Goal: Task Accomplishment & Management: Complete application form

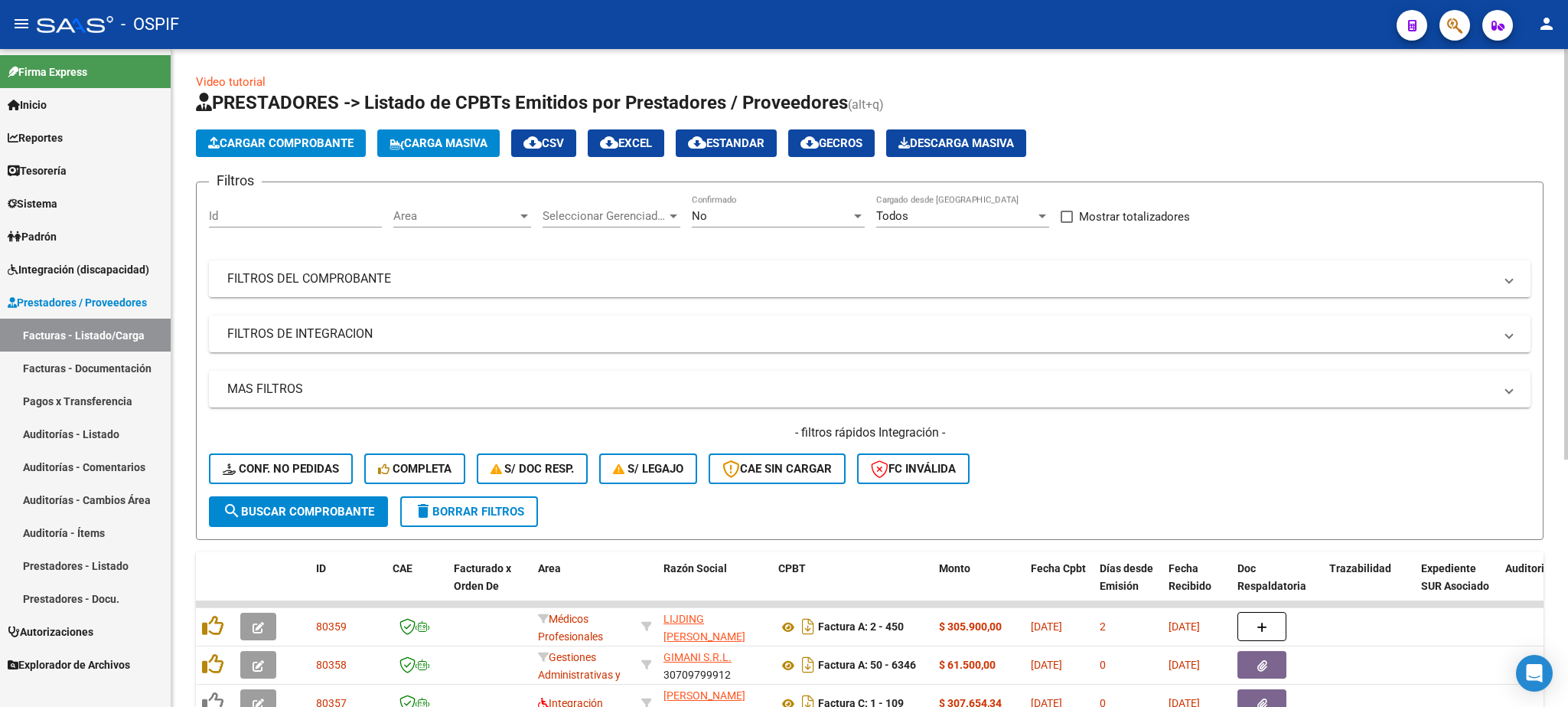
click at [429, 140] on span "Carga Masiva" at bounding box center [438, 143] width 98 height 14
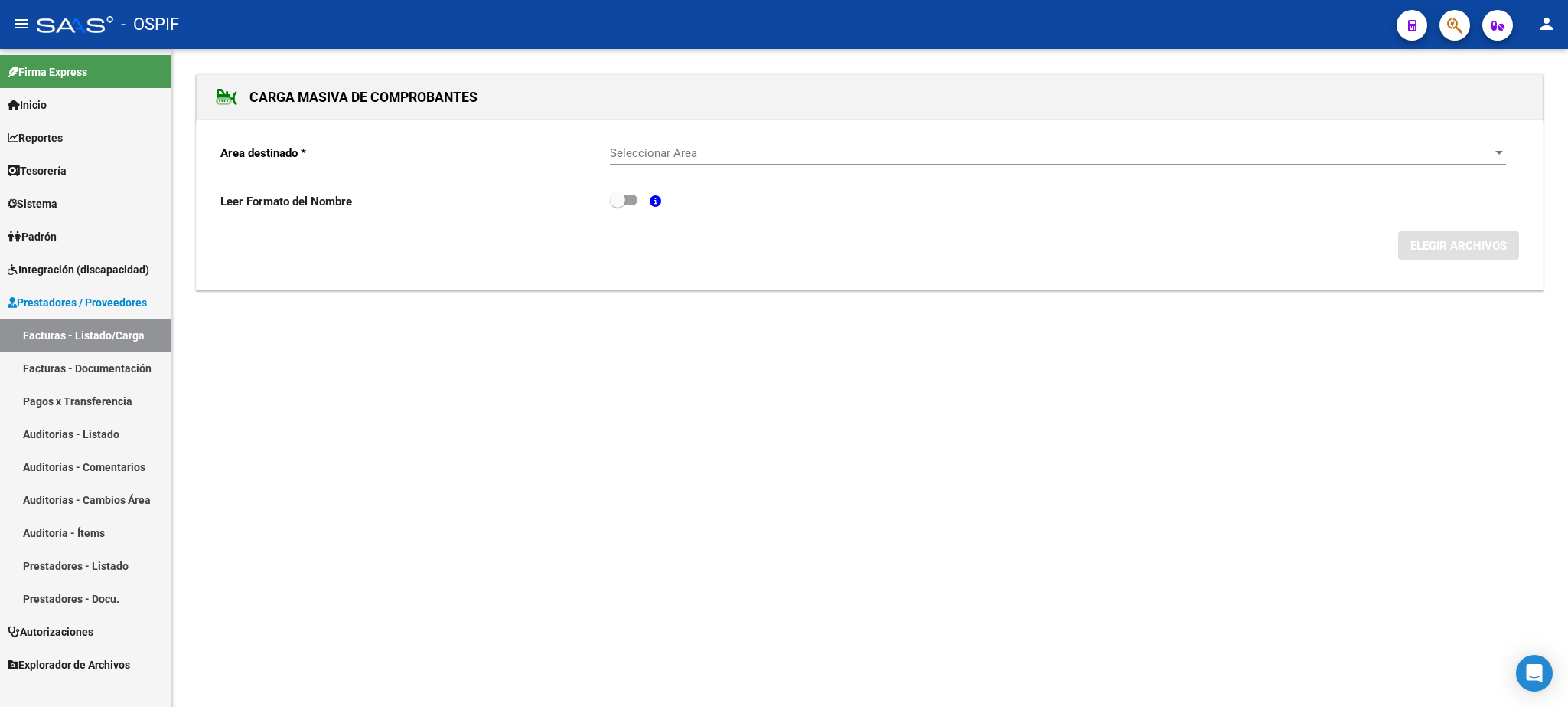
click at [698, 152] on span "Seleccionar Area" at bounding box center [1051, 153] width 883 height 14
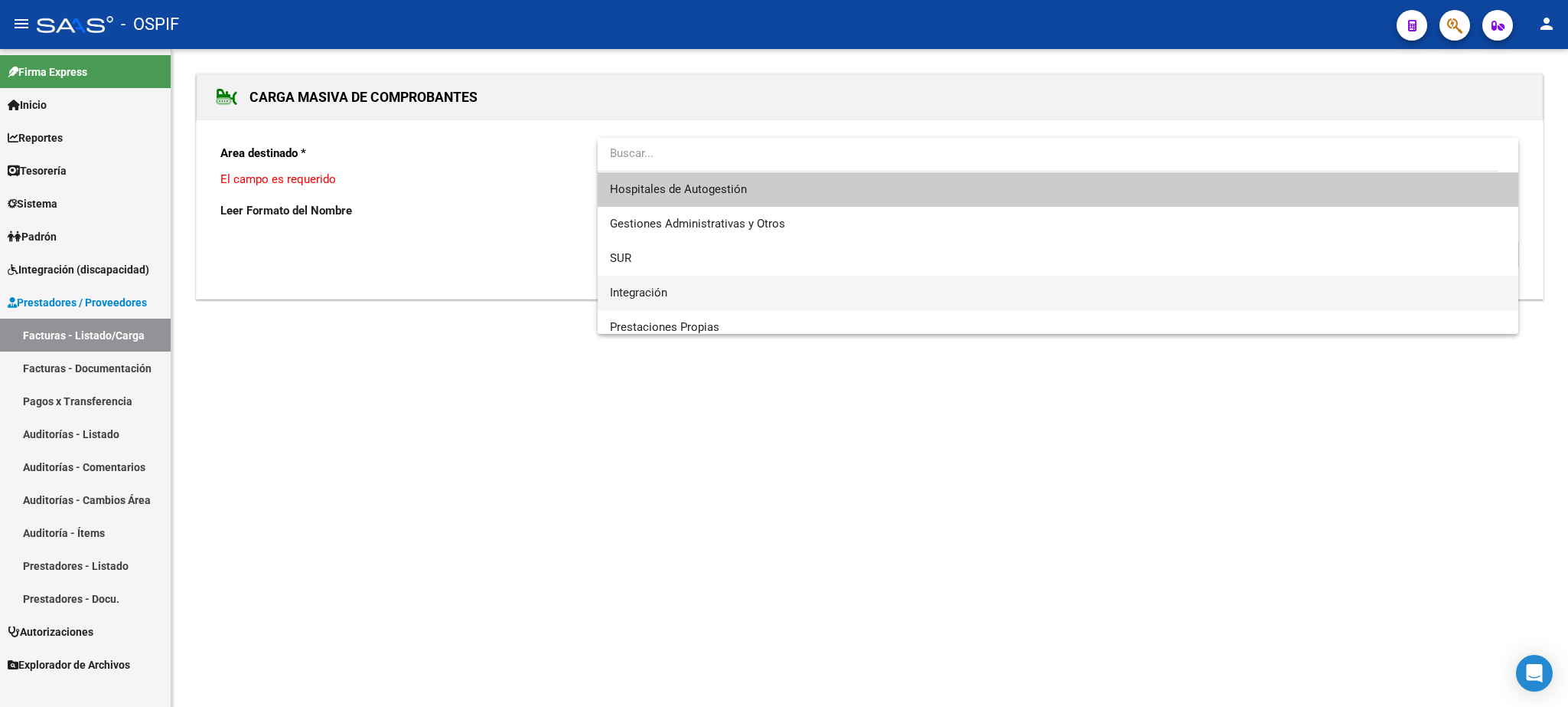
click at [638, 285] on span "Integración" at bounding box center [1057, 293] width 896 height 34
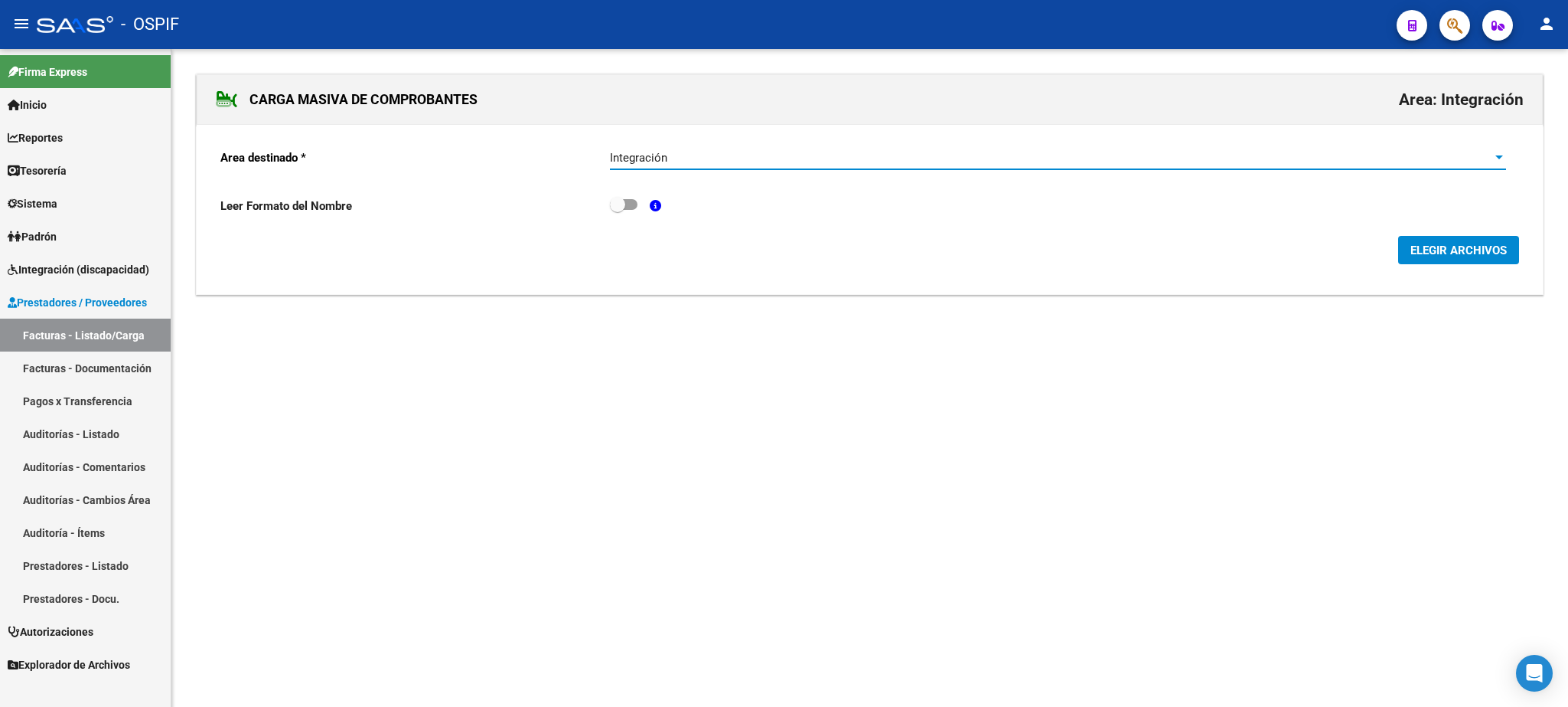
click at [1492, 250] on span "ELEGIR ARCHIVOS" at bounding box center [1459, 250] width 97 height 14
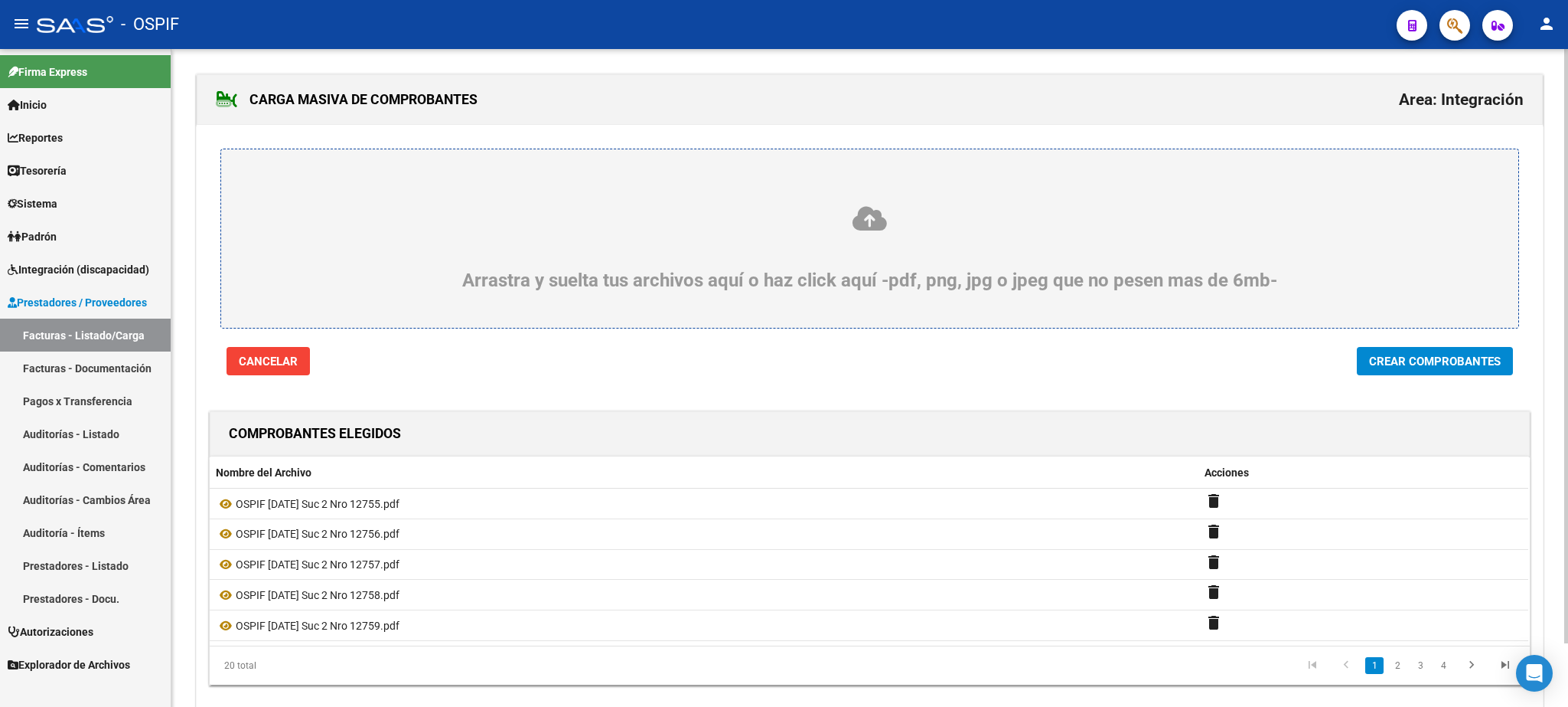
click at [1419, 364] on span "Crear Comprobantes" at bounding box center [1435, 361] width 132 height 14
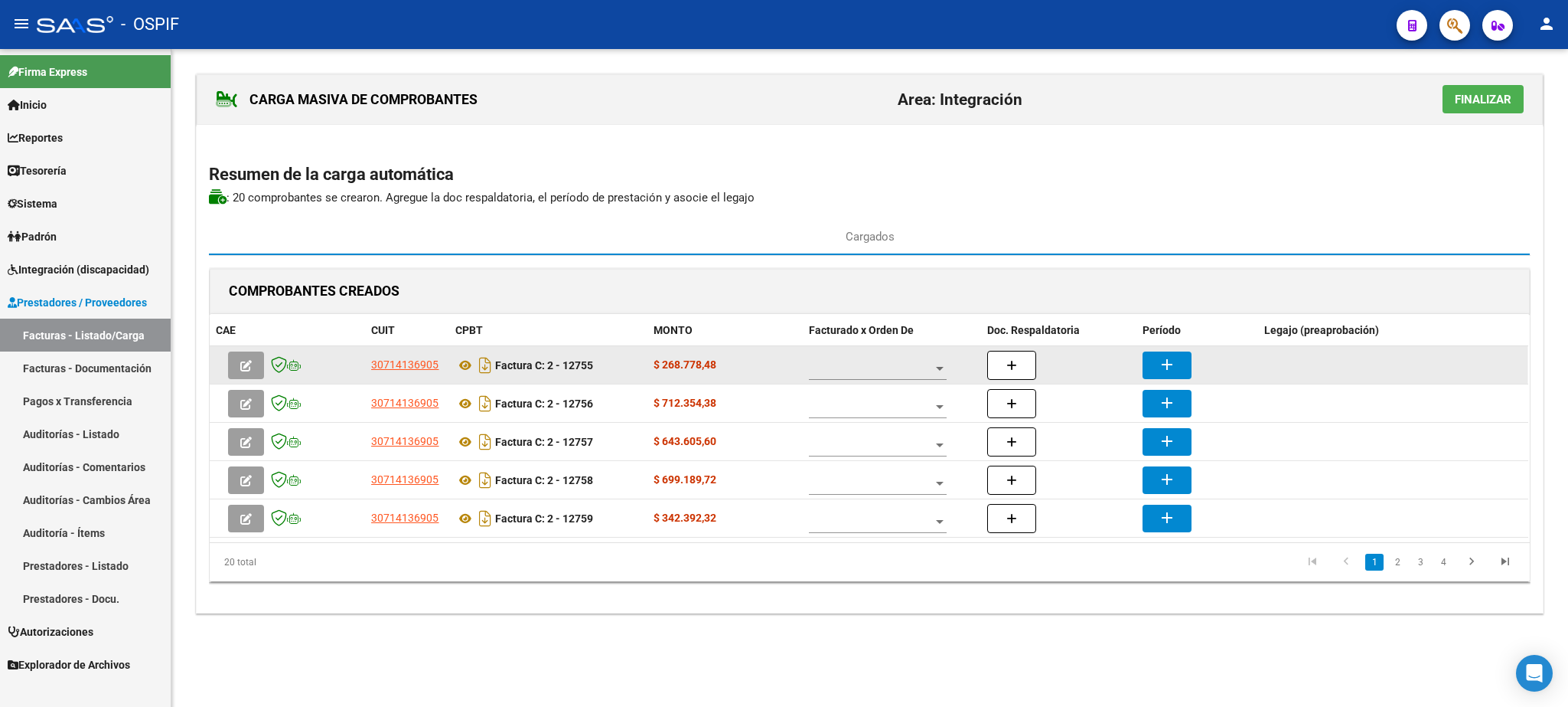
click at [877, 372] on span at bounding box center [870, 369] width 124 height 13
click at [877, 372] on span "A01 - OSPIF" at bounding box center [878, 372] width 137 height 33
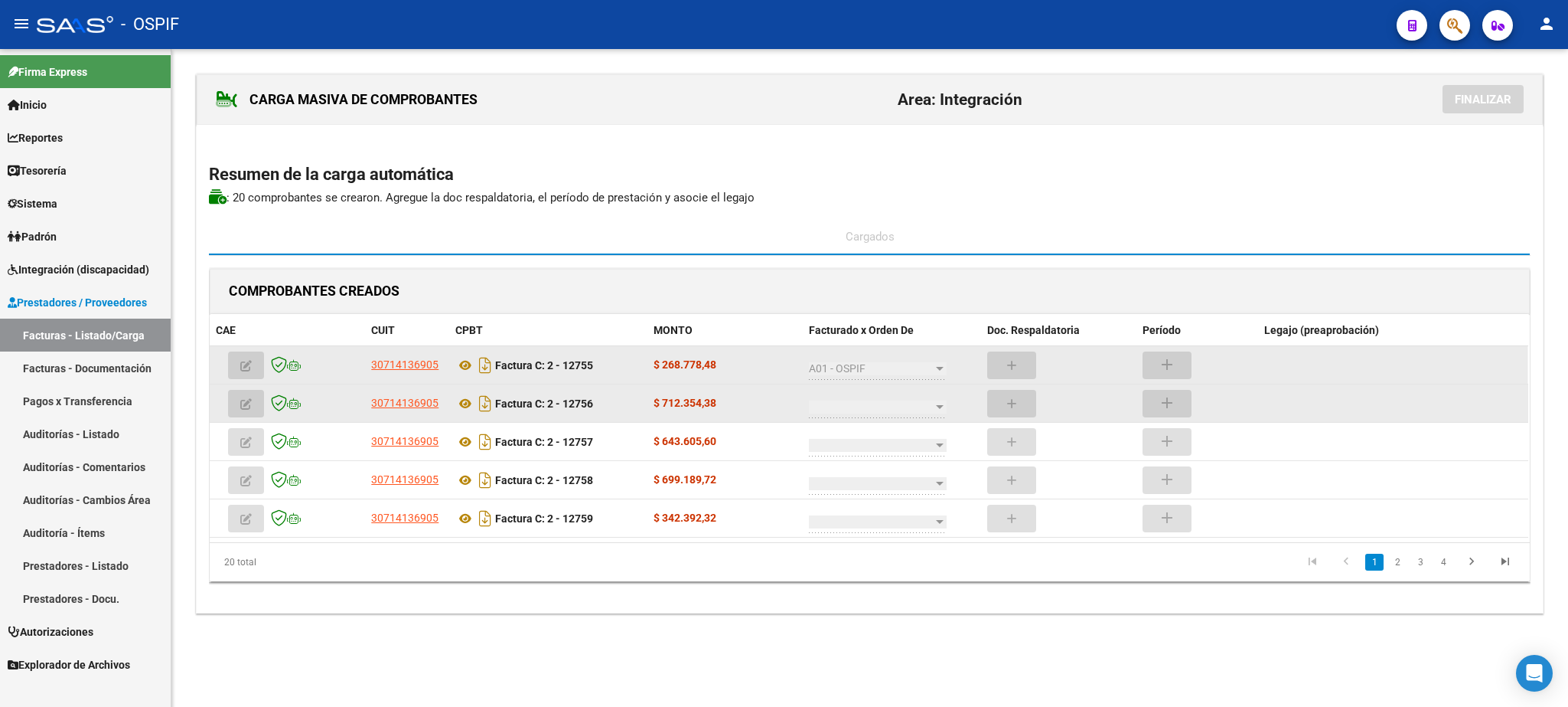
click at [877, 409] on span at bounding box center [870, 407] width 124 height 13
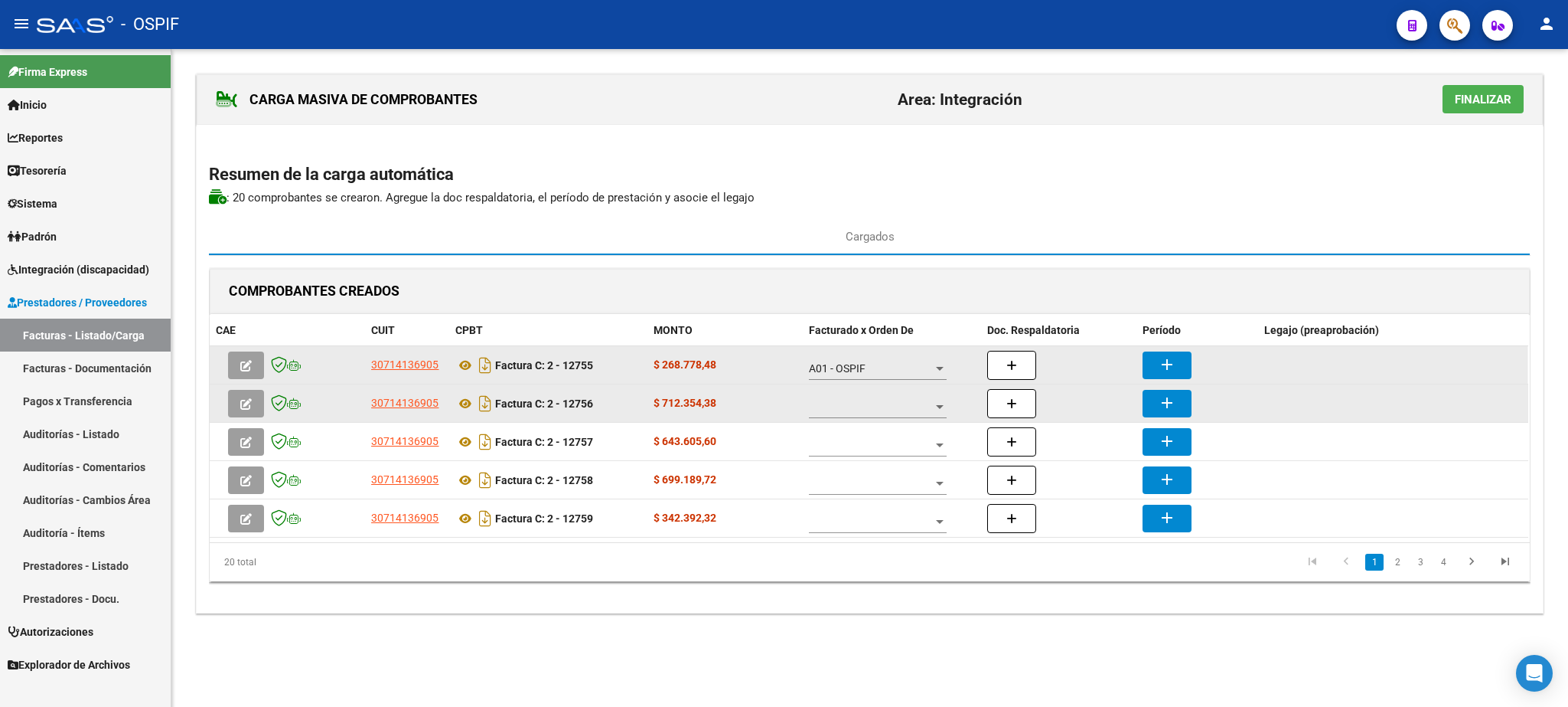
click at [877, 409] on span at bounding box center [870, 407] width 124 height 13
click at [877, 409] on span "A01 - OSPIF" at bounding box center [878, 410] width 137 height 33
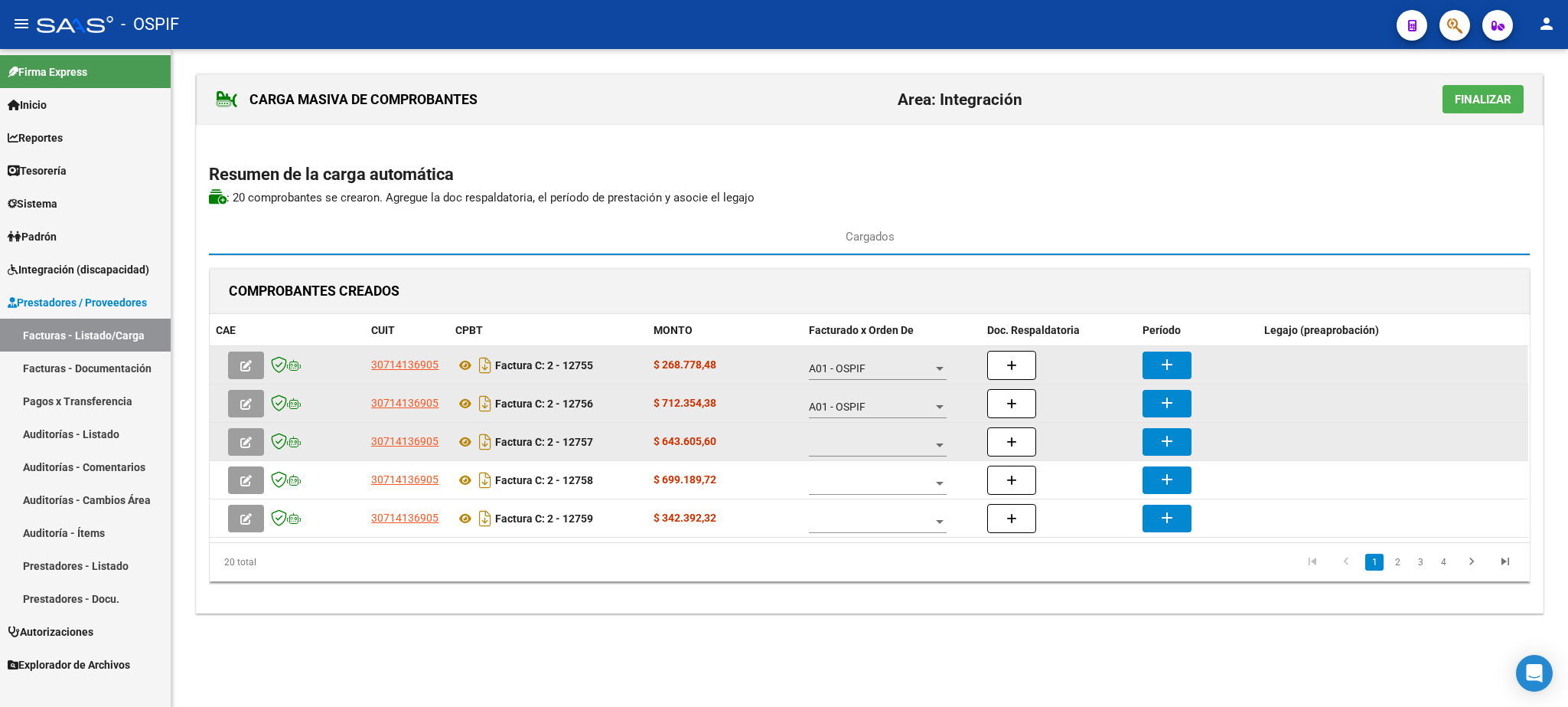
click at [863, 457] on div at bounding box center [878, 441] width 137 height 31
click at [863, 457] on span "A01 - OSPIF" at bounding box center [878, 448] width 137 height 33
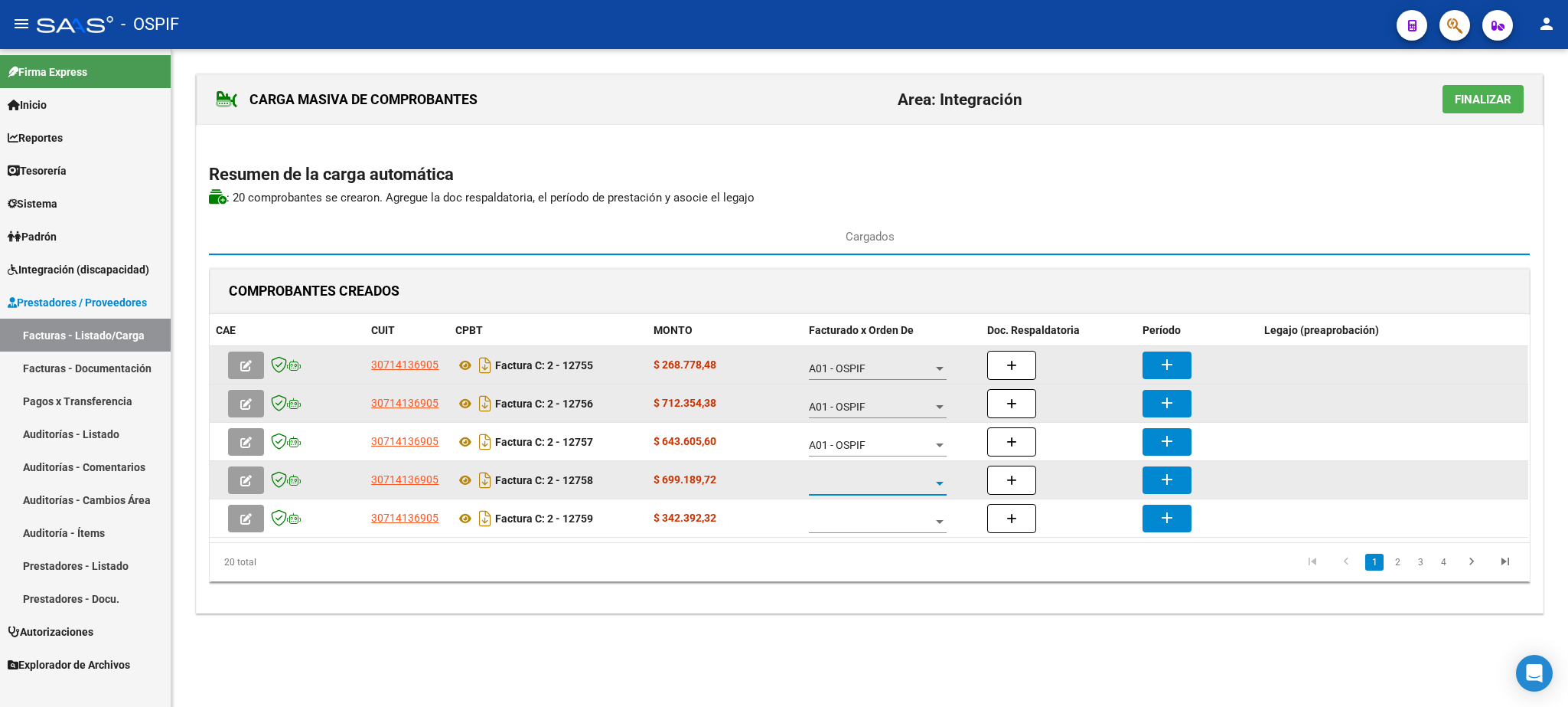
click at [868, 488] on span at bounding box center [870, 484] width 124 height 13
drag, startPoint x: 868, startPoint y: 488, endPoint x: 873, endPoint y: 501, distance: 13.9
click at [870, 489] on span "A01 - OSPIF" at bounding box center [878, 486] width 137 height 33
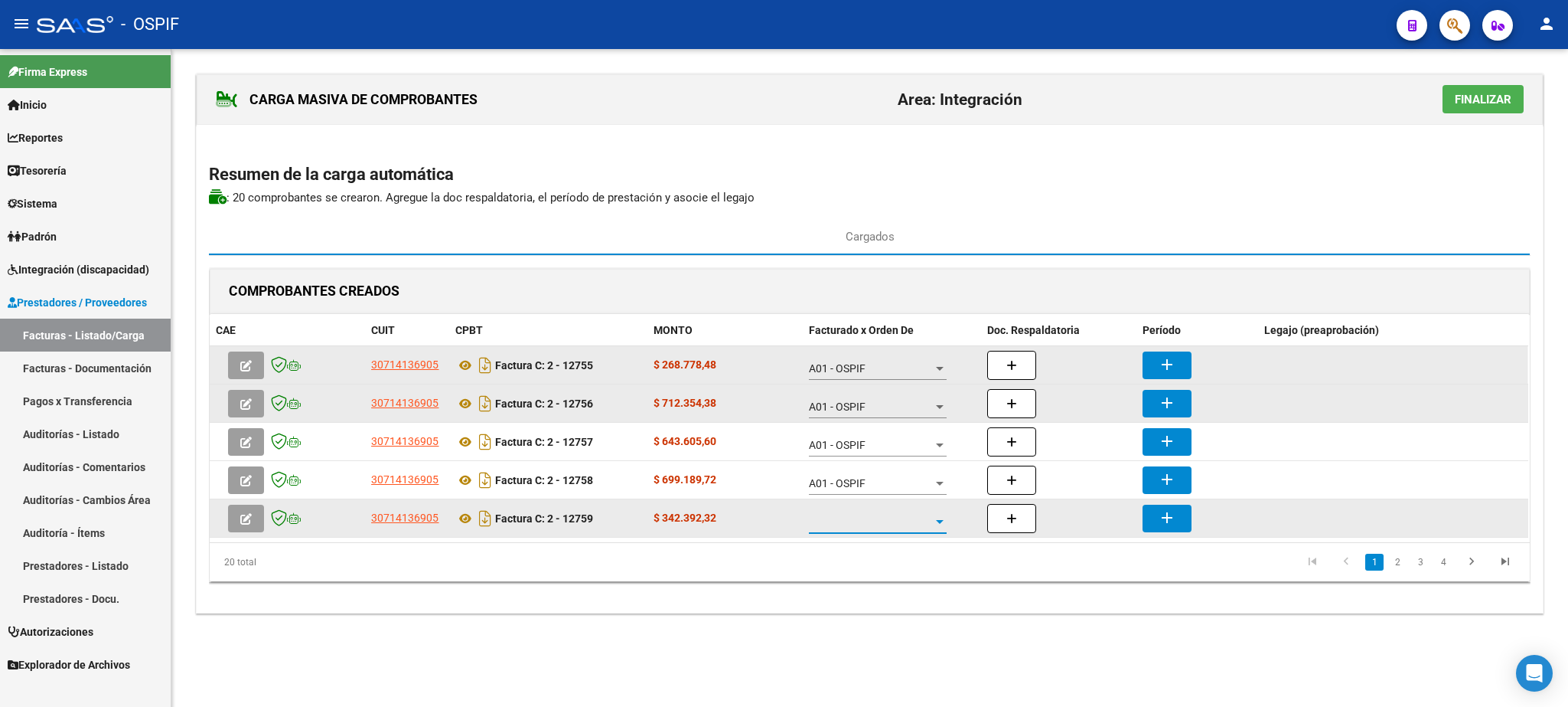
click at [881, 525] on span at bounding box center [870, 522] width 124 height 13
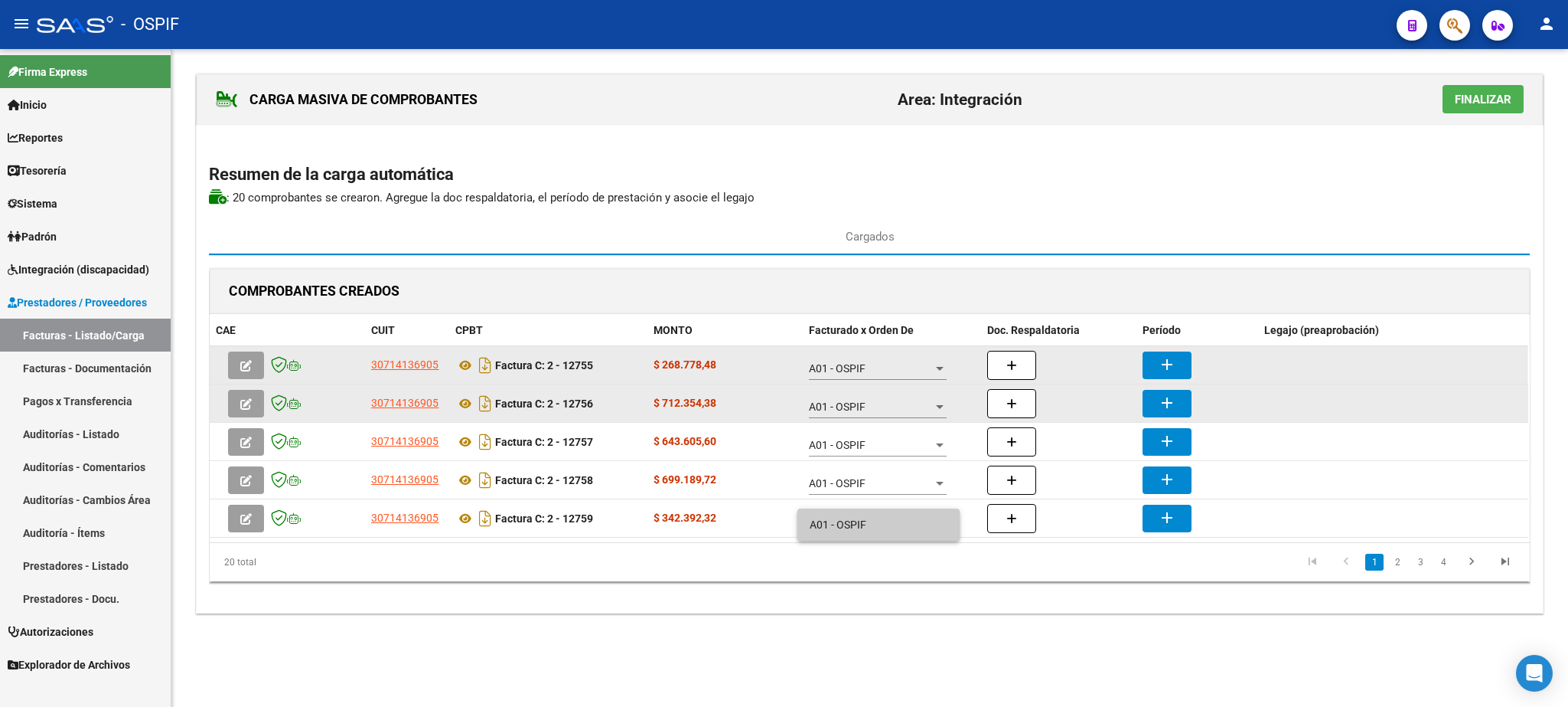
click at [882, 516] on span "A01 - OSPIF" at bounding box center [878, 524] width 137 height 33
click at [1176, 364] on mat-icon "add" at bounding box center [1167, 364] width 18 height 18
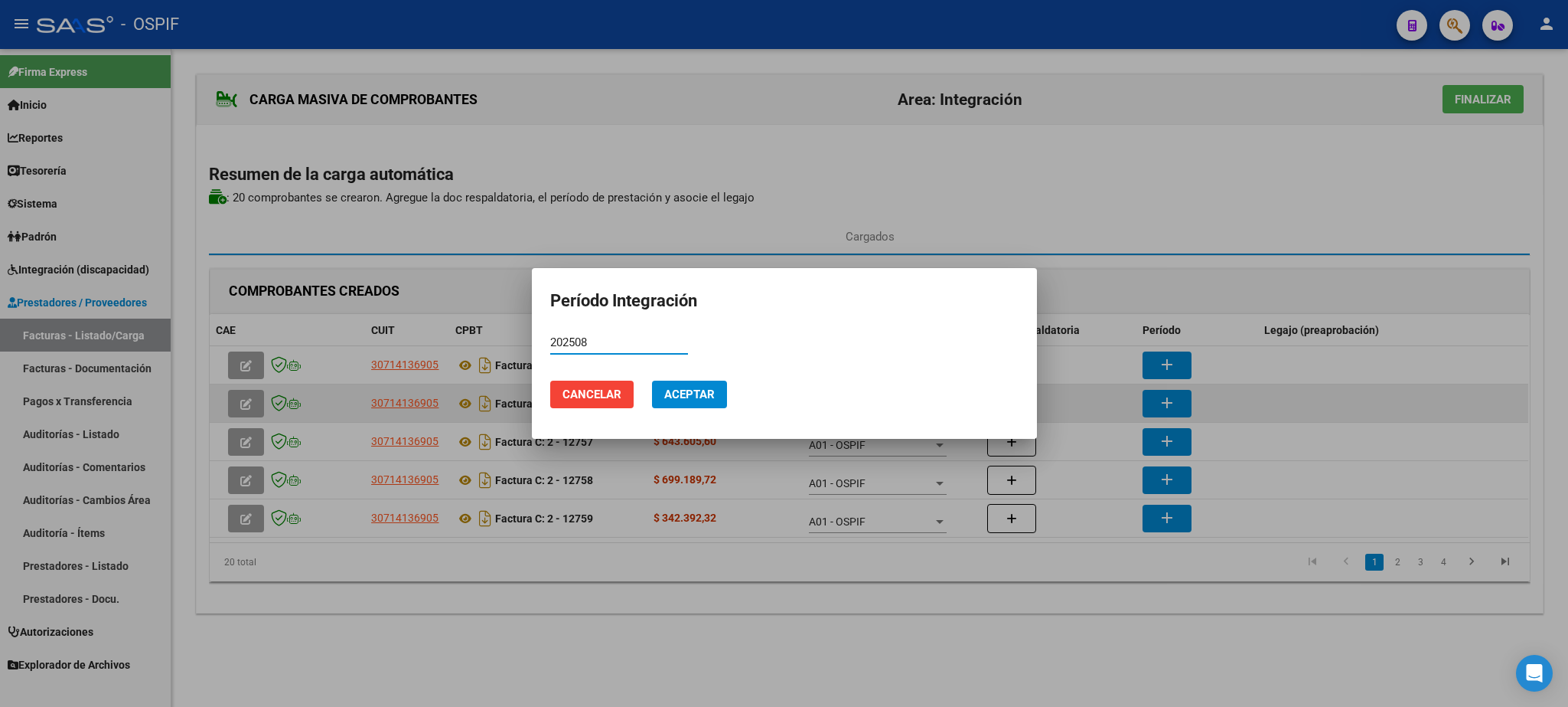
drag, startPoint x: 602, startPoint y: 338, endPoint x: 446, endPoint y: 347, distance: 156.3
click at [550, 347] on input "202508" at bounding box center [619, 342] width 137 height 14
type input "202508"
click at [718, 392] on button "Aceptar" at bounding box center [690, 394] width 75 height 27
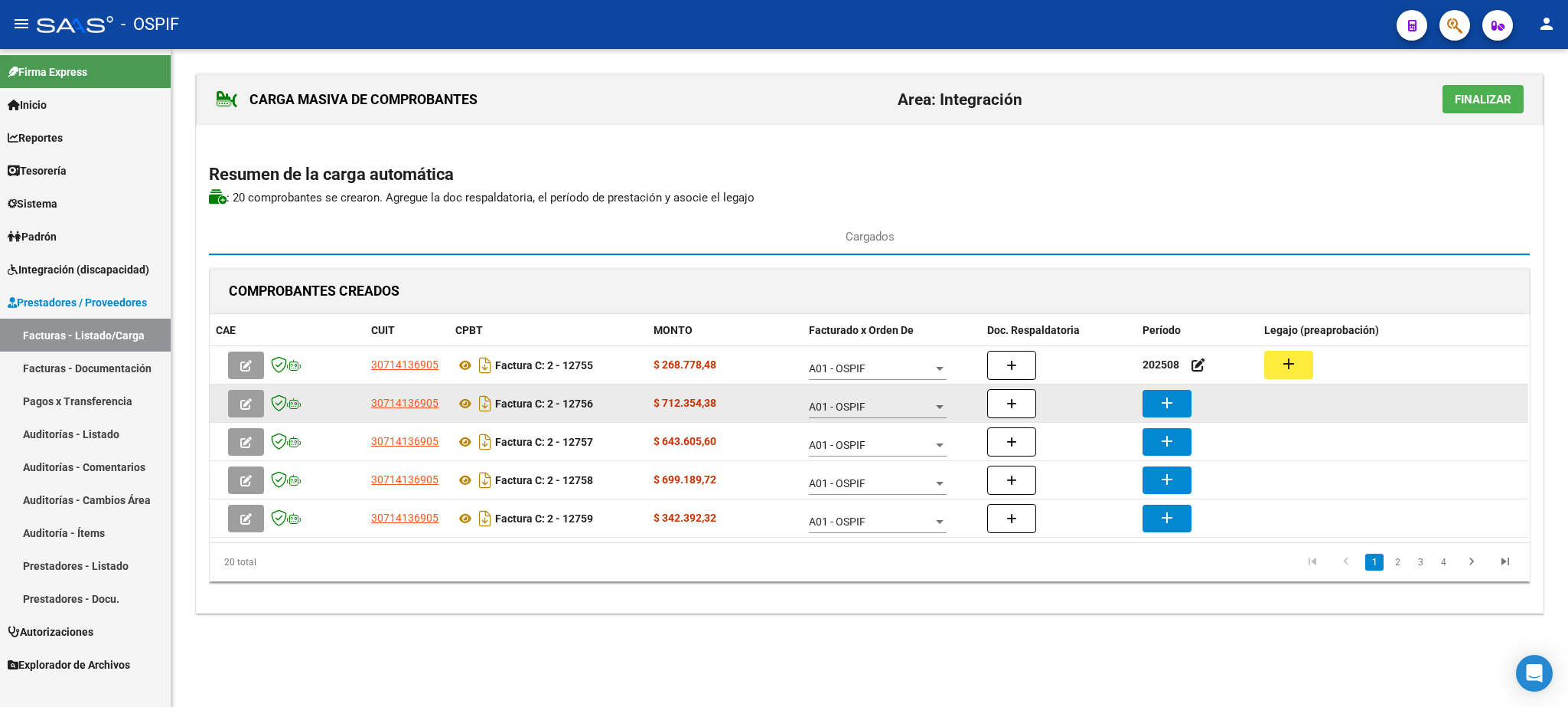
click at [1161, 406] on mat-icon "add" at bounding box center [1167, 402] width 18 height 18
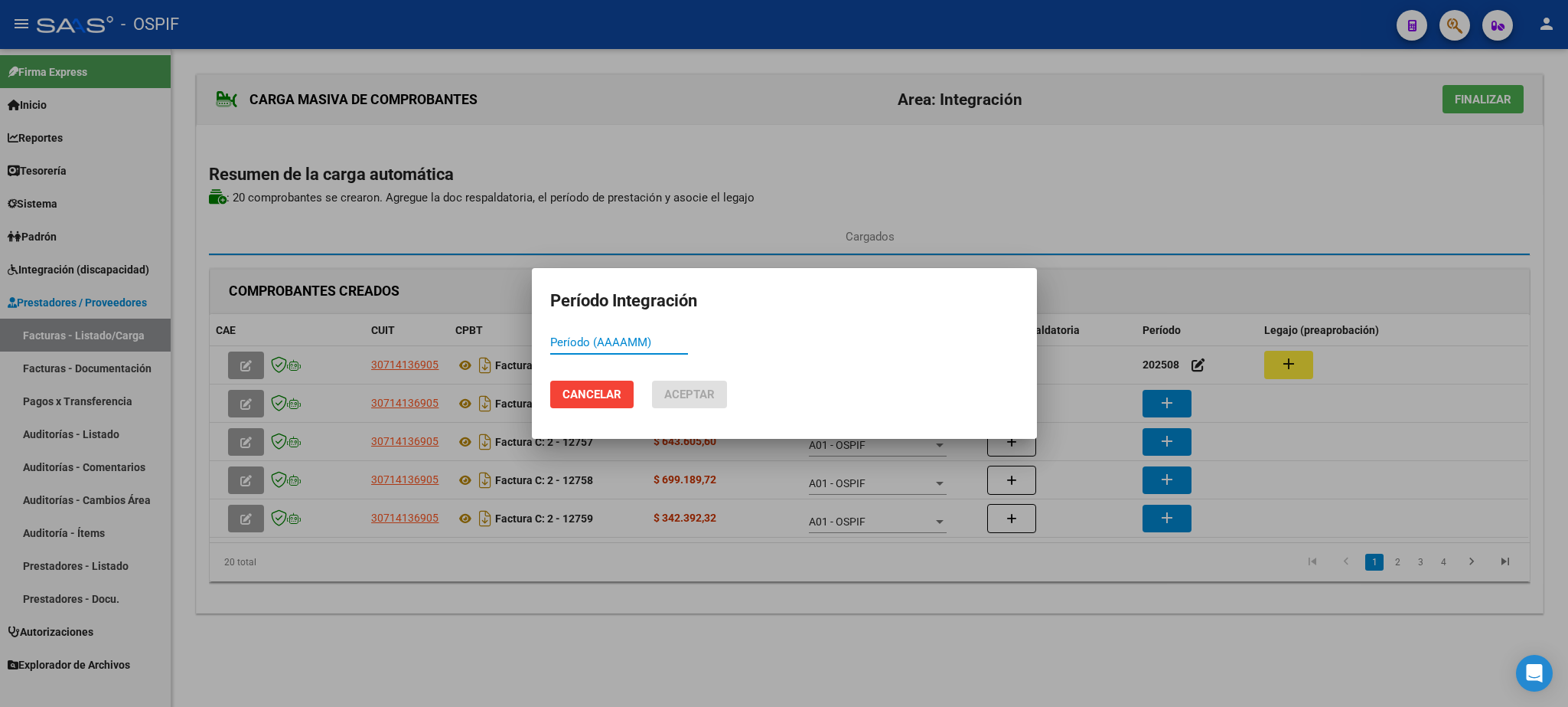
paste input "202508"
type input "202508"
click at [688, 404] on button "Aceptar" at bounding box center [690, 394] width 75 height 27
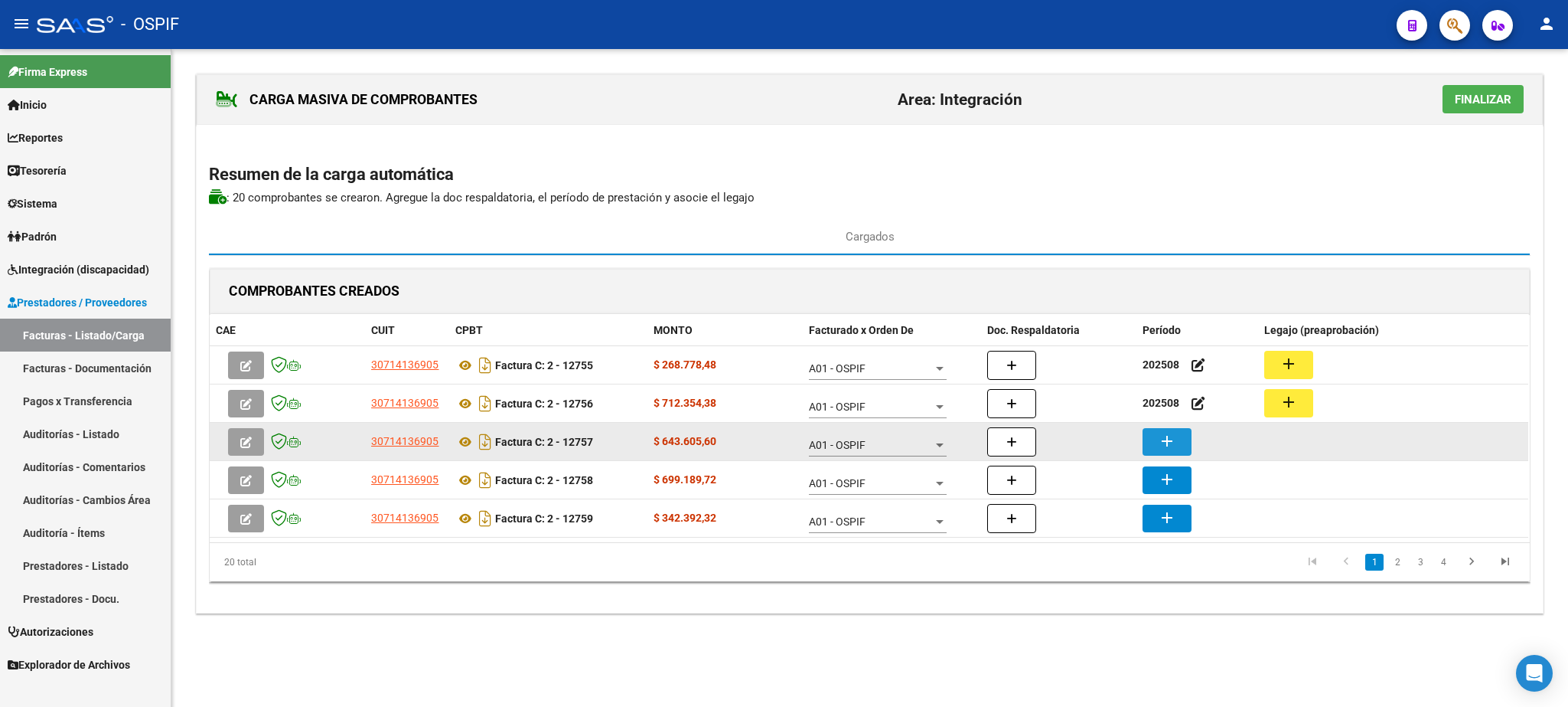
click at [1168, 443] on mat-icon "add" at bounding box center [1167, 441] width 18 height 18
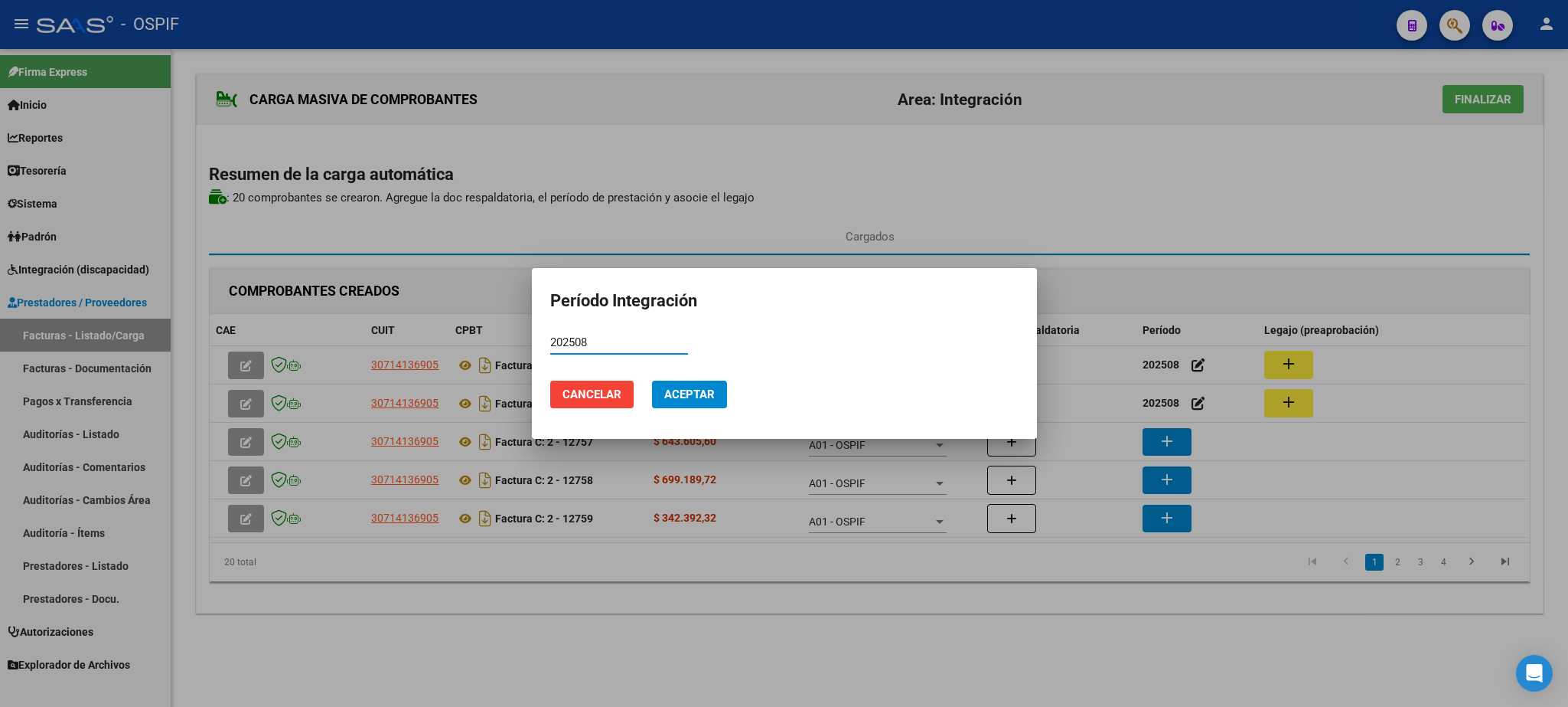
type input "202508"
click at [700, 392] on span "Aceptar" at bounding box center [690, 394] width 51 height 14
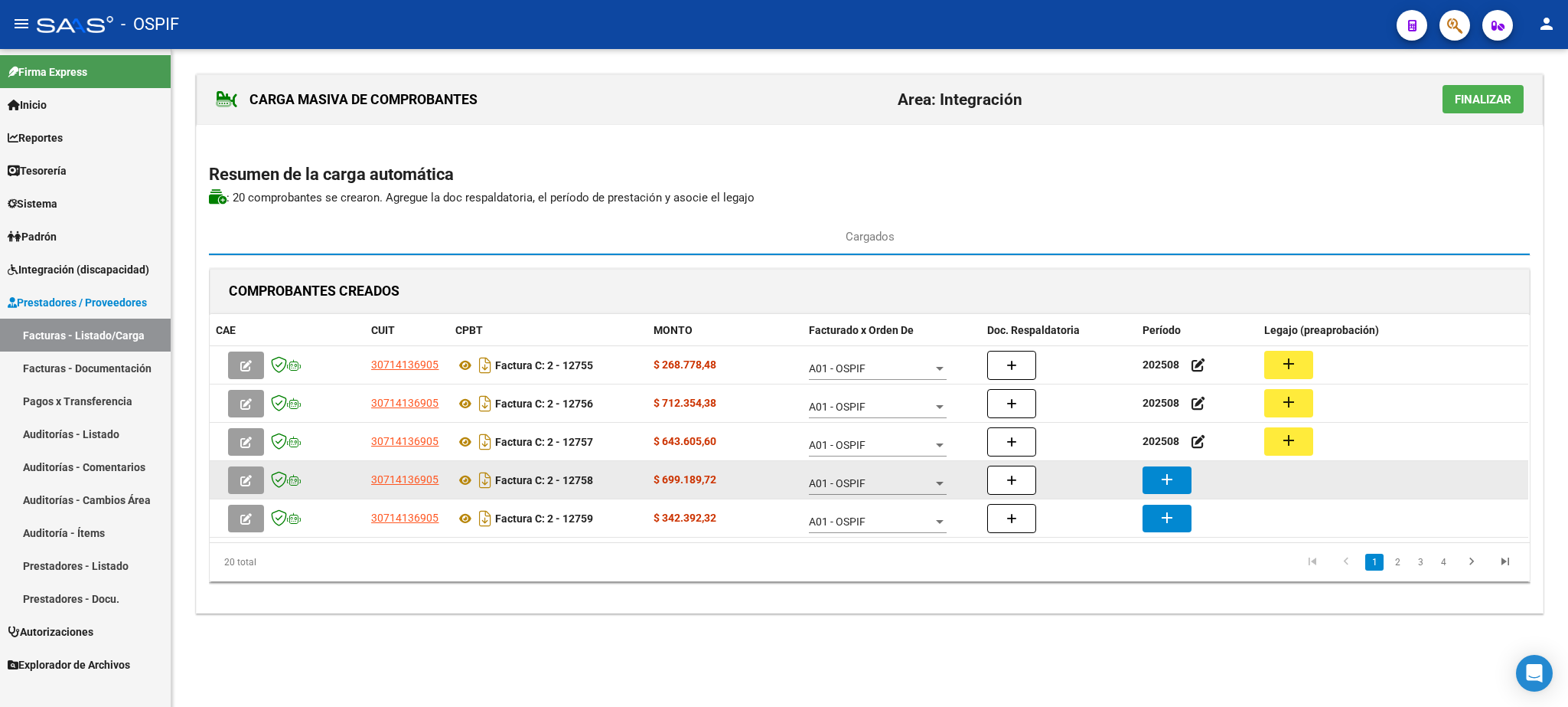
click at [1169, 476] on mat-icon "add" at bounding box center [1167, 479] width 18 height 18
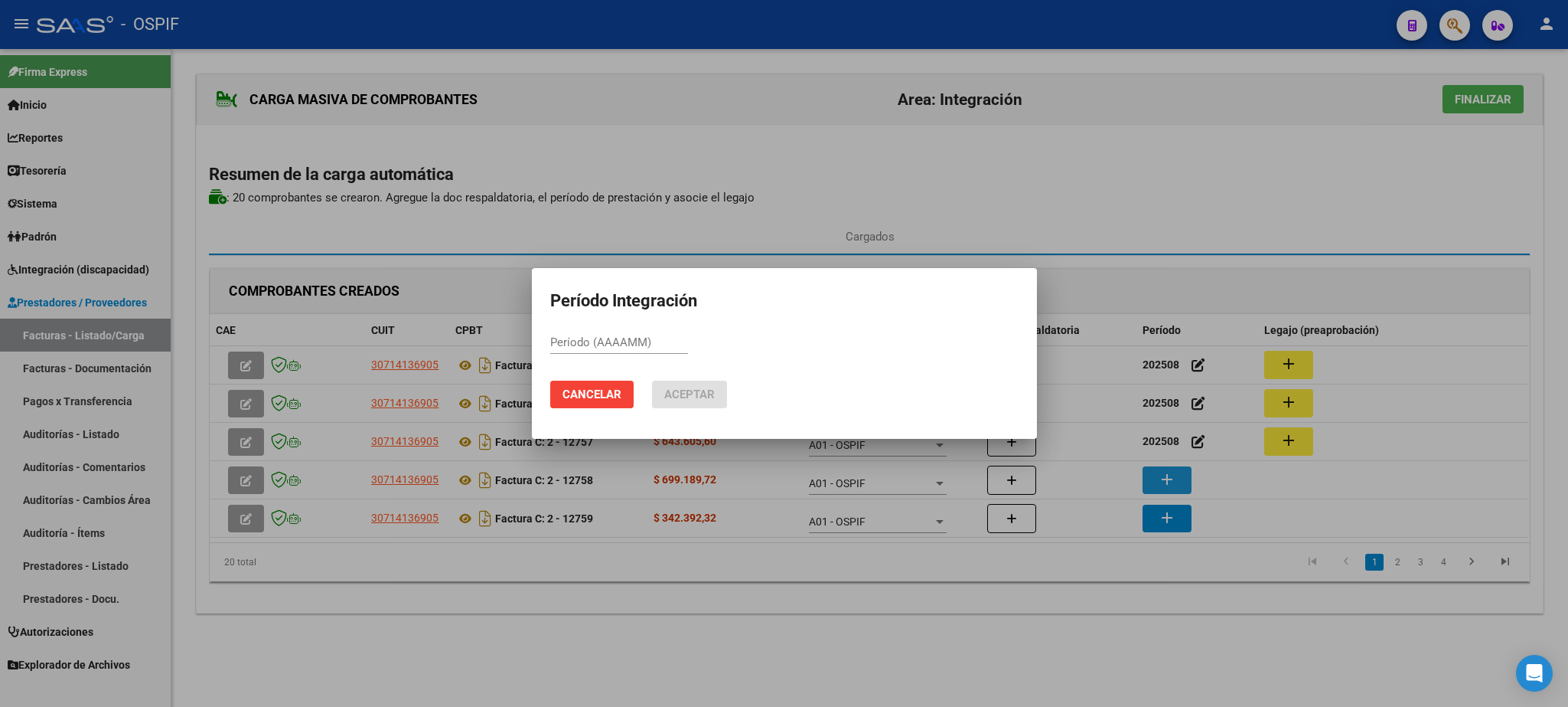
paste input "202508"
type input "202508"
click at [691, 390] on span "Aceptar" at bounding box center [690, 394] width 51 height 14
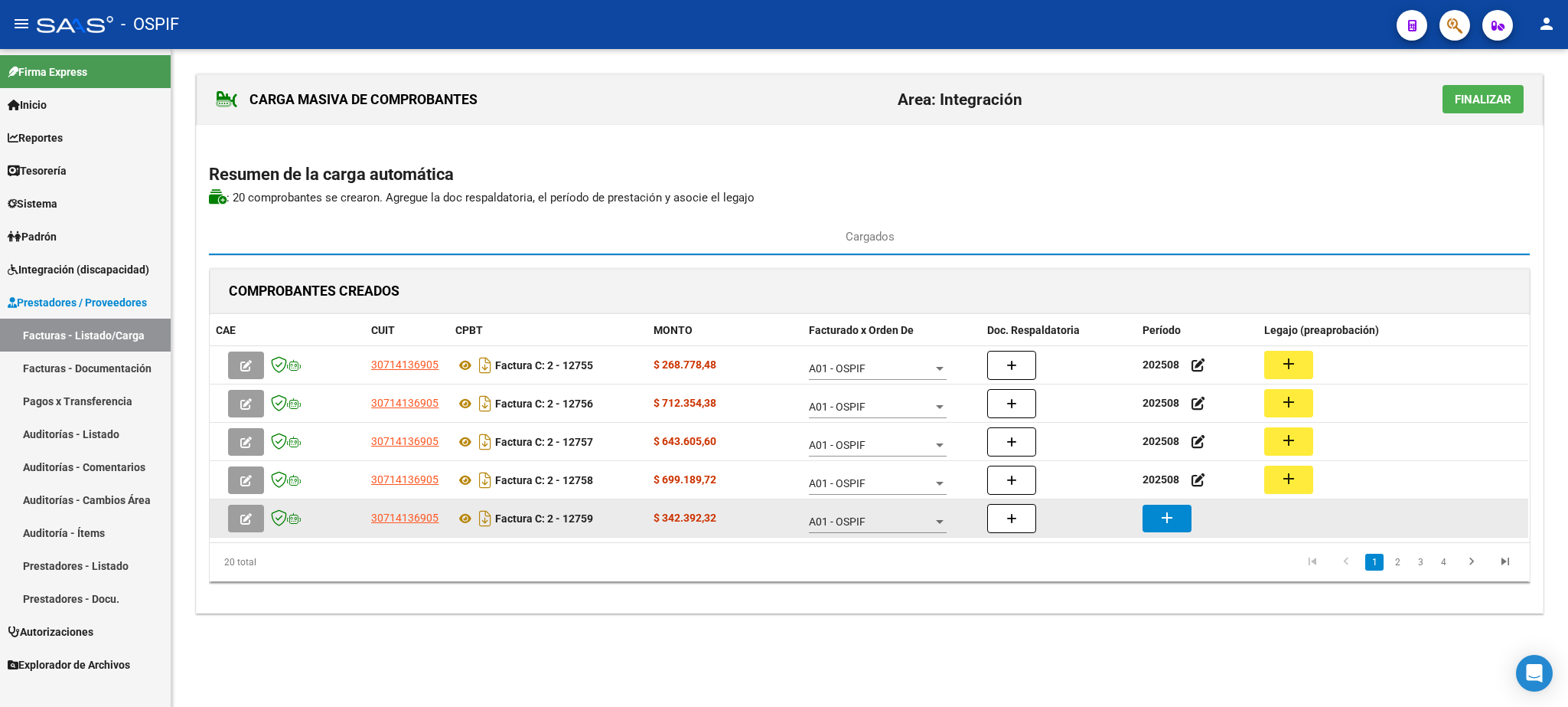
click at [1180, 526] on button "add" at bounding box center [1168, 518] width 49 height 27
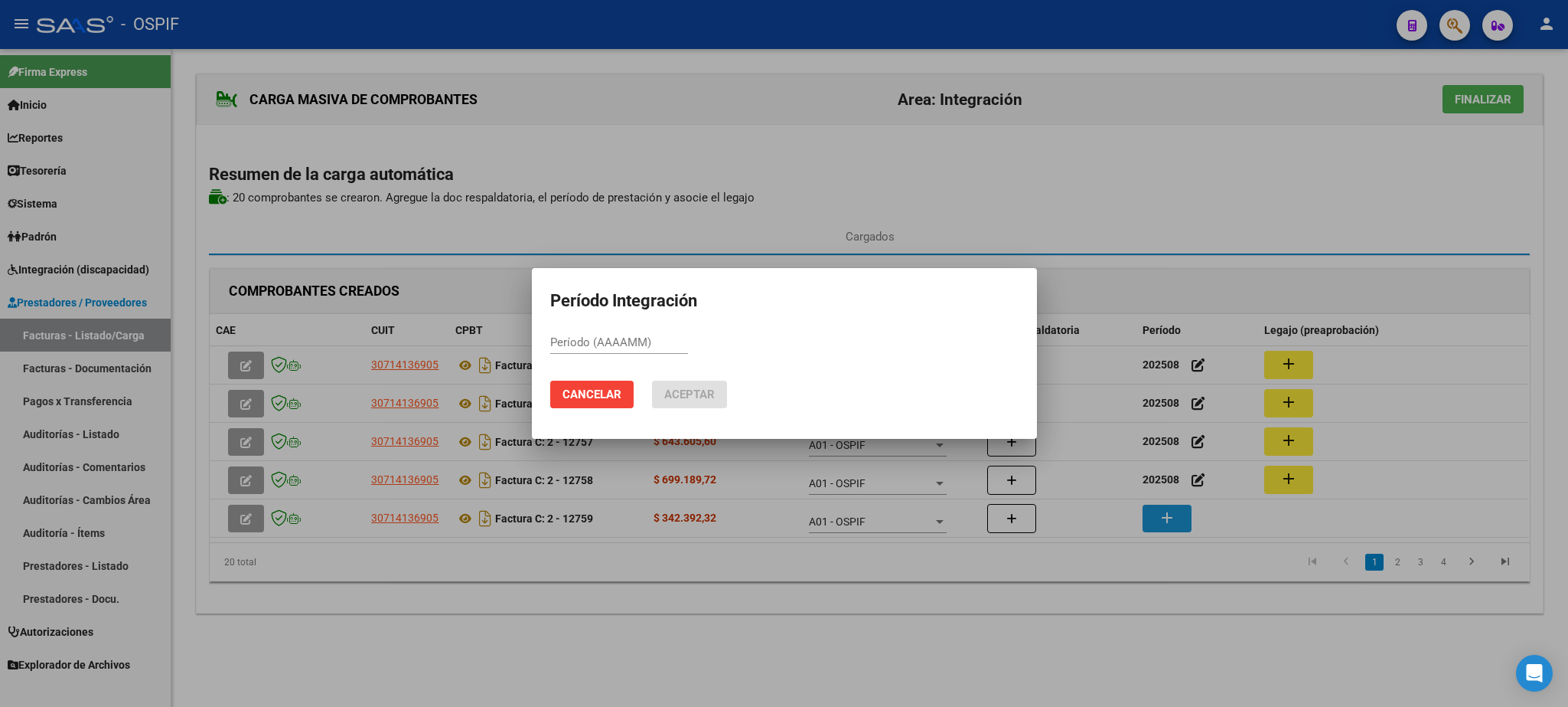
paste input "202508"
type input "202508"
click at [675, 391] on span "Aceptar" at bounding box center [690, 394] width 51 height 14
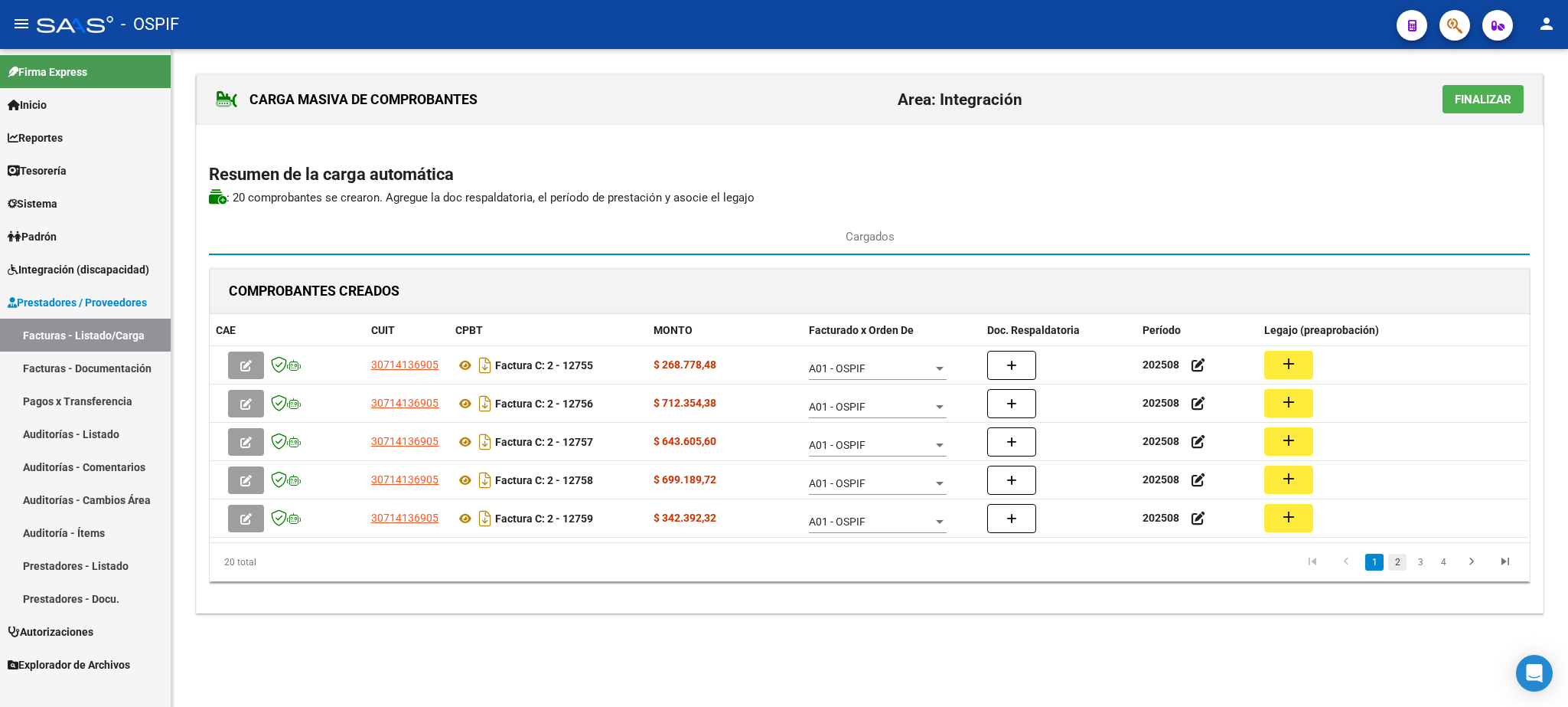
click at [1395, 563] on link "2" at bounding box center [1397, 561] width 18 height 17
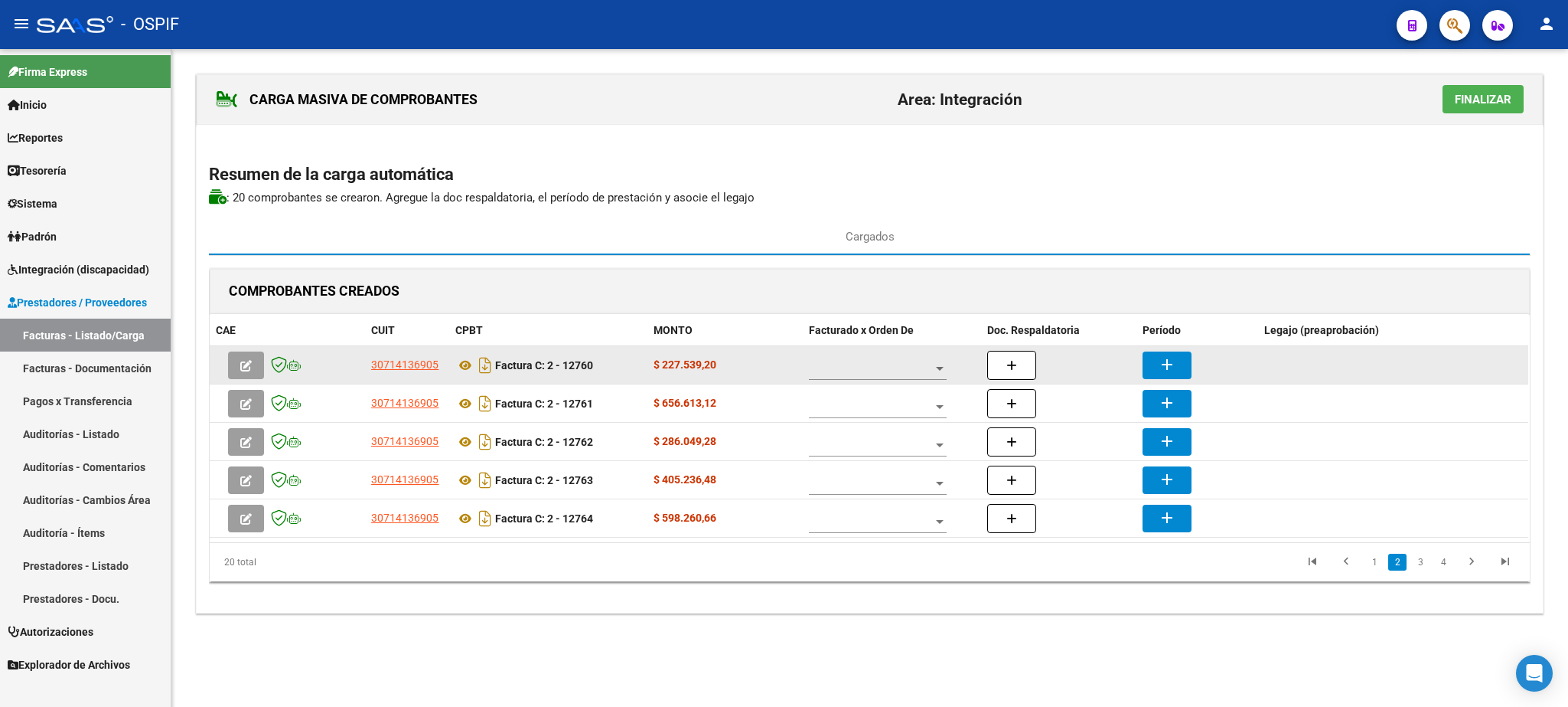
click at [817, 367] on span at bounding box center [870, 369] width 124 height 13
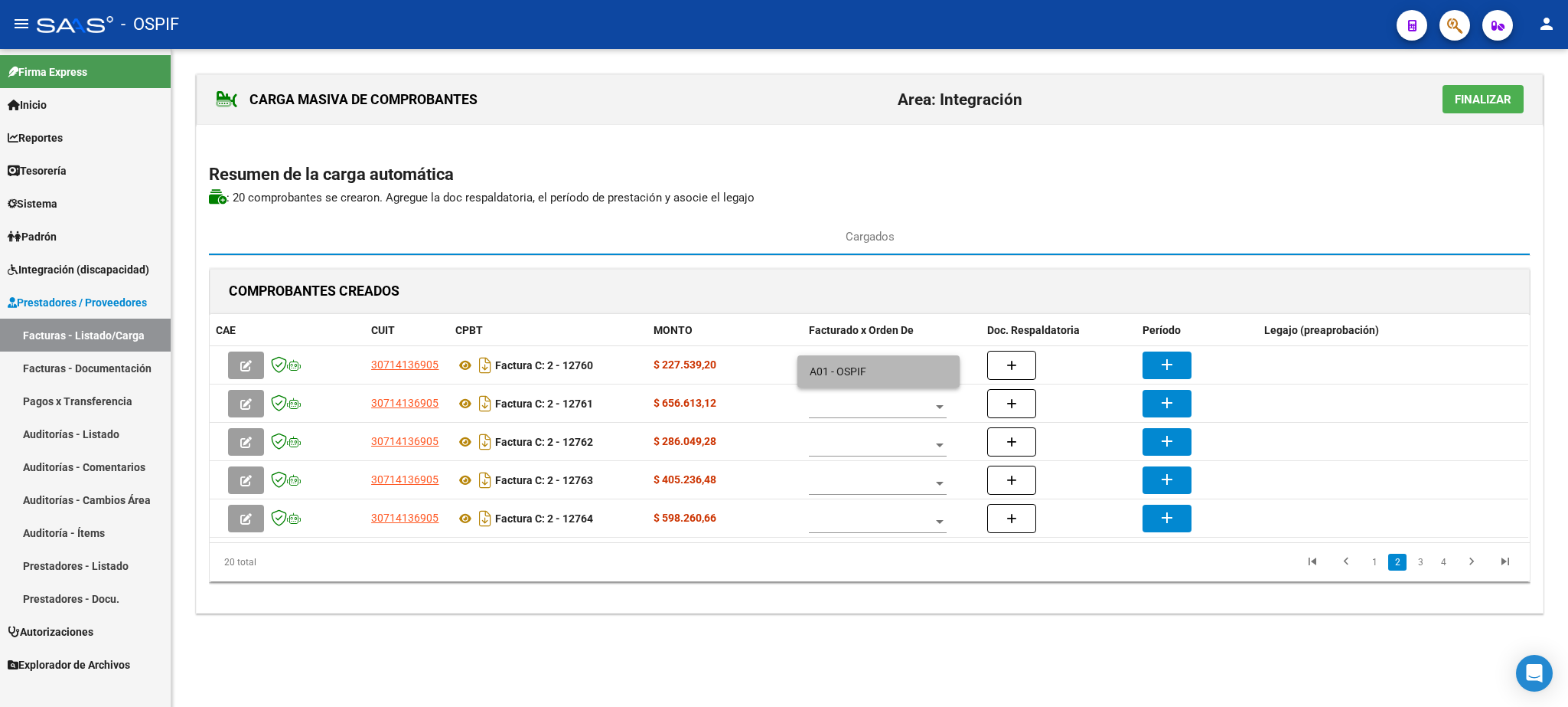
click at [858, 379] on span "A01 - OSPIF" at bounding box center [878, 372] width 137 height 33
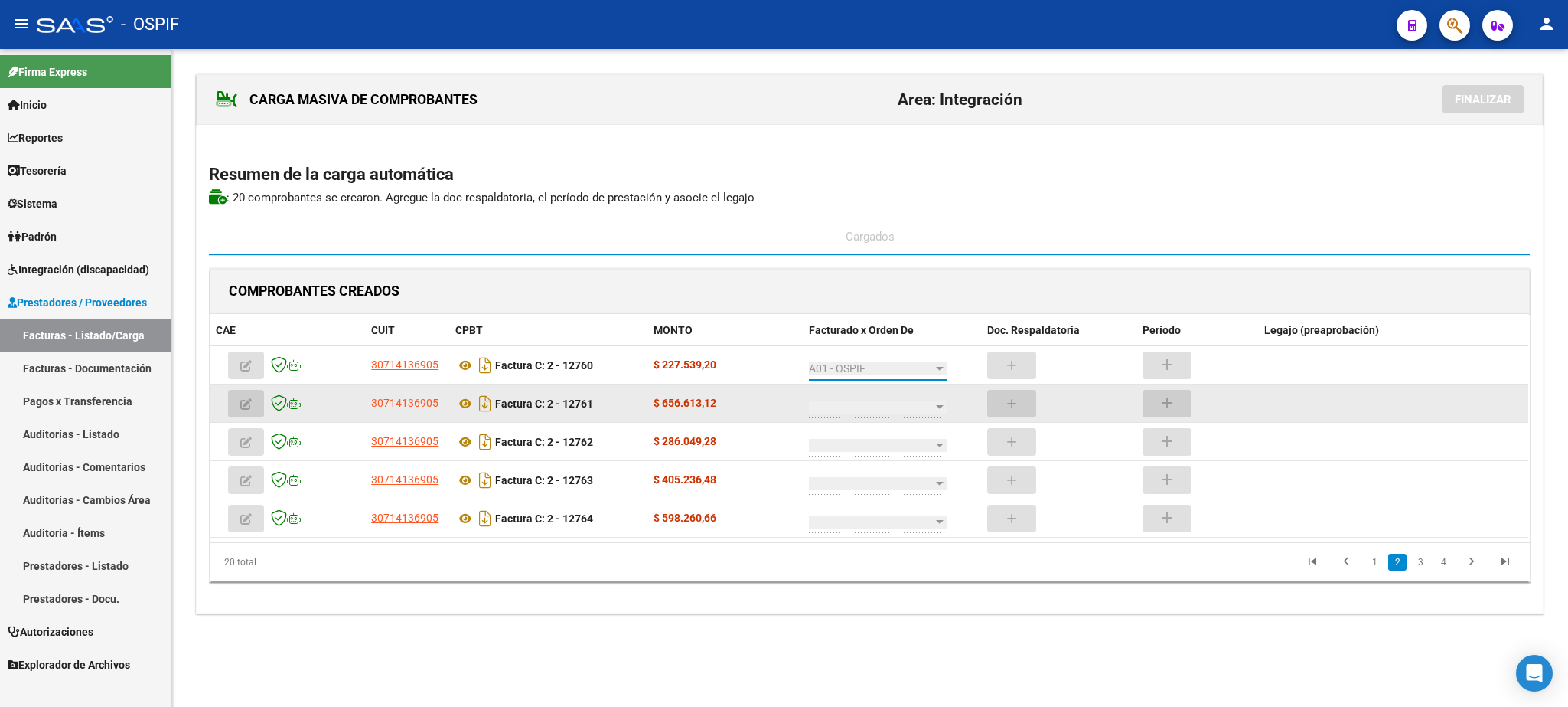
click at [873, 409] on span at bounding box center [870, 407] width 124 height 13
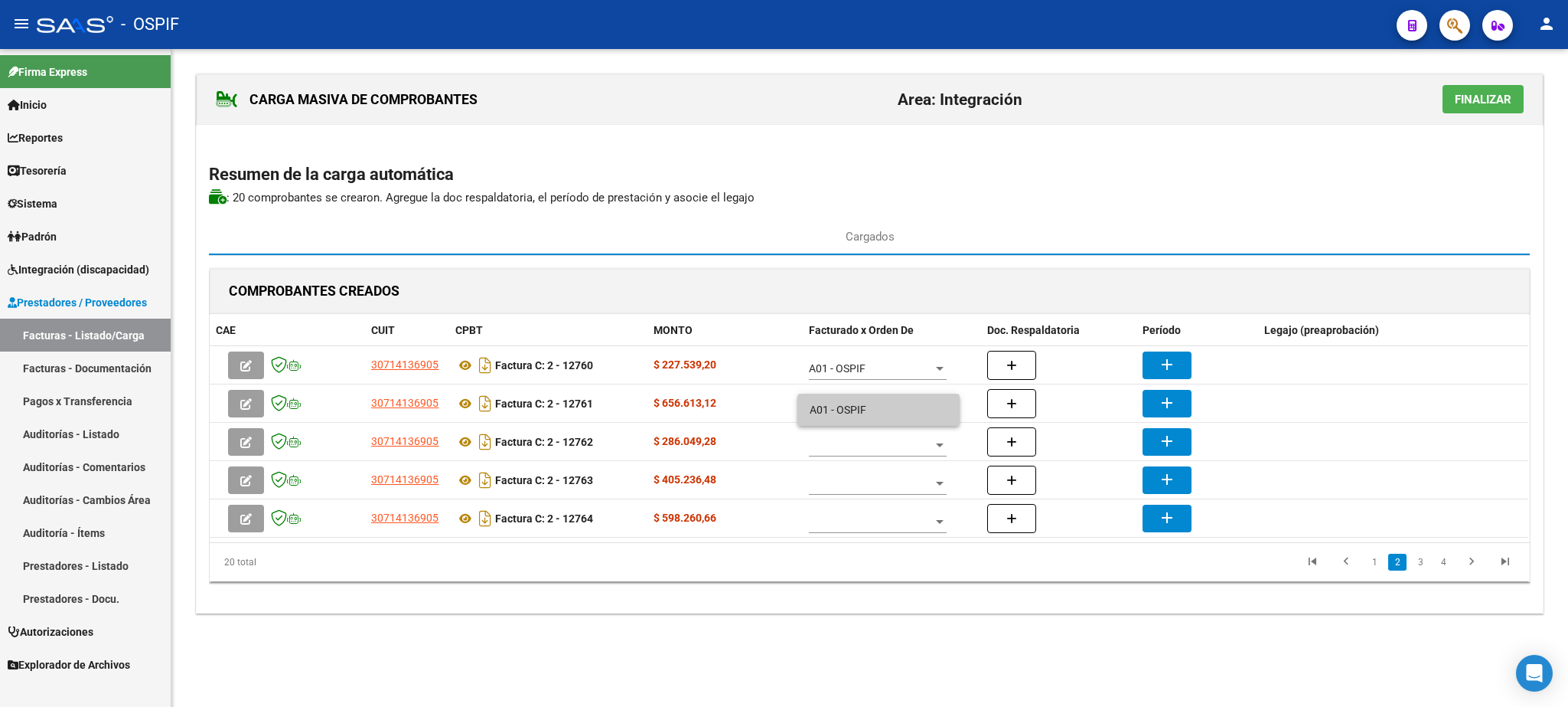
click at [873, 416] on span "A01 - OSPIF" at bounding box center [878, 410] width 137 height 33
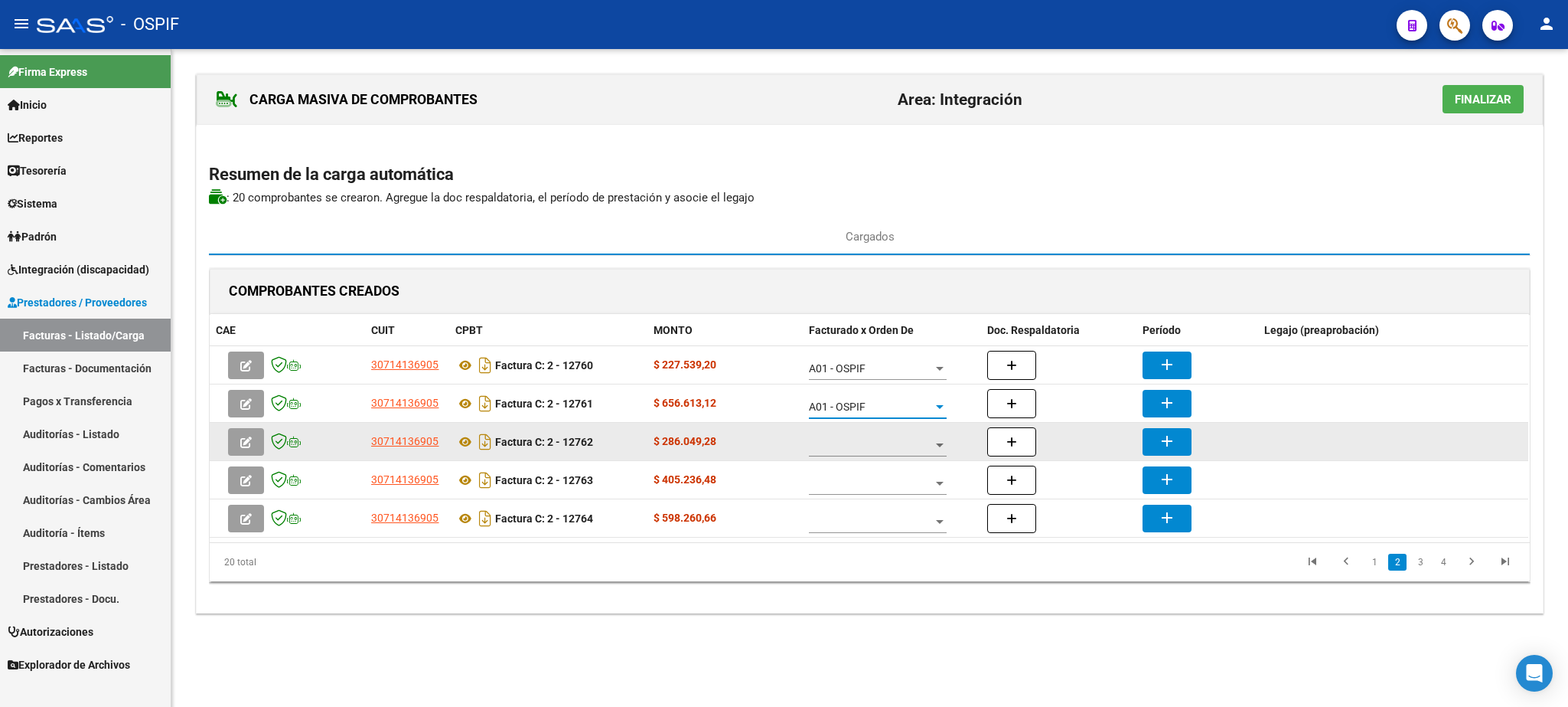
click at [883, 449] on span at bounding box center [870, 445] width 124 height 13
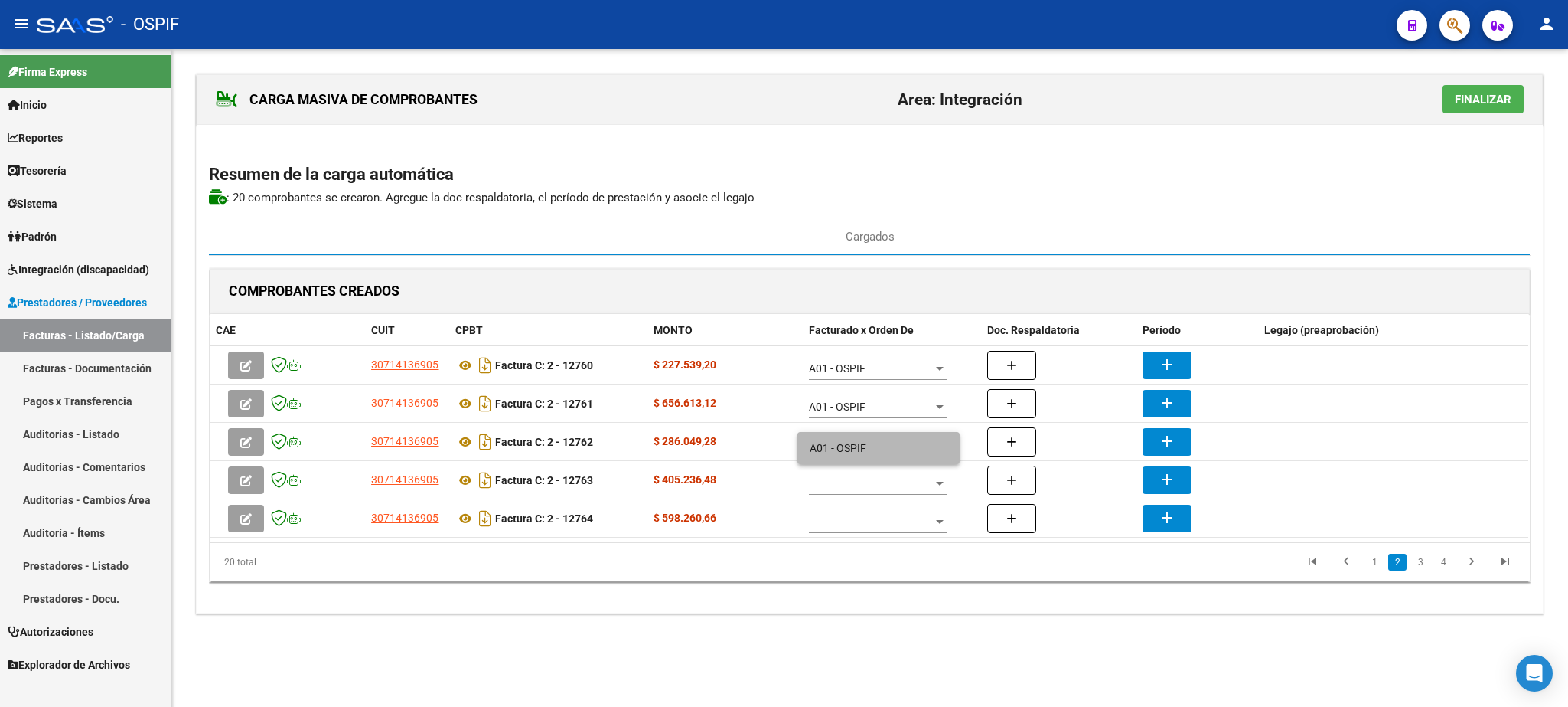
click at [883, 445] on span "A01 - OSPIF" at bounding box center [878, 448] width 137 height 33
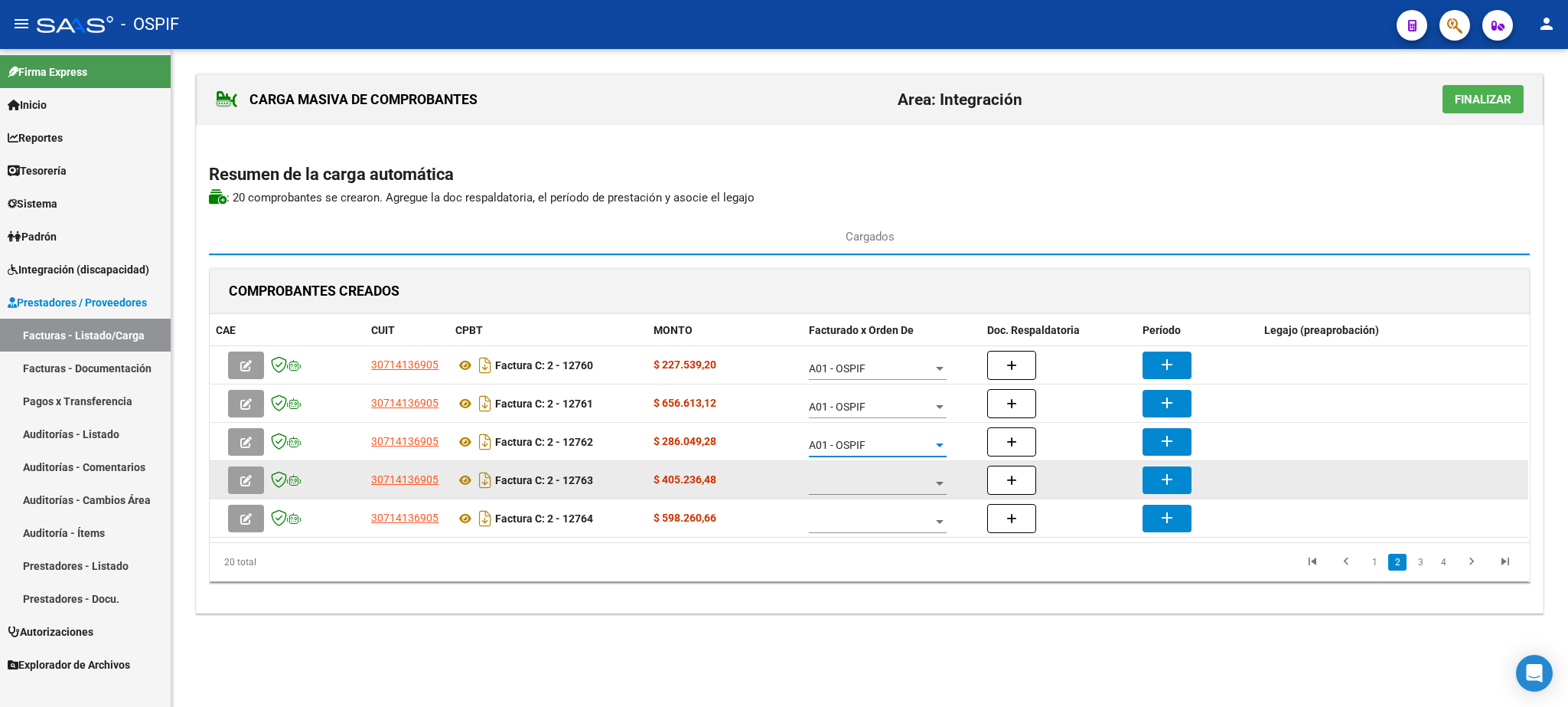
click at [877, 485] on span at bounding box center [870, 484] width 124 height 13
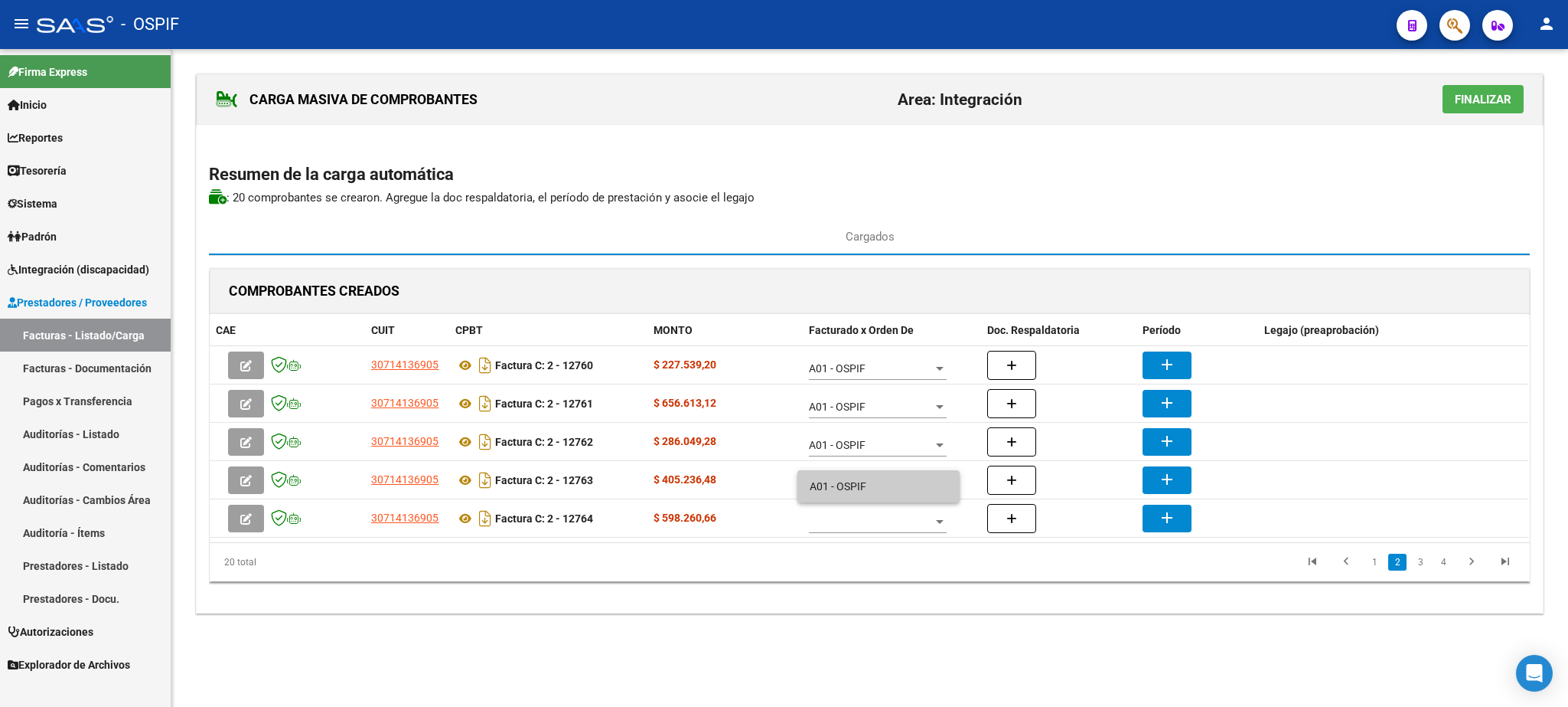
click at [869, 483] on span "A01 - OSPIF" at bounding box center [878, 486] width 137 height 33
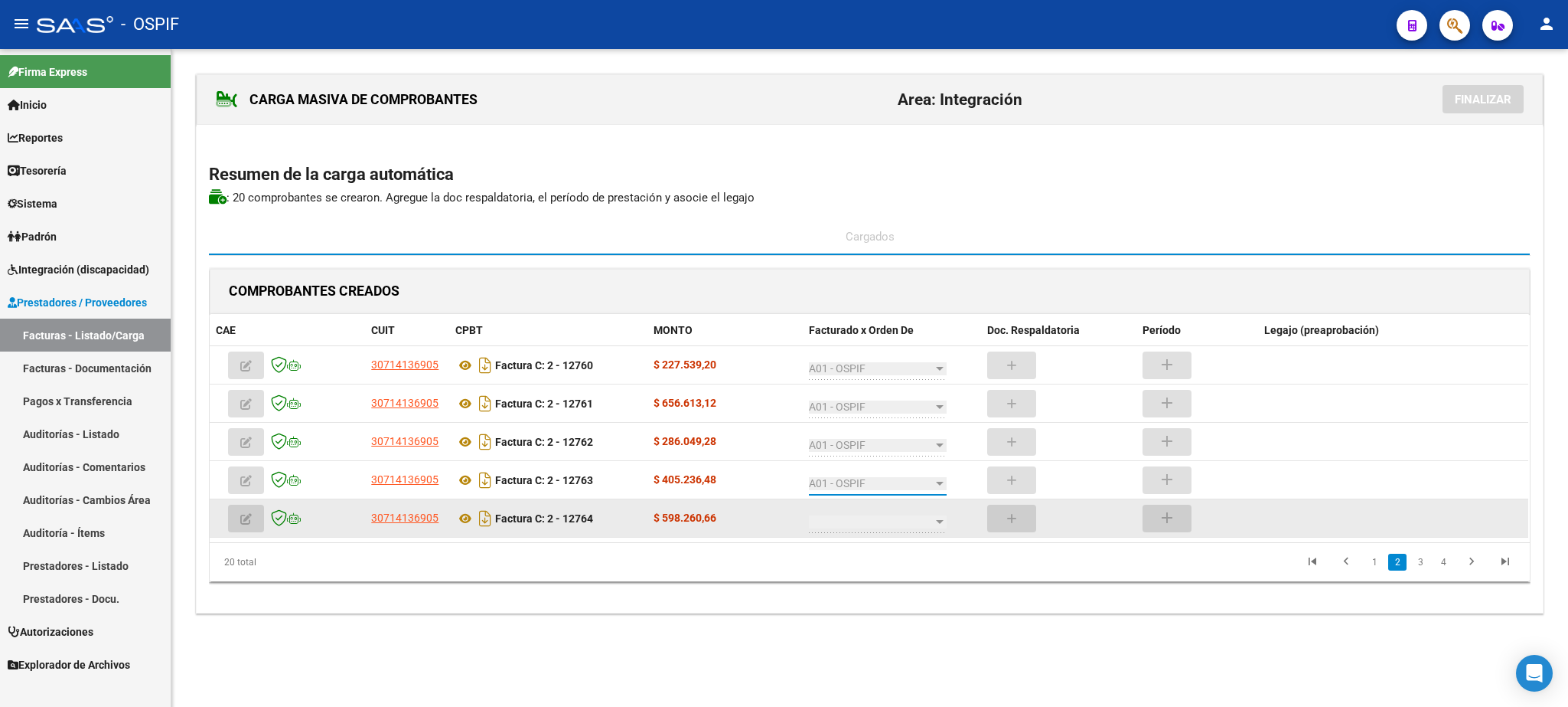
click at [883, 514] on div at bounding box center [878, 518] width 137 height 31
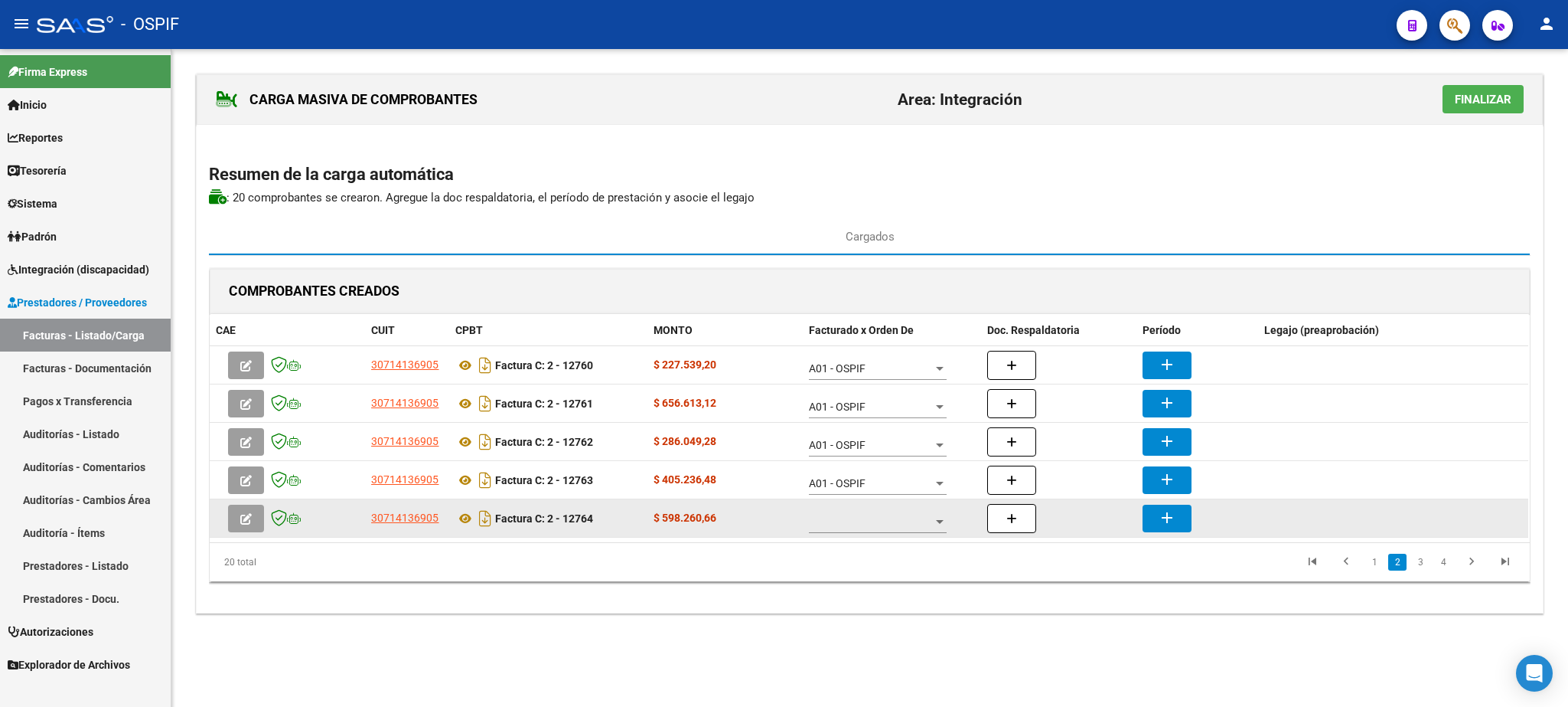
click at [848, 521] on span at bounding box center [870, 522] width 124 height 13
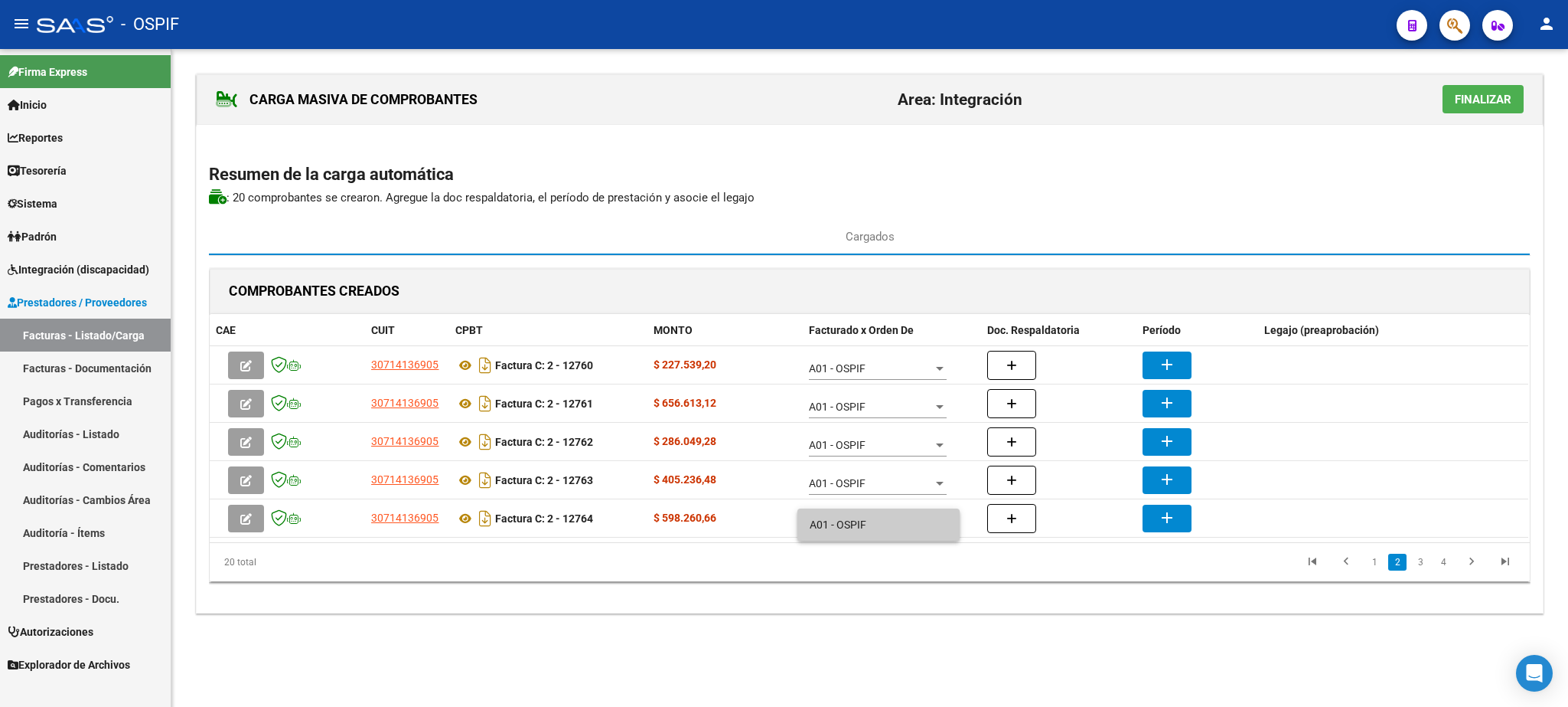
click at [878, 528] on span "A01 - OSPIF" at bounding box center [878, 524] width 137 height 33
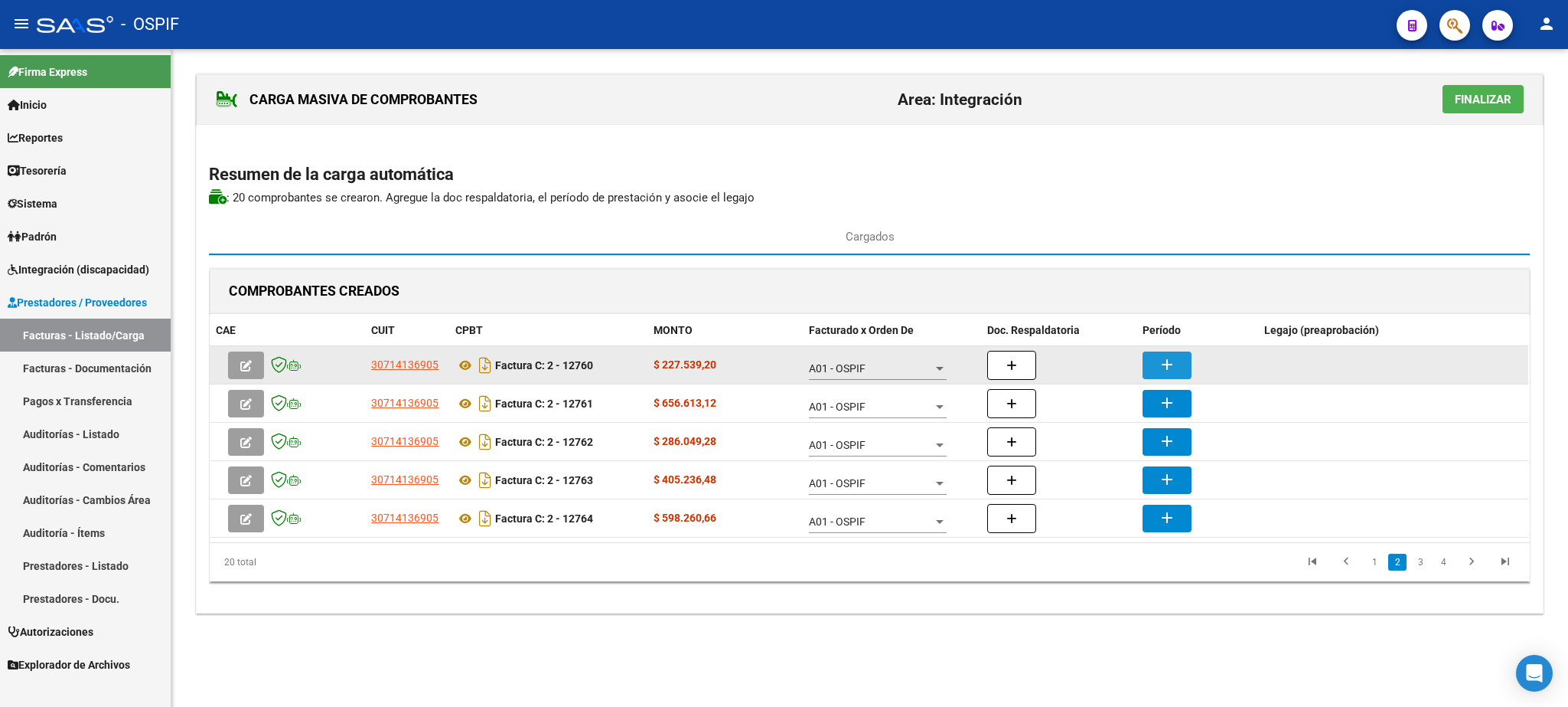
click at [1164, 355] on button "add" at bounding box center [1168, 365] width 49 height 27
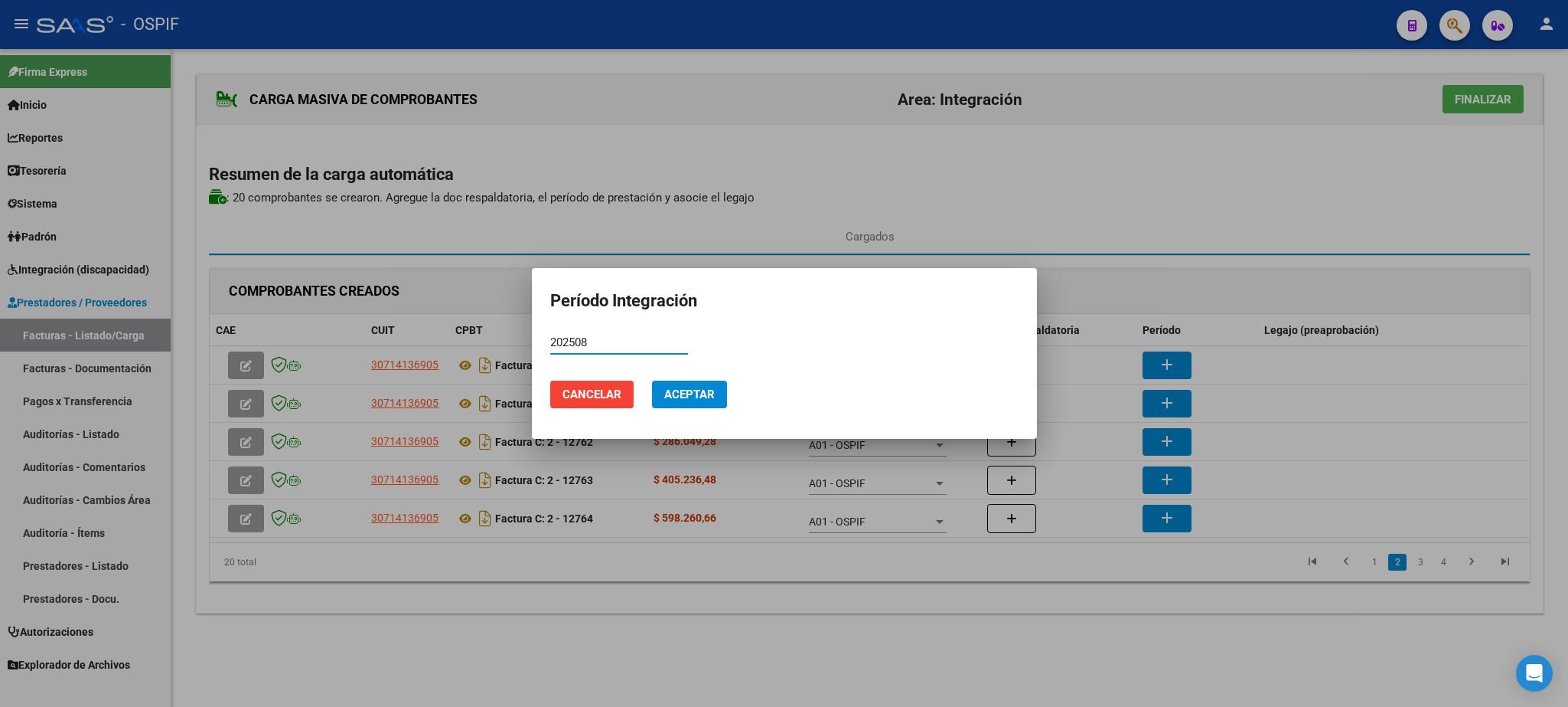
type input "202508"
click at [693, 403] on button "Aceptar" at bounding box center [690, 394] width 75 height 27
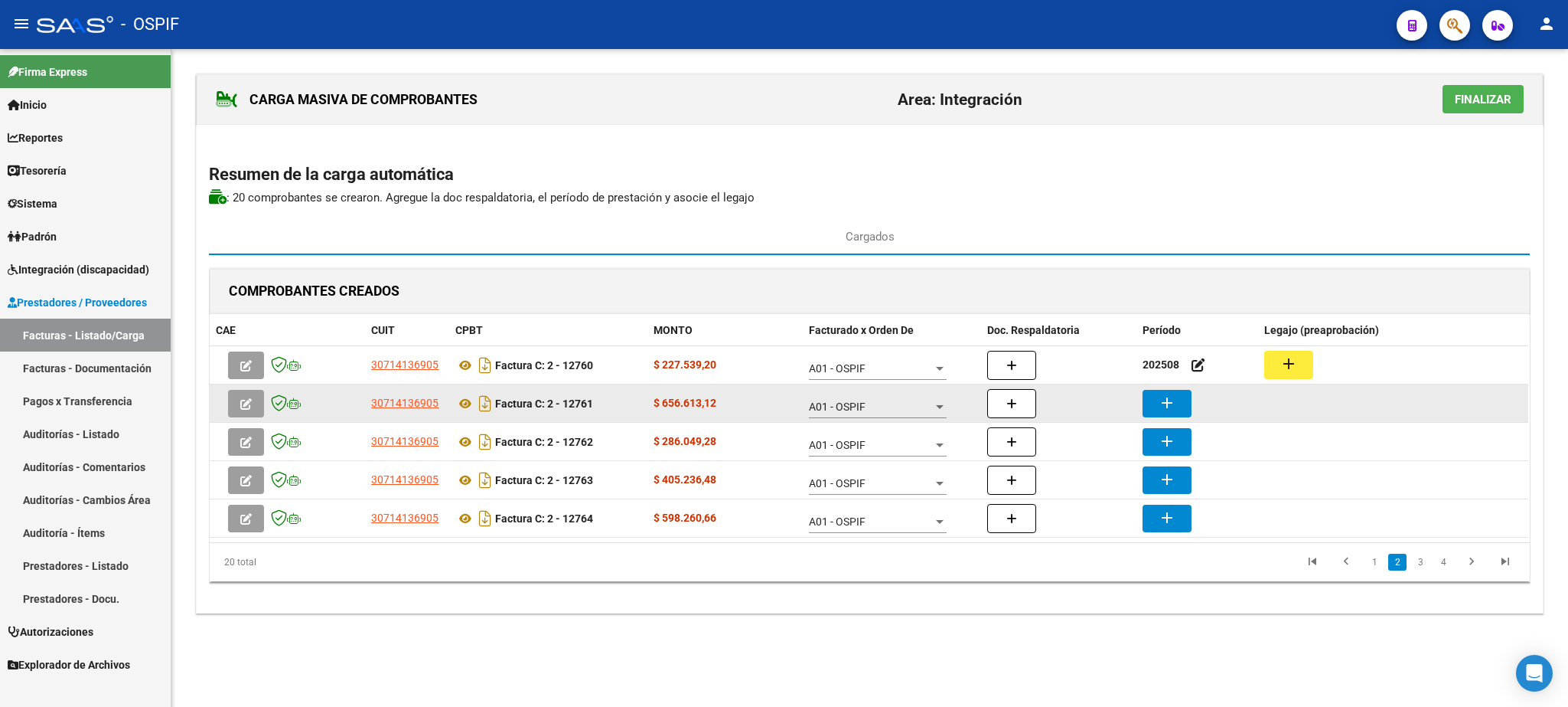
click at [1178, 411] on button "add" at bounding box center [1168, 403] width 49 height 27
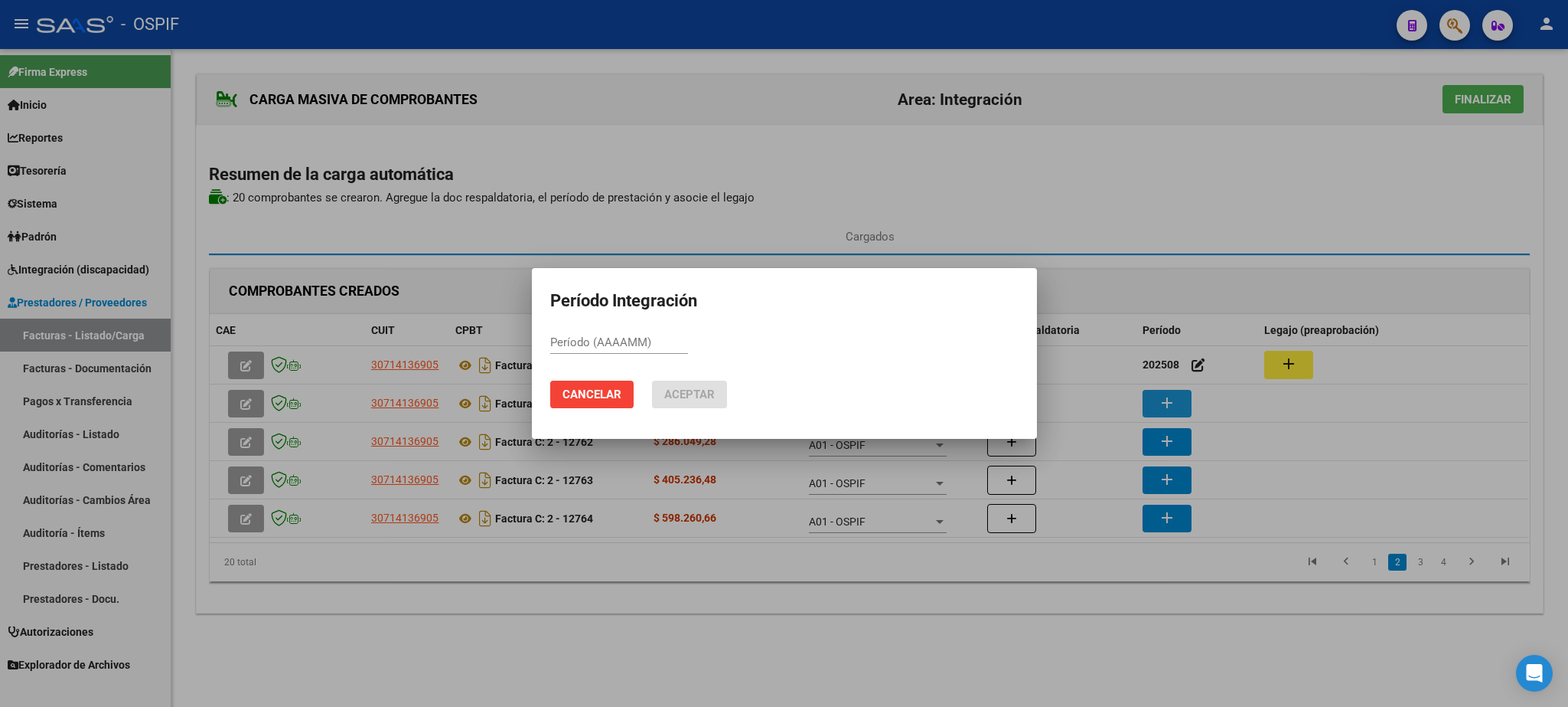
paste input "202508"
type input "202508"
click at [693, 391] on span "Aceptar" at bounding box center [690, 394] width 51 height 14
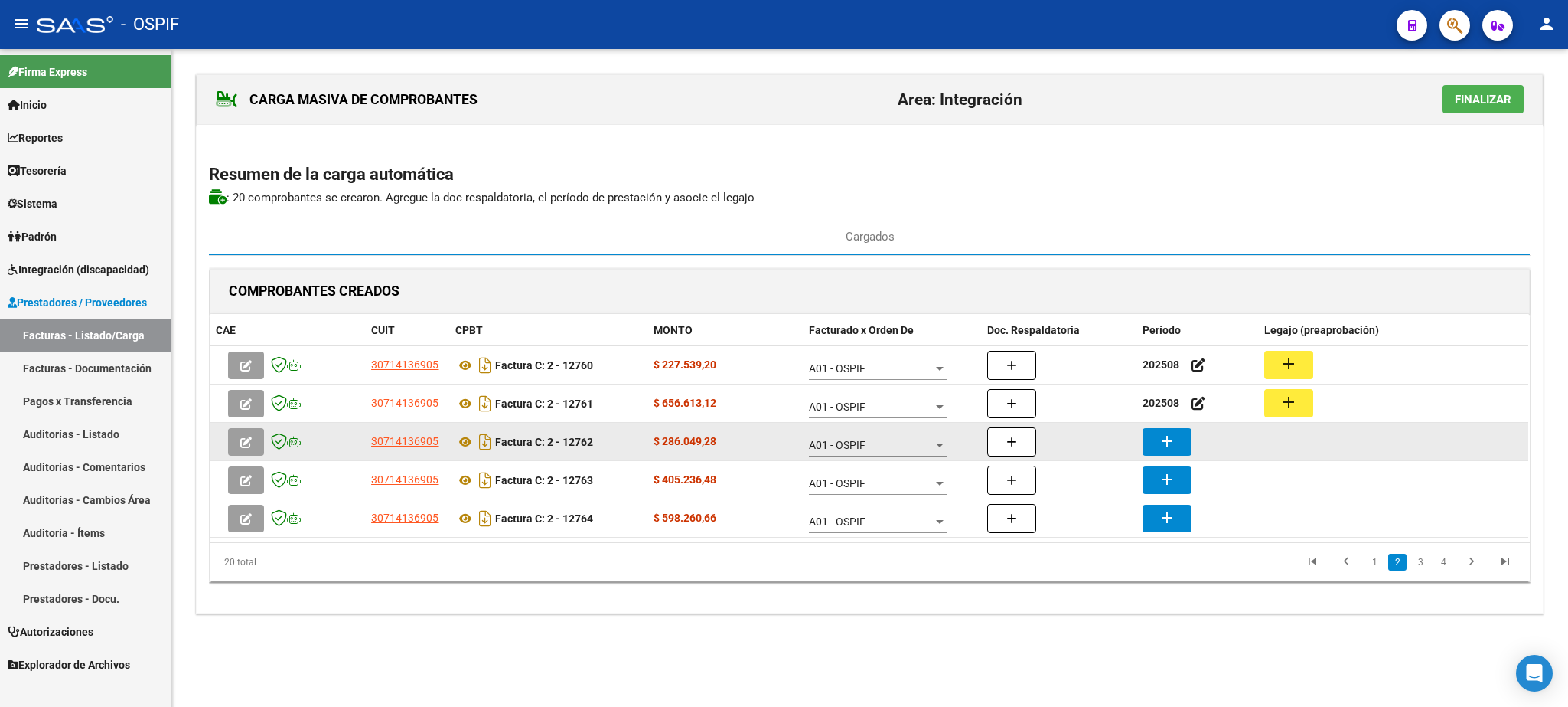
click at [1170, 445] on mat-icon "add" at bounding box center [1167, 441] width 18 height 18
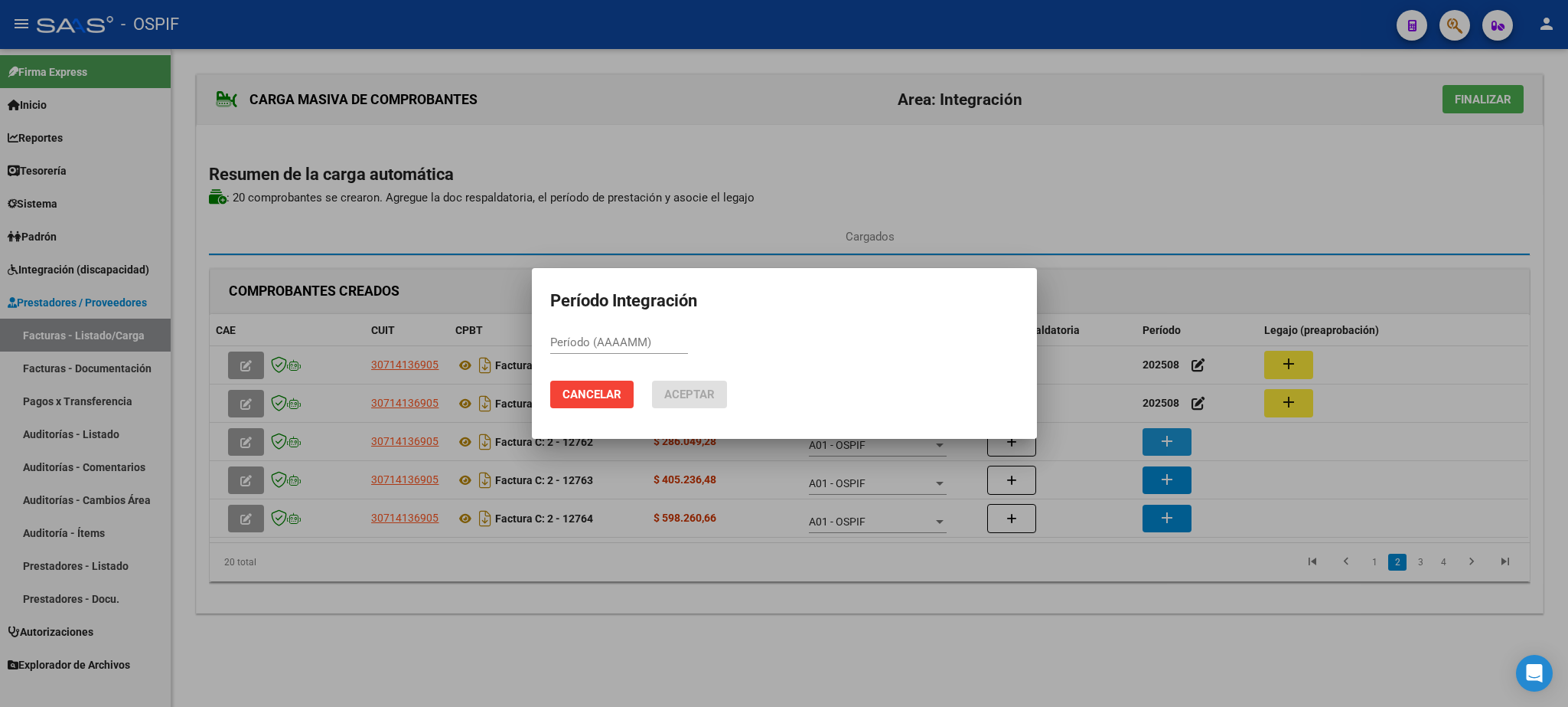
paste input "202508"
type input "202508"
click at [720, 395] on button "Aceptar" at bounding box center [690, 394] width 75 height 27
click at [1161, 484] on div at bounding box center [784, 354] width 1568 height 707
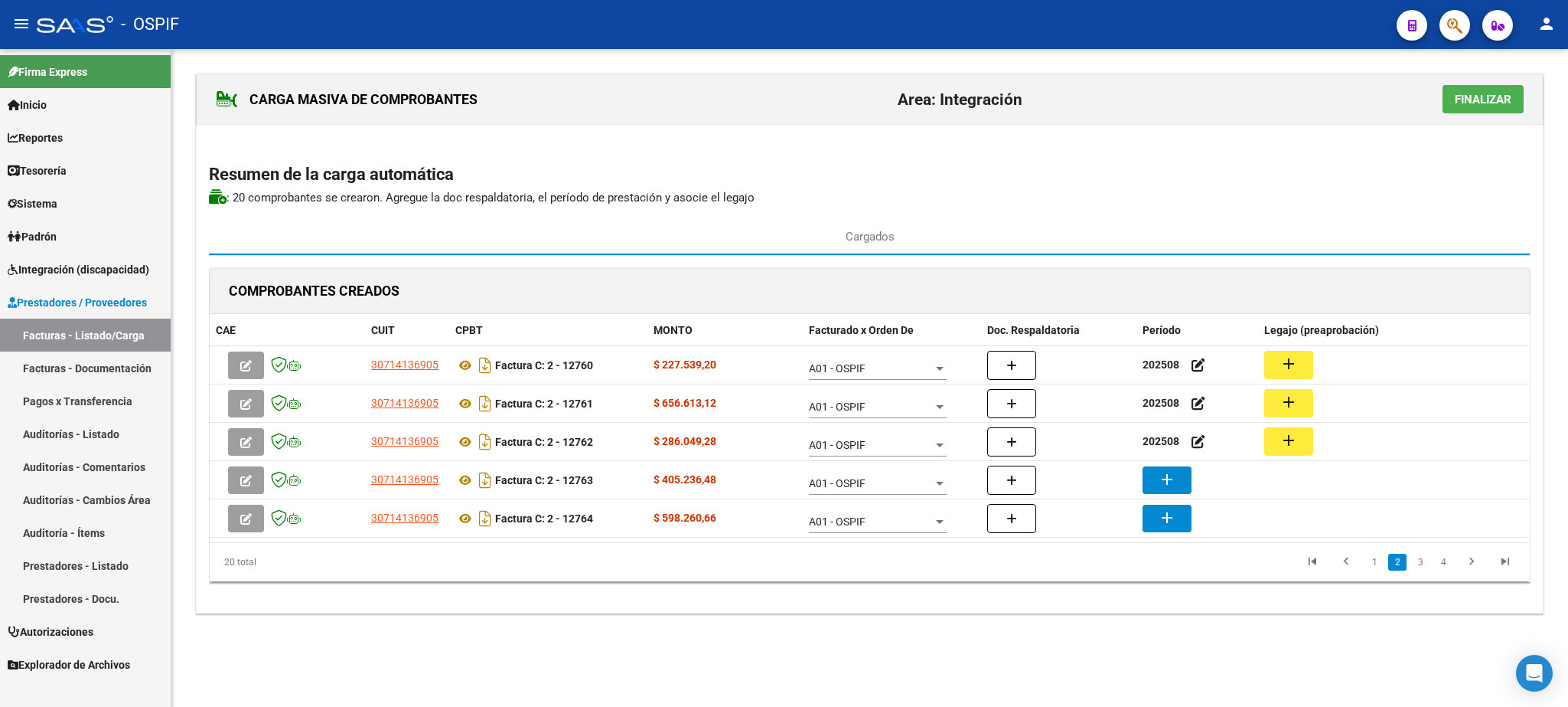
click at [1161, 484] on mat-icon "add" at bounding box center [1167, 479] width 18 height 18
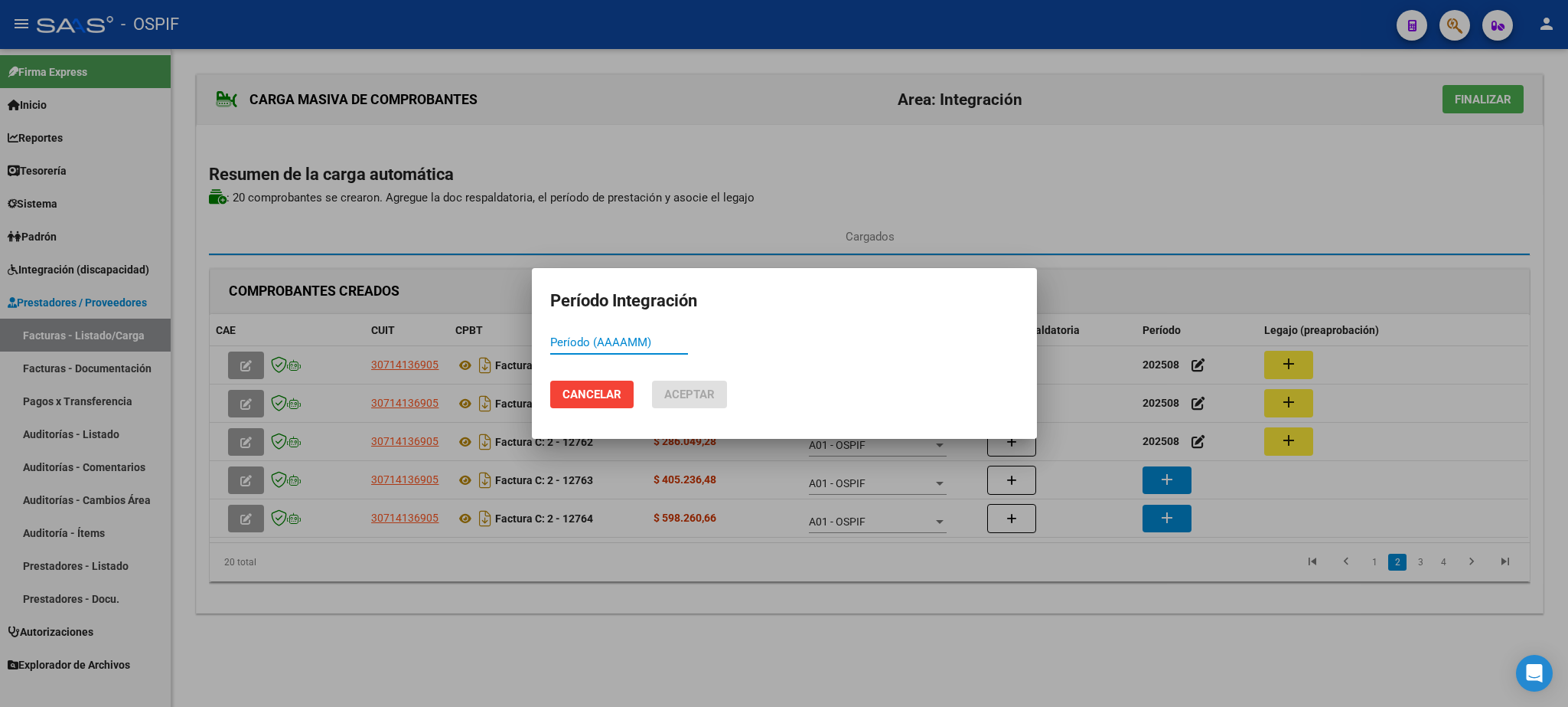
paste input "202508"
type input "202508"
click at [709, 398] on span "Aceptar" at bounding box center [690, 394] width 51 height 14
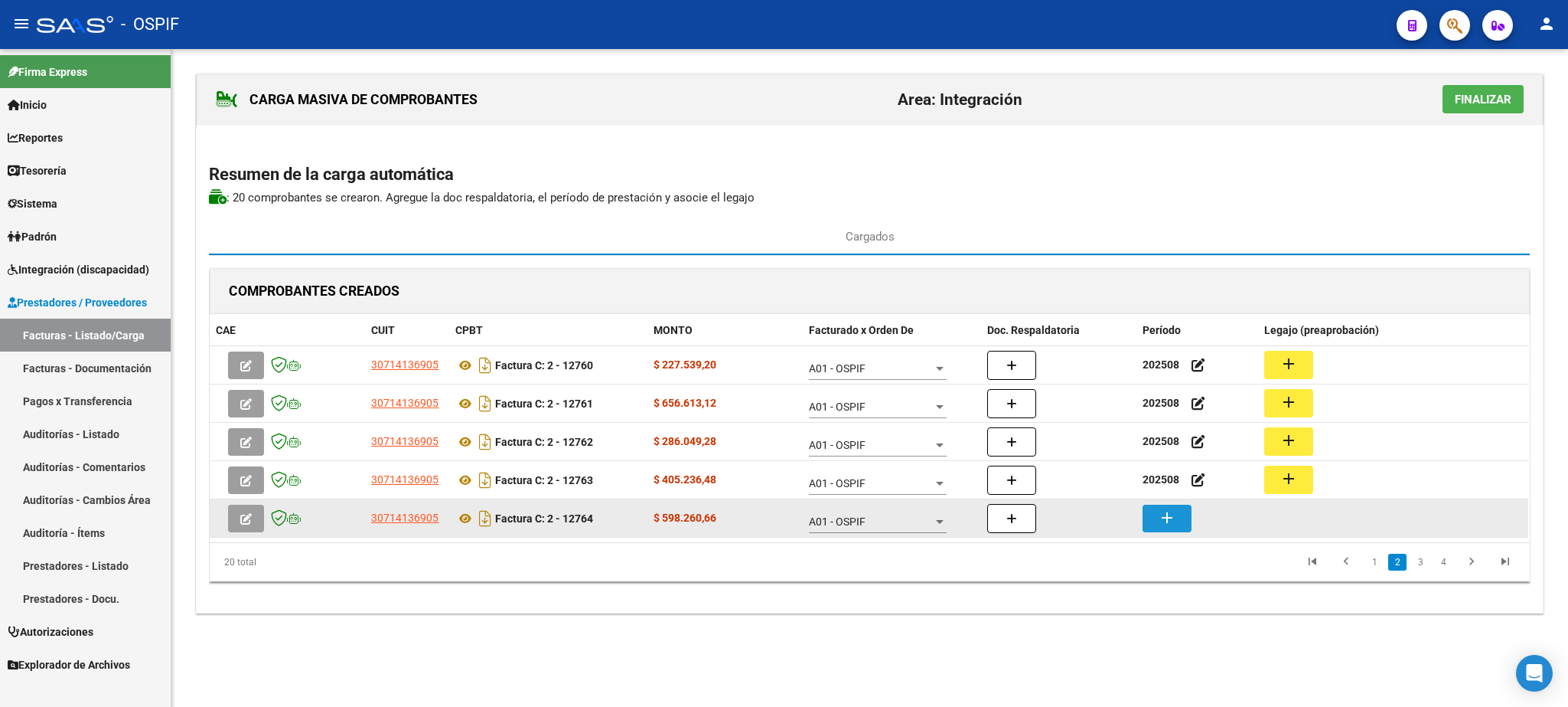
click at [1170, 523] on mat-icon "add" at bounding box center [1167, 517] width 18 height 18
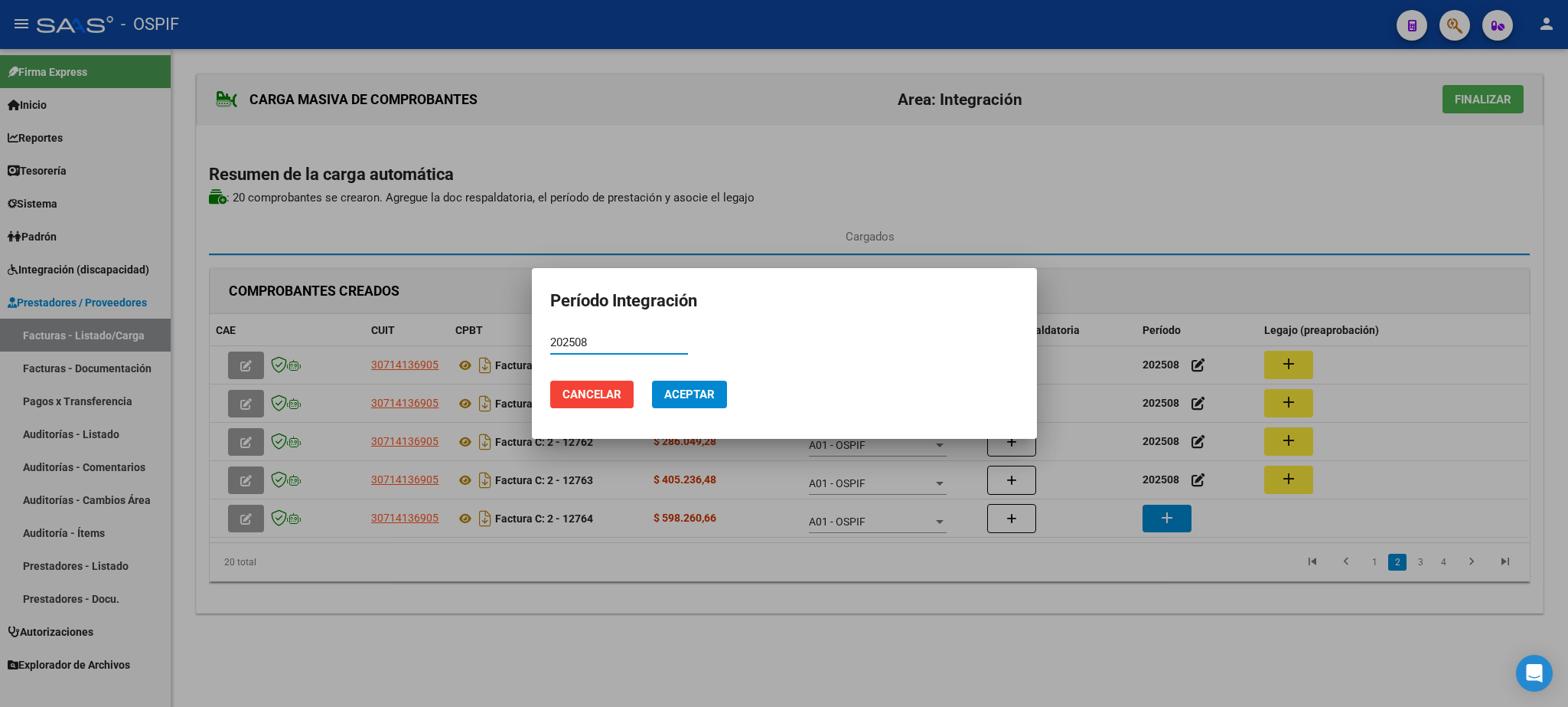
type input "202508"
click at [661, 382] on button "Aceptar" at bounding box center [690, 394] width 75 height 27
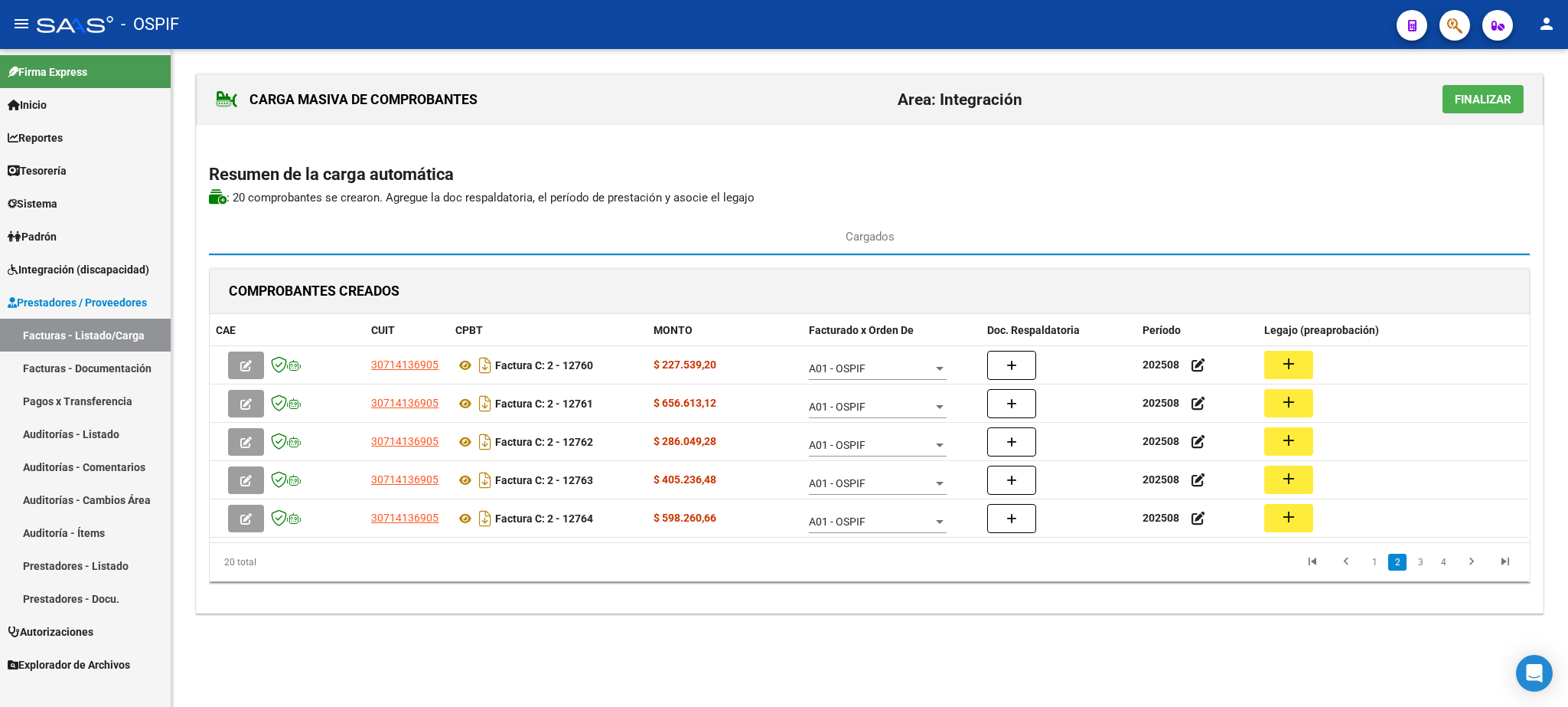
drag, startPoint x: 1413, startPoint y: 562, endPoint x: 1394, endPoint y: 562, distance: 19.0
click at [1409, 562] on li "3" at bounding box center [1420, 561] width 23 height 26
click at [1423, 569] on link "3" at bounding box center [1421, 561] width 18 height 17
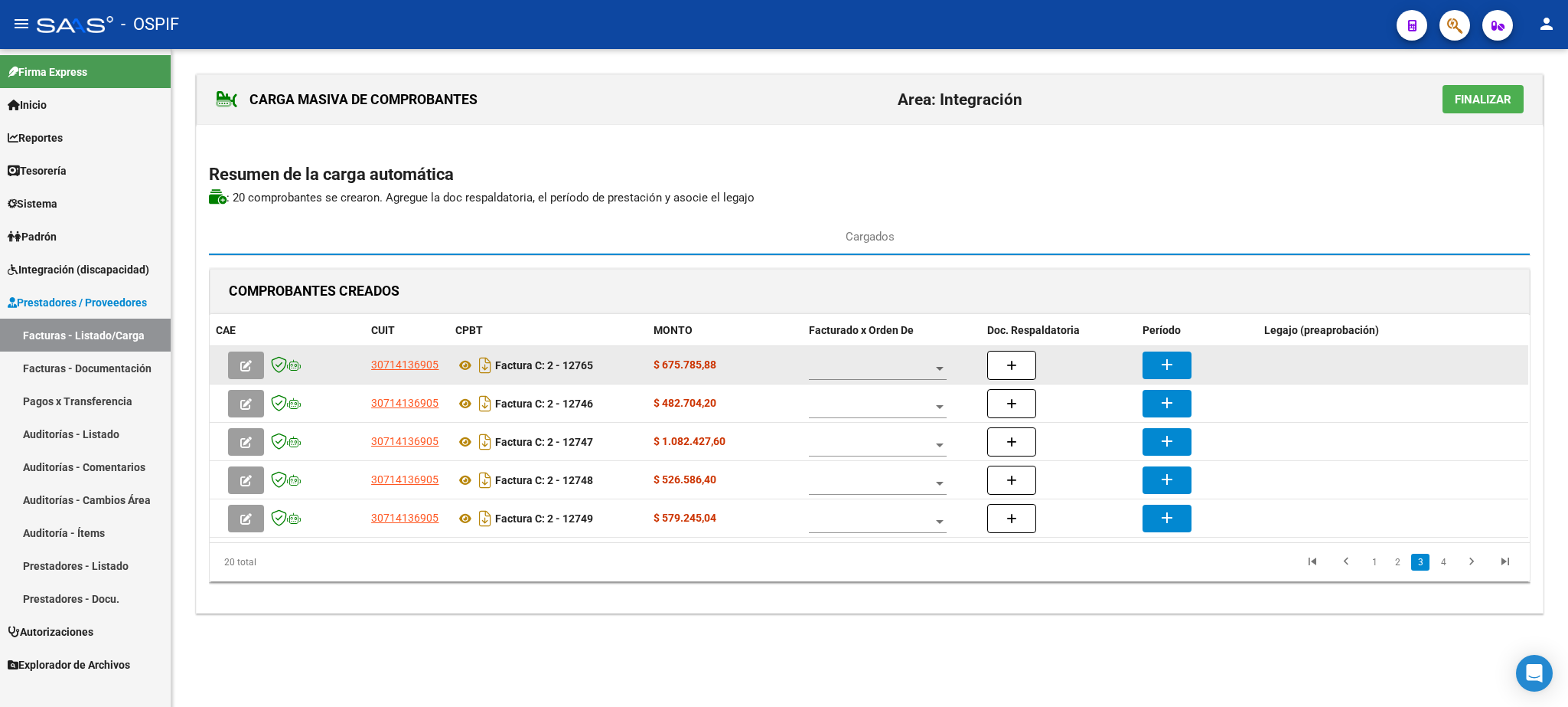
click at [1164, 373] on mat-icon "add" at bounding box center [1167, 364] width 18 height 18
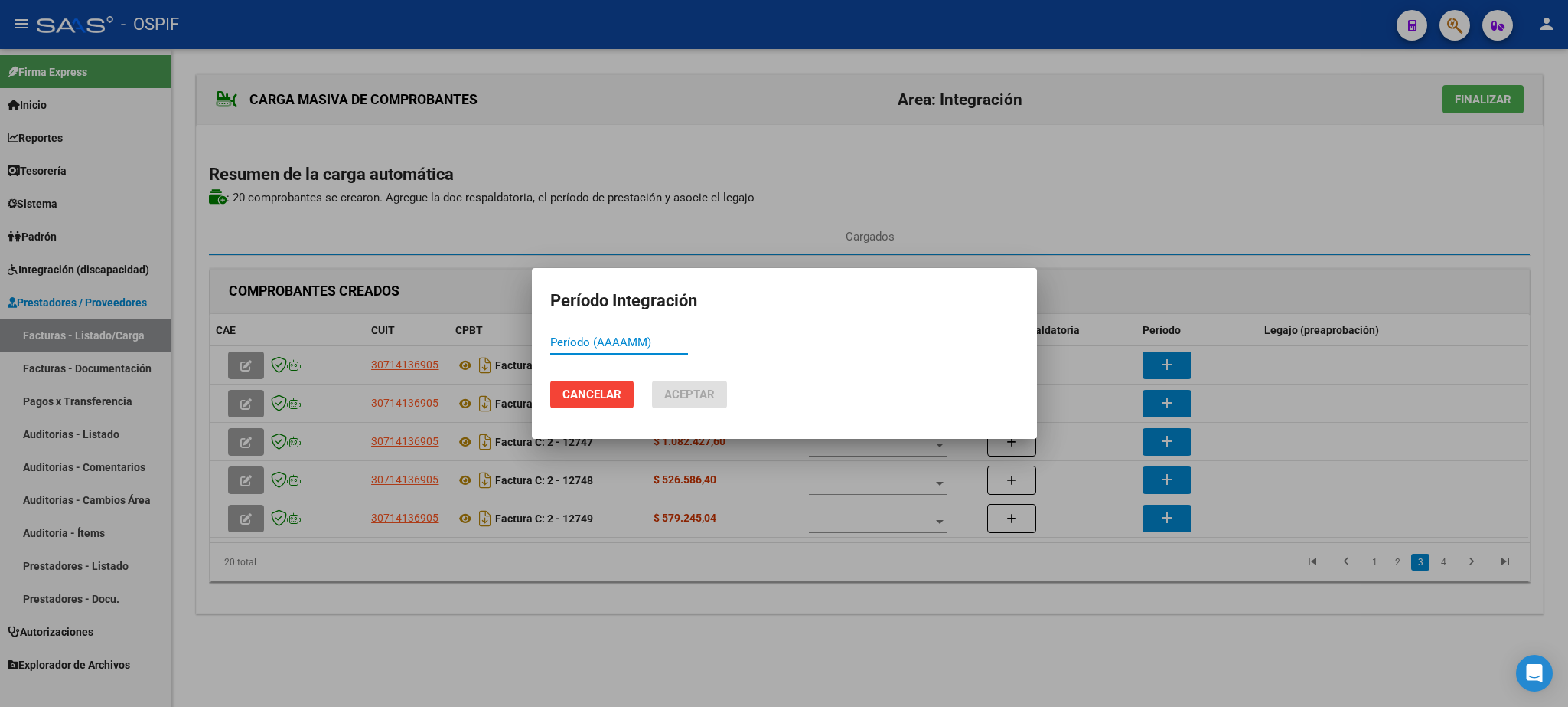
paste input "202508"
type input "202508"
click at [705, 402] on button "Aceptar" at bounding box center [690, 394] width 75 height 27
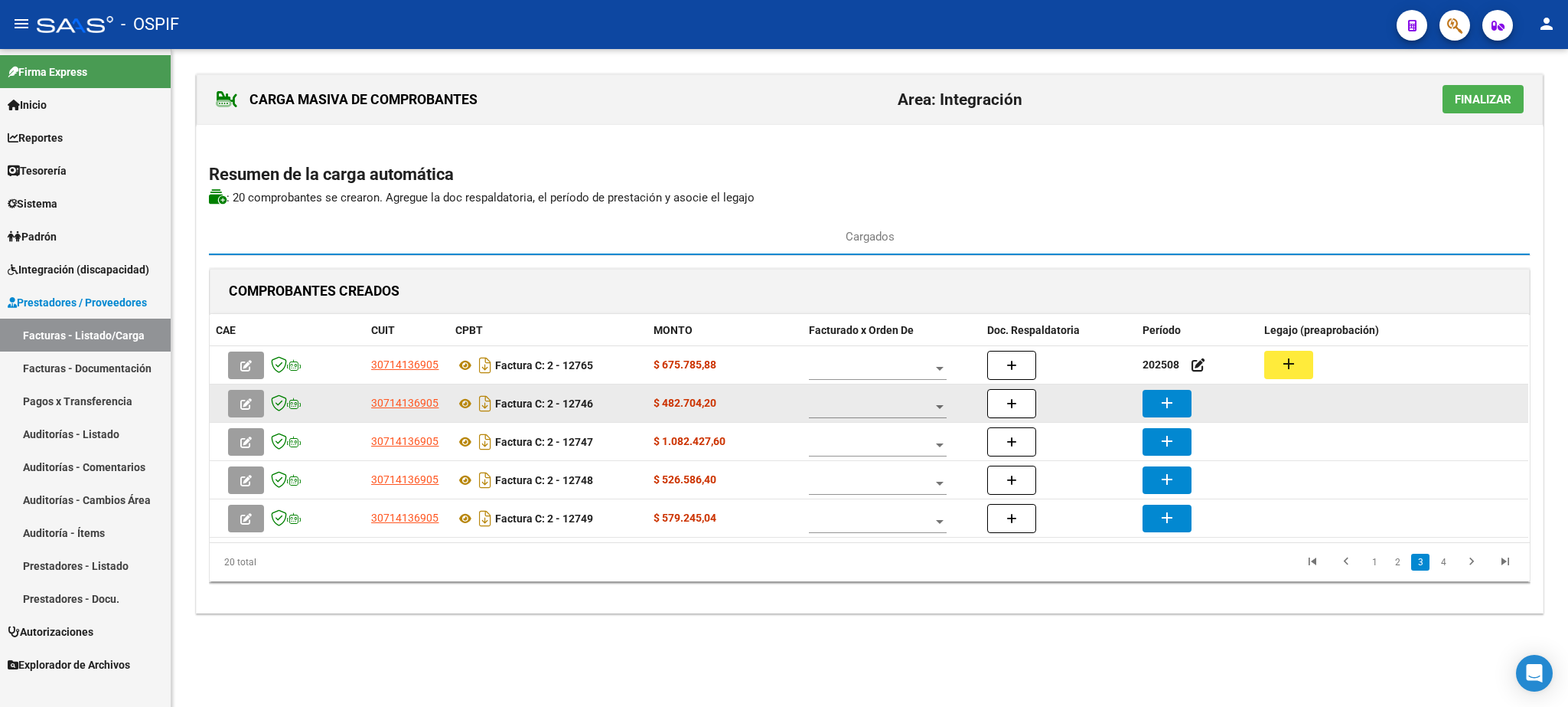
click at [1173, 412] on mat-icon "add" at bounding box center [1167, 402] width 18 height 18
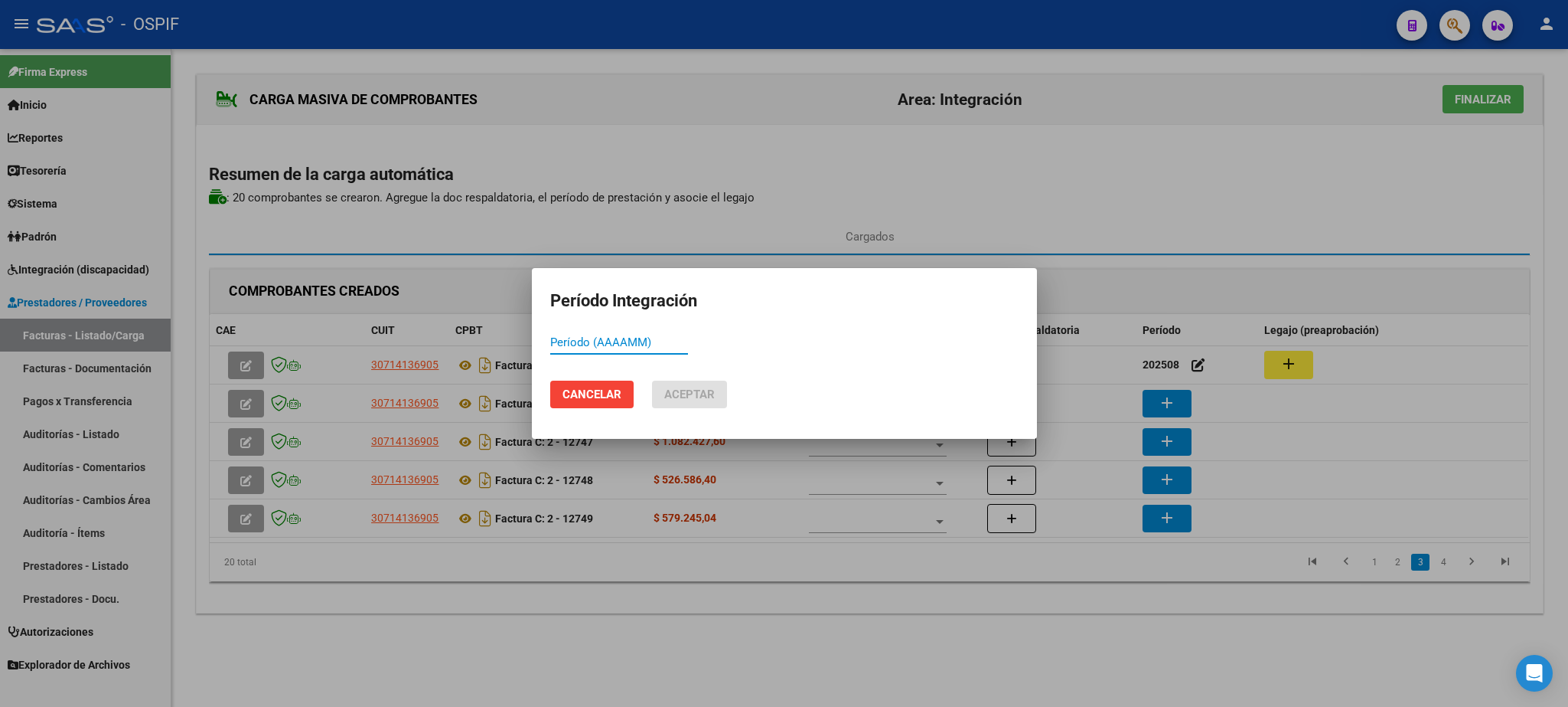
paste input "202508"
type input "202508"
click at [709, 392] on span "Aceptar" at bounding box center [690, 394] width 51 height 14
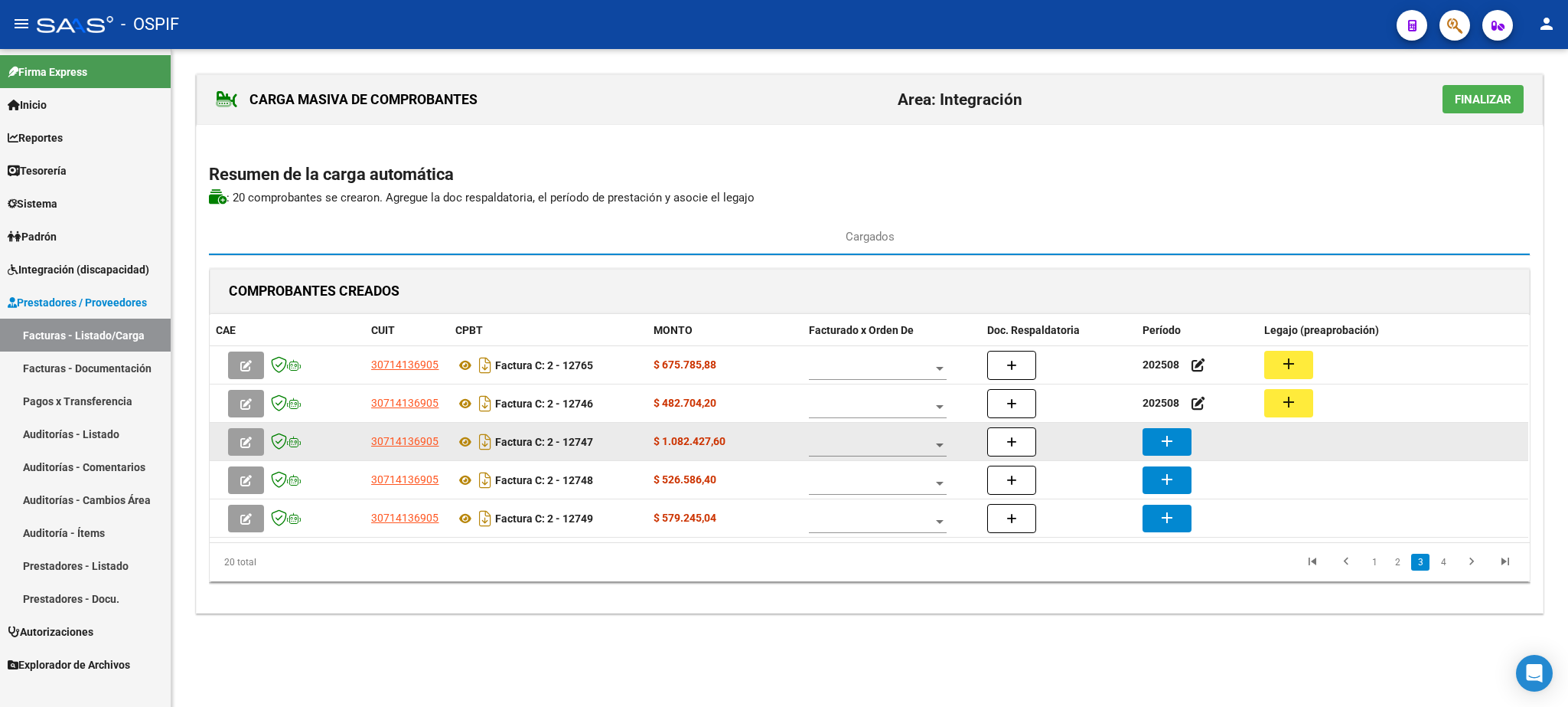
click at [1160, 445] on mat-icon "add" at bounding box center [1167, 441] width 18 height 18
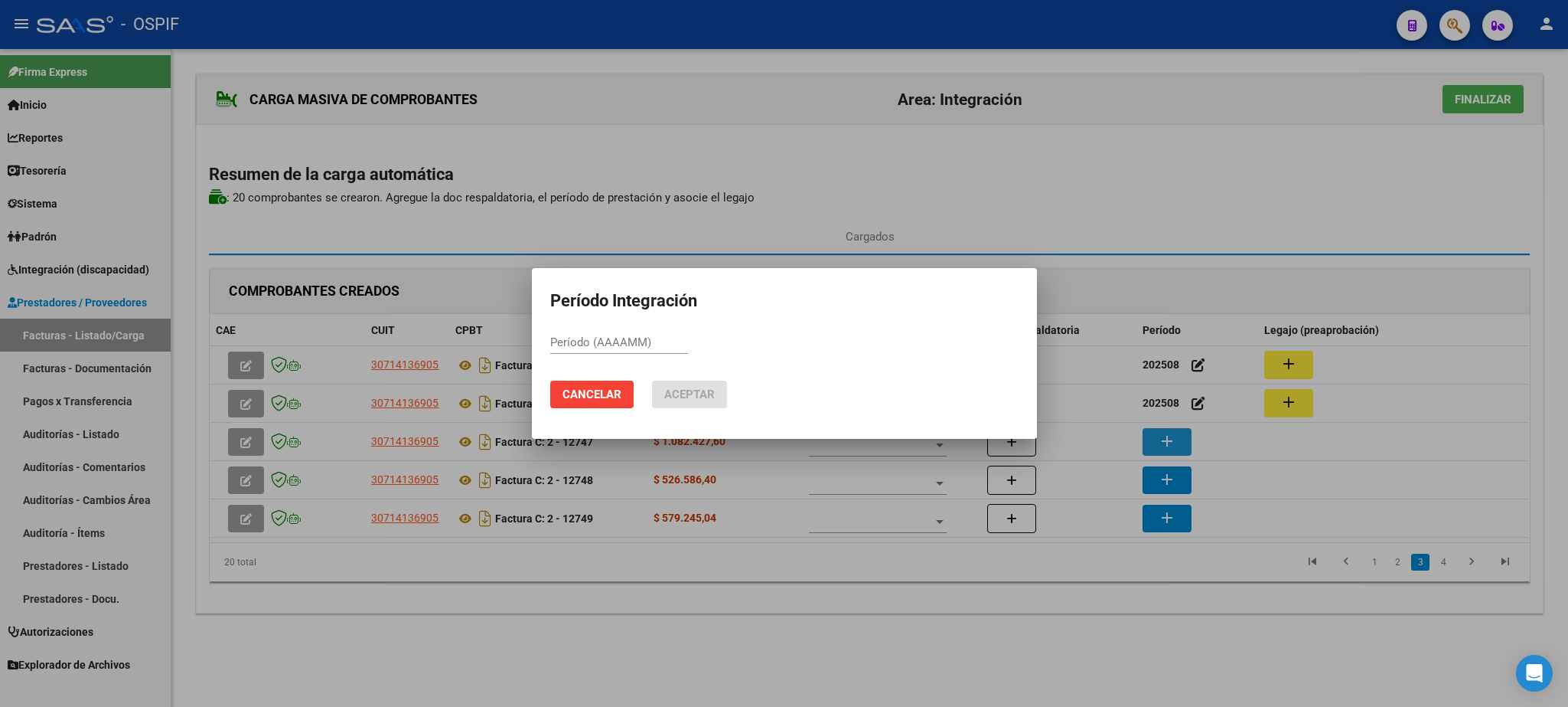
paste input "202508"
type input "202508"
click at [713, 386] on button "Aceptar" at bounding box center [690, 394] width 75 height 27
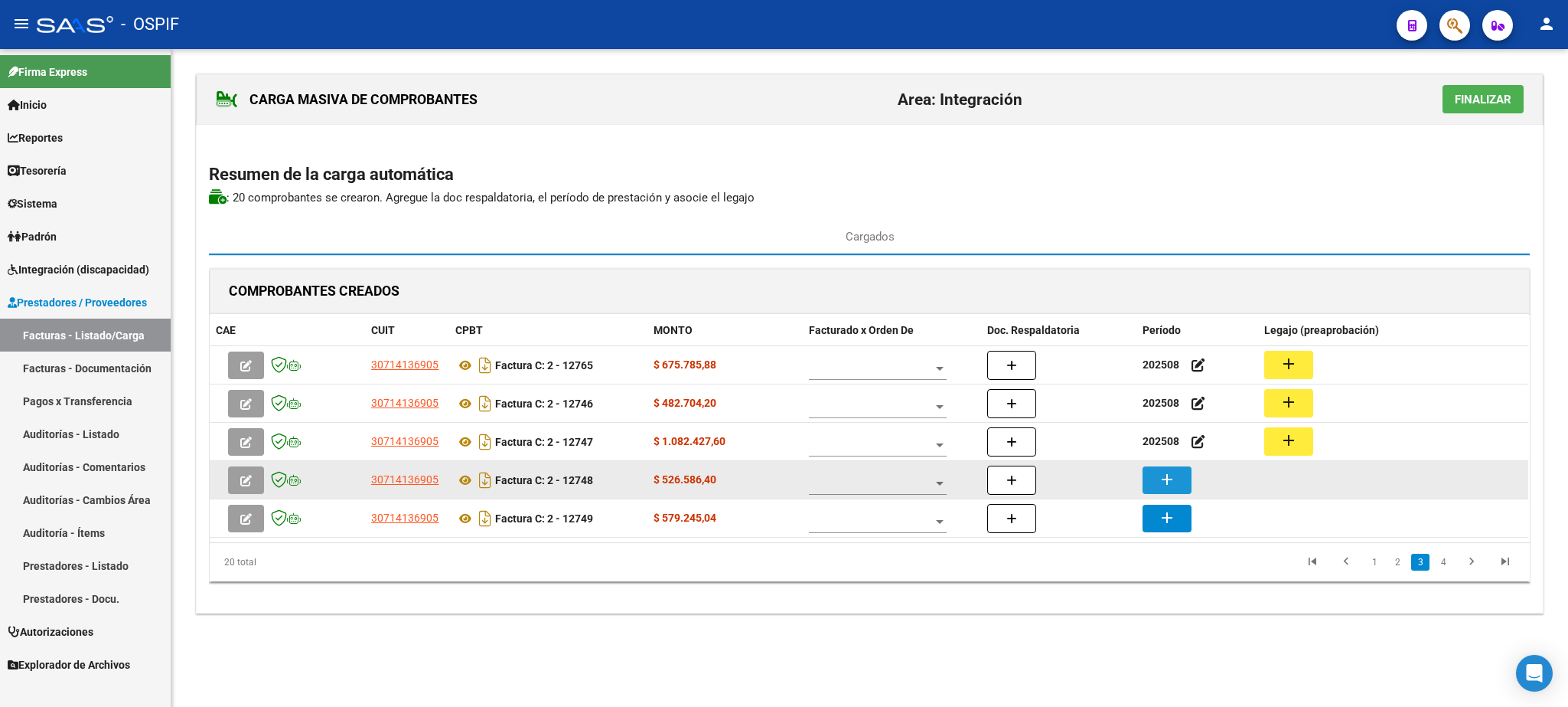
click at [1179, 479] on button "add" at bounding box center [1168, 480] width 49 height 27
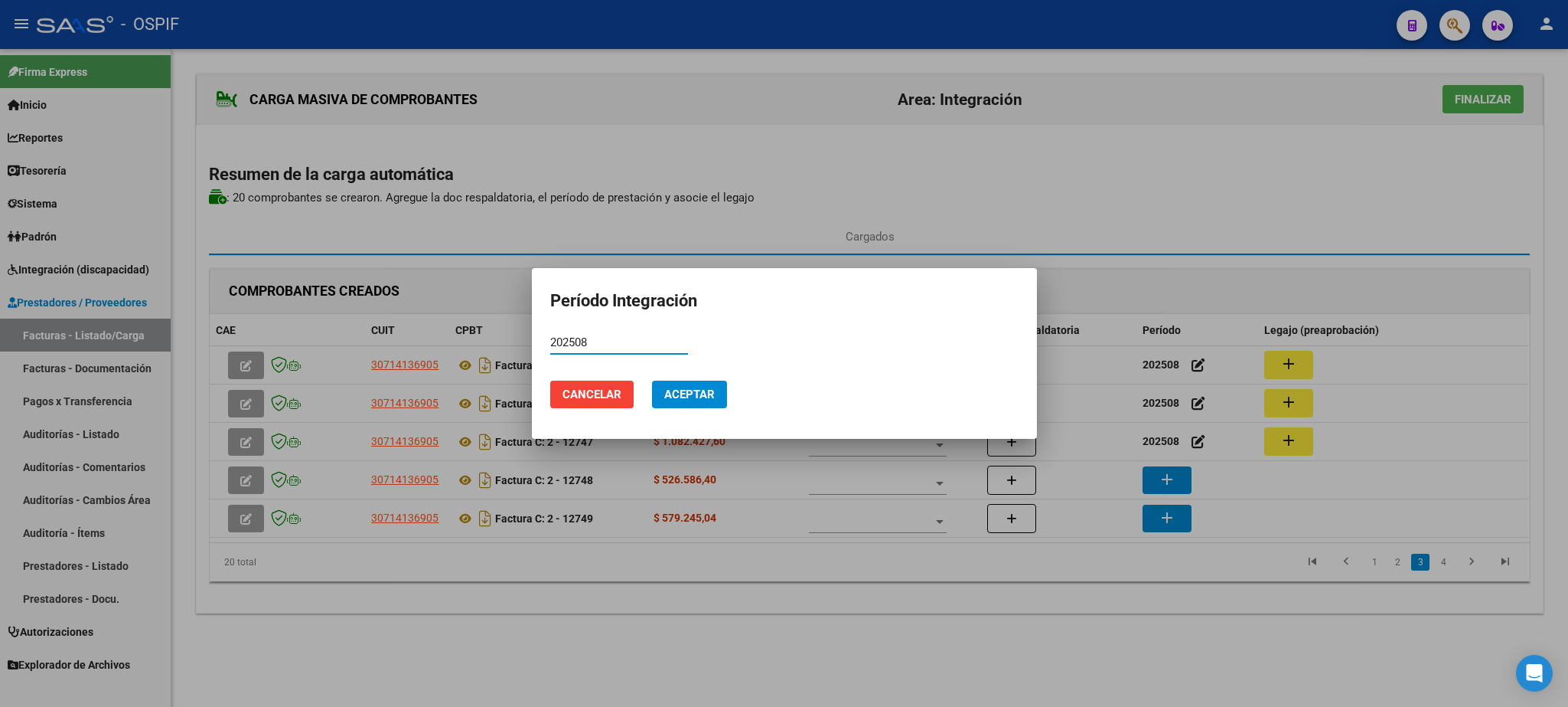
type input "202508"
click at [704, 383] on button "Aceptar" at bounding box center [690, 394] width 75 height 27
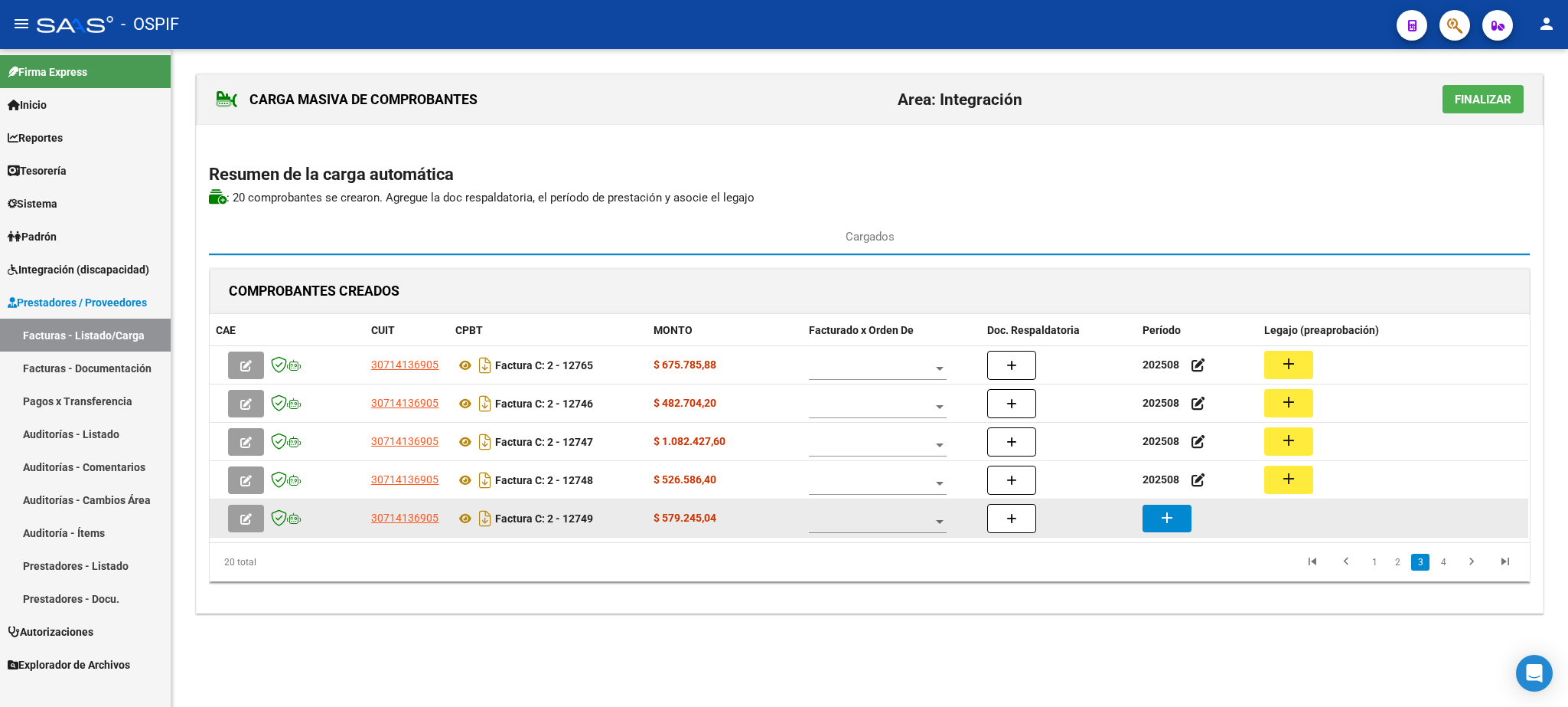
click at [1173, 519] on mat-icon "add" at bounding box center [1167, 517] width 18 height 18
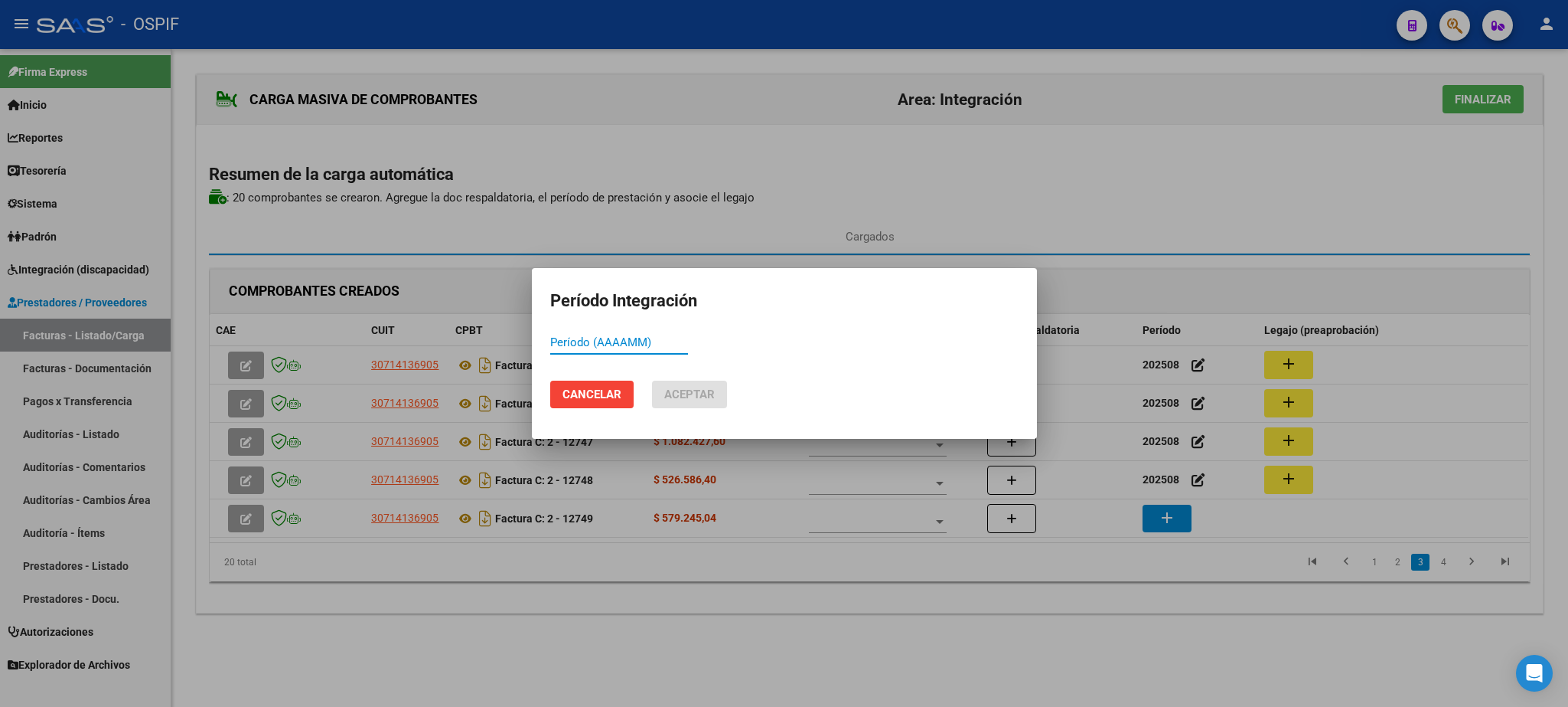
paste input "202508"
type input "202508"
click at [662, 390] on button "Aceptar" at bounding box center [690, 394] width 75 height 27
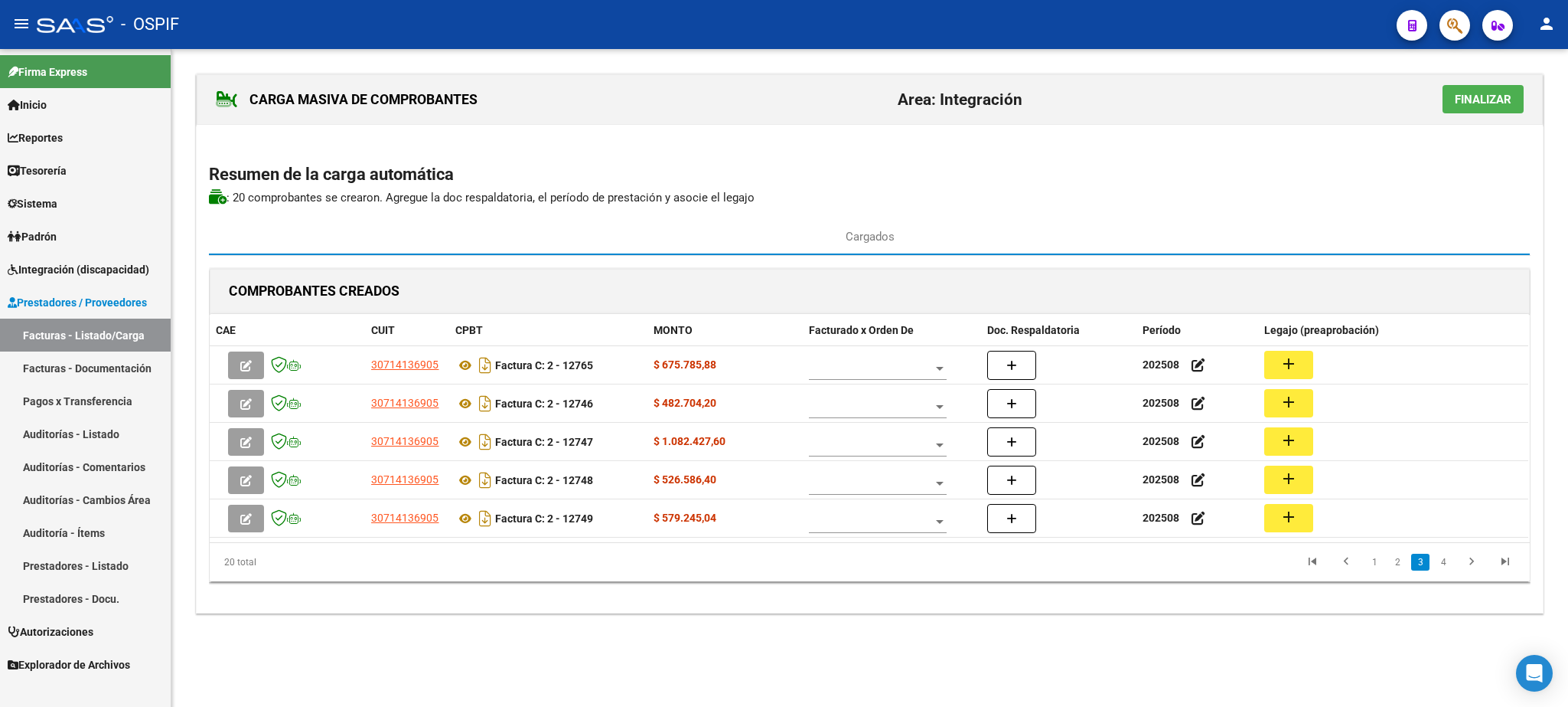
click at [884, 380] on div at bounding box center [878, 364] width 137 height 31
click at [881, 382] on span "A01 - OSPIF" at bounding box center [878, 372] width 137 height 33
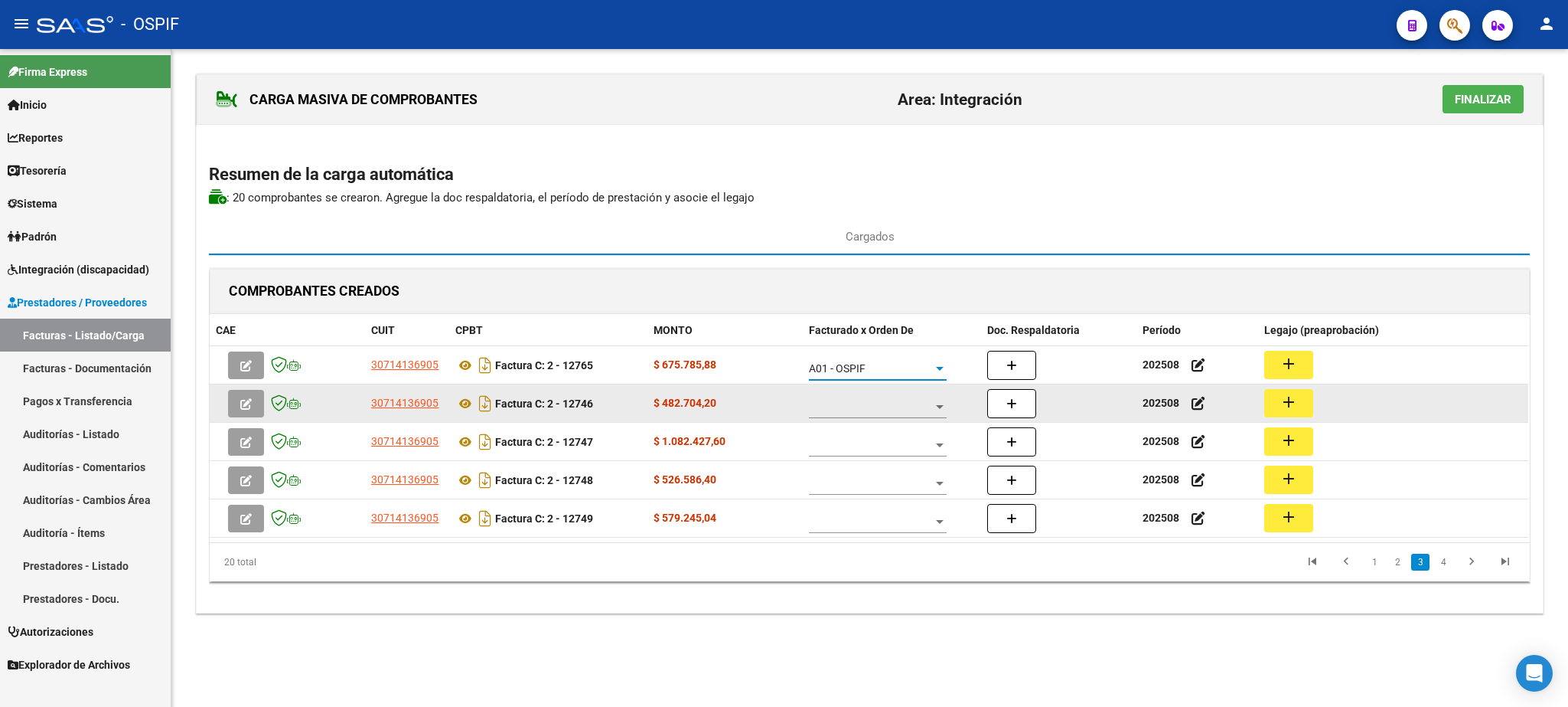
click at [860, 409] on span at bounding box center [870, 407] width 124 height 13
click at [860, 409] on span "A01 - OSPIF" at bounding box center [878, 410] width 137 height 33
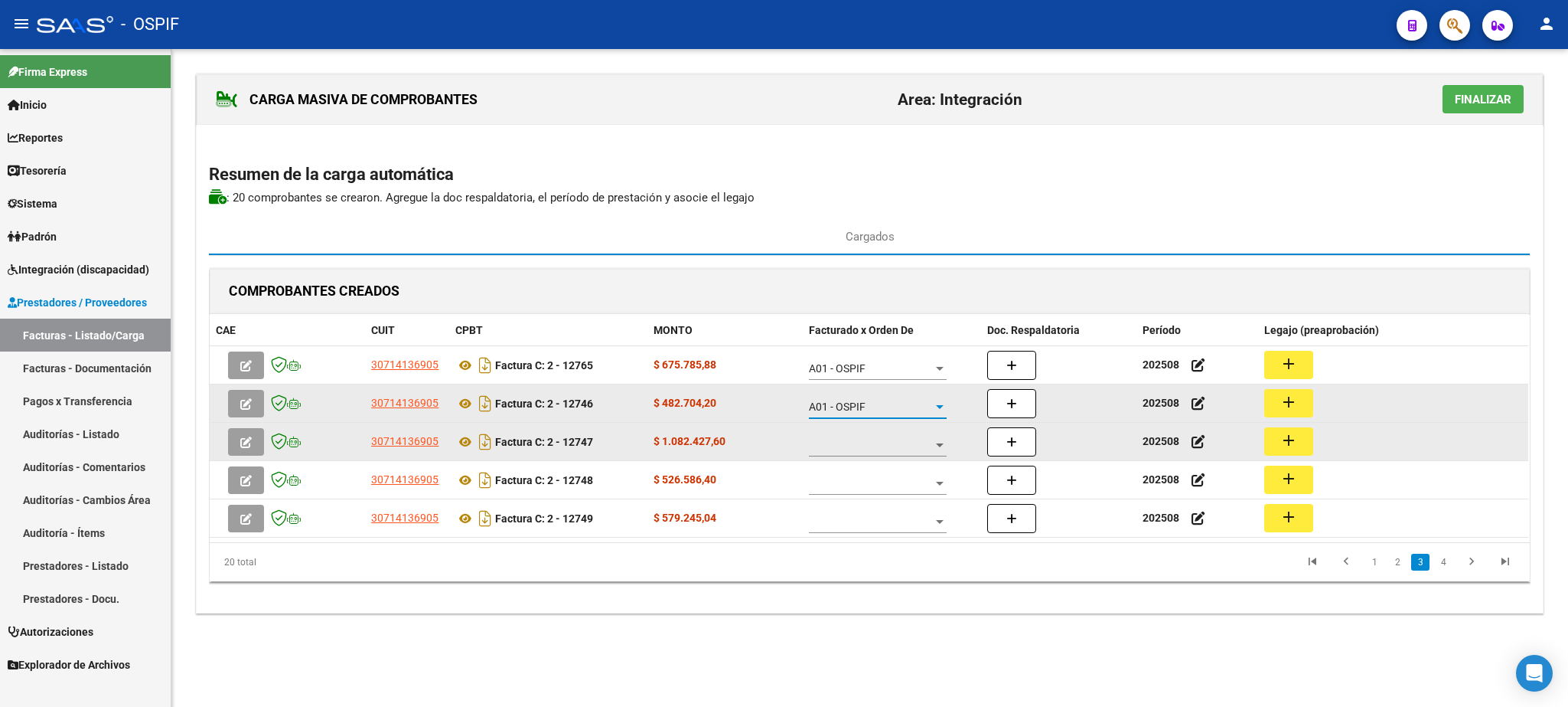
click at [878, 452] on span at bounding box center [870, 445] width 124 height 13
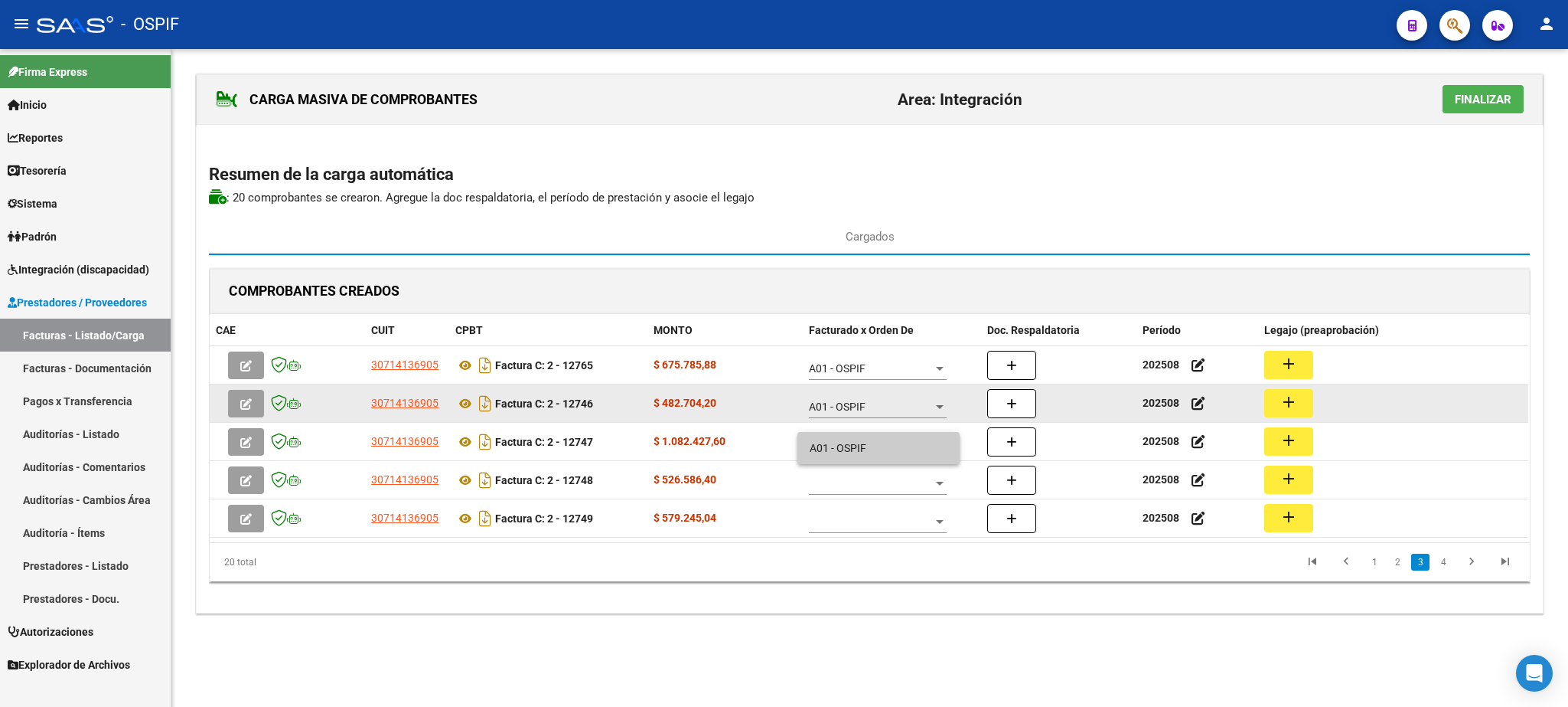
click at [877, 450] on span "A01 - OSPIF" at bounding box center [878, 448] width 137 height 33
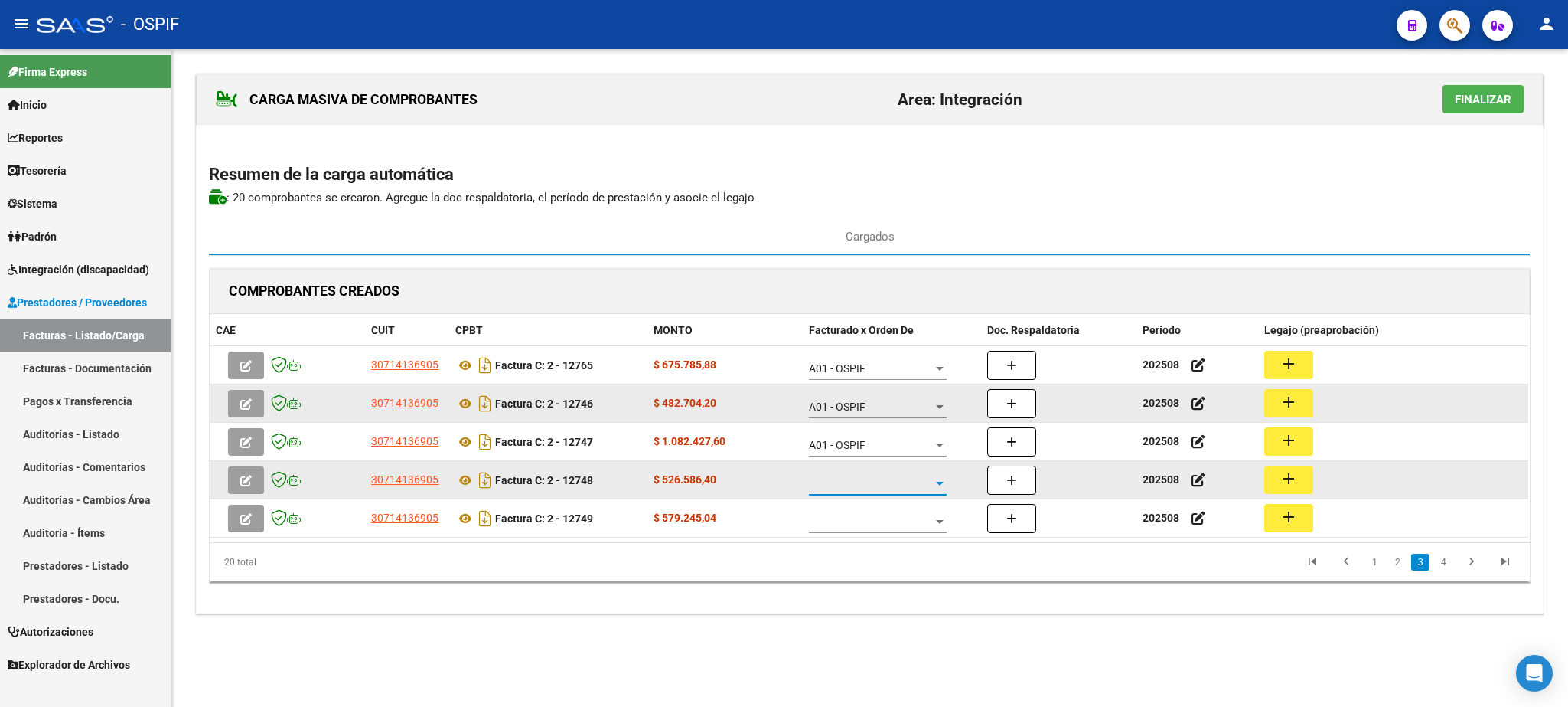
click at [868, 487] on span at bounding box center [870, 484] width 124 height 13
click at [860, 477] on span "A01 - OSPIF" at bounding box center [878, 486] width 137 height 33
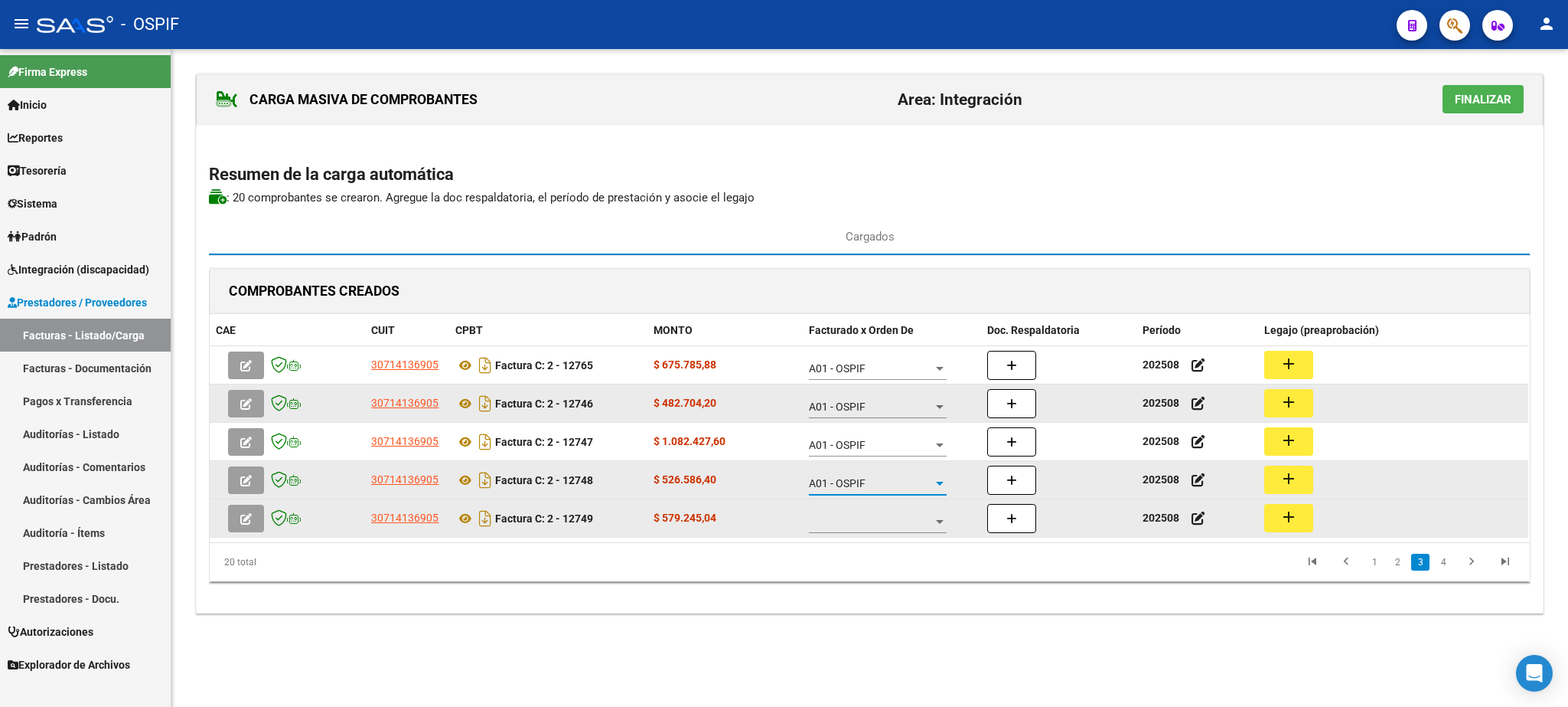
click at [893, 528] on span at bounding box center [870, 522] width 124 height 13
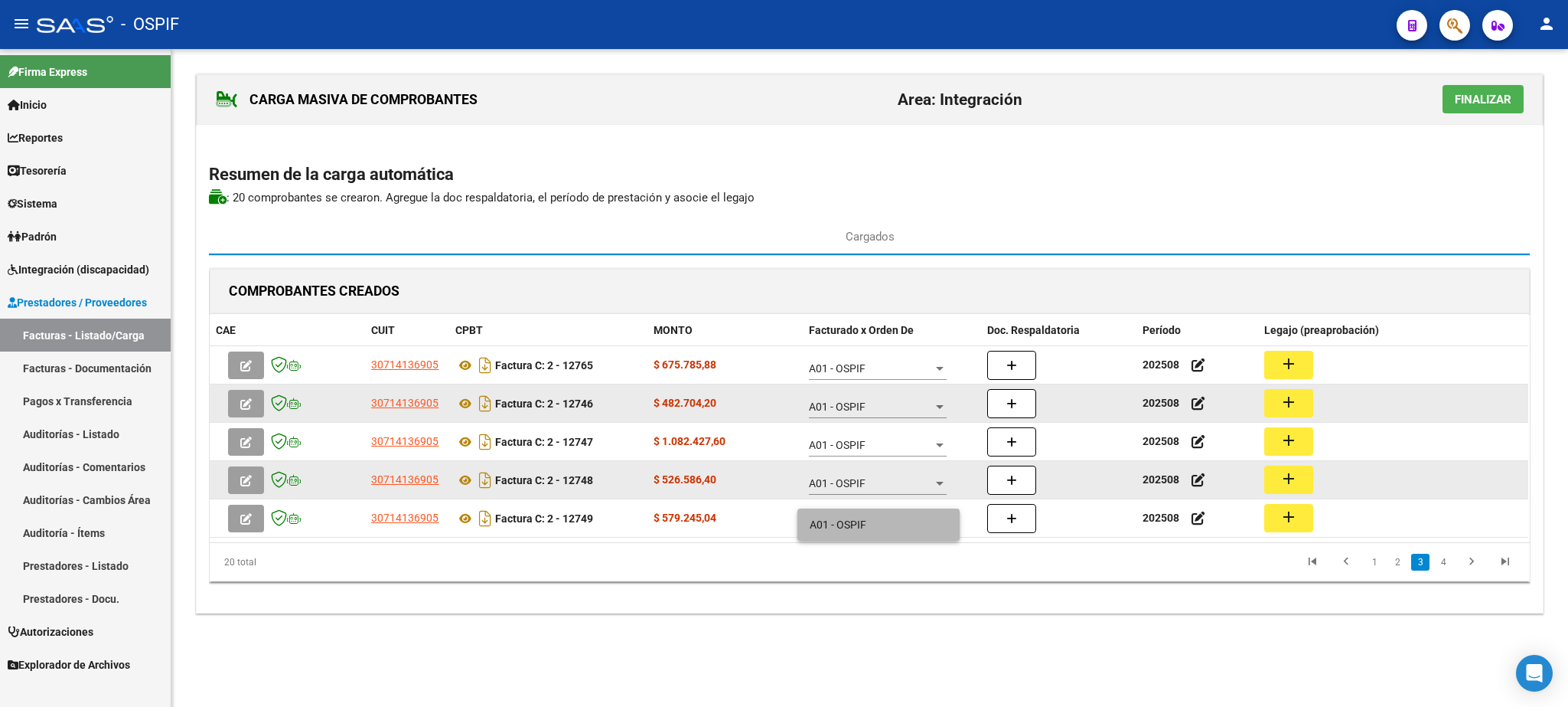
click at [875, 514] on span "A01 - OSPIF" at bounding box center [878, 524] width 137 height 33
click at [1444, 565] on link "4" at bounding box center [1443, 561] width 18 height 17
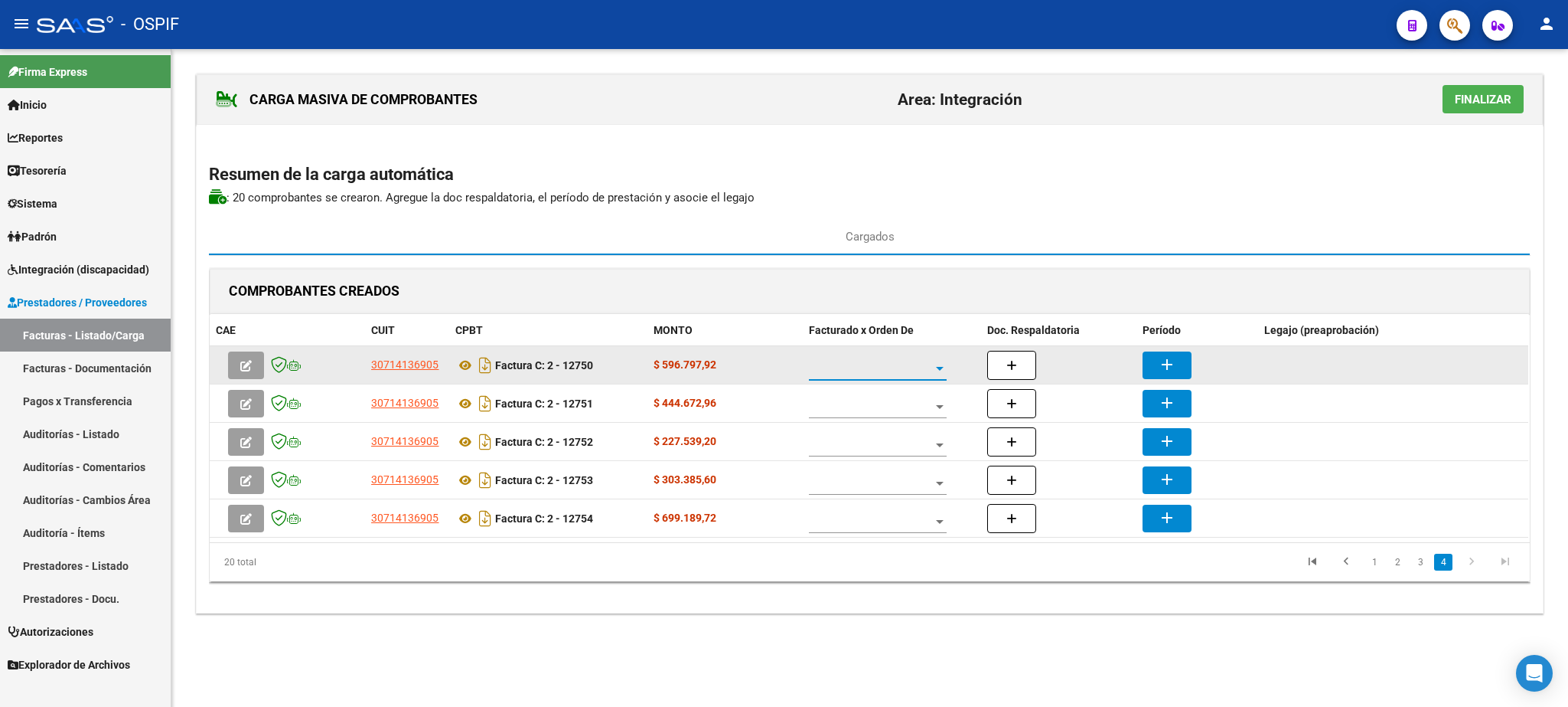
click at [872, 374] on span at bounding box center [870, 369] width 124 height 13
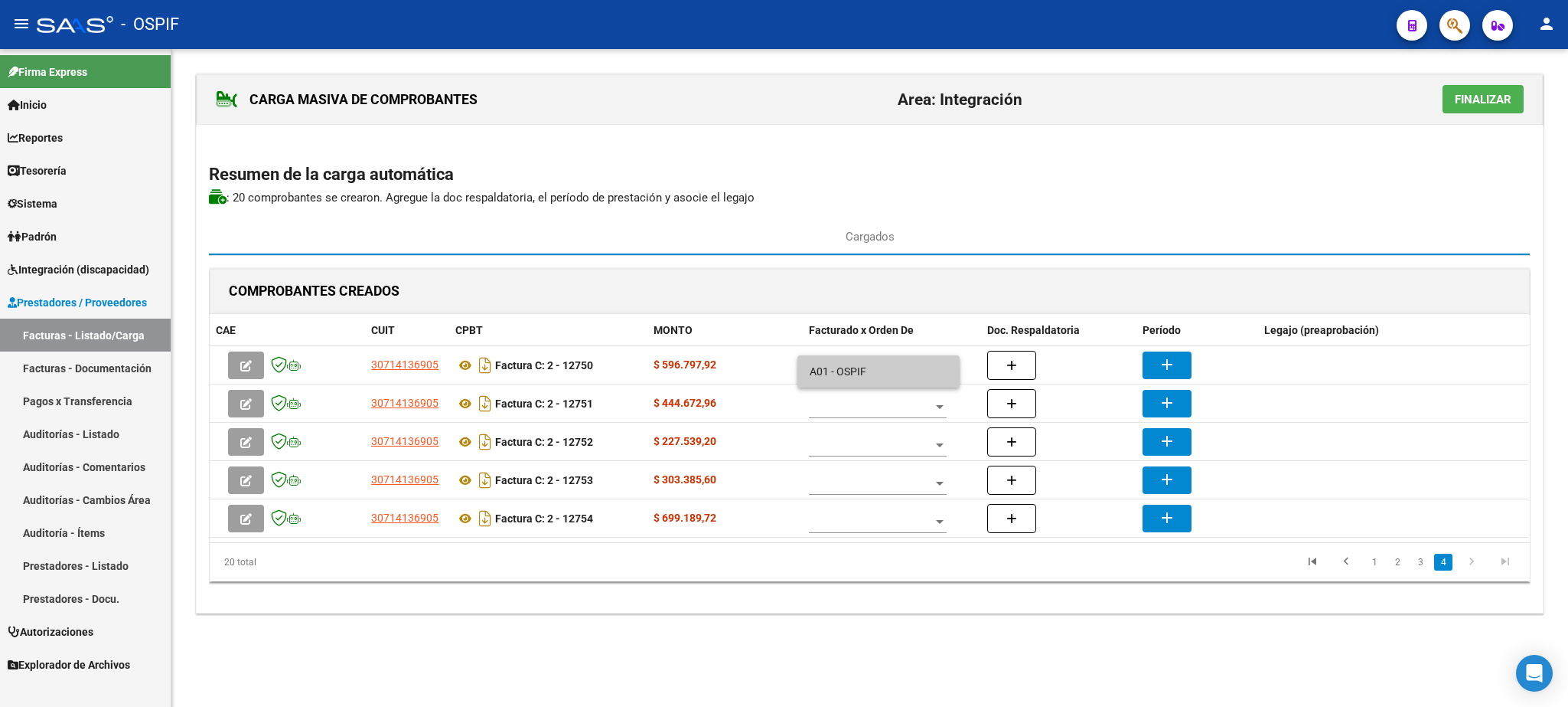
click at [859, 390] on div at bounding box center [784, 354] width 1568 height 707
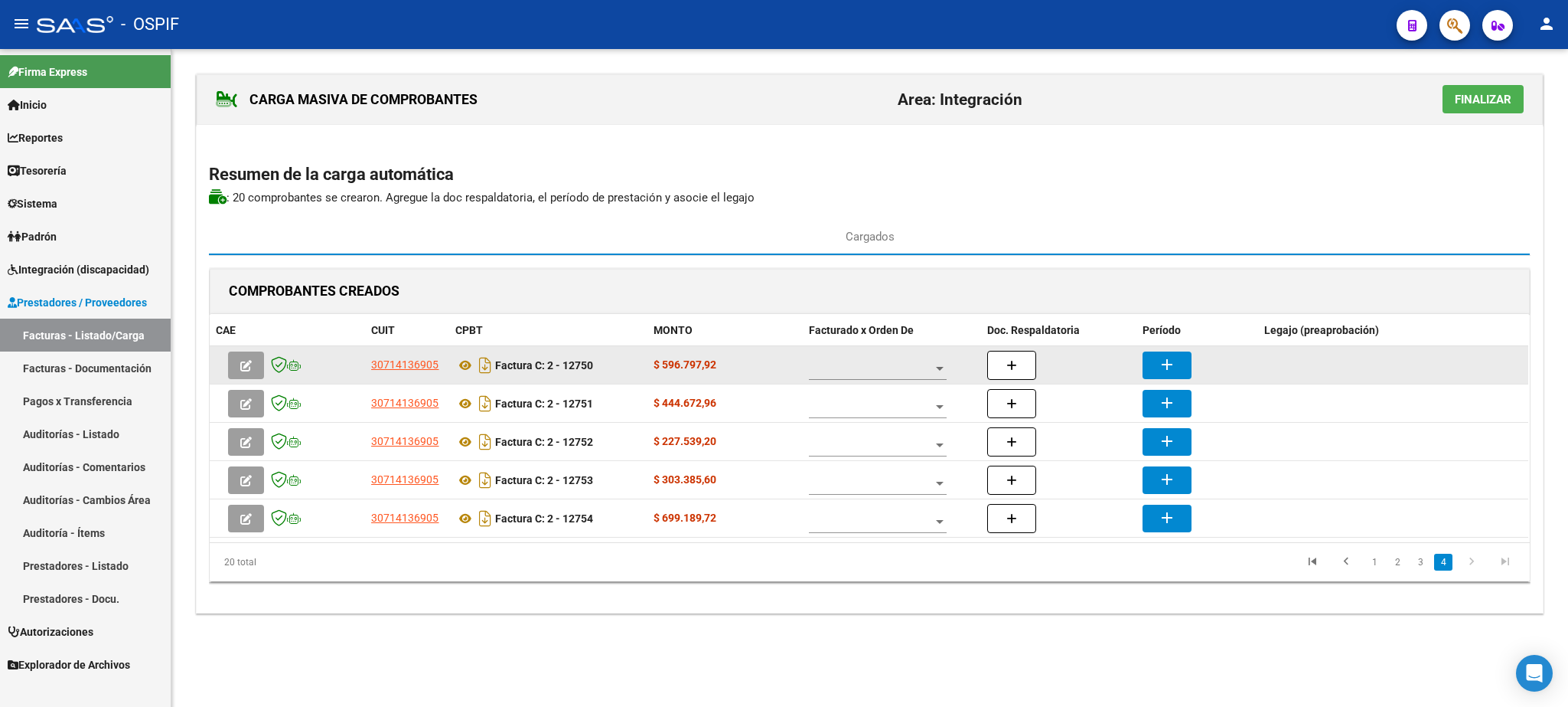
click at [859, 379] on div at bounding box center [878, 364] width 137 height 31
click at [859, 379] on span "A01 - OSPIF" at bounding box center [878, 372] width 137 height 33
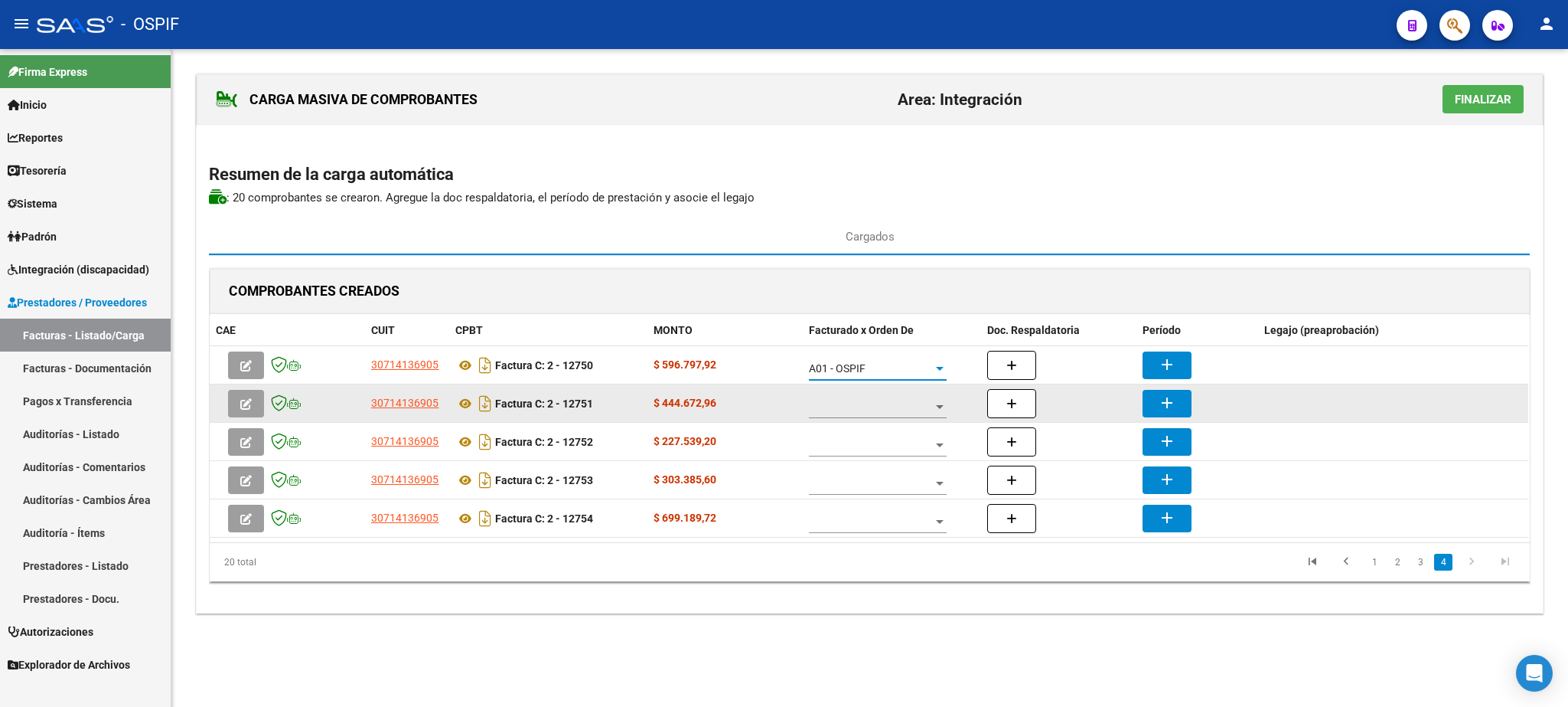
click at [845, 406] on span at bounding box center [870, 407] width 124 height 13
click at [845, 406] on span "A01 - OSPIF" at bounding box center [878, 410] width 137 height 33
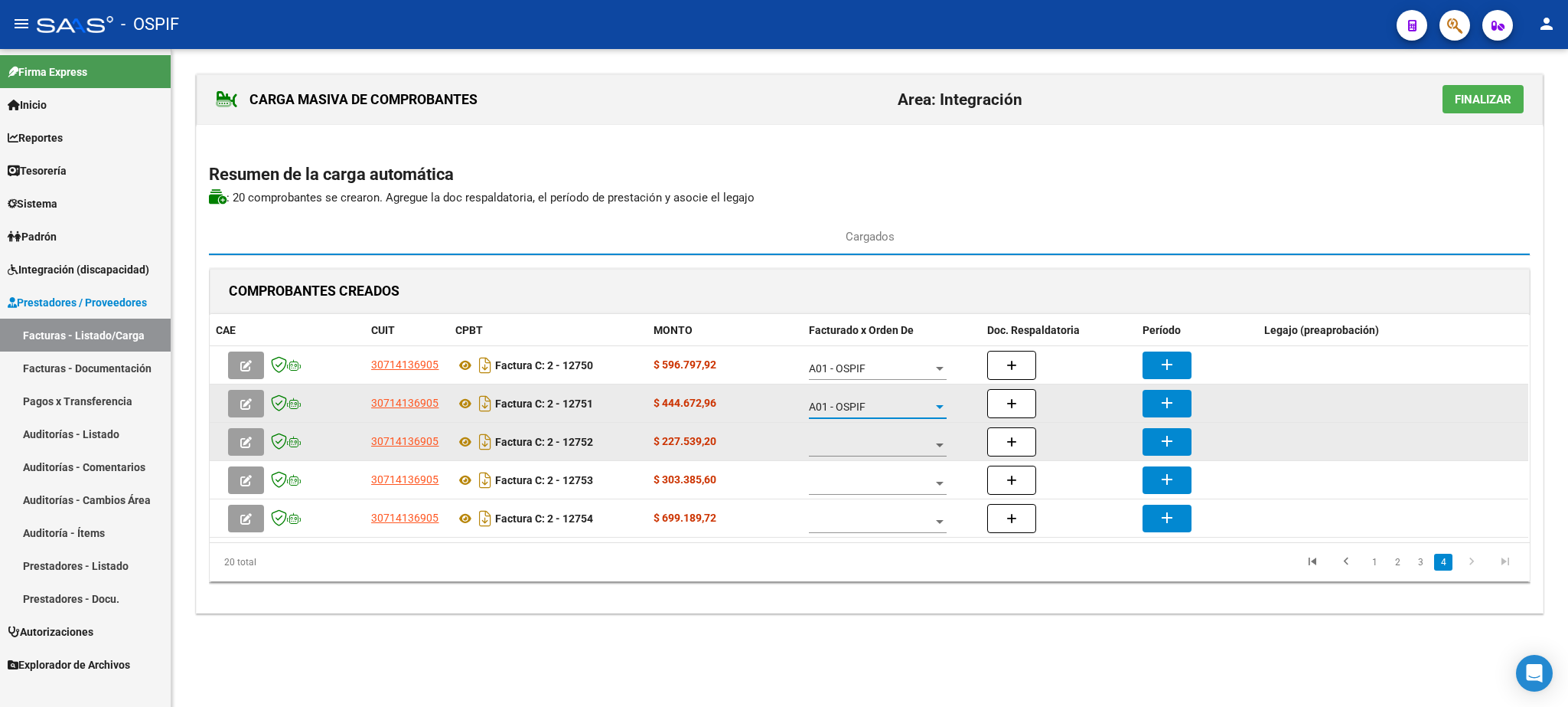
click at [851, 455] on div at bounding box center [878, 441] width 137 height 31
click at [851, 455] on span "A01 - OSPIF" at bounding box center [878, 448] width 137 height 33
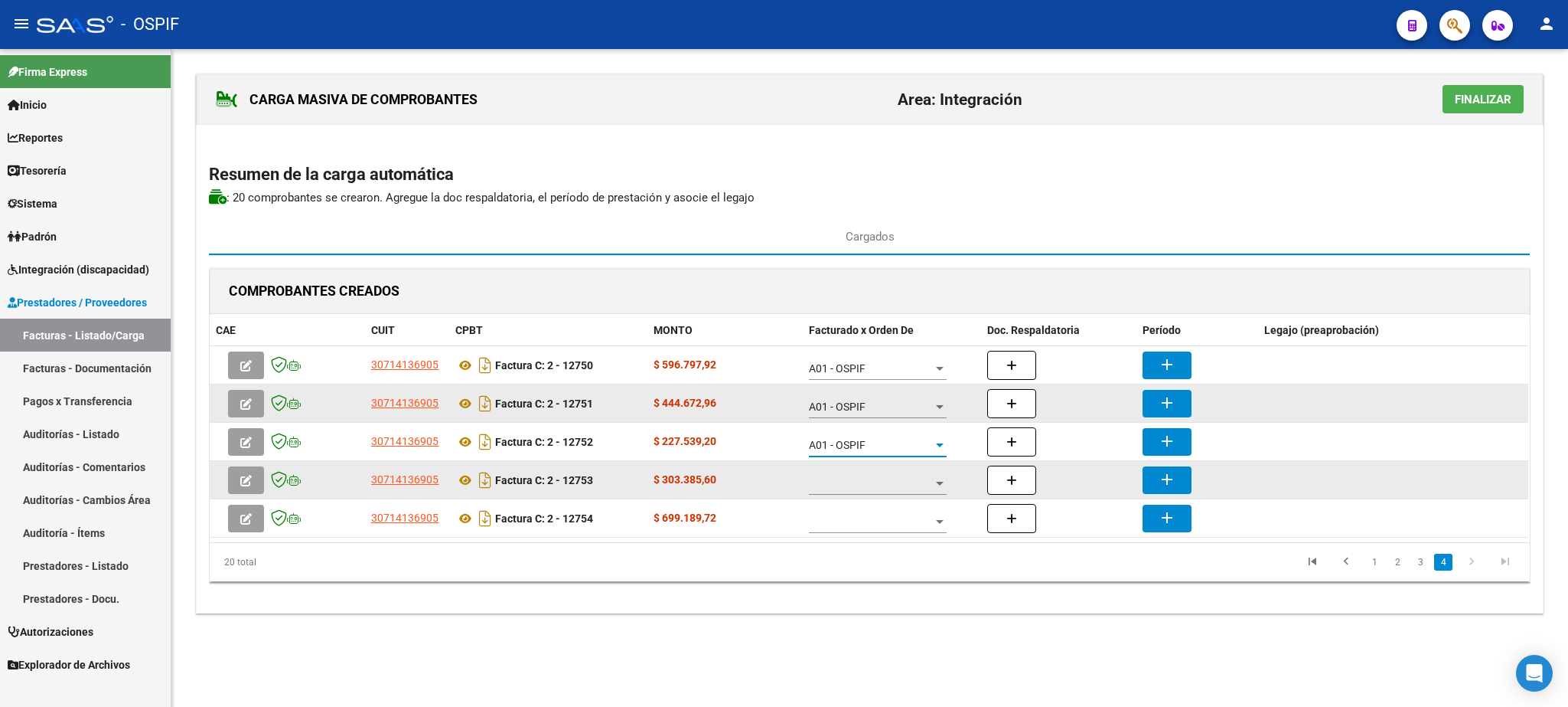
click at [860, 490] on span at bounding box center [870, 484] width 124 height 13
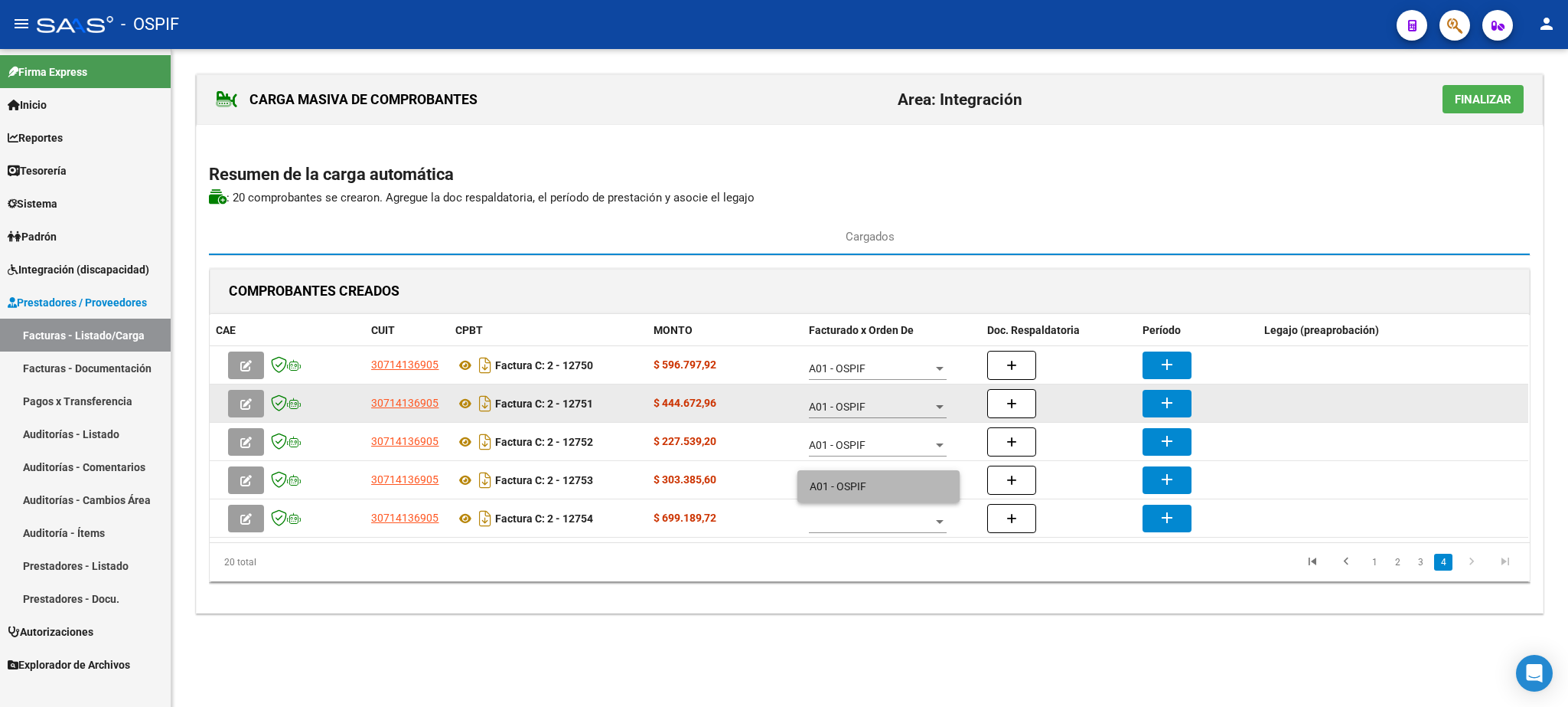
click at [857, 487] on span "A01 - OSPIF" at bounding box center [878, 486] width 137 height 33
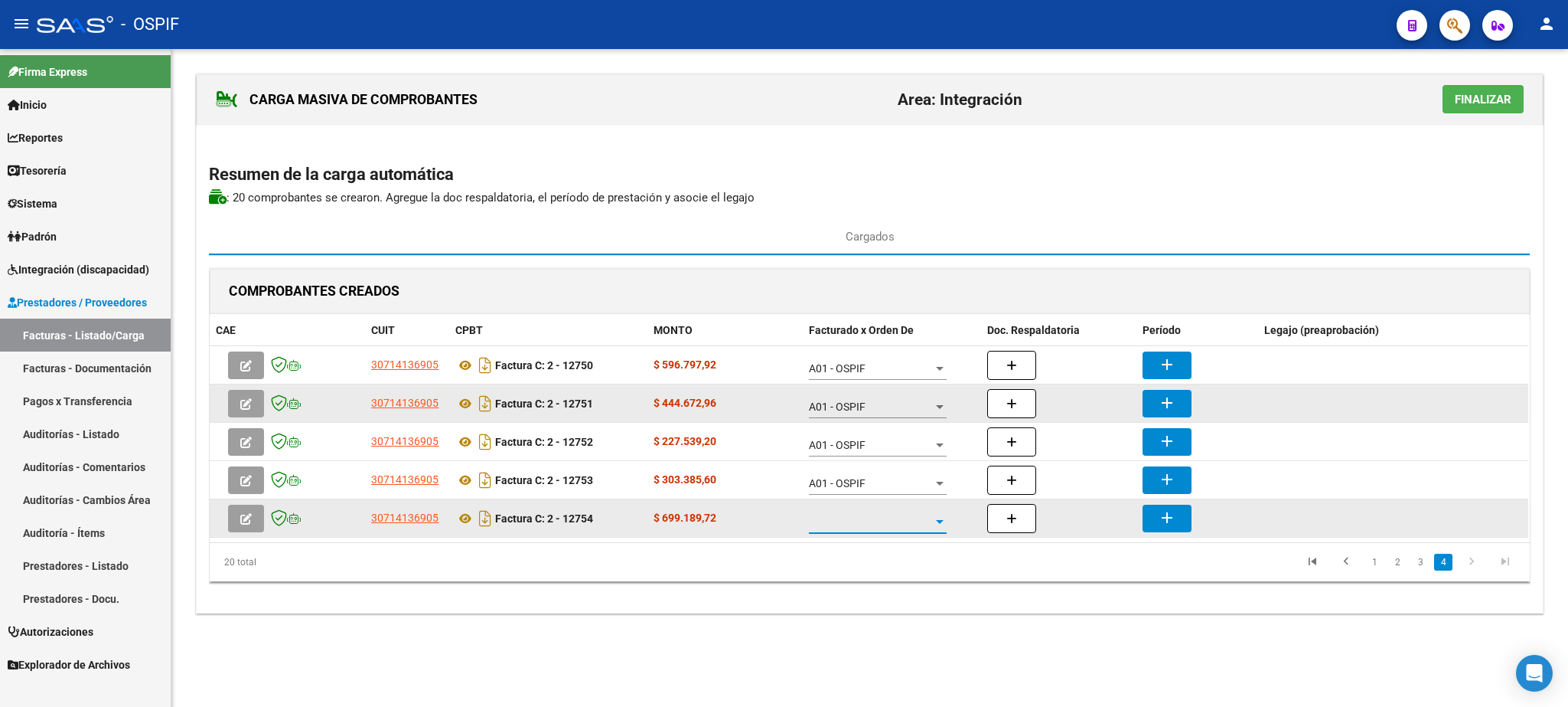
click at [870, 528] on span at bounding box center [870, 522] width 124 height 13
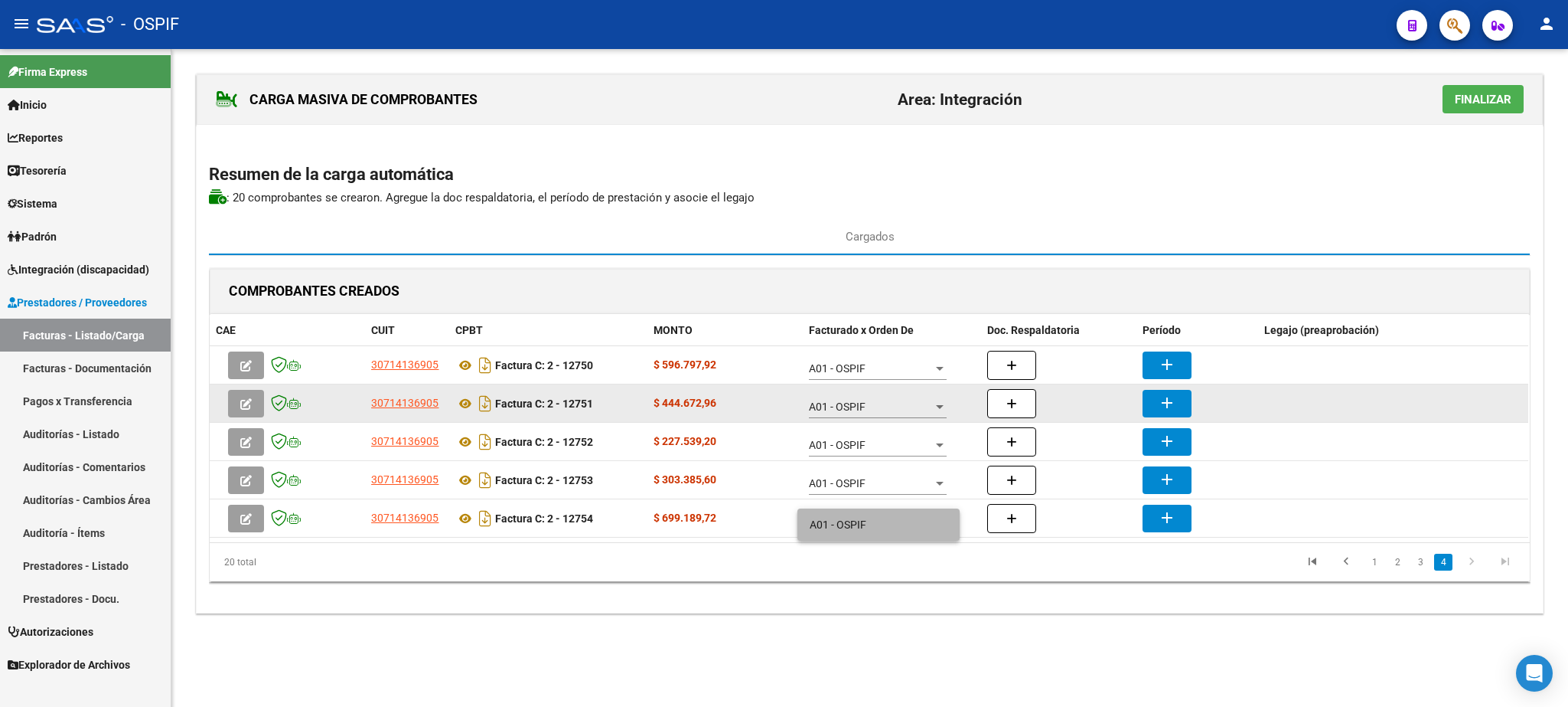
click at [860, 519] on span "A01 - OSPIF" at bounding box center [878, 524] width 137 height 33
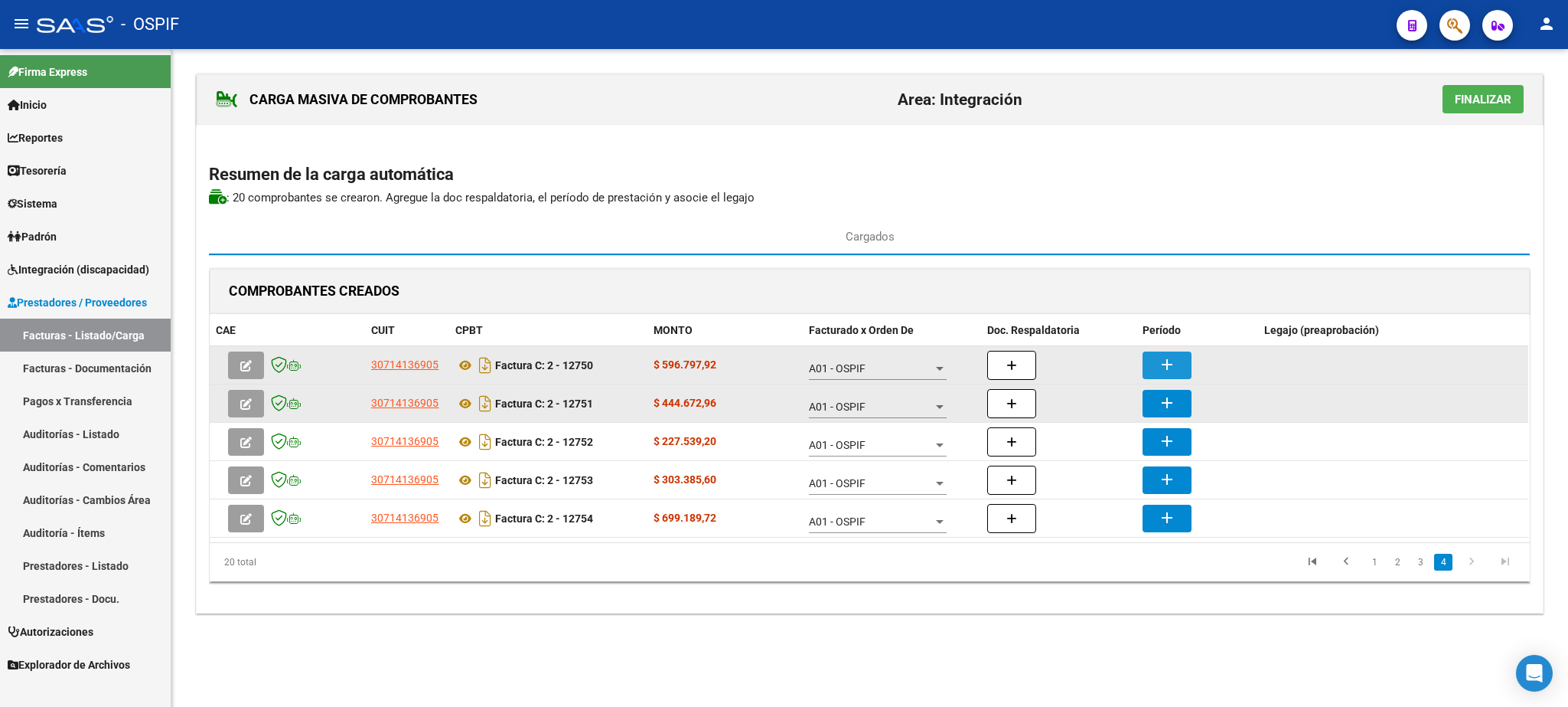
click at [1175, 367] on mat-icon "add" at bounding box center [1167, 364] width 18 height 18
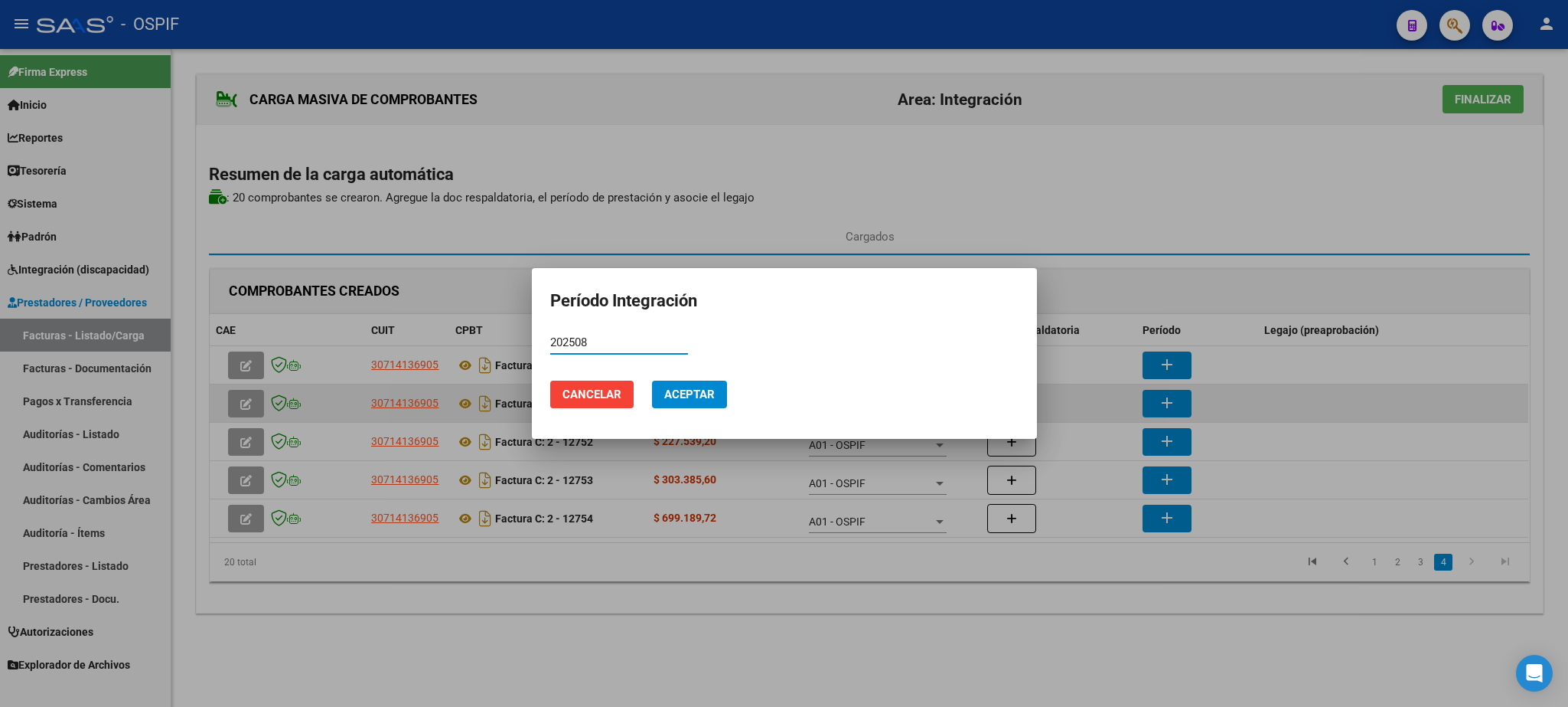
type input "202508"
click at [691, 399] on span "Aceptar" at bounding box center [690, 394] width 51 height 14
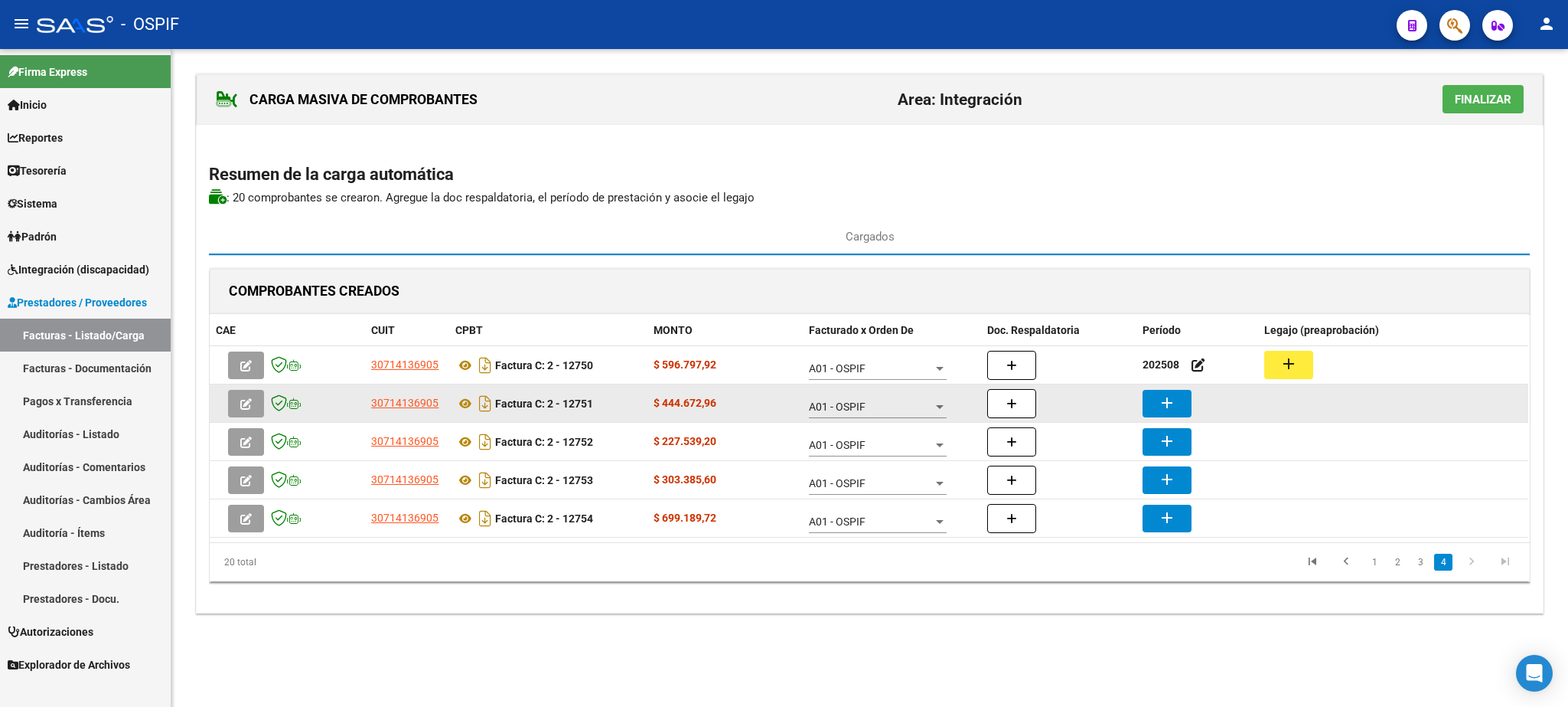
click at [1169, 406] on mat-icon "add" at bounding box center [1167, 402] width 18 height 18
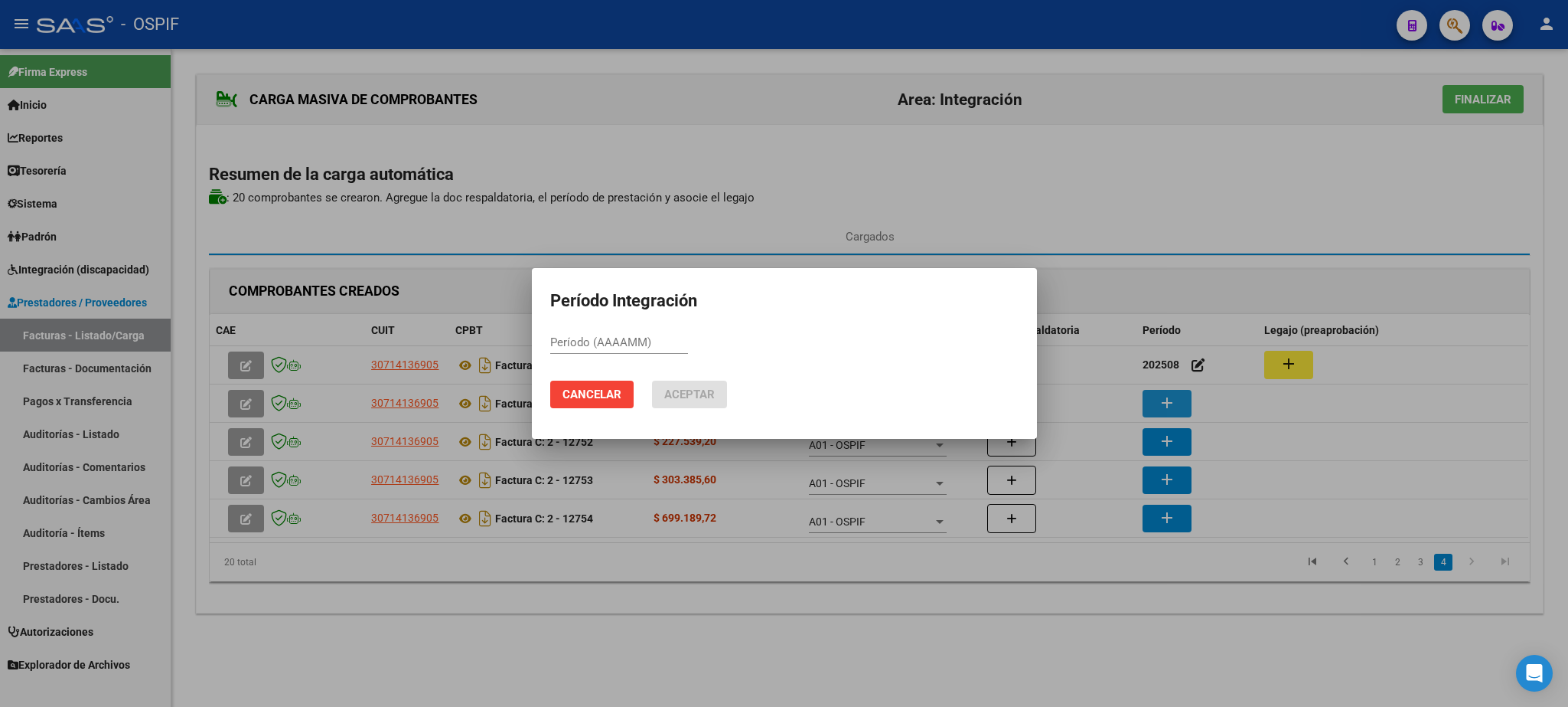
paste input "202508"
type input "202508"
click at [675, 399] on span "Aceptar" at bounding box center [690, 394] width 51 height 14
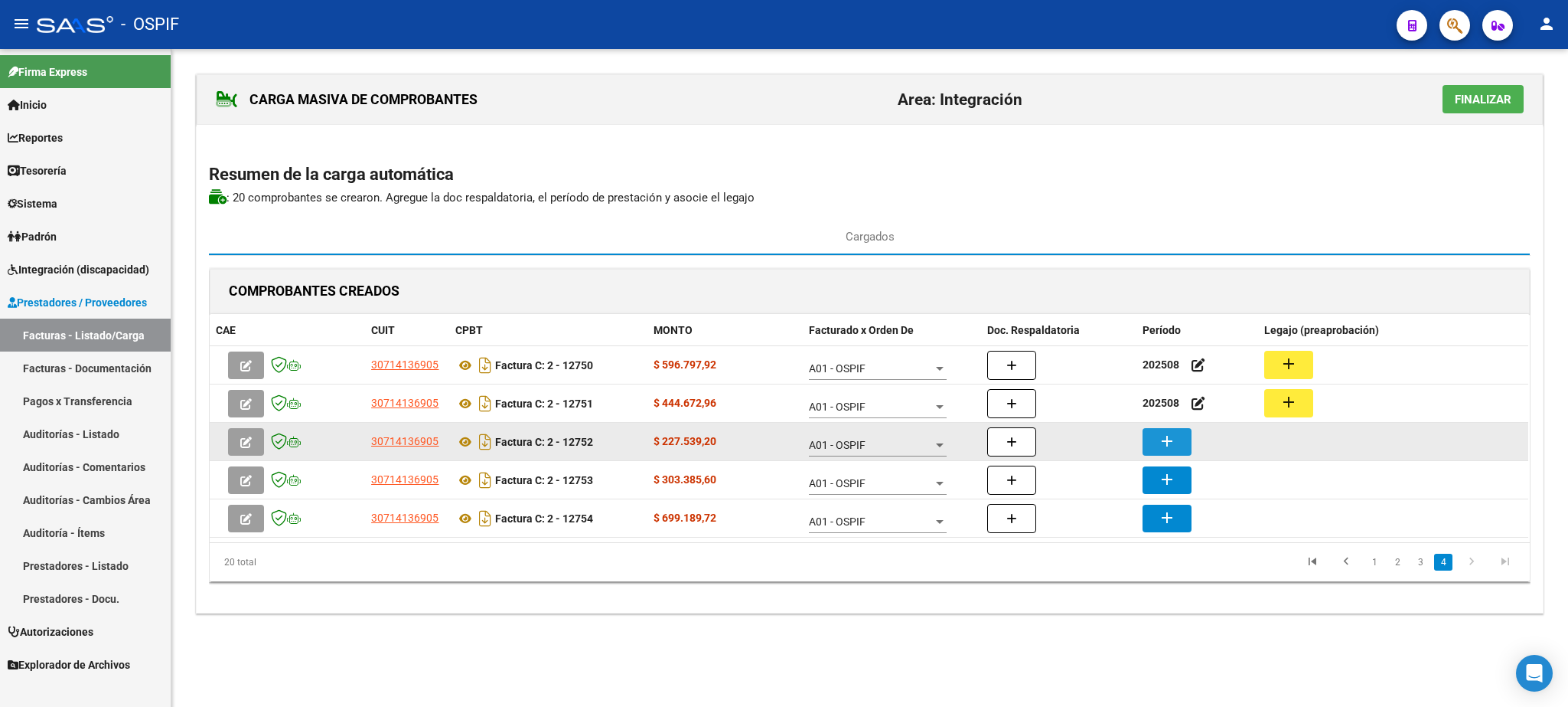
click at [1161, 438] on mat-icon "add" at bounding box center [1167, 441] width 18 height 18
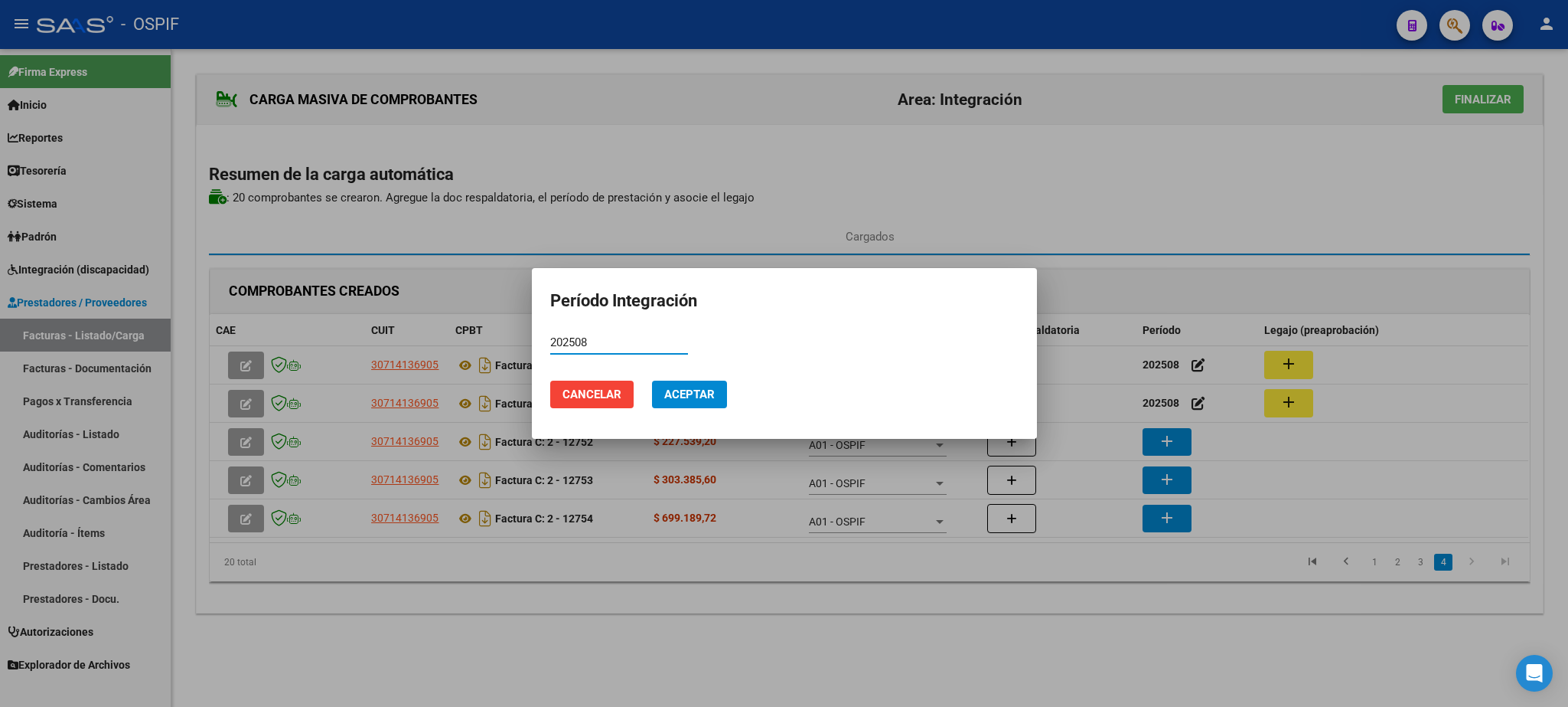
type input "202508"
click at [703, 386] on button "Aceptar" at bounding box center [690, 394] width 75 height 27
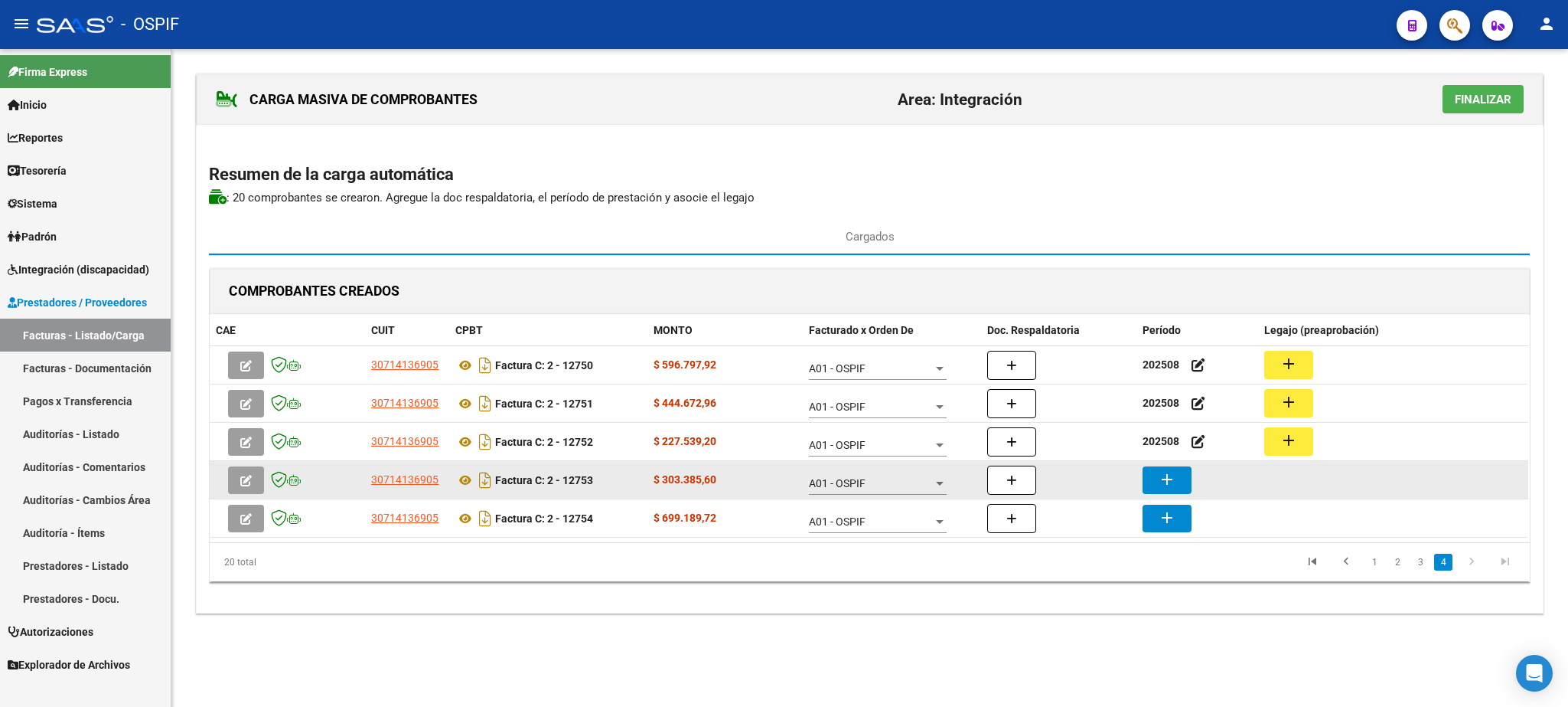
click at [1160, 478] on mat-icon "add" at bounding box center [1167, 479] width 18 height 18
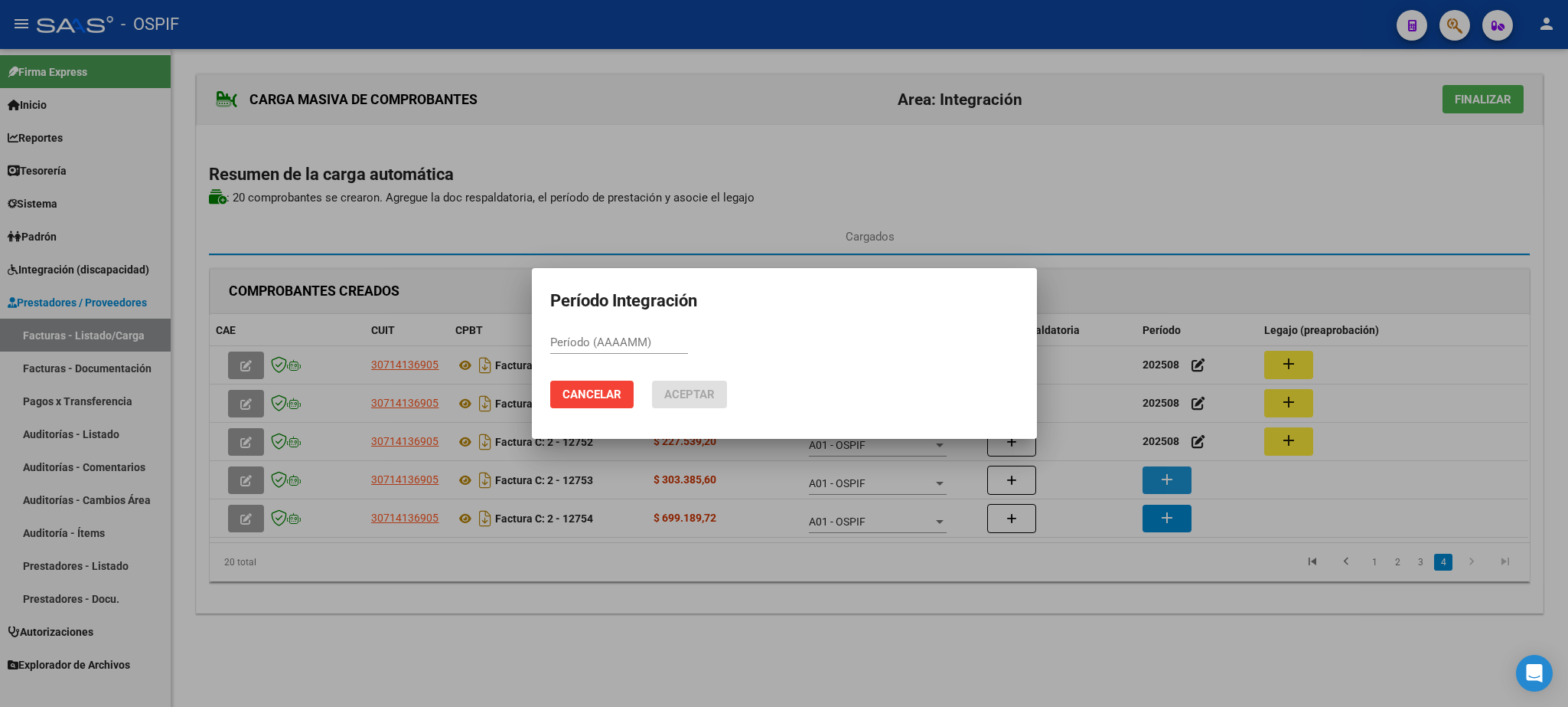
paste input "202508"
type input "202508"
click at [672, 385] on button "Aceptar" at bounding box center [690, 394] width 75 height 27
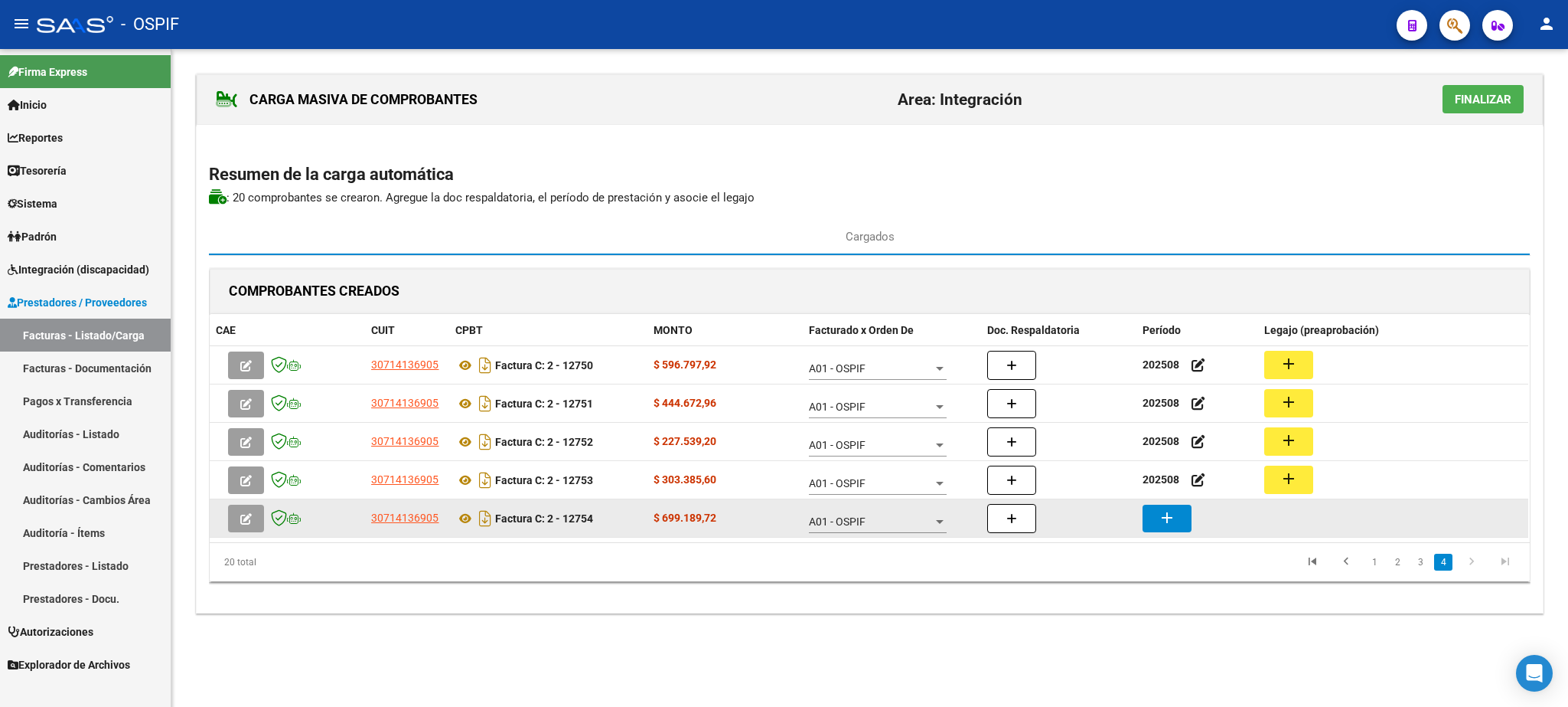
click at [1159, 513] on button "add" at bounding box center [1168, 518] width 49 height 27
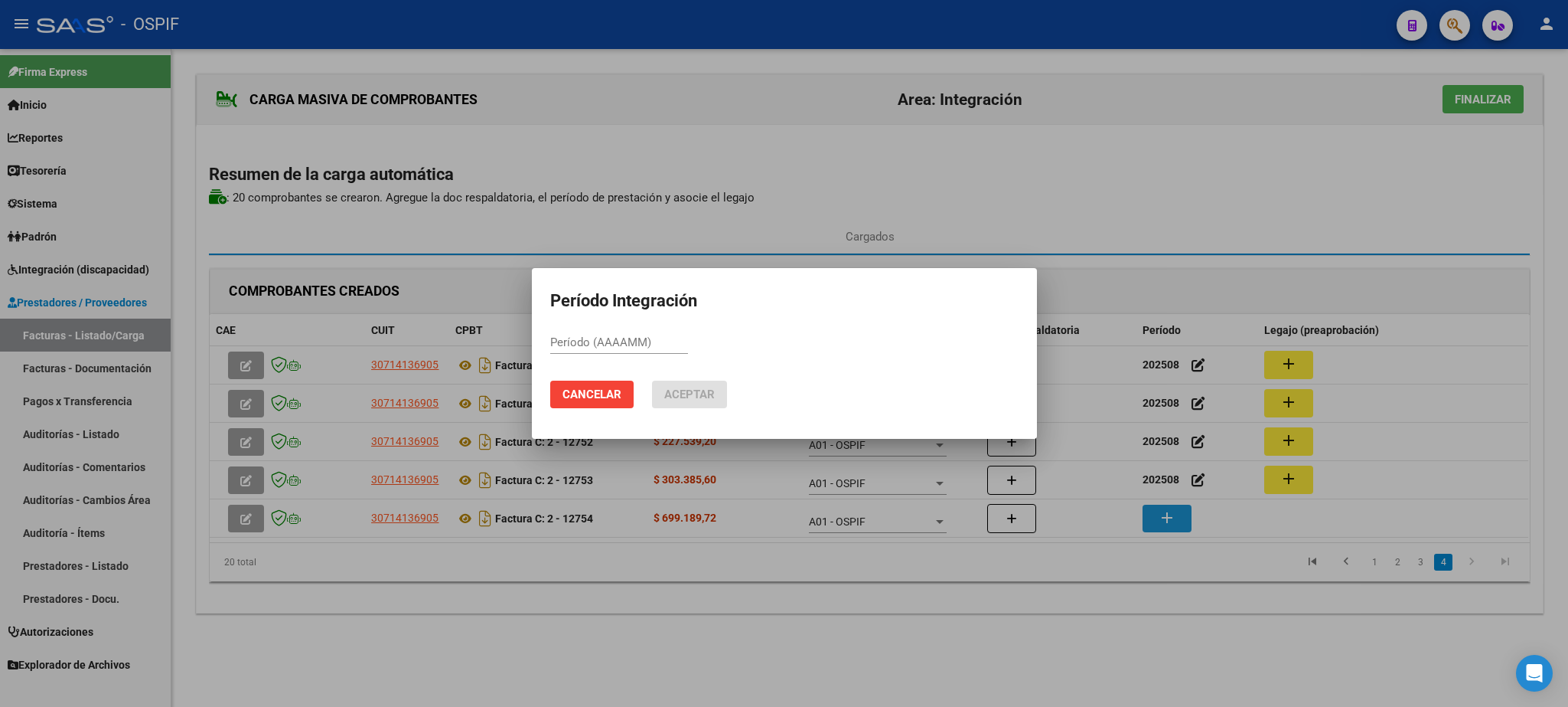
paste input "202508"
type input "202508"
click at [681, 388] on span "Aceptar" at bounding box center [690, 394] width 51 height 14
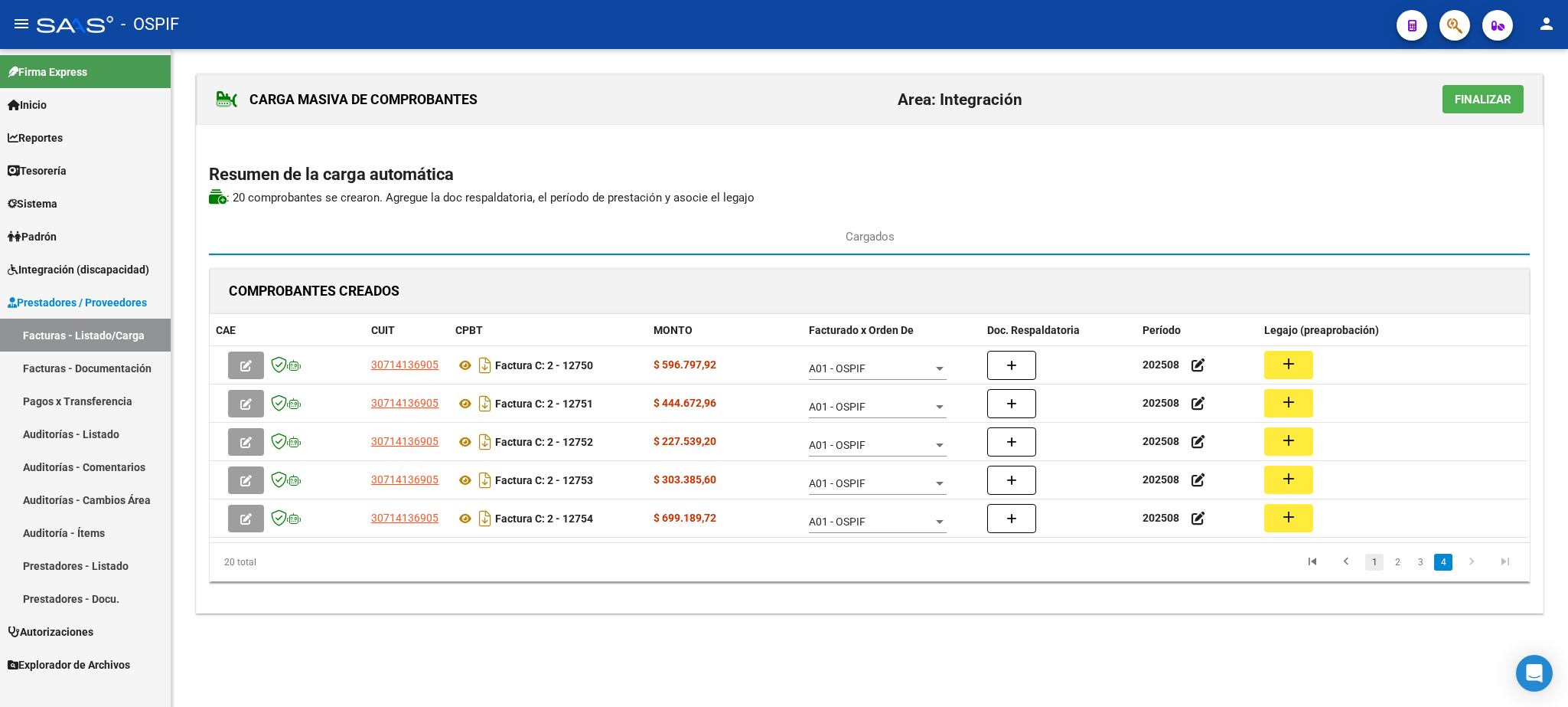
click at [1373, 570] on link "1" at bounding box center [1375, 561] width 18 height 17
click at [1400, 565] on link "2" at bounding box center [1397, 561] width 18 height 17
click at [1422, 558] on link "3" at bounding box center [1421, 561] width 18 height 17
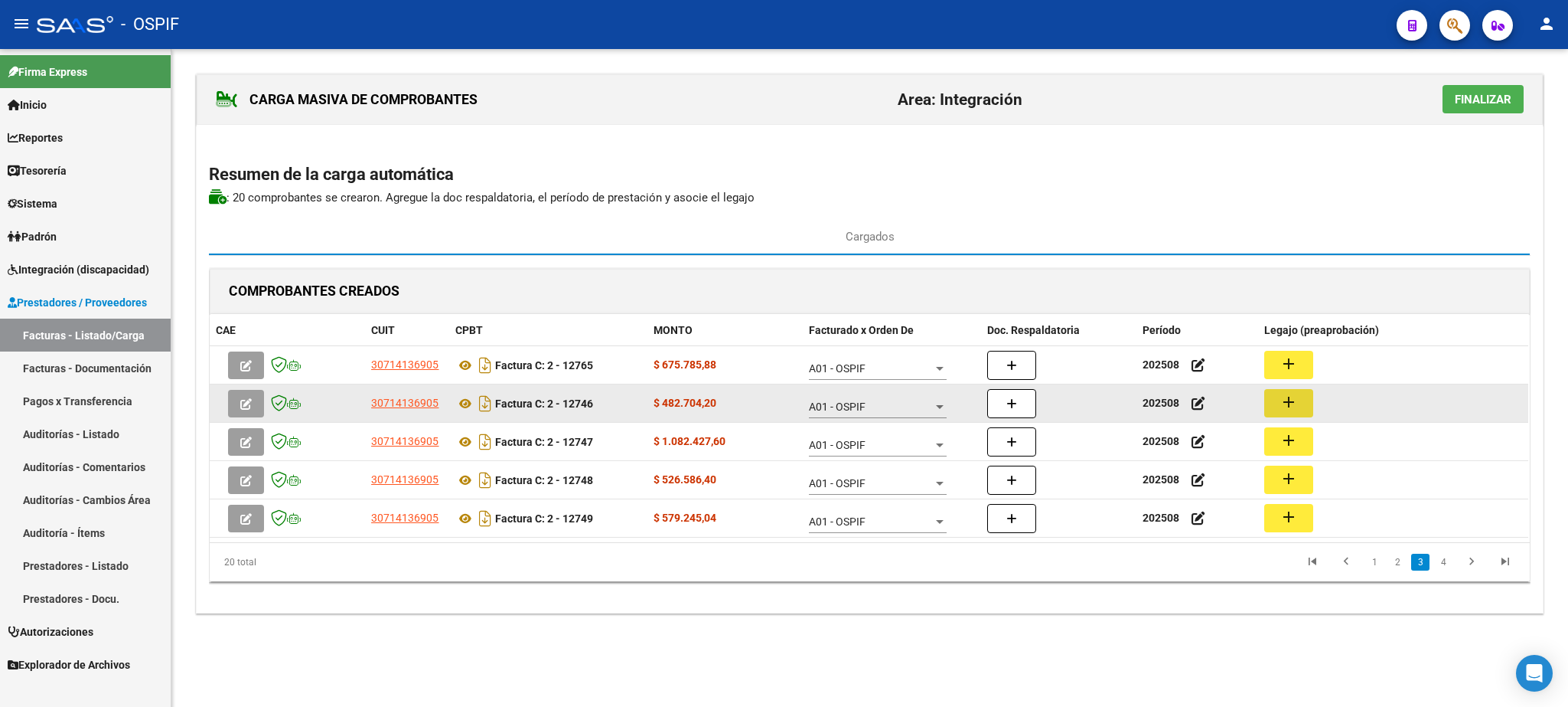
click at [1288, 409] on mat-icon "add" at bounding box center [1289, 401] width 18 height 18
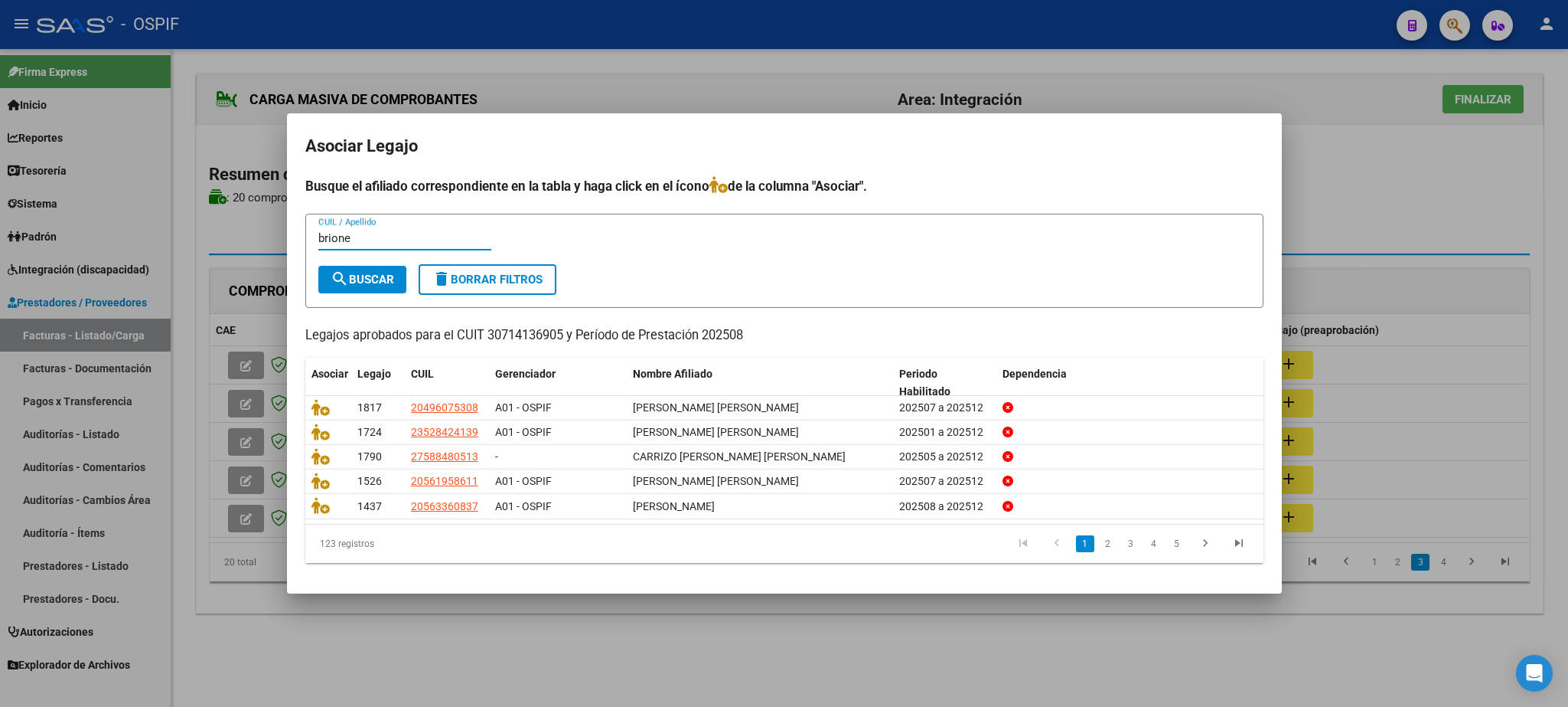
type input "brione"
click at [376, 268] on button "search Buscar" at bounding box center [361, 279] width 88 height 27
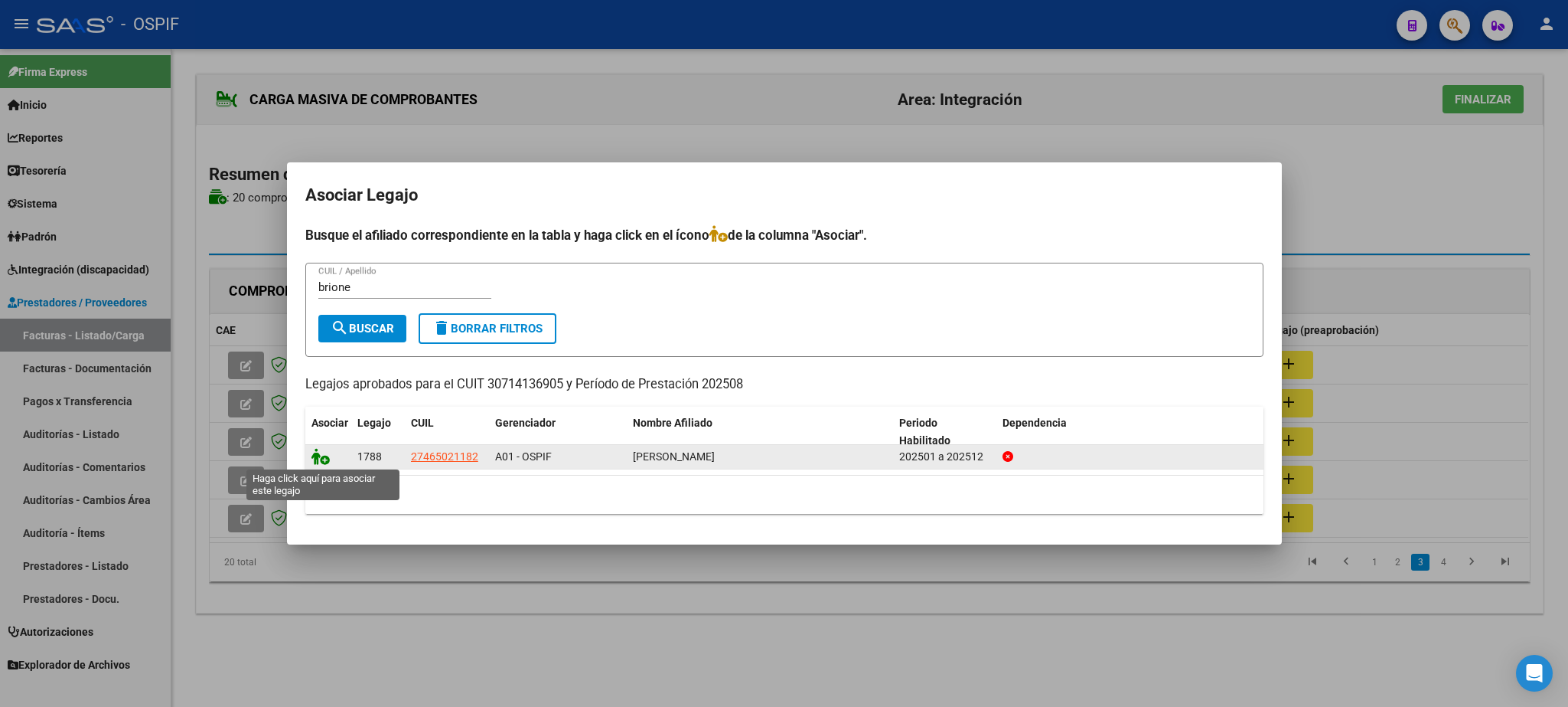
click at [324, 457] on icon at bounding box center [321, 456] width 18 height 17
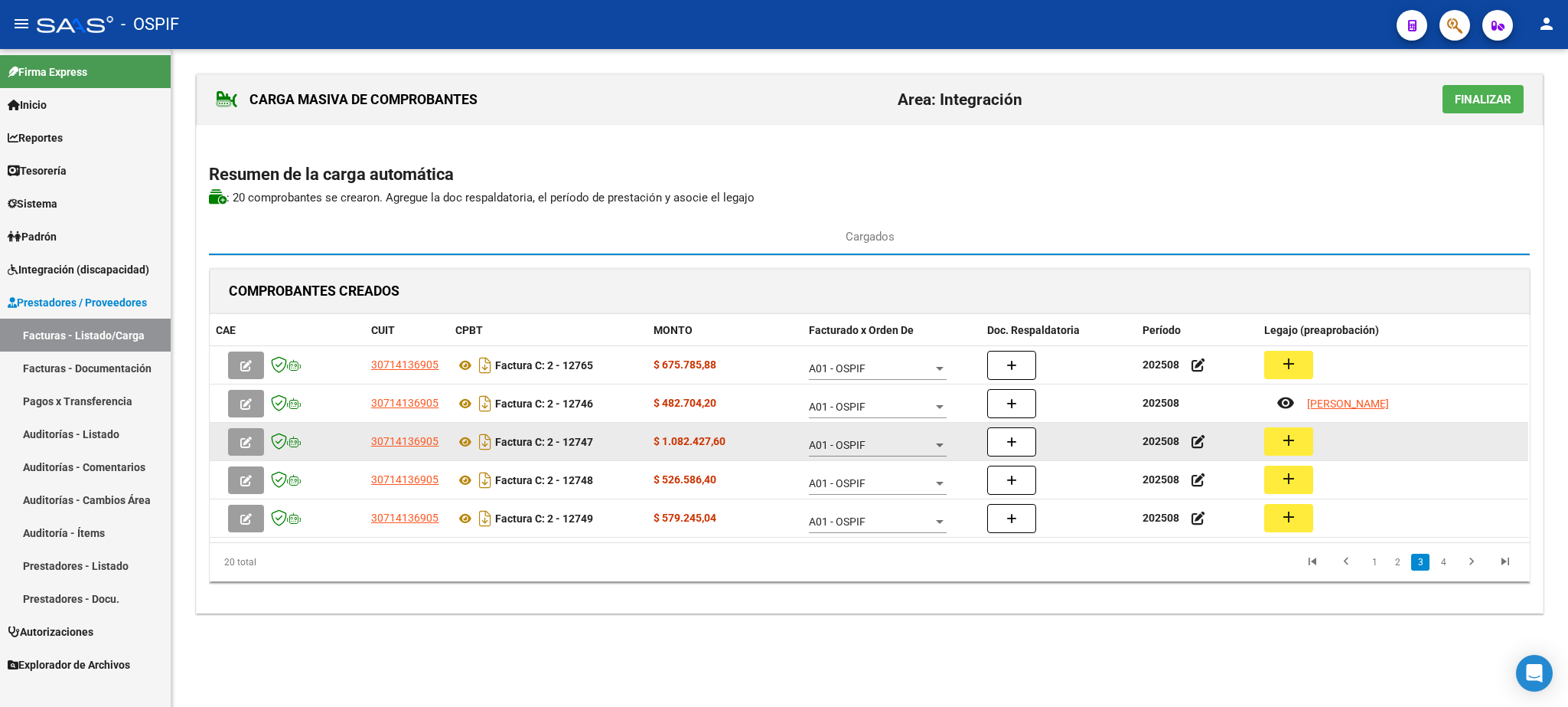
click at [1286, 445] on mat-icon "add" at bounding box center [1289, 440] width 18 height 18
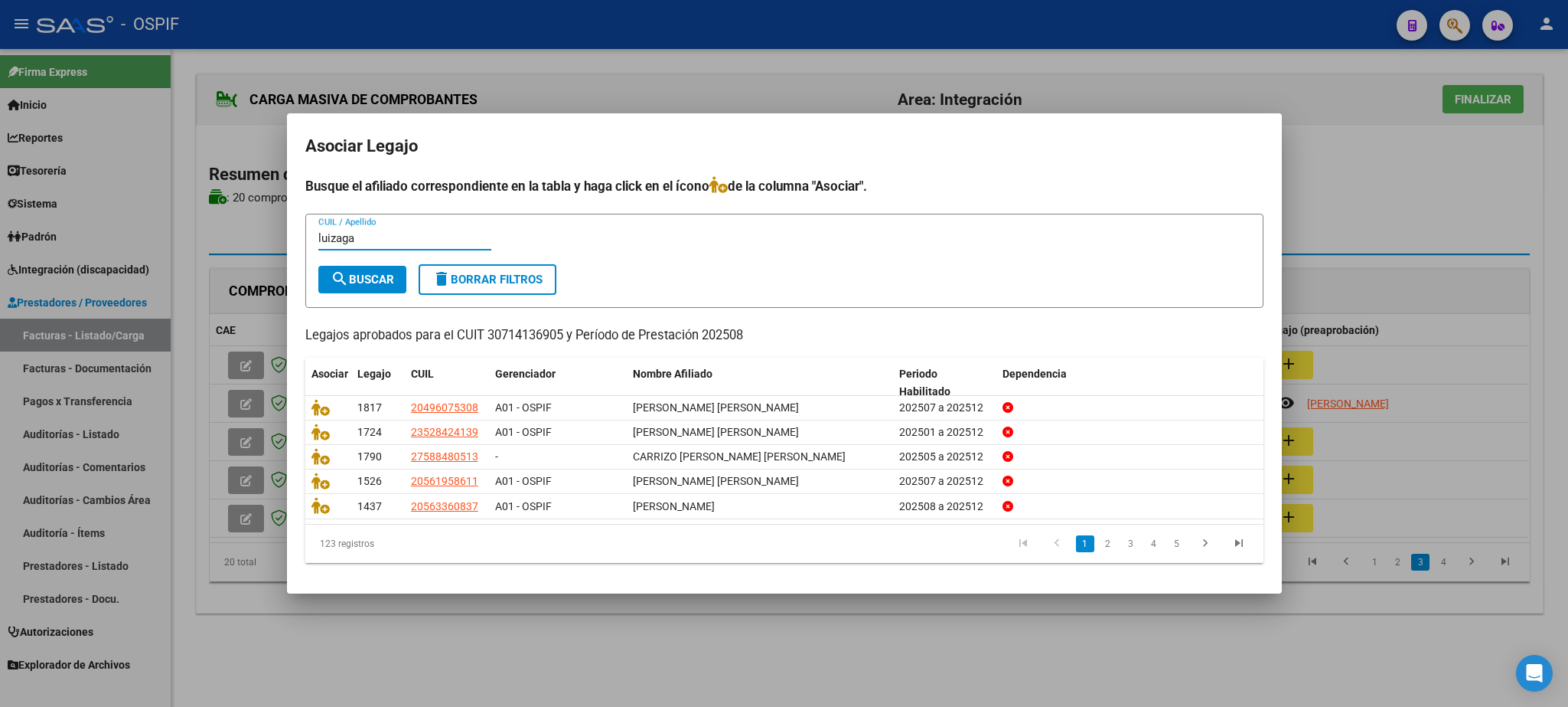
type input "luizaga"
click at [351, 279] on span "search Buscar" at bounding box center [362, 279] width 63 height 14
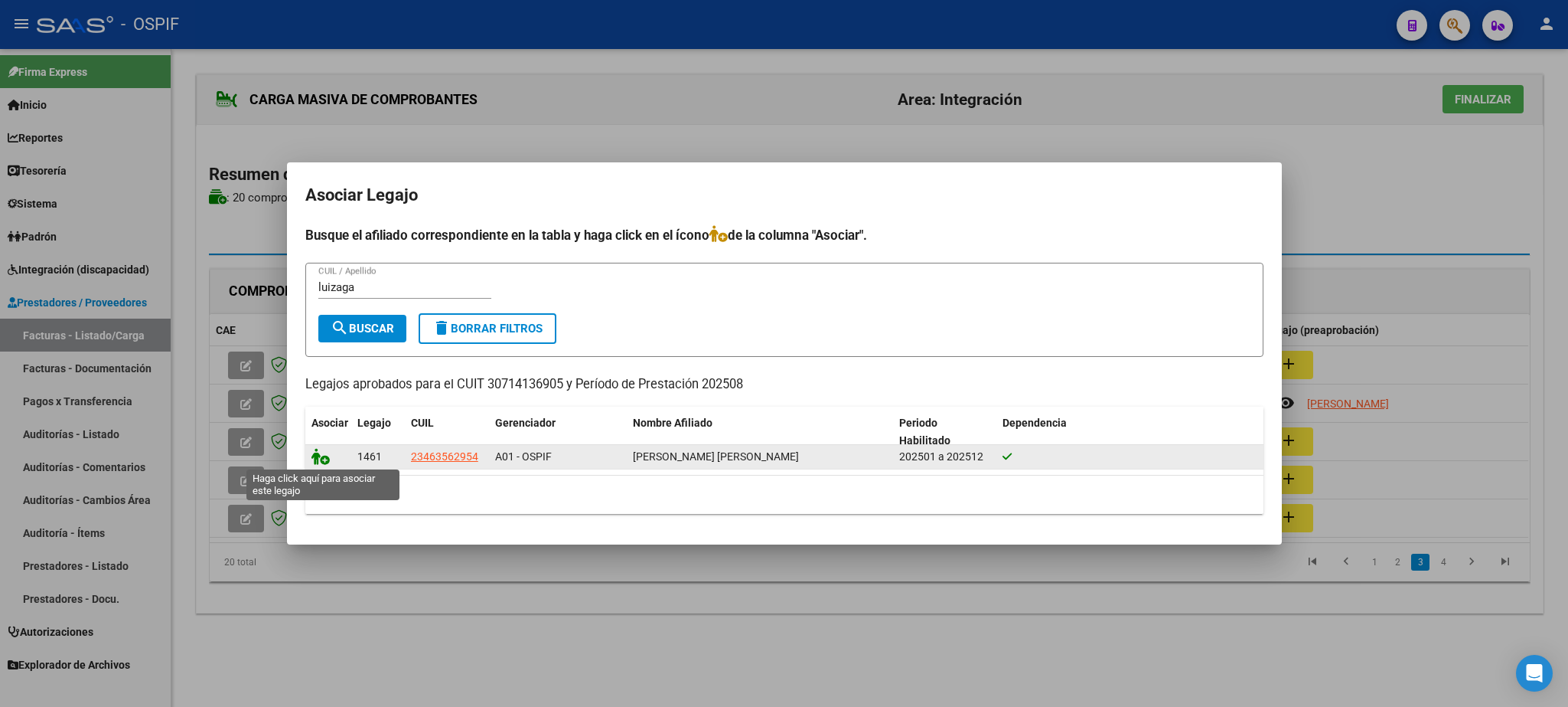
click at [322, 458] on icon at bounding box center [321, 456] width 18 height 17
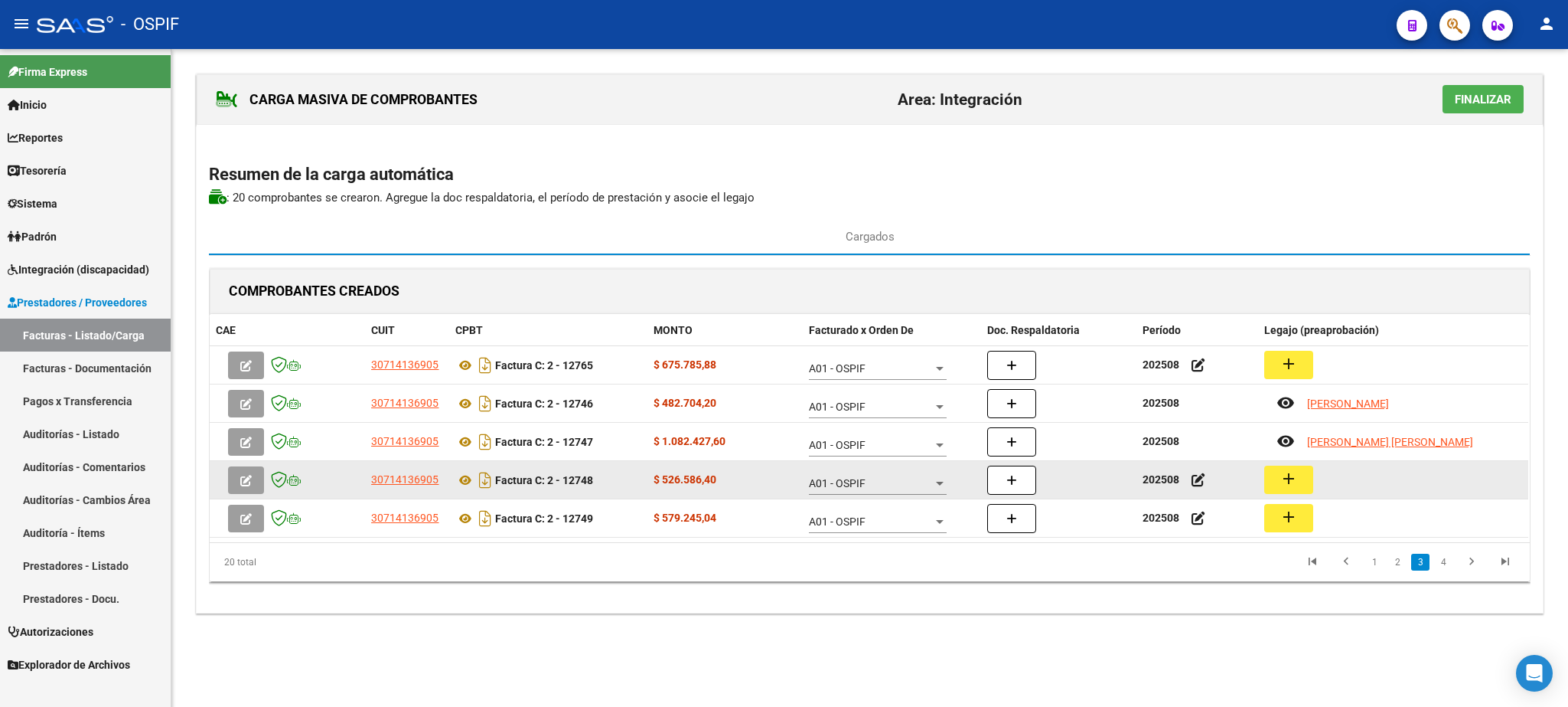
click at [1299, 485] on button "add" at bounding box center [1289, 479] width 49 height 28
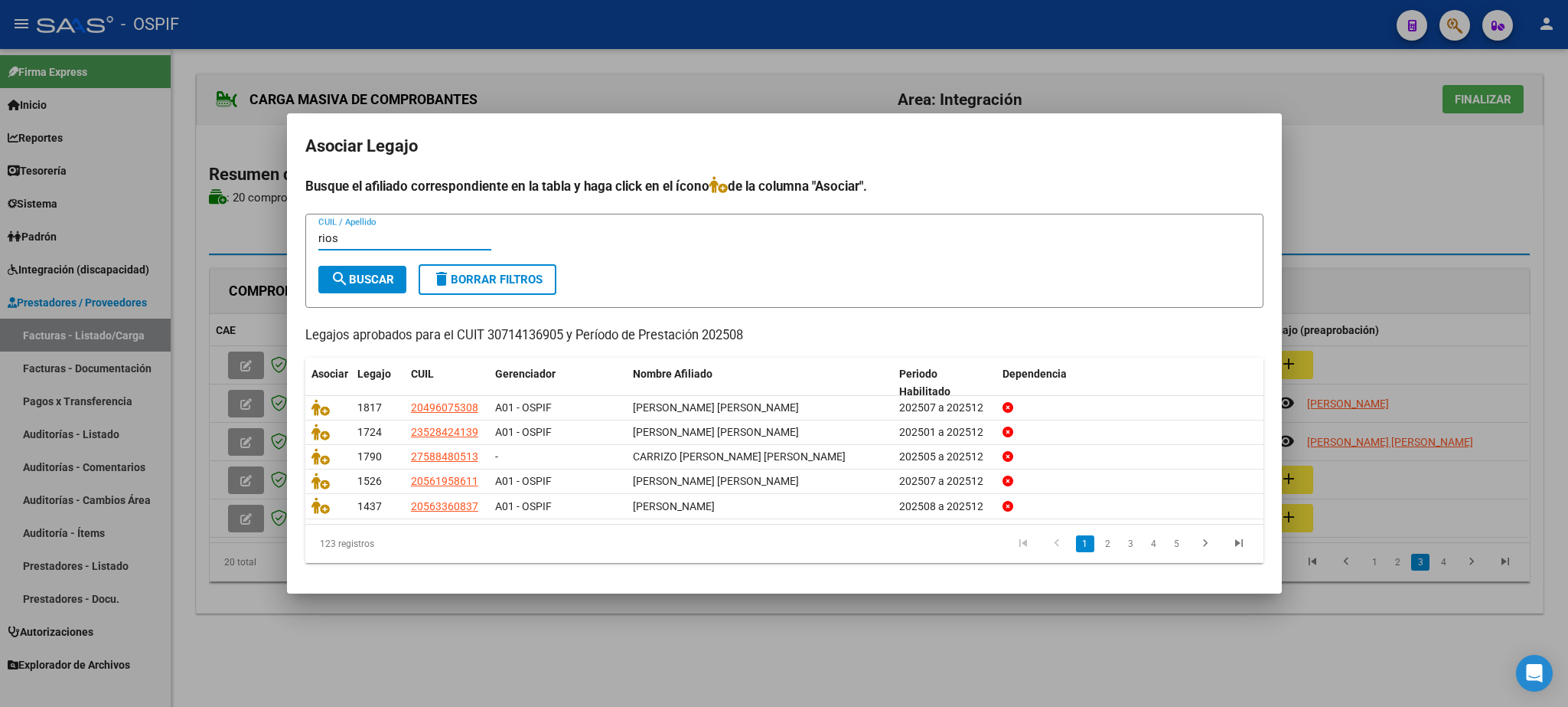
type input "rios"
click at [358, 278] on span "search Buscar" at bounding box center [362, 279] width 63 height 14
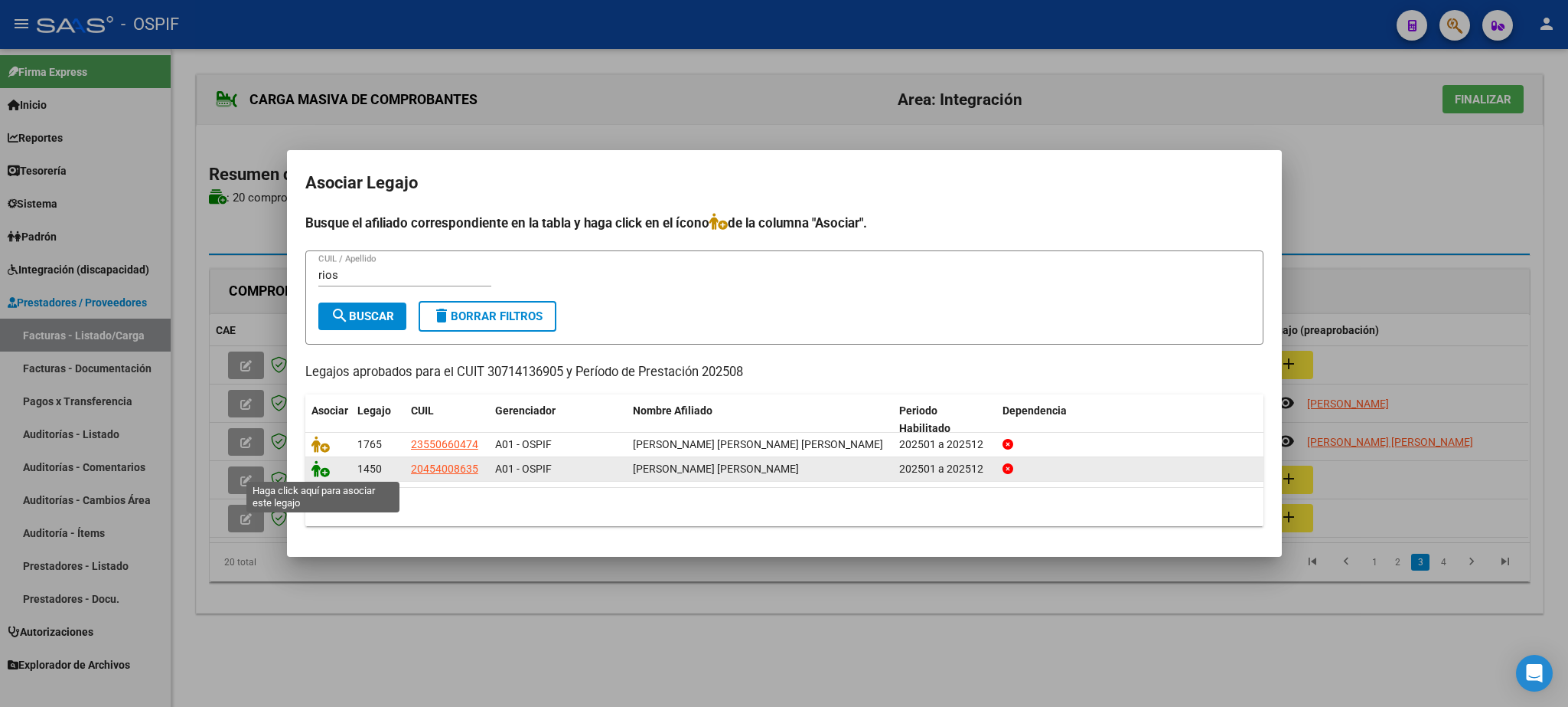
click at [316, 468] on icon at bounding box center [321, 468] width 18 height 17
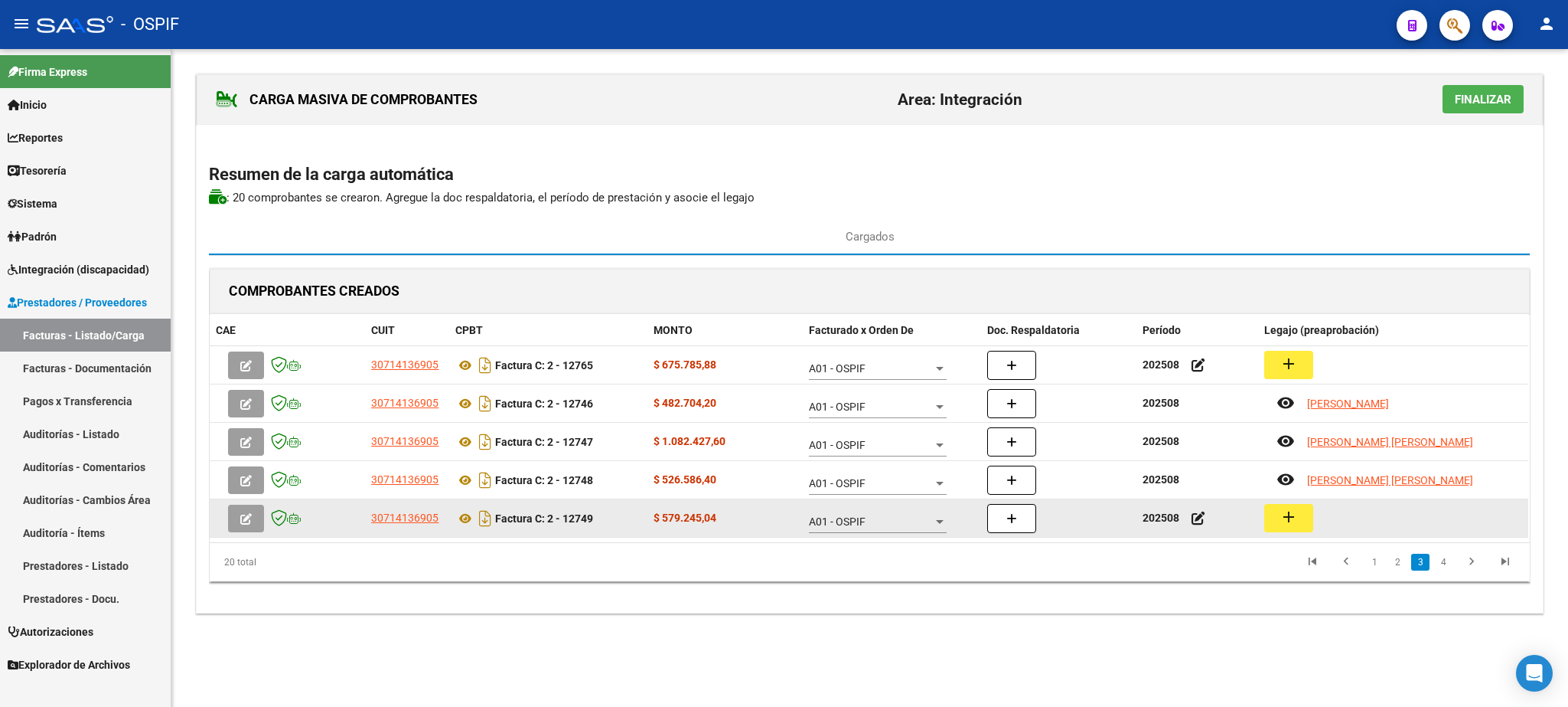
click at [1278, 519] on button "add" at bounding box center [1289, 517] width 49 height 28
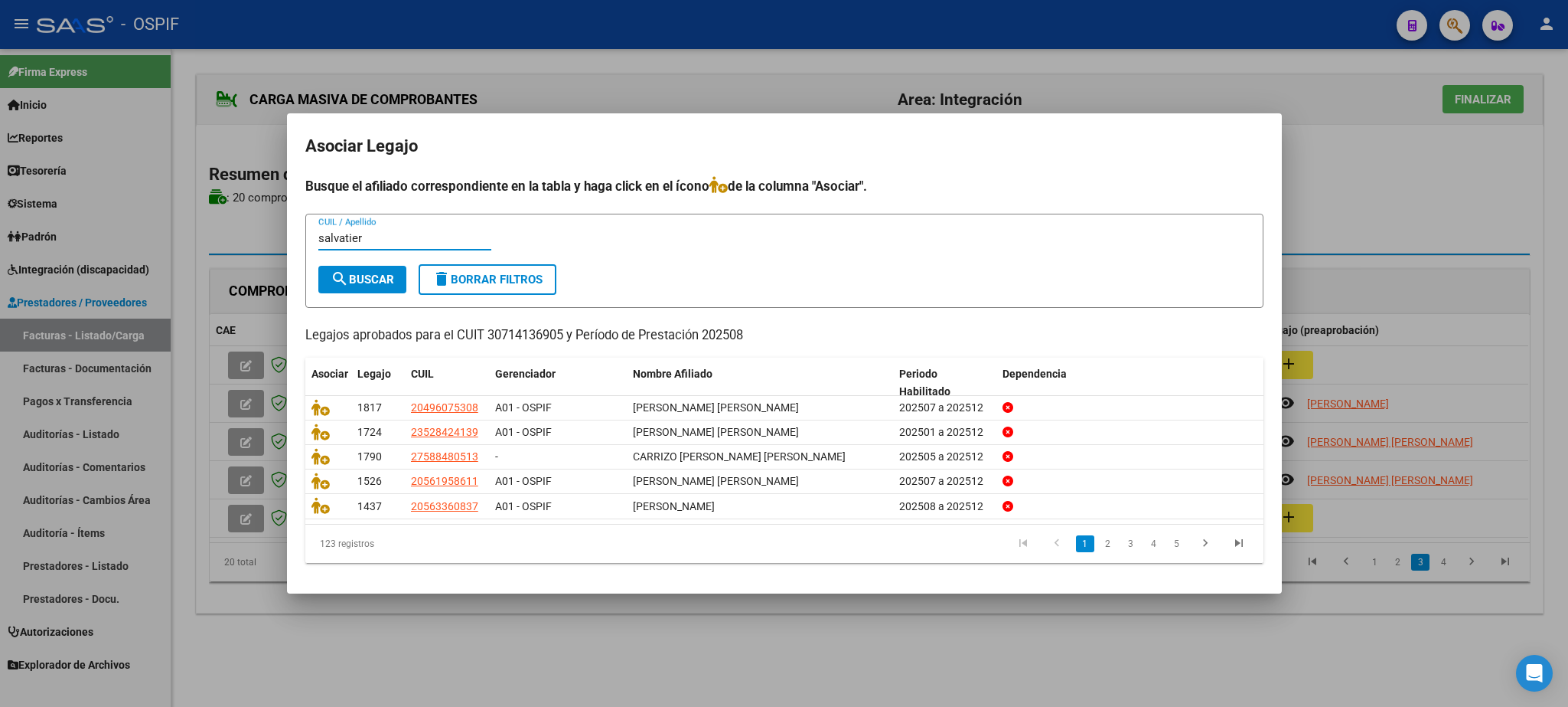
type input "salvatier"
click at [358, 270] on button "search Buscar" at bounding box center [361, 279] width 88 height 27
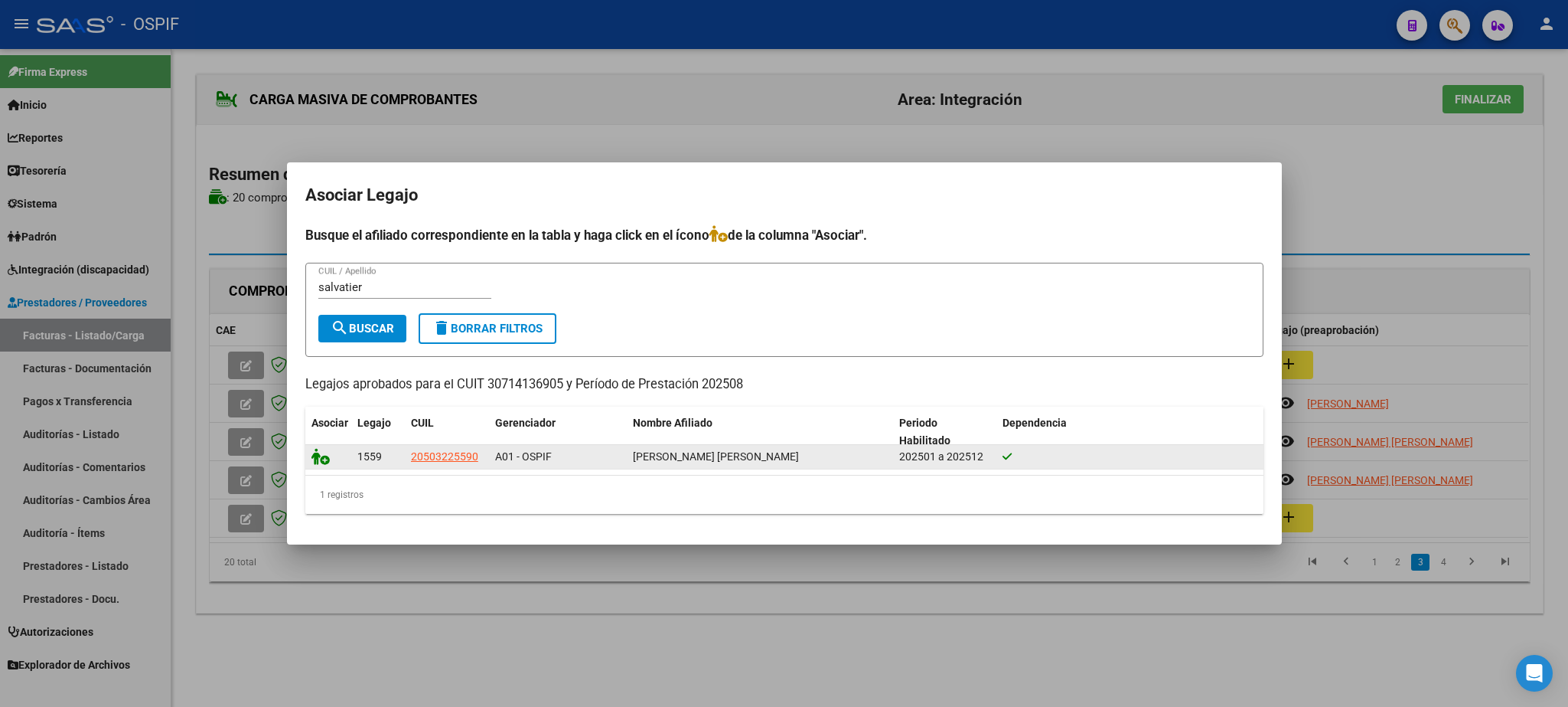
click at [324, 458] on icon at bounding box center [321, 456] width 18 height 17
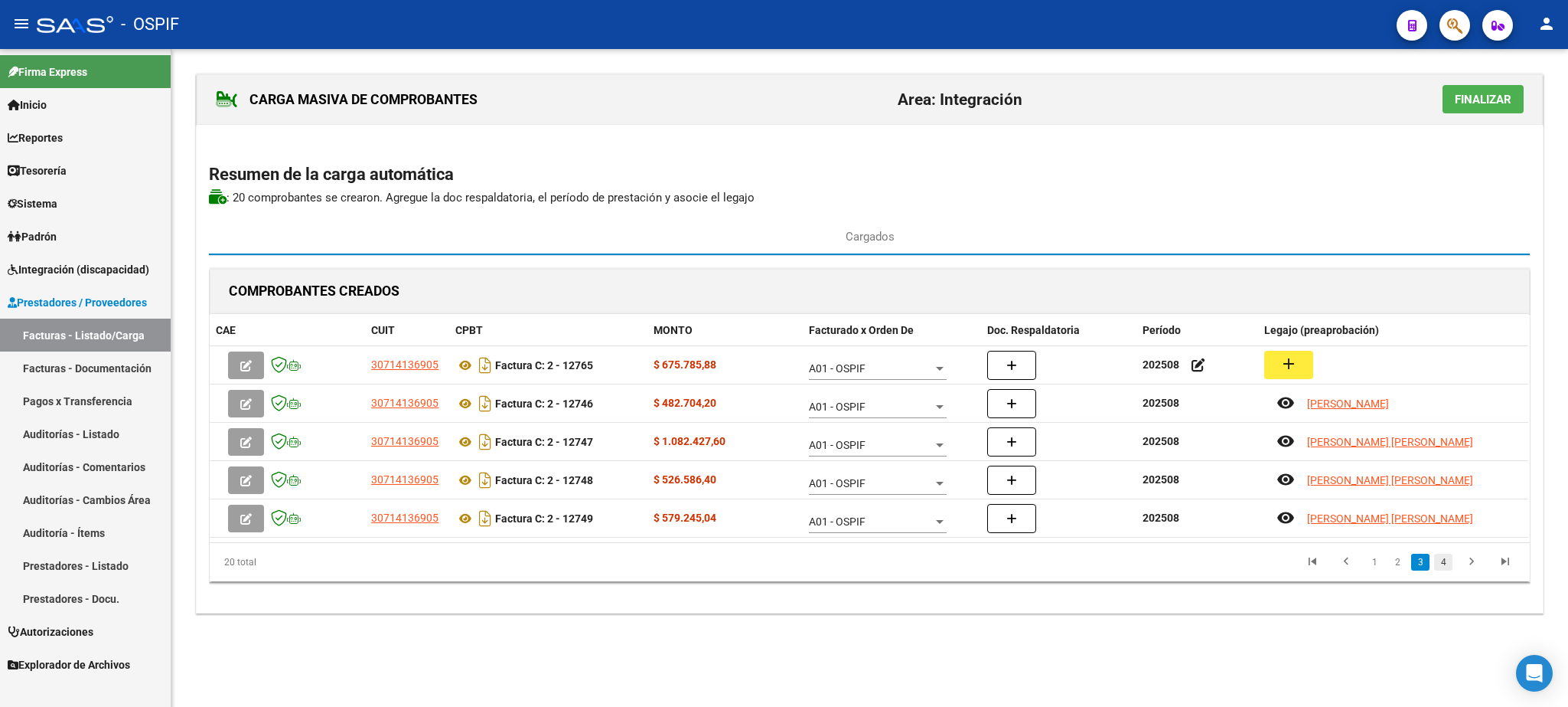
click at [1441, 565] on link "4" at bounding box center [1443, 561] width 18 height 17
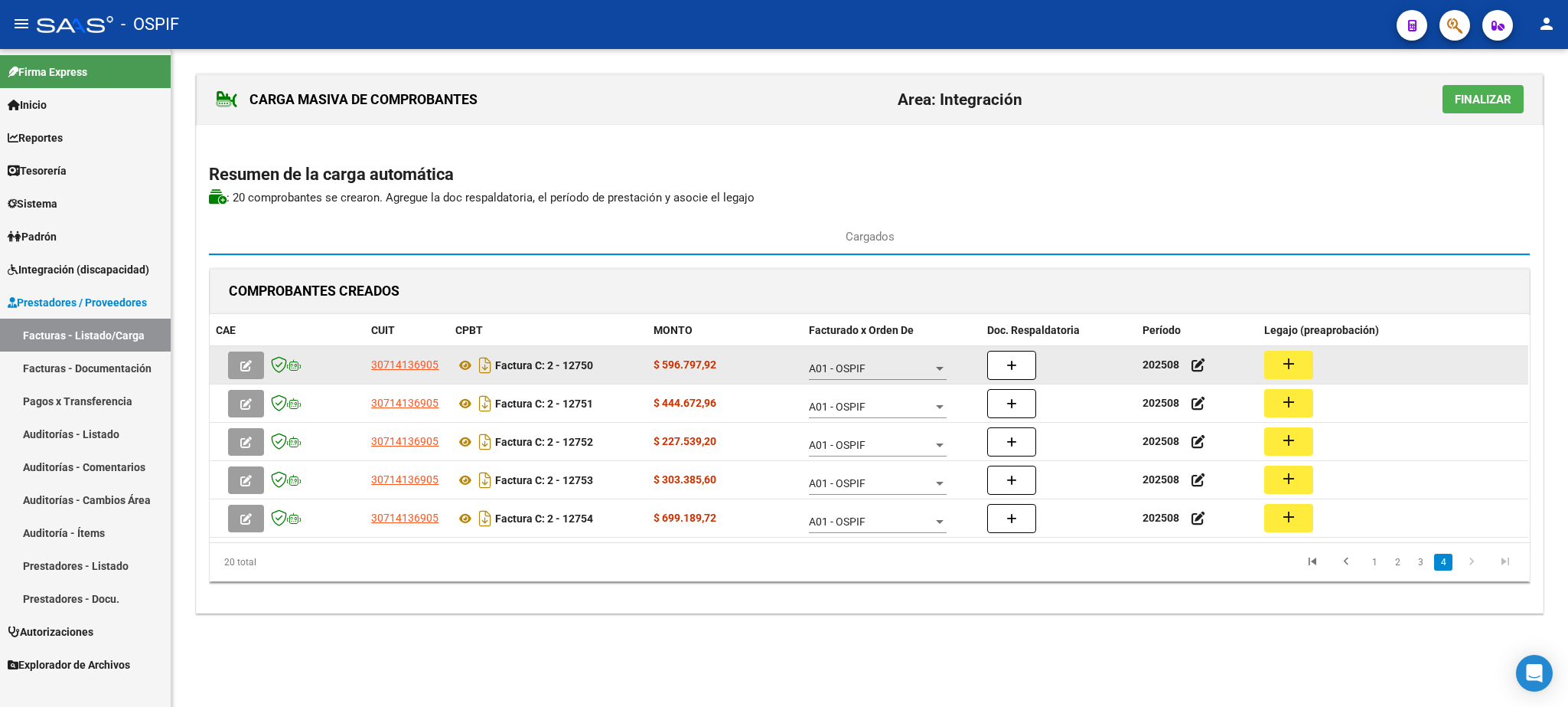
click at [1297, 361] on mat-icon "add" at bounding box center [1289, 363] width 18 height 18
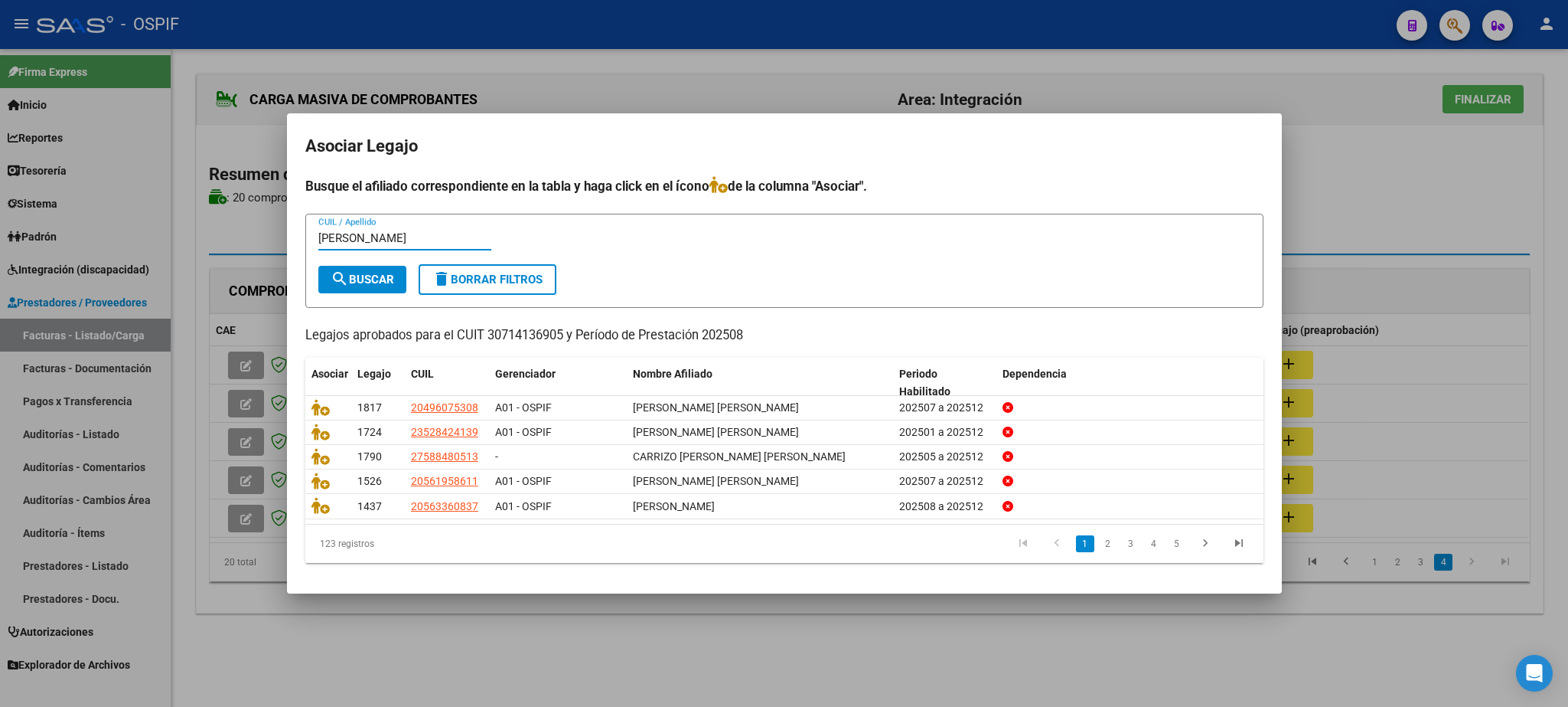
type input "[PERSON_NAME]"
click at [372, 269] on button "search Buscar" at bounding box center [361, 279] width 88 height 27
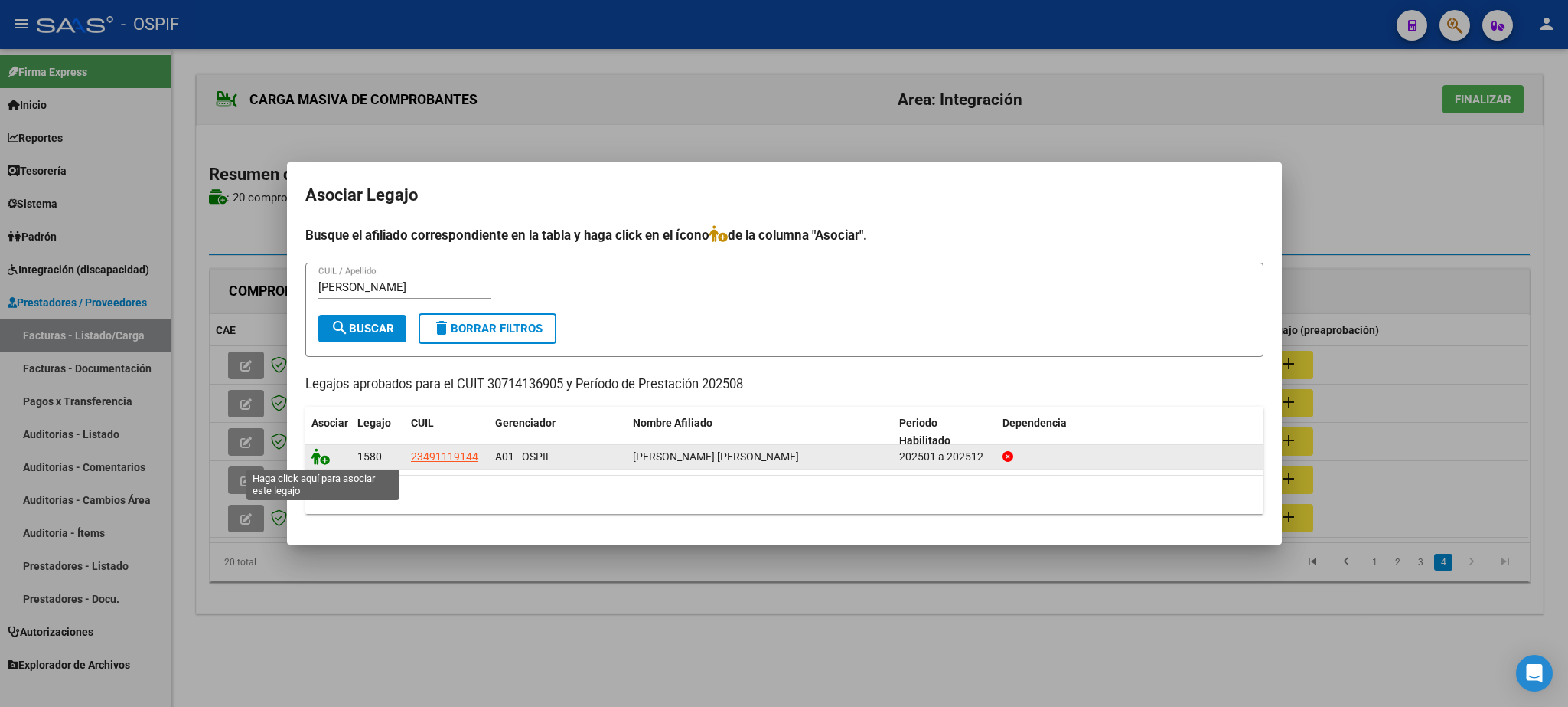
click at [323, 462] on icon at bounding box center [321, 456] width 18 height 17
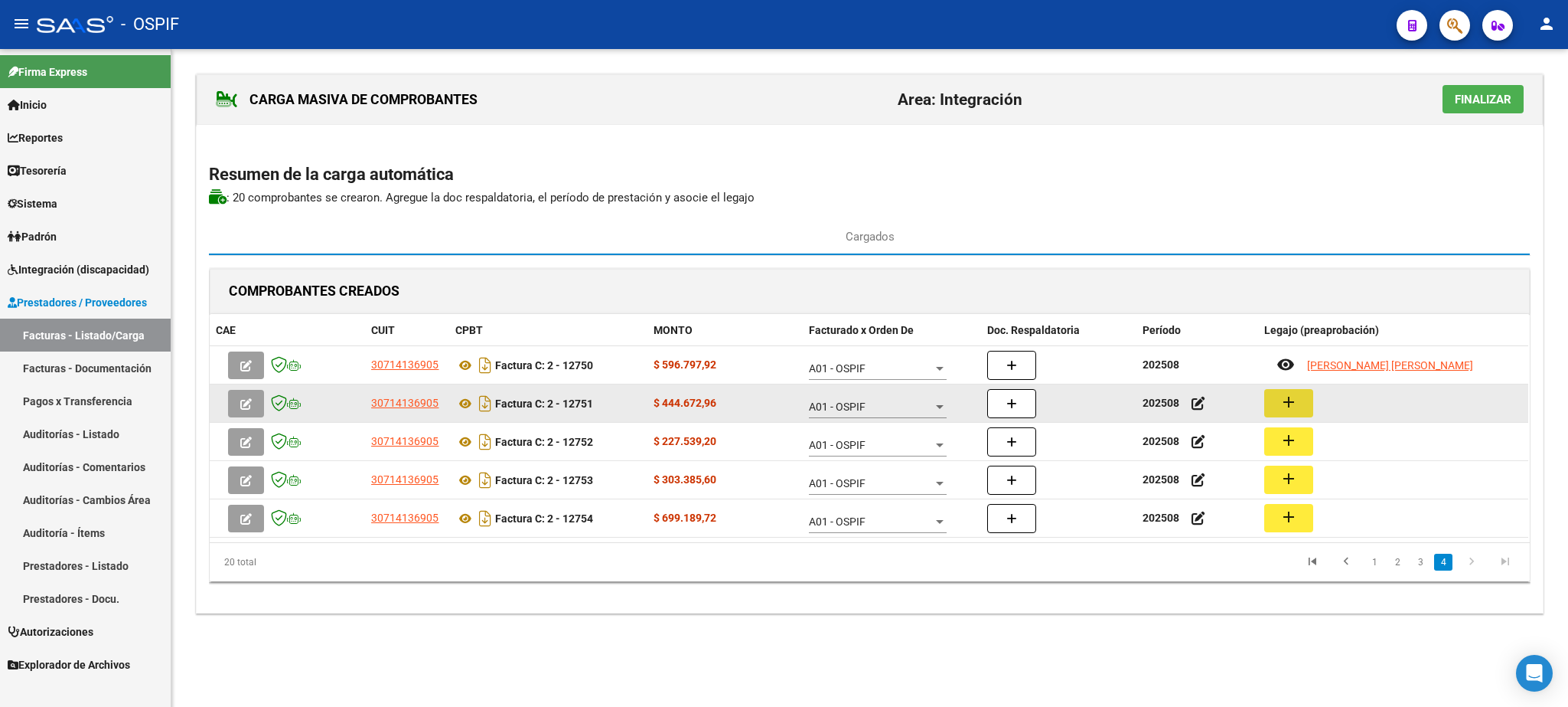
click at [1290, 408] on mat-icon "add" at bounding box center [1289, 401] width 18 height 18
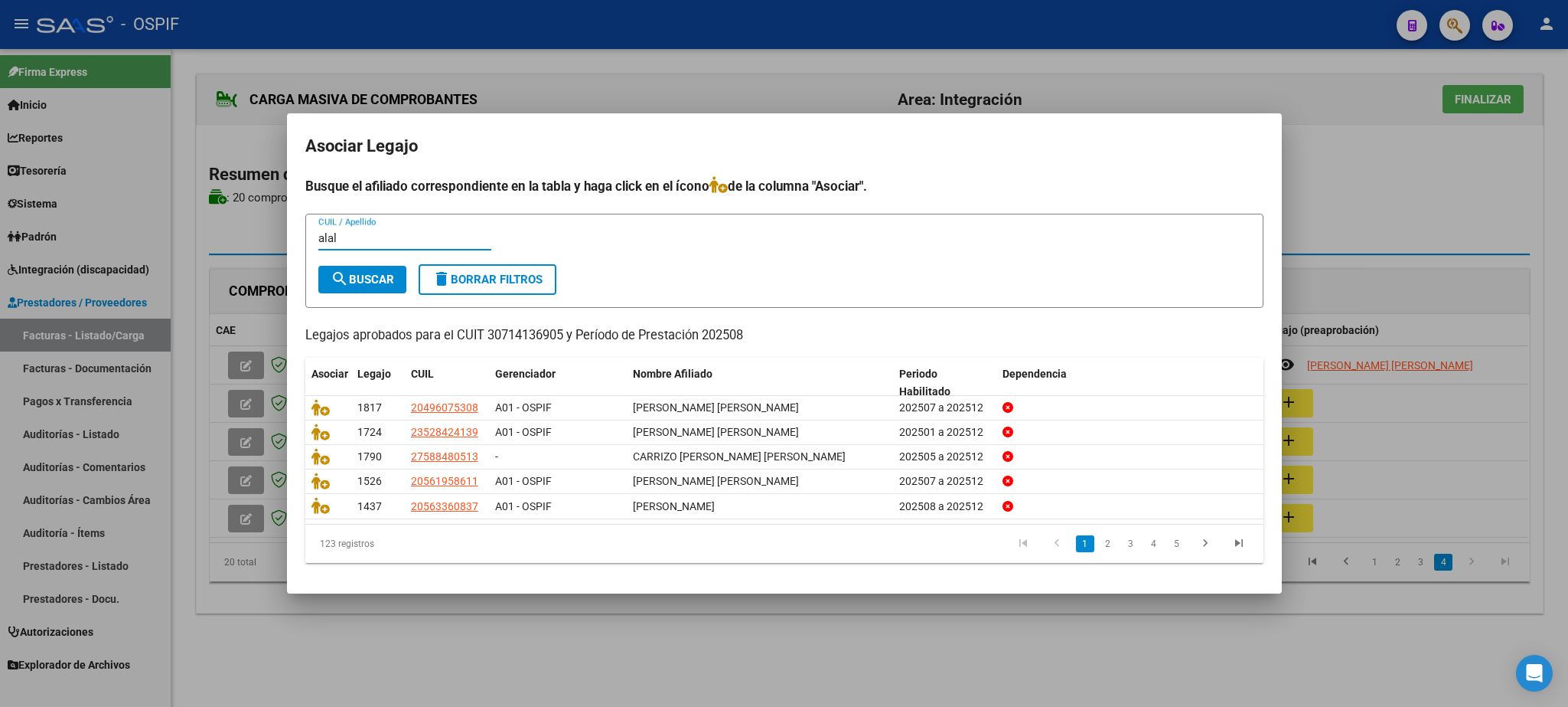
type input "alal"
click at [374, 279] on span "search Buscar" at bounding box center [362, 279] width 63 height 14
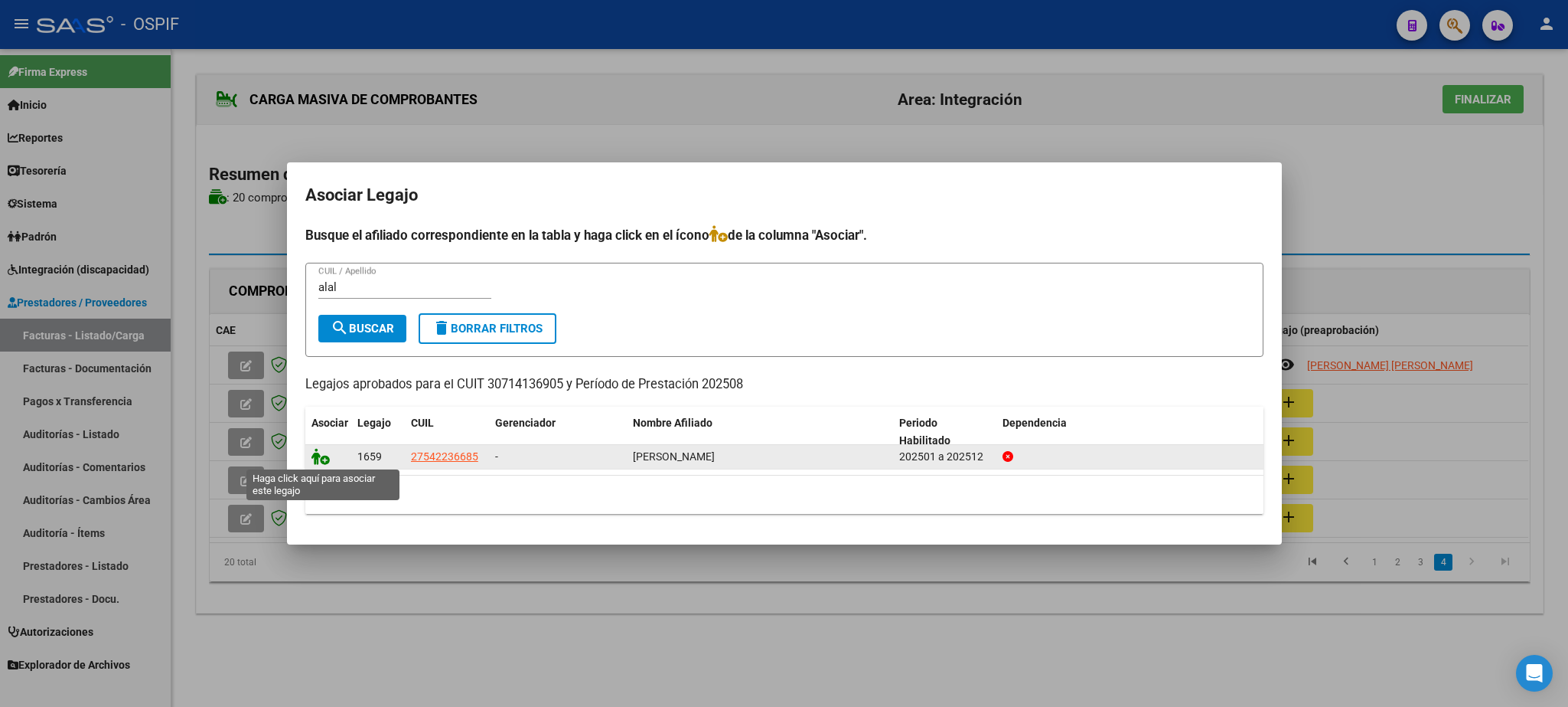
click at [324, 457] on icon at bounding box center [321, 456] width 18 height 17
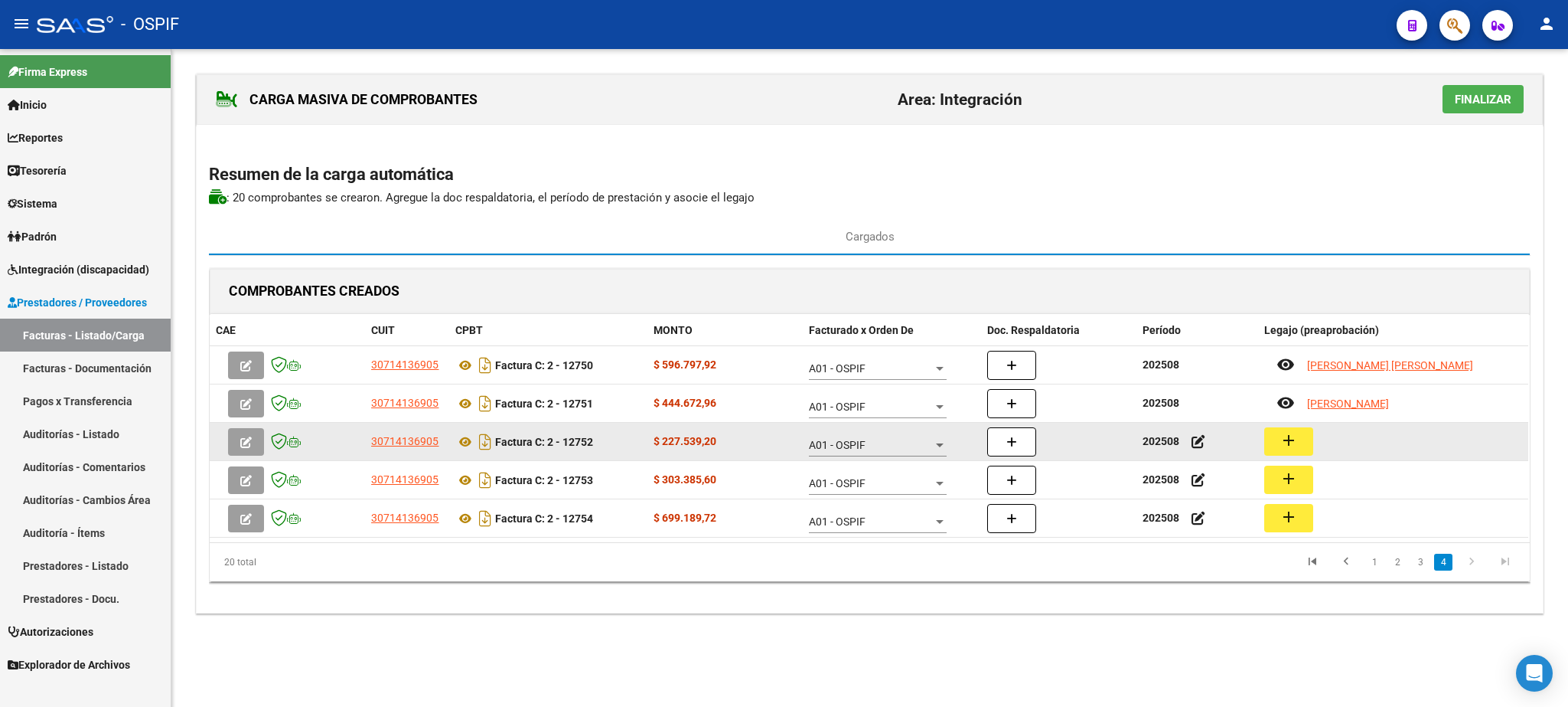
click at [1288, 440] on mat-icon "add" at bounding box center [1289, 440] width 18 height 18
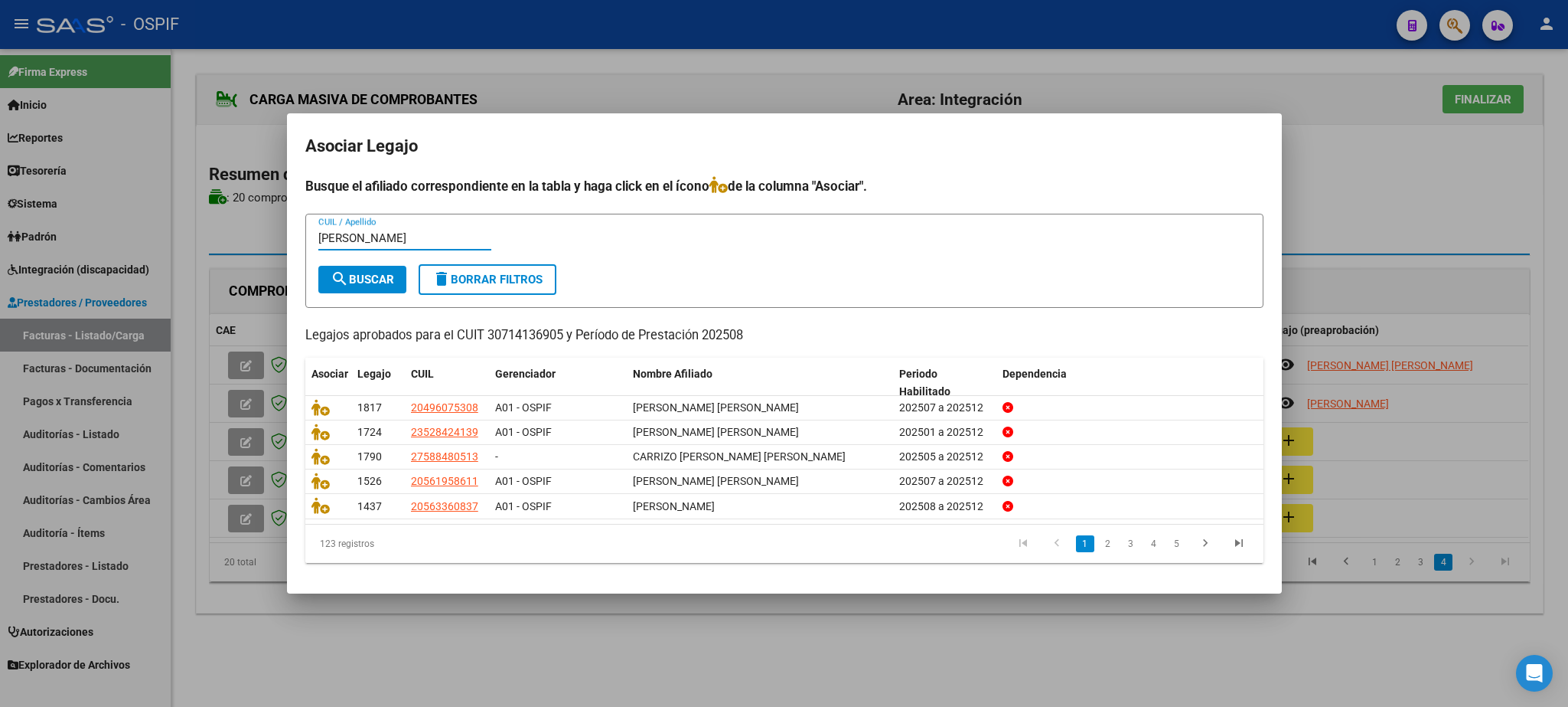
type input "[PERSON_NAME]"
click at [388, 273] on span "search Buscar" at bounding box center [362, 279] width 63 height 14
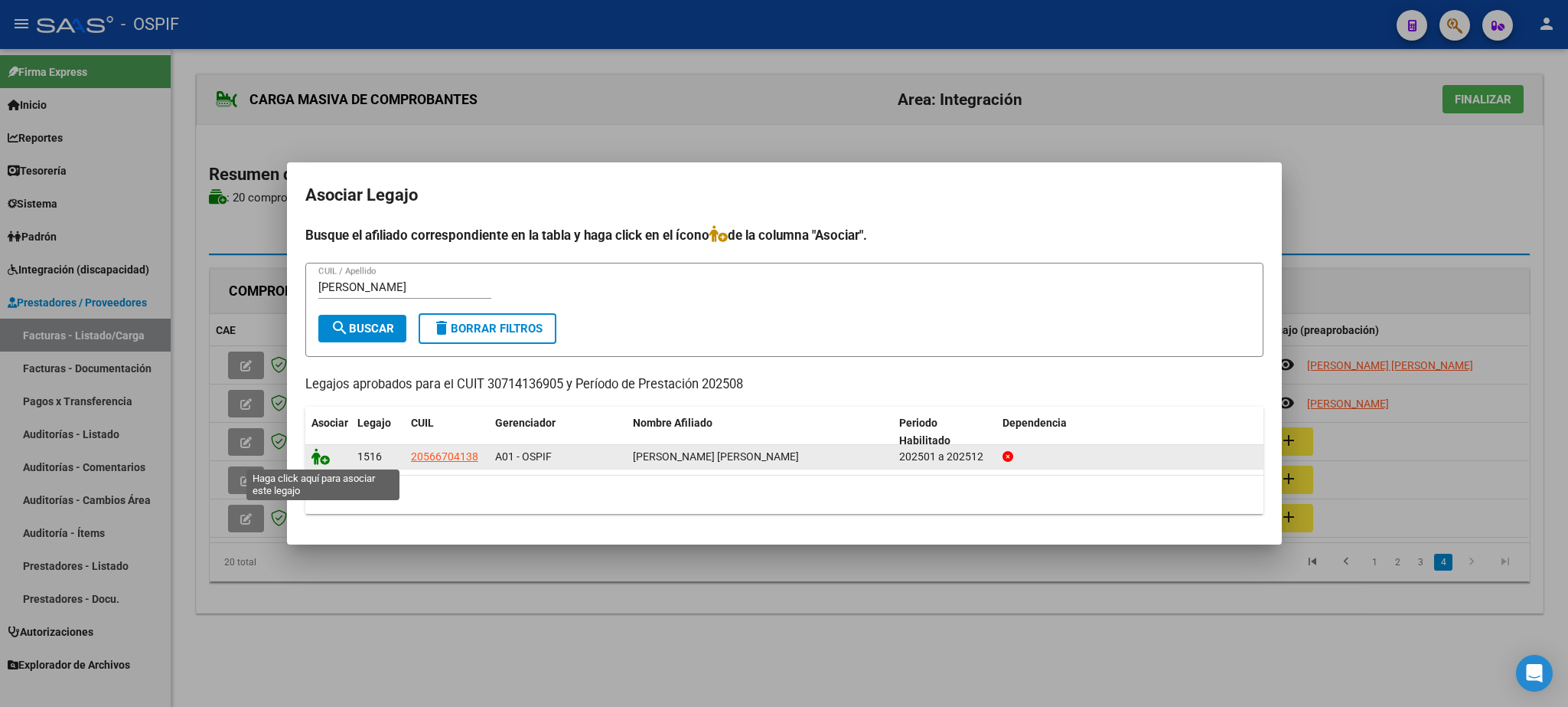
click at [322, 457] on icon at bounding box center [321, 456] width 18 height 17
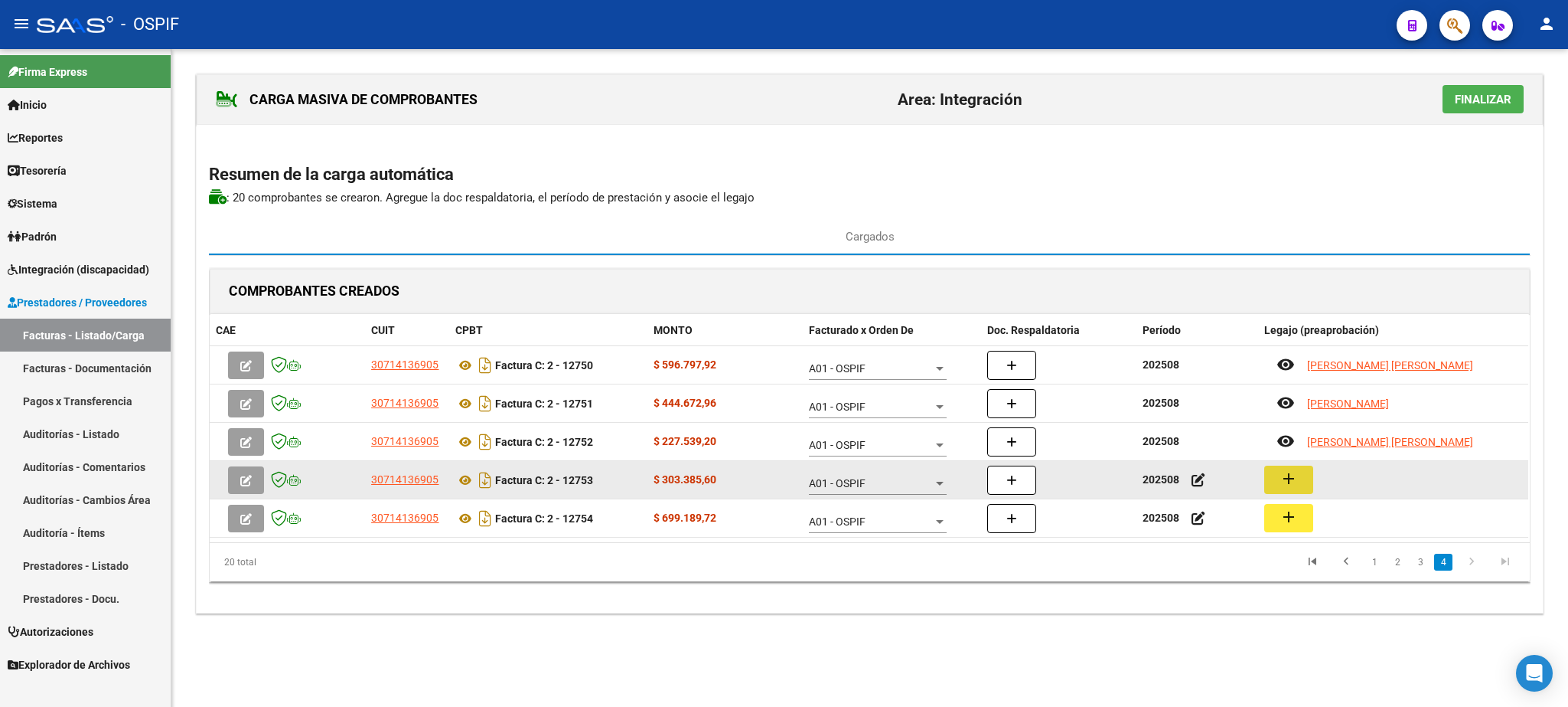
click at [1299, 482] on button "add" at bounding box center [1289, 479] width 49 height 28
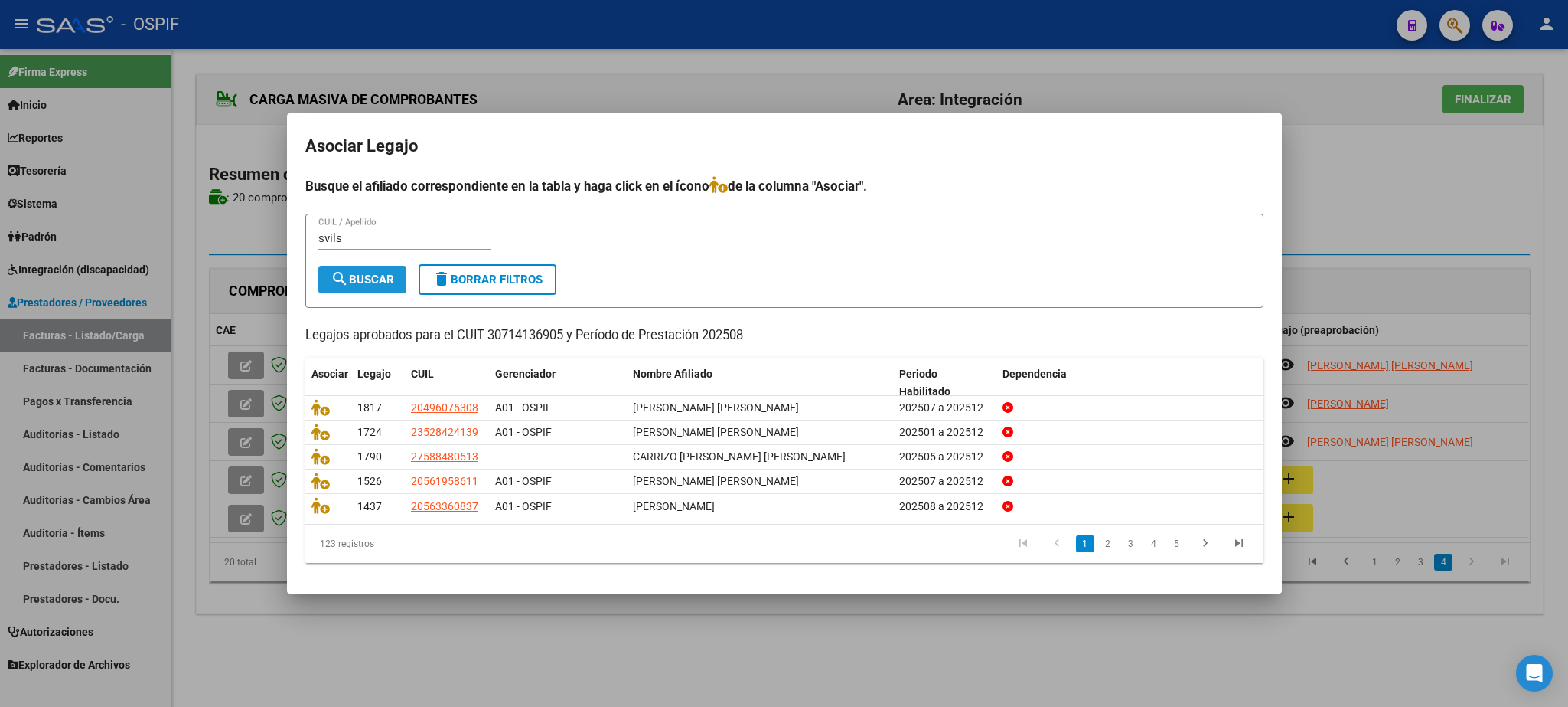
click at [370, 280] on span "search Buscar" at bounding box center [362, 279] width 63 height 14
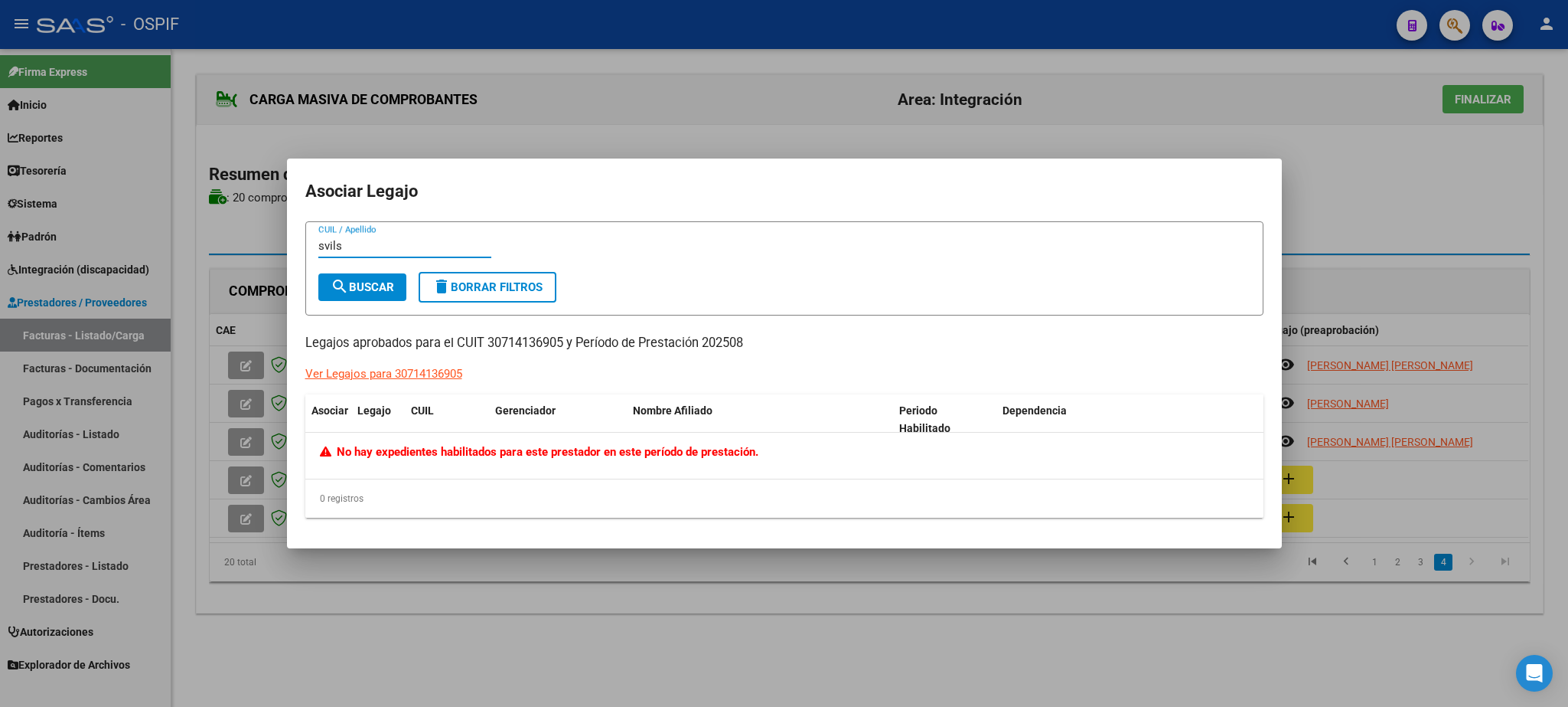
drag, startPoint x: 352, startPoint y: 246, endPoint x: 174, endPoint y: 222, distance: 179.6
click at [318, 239] on input "svils" at bounding box center [404, 245] width 173 height 14
type input "marque"
click at [355, 288] on span "search Buscar" at bounding box center [362, 287] width 63 height 14
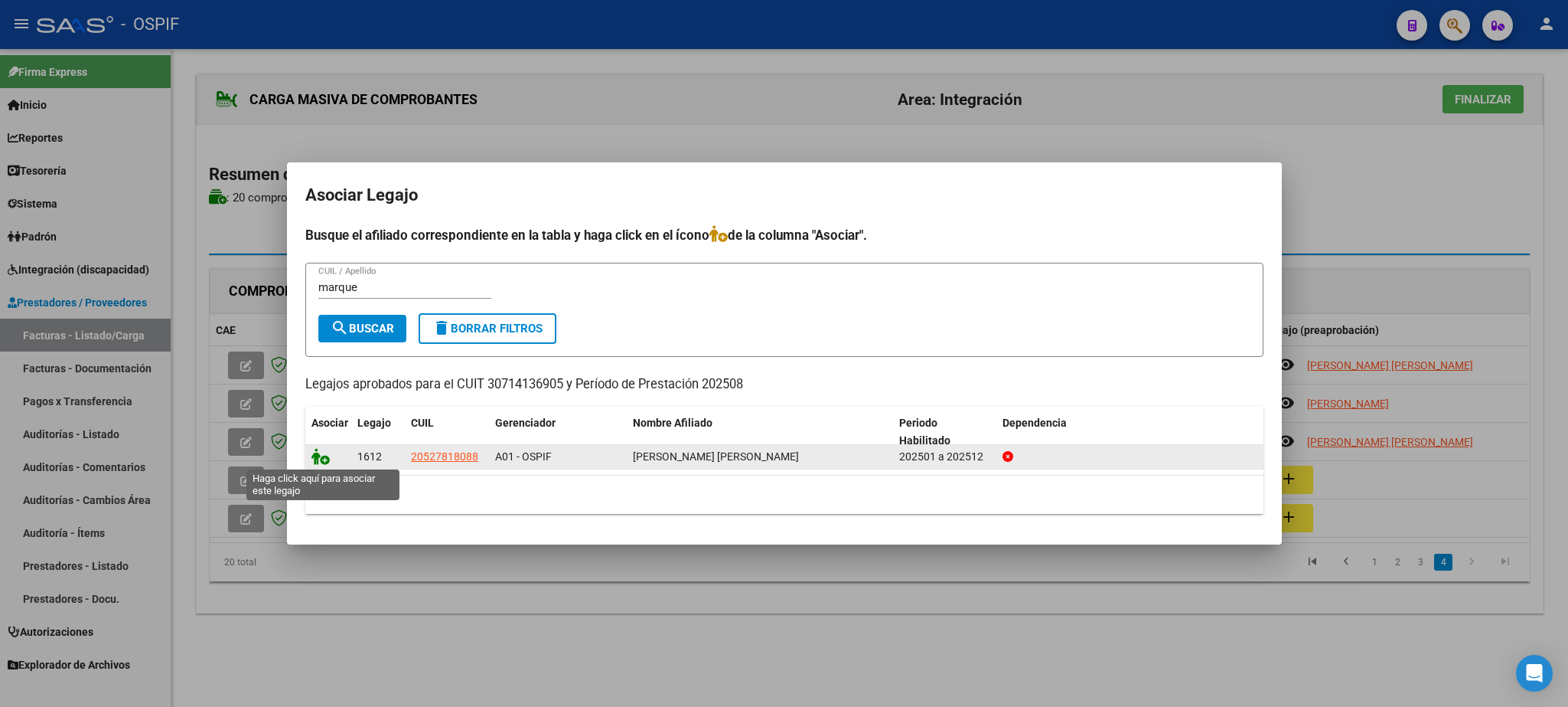
click at [317, 454] on icon at bounding box center [321, 456] width 18 height 17
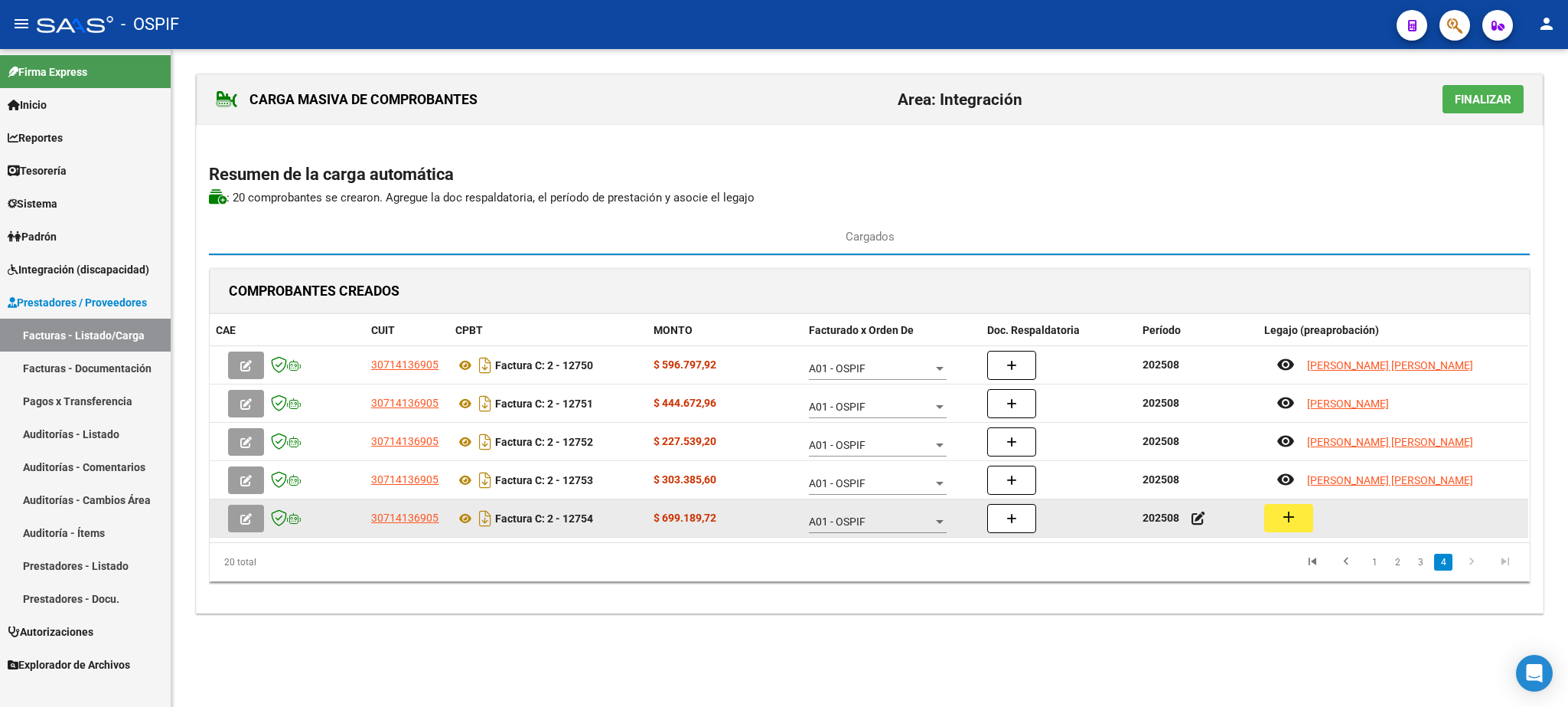
click at [1298, 519] on mat-icon "add" at bounding box center [1289, 517] width 18 height 18
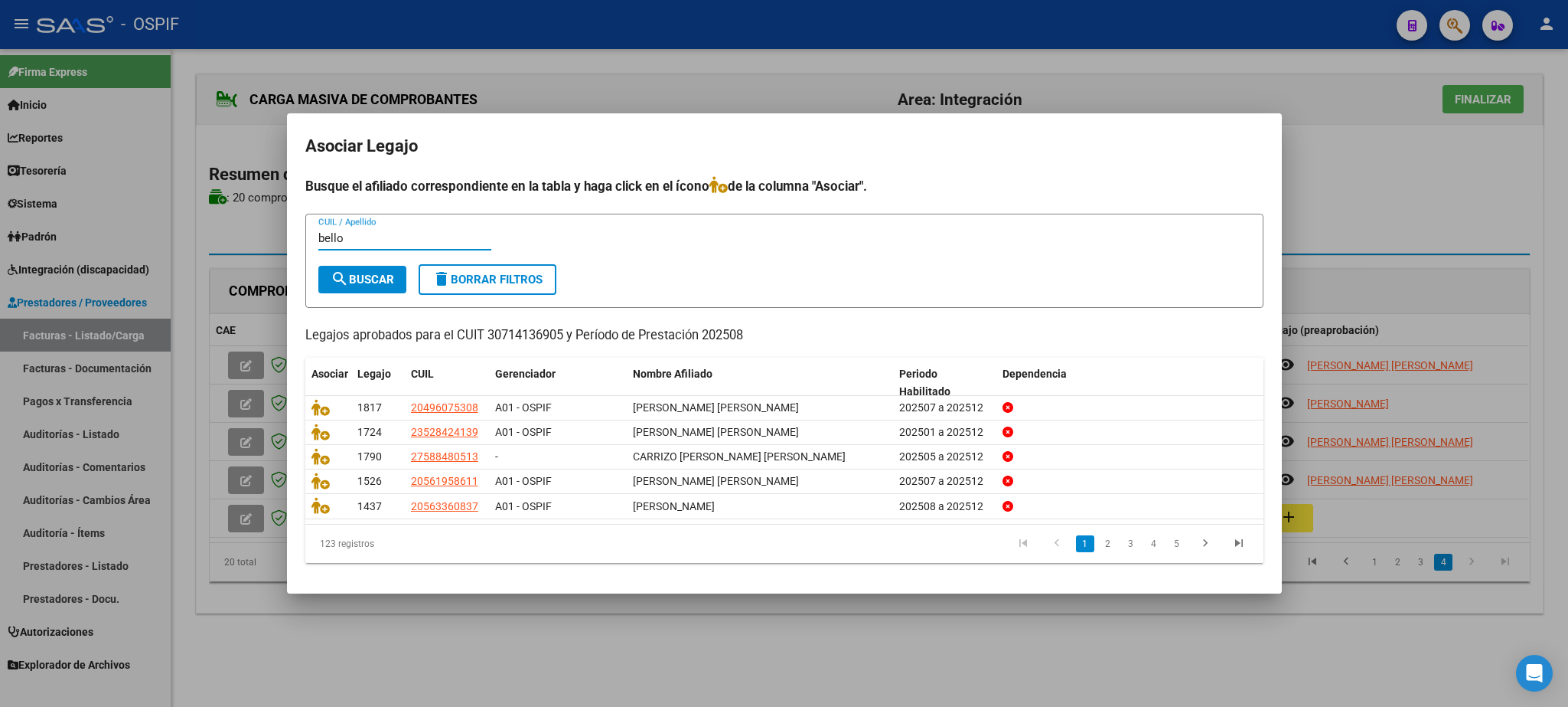
type input "bello"
click at [382, 267] on button "search Buscar" at bounding box center [361, 279] width 88 height 27
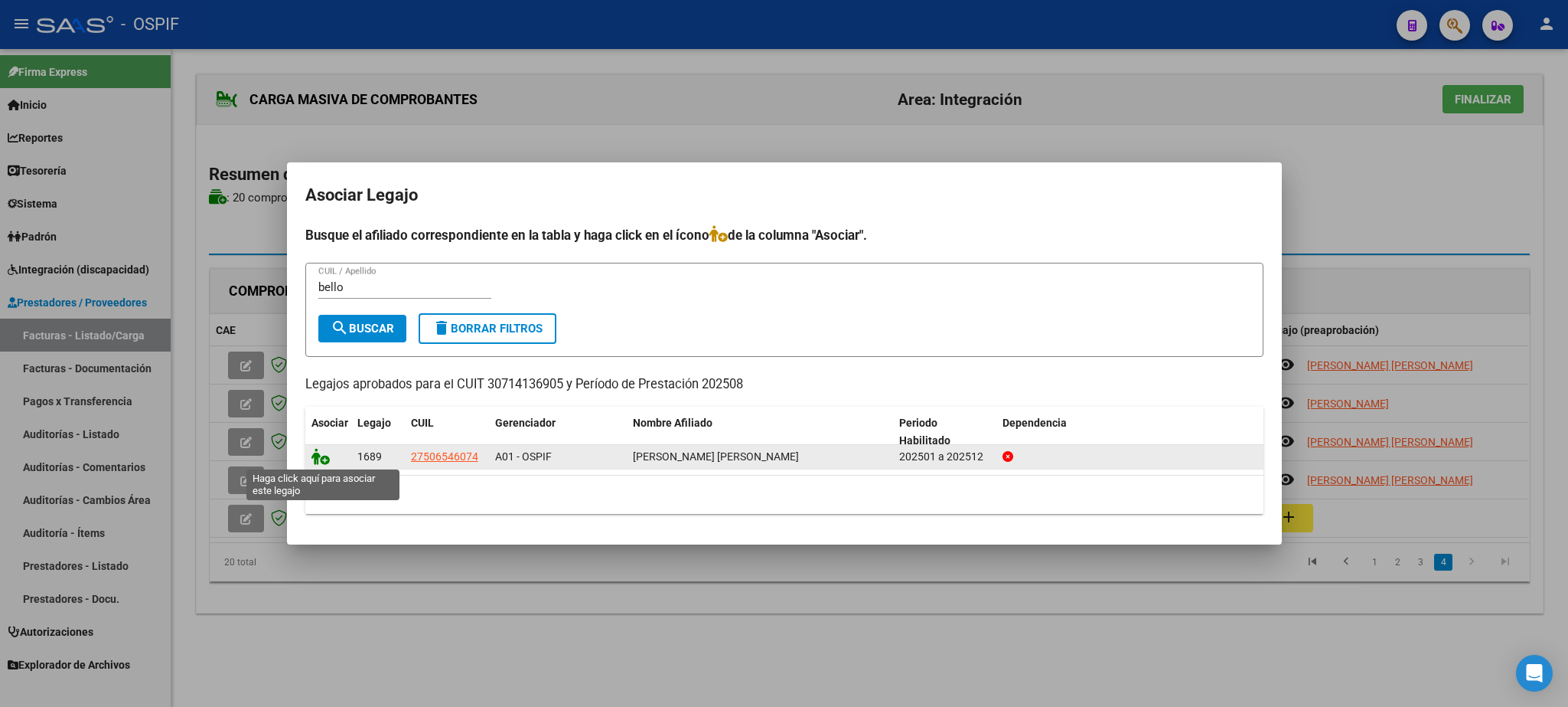
click at [314, 459] on icon at bounding box center [321, 456] width 18 height 17
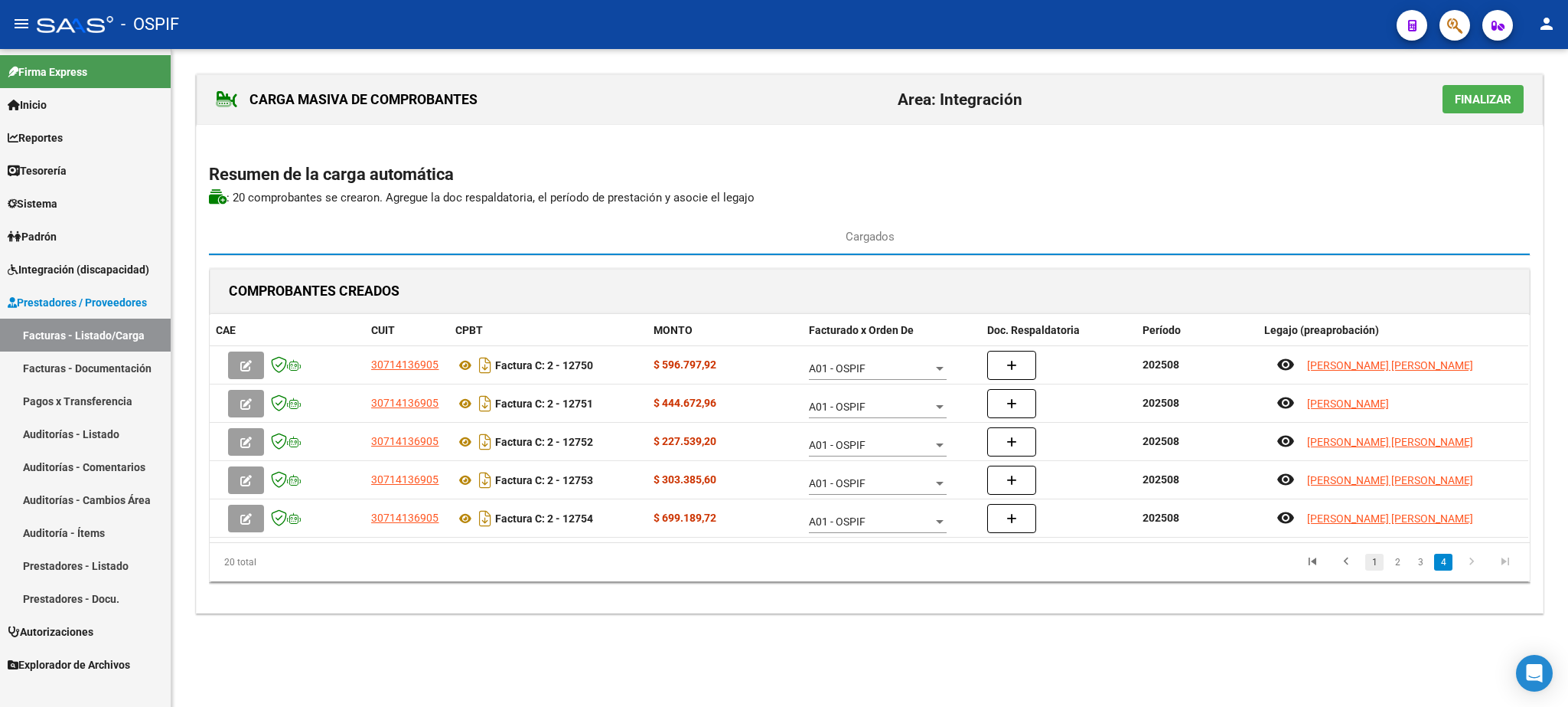
click at [1373, 562] on link "1" at bounding box center [1375, 561] width 18 height 17
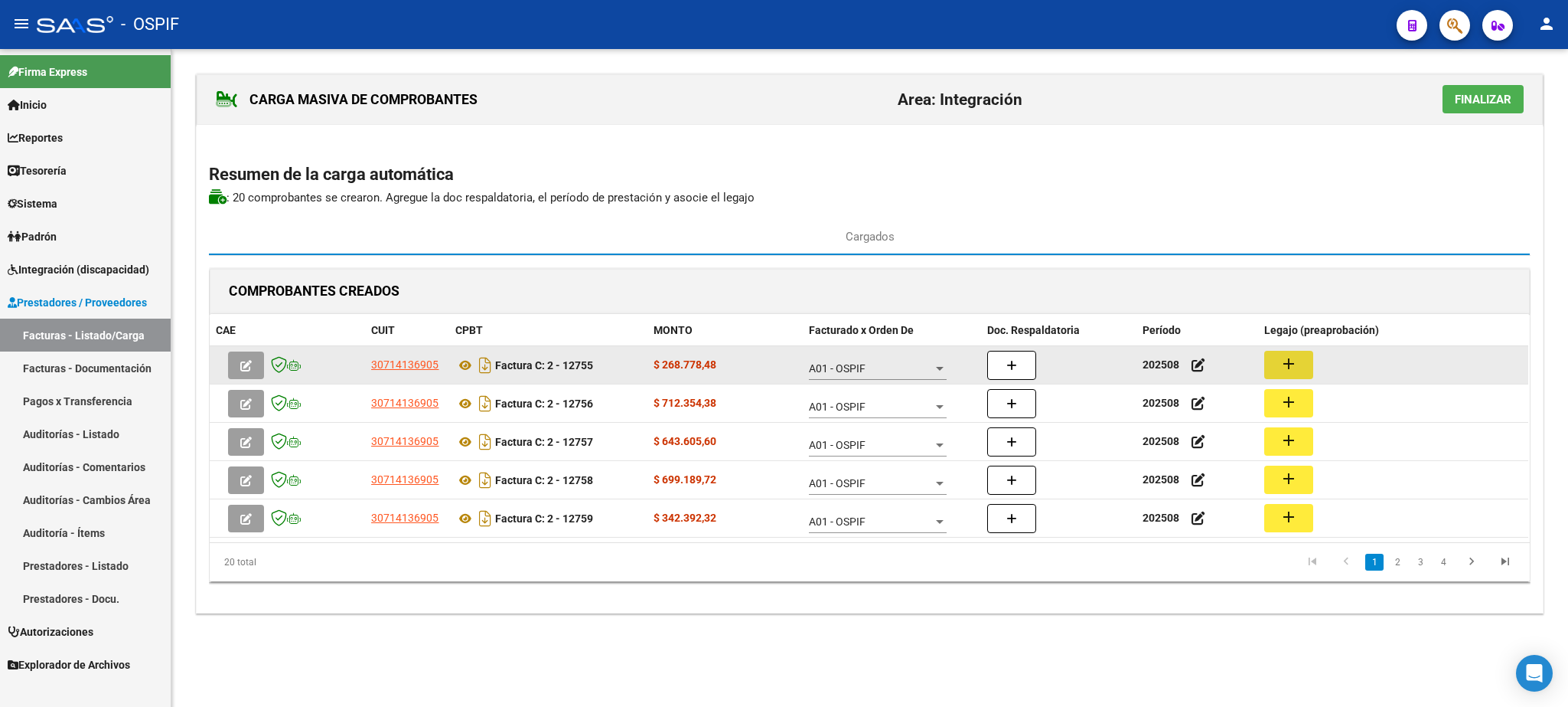
click at [1295, 372] on mat-icon "add" at bounding box center [1289, 363] width 18 height 18
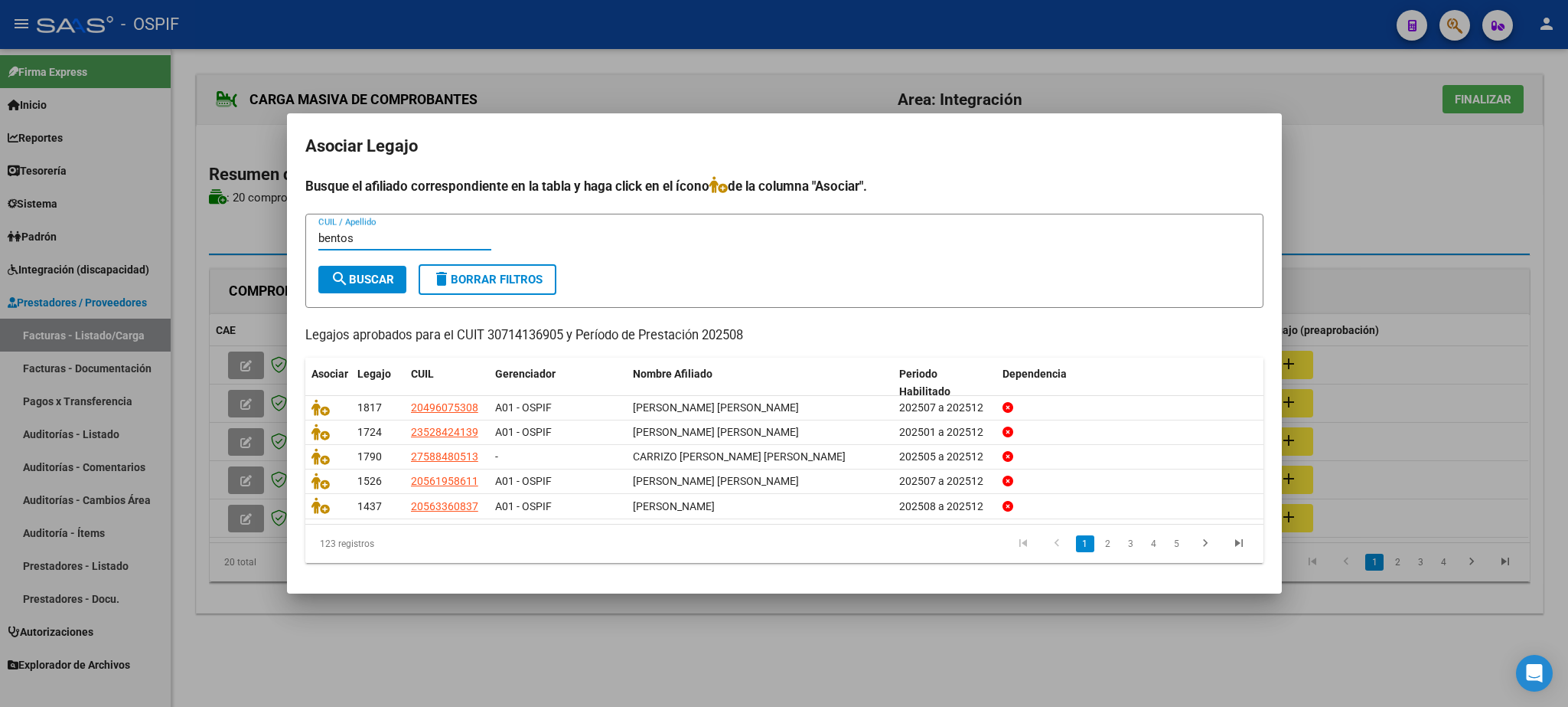
type input "bentos"
click at [368, 282] on span "search Buscar" at bounding box center [362, 279] width 63 height 14
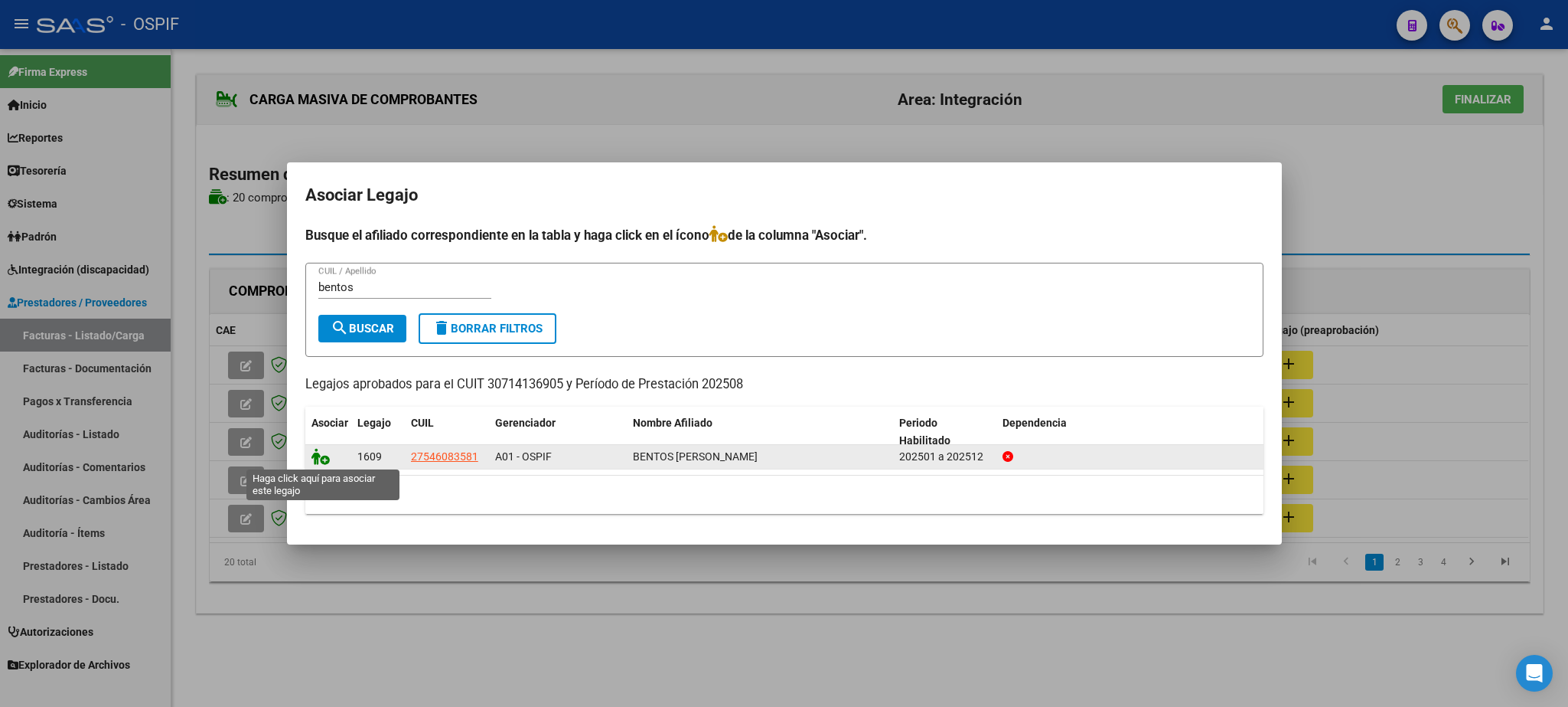
click at [324, 455] on icon at bounding box center [321, 456] width 18 height 17
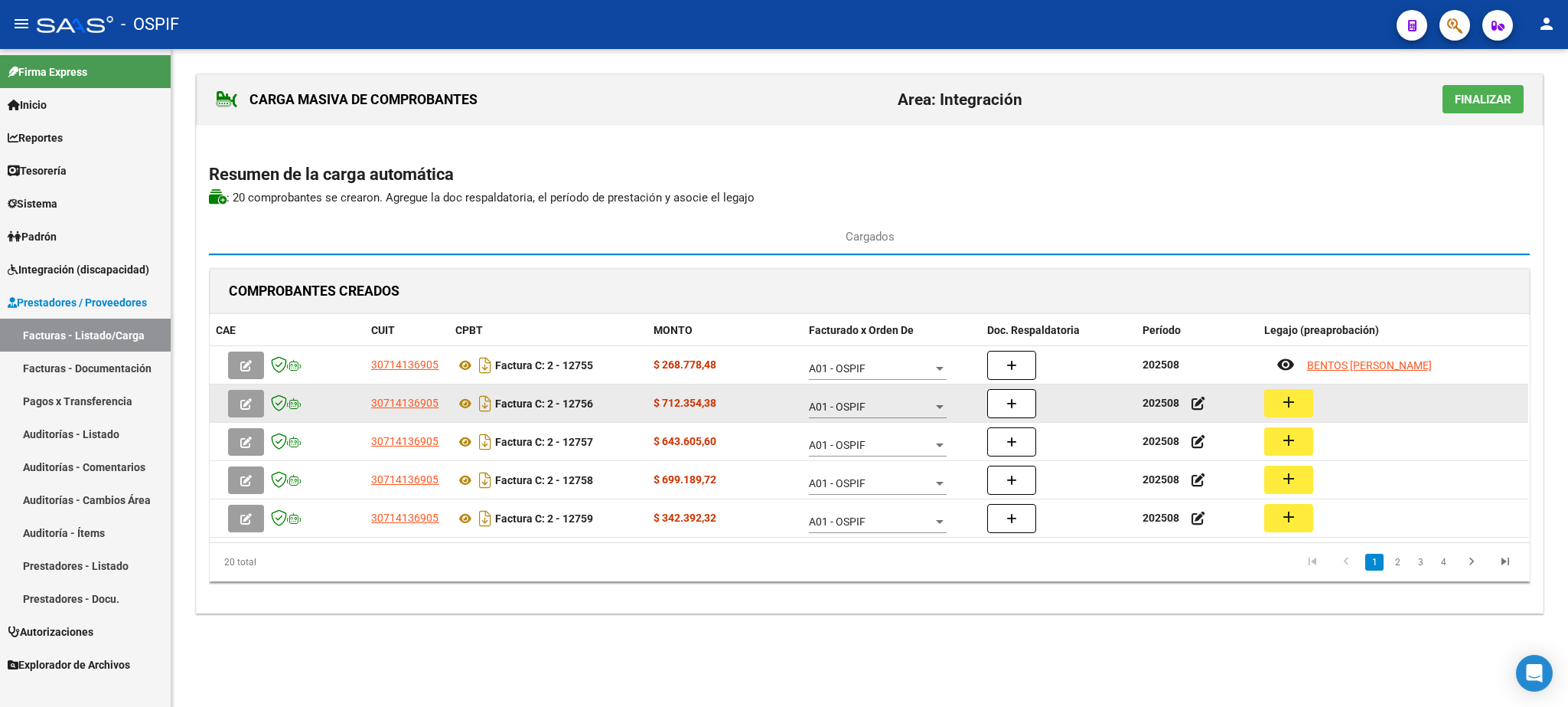
click at [1286, 407] on mat-icon "add" at bounding box center [1289, 401] width 18 height 18
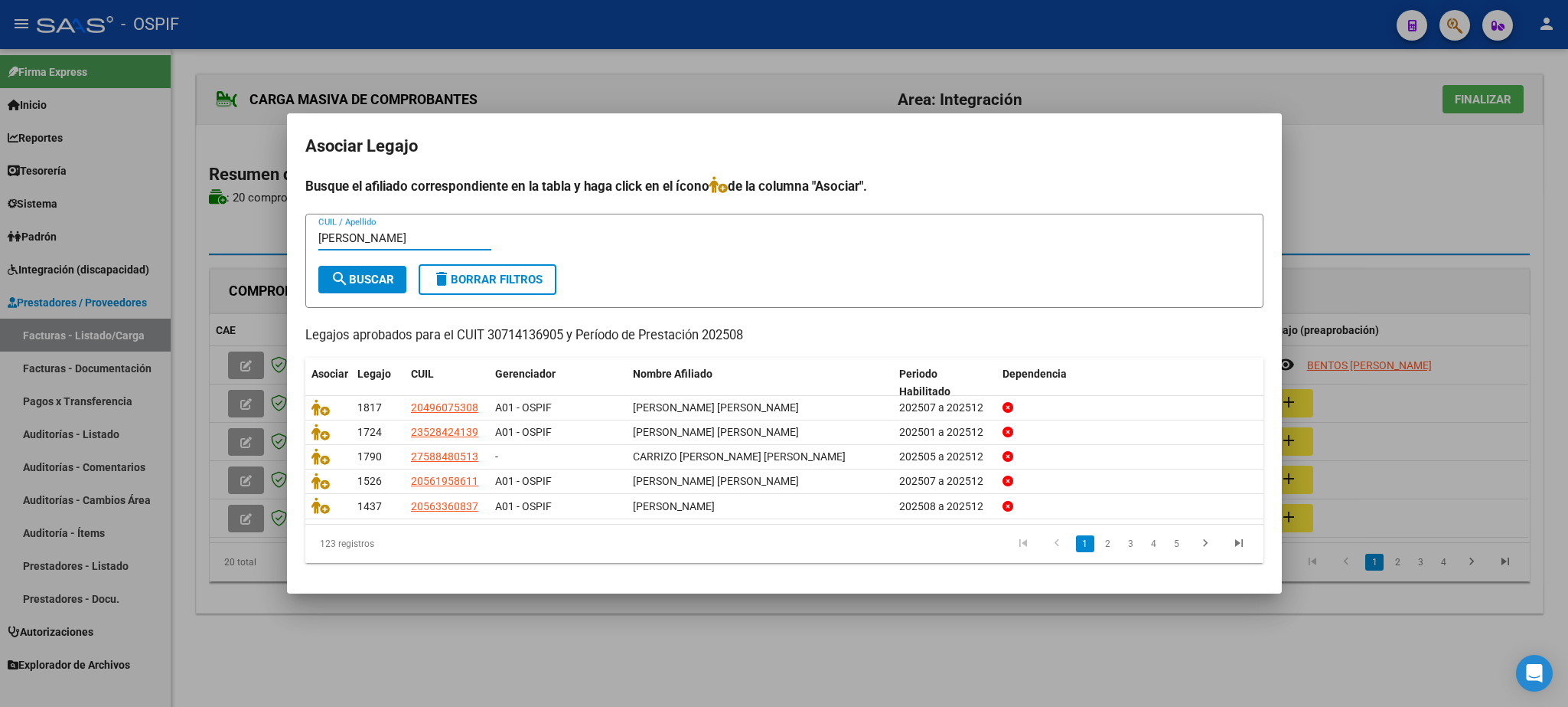
type input "[PERSON_NAME]"
click at [381, 279] on span "search Buscar" at bounding box center [362, 279] width 63 height 14
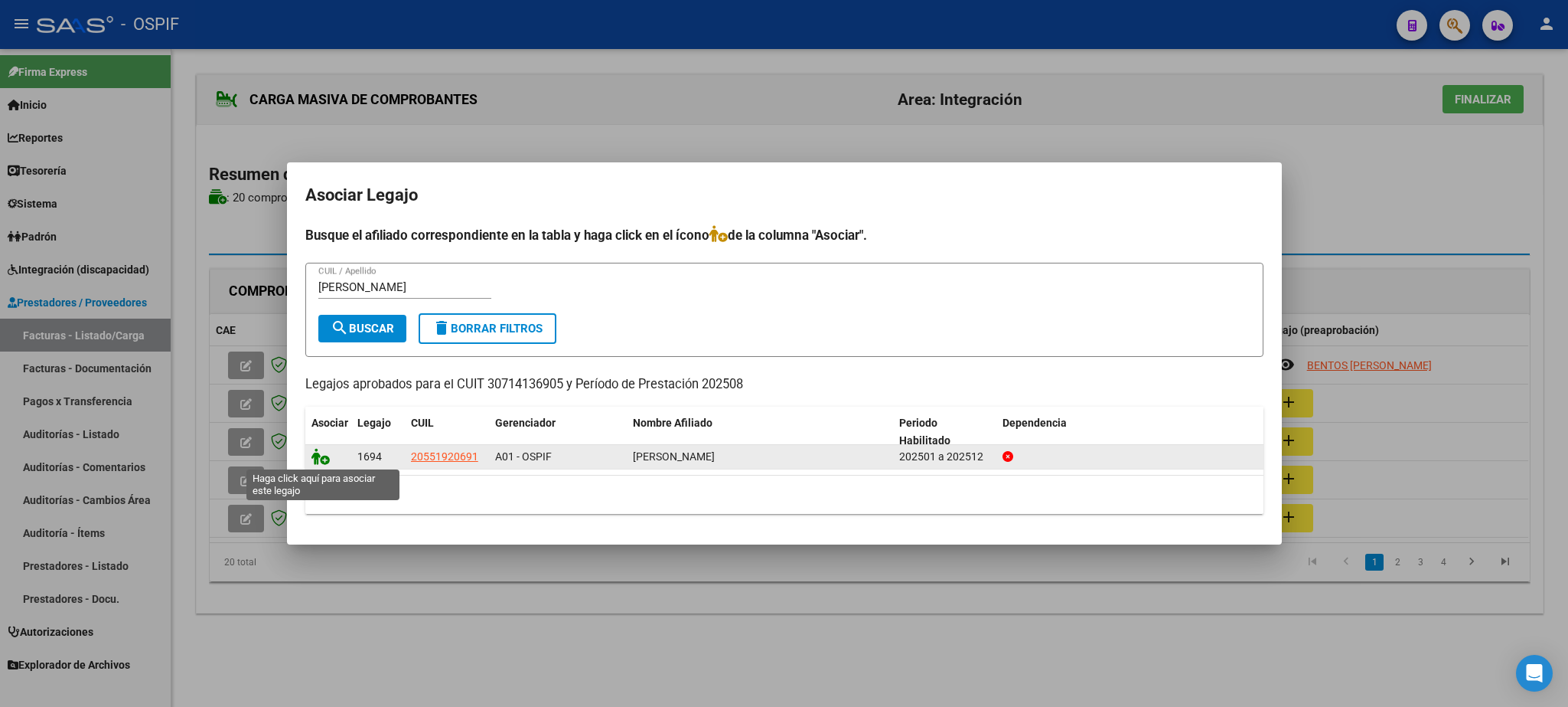
click at [319, 457] on icon at bounding box center [321, 456] width 18 height 17
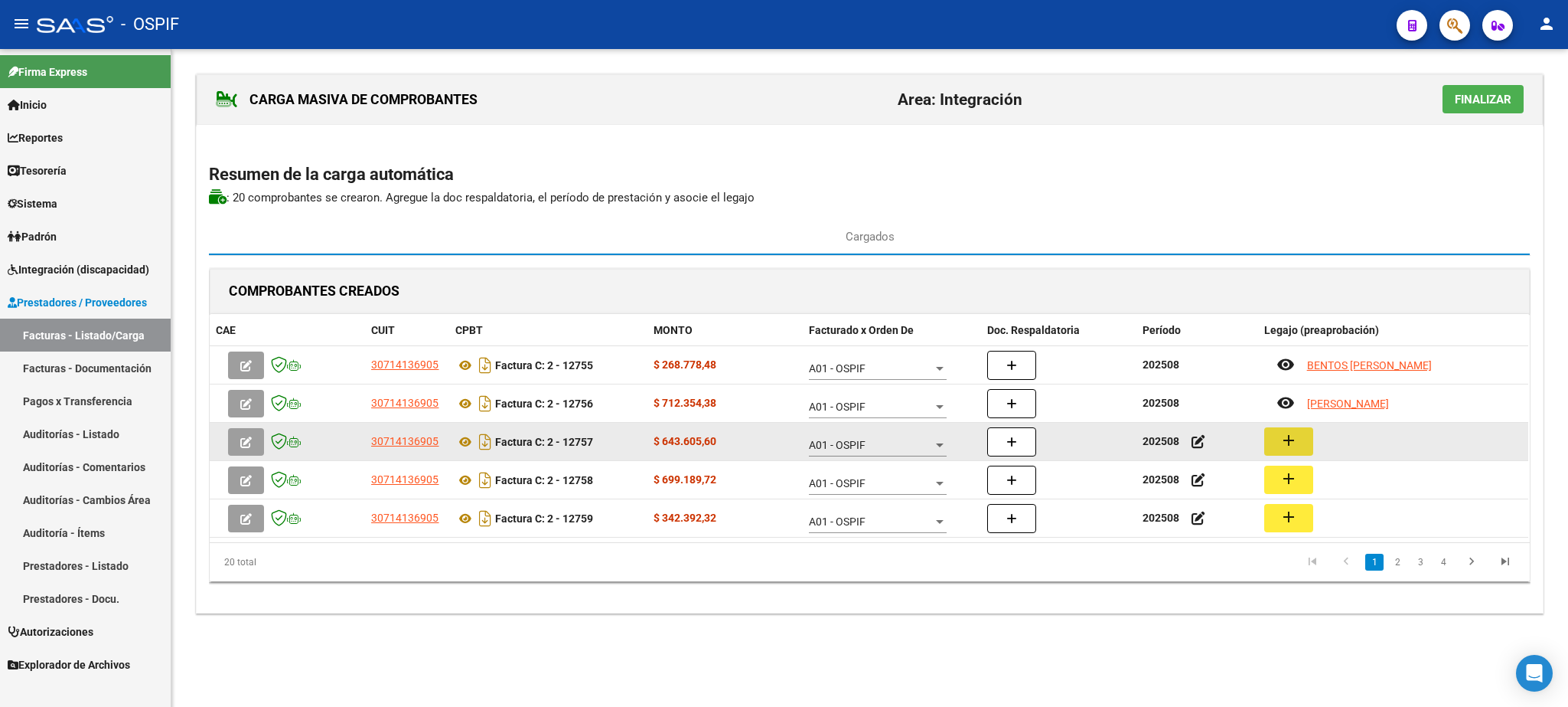
click at [1298, 443] on mat-icon "add" at bounding box center [1289, 440] width 18 height 18
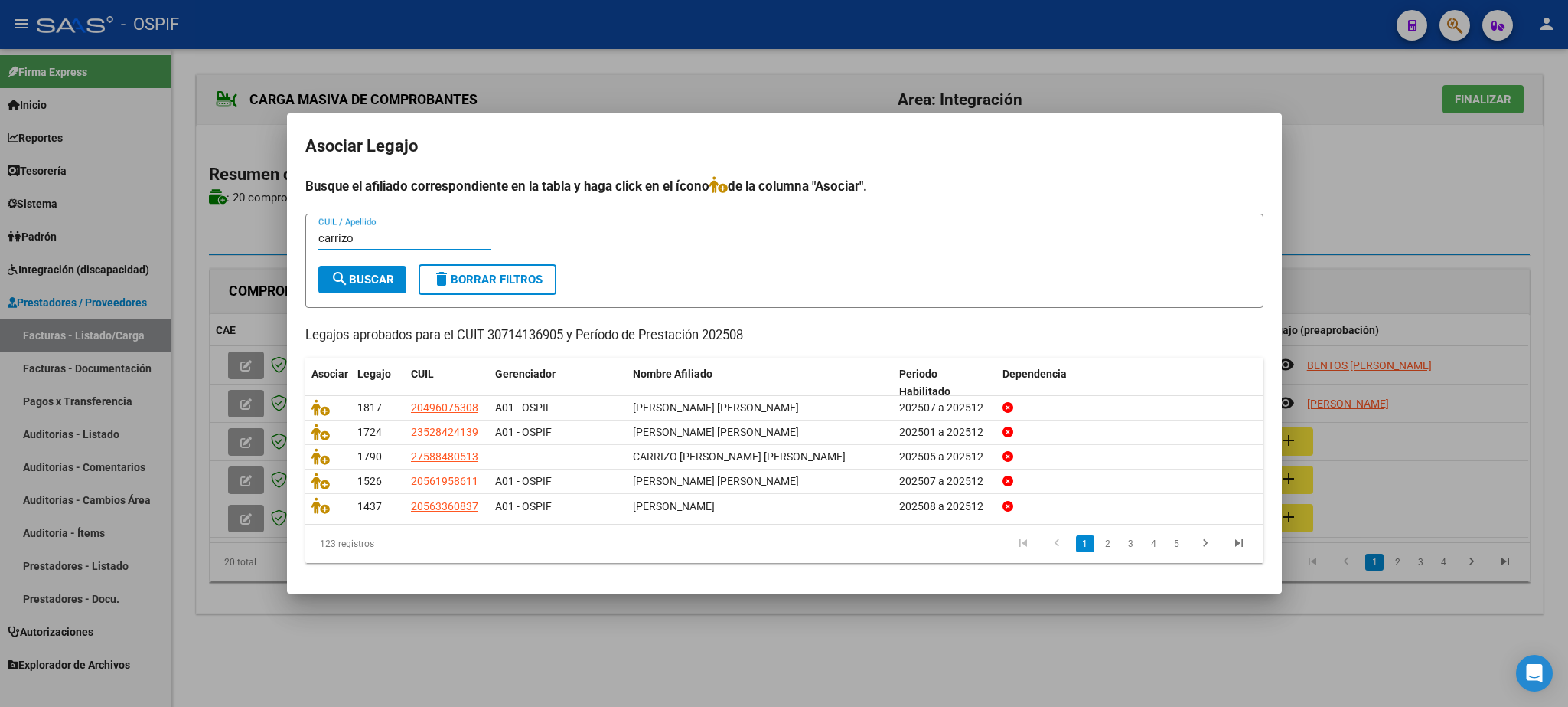
type input "carrizo"
click at [351, 273] on span "search Buscar" at bounding box center [362, 279] width 63 height 14
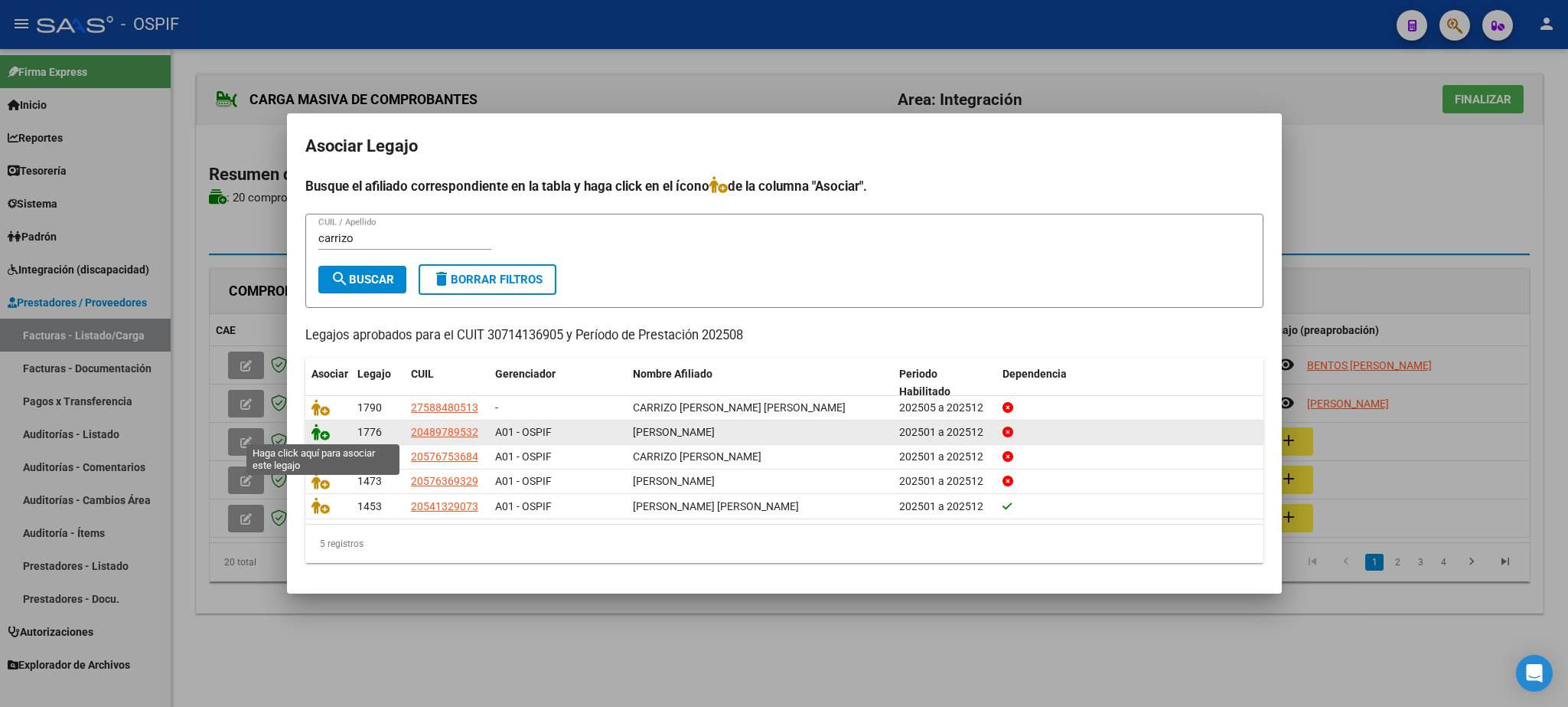
click at [321, 431] on icon at bounding box center [321, 431] width 18 height 17
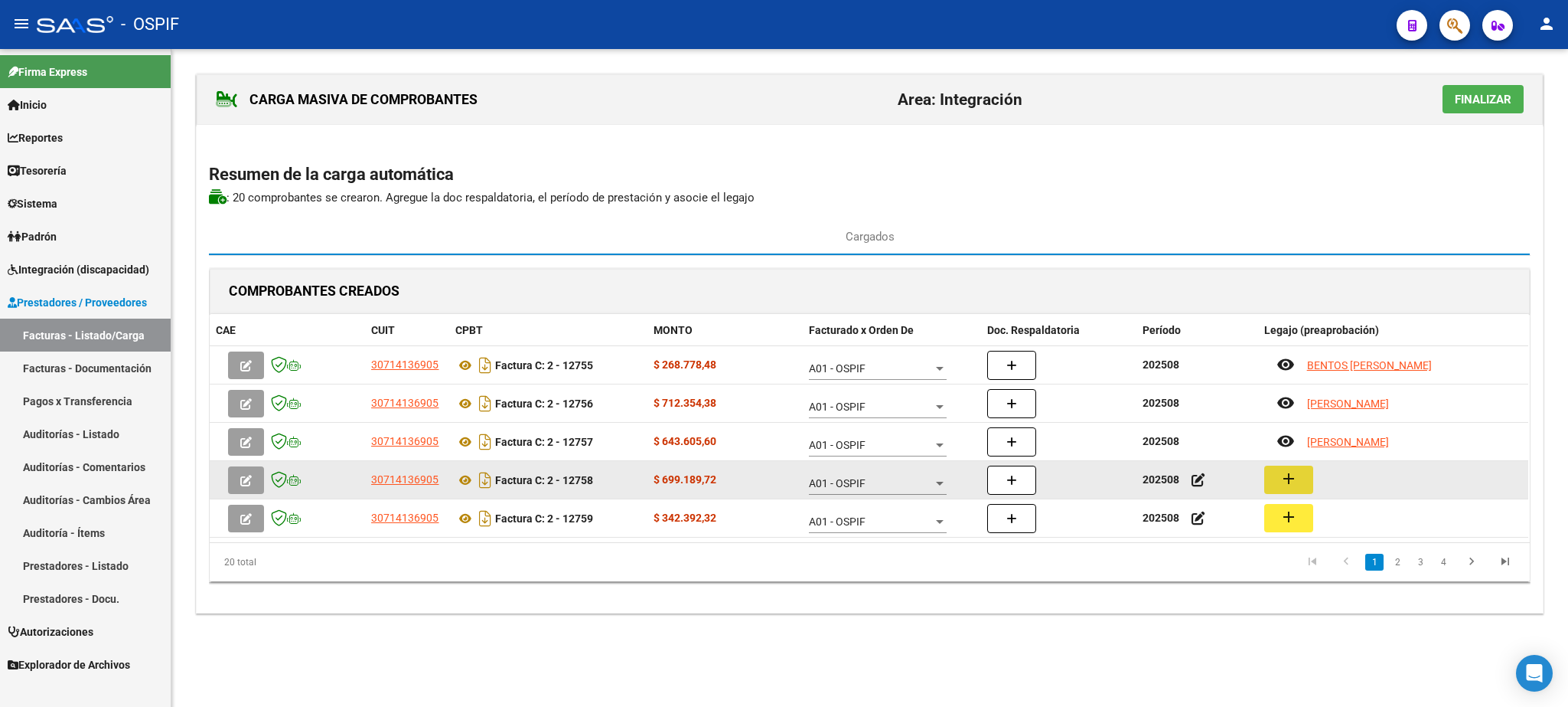
click at [1276, 484] on button "add" at bounding box center [1289, 479] width 49 height 28
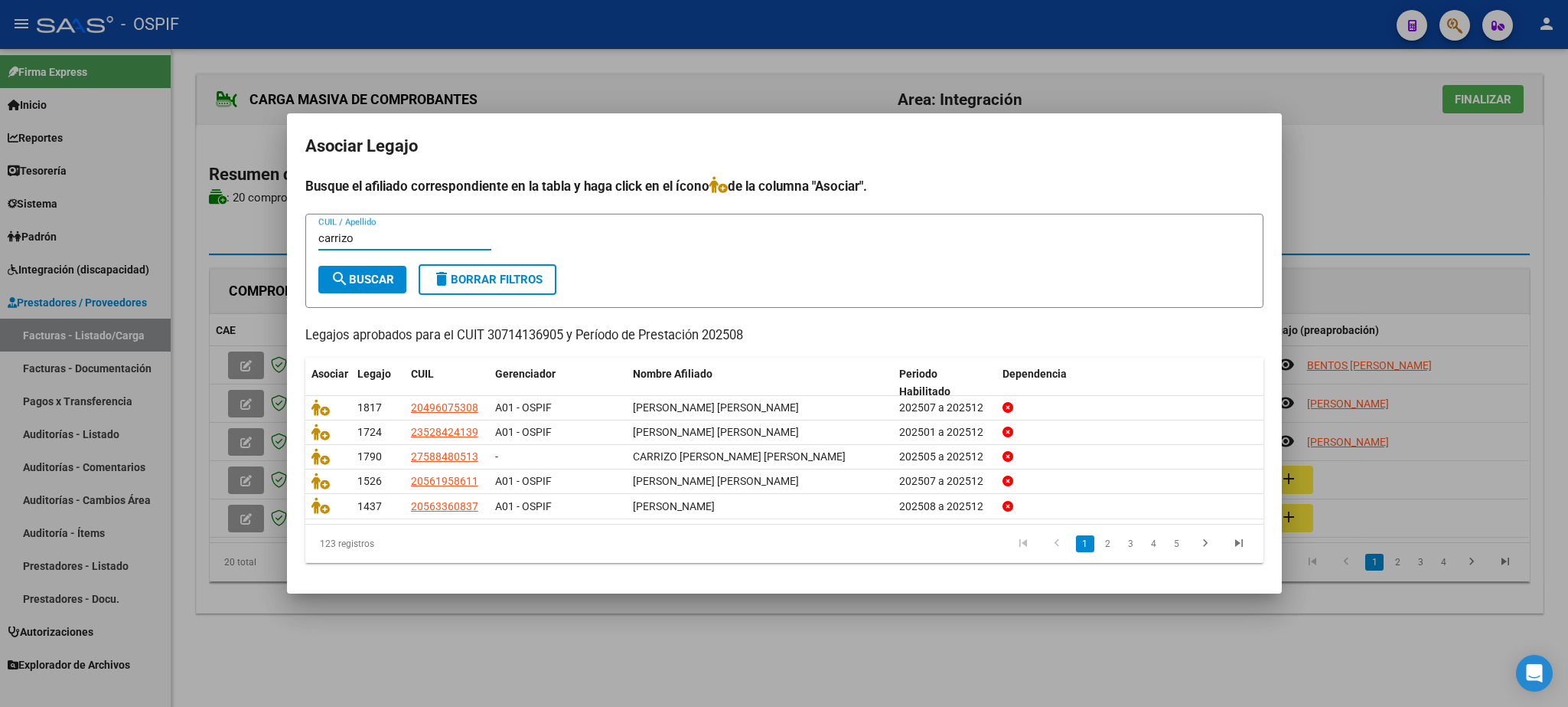
type input "carrizo"
click at [377, 263] on div "carrizo CUIL / Apellido" at bounding box center [404, 246] width 173 height 38
click at [369, 275] on span "search Buscar" at bounding box center [362, 279] width 63 height 14
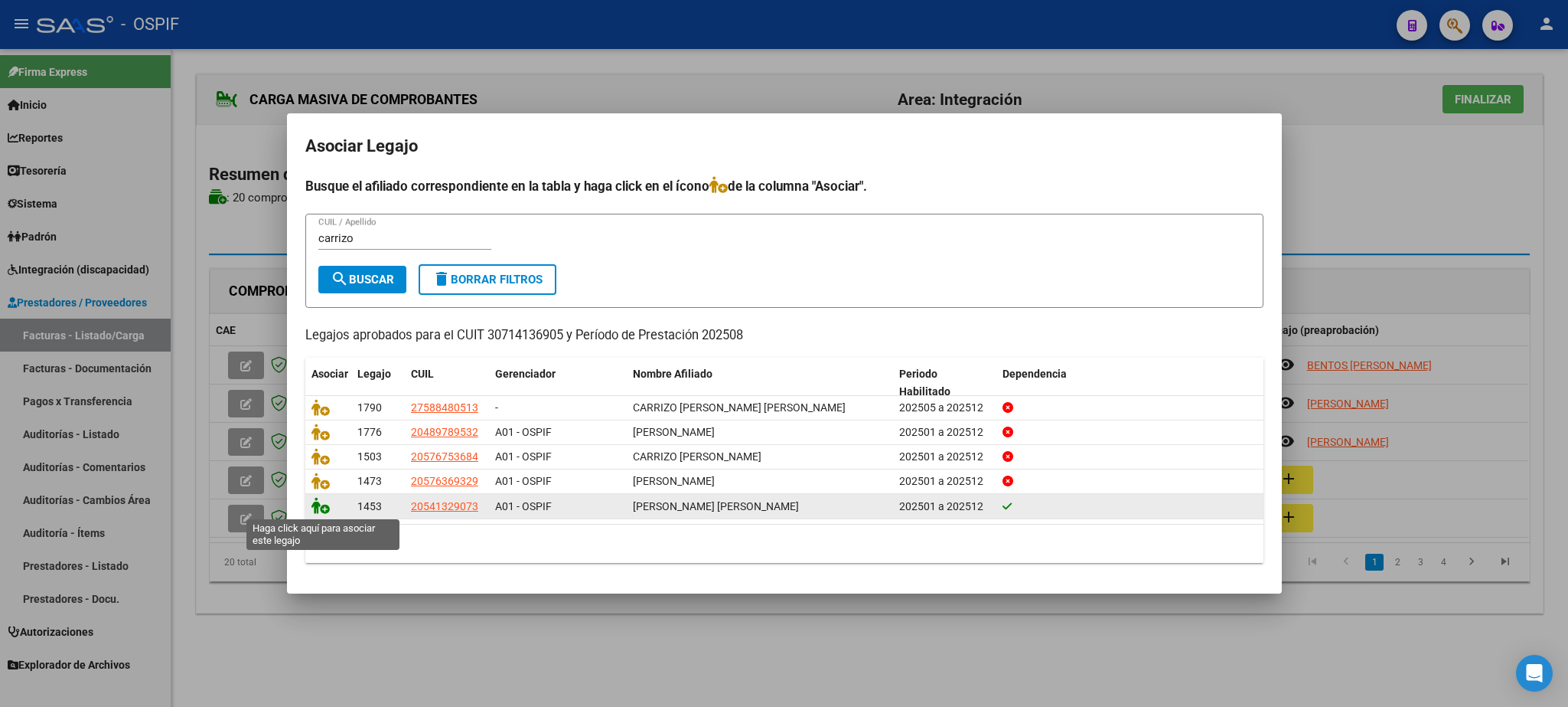
click at [323, 513] on icon at bounding box center [321, 505] width 18 height 17
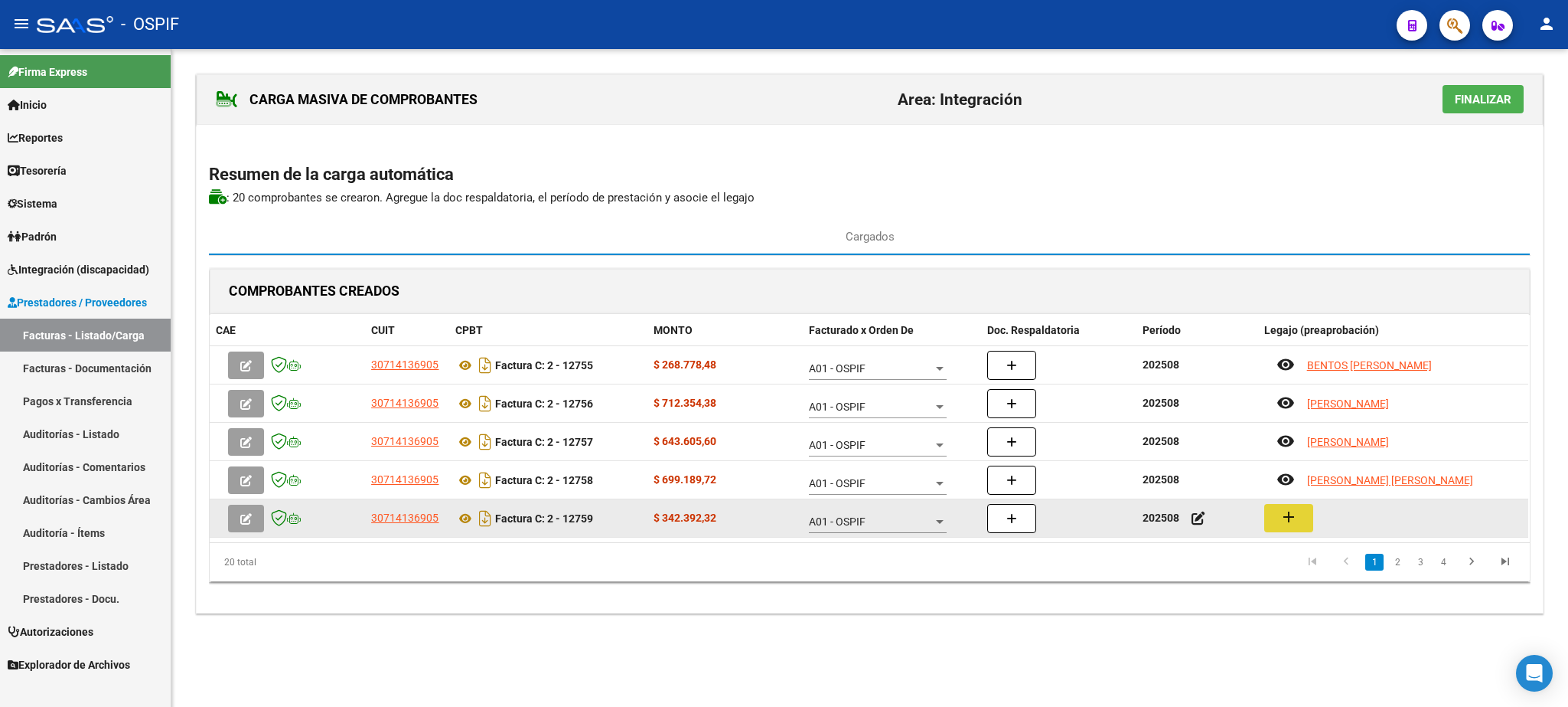
click at [1292, 523] on mat-icon "add" at bounding box center [1289, 517] width 18 height 18
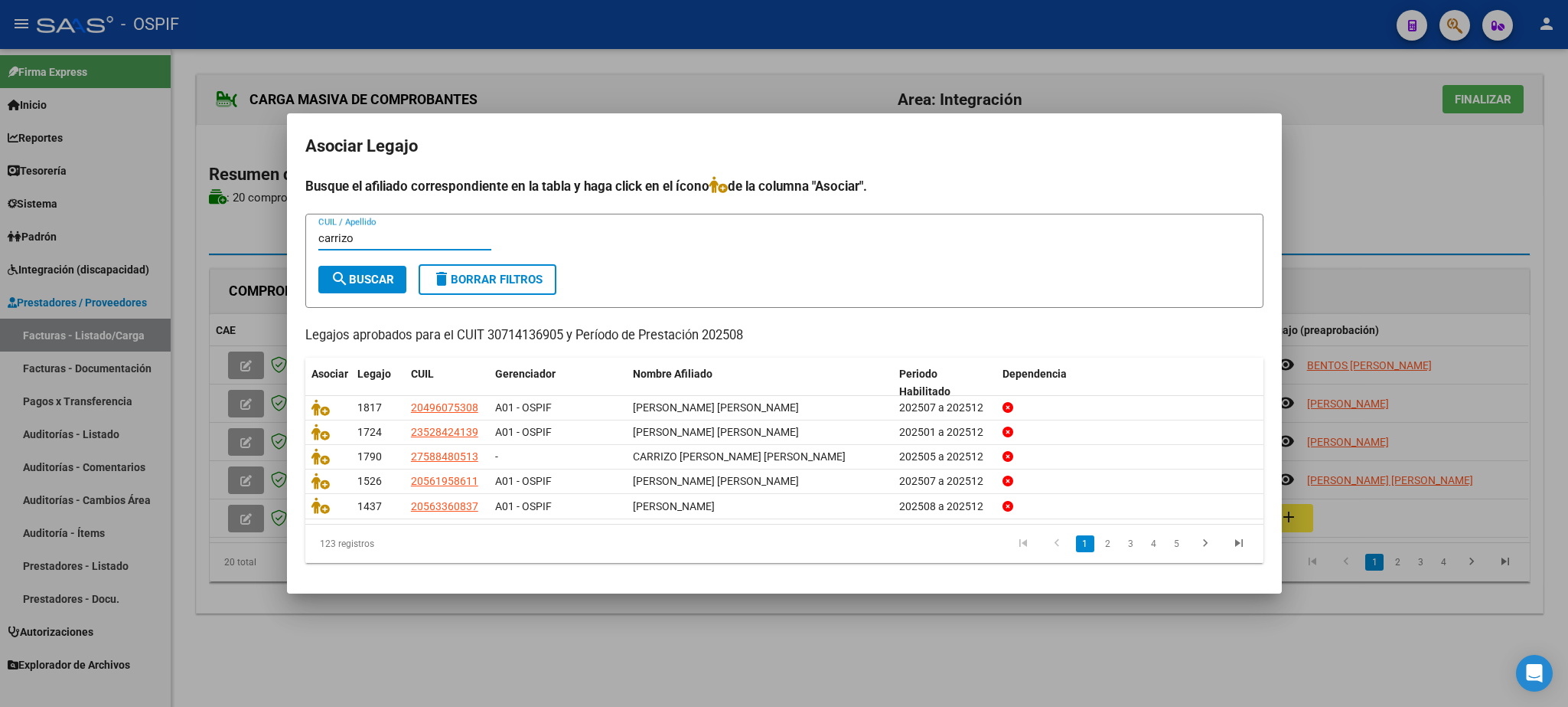
type input "carrizo"
click at [361, 278] on span "search Buscar" at bounding box center [362, 279] width 63 height 14
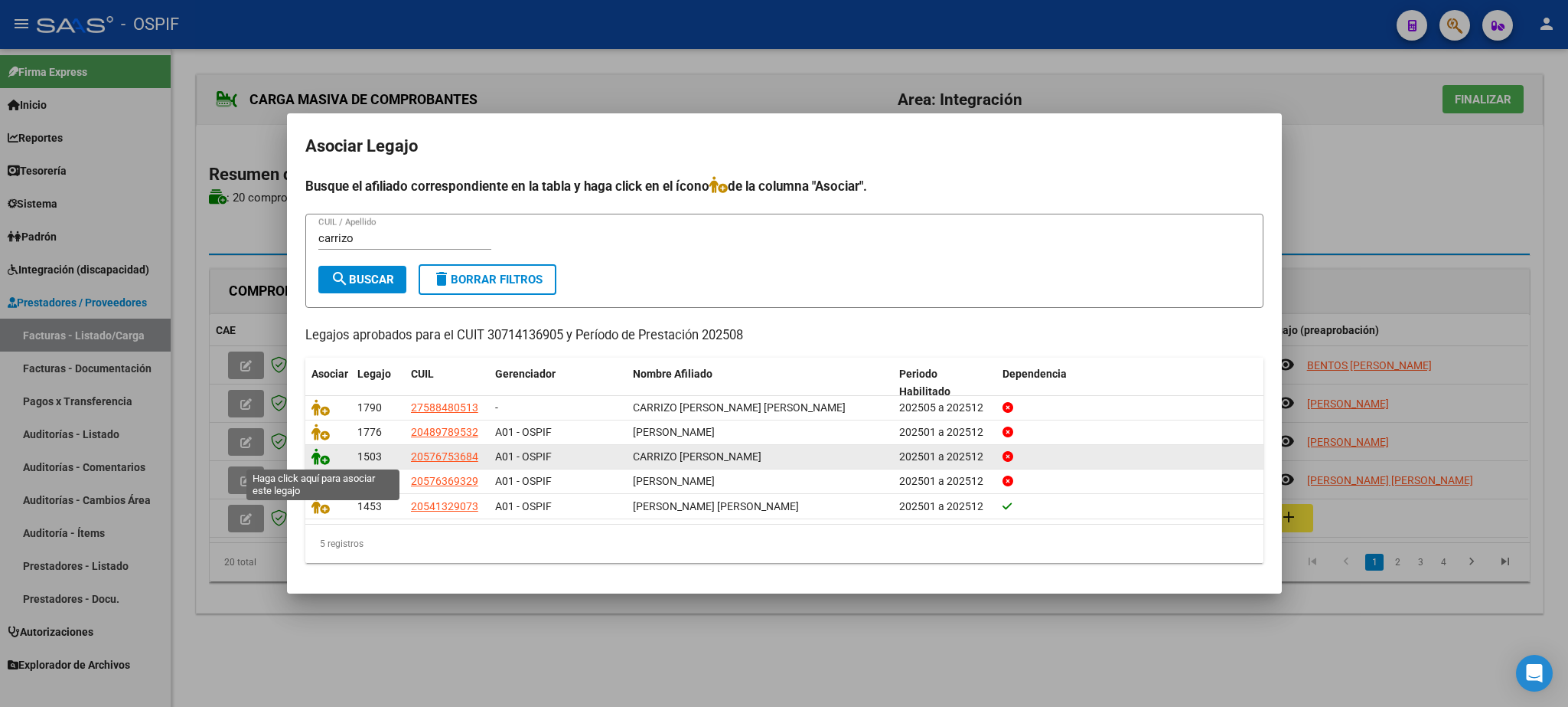
click at [315, 459] on icon at bounding box center [321, 456] width 18 height 17
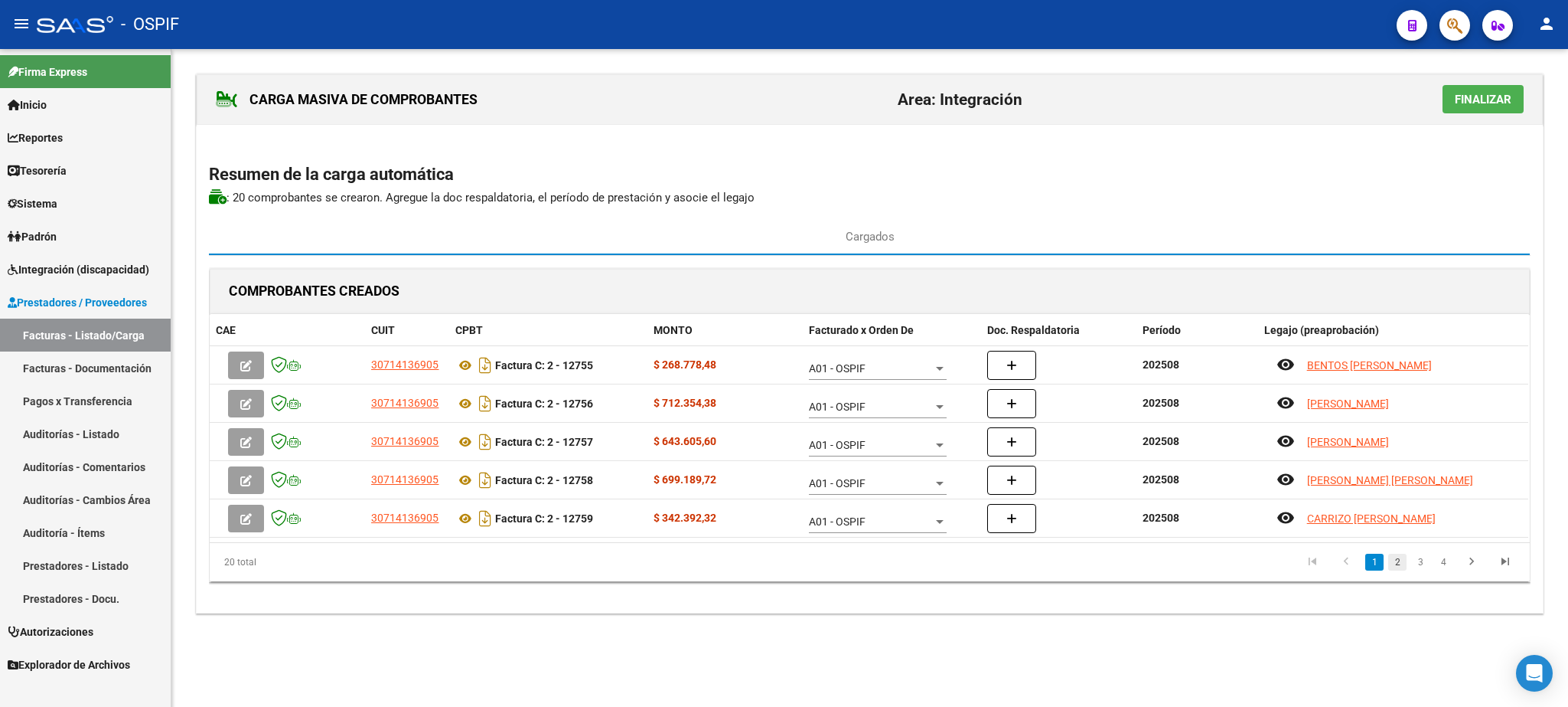
click at [1392, 560] on link "2" at bounding box center [1397, 561] width 18 height 17
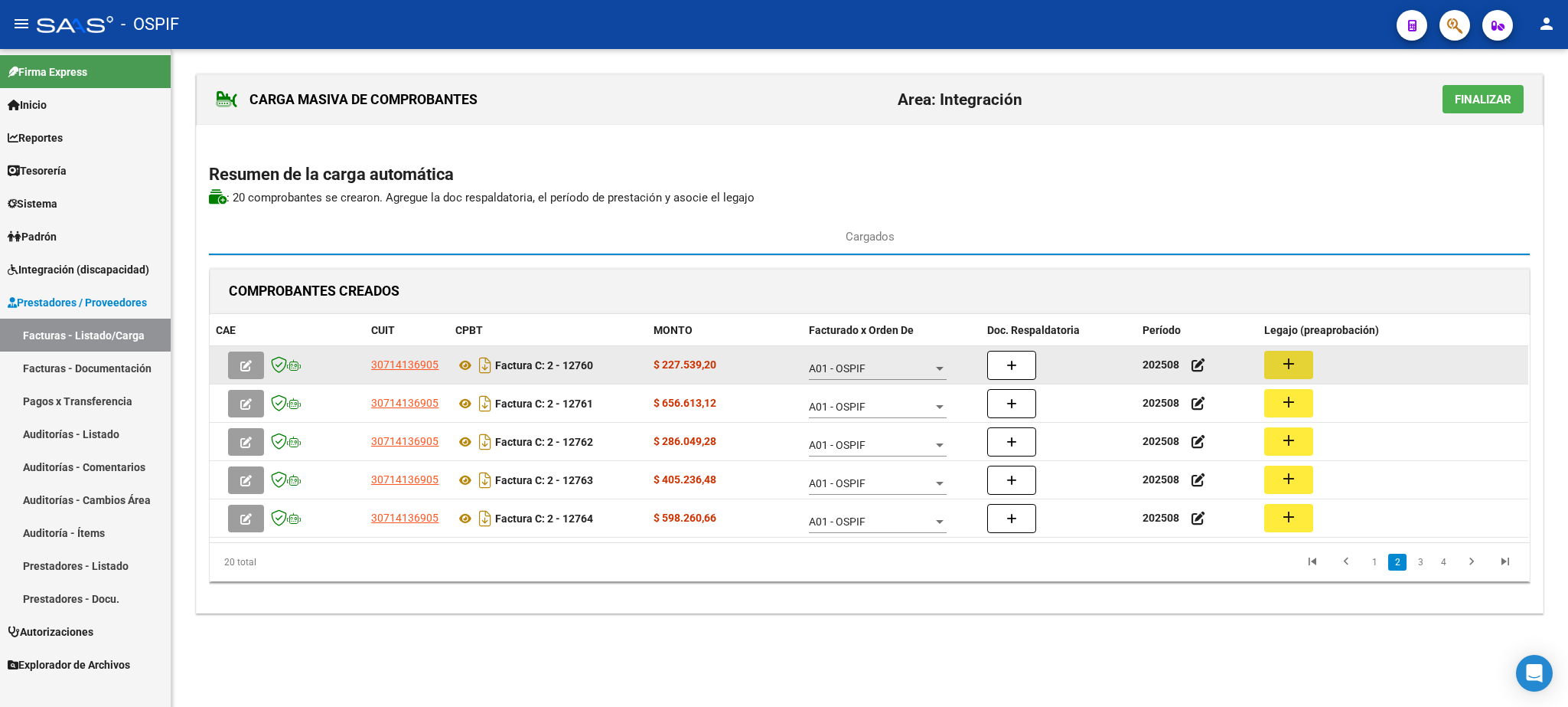
click at [1286, 363] on mat-icon "add" at bounding box center [1289, 363] width 18 height 18
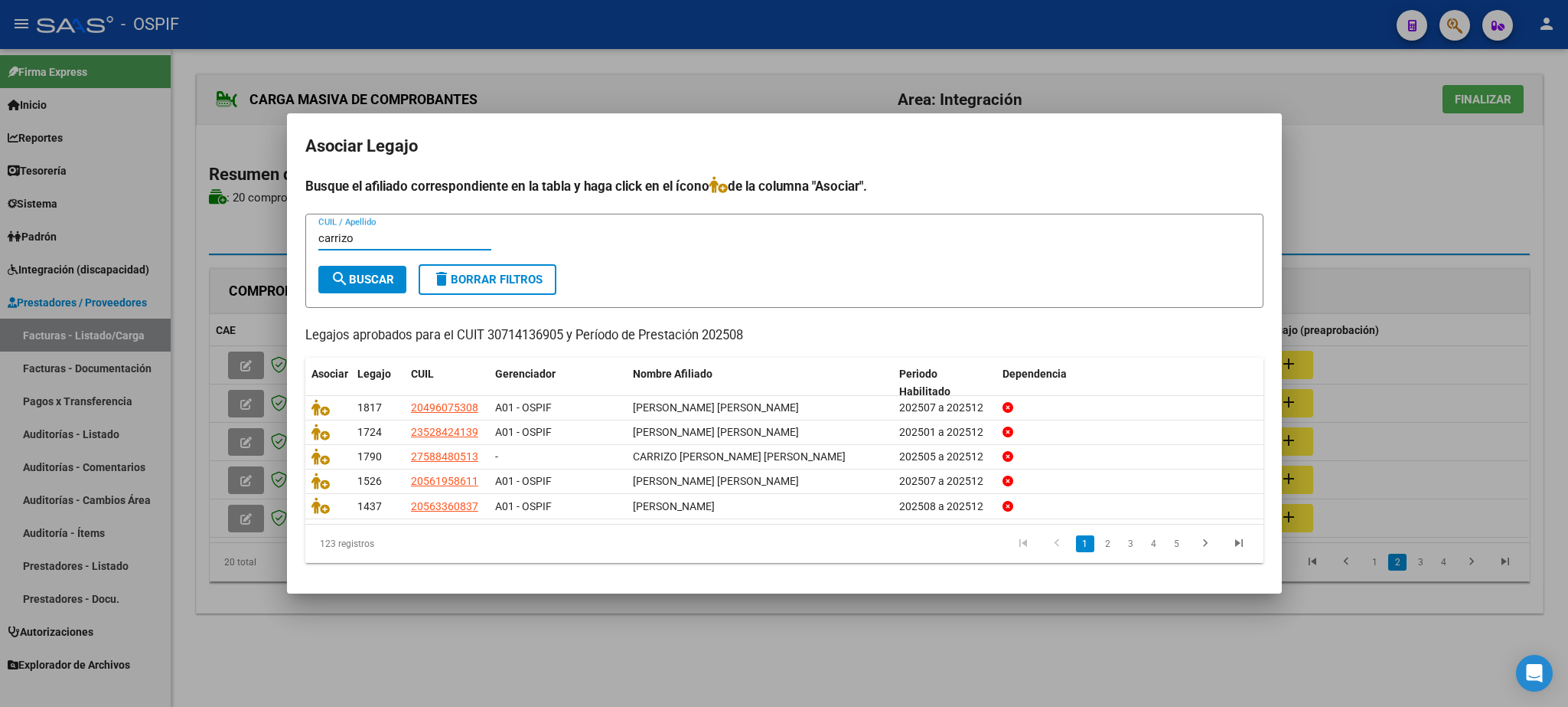
type input "carrizo"
click at [399, 288] on button "search Buscar" at bounding box center [361, 279] width 88 height 27
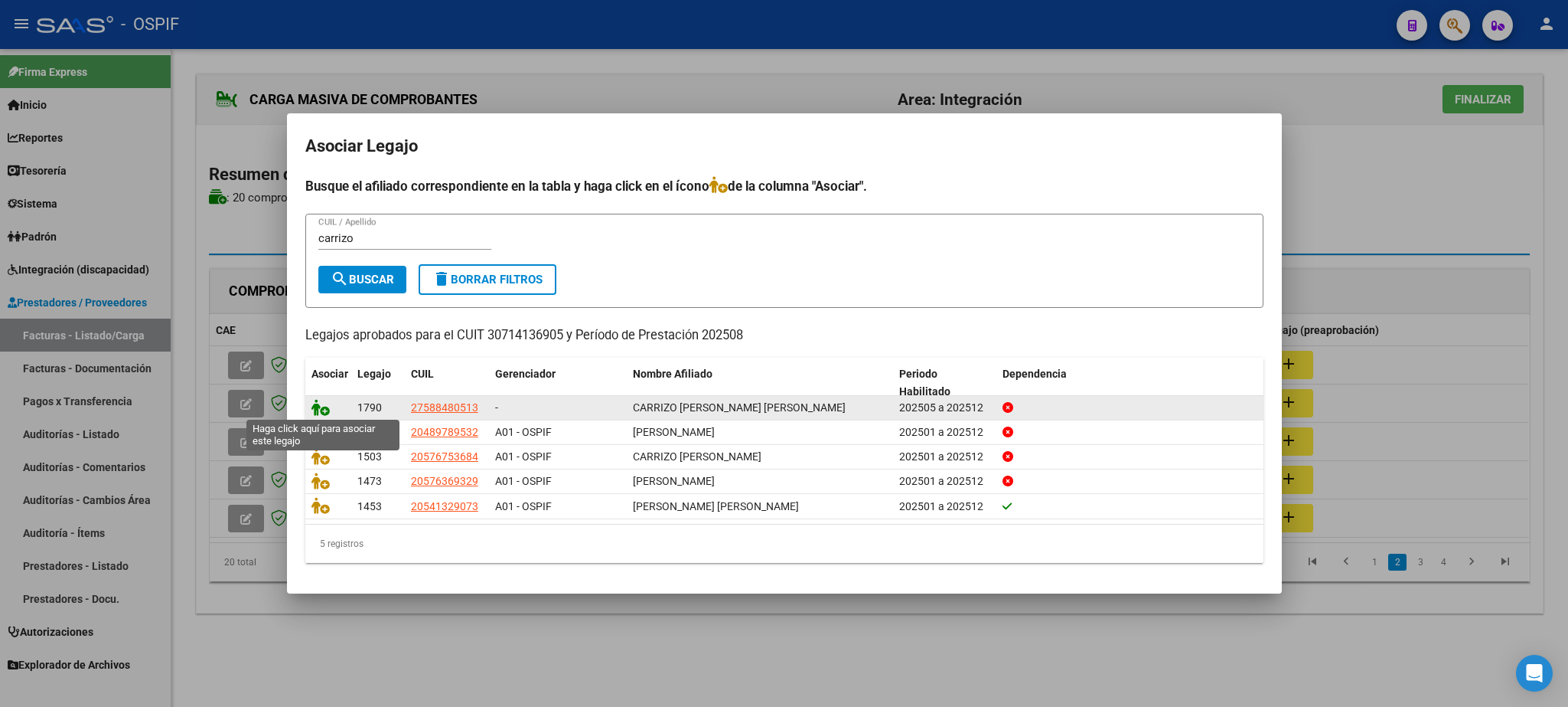
click at [319, 408] on icon at bounding box center [321, 407] width 18 height 17
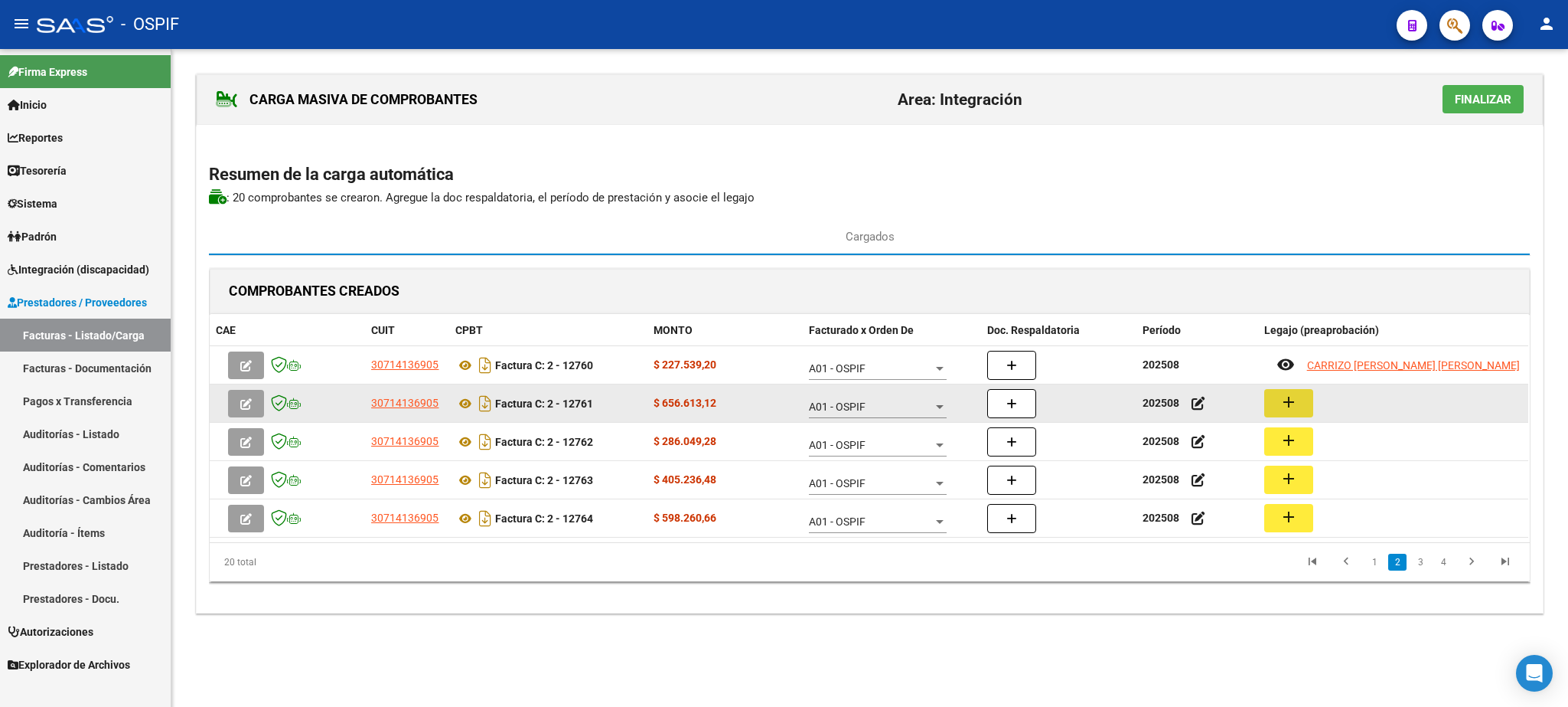
click at [1295, 402] on mat-icon "add" at bounding box center [1289, 401] width 18 height 18
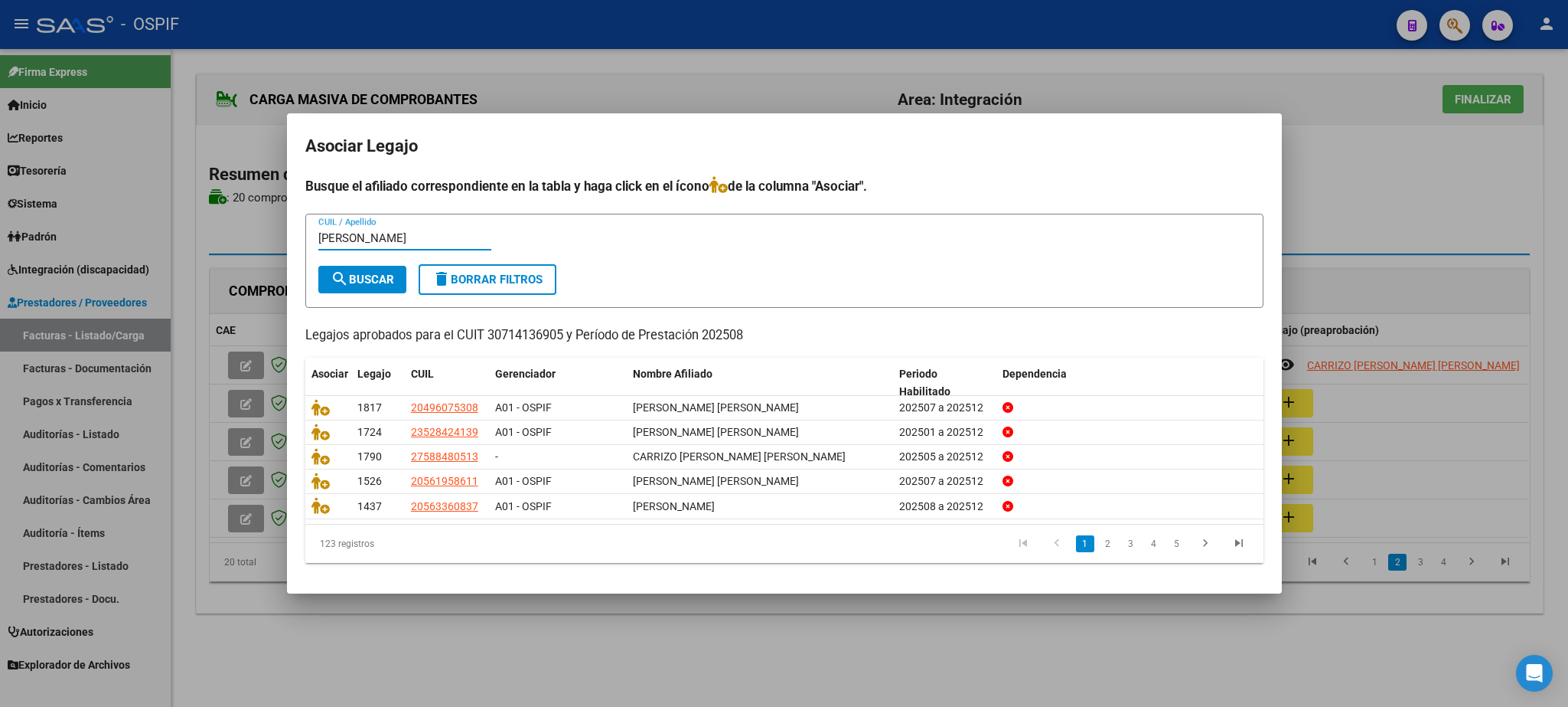
type input "[PERSON_NAME]"
click at [352, 283] on span "search Buscar" at bounding box center [362, 279] width 63 height 14
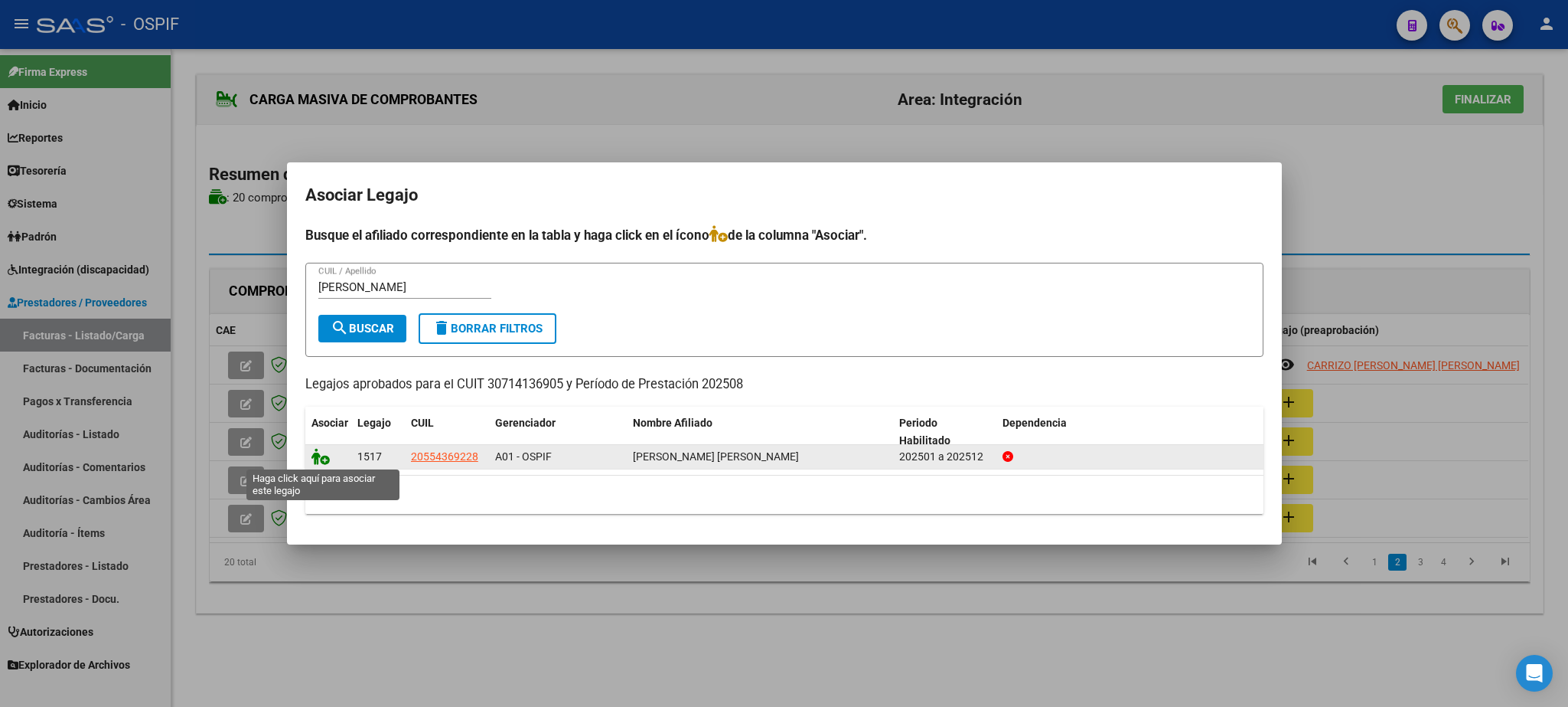
click at [325, 458] on icon at bounding box center [321, 456] width 18 height 17
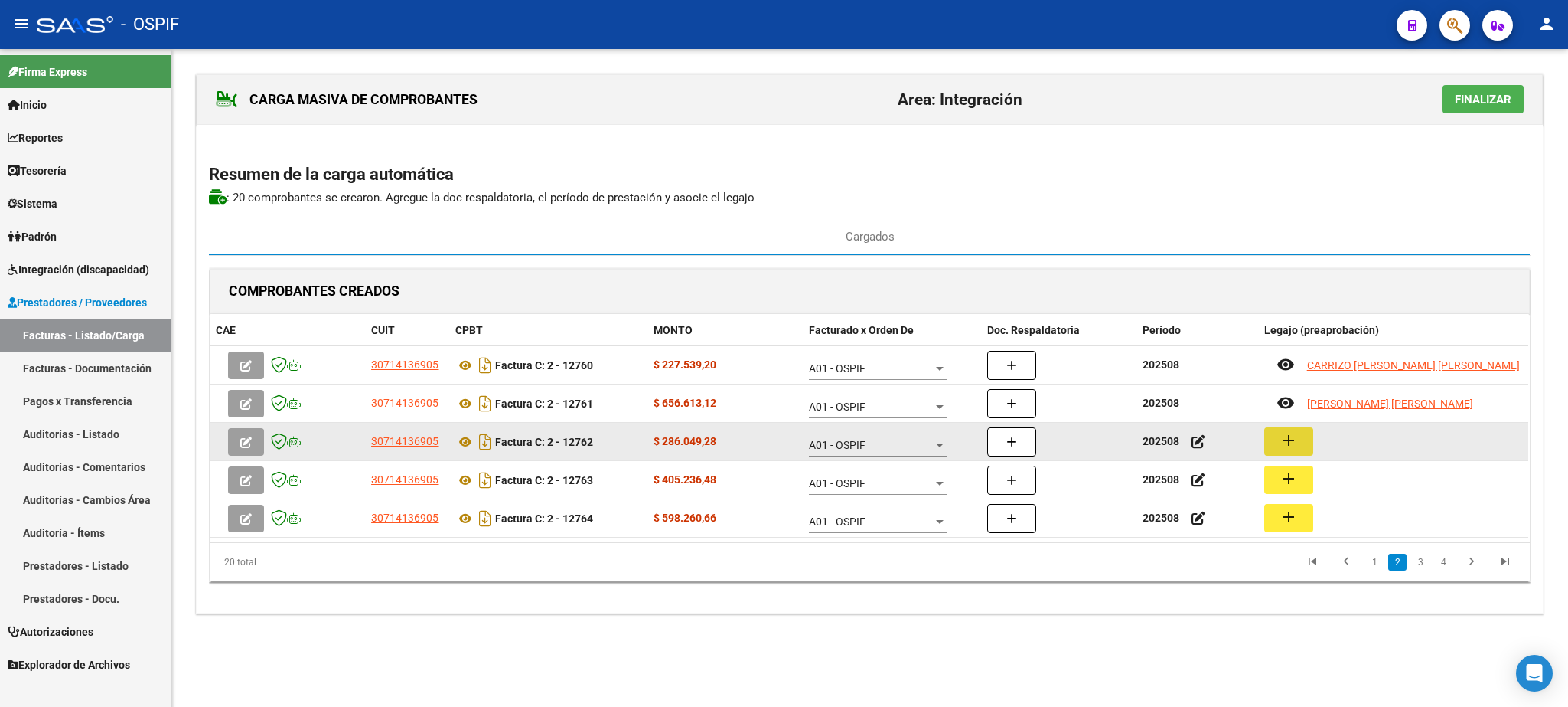
click at [1276, 452] on button "add" at bounding box center [1289, 441] width 49 height 28
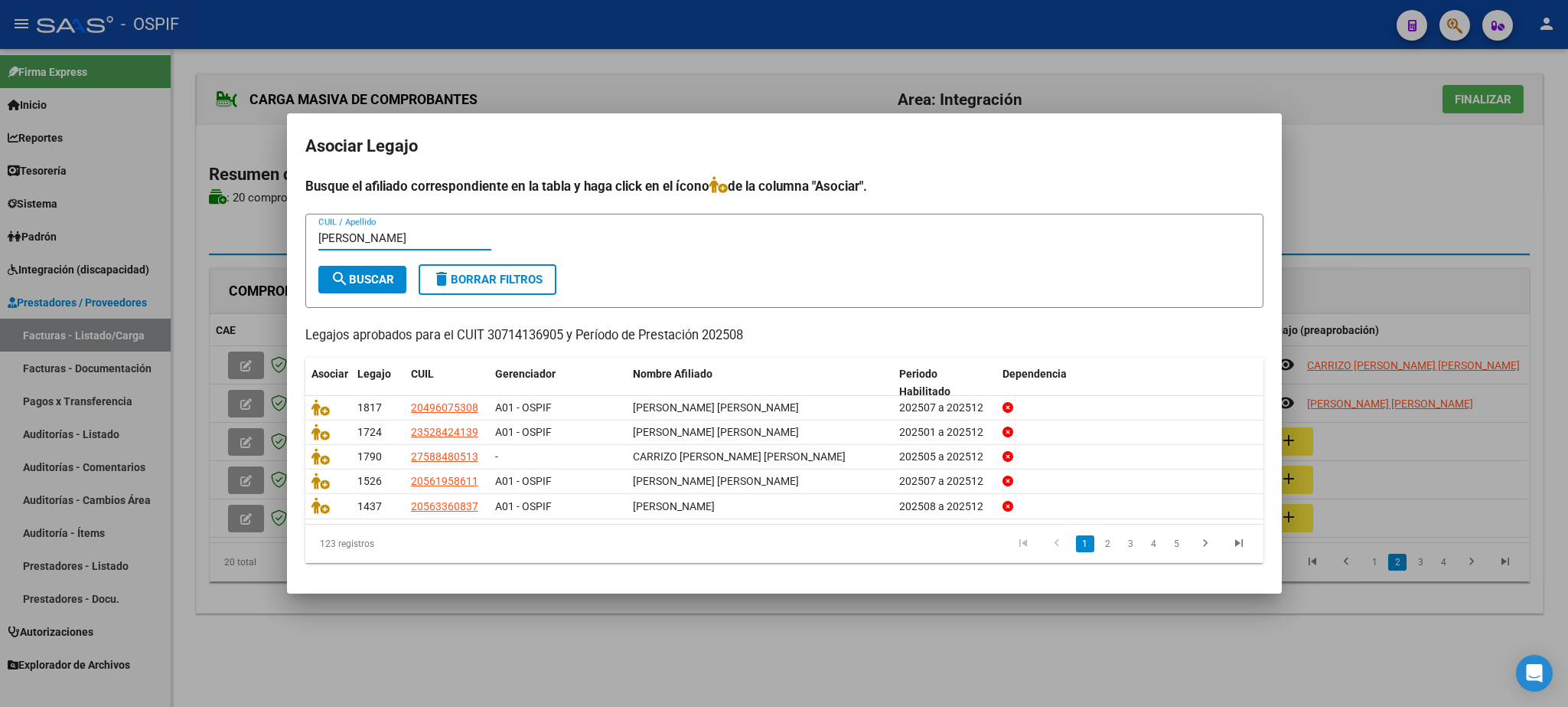
type input "[PERSON_NAME]"
click at [376, 276] on span "search Buscar" at bounding box center [362, 279] width 63 height 14
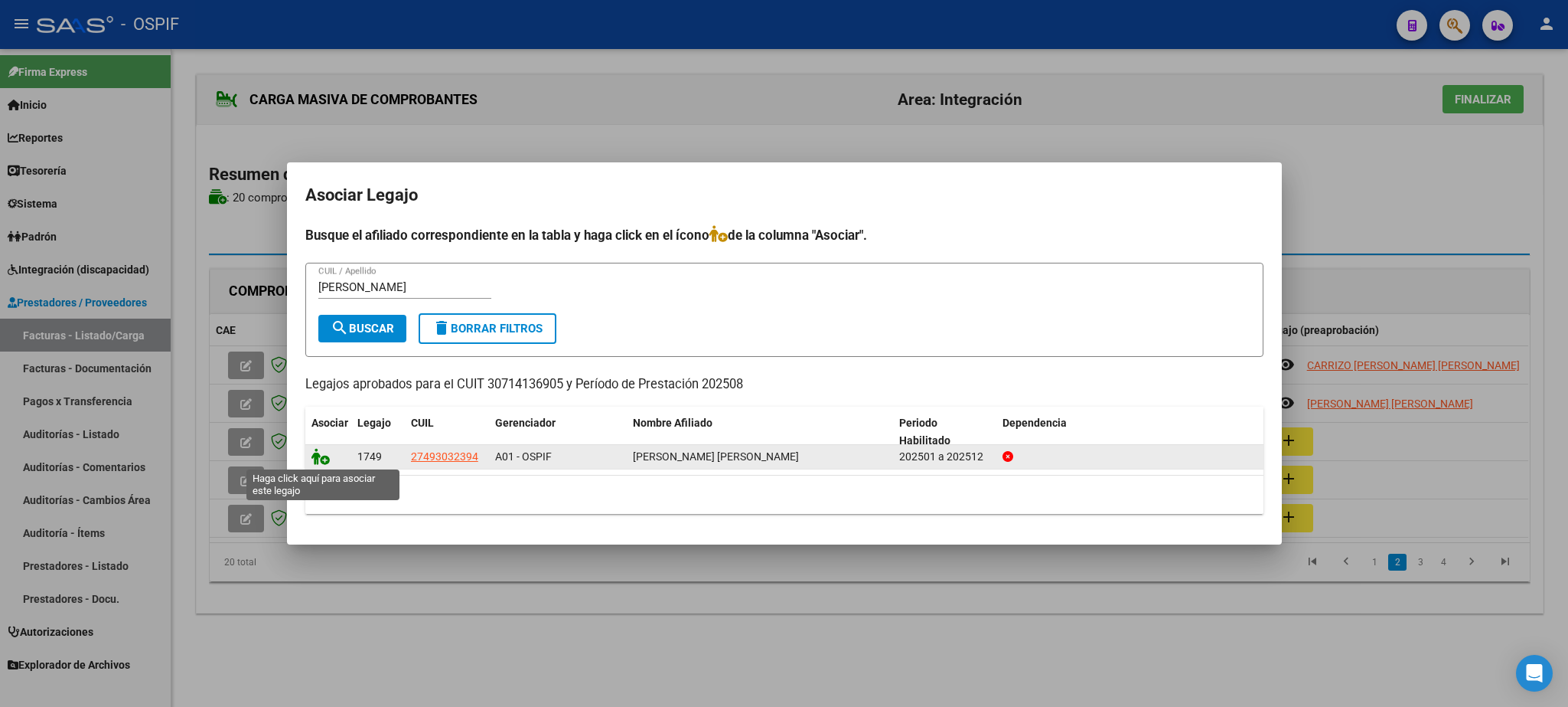
click at [328, 457] on icon at bounding box center [321, 456] width 18 height 17
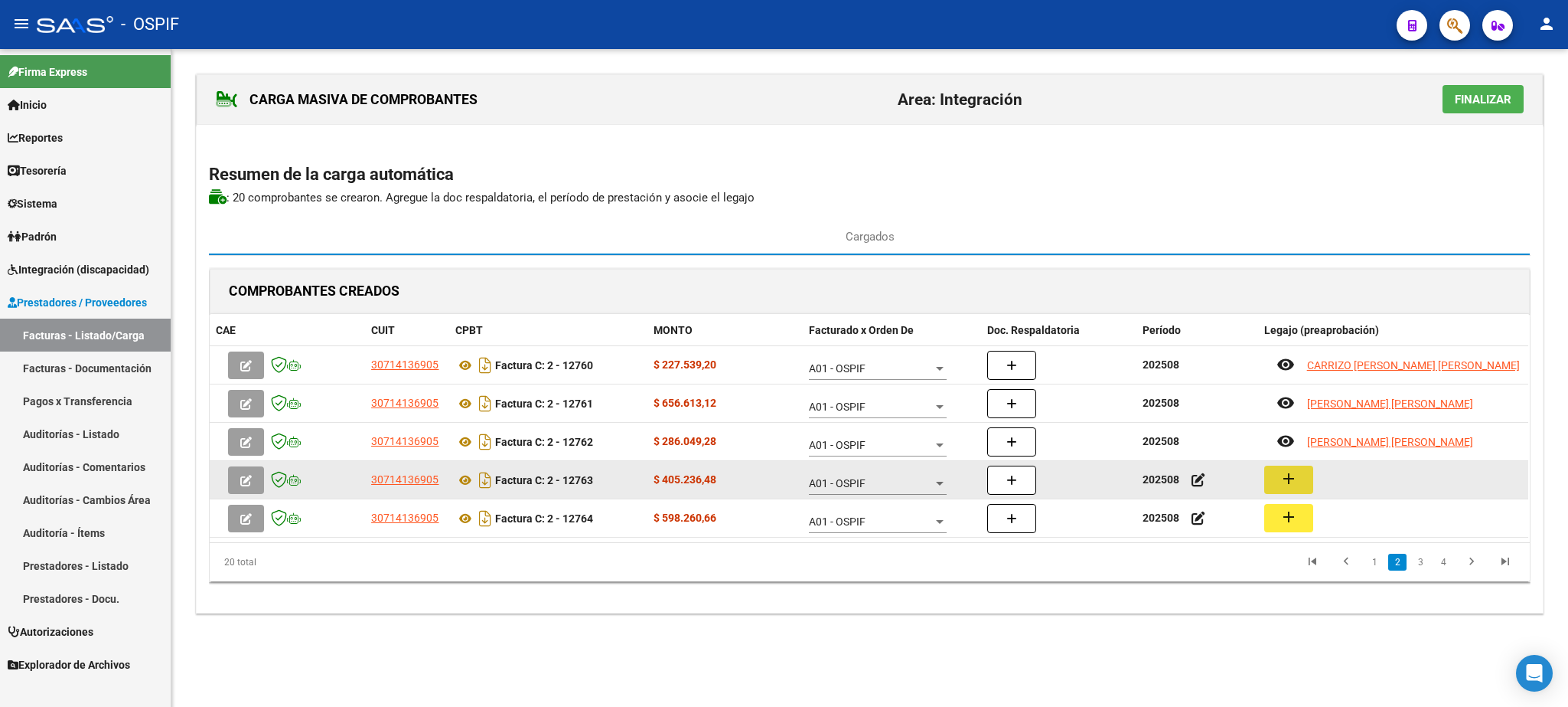
click at [1292, 485] on mat-icon "add" at bounding box center [1289, 478] width 18 height 18
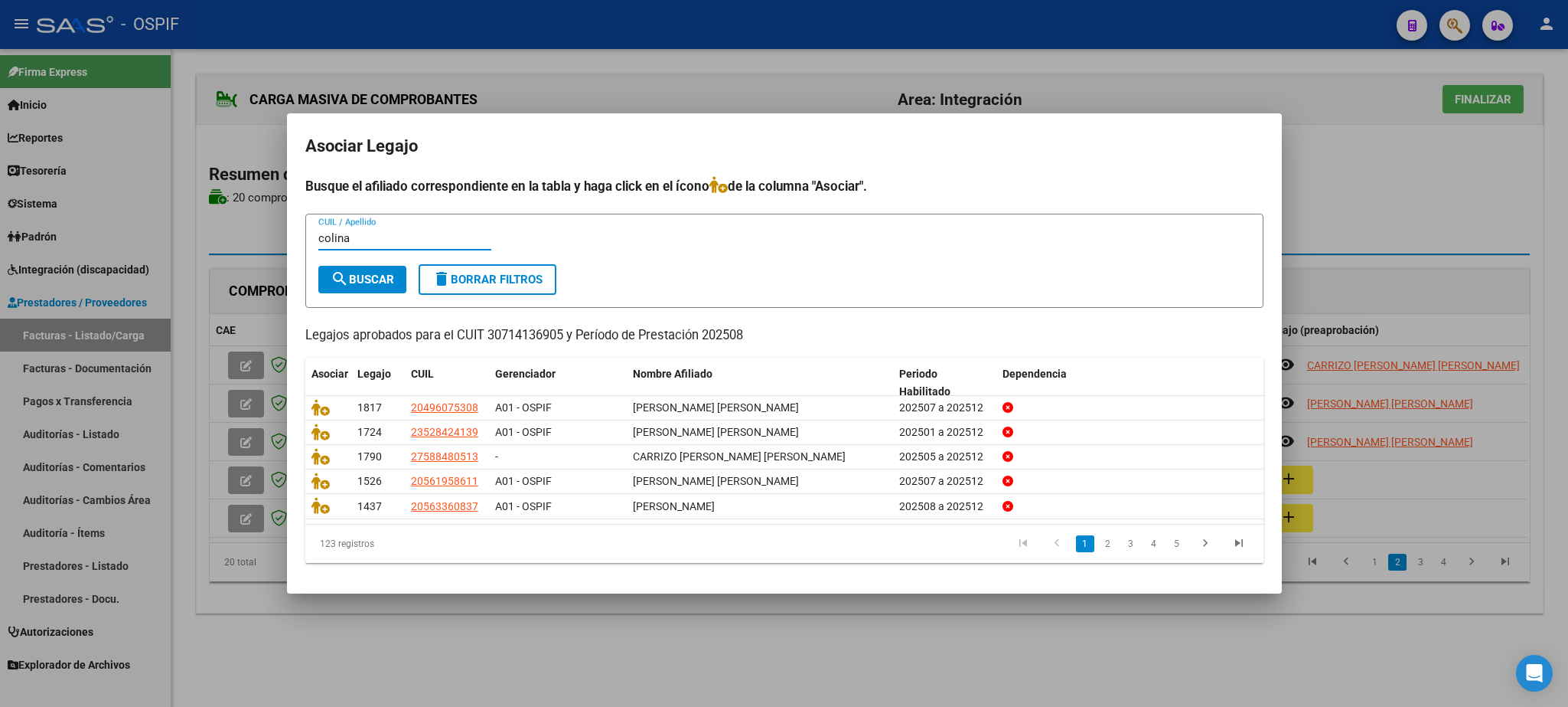
type input "colina"
click at [362, 278] on span "search Buscar" at bounding box center [362, 279] width 63 height 14
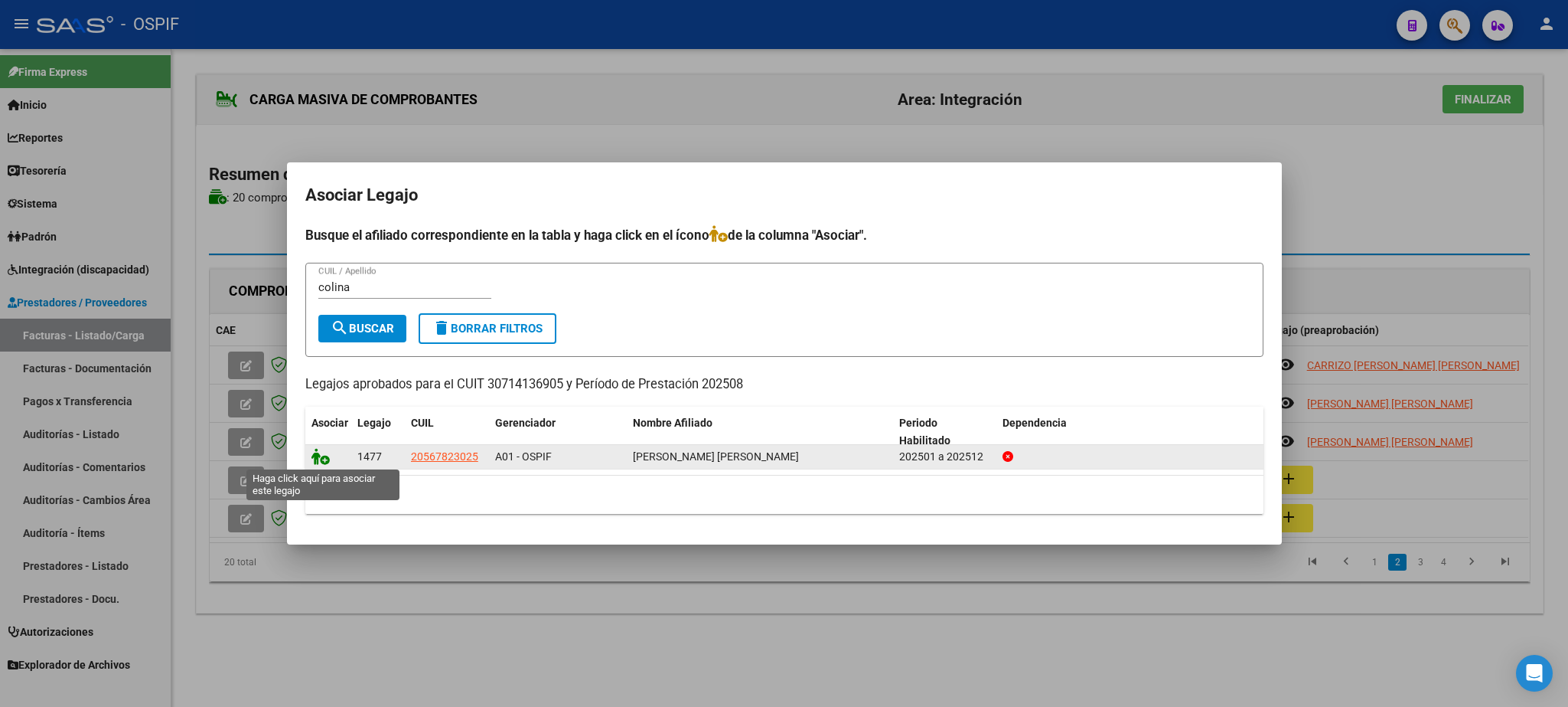
click at [314, 459] on icon at bounding box center [321, 456] width 18 height 17
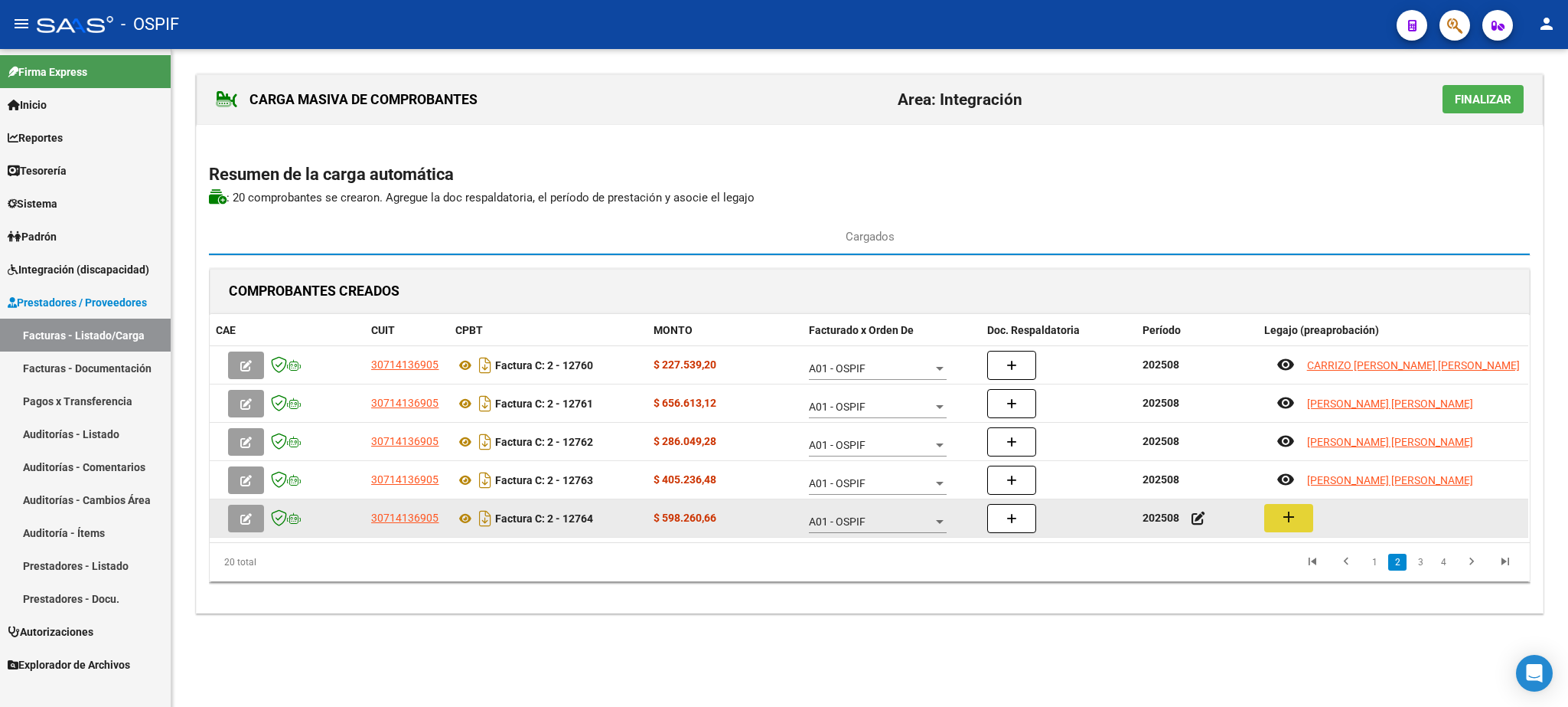
click at [1283, 526] on mat-icon "add" at bounding box center [1289, 517] width 18 height 18
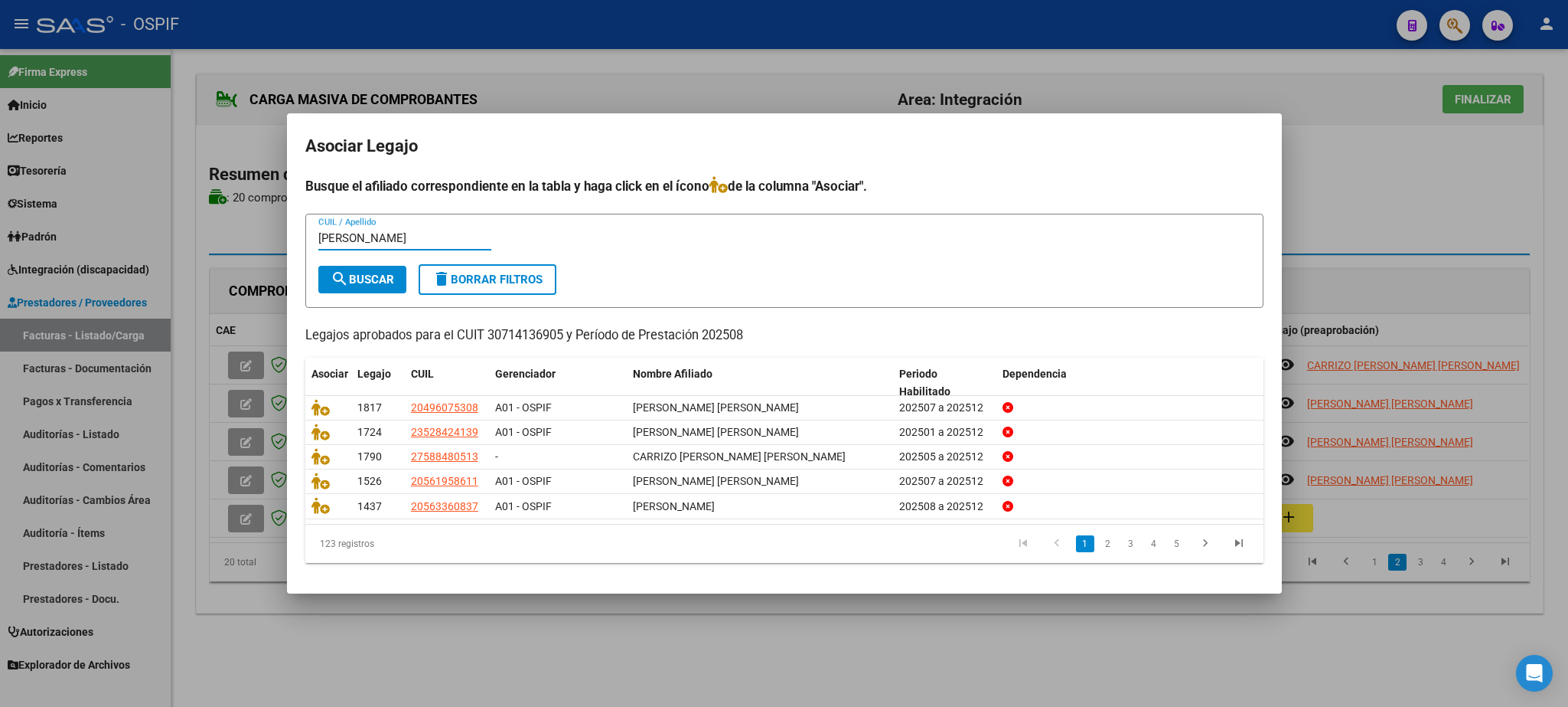
type input "[PERSON_NAME]"
click at [360, 278] on span "search Buscar" at bounding box center [362, 279] width 63 height 14
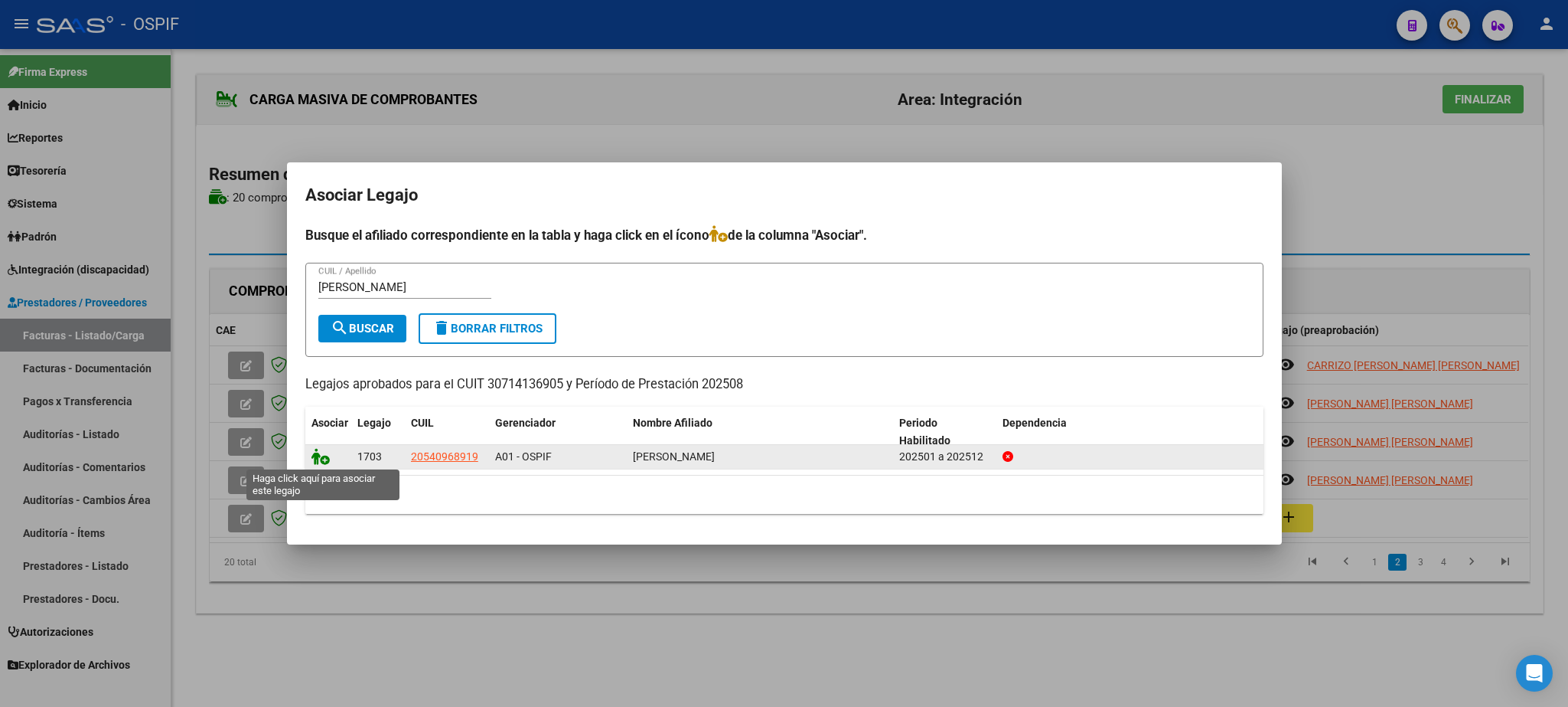
click at [316, 462] on icon at bounding box center [321, 456] width 18 height 17
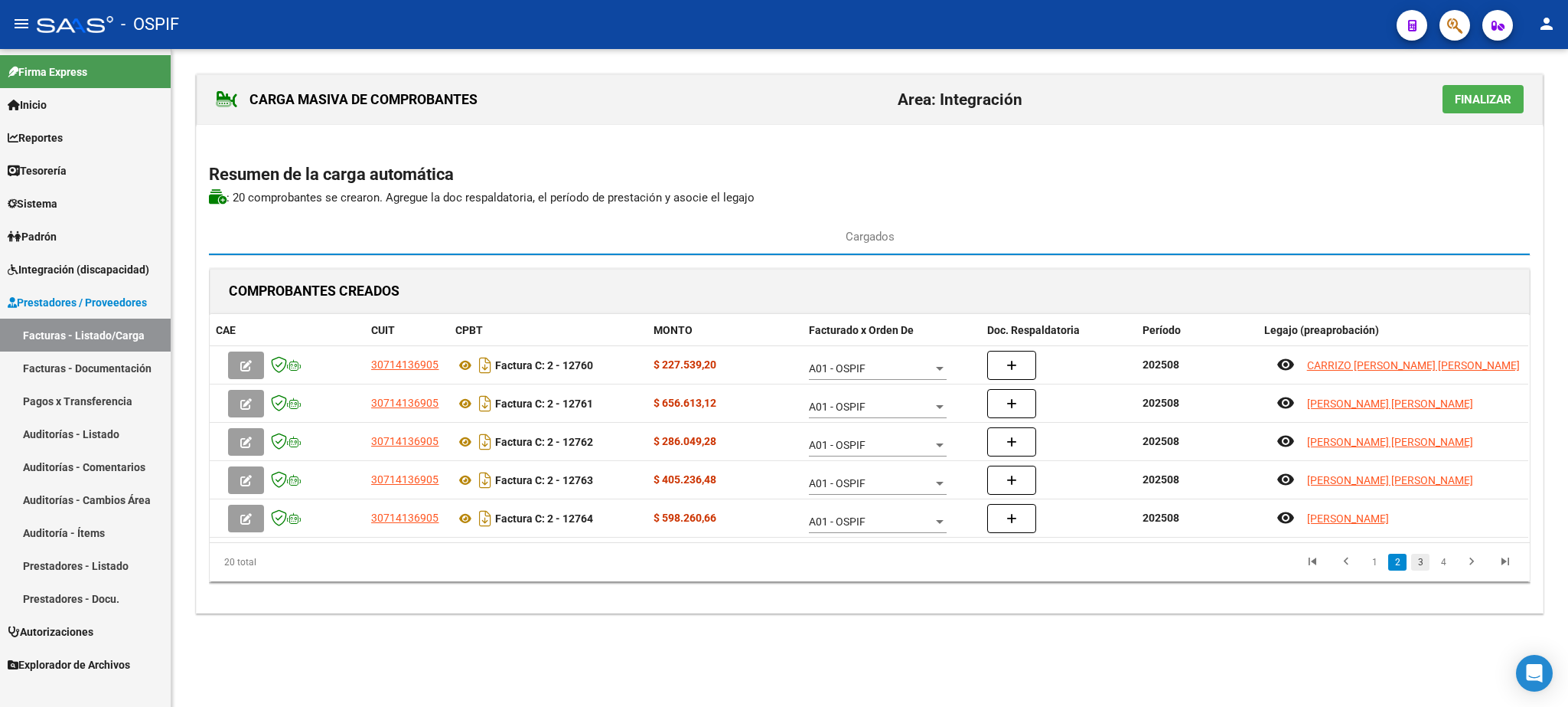
click at [1423, 561] on link "3" at bounding box center [1421, 561] width 18 height 17
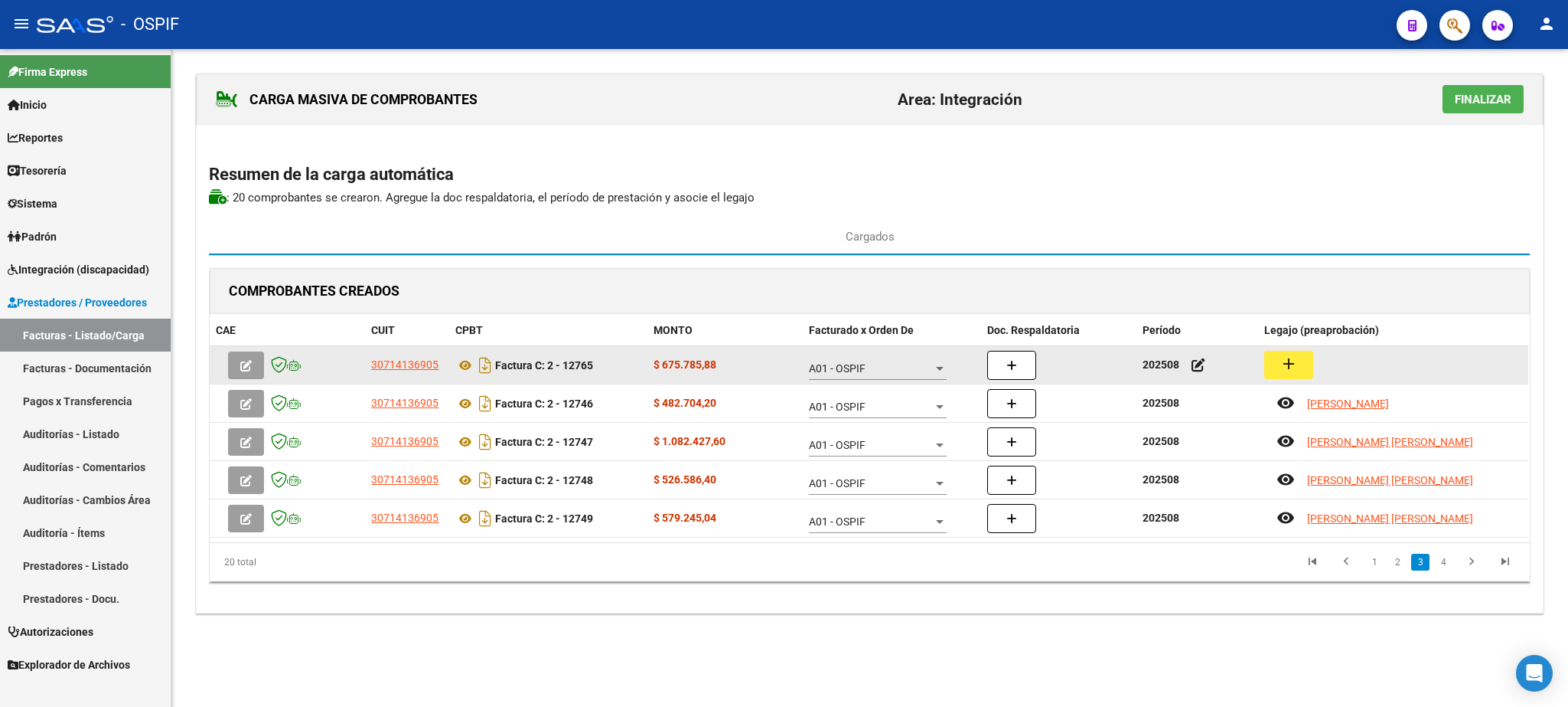
click at [1294, 372] on mat-icon "add" at bounding box center [1289, 363] width 18 height 18
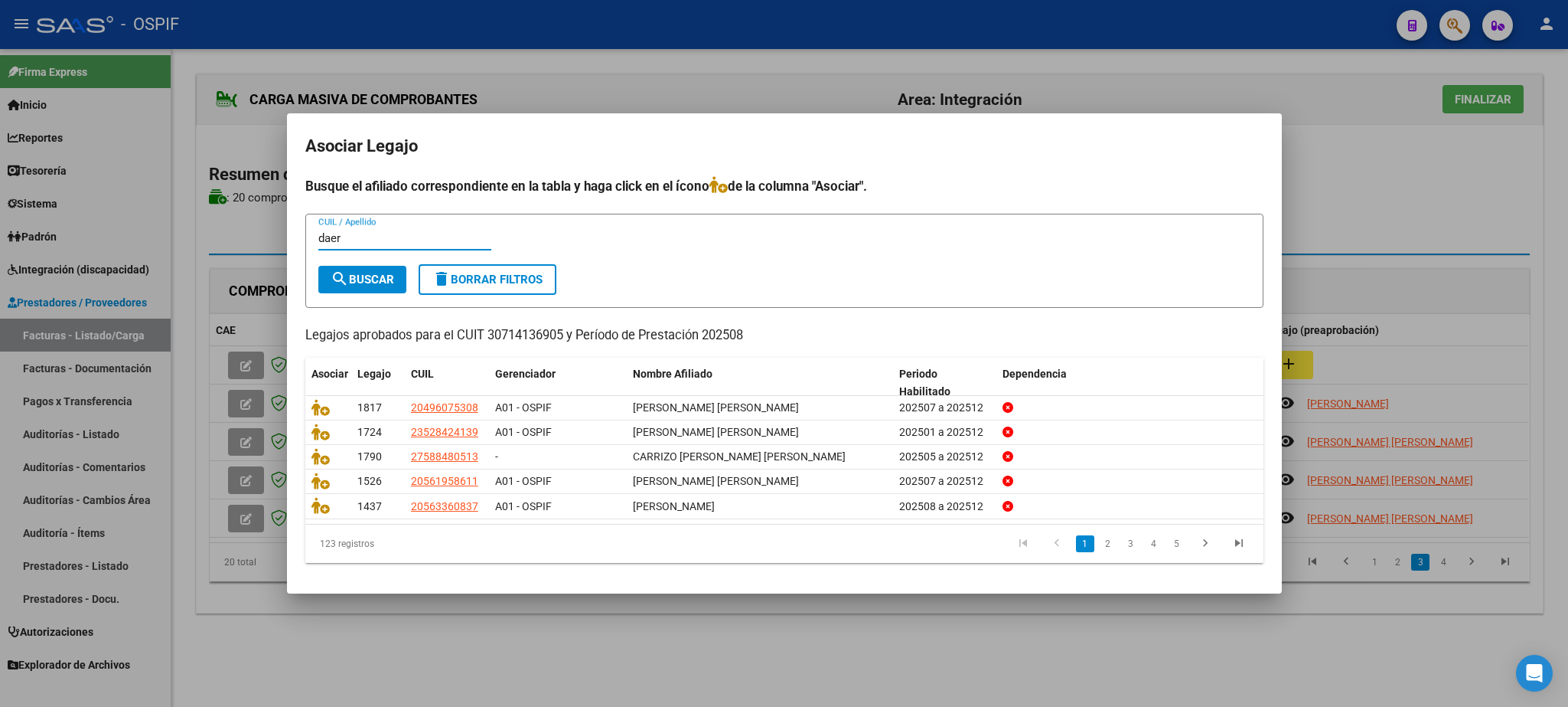
click at [324, 279] on button "search Buscar" at bounding box center [361, 279] width 88 height 27
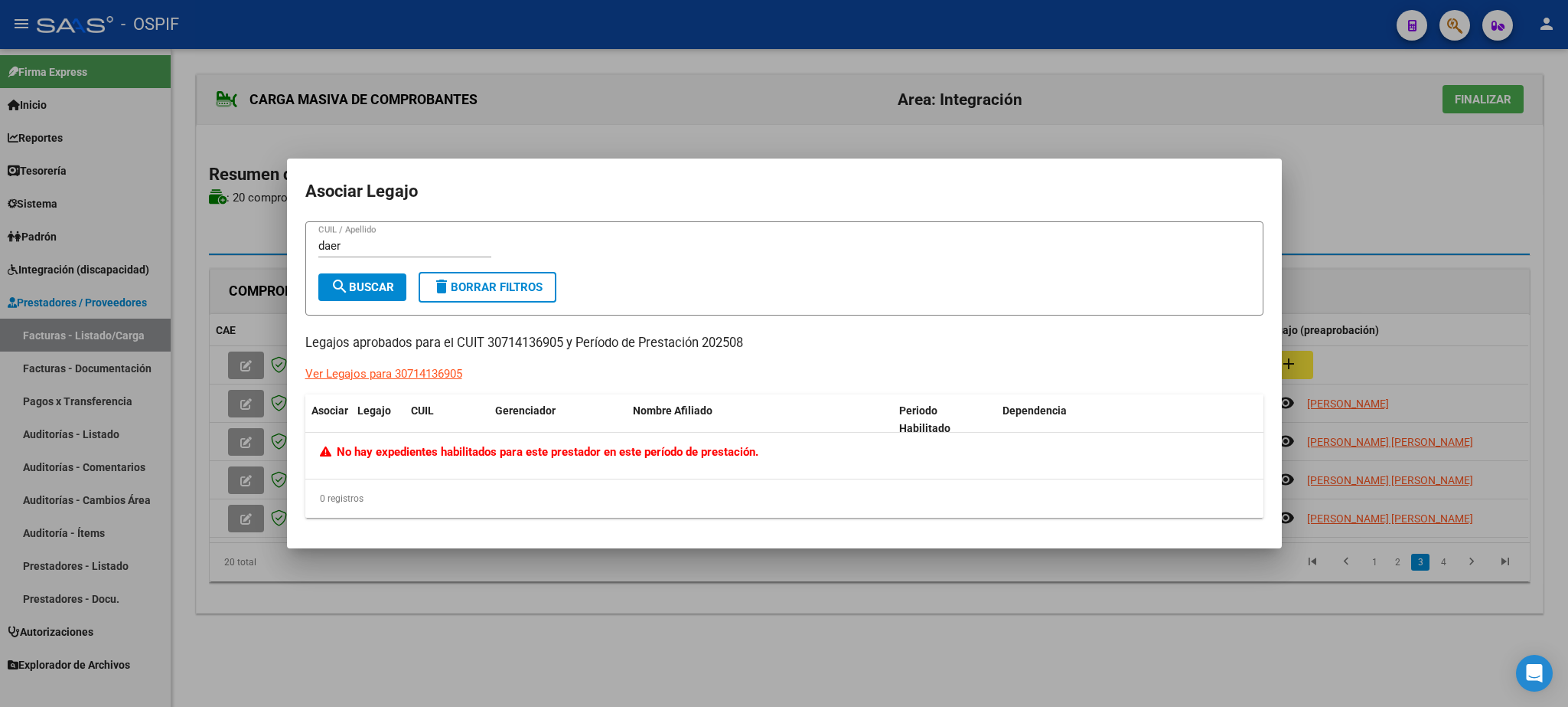
drag, startPoint x: 358, startPoint y: 243, endPoint x: 346, endPoint y: 240, distance: 12.4
click at [356, 243] on input "daer" at bounding box center [404, 245] width 173 height 14
type input "[PERSON_NAME]"
click at [347, 292] on mat-icon "search" at bounding box center [340, 287] width 18 height 18
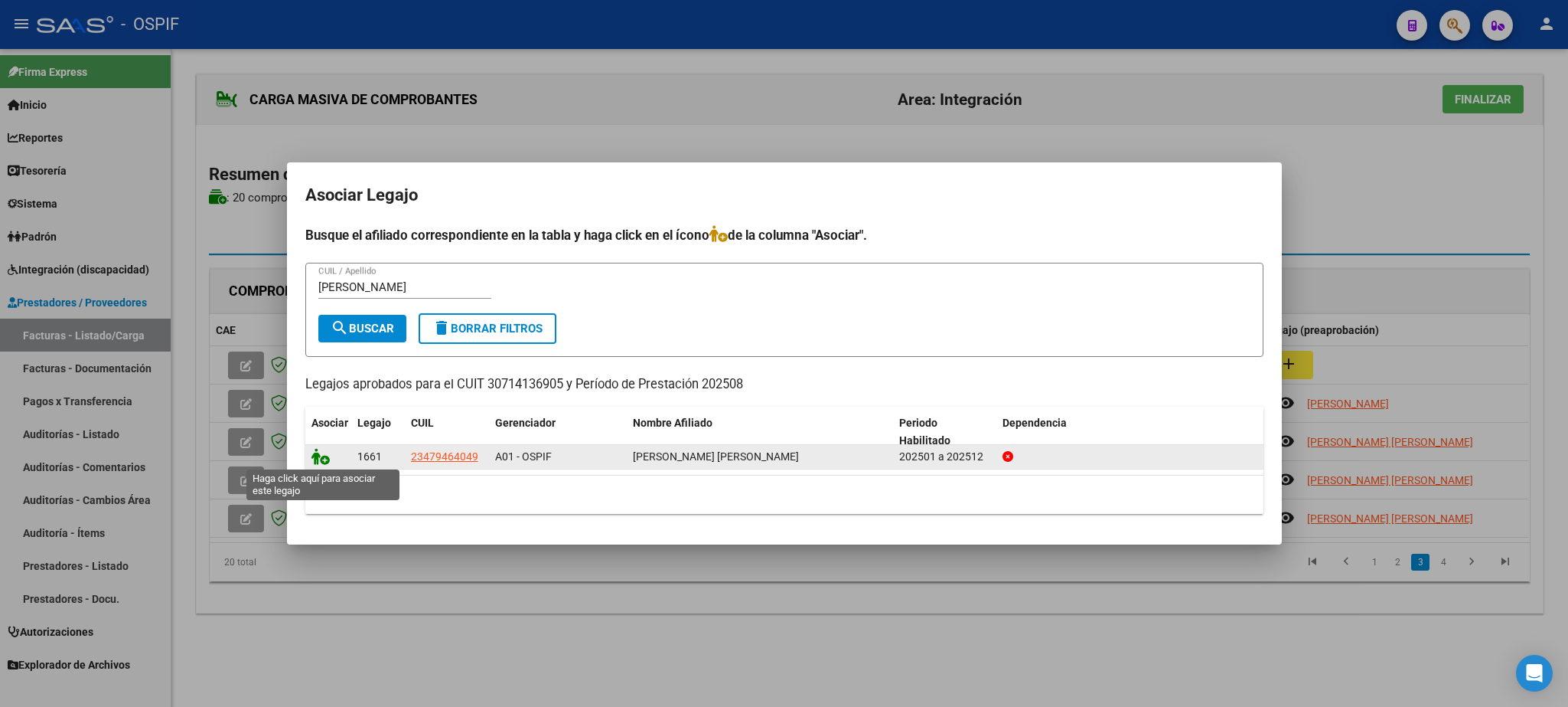
click at [325, 459] on icon at bounding box center [321, 456] width 18 height 17
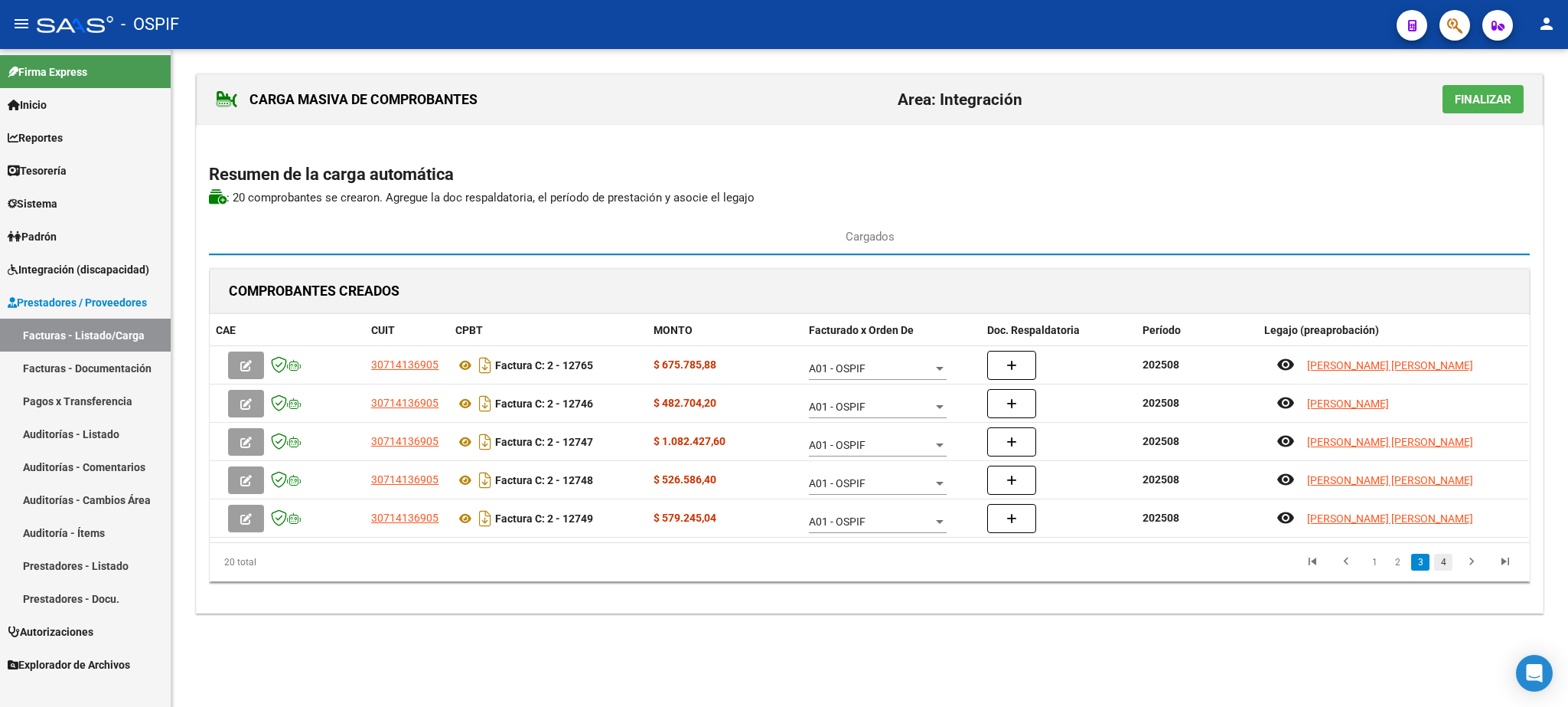
click at [1443, 567] on link "4" at bounding box center [1443, 561] width 18 height 17
click at [1371, 568] on link "1" at bounding box center [1375, 561] width 18 height 17
click at [1395, 568] on link "2" at bounding box center [1397, 561] width 18 height 17
click at [1426, 568] on link "3" at bounding box center [1421, 561] width 18 height 17
click at [1439, 567] on link "4" at bounding box center [1443, 561] width 18 height 17
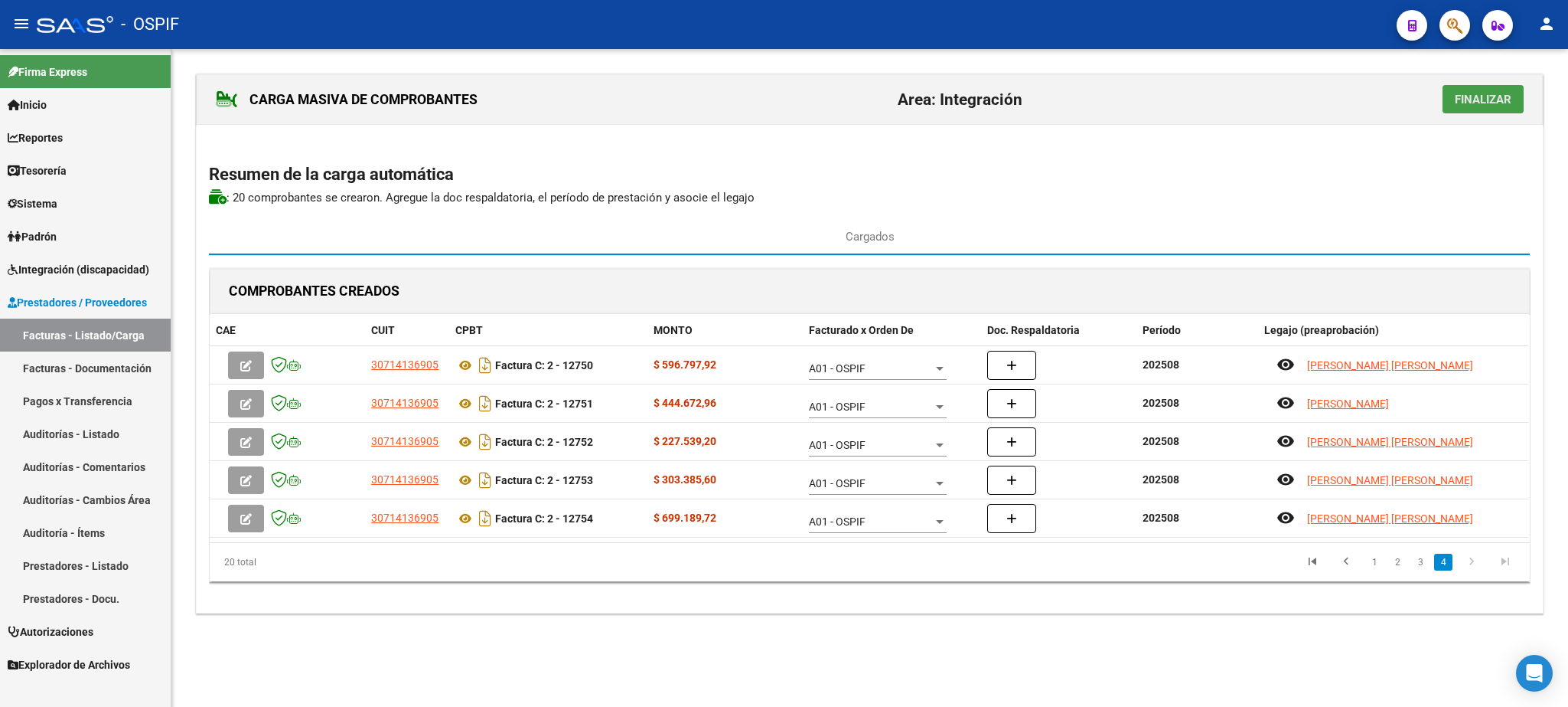
click at [1485, 98] on span "Finalizar" at bounding box center [1483, 99] width 57 height 14
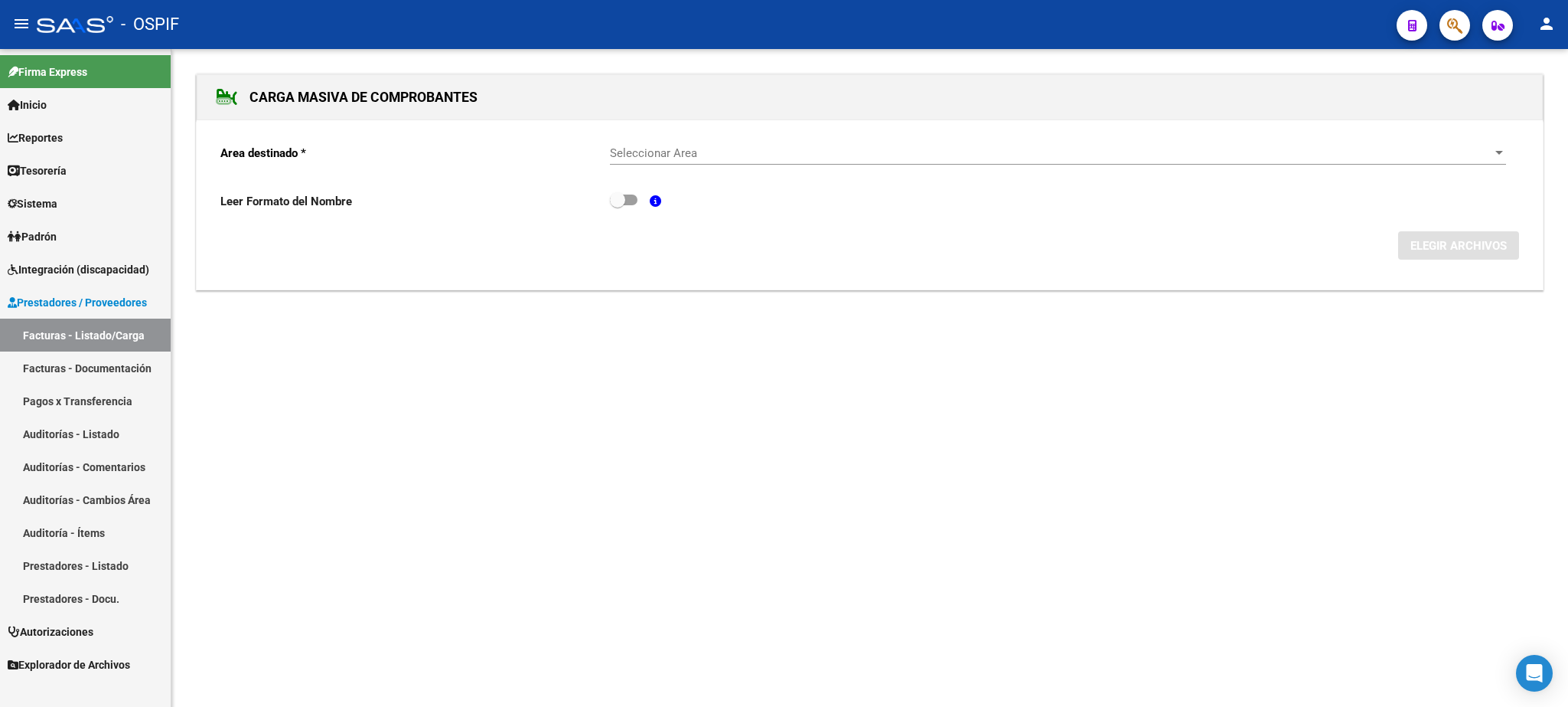
click at [33, 370] on link "Facturas - Documentación" at bounding box center [85, 368] width 171 height 33
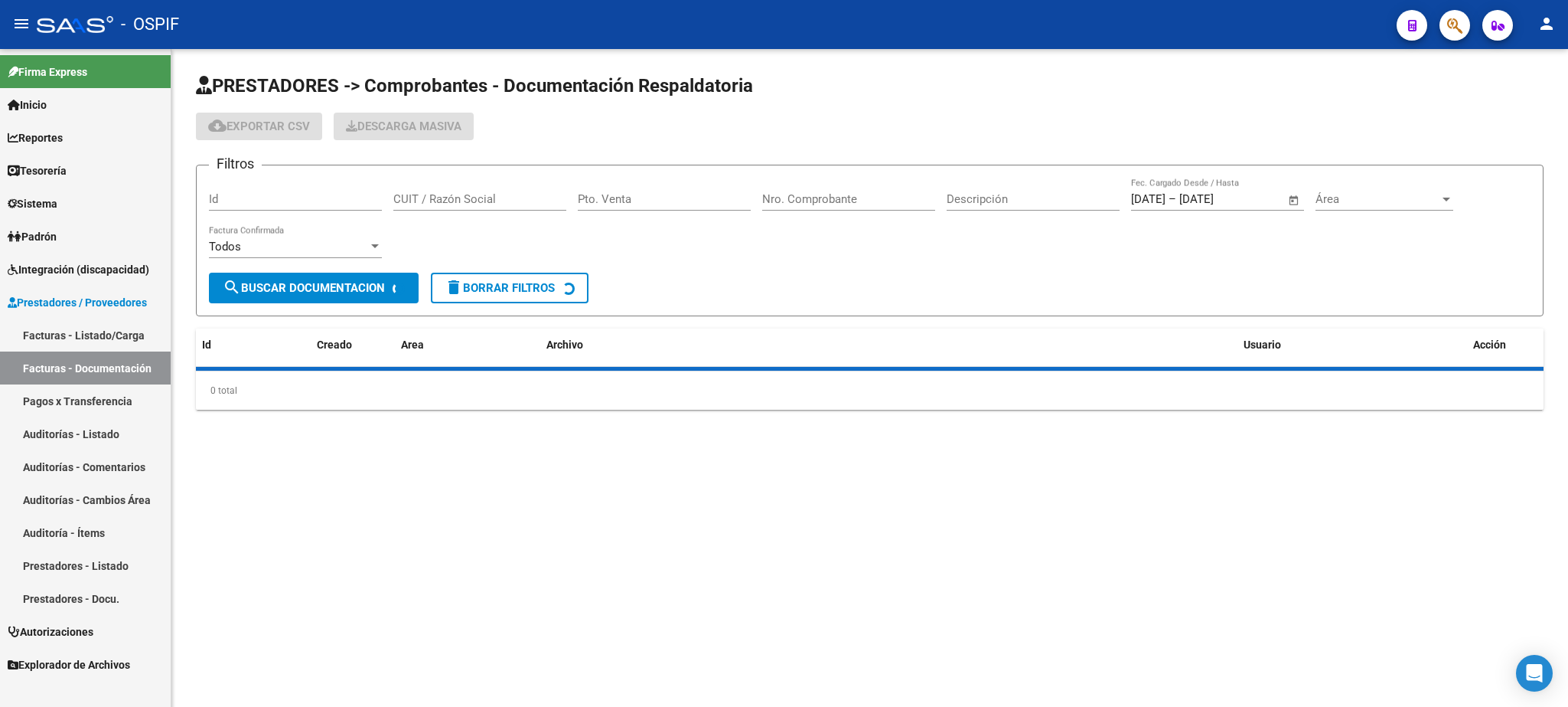
click at [76, 337] on link "Facturas - Listado/Carga" at bounding box center [85, 335] width 171 height 33
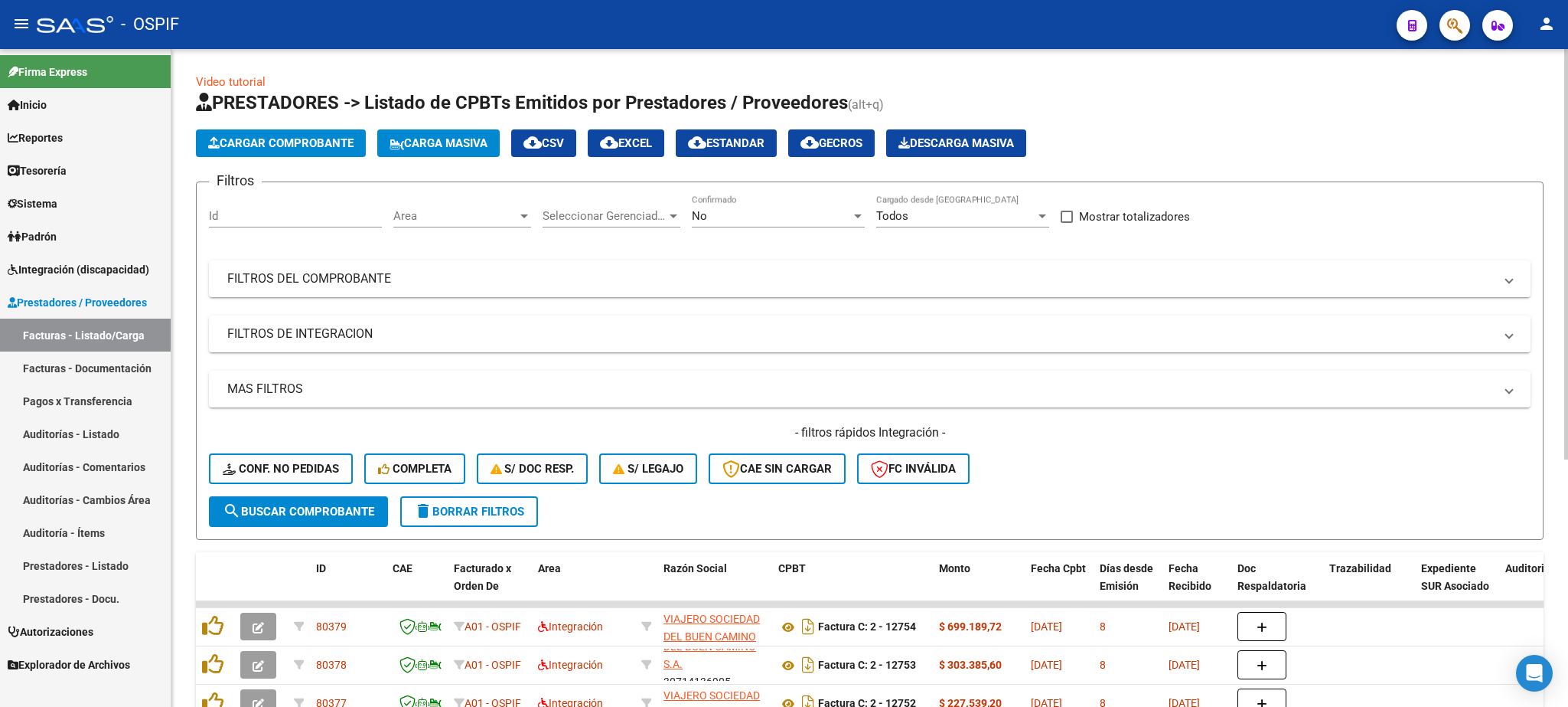
click at [293, 142] on span "Cargar Comprobante" at bounding box center [280, 143] width 146 height 14
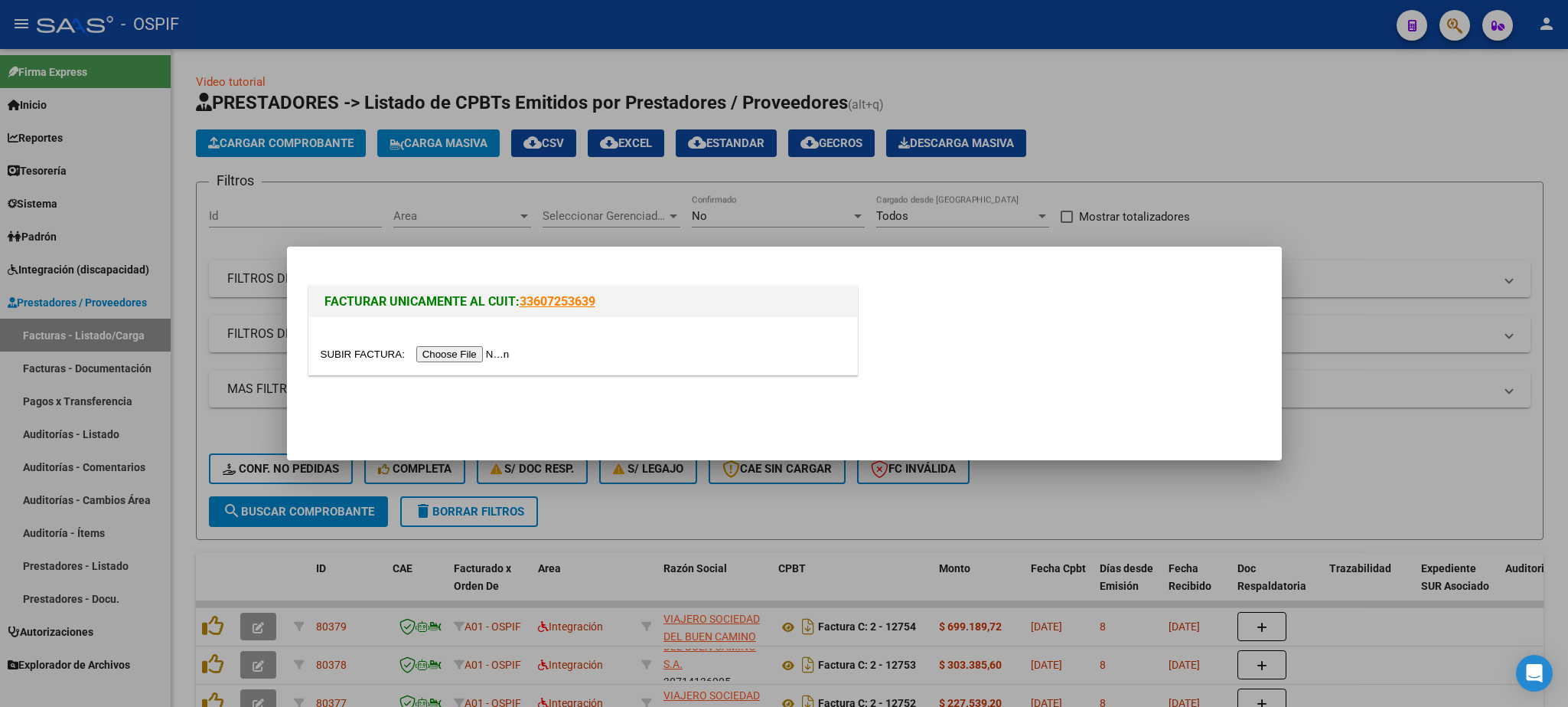
click at [361, 349] on input "file" at bounding box center [418, 354] width 193 height 16
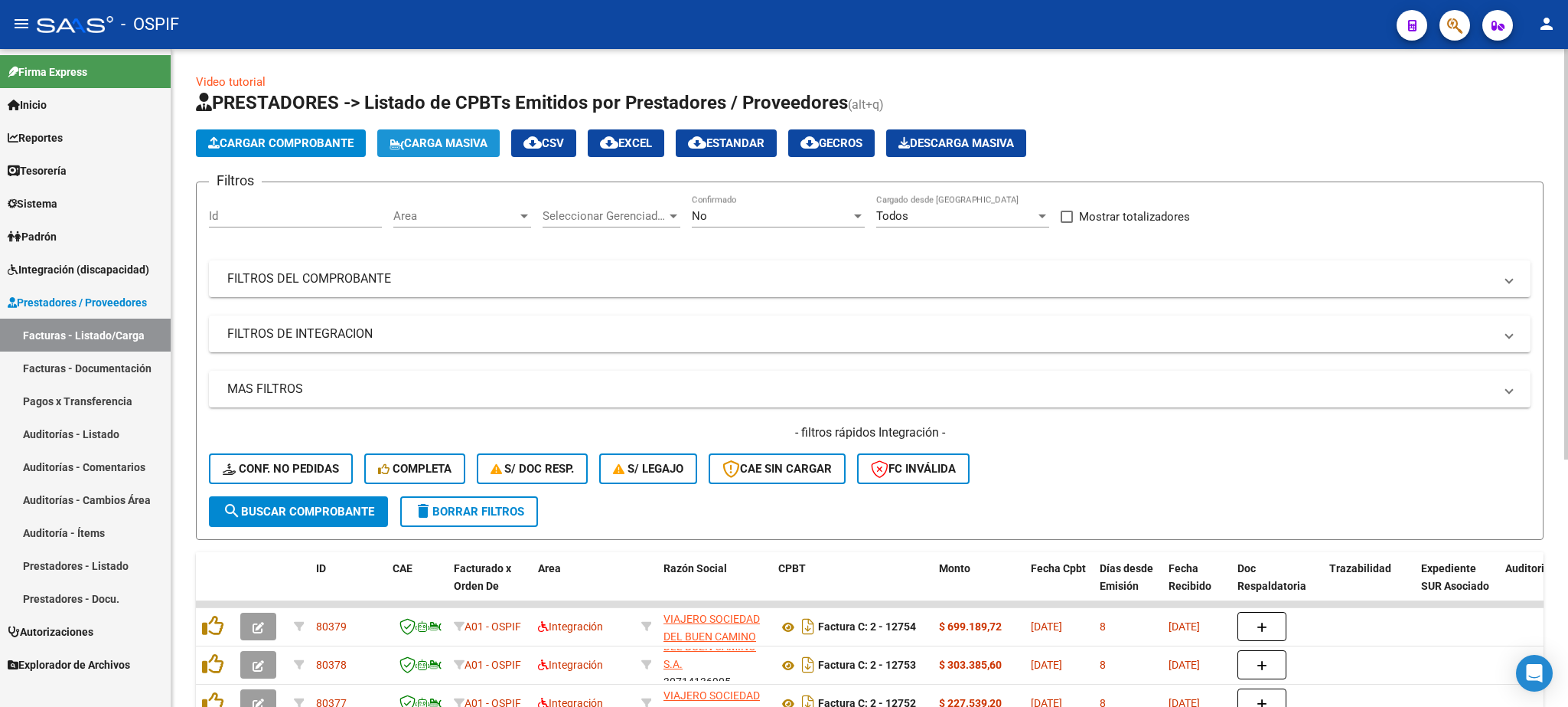
click at [462, 147] on span "Carga Masiva" at bounding box center [438, 143] width 98 height 14
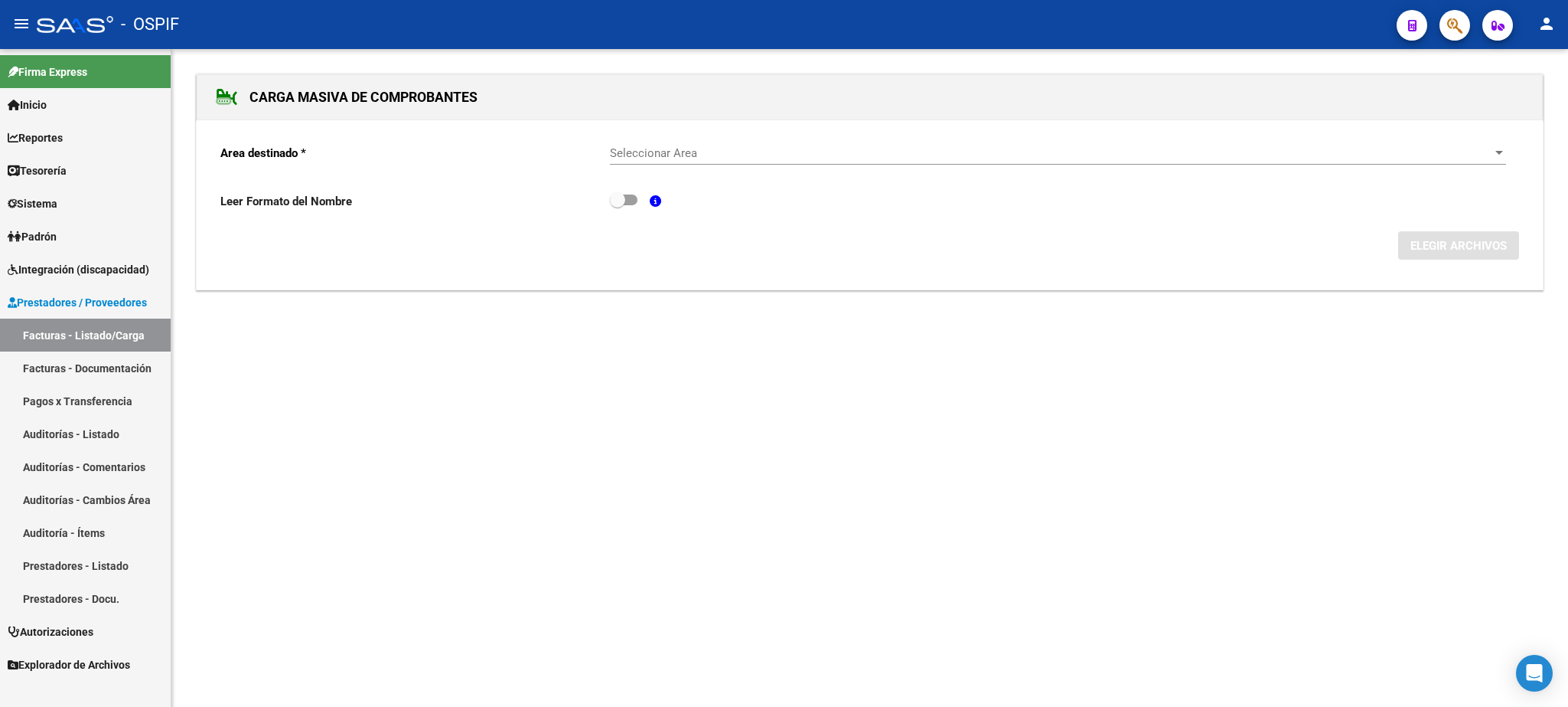
click at [803, 156] on span "Seleccionar Area" at bounding box center [1051, 153] width 883 height 14
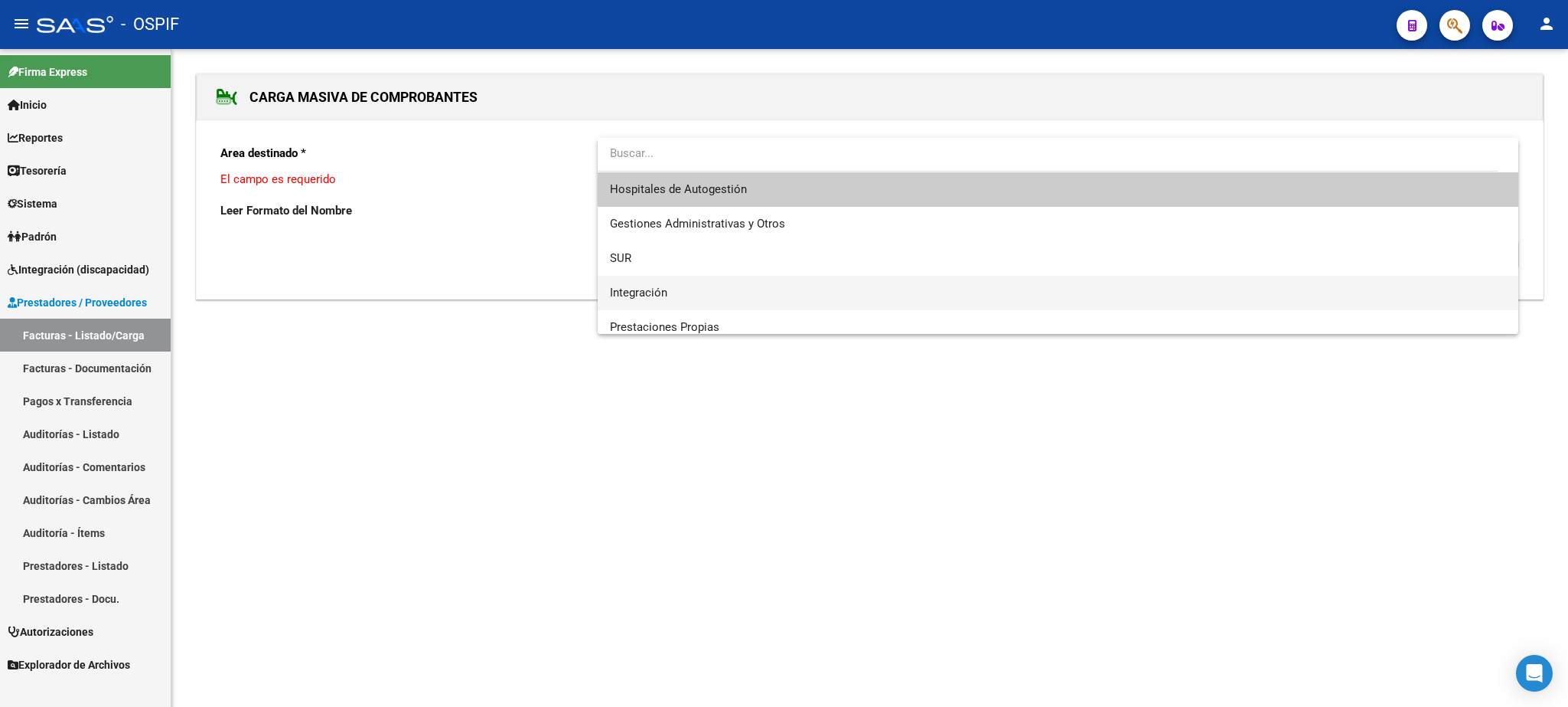
click at [690, 291] on span "Integración" at bounding box center [1057, 293] width 896 height 34
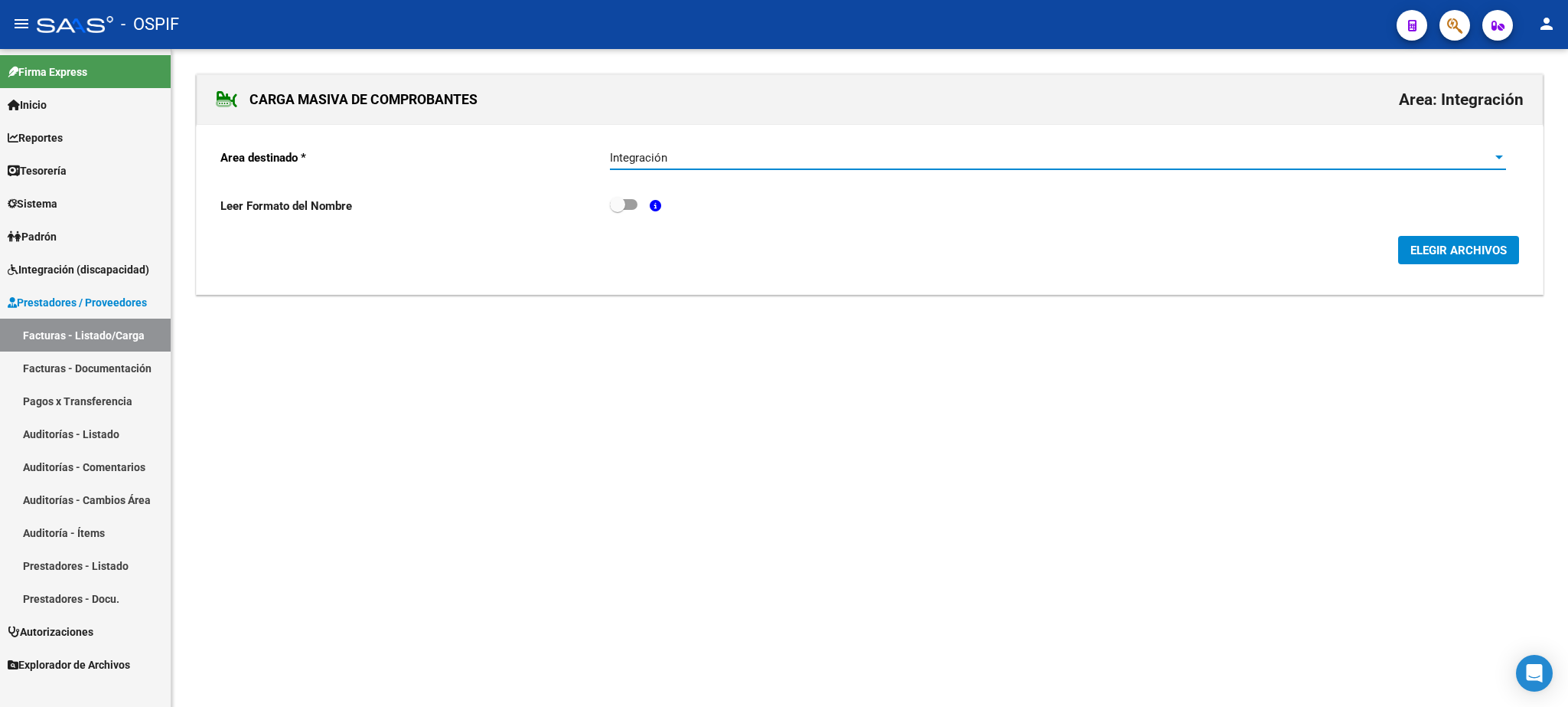
click at [1467, 254] on span "ELEGIR ARCHIVOS" at bounding box center [1459, 250] width 97 height 14
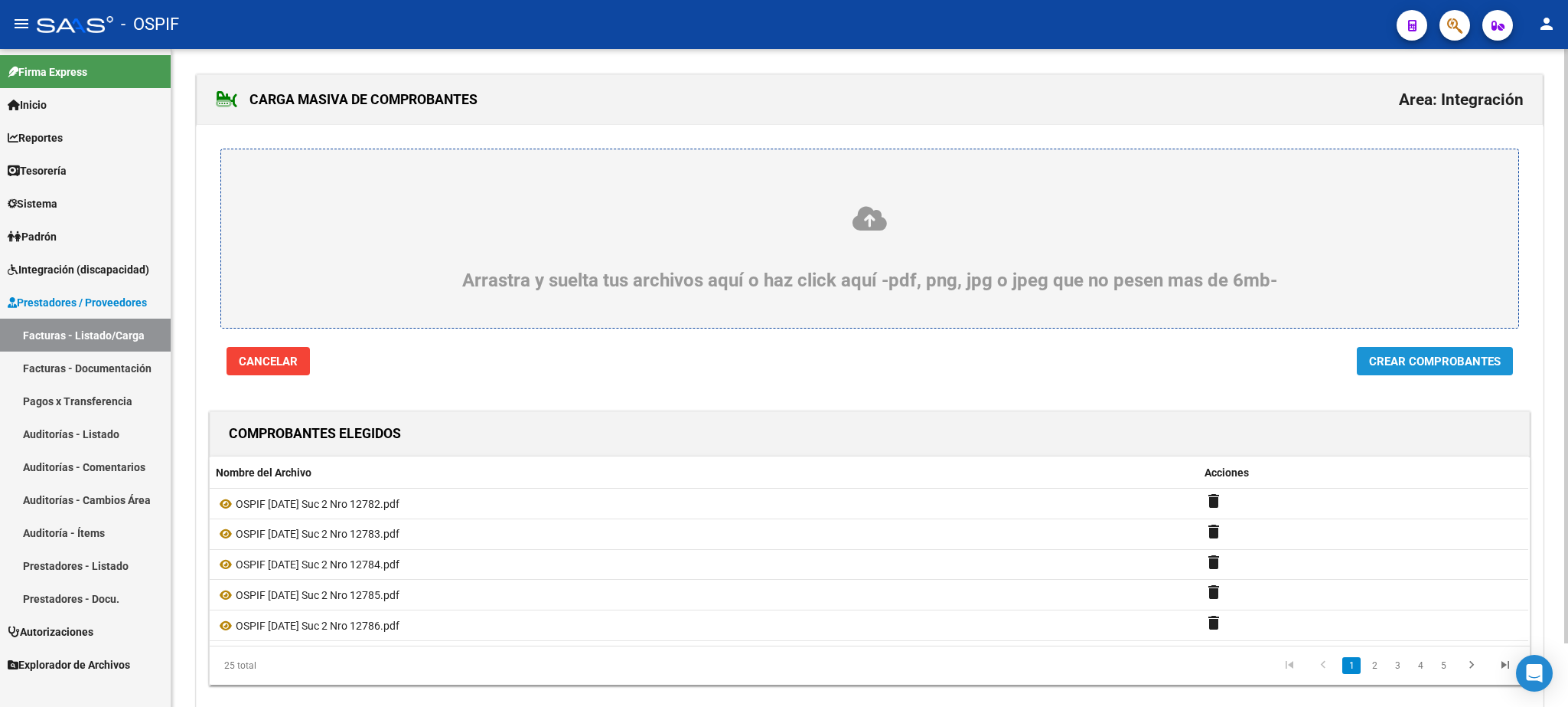
click at [1460, 368] on span "Crear Comprobantes" at bounding box center [1435, 361] width 132 height 14
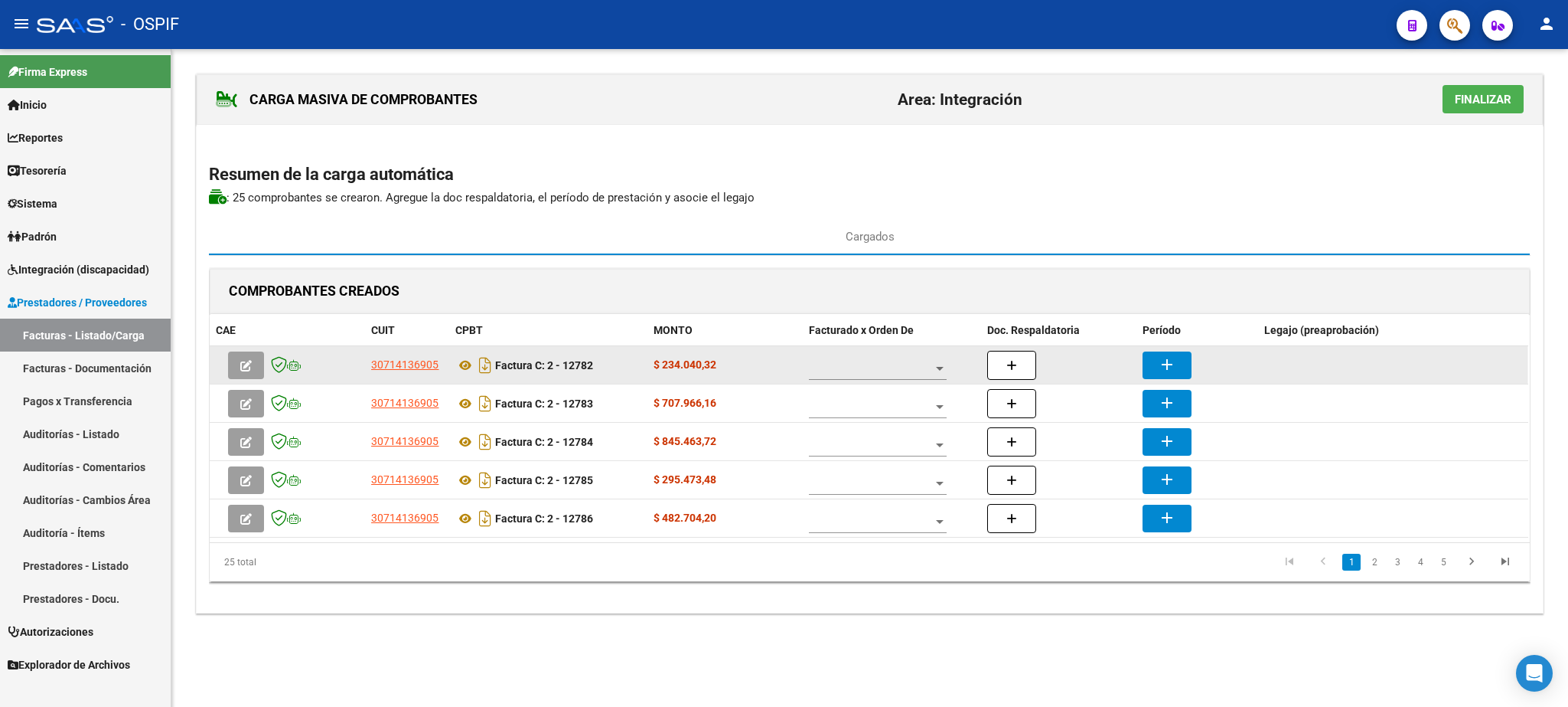
click at [882, 365] on span at bounding box center [870, 369] width 124 height 13
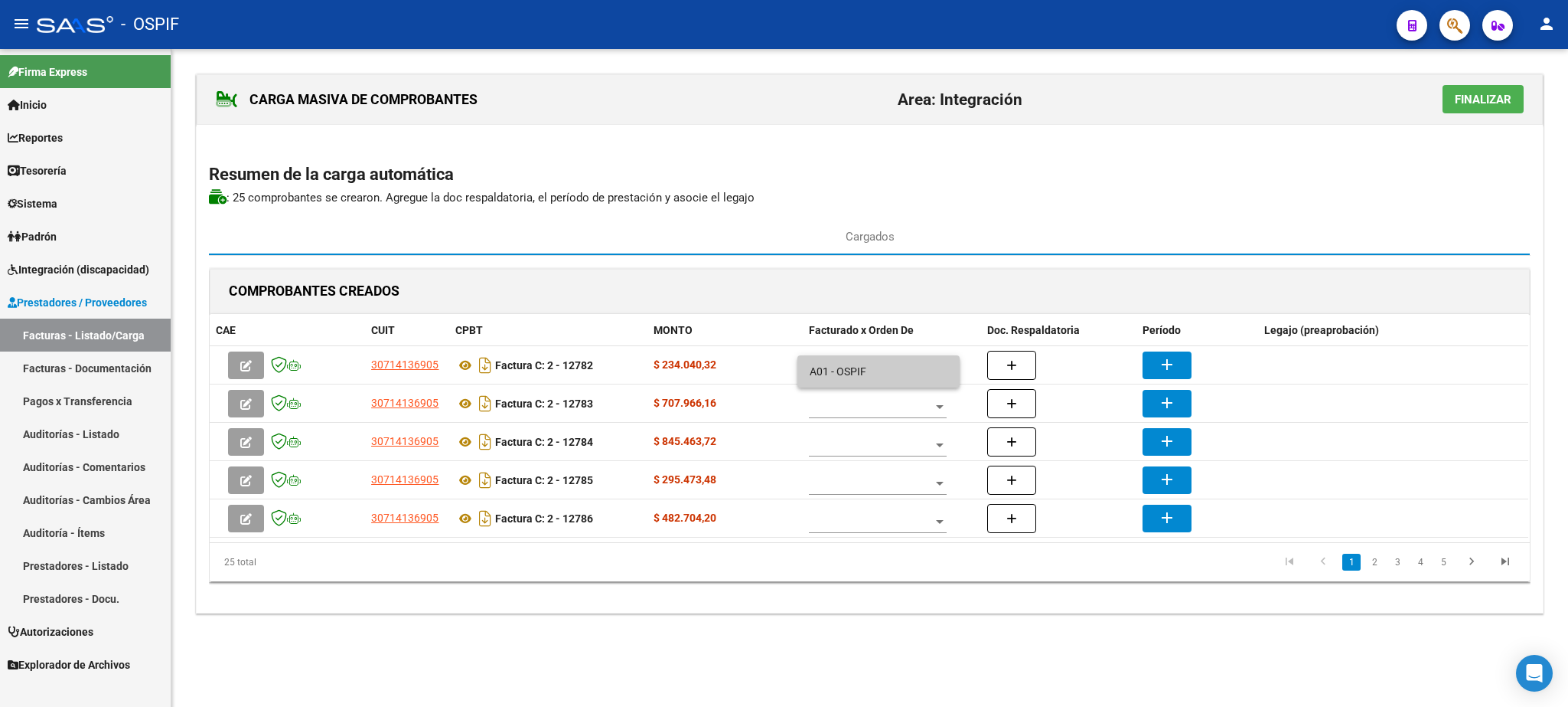
click at [848, 370] on span "A01 - OSPIF" at bounding box center [878, 372] width 137 height 33
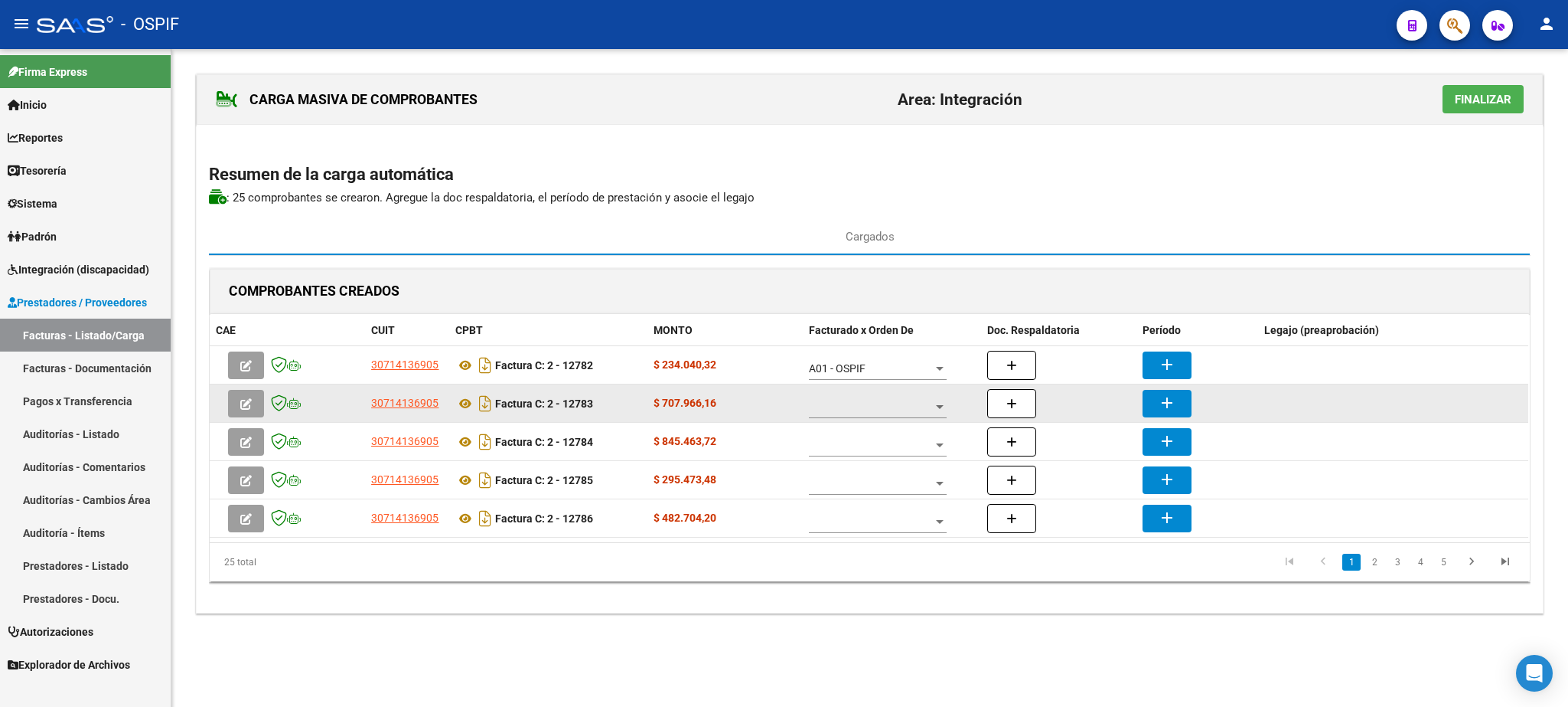
click at [859, 399] on div at bounding box center [878, 403] width 137 height 31
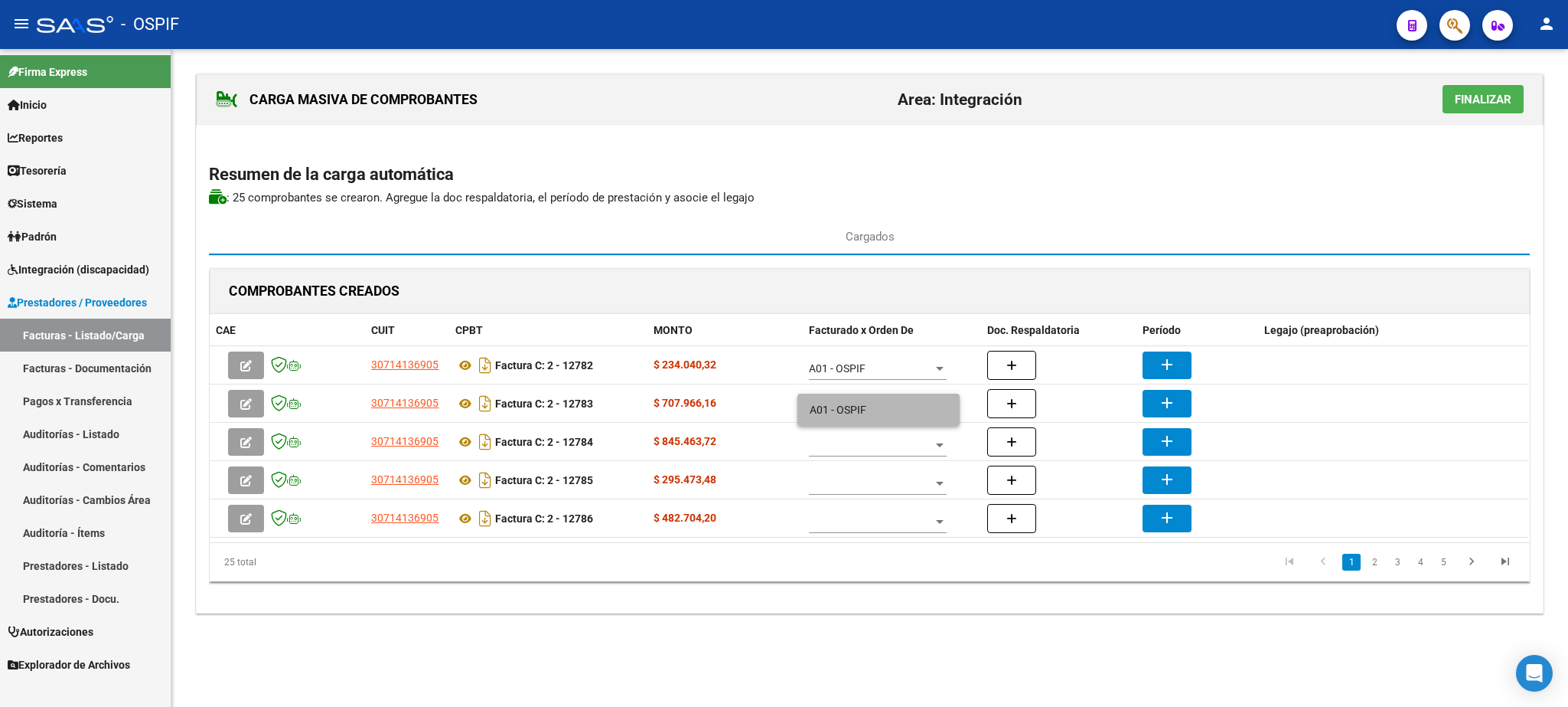
click at [857, 403] on span "A01 - OSPIF" at bounding box center [878, 410] width 137 height 33
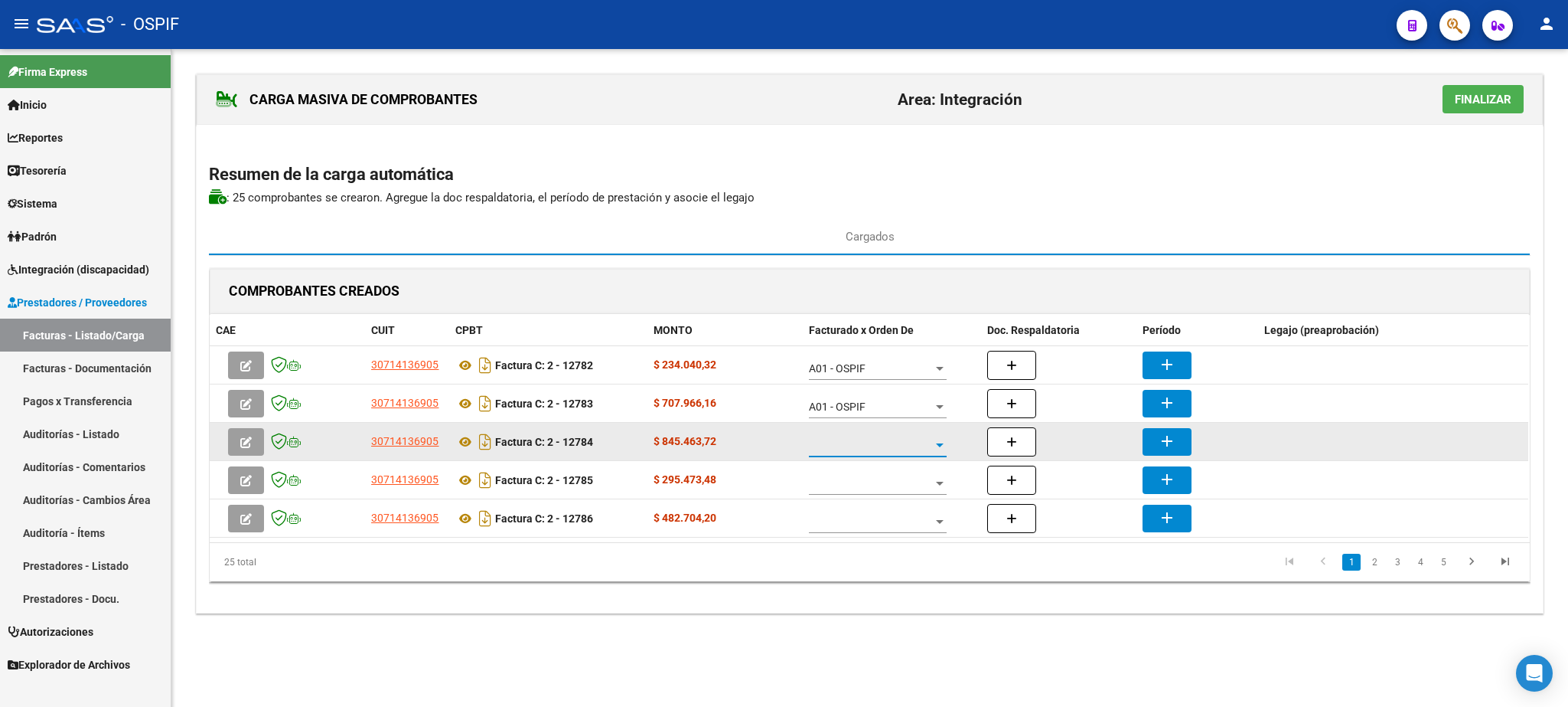
click at [856, 445] on span at bounding box center [870, 445] width 124 height 13
click at [856, 445] on span "A01 - OSPIF" at bounding box center [878, 448] width 137 height 33
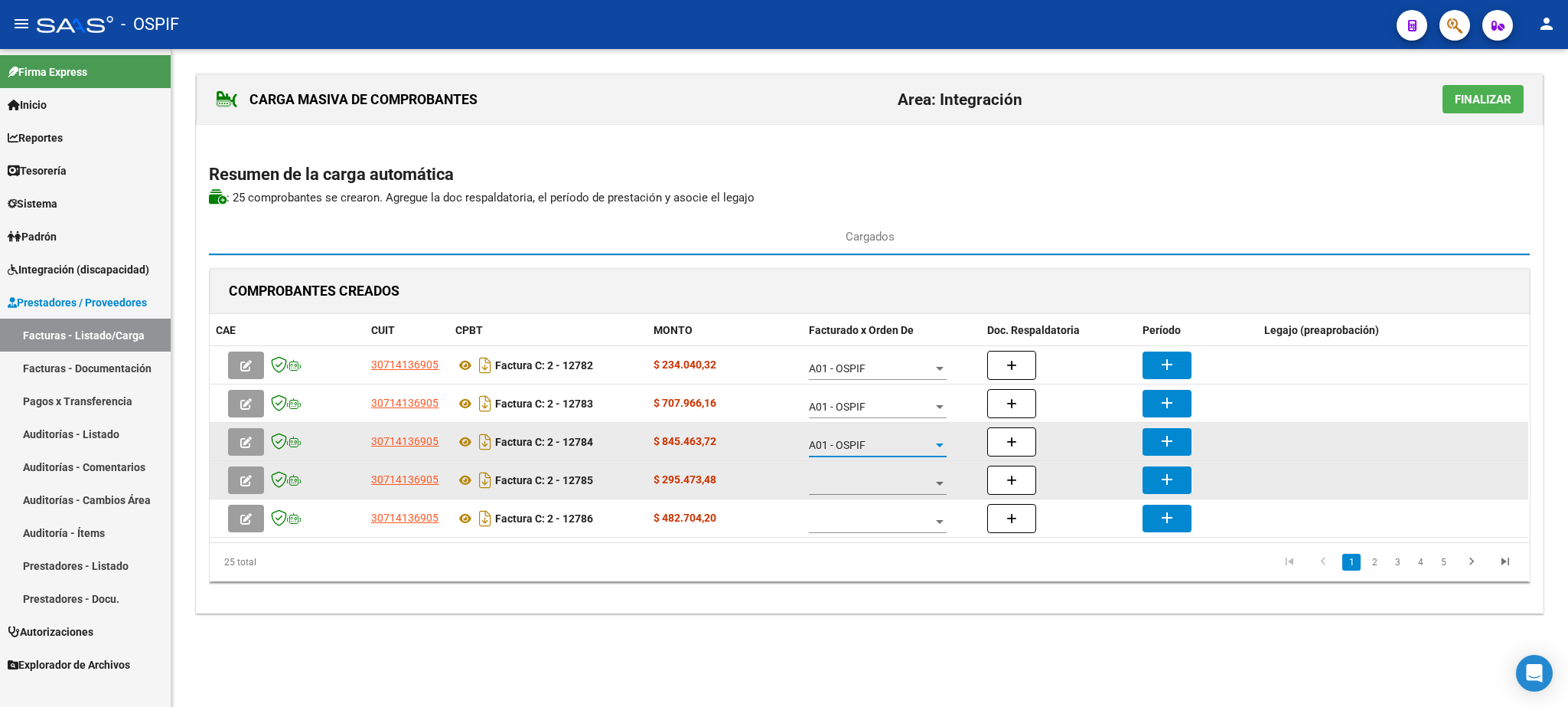
click at [849, 490] on span at bounding box center [870, 484] width 124 height 13
click at [849, 492] on span "A01 - OSPIF" at bounding box center [878, 486] width 137 height 33
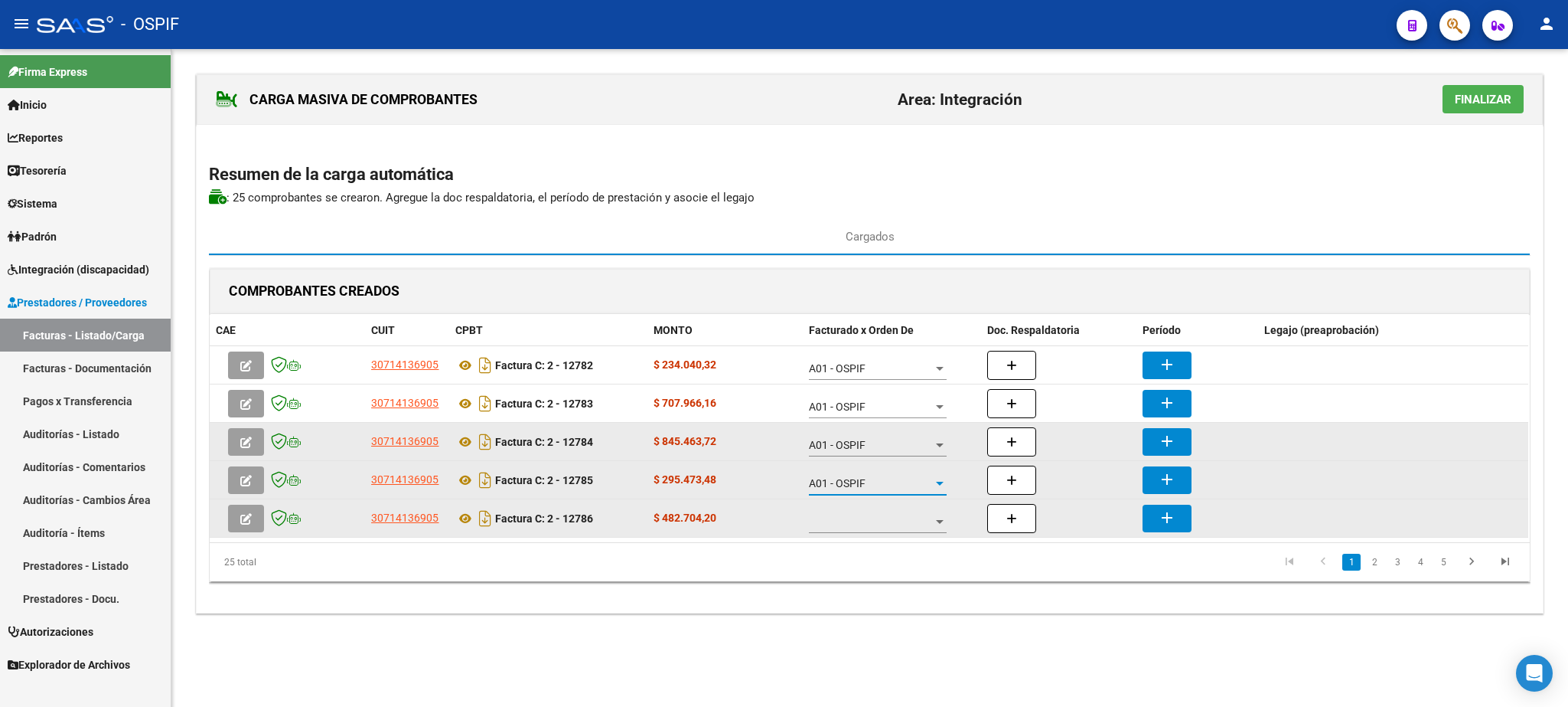
click at [866, 528] on span at bounding box center [870, 522] width 124 height 13
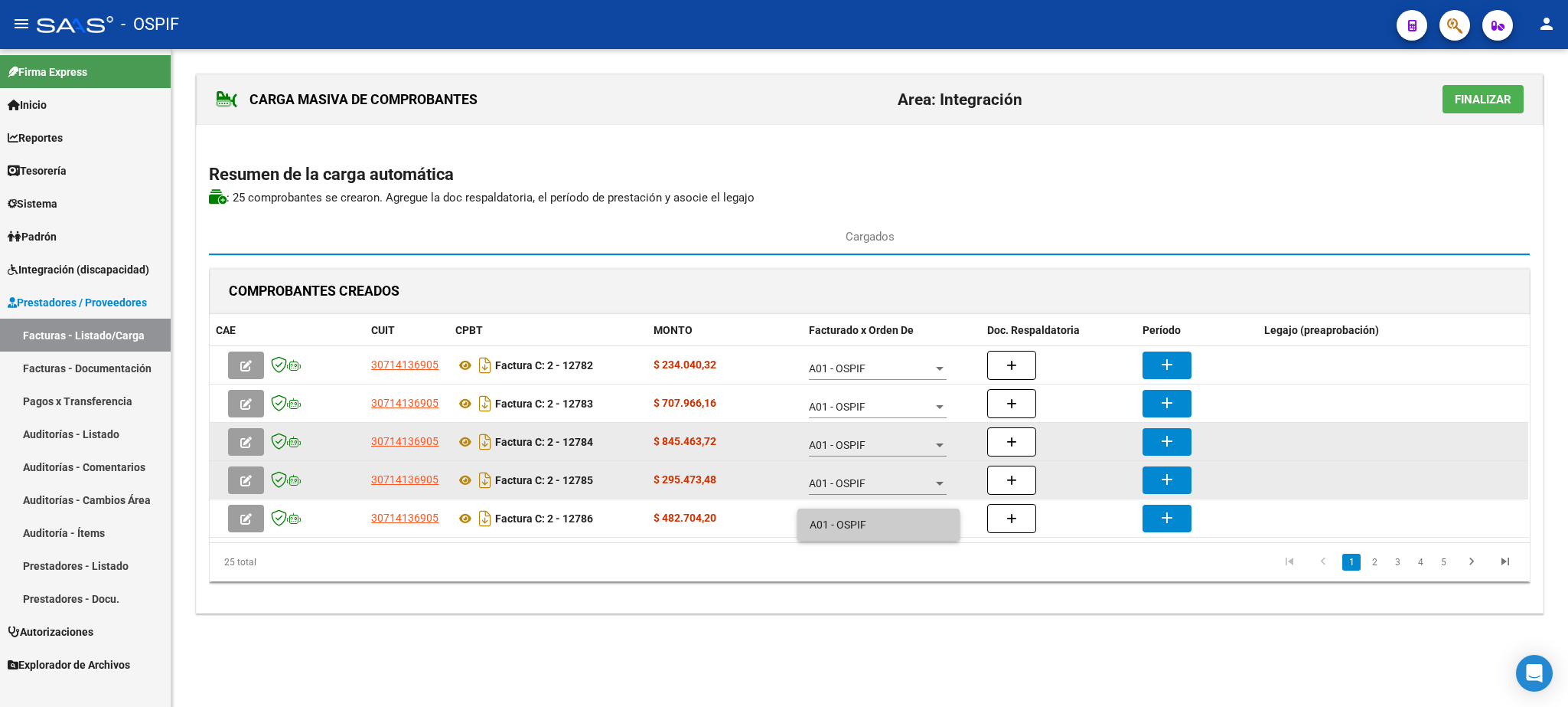
click at [866, 521] on span "A01 - OSPIF" at bounding box center [878, 524] width 137 height 33
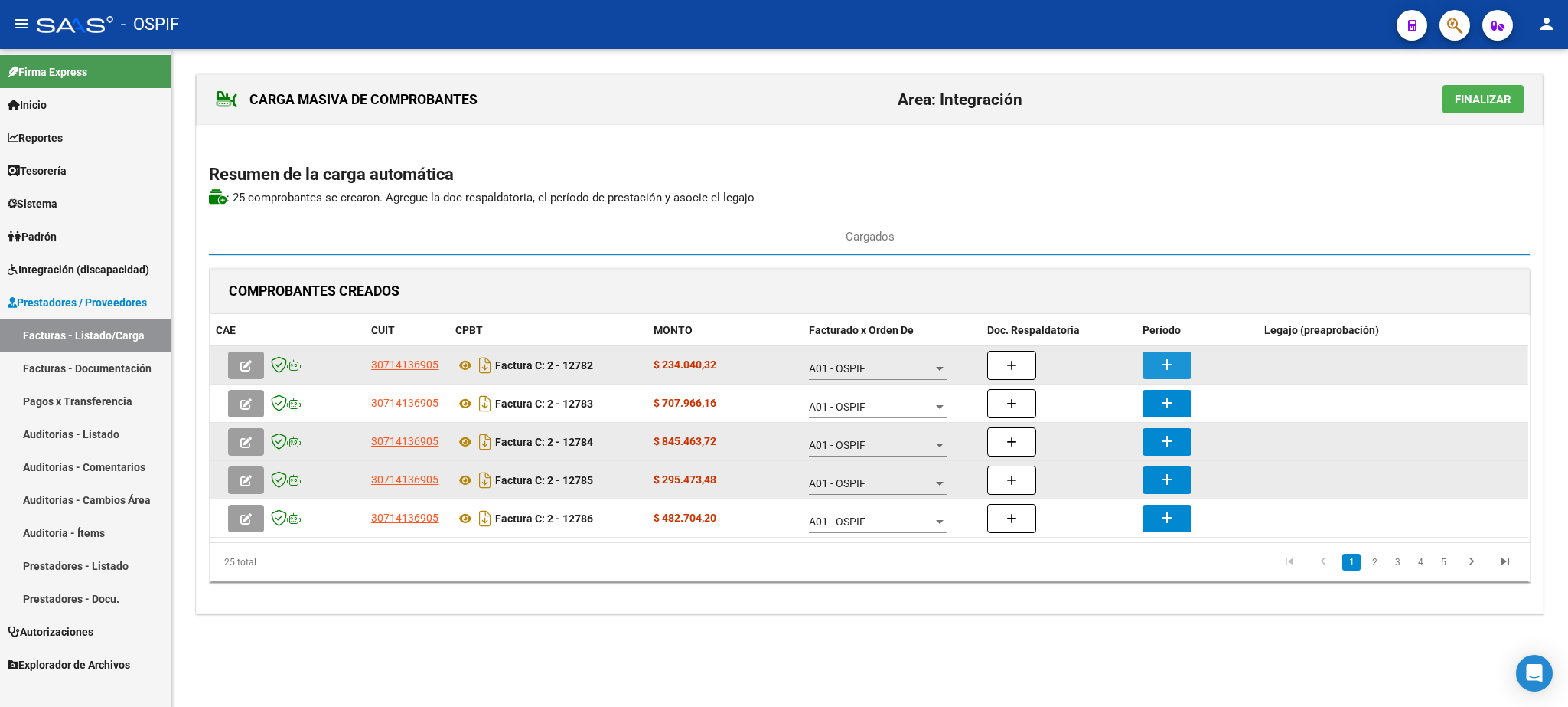
click at [1175, 363] on mat-icon "add" at bounding box center [1167, 364] width 18 height 18
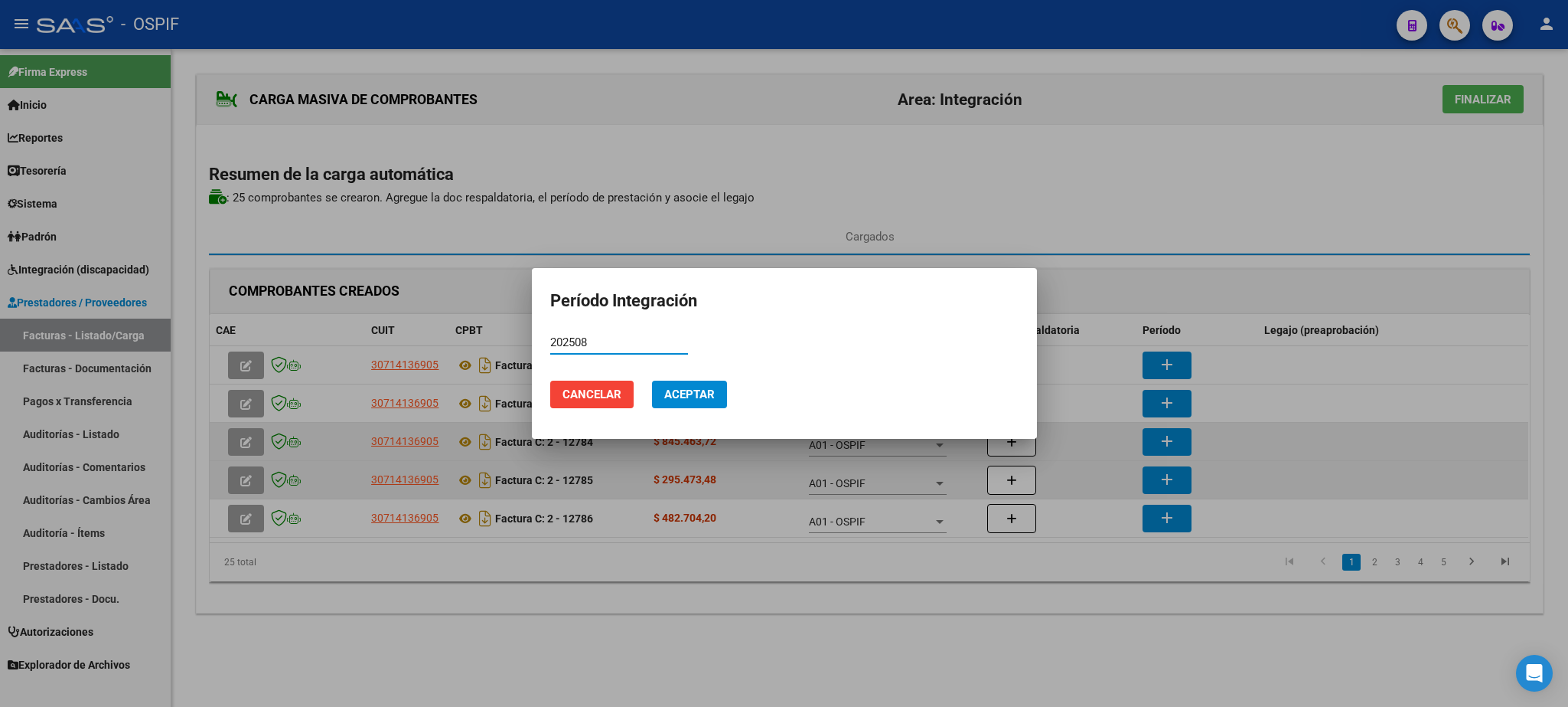
type input "202508"
click at [689, 398] on span "Aceptar" at bounding box center [690, 394] width 51 height 14
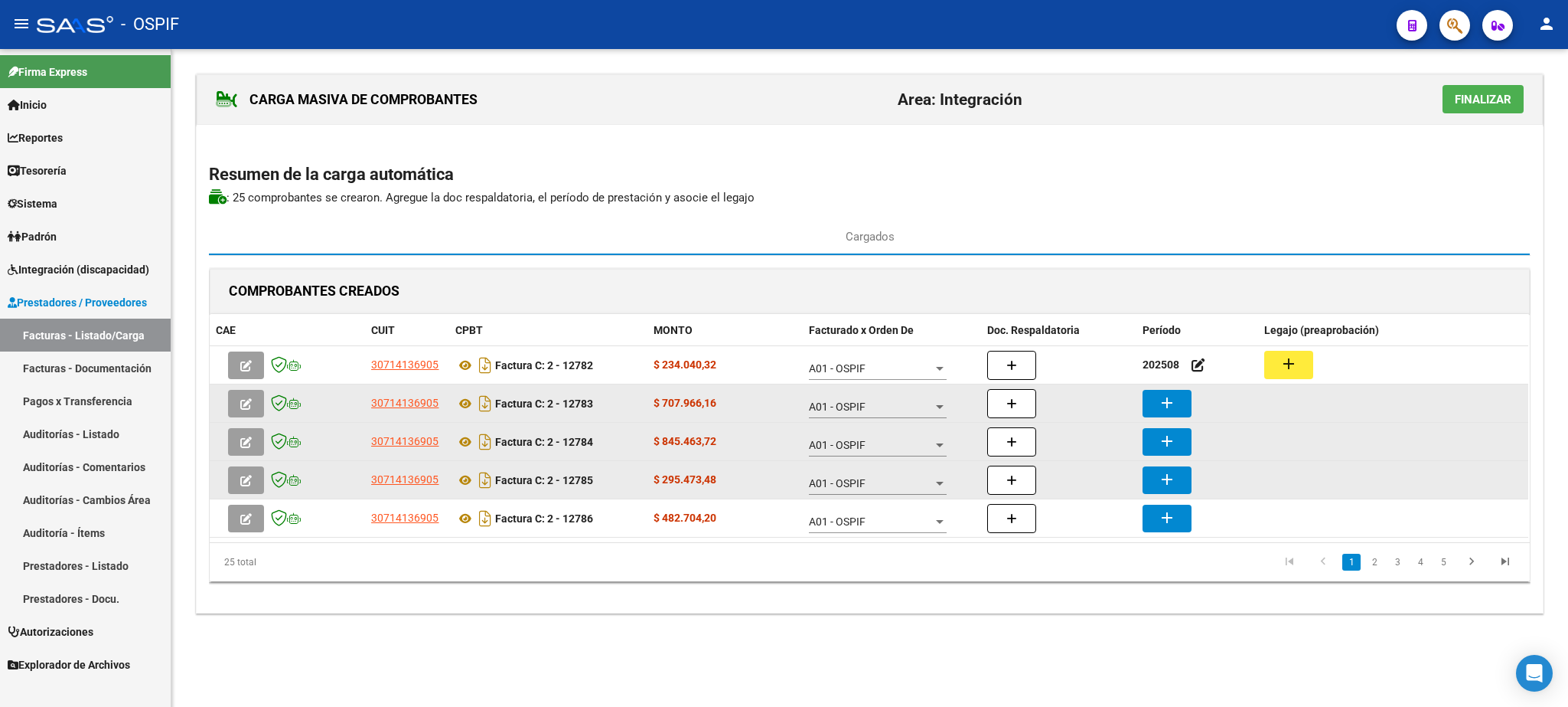
click at [1169, 407] on mat-icon "add" at bounding box center [1167, 402] width 18 height 18
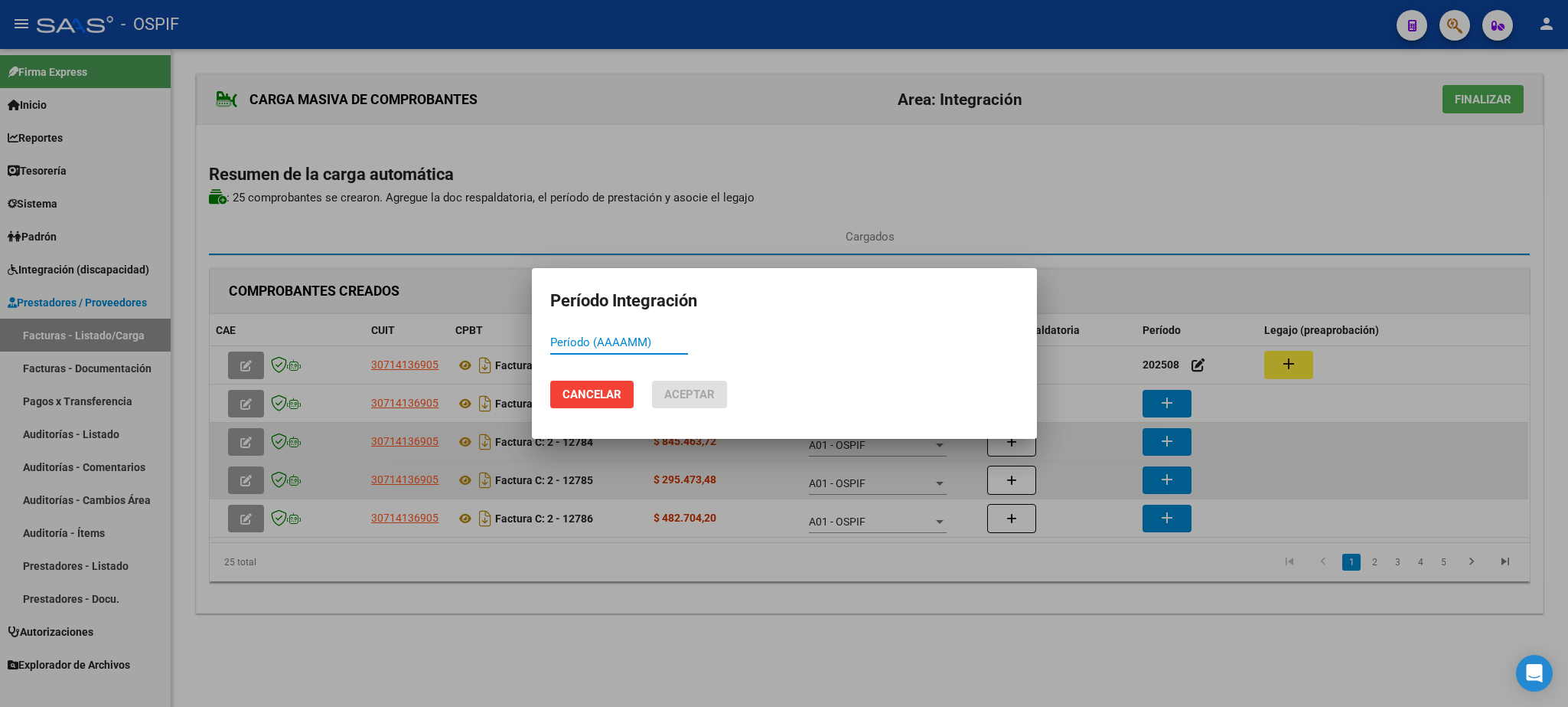
paste input "202508"
type input "202508"
click at [688, 397] on span "Aceptar" at bounding box center [690, 394] width 51 height 14
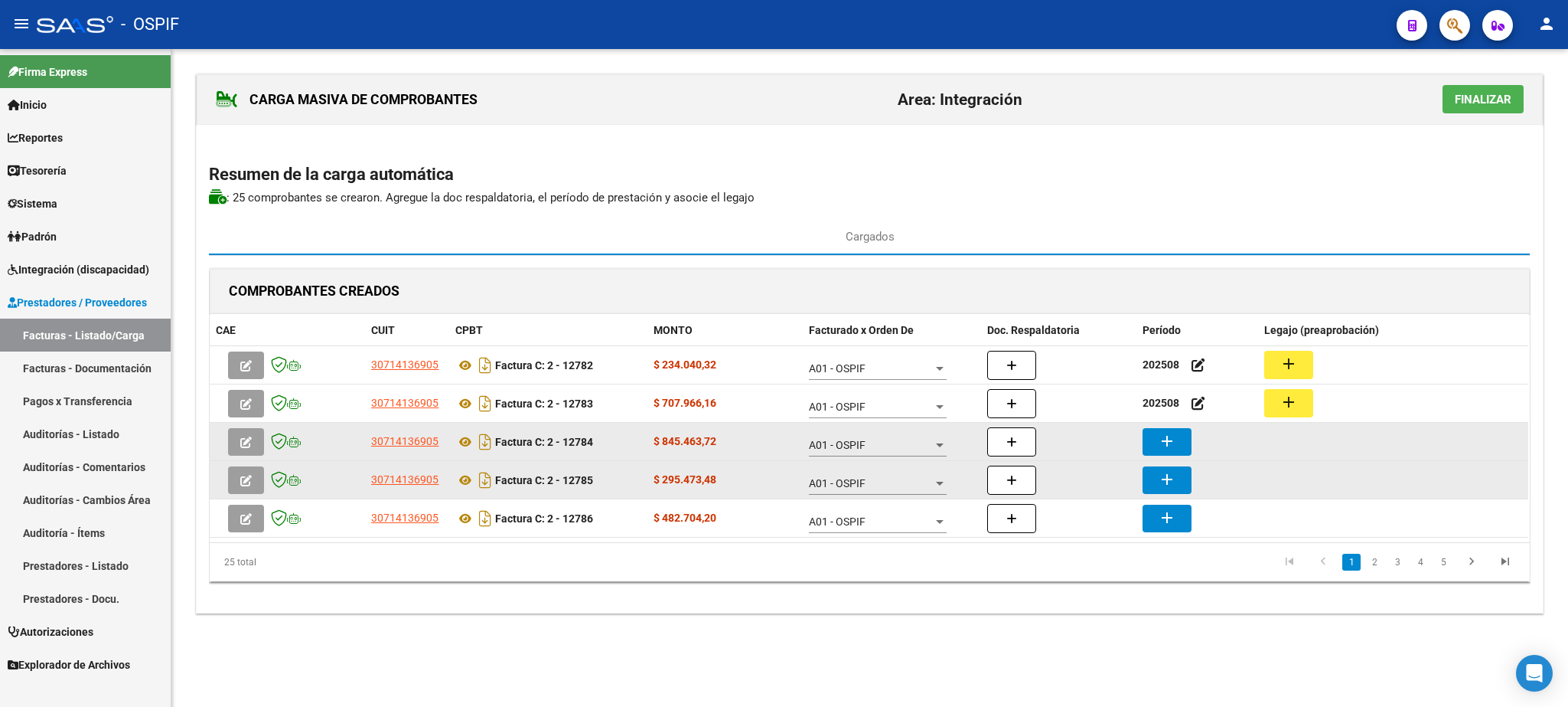
click at [1154, 438] on button "add" at bounding box center [1168, 441] width 49 height 27
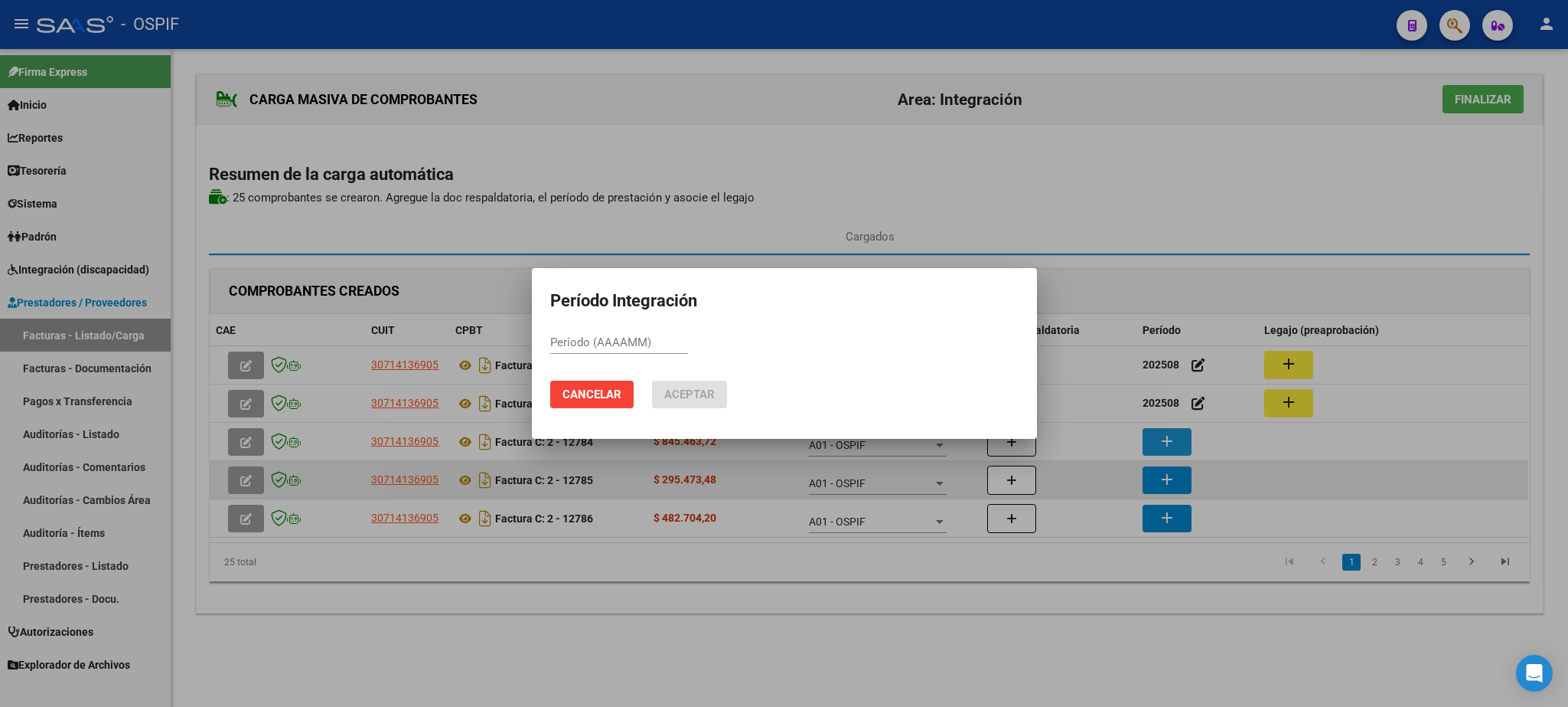
paste input "202508"
type input "202508"
click at [693, 397] on span "Aceptar" at bounding box center [690, 394] width 51 height 14
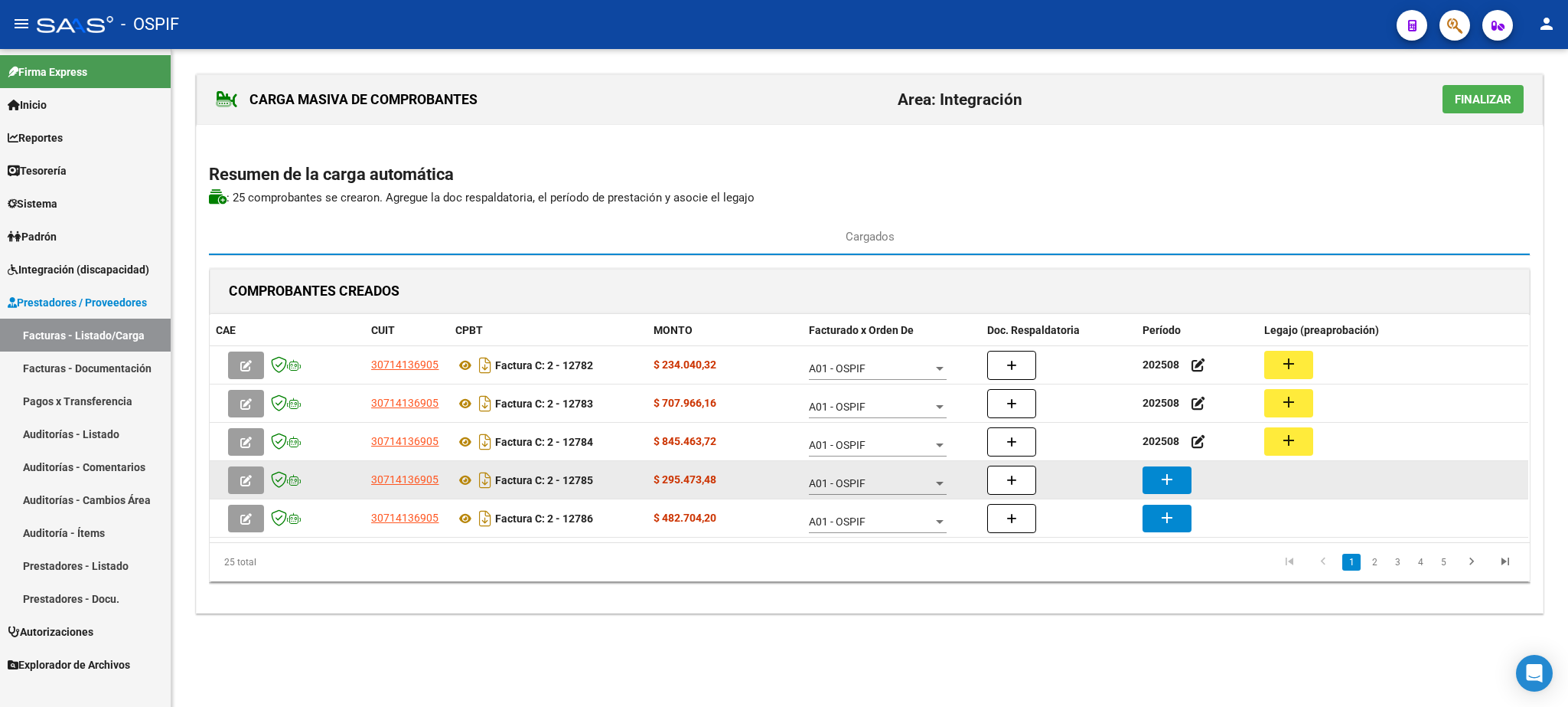
click at [1162, 477] on mat-icon "add" at bounding box center [1167, 479] width 18 height 18
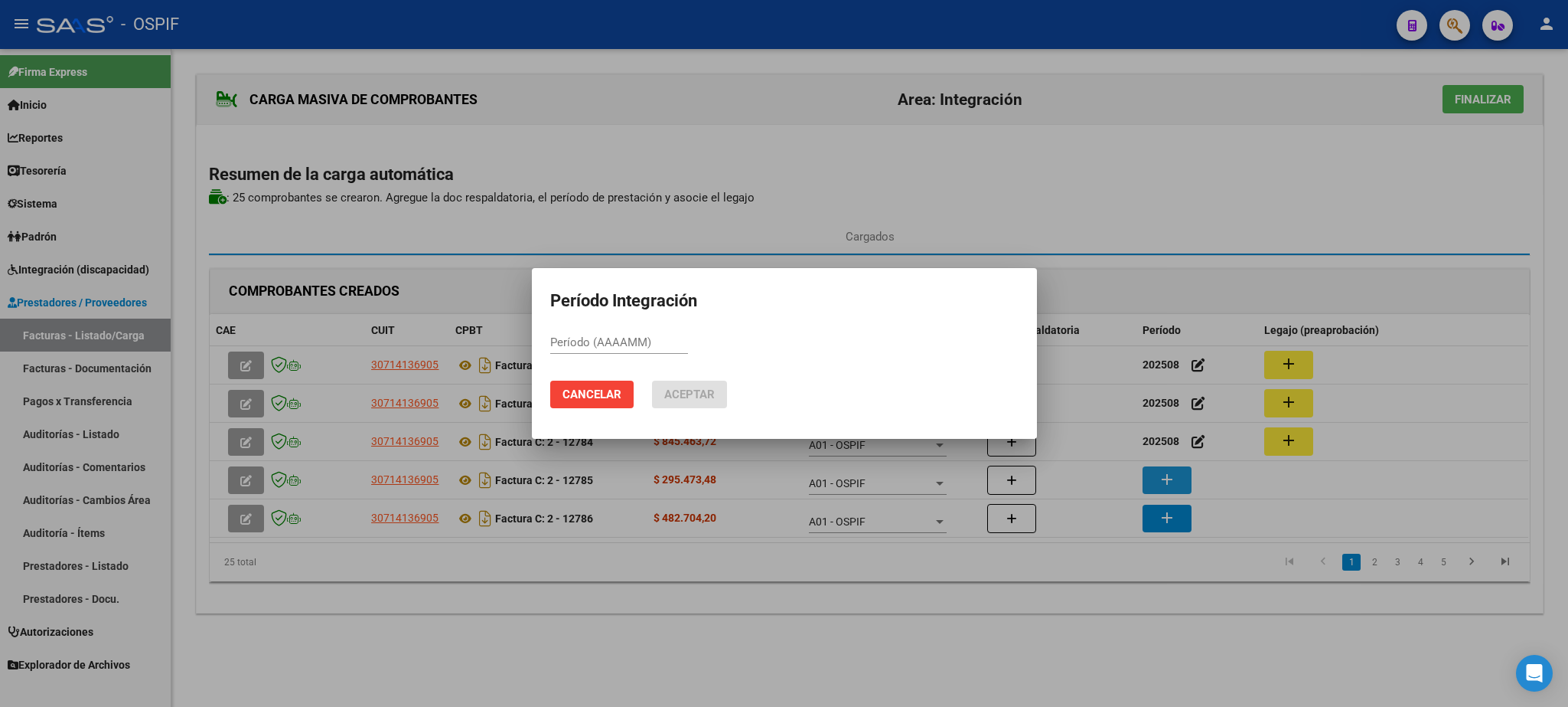
paste input "202508"
type input "202508"
click at [696, 390] on span "Aceptar" at bounding box center [690, 394] width 51 height 14
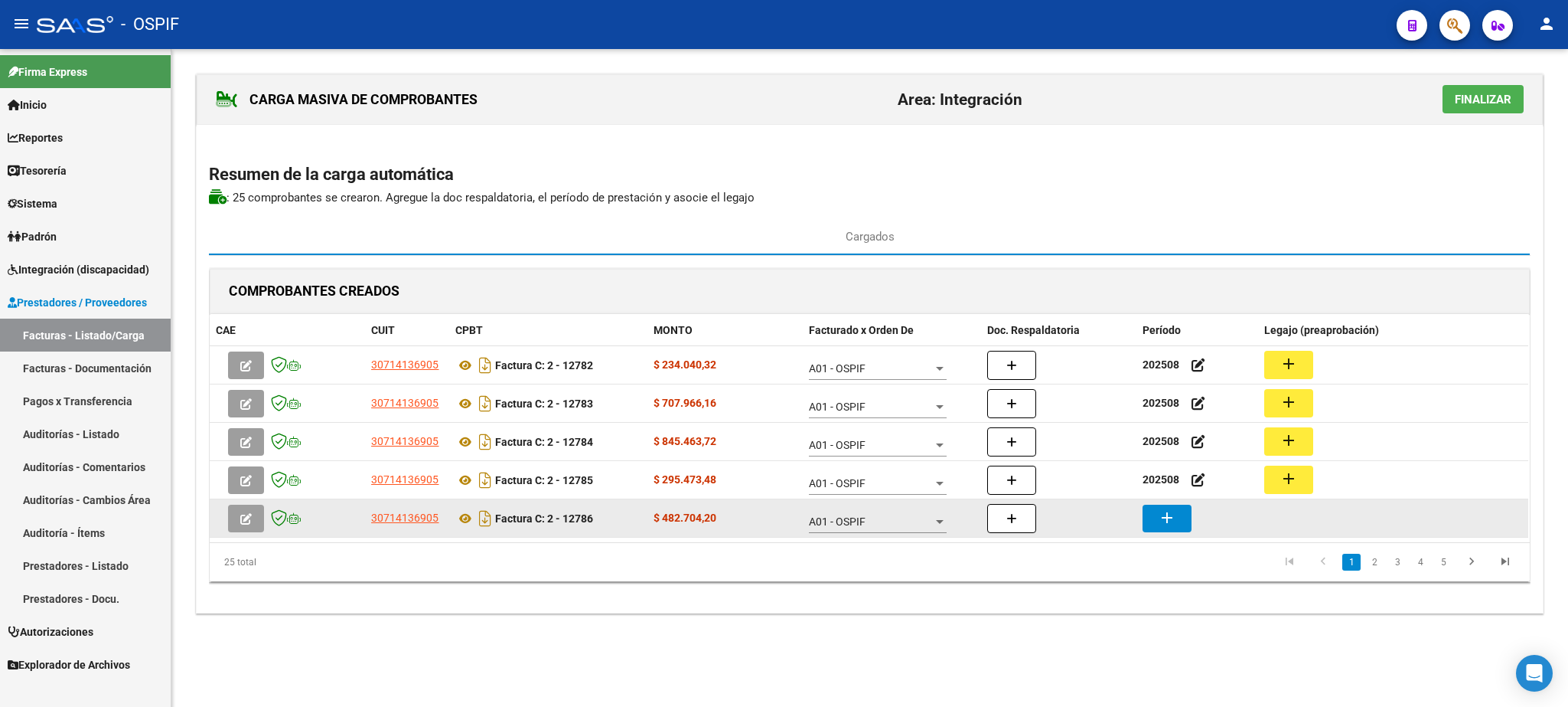
click at [1175, 519] on mat-icon "add" at bounding box center [1167, 517] width 18 height 18
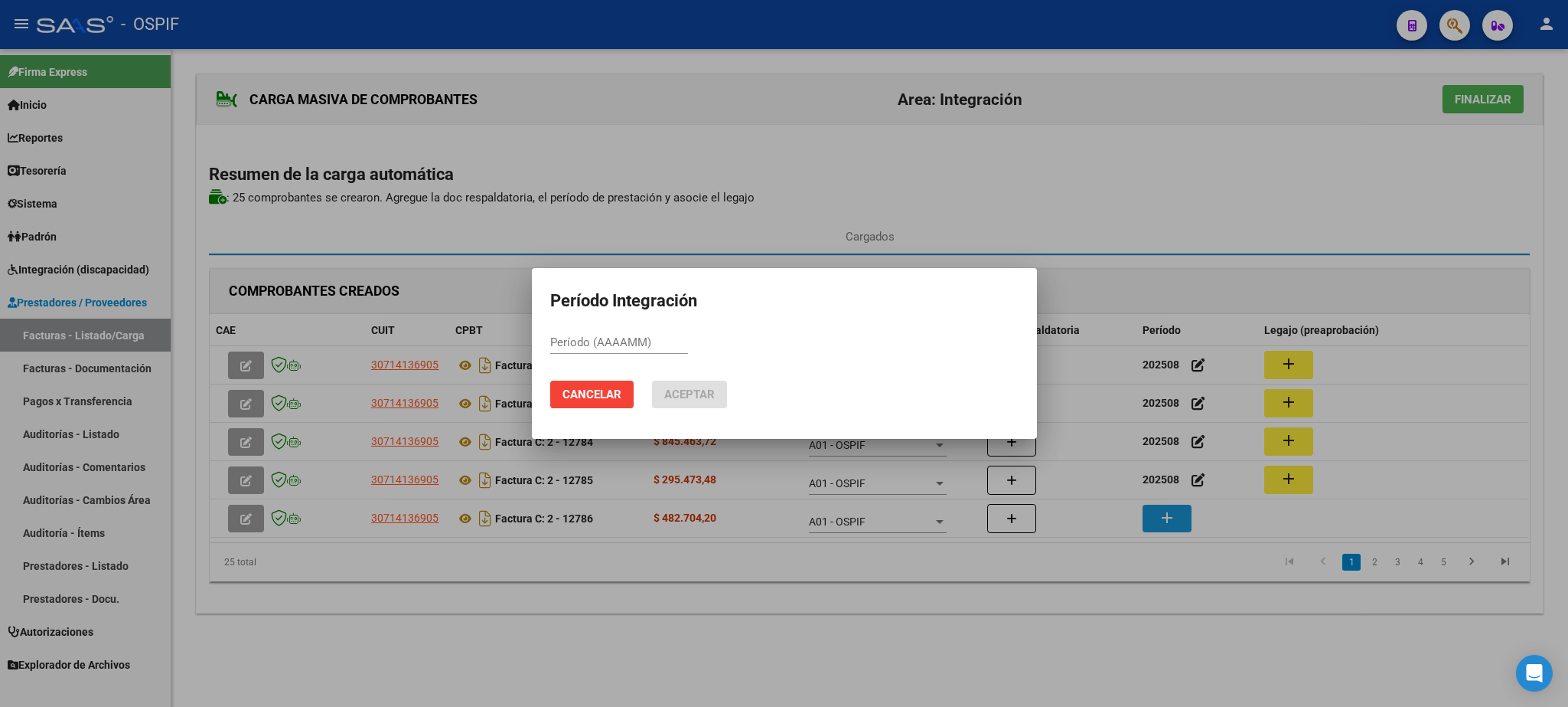
paste input "202508"
type input "202508"
click at [702, 385] on button "Aceptar" at bounding box center [690, 394] width 75 height 27
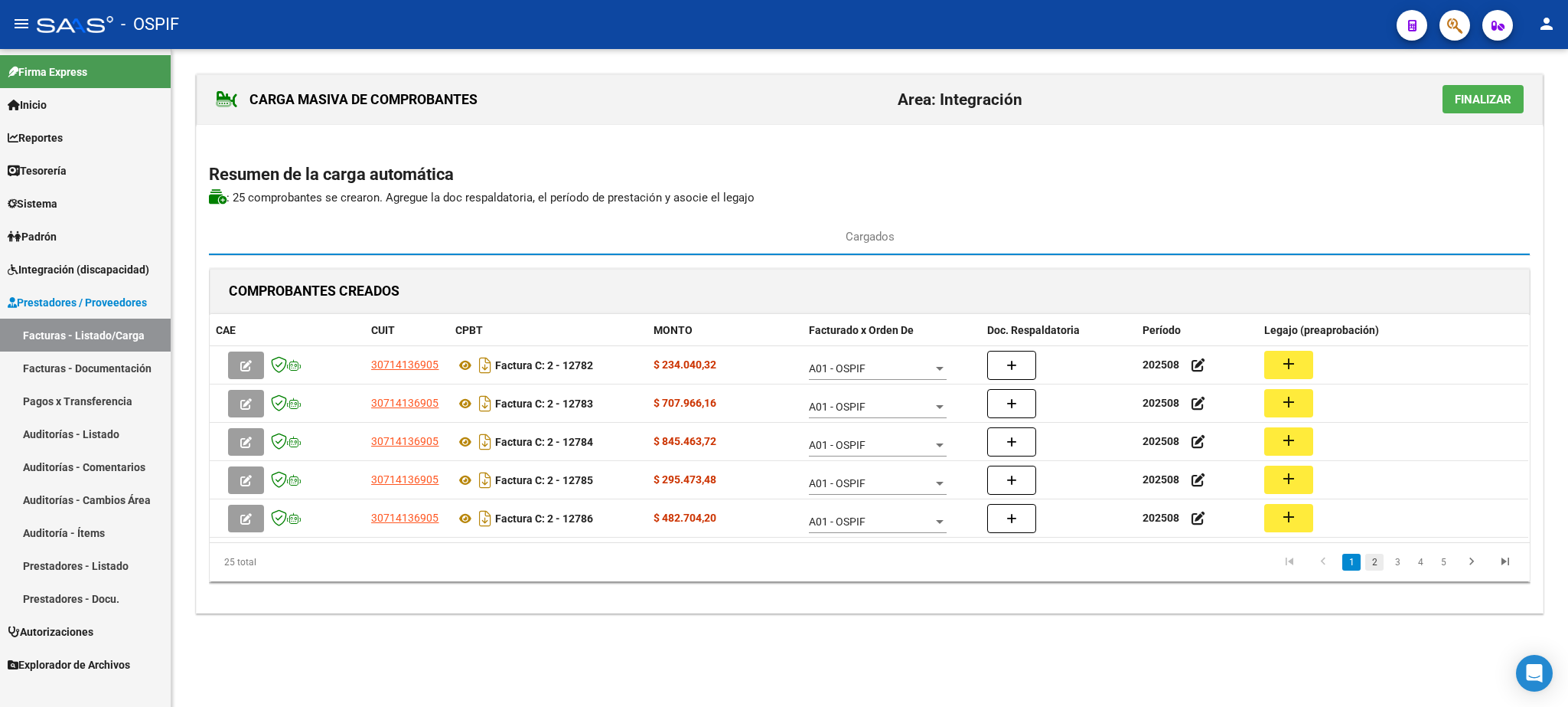
click at [1373, 569] on link "2" at bounding box center [1375, 561] width 18 height 17
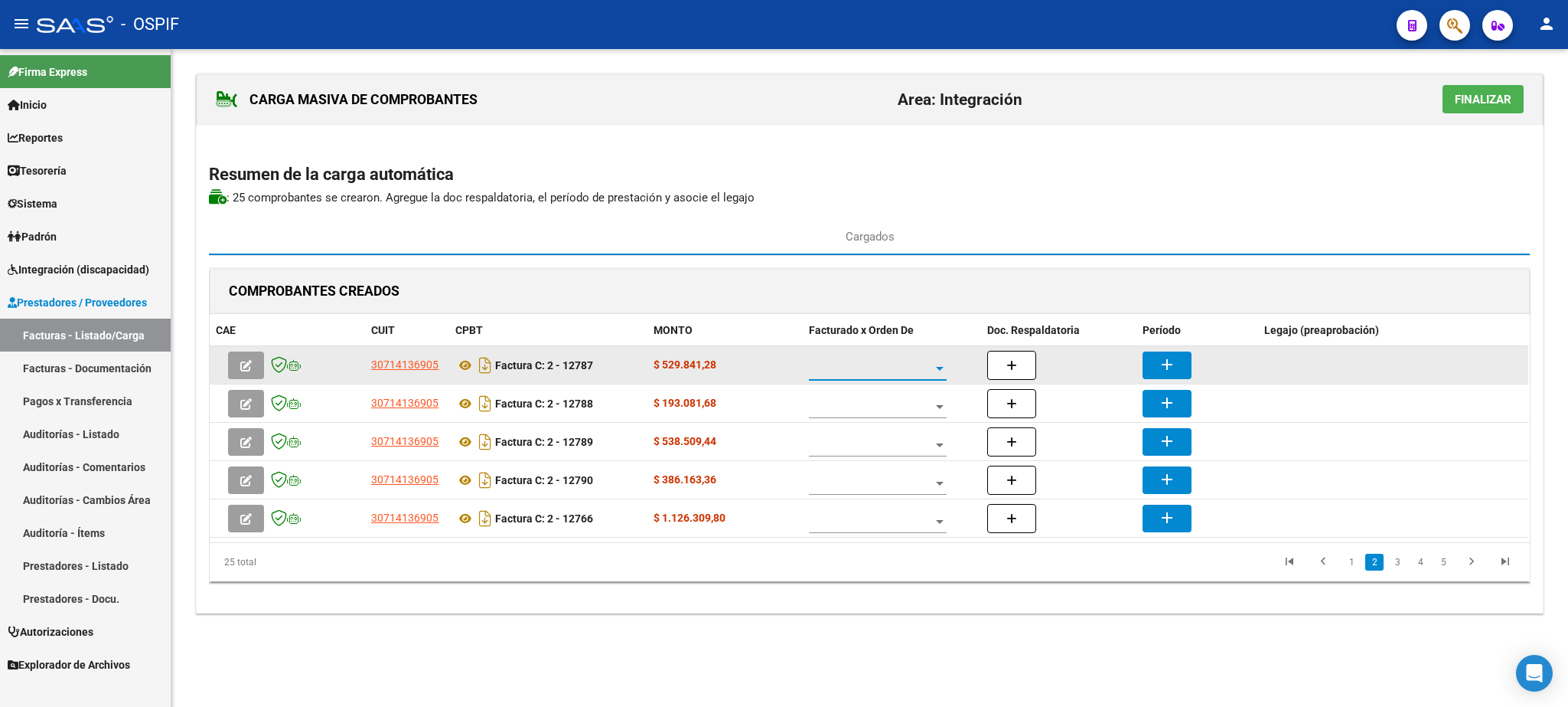
click at [872, 375] on span at bounding box center [870, 369] width 124 height 13
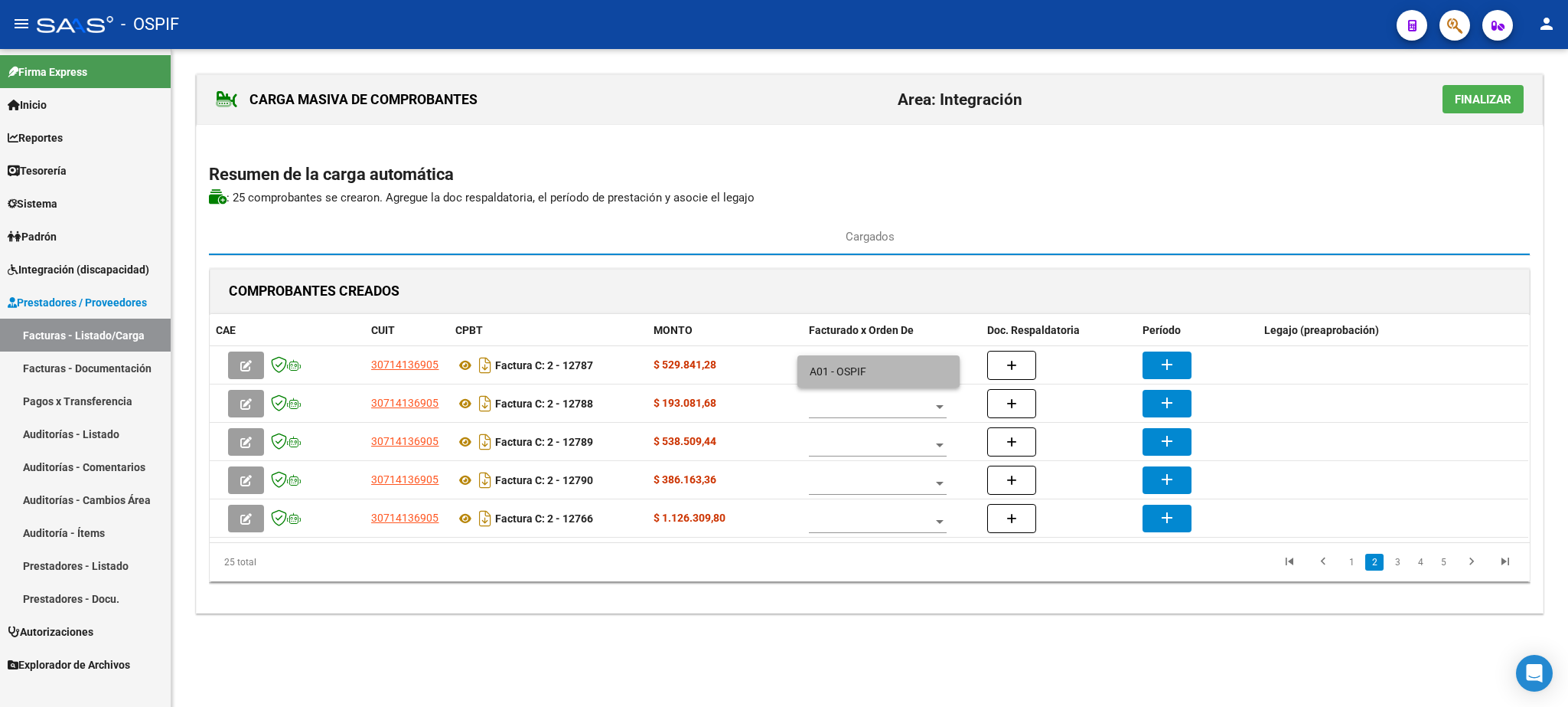
click at [872, 379] on span "A01 - OSPIF" at bounding box center [878, 372] width 137 height 33
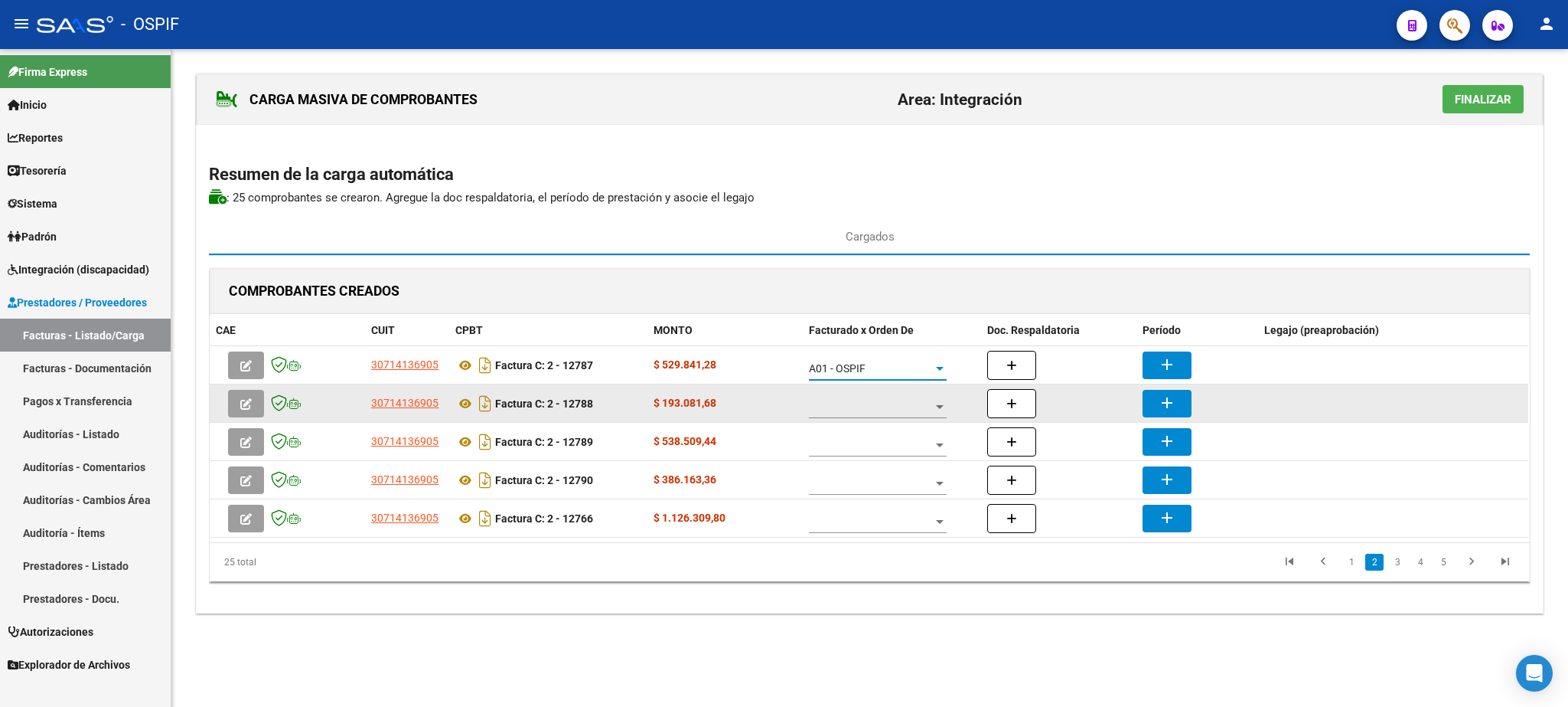
click at [863, 408] on span at bounding box center [870, 407] width 124 height 13
click at [863, 408] on span "A01 - OSPIF" at bounding box center [878, 410] width 137 height 33
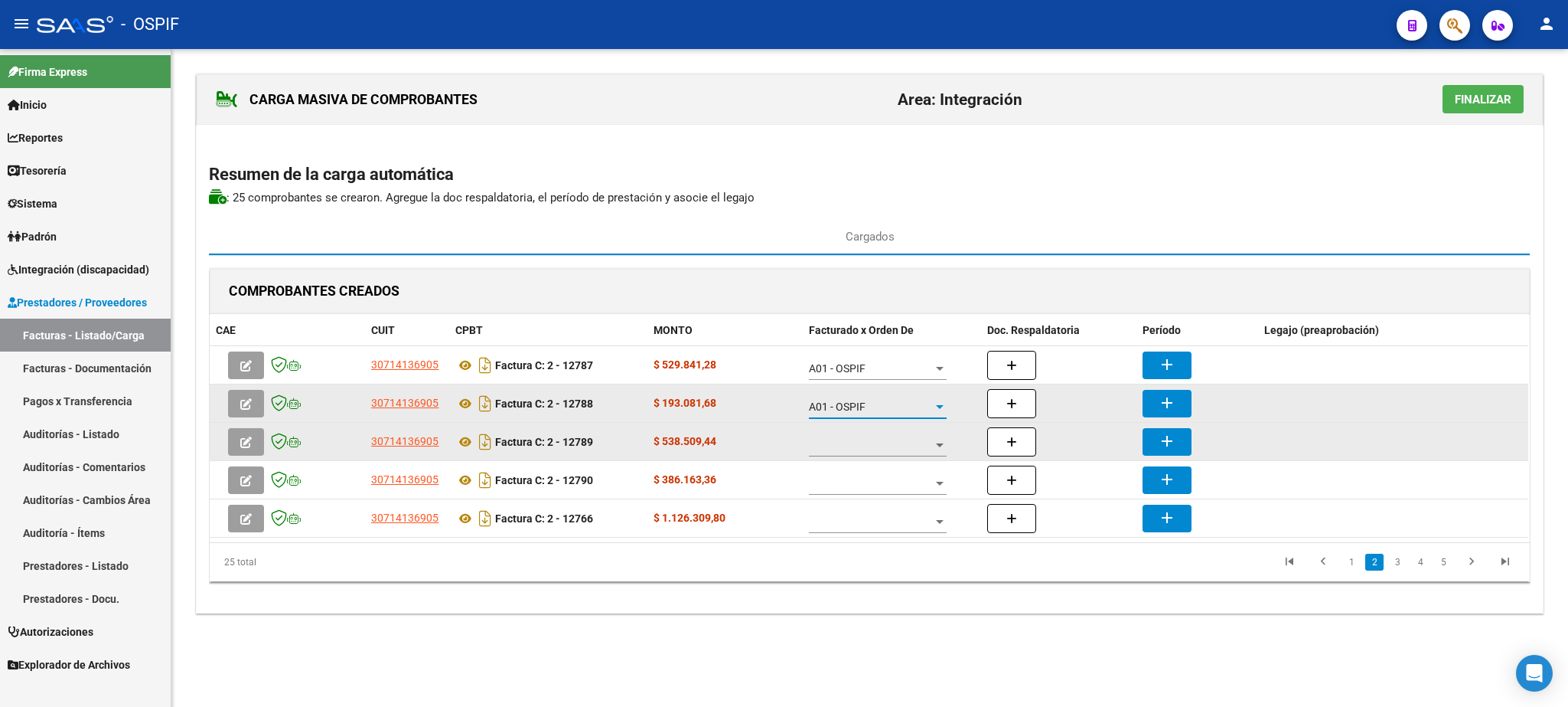
click at [859, 448] on span at bounding box center [870, 445] width 124 height 13
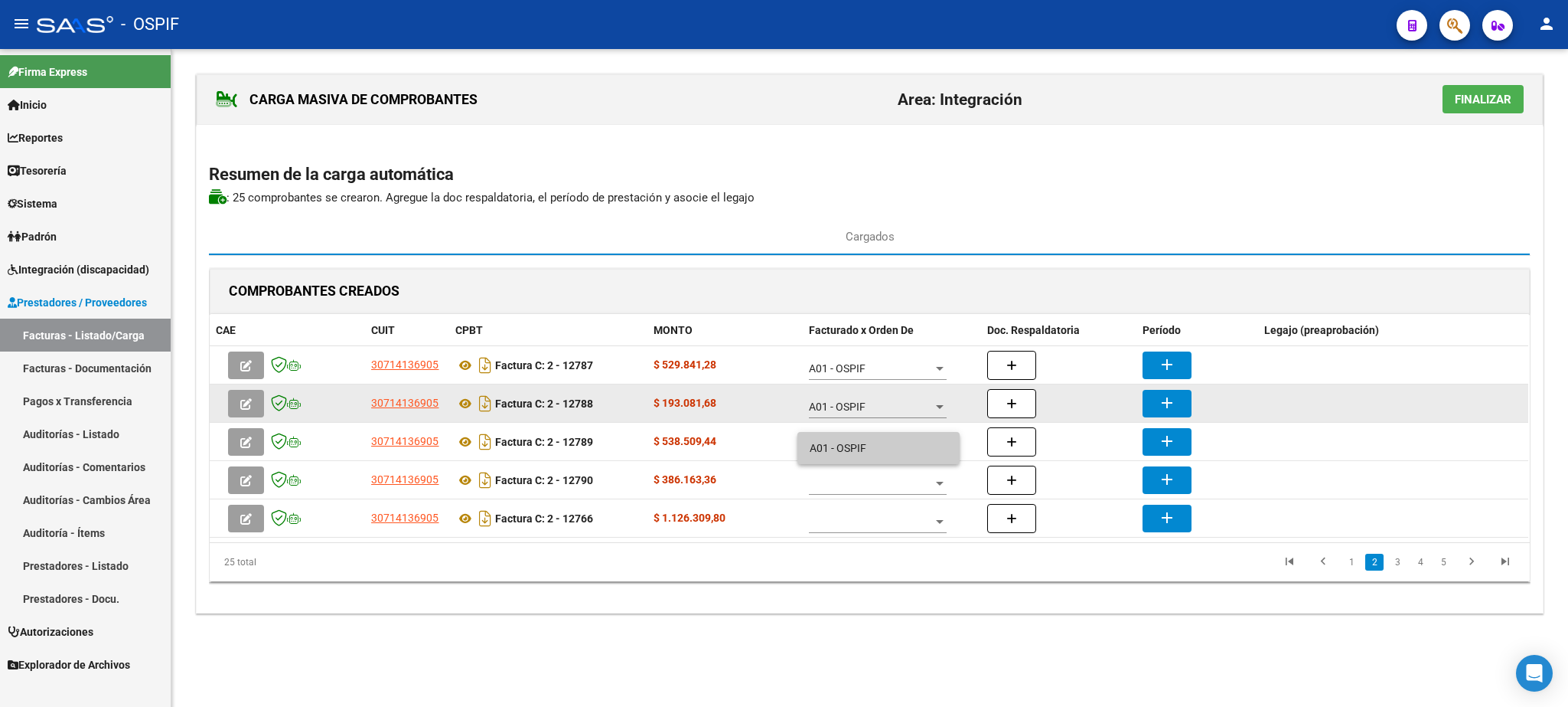
click at [849, 448] on span "A01 - OSPIF" at bounding box center [878, 448] width 137 height 33
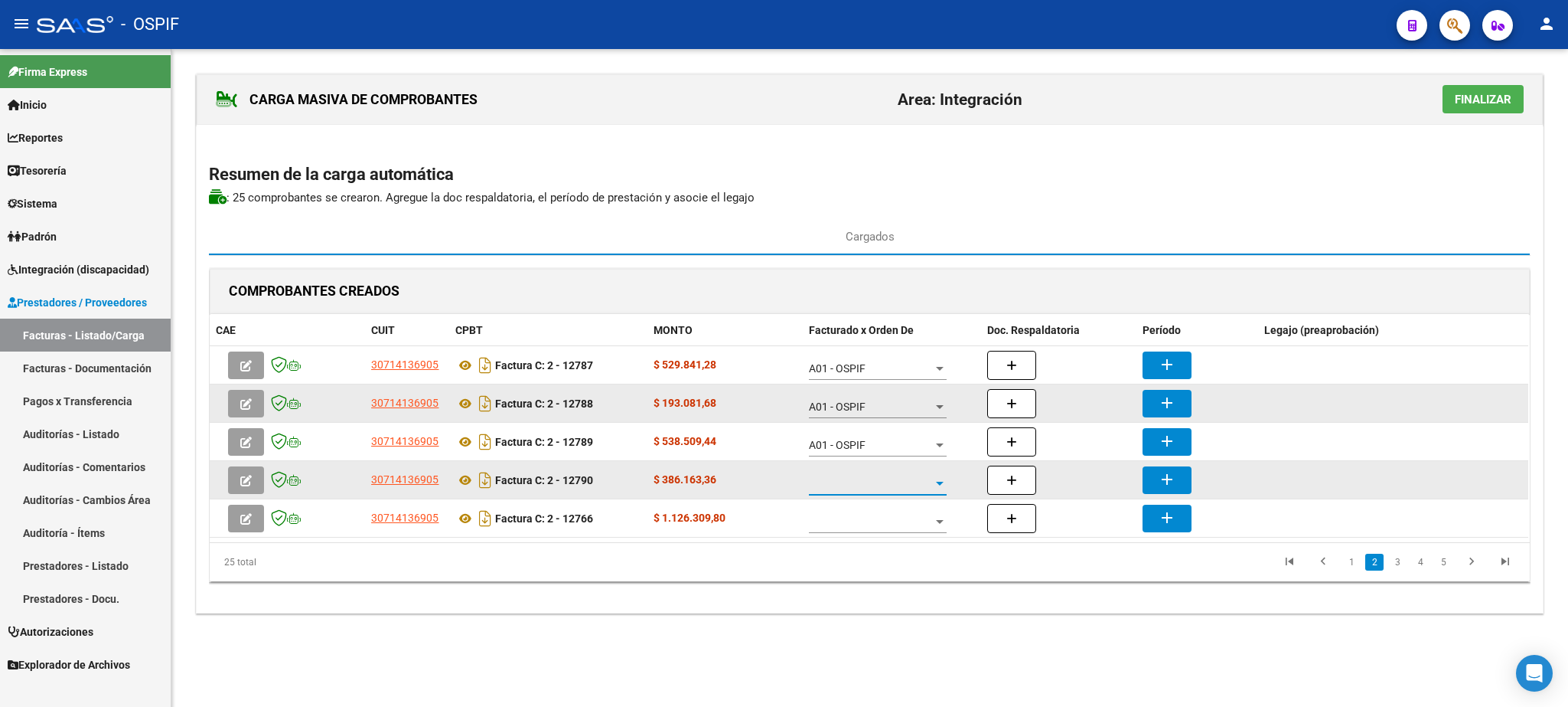
click at [874, 485] on span at bounding box center [870, 484] width 124 height 13
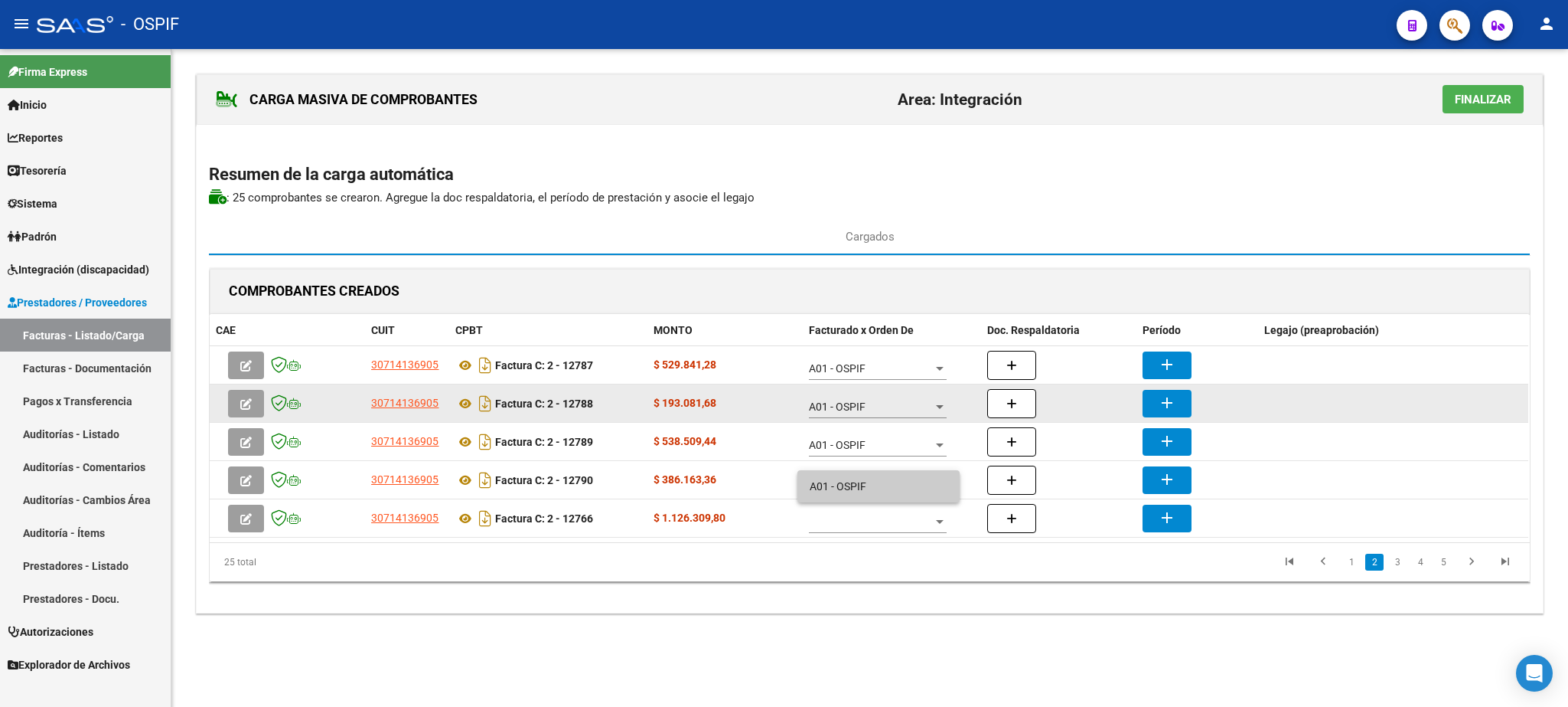
click at [881, 476] on span "A01 - OSPIF" at bounding box center [878, 486] width 137 height 33
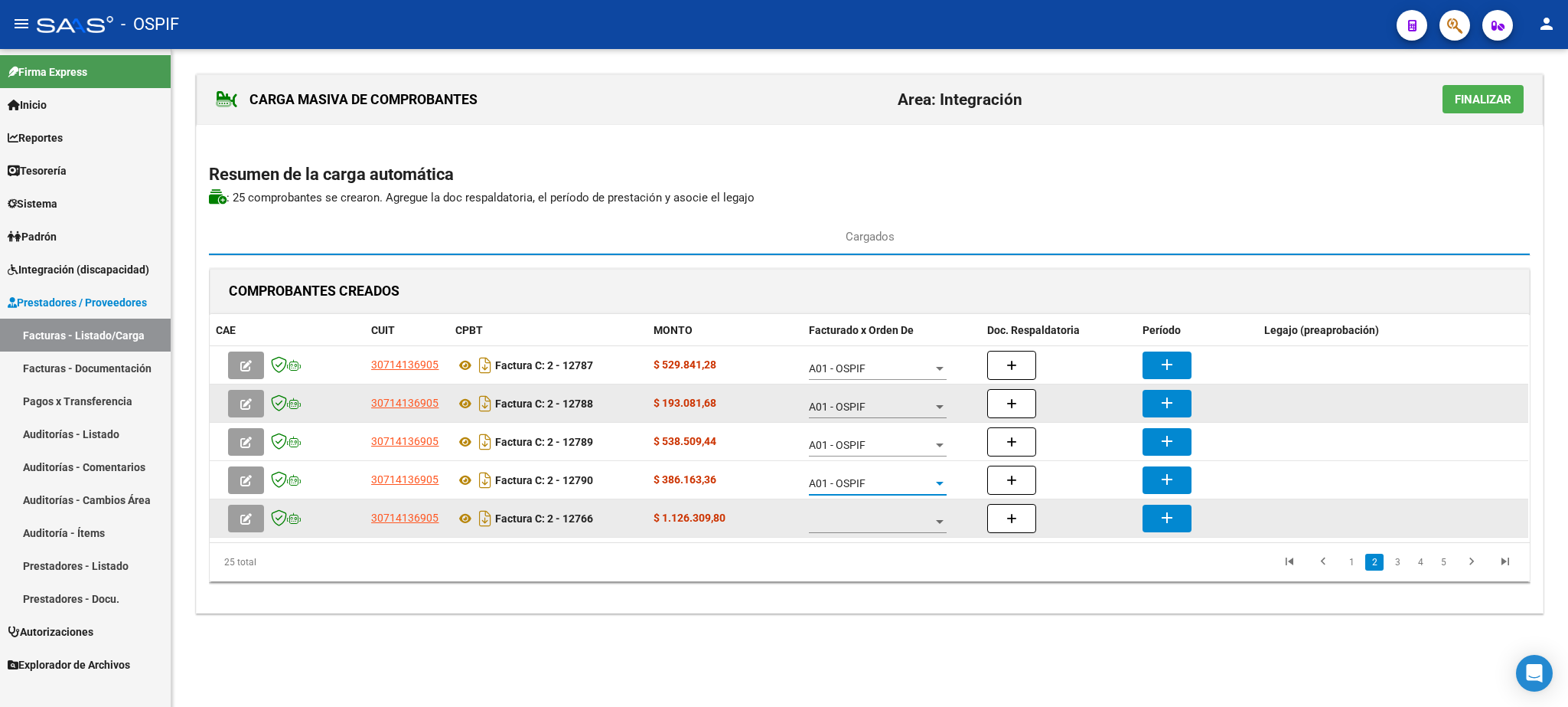
click at [891, 526] on span at bounding box center [870, 522] width 124 height 13
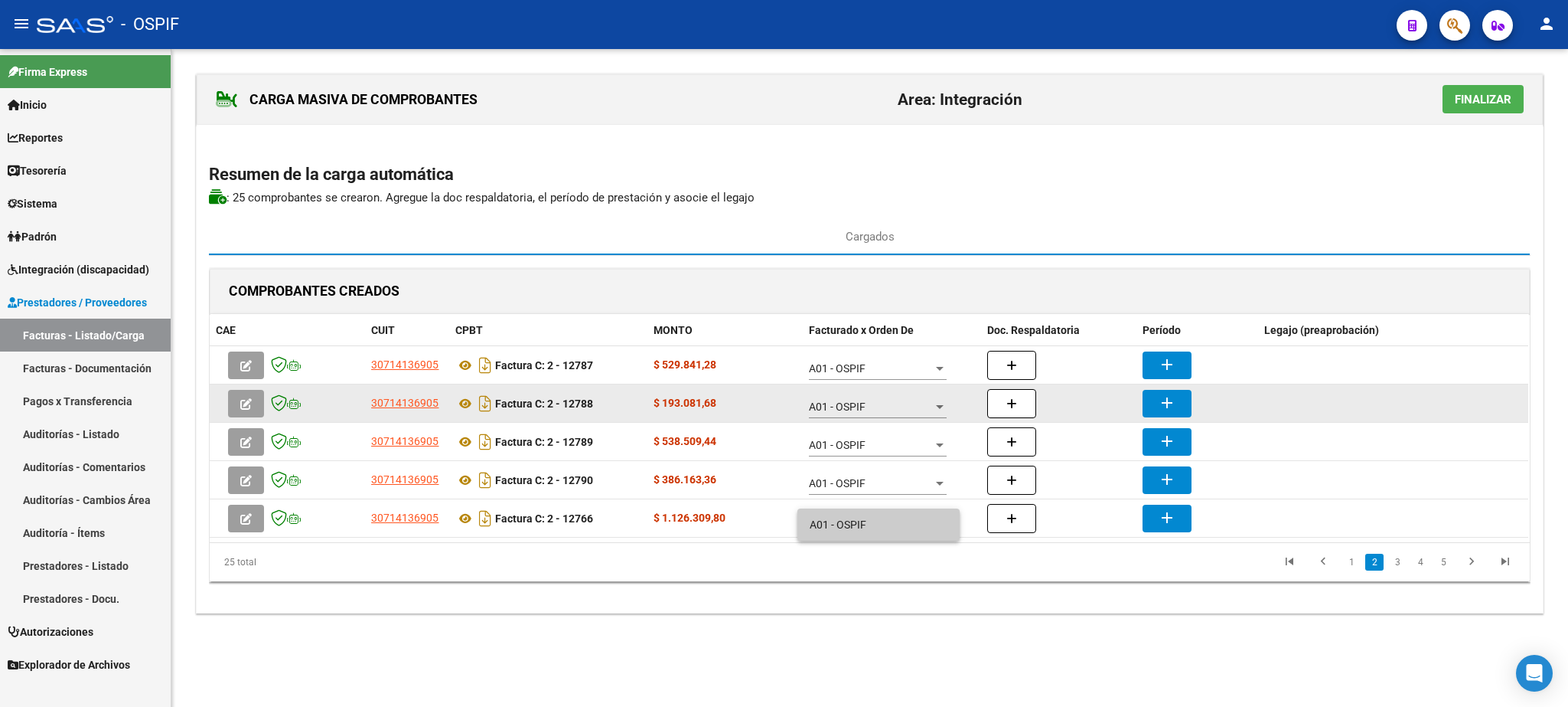
click at [851, 526] on span "A01 - OSPIF" at bounding box center [878, 524] width 137 height 33
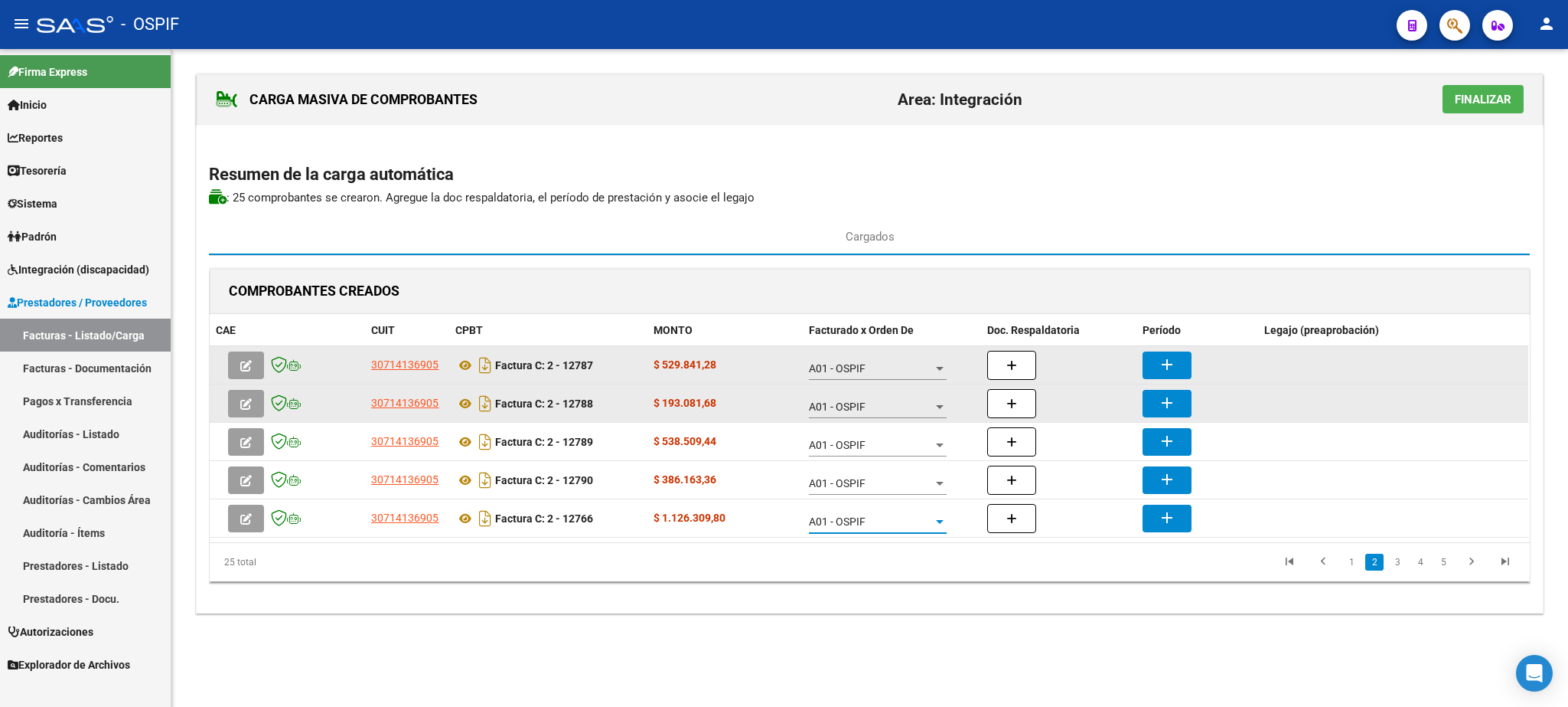
click at [1162, 372] on mat-icon "add" at bounding box center [1167, 364] width 18 height 18
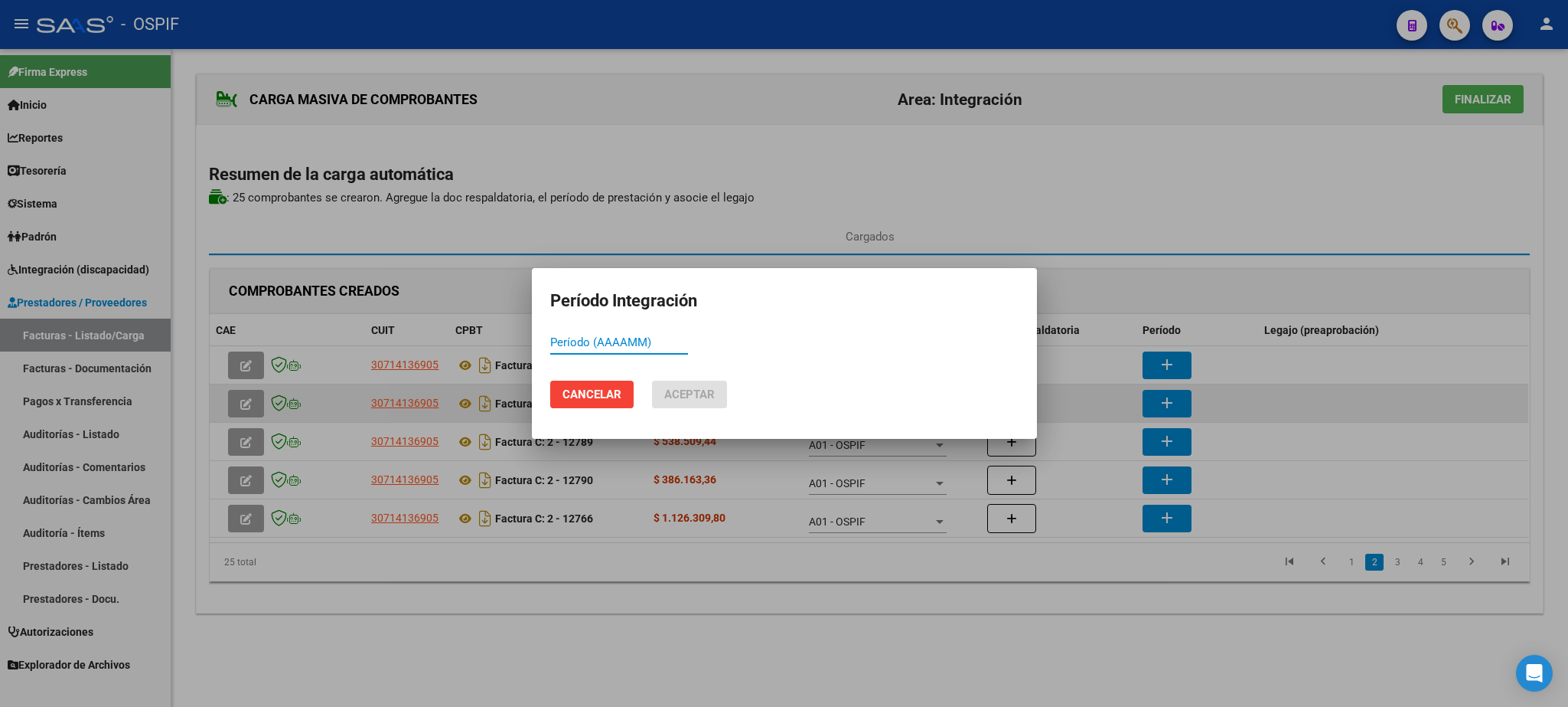
paste input "202508"
type input "202508"
click at [718, 394] on button "Aceptar" at bounding box center [690, 394] width 75 height 27
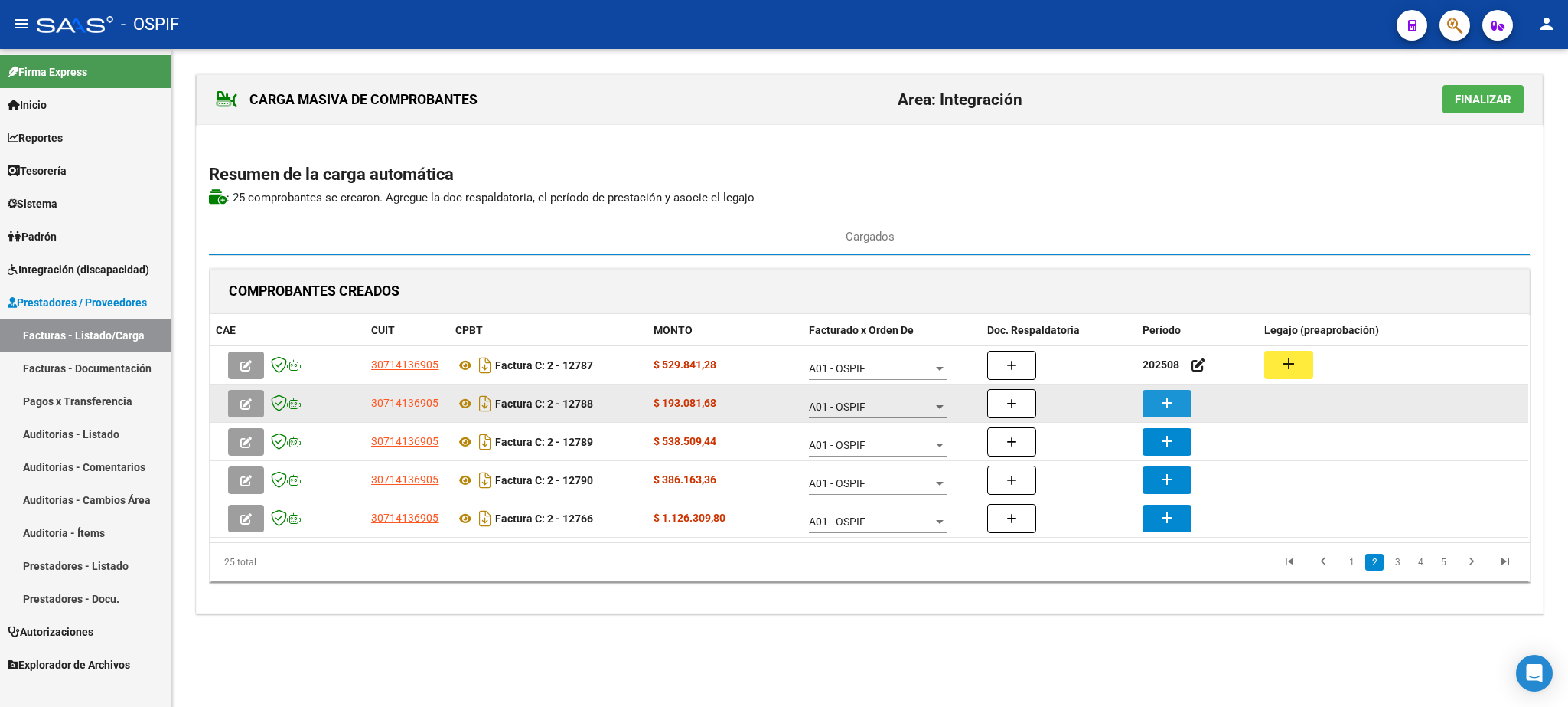
click at [1173, 399] on mat-icon "add" at bounding box center [1167, 402] width 18 height 18
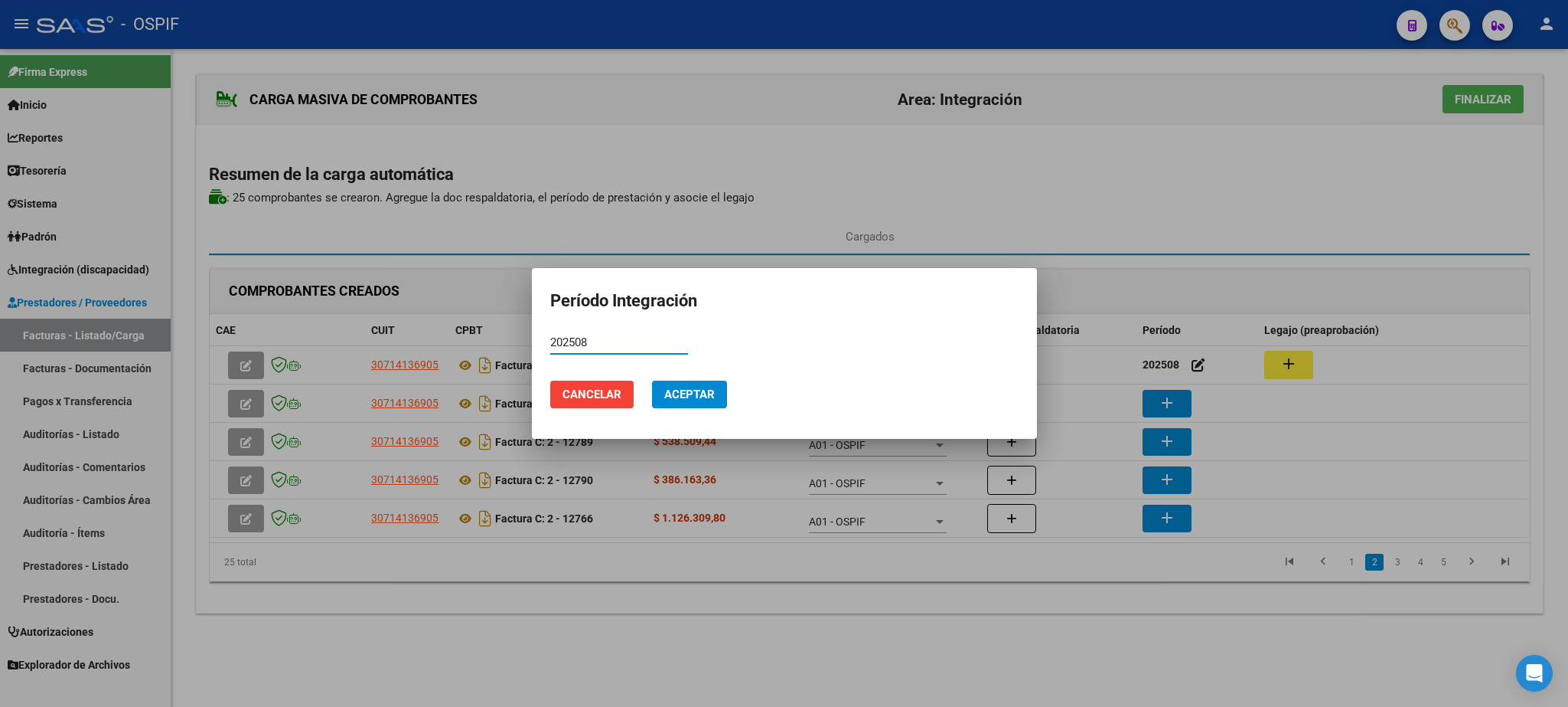
type input "202508"
click at [686, 392] on span "Aceptar" at bounding box center [690, 394] width 51 height 14
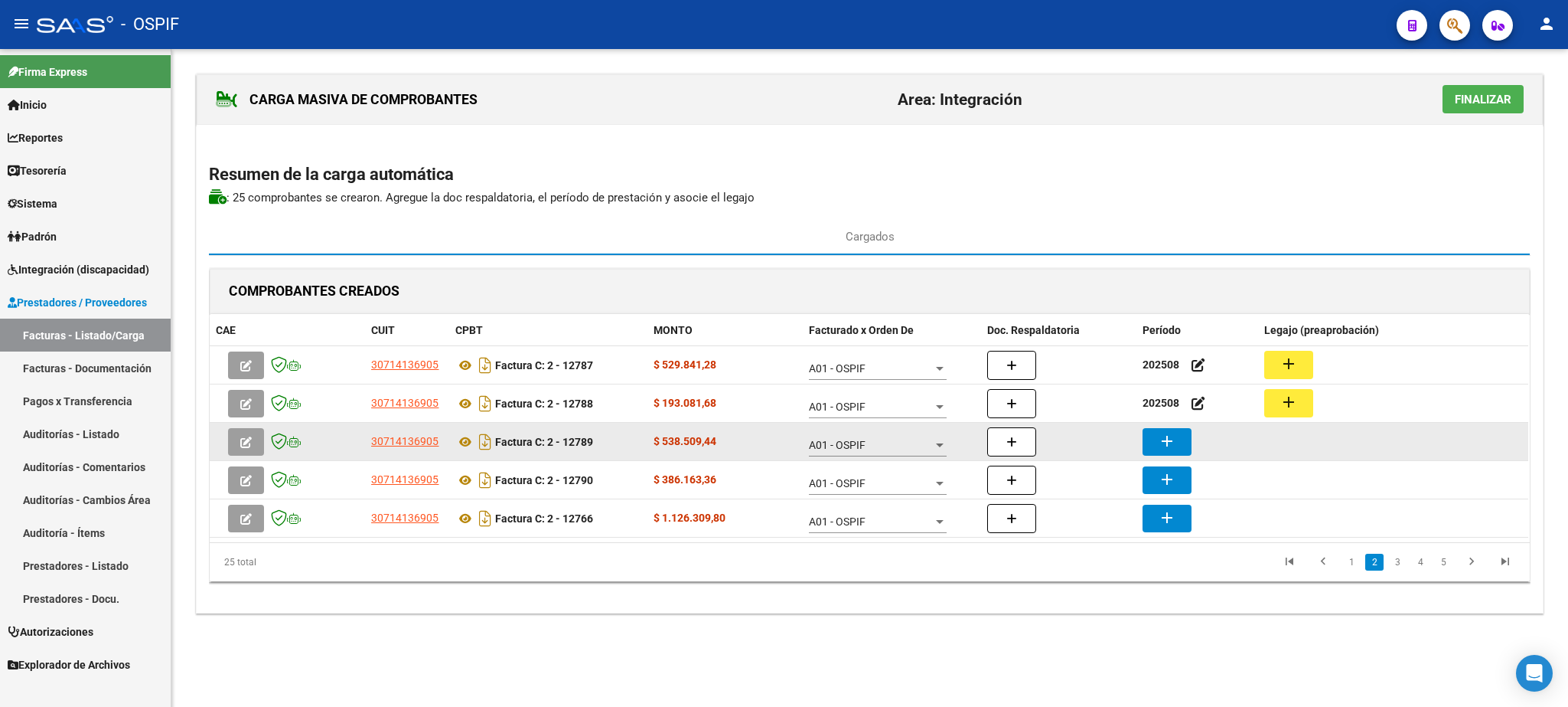
click at [1162, 438] on mat-icon "add" at bounding box center [1167, 441] width 18 height 18
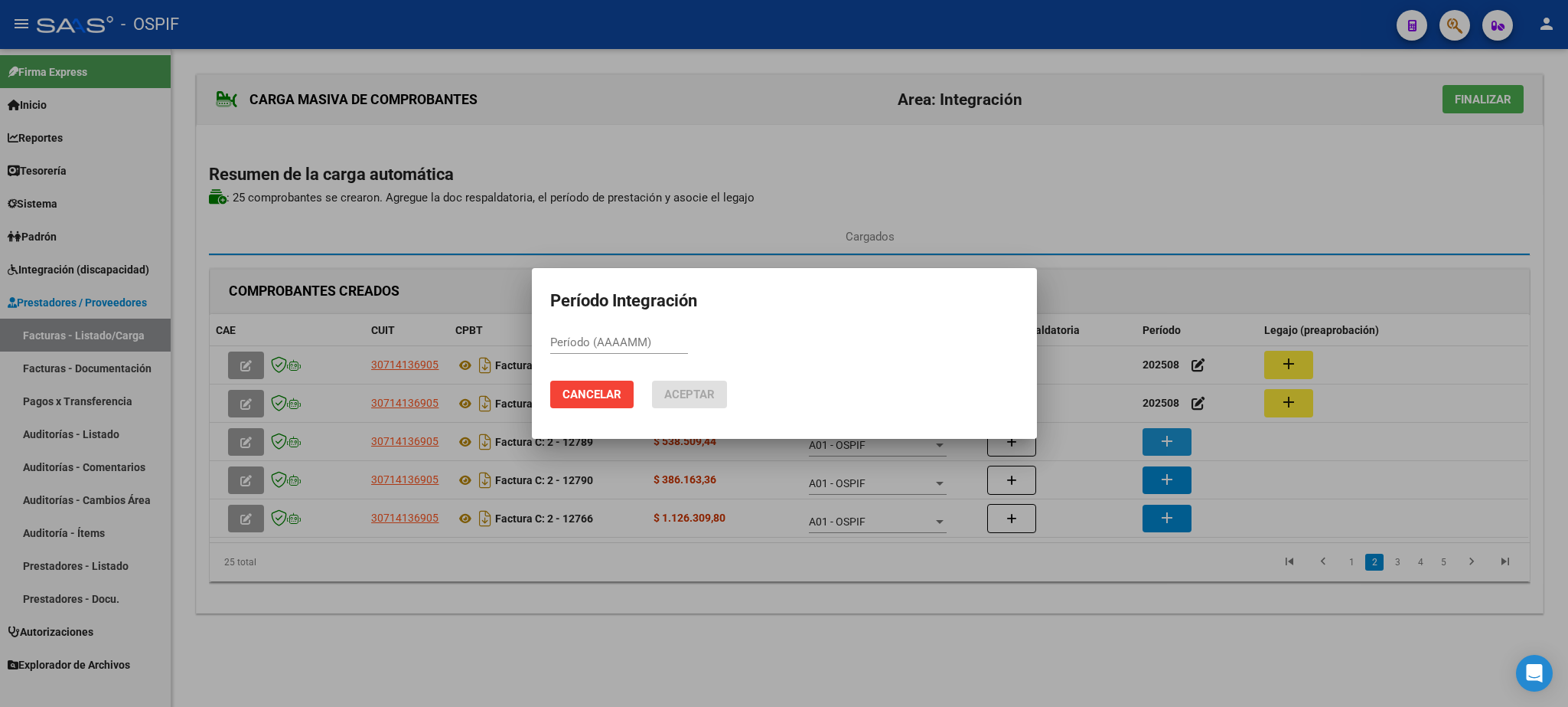
paste input "202508"
type input "202508"
click at [683, 395] on span "Aceptar" at bounding box center [690, 394] width 51 height 14
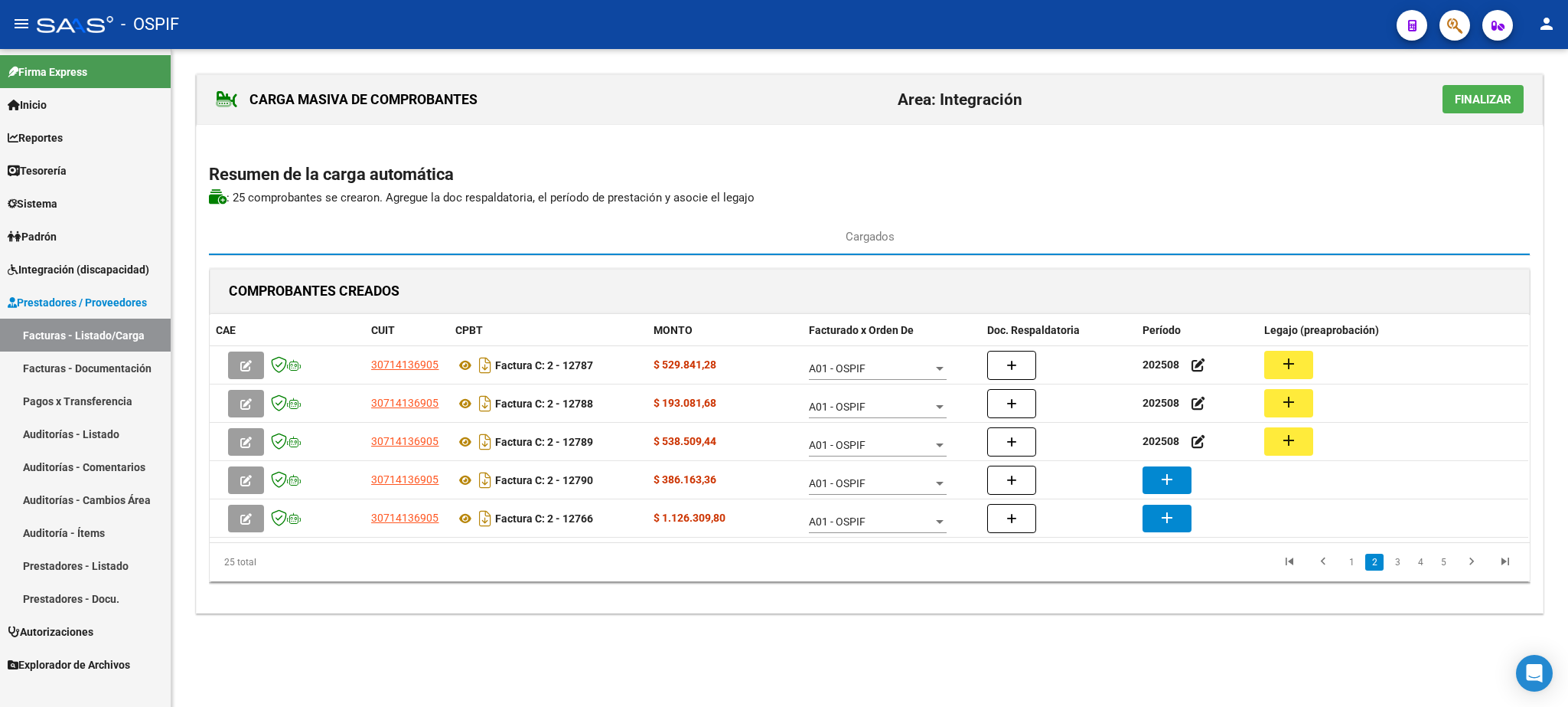
click at [1170, 475] on mat-icon "add" at bounding box center [1167, 479] width 18 height 18
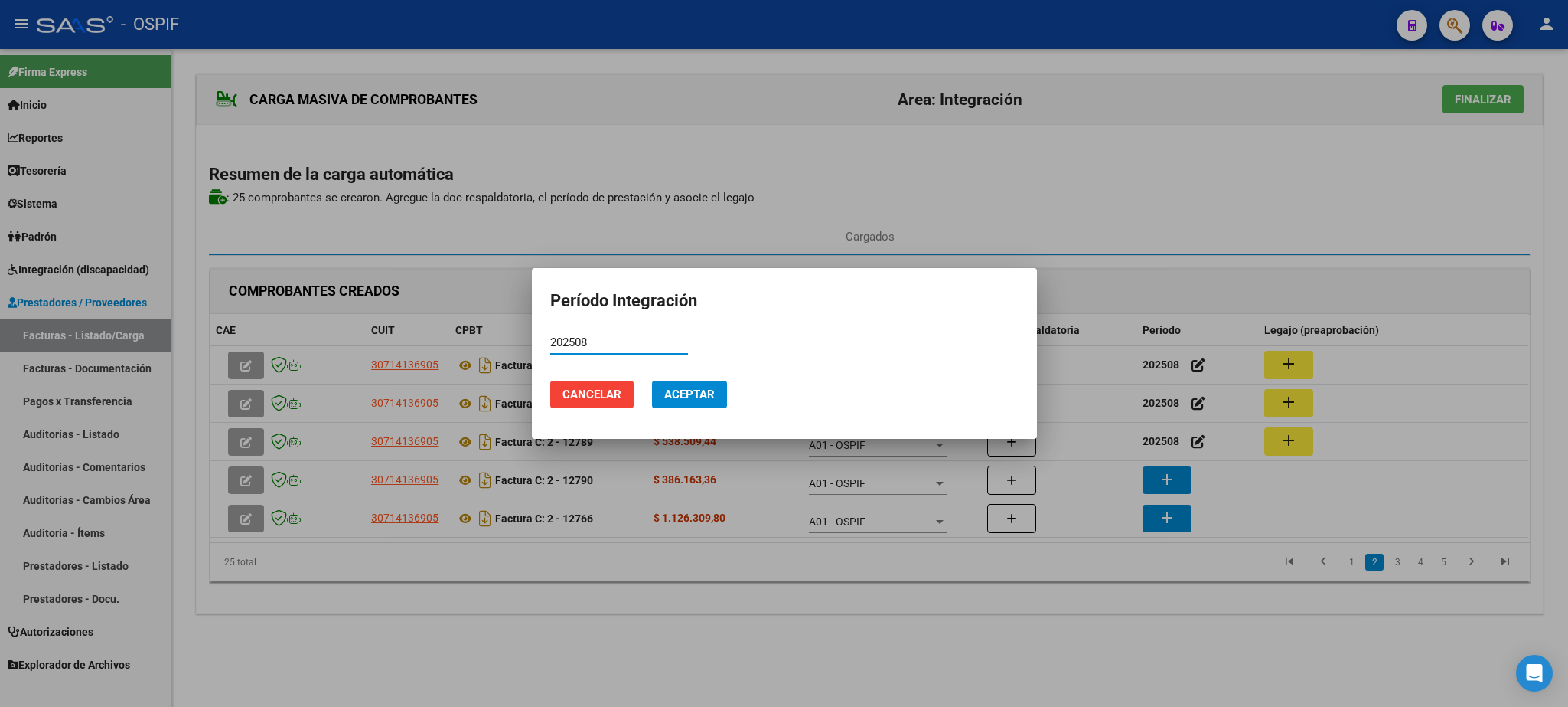
type input "202508"
click at [698, 400] on button "Aceptar" at bounding box center [690, 394] width 75 height 27
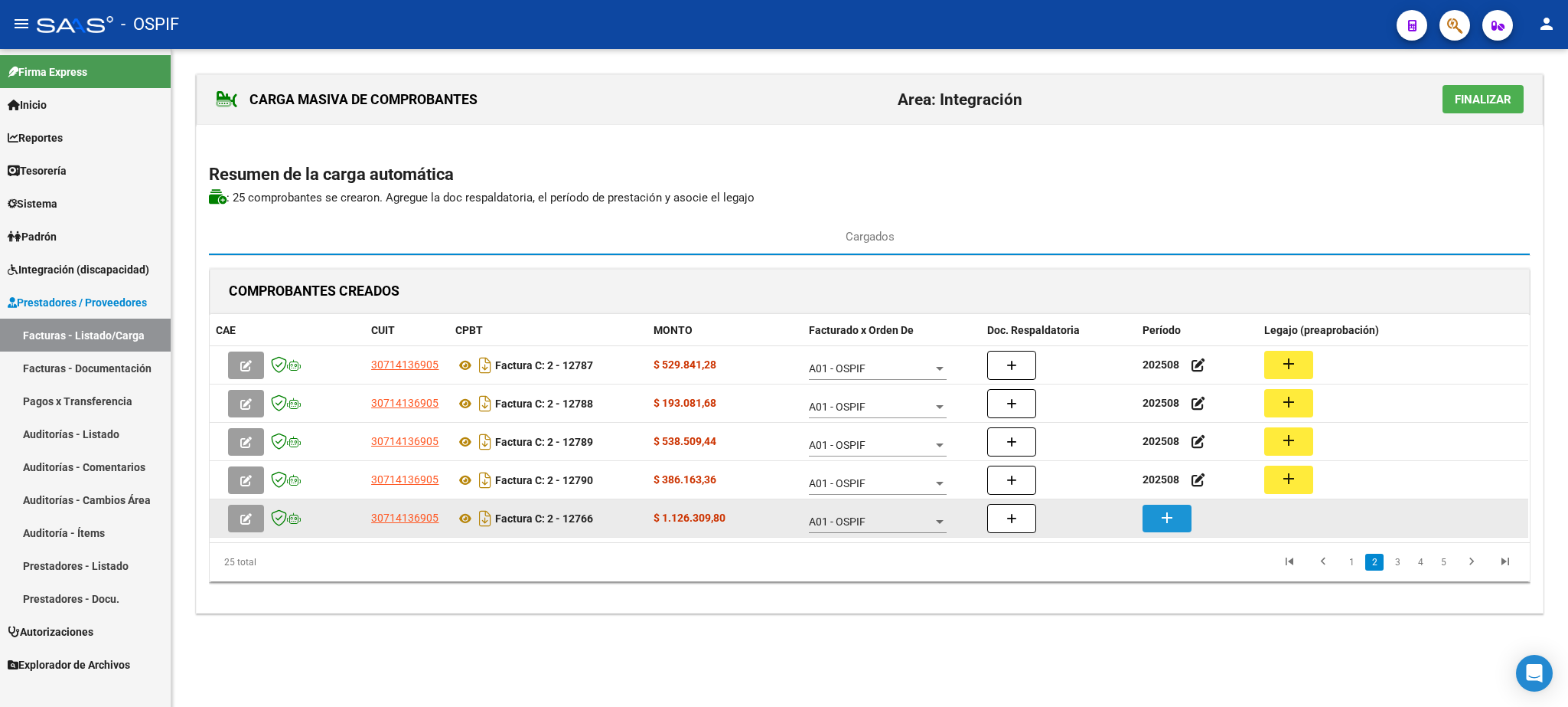
click at [1157, 521] on button "add" at bounding box center [1168, 518] width 49 height 27
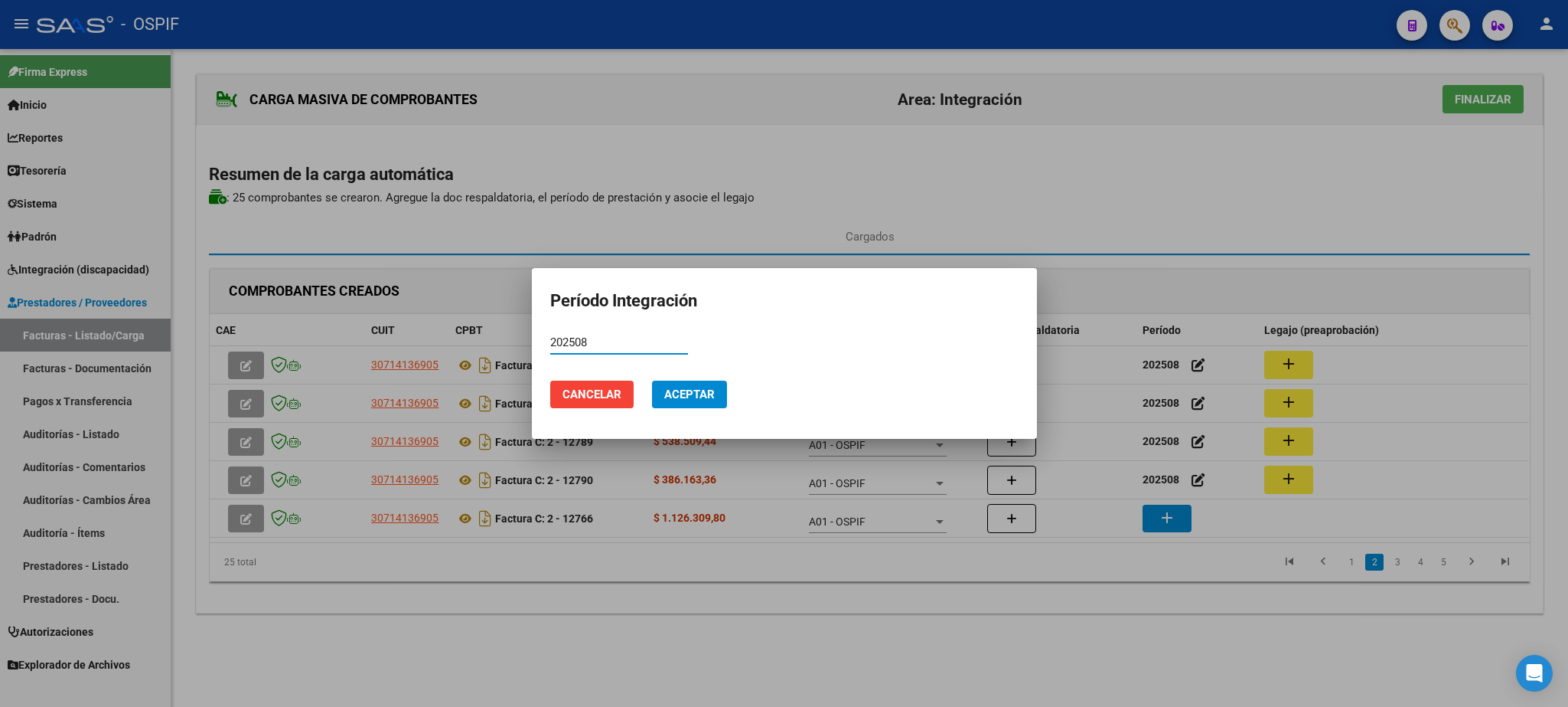
type input "202508"
click at [688, 388] on span "Aceptar" at bounding box center [690, 394] width 51 height 14
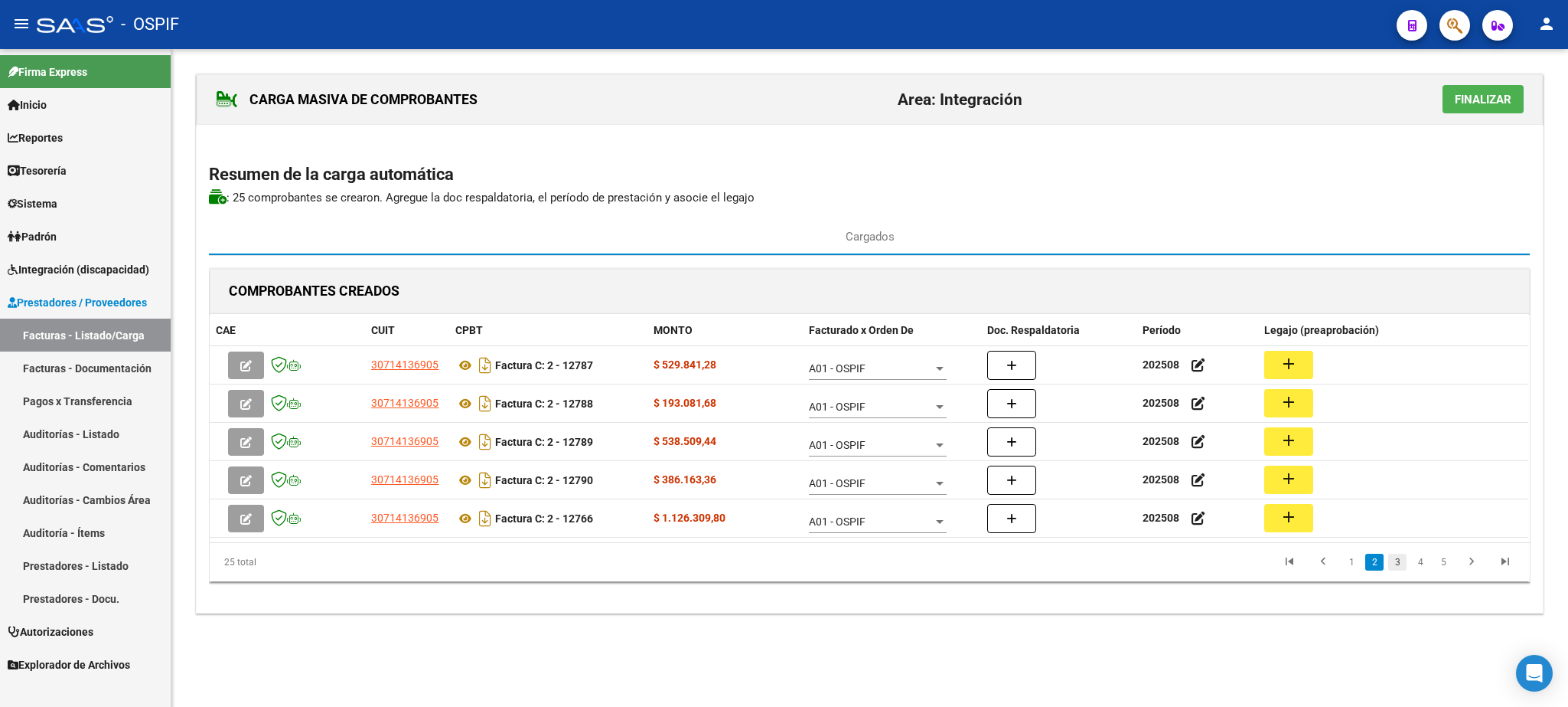
click at [1396, 568] on link "3" at bounding box center [1397, 561] width 18 height 17
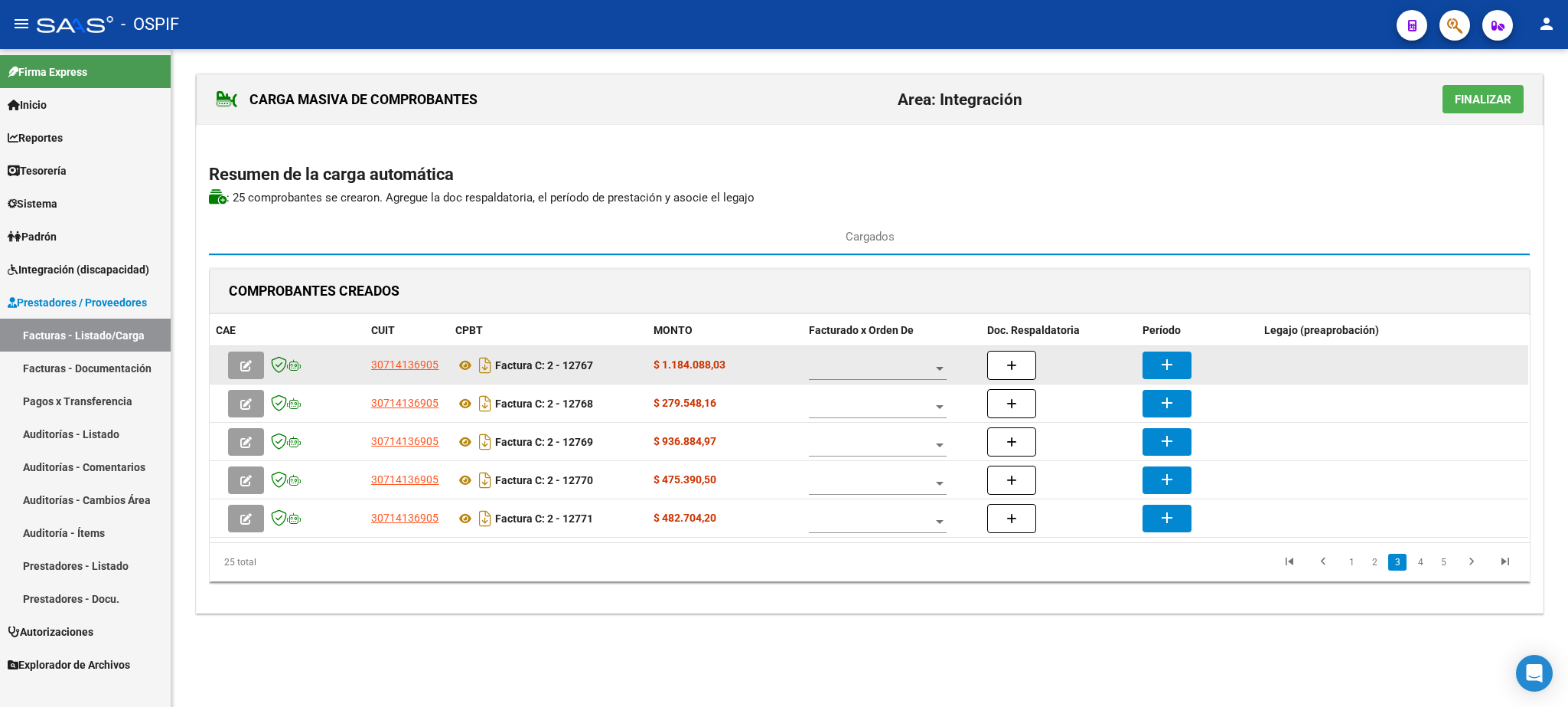
click at [861, 380] on div at bounding box center [878, 364] width 137 height 31
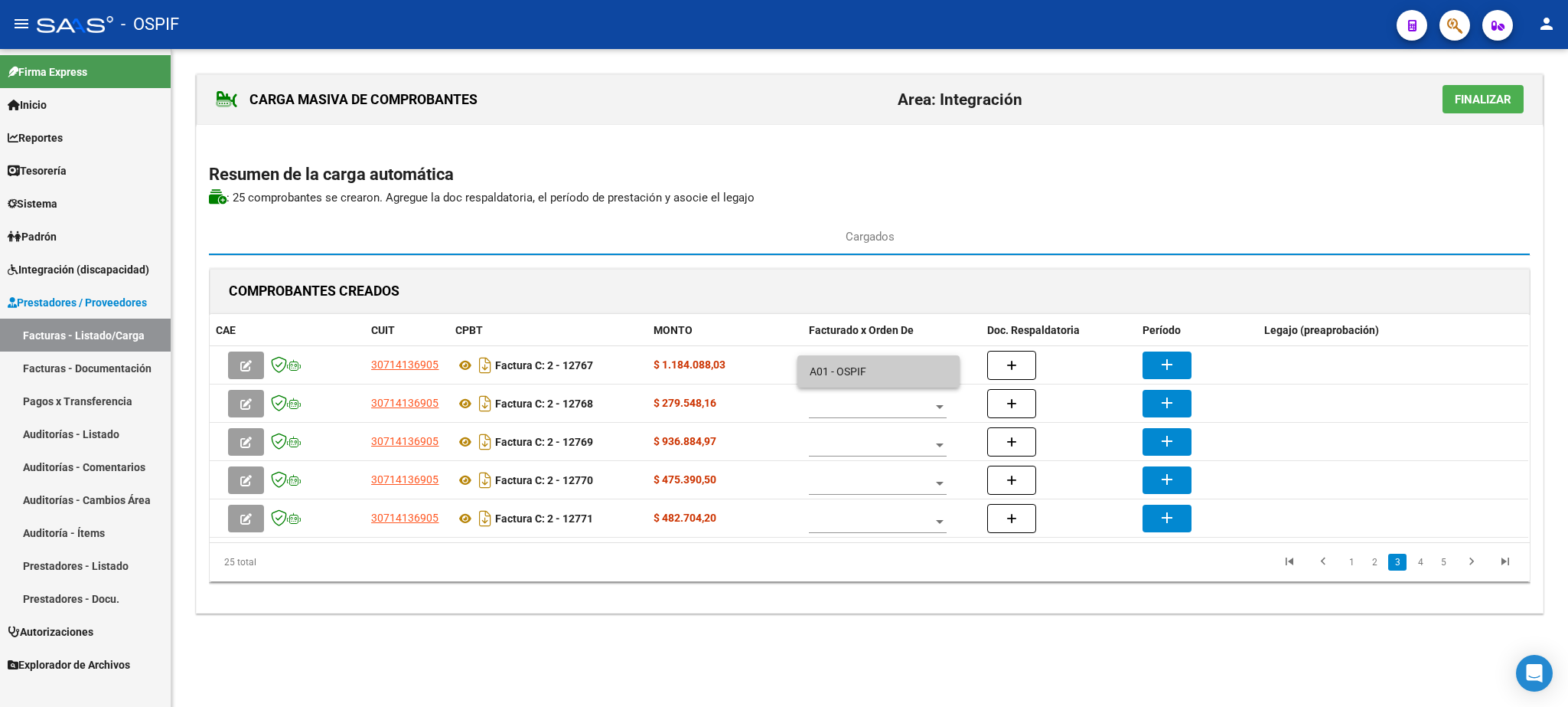
click at [866, 378] on span "A01 - OSPIF" at bounding box center [878, 372] width 137 height 33
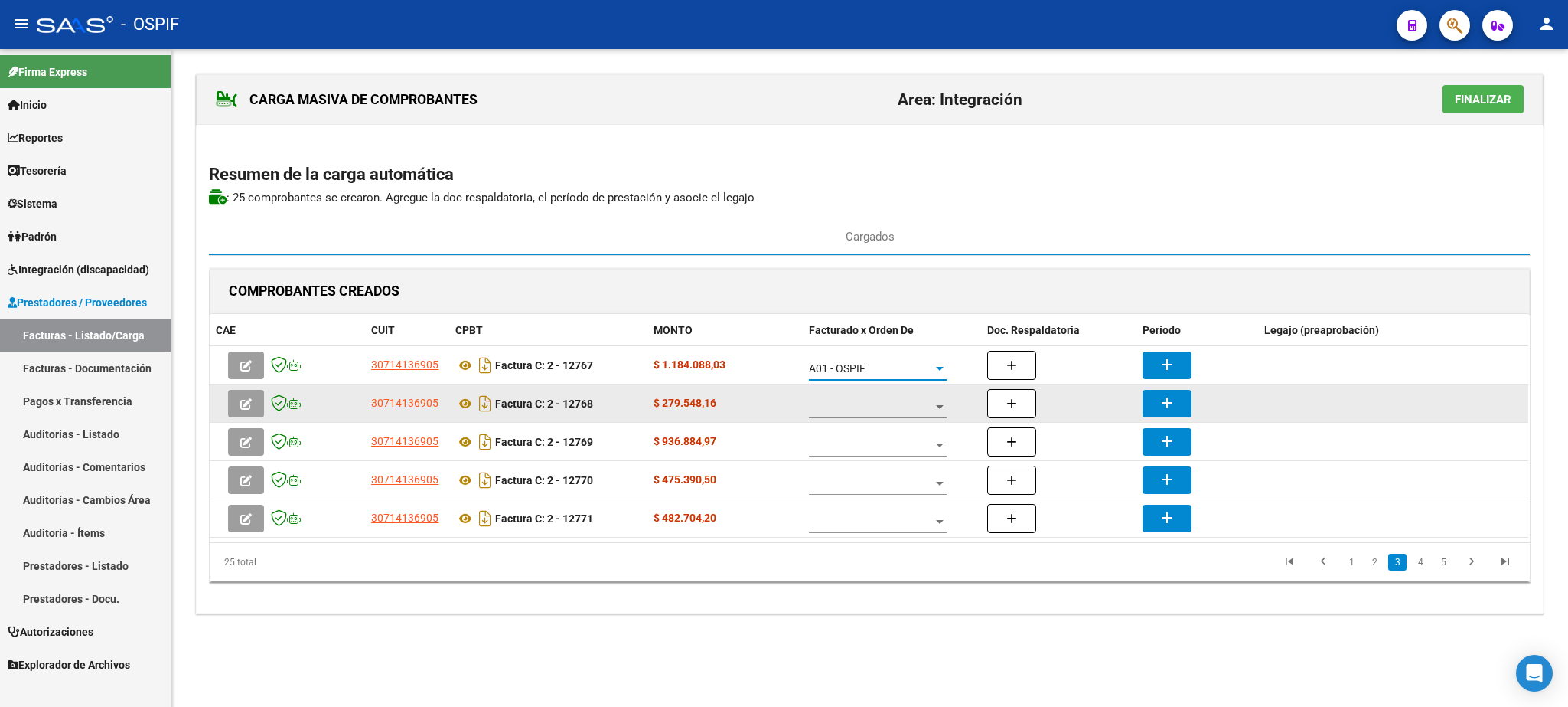
click at [879, 408] on span at bounding box center [870, 407] width 124 height 13
click at [879, 408] on span "A01 - OSPIF" at bounding box center [878, 410] width 137 height 33
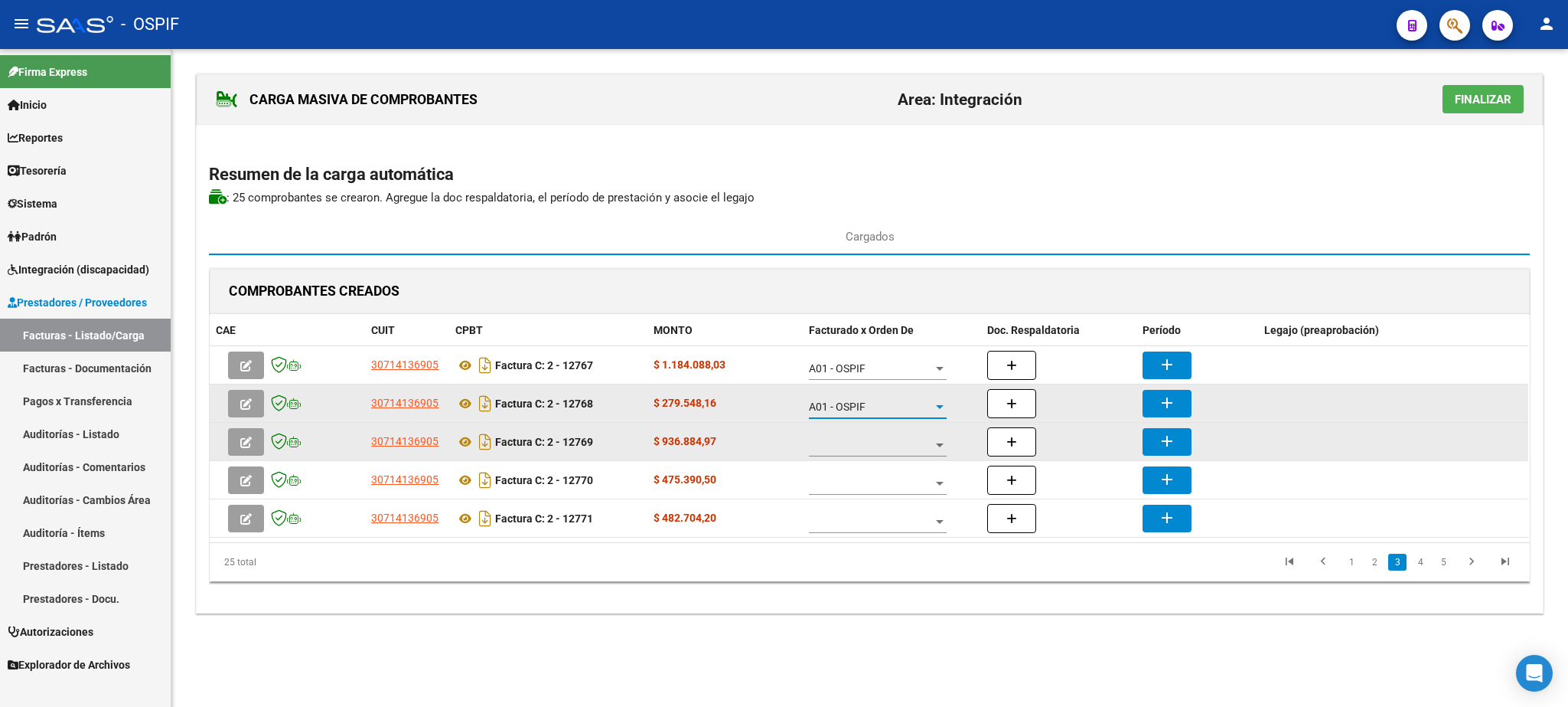
click at [875, 443] on span at bounding box center [870, 445] width 124 height 13
click at [875, 443] on span "A01 - OSPIF" at bounding box center [878, 448] width 137 height 33
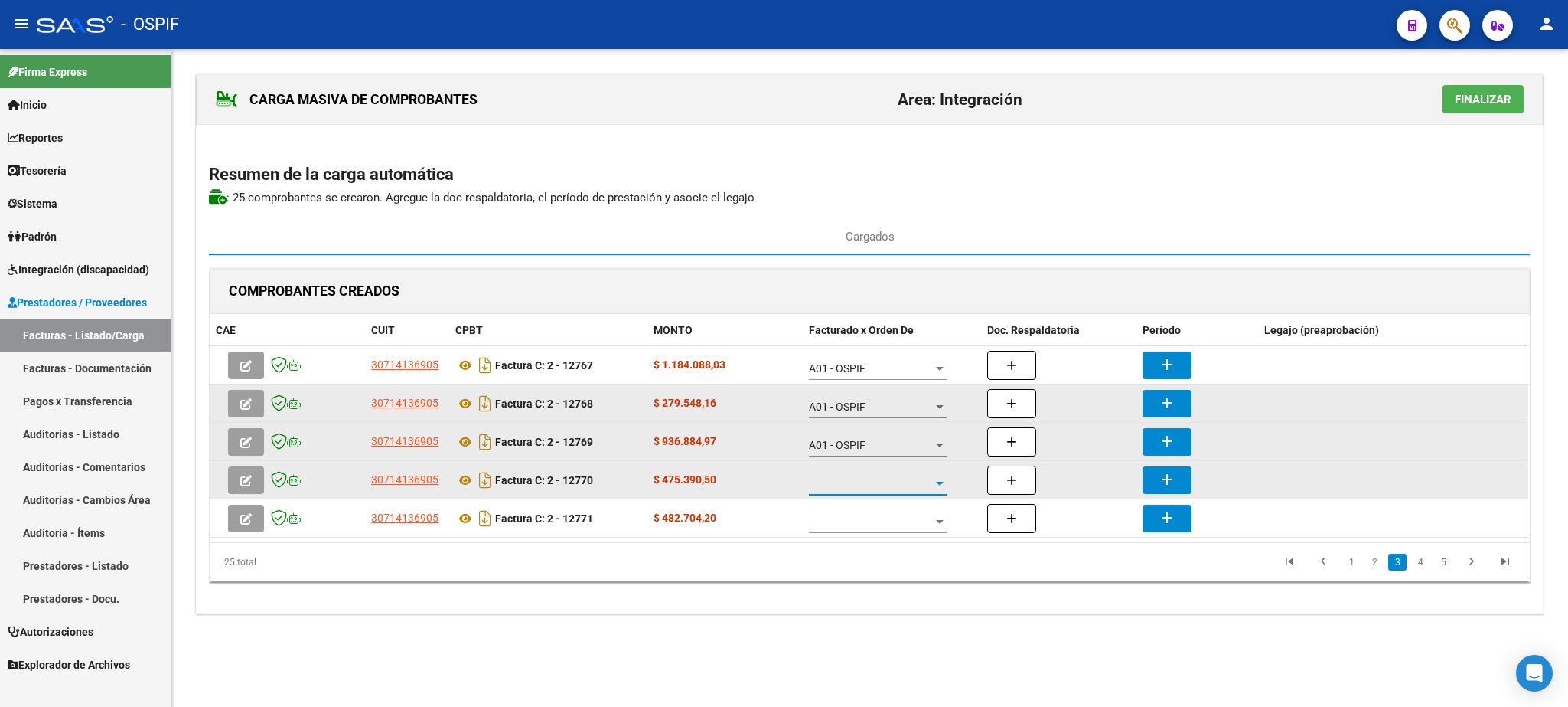
click at [877, 487] on span at bounding box center [870, 484] width 124 height 13
click at [877, 486] on span "A01 - OSPIF" at bounding box center [878, 486] width 137 height 33
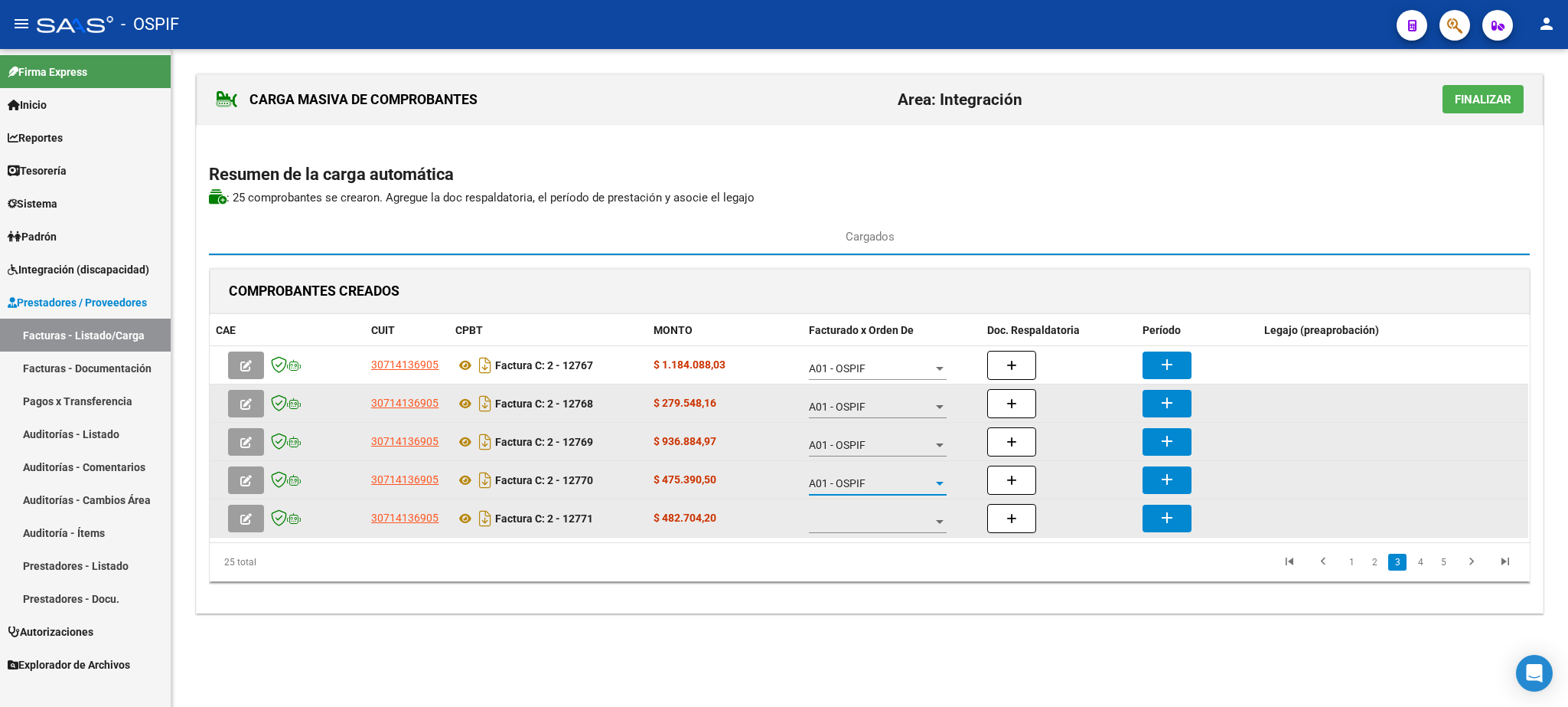
click at [883, 528] on span at bounding box center [870, 522] width 124 height 13
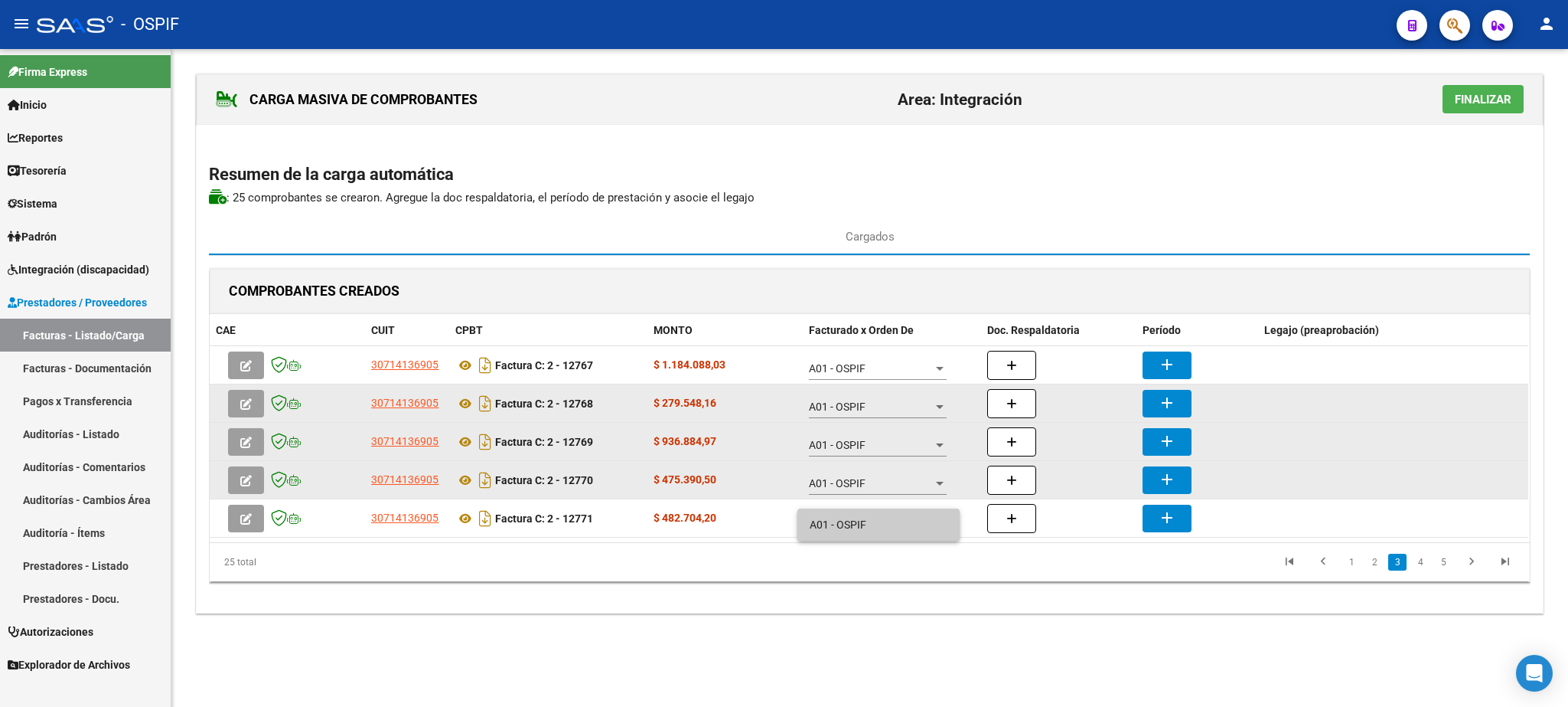
click at [878, 526] on span "A01 - OSPIF" at bounding box center [878, 524] width 137 height 33
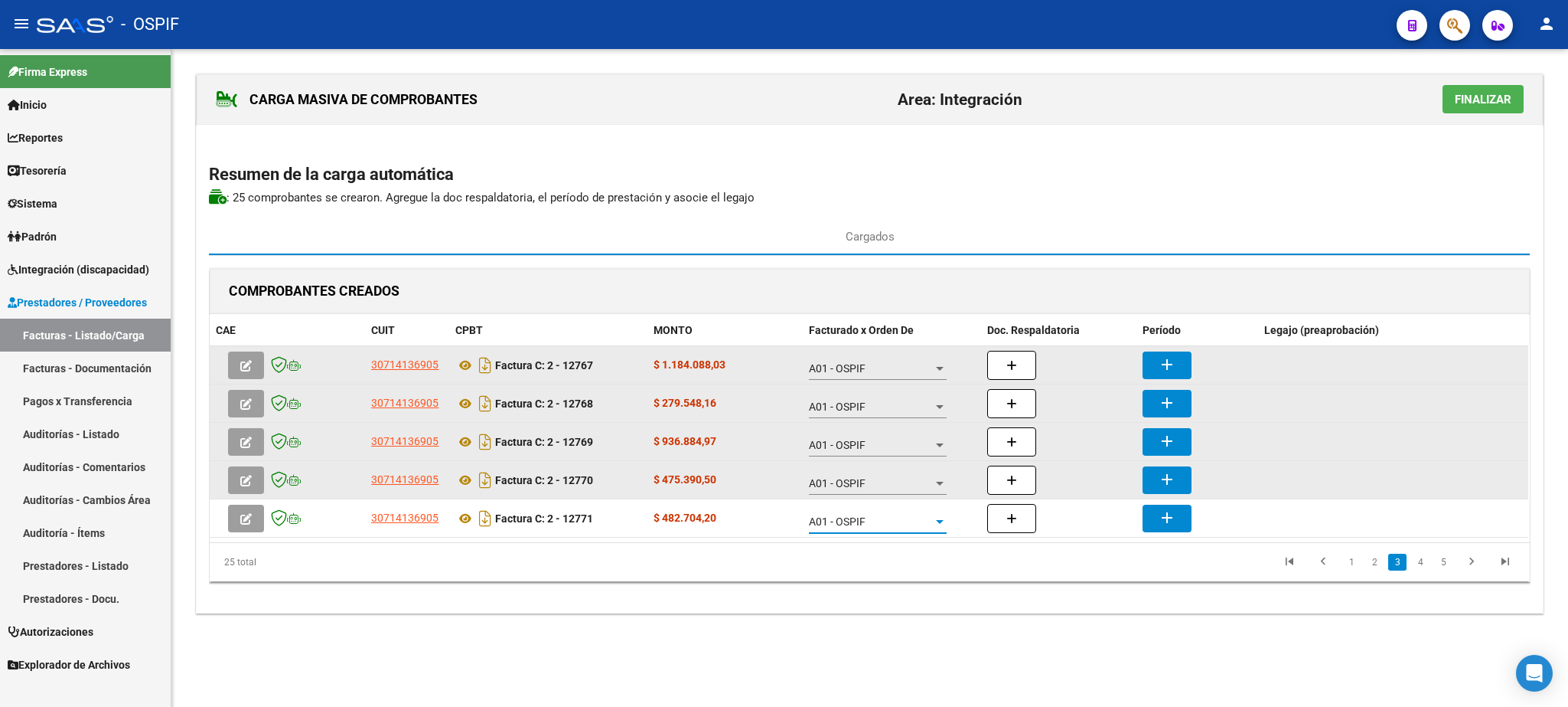
click at [1169, 377] on button "add" at bounding box center [1168, 365] width 49 height 27
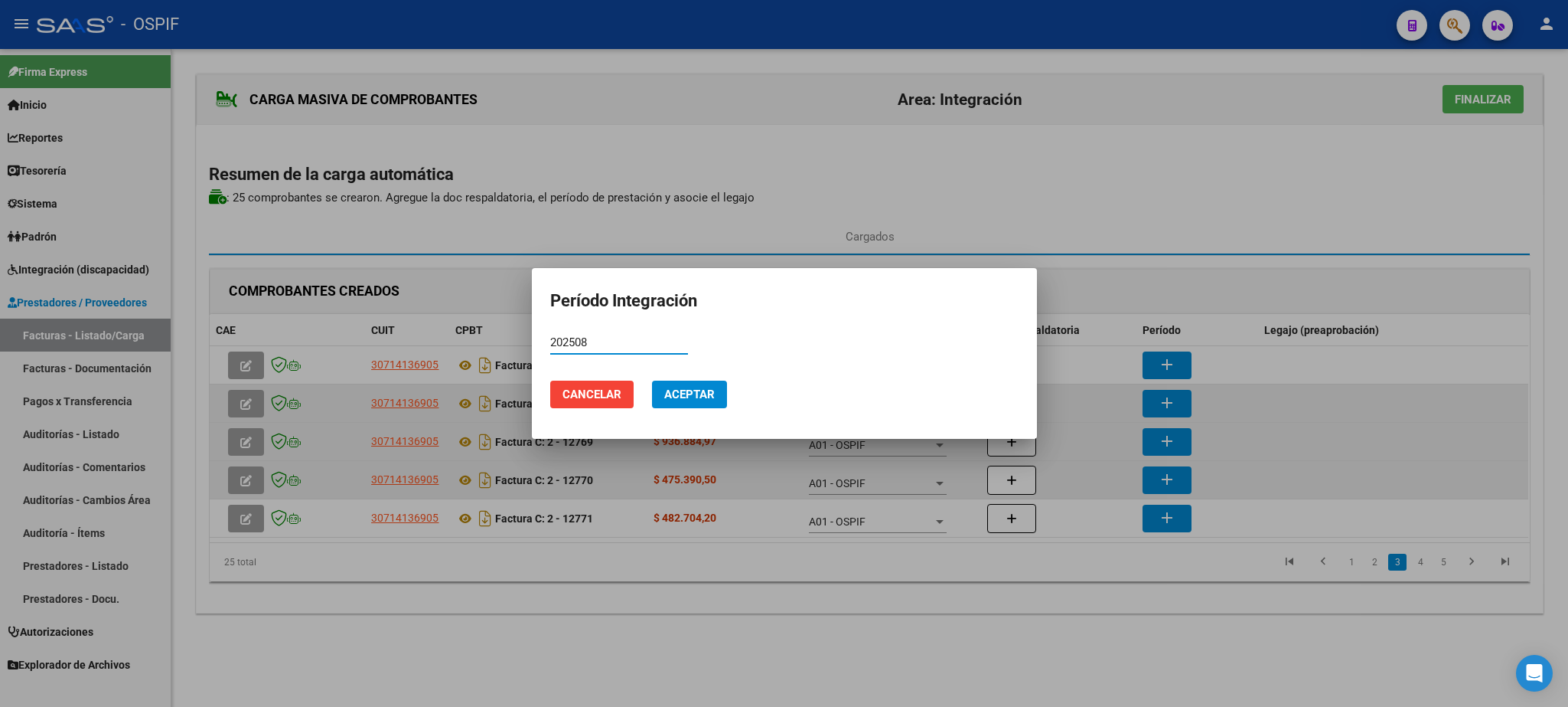
type input "202508"
click at [695, 395] on span "Aceptar" at bounding box center [690, 394] width 51 height 14
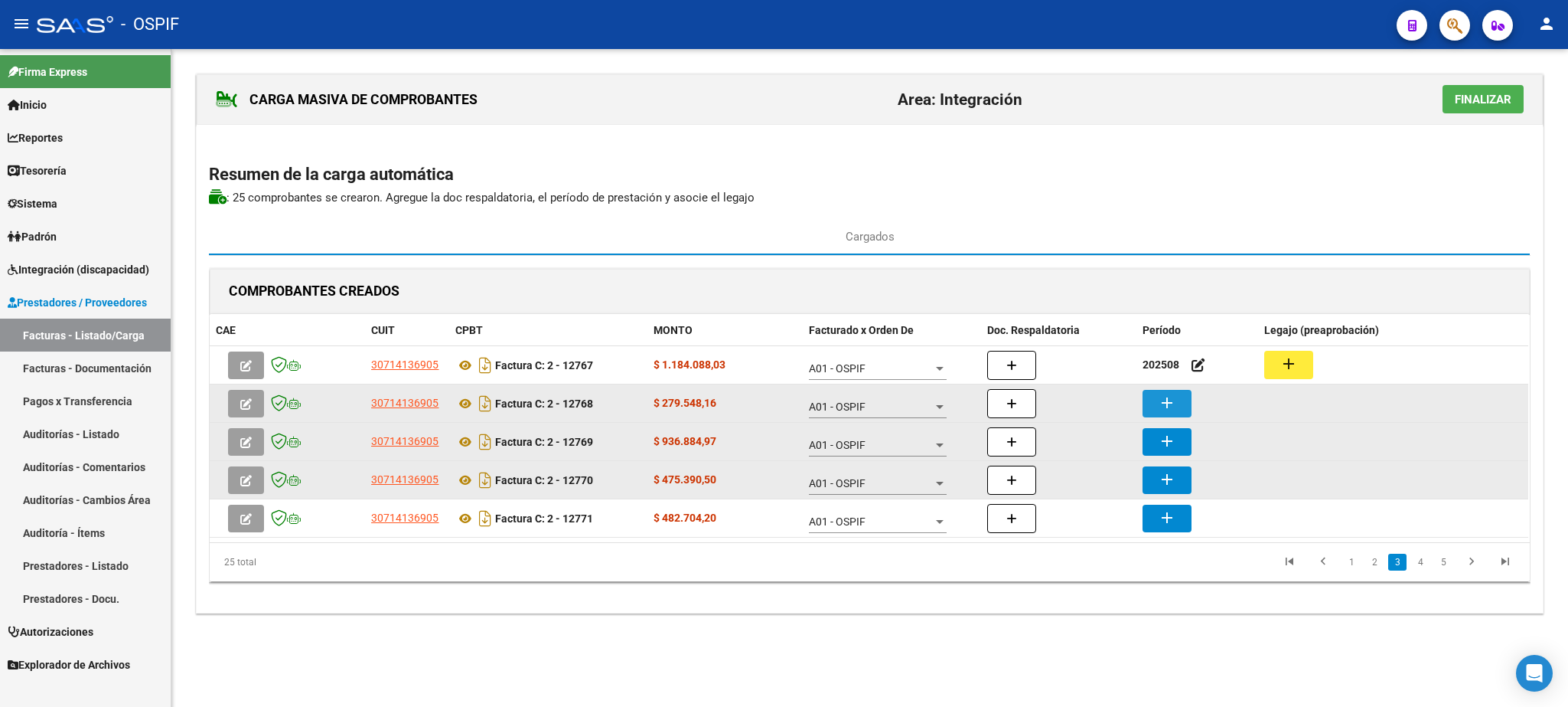
click at [1170, 407] on mat-icon "add" at bounding box center [1167, 402] width 18 height 18
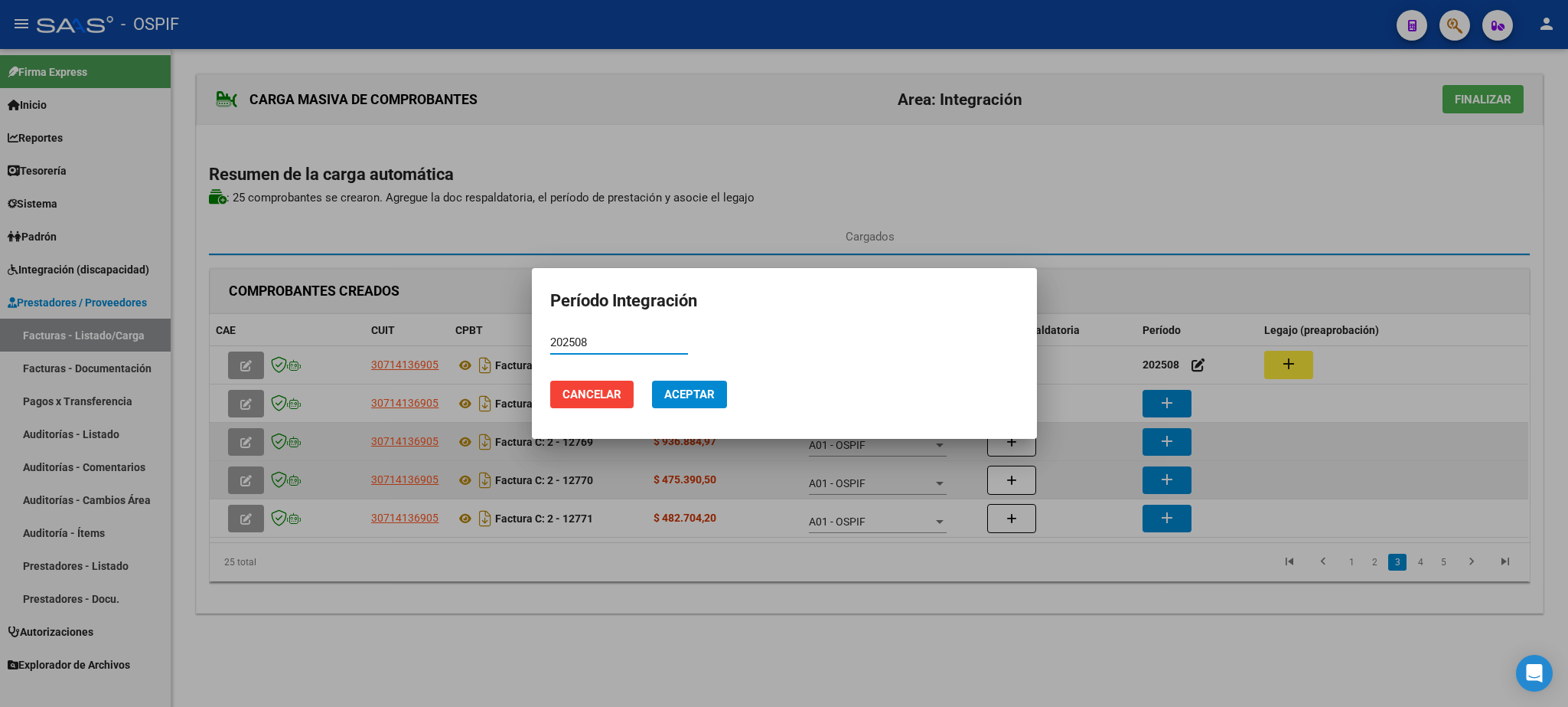
type input "202508"
click at [678, 382] on button "Aceptar" at bounding box center [690, 394] width 75 height 27
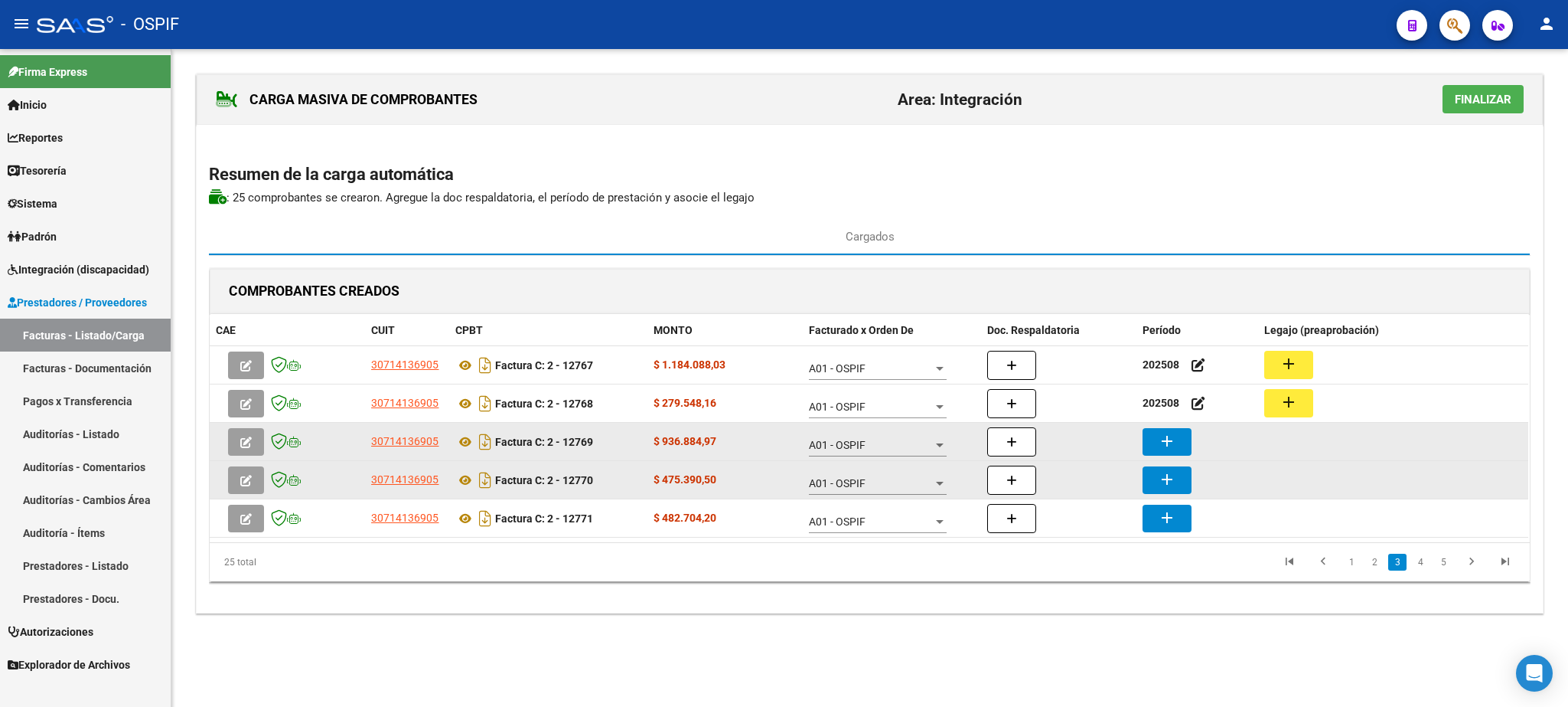
click at [1148, 431] on button "add" at bounding box center [1168, 441] width 49 height 27
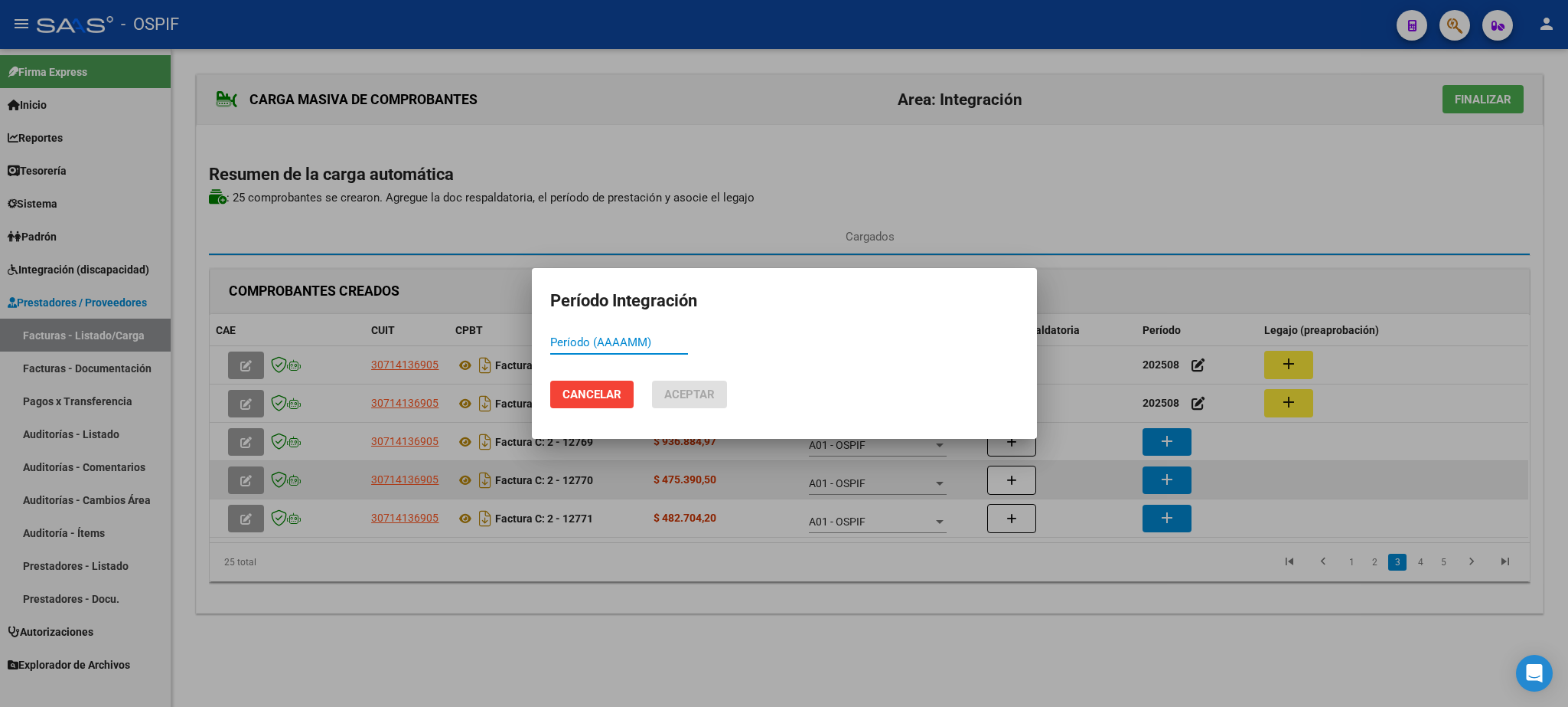
paste input "202508"
type input "202508"
click at [691, 390] on span "Aceptar" at bounding box center [690, 394] width 51 height 14
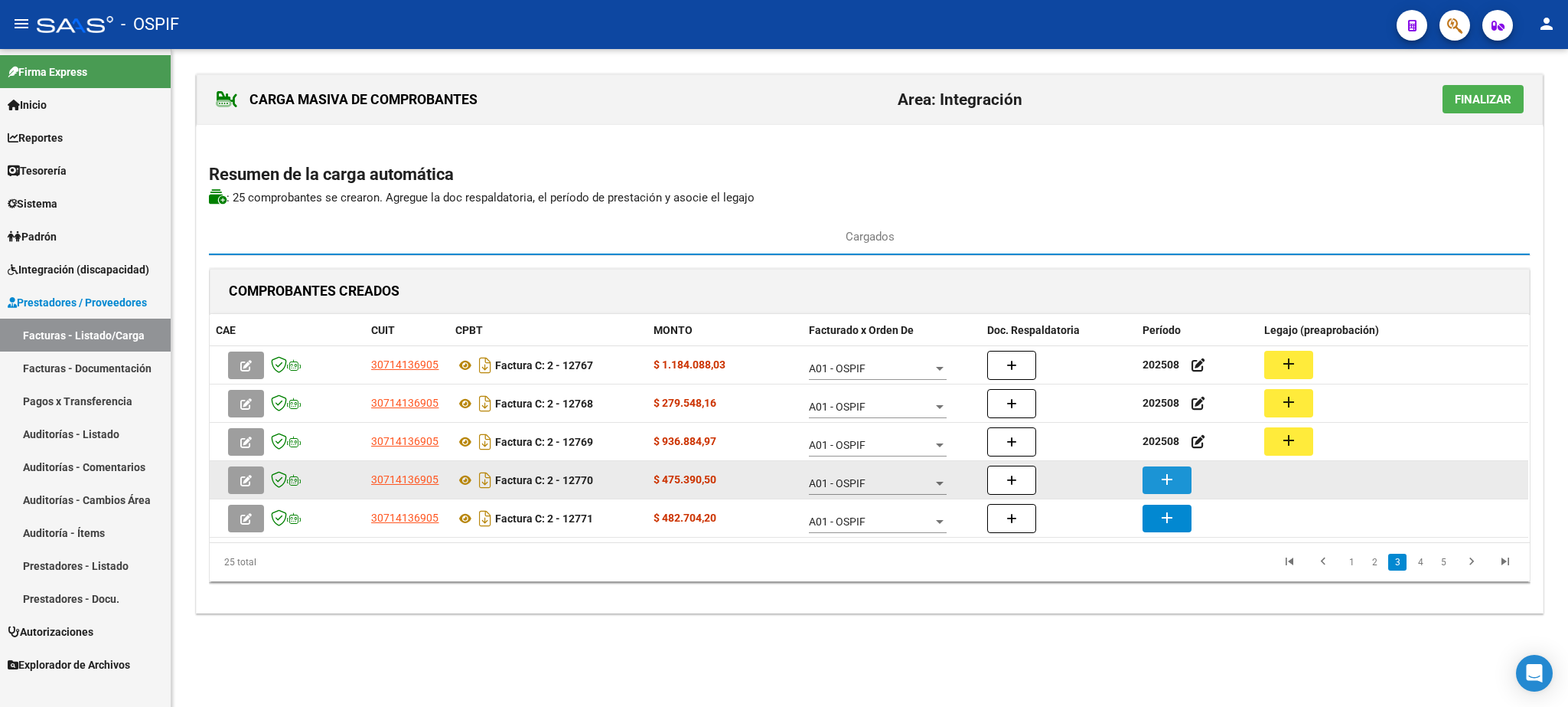
click at [1173, 483] on mat-icon "add" at bounding box center [1167, 479] width 18 height 18
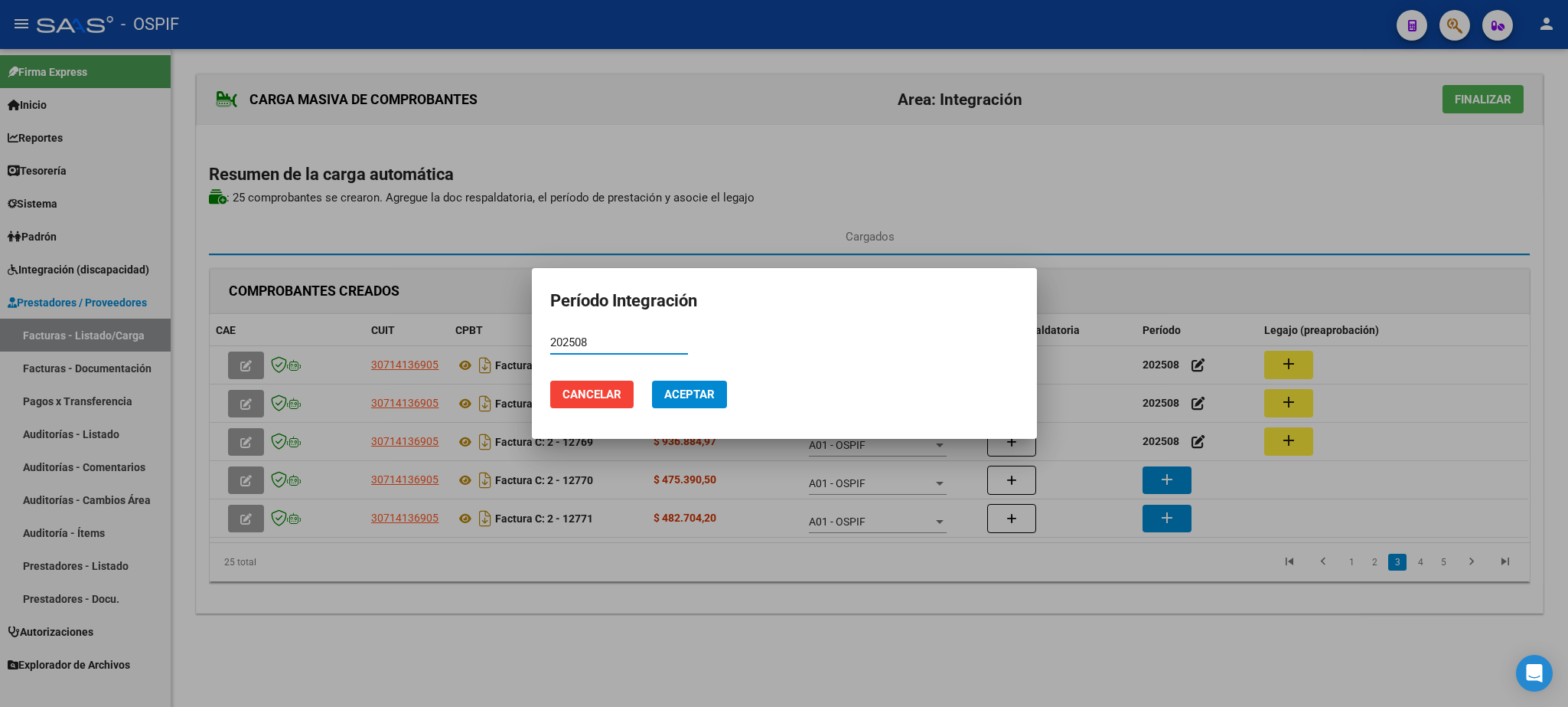
type input "202508"
click at [714, 406] on button "Aceptar" at bounding box center [690, 394] width 75 height 27
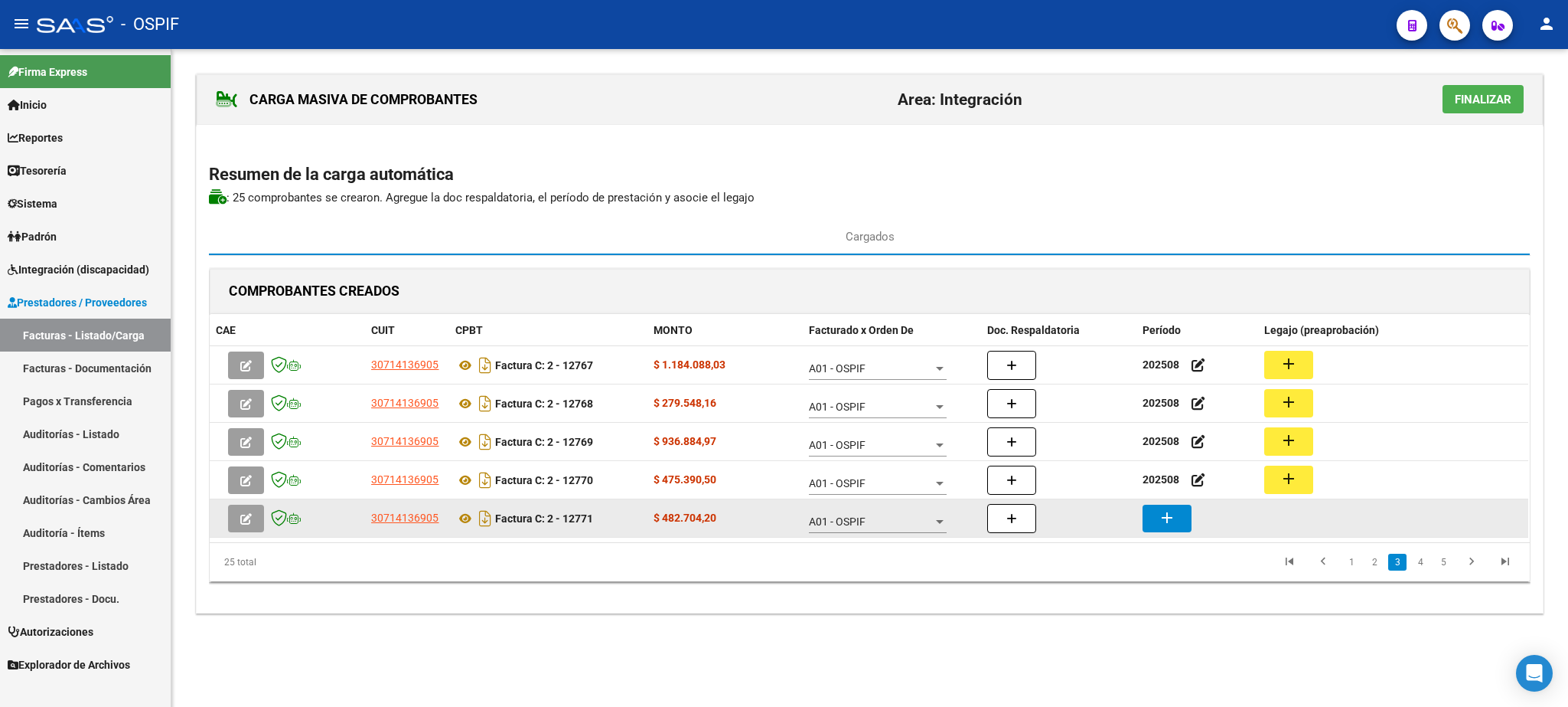
click at [1176, 519] on mat-icon "add" at bounding box center [1167, 517] width 18 height 18
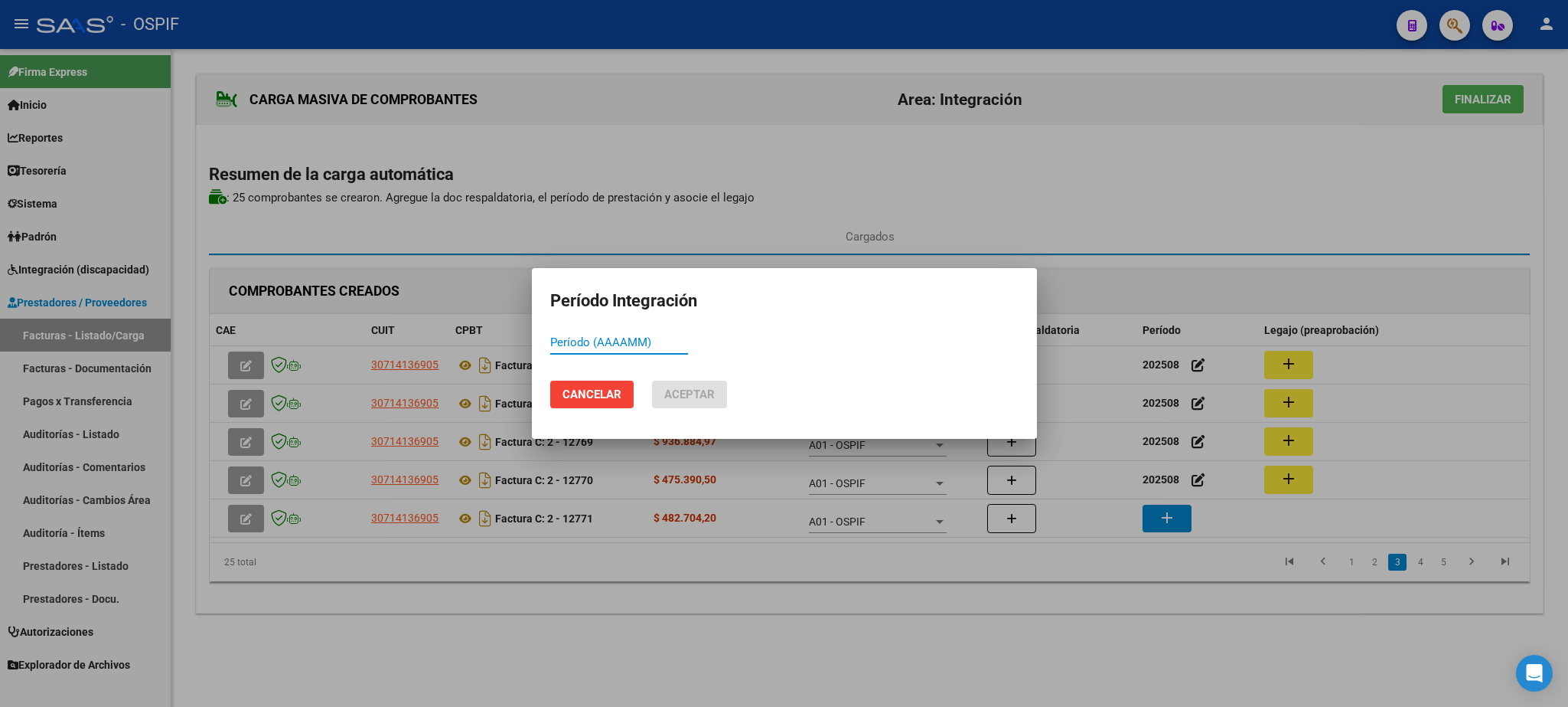
paste input "202508"
type input "202508"
click at [705, 392] on span "Aceptar" at bounding box center [690, 394] width 51 height 14
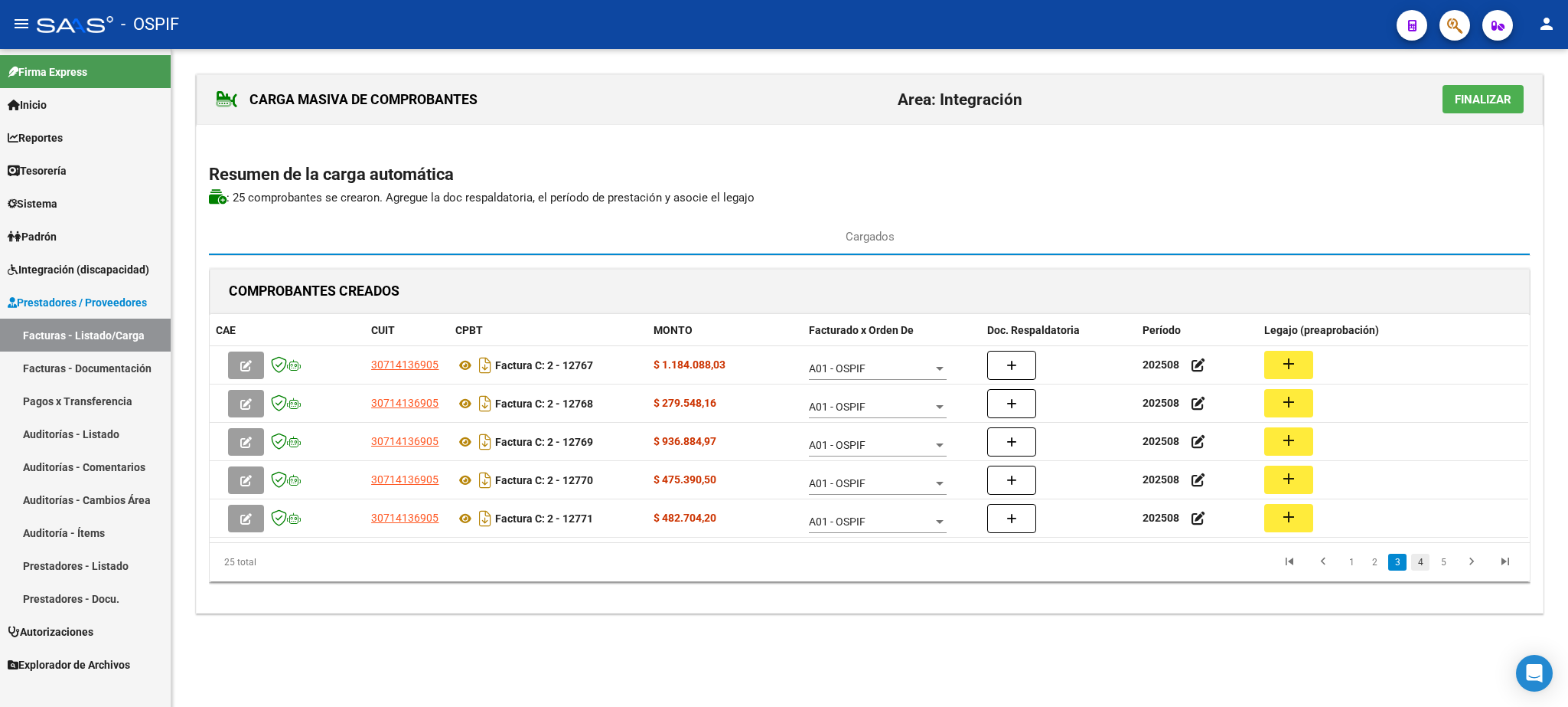
click at [1419, 568] on link "4" at bounding box center [1421, 561] width 18 height 17
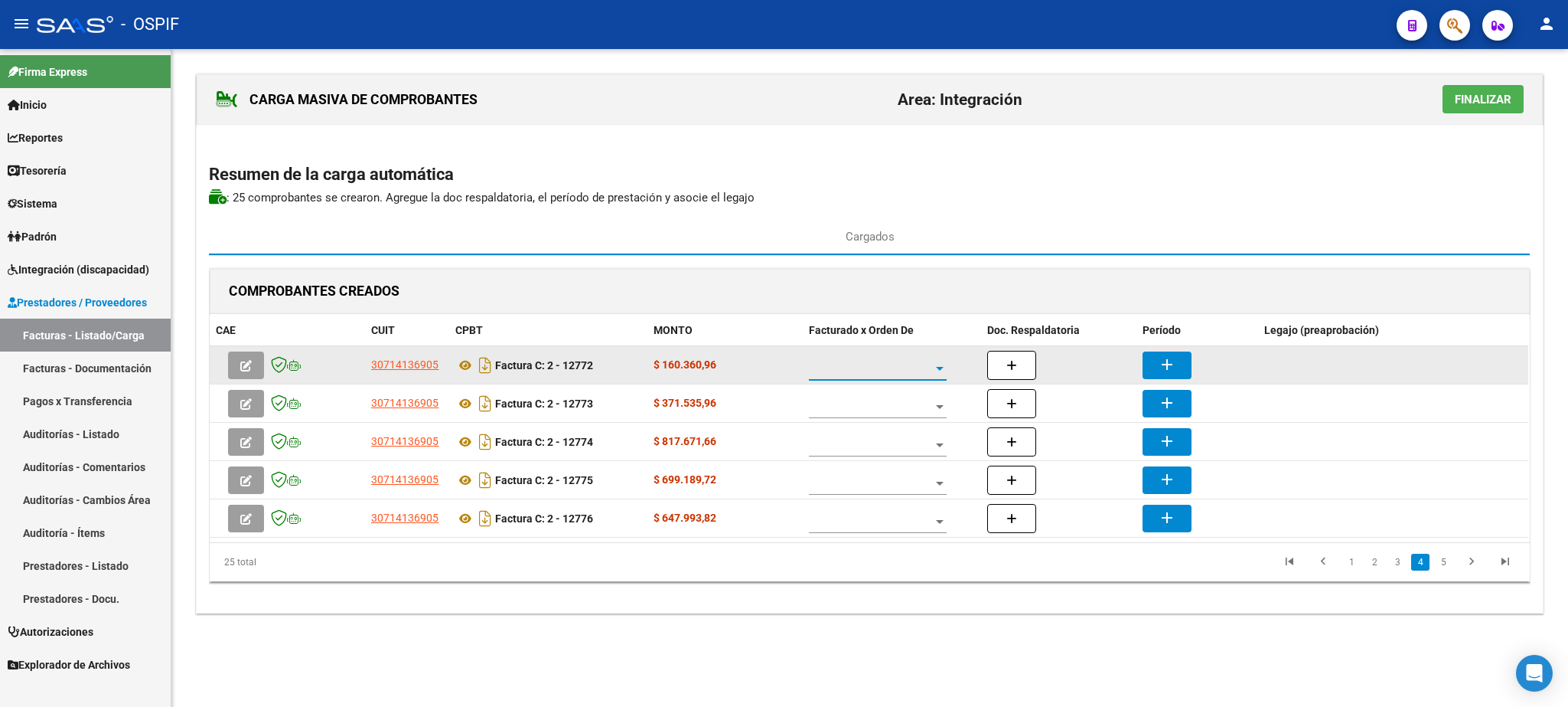
click at [878, 375] on span at bounding box center [870, 369] width 124 height 13
click at [878, 377] on span "A01 - OSPIF" at bounding box center [878, 372] width 137 height 33
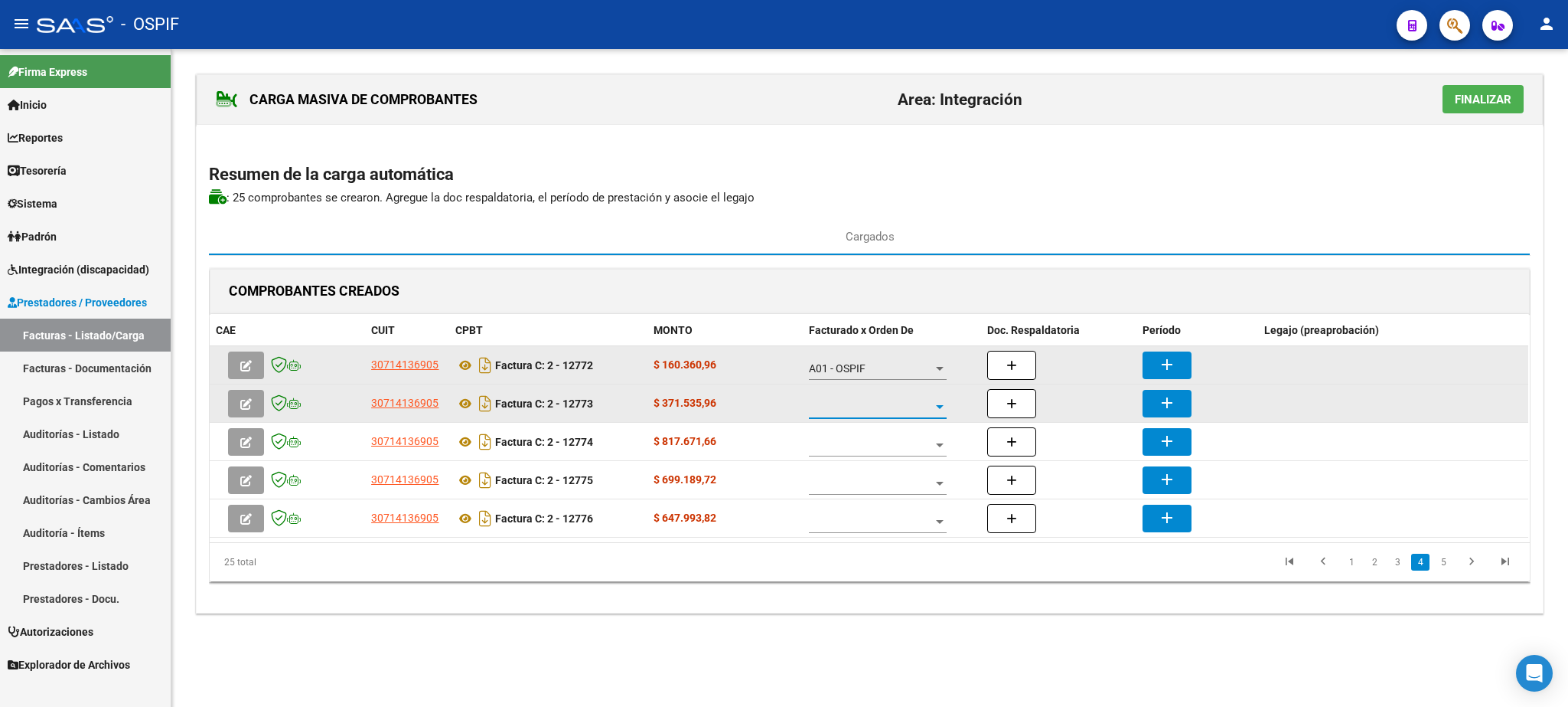
click at [902, 413] on span at bounding box center [870, 407] width 124 height 13
click at [902, 415] on span "A01 - OSPIF" at bounding box center [878, 410] width 137 height 33
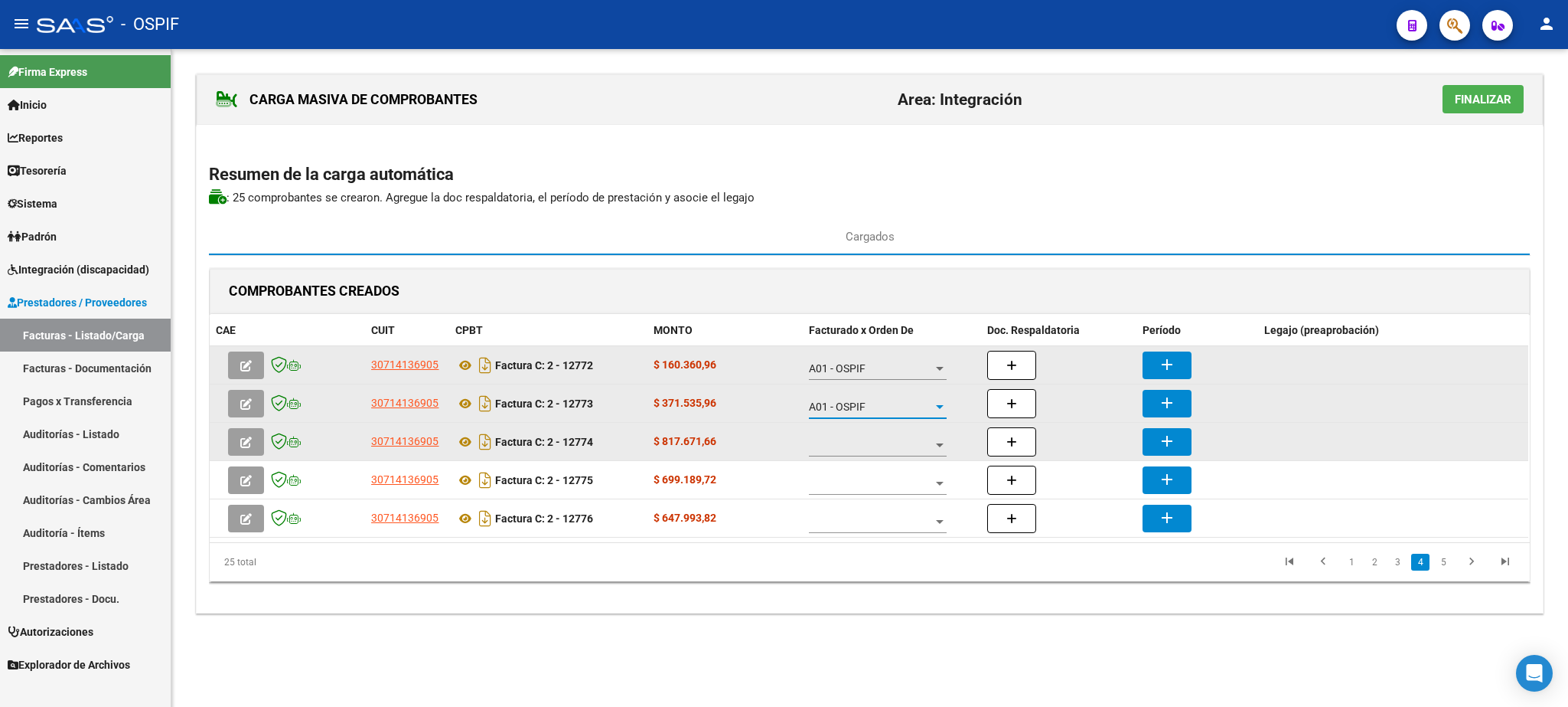
click at [860, 449] on span at bounding box center [870, 445] width 124 height 13
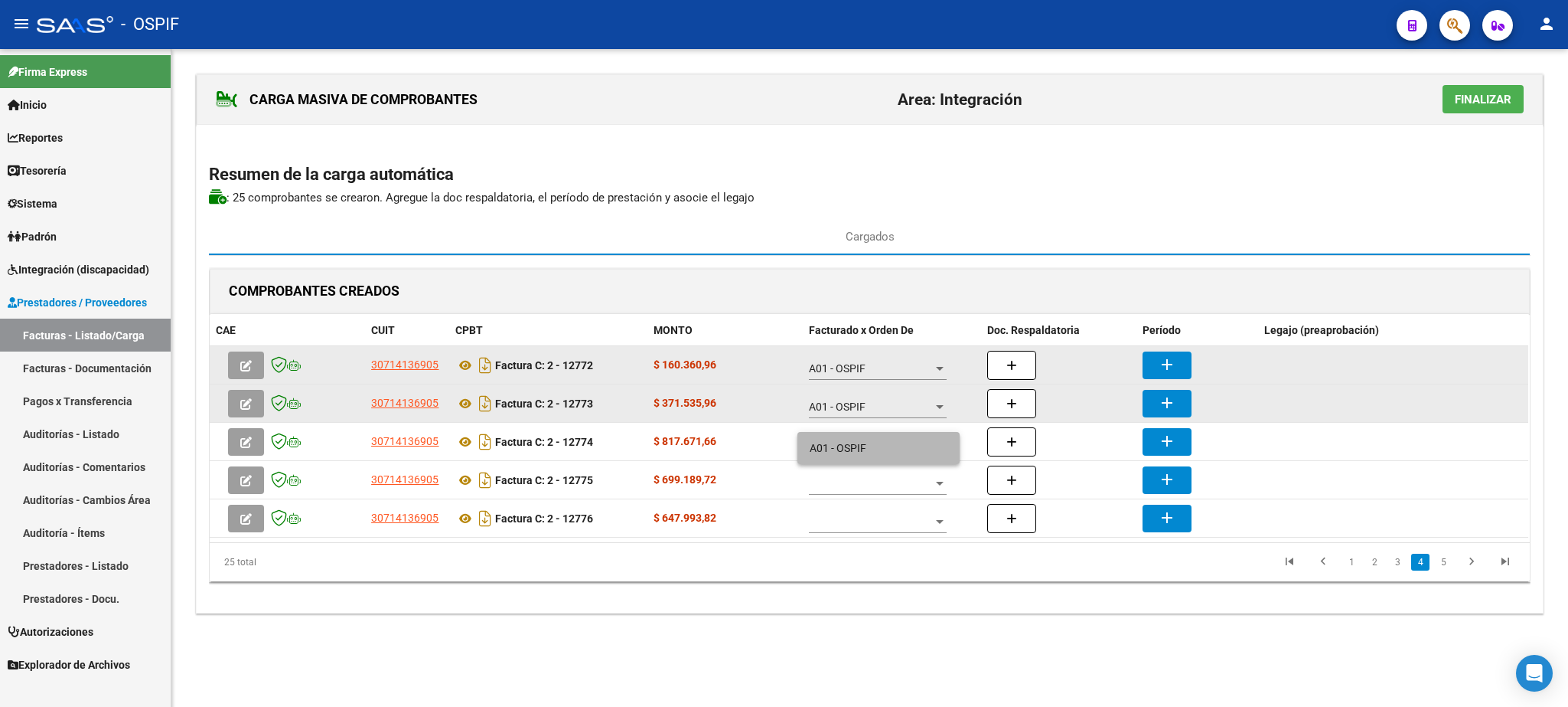
click at [857, 449] on span "A01 - OSPIF" at bounding box center [878, 448] width 137 height 33
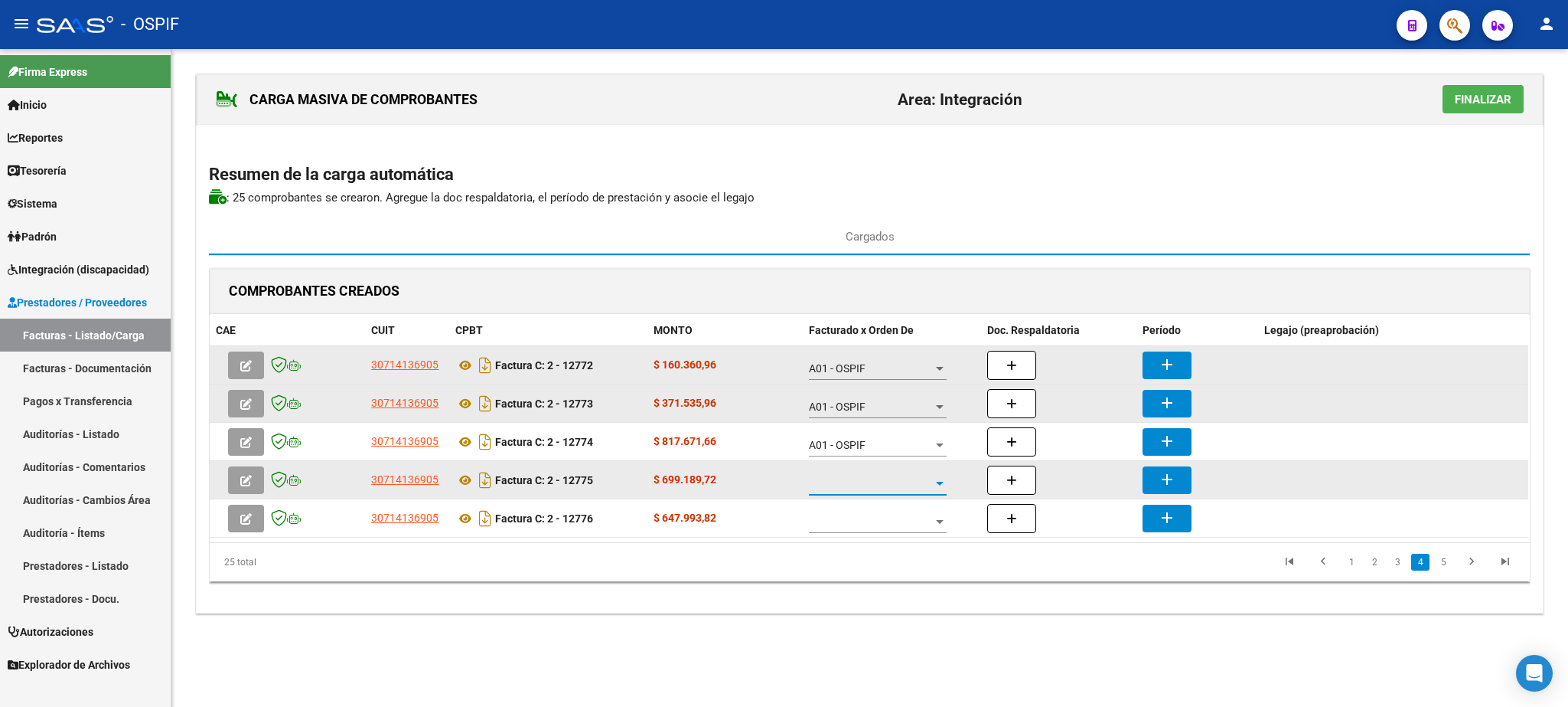
click at [847, 485] on span at bounding box center [870, 484] width 124 height 13
click at [847, 485] on span "A01 - OSPIF" at bounding box center [878, 486] width 137 height 33
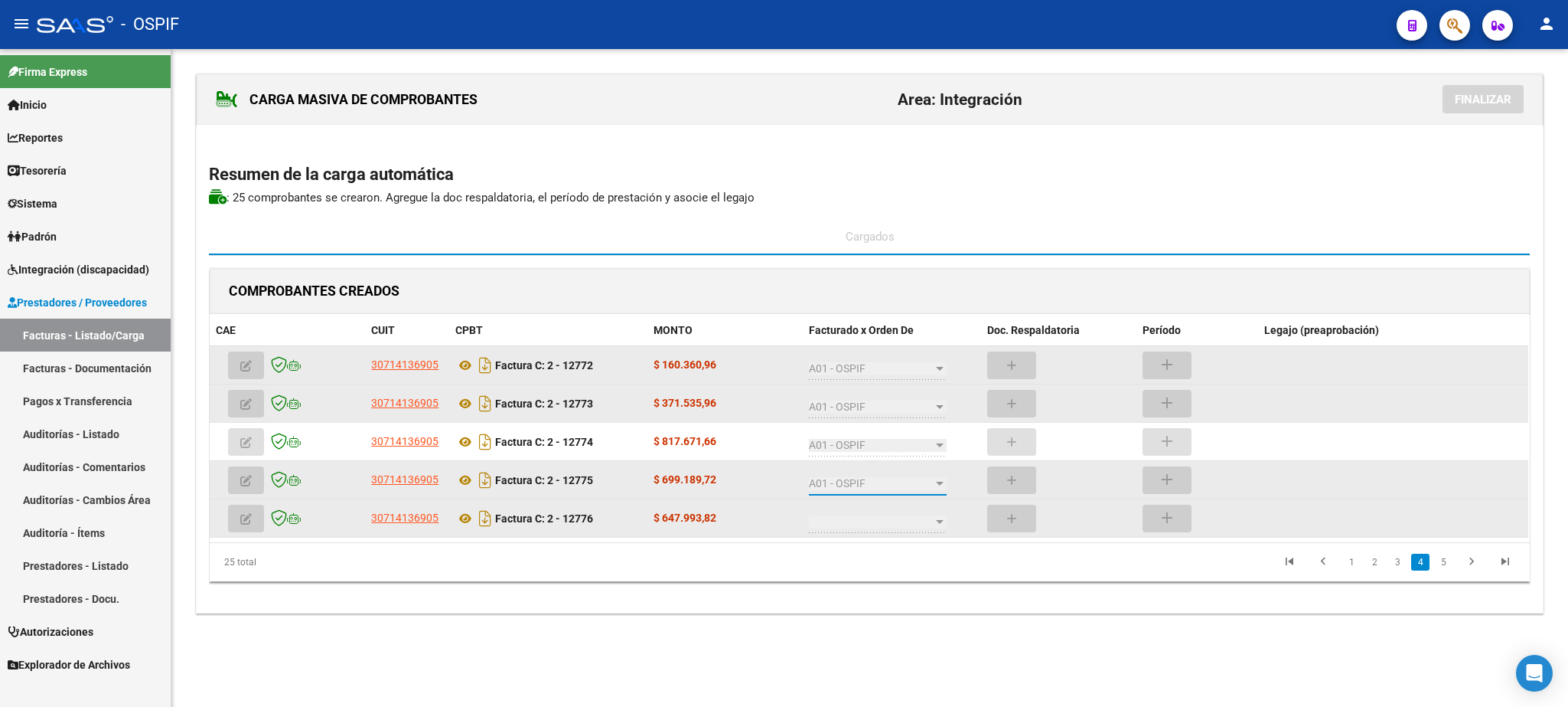
click at [879, 517] on div at bounding box center [878, 518] width 137 height 31
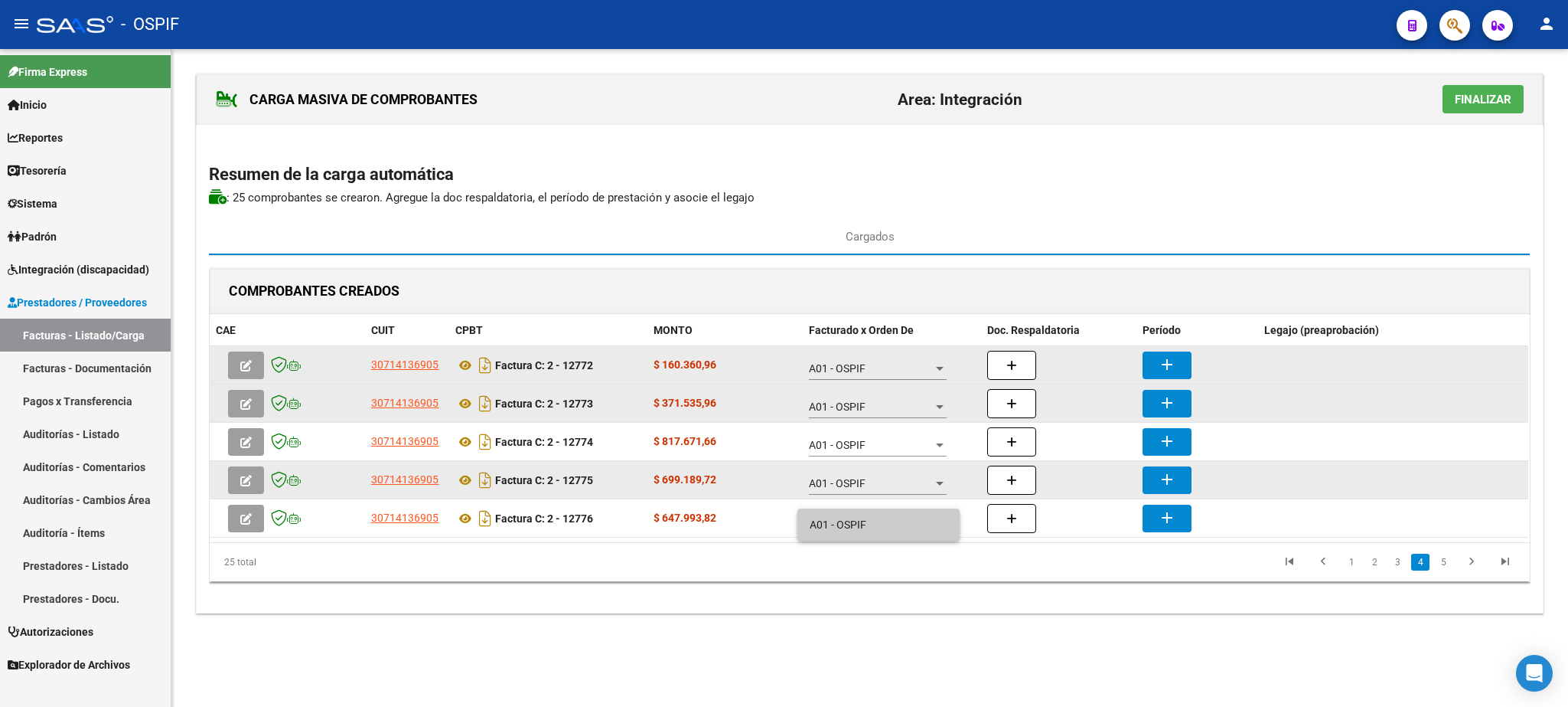
click at [865, 514] on span "A01 - OSPIF" at bounding box center [878, 524] width 137 height 33
click at [1162, 372] on mat-icon "add" at bounding box center [1167, 364] width 18 height 18
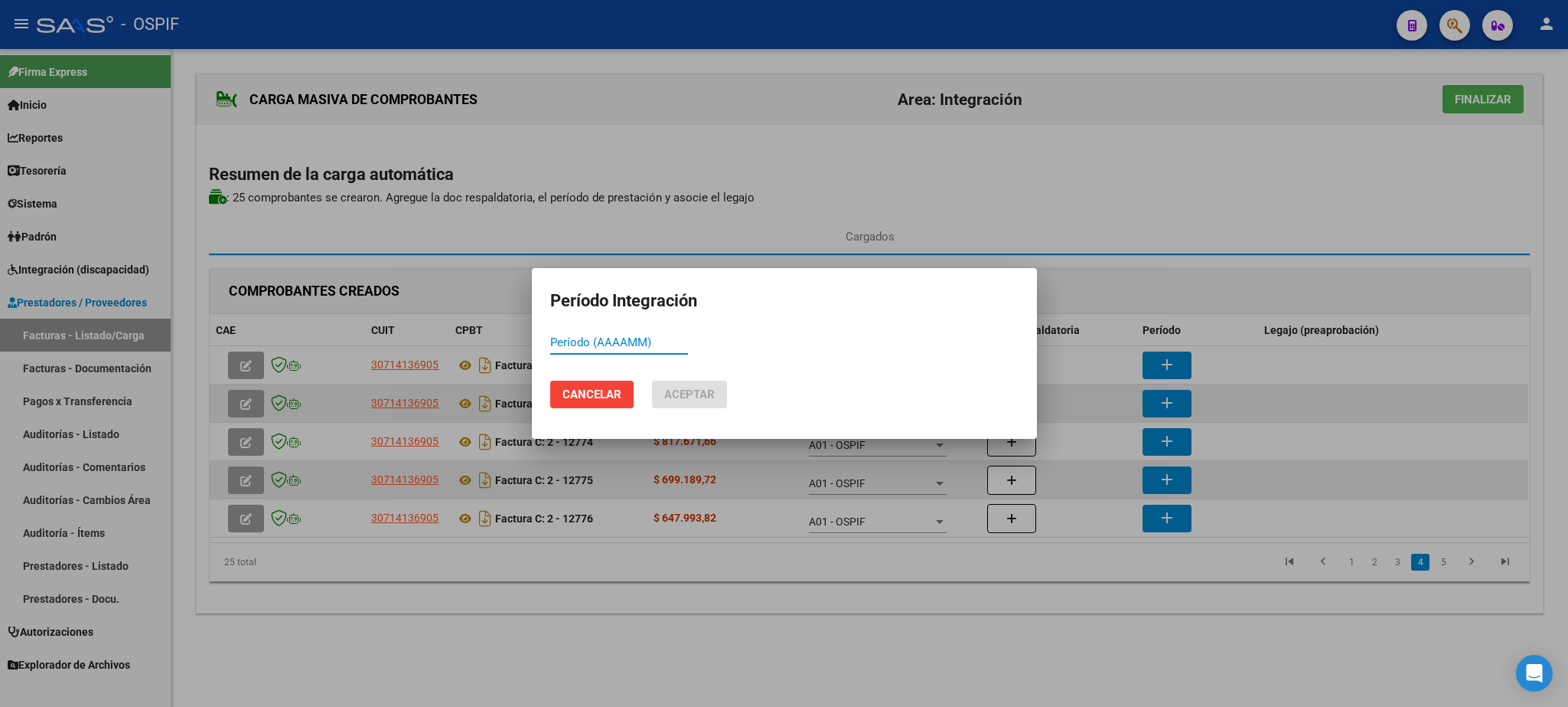
paste input "202508"
type input "202508"
click at [672, 397] on span "Aceptar" at bounding box center [690, 394] width 51 height 14
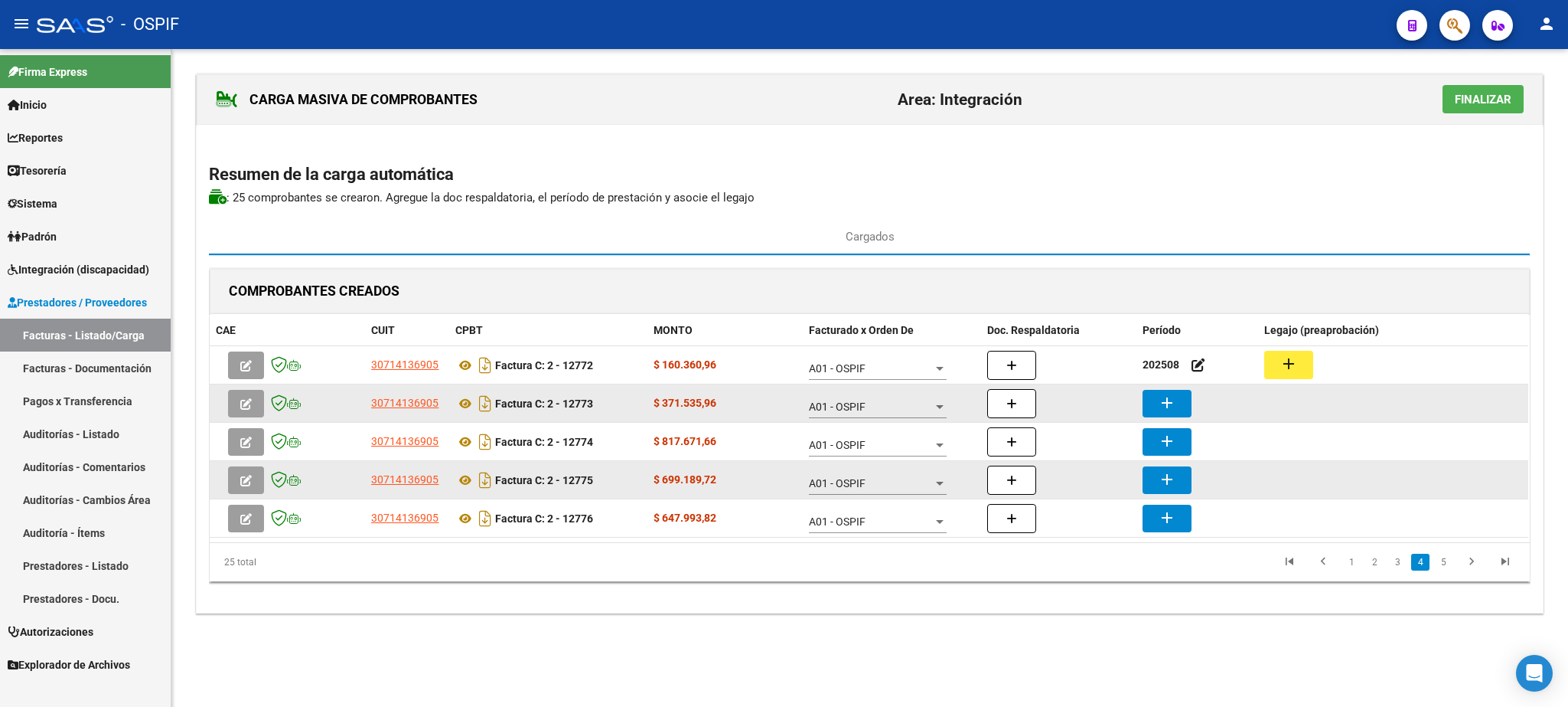
click at [1155, 403] on button "add" at bounding box center [1168, 403] width 49 height 27
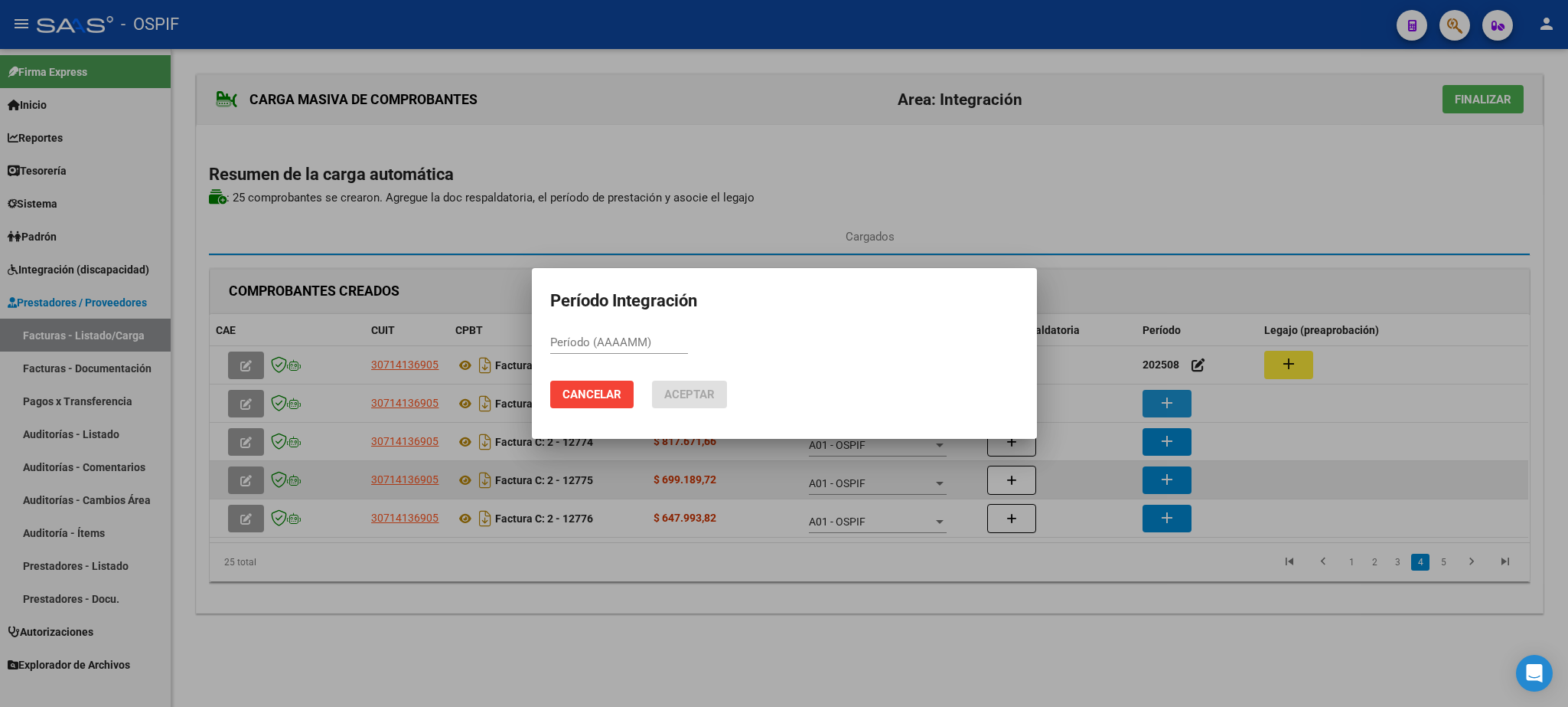
paste input "202508"
type input "202508"
click at [666, 378] on mat-dialog-actions "Cancelar Aceptar" at bounding box center [784, 394] width 468 height 52
click at [698, 394] on span "Aceptar" at bounding box center [690, 394] width 51 height 14
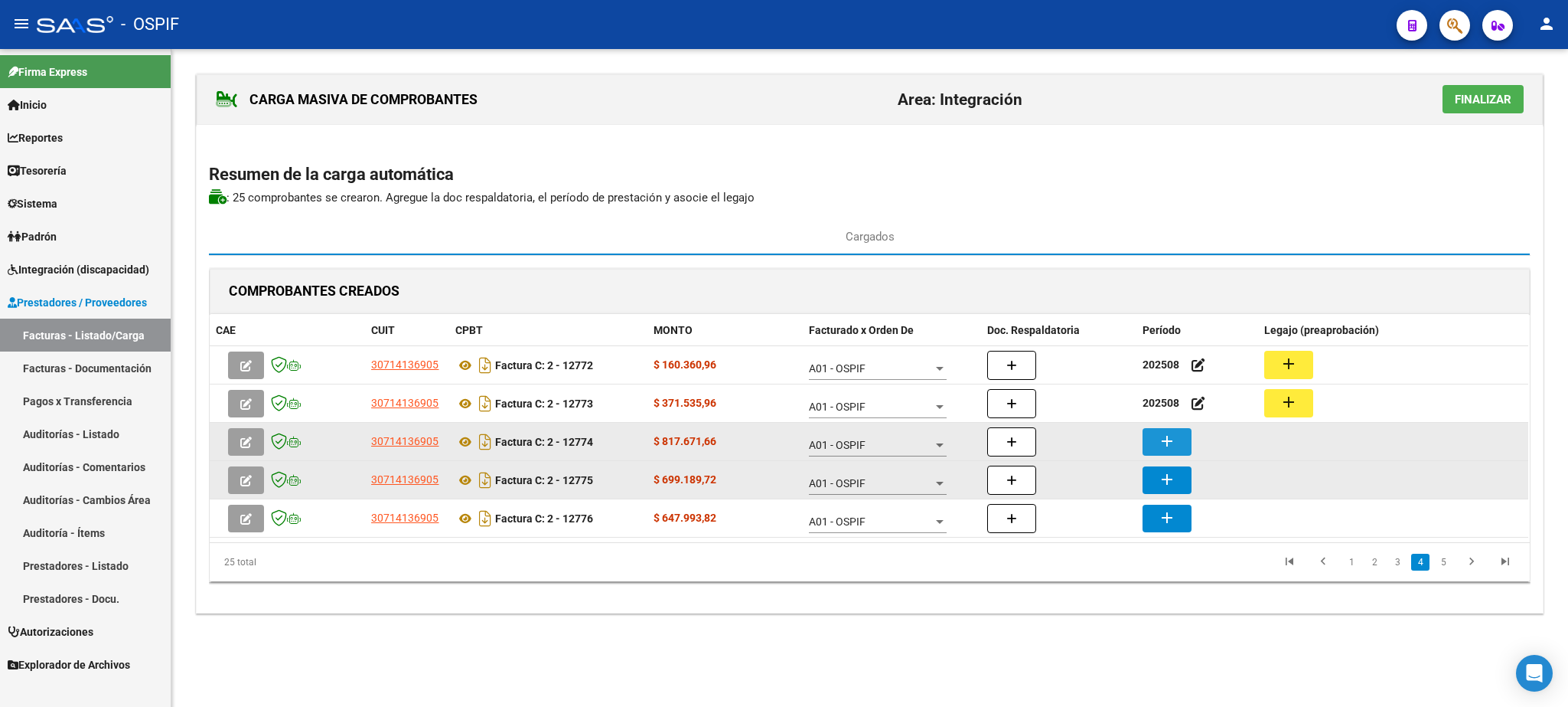
click at [1166, 450] on mat-icon "add" at bounding box center [1167, 441] width 18 height 18
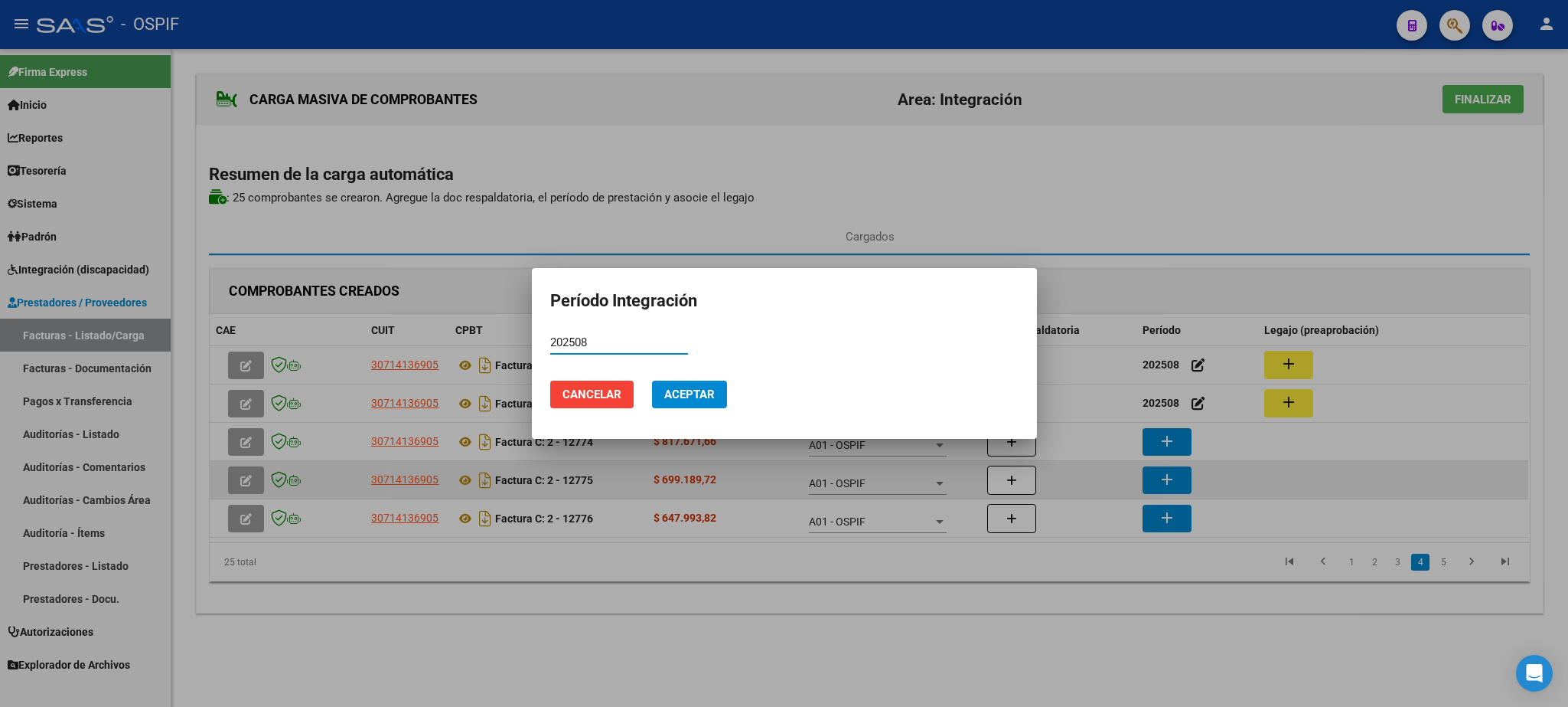
type input "202508"
click at [693, 394] on span "Aceptar" at bounding box center [690, 394] width 51 height 14
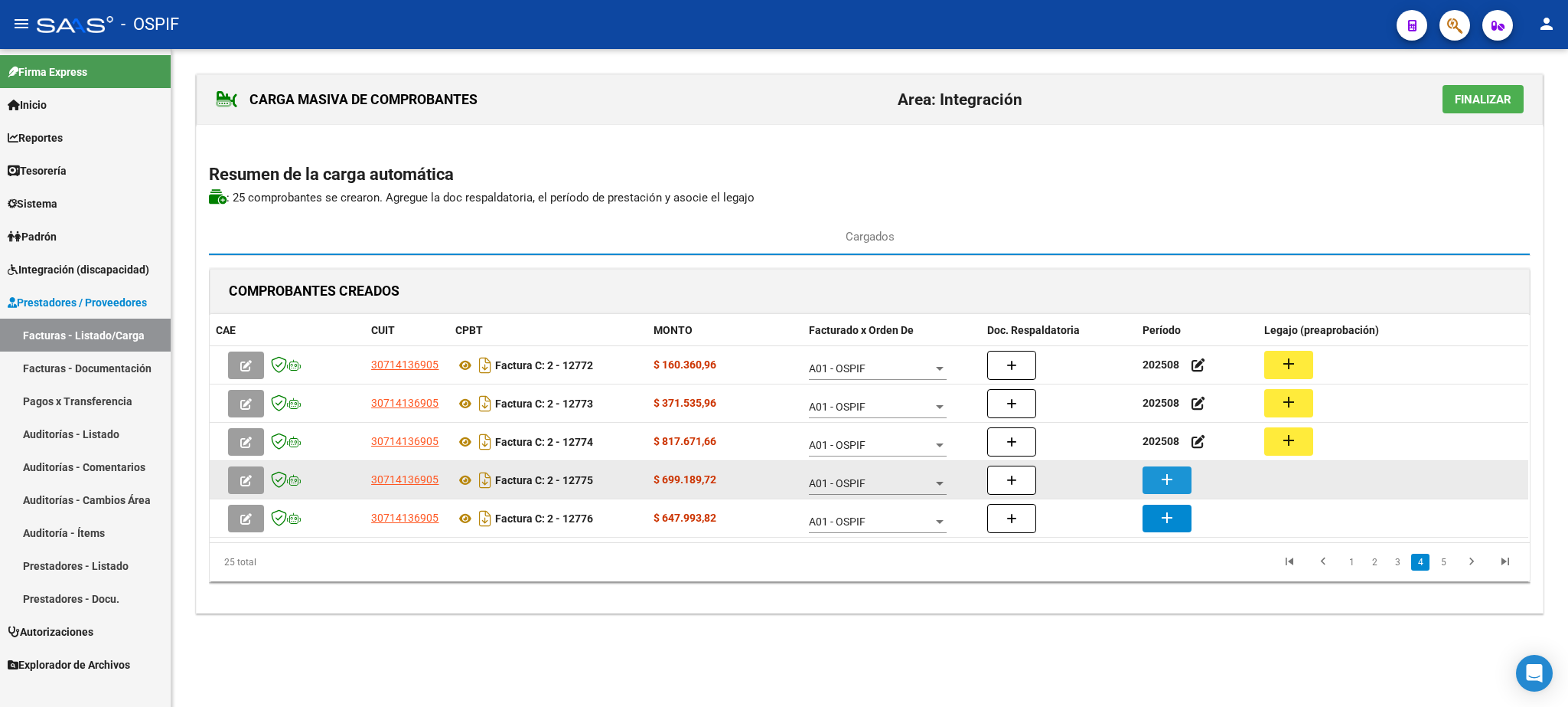
click at [1157, 492] on button "add" at bounding box center [1168, 480] width 49 height 27
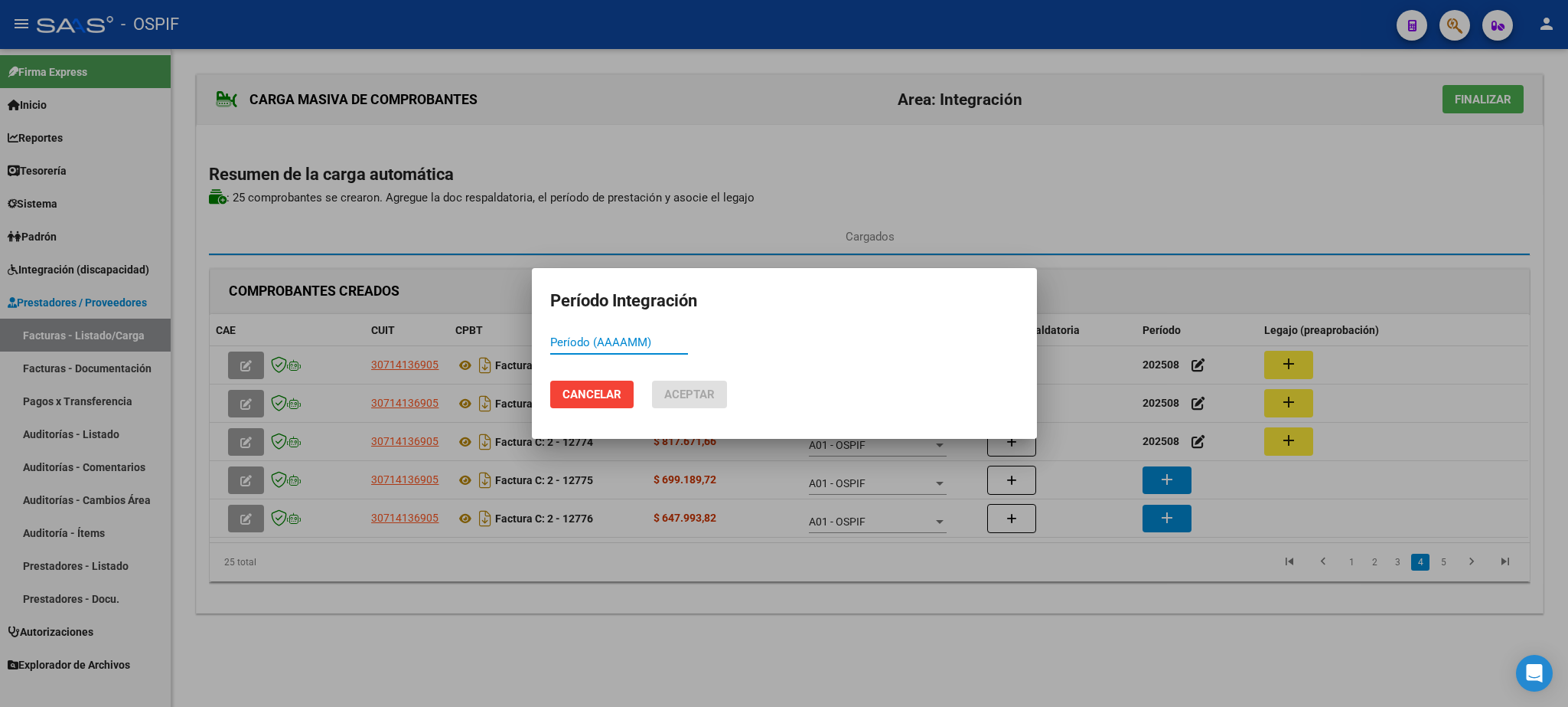
paste input "202508"
type input "202508"
click at [700, 398] on span "Aceptar" at bounding box center [690, 394] width 51 height 14
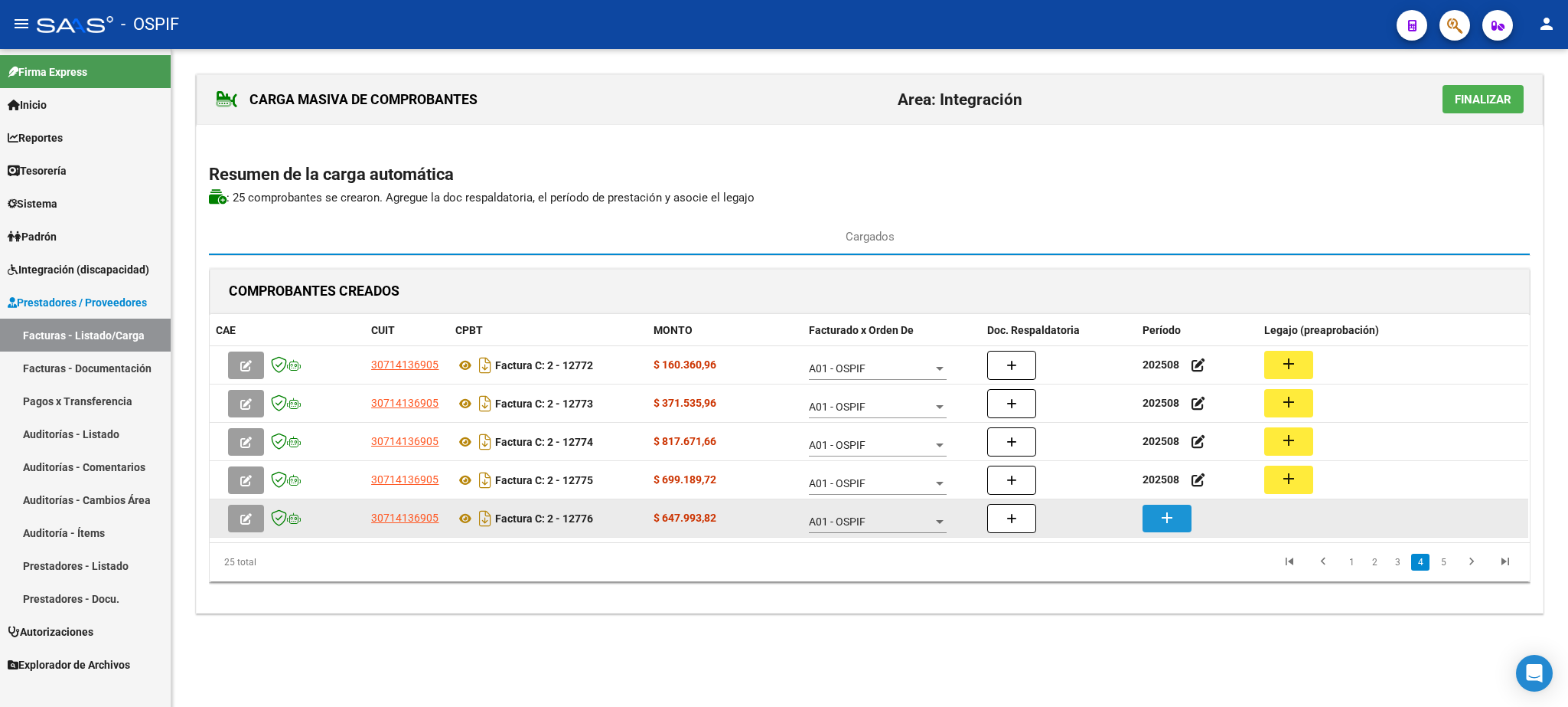
click at [1157, 526] on button "add" at bounding box center [1168, 518] width 49 height 27
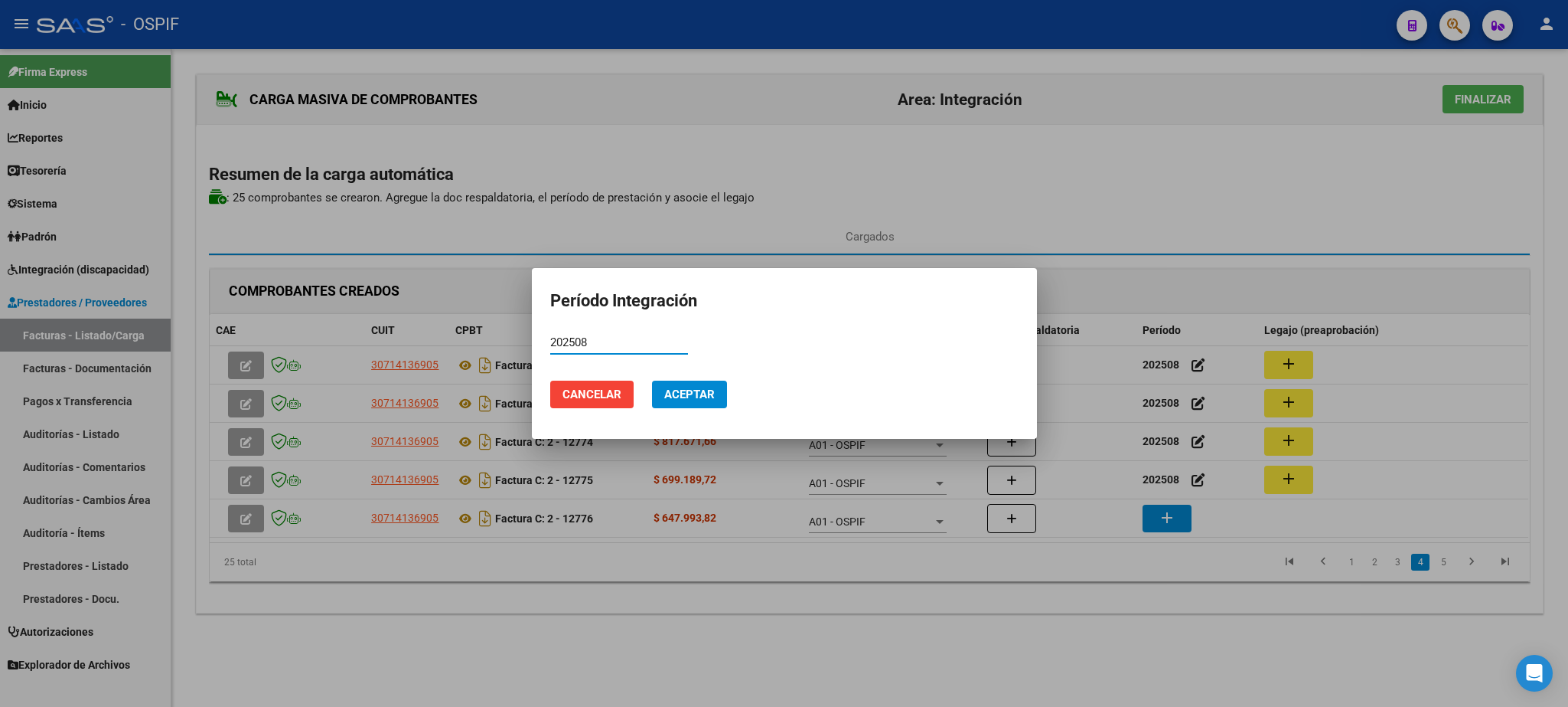
type input "202508"
click at [672, 398] on span "Aceptar" at bounding box center [690, 394] width 51 height 14
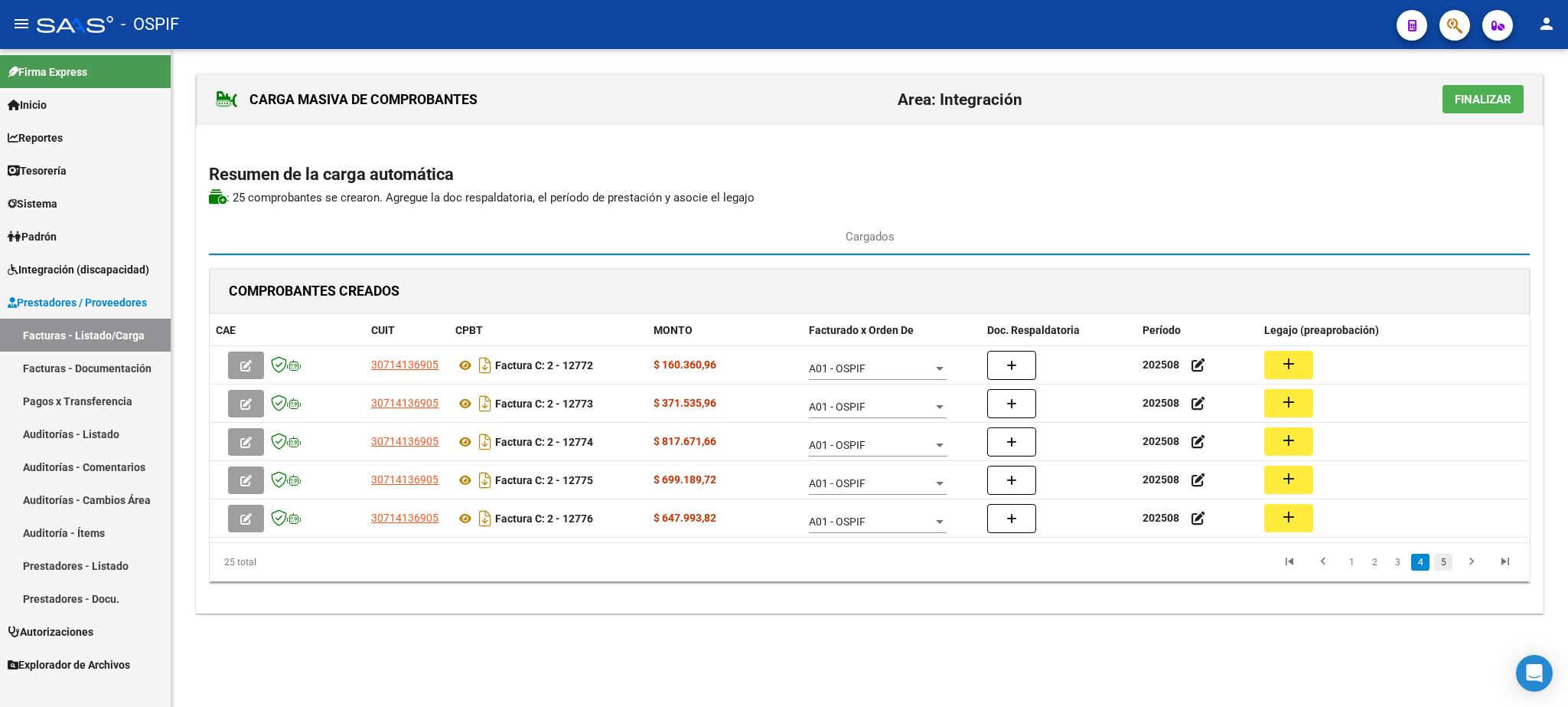
click at [1447, 561] on link "5" at bounding box center [1443, 561] width 18 height 17
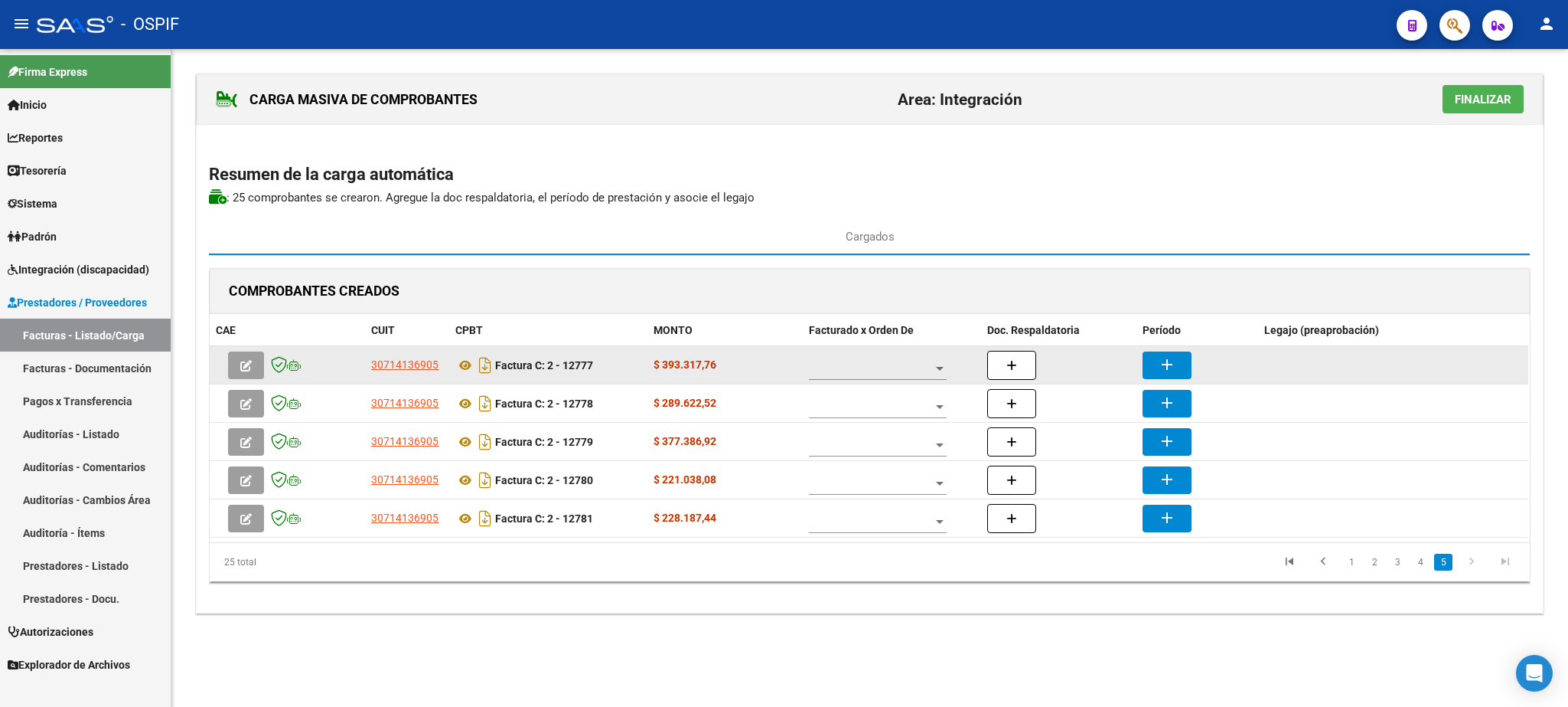
click at [847, 373] on span at bounding box center [870, 369] width 124 height 13
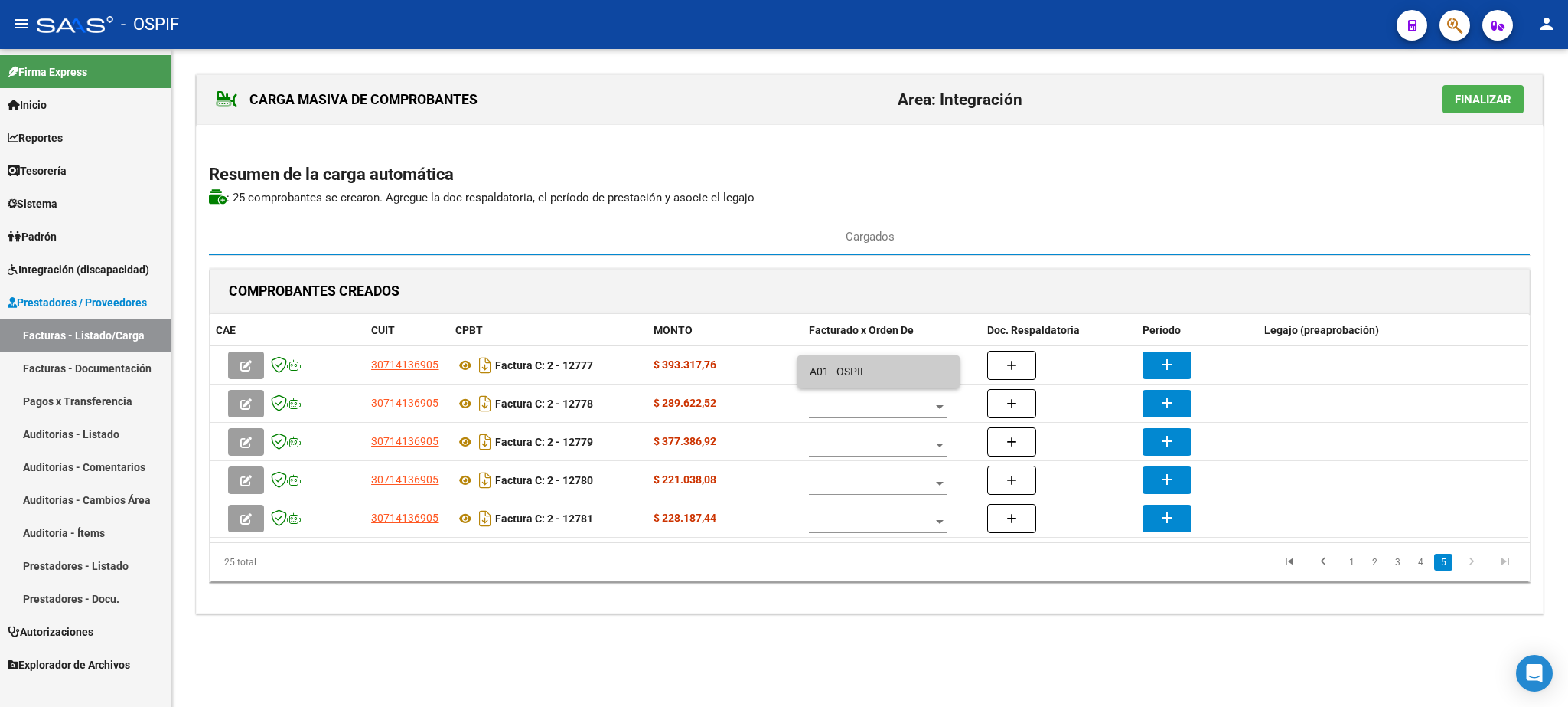
click at [835, 361] on span "A01 - OSPIF" at bounding box center [878, 372] width 137 height 33
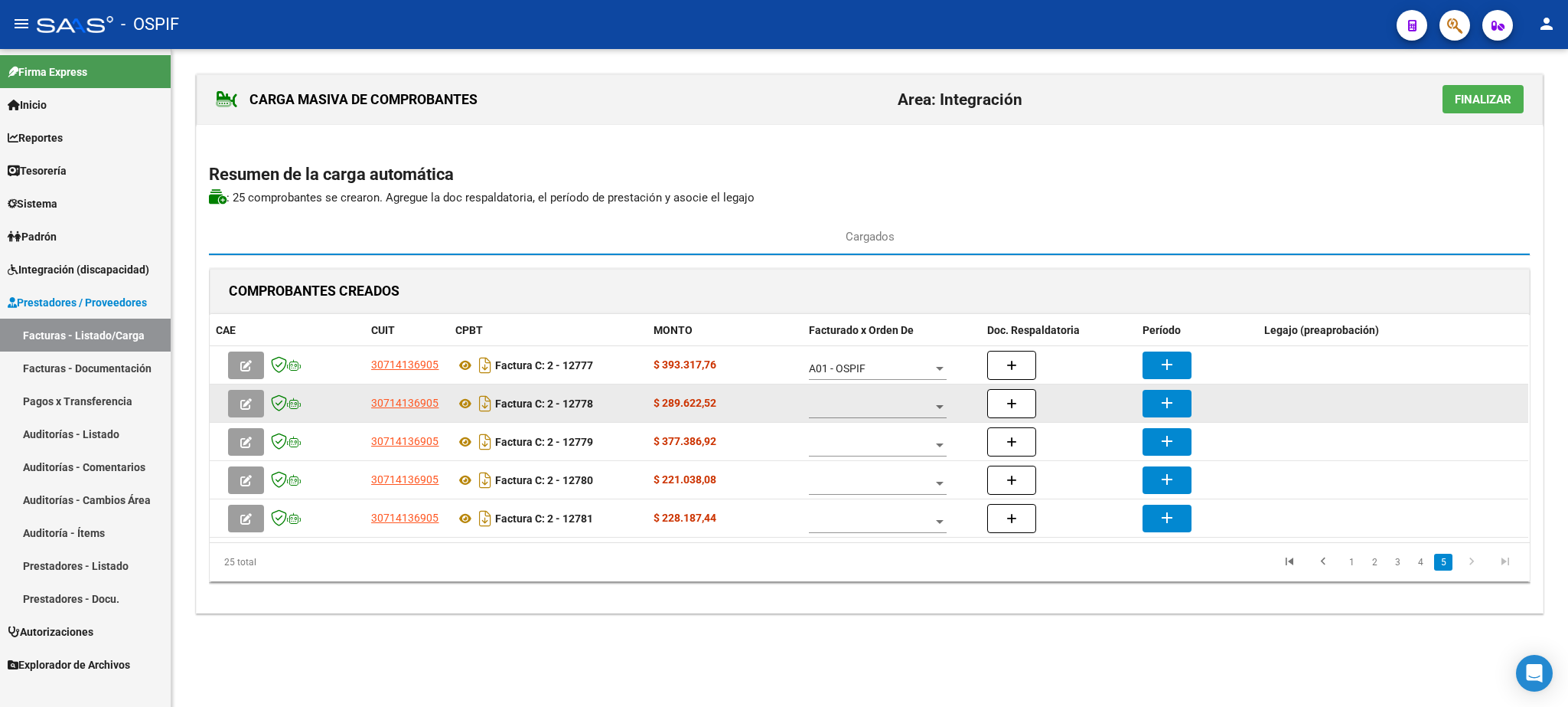
click at [863, 398] on div at bounding box center [878, 403] width 137 height 31
click at [848, 404] on span "A01 - OSPIF" at bounding box center [878, 410] width 137 height 33
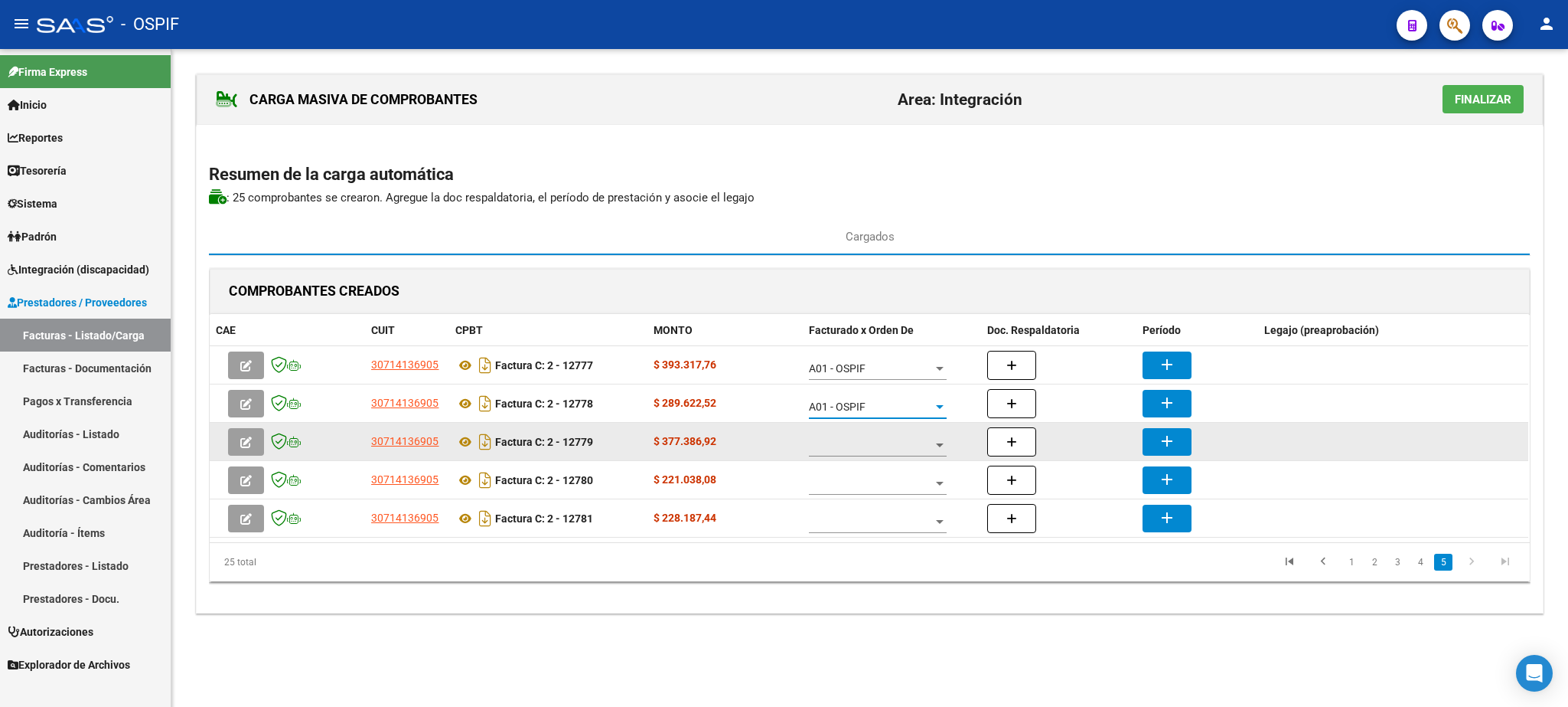
click at [883, 446] on span at bounding box center [870, 445] width 124 height 13
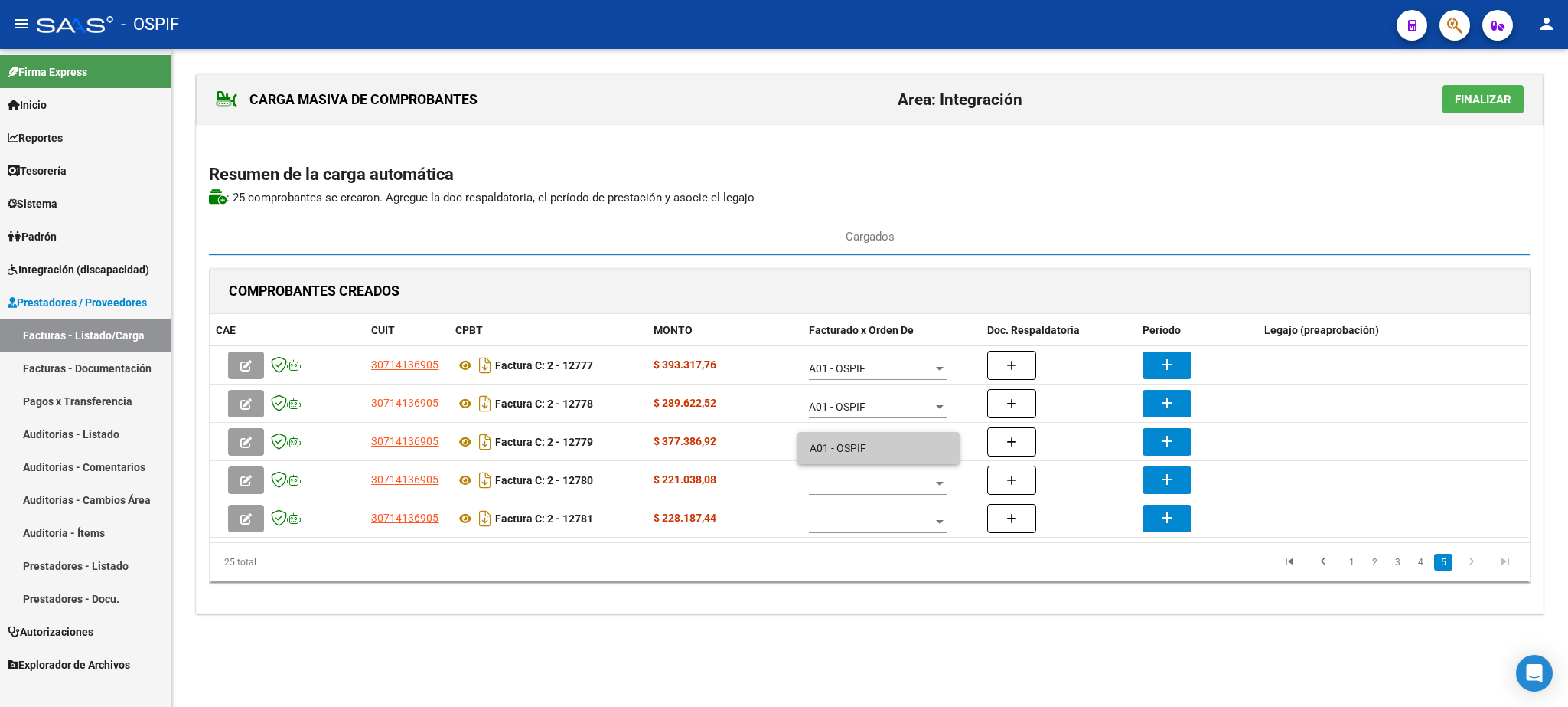
click at [879, 446] on span "A01 - OSPIF" at bounding box center [878, 448] width 137 height 33
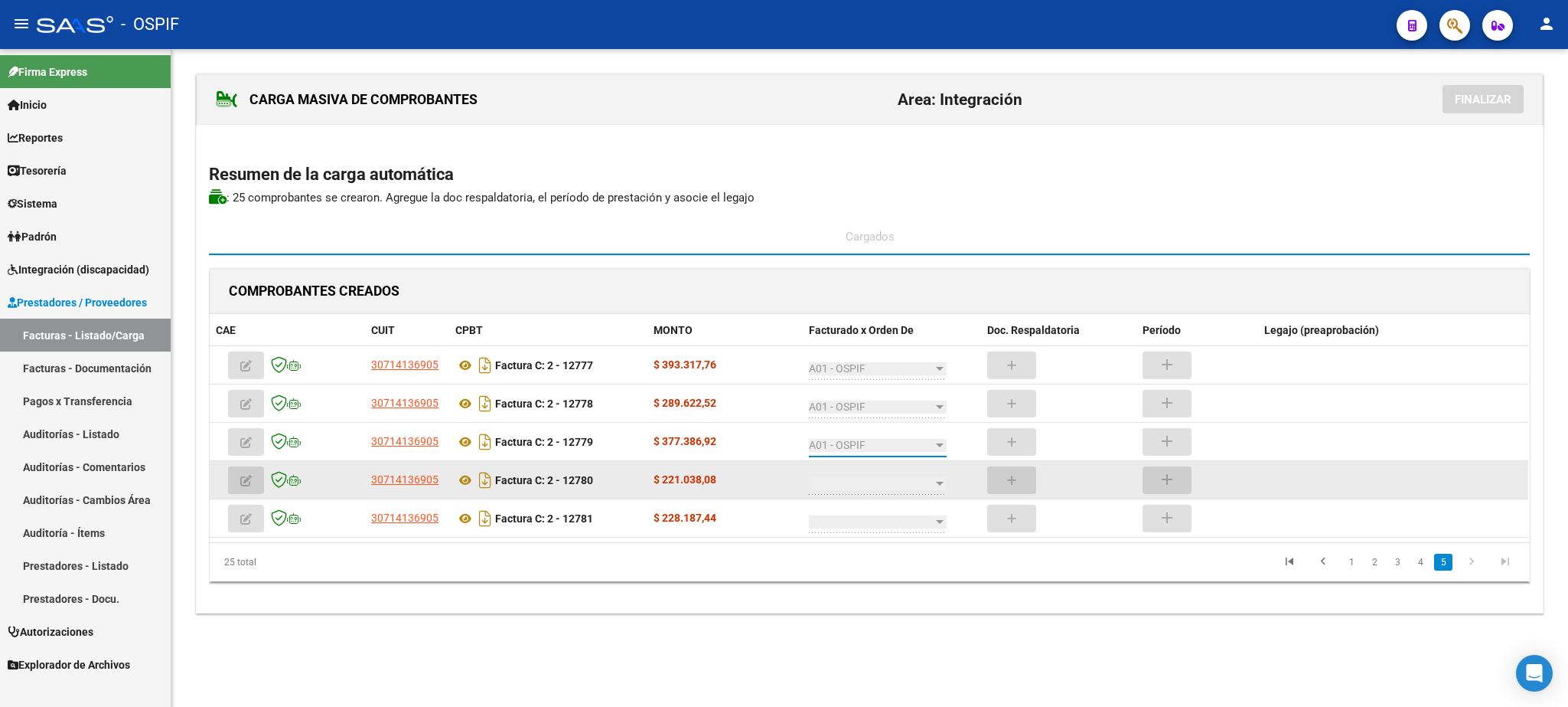
click at [912, 484] on span at bounding box center [870, 484] width 124 height 13
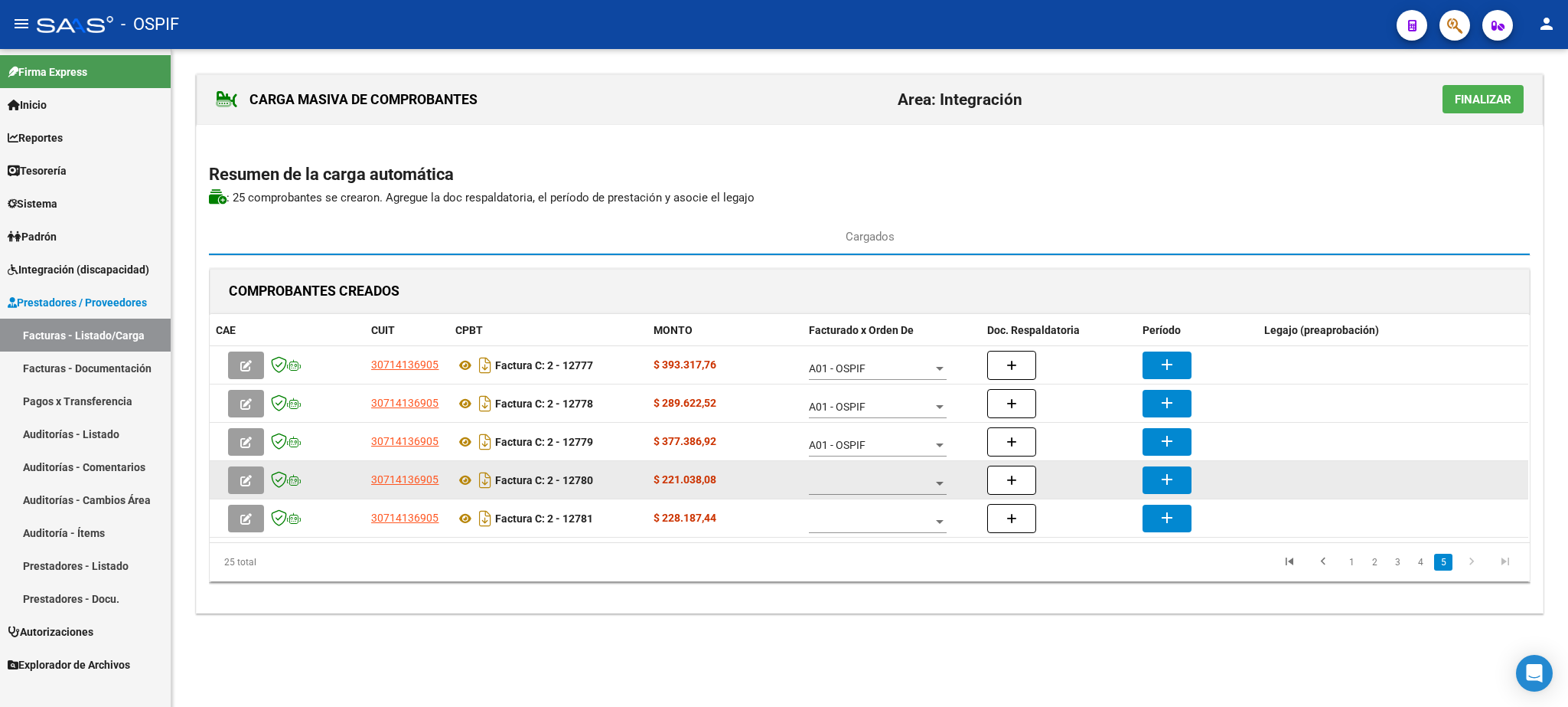
click at [906, 484] on span at bounding box center [870, 484] width 124 height 13
click at [906, 484] on span "A01 - OSPIF" at bounding box center [878, 486] width 137 height 33
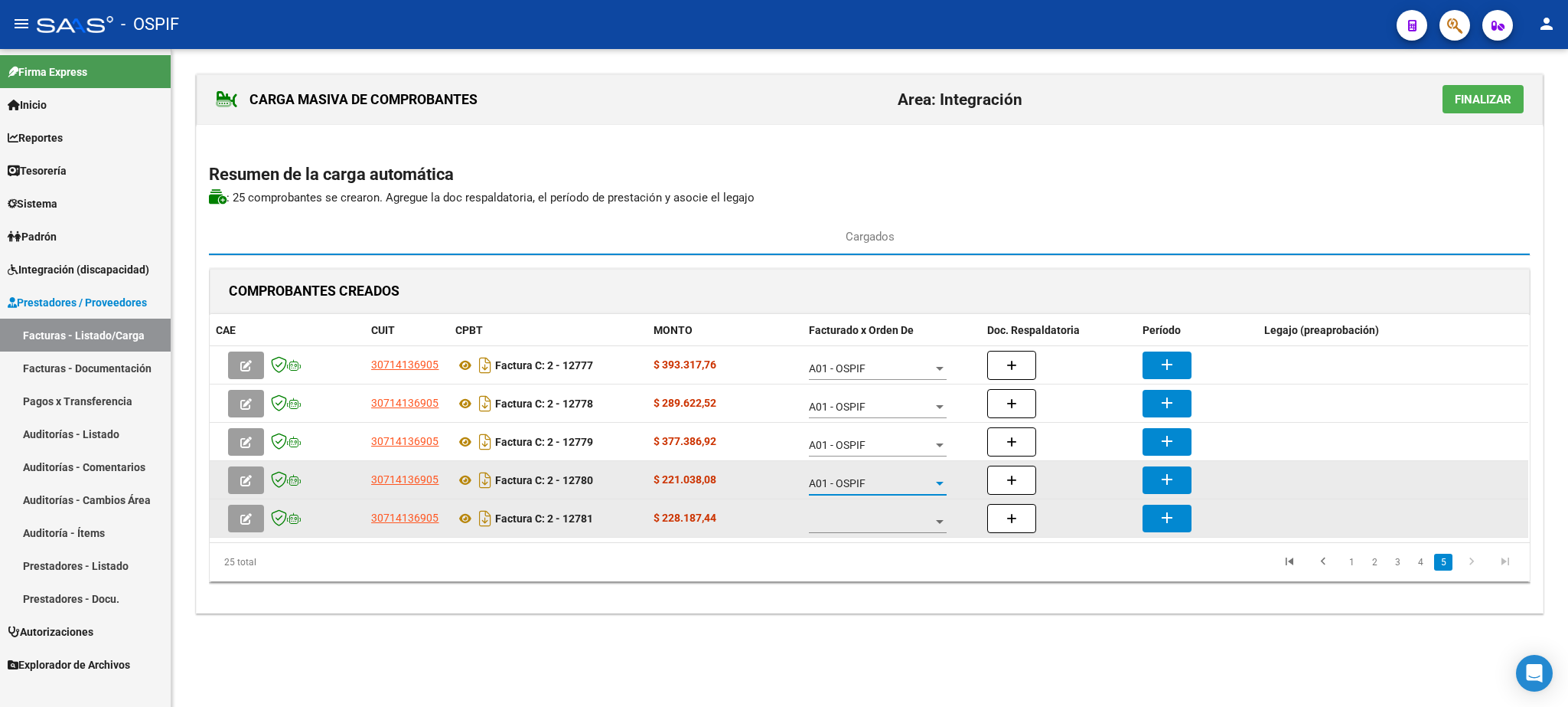
click at [884, 521] on span at bounding box center [870, 522] width 124 height 13
click at [884, 521] on span "A01 - OSPIF" at bounding box center [878, 524] width 137 height 33
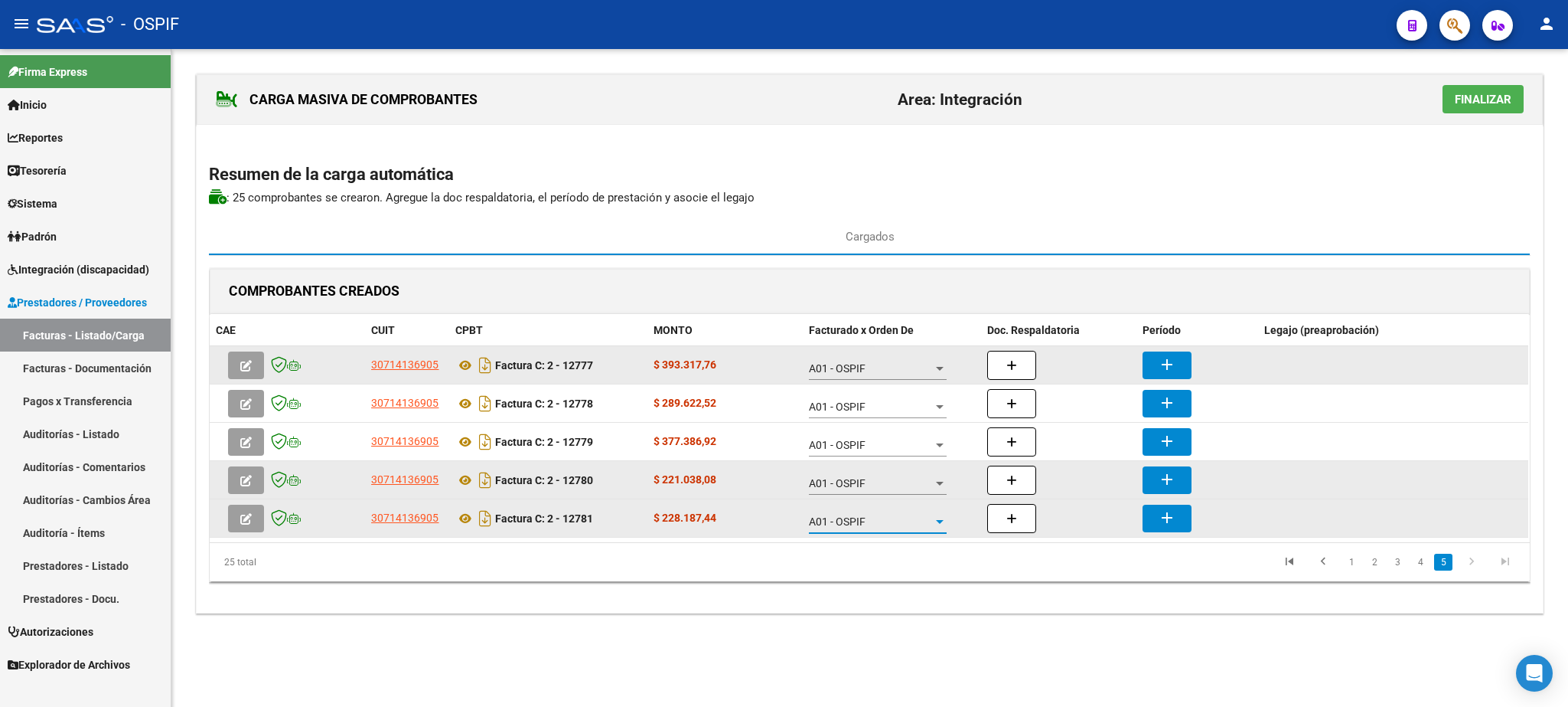
click at [1155, 367] on button "add" at bounding box center [1168, 365] width 49 height 27
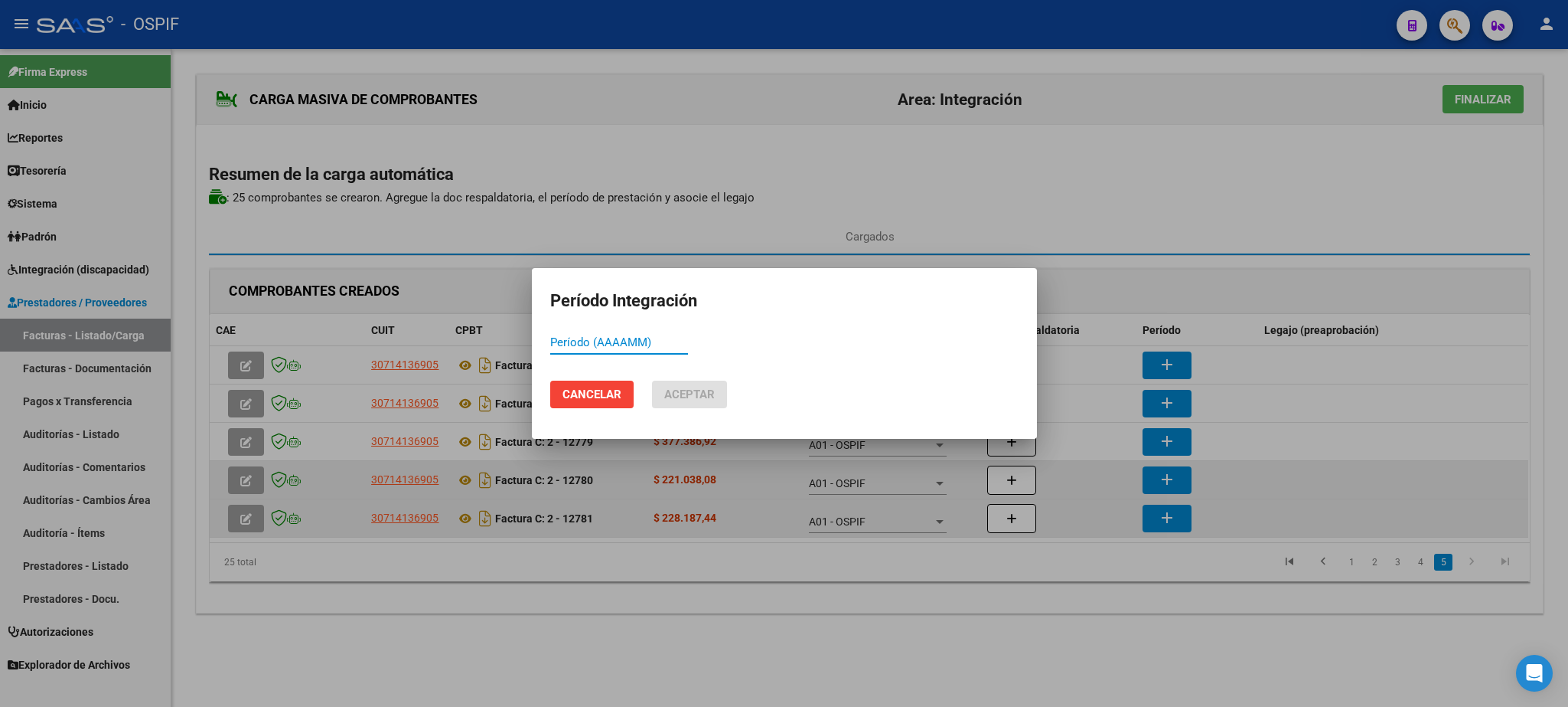
paste input "202508"
type input "202508"
click at [668, 385] on button "Aceptar" at bounding box center [690, 394] width 75 height 27
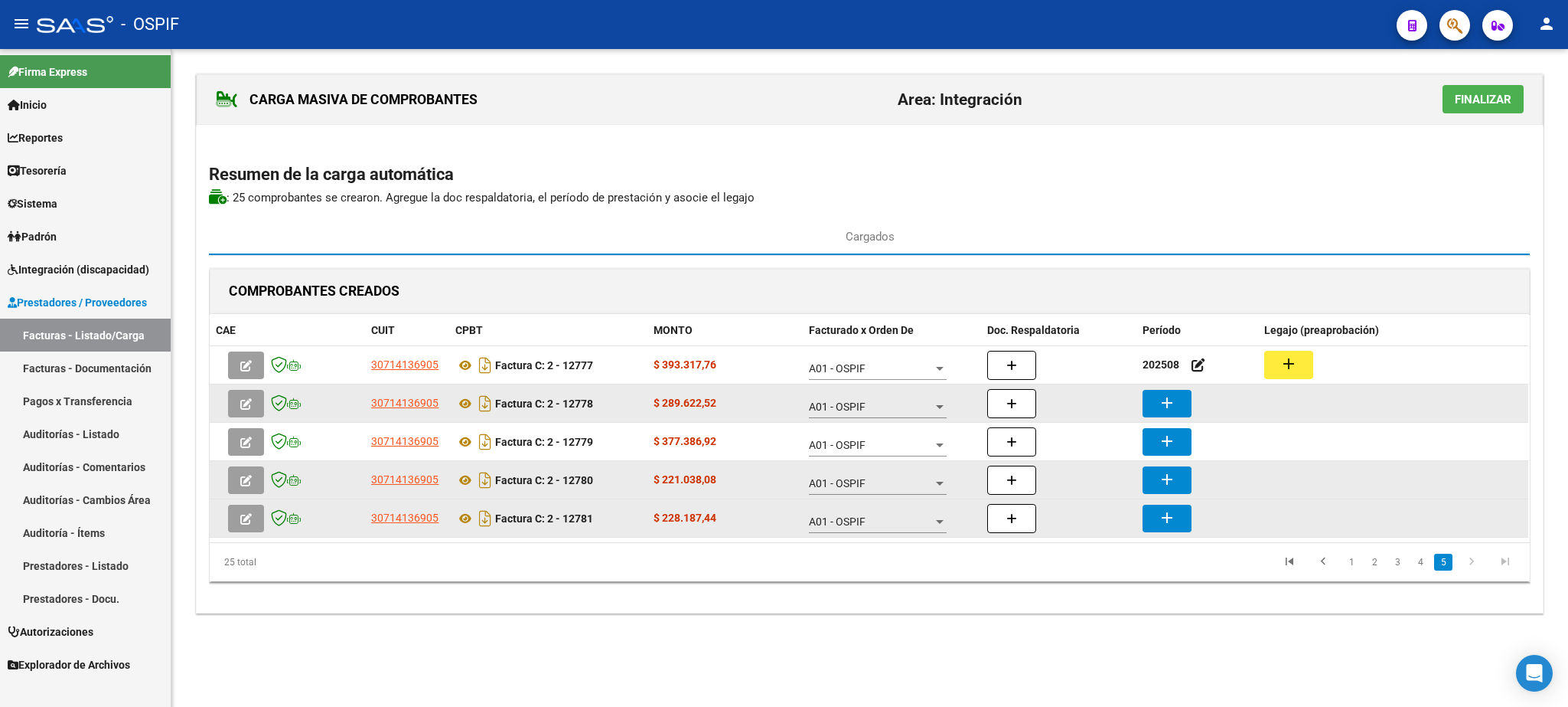
click at [1179, 406] on button "add" at bounding box center [1168, 403] width 49 height 27
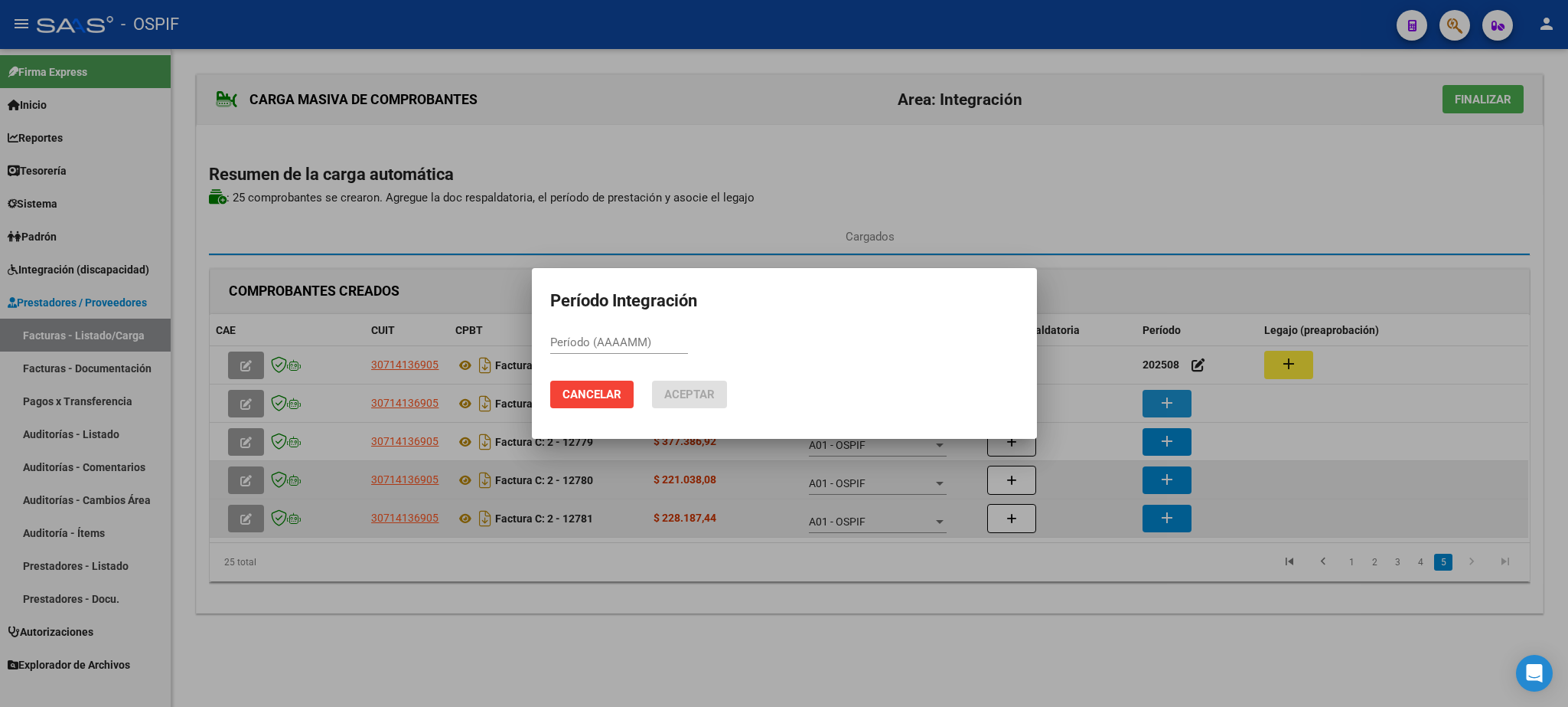
paste input "202508"
type input "202508"
click at [693, 390] on span "Aceptar" at bounding box center [690, 394] width 51 height 14
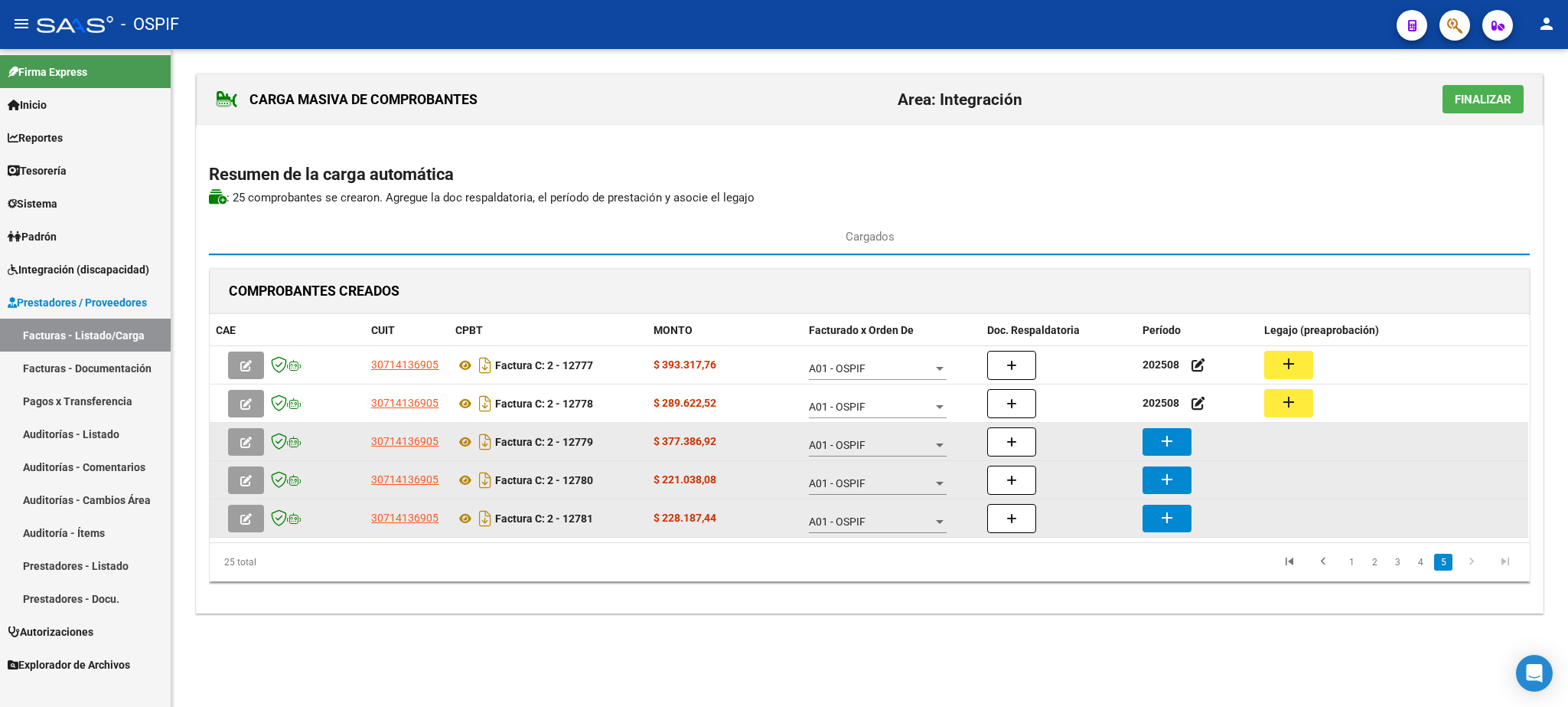
click at [1159, 448] on button "add" at bounding box center [1168, 441] width 49 height 27
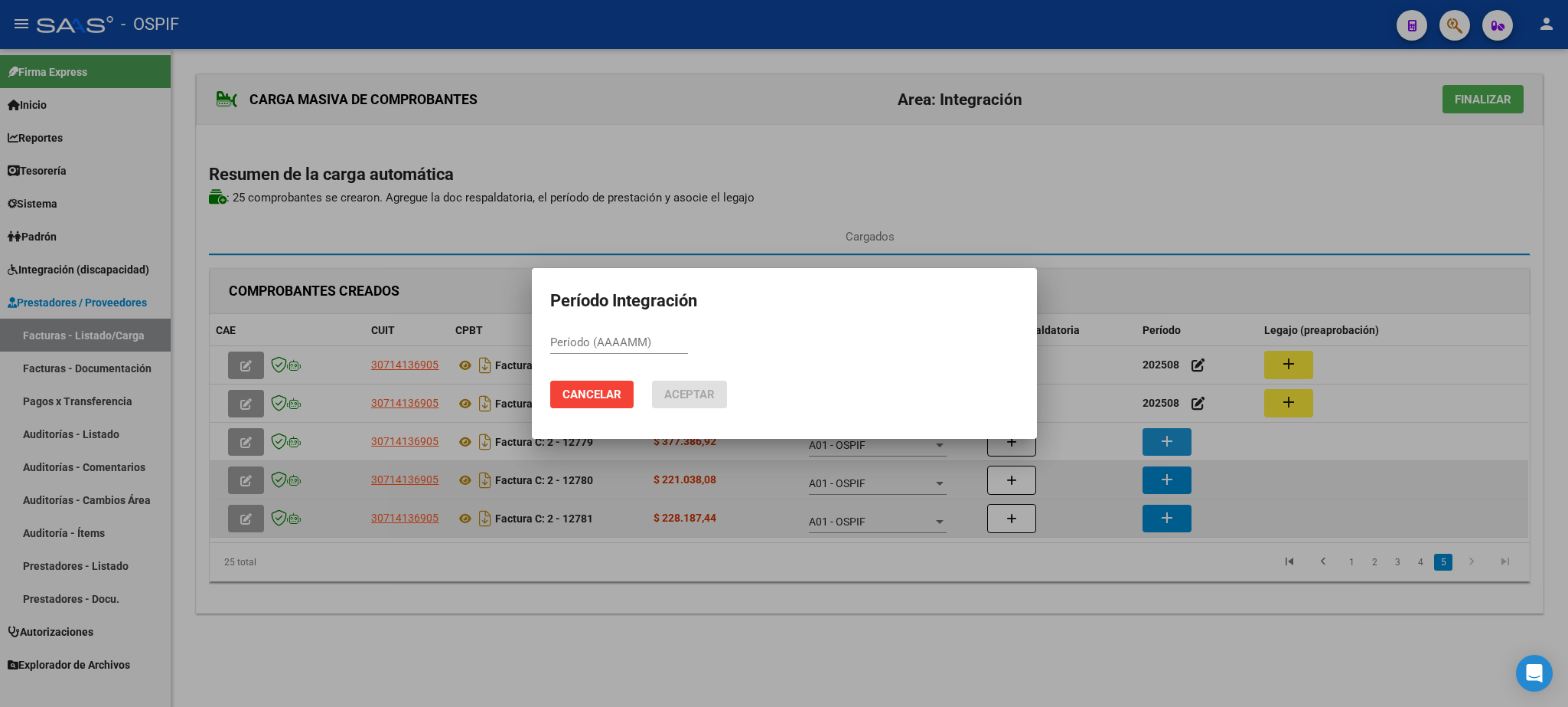
paste input "202508"
type input "202508"
click at [705, 402] on button "Aceptar" at bounding box center [690, 394] width 75 height 27
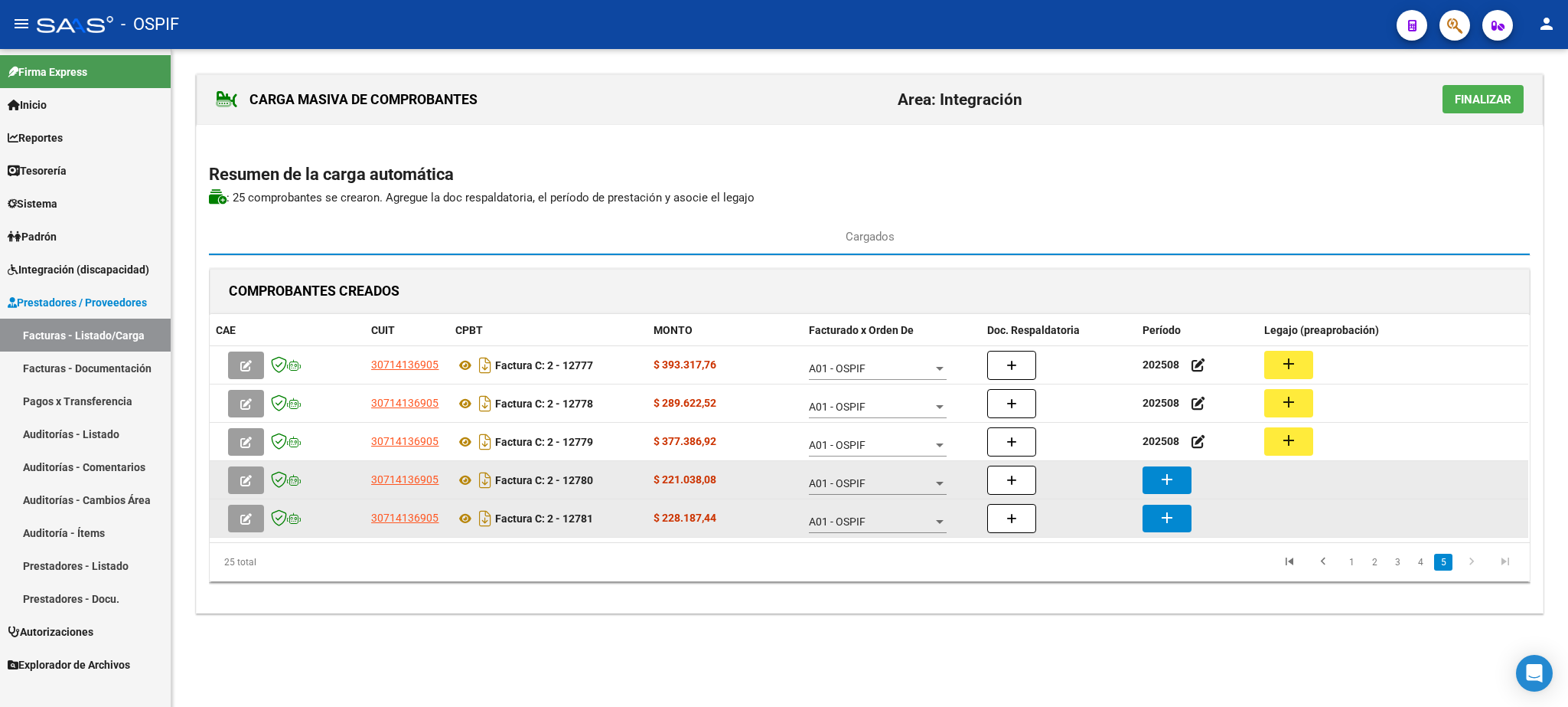
click at [1178, 479] on button "add" at bounding box center [1168, 480] width 49 height 27
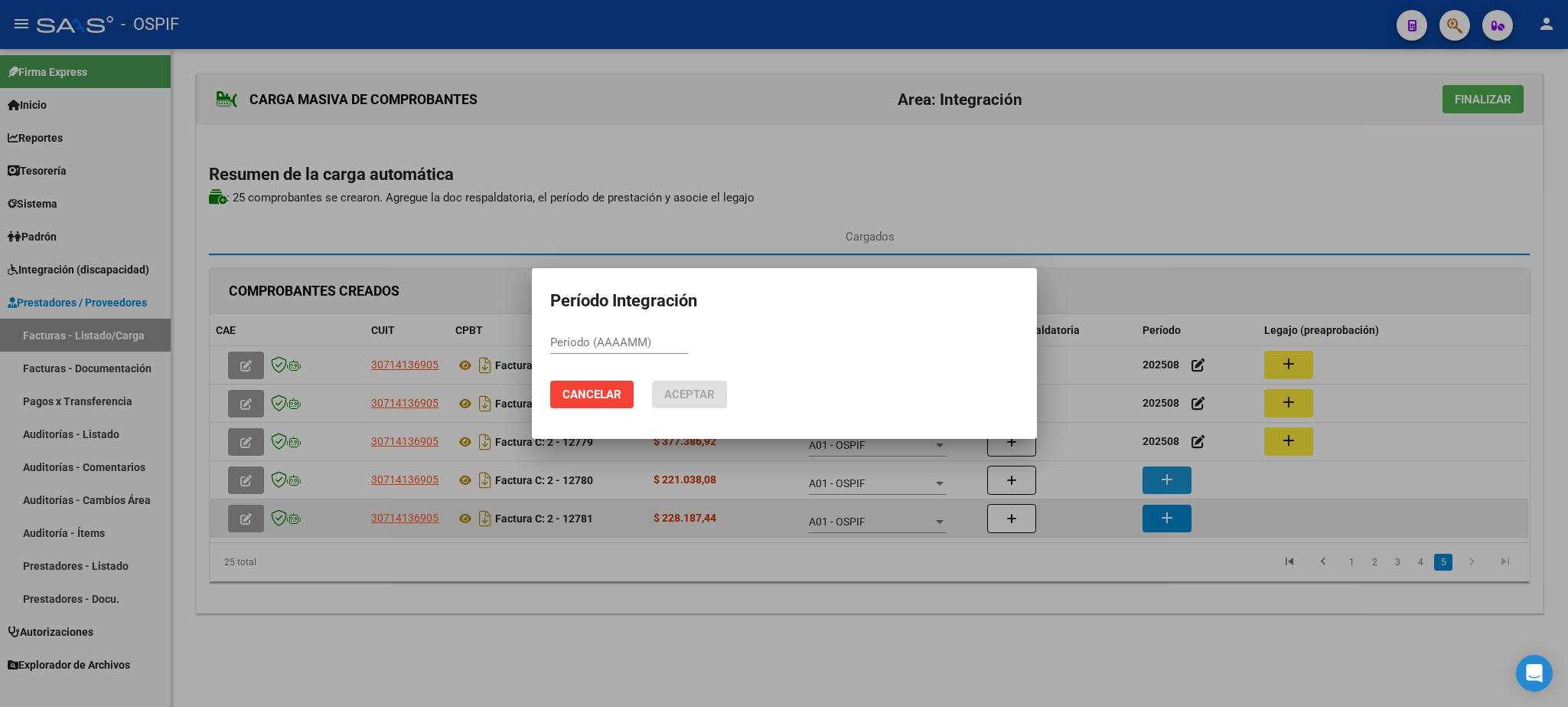
paste input "202508"
type input "202508"
click at [671, 391] on span "Aceptar" at bounding box center [690, 394] width 51 height 14
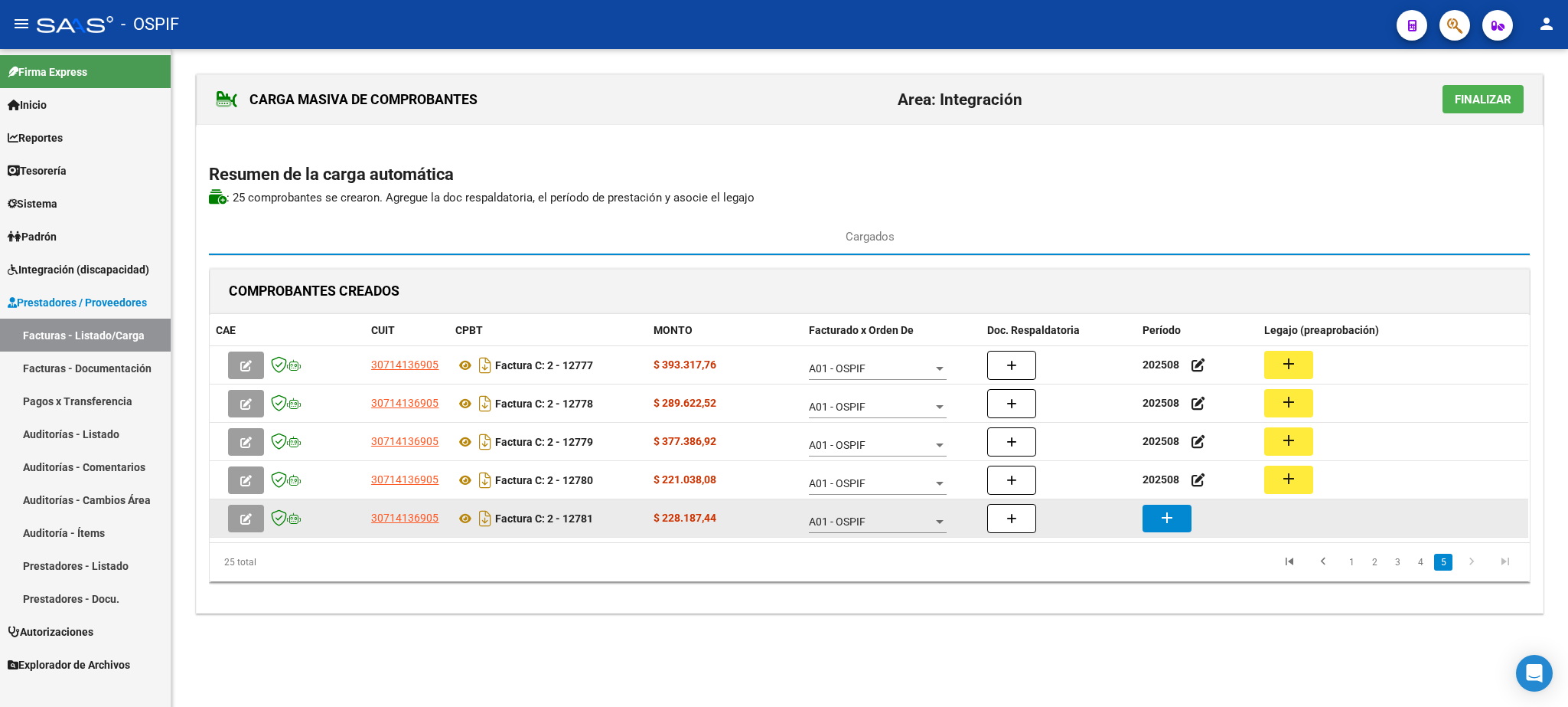
click at [1166, 522] on mat-icon "add" at bounding box center [1167, 517] width 18 height 18
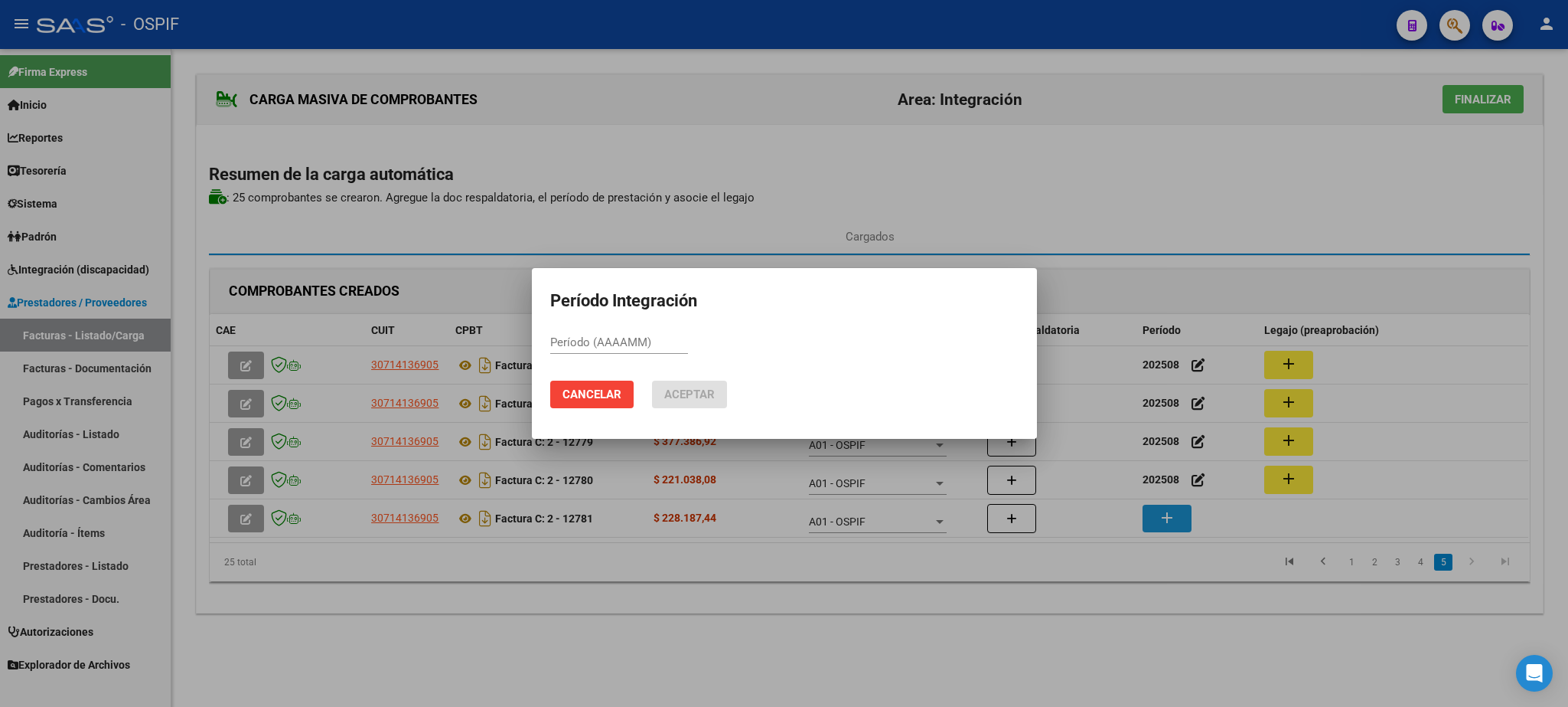
paste input "202508"
type input "202508"
click at [688, 386] on button "Aceptar" at bounding box center [690, 394] width 75 height 27
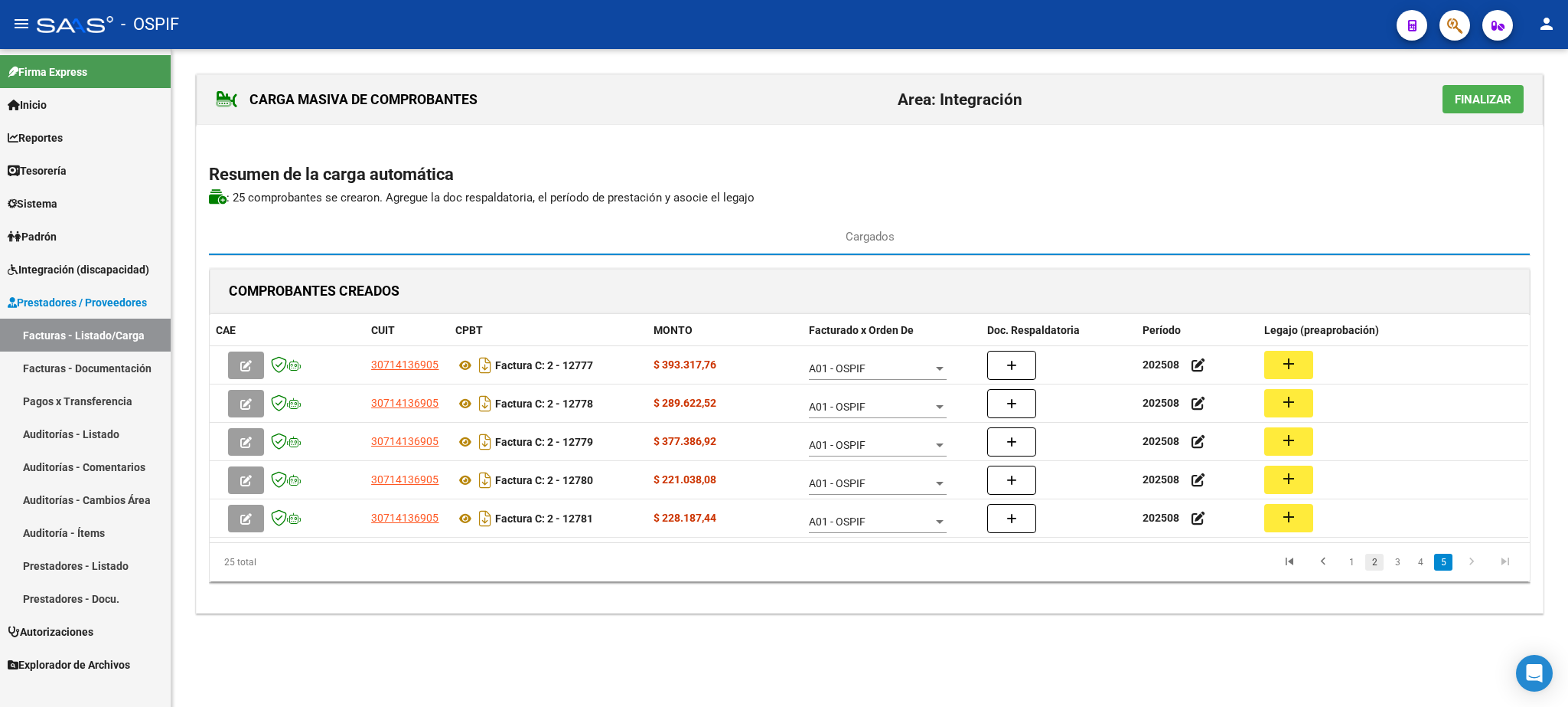
click at [1373, 565] on link "2" at bounding box center [1375, 561] width 18 height 17
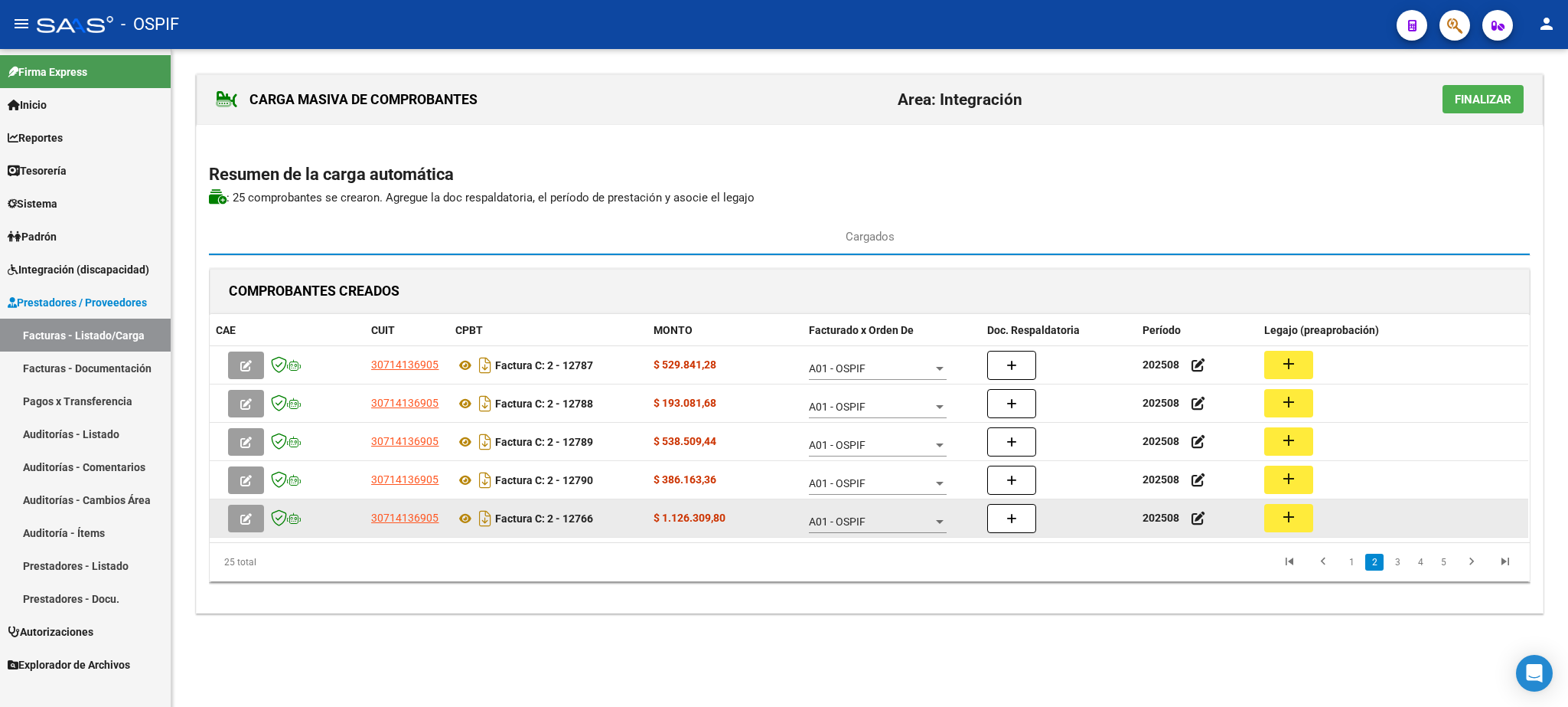
click at [1302, 521] on button "add" at bounding box center [1289, 517] width 49 height 28
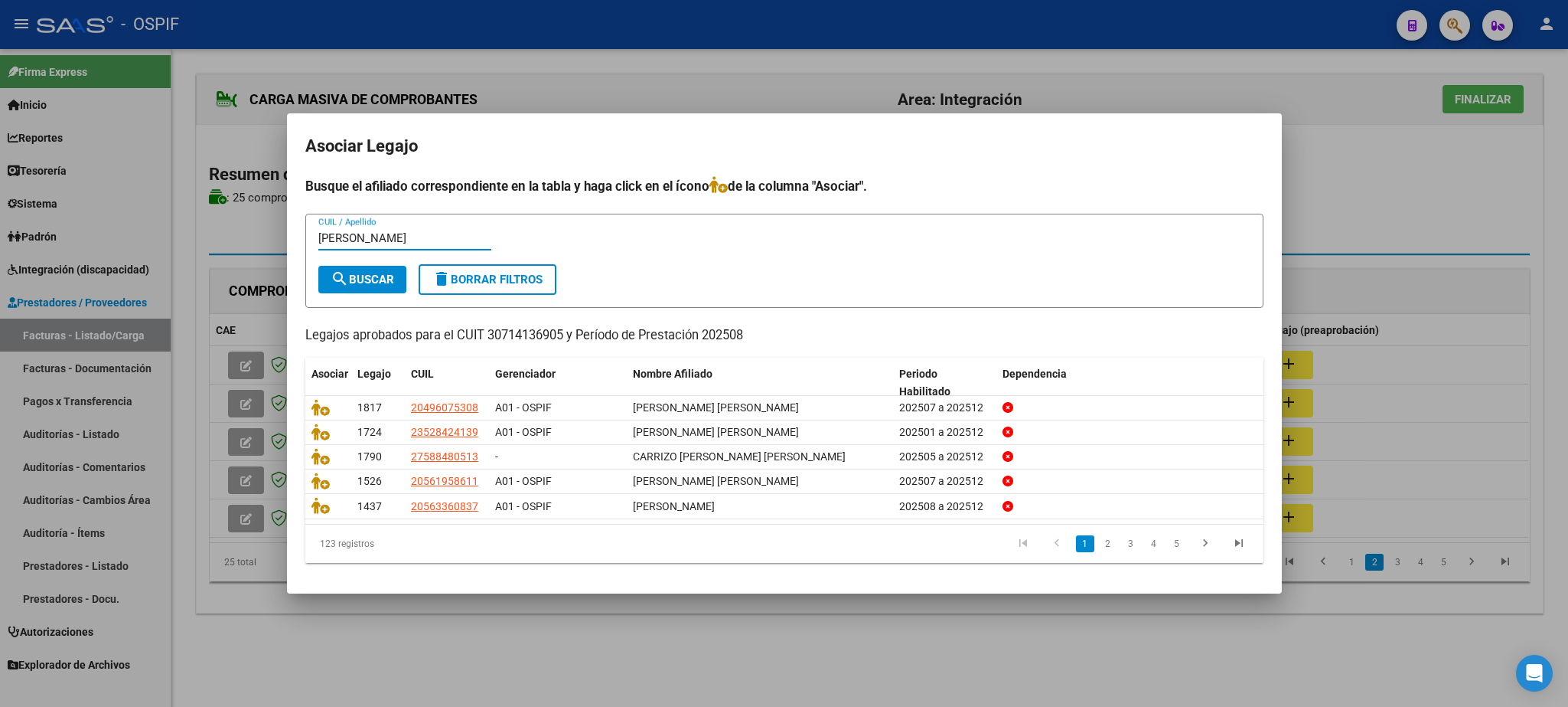
type input "[PERSON_NAME]"
click at [353, 276] on span "search Buscar" at bounding box center [362, 279] width 63 height 14
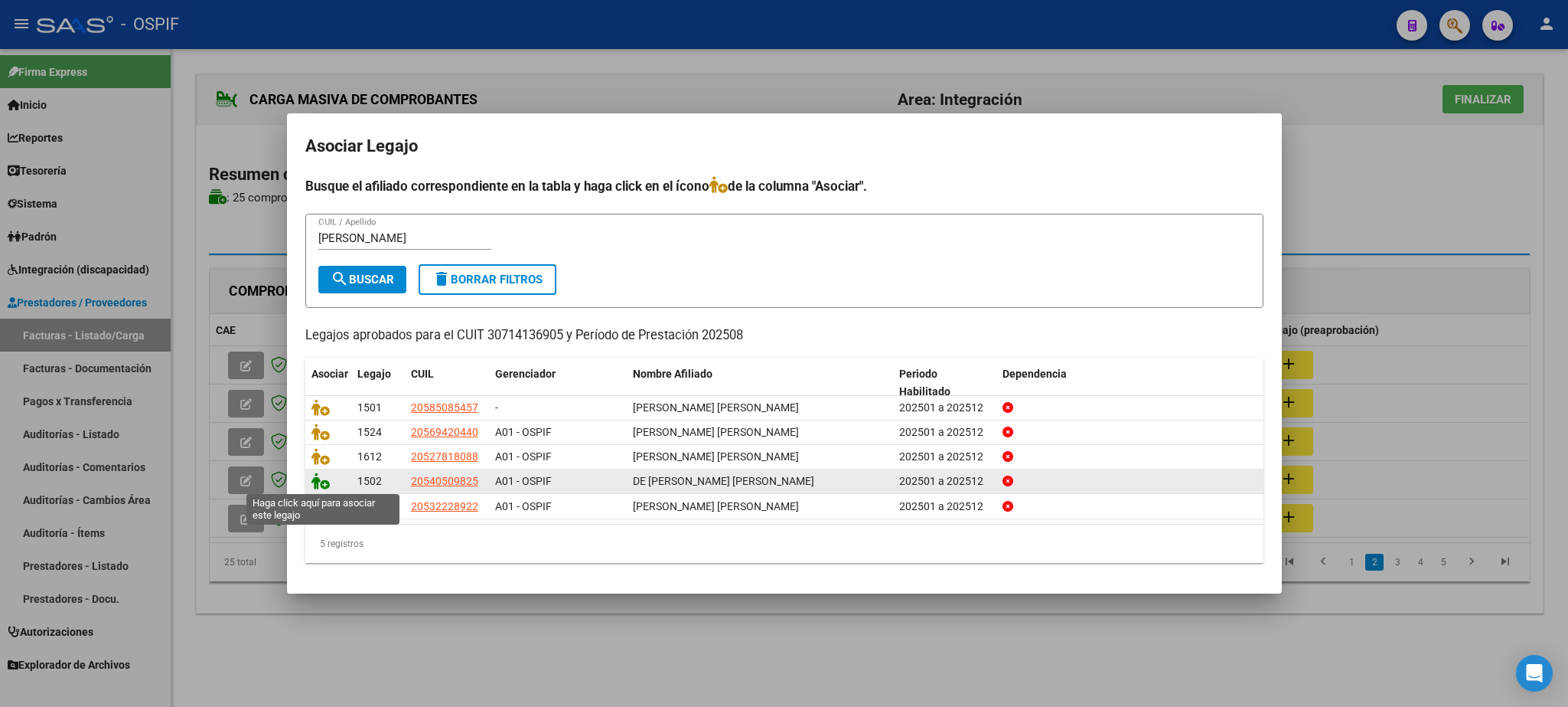
click at [316, 480] on icon at bounding box center [321, 481] width 18 height 17
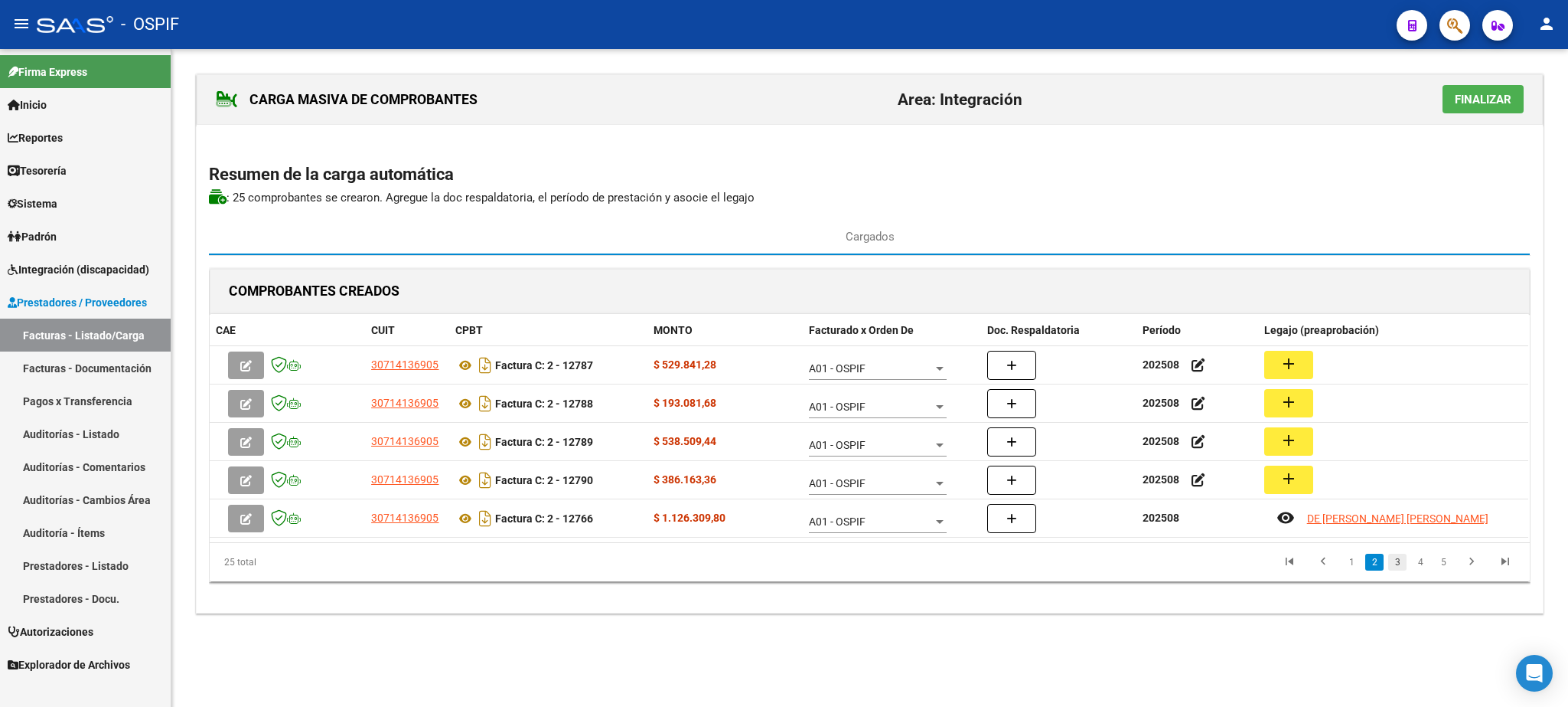
click at [1392, 569] on link "3" at bounding box center [1397, 561] width 18 height 17
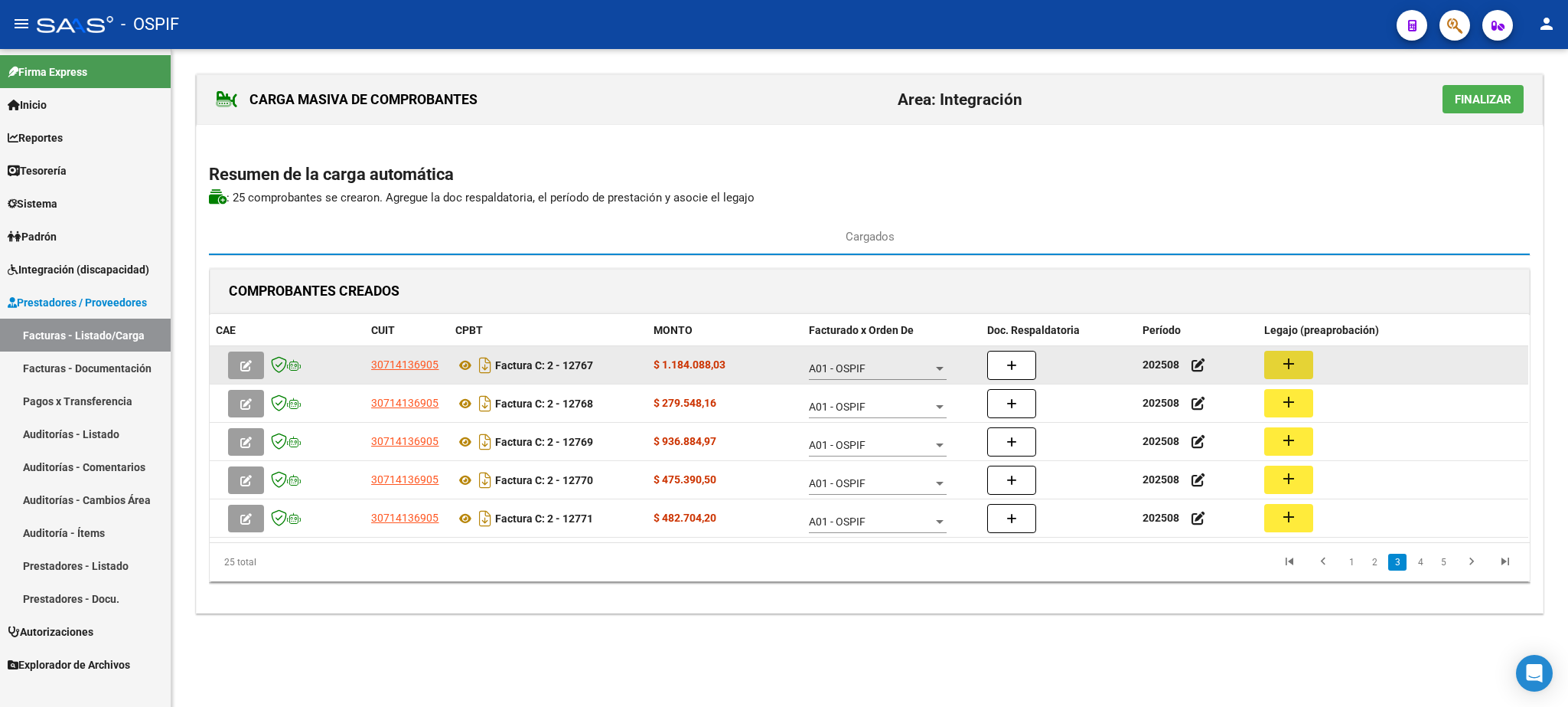
click at [1279, 368] on button "add" at bounding box center [1289, 364] width 49 height 28
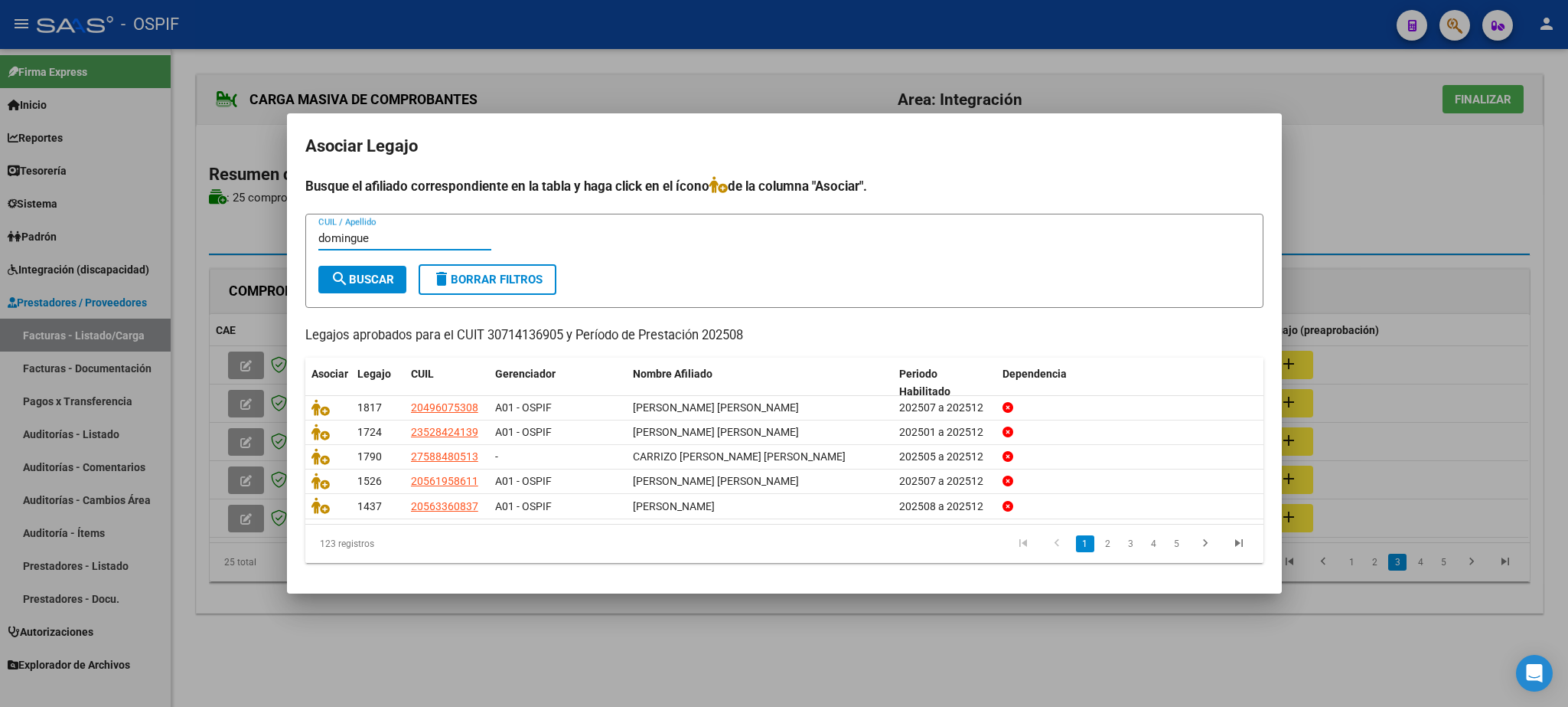
type input "domingue"
click at [367, 275] on span "search Buscar" at bounding box center [362, 279] width 63 height 14
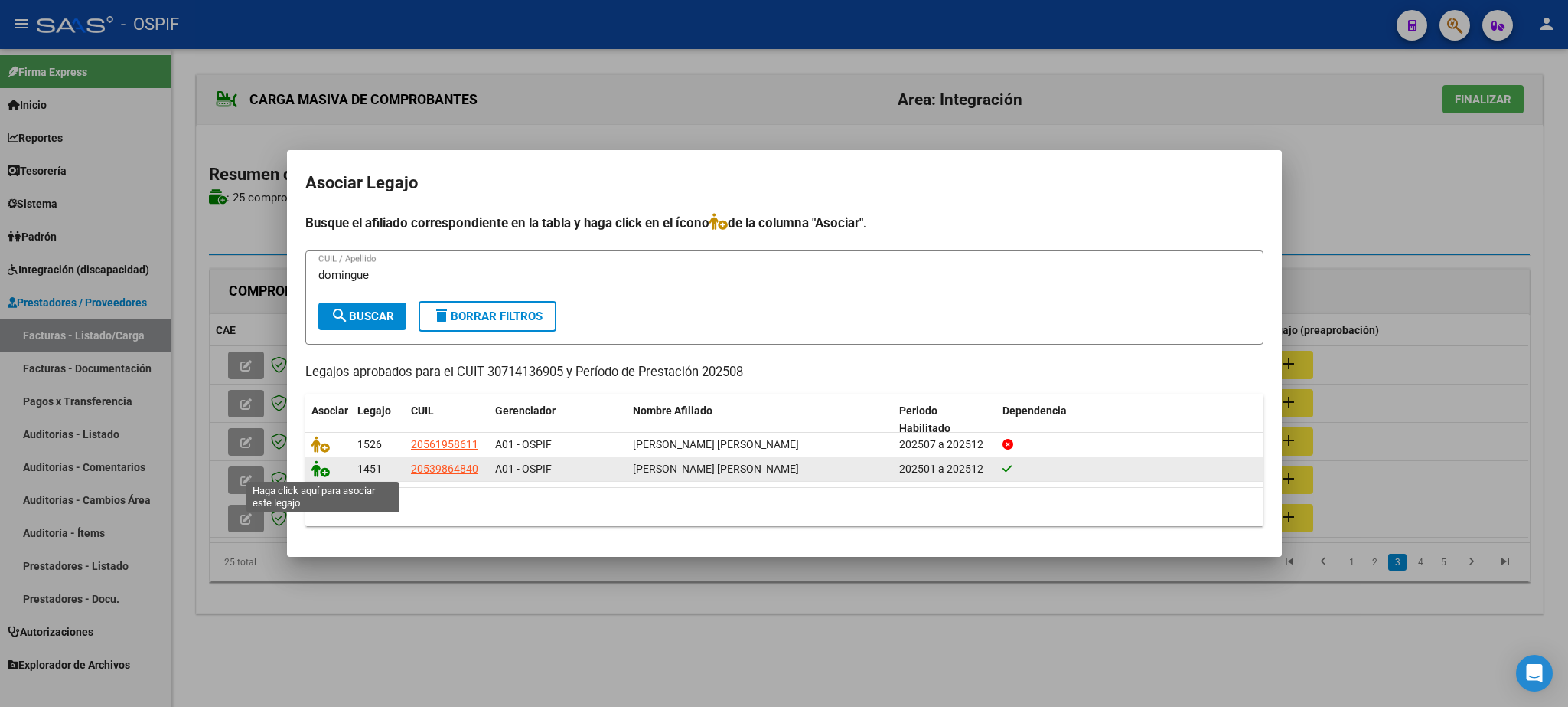
click at [318, 471] on icon at bounding box center [321, 468] width 18 height 17
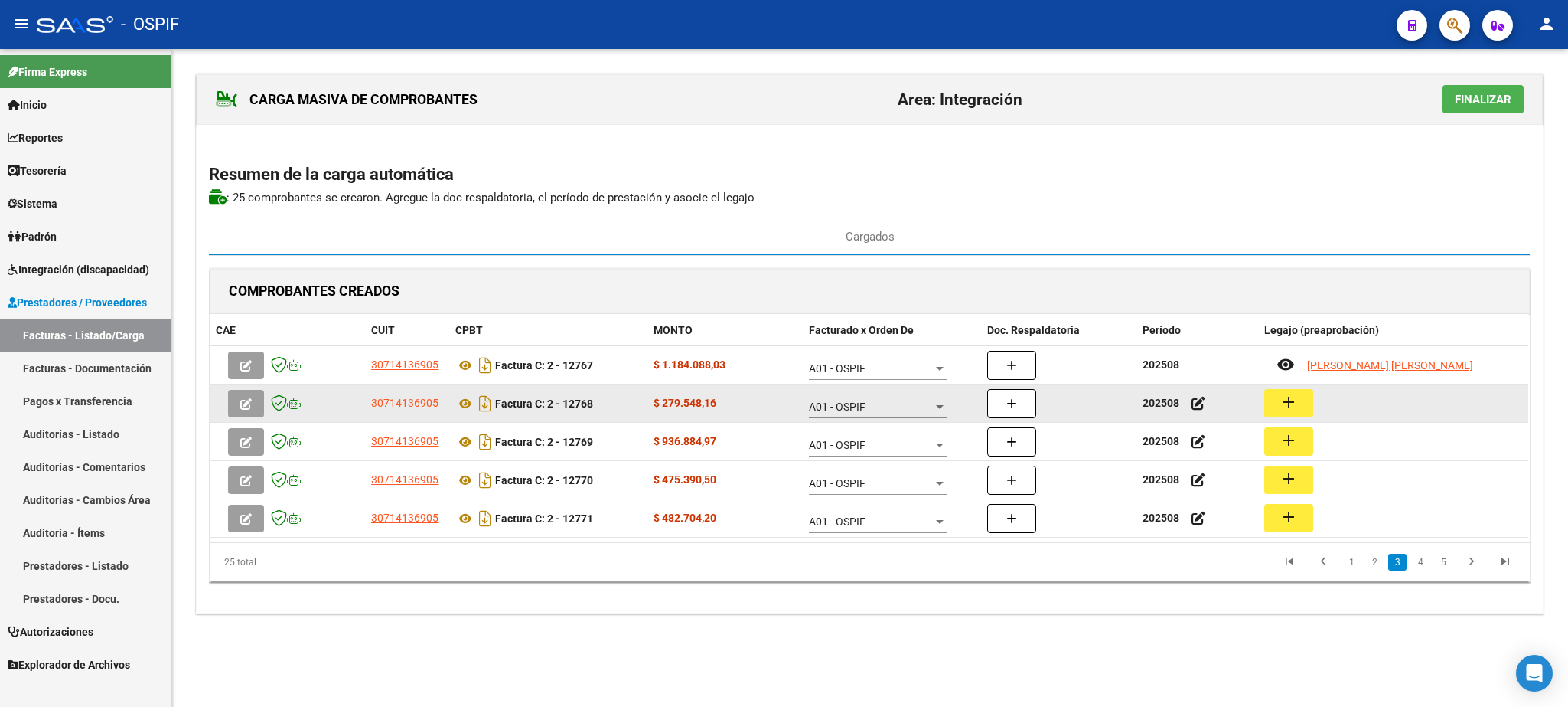
click at [1279, 407] on button "add" at bounding box center [1289, 402] width 49 height 28
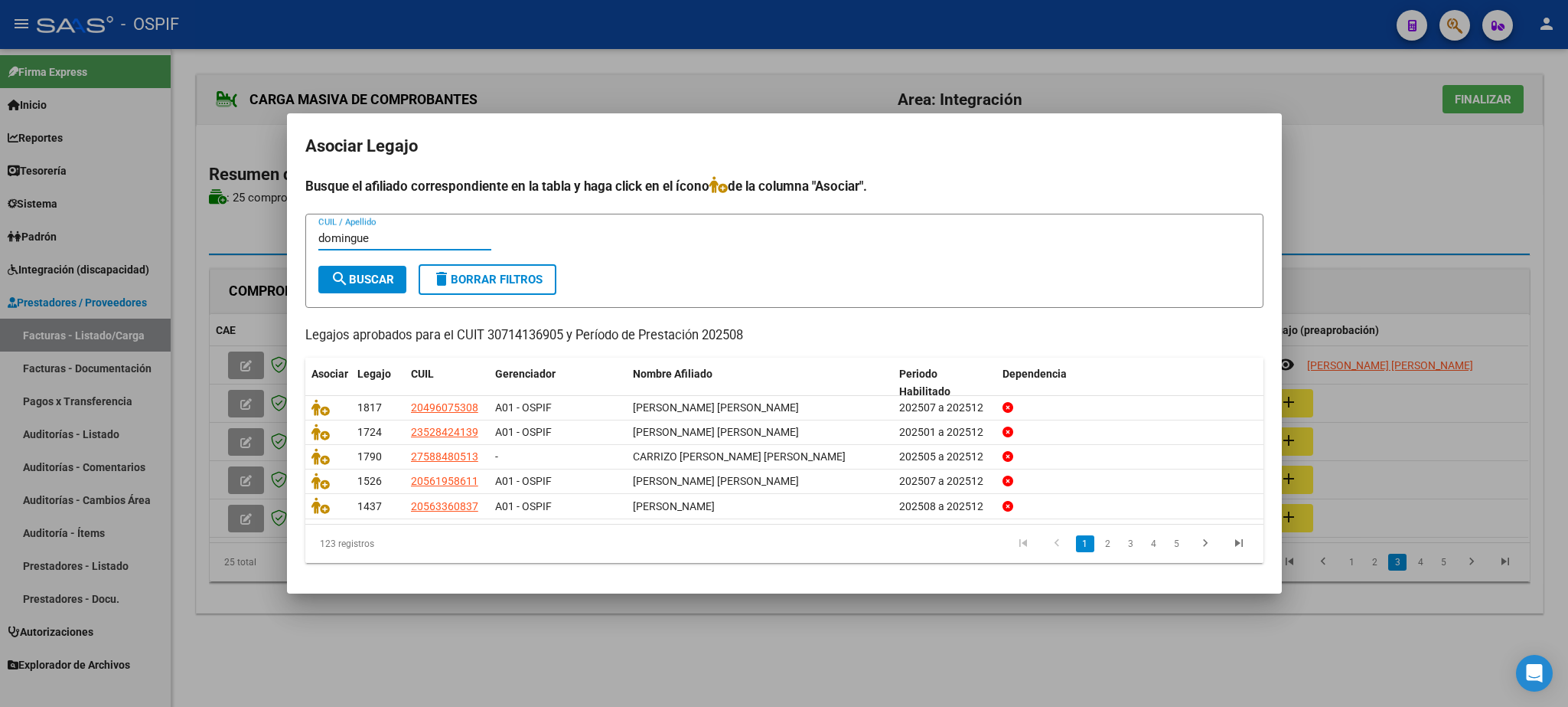
type input "domingue"
click at [368, 273] on span "search Buscar" at bounding box center [362, 279] width 63 height 14
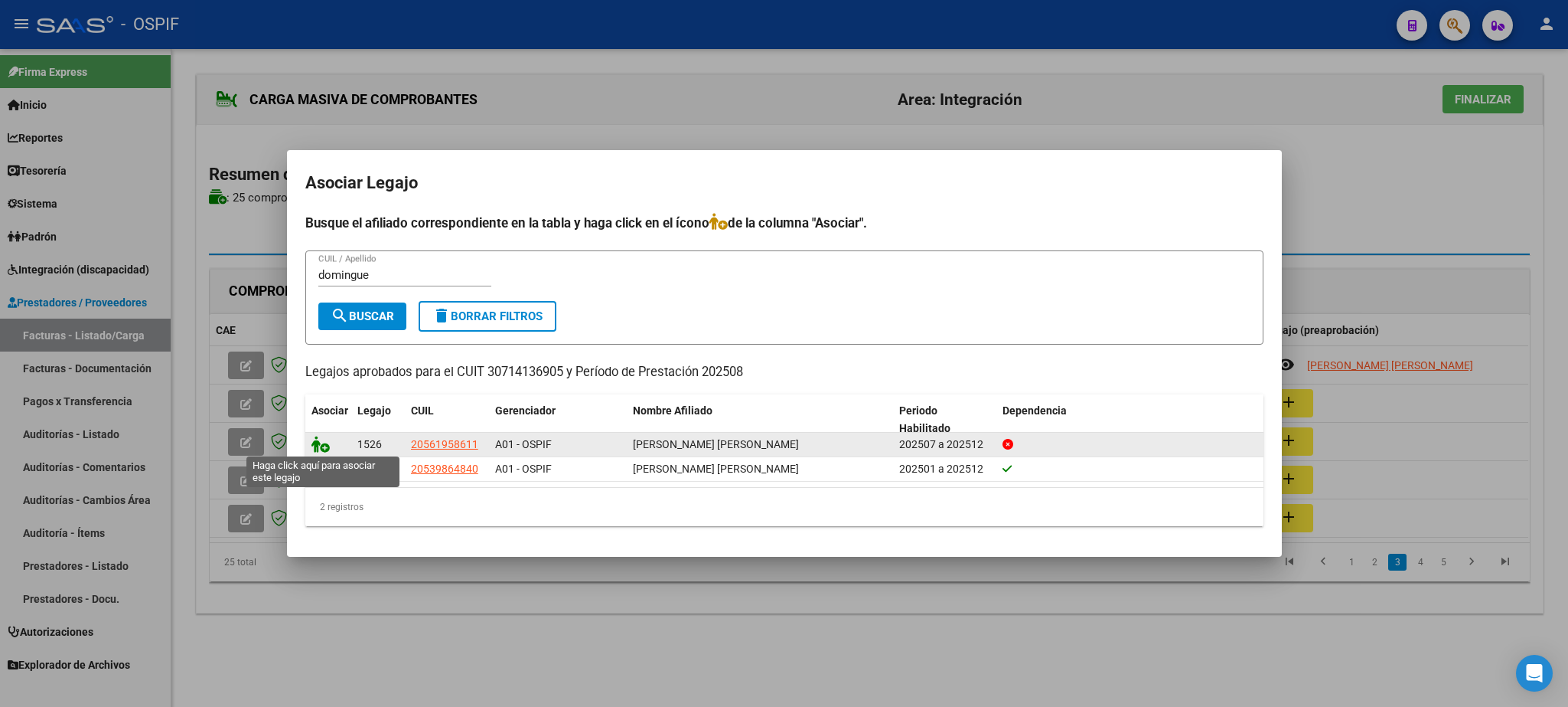
click at [317, 449] on icon at bounding box center [321, 444] width 18 height 17
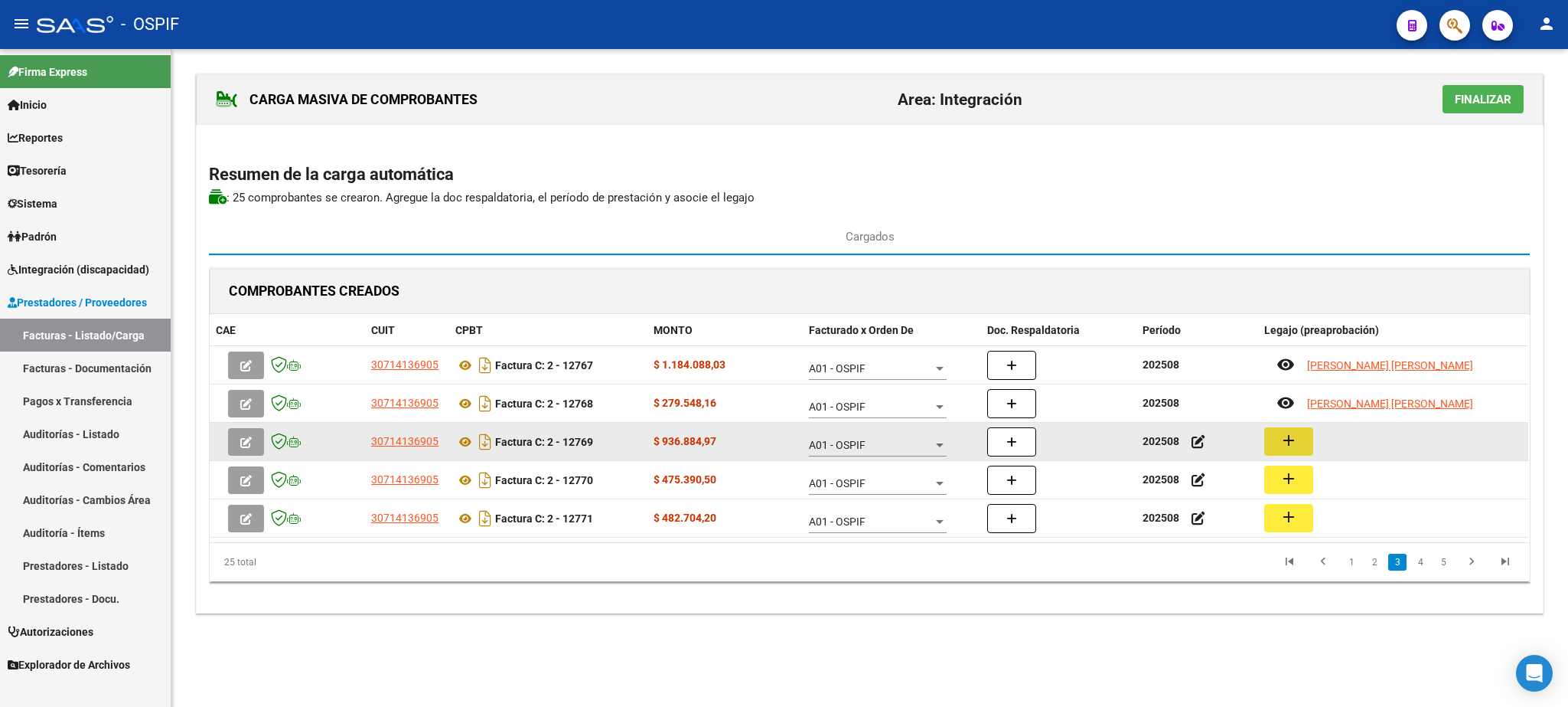
click at [1281, 443] on button "add" at bounding box center [1289, 441] width 49 height 28
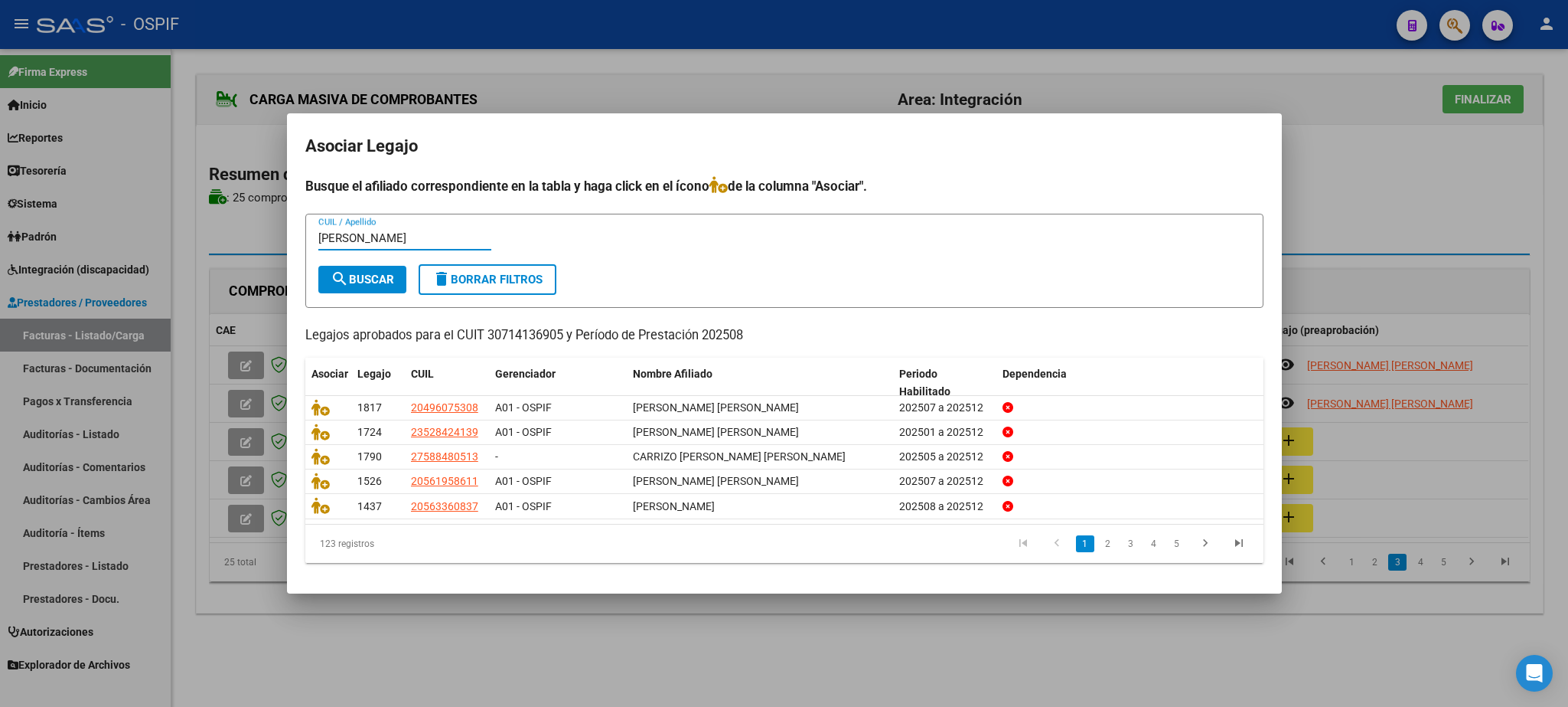
type input "[PERSON_NAME]"
click at [367, 288] on button "search Buscar" at bounding box center [361, 279] width 88 height 27
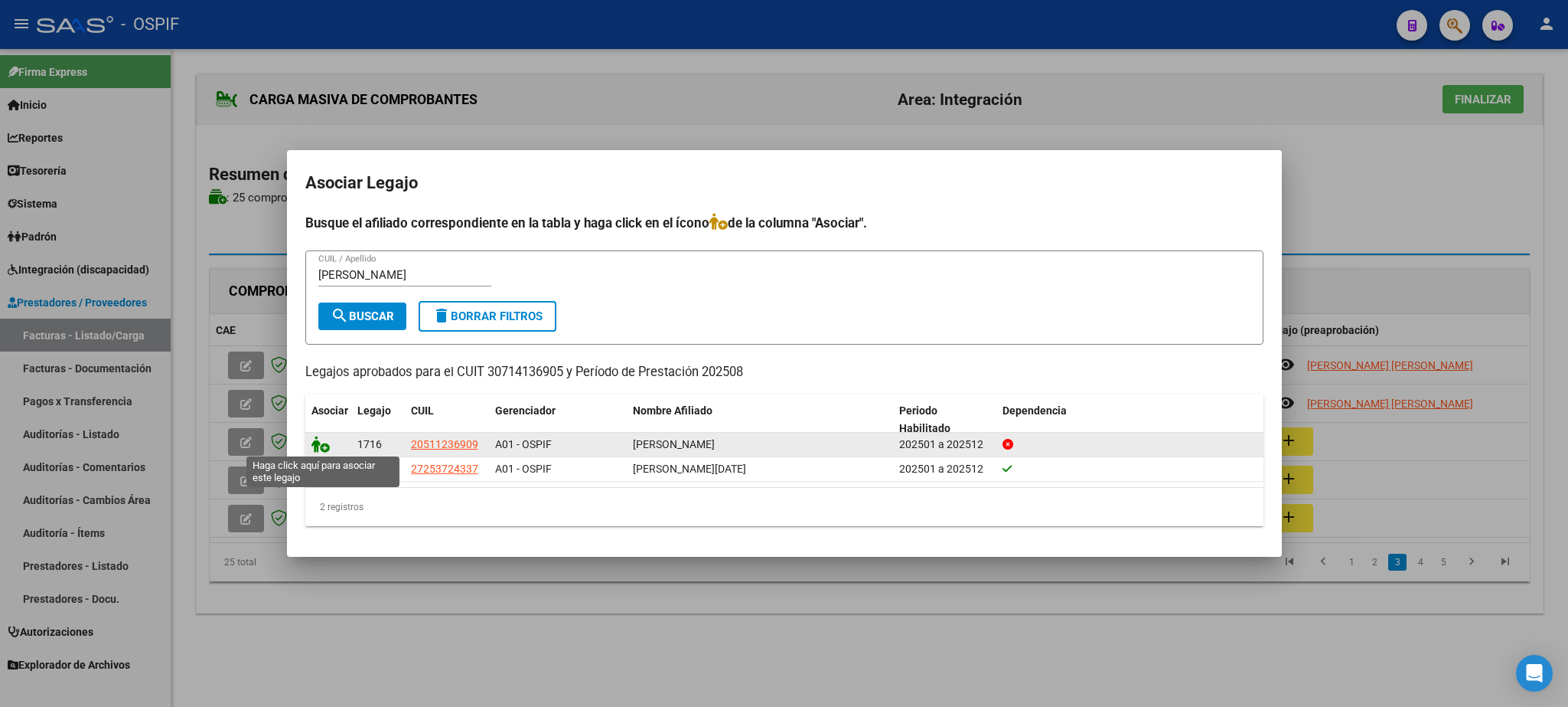
click at [321, 450] on icon at bounding box center [321, 444] width 18 height 17
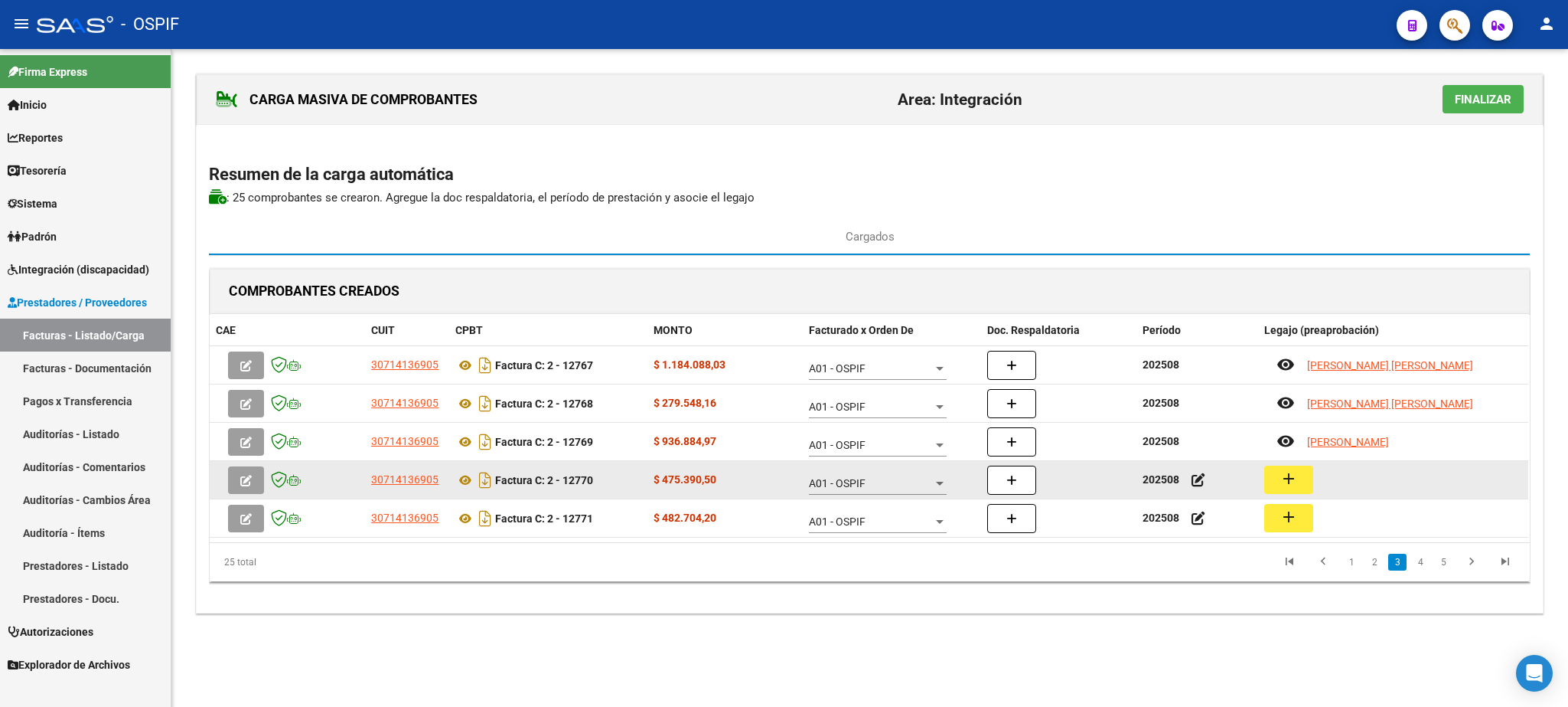
click at [1318, 489] on div "add" at bounding box center [1393, 479] width 258 height 28
click at [1285, 486] on mat-icon "add" at bounding box center [1289, 478] width 18 height 18
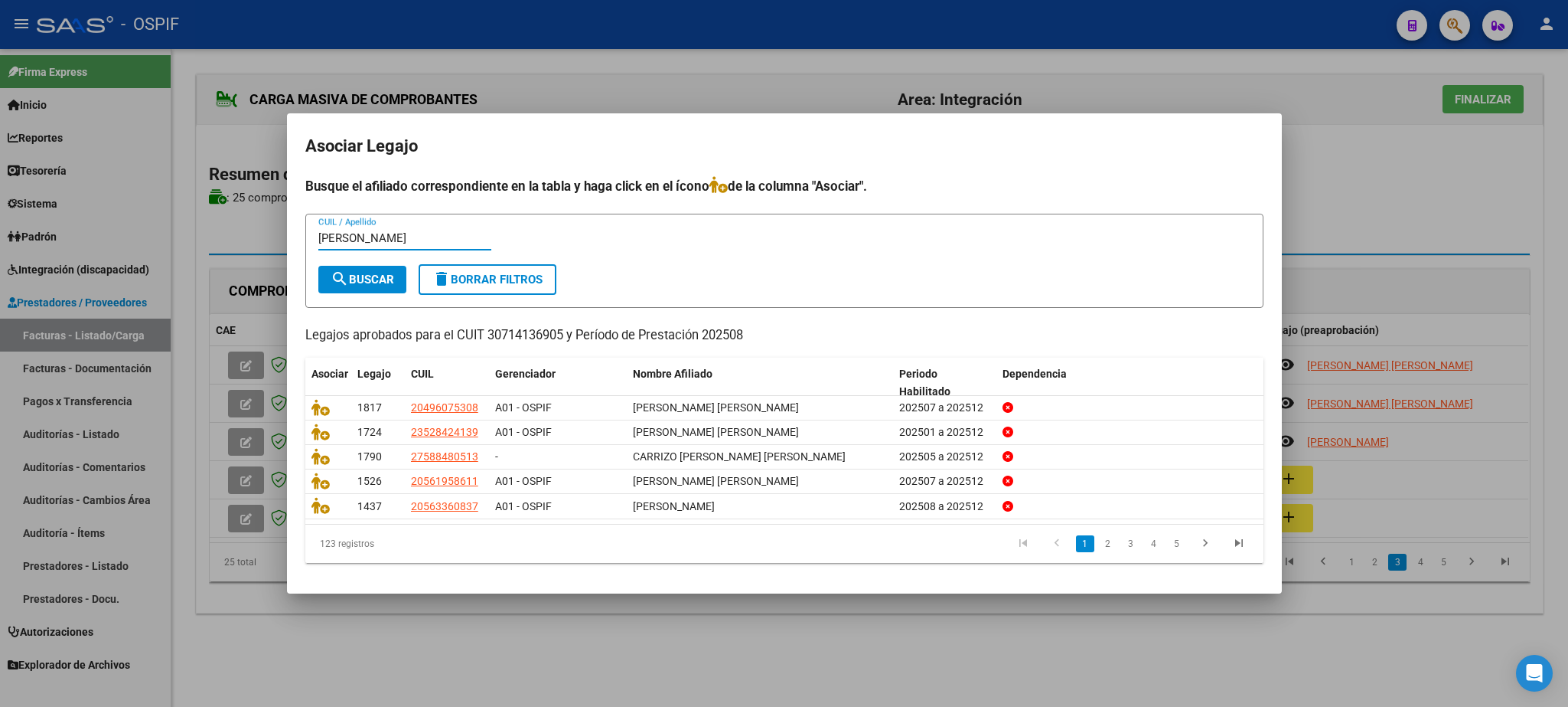
type input "[PERSON_NAME]"
click at [353, 273] on span "search Buscar" at bounding box center [362, 279] width 63 height 14
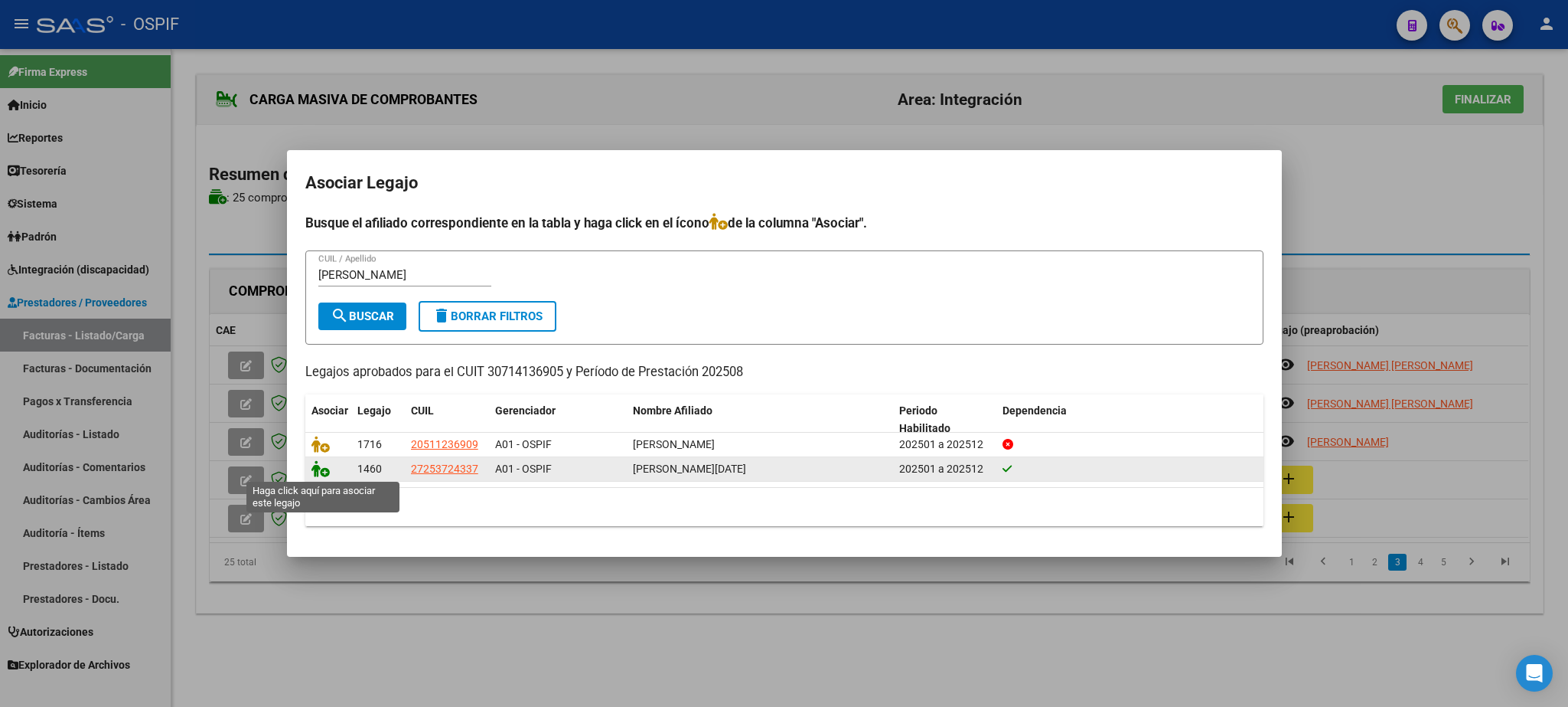
click at [322, 470] on icon at bounding box center [321, 468] width 18 height 17
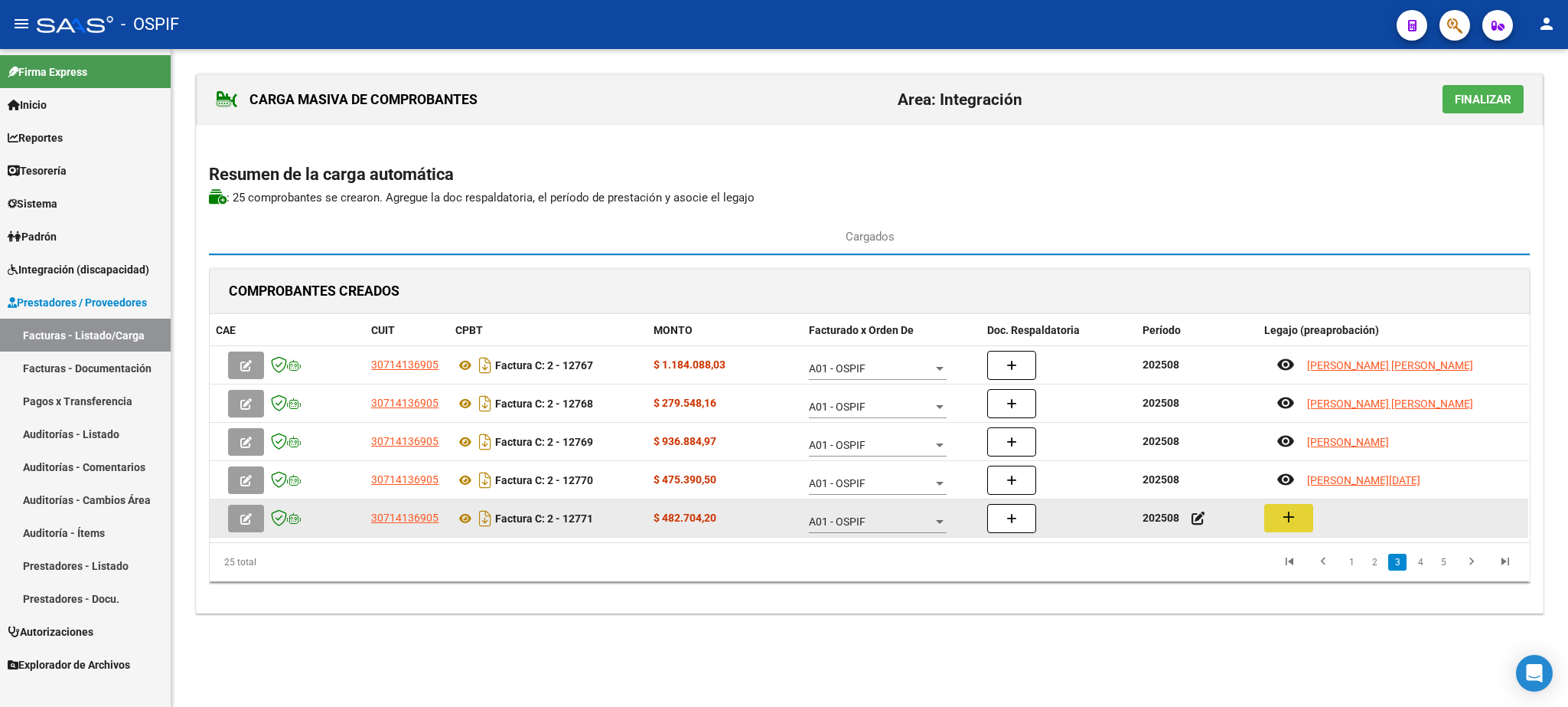
click at [1292, 523] on mat-icon "add" at bounding box center [1289, 517] width 18 height 18
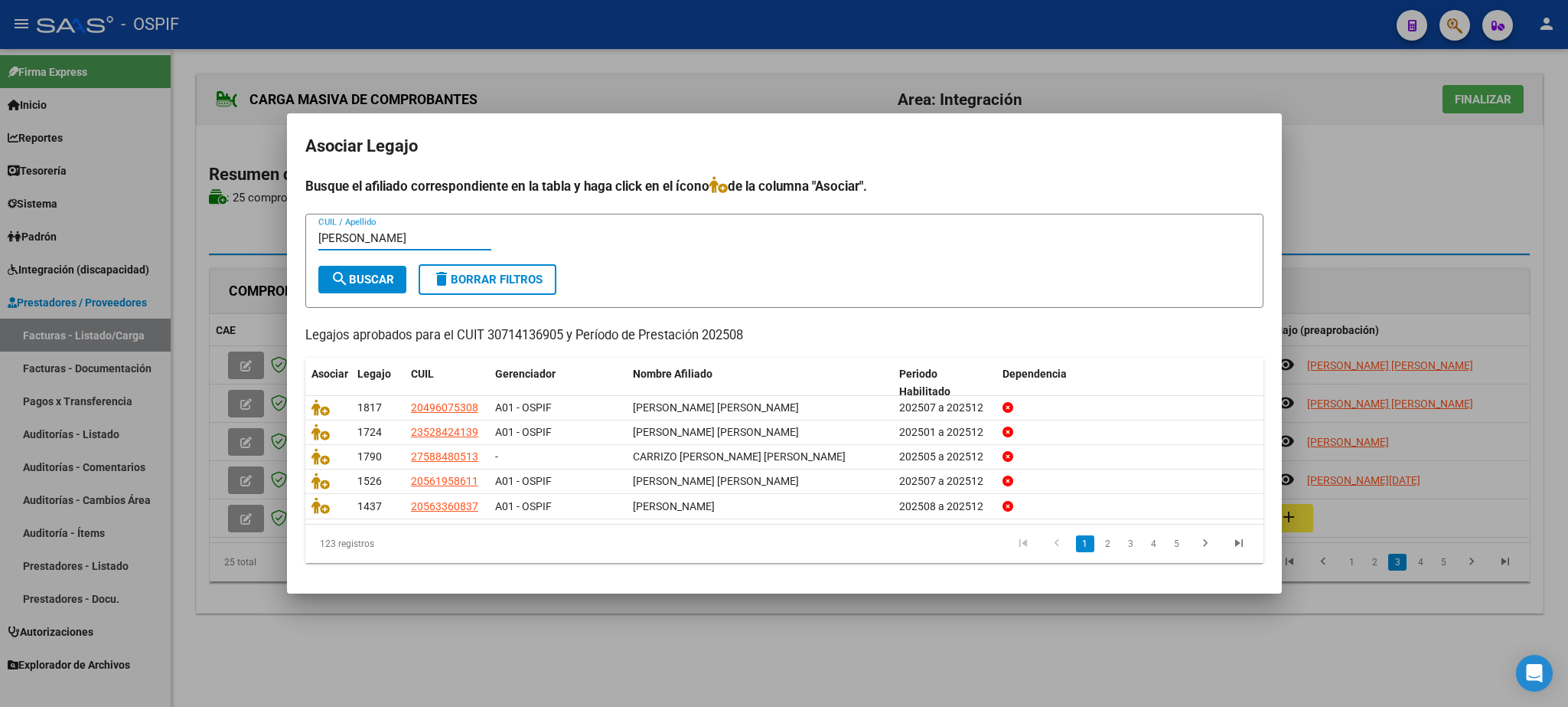
type input "[PERSON_NAME]"
click at [362, 278] on span "search Buscar" at bounding box center [362, 279] width 63 height 14
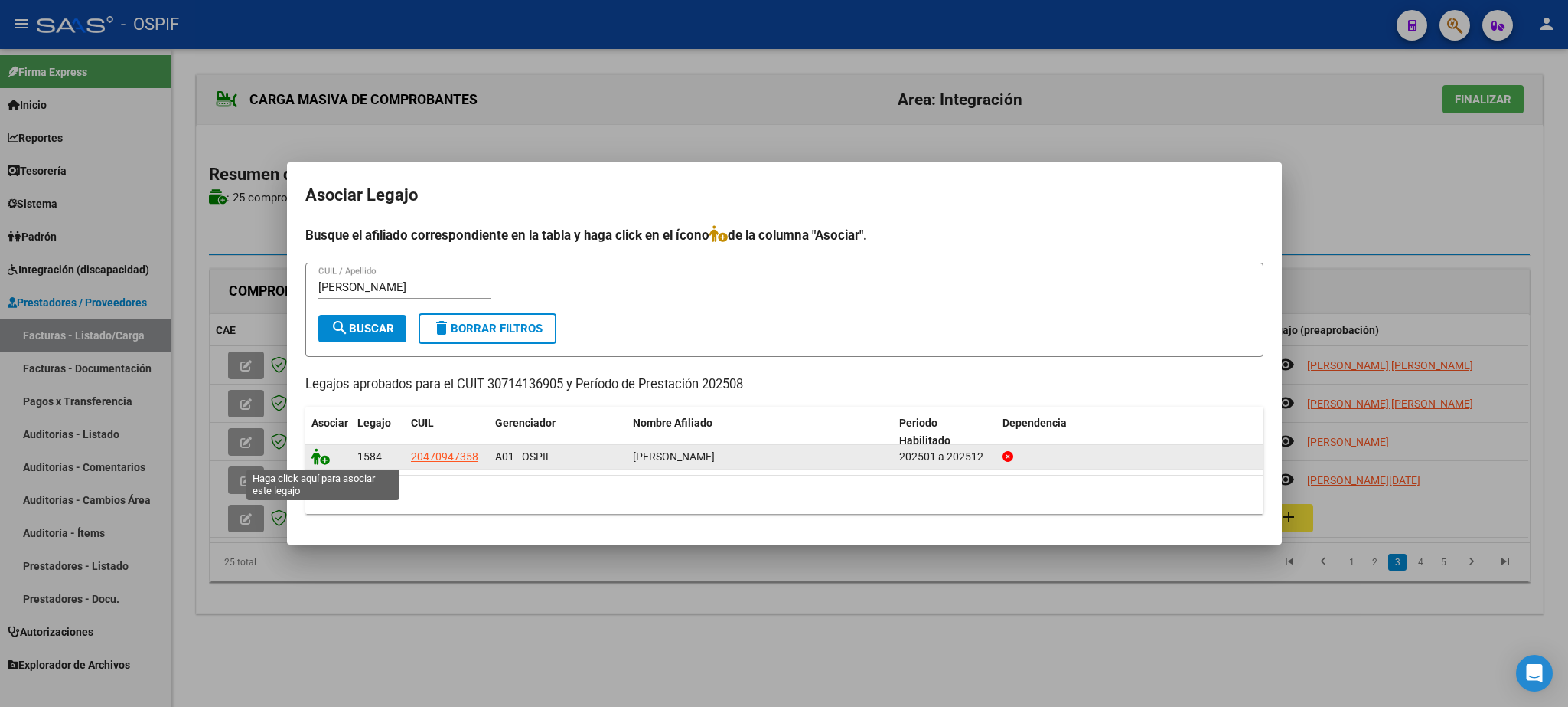
click at [317, 454] on icon at bounding box center [321, 456] width 18 height 17
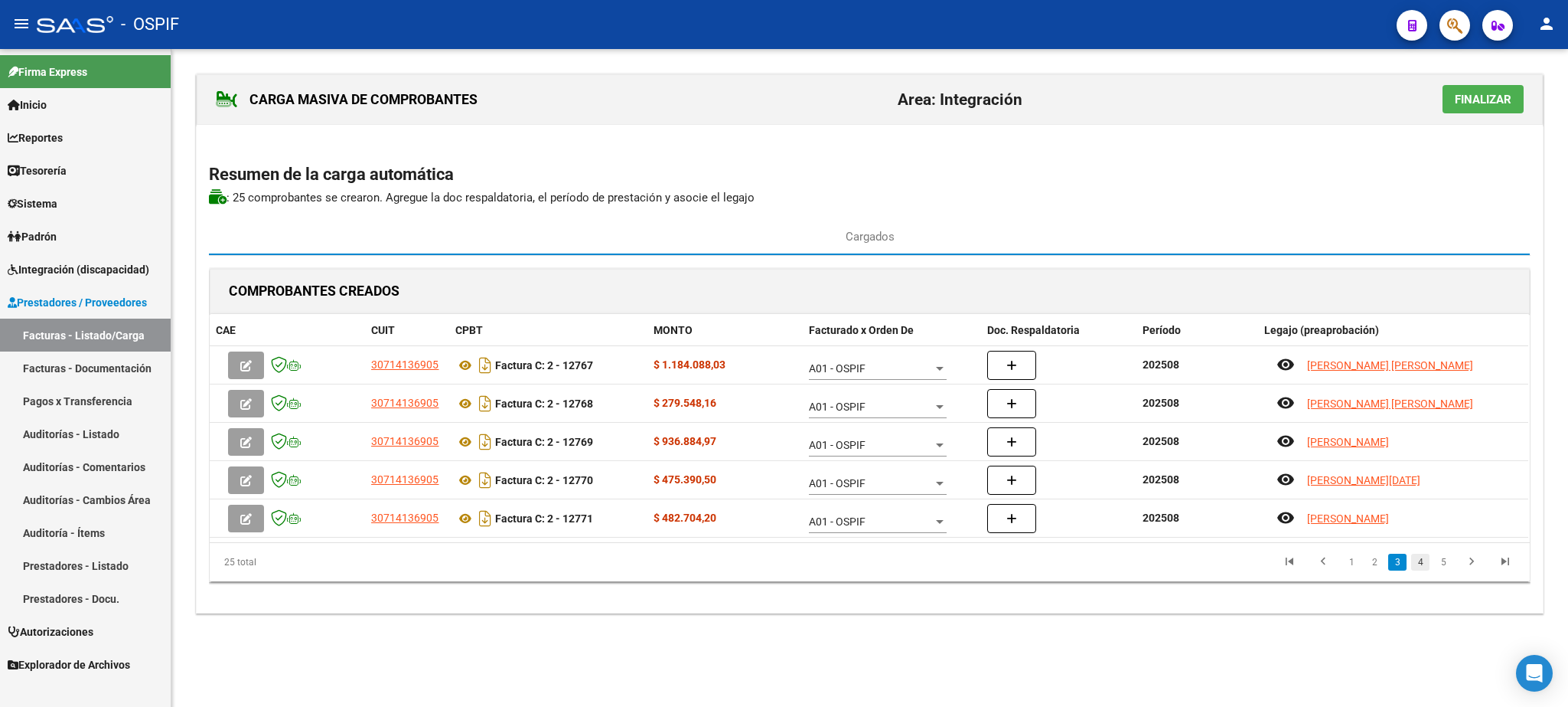
click at [1422, 567] on link "4" at bounding box center [1421, 561] width 18 height 17
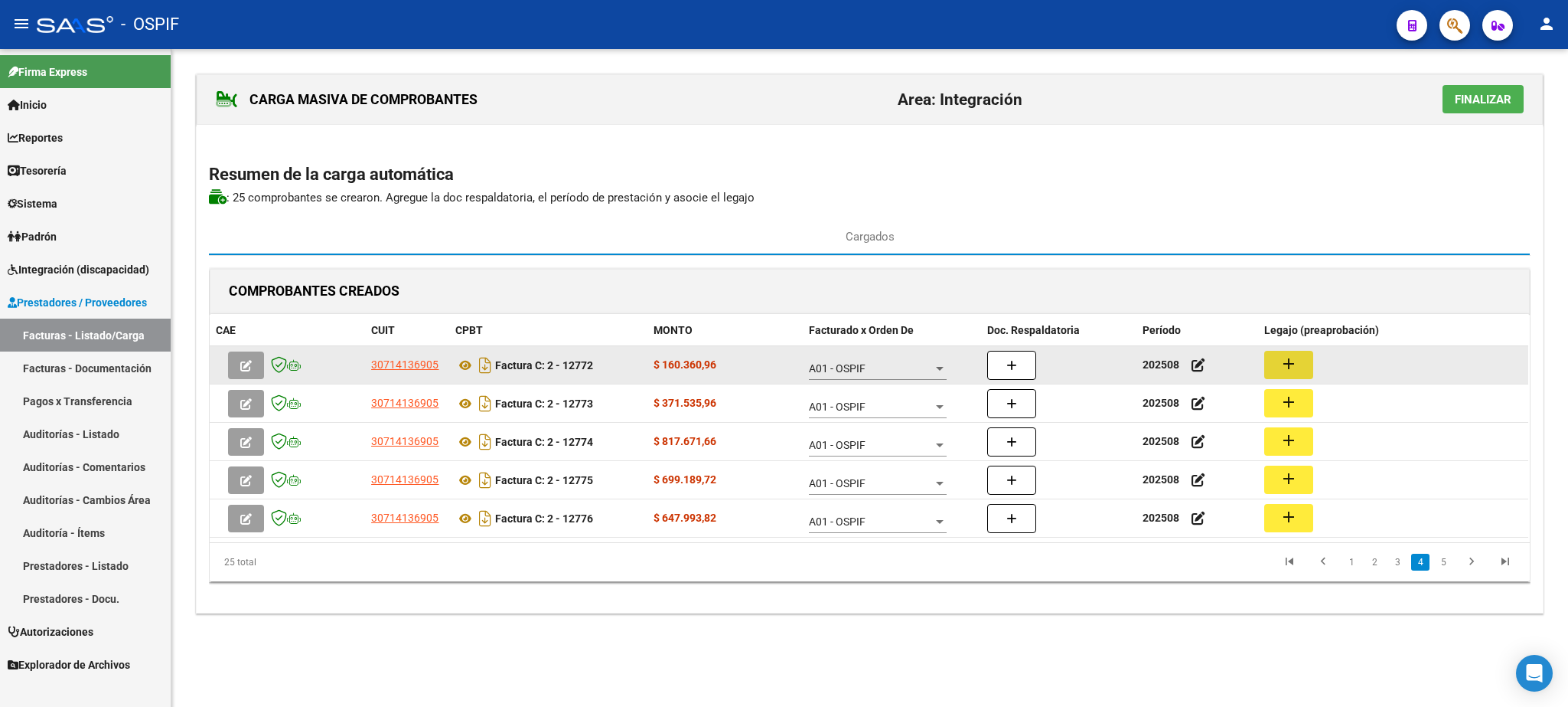
click at [1298, 372] on mat-icon "add" at bounding box center [1289, 363] width 18 height 18
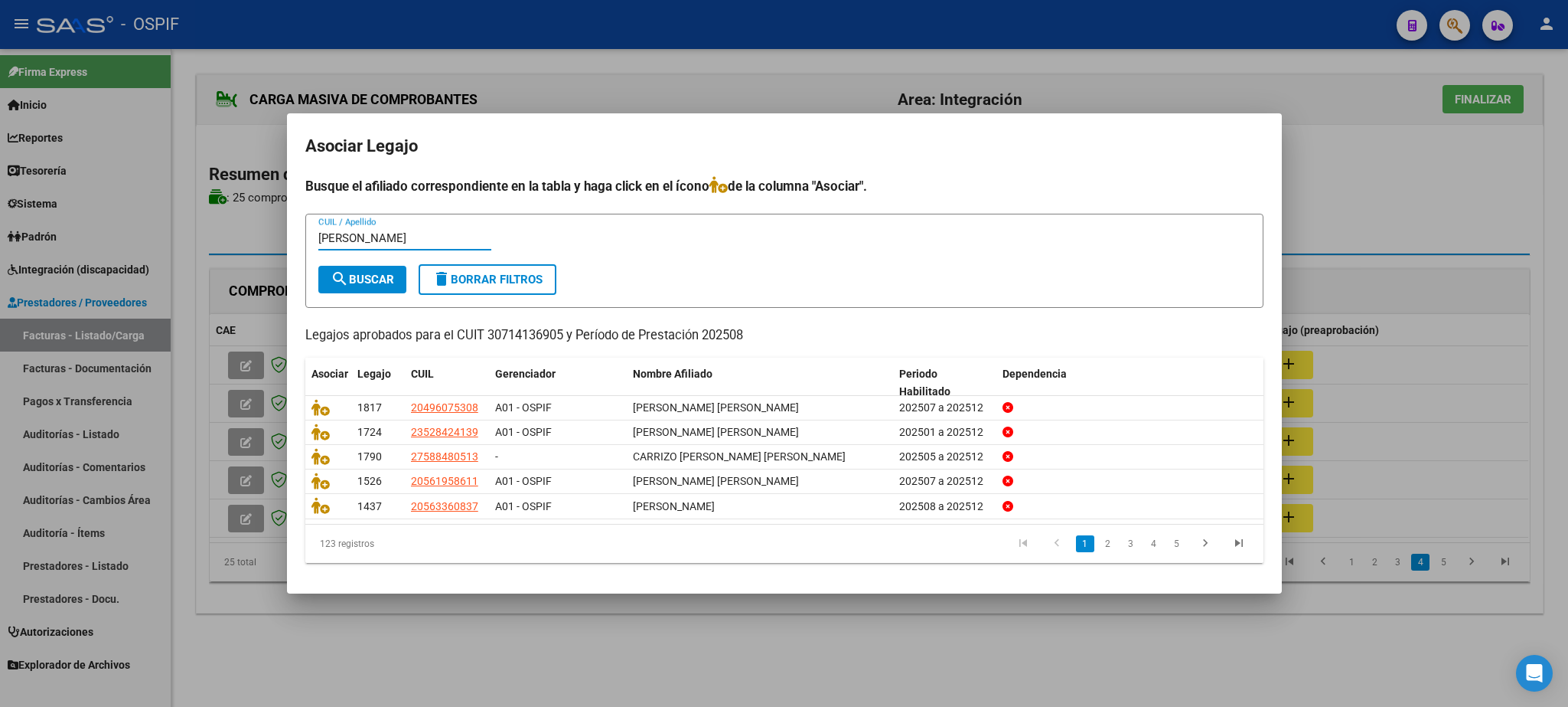
type input "[PERSON_NAME]"
click at [368, 283] on span "search Buscar" at bounding box center [362, 279] width 63 height 14
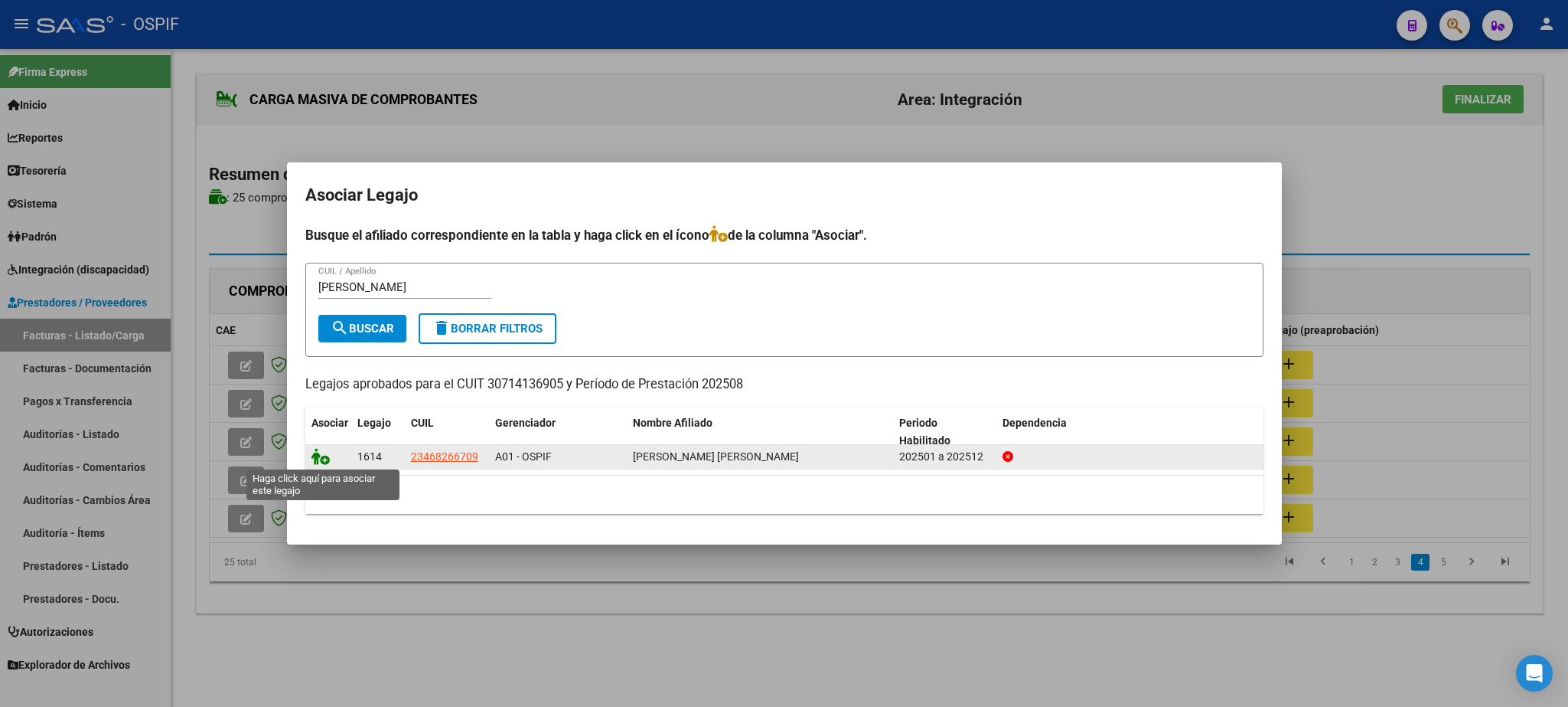
click at [315, 454] on icon at bounding box center [321, 456] width 18 height 17
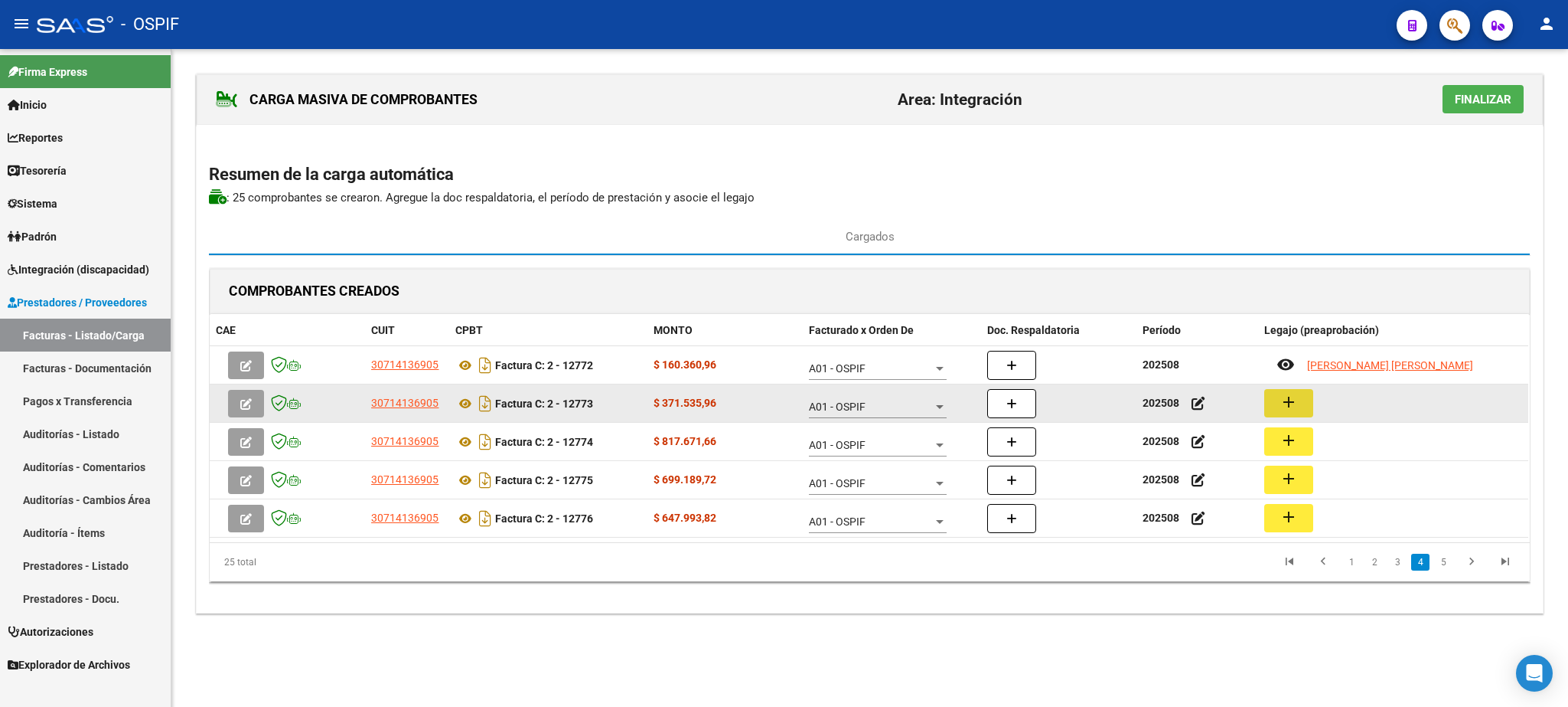
click at [1286, 403] on mat-icon "add" at bounding box center [1289, 401] width 18 height 18
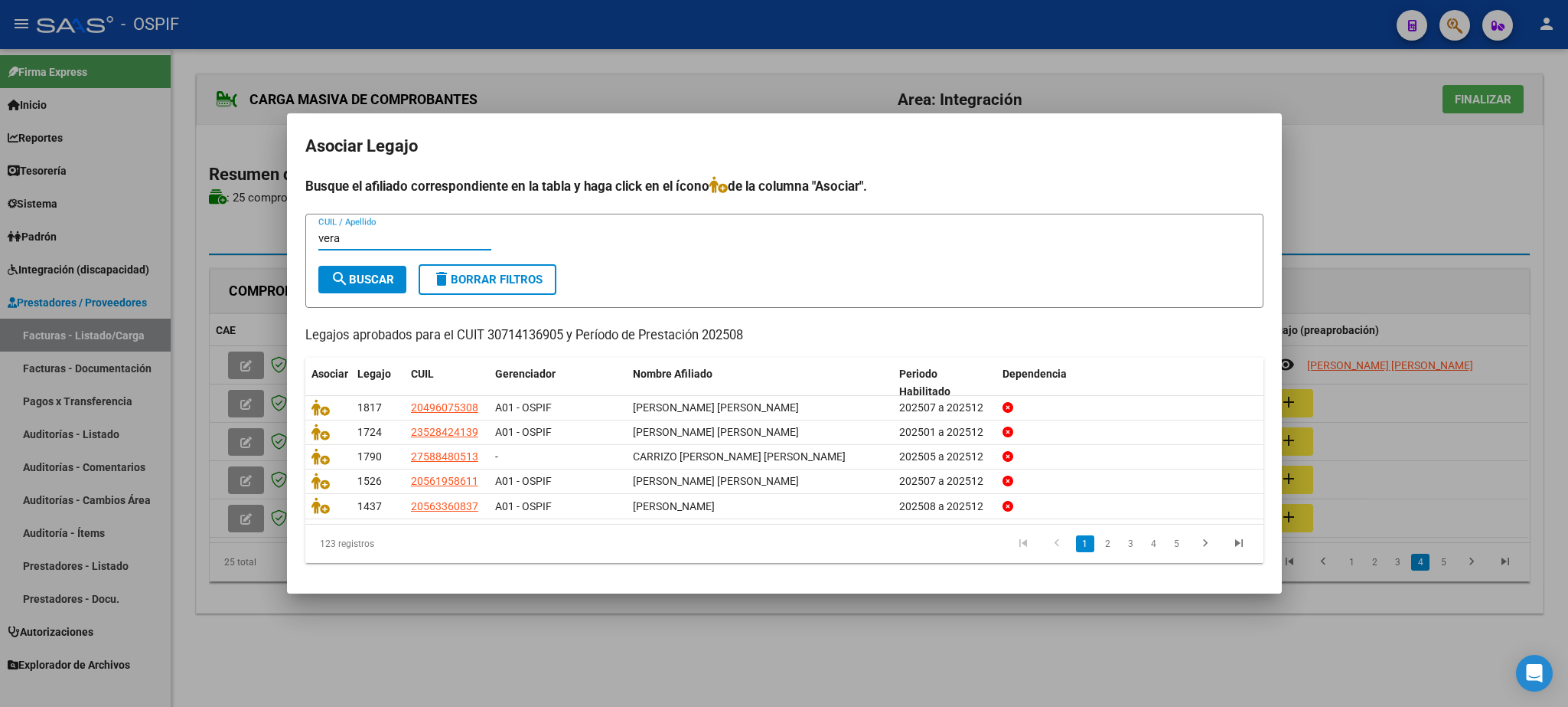
type input "vera"
click at [371, 266] on button "search Buscar" at bounding box center [361, 279] width 88 height 27
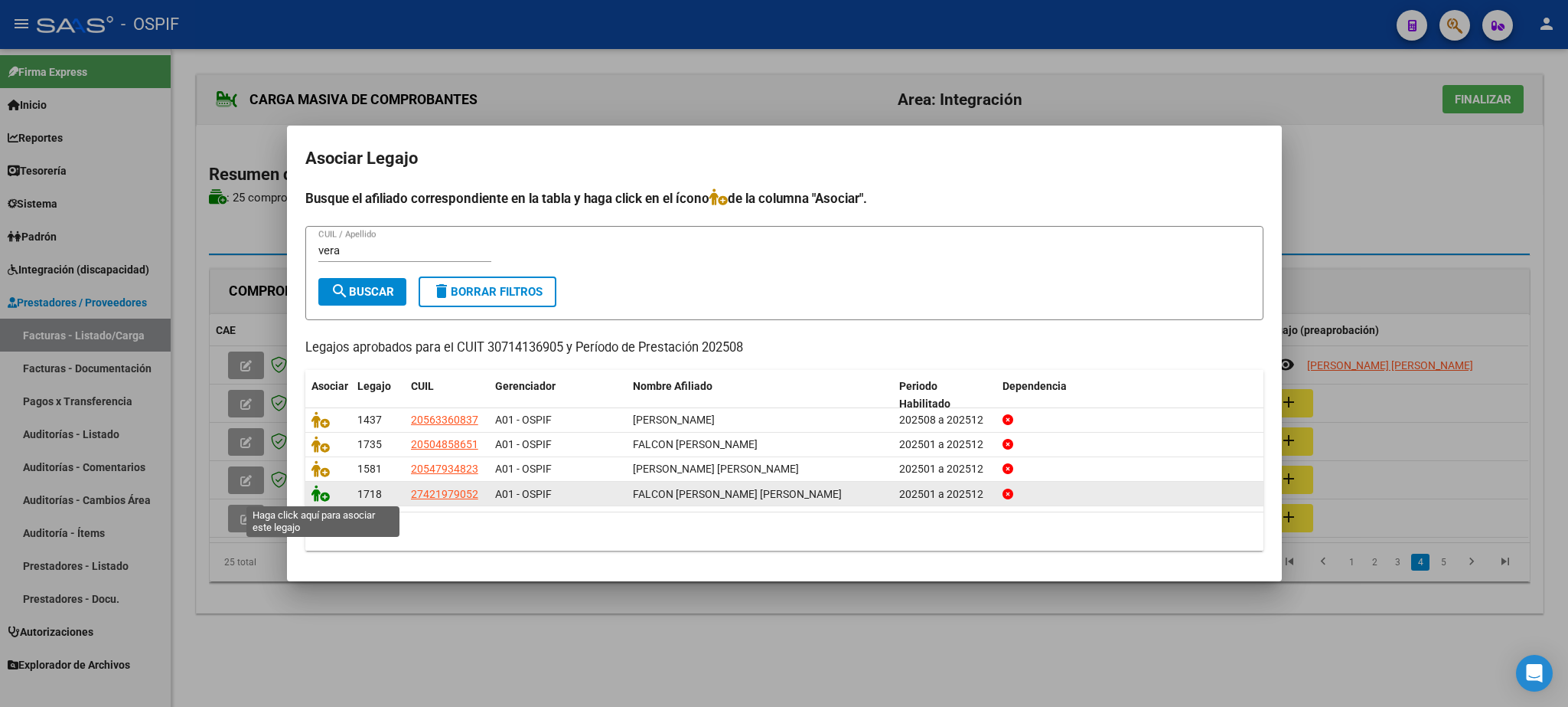
click at [319, 496] on icon at bounding box center [321, 493] width 18 height 17
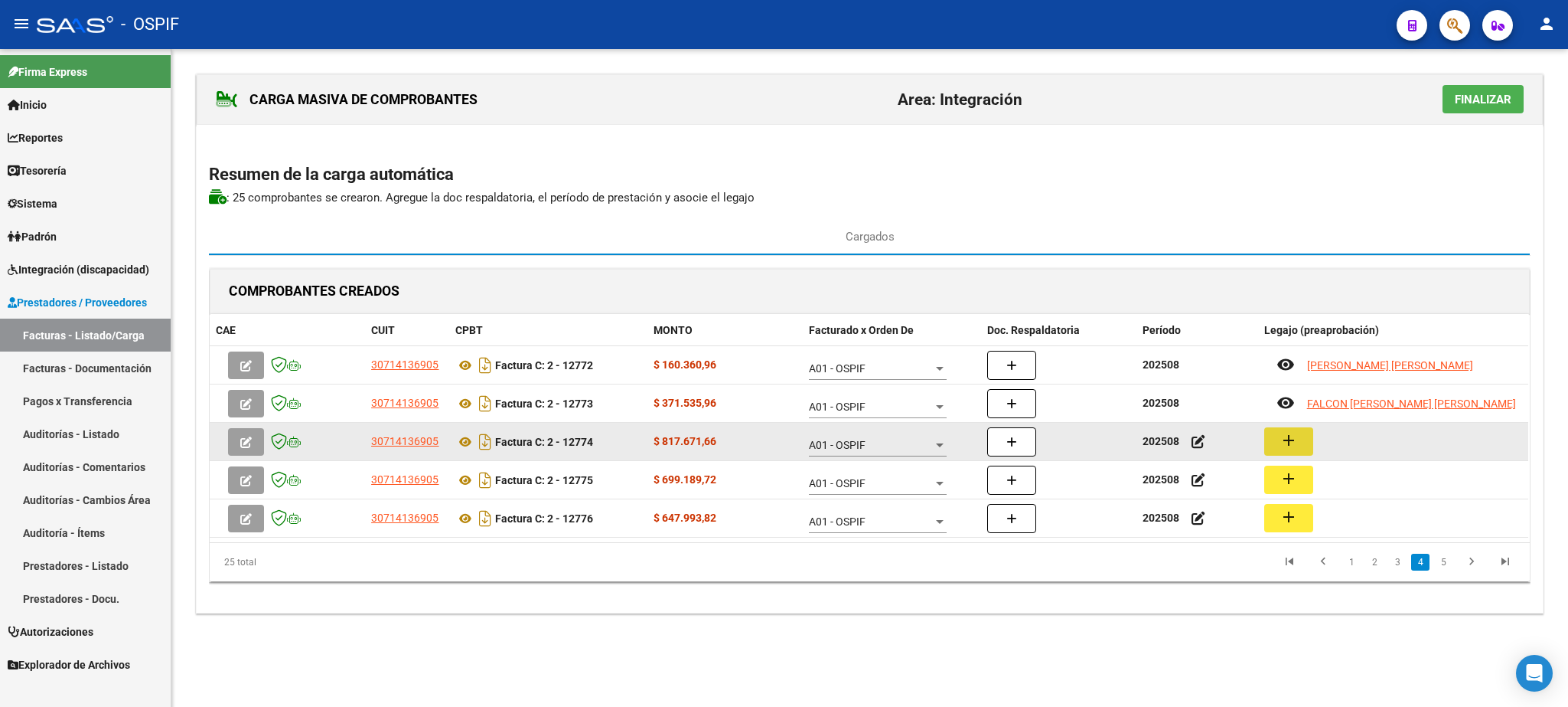
click at [1283, 449] on mat-icon "add" at bounding box center [1289, 440] width 18 height 18
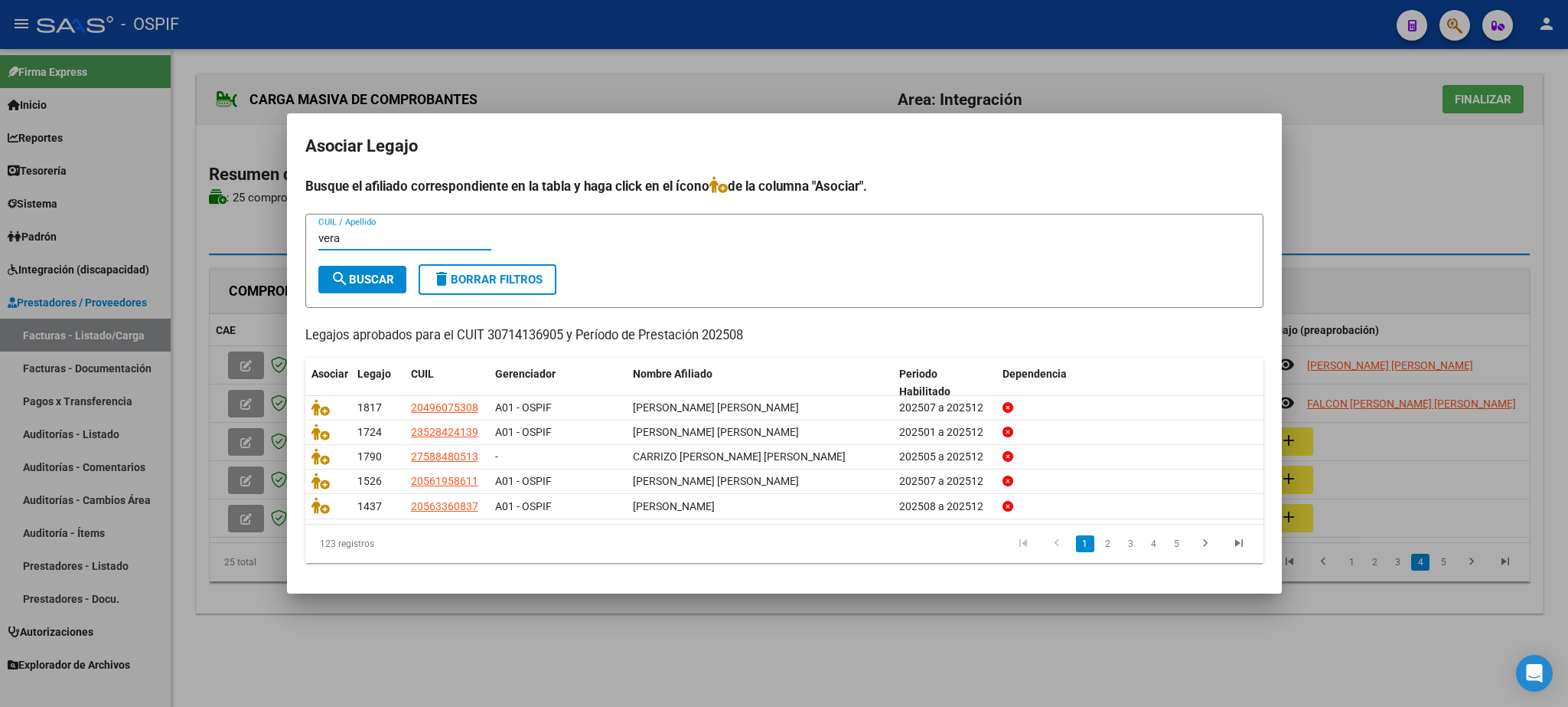
type input "vera"
click at [344, 273] on mat-icon "search" at bounding box center [340, 278] width 18 height 18
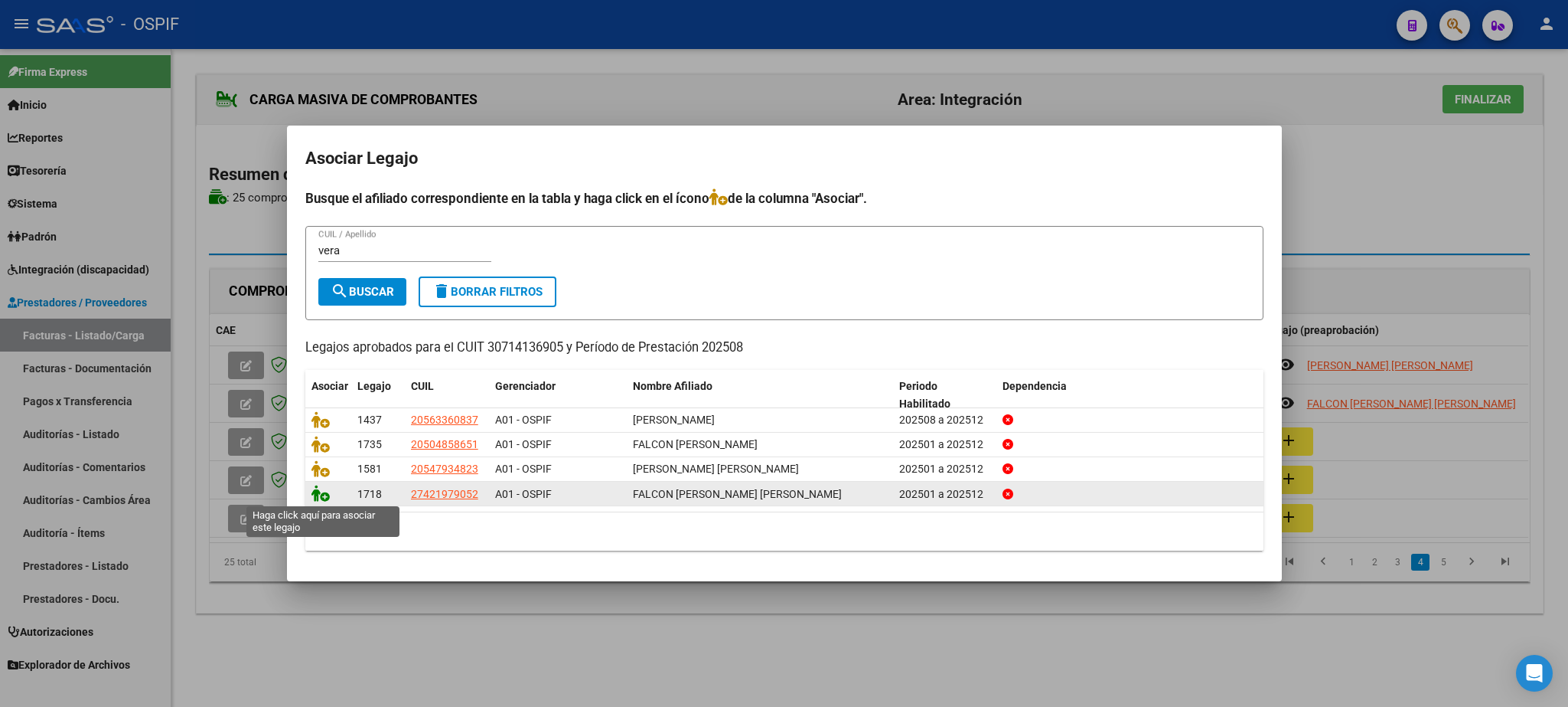
click at [319, 500] on icon at bounding box center [321, 493] width 18 height 17
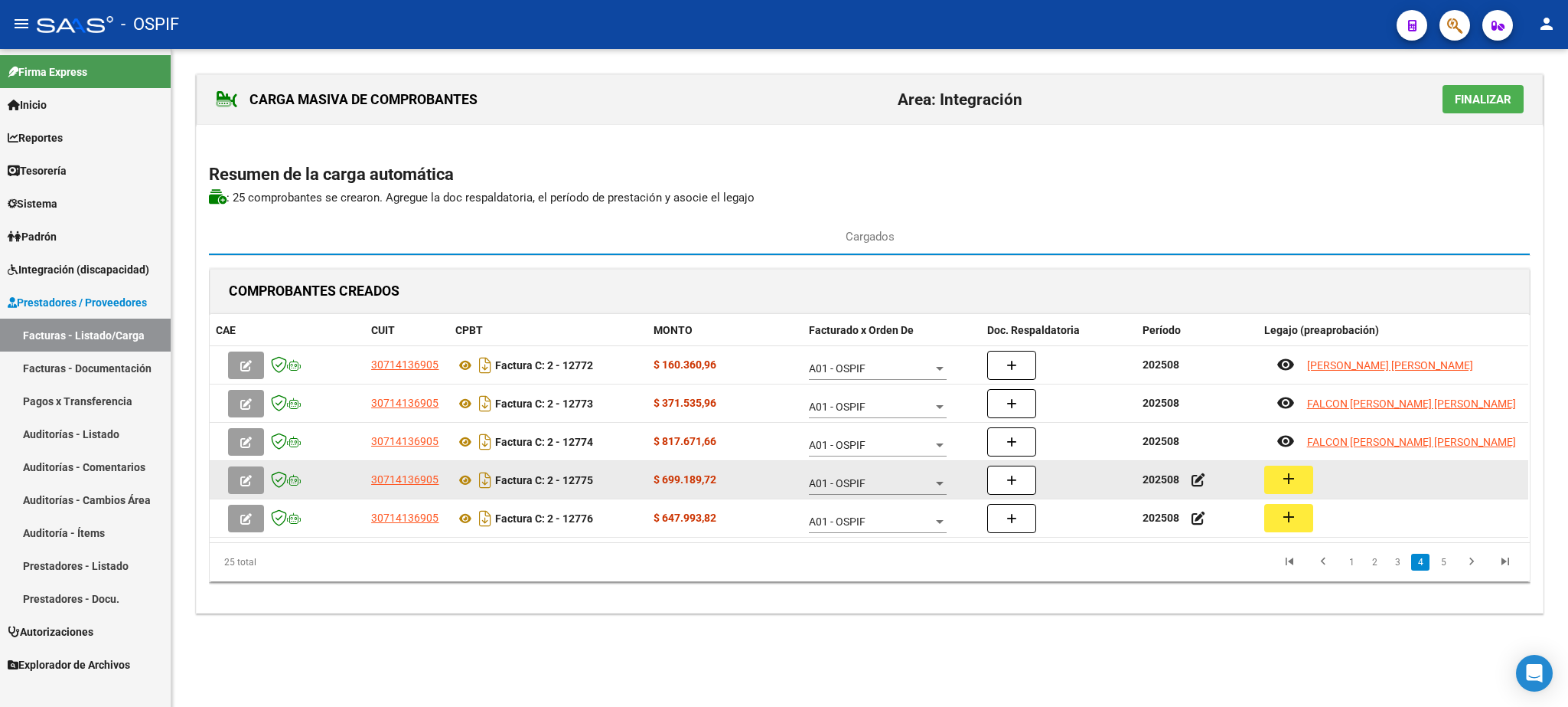
click at [1302, 482] on button "add" at bounding box center [1289, 479] width 49 height 28
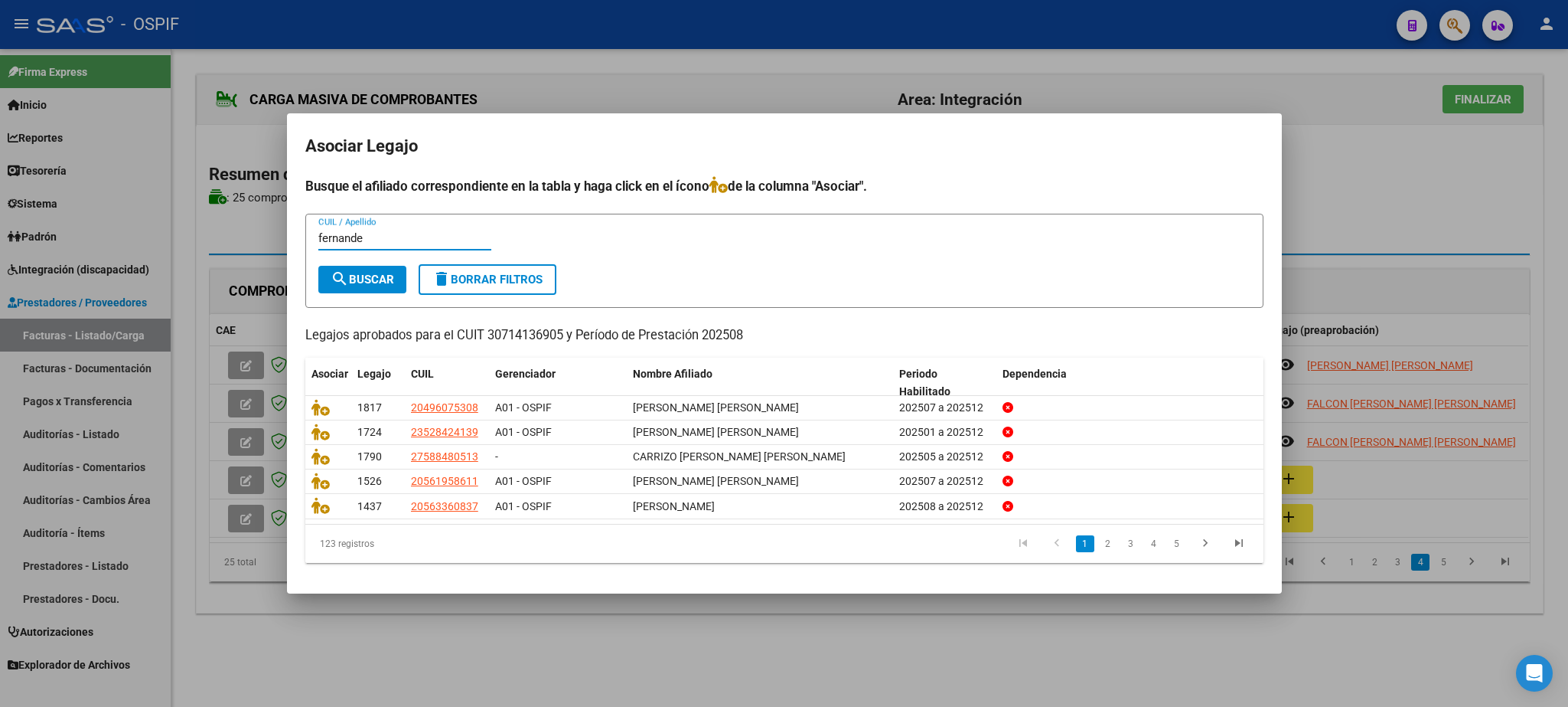
type input "fernande"
click at [372, 276] on span "search Buscar" at bounding box center [362, 279] width 63 height 14
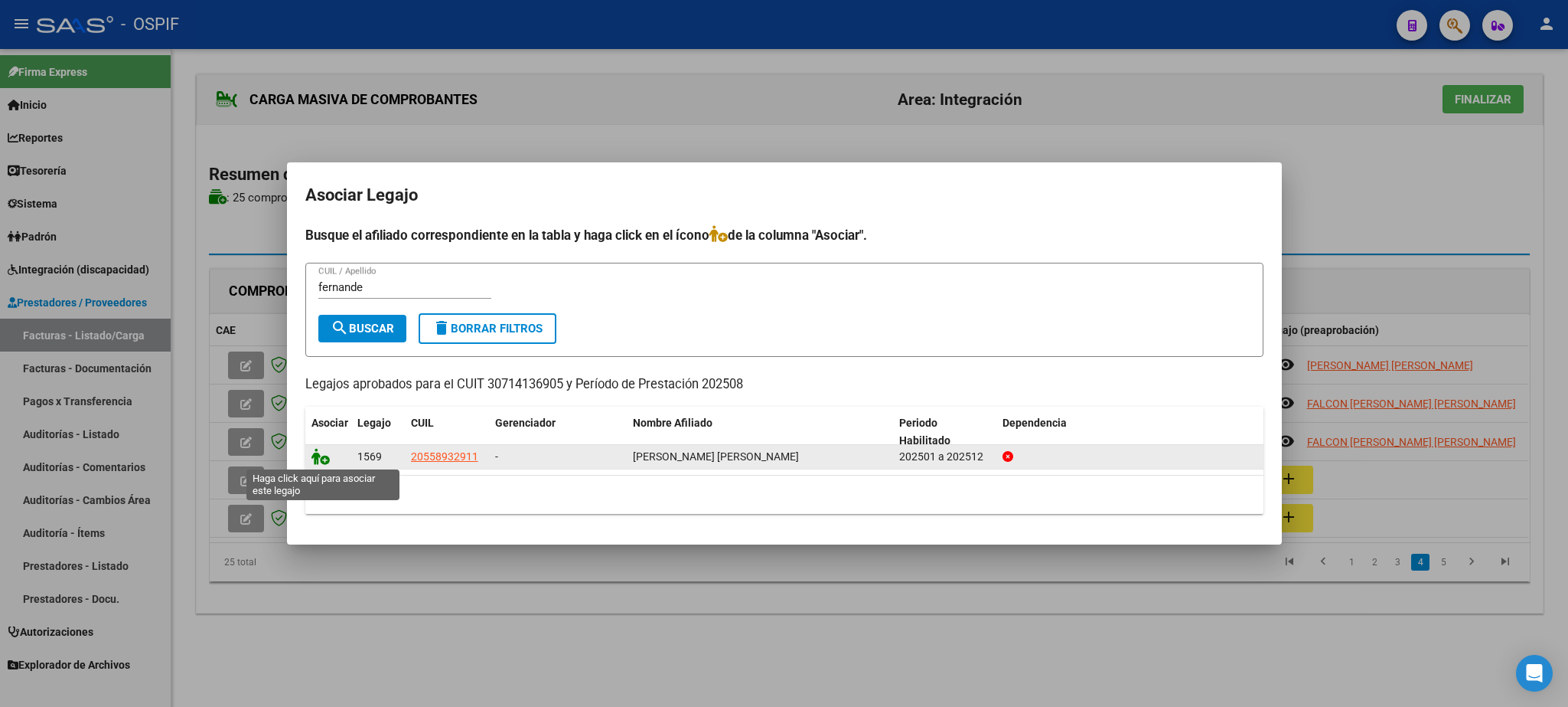
click at [324, 457] on icon at bounding box center [321, 456] width 18 height 17
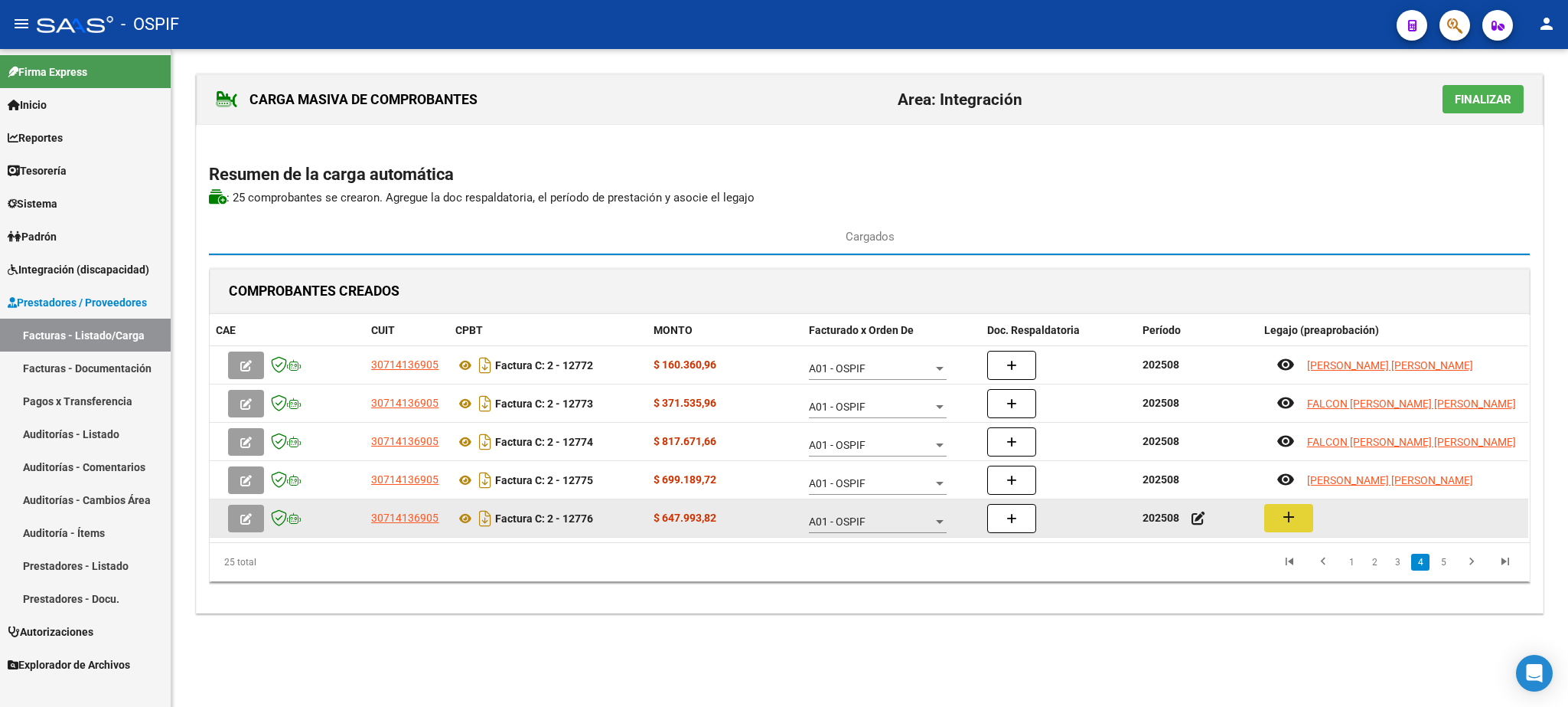
click at [1294, 514] on mat-icon "add" at bounding box center [1289, 517] width 18 height 18
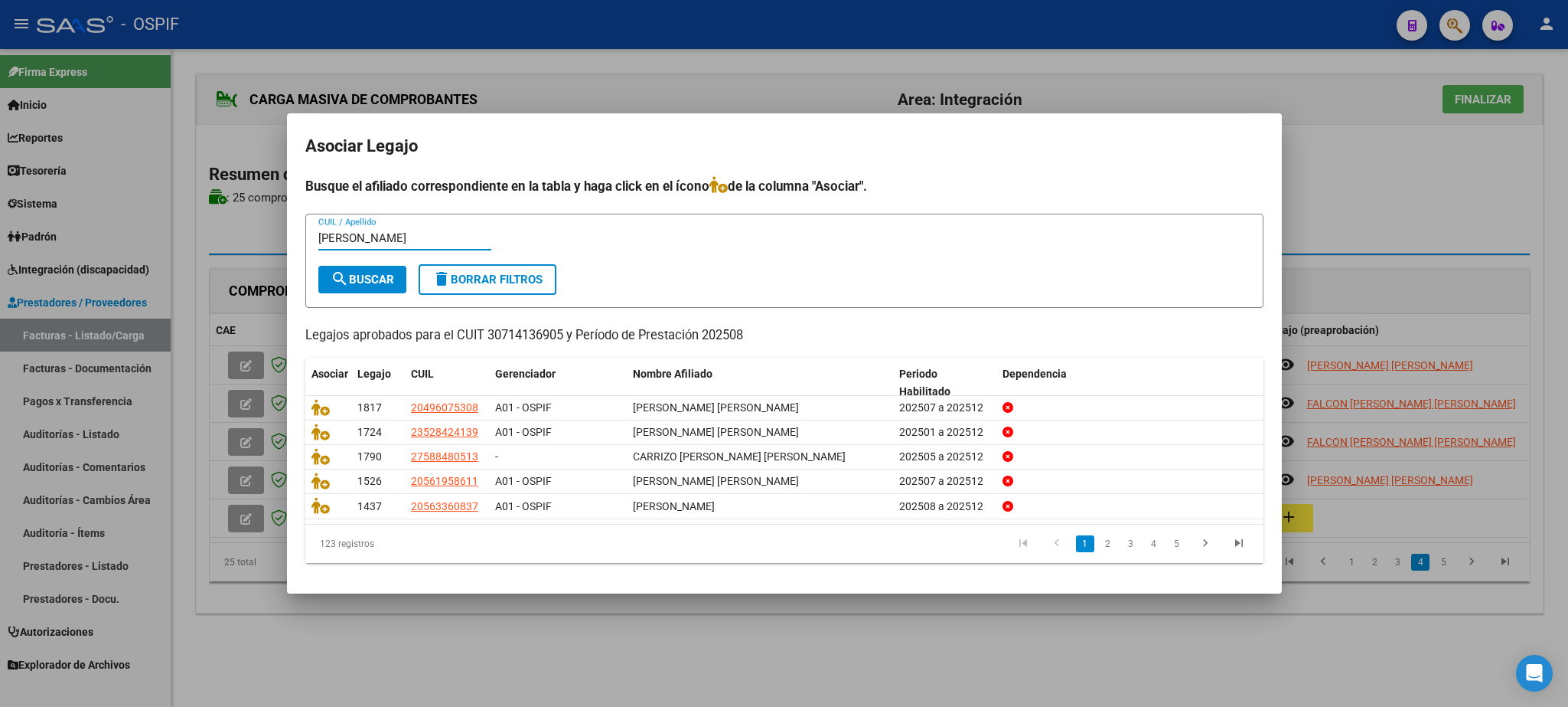
type input "[PERSON_NAME]"
click at [380, 275] on span "search Buscar" at bounding box center [362, 279] width 63 height 14
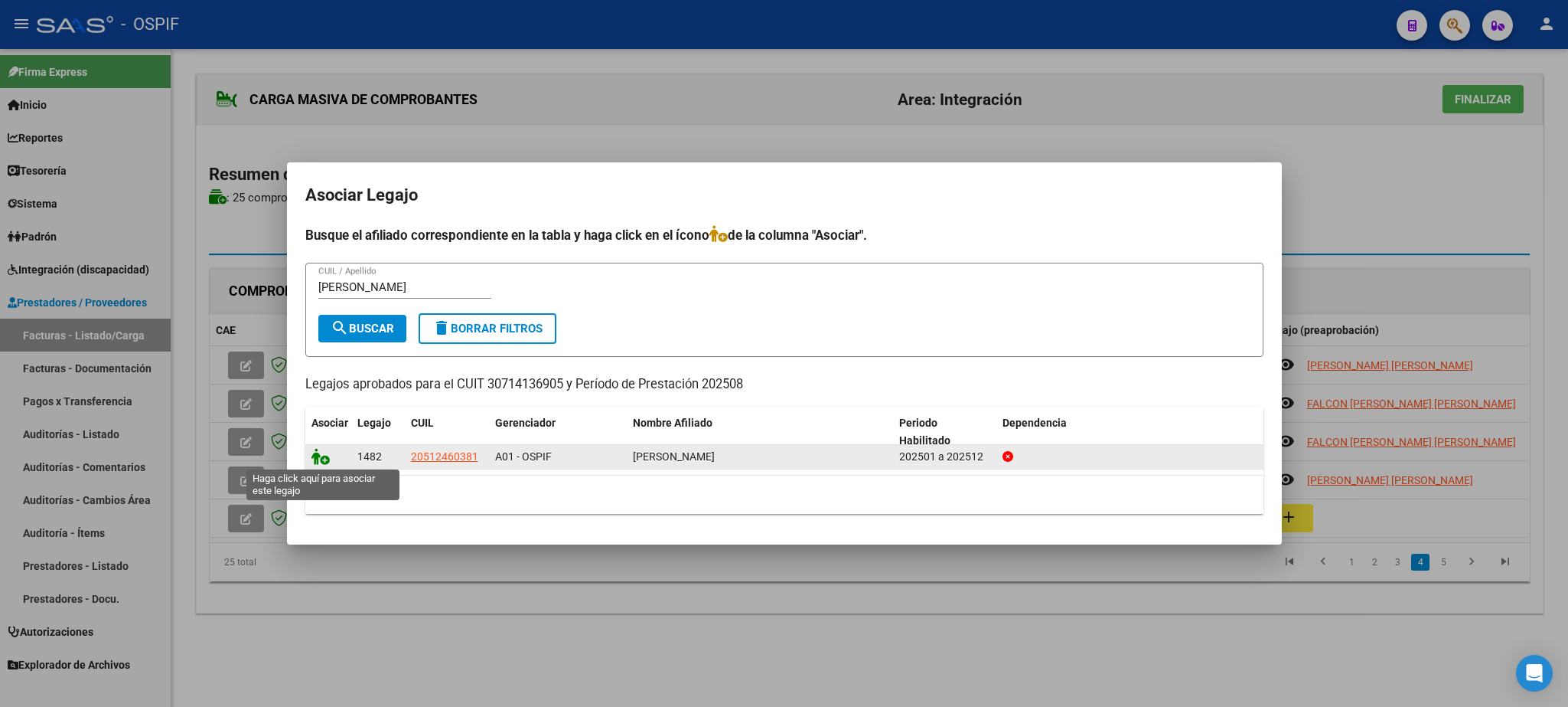
click at [319, 455] on icon at bounding box center [321, 456] width 18 height 17
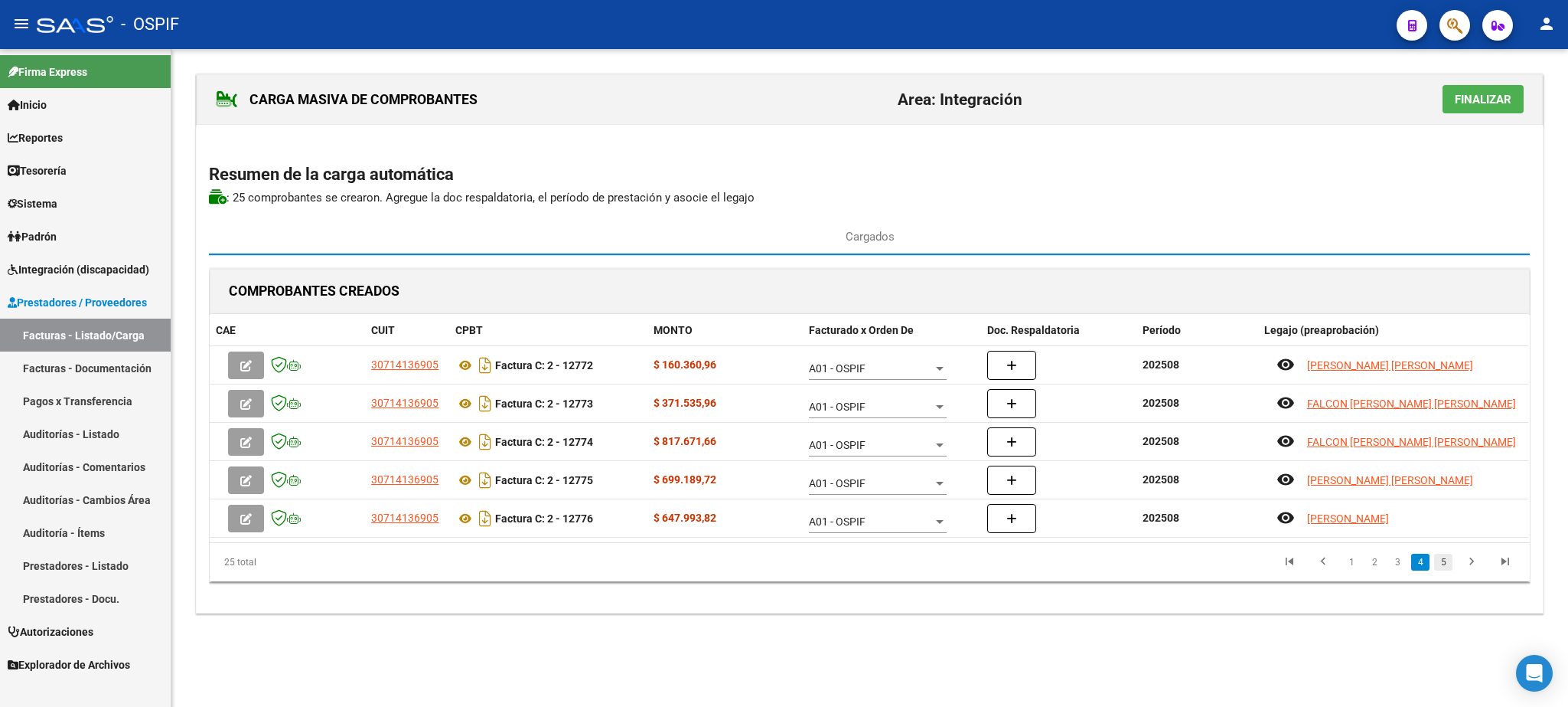
click at [1442, 570] on link "5" at bounding box center [1443, 561] width 18 height 17
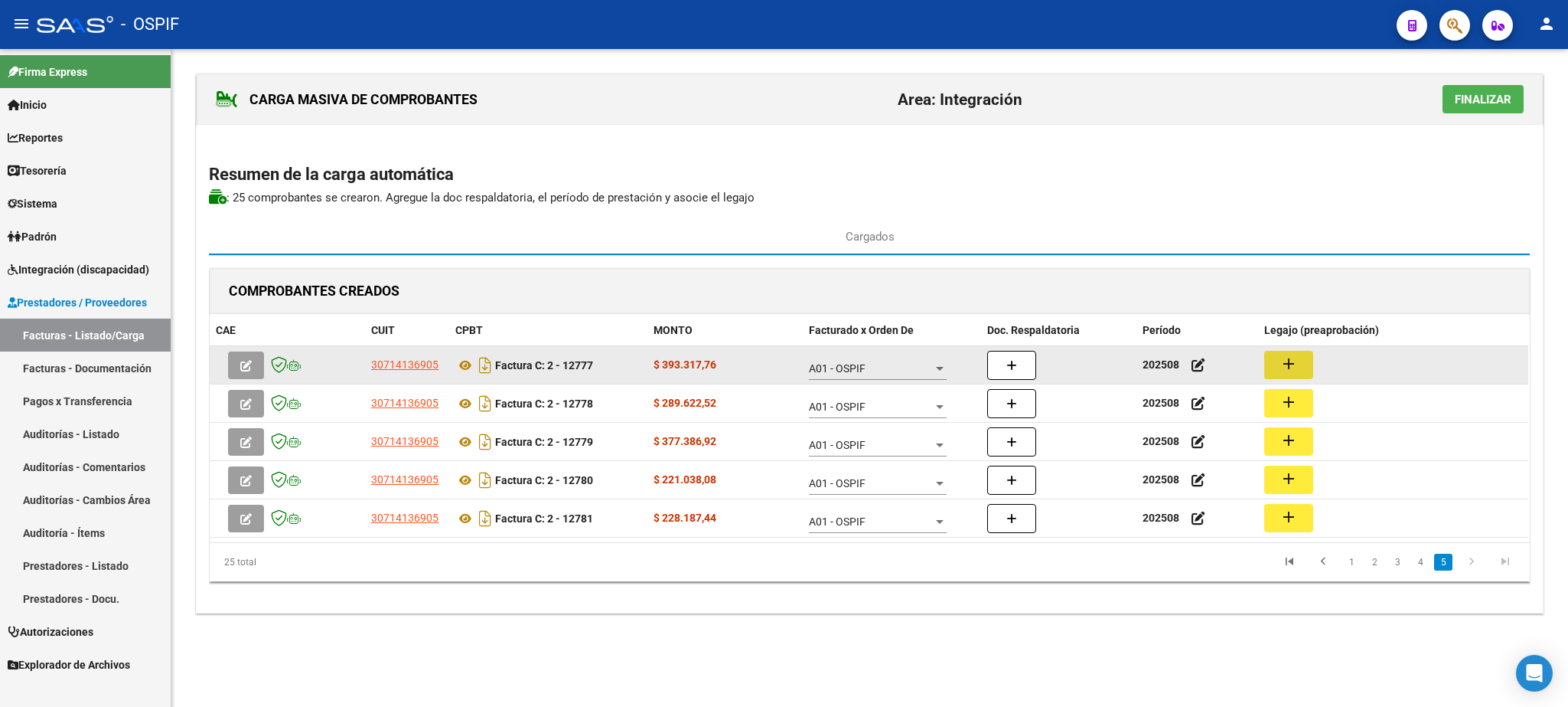
click at [1288, 369] on mat-icon "add" at bounding box center [1289, 363] width 18 height 18
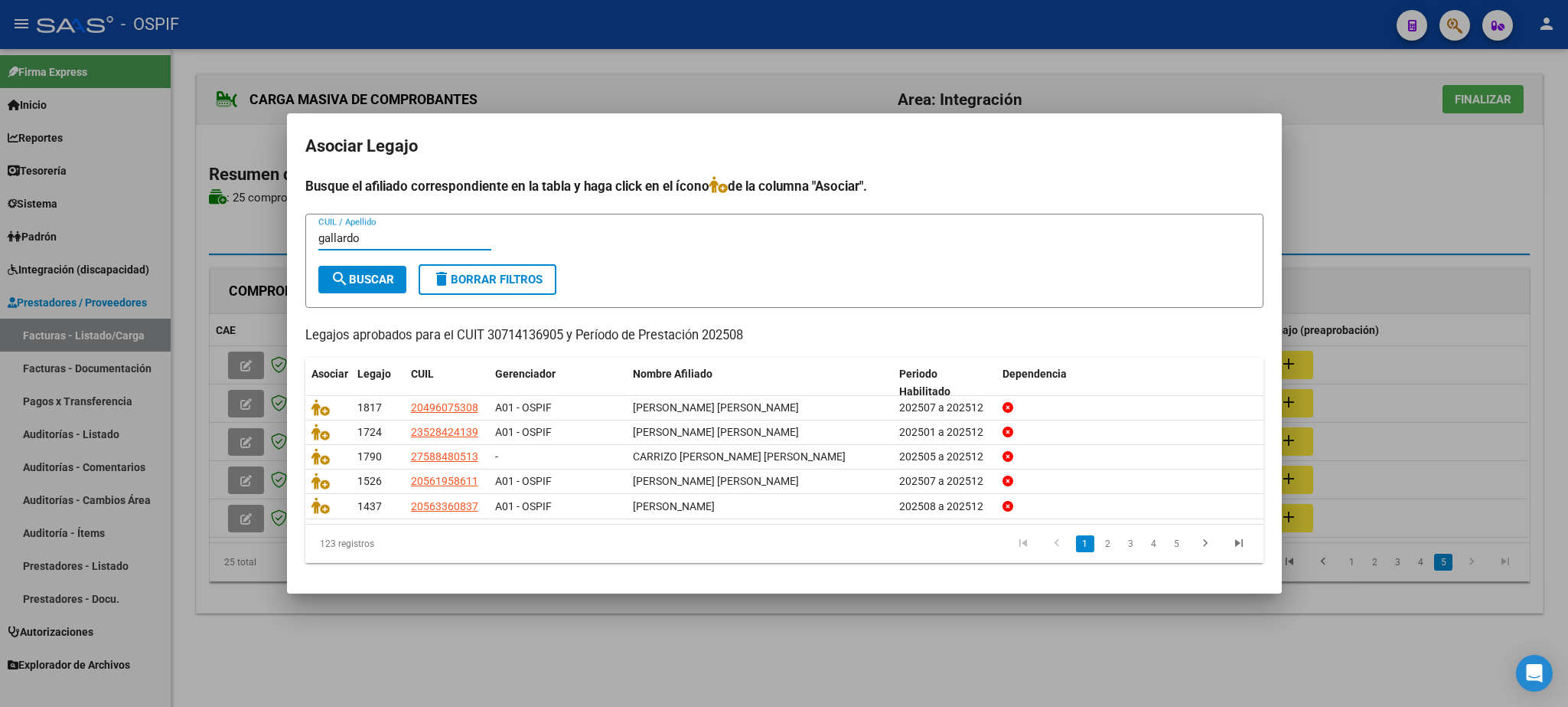
type input "gallardo"
click at [371, 280] on span "search Buscar" at bounding box center [362, 279] width 63 height 14
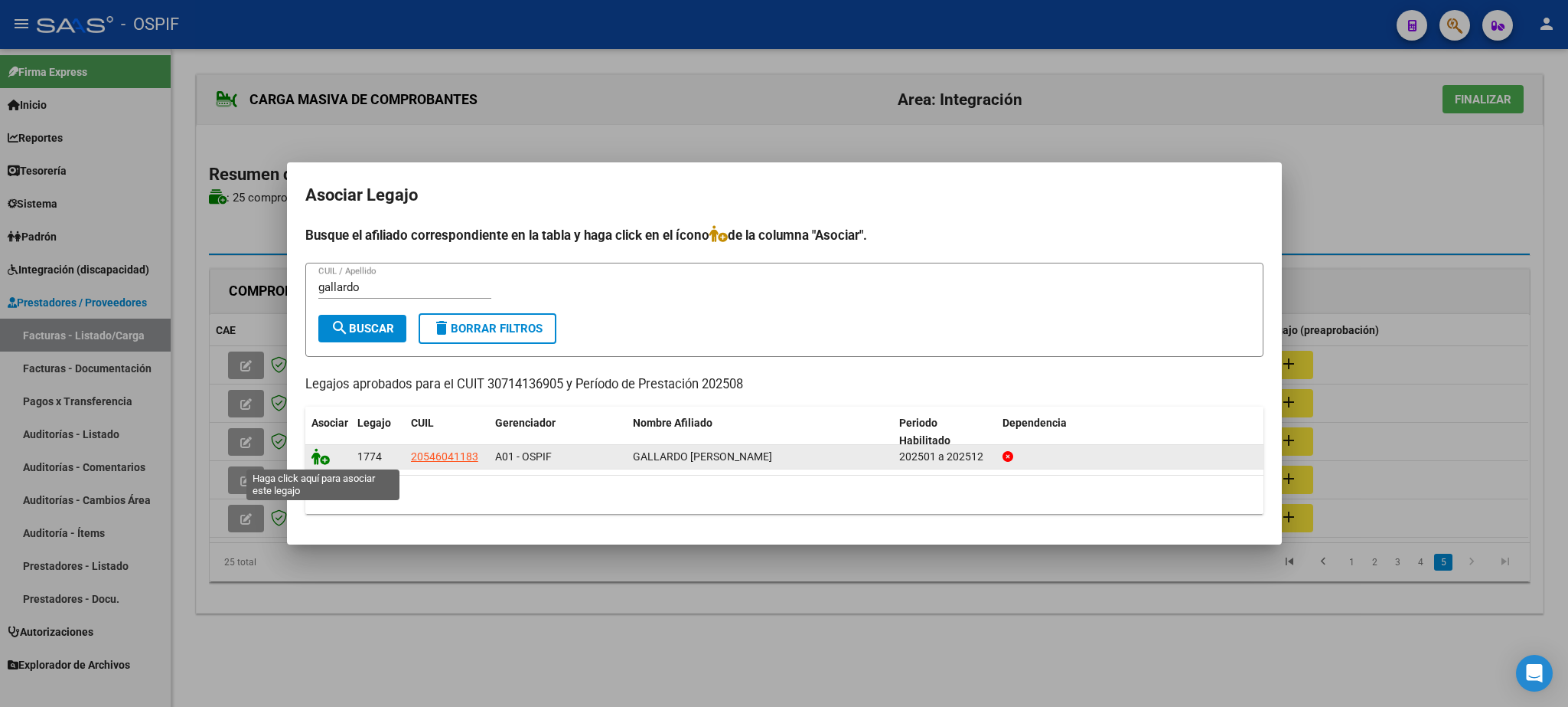
click at [322, 457] on icon at bounding box center [321, 456] width 18 height 17
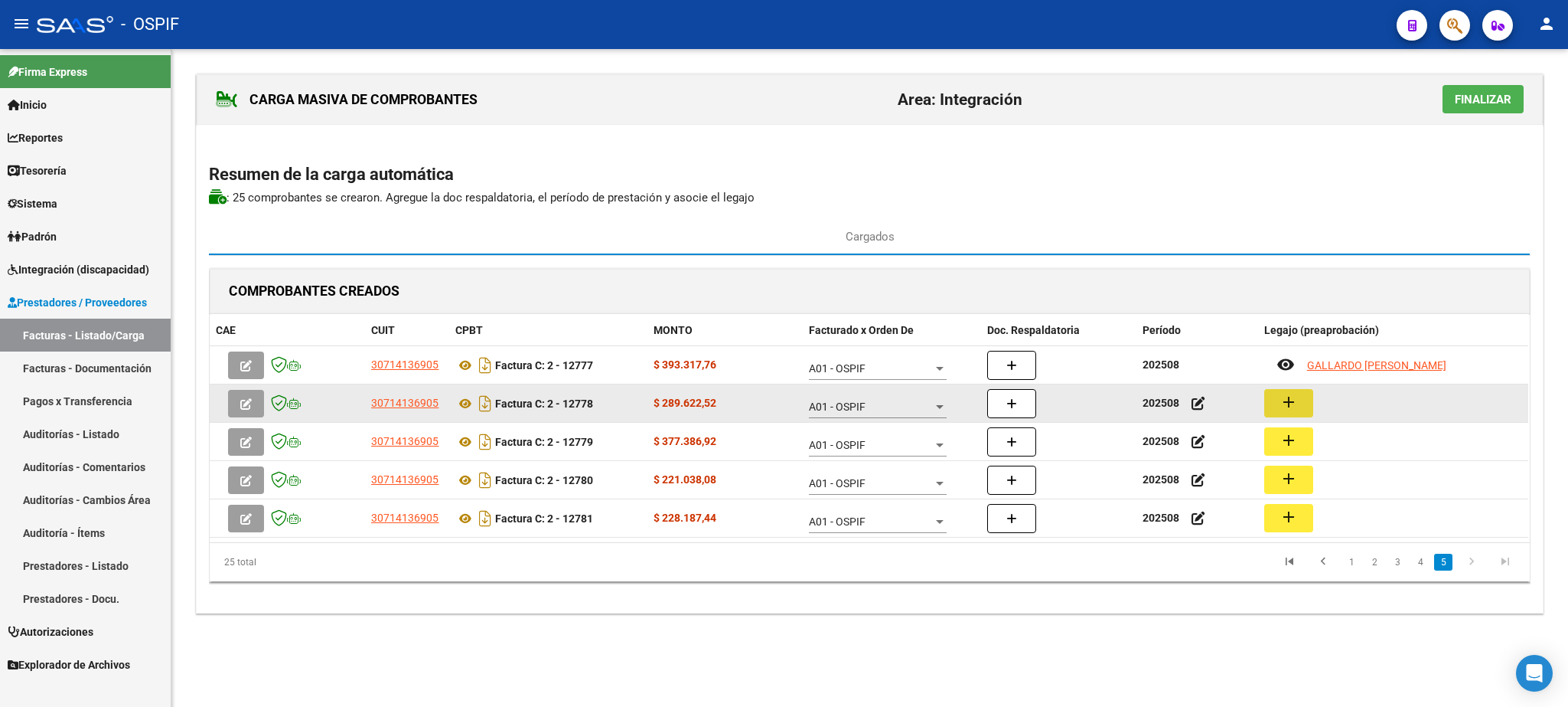
click at [1281, 411] on button "add" at bounding box center [1289, 402] width 49 height 28
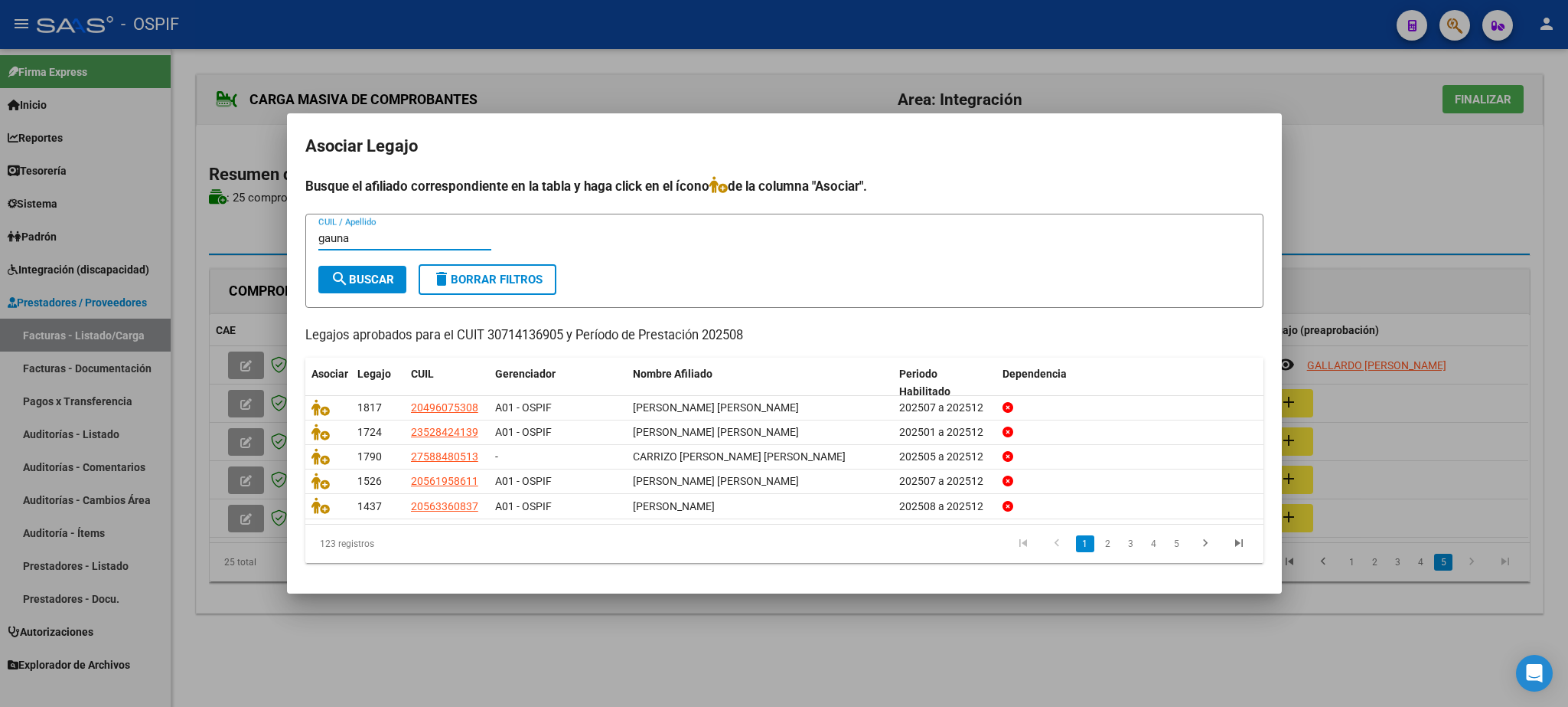
type input "gauna"
click at [353, 273] on span "search Buscar" at bounding box center [362, 279] width 63 height 14
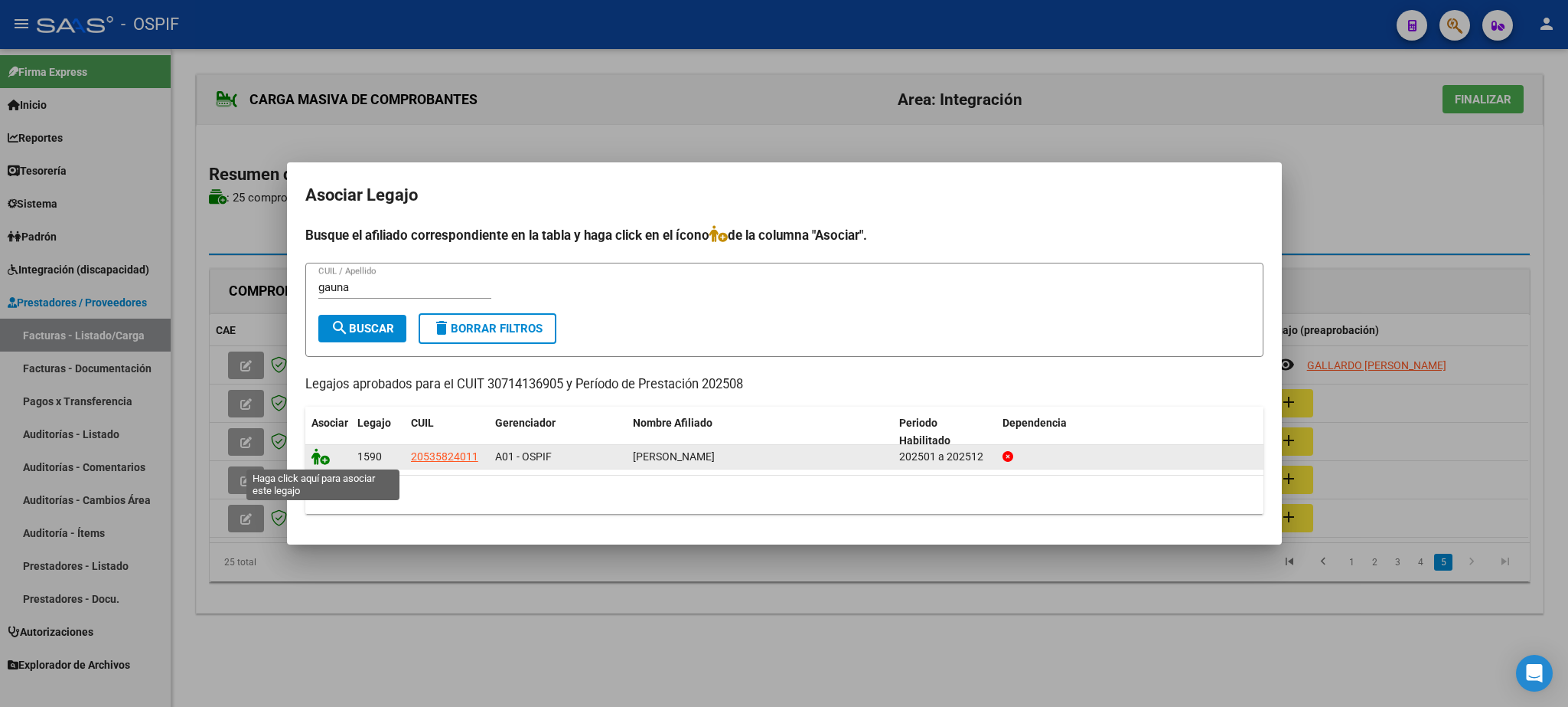
click at [318, 459] on icon at bounding box center [321, 456] width 18 height 17
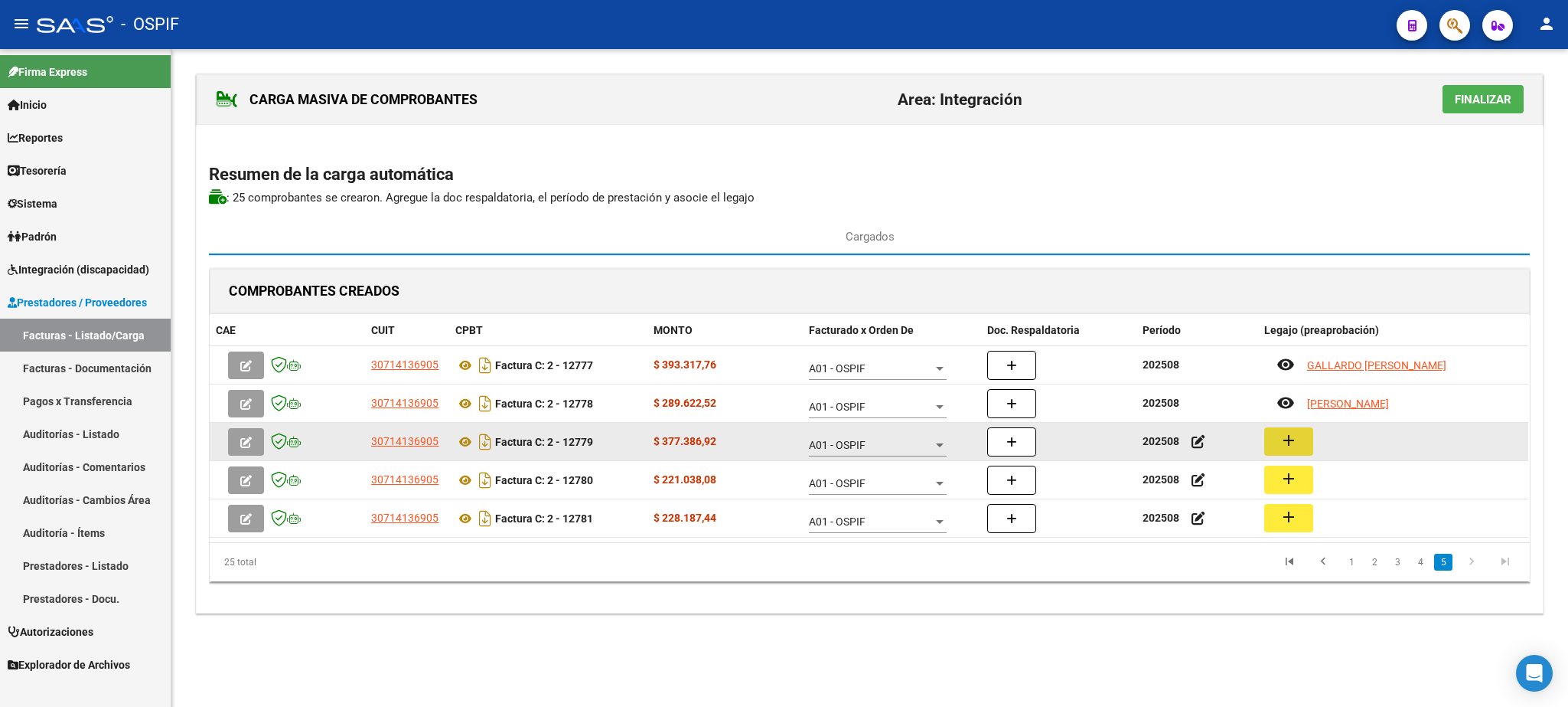
click at [1270, 448] on button "add" at bounding box center [1289, 441] width 49 height 28
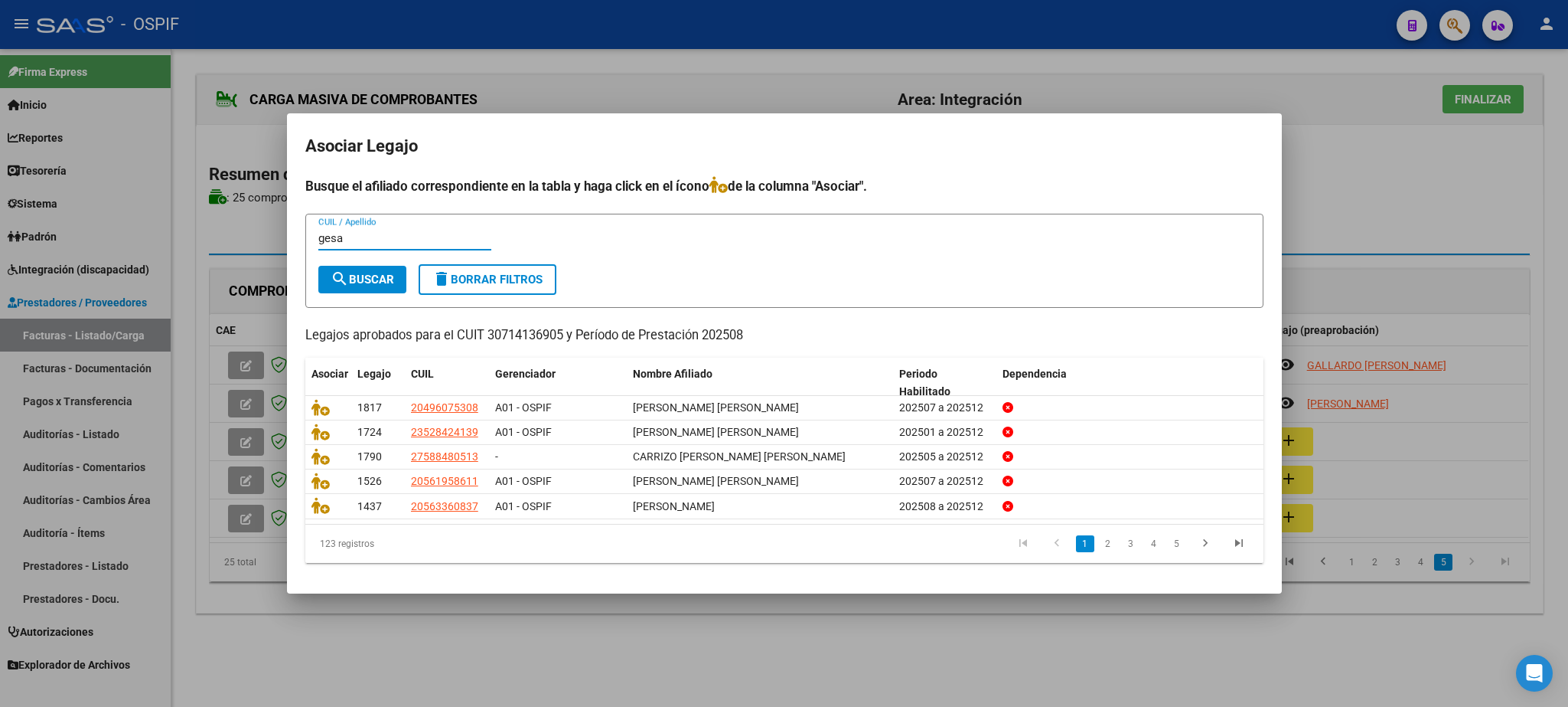
type input "gesa"
click at [398, 264] on form "gesa CUIL / Apellido search Buscar delete Borrar Filtros" at bounding box center [784, 260] width 958 height 94
click at [383, 273] on span "search Buscar" at bounding box center [362, 279] width 63 height 14
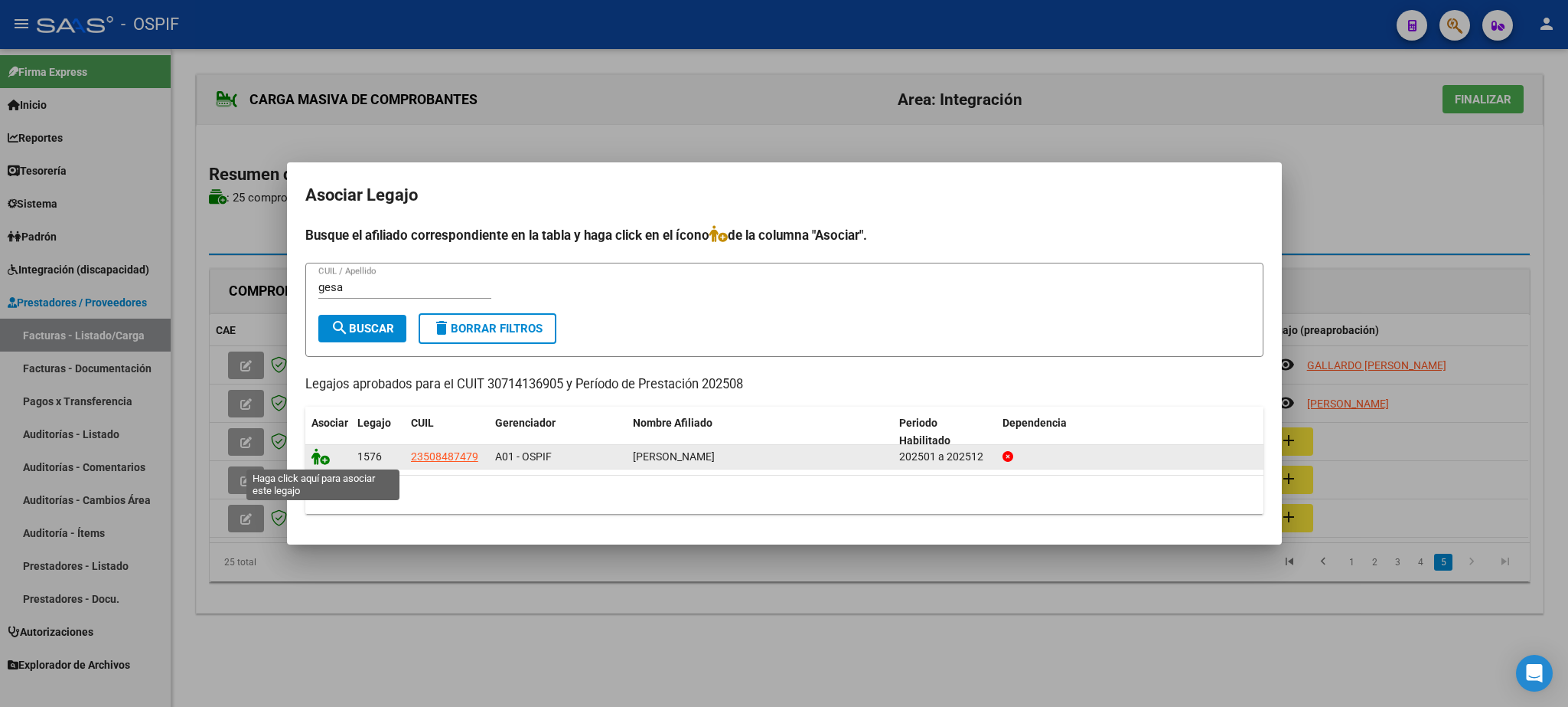
click at [322, 452] on icon at bounding box center [321, 456] width 18 height 17
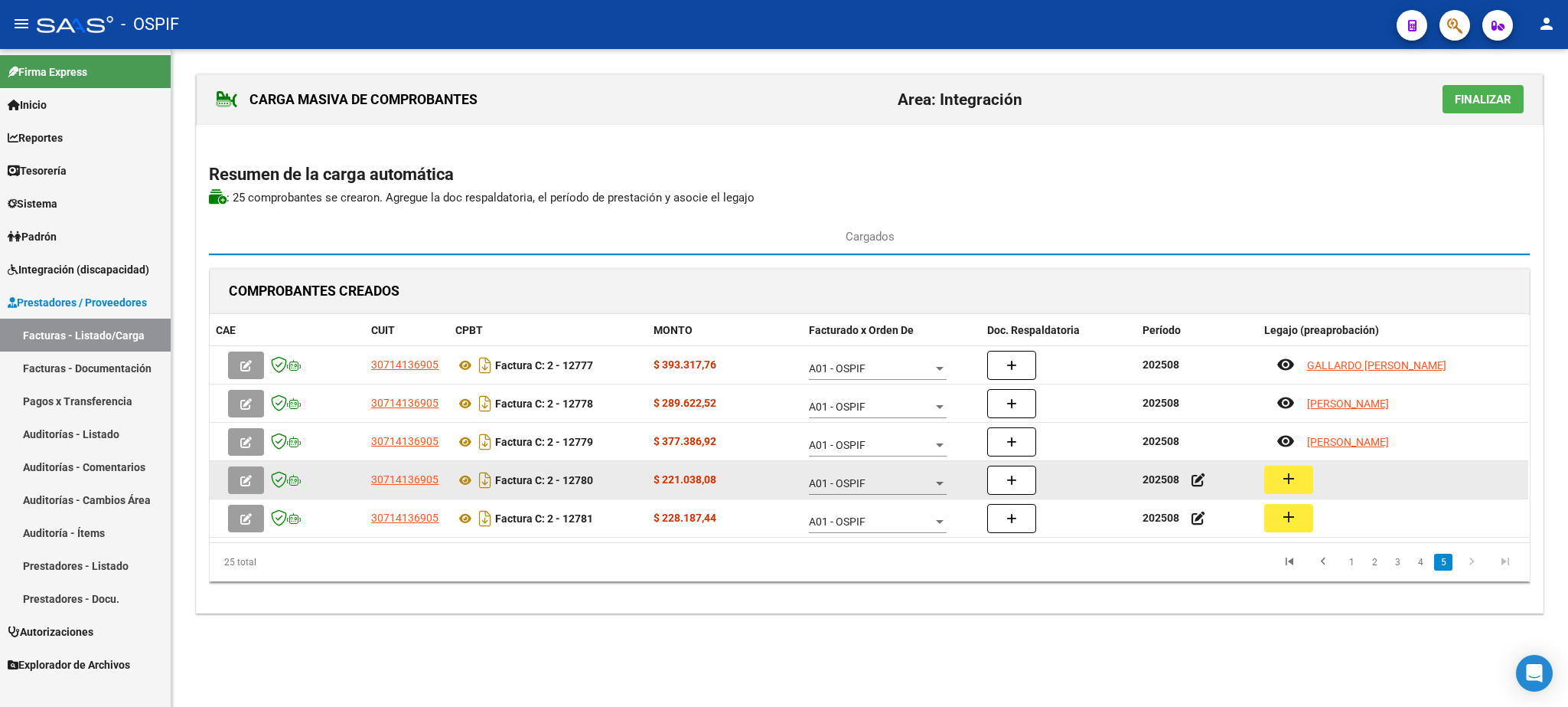
click at [1288, 487] on mat-icon "add" at bounding box center [1289, 478] width 18 height 18
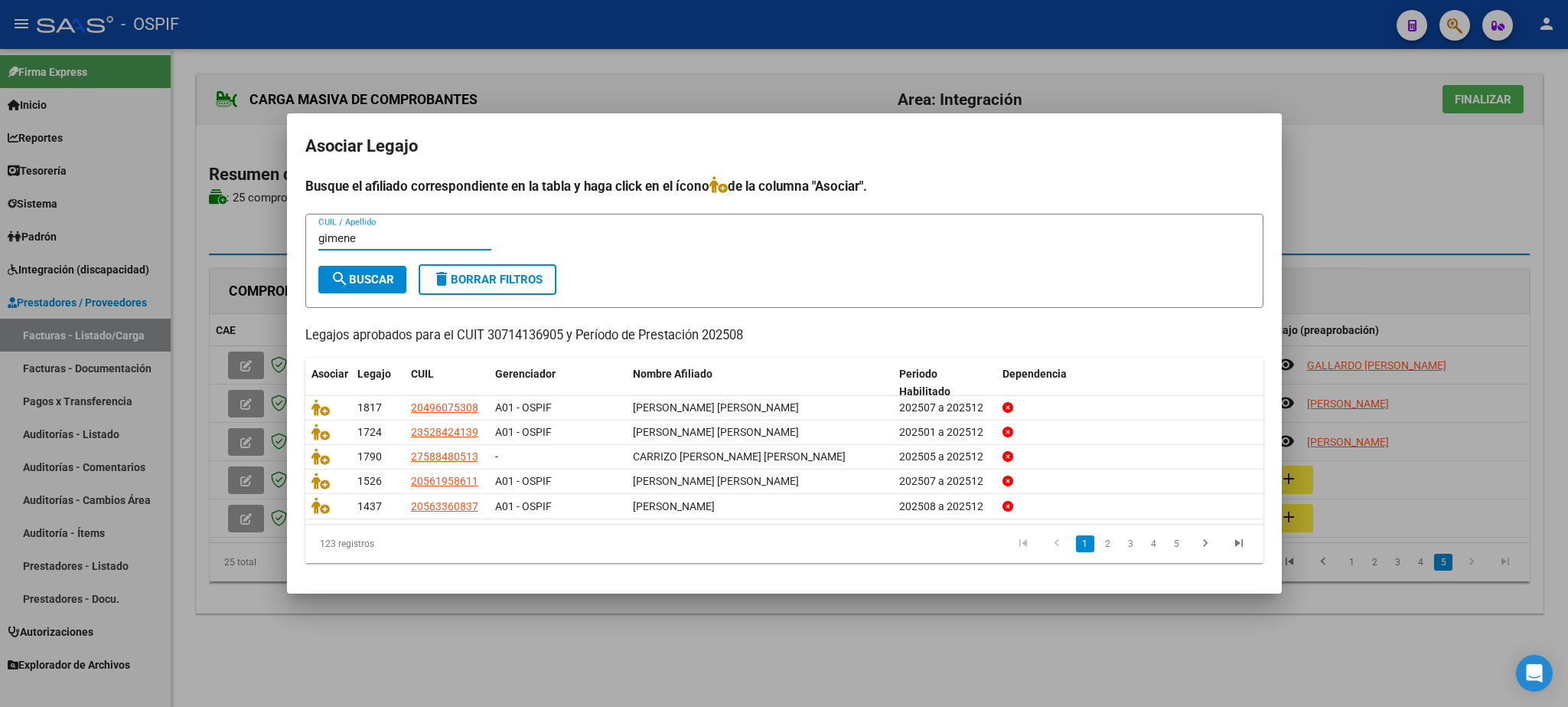
type input "gimene"
click at [367, 278] on span "search Buscar" at bounding box center [362, 279] width 63 height 14
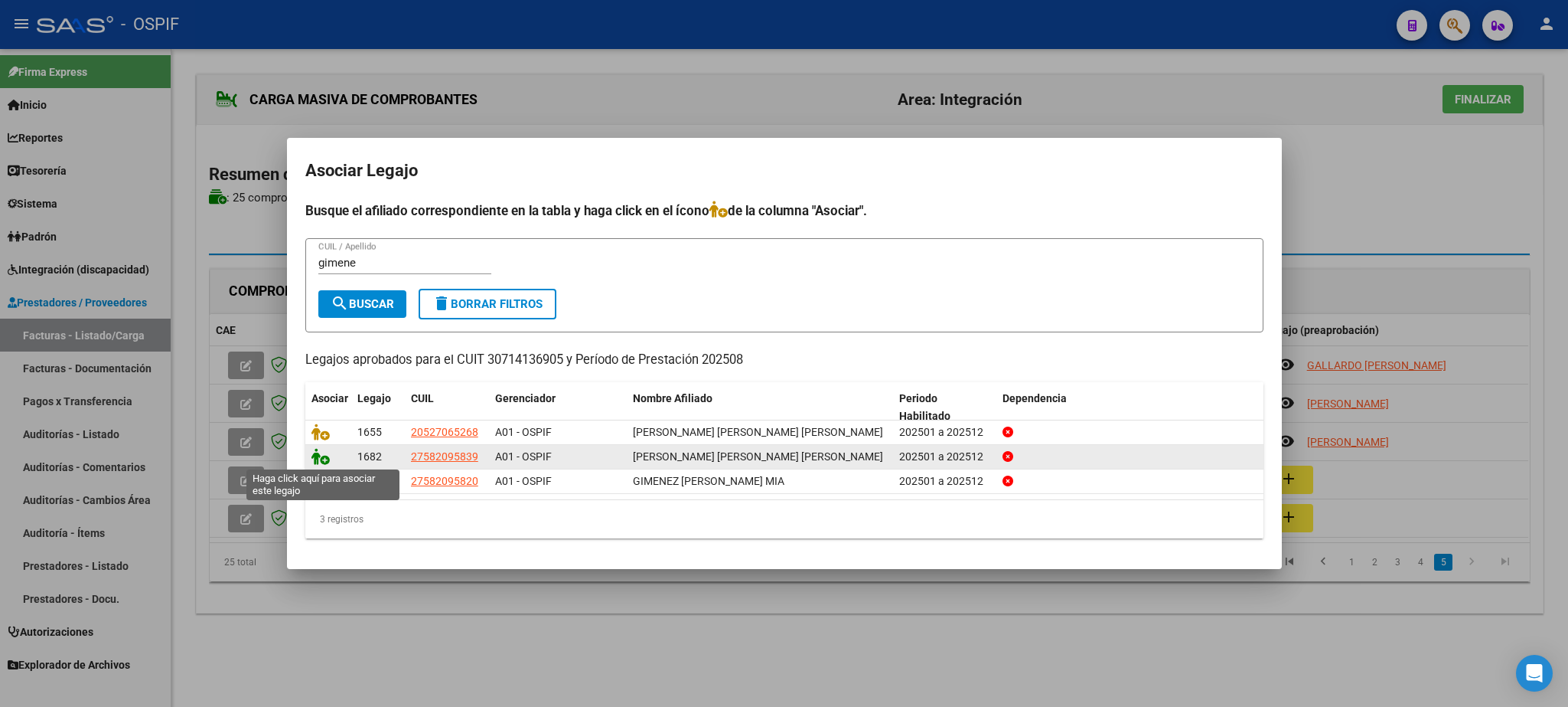
click at [315, 452] on icon at bounding box center [321, 456] width 18 height 17
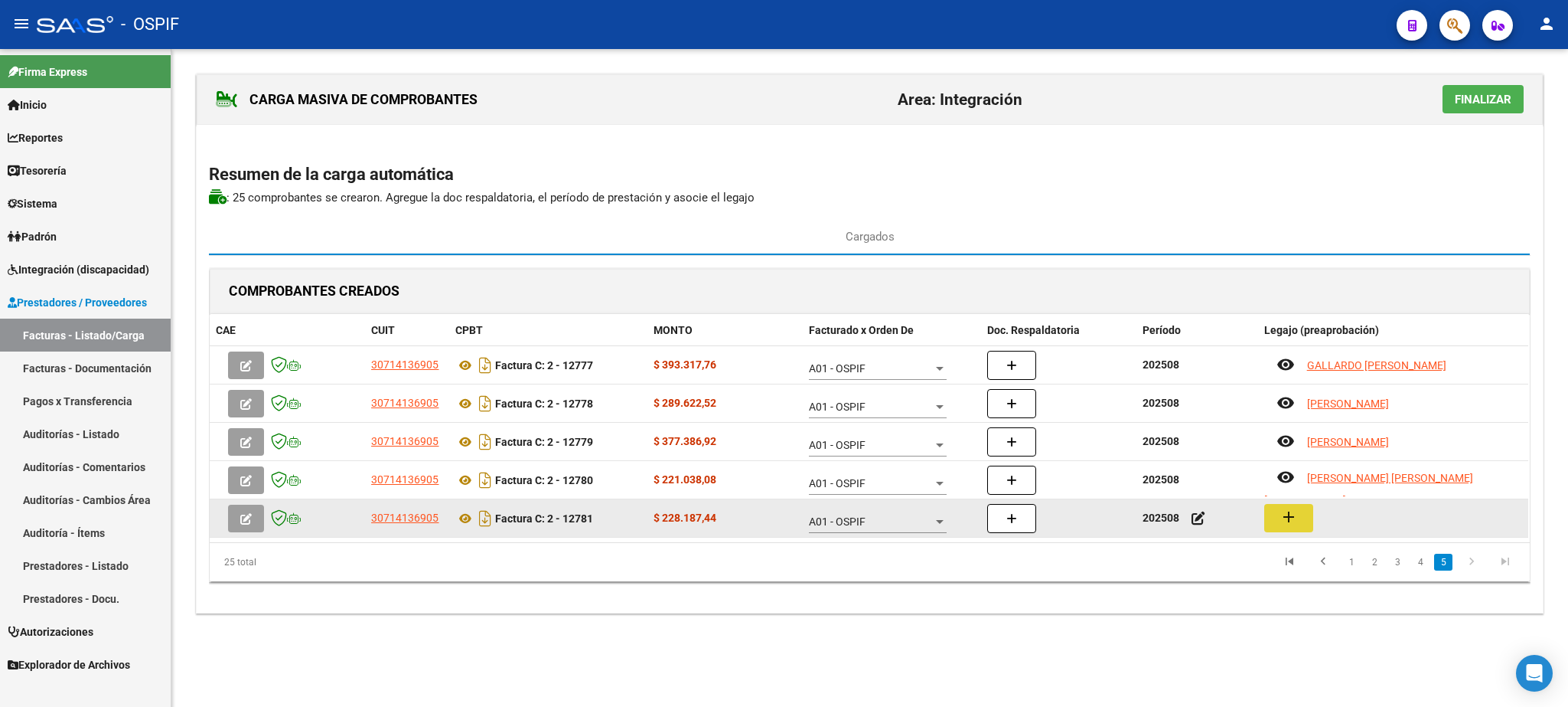
click at [1295, 519] on mat-icon "add" at bounding box center [1289, 517] width 18 height 18
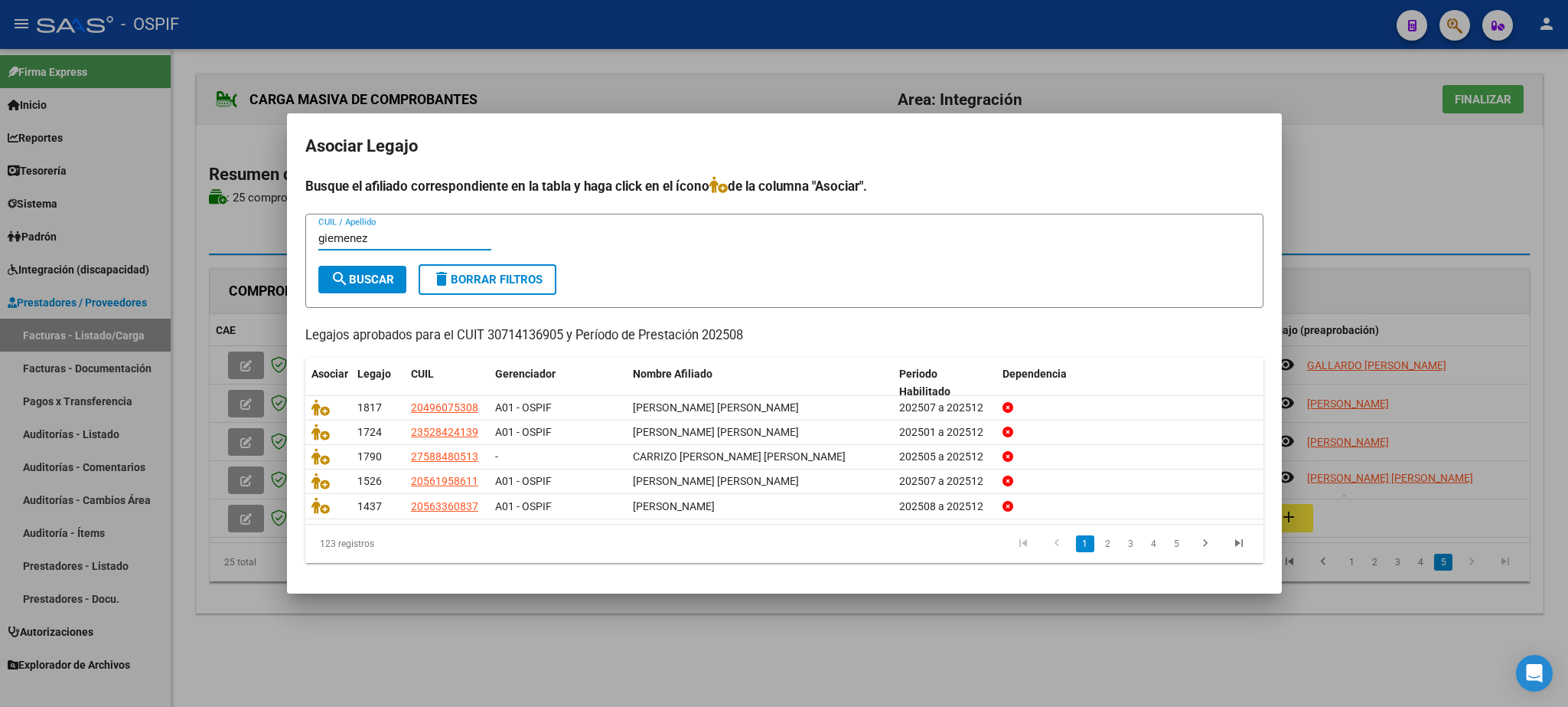
click at [368, 279] on span "search Buscar" at bounding box center [362, 279] width 63 height 14
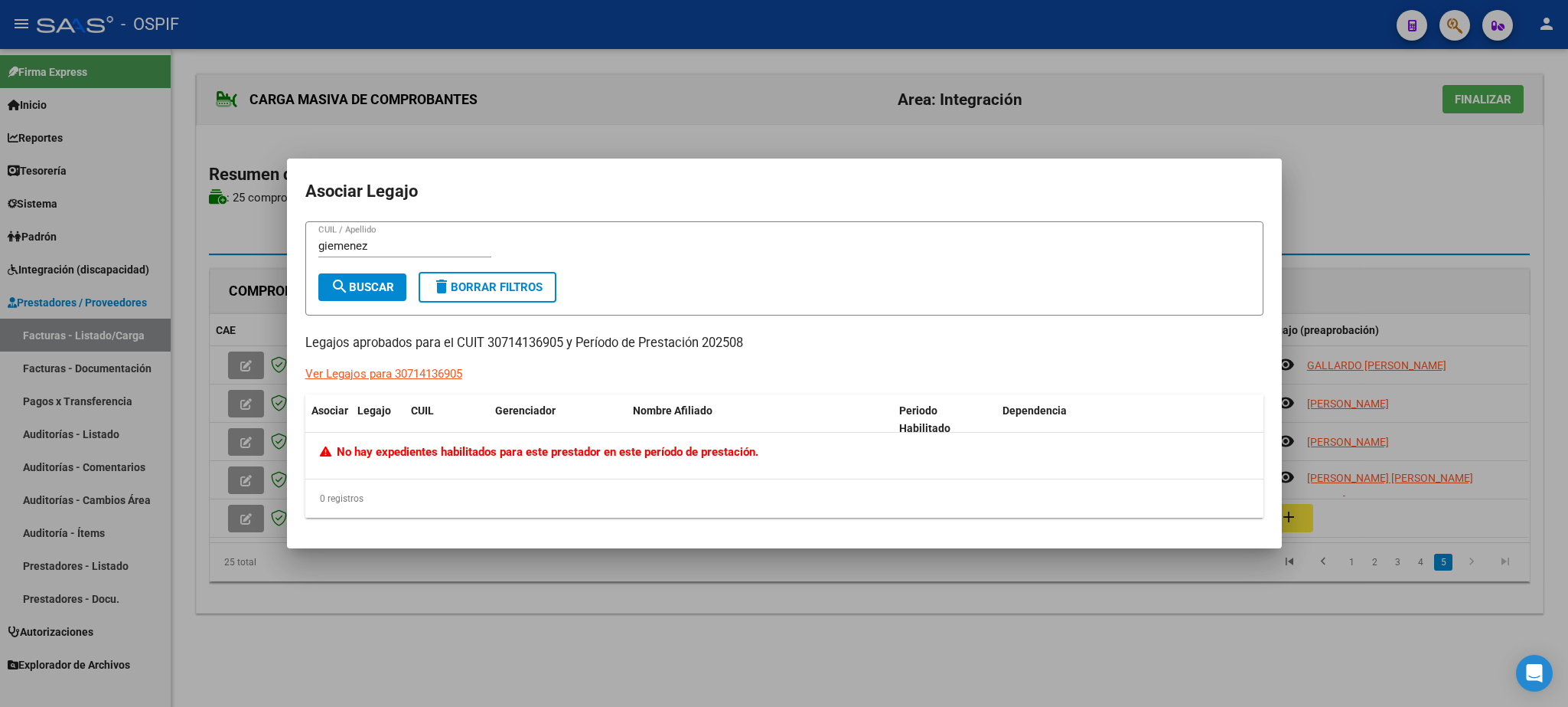
drag, startPoint x: 174, startPoint y: 221, endPoint x: 41, endPoint y: 204, distance: 134.1
click at [318, 239] on input "giemenez" at bounding box center [404, 245] width 173 height 14
type input "[PERSON_NAME]"
click at [371, 285] on span "search Buscar" at bounding box center [362, 287] width 63 height 14
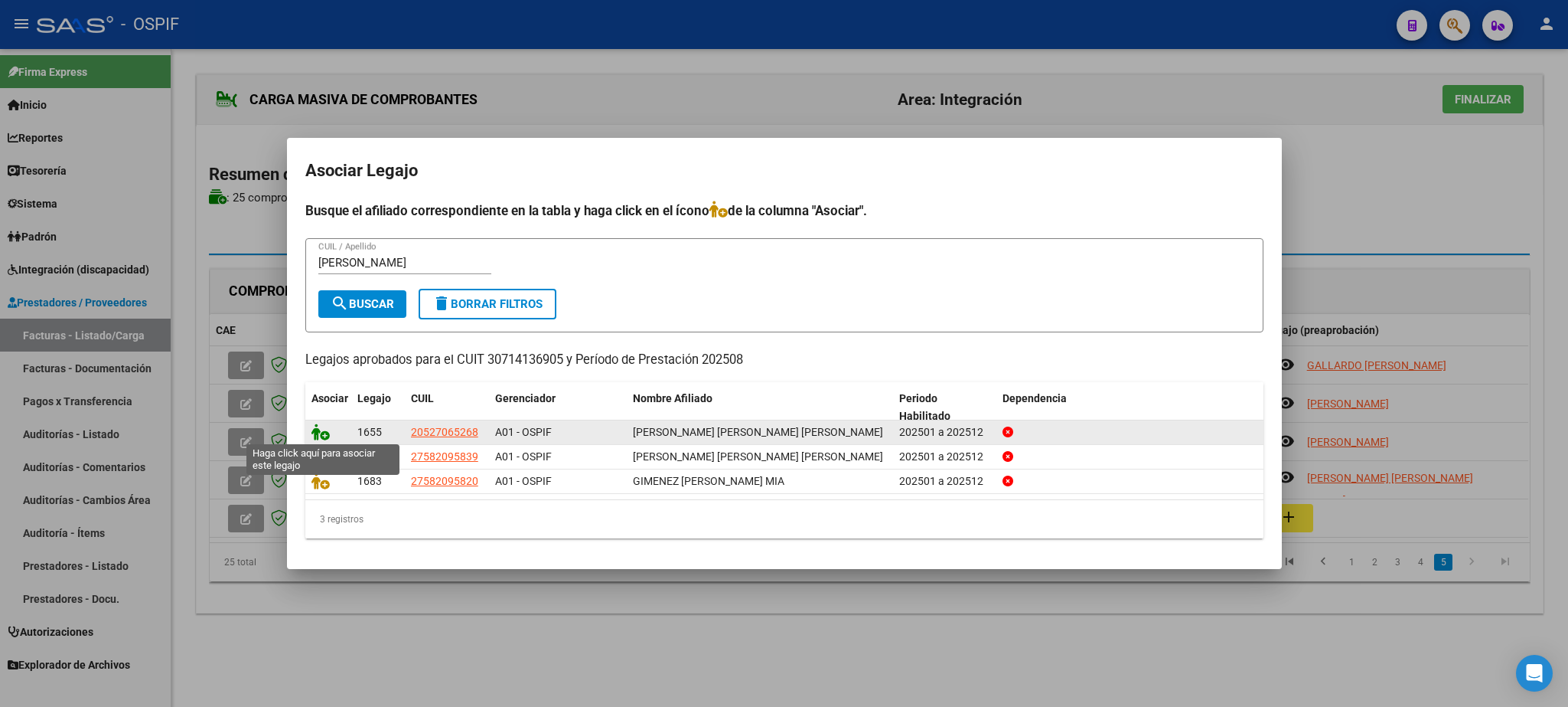
click at [317, 432] on icon at bounding box center [321, 431] width 18 height 17
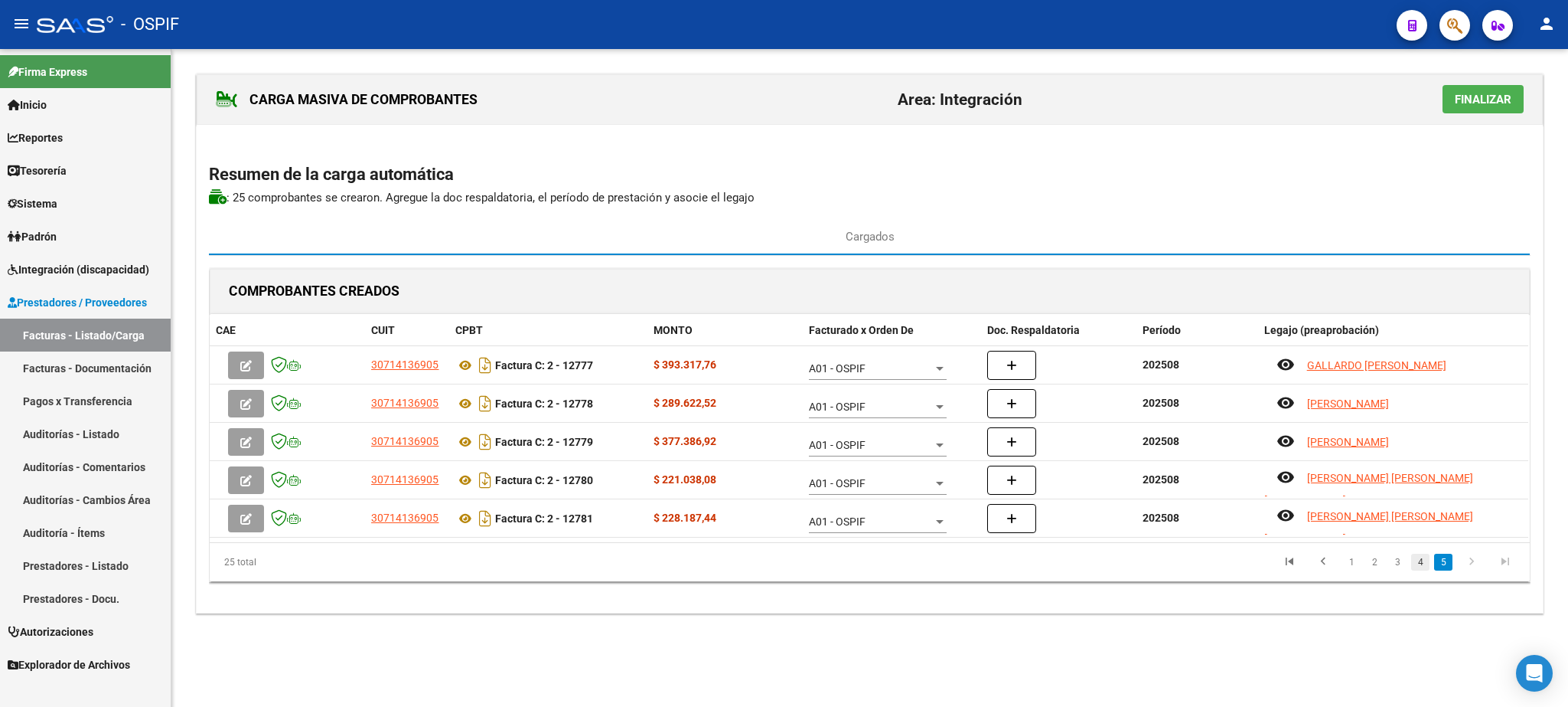
click at [1414, 569] on link "4" at bounding box center [1421, 561] width 18 height 17
click at [1403, 567] on link "3" at bounding box center [1397, 561] width 18 height 17
click at [1414, 563] on link "4" at bounding box center [1421, 561] width 18 height 17
click at [1438, 563] on link "5" at bounding box center [1443, 561] width 18 height 17
click at [1347, 568] on link "1" at bounding box center [1352, 561] width 18 height 17
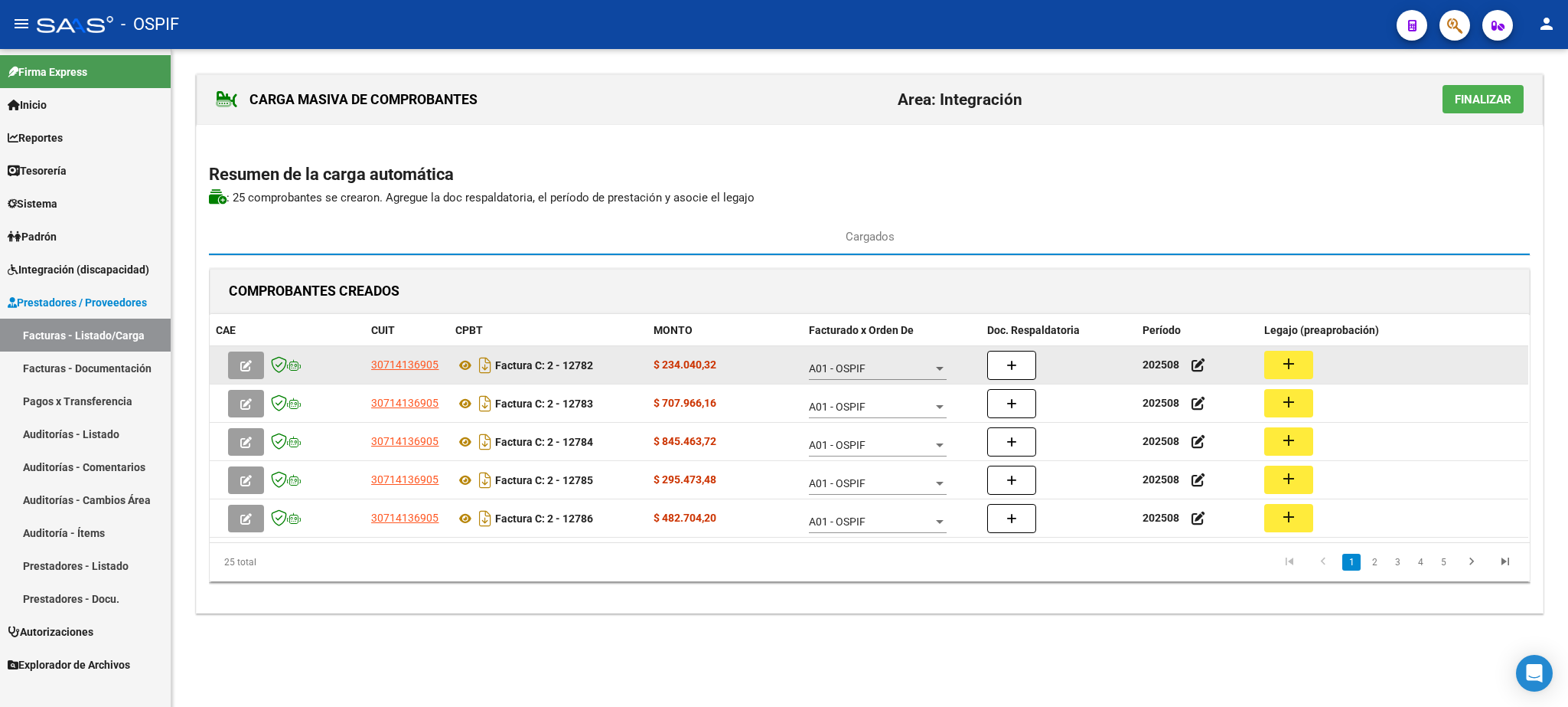
click at [1295, 372] on mat-icon "add" at bounding box center [1289, 363] width 18 height 18
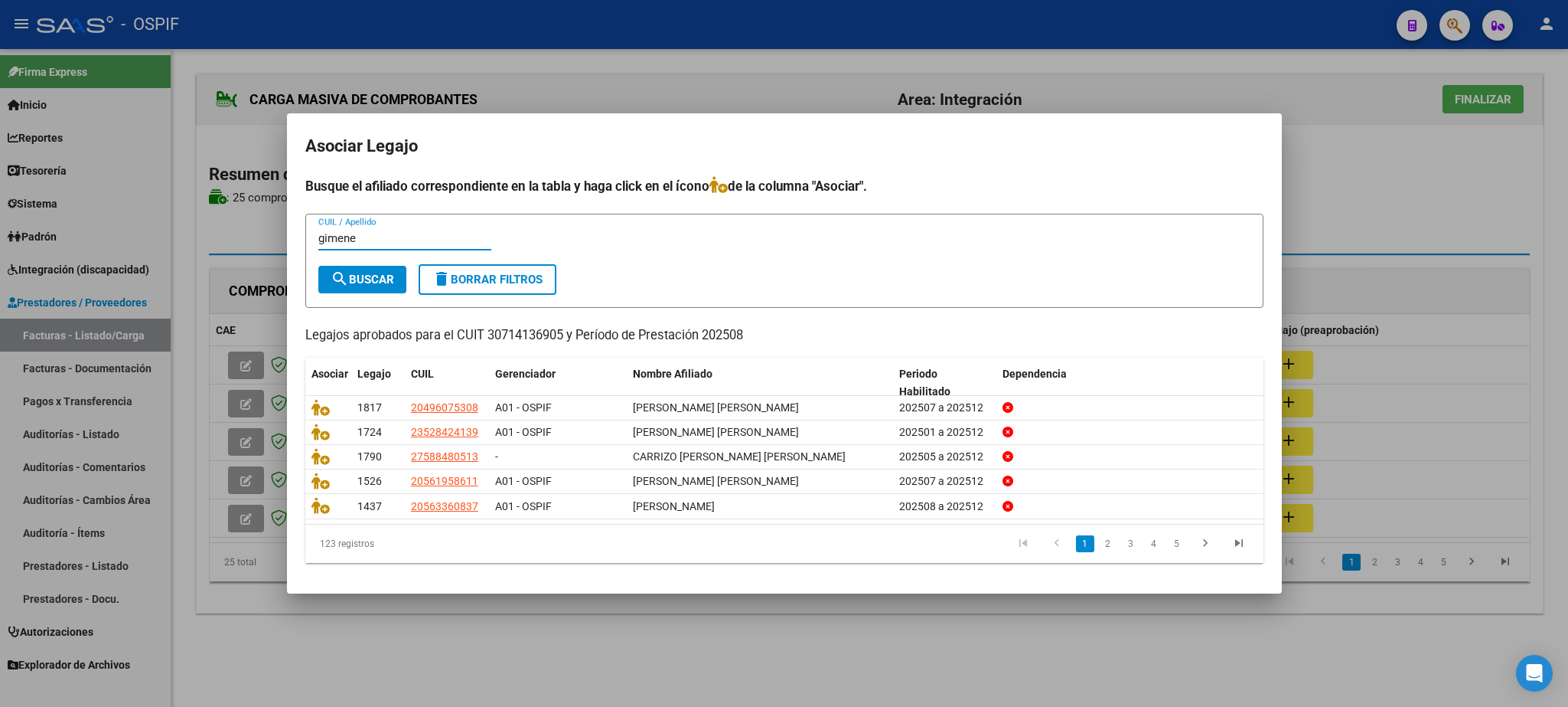
type input "gimene"
click at [378, 270] on button "search Buscar" at bounding box center [361, 279] width 88 height 27
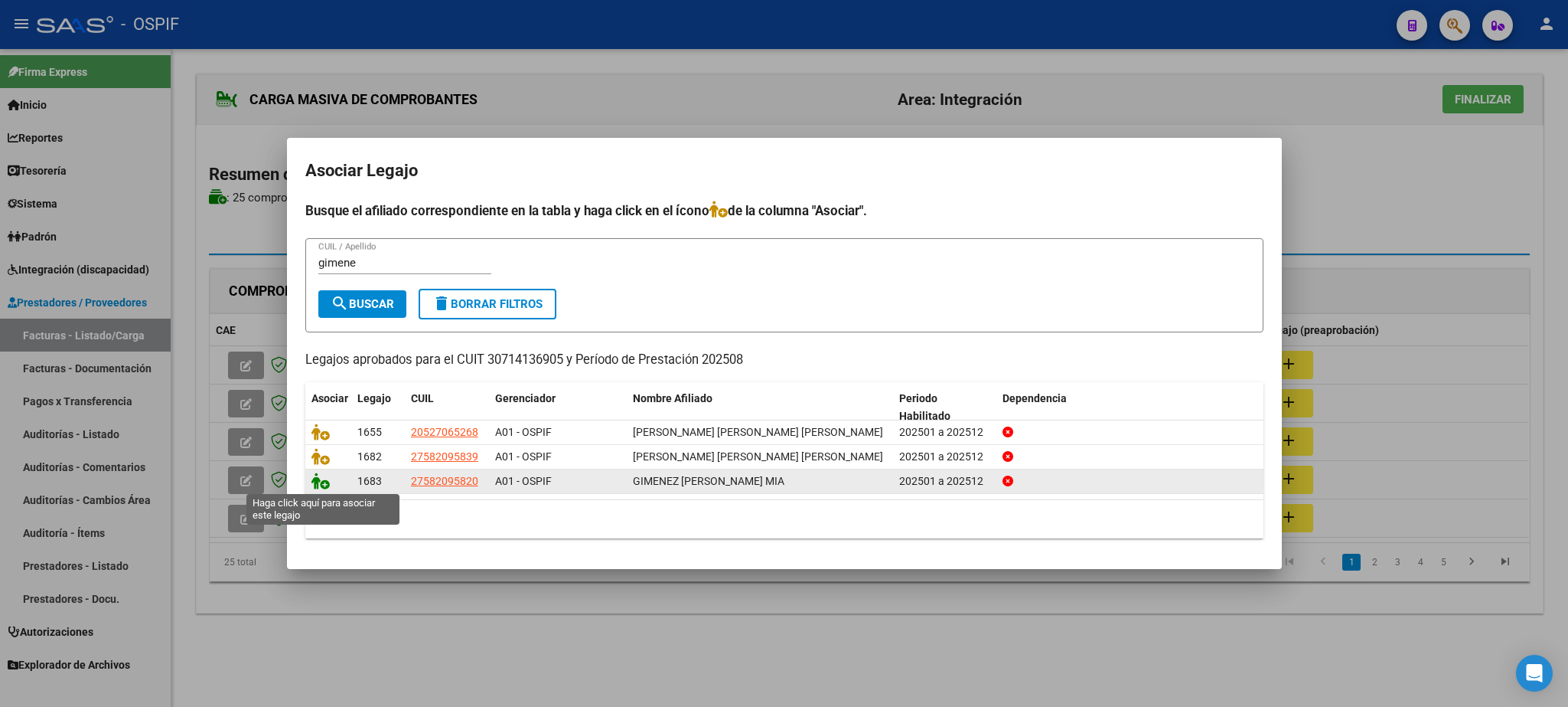
click at [314, 483] on icon at bounding box center [321, 481] width 18 height 17
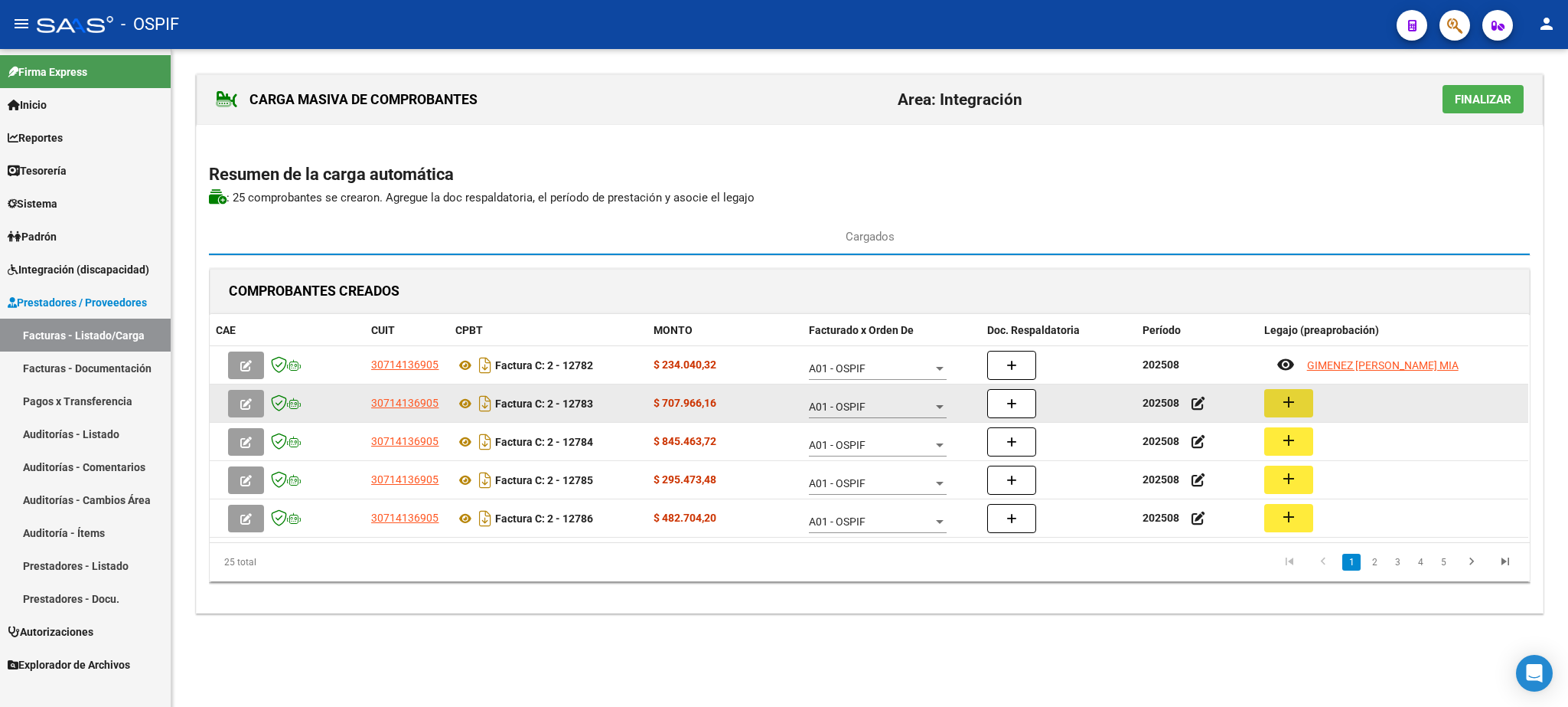
click at [1290, 407] on mat-icon "add" at bounding box center [1289, 401] width 18 height 18
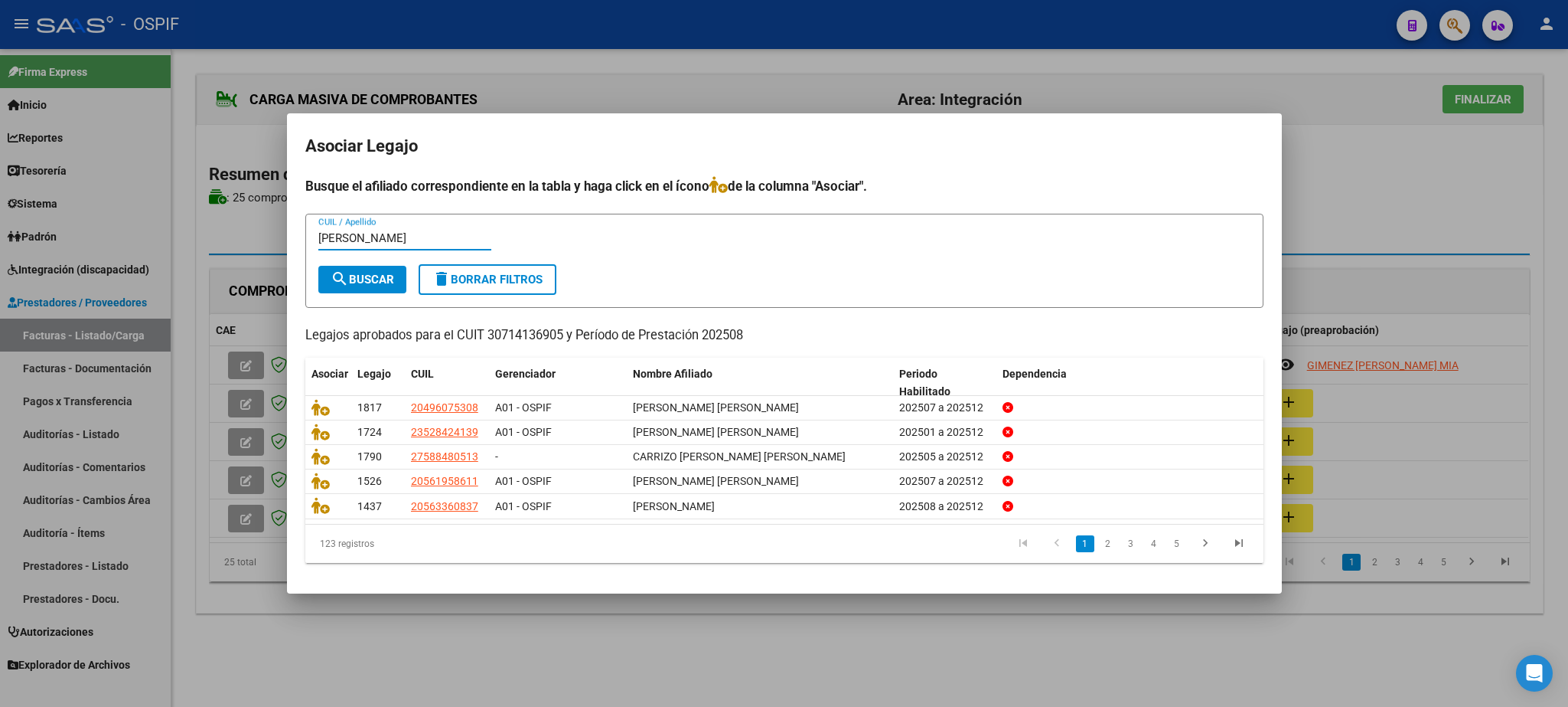
type input "[PERSON_NAME]"
click at [373, 276] on span "search Buscar" at bounding box center [362, 279] width 63 height 14
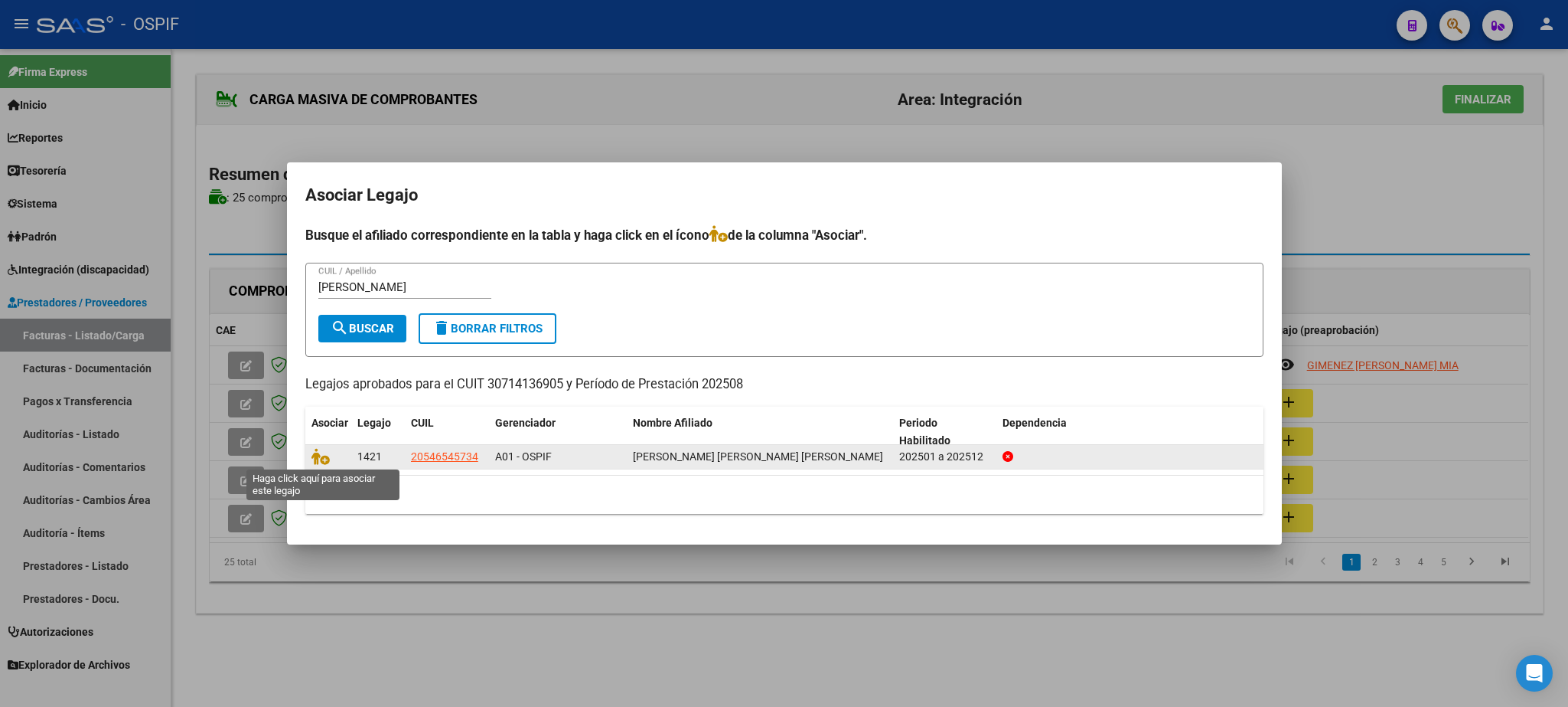
click at [330, 457] on span at bounding box center [323, 457] width 23 height 13
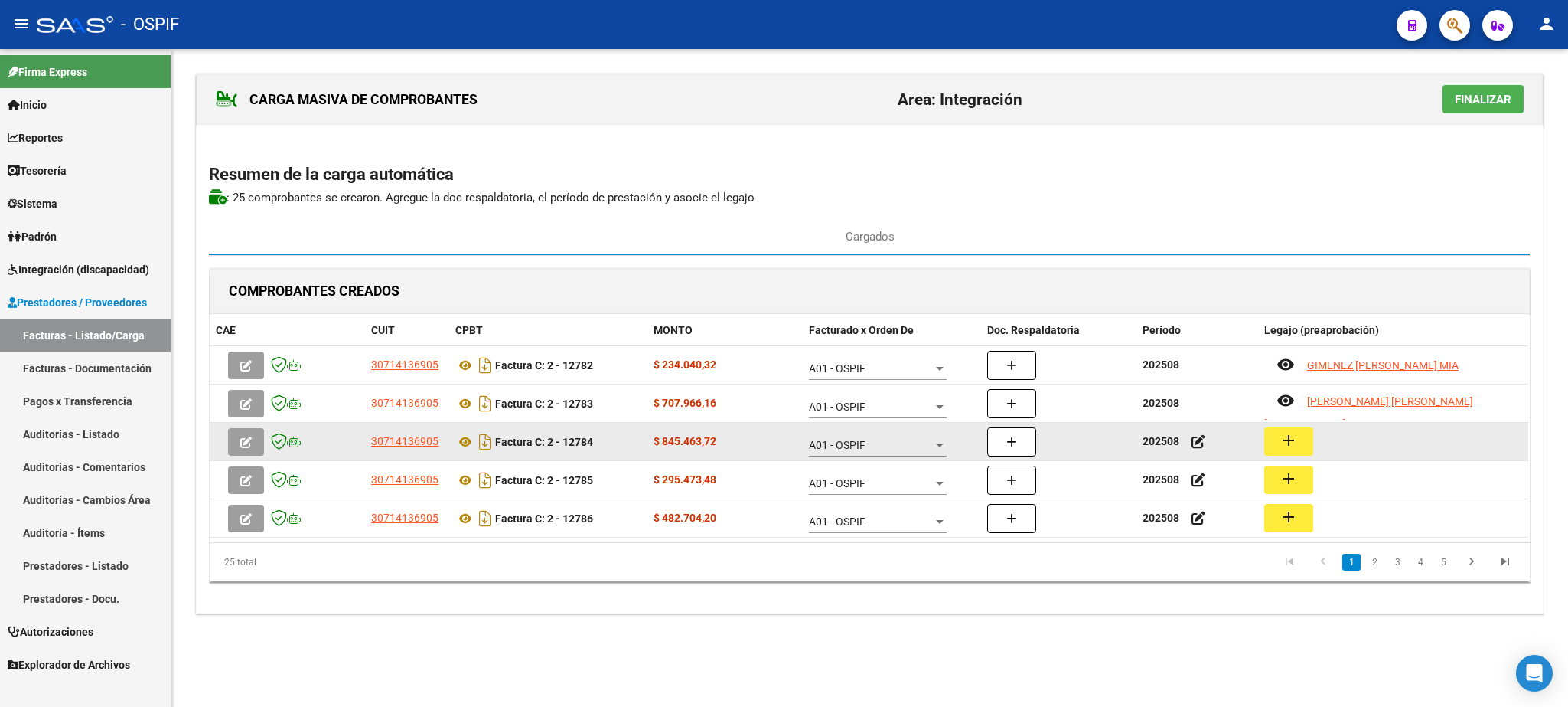
drag, startPoint x: 1299, startPoint y: 450, endPoint x: 1286, endPoint y: 443, distance: 14.8
click at [1286, 443] on button "add" at bounding box center [1289, 441] width 49 height 28
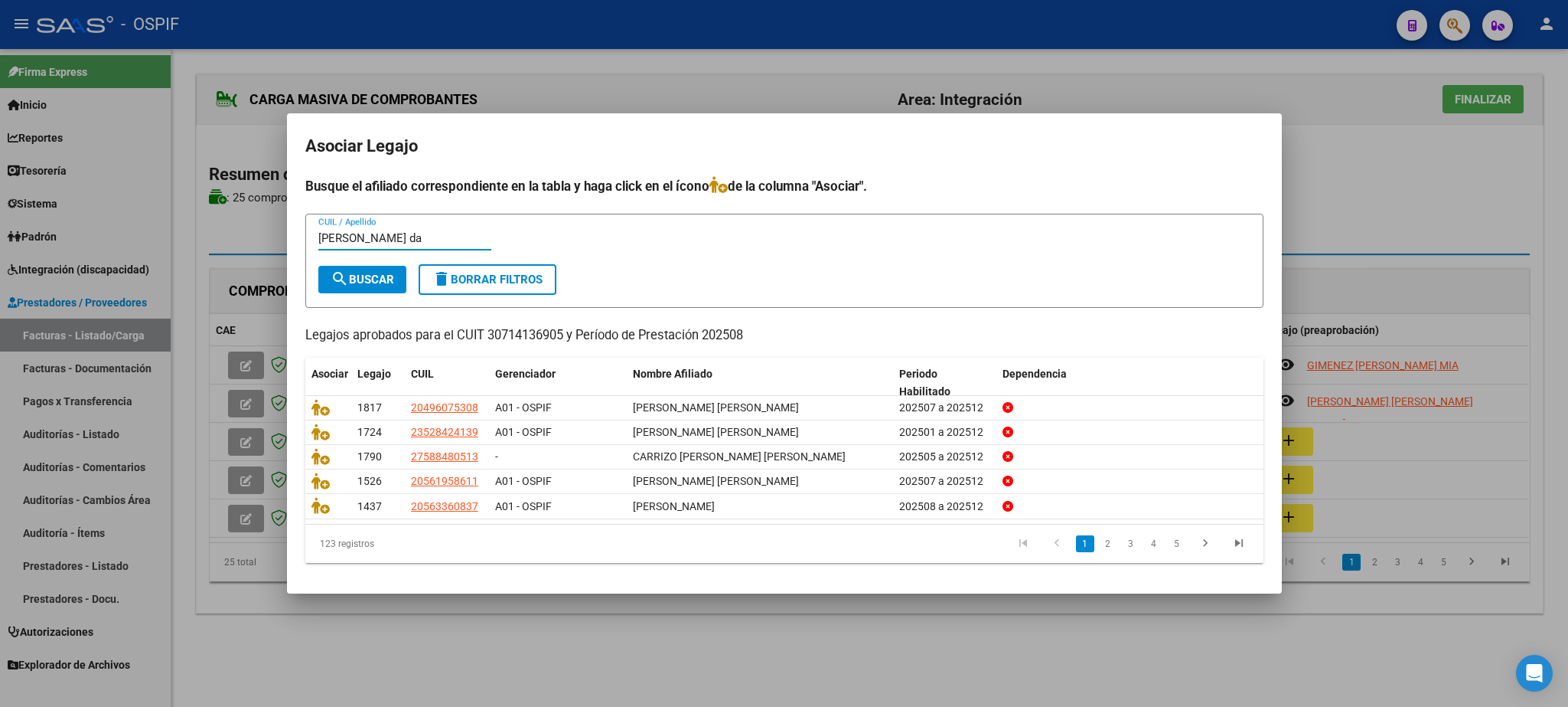
type input "[PERSON_NAME] da"
click at [349, 275] on span "search Buscar" at bounding box center [362, 279] width 63 height 14
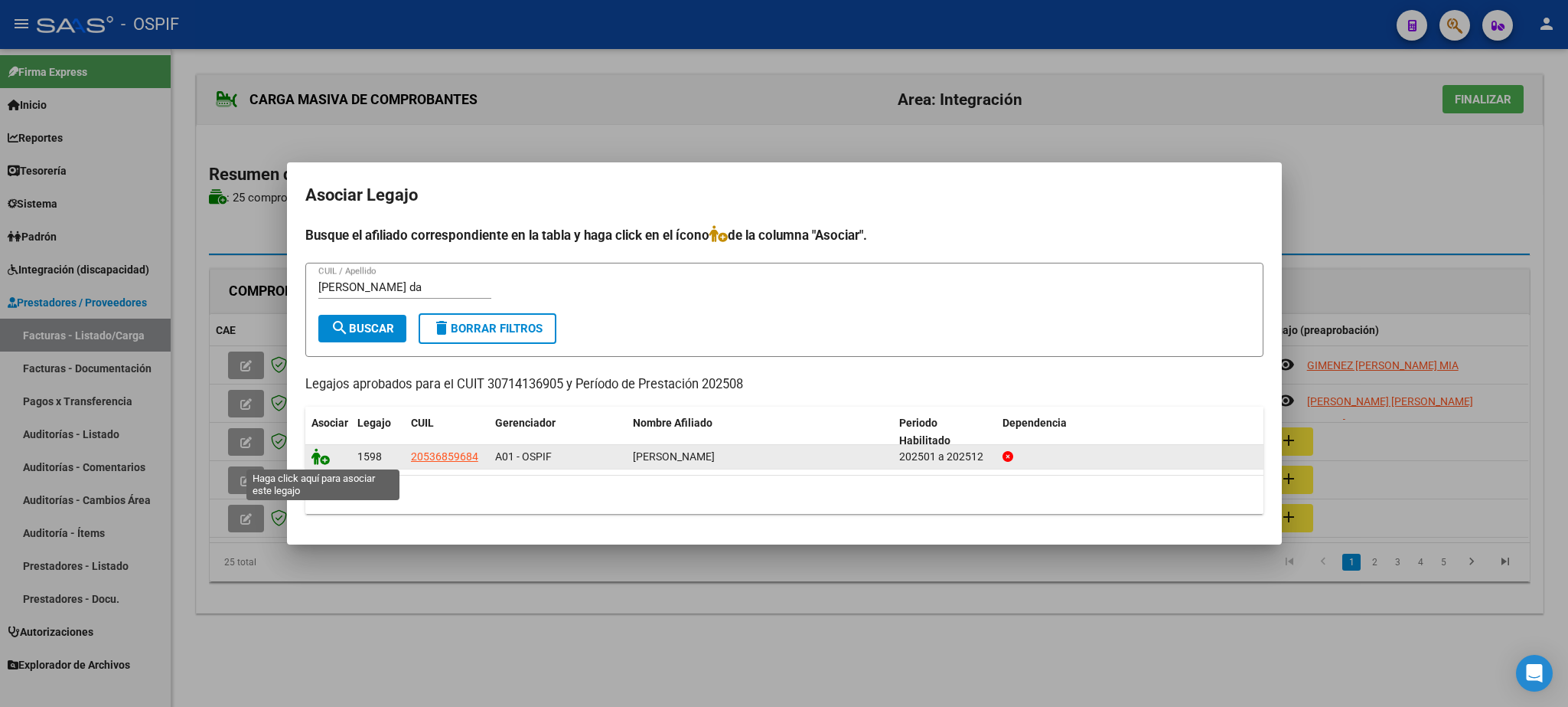
click at [325, 463] on icon at bounding box center [321, 456] width 18 height 17
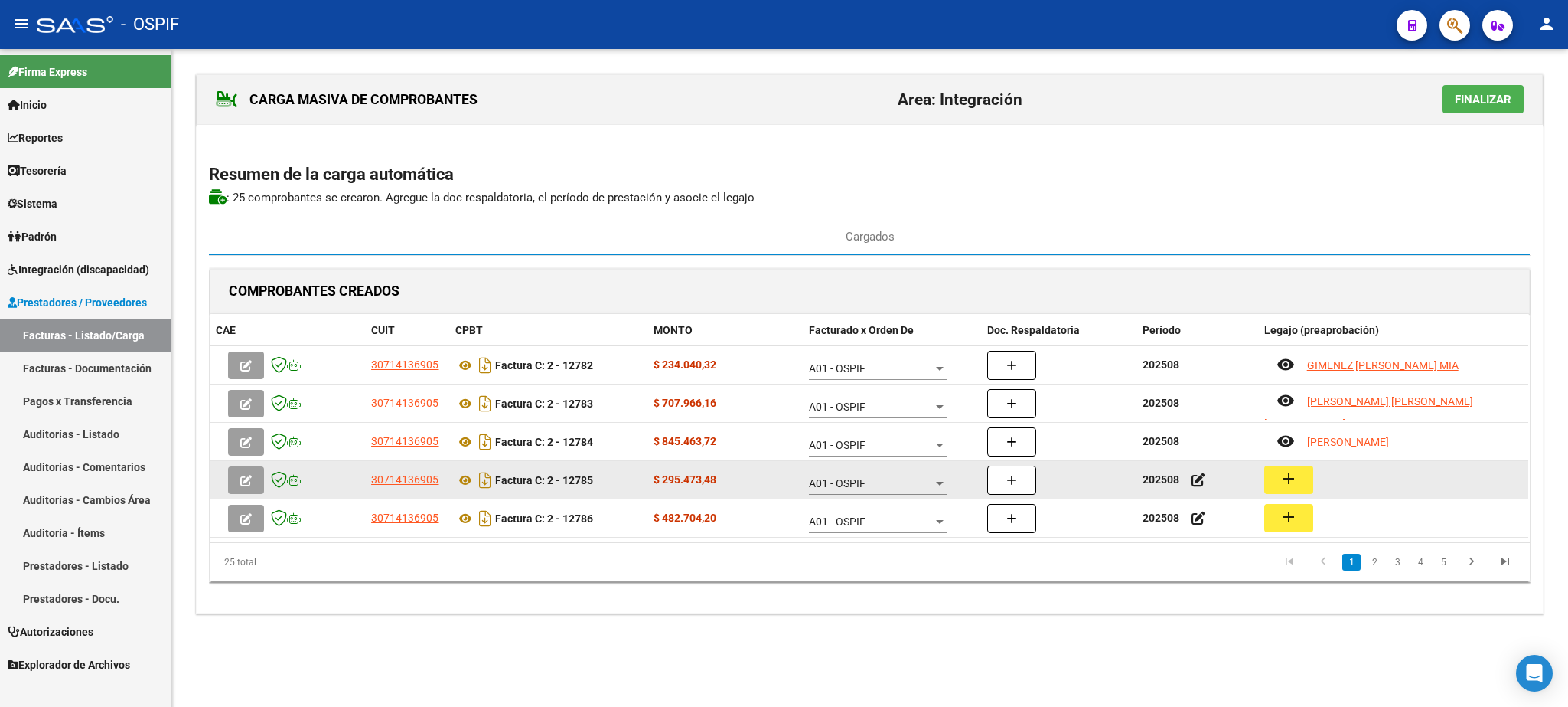
click at [1286, 484] on mat-icon "add" at bounding box center [1289, 478] width 18 height 18
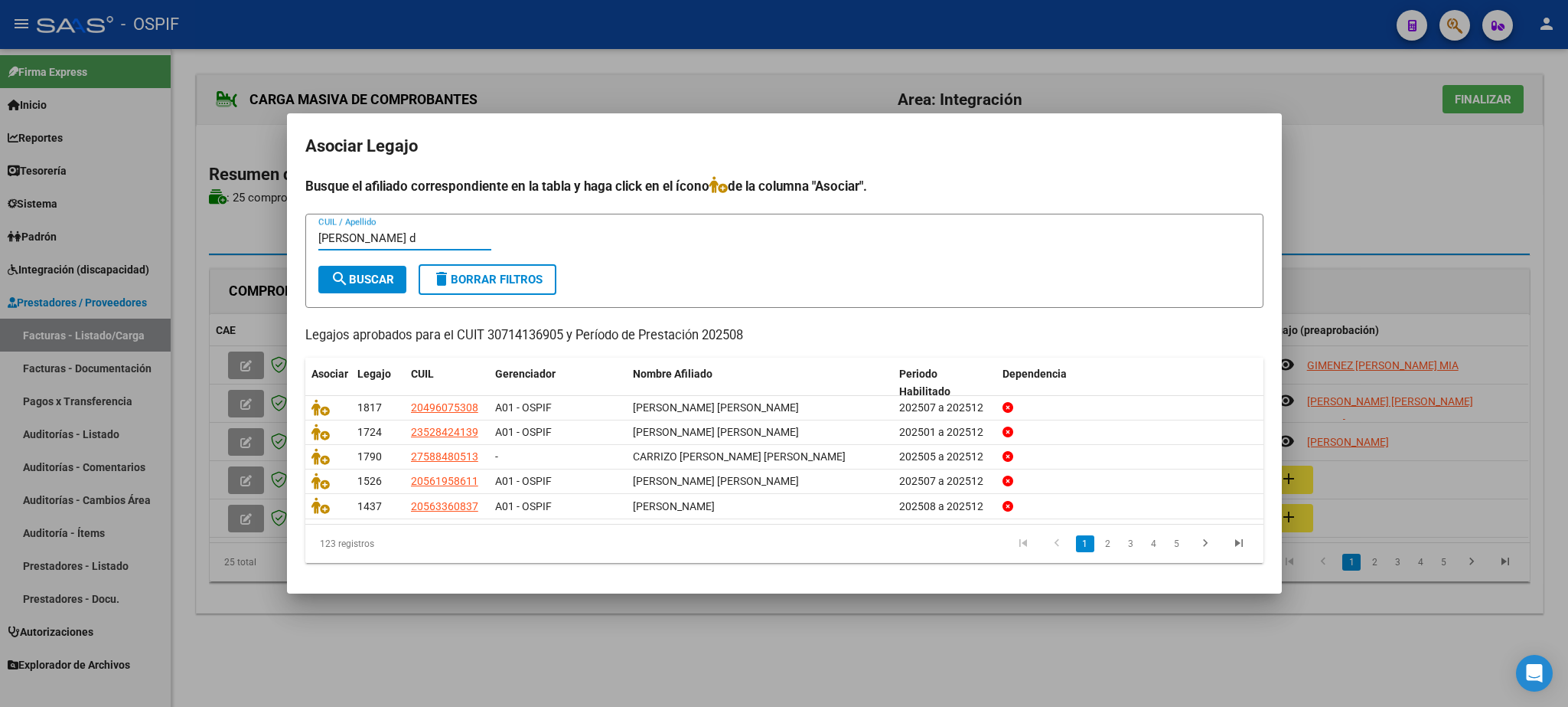
type input "[PERSON_NAME] d"
click at [358, 269] on button "search Buscar" at bounding box center [361, 279] width 88 height 27
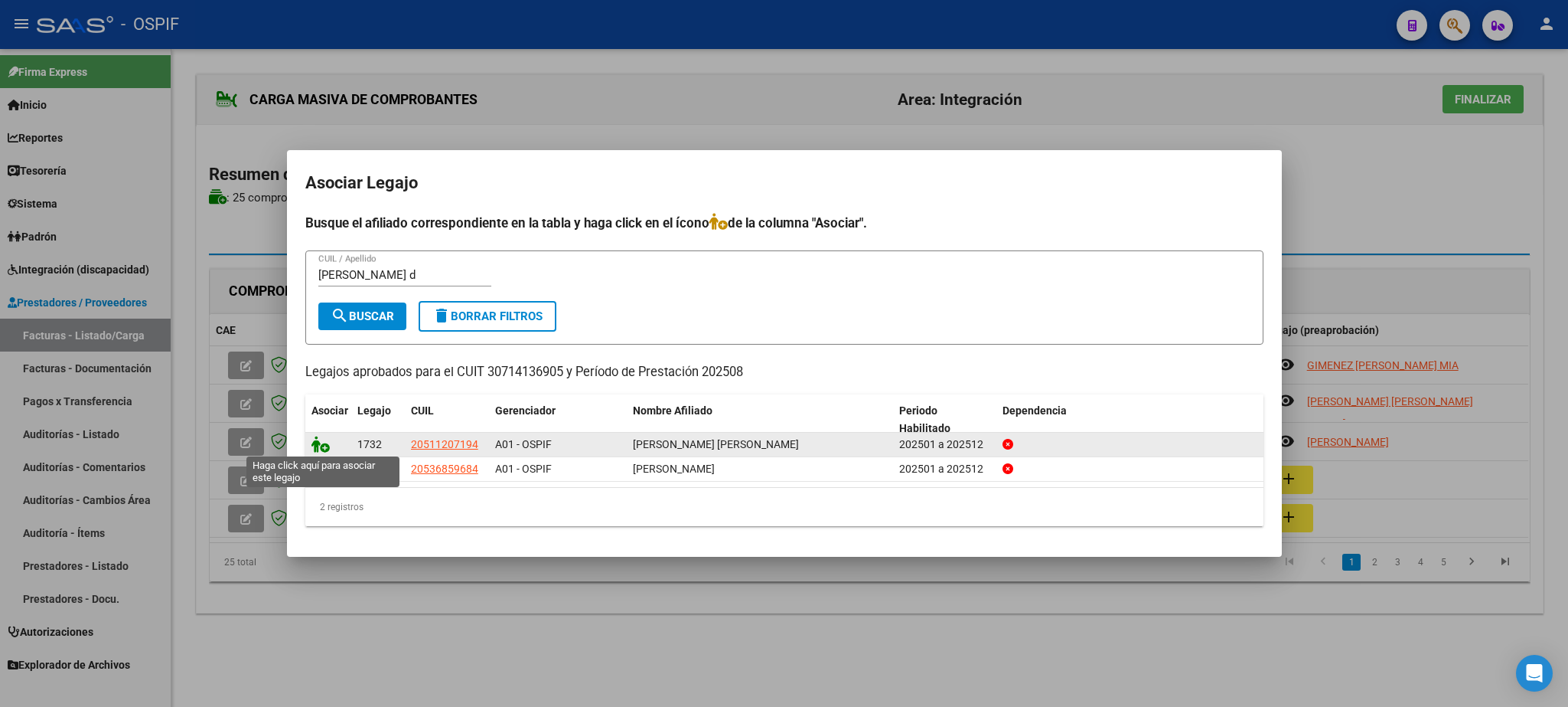
click at [319, 446] on icon at bounding box center [321, 444] width 18 height 17
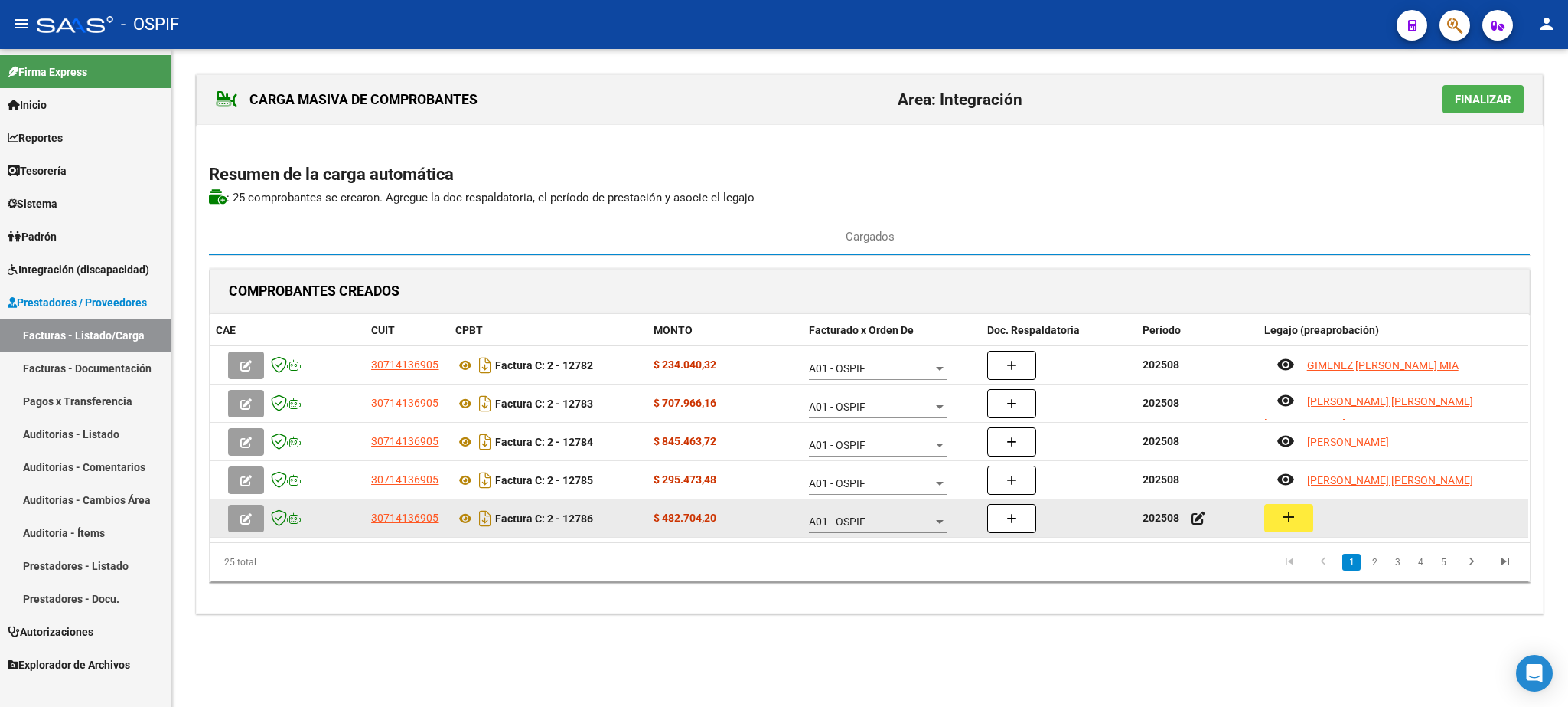
click at [1295, 512] on mat-icon "add" at bounding box center [1289, 517] width 18 height 18
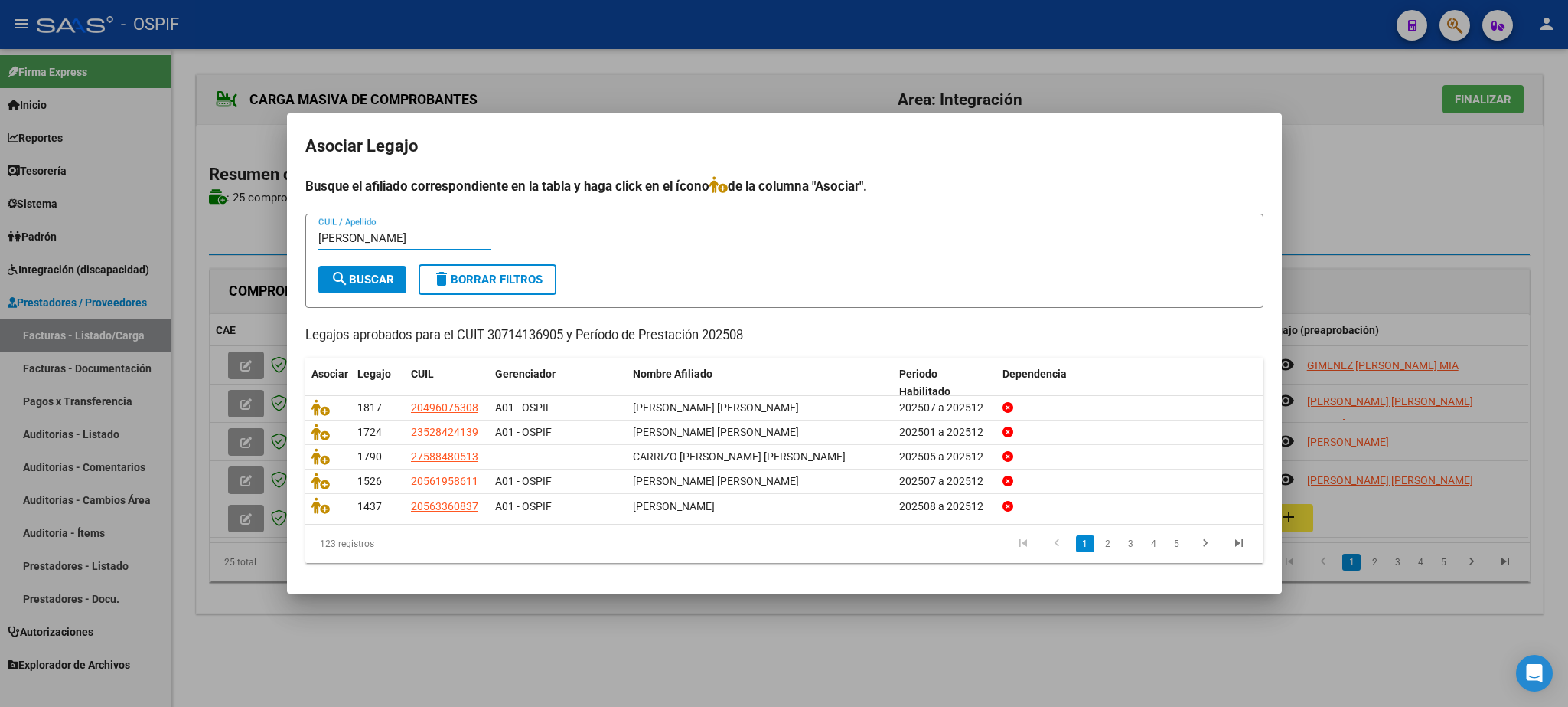
type input "[PERSON_NAME]"
click at [362, 267] on button "search Buscar" at bounding box center [361, 279] width 88 height 27
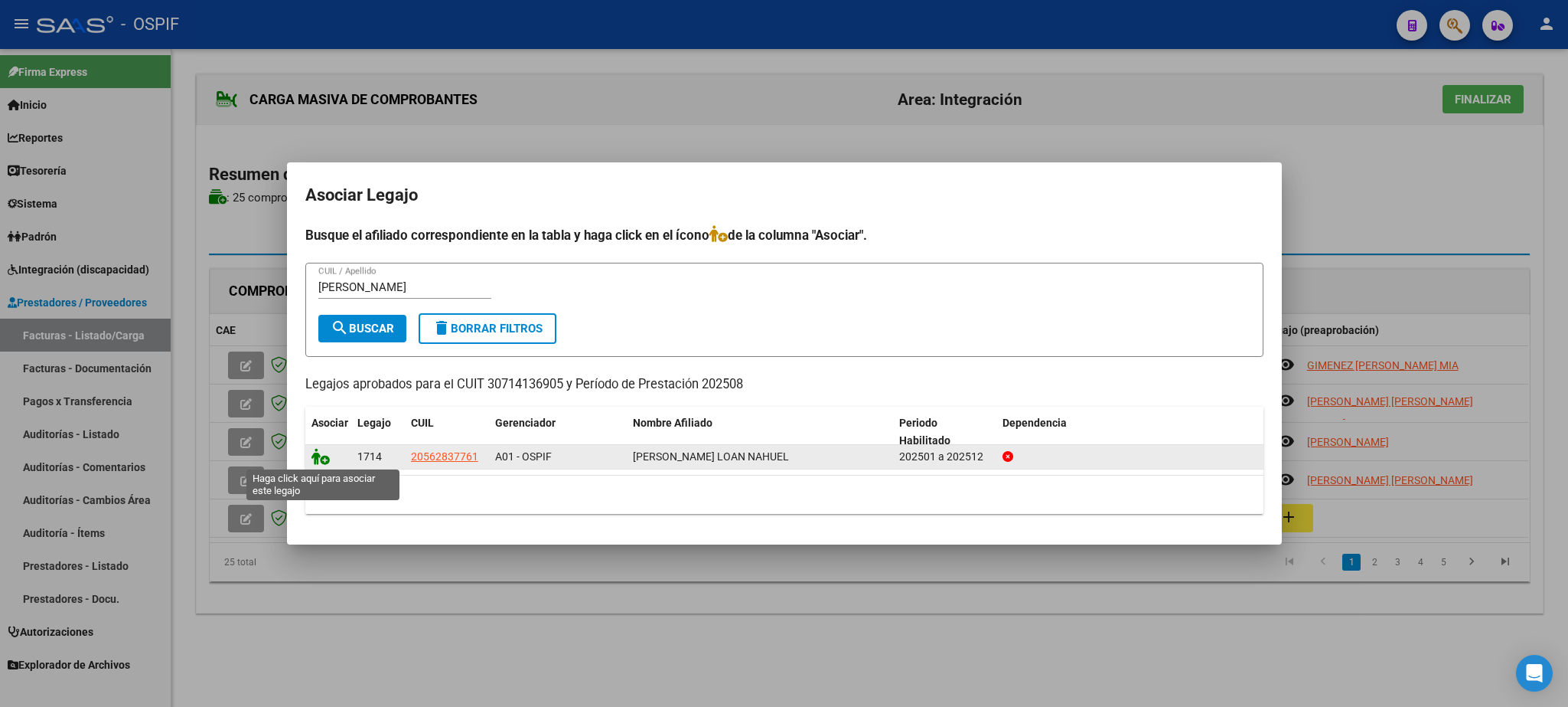
click at [318, 463] on icon at bounding box center [321, 456] width 18 height 17
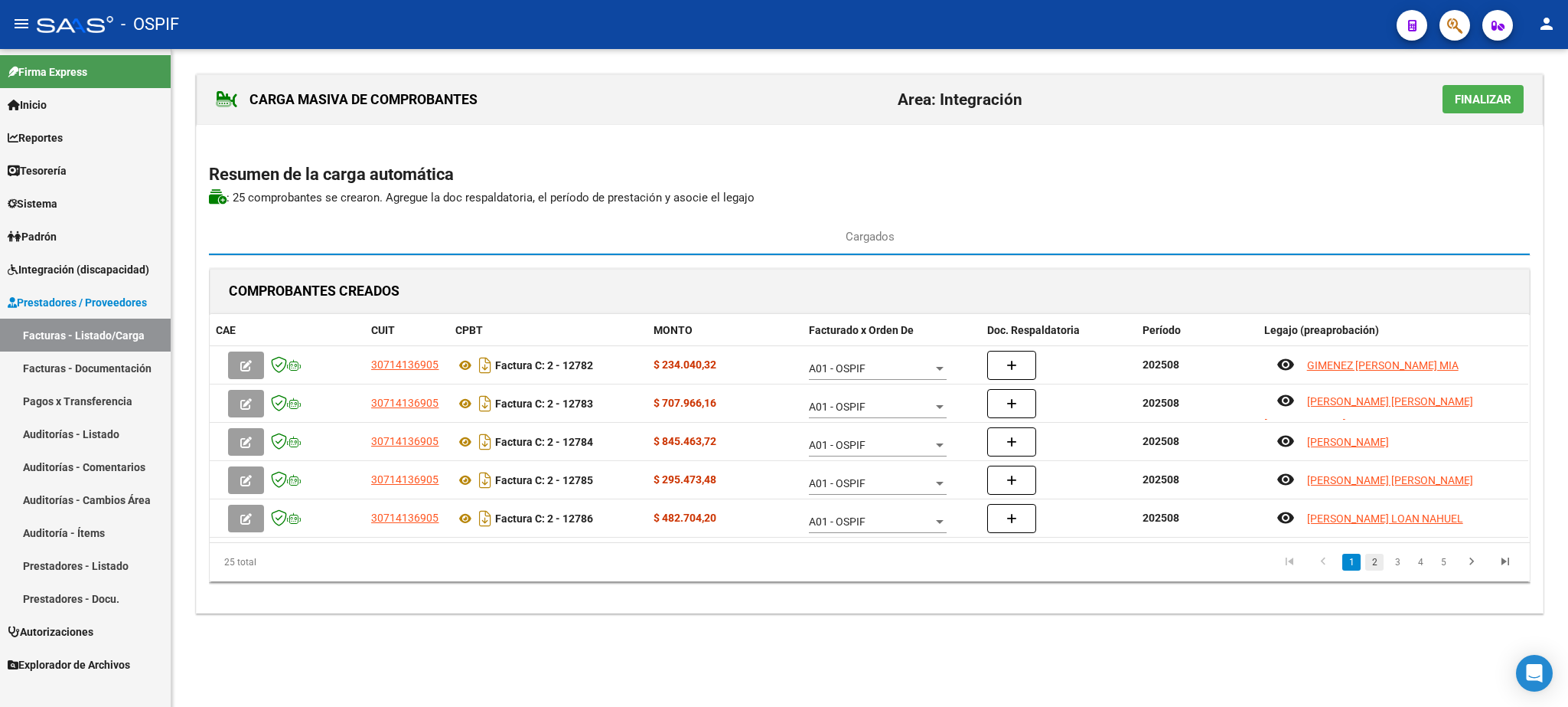
click at [1373, 564] on link "2" at bounding box center [1375, 561] width 18 height 17
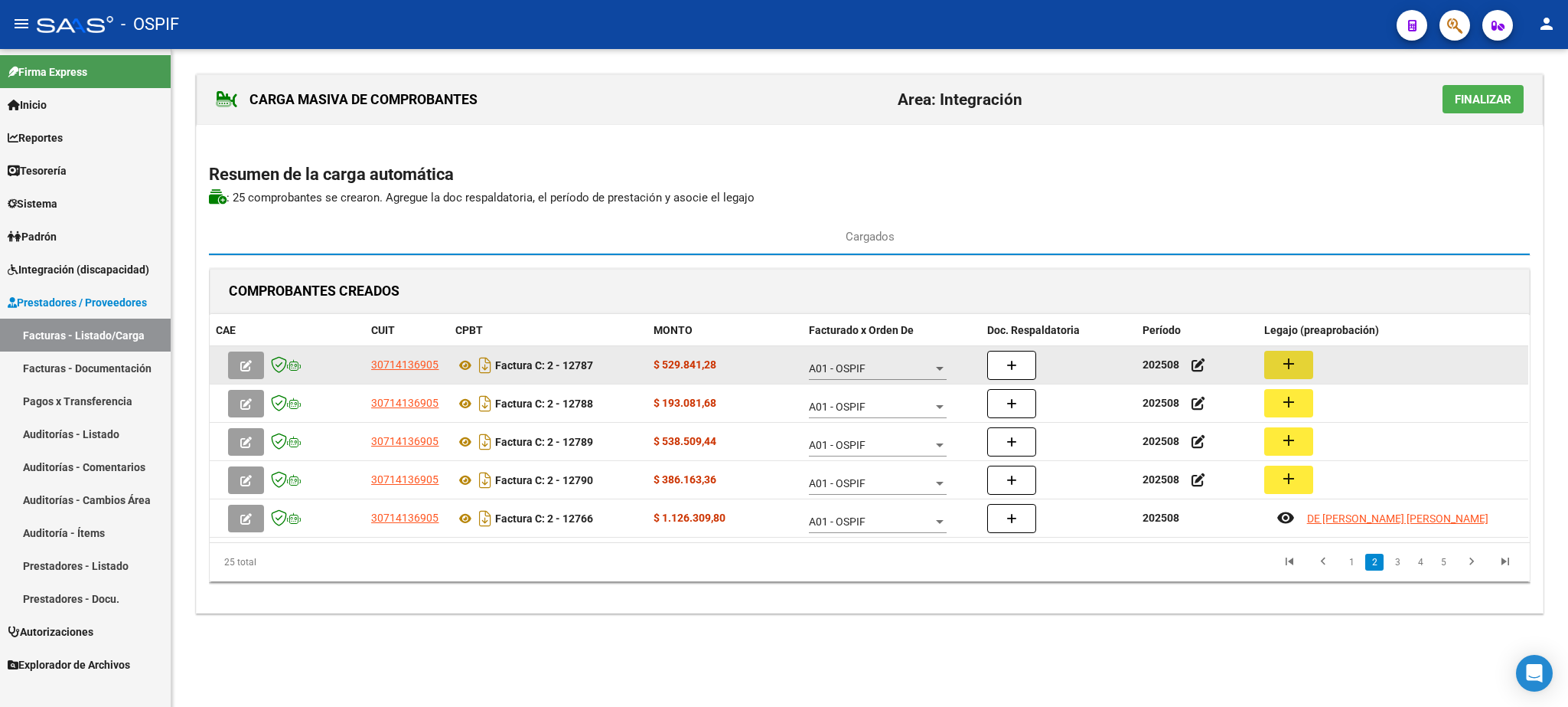
drag, startPoint x: 1300, startPoint y: 361, endPoint x: 1285, endPoint y: 360, distance: 15.0
click at [1285, 360] on button "add" at bounding box center [1289, 364] width 49 height 28
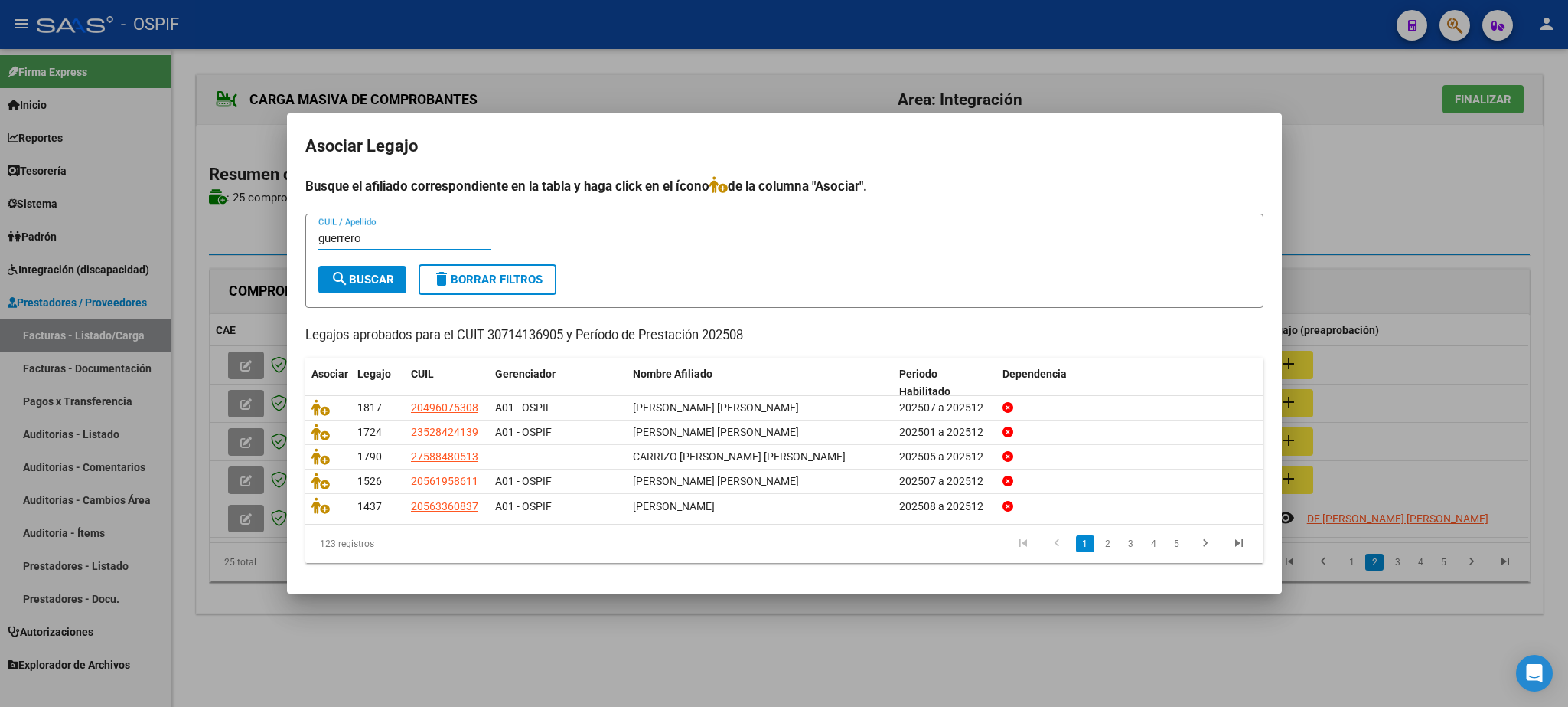
type input "guerrero"
click at [362, 278] on span "search Buscar" at bounding box center [362, 279] width 63 height 14
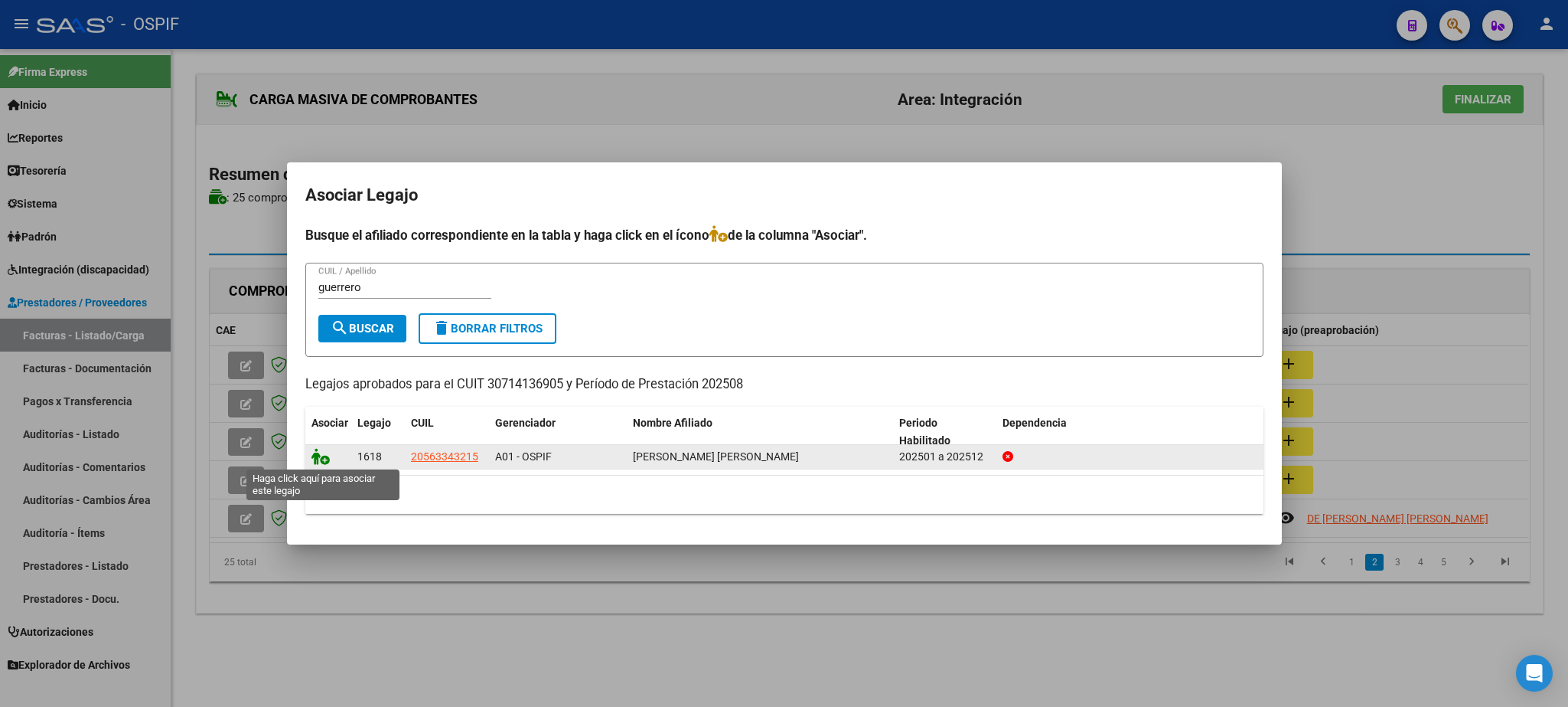
click at [317, 462] on icon at bounding box center [321, 456] width 18 height 17
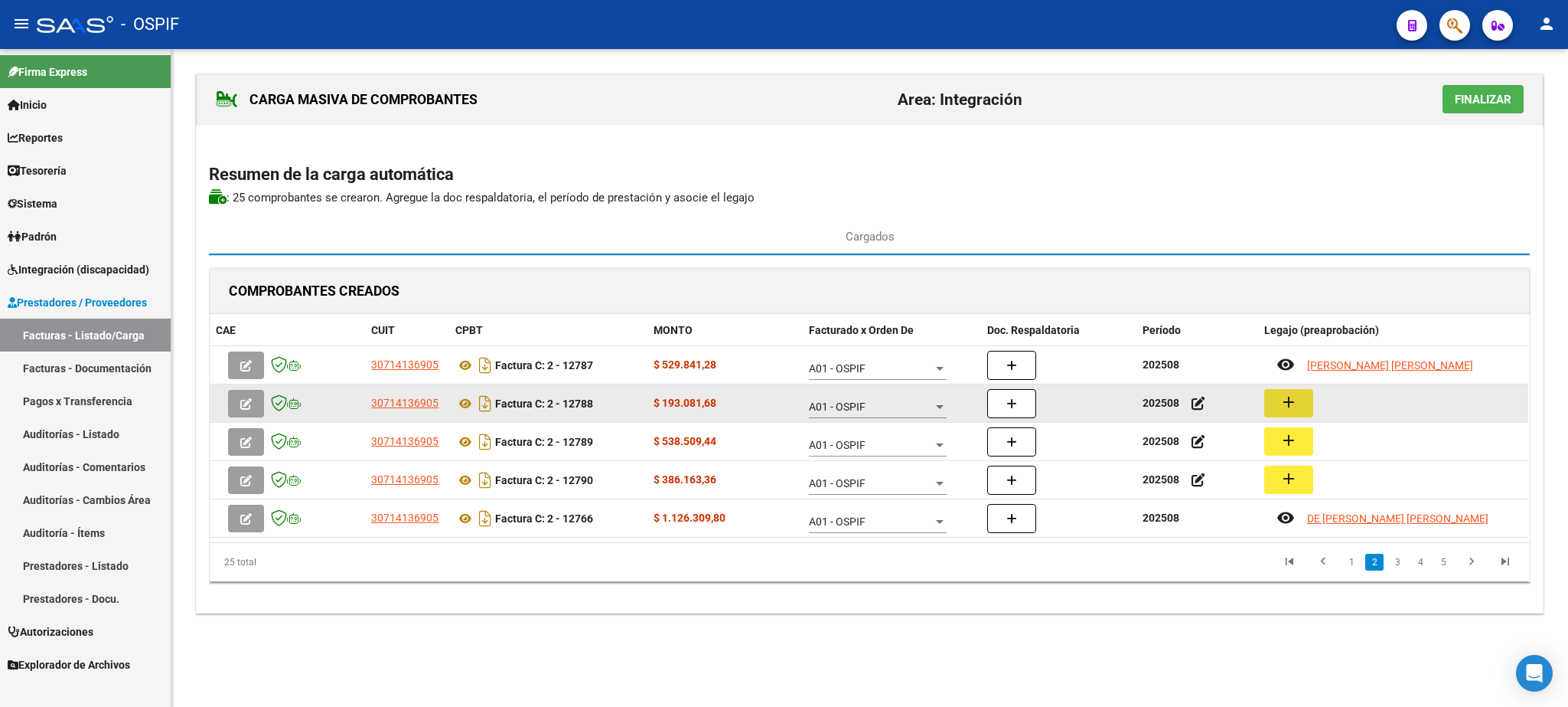
click at [1293, 406] on mat-icon "add" at bounding box center [1289, 401] width 18 height 18
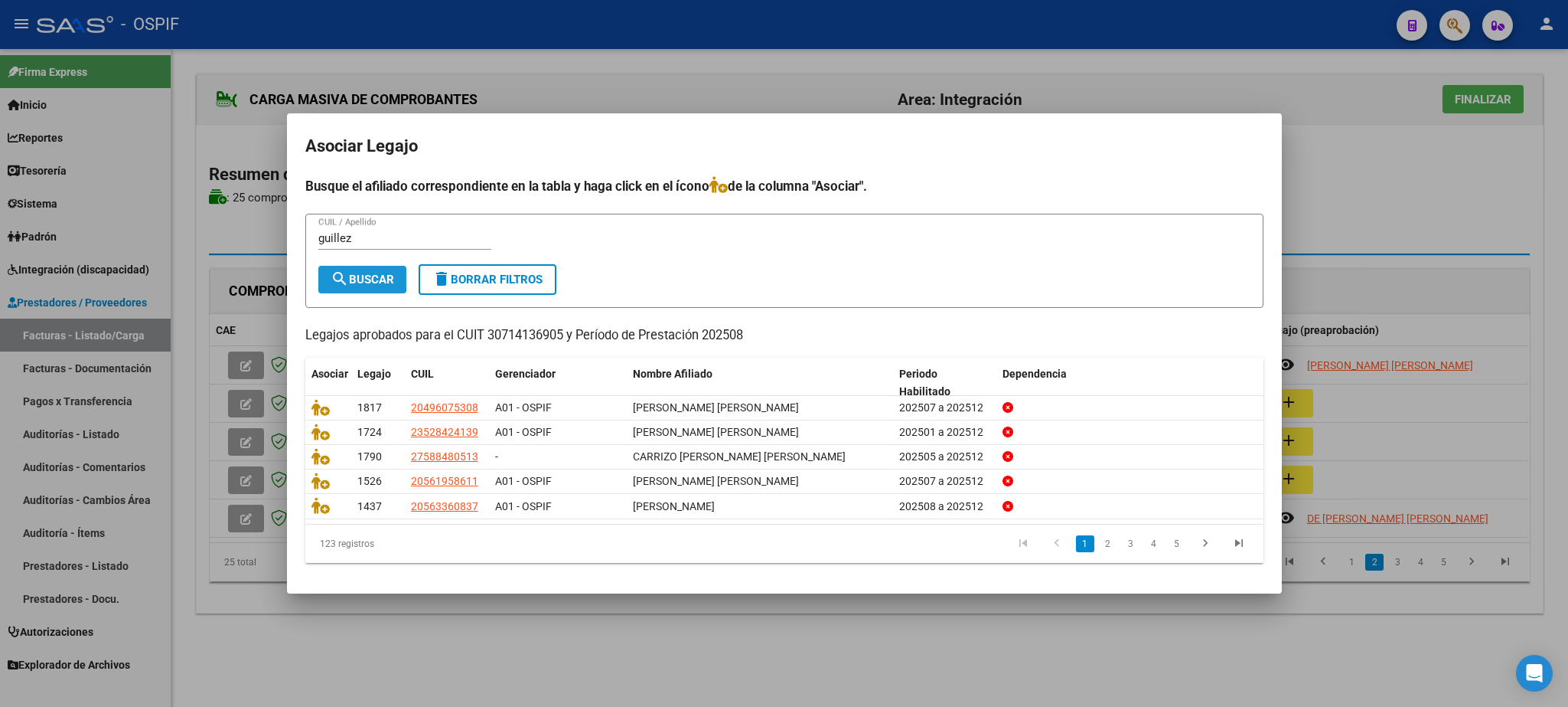
click at [355, 278] on span "search Buscar" at bounding box center [362, 279] width 63 height 14
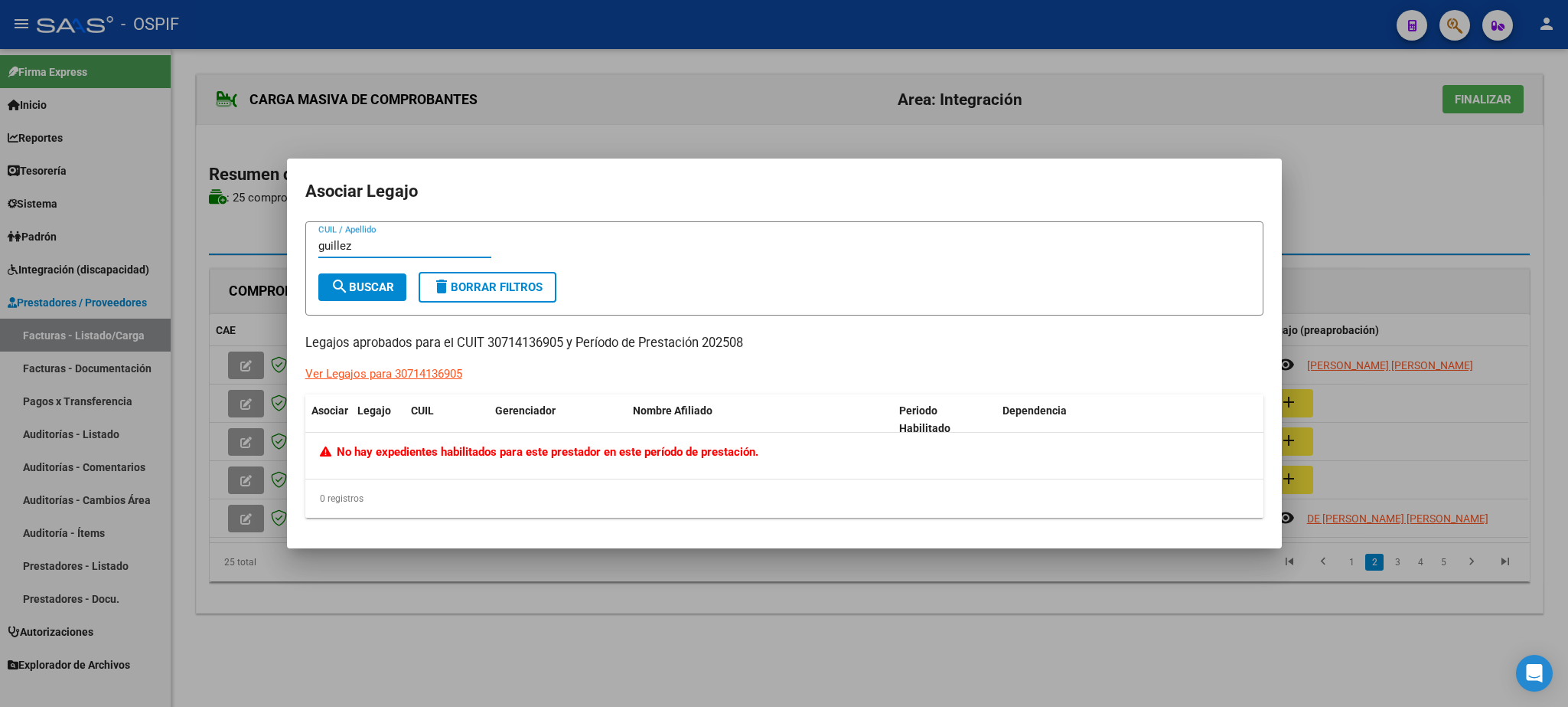
drag, startPoint x: 373, startPoint y: 239, endPoint x: 144, endPoint y: 227, distance: 229.3
click at [318, 239] on input "guillez" at bounding box center [404, 245] width 173 height 14
type input "gael"
click at [349, 280] on span "search Buscar" at bounding box center [362, 287] width 63 height 14
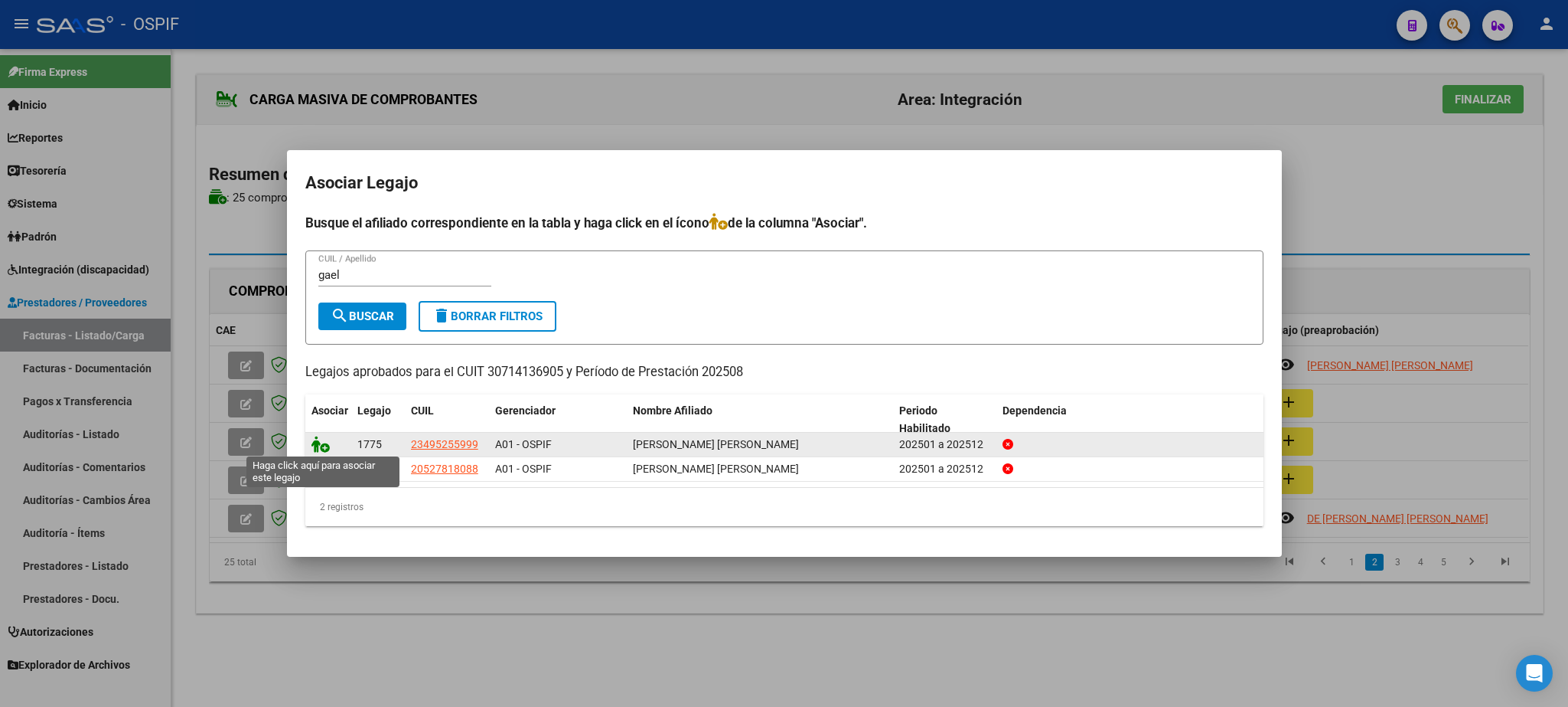
click at [323, 445] on icon at bounding box center [321, 444] width 18 height 17
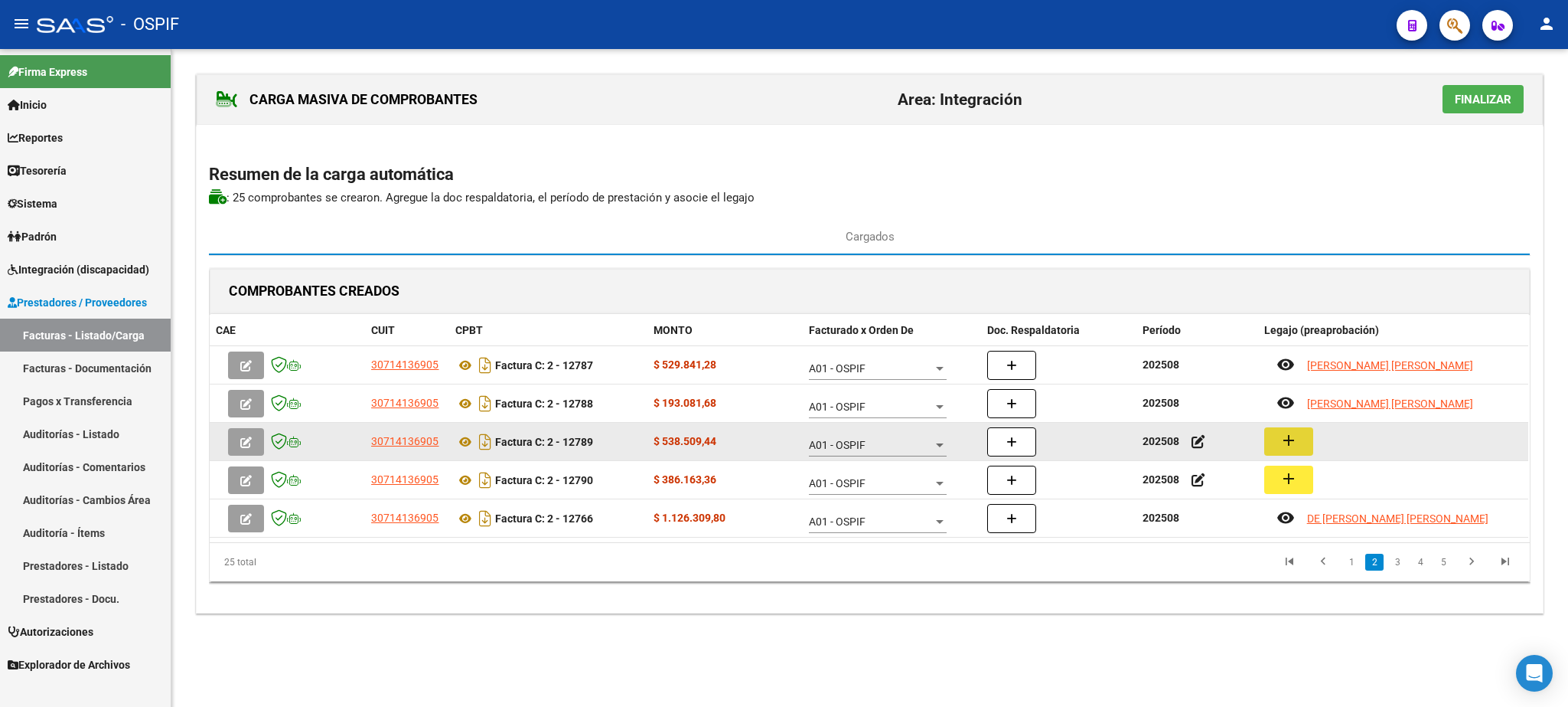
click at [1290, 449] on mat-icon "add" at bounding box center [1289, 440] width 18 height 18
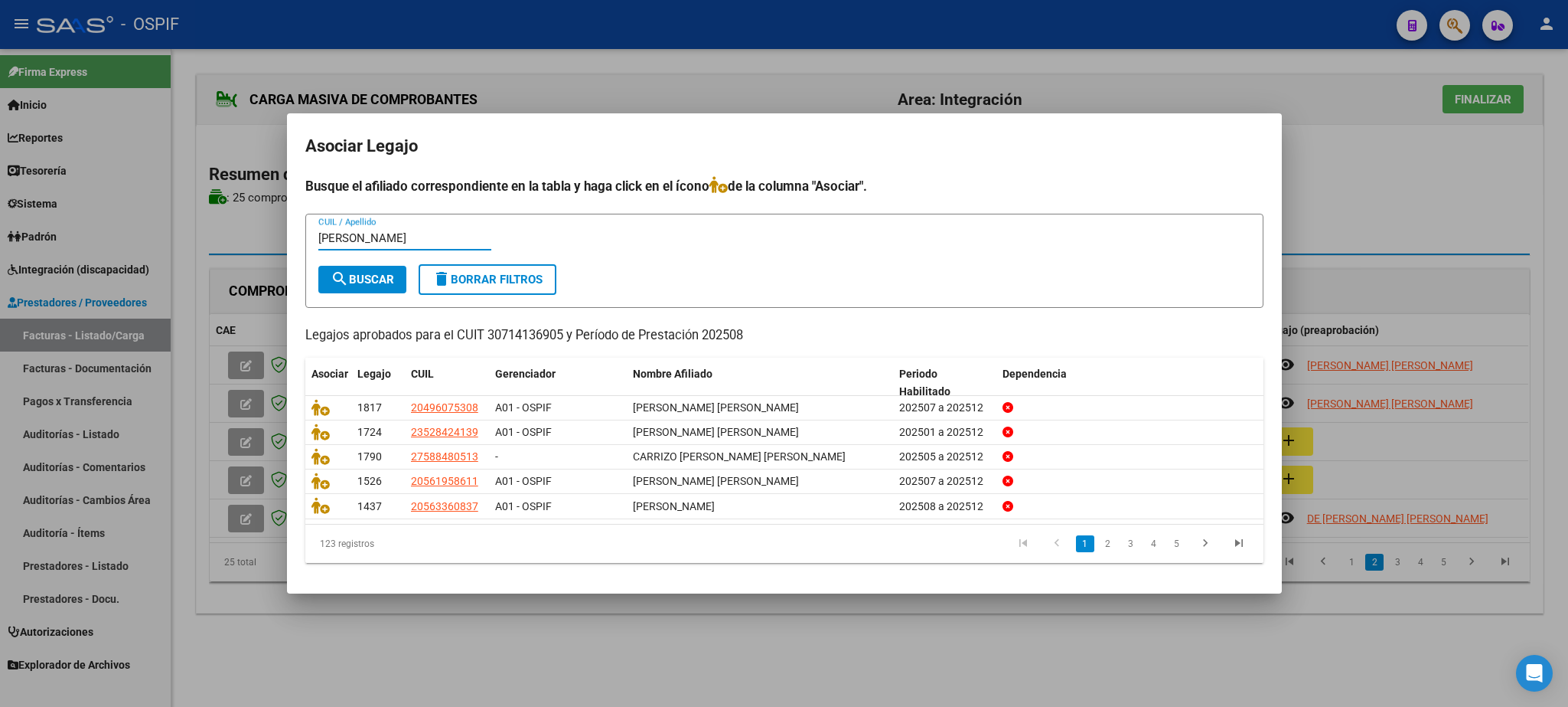
type input "[PERSON_NAME]"
click at [374, 273] on span "search Buscar" at bounding box center [362, 279] width 63 height 14
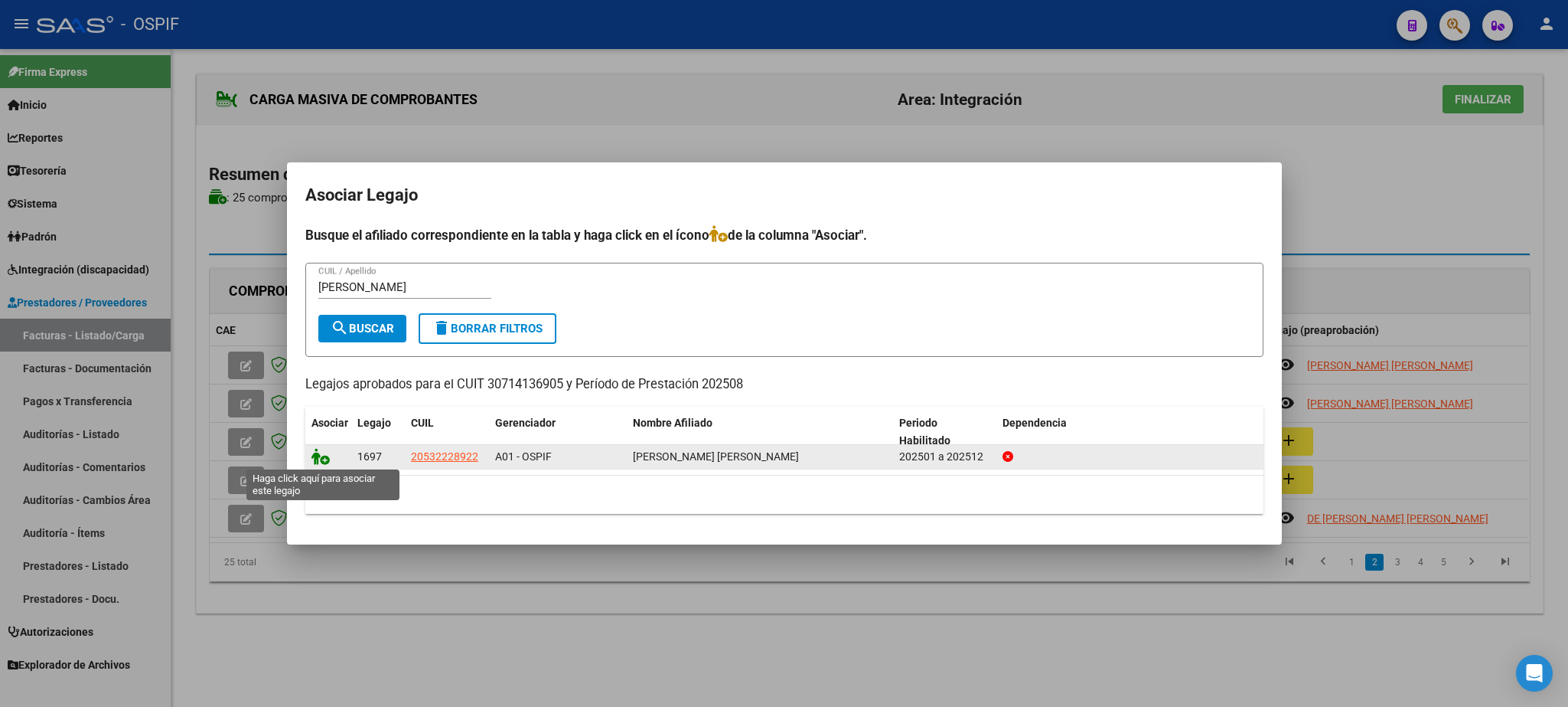
click at [318, 457] on icon at bounding box center [321, 456] width 18 height 17
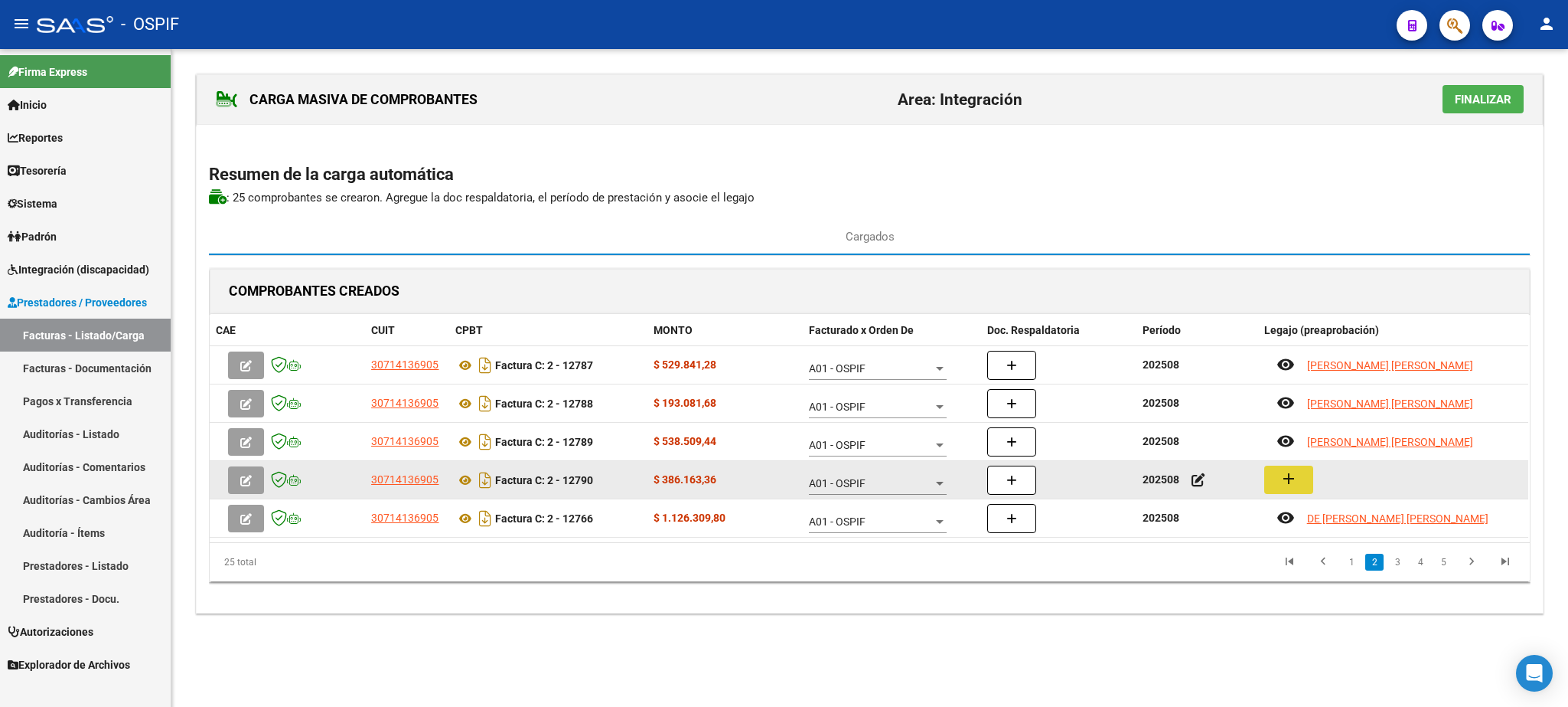
drag, startPoint x: 1293, startPoint y: 480, endPoint x: 1283, endPoint y: 482, distance: 10.2
click at [1283, 482] on mat-icon "add" at bounding box center [1289, 478] width 18 height 18
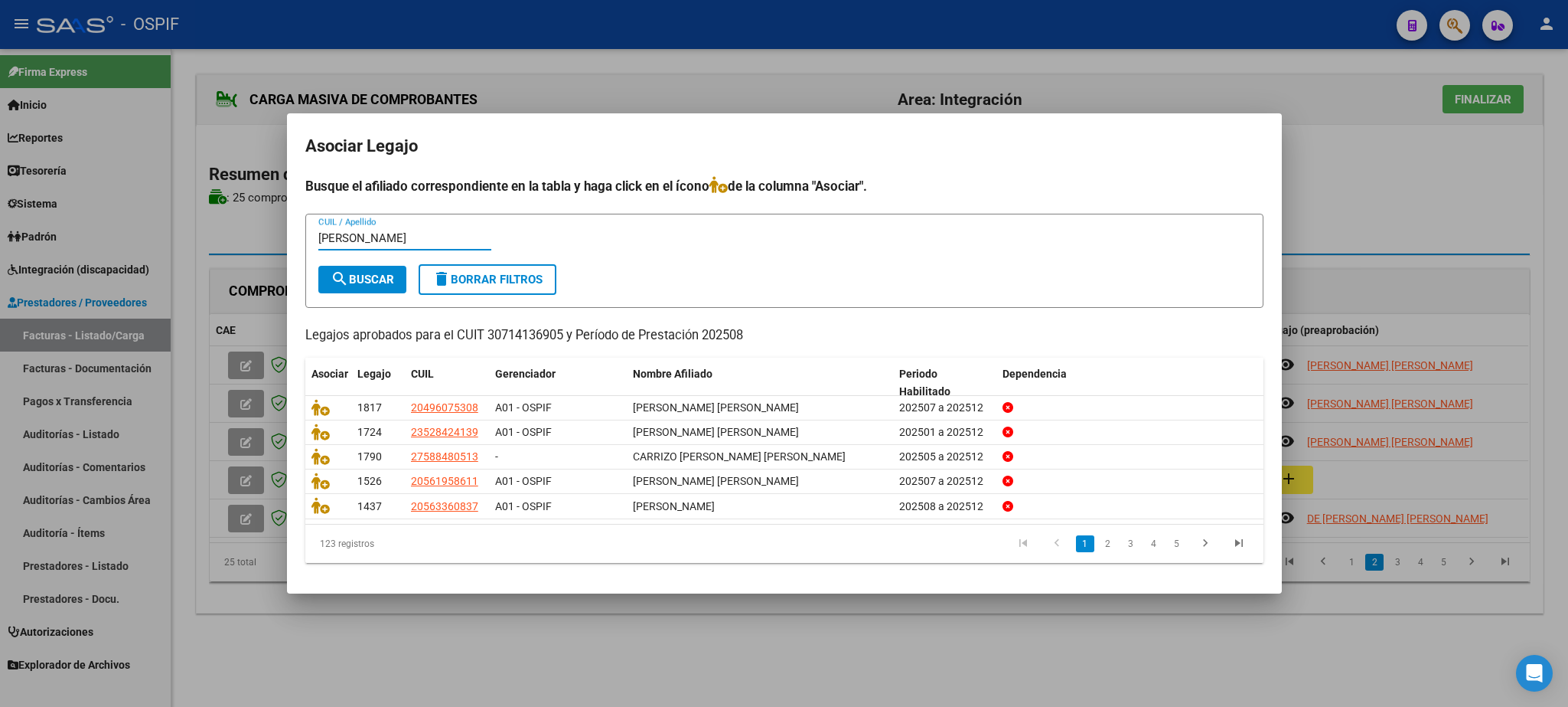
type input "[PERSON_NAME]"
click at [374, 278] on span "search Buscar" at bounding box center [362, 279] width 63 height 14
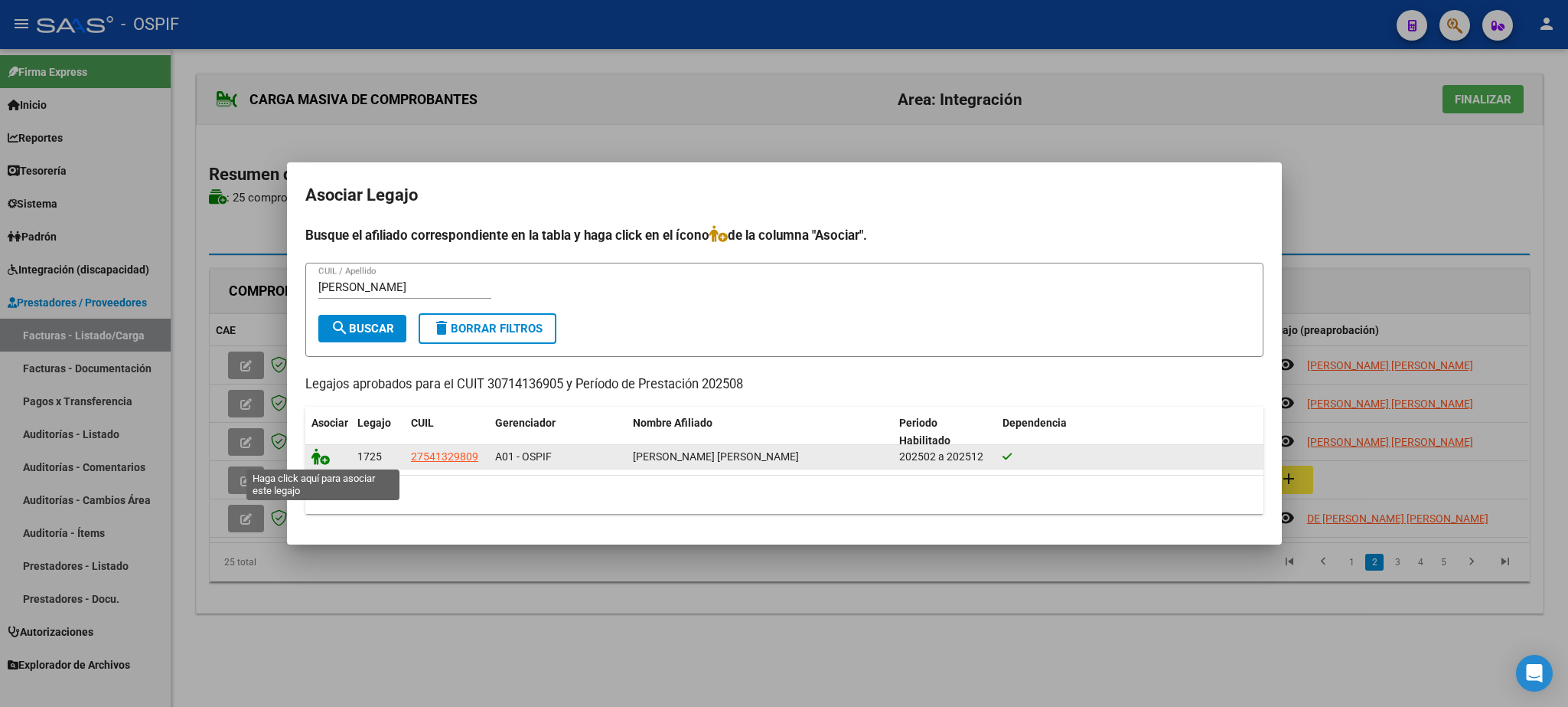
click at [317, 457] on icon at bounding box center [321, 456] width 18 height 17
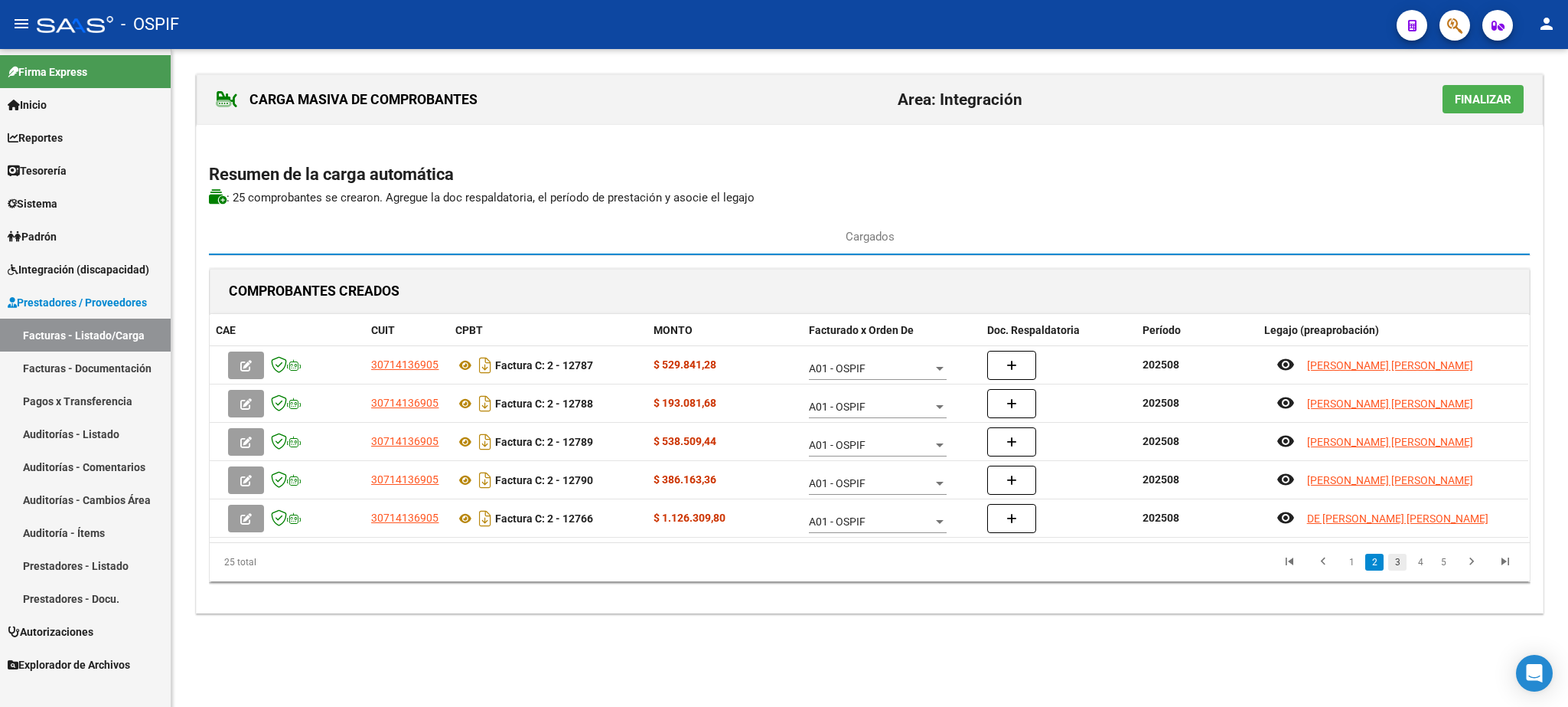
click at [1395, 569] on link "3" at bounding box center [1397, 561] width 18 height 17
click at [1418, 565] on link "4" at bounding box center [1421, 561] width 18 height 17
click at [1441, 567] on link "5" at bounding box center [1443, 561] width 18 height 17
click at [1345, 564] on link "1" at bounding box center [1352, 561] width 18 height 17
click at [1378, 558] on link "2" at bounding box center [1375, 561] width 18 height 17
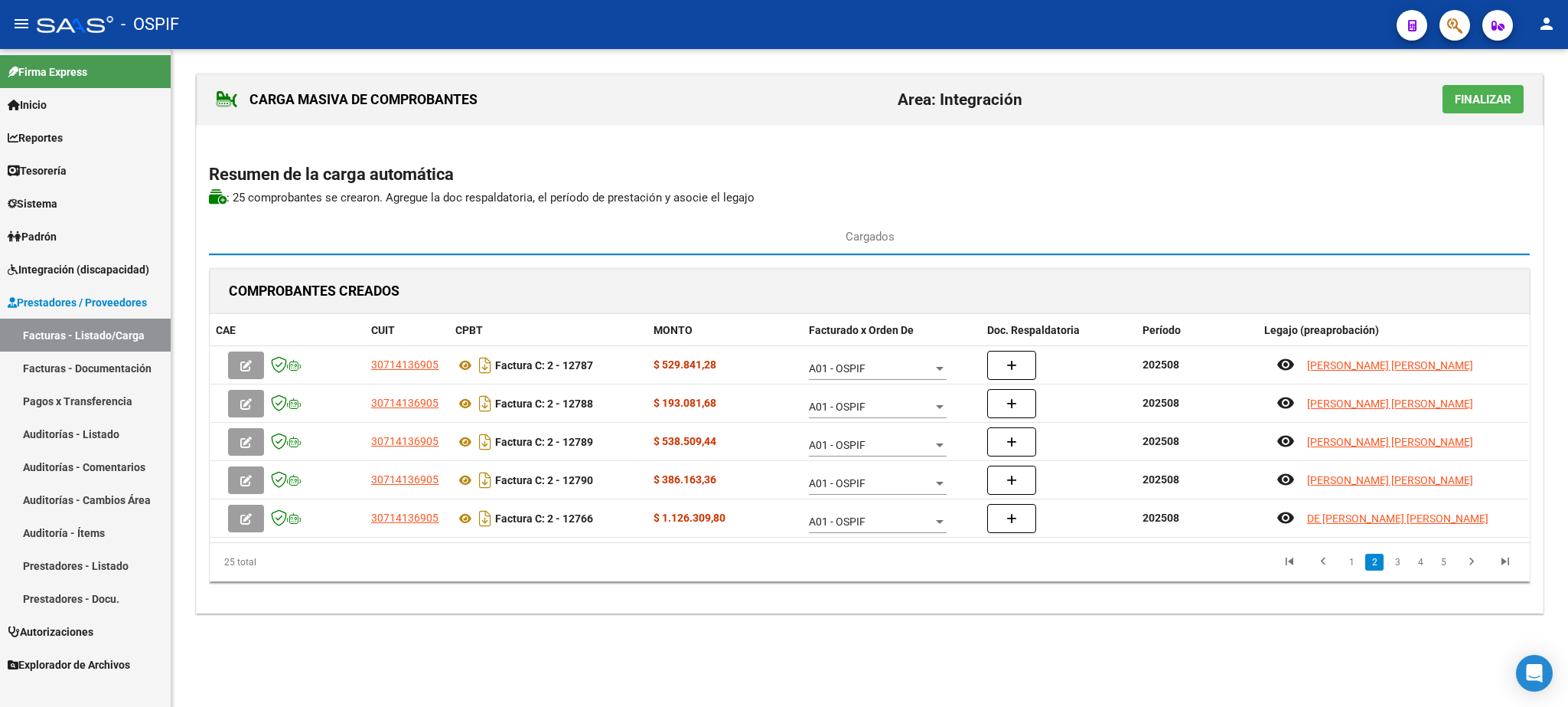
click at [1462, 99] on span "Finalizar" at bounding box center [1483, 99] width 57 height 14
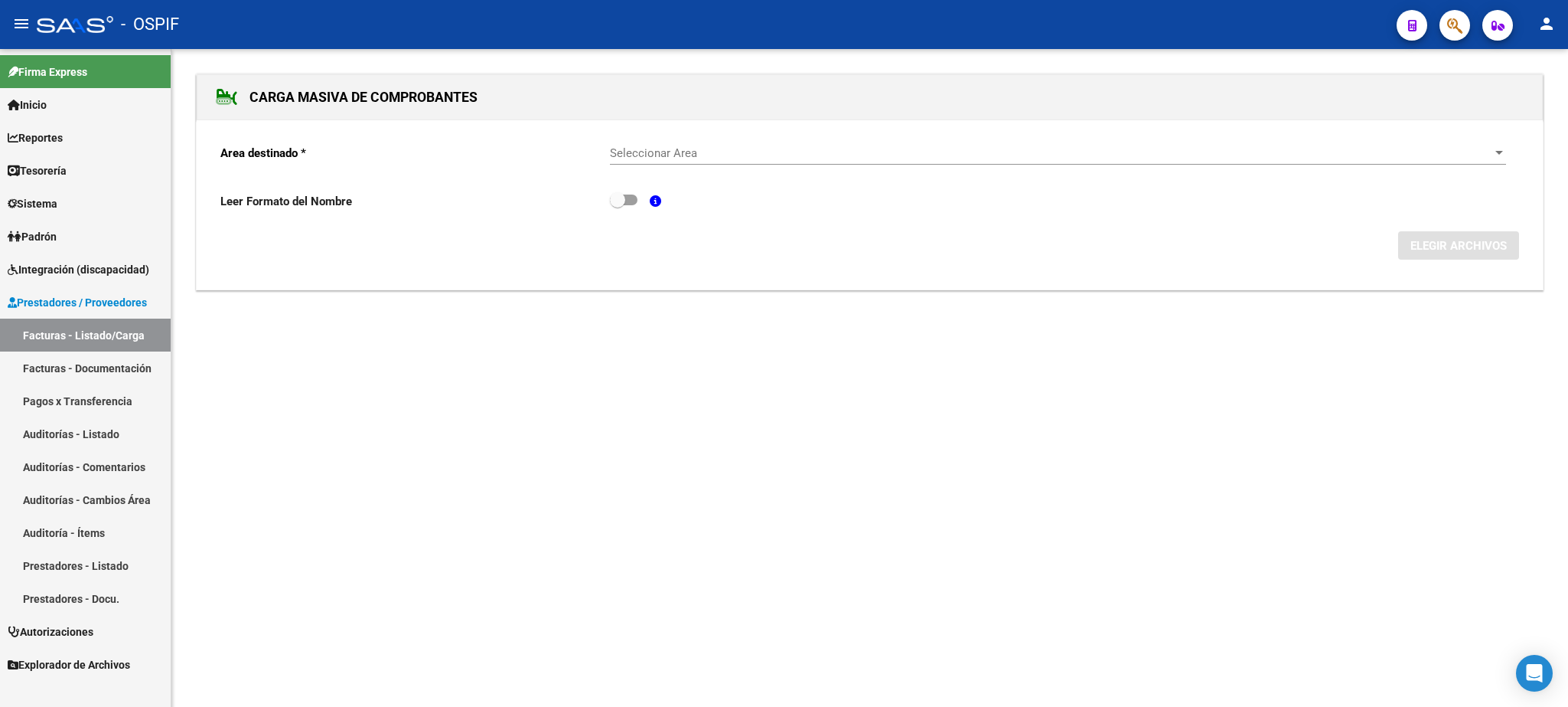
click at [1228, 146] on div "Seleccionar Area Seleccionar Area" at bounding box center [1058, 148] width 897 height 33
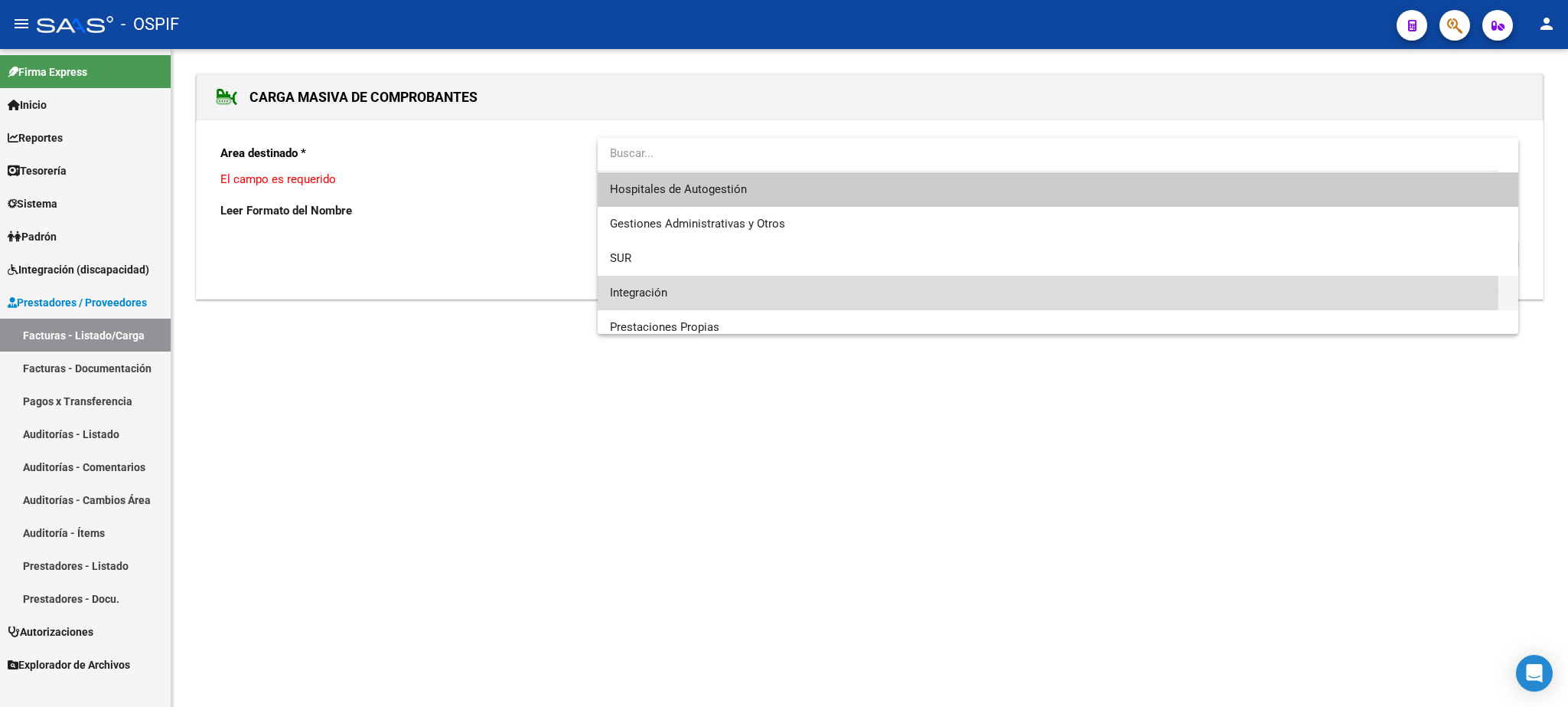
click at [746, 289] on span "Integración" at bounding box center [1057, 293] width 896 height 34
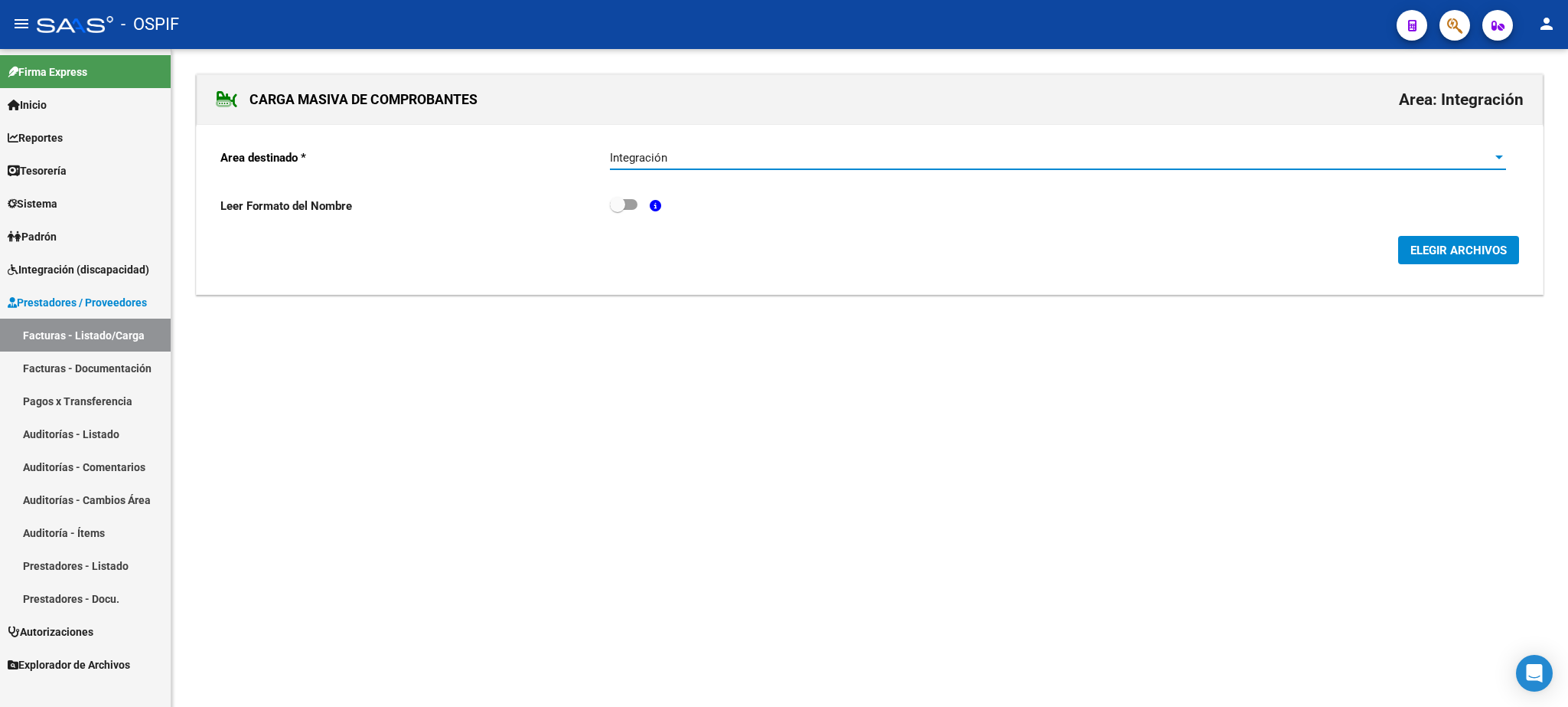
click at [1456, 242] on button "ELEGIR ARCHIVOS" at bounding box center [1459, 250] width 121 height 28
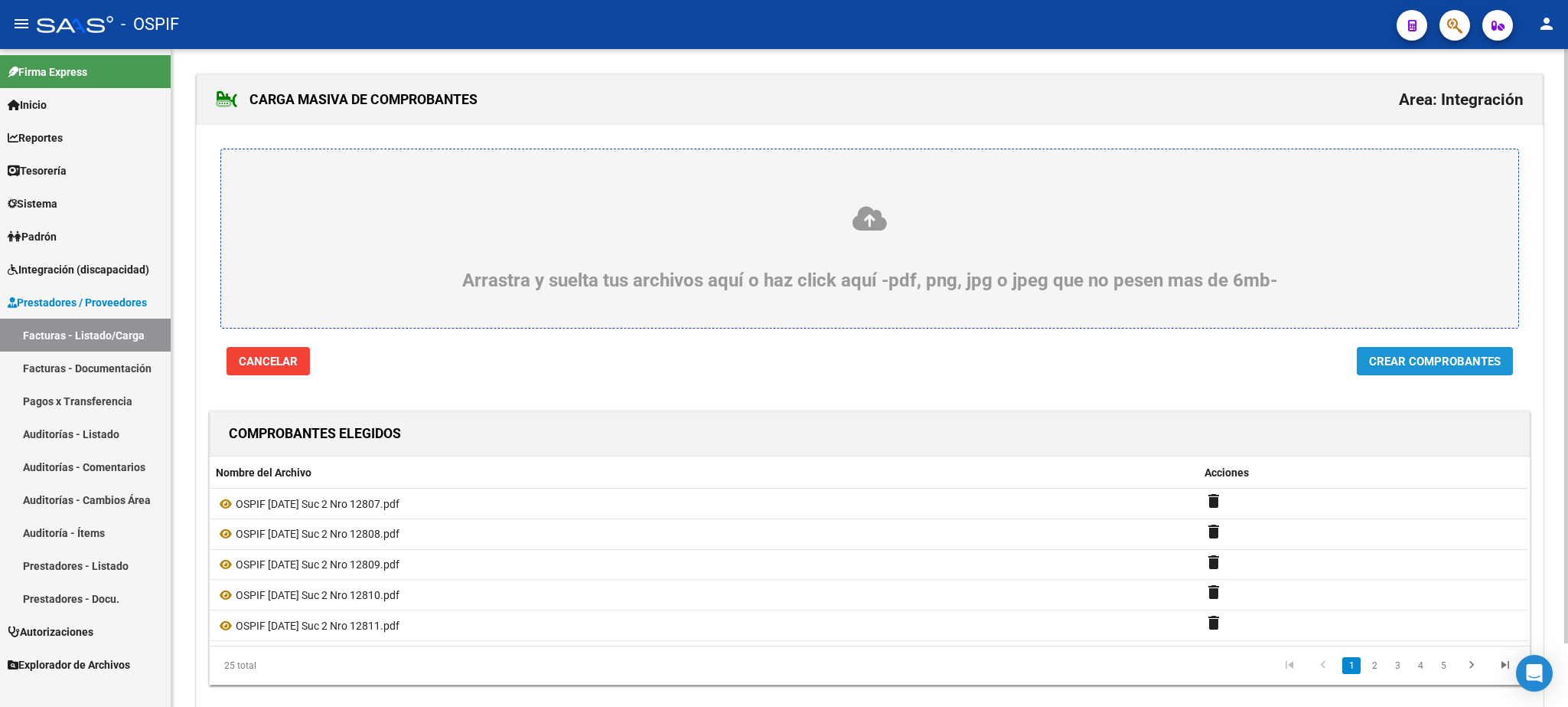
click at [1386, 363] on span "Crear Comprobantes" at bounding box center [1435, 361] width 132 height 14
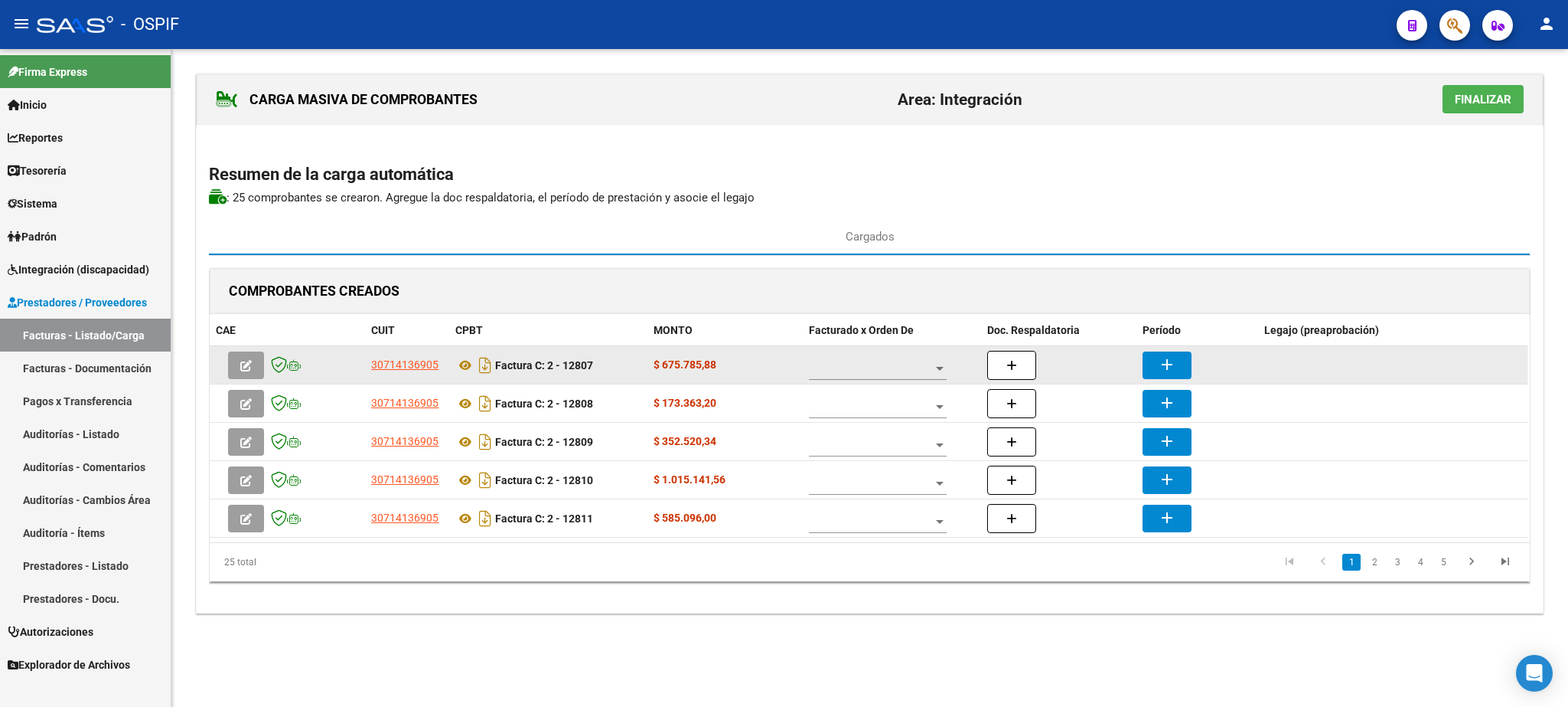
click at [868, 367] on span at bounding box center [870, 369] width 124 height 13
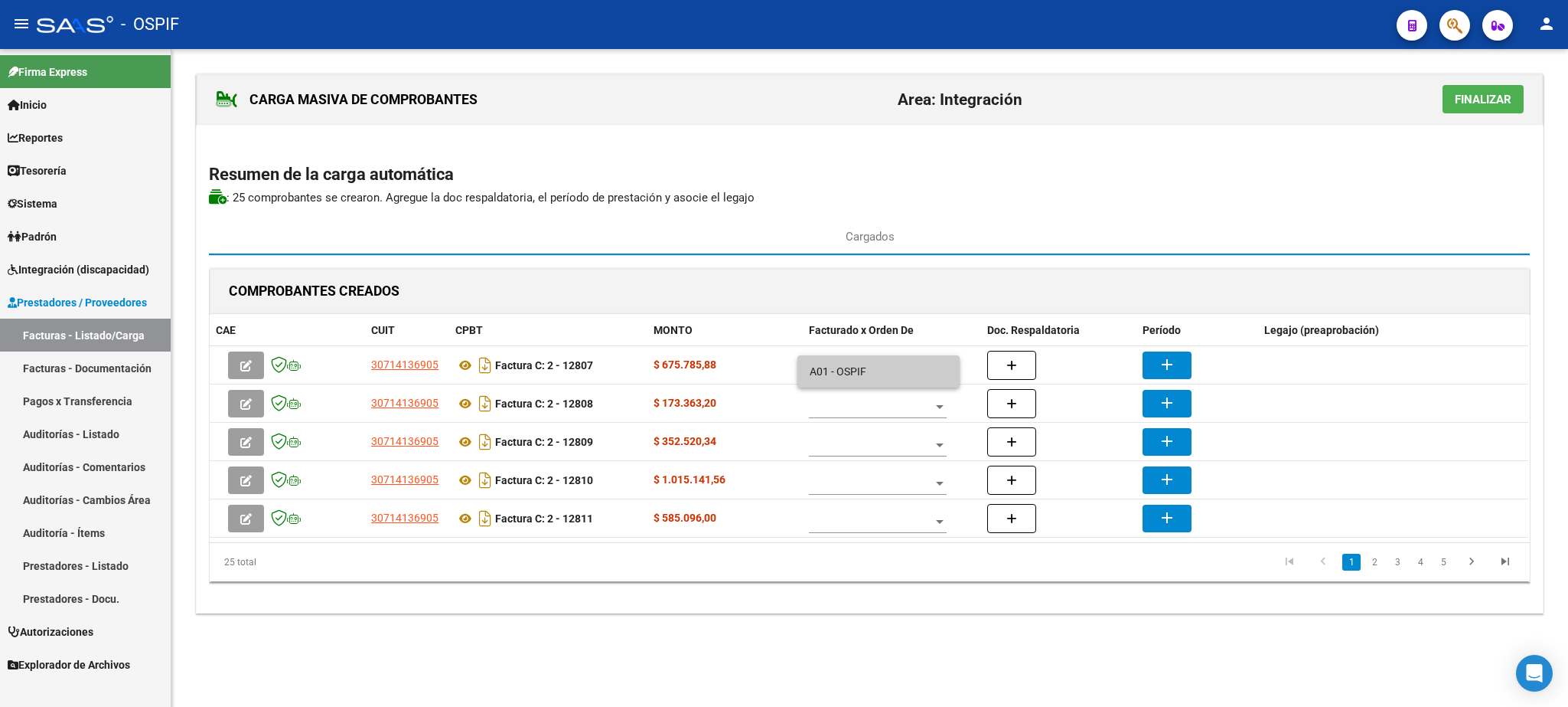
click at [879, 377] on span "A01 - OSPIF" at bounding box center [878, 372] width 137 height 33
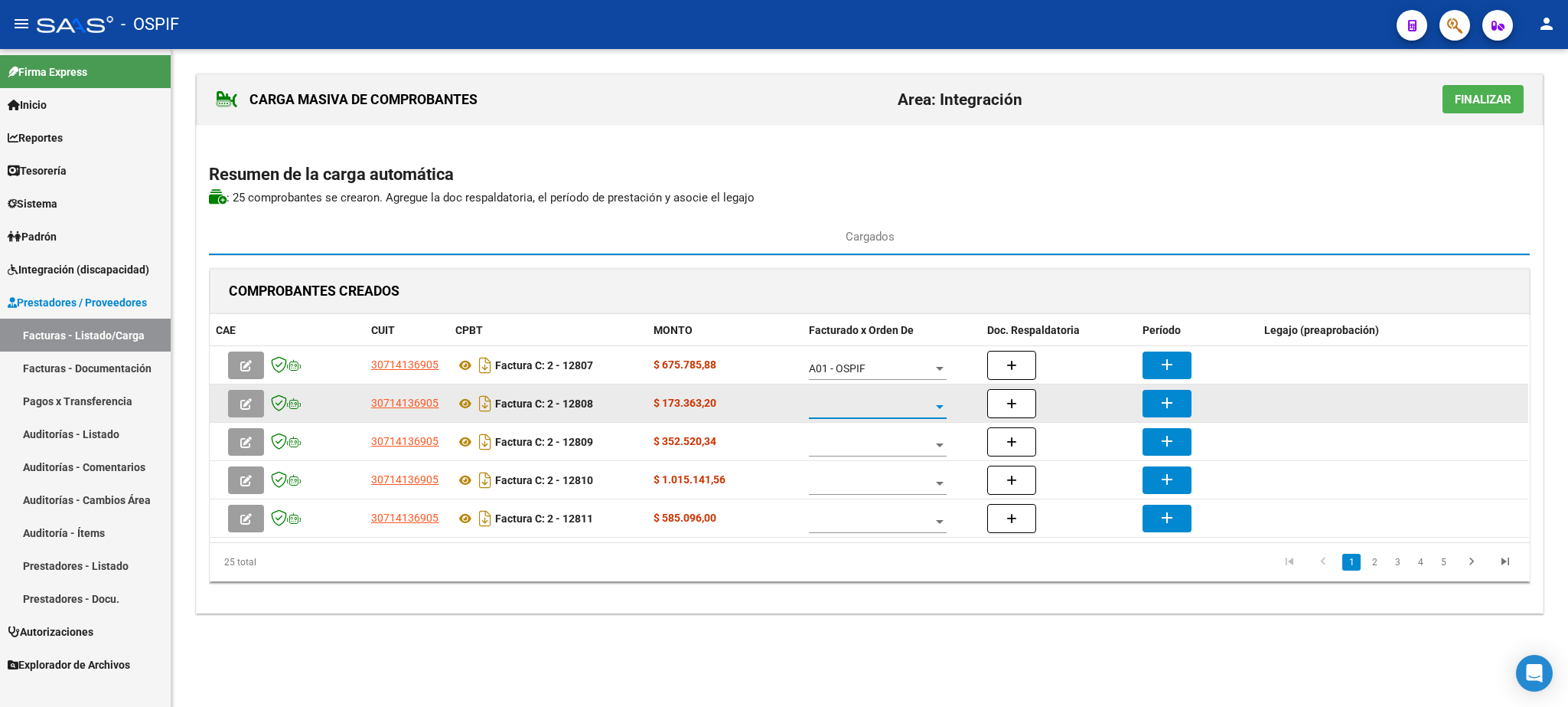
click at [887, 406] on span at bounding box center [870, 407] width 124 height 13
click at [887, 406] on span "A01 - OSPIF" at bounding box center [878, 410] width 137 height 33
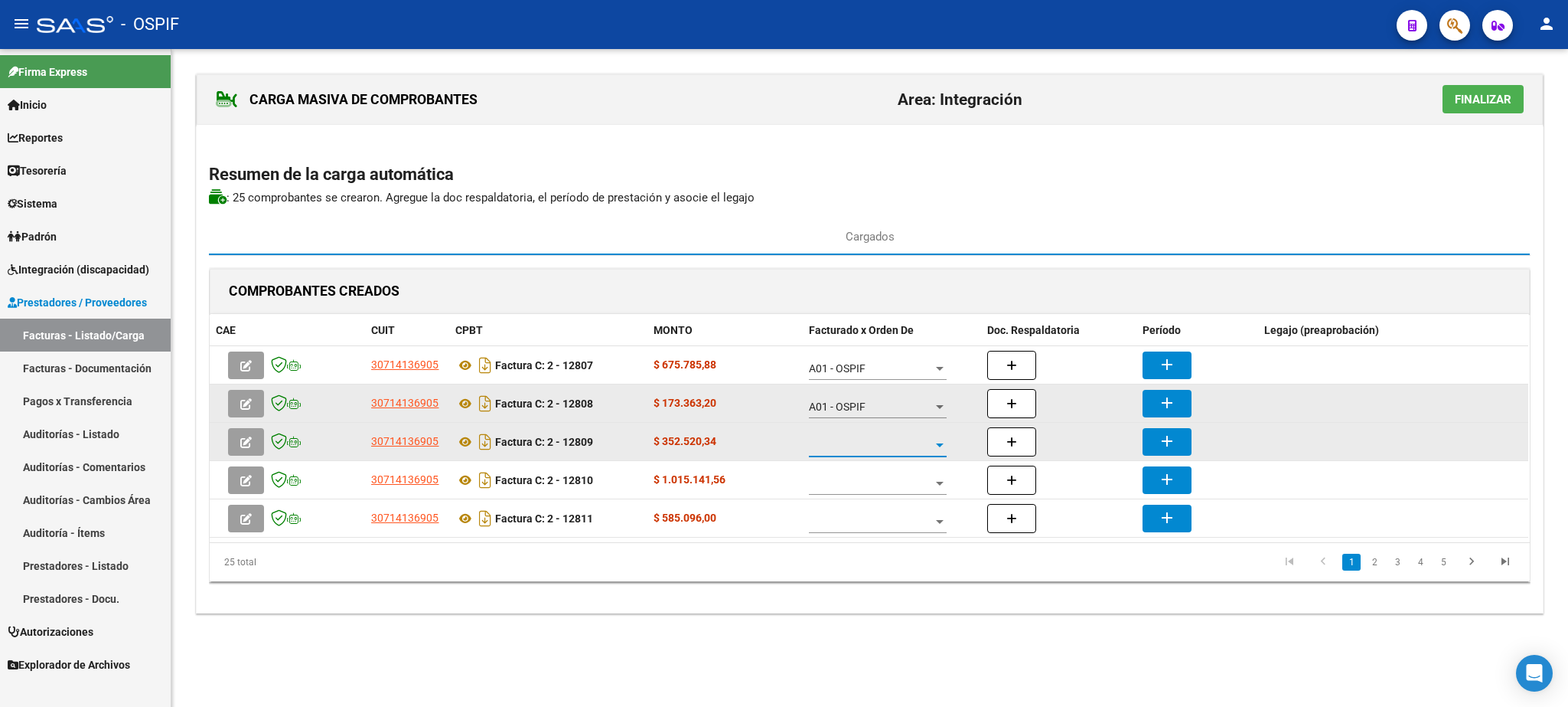
click at [863, 448] on span at bounding box center [870, 445] width 124 height 13
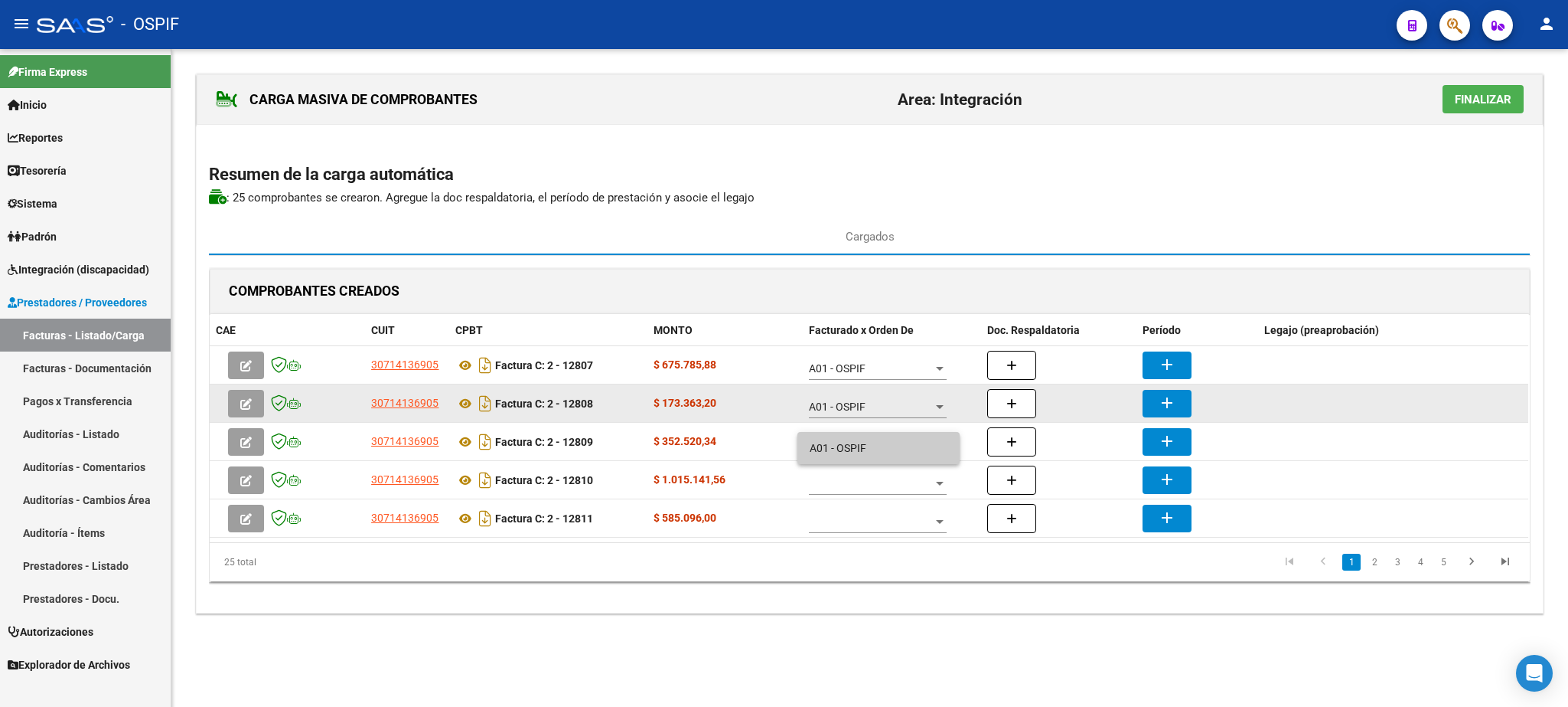
click at [863, 446] on span "A01 - OSPIF" at bounding box center [878, 448] width 137 height 33
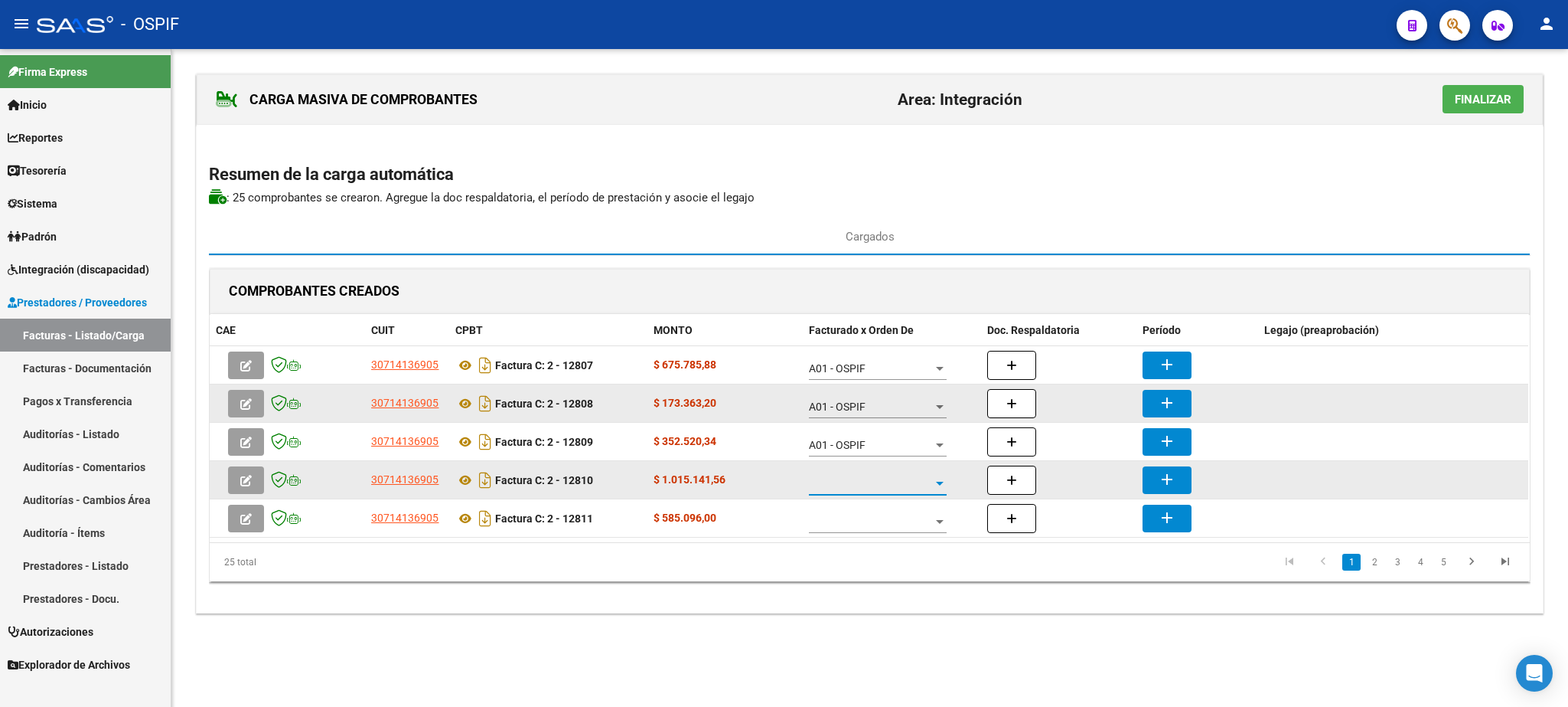
click at [857, 487] on span at bounding box center [870, 484] width 124 height 13
click at [857, 487] on span "A01 - OSPIF" at bounding box center [878, 486] width 137 height 33
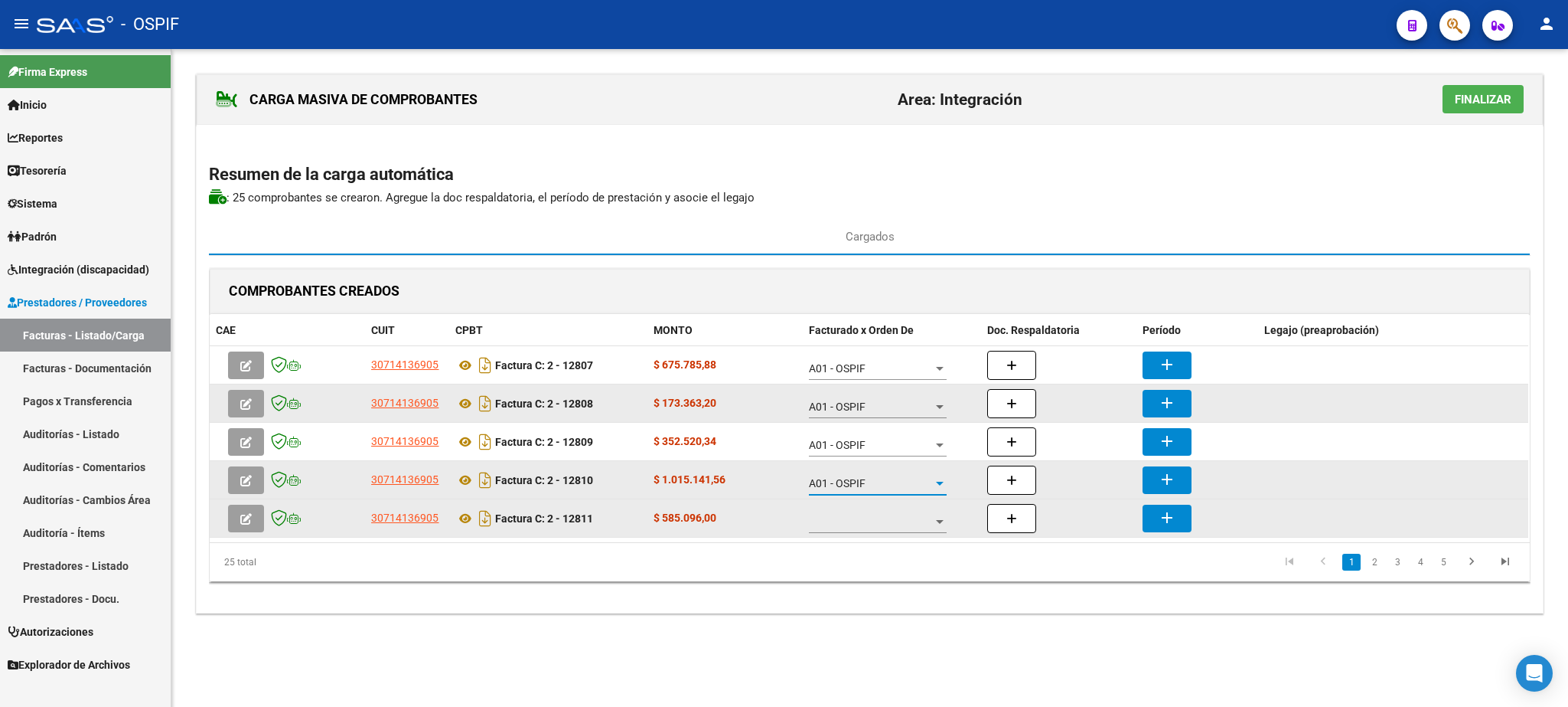
click at [868, 523] on span at bounding box center [870, 522] width 124 height 13
click at [868, 523] on span "A01 - OSPIF" at bounding box center [878, 524] width 137 height 33
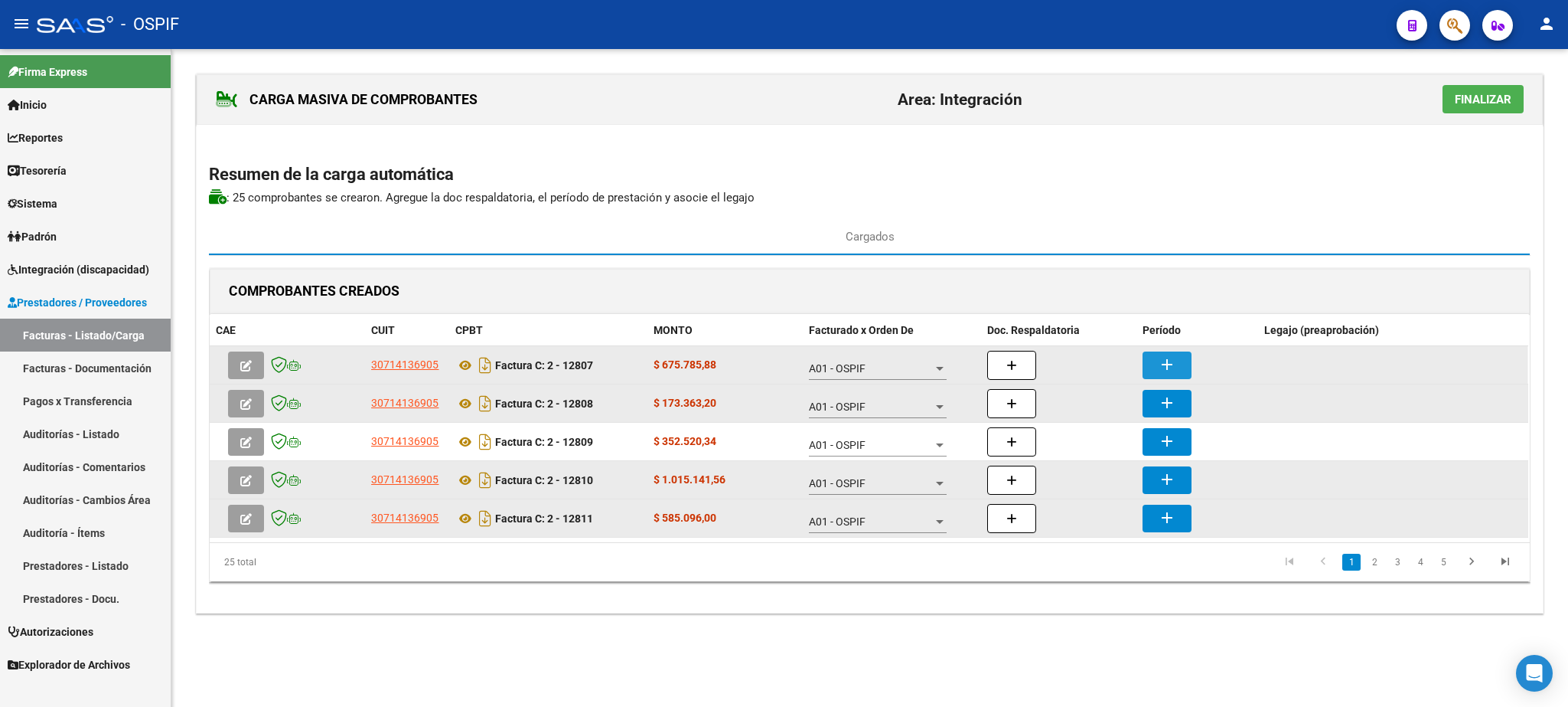
click at [1185, 373] on button "add" at bounding box center [1168, 365] width 49 height 27
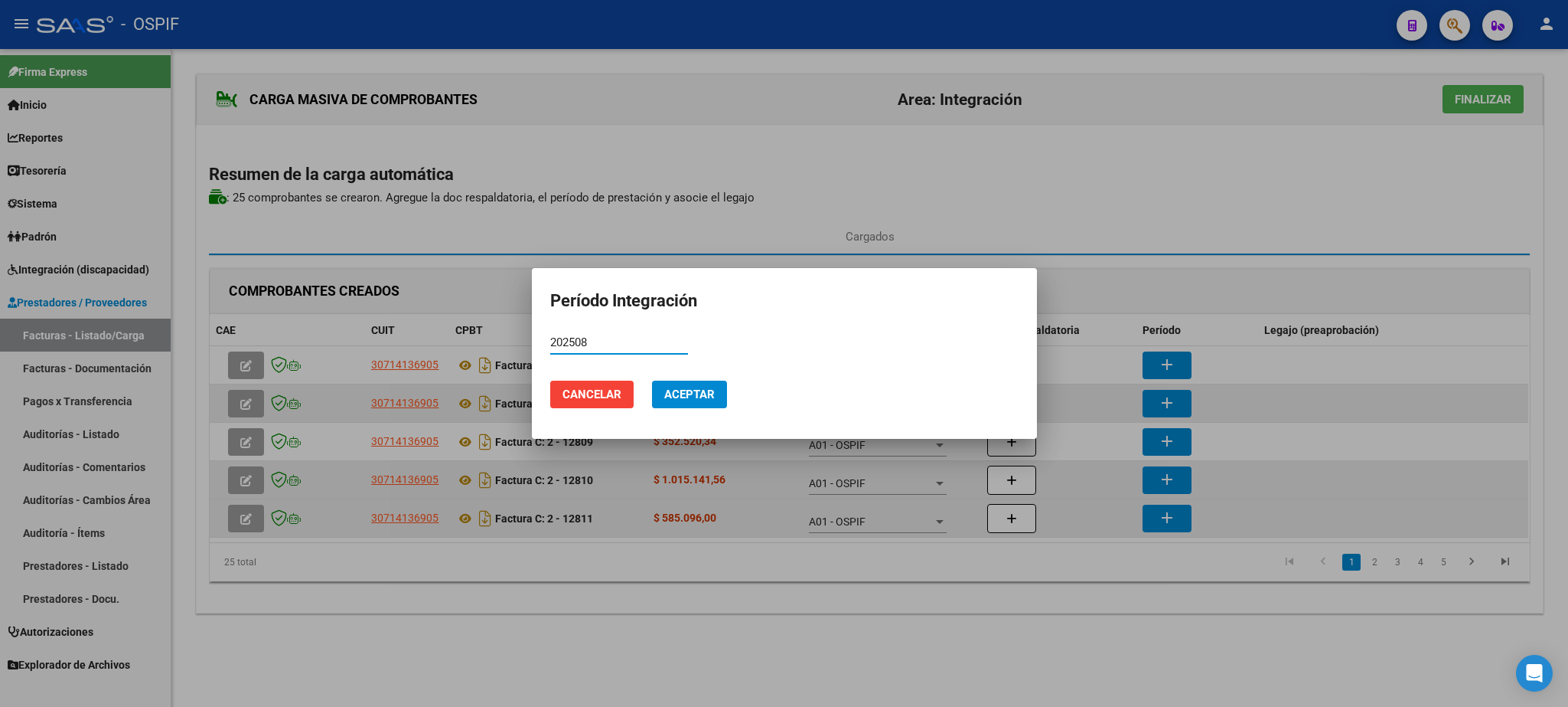
type input "202508"
click at [672, 386] on button "Aceptar" at bounding box center [690, 394] width 75 height 27
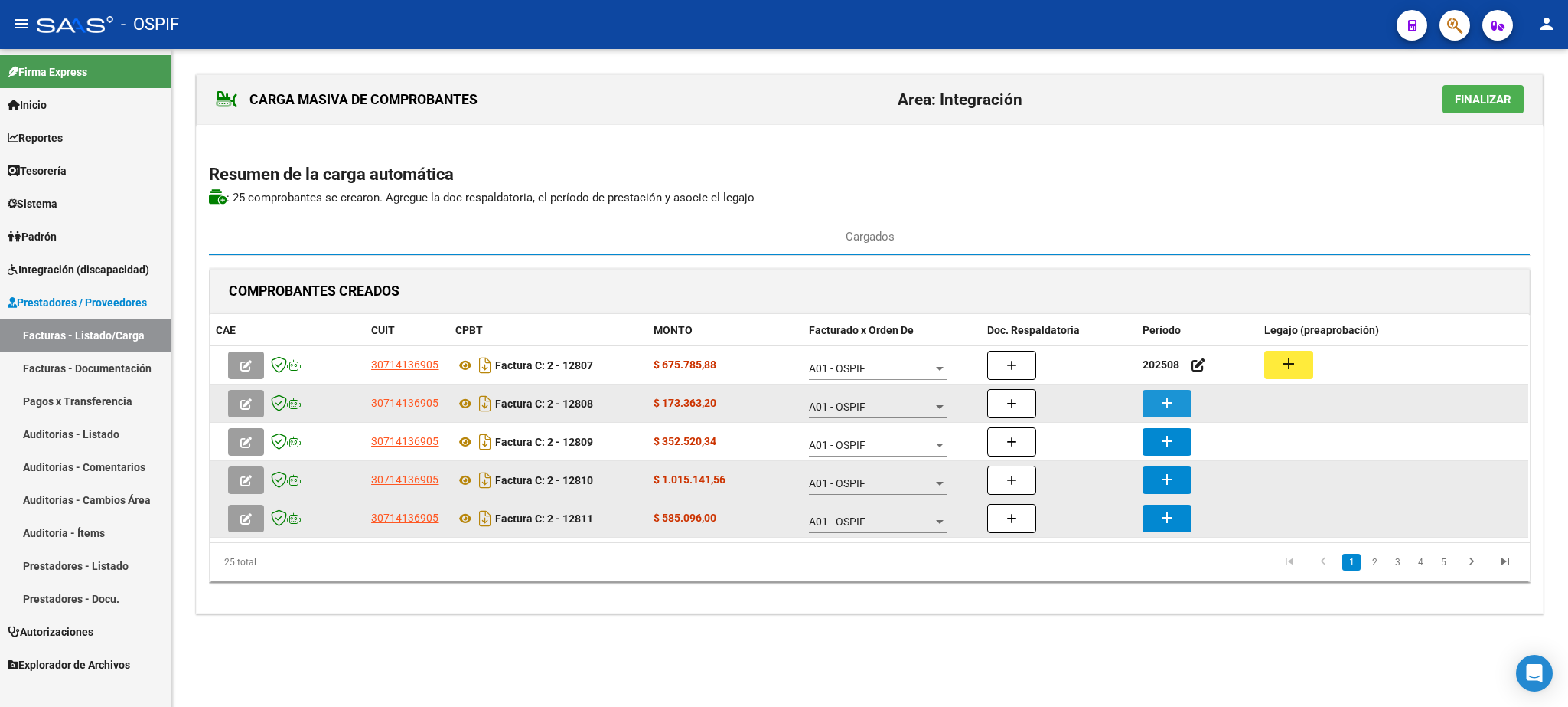
click at [1182, 407] on button "add" at bounding box center [1168, 403] width 49 height 27
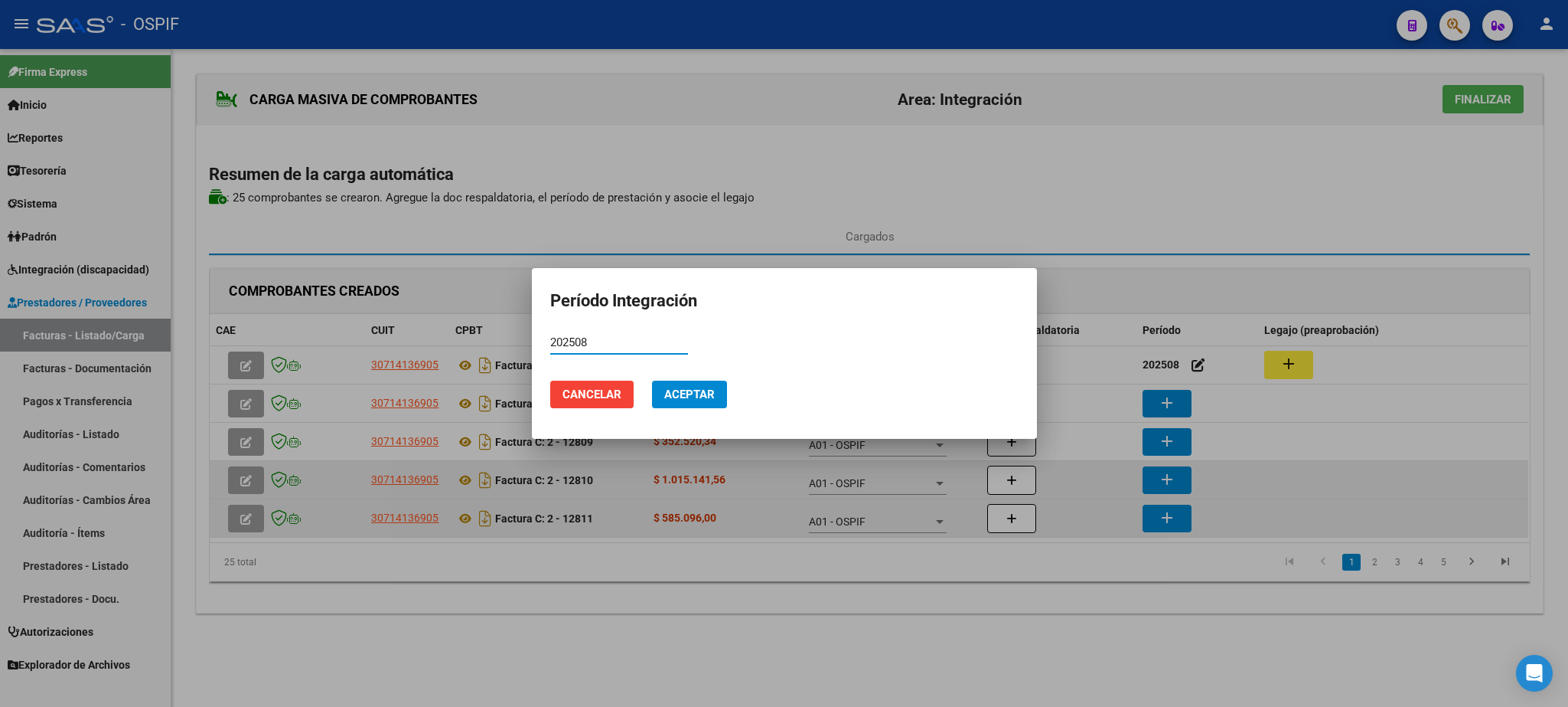
type input "202508"
click at [712, 395] on span "Aceptar" at bounding box center [690, 394] width 51 height 14
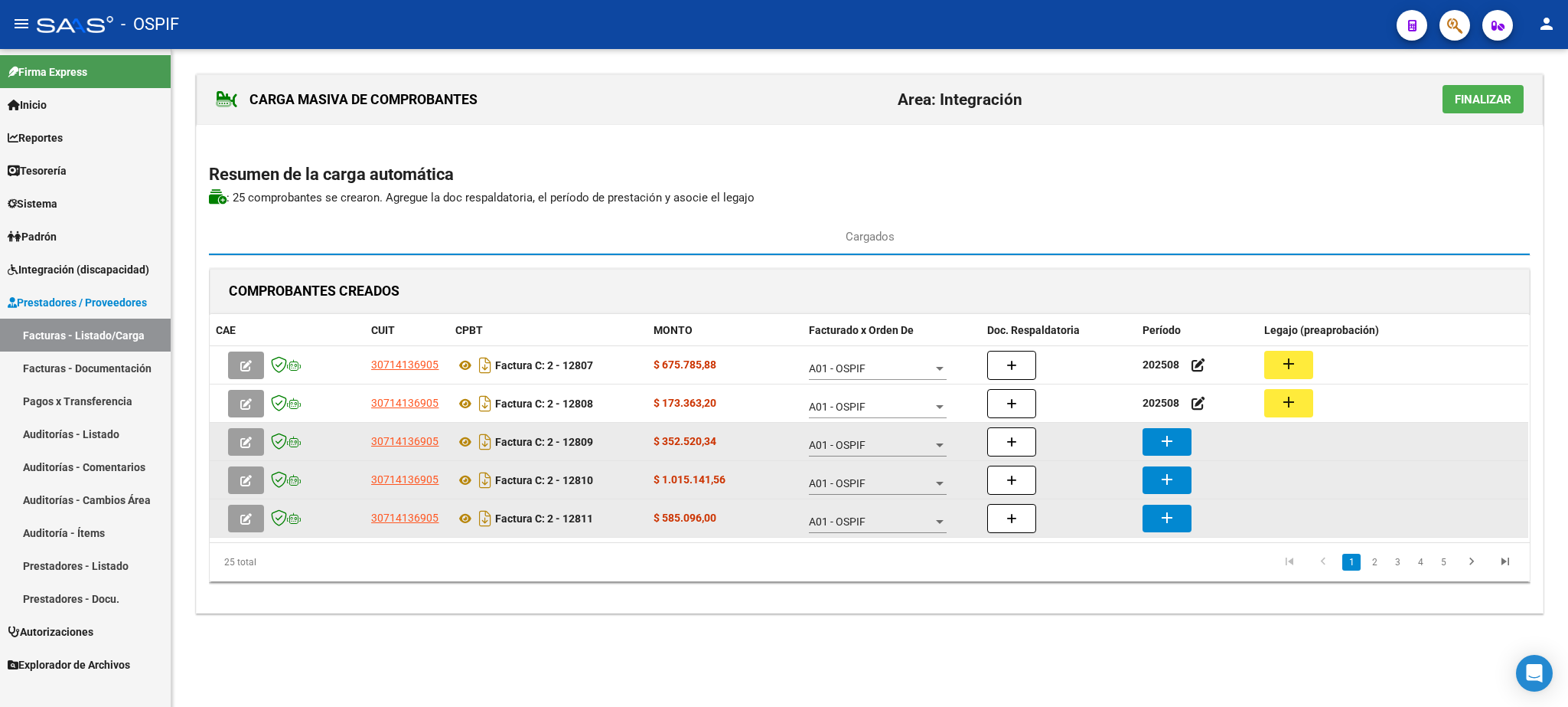
click at [1175, 441] on mat-icon "add" at bounding box center [1167, 441] width 18 height 18
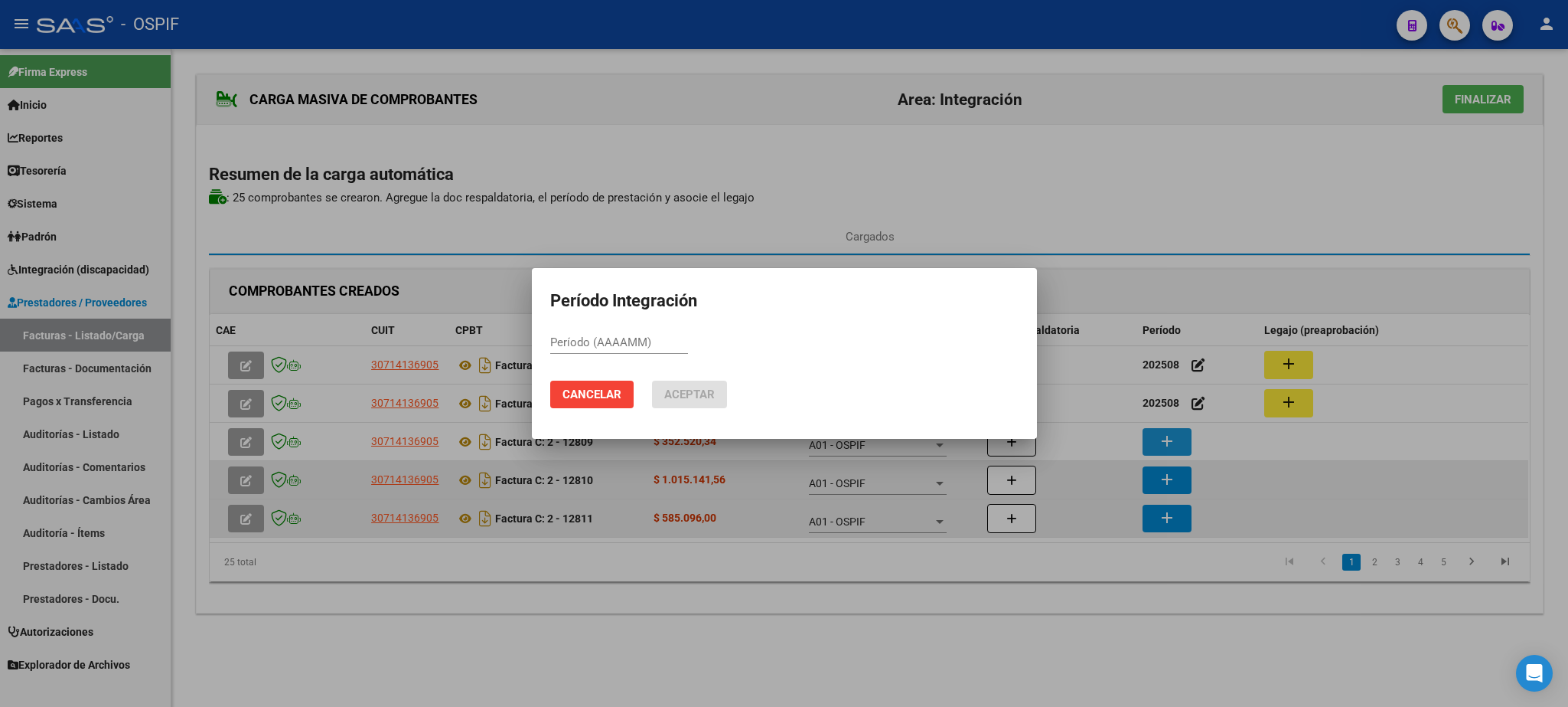
paste input "202508"
type input "202508"
click at [702, 395] on span "Aceptar" at bounding box center [690, 394] width 51 height 14
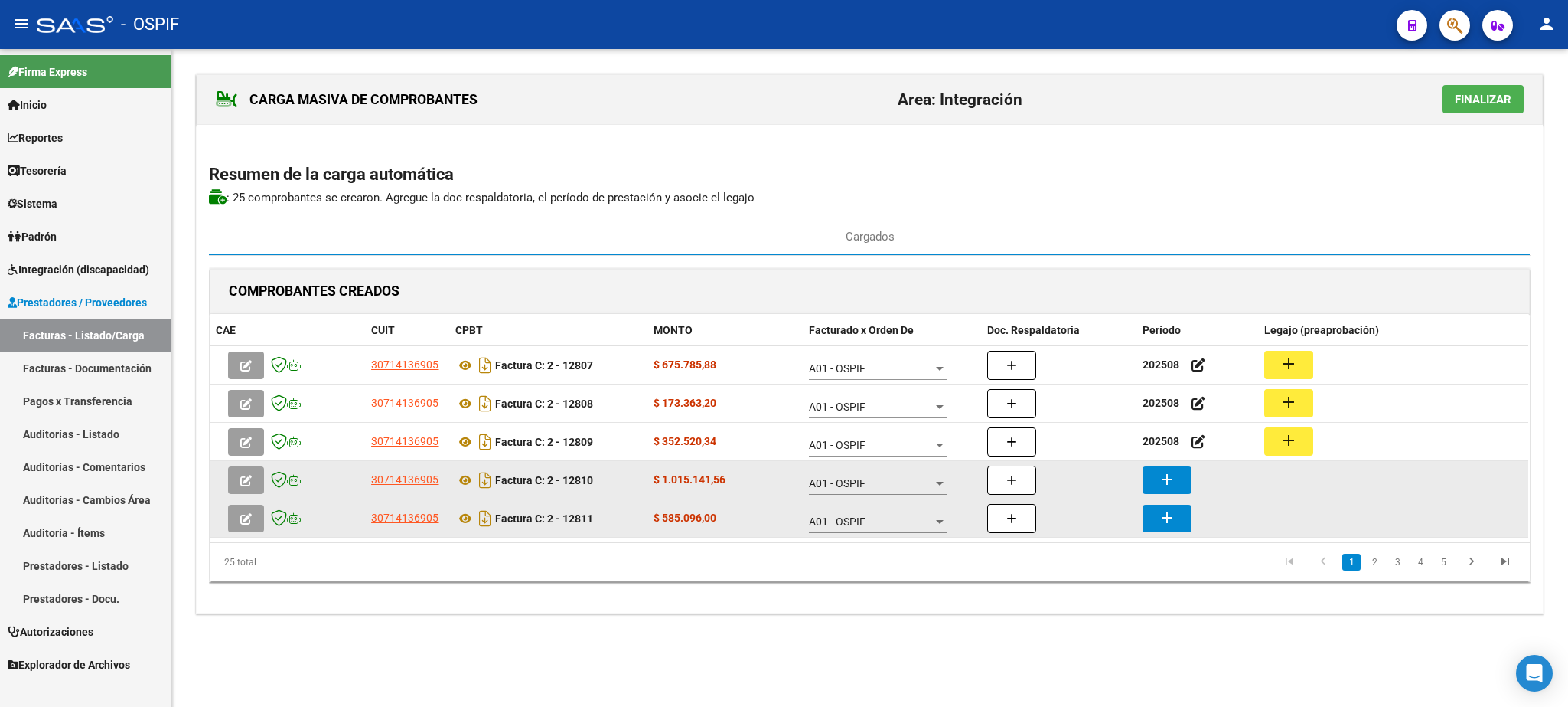
click at [1173, 483] on mat-icon "add" at bounding box center [1167, 479] width 18 height 18
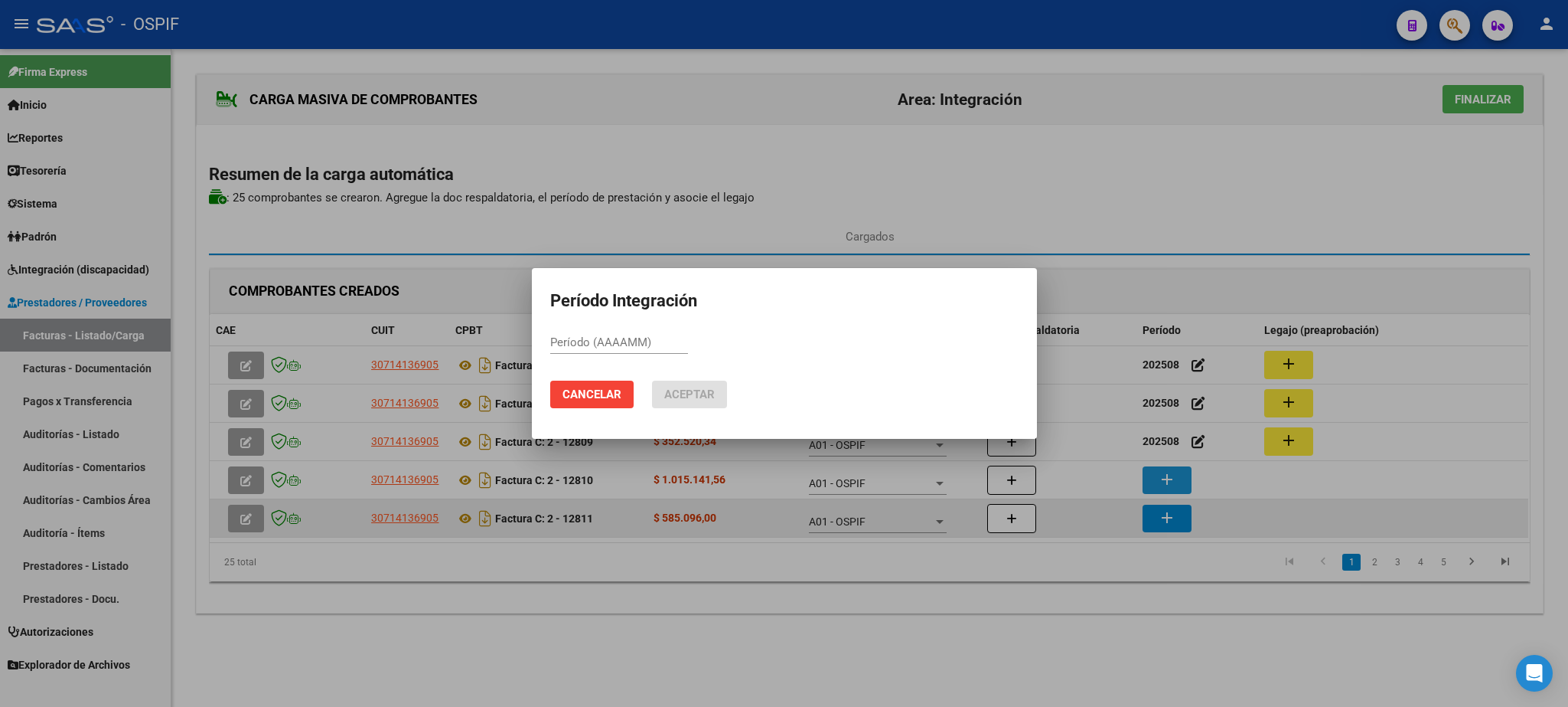
paste input "202508"
type input "202508"
click at [698, 391] on span "Aceptar" at bounding box center [690, 394] width 51 height 14
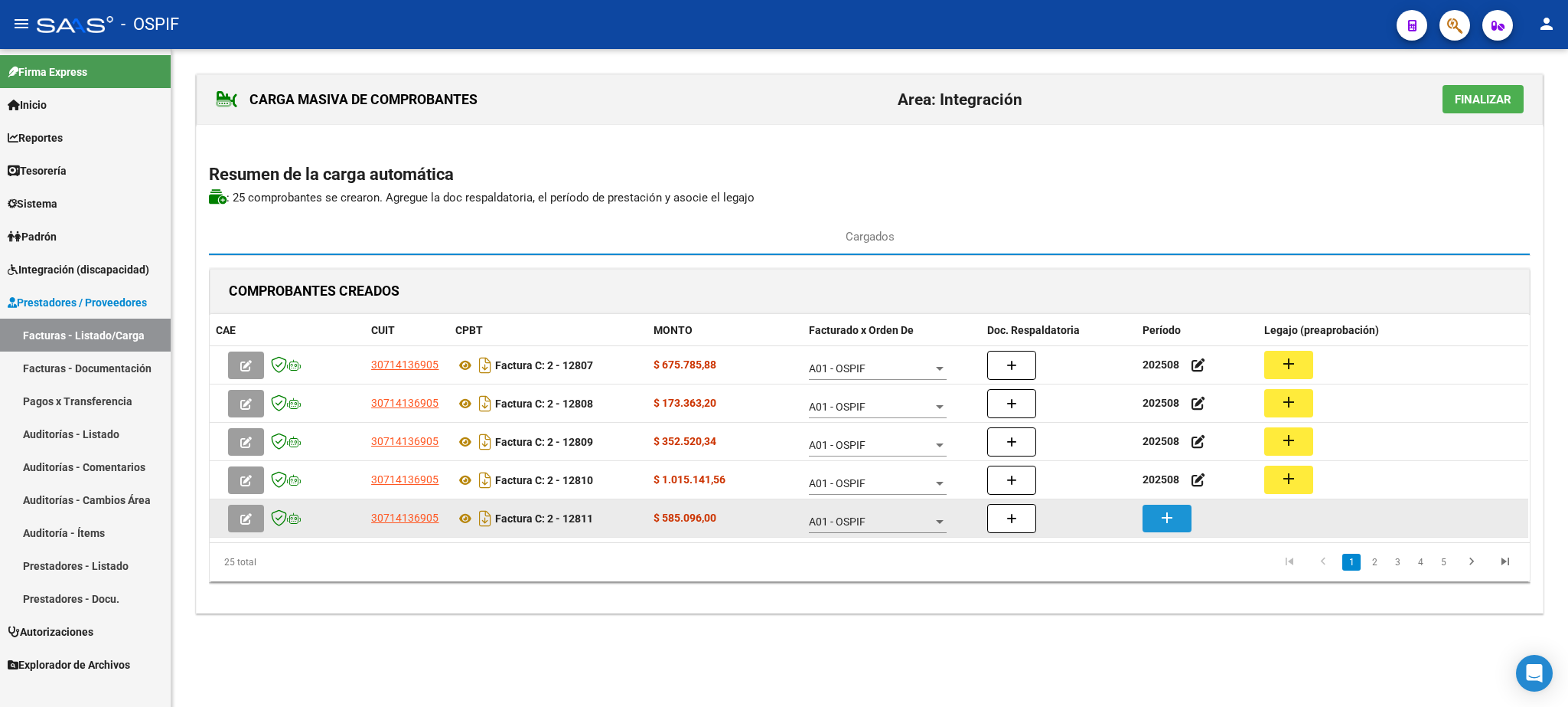
click at [1162, 513] on mat-icon "add" at bounding box center [1167, 517] width 18 height 18
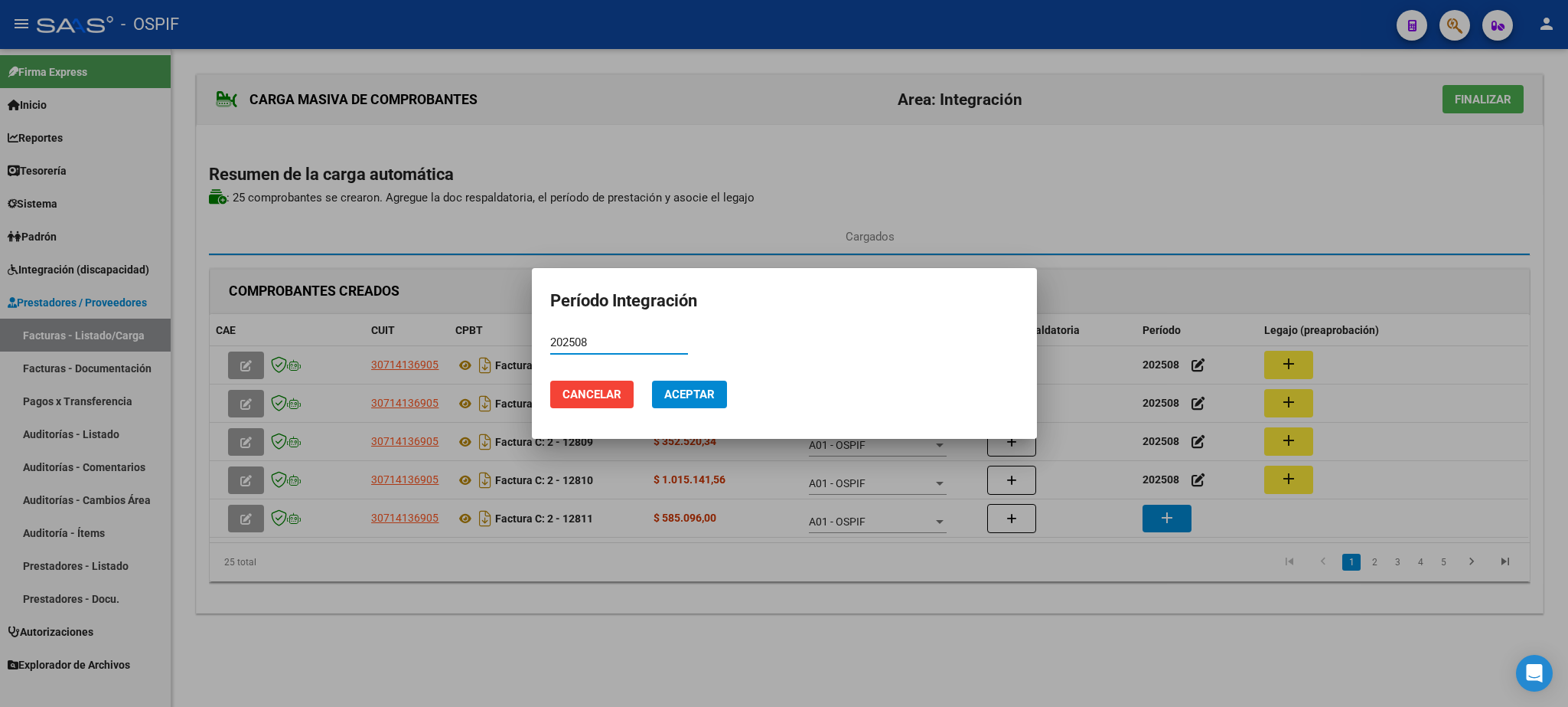
type input "202508"
click at [717, 386] on button "Aceptar" at bounding box center [690, 394] width 75 height 27
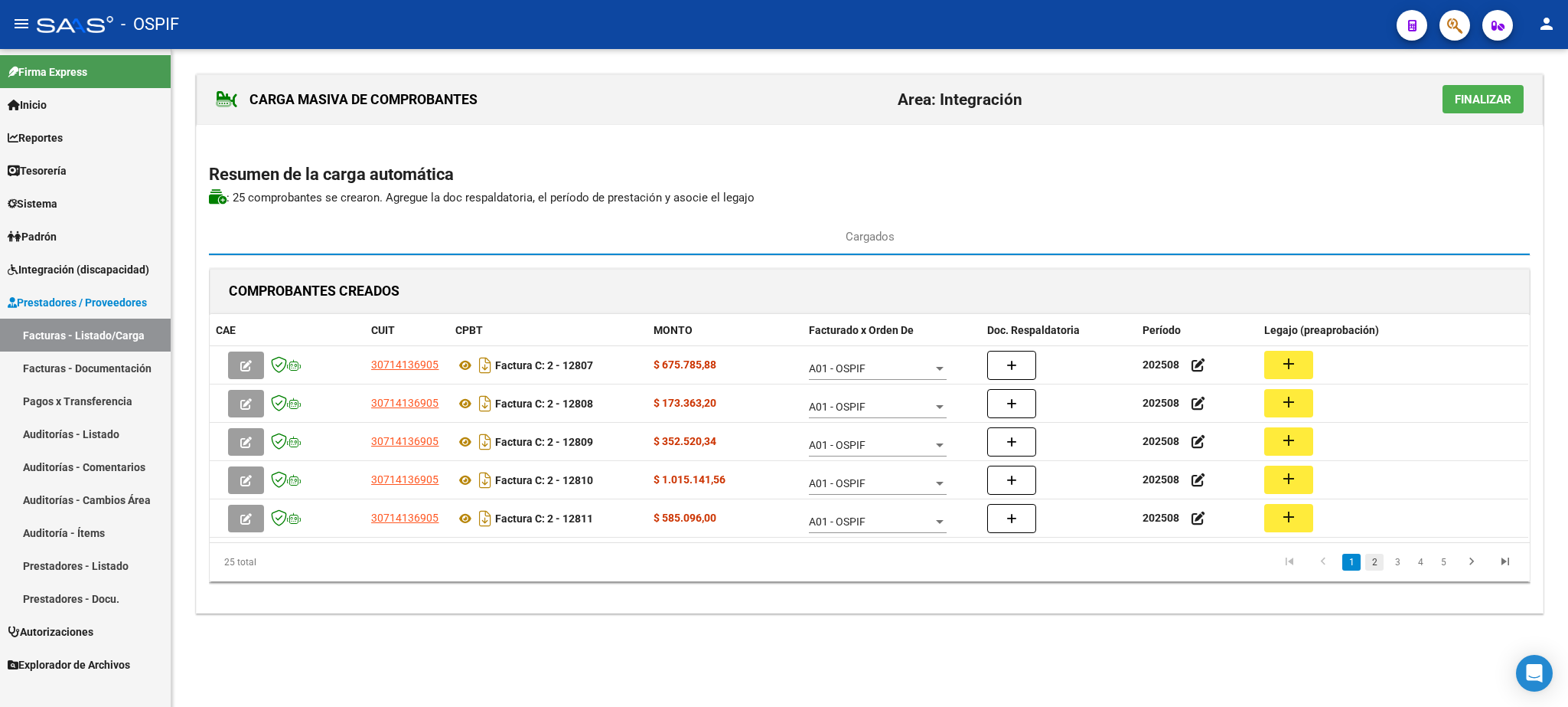
click at [1371, 565] on link "2" at bounding box center [1375, 561] width 18 height 17
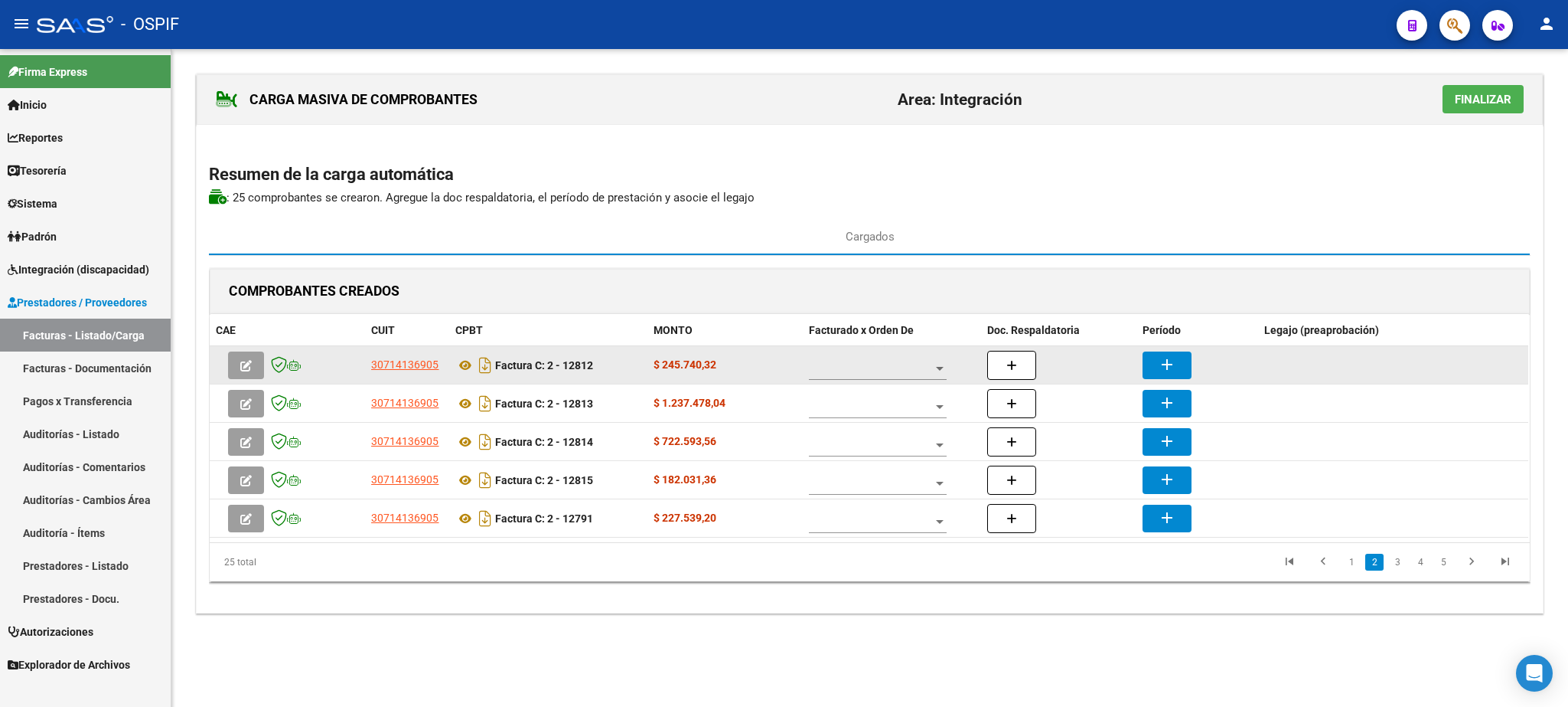
click at [860, 379] on div at bounding box center [878, 364] width 137 height 31
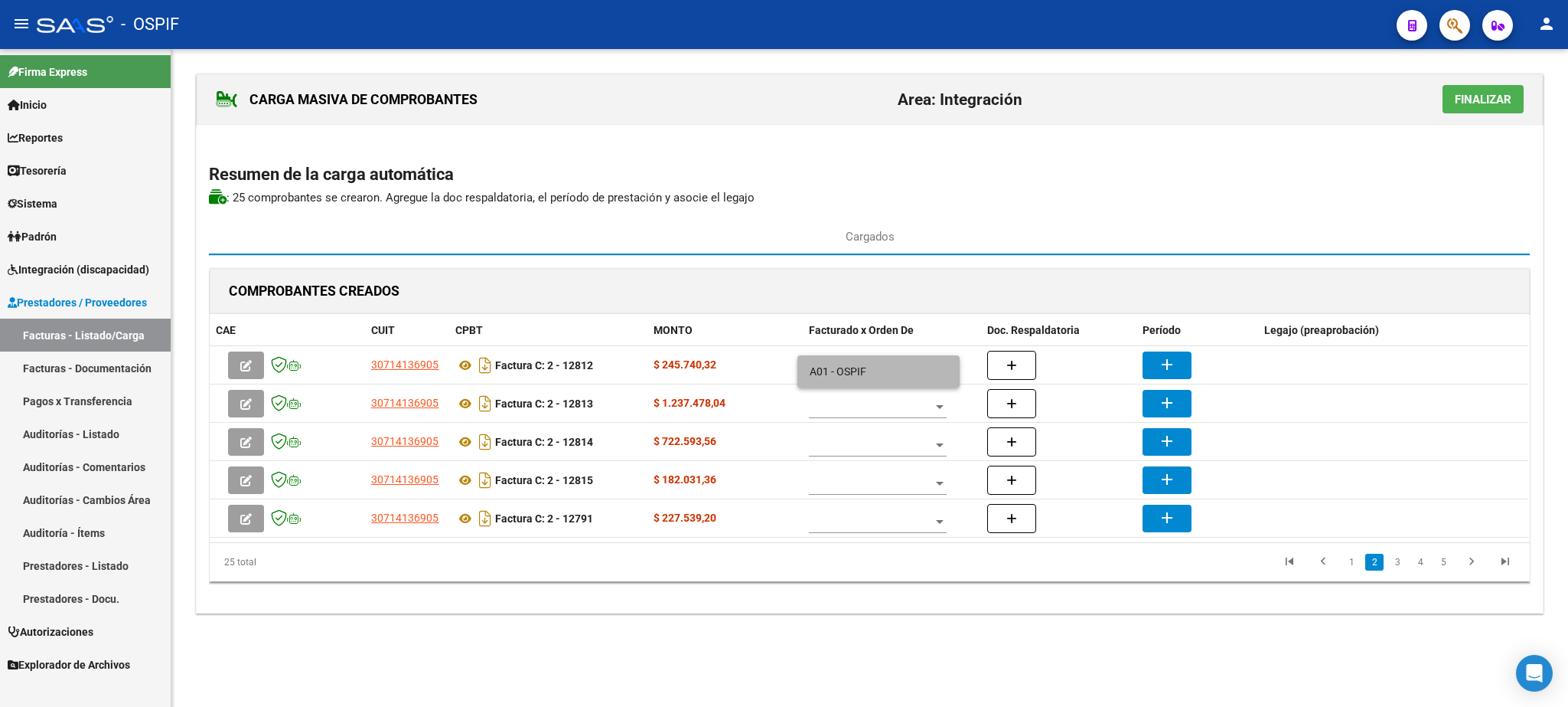
click at [858, 379] on span "A01 - OSPIF" at bounding box center [878, 372] width 137 height 33
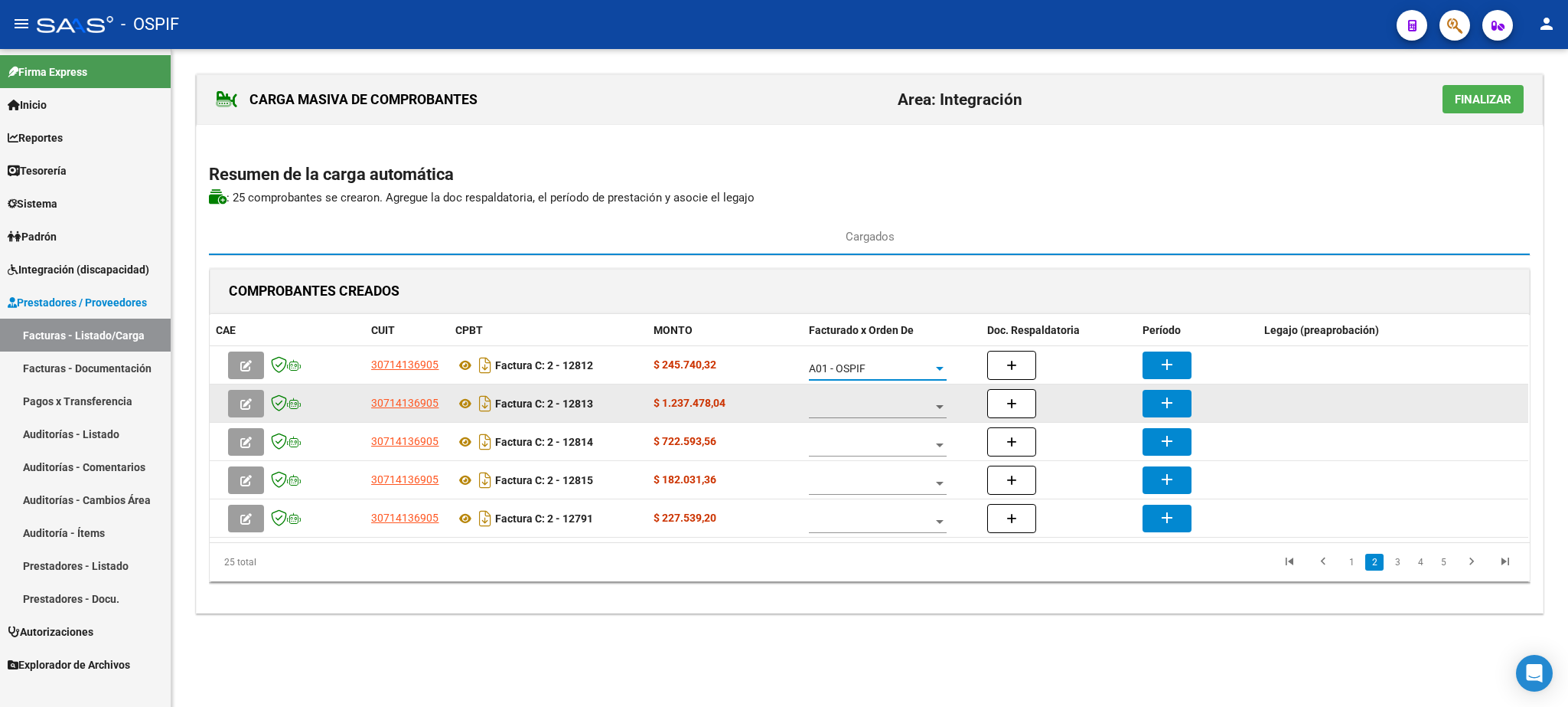
click at [878, 404] on span at bounding box center [870, 407] width 124 height 13
click at [878, 404] on span "A01 - OSPIF" at bounding box center [878, 410] width 137 height 33
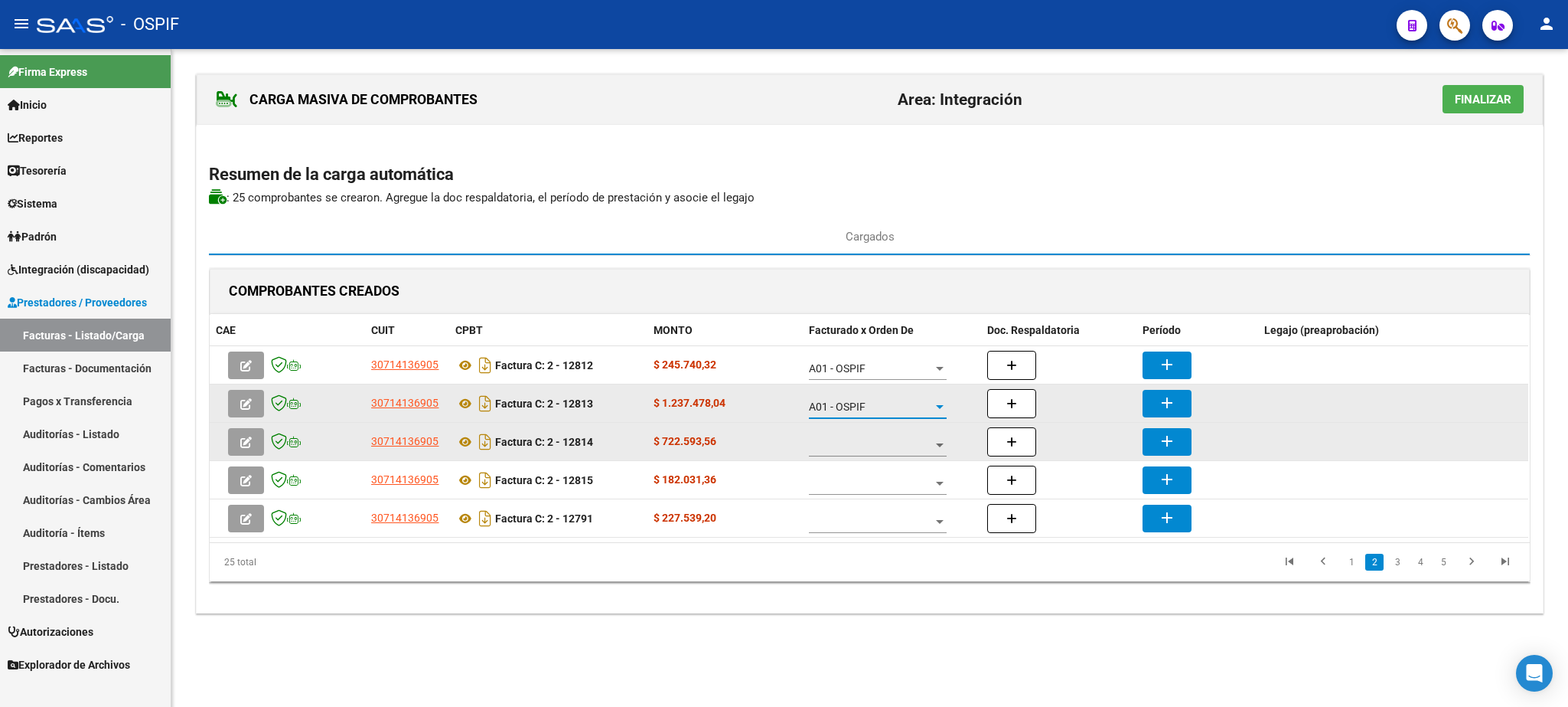
click at [882, 445] on span at bounding box center [870, 445] width 124 height 13
click at [882, 445] on span "A01 - OSPIF" at bounding box center [878, 448] width 137 height 33
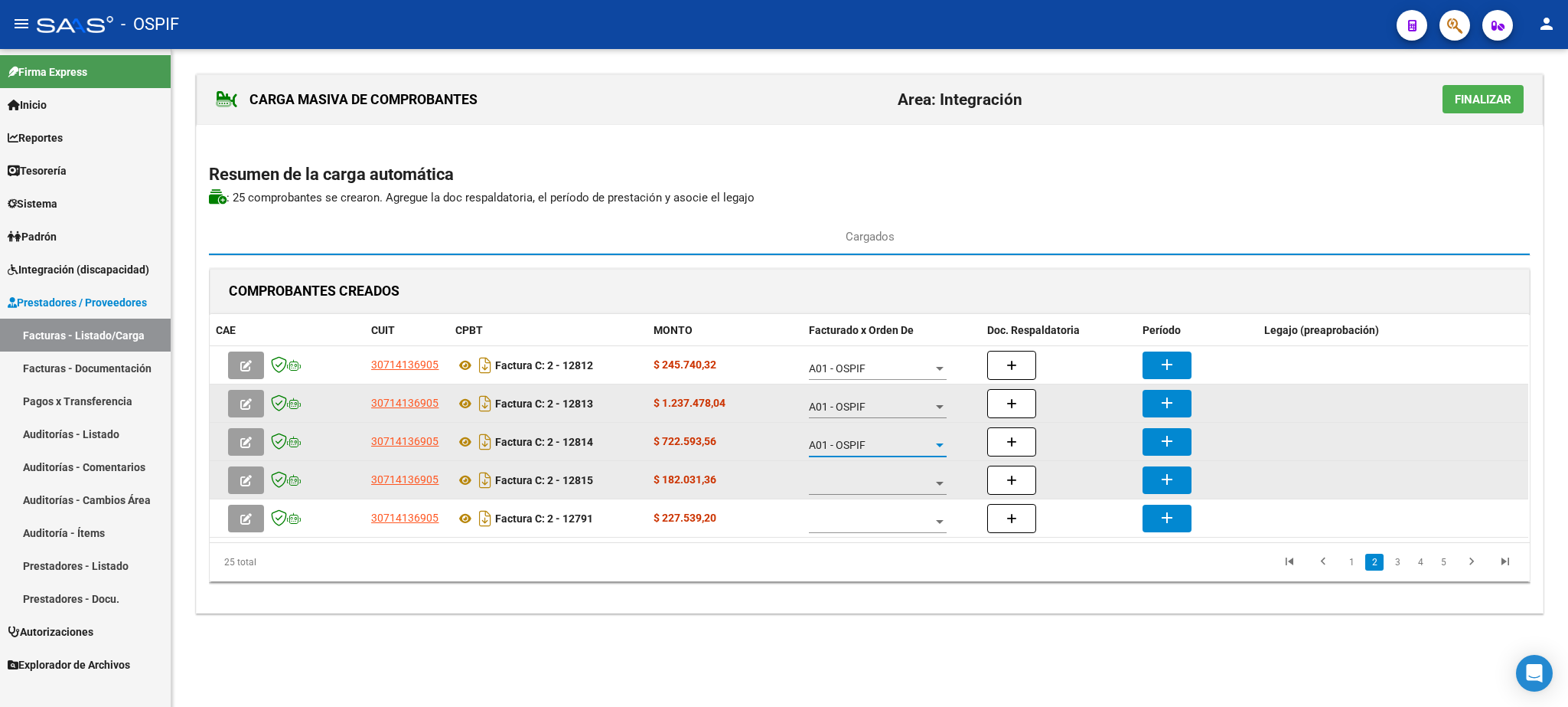
click at [866, 487] on span at bounding box center [870, 484] width 124 height 13
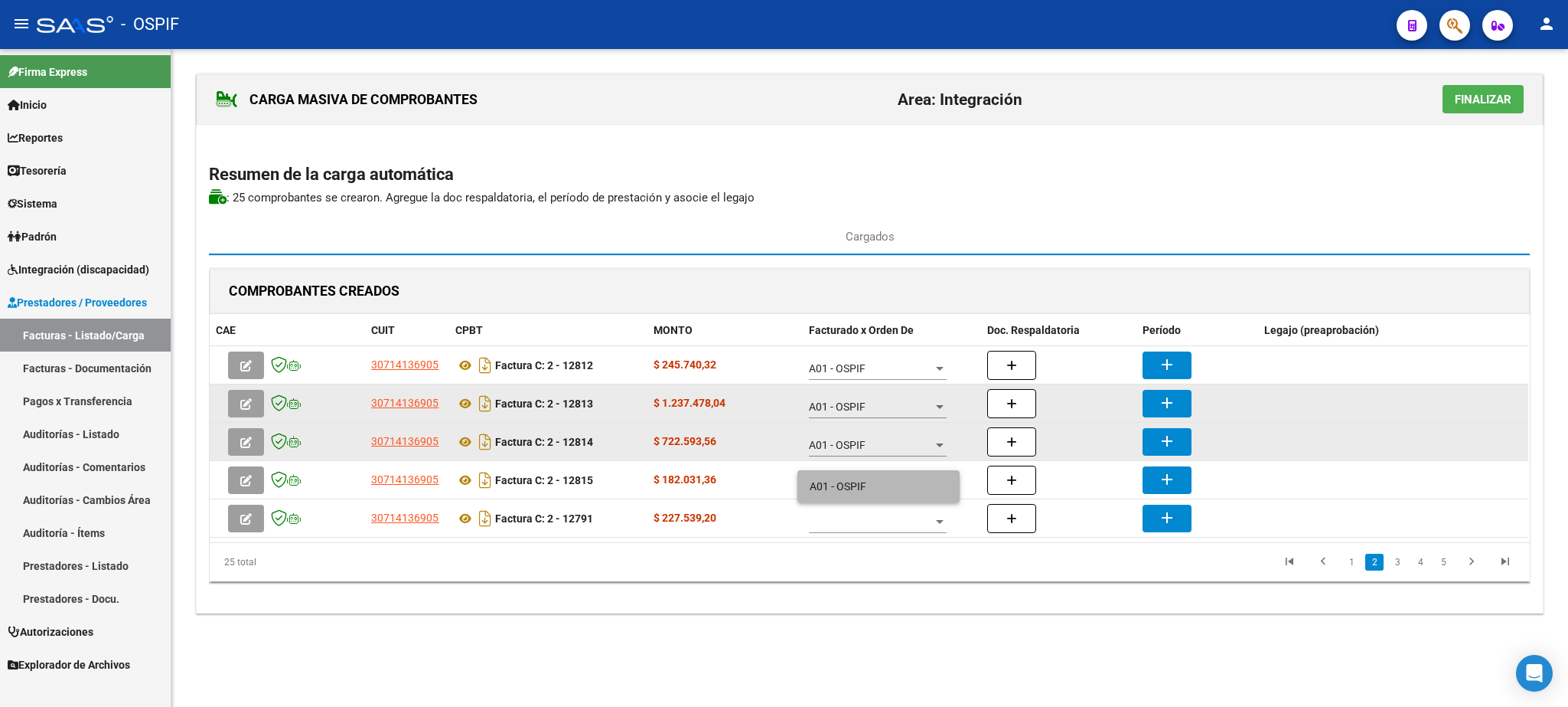
click at [861, 485] on span "A01 - OSPIF" at bounding box center [878, 486] width 137 height 33
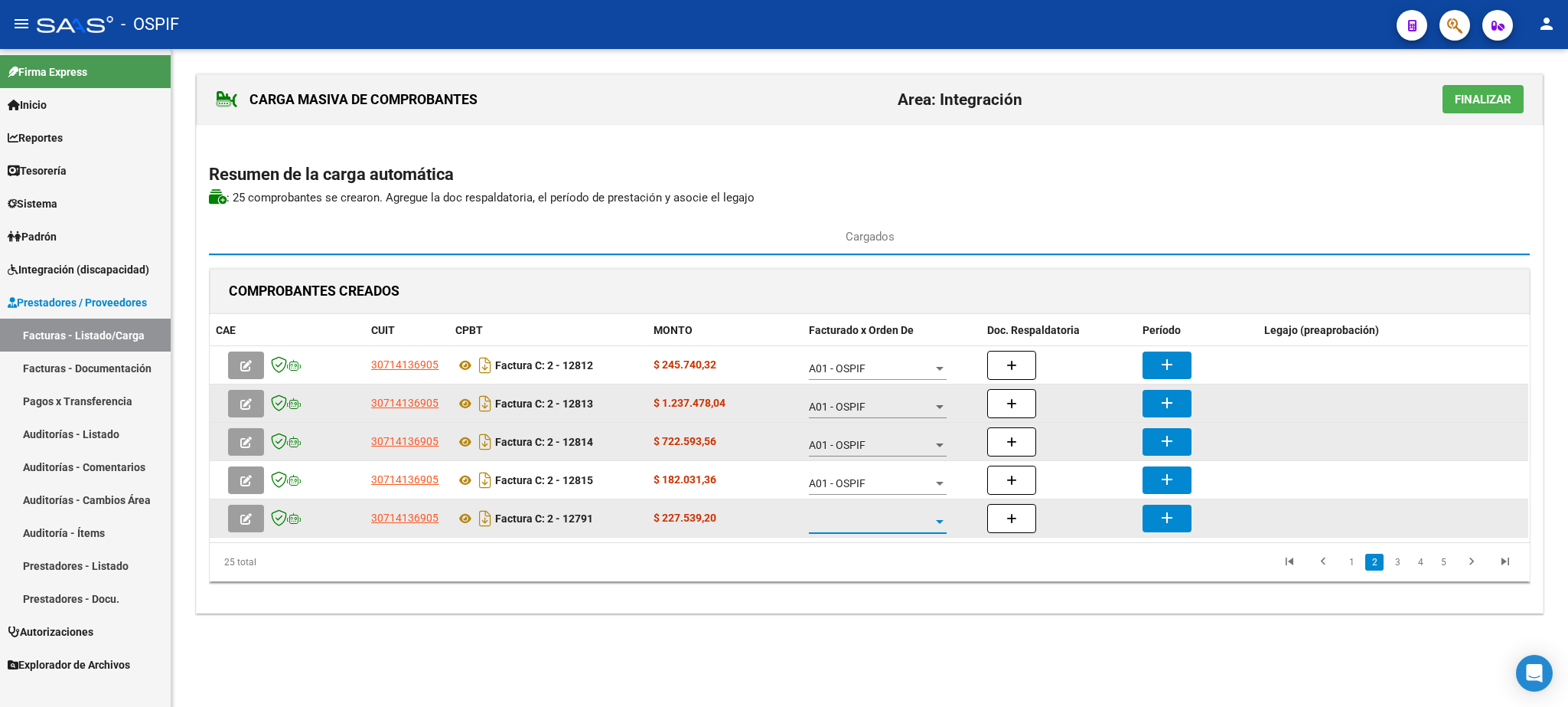
click at [878, 522] on span at bounding box center [870, 522] width 124 height 13
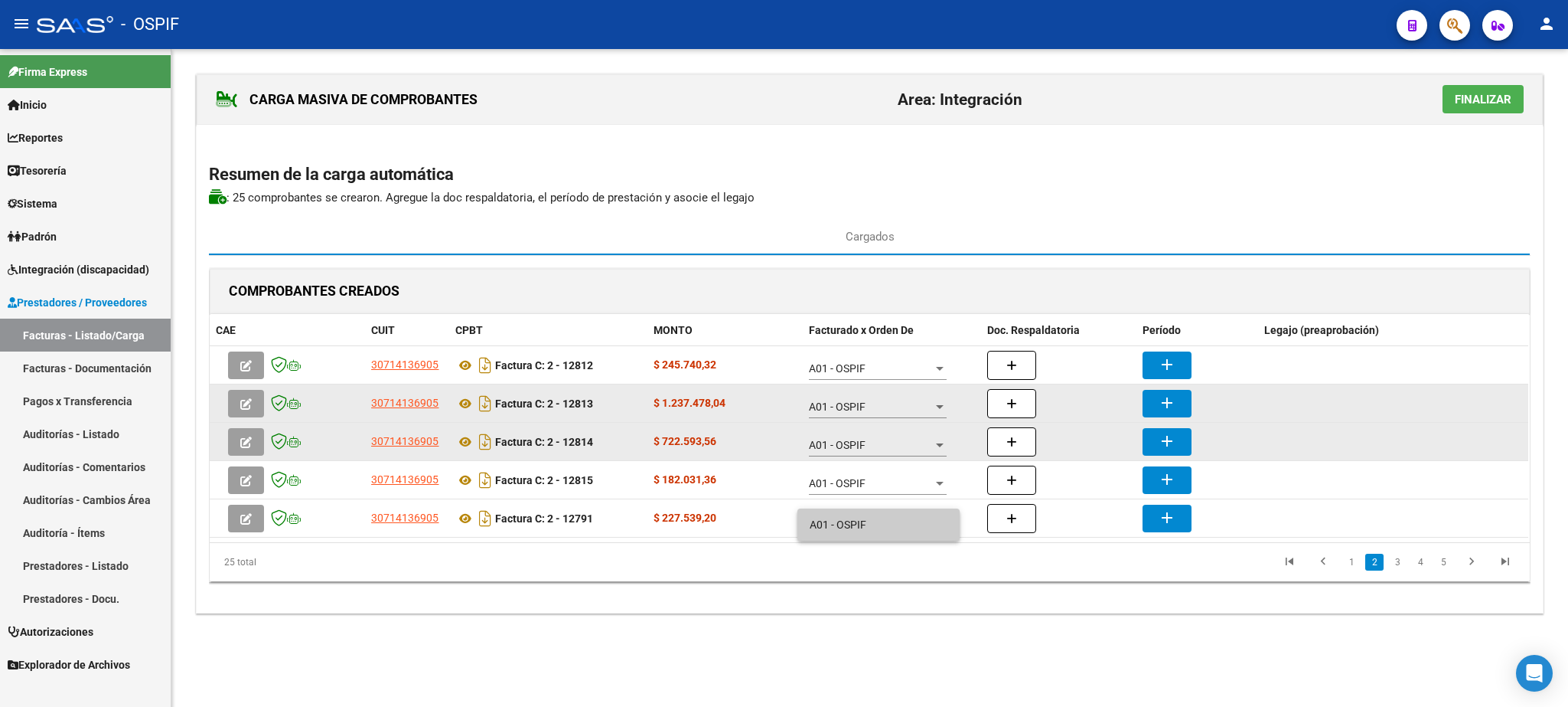
click at [878, 519] on span "A01 - OSPIF" at bounding box center [878, 524] width 137 height 33
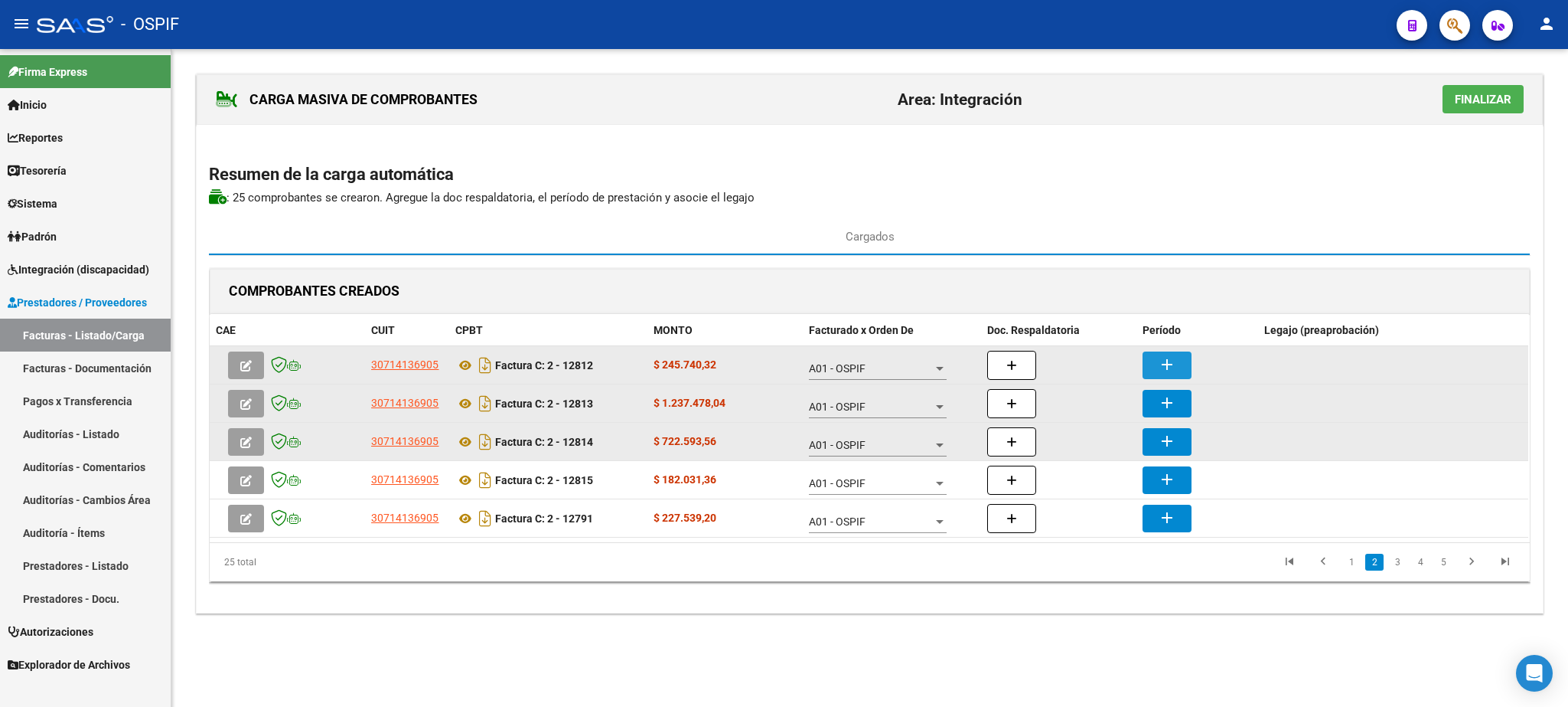
click at [1176, 373] on mat-icon "add" at bounding box center [1167, 364] width 18 height 18
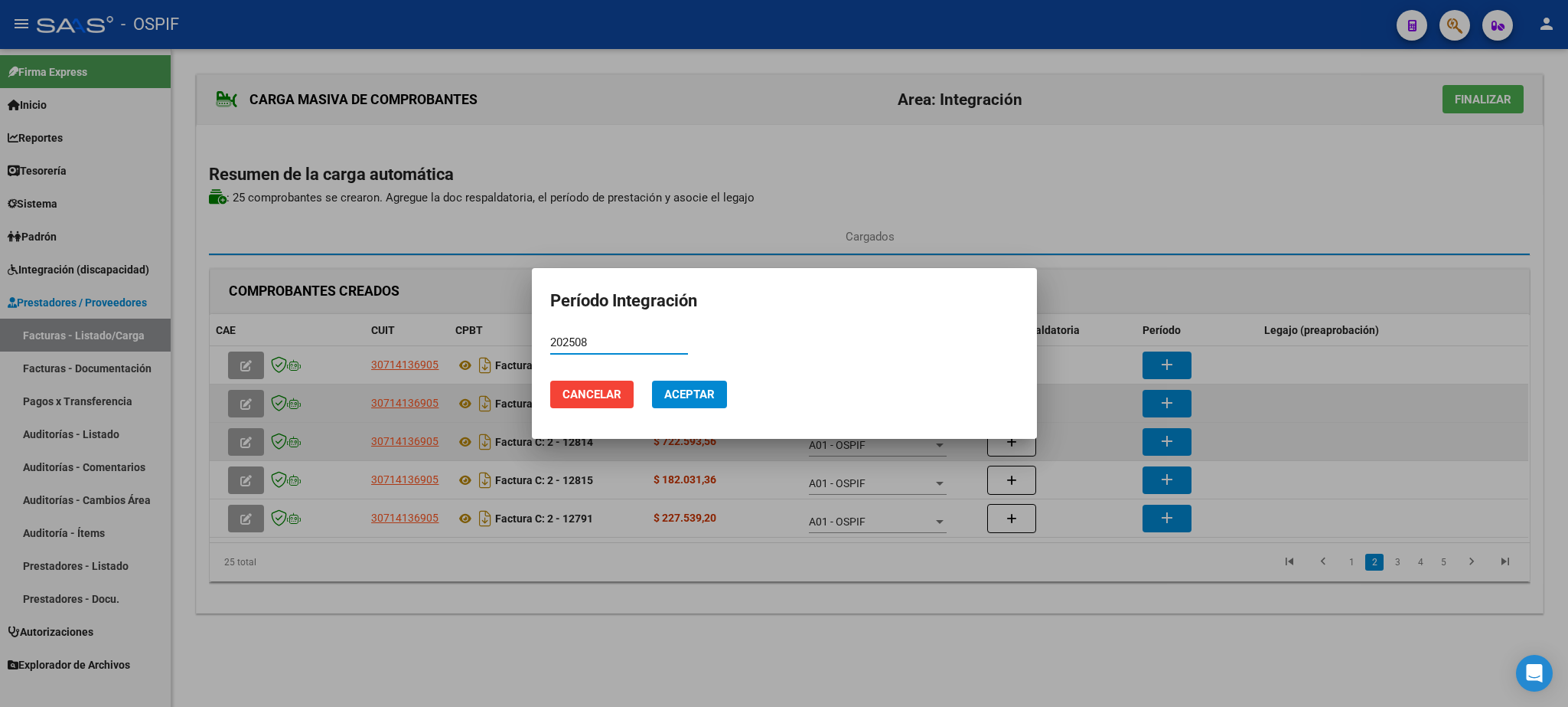
type input "202508"
click at [671, 383] on button "Aceptar" at bounding box center [690, 394] width 75 height 27
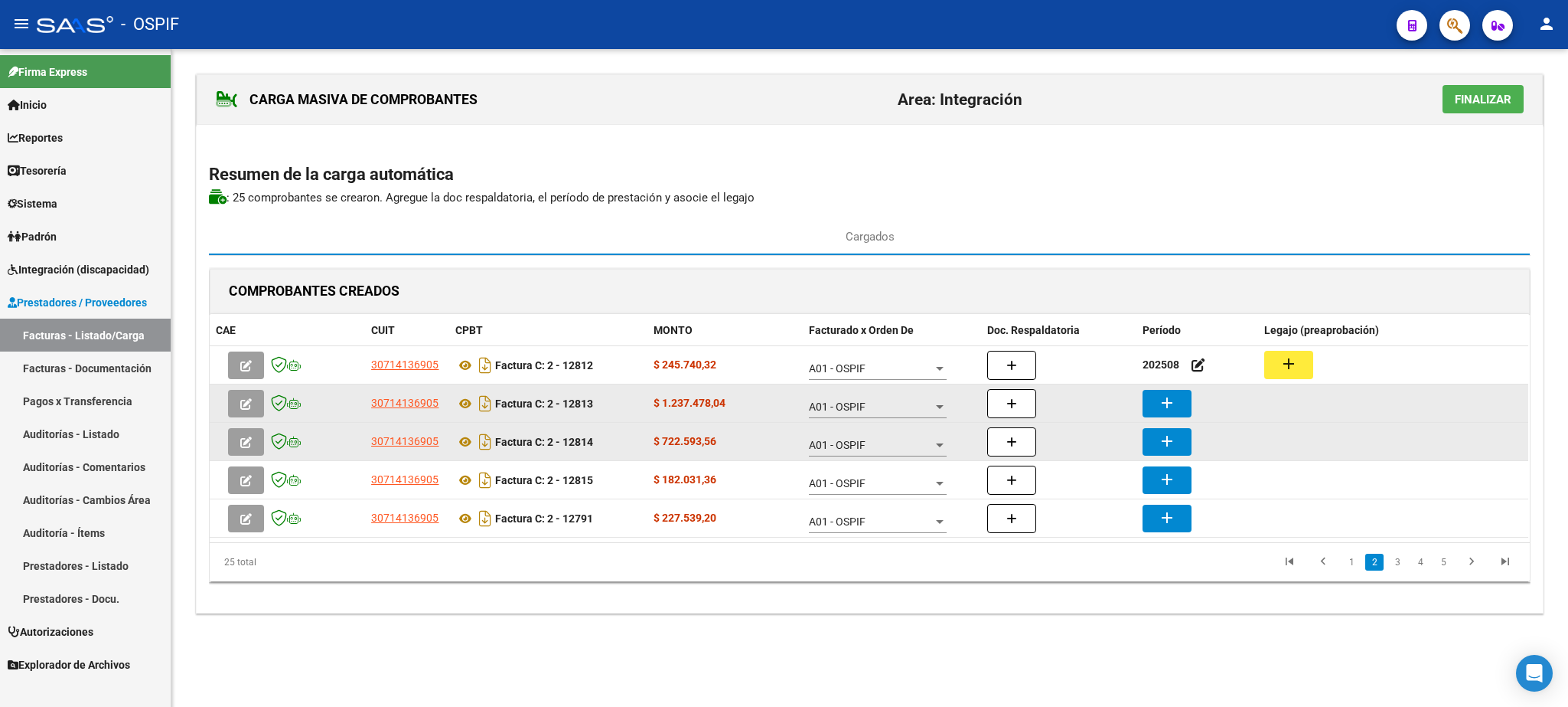
click at [1187, 404] on button "add" at bounding box center [1168, 403] width 49 height 27
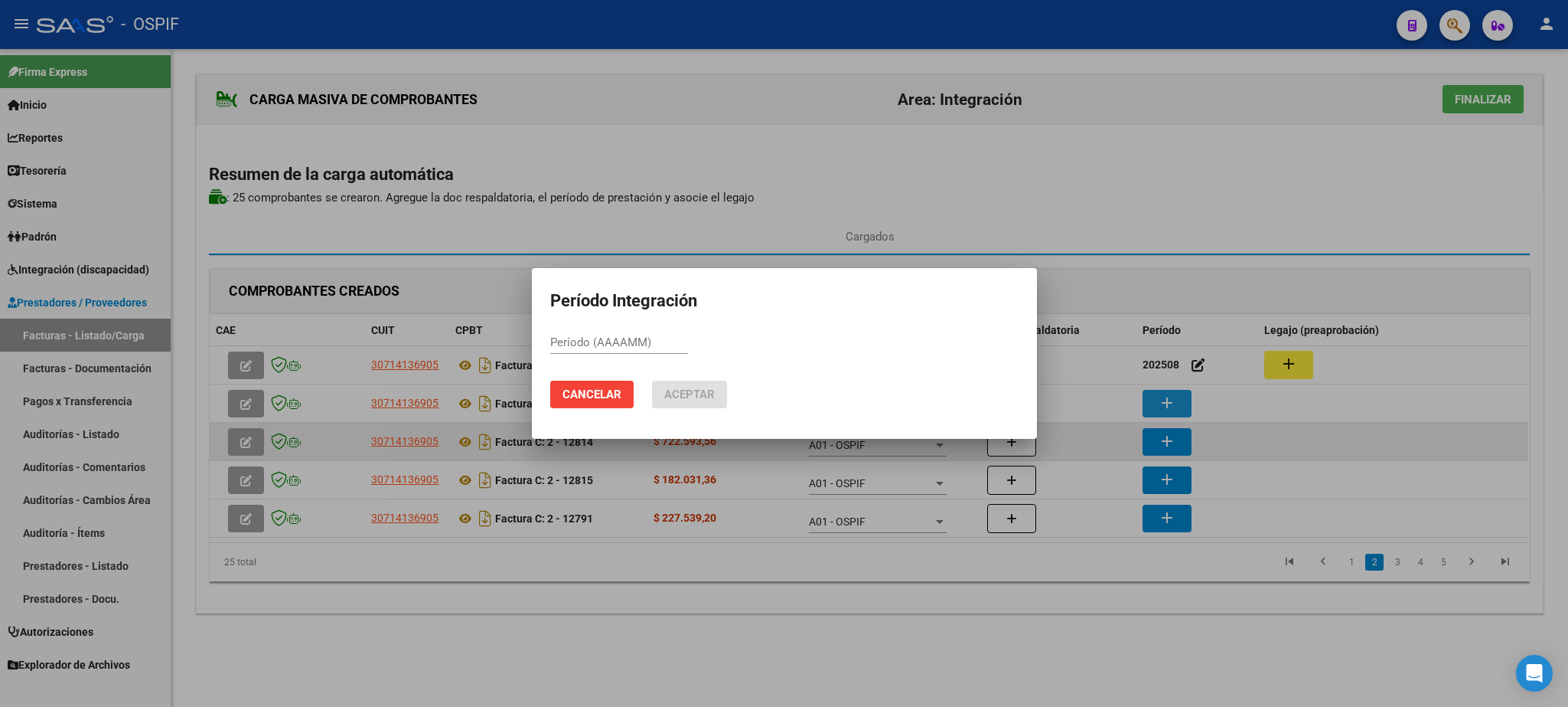
paste input "202508"
type input "202508"
click at [693, 386] on button "Aceptar" at bounding box center [690, 394] width 75 height 27
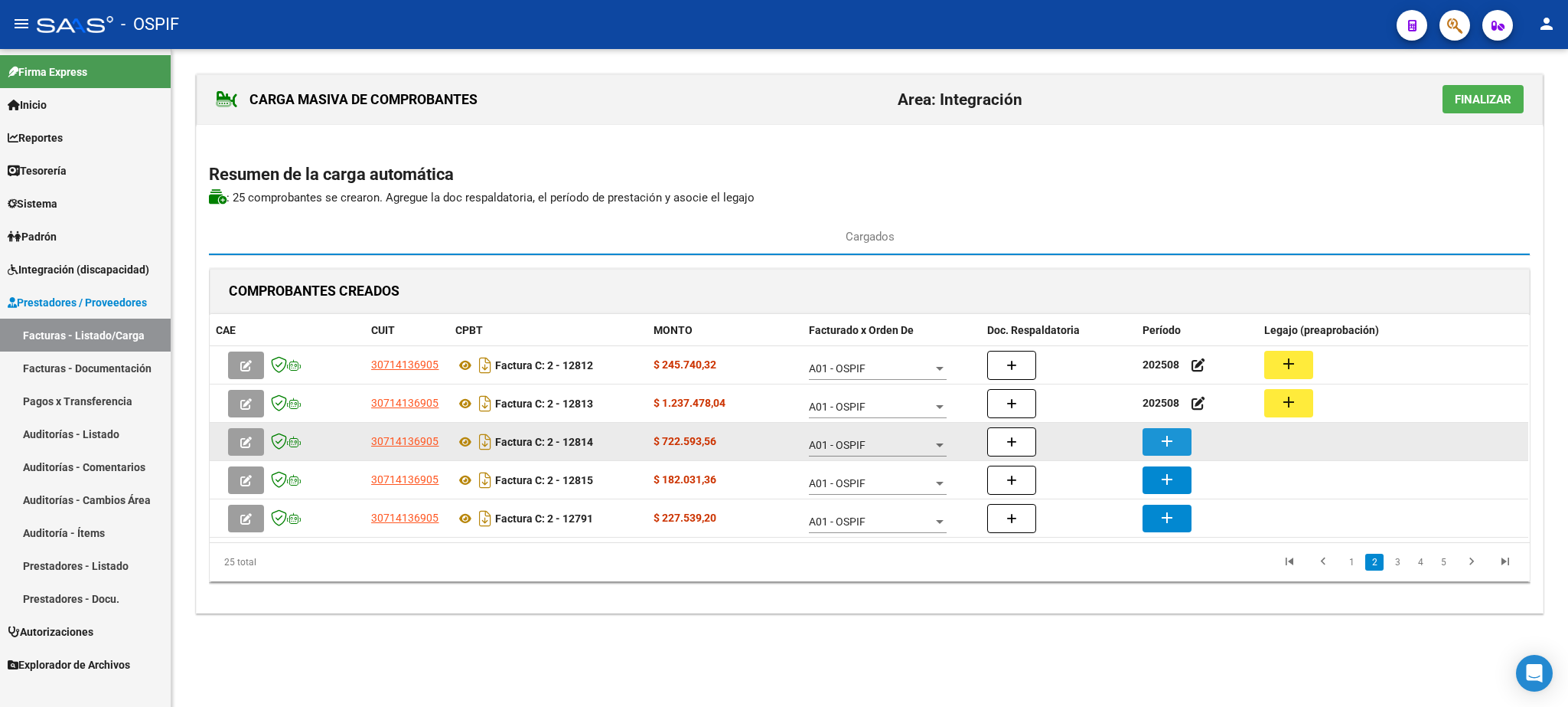
click at [1184, 445] on button "add" at bounding box center [1168, 441] width 49 height 27
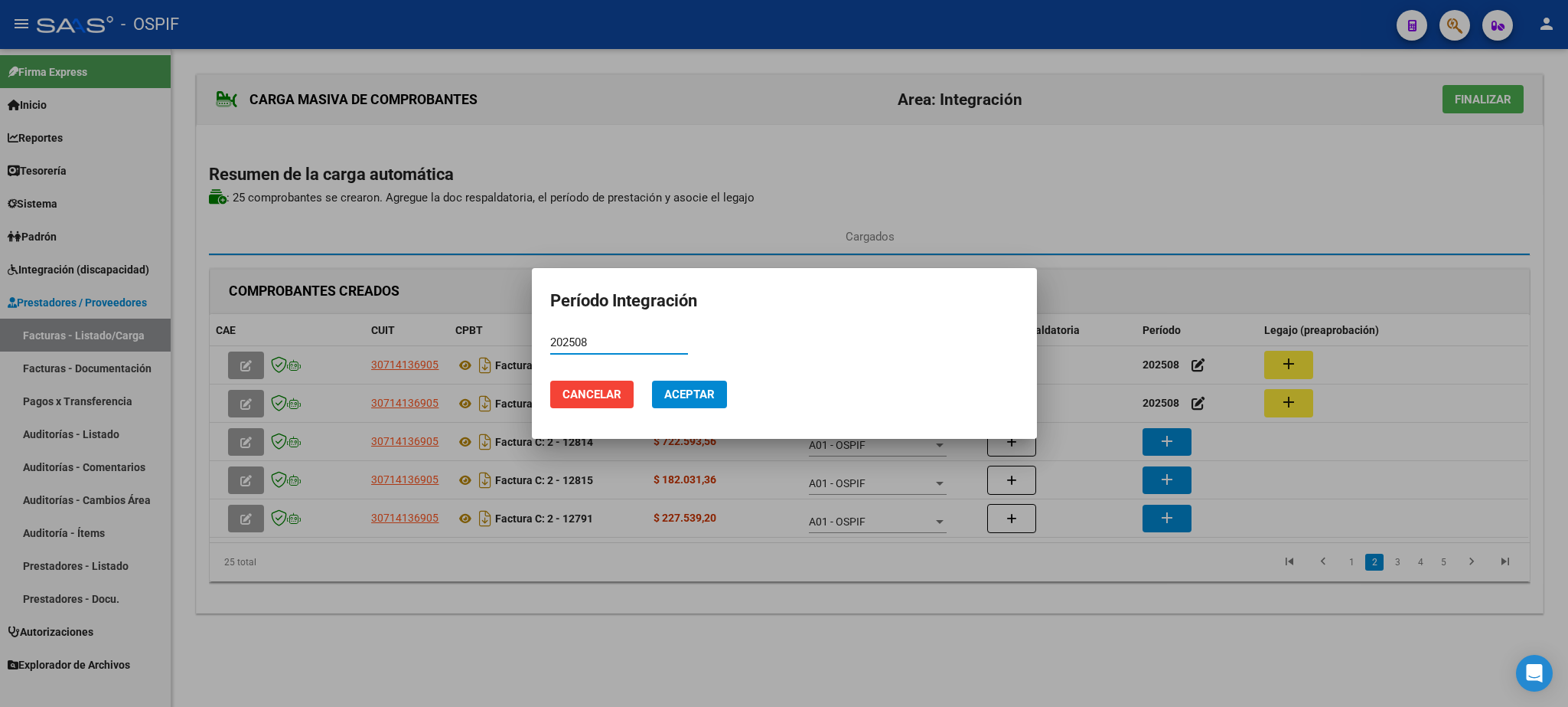
type input "202508"
click at [666, 392] on span "Aceptar" at bounding box center [690, 394] width 51 height 14
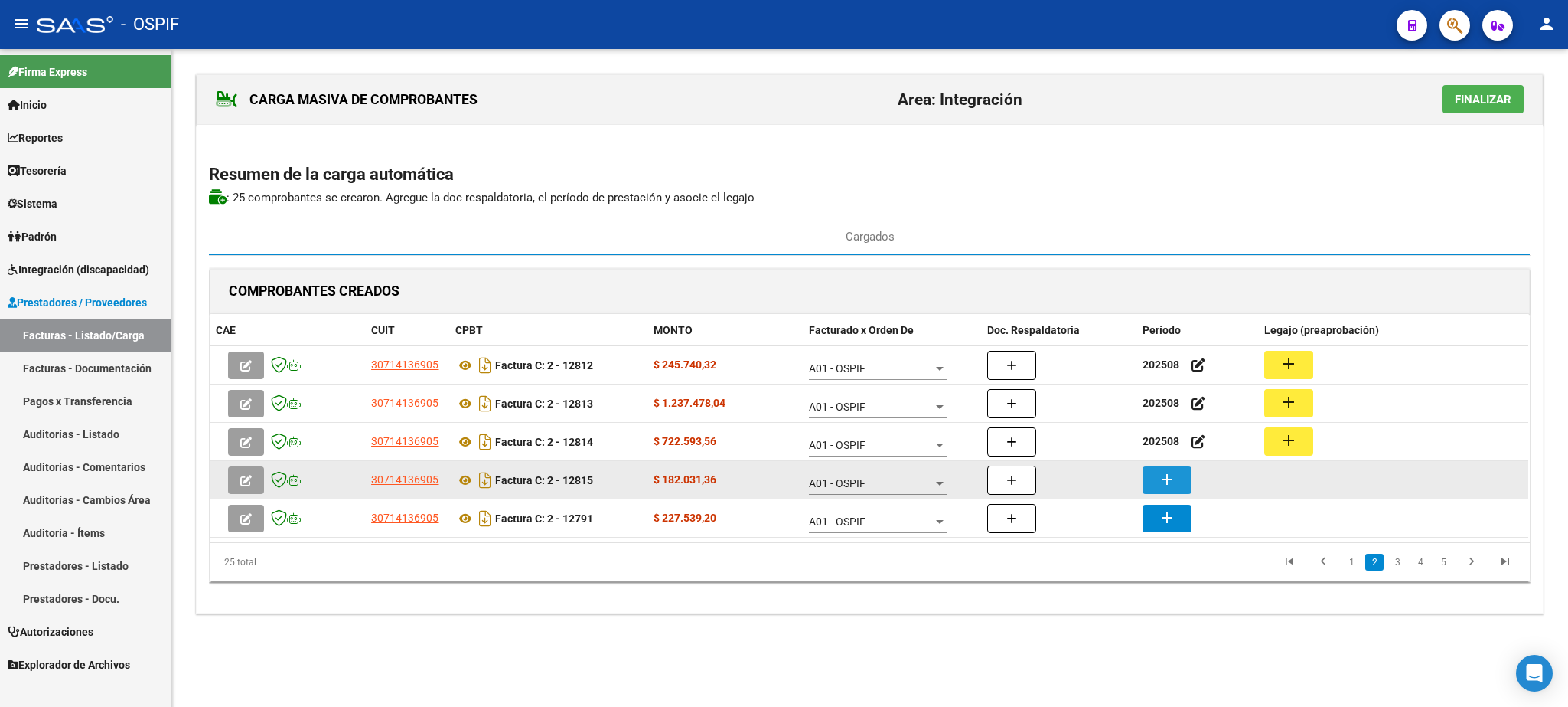
click at [1167, 484] on mat-icon "add" at bounding box center [1167, 479] width 18 height 18
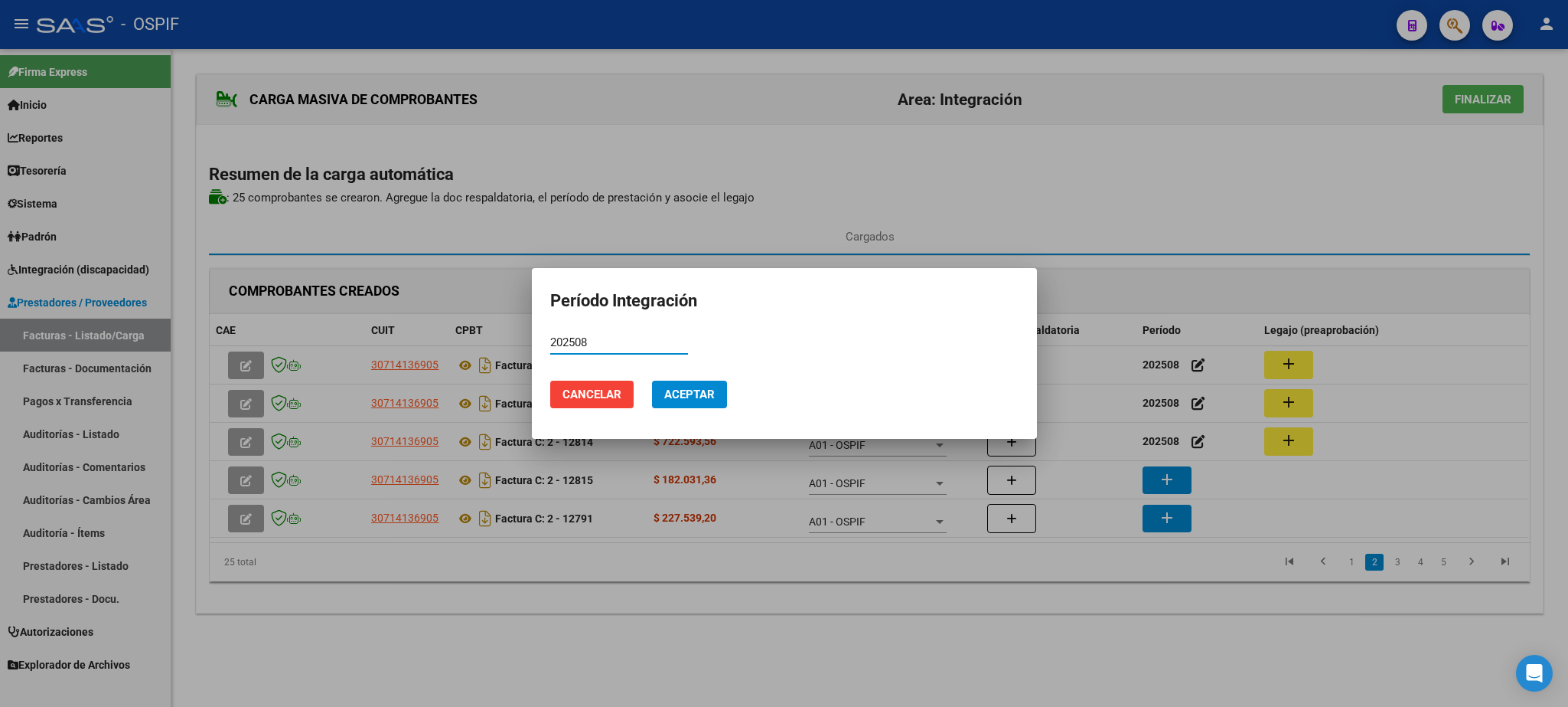
type input "202508"
click at [712, 391] on span "Aceptar" at bounding box center [690, 394] width 51 height 14
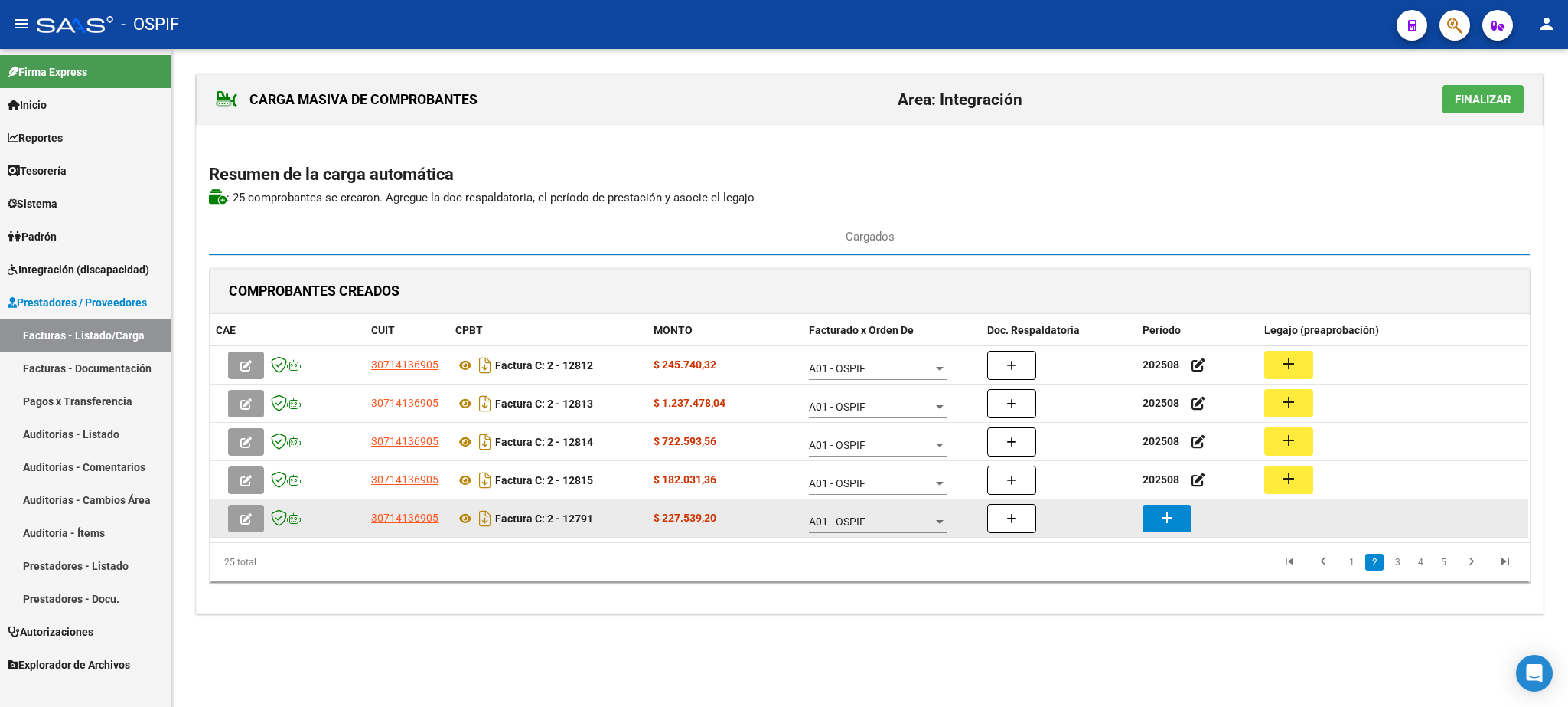
click at [1171, 509] on button "add" at bounding box center [1168, 518] width 49 height 27
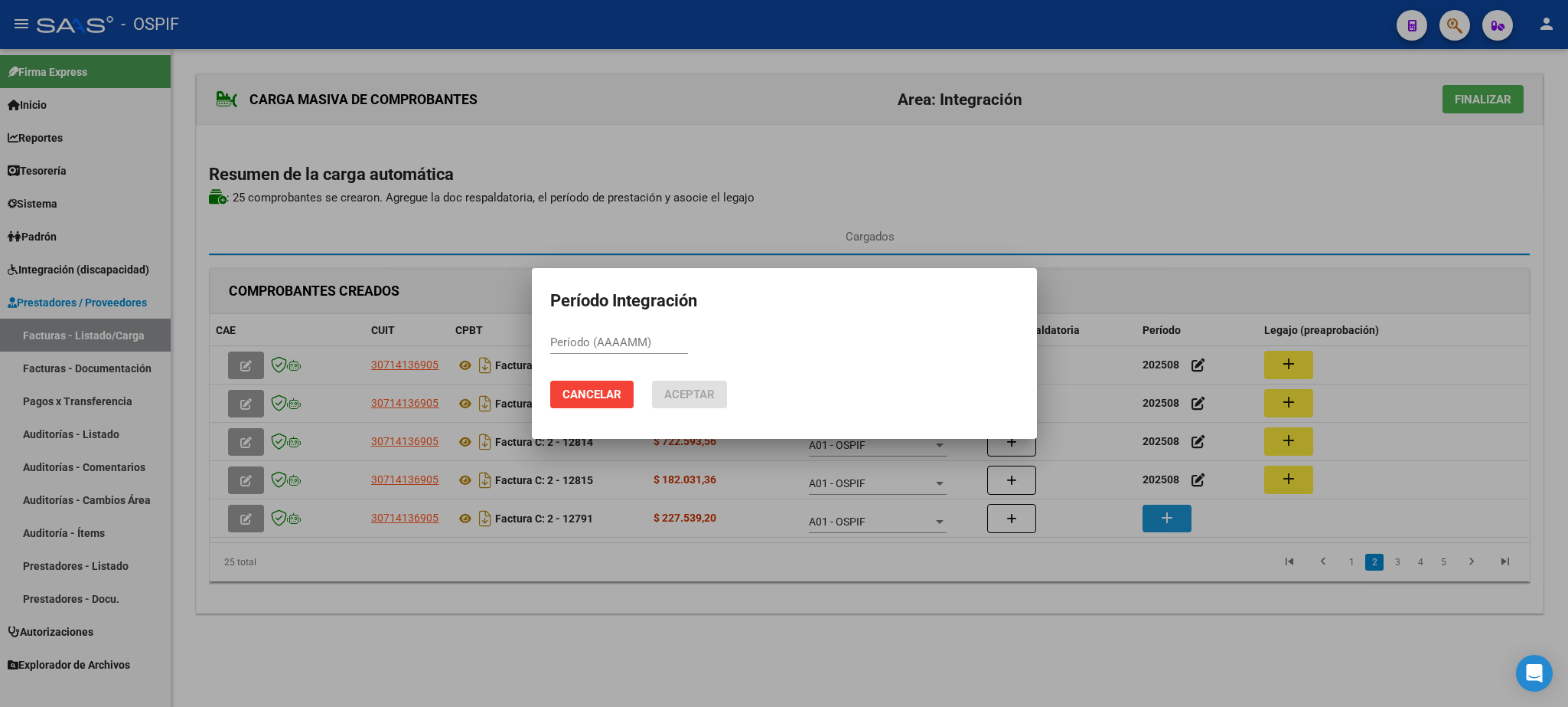
paste input "202508"
type input "202508"
click at [718, 388] on button "Aceptar" at bounding box center [690, 394] width 75 height 27
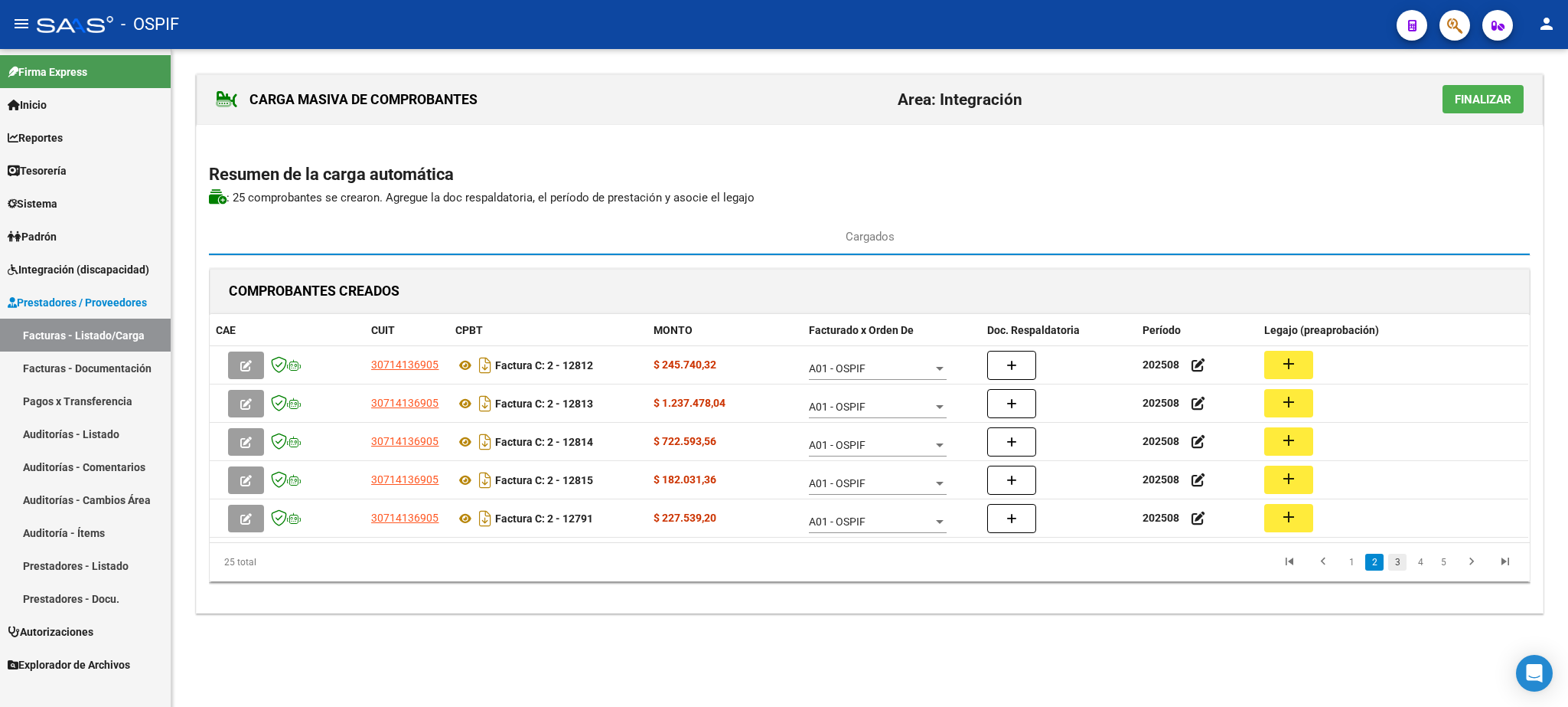
click at [1394, 563] on link "3" at bounding box center [1397, 561] width 18 height 17
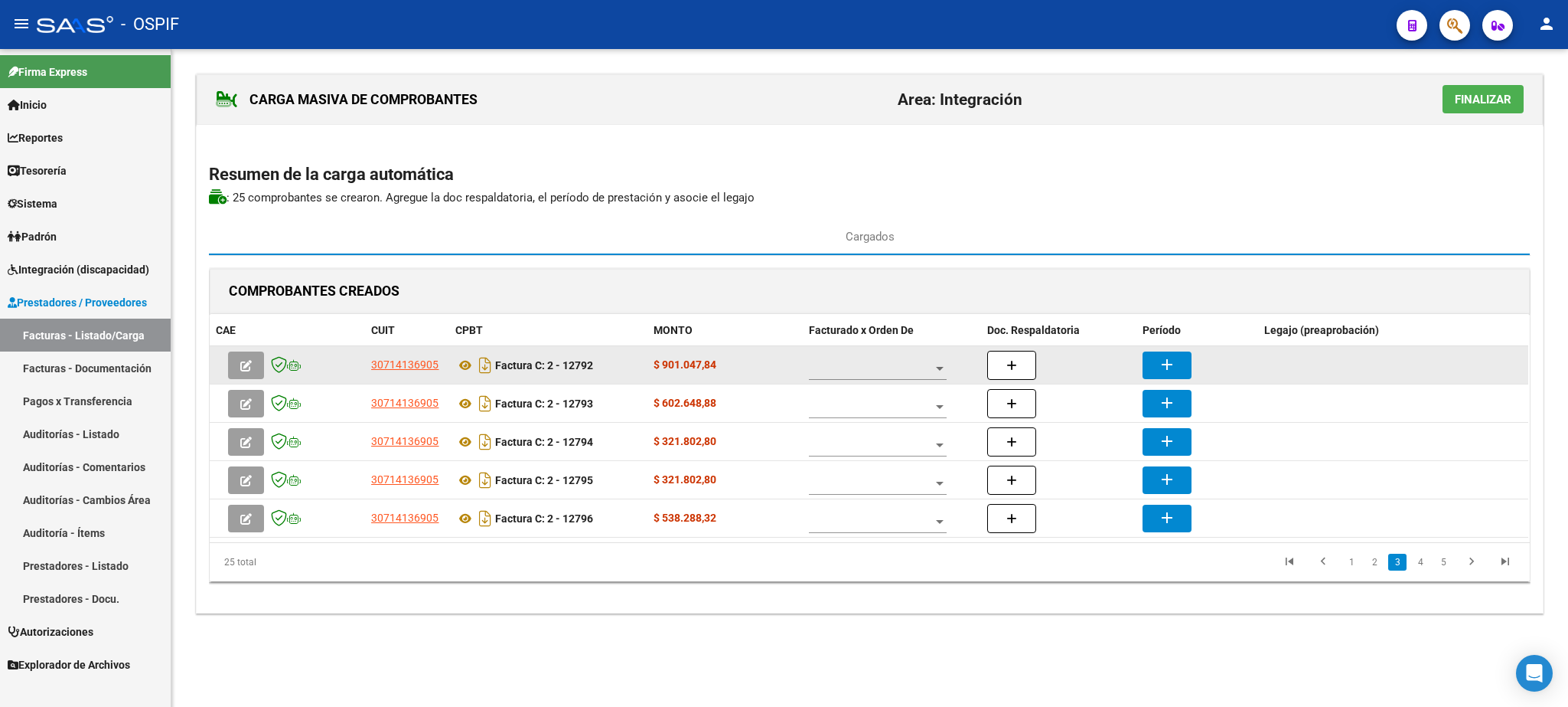
click at [861, 373] on span at bounding box center [870, 369] width 124 height 13
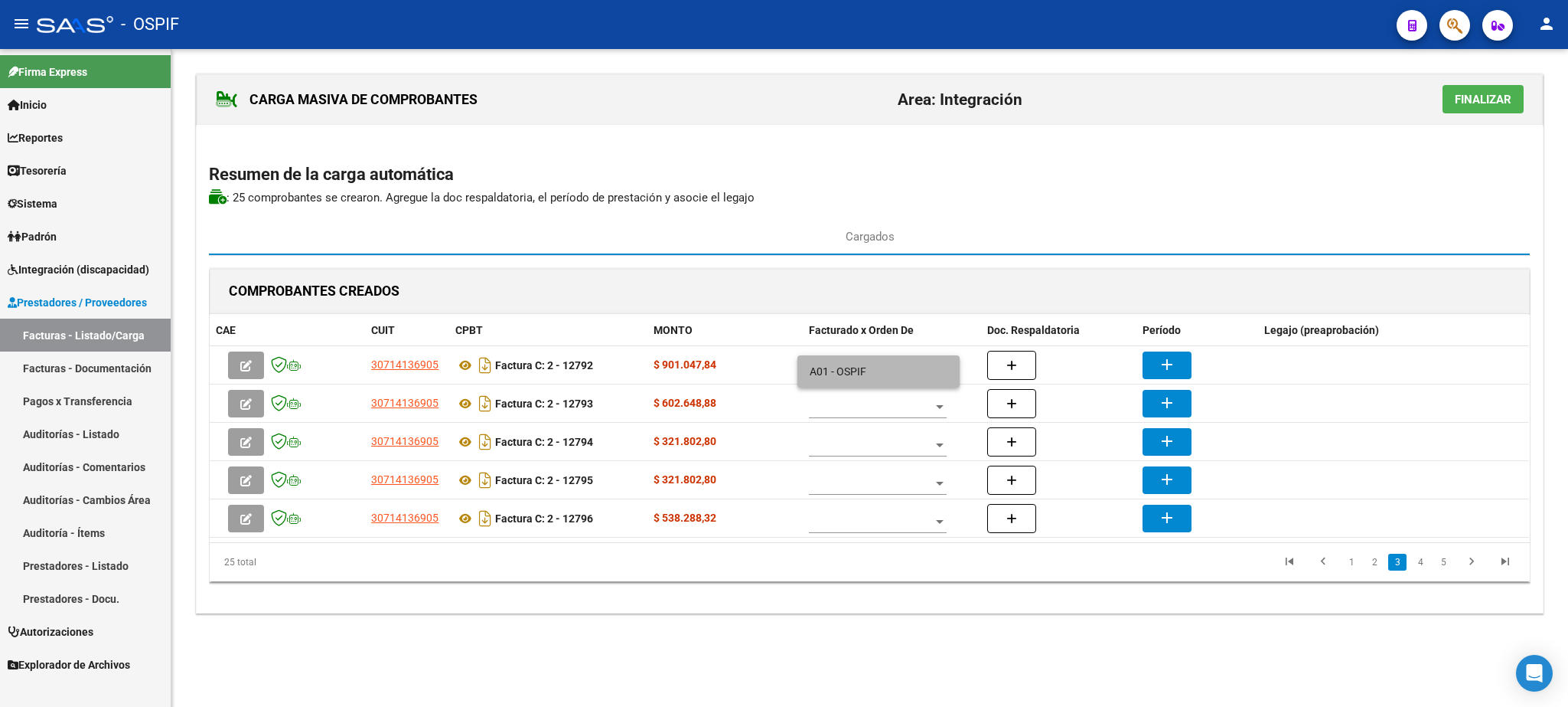
click at [858, 382] on span "A01 - OSPIF" at bounding box center [878, 372] width 137 height 33
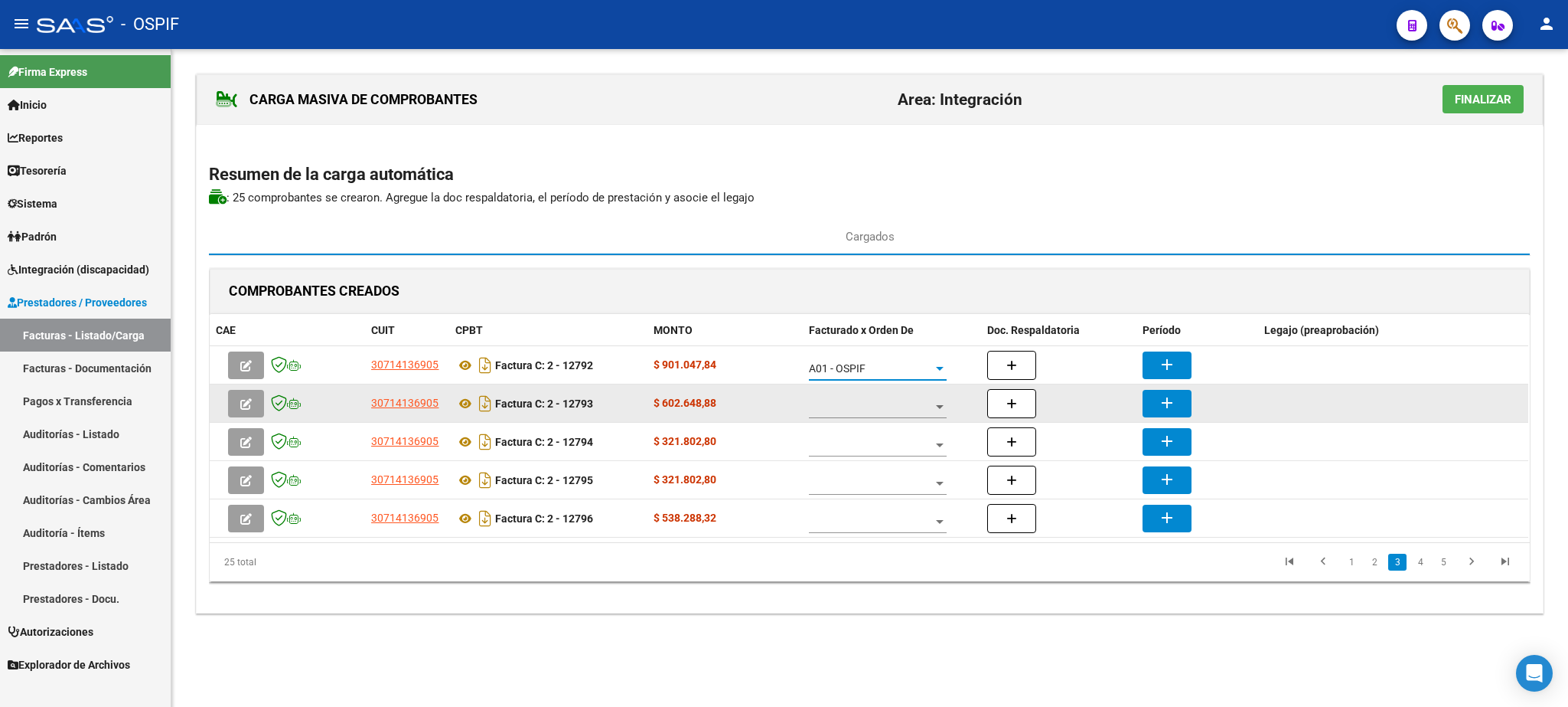
click at [874, 413] on span at bounding box center [870, 407] width 124 height 13
click at [874, 413] on span "A01 - OSPIF" at bounding box center [878, 410] width 137 height 33
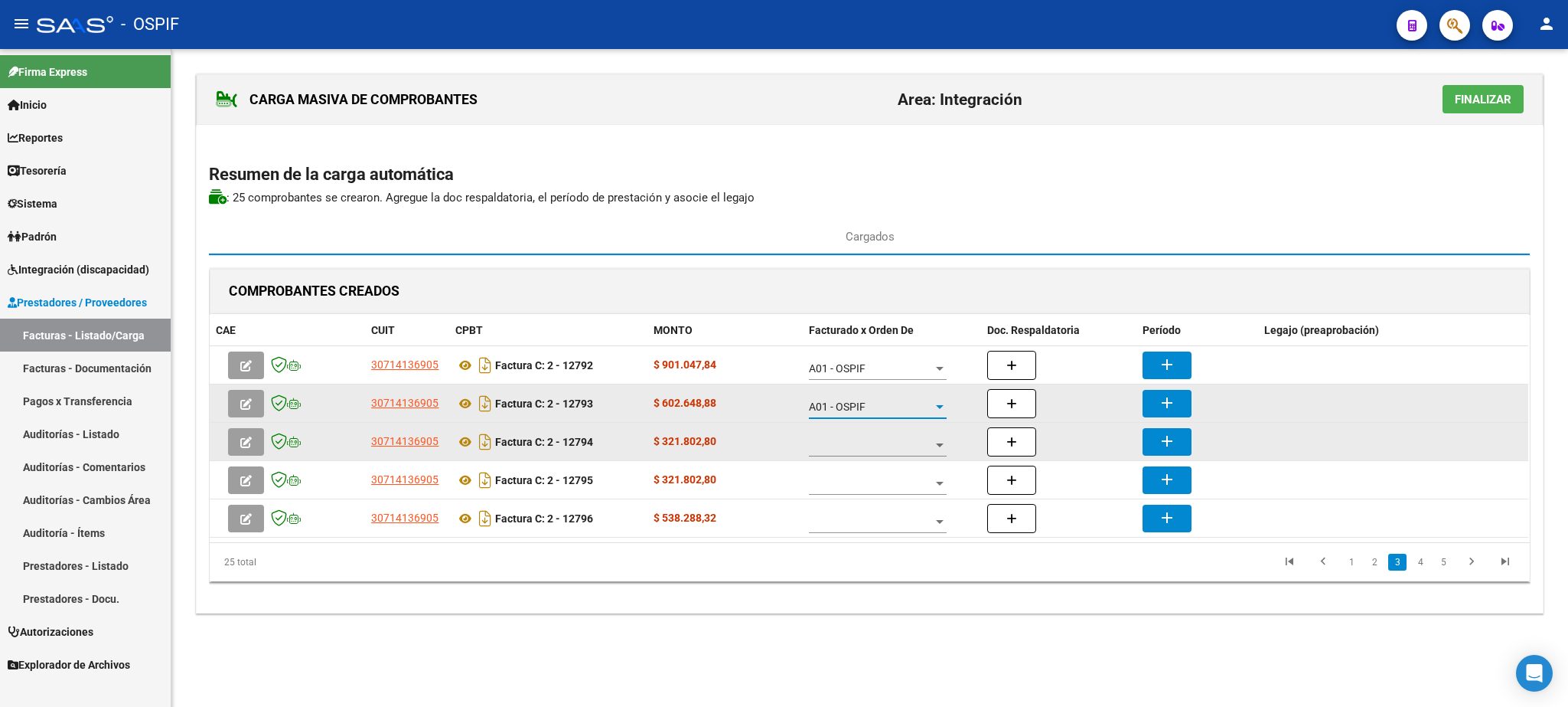
click at [866, 448] on span at bounding box center [870, 445] width 124 height 13
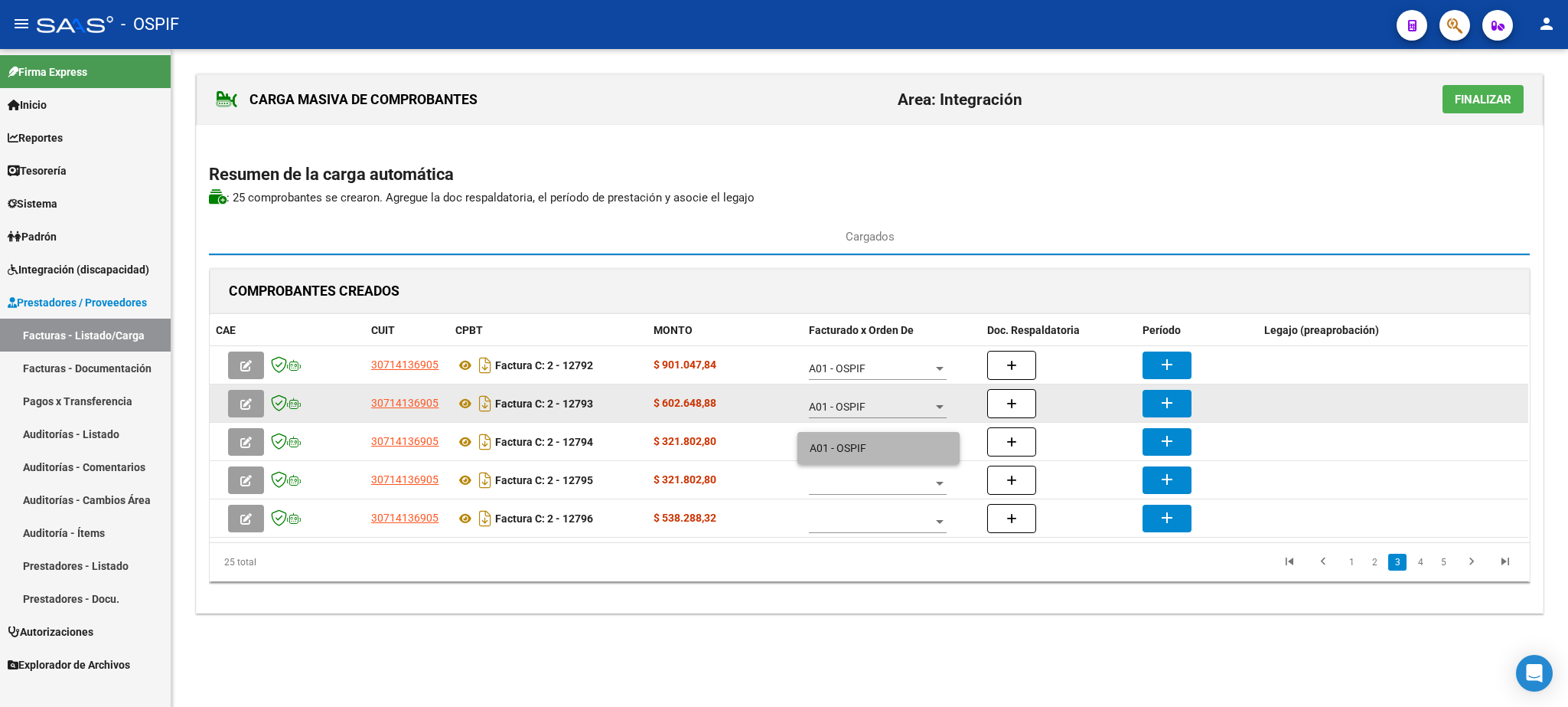
click at [866, 445] on span "A01 - OSPIF" at bounding box center [878, 448] width 137 height 33
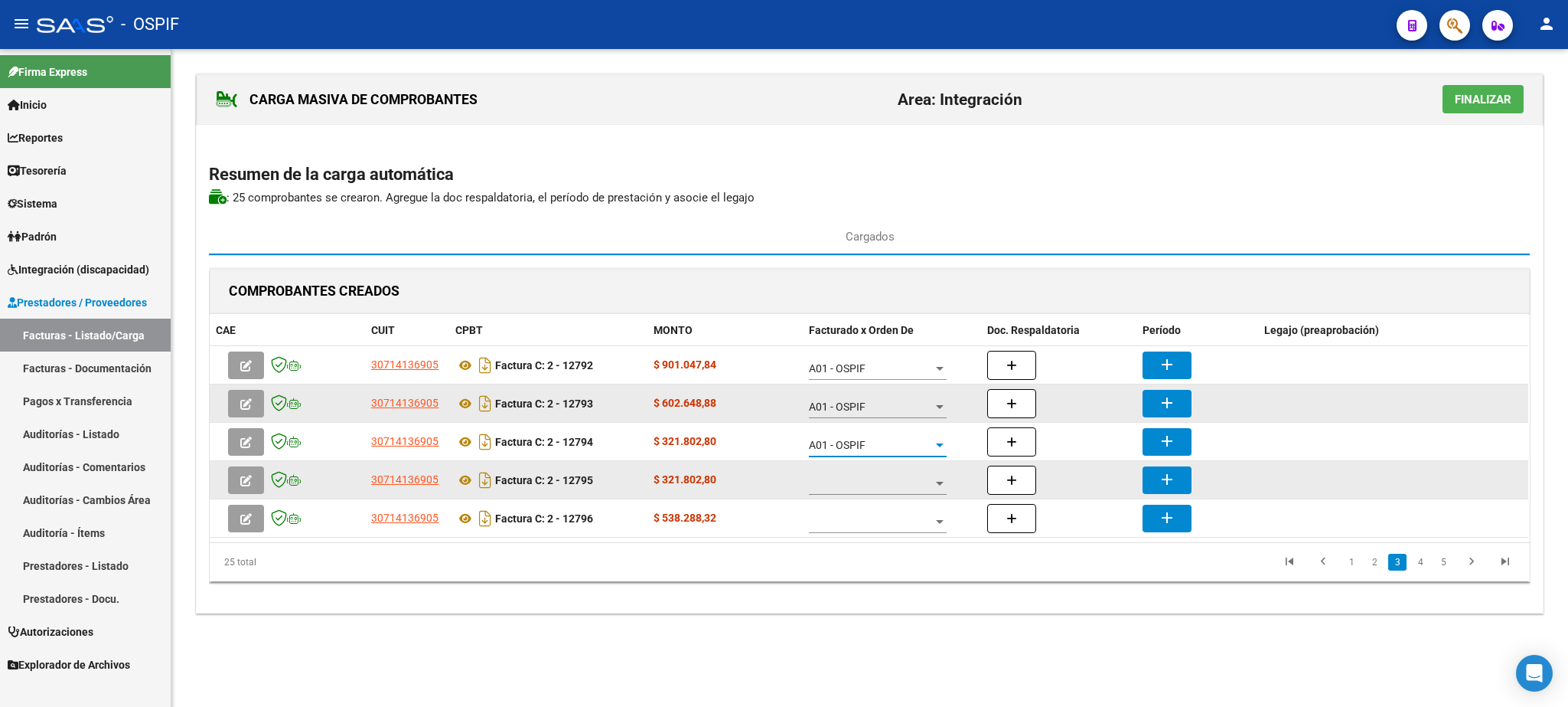
click at [888, 482] on span at bounding box center [870, 484] width 124 height 13
click at [888, 482] on span "A01 - OSPIF" at bounding box center [878, 486] width 137 height 33
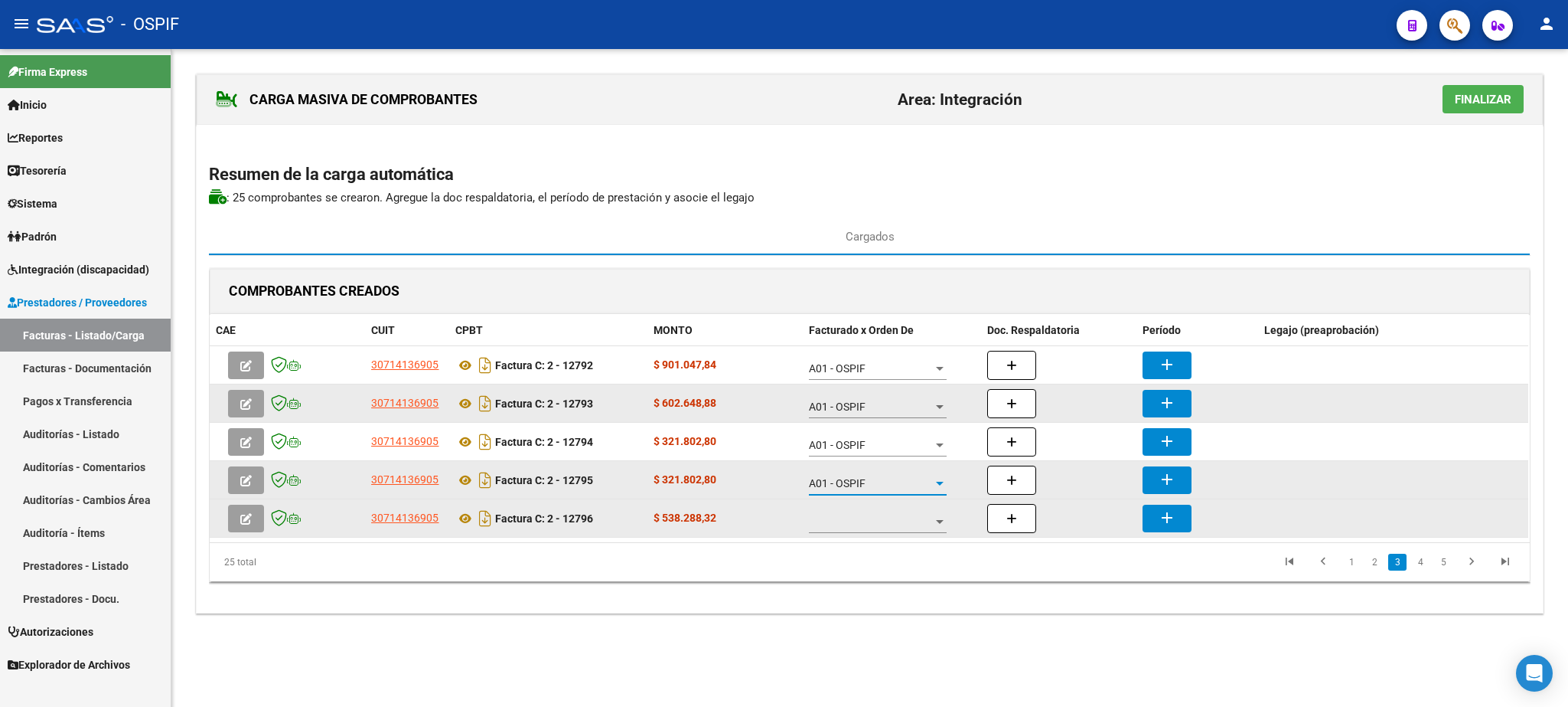
click at [893, 528] on span at bounding box center [870, 522] width 124 height 13
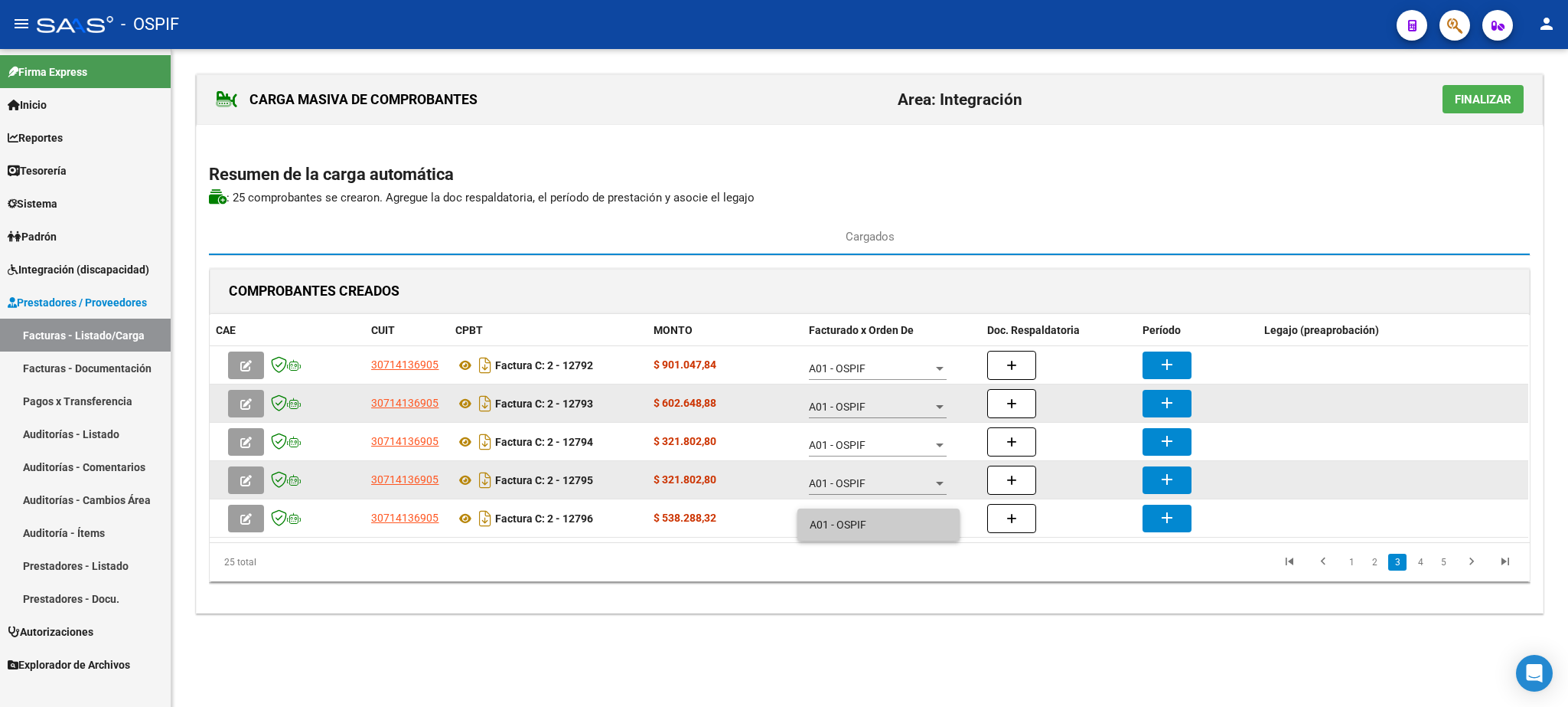
click at [893, 525] on span "A01 - OSPIF" at bounding box center [878, 524] width 137 height 33
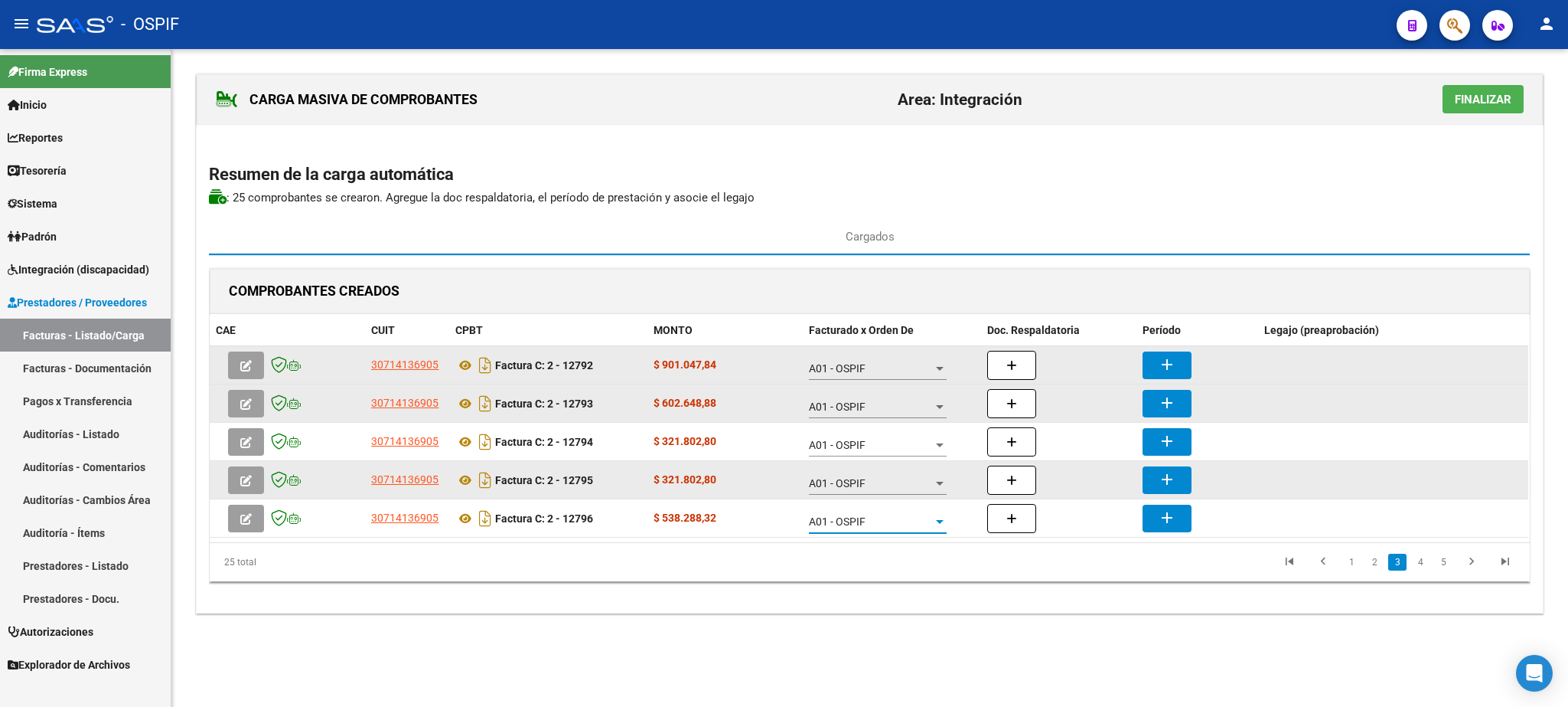
click at [1179, 377] on button "add" at bounding box center [1168, 365] width 49 height 27
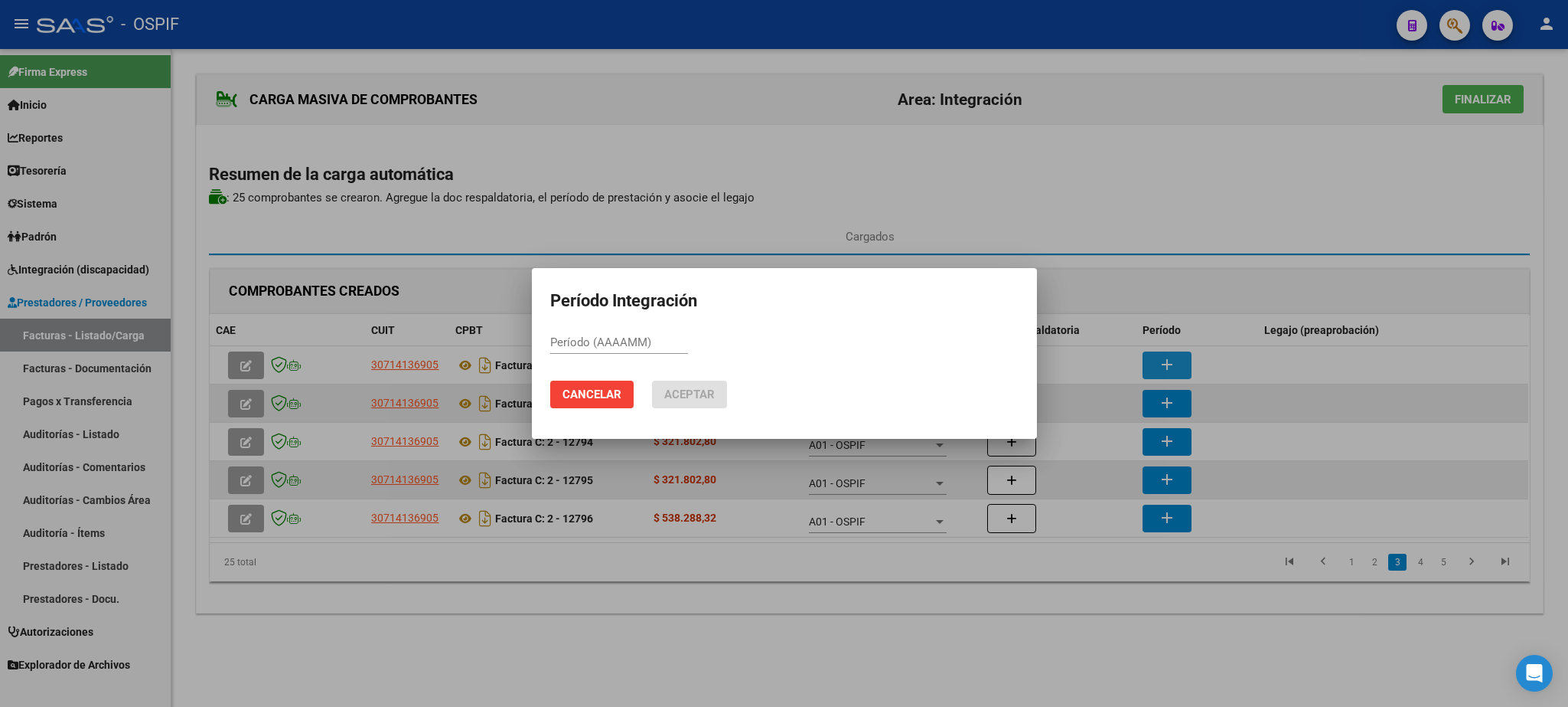
paste input "202508"
type input "202508"
click at [709, 391] on span "Aceptar" at bounding box center [690, 394] width 51 height 14
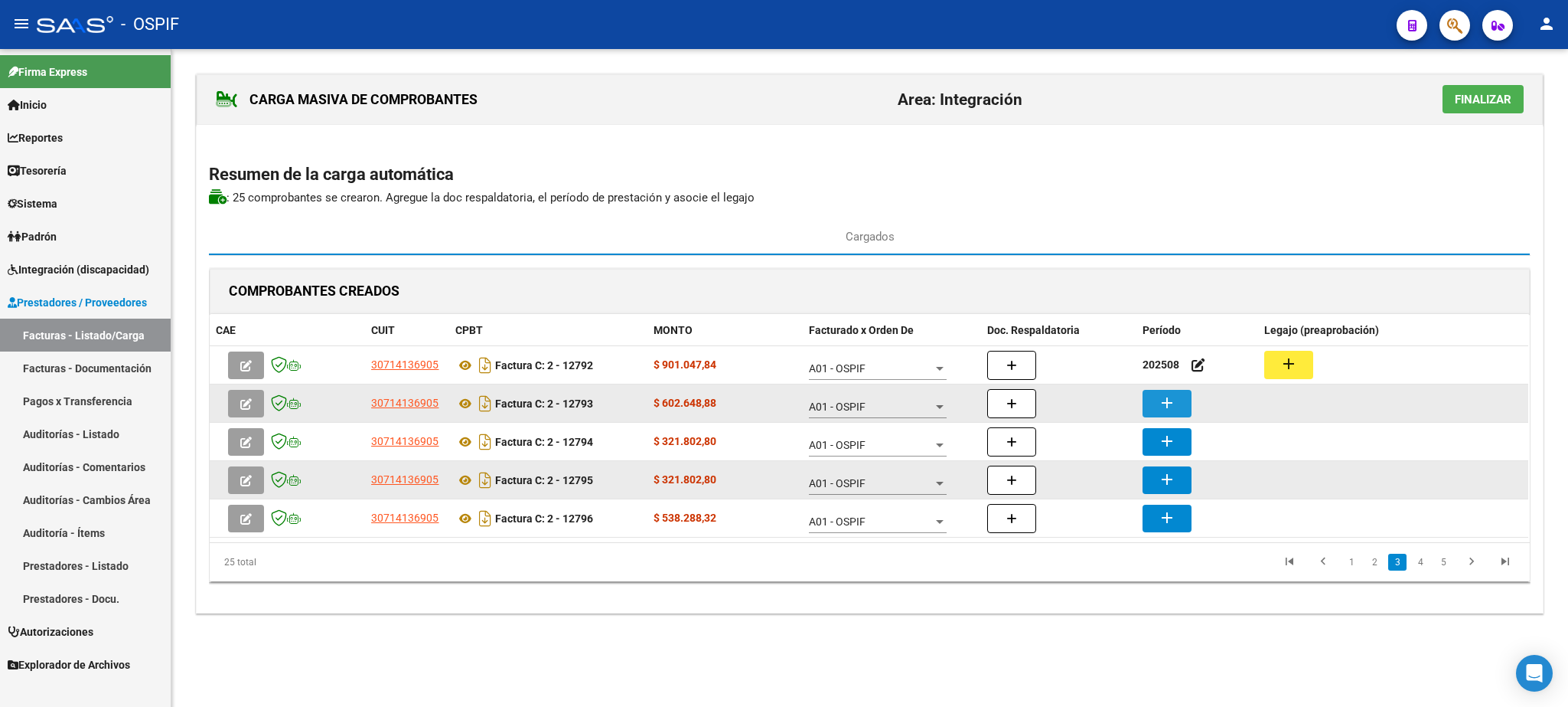
click at [1185, 408] on button "add" at bounding box center [1168, 403] width 49 height 27
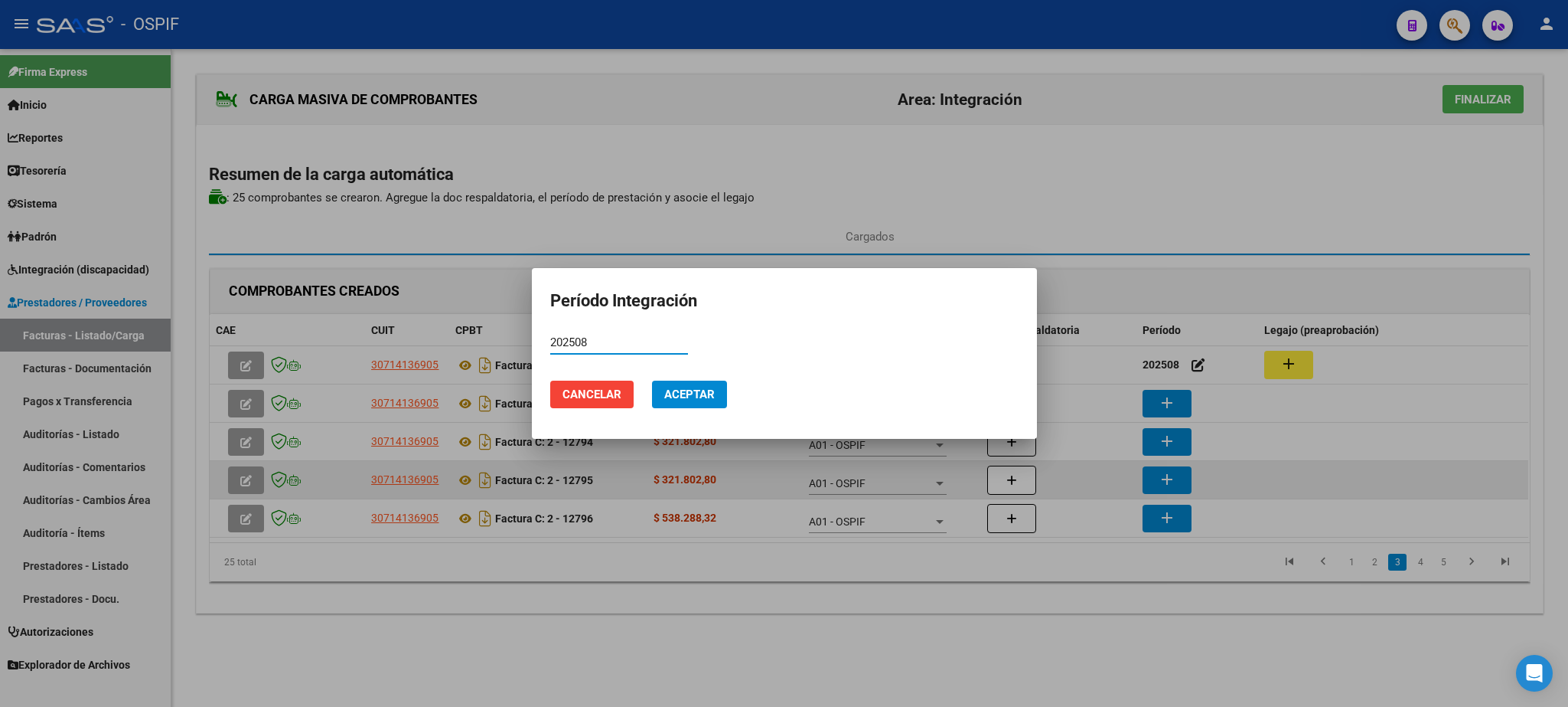
type input "202508"
click at [703, 395] on span "Aceptar" at bounding box center [690, 394] width 51 height 14
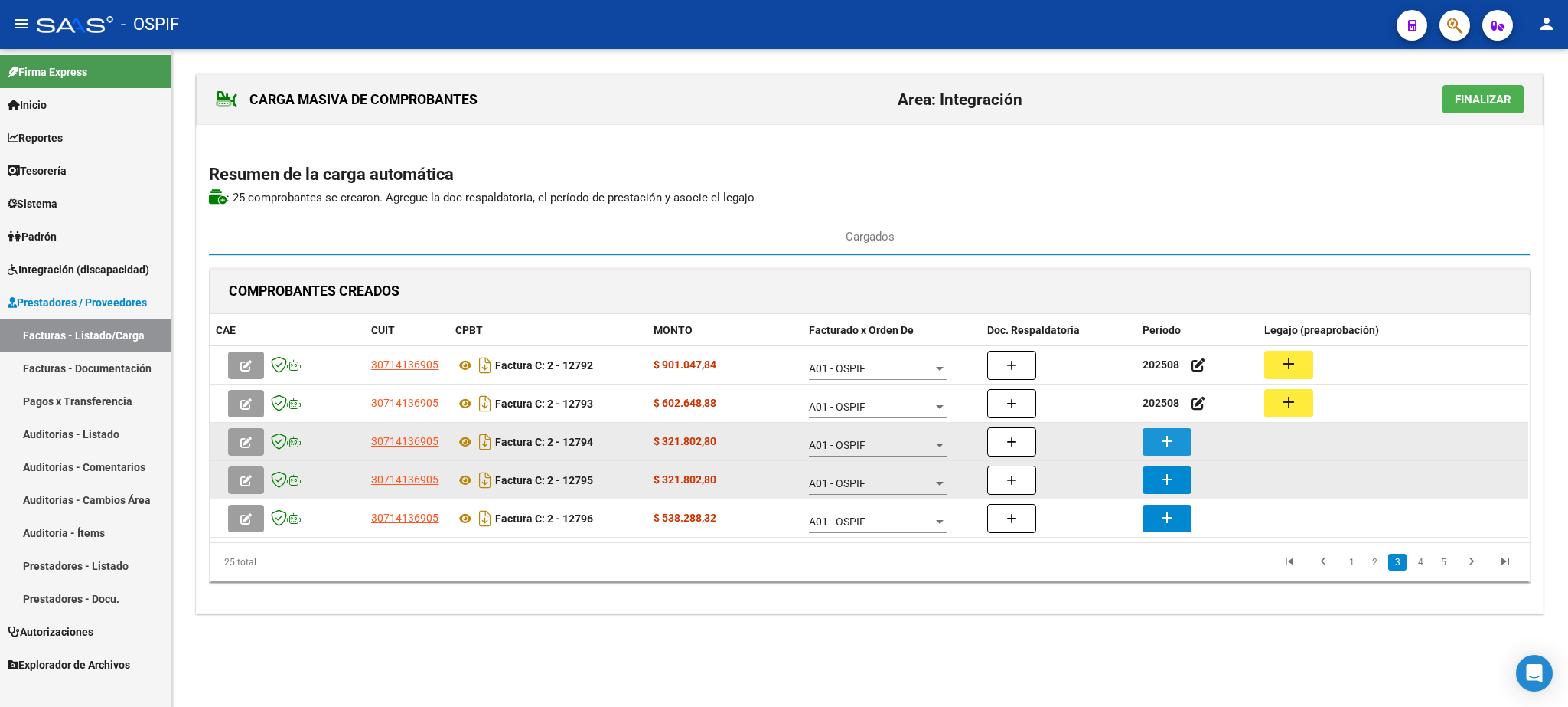
click at [1168, 433] on button "add" at bounding box center [1168, 441] width 49 height 27
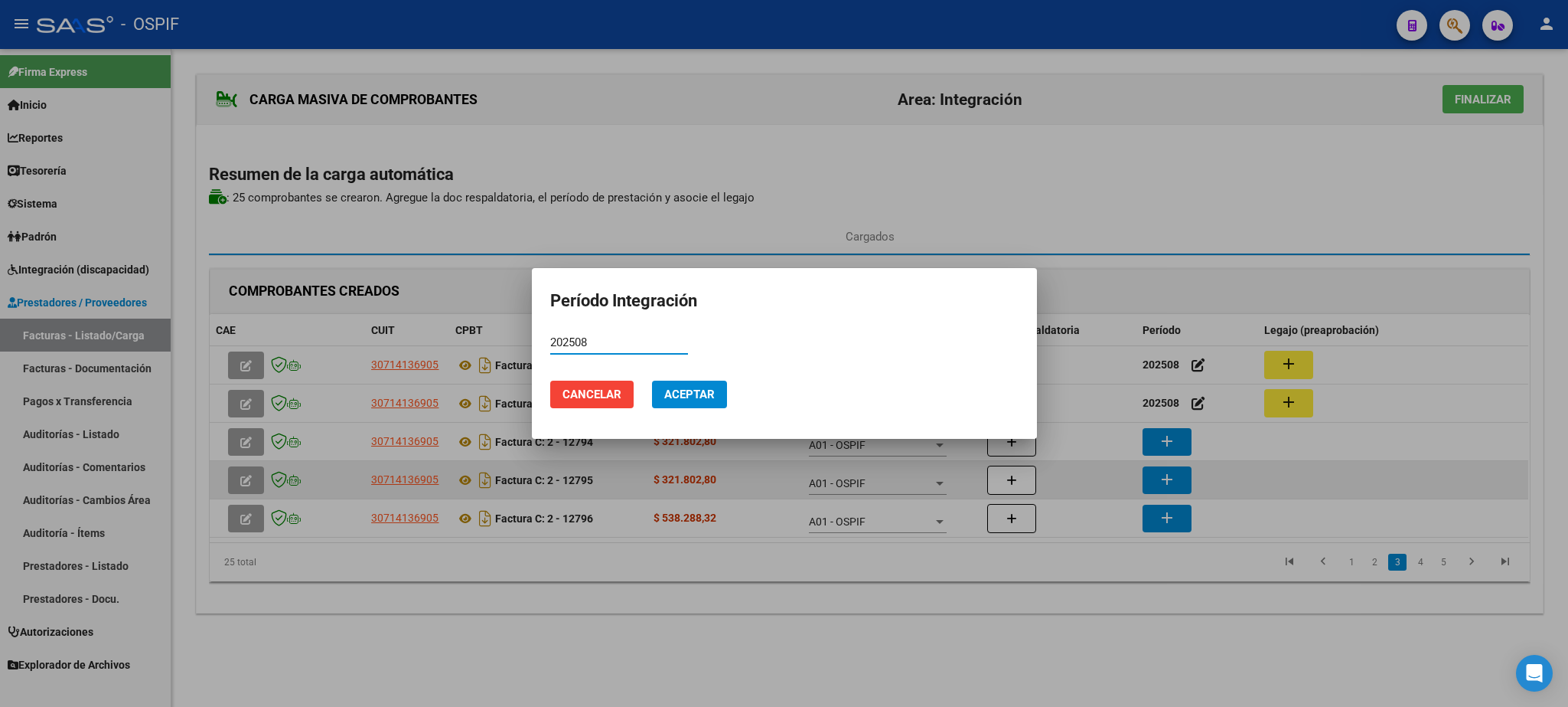
type input "202508"
click at [695, 394] on span "Aceptar" at bounding box center [690, 394] width 51 height 14
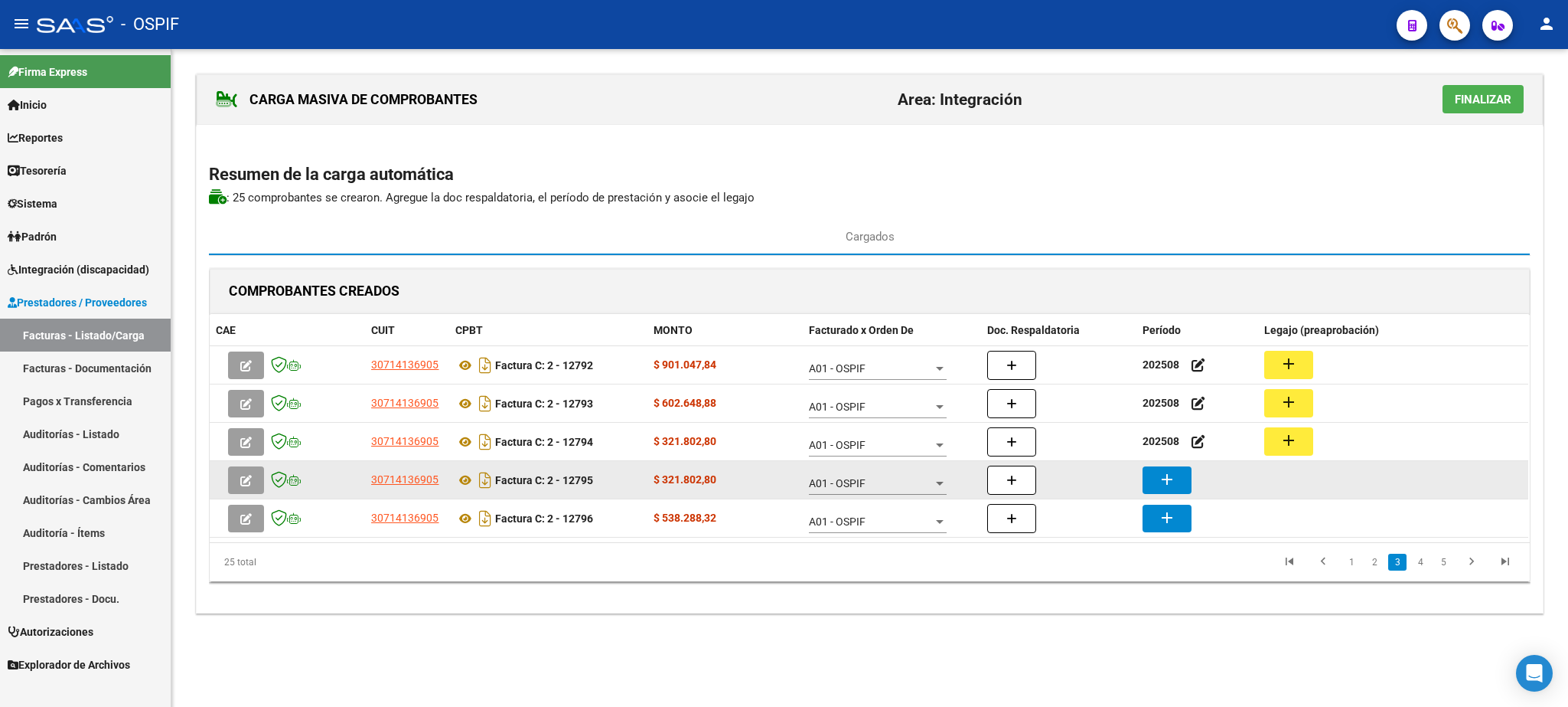
click at [1155, 479] on button "add" at bounding box center [1168, 480] width 49 height 27
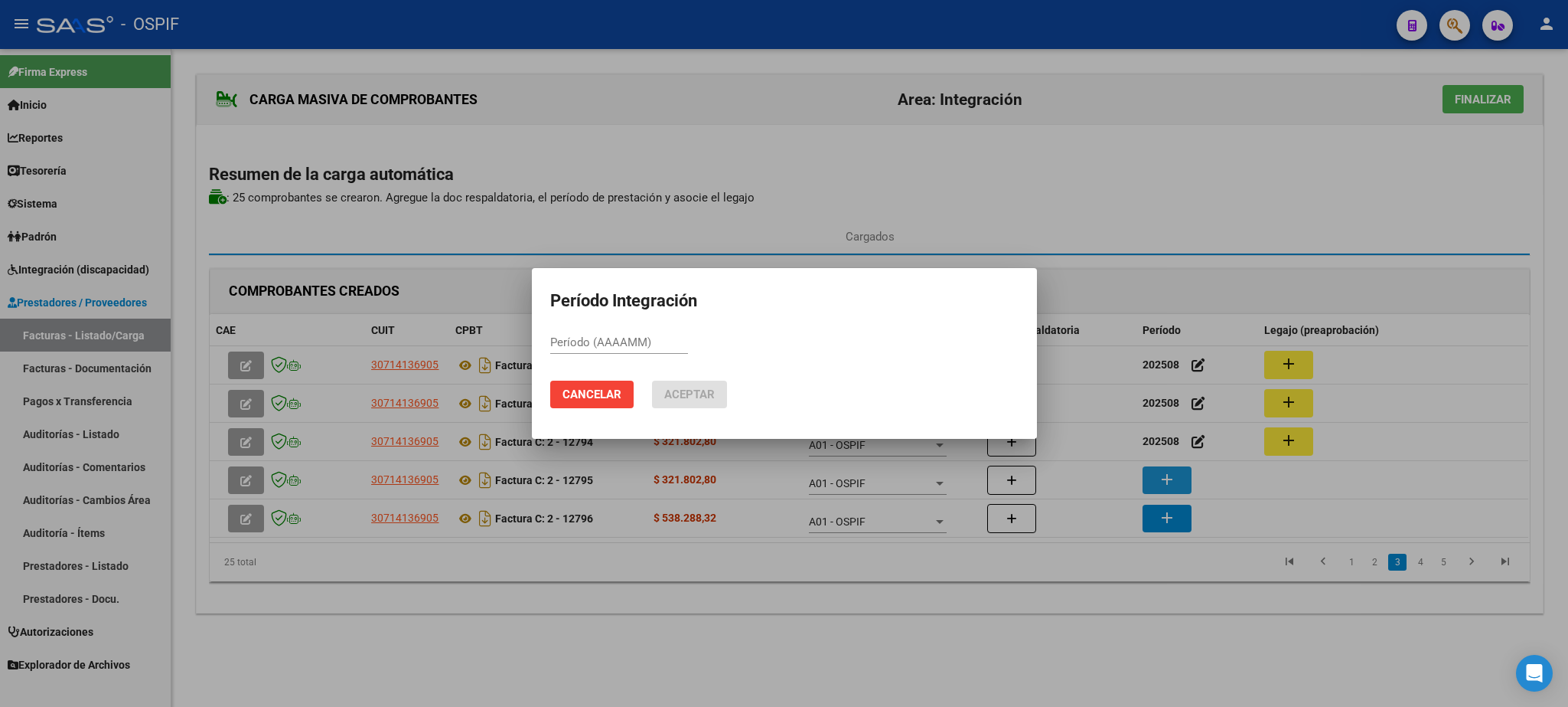
paste input "202508"
type input "202508"
click at [695, 388] on span "Aceptar" at bounding box center [690, 394] width 51 height 14
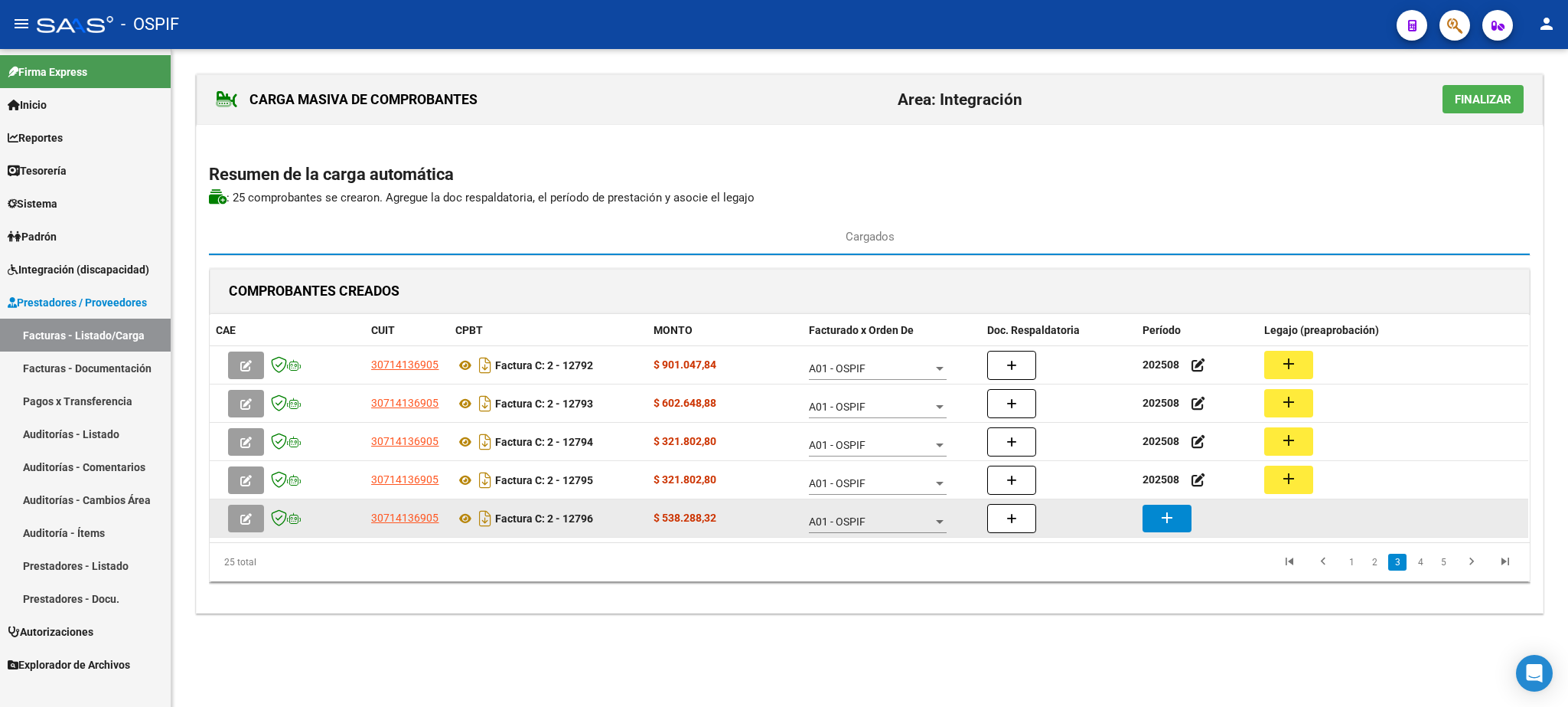
click at [1168, 517] on mat-icon "add" at bounding box center [1167, 517] width 18 height 18
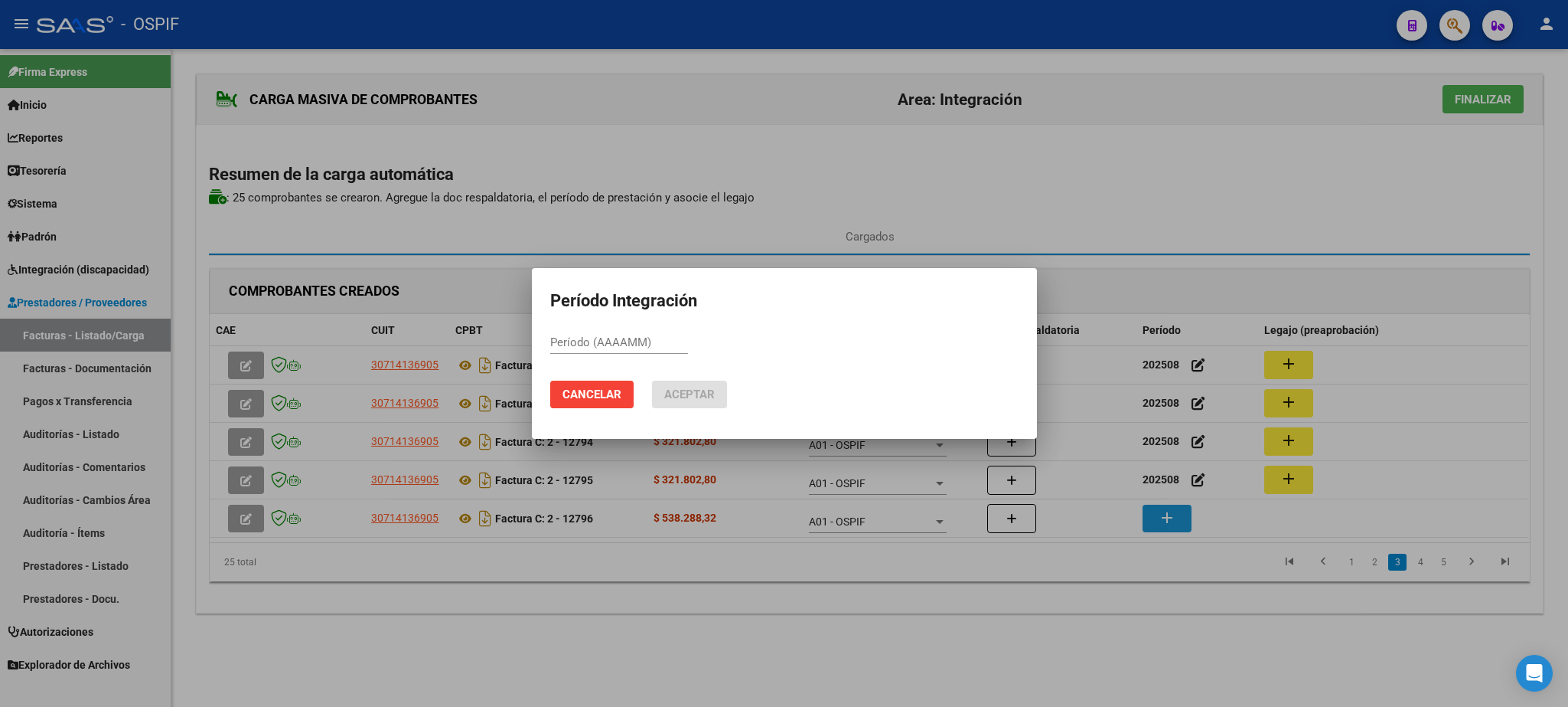
paste input "202508"
type input "202508"
click at [698, 400] on span "Aceptar" at bounding box center [690, 394] width 51 height 14
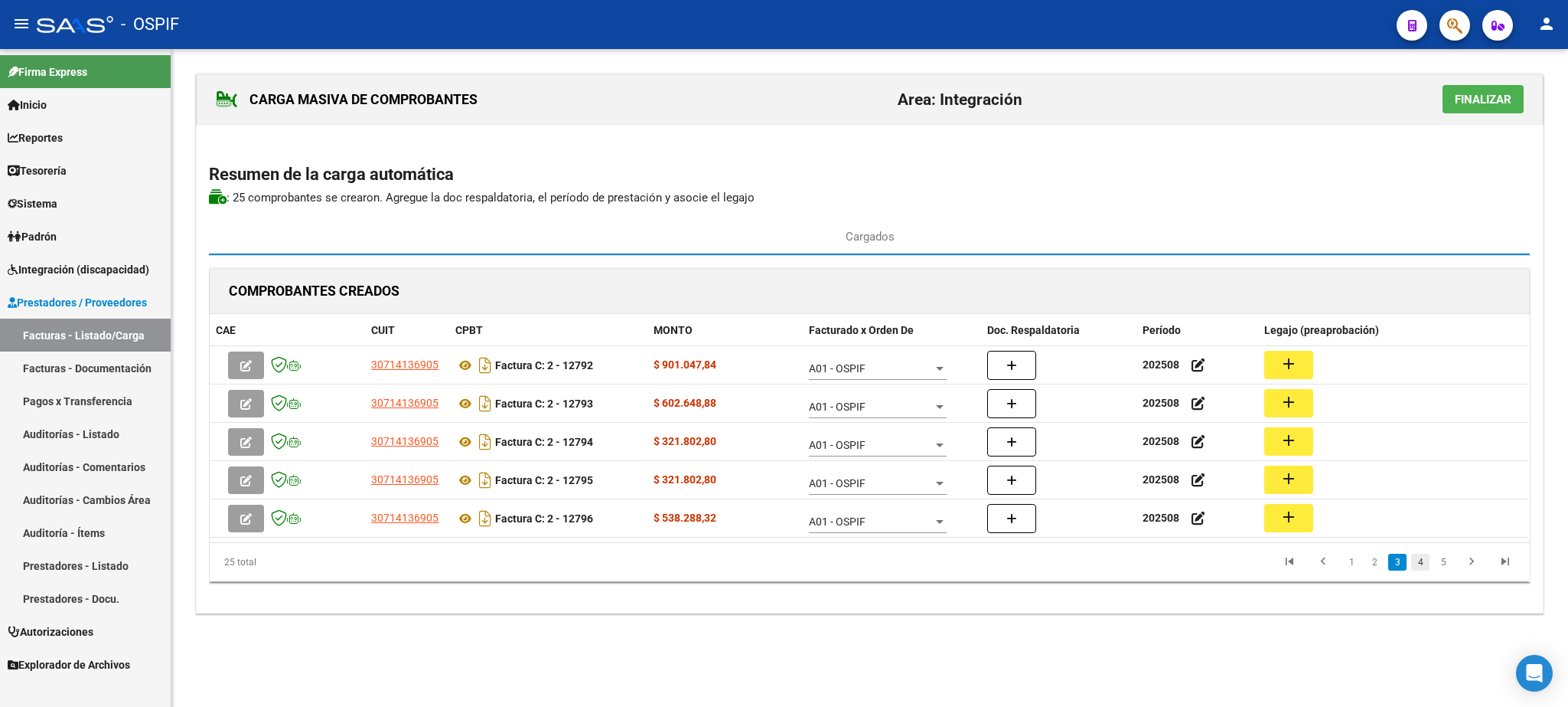
click at [1414, 561] on link "4" at bounding box center [1421, 561] width 18 height 17
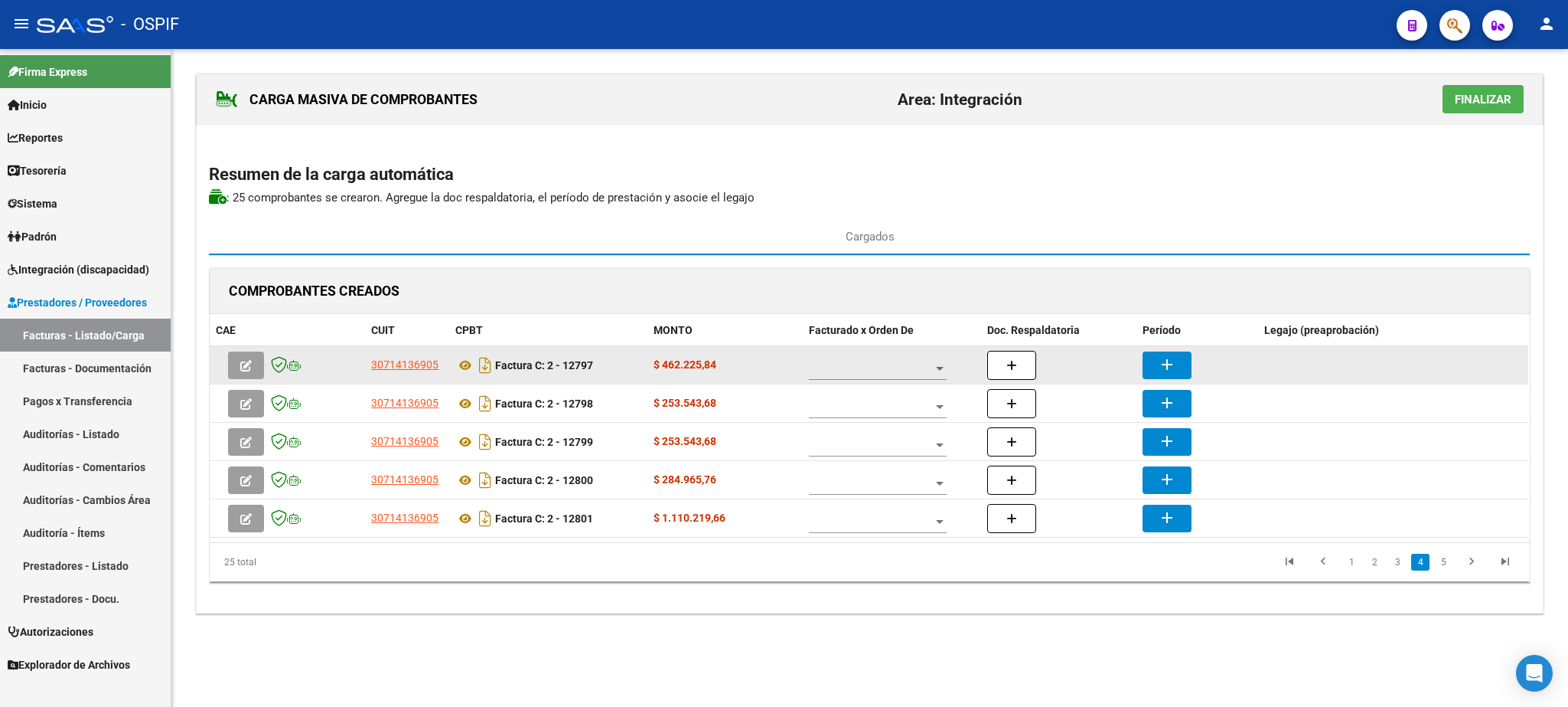
click at [921, 356] on div at bounding box center [878, 364] width 137 height 31
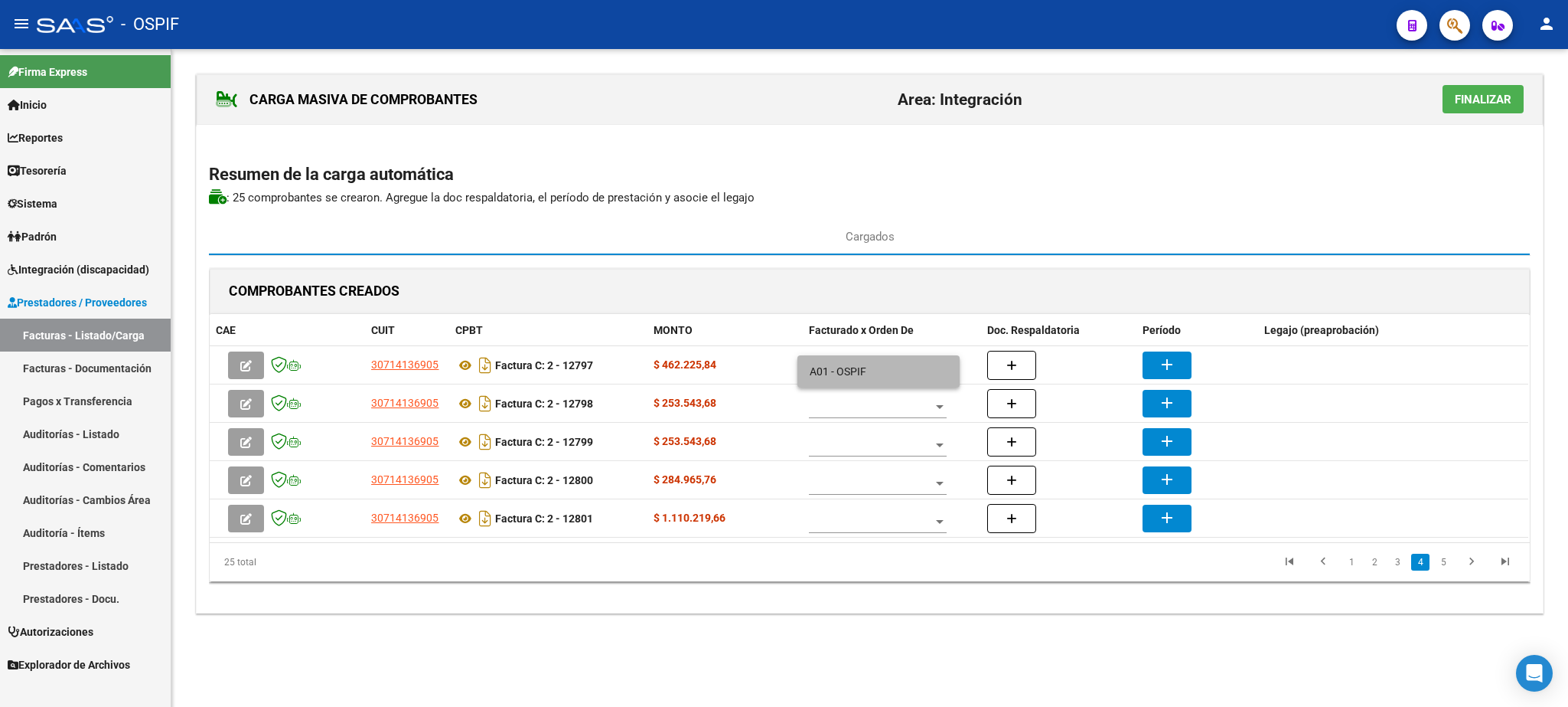
click at [878, 369] on span "A01 - OSPIF" at bounding box center [878, 372] width 137 height 33
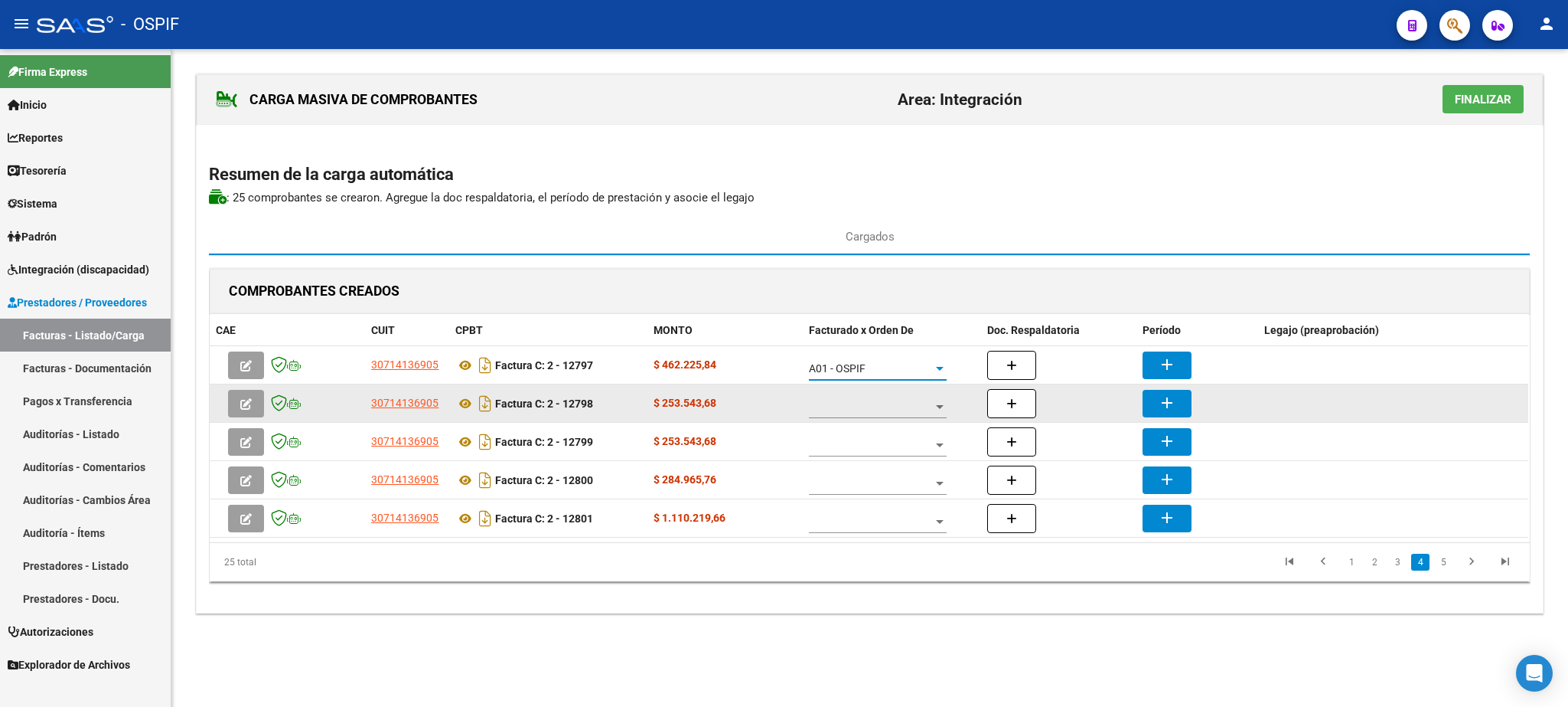
click at [936, 411] on div at bounding box center [939, 408] width 14 height 13
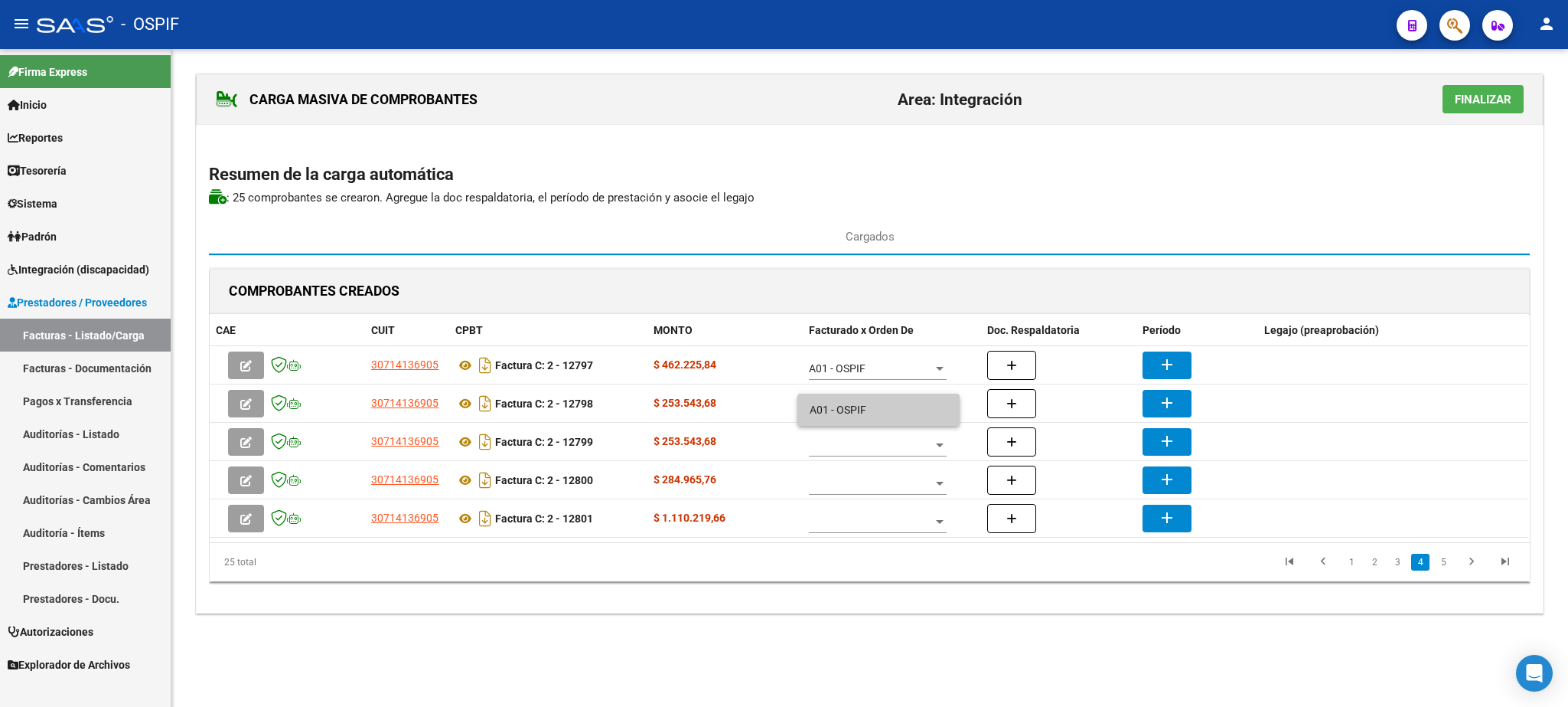
click at [874, 411] on span "A01 - OSPIF" at bounding box center [878, 410] width 137 height 33
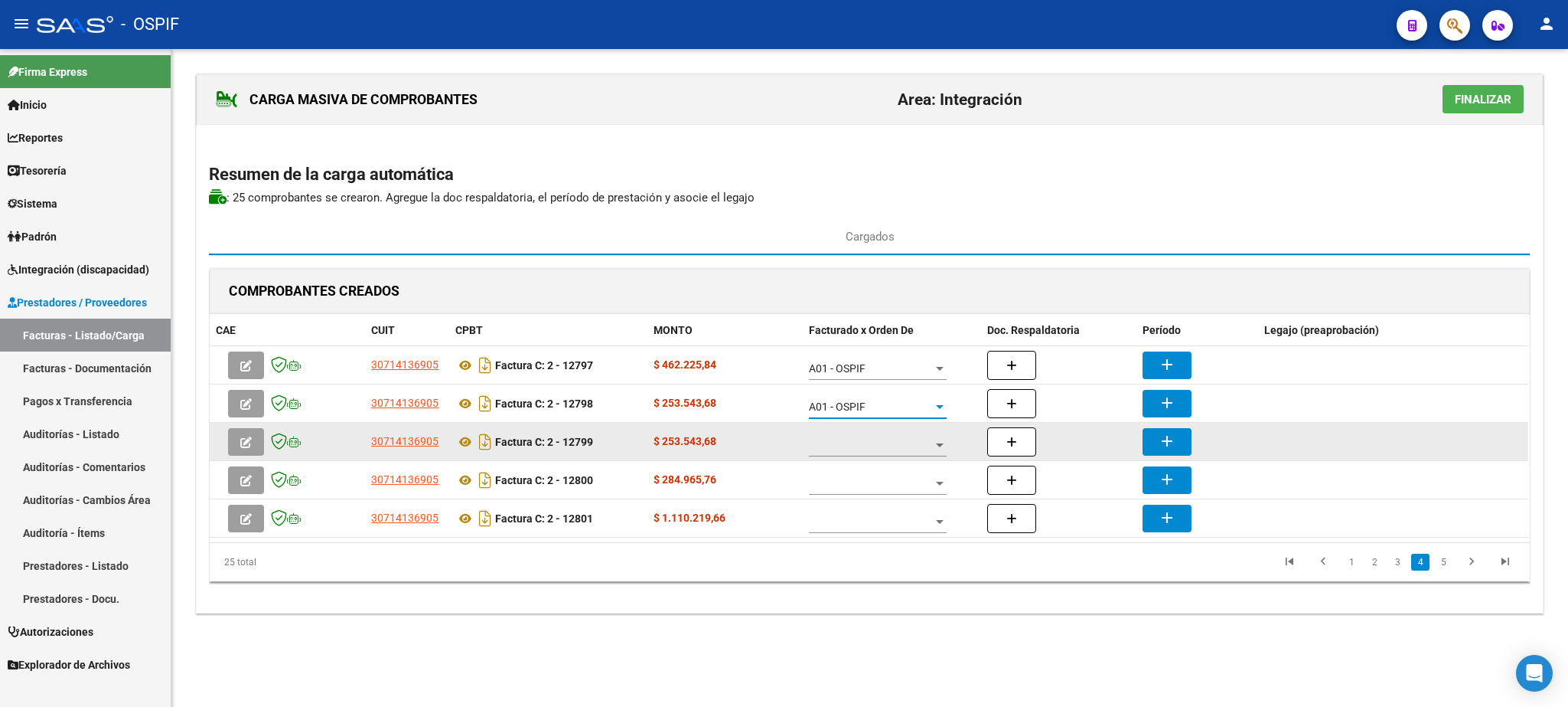
click at [845, 441] on div at bounding box center [878, 441] width 137 height 31
click at [845, 441] on span "A01 - OSPIF" at bounding box center [878, 448] width 137 height 33
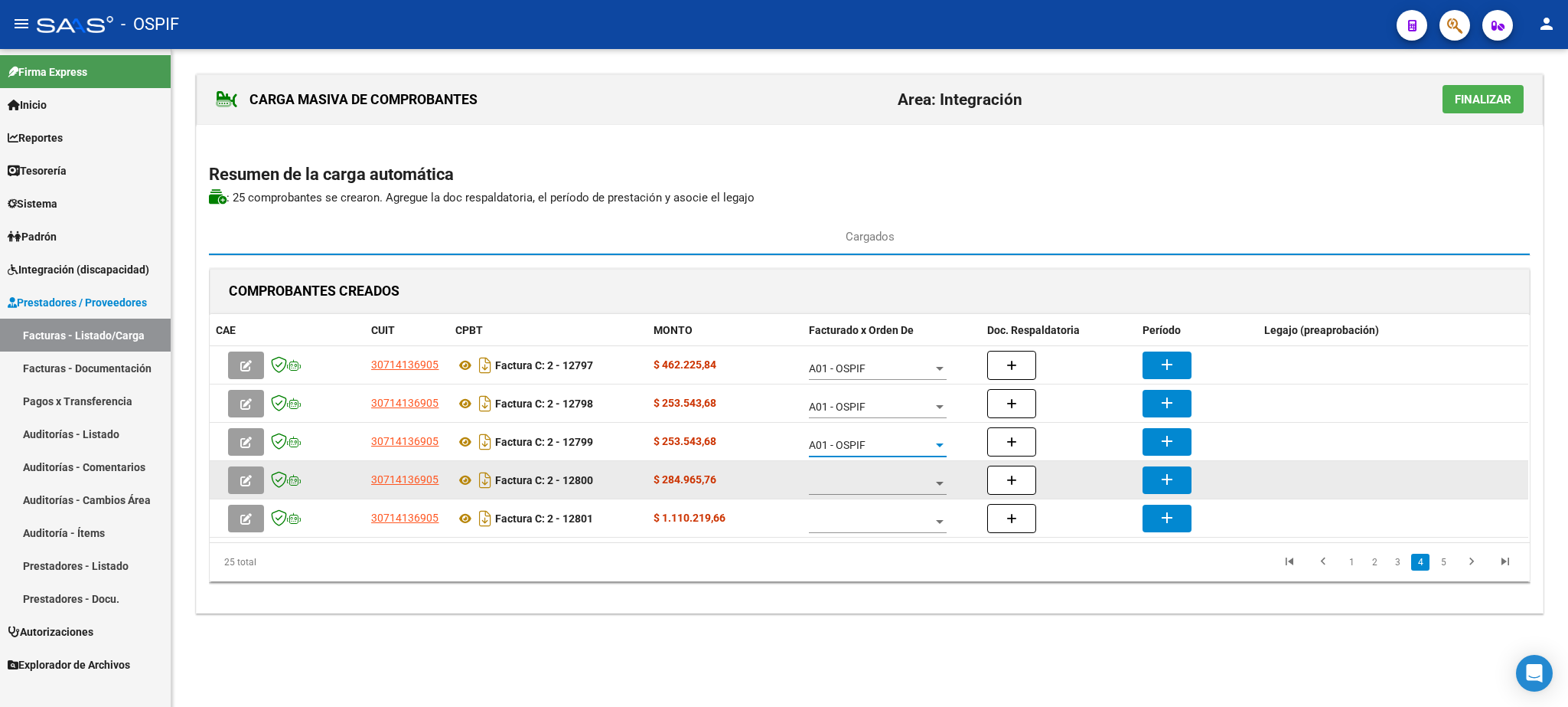
click at [858, 485] on span at bounding box center [870, 484] width 124 height 13
click at [858, 485] on span "A01 - OSPIF" at bounding box center [866, 486] width 113 height 33
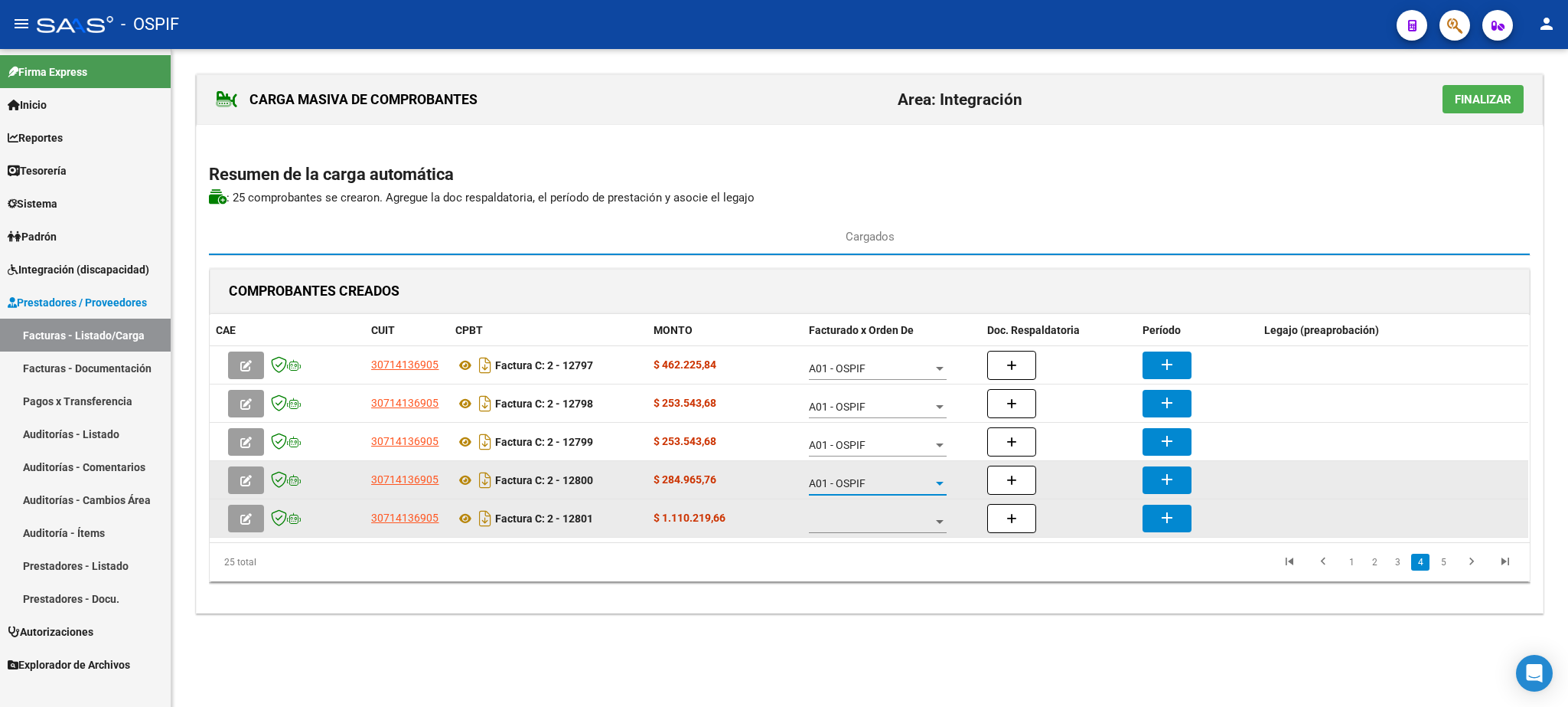
click at [875, 525] on span at bounding box center [870, 522] width 124 height 13
click at [875, 525] on span "A01 - OSPIF" at bounding box center [878, 524] width 137 height 33
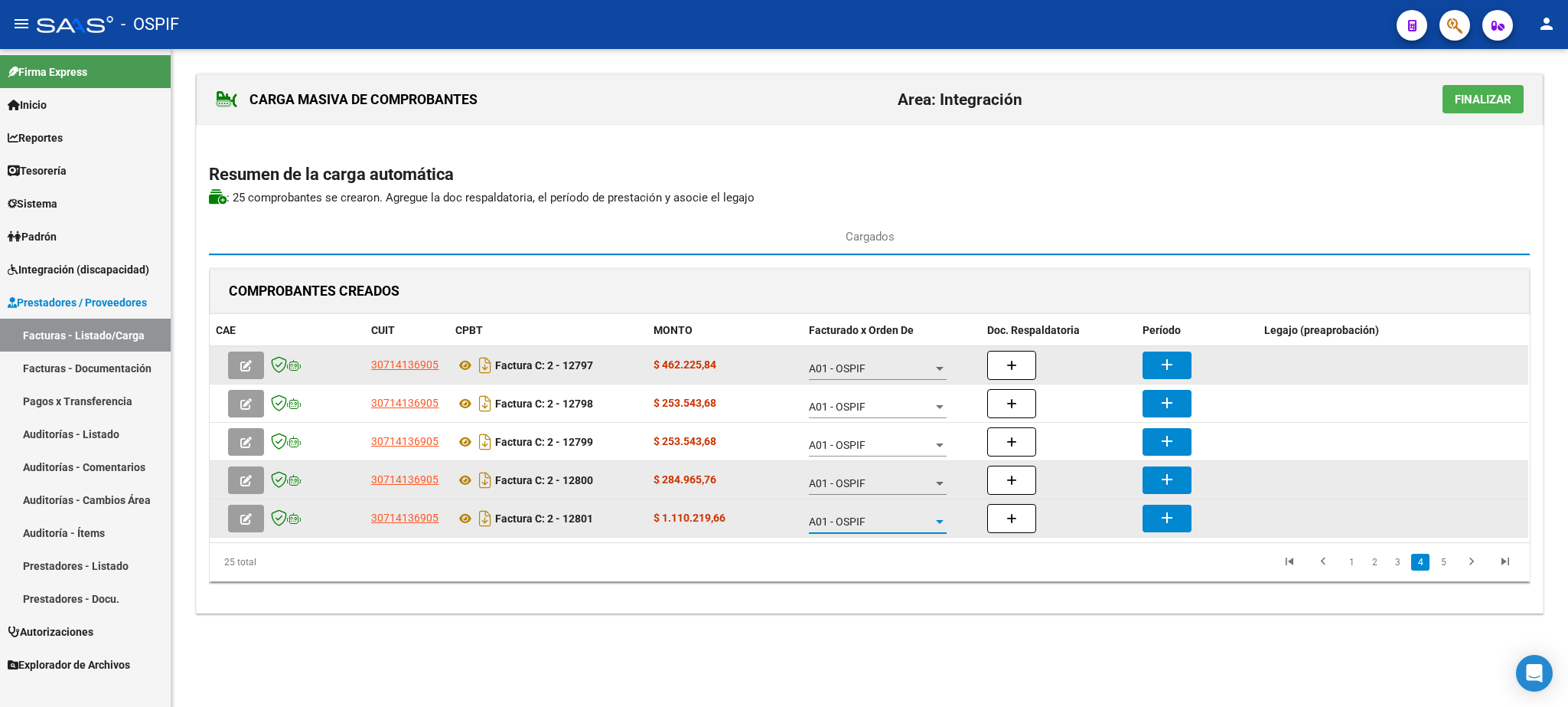
click at [1182, 370] on button "add" at bounding box center [1168, 365] width 49 height 27
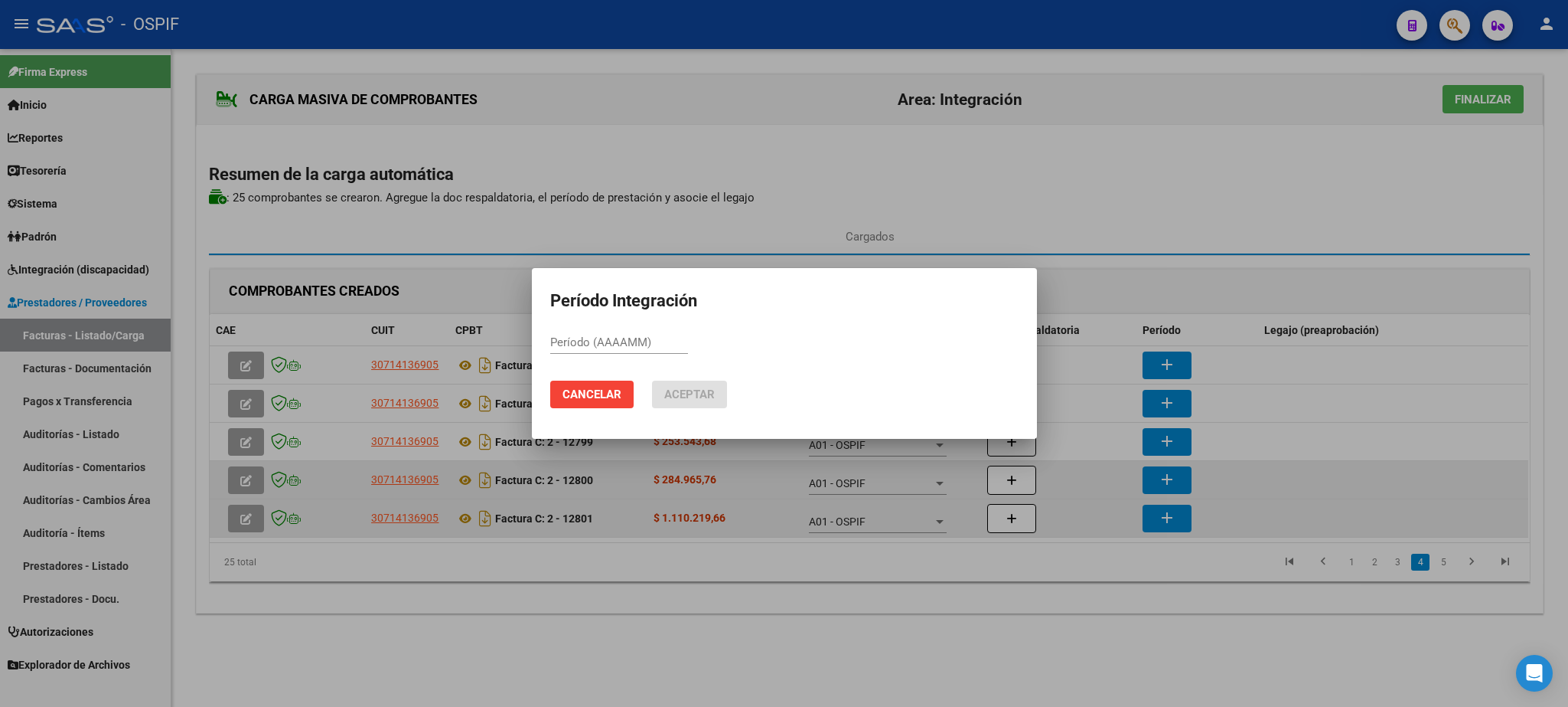
paste input "202508"
type input "202508"
click at [696, 394] on span "Aceptar" at bounding box center [690, 394] width 51 height 14
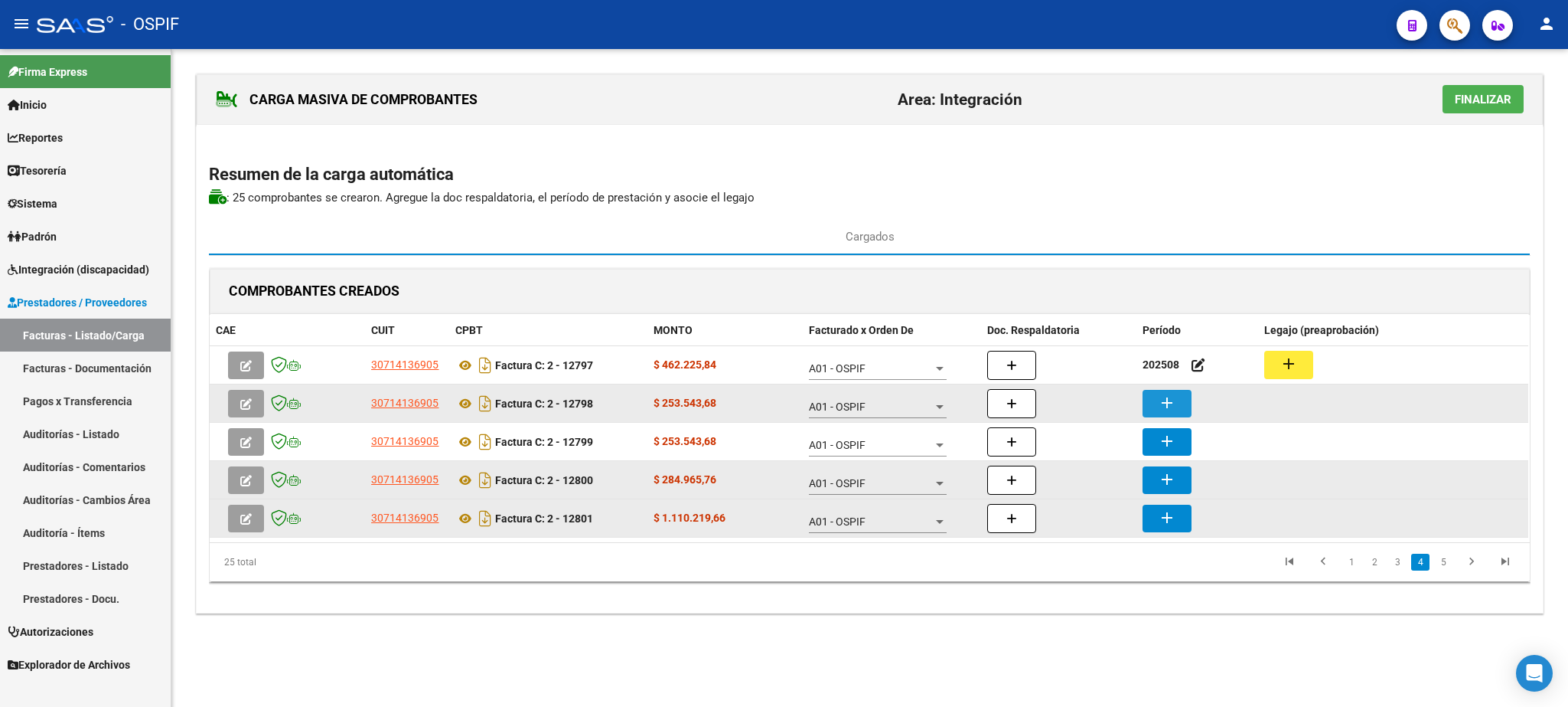
click at [1187, 403] on button "add" at bounding box center [1168, 403] width 49 height 27
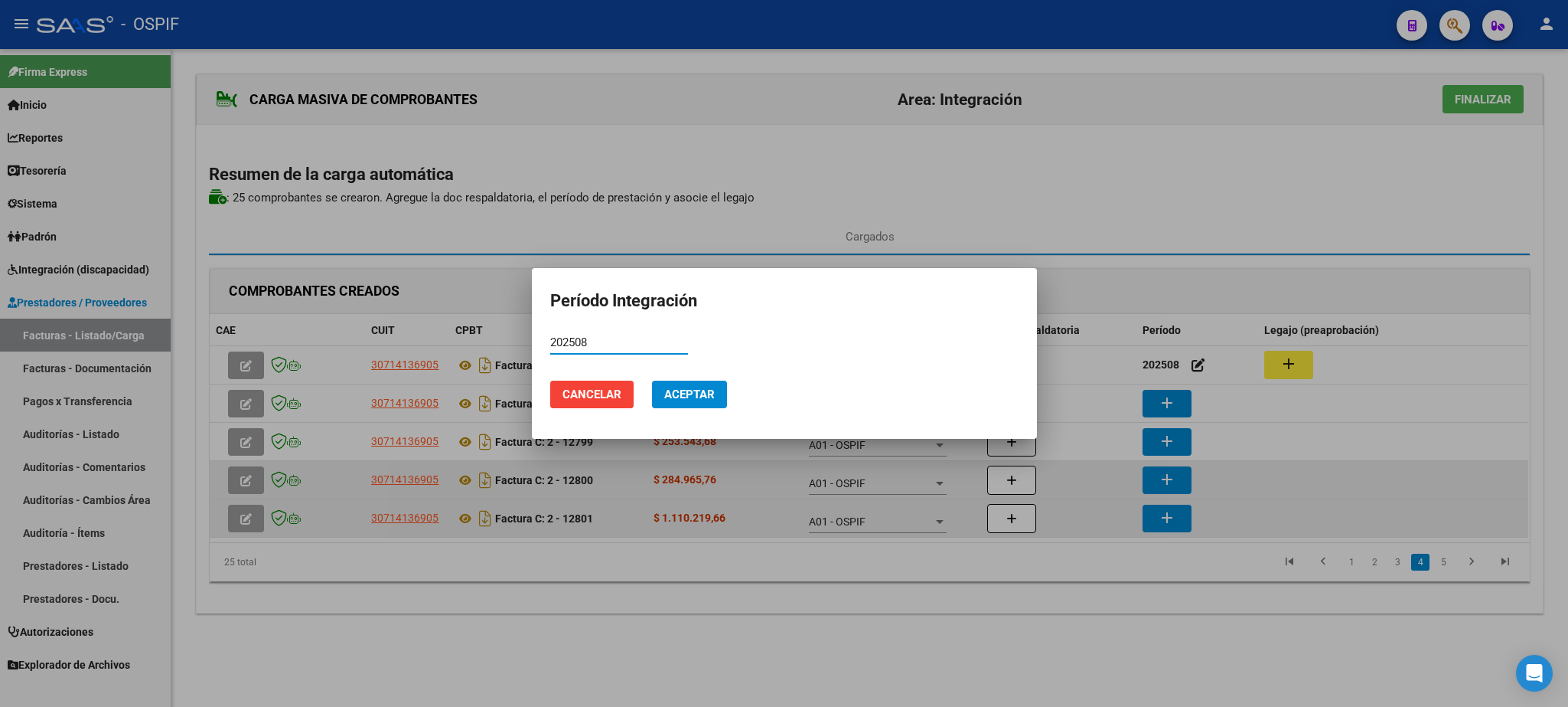
type input "202508"
click at [700, 388] on span "Aceptar" at bounding box center [690, 394] width 51 height 14
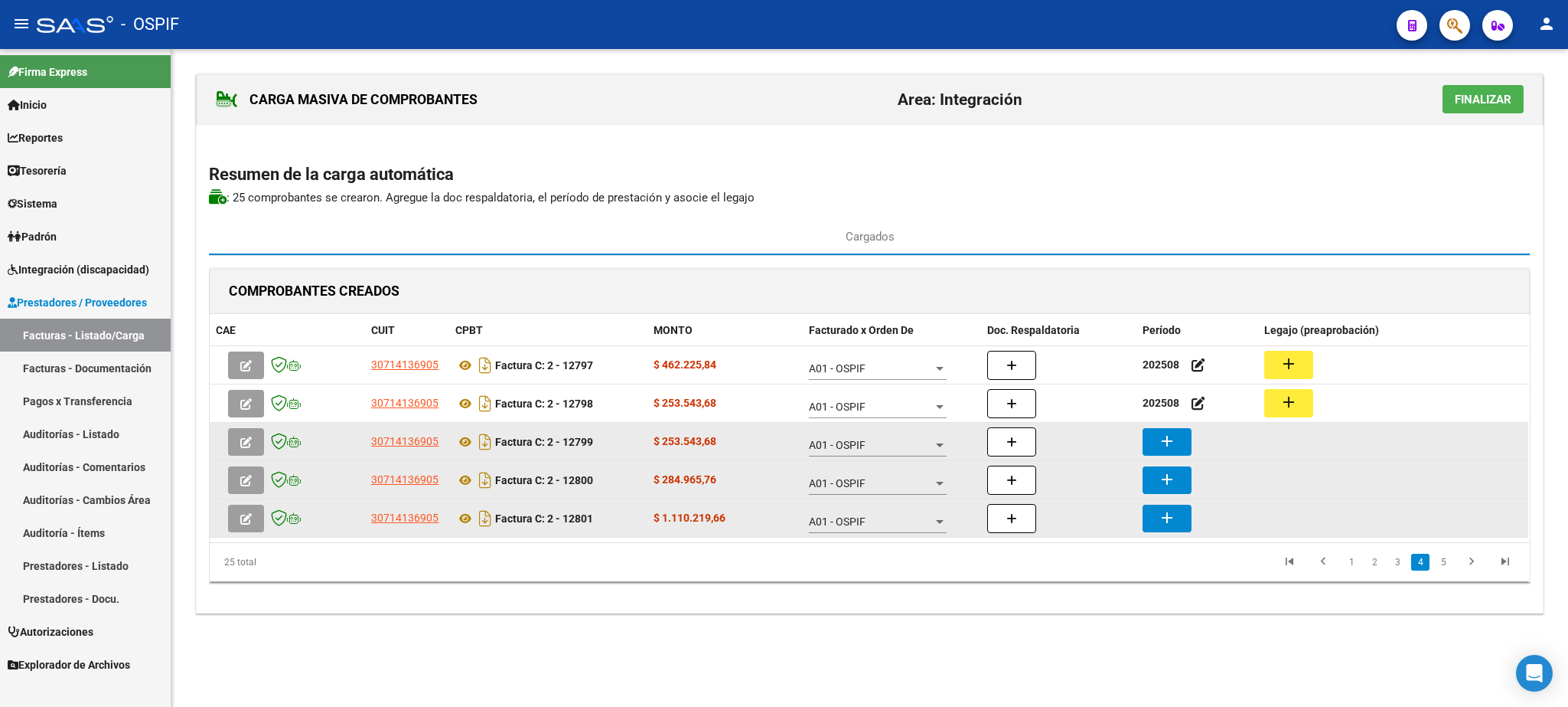
click at [1159, 443] on button "add" at bounding box center [1168, 441] width 49 height 27
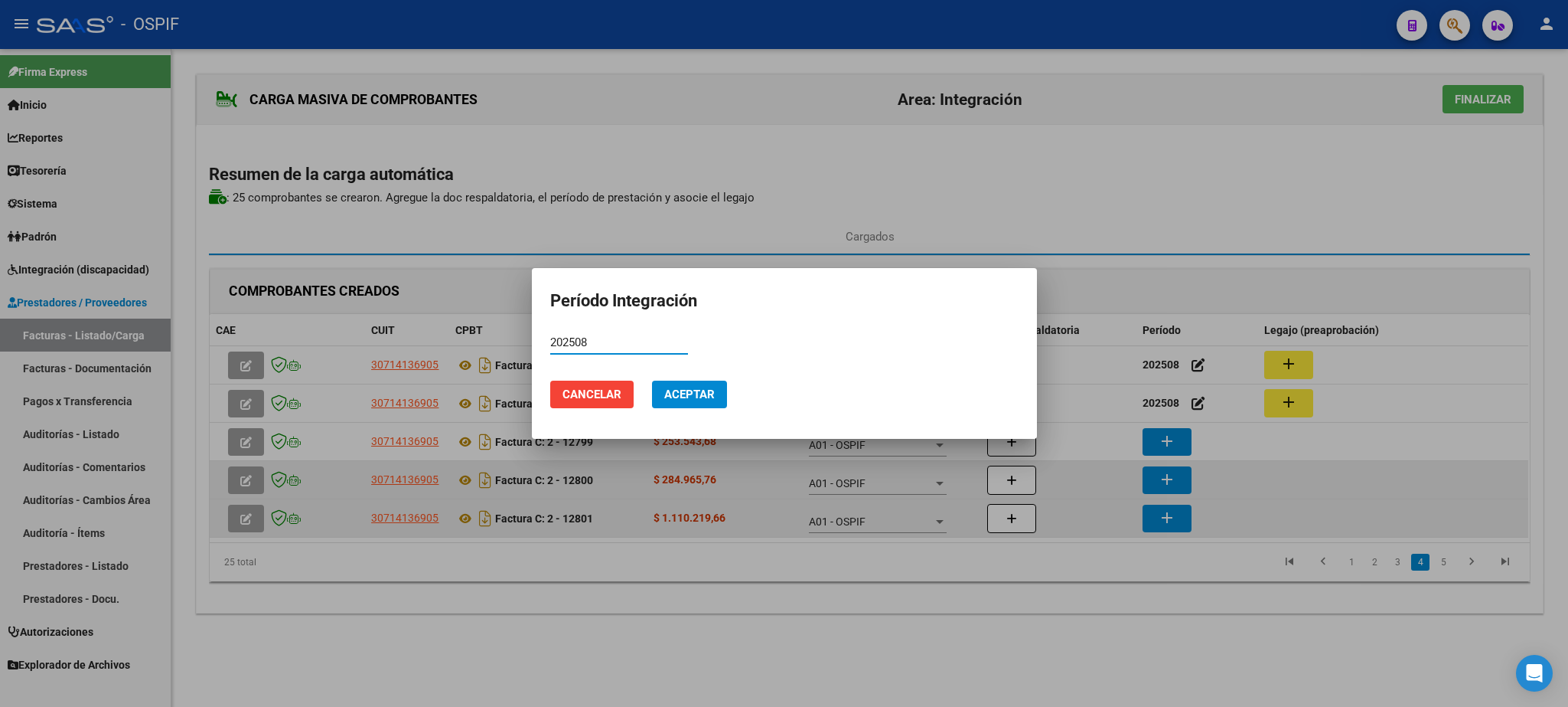
type input "202508"
click at [709, 379] on mat-dialog-actions "Cancelar Aceptar" at bounding box center [784, 394] width 468 height 52
click at [703, 382] on button "Aceptar" at bounding box center [690, 394] width 75 height 27
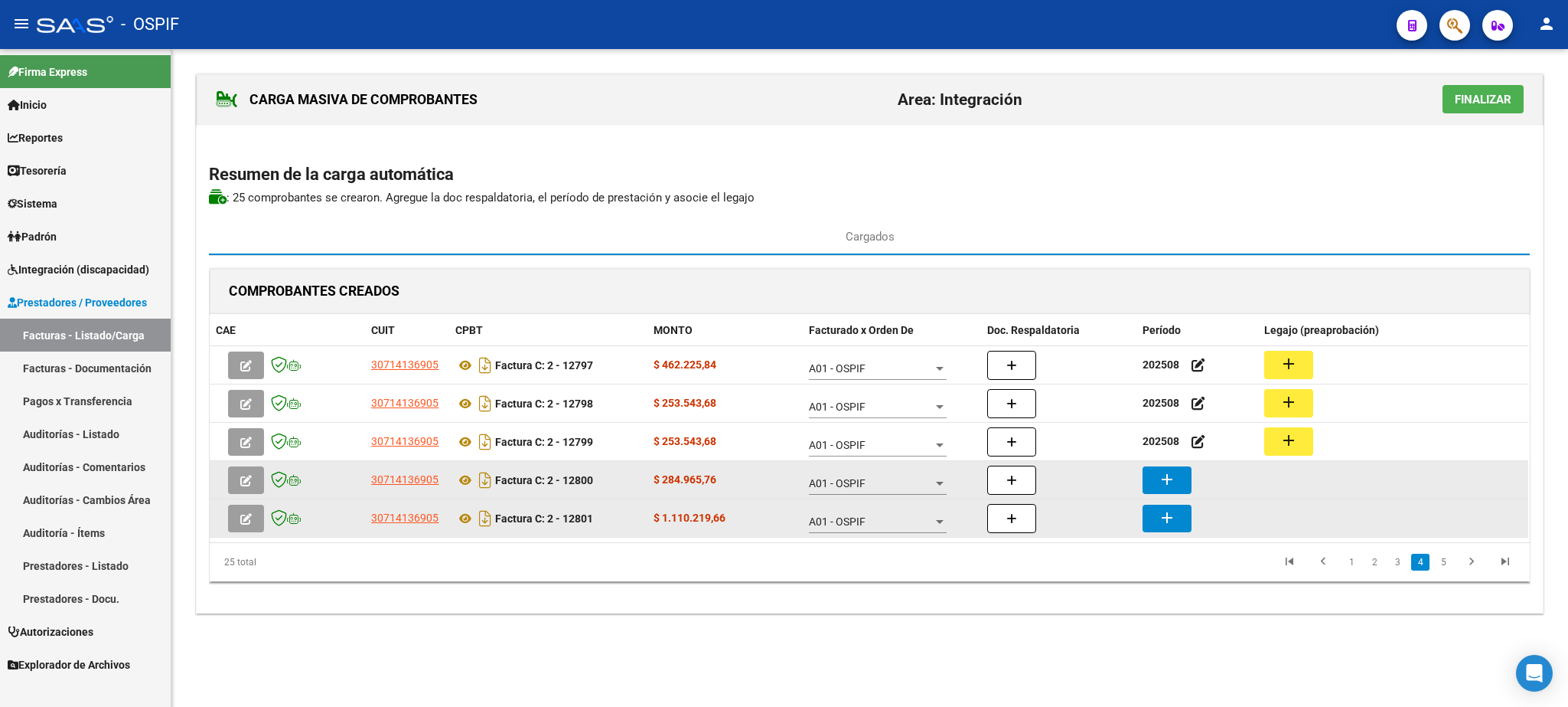
click at [1168, 485] on mat-icon "add" at bounding box center [1167, 479] width 18 height 18
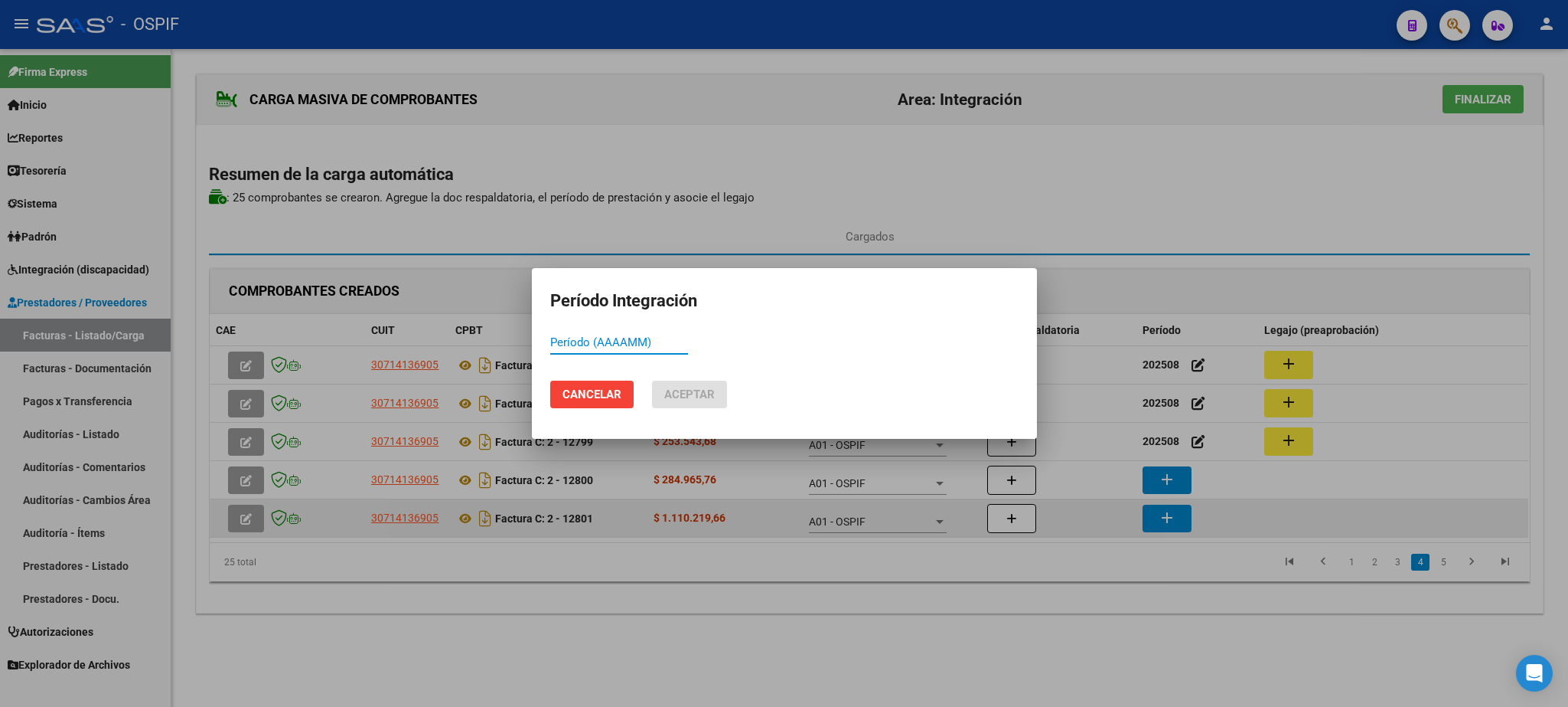
paste input "202508"
type input "202508"
click at [684, 385] on button "Aceptar" at bounding box center [690, 394] width 75 height 27
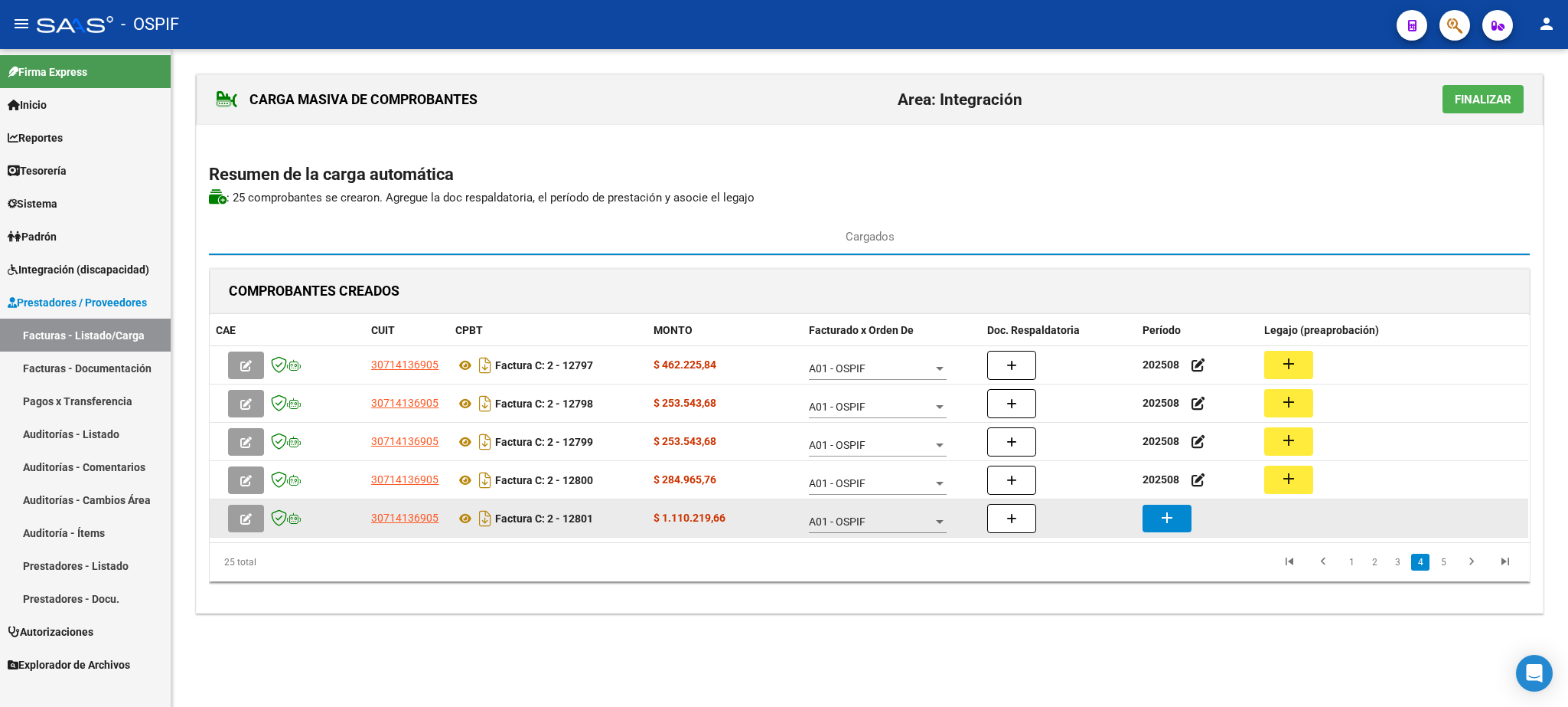
click at [1177, 521] on mat-icon "add" at bounding box center [1167, 517] width 18 height 18
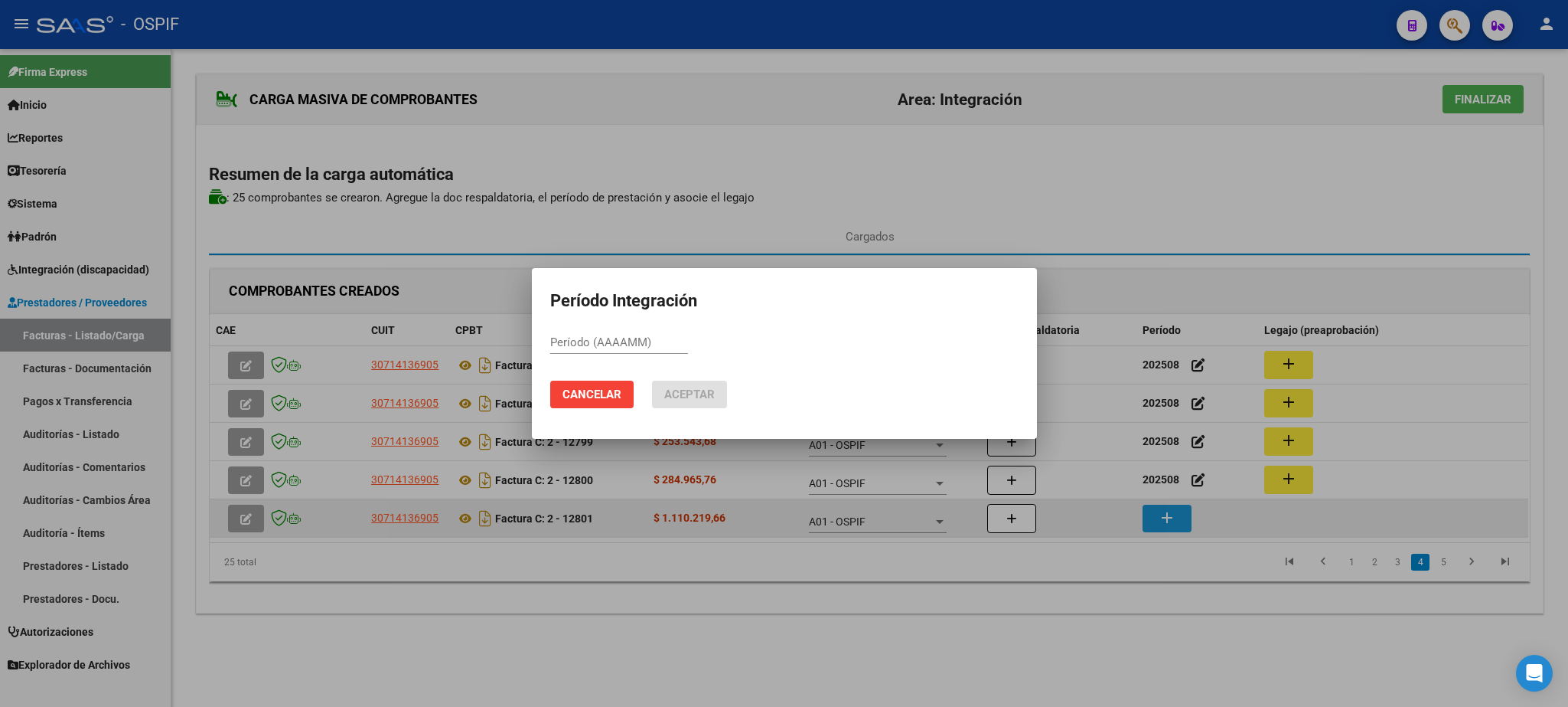
paste input "202508"
type input "202508"
click at [693, 398] on span "Aceptar" at bounding box center [690, 394] width 51 height 14
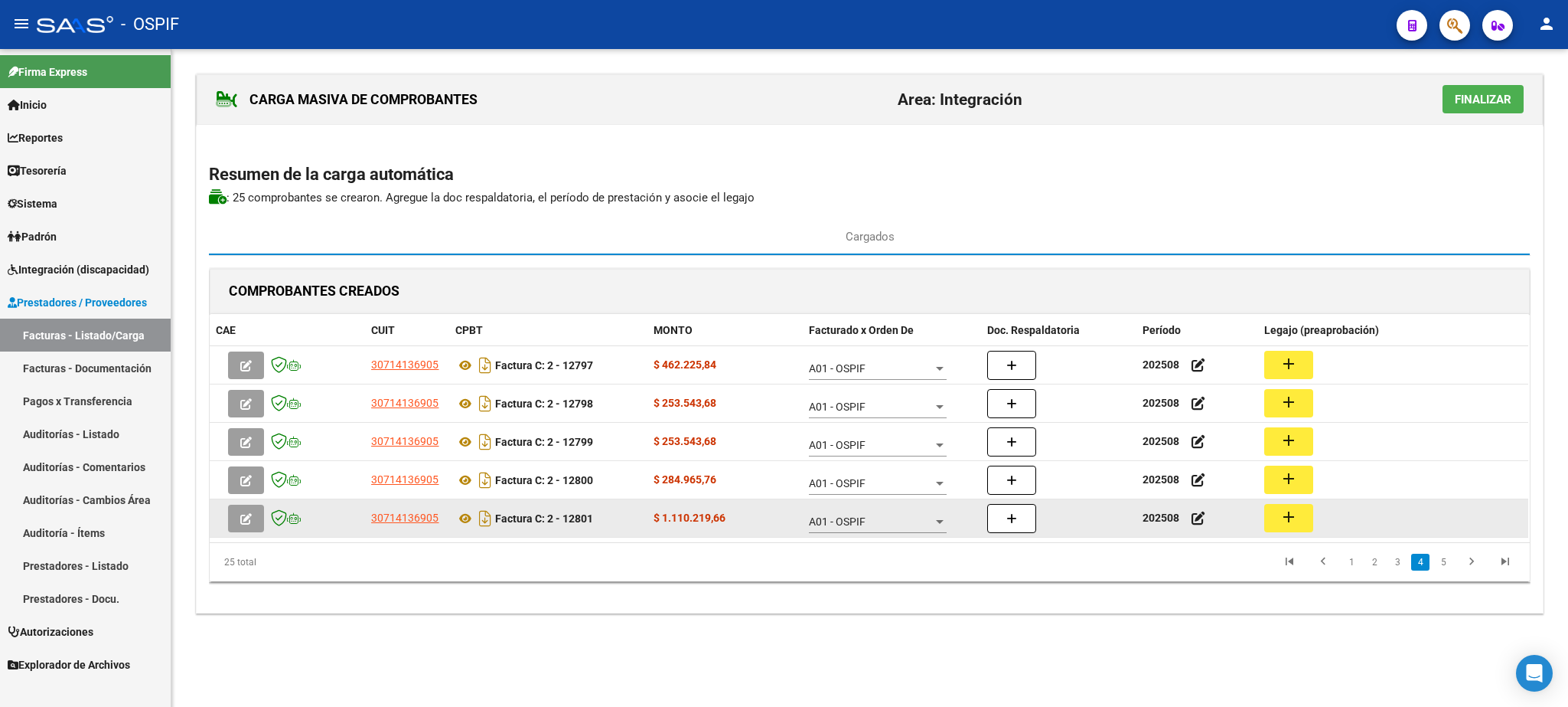
drag, startPoint x: 1444, startPoint y: 565, endPoint x: 1430, endPoint y: 565, distance: 14.0
click at [1438, 565] on link "5" at bounding box center [1443, 561] width 18 height 17
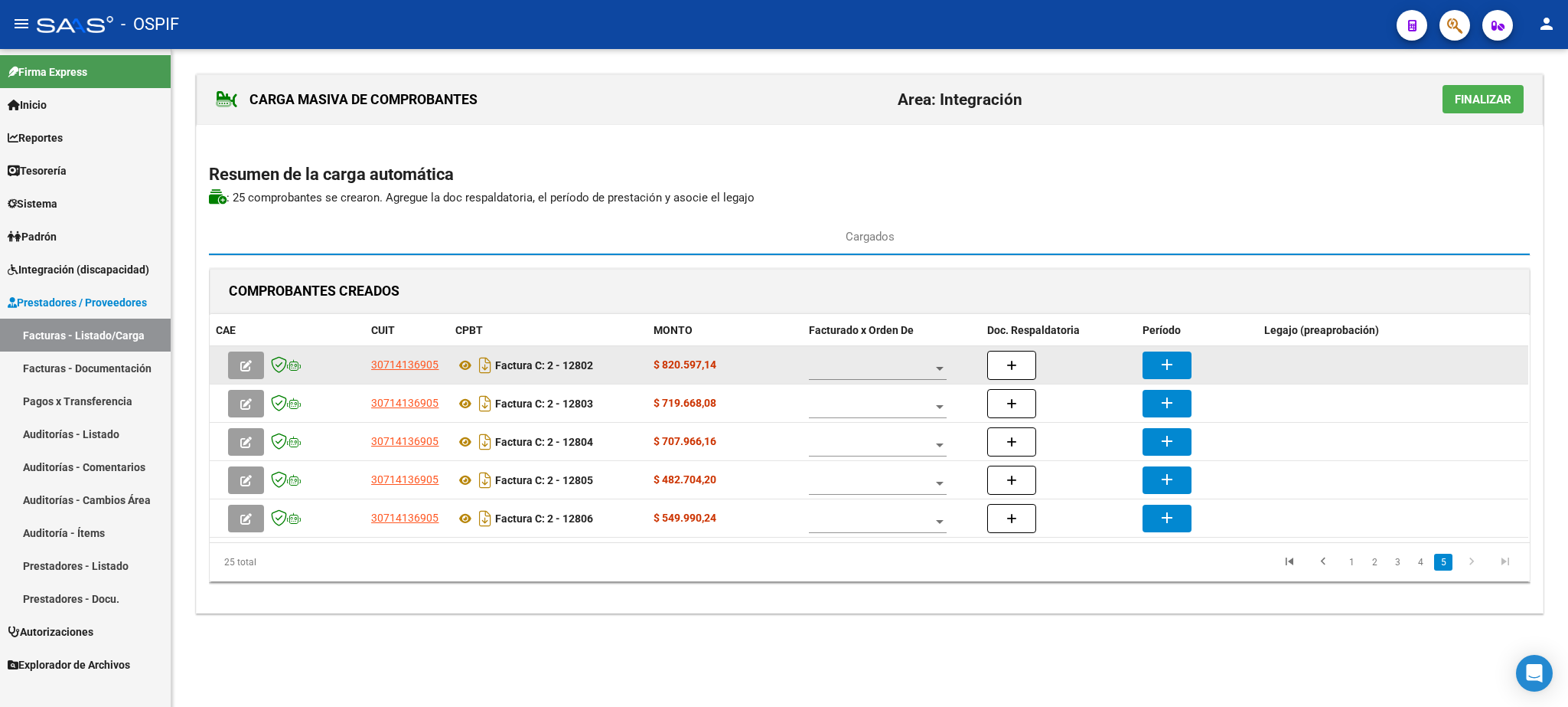
click at [878, 360] on div at bounding box center [878, 364] width 137 height 31
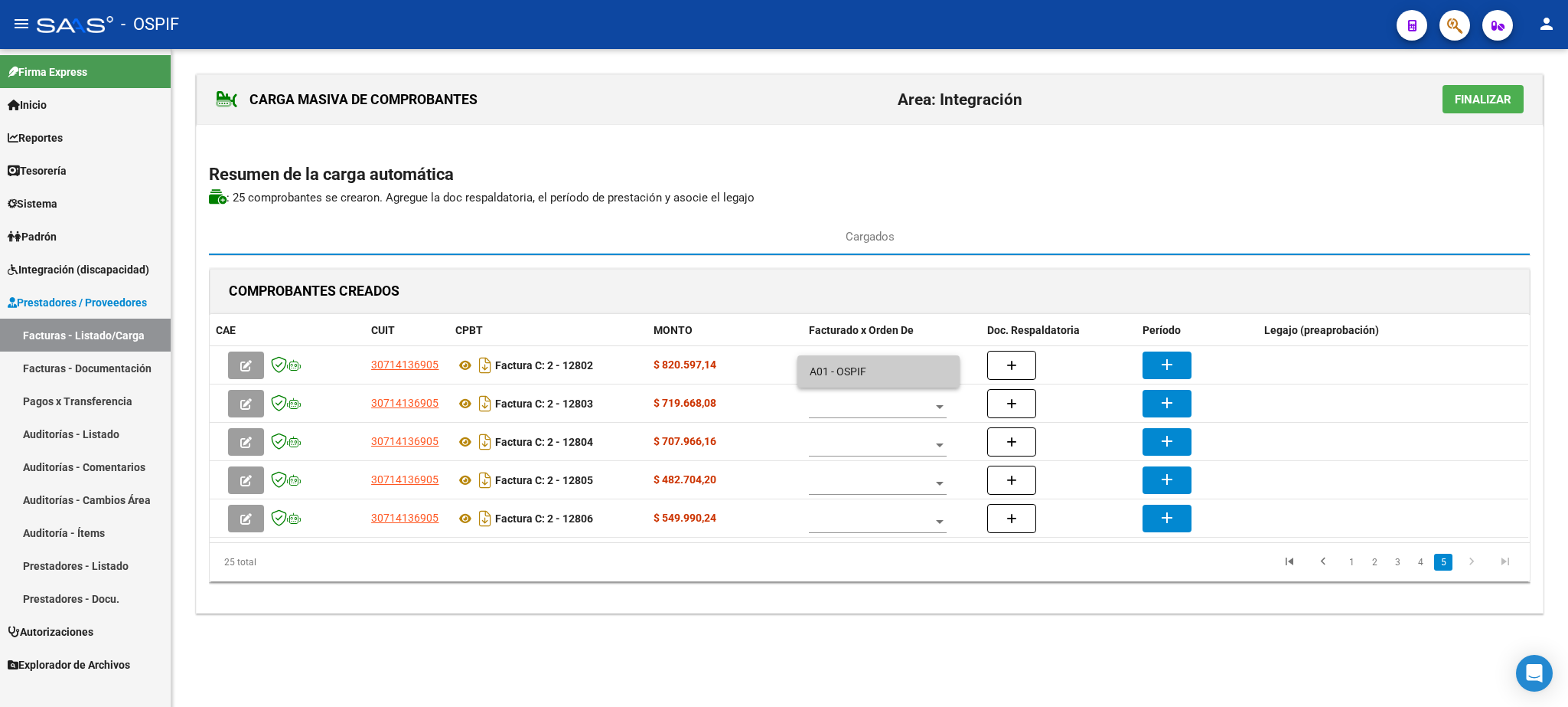
click at [870, 377] on span "A01 - OSPIF" at bounding box center [878, 372] width 137 height 33
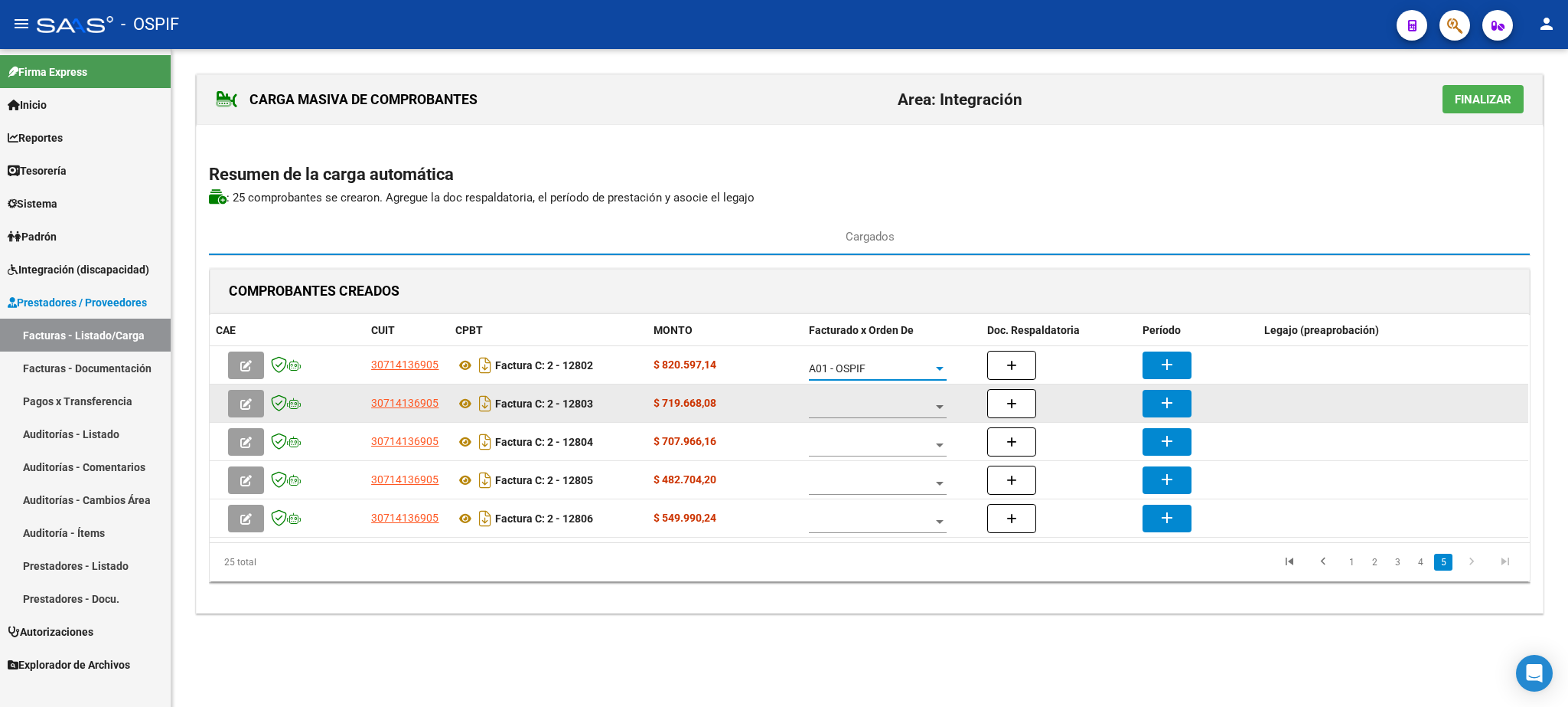
click at [903, 413] on span at bounding box center [870, 407] width 124 height 13
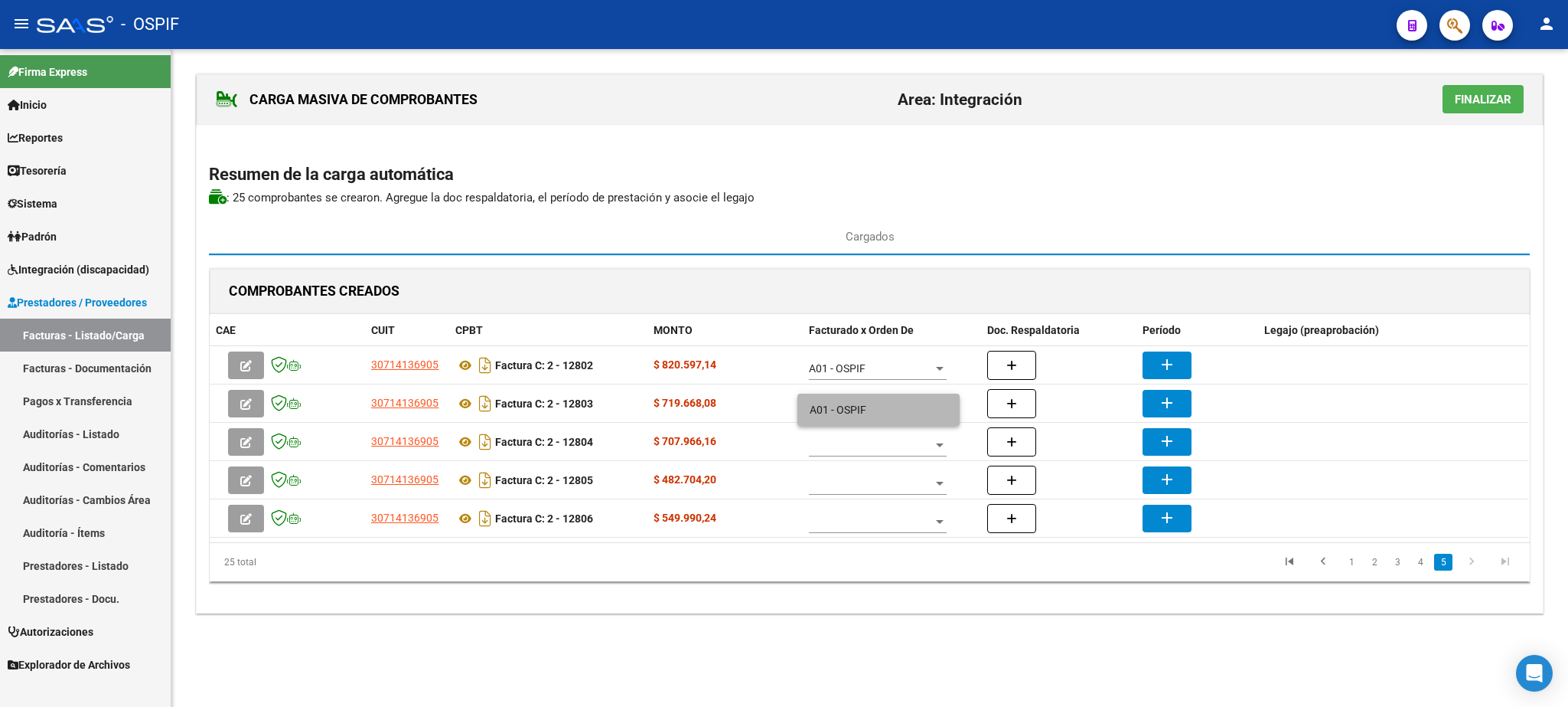
click at [878, 419] on span "A01 - OSPIF" at bounding box center [878, 410] width 137 height 33
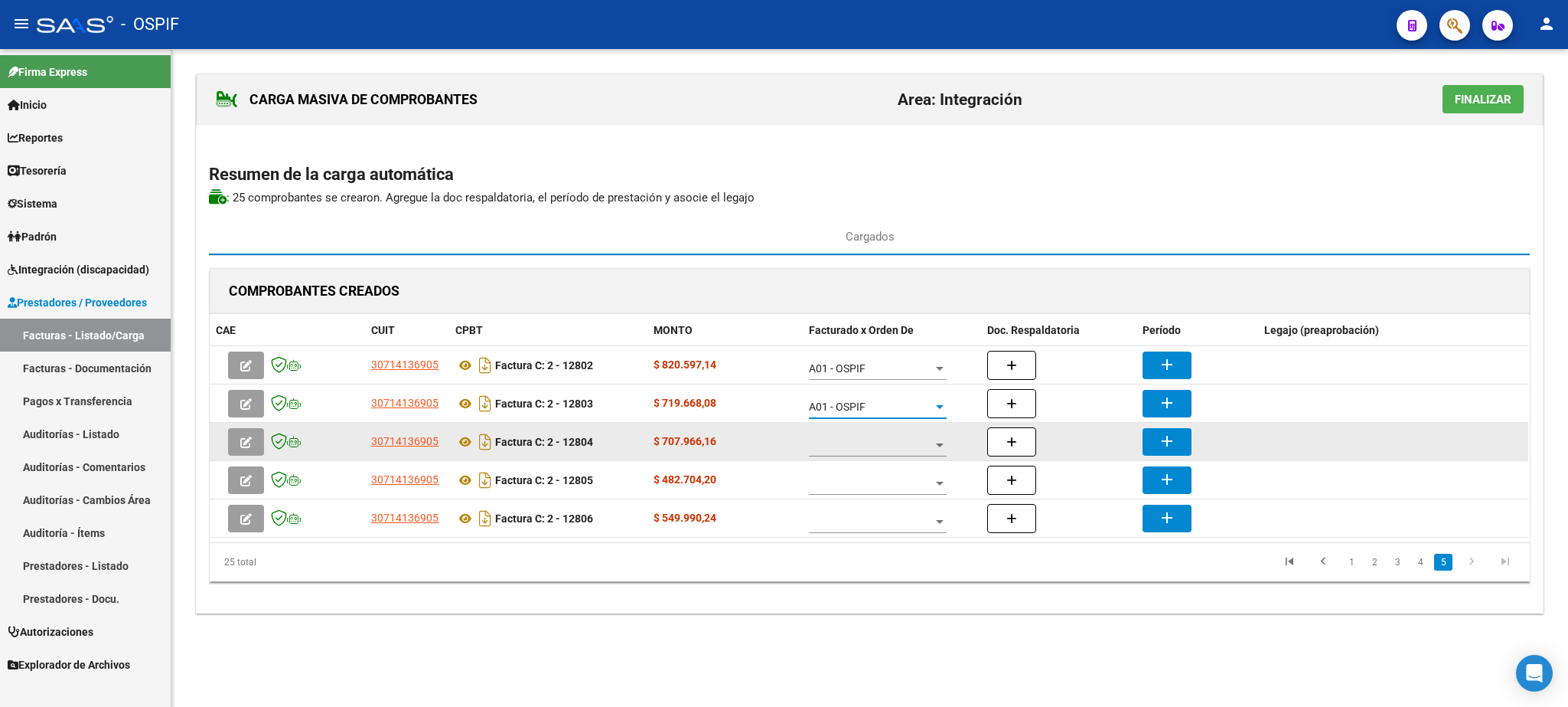
click at [849, 452] on span at bounding box center [870, 445] width 124 height 13
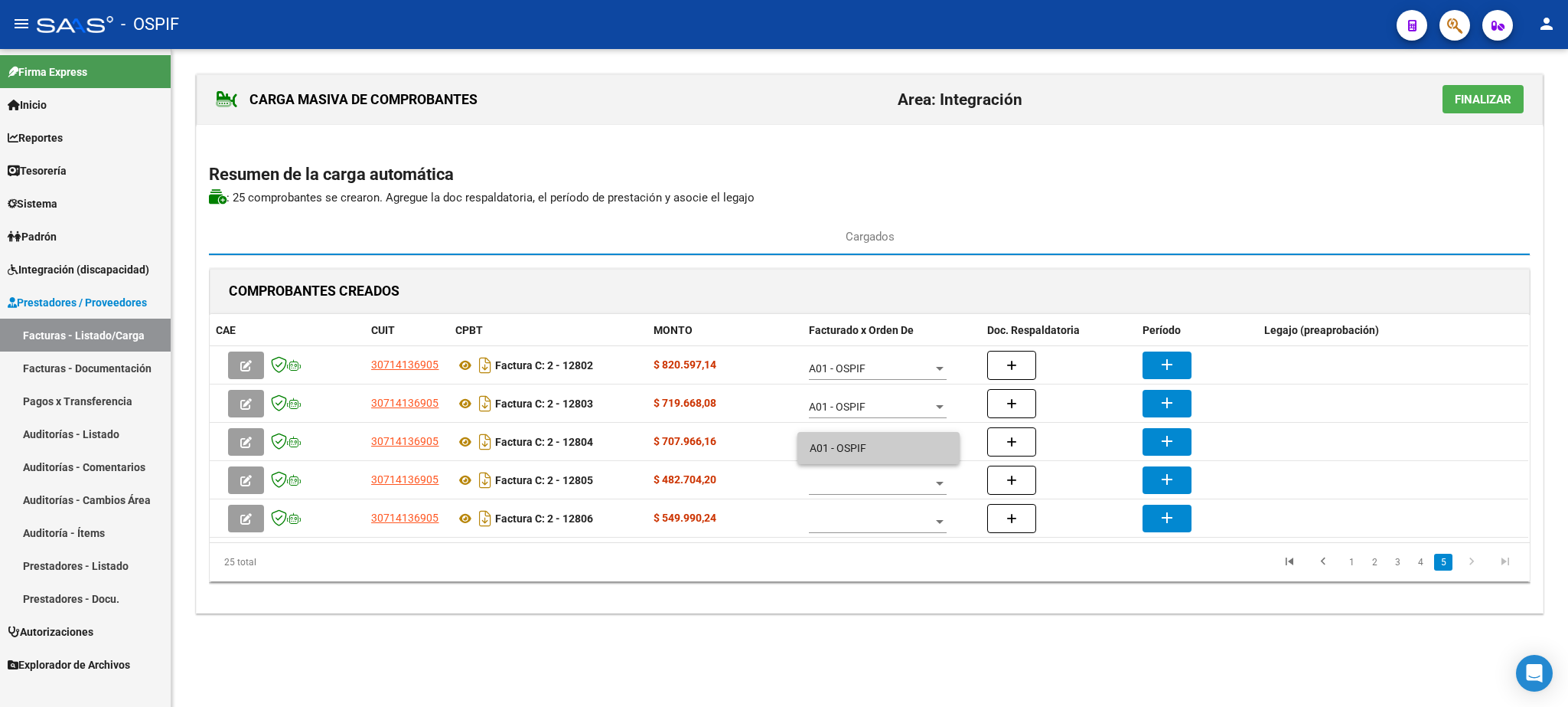
click at [840, 461] on span "A01 - OSPIF" at bounding box center [878, 448] width 137 height 33
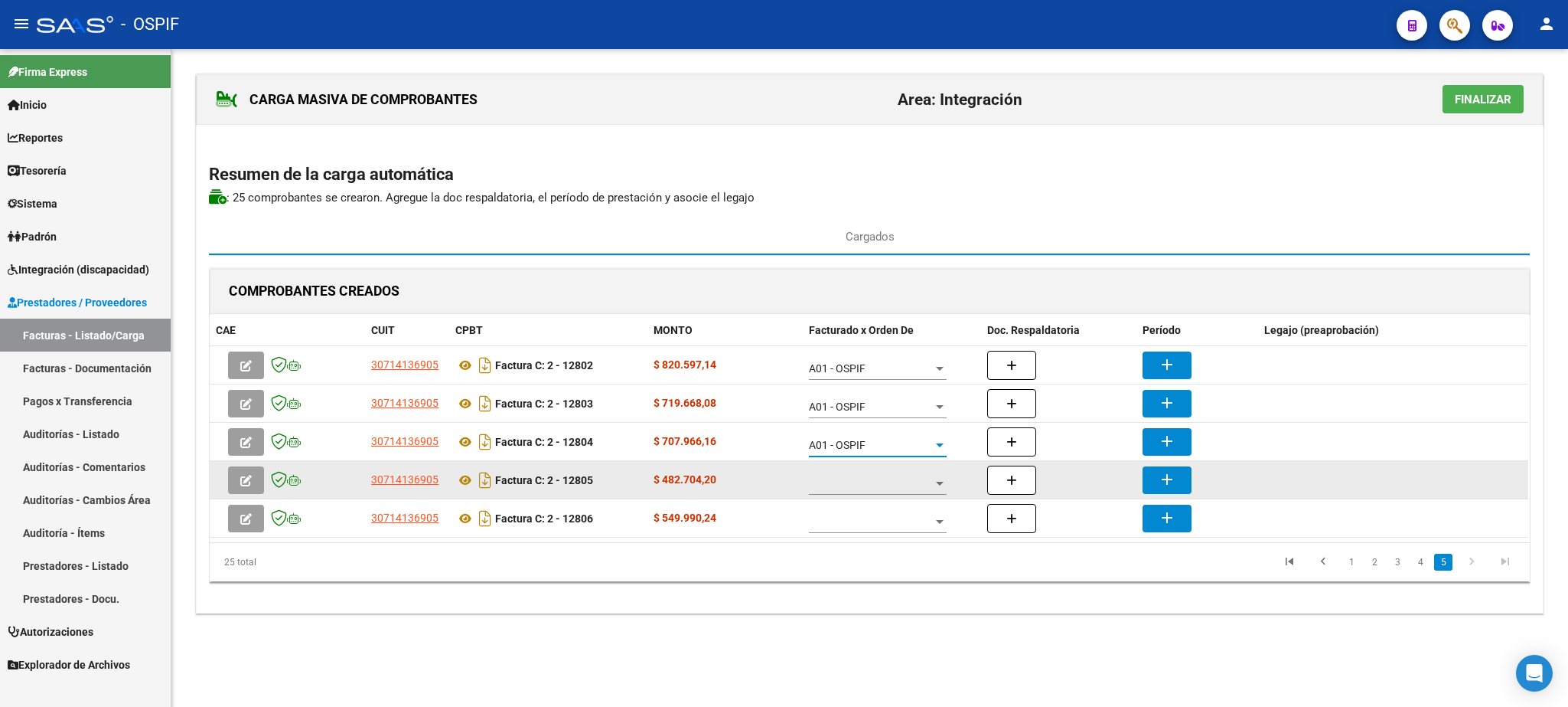
click at [907, 483] on span at bounding box center [870, 484] width 124 height 13
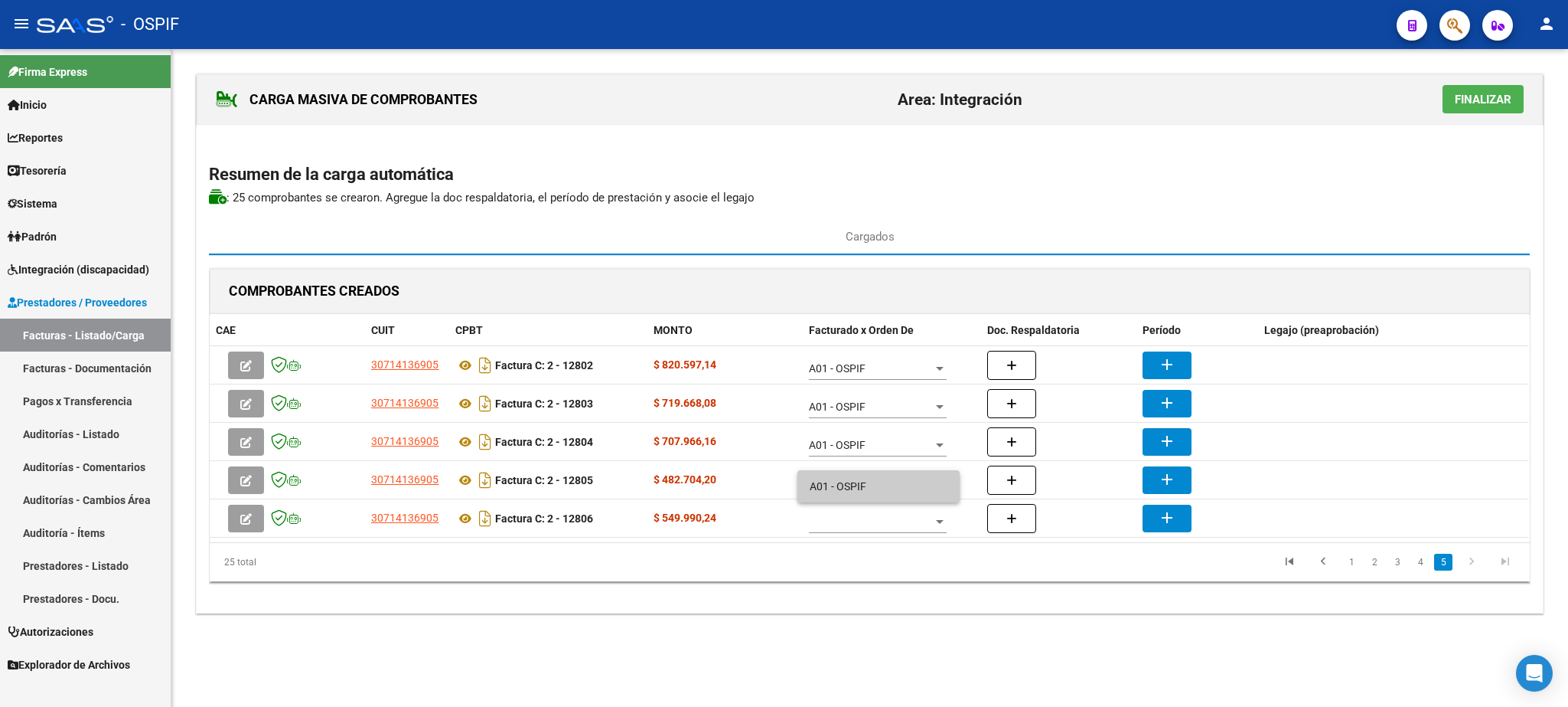
click at [899, 479] on span "A01 - OSPIF" at bounding box center [878, 486] width 137 height 33
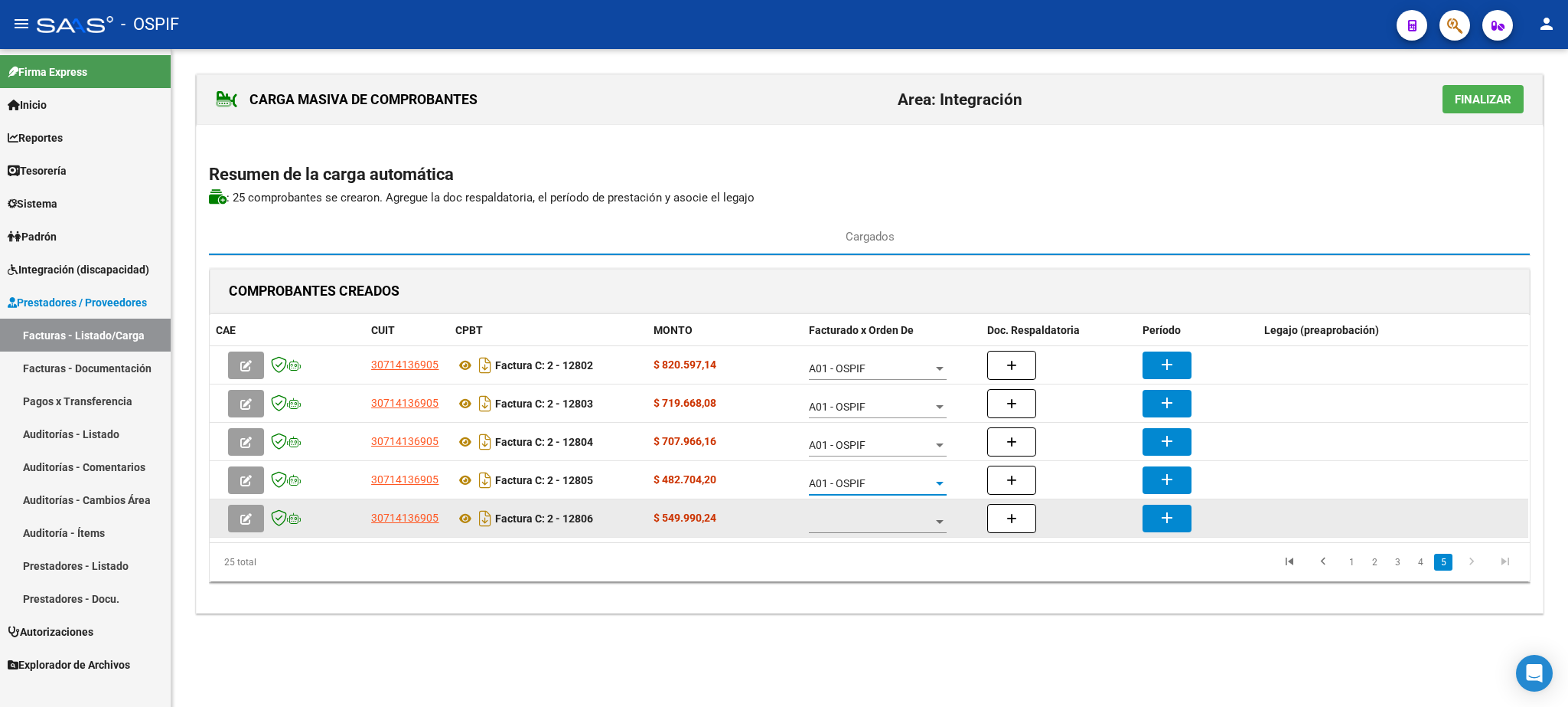
click at [879, 519] on span at bounding box center [870, 522] width 124 height 13
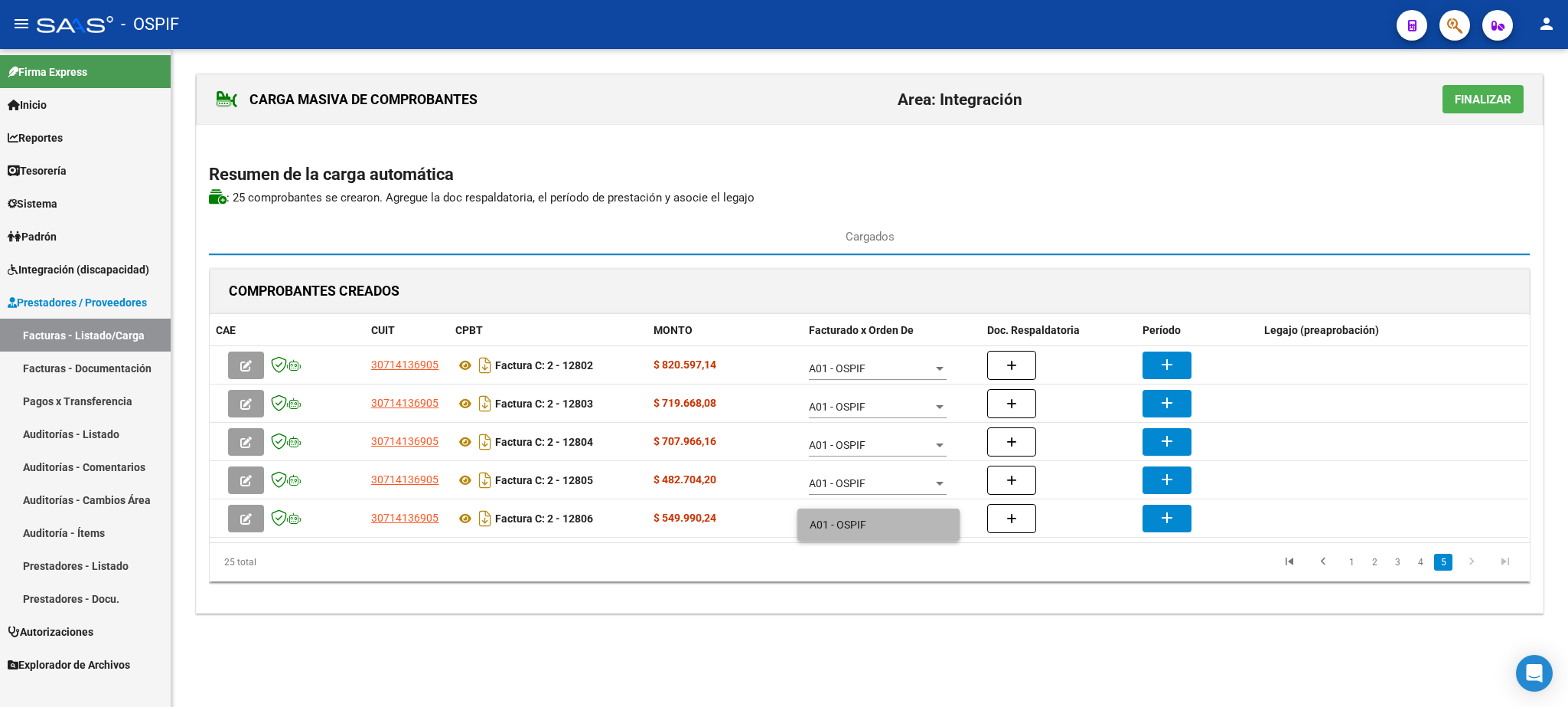
click at [879, 517] on span "A01 - OSPIF" at bounding box center [878, 524] width 137 height 33
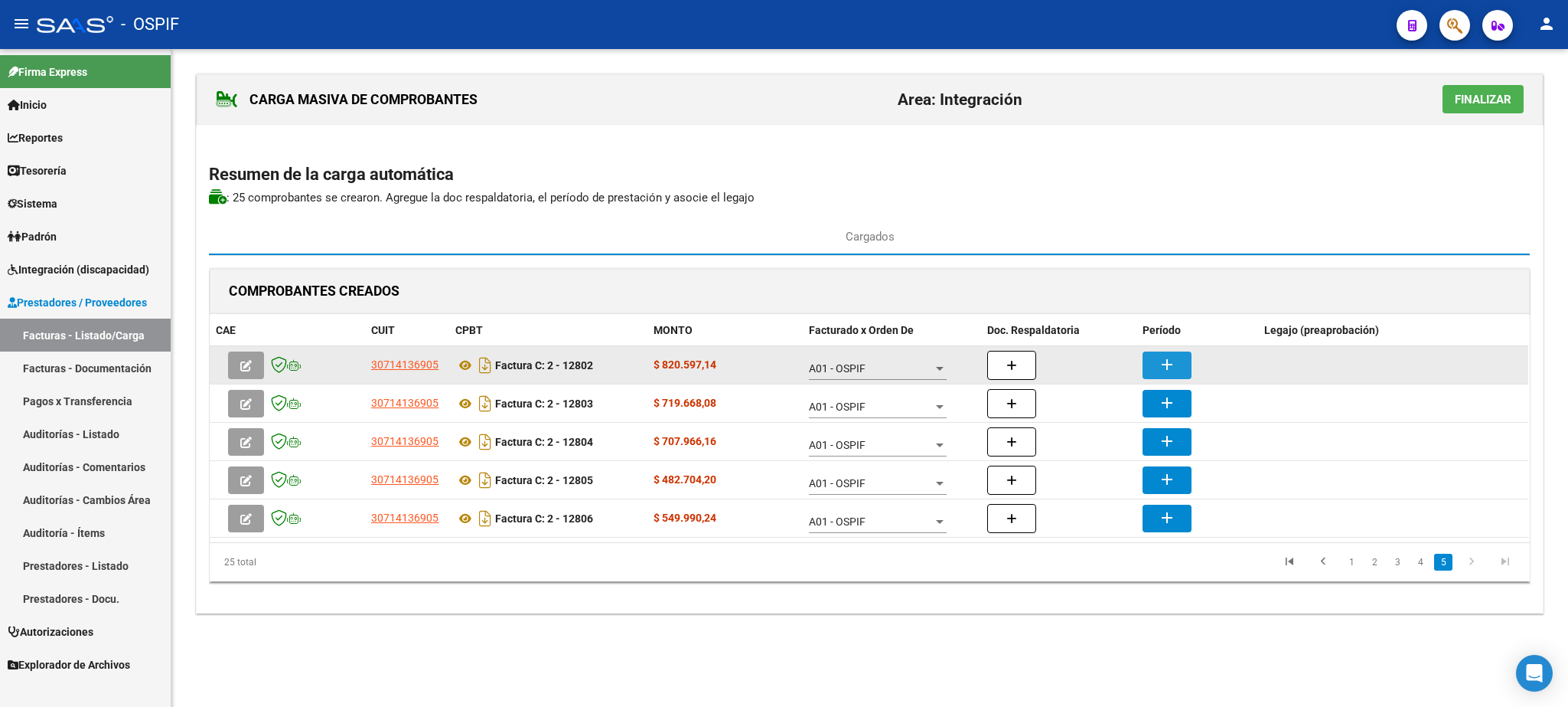
click at [1166, 377] on button "add" at bounding box center [1168, 365] width 49 height 27
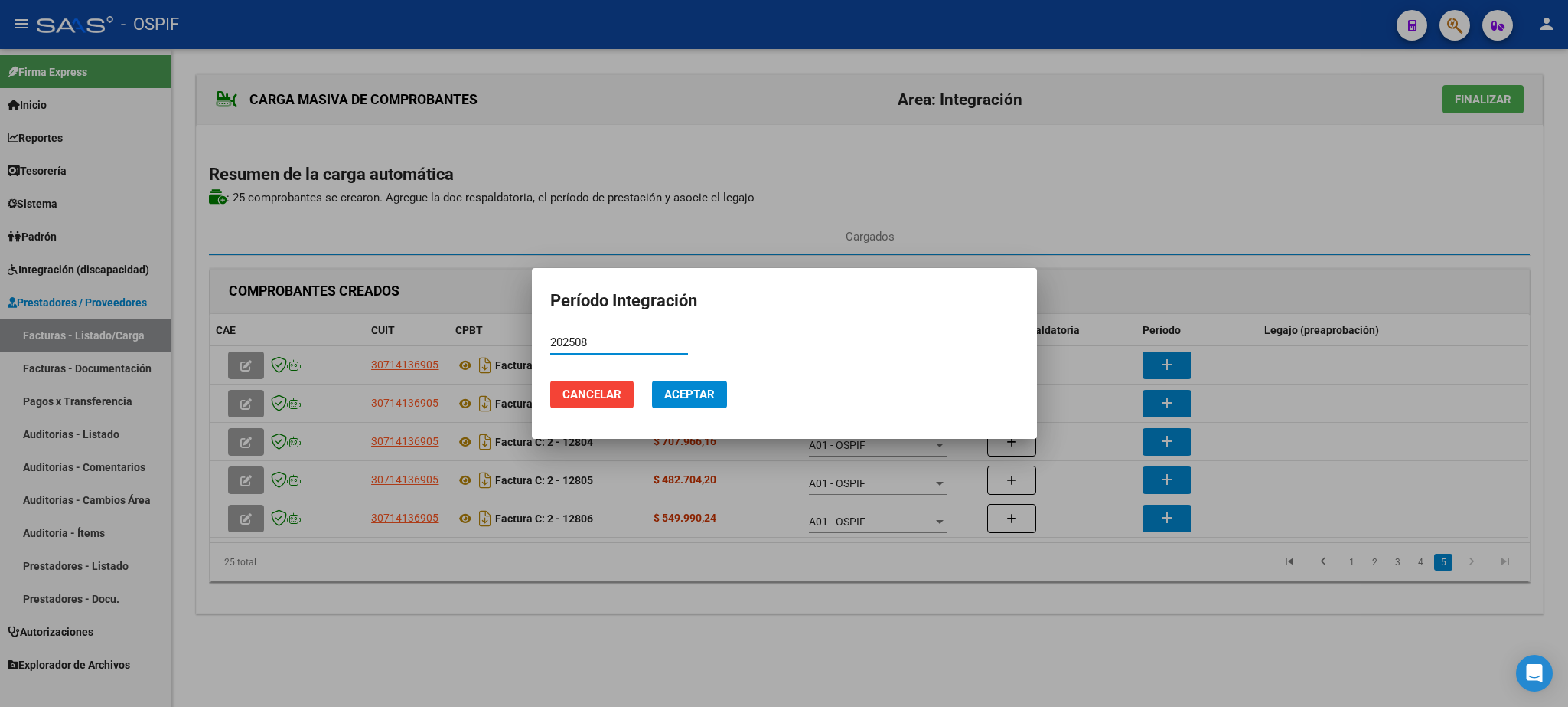
type input "202508"
click at [682, 395] on span "Aceptar" at bounding box center [690, 394] width 51 height 14
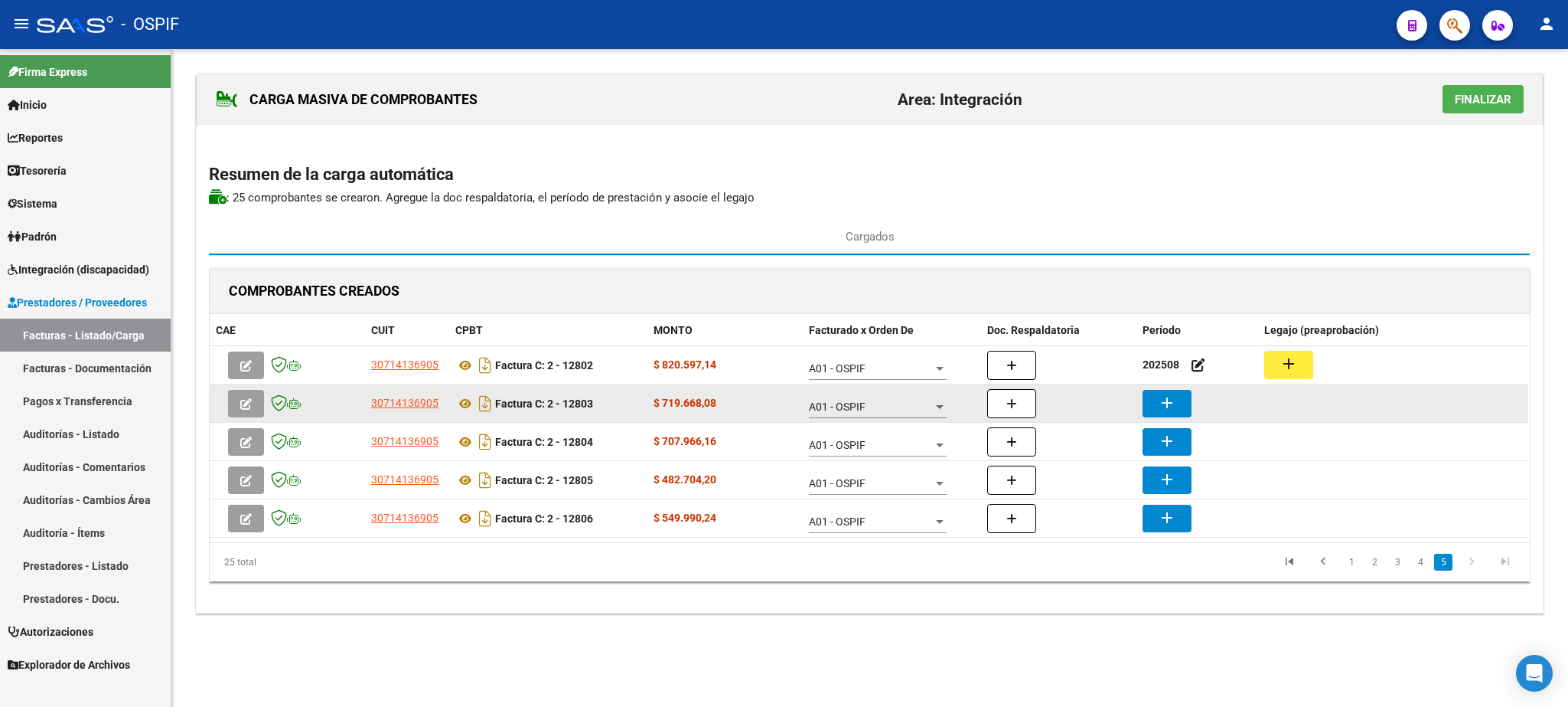
click at [1173, 399] on mat-icon "add" at bounding box center [1167, 402] width 18 height 18
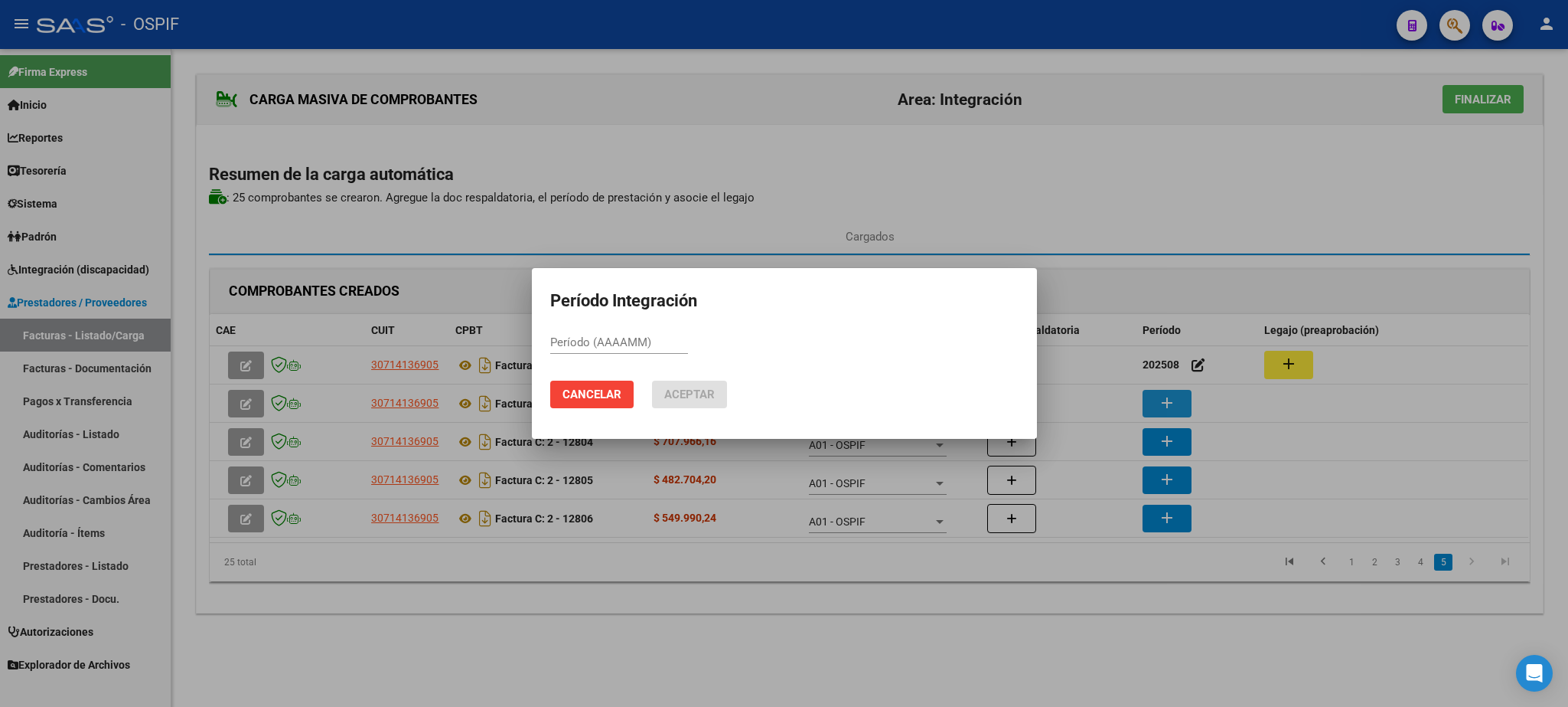
paste input "202508"
type input "202508"
click at [708, 392] on span "Aceptar" at bounding box center [690, 394] width 51 height 14
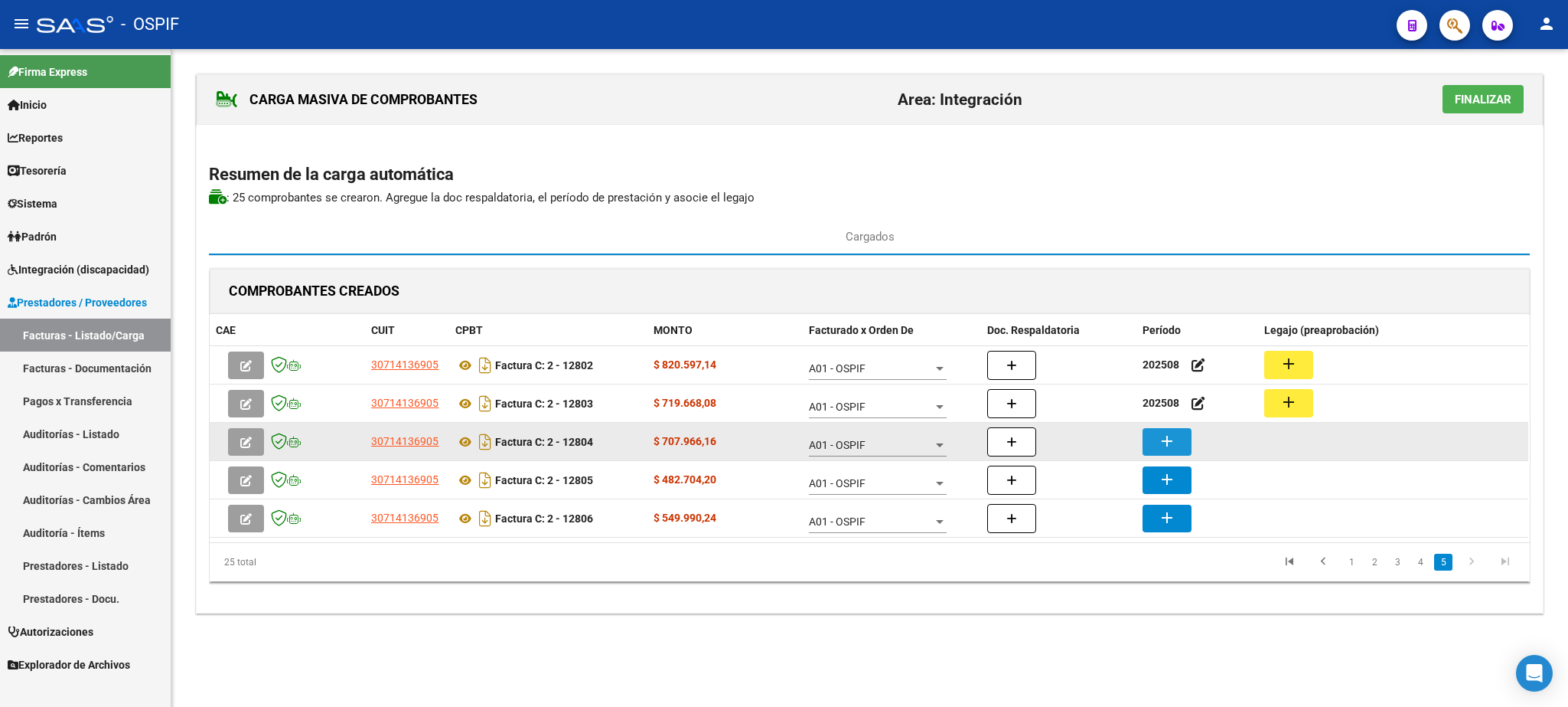
click at [1179, 446] on button "add" at bounding box center [1168, 441] width 49 height 27
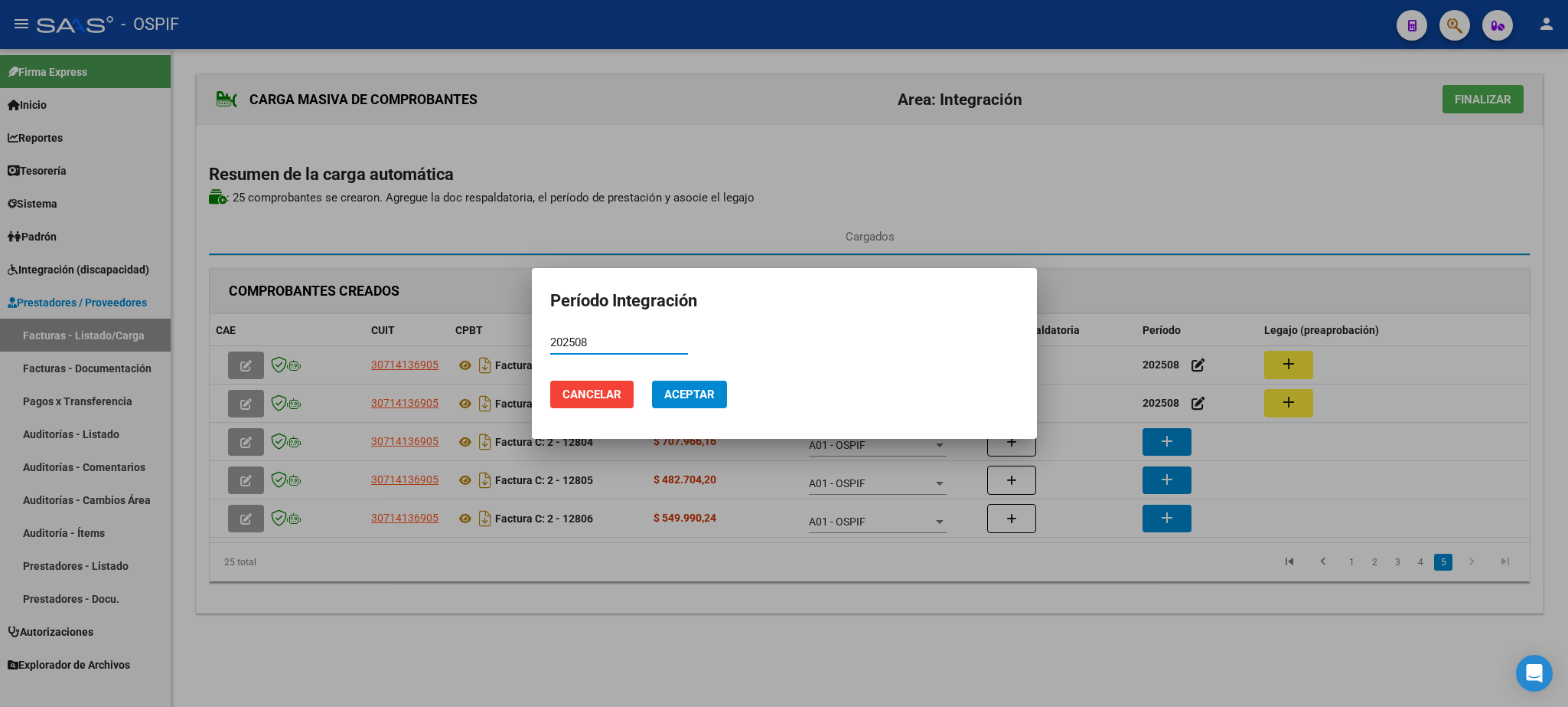
type input "202508"
click at [688, 397] on span "Aceptar" at bounding box center [690, 394] width 51 height 14
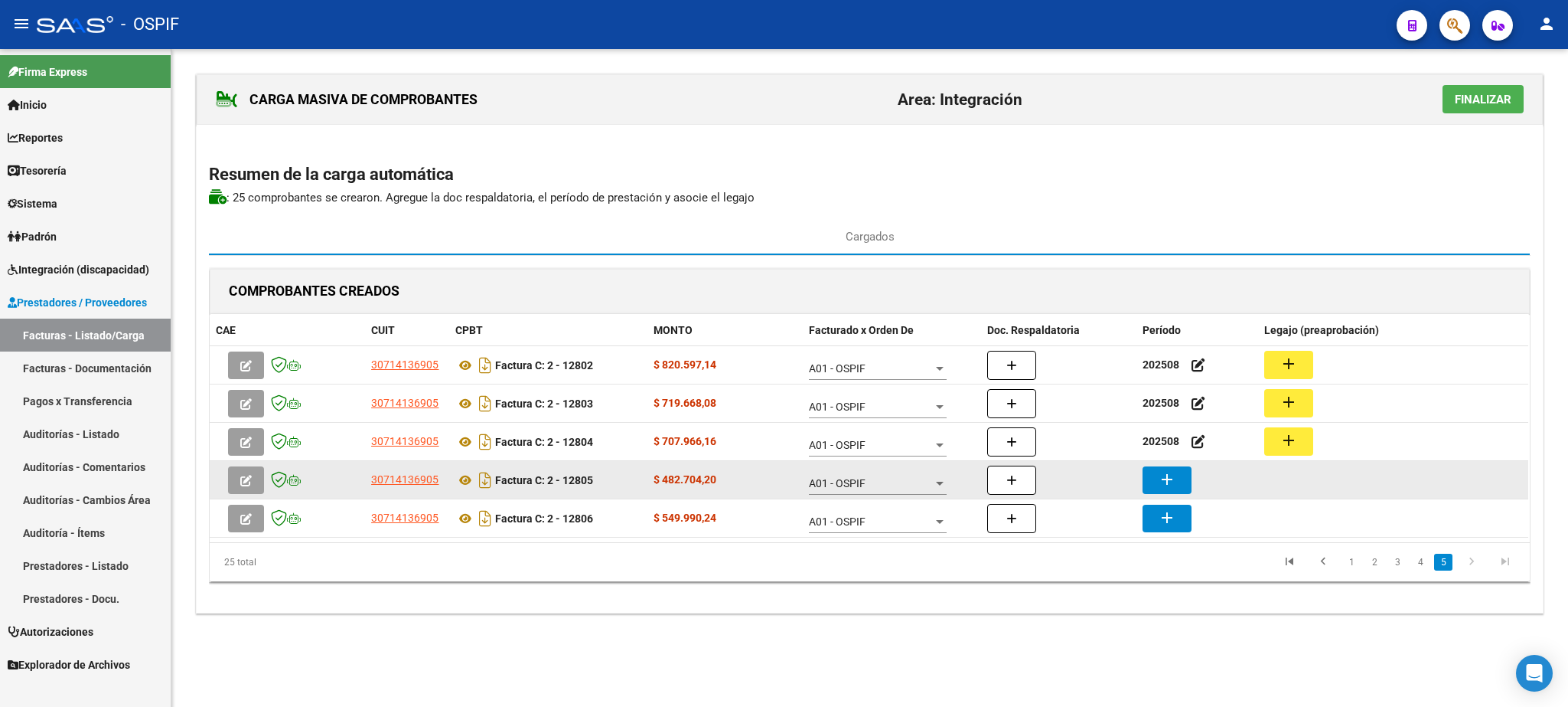
click at [1176, 482] on mat-icon "add" at bounding box center [1167, 479] width 18 height 18
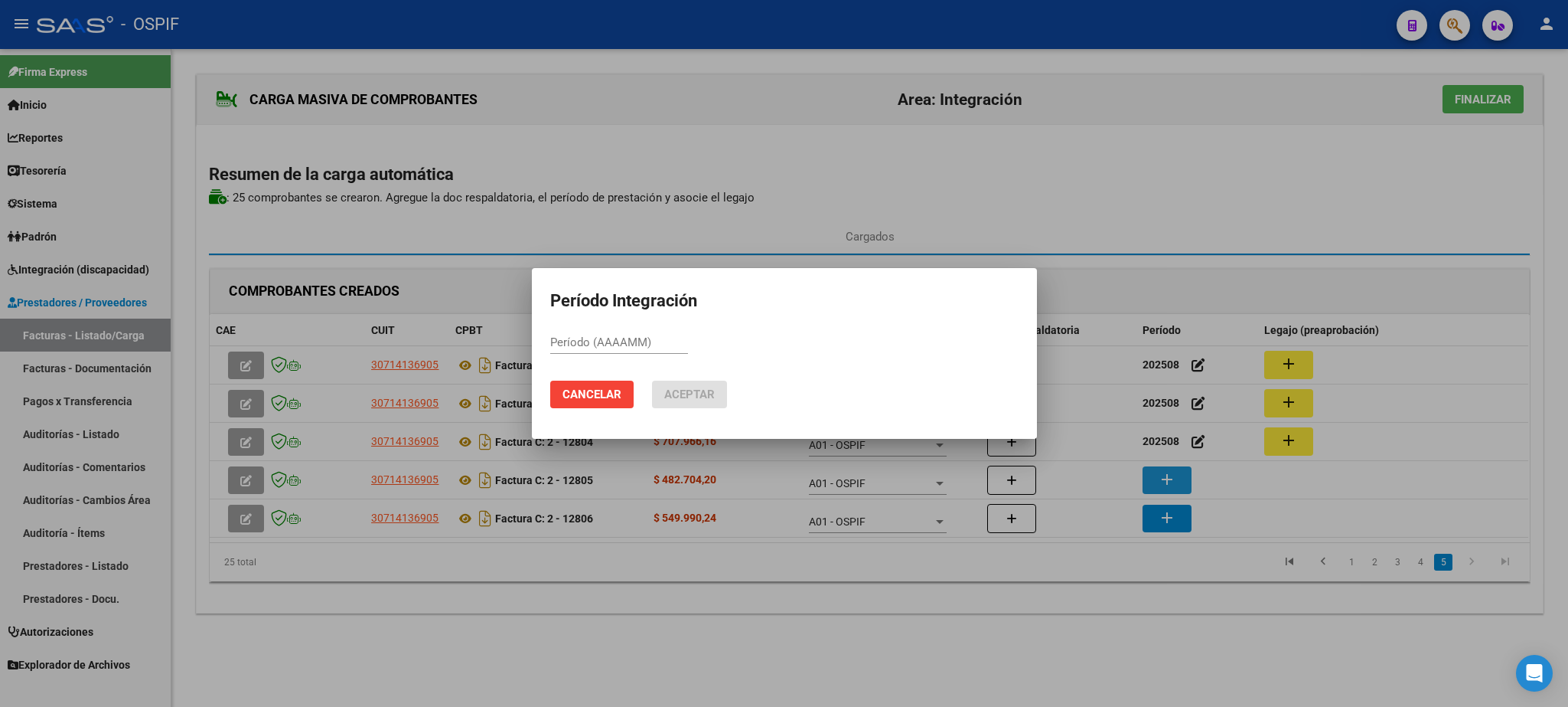
paste input "202508"
type input "202508"
click at [678, 392] on span "Aceptar" at bounding box center [690, 394] width 51 height 14
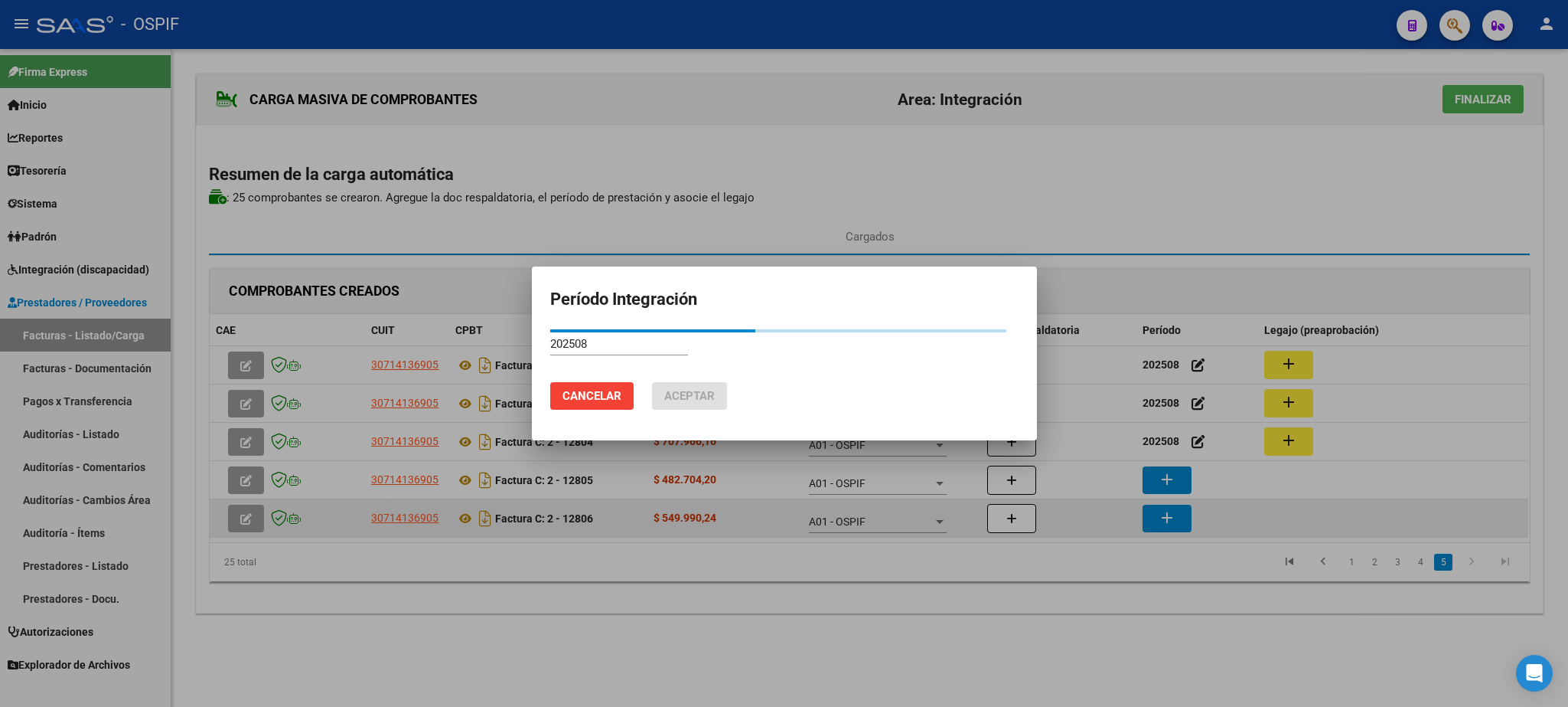
click at [1179, 516] on button "add" at bounding box center [1168, 518] width 49 height 27
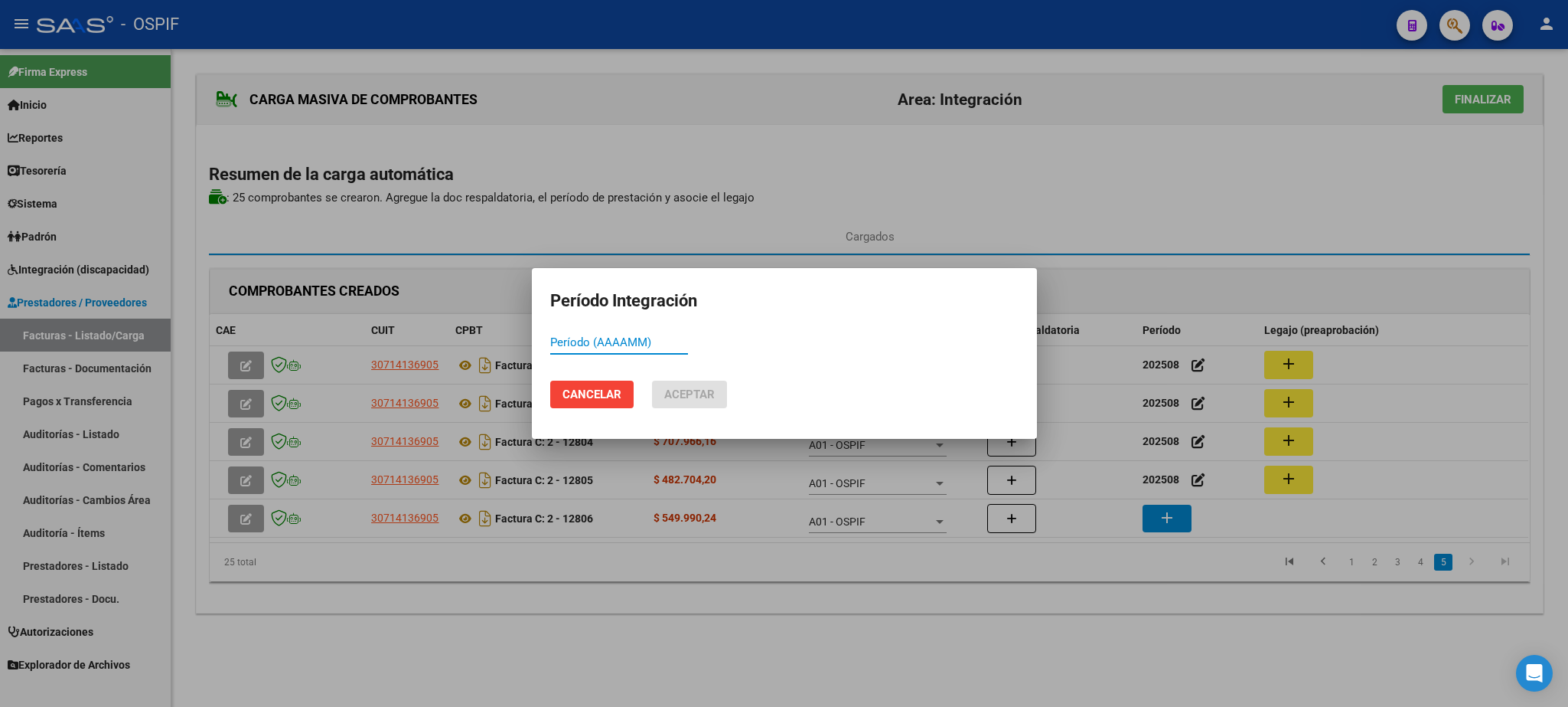
paste input "202508"
type input "202508"
click at [687, 392] on span "Aceptar" at bounding box center [690, 394] width 51 height 14
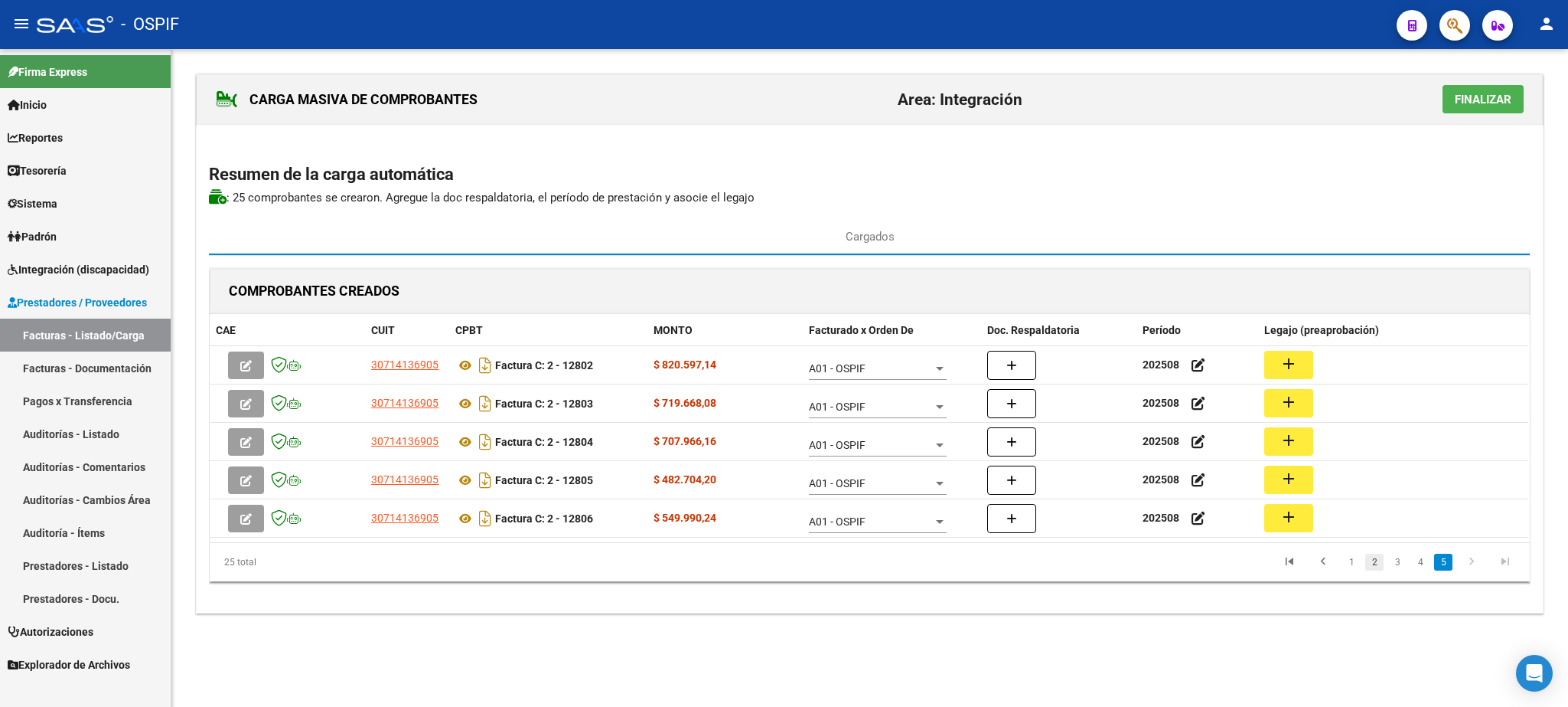
click at [1380, 568] on link "2" at bounding box center [1375, 561] width 18 height 17
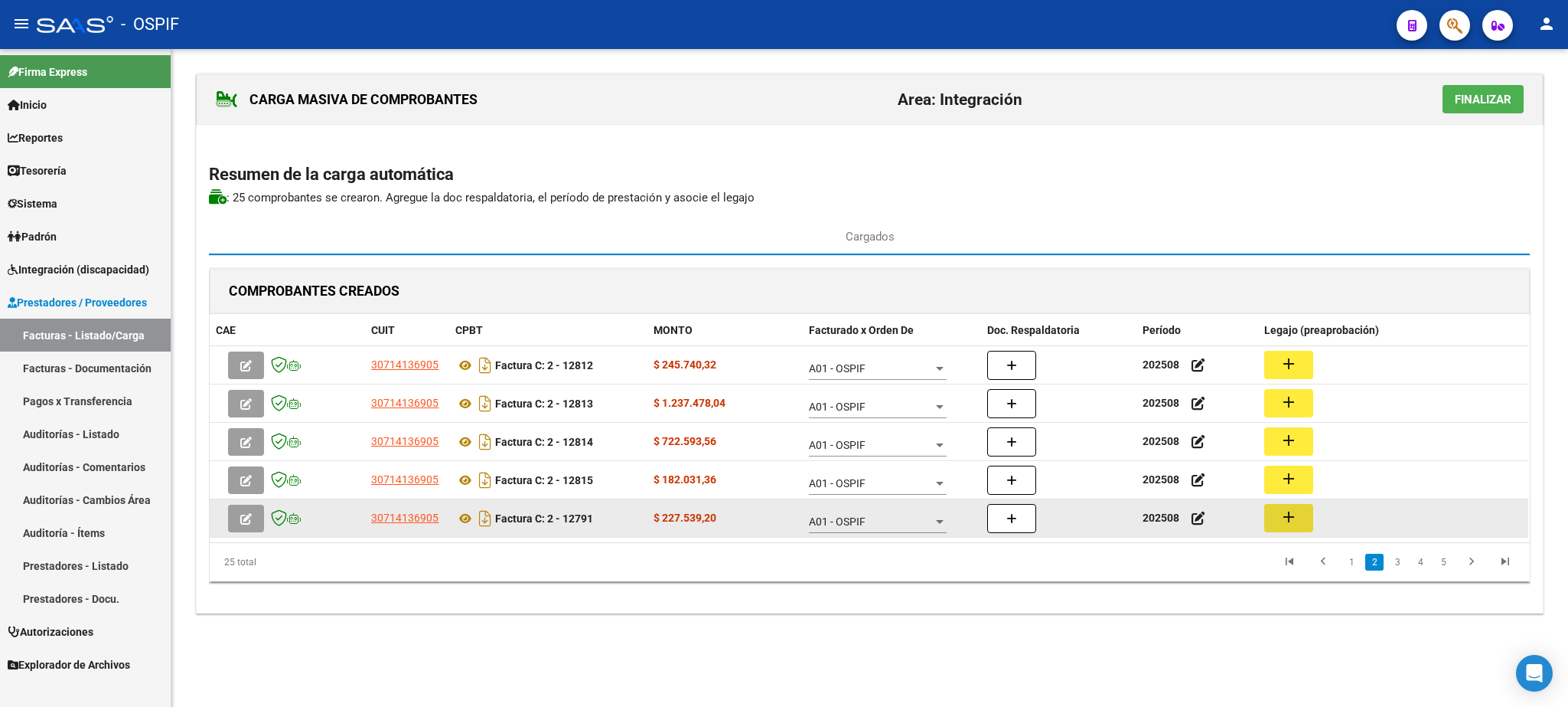
drag, startPoint x: 1298, startPoint y: 521, endPoint x: 1288, endPoint y: 521, distance: 10.0
click at [1288, 521] on mat-icon "add" at bounding box center [1289, 517] width 18 height 18
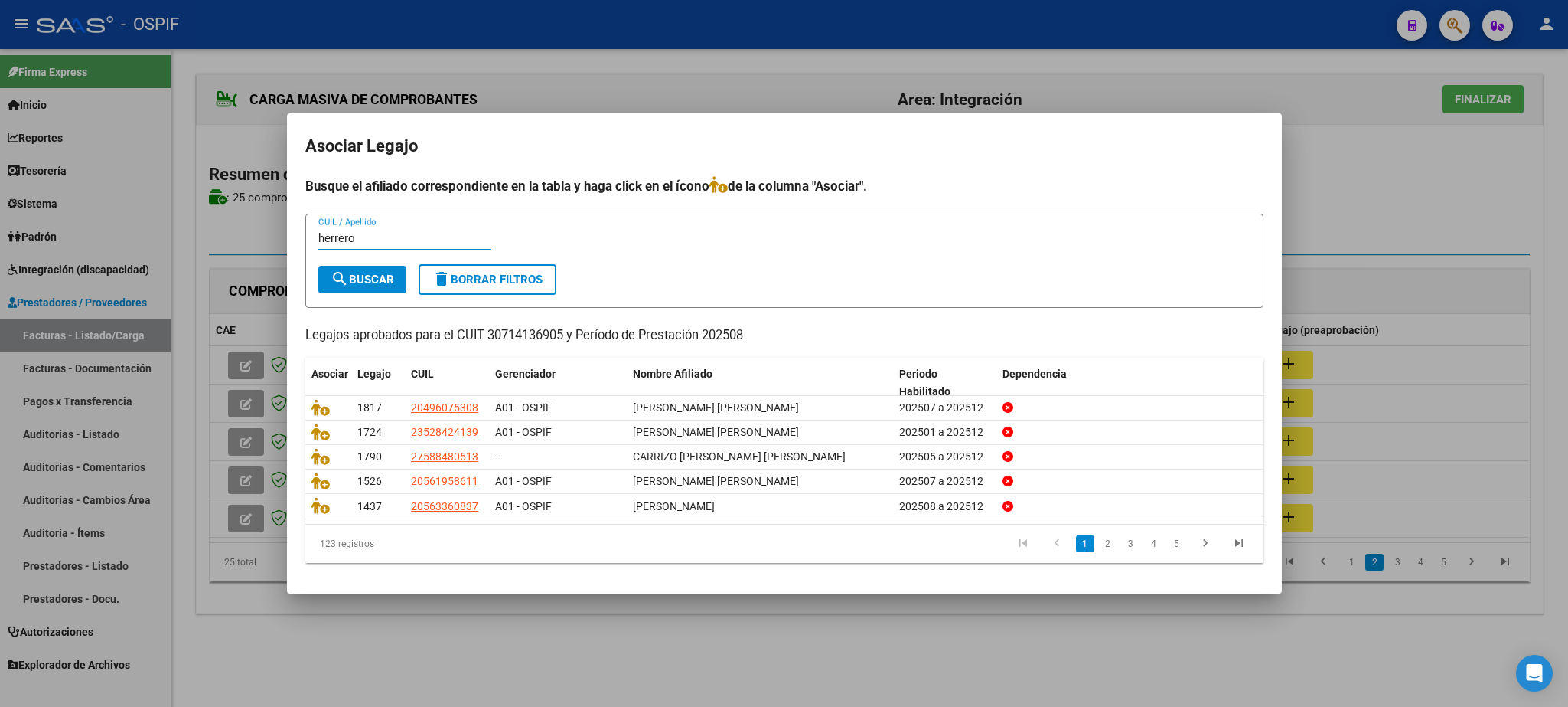
type input "herrero"
click at [364, 279] on span "search Buscar" at bounding box center [362, 279] width 63 height 14
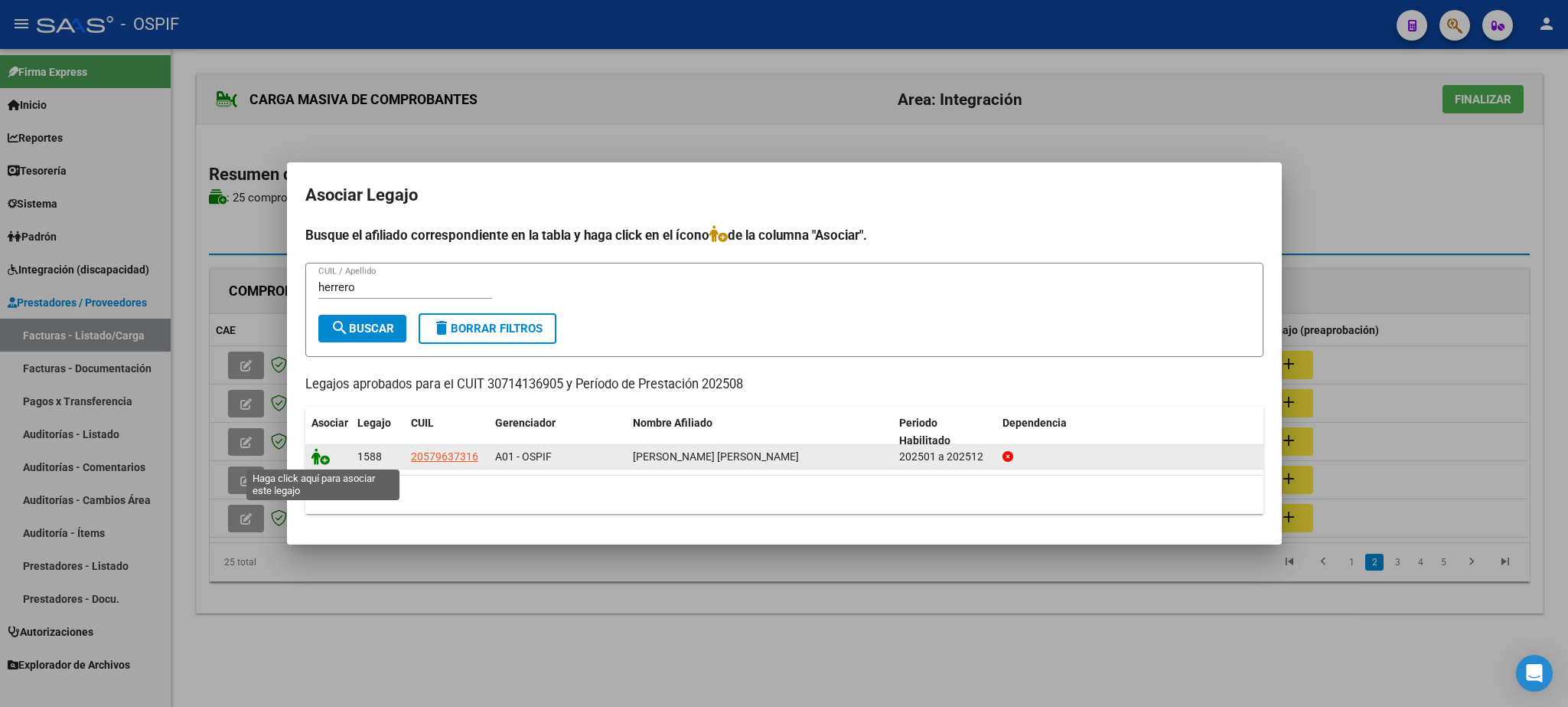
click at [321, 459] on icon at bounding box center [321, 456] width 18 height 17
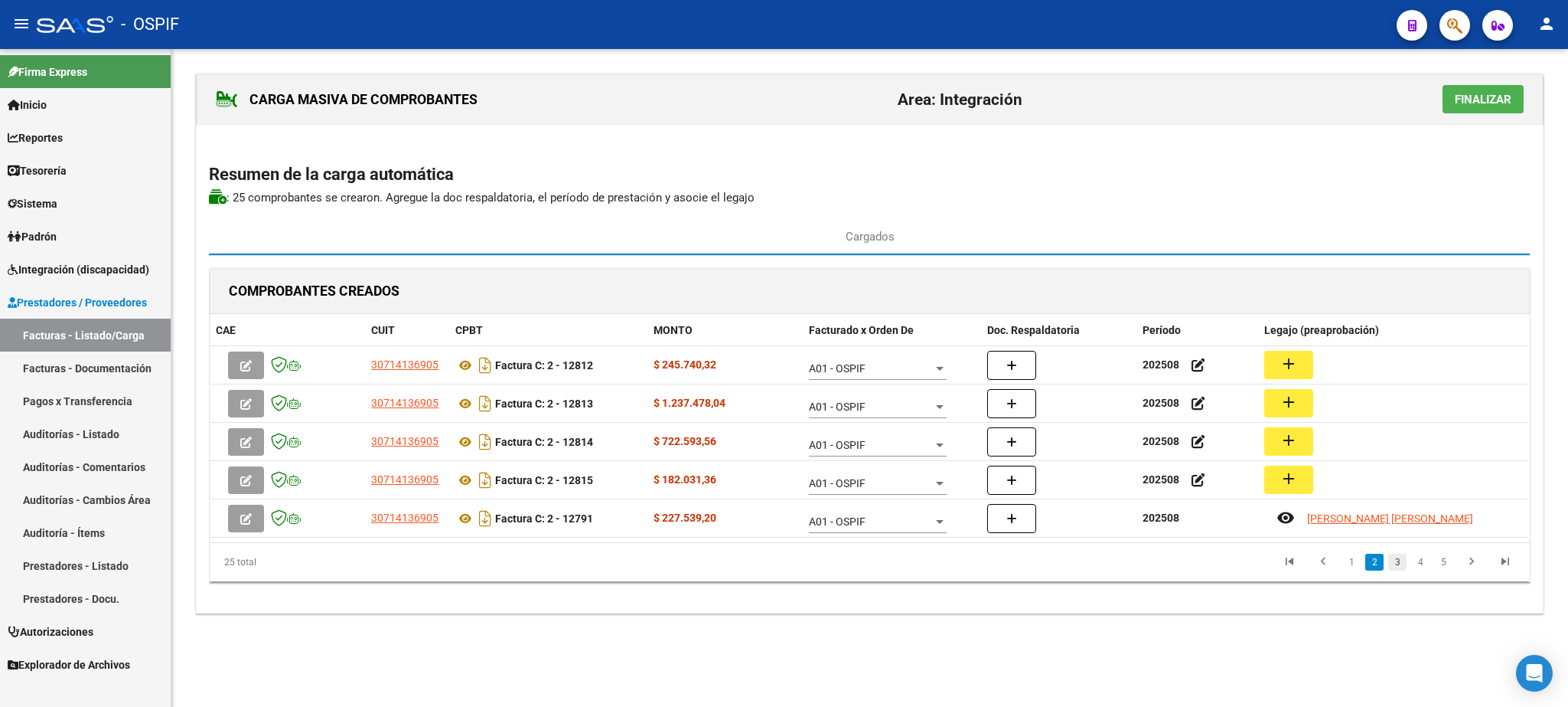
click at [1398, 567] on link "3" at bounding box center [1397, 561] width 18 height 17
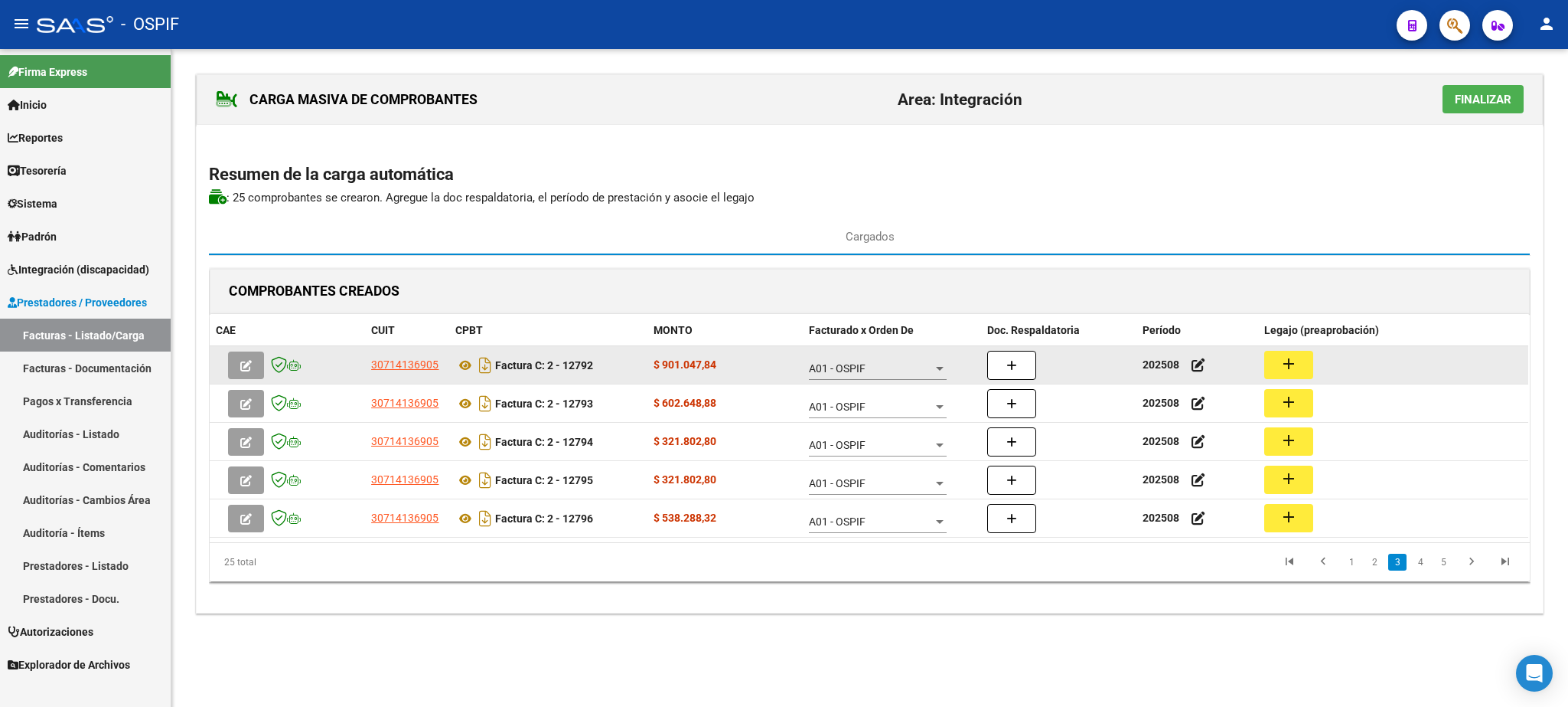
click at [1281, 363] on button "add" at bounding box center [1289, 364] width 49 height 28
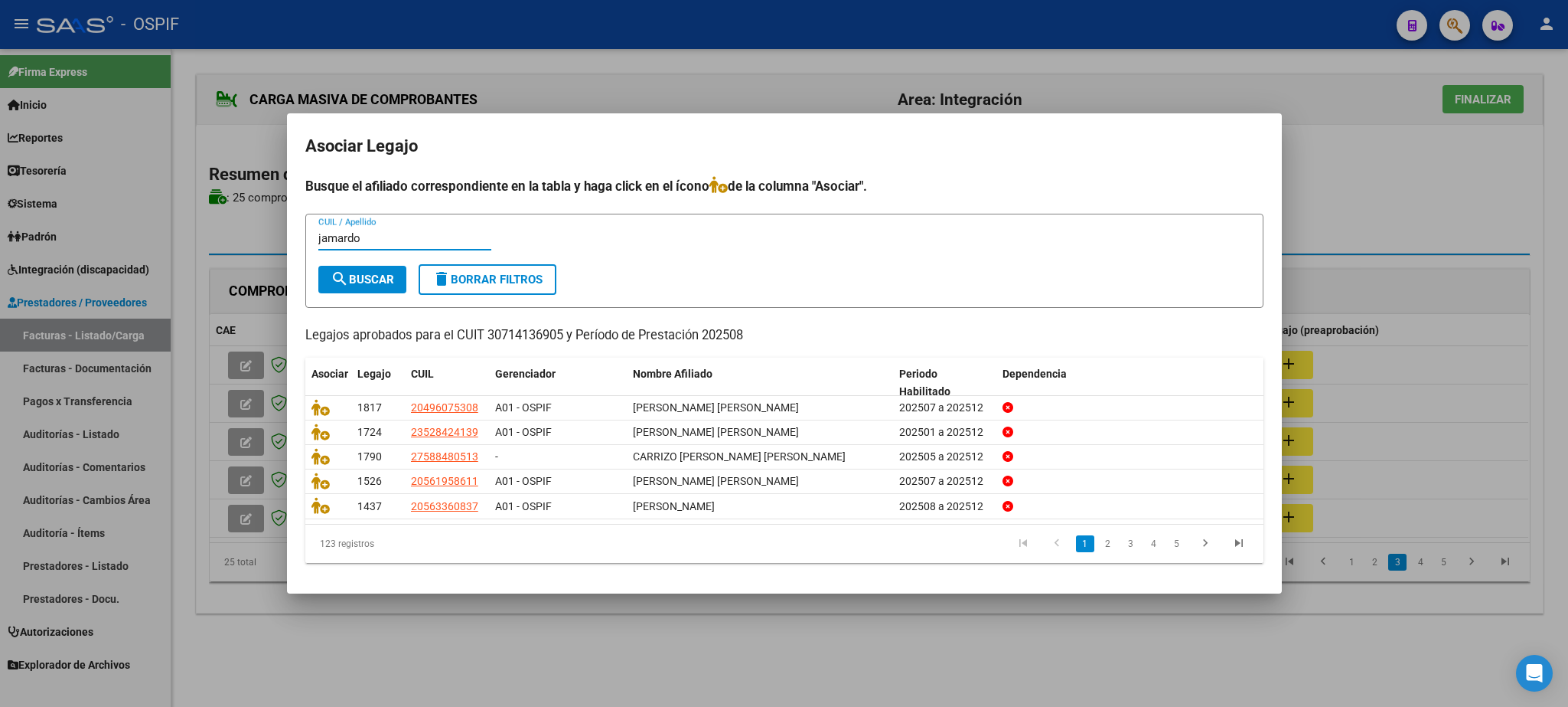
type input "jamardo"
click at [368, 285] on span "search Buscar" at bounding box center [362, 279] width 63 height 14
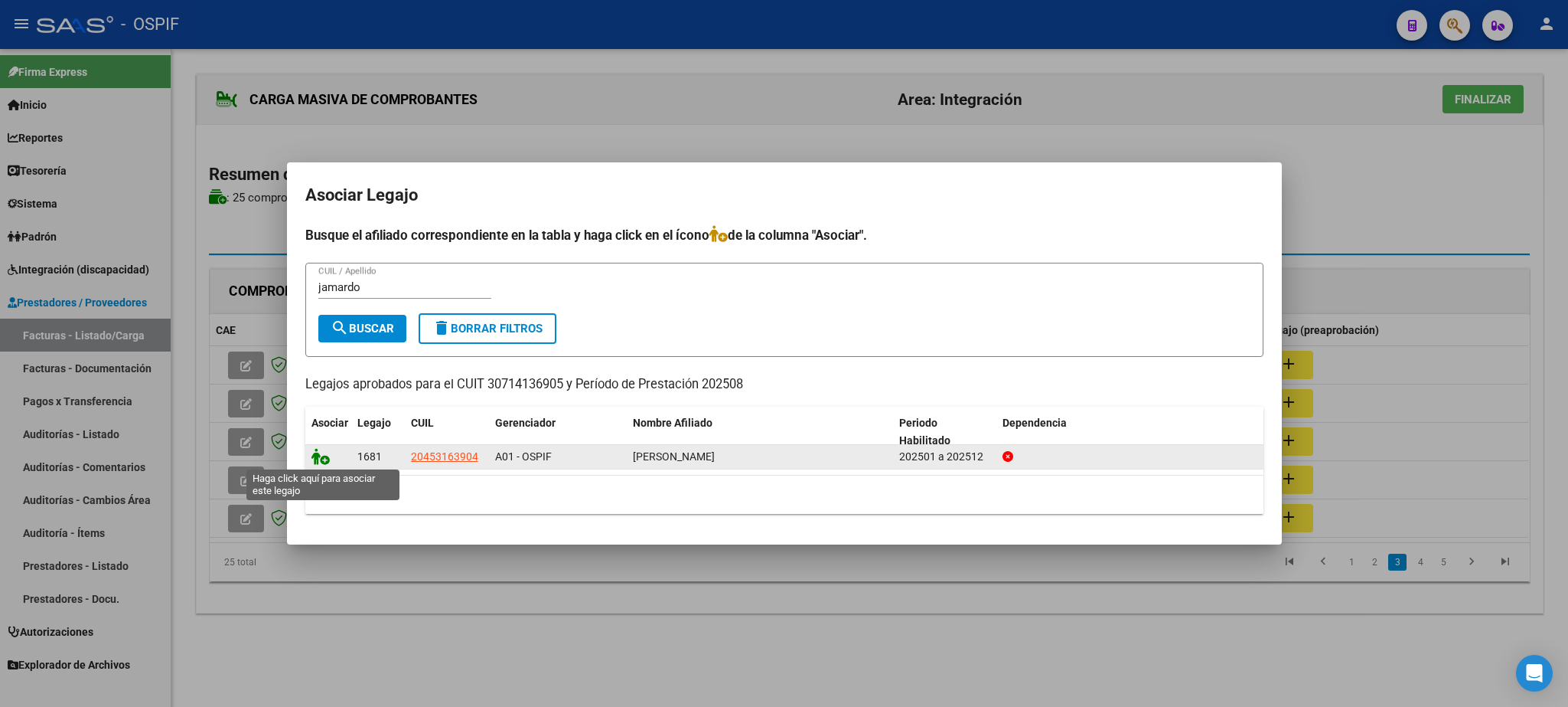
click at [321, 458] on icon at bounding box center [321, 456] width 18 height 17
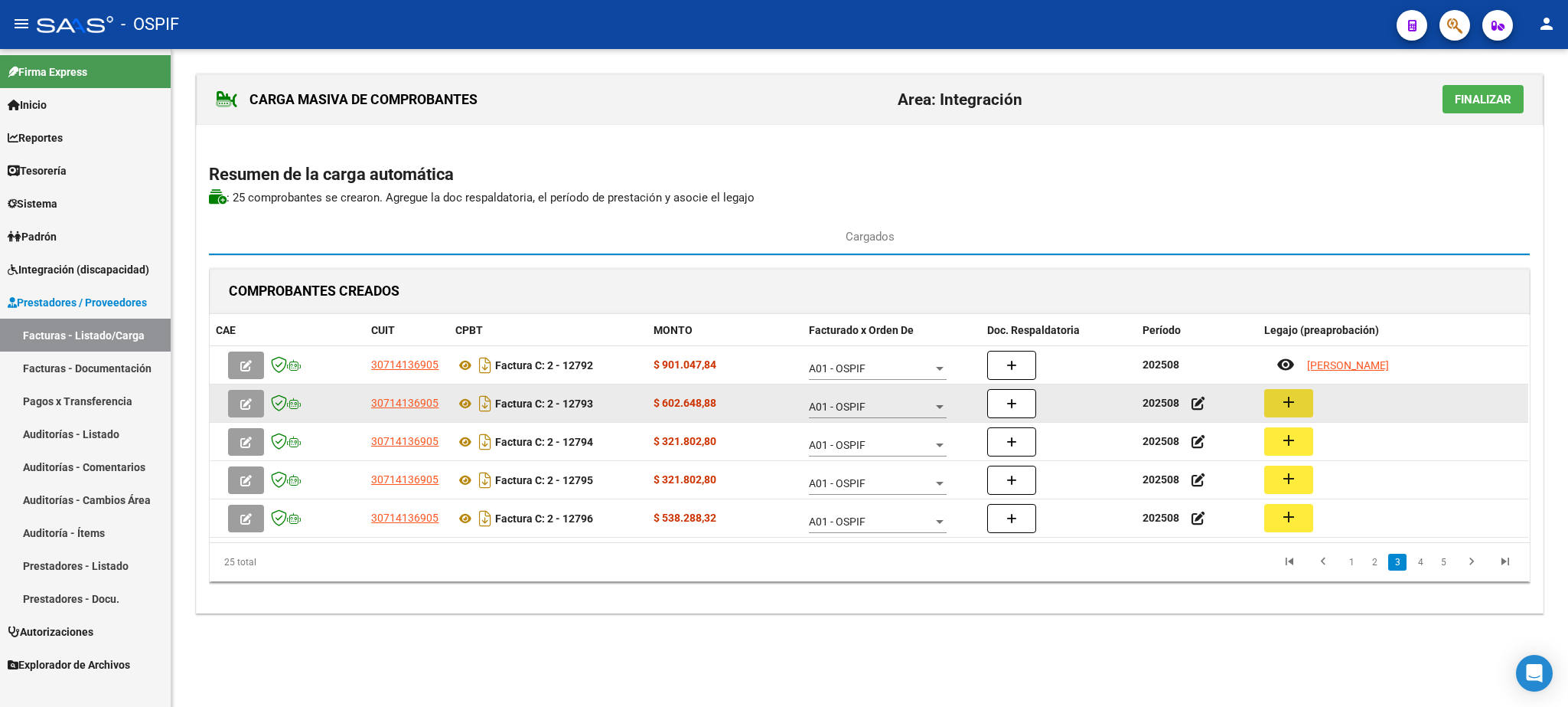
click at [1283, 403] on mat-icon "add" at bounding box center [1289, 401] width 18 height 18
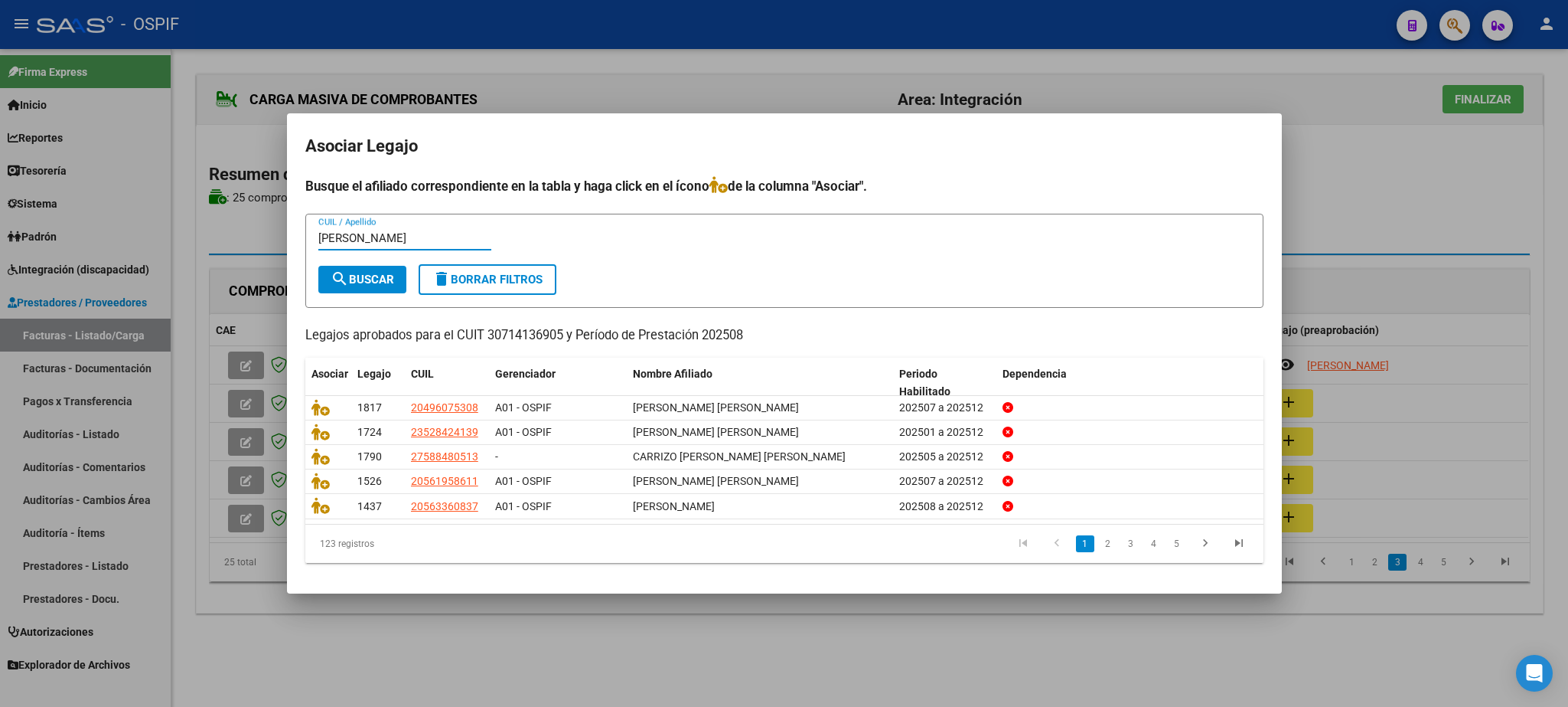
type input "[PERSON_NAME]"
click at [362, 278] on span "search Buscar" at bounding box center [362, 279] width 63 height 14
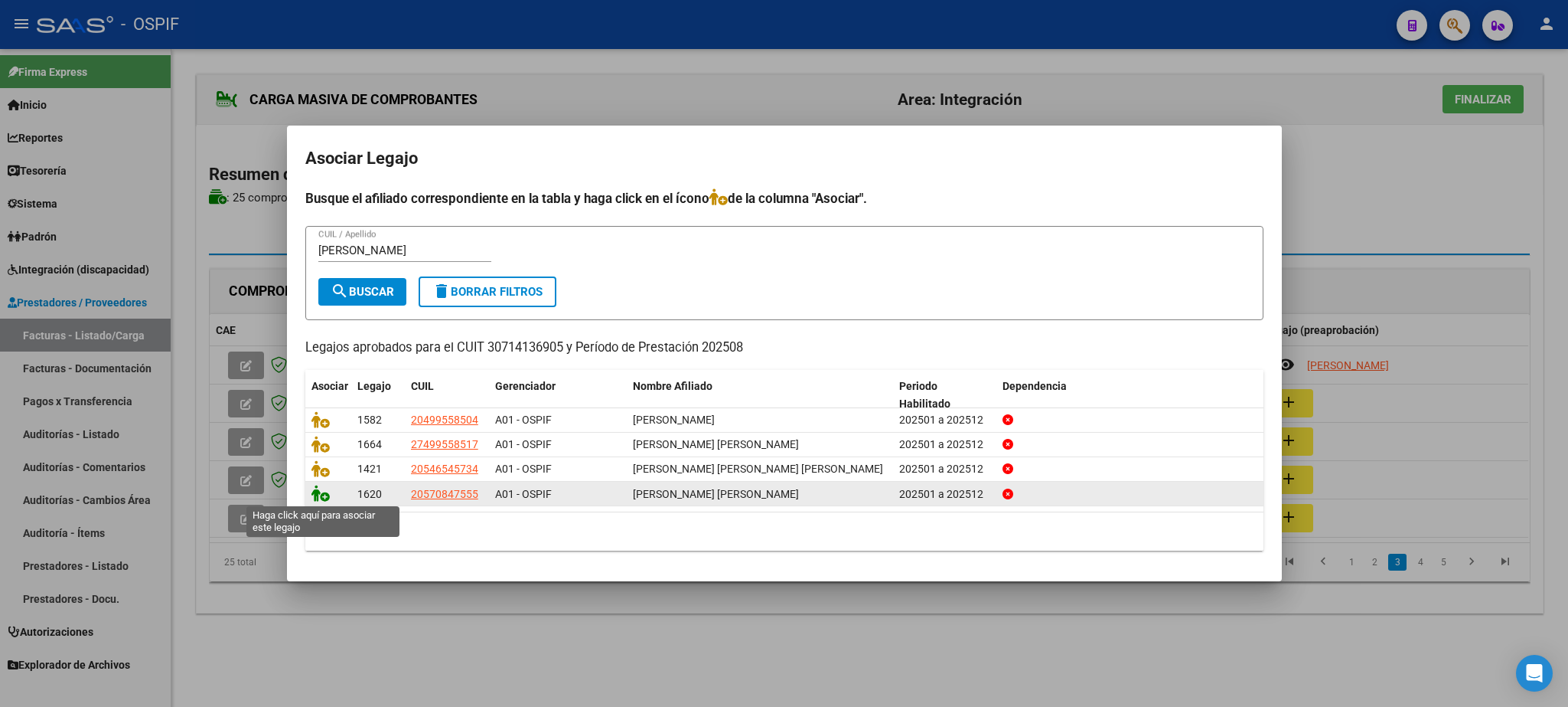
click at [321, 492] on icon at bounding box center [321, 493] width 18 height 17
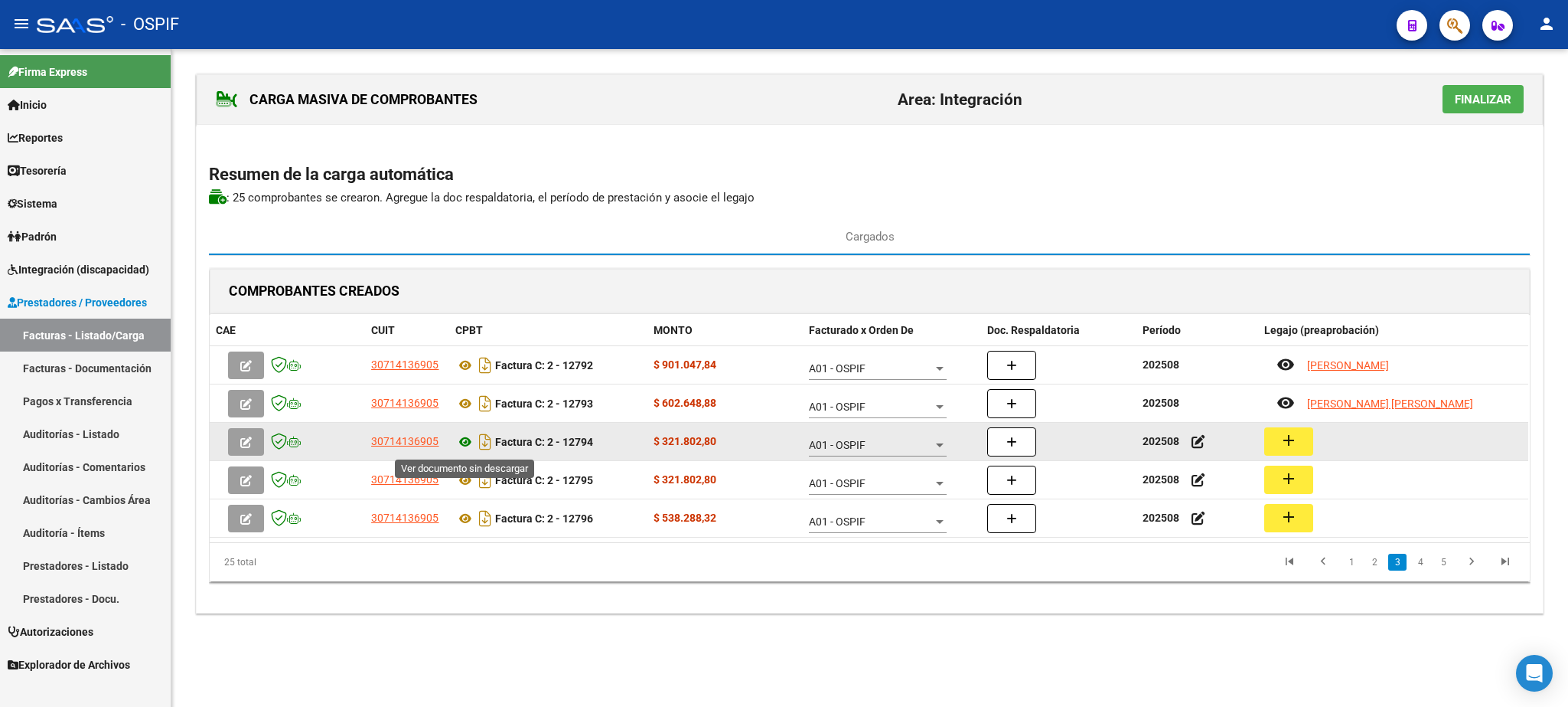
click at [466, 443] on icon at bounding box center [465, 442] width 20 height 18
click at [1290, 449] on mat-icon "add" at bounding box center [1289, 440] width 18 height 18
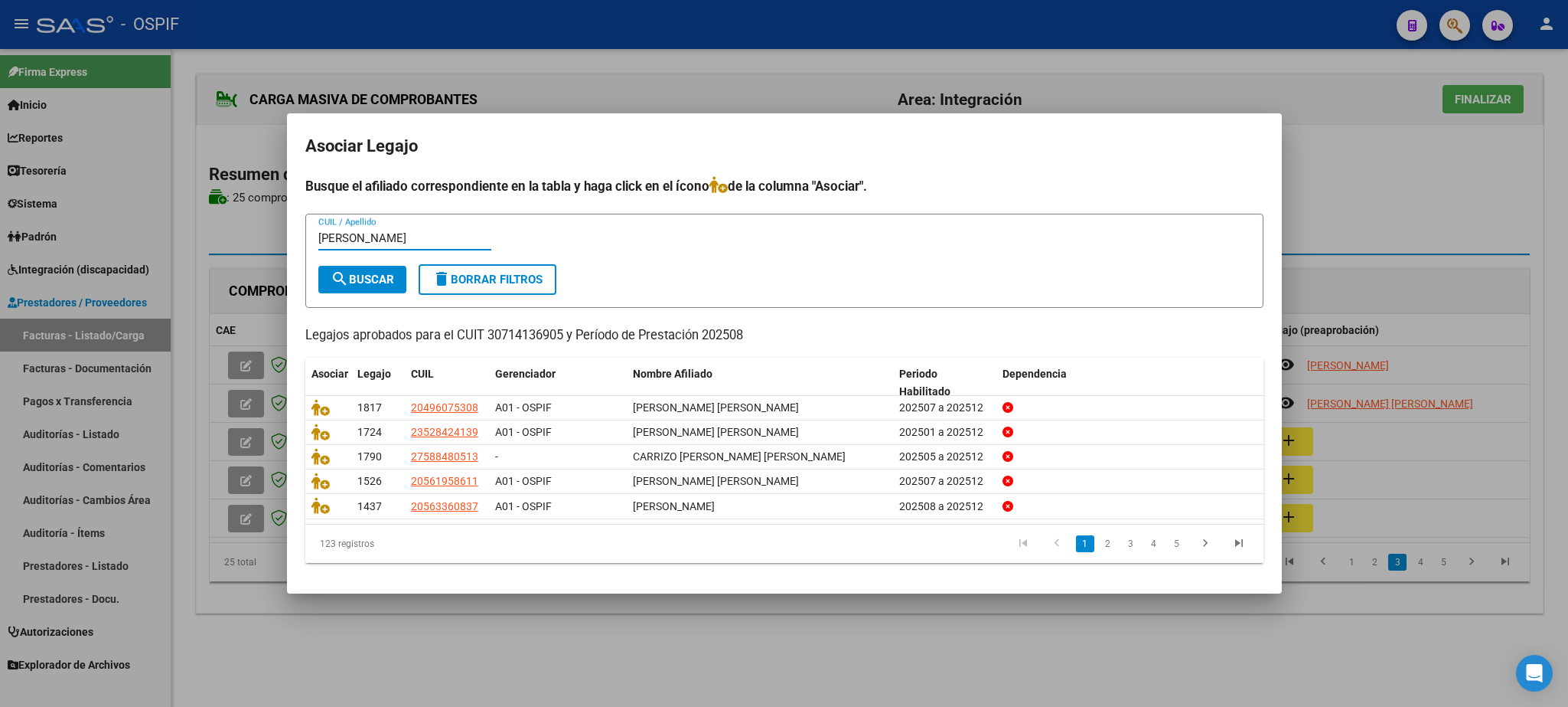
type input "[PERSON_NAME]"
click at [369, 279] on span "search Buscar" at bounding box center [362, 279] width 63 height 14
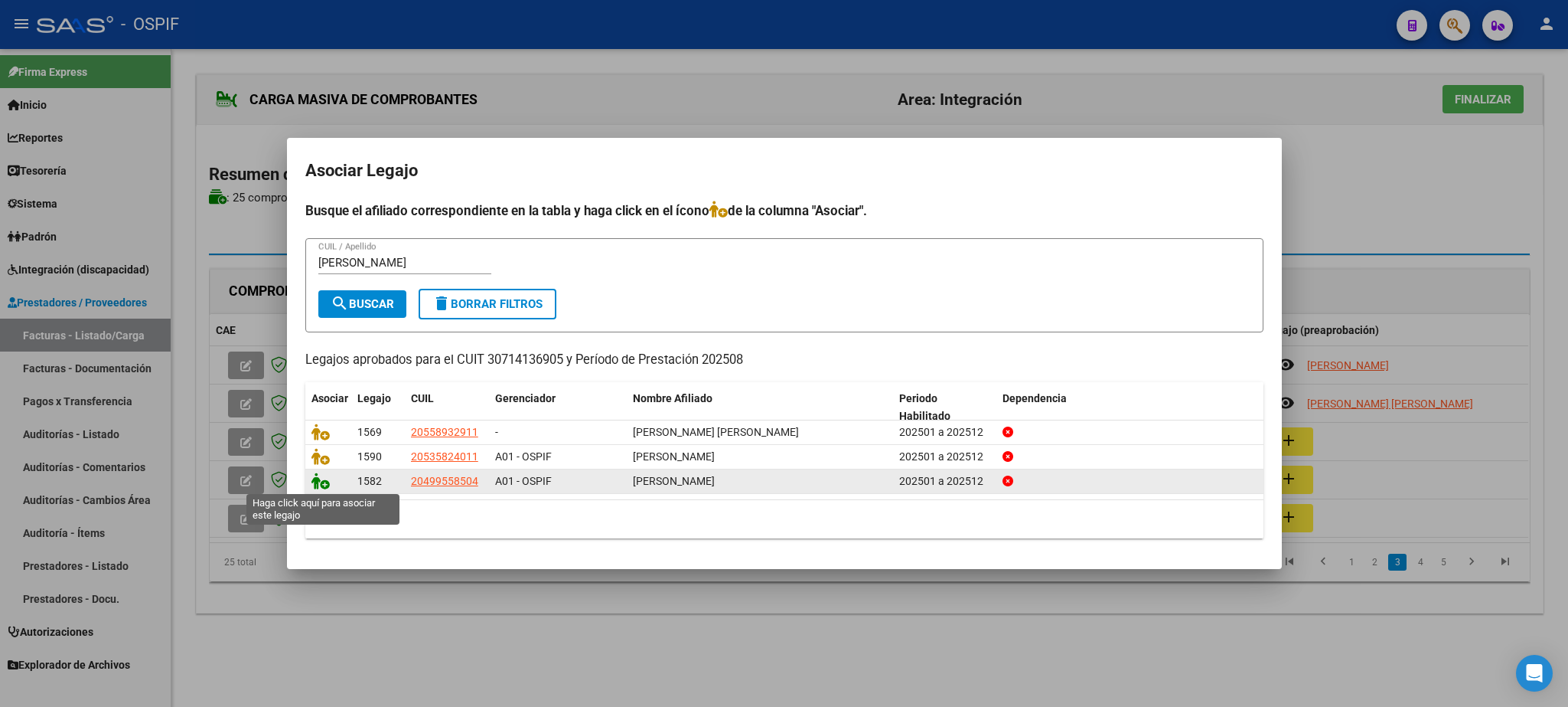
click at [321, 479] on icon at bounding box center [321, 481] width 18 height 17
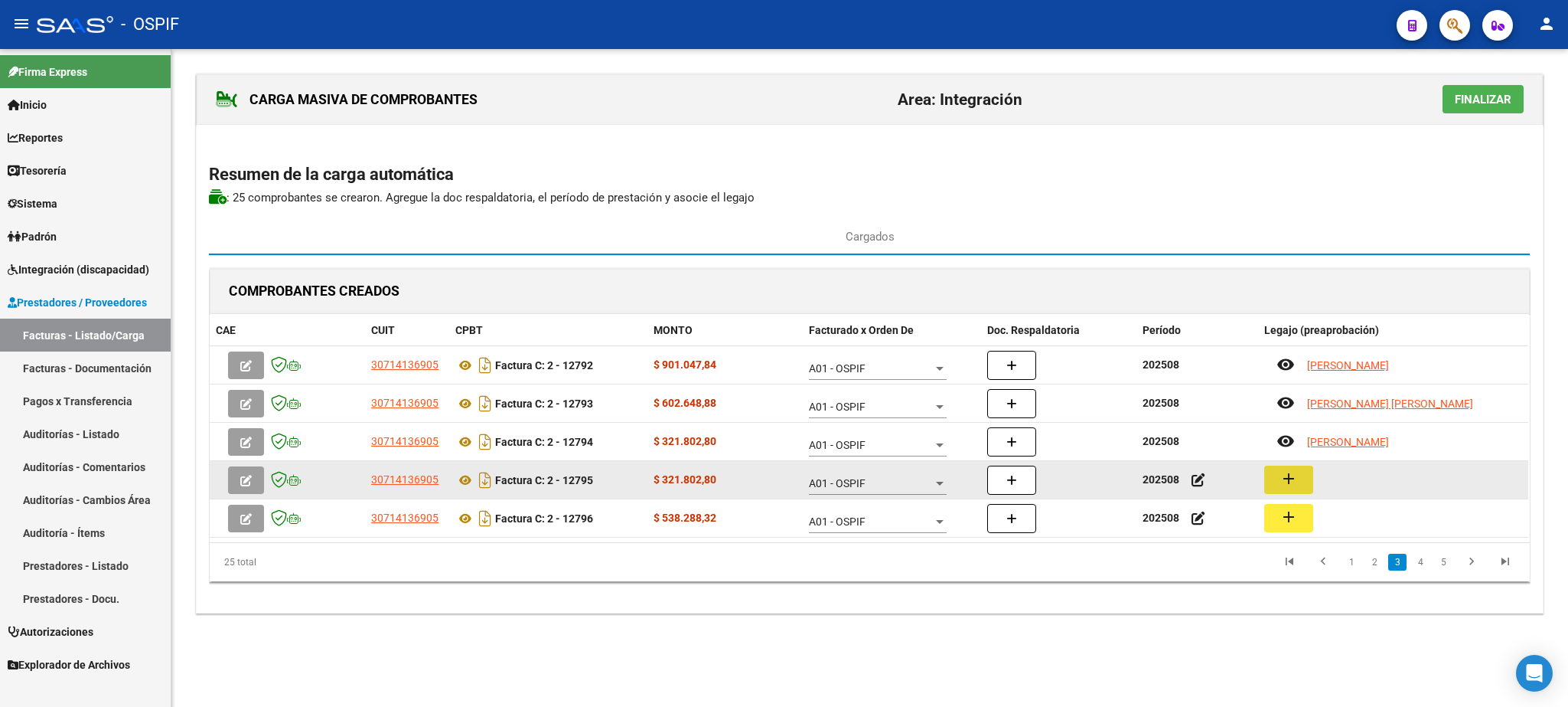
click at [1293, 484] on mat-icon "add" at bounding box center [1289, 478] width 18 height 18
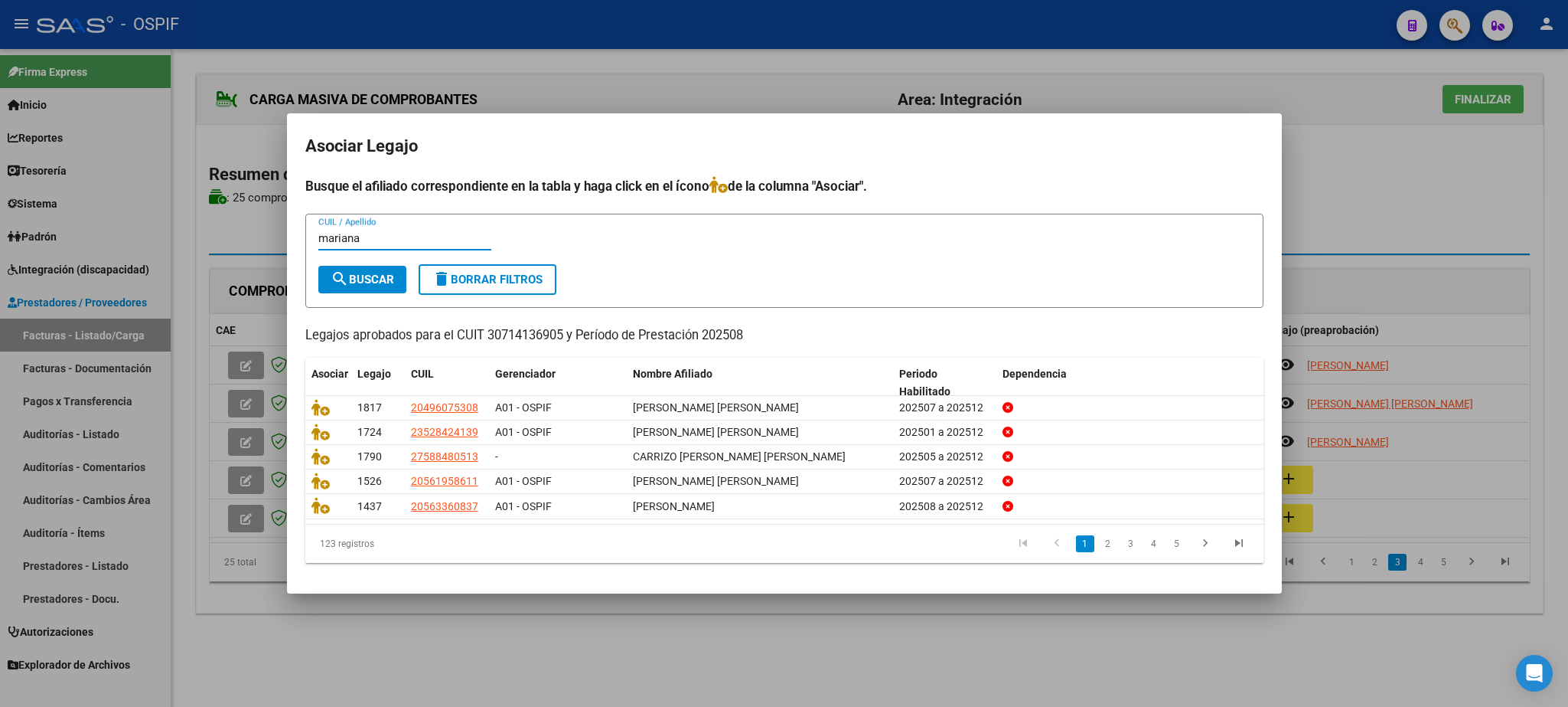
type input "mariana"
click at [347, 262] on div "[PERSON_NAME] / Apellido" at bounding box center [404, 246] width 173 height 38
click at [377, 288] on button "search Buscar" at bounding box center [361, 279] width 88 height 27
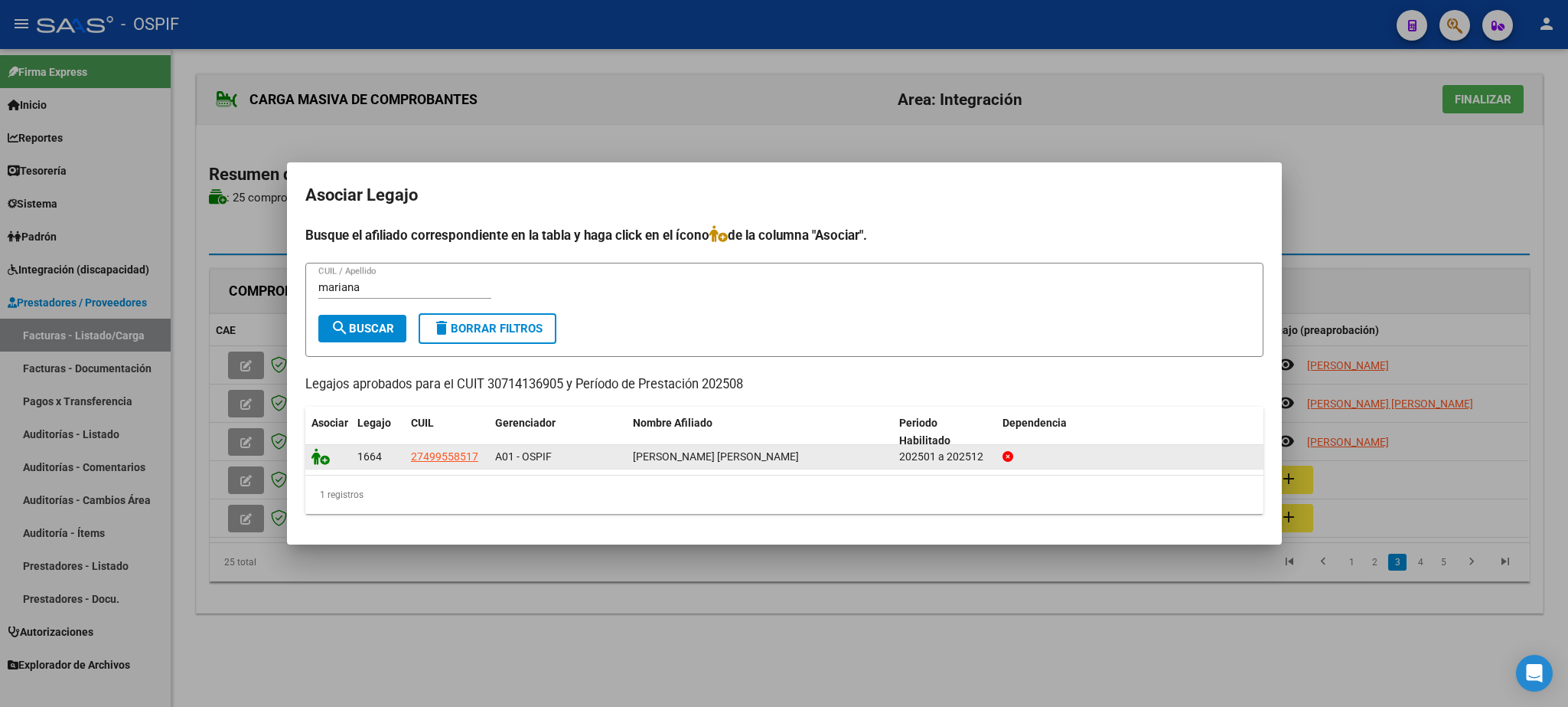
click at [322, 461] on icon at bounding box center [321, 456] width 18 height 17
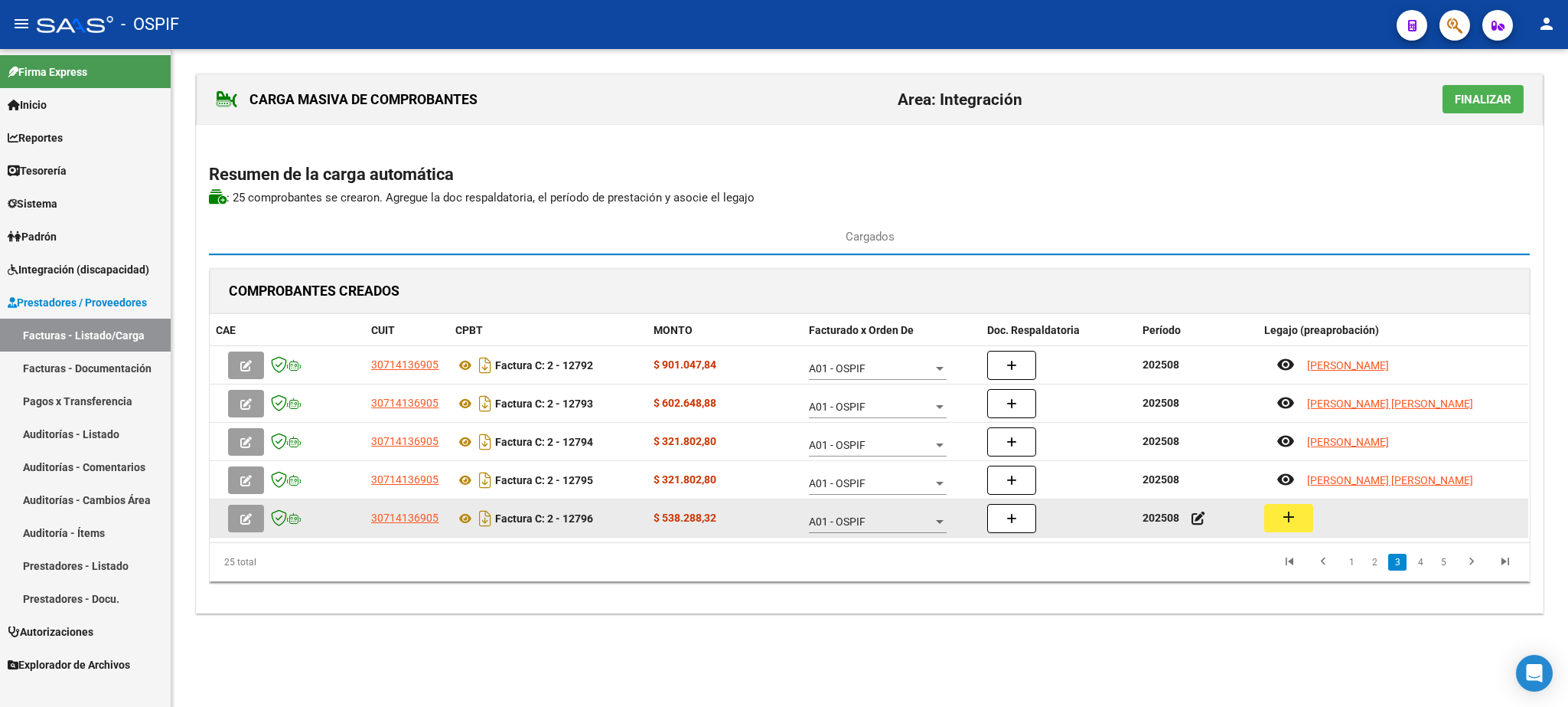
click at [1283, 518] on mat-icon "add" at bounding box center [1289, 517] width 18 height 18
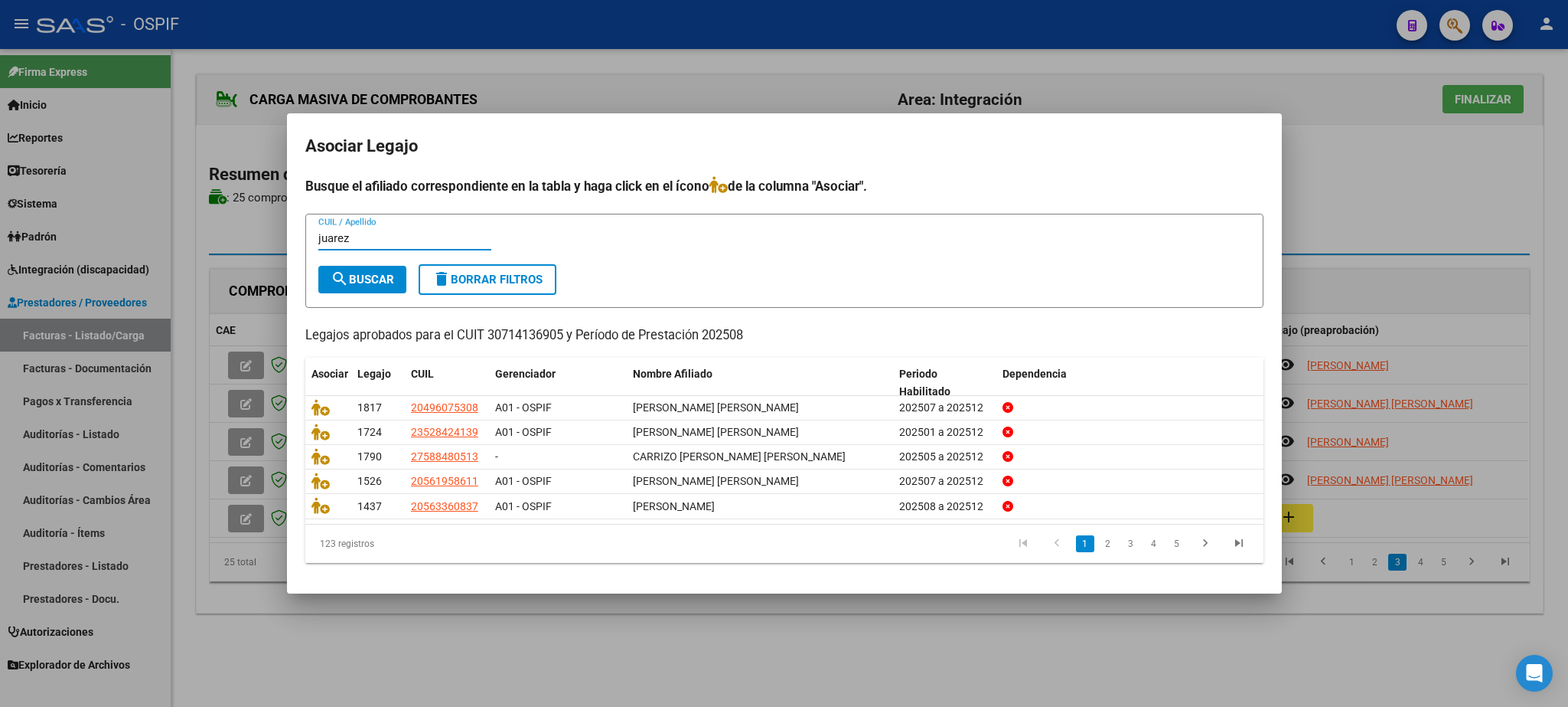
type input "juarez"
click at [352, 280] on span "search Buscar" at bounding box center [362, 279] width 63 height 14
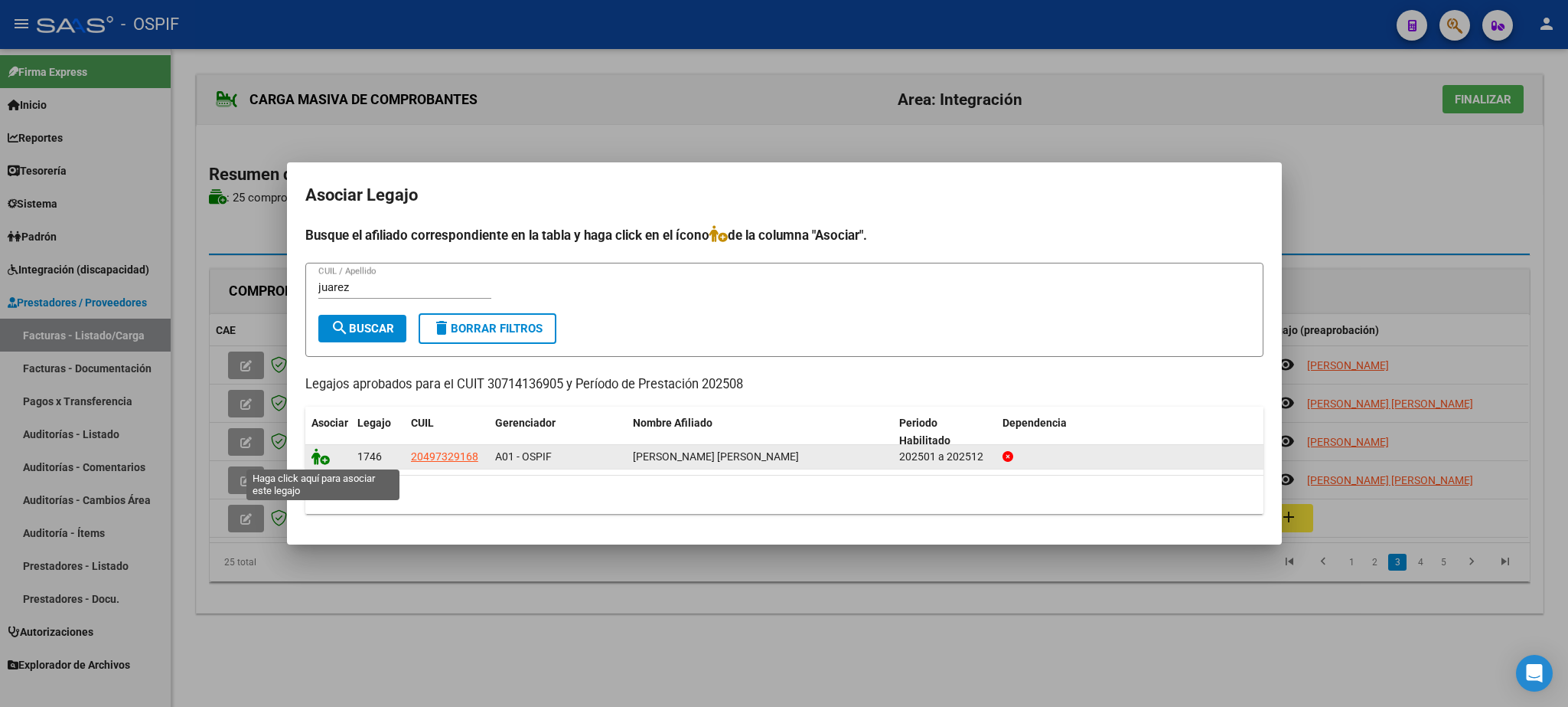
click at [323, 458] on icon at bounding box center [321, 456] width 18 height 17
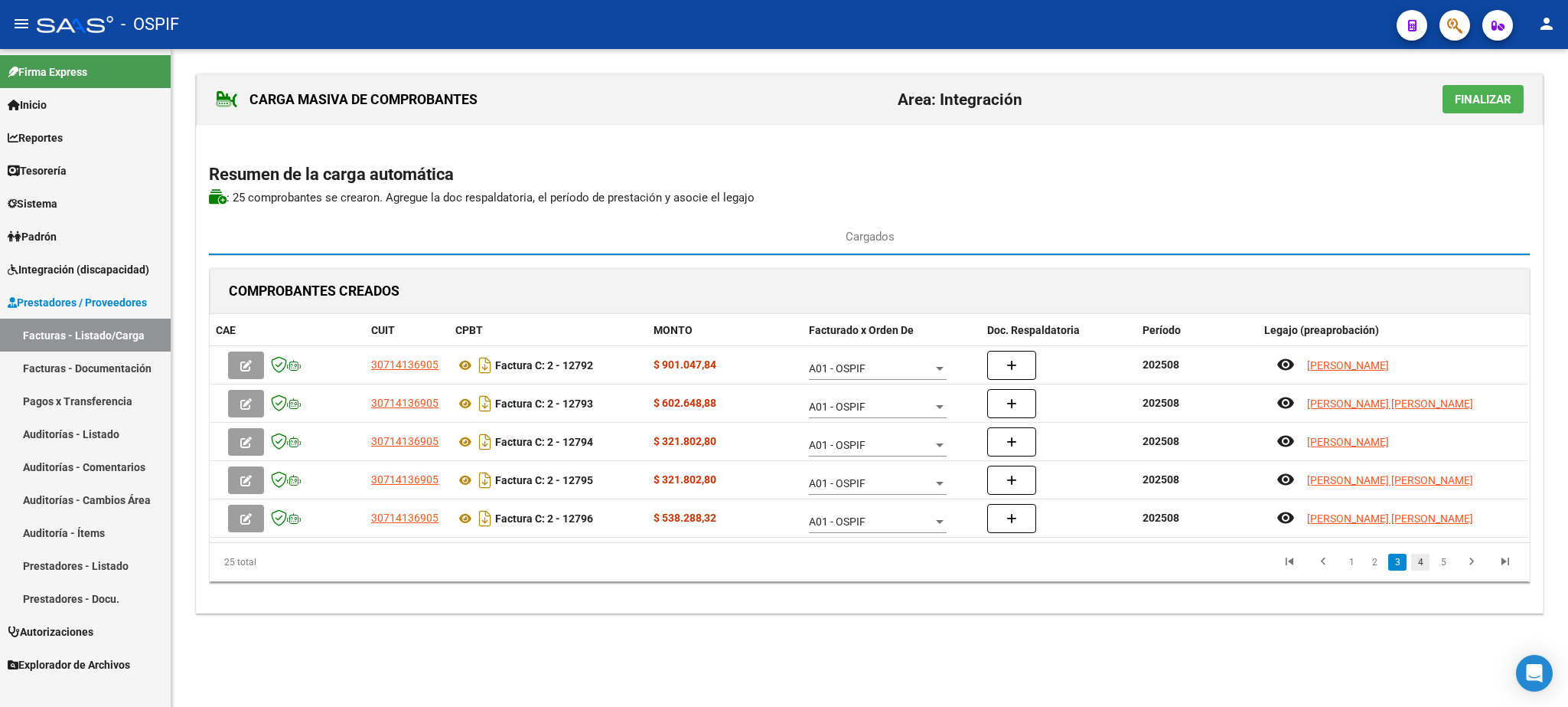
click at [1423, 565] on link "4" at bounding box center [1421, 561] width 18 height 17
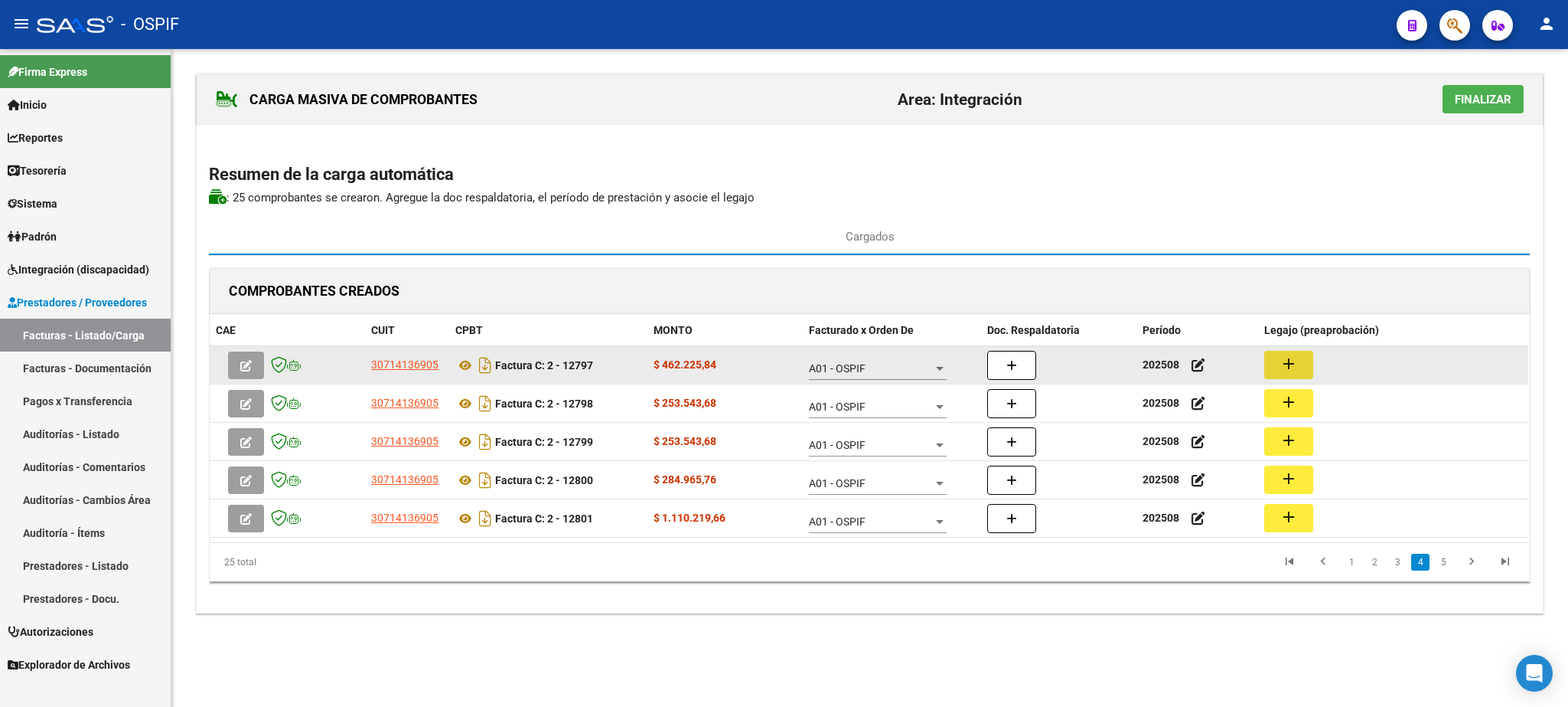
click at [1288, 365] on mat-icon "add" at bounding box center [1289, 363] width 18 height 18
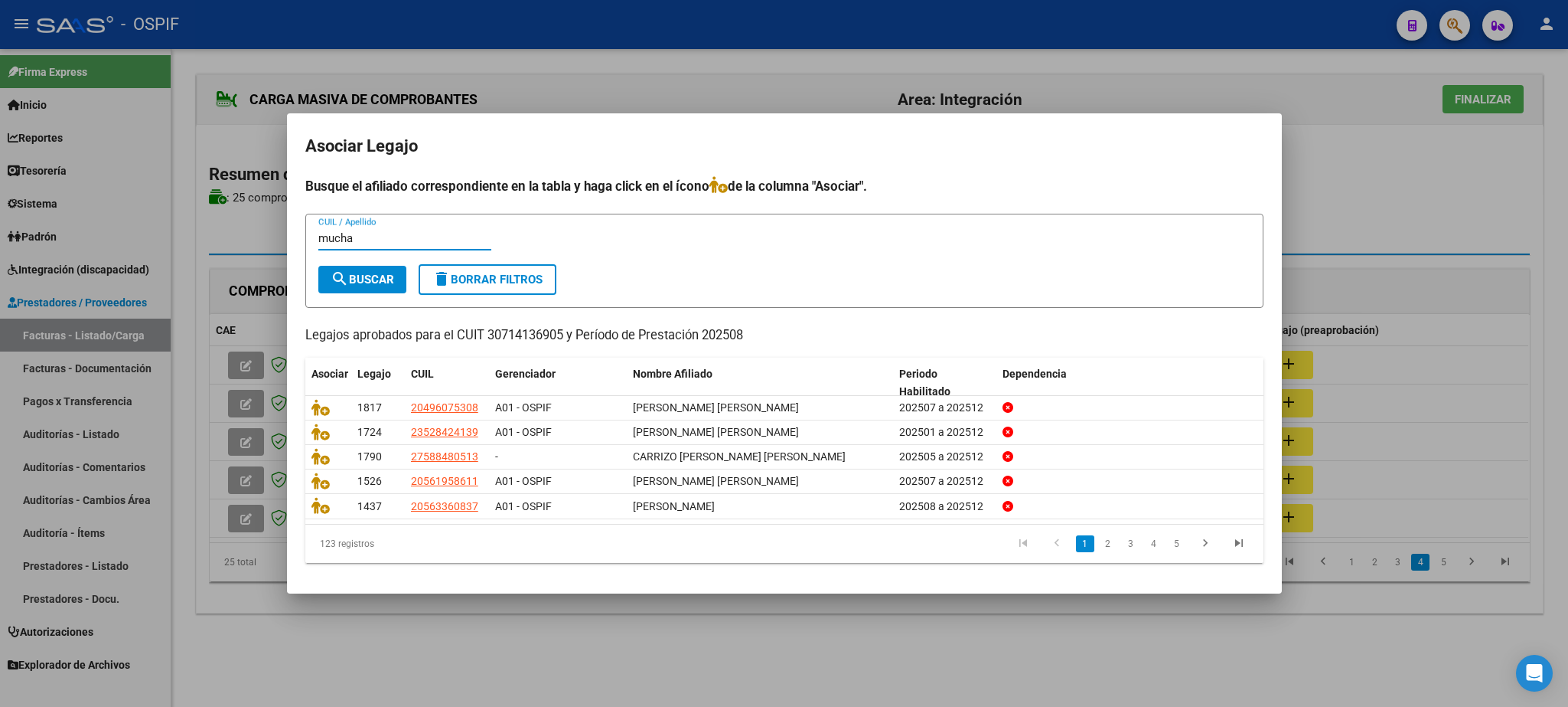
type input "mucha"
click at [386, 278] on span "search Buscar" at bounding box center [362, 279] width 63 height 14
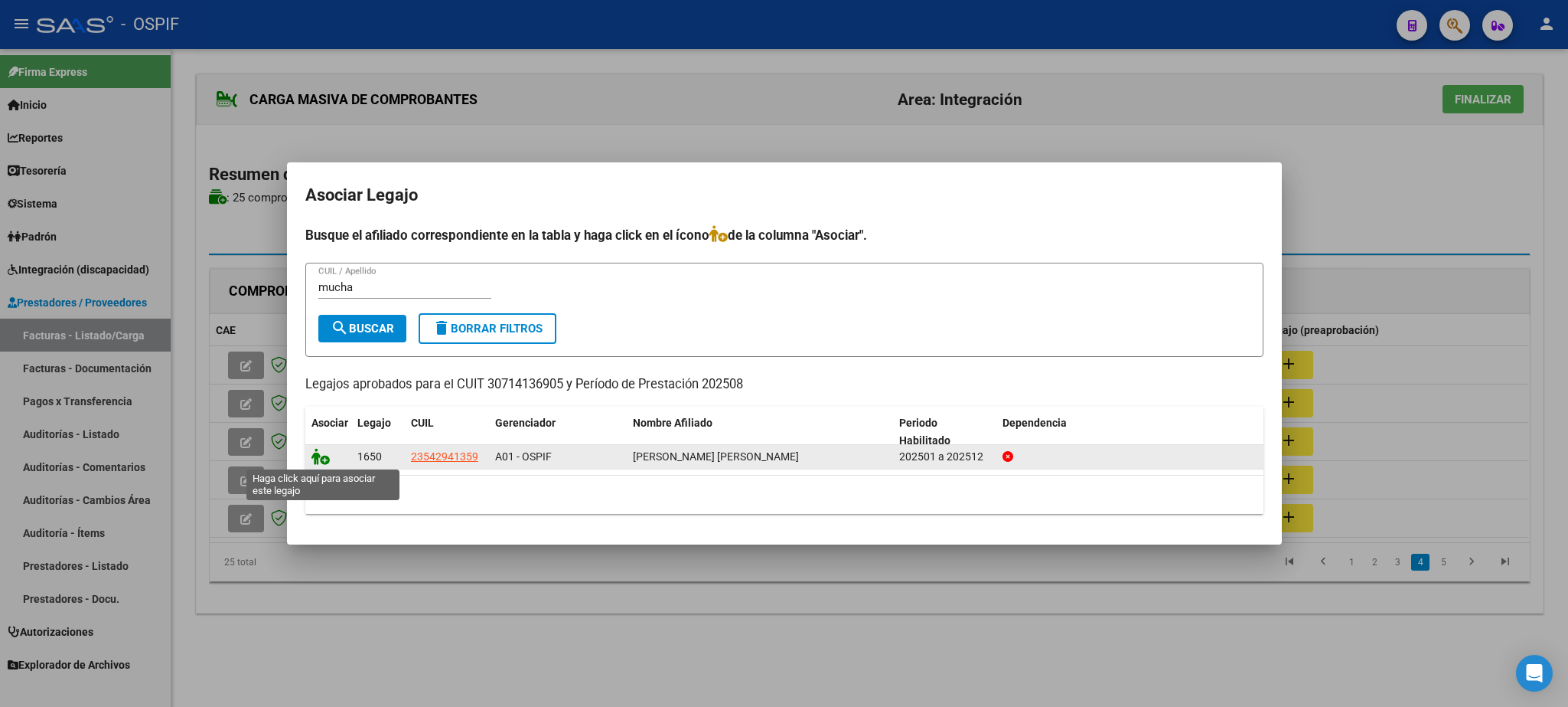
click at [321, 454] on icon at bounding box center [321, 456] width 18 height 17
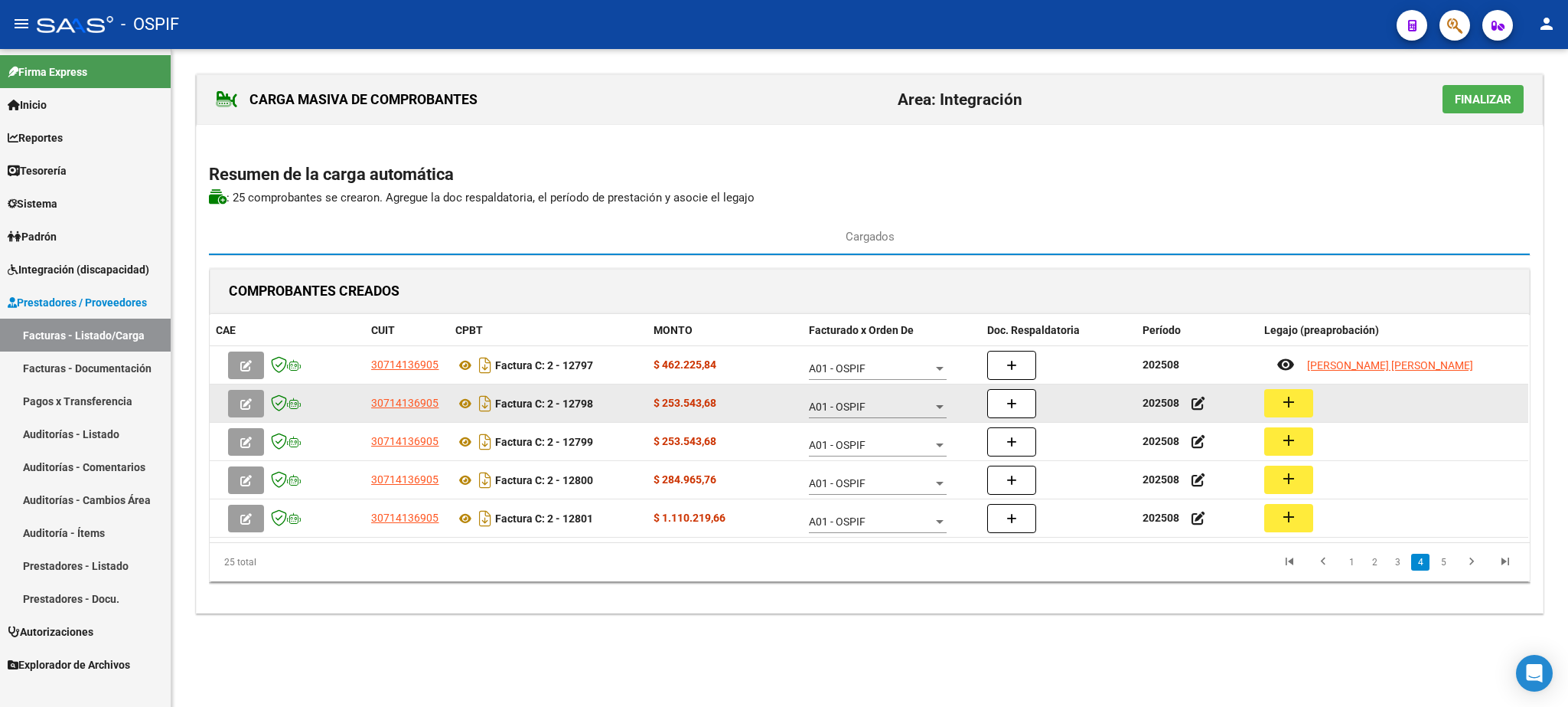
click at [1291, 402] on mat-icon "add" at bounding box center [1289, 401] width 18 height 18
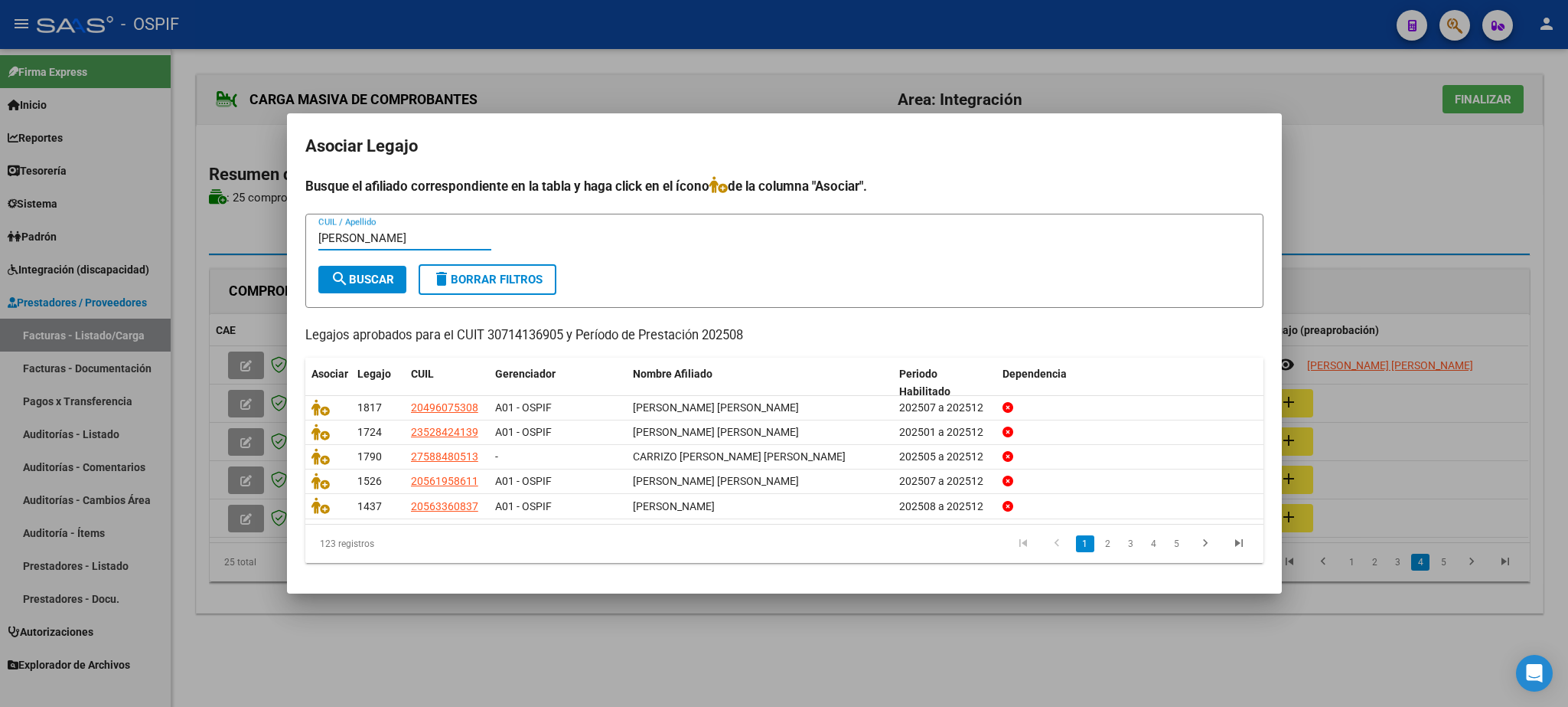
type input "[PERSON_NAME]"
click at [369, 288] on button "search Buscar" at bounding box center [361, 279] width 88 height 27
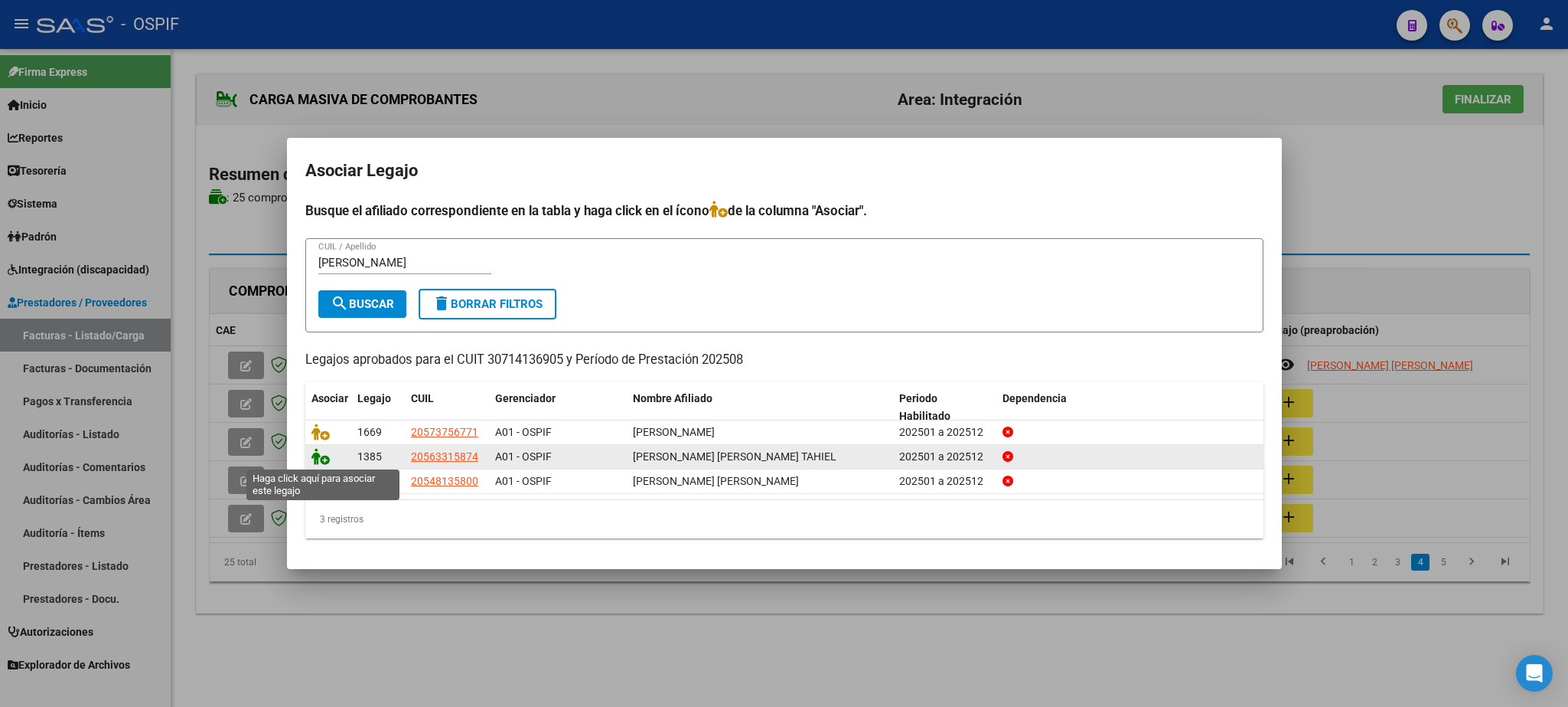
click at [318, 455] on icon at bounding box center [321, 456] width 18 height 17
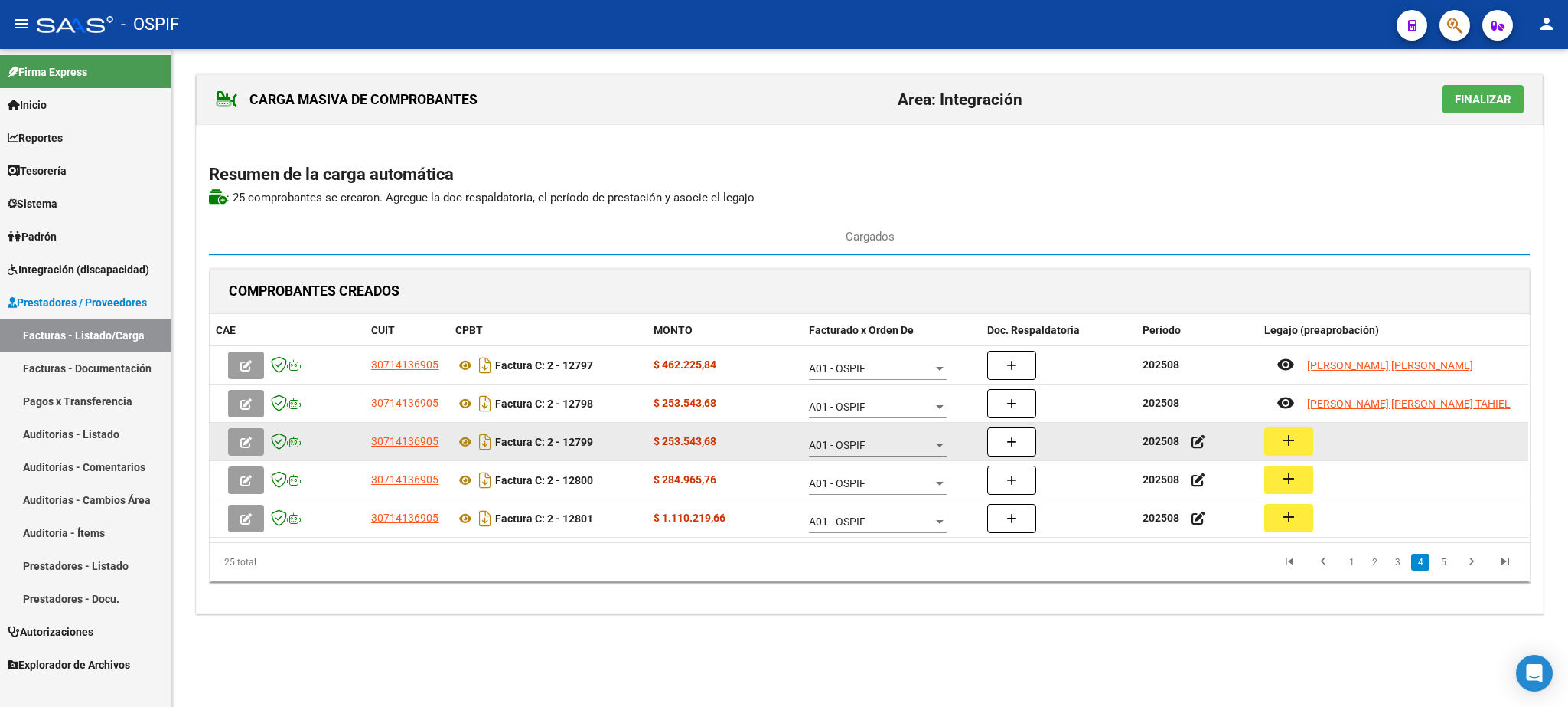
drag, startPoint x: 1298, startPoint y: 441, endPoint x: 1272, endPoint y: 443, distance: 26.1
click at [1272, 443] on button "add" at bounding box center [1289, 441] width 49 height 28
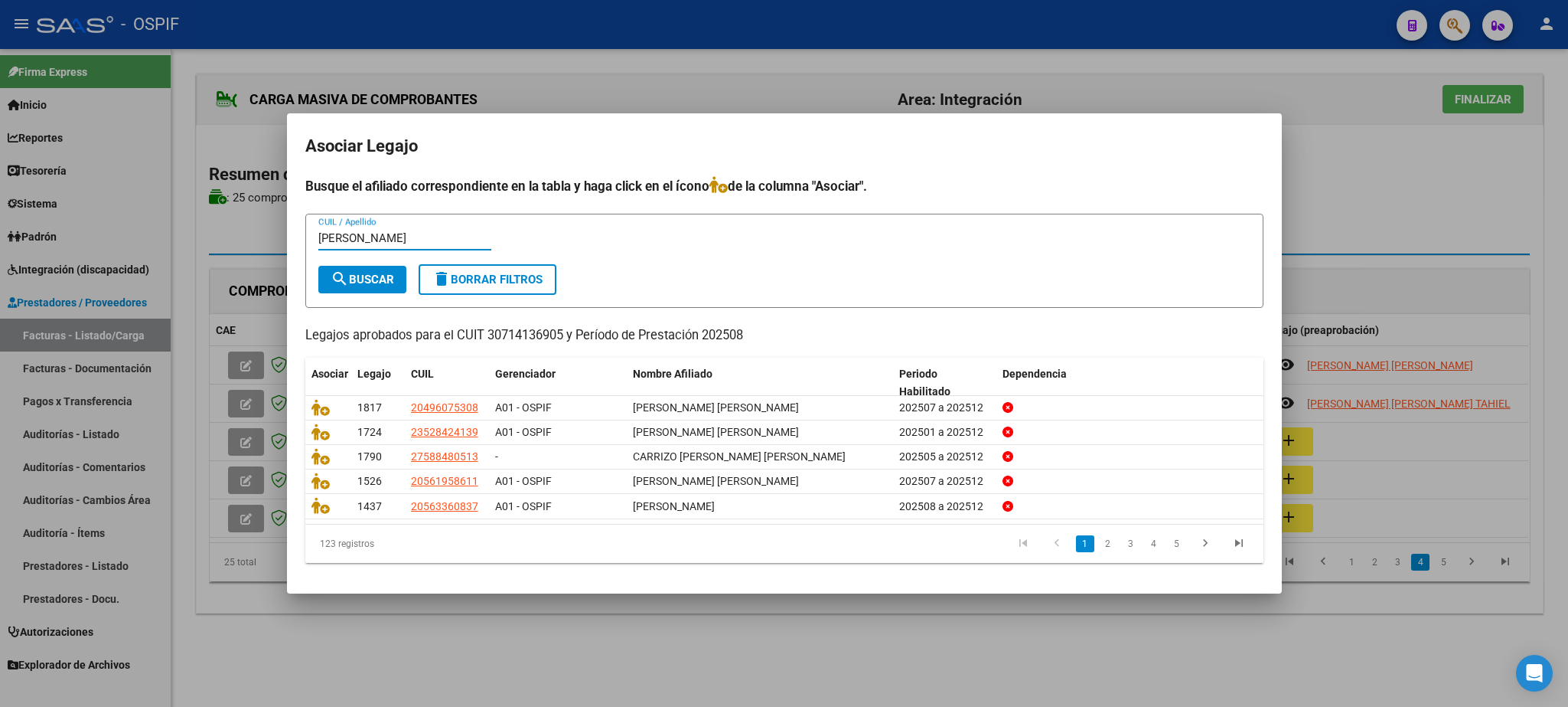
type input "[PERSON_NAME]"
click at [343, 284] on mat-icon "search" at bounding box center [340, 278] width 18 height 18
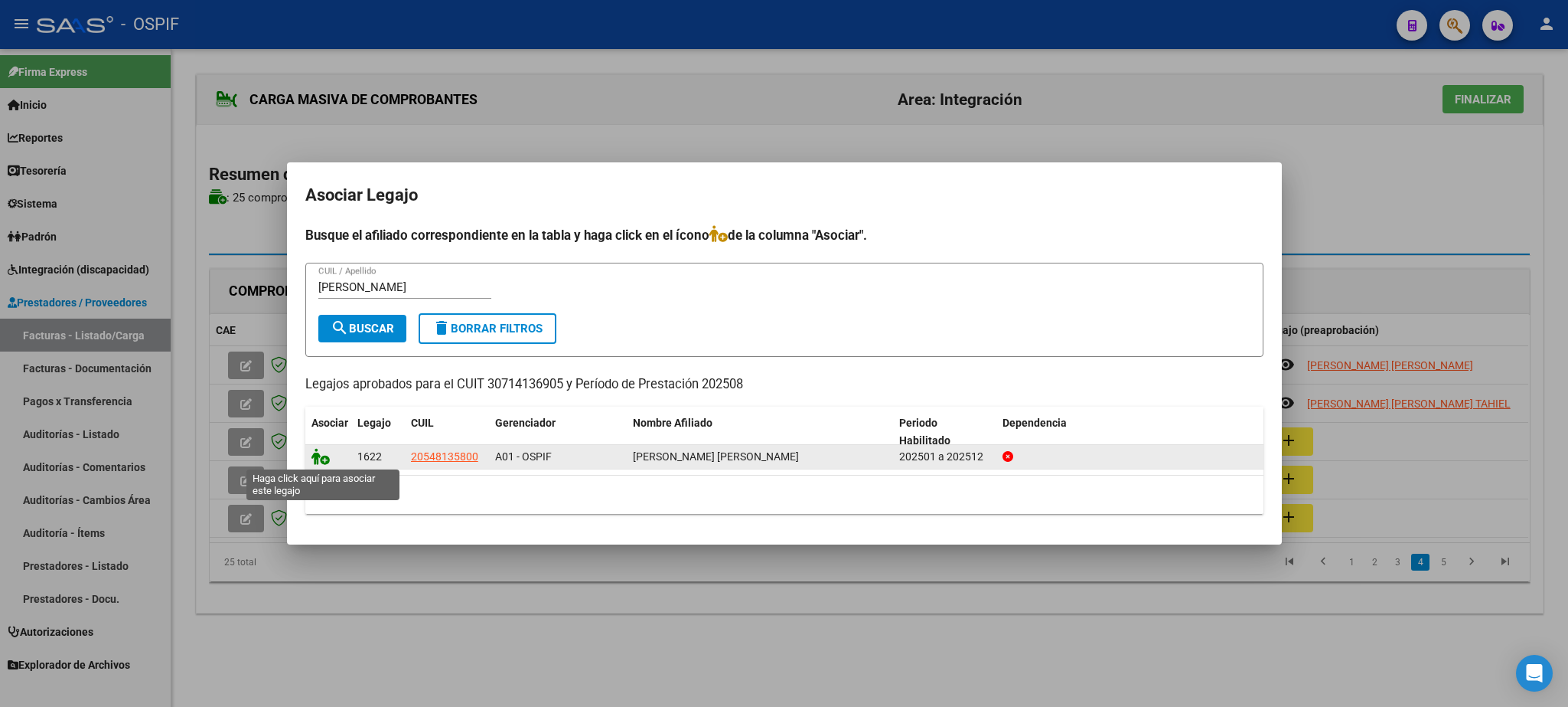
click at [326, 457] on icon at bounding box center [321, 456] width 18 height 17
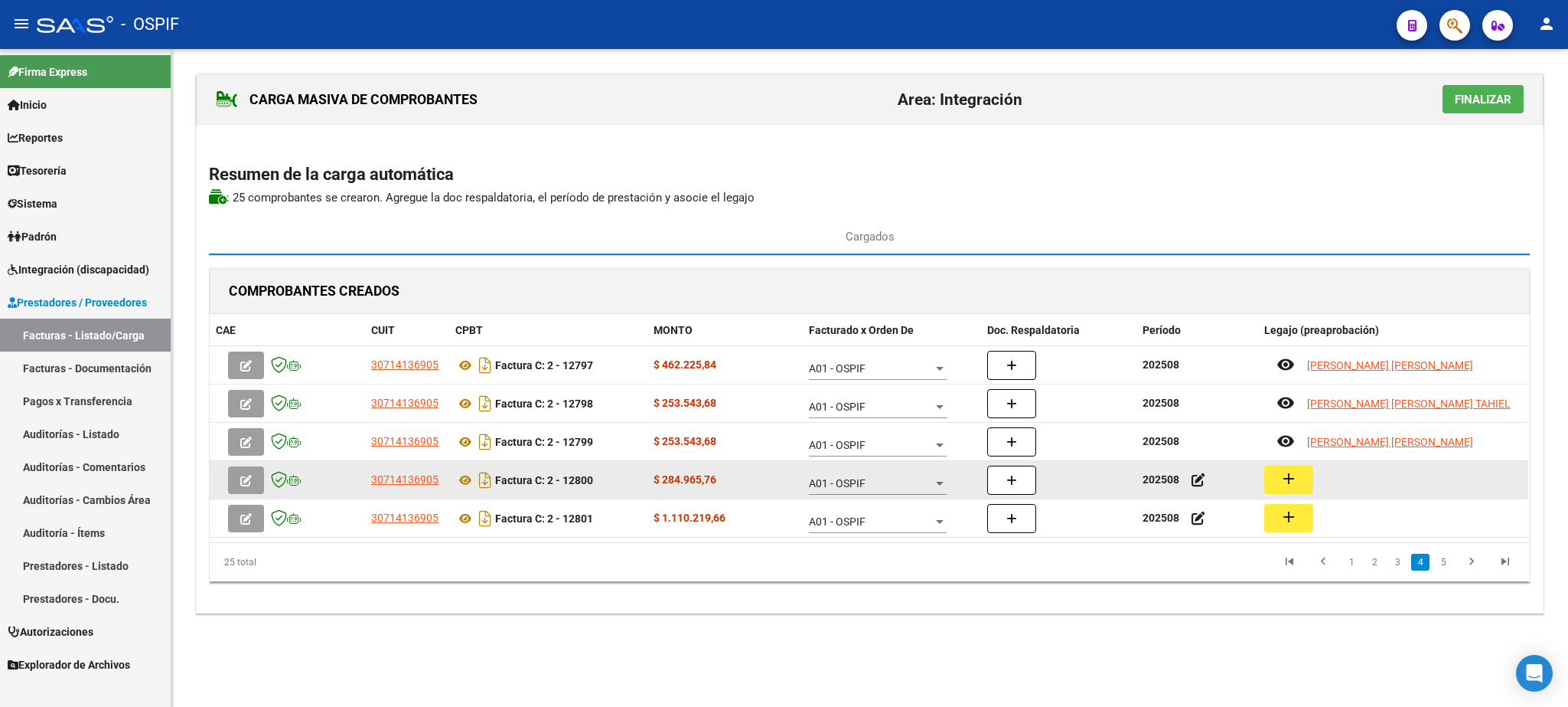
click at [1288, 483] on mat-icon "add" at bounding box center [1289, 478] width 18 height 18
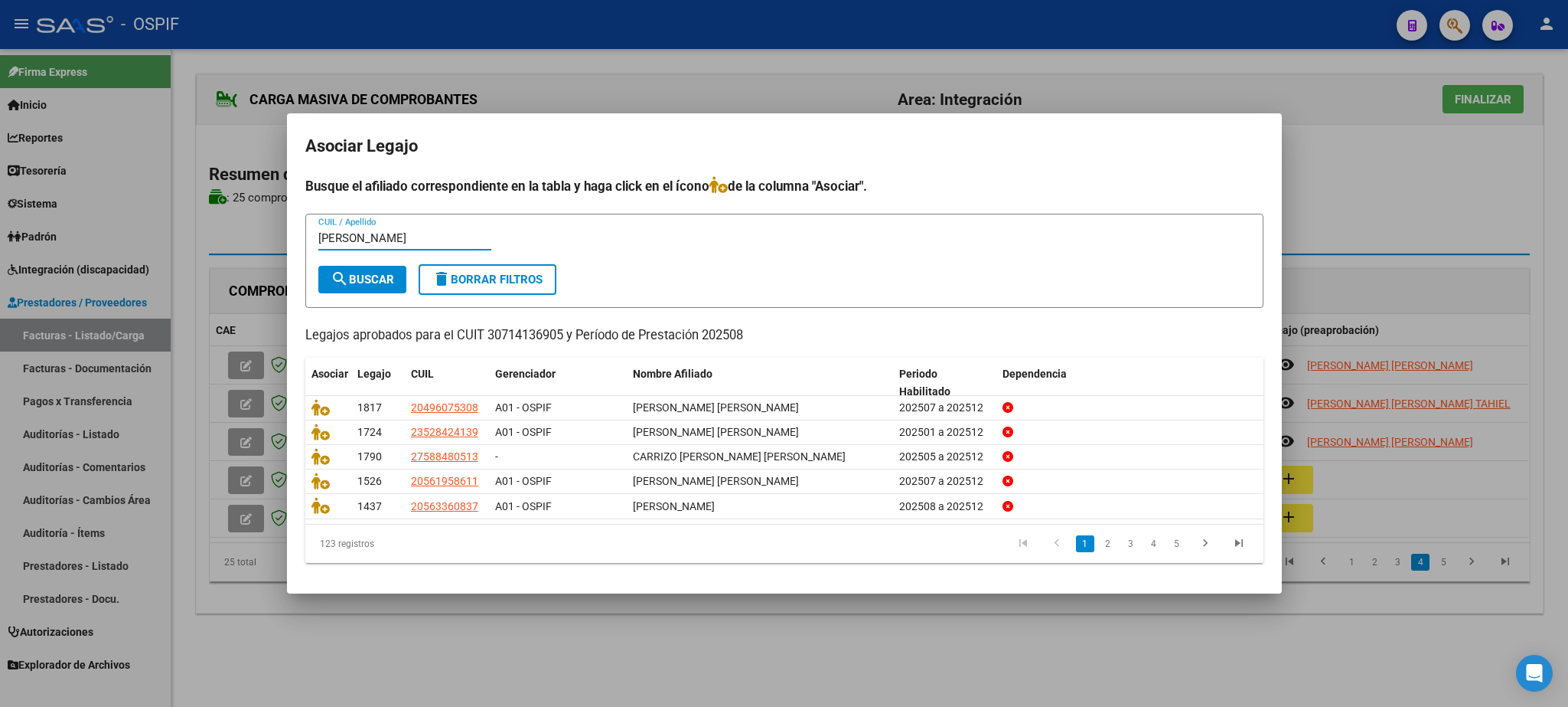
type input "[PERSON_NAME]"
click at [374, 269] on button "search Buscar" at bounding box center [361, 279] width 88 height 27
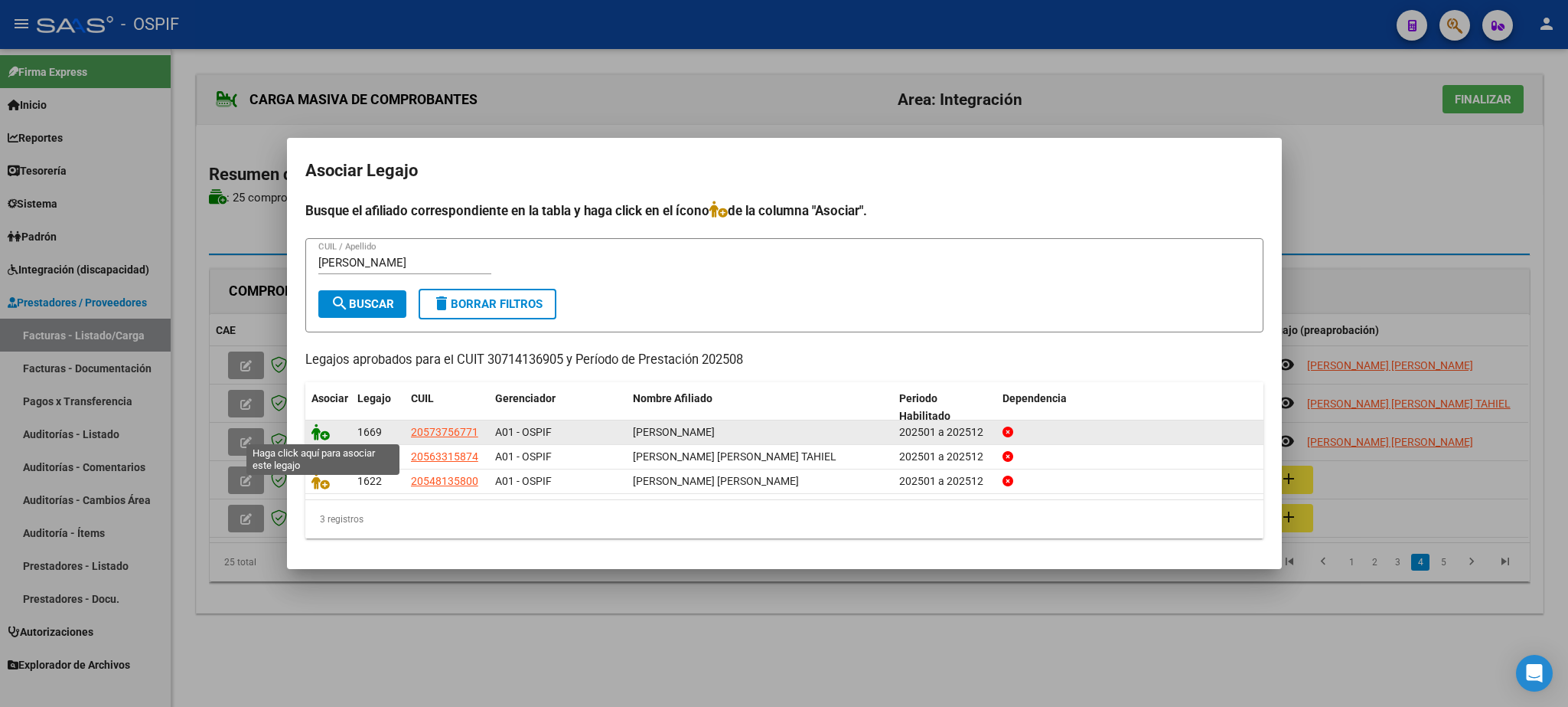
click at [316, 427] on icon at bounding box center [321, 431] width 18 height 17
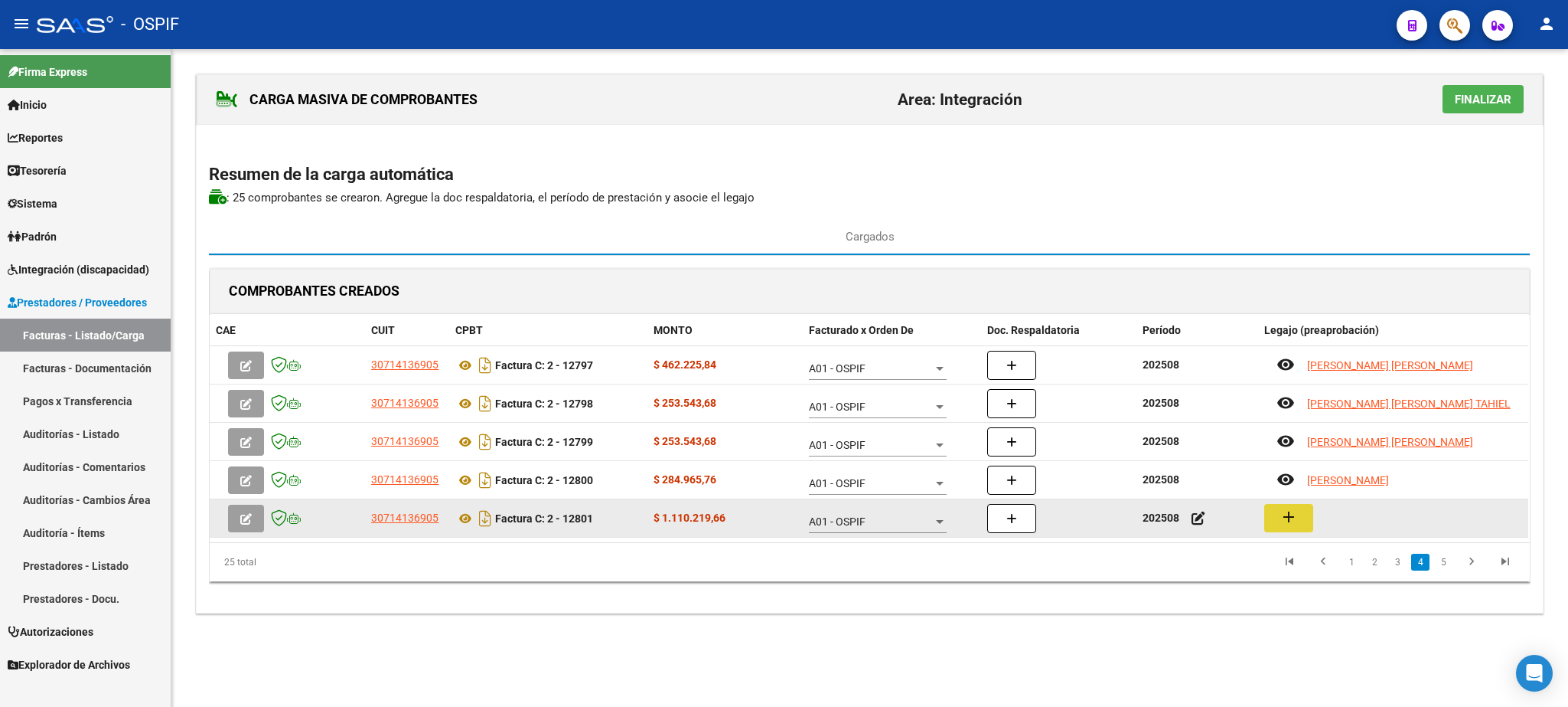
click at [1294, 523] on mat-icon "add" at bounding box center [1289, 517] width 18 height 18
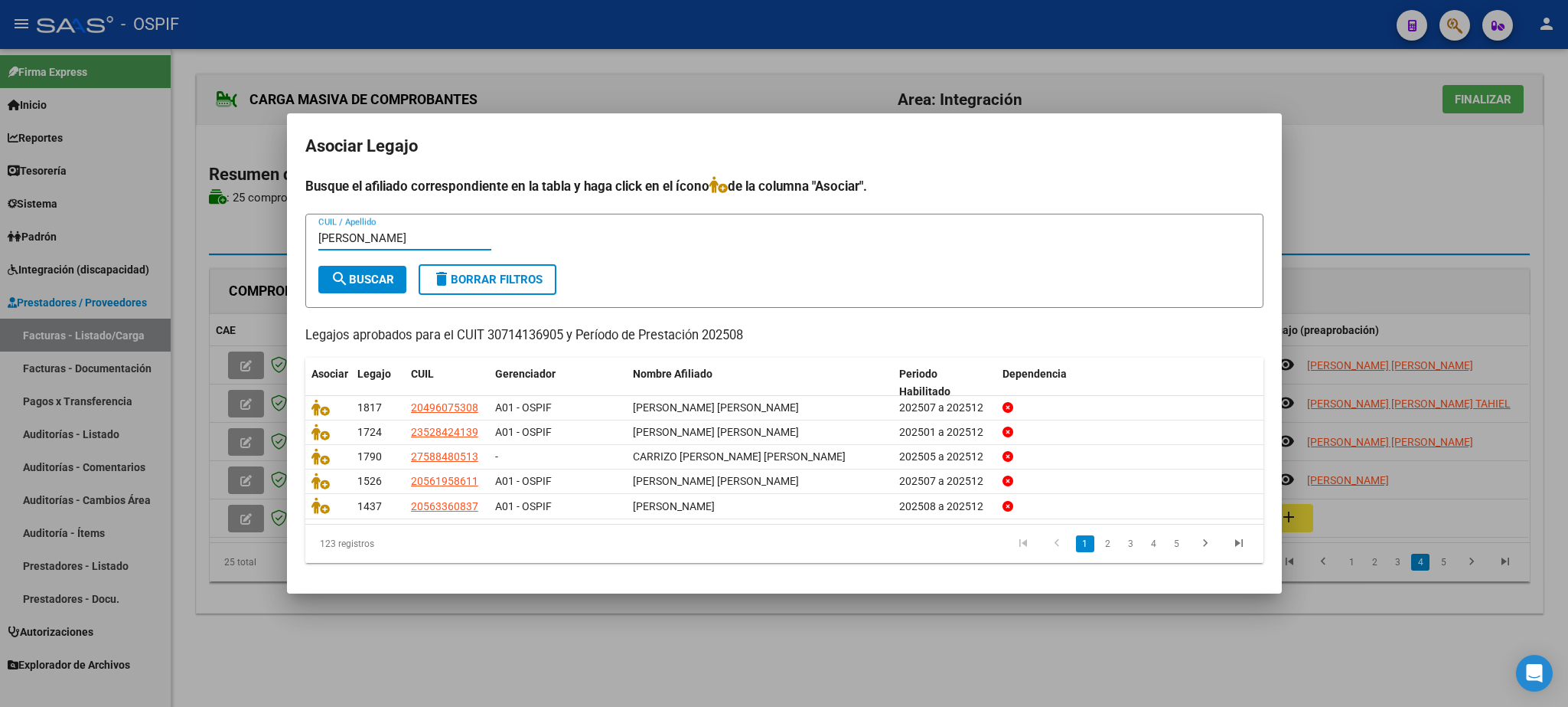
type input "[PERSON_NAME]"
click at [371, 288] on button "search Buscar" at bounding box center [361, 279] width 88 height 27
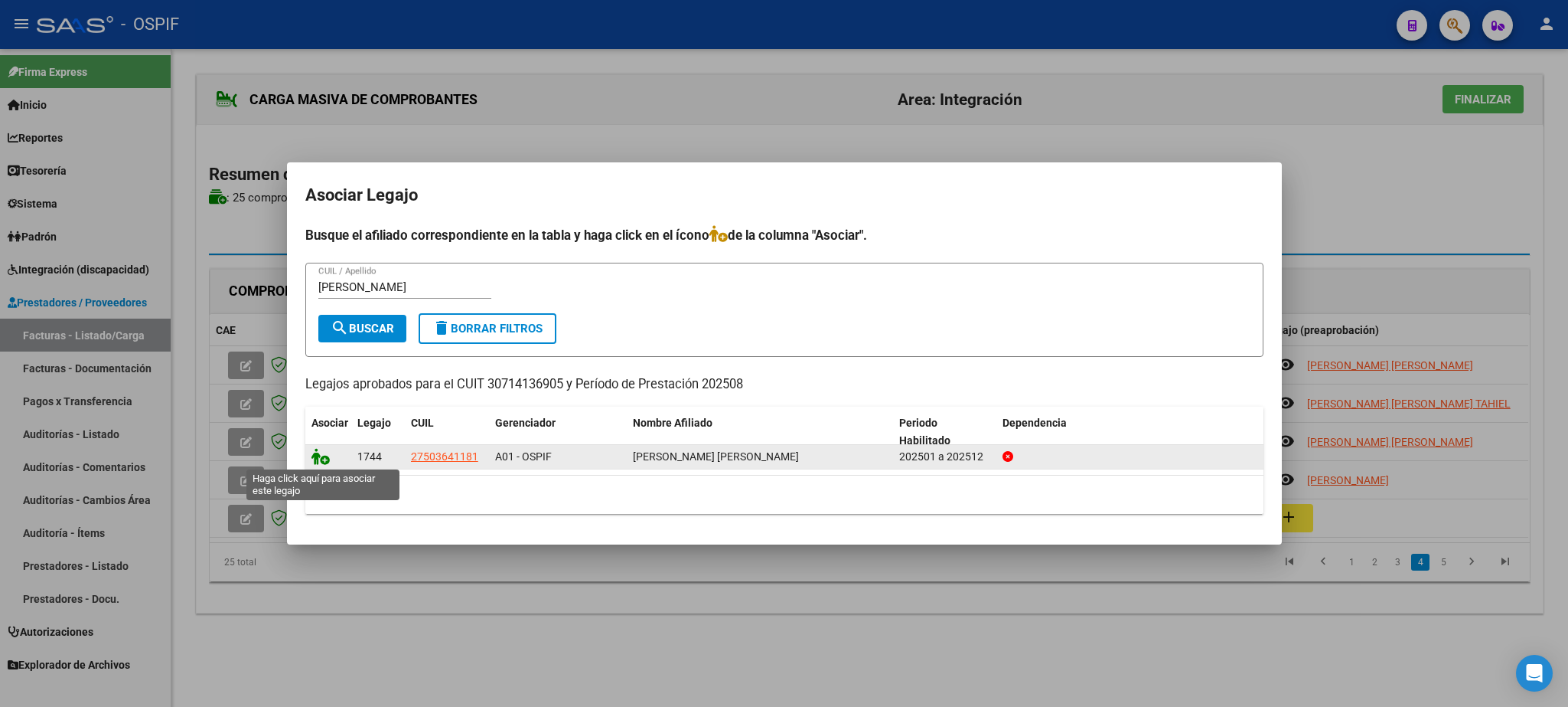
click at [322, 457] on icon at bounding box center [321, 456] width 18 height 17
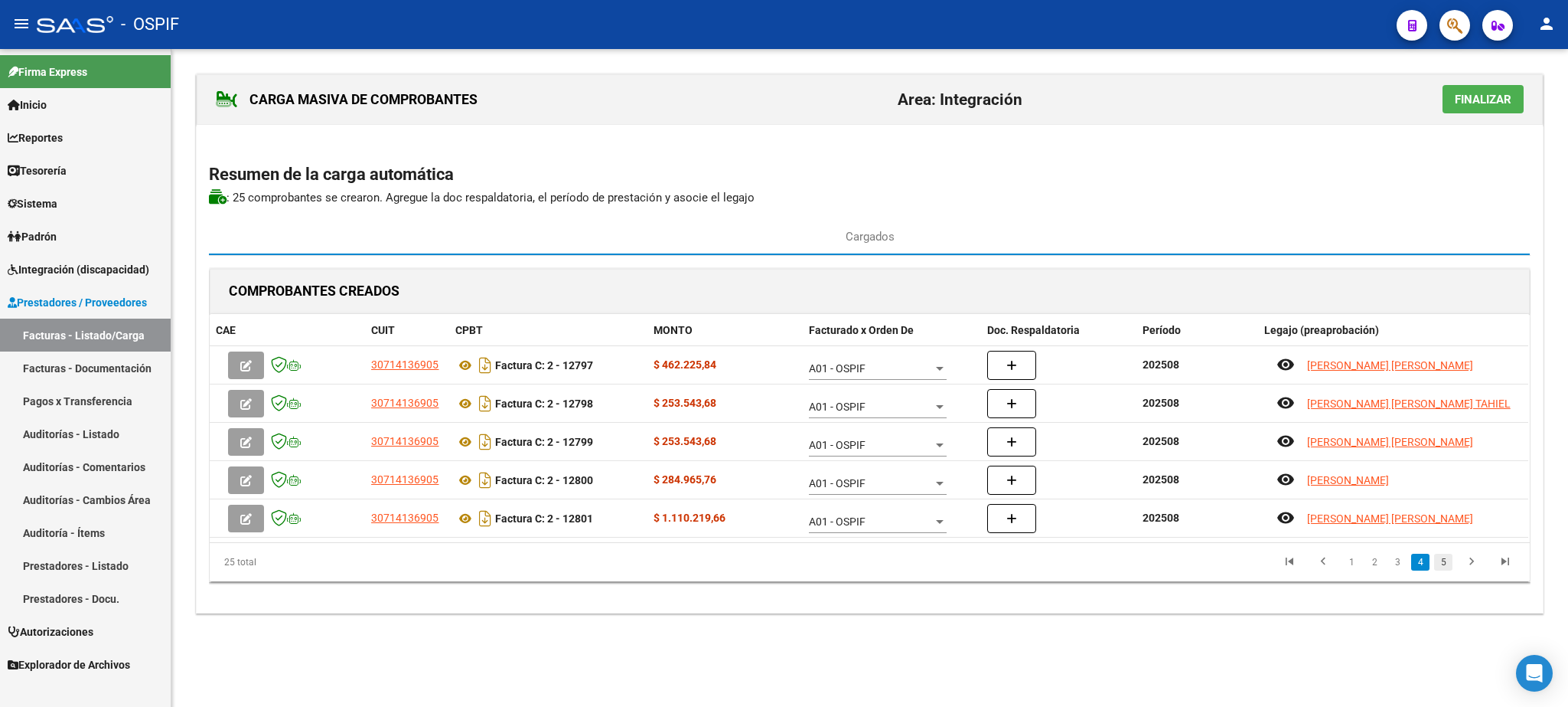
click at [1448, 568] on link "5" at bounding box center [1443, 561] width 18 height 17
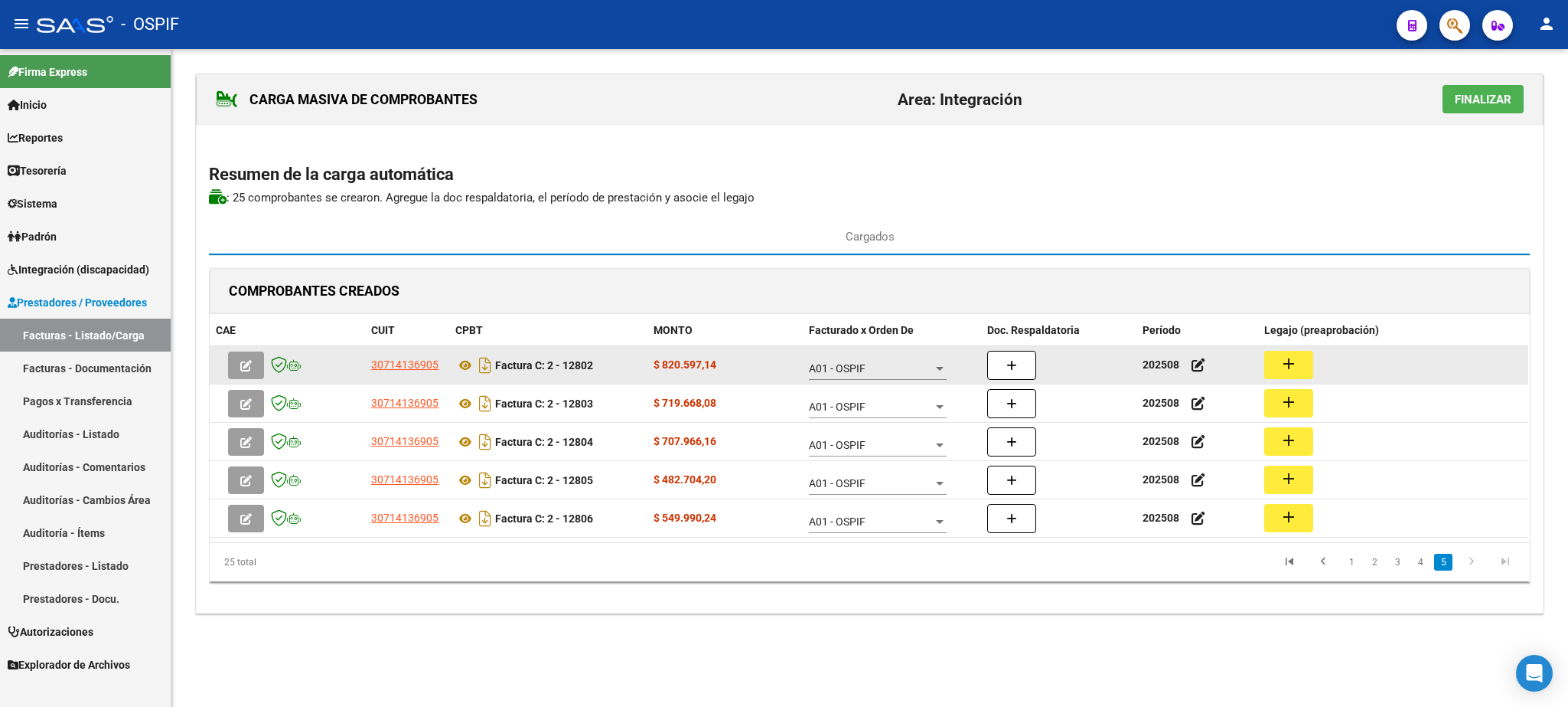
click at [1258, 365] on datatable-body-cell "add" at bounding box center [1393, 365] width 270 height 38
click at [1297, 372] on mat-icon "add" at bounding box center [1289, 363] width 18 height 18
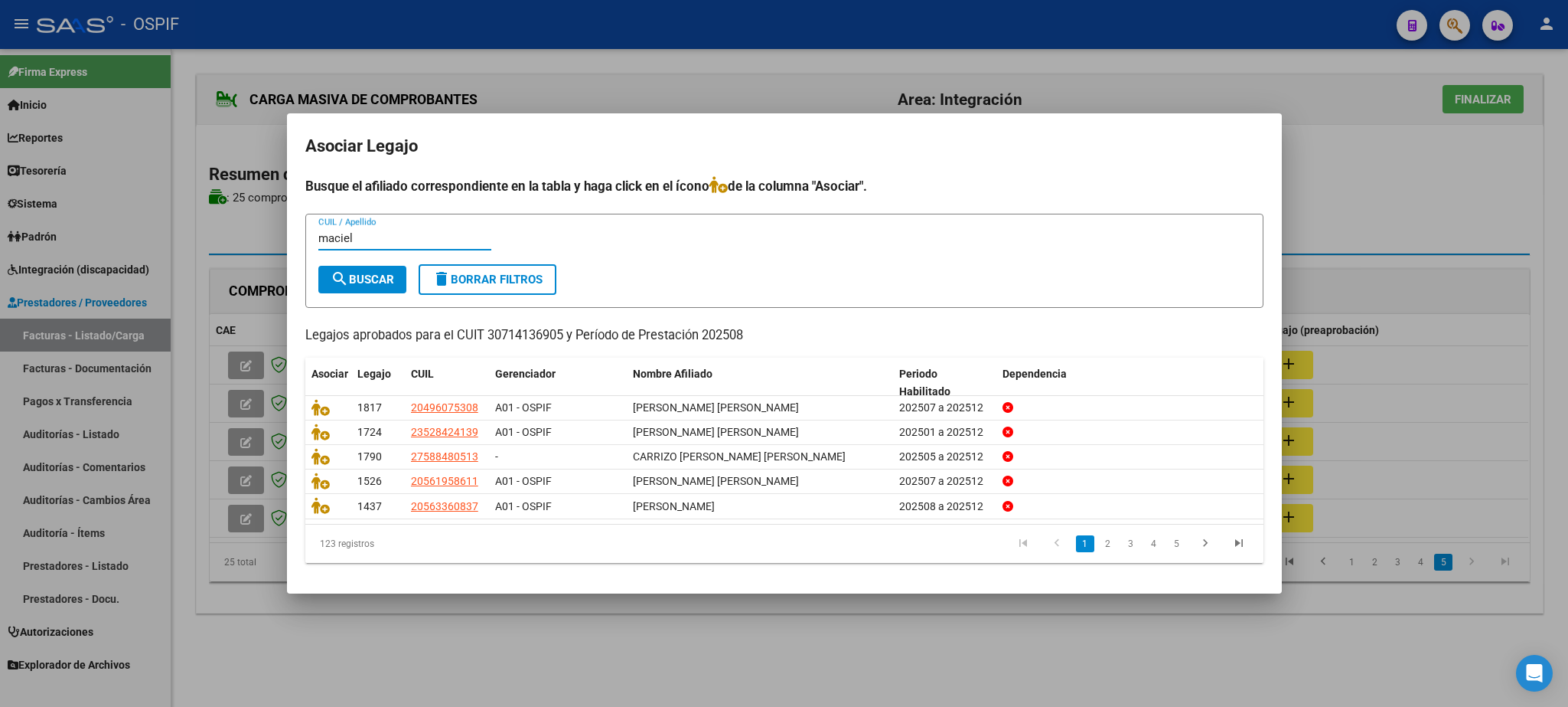
type input "maciel"
click at [370, 279] on span "search Buscar" at bounding box center [362, 279] width 63 height 14
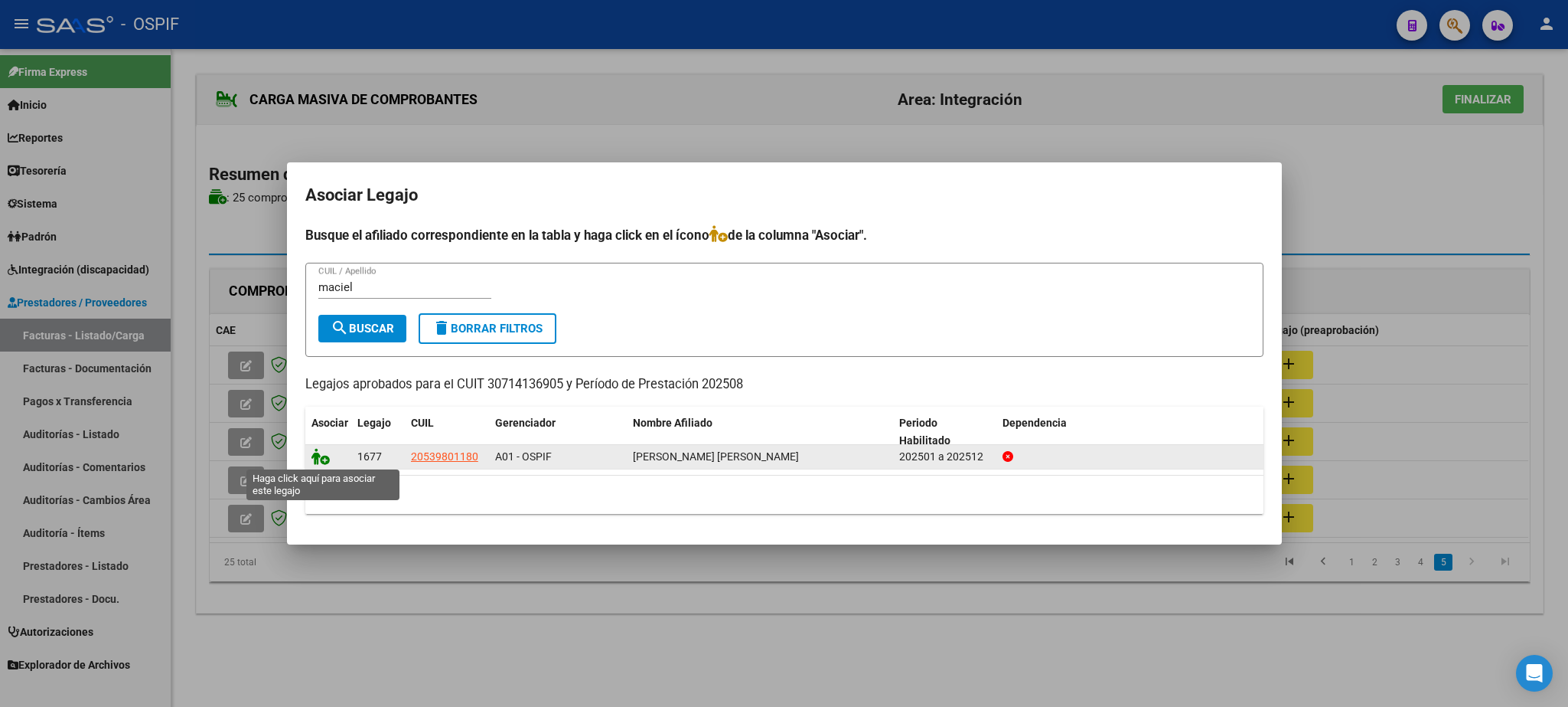
click at [324, 454] on icon at bounding box center [321, 456] width 18 height 17
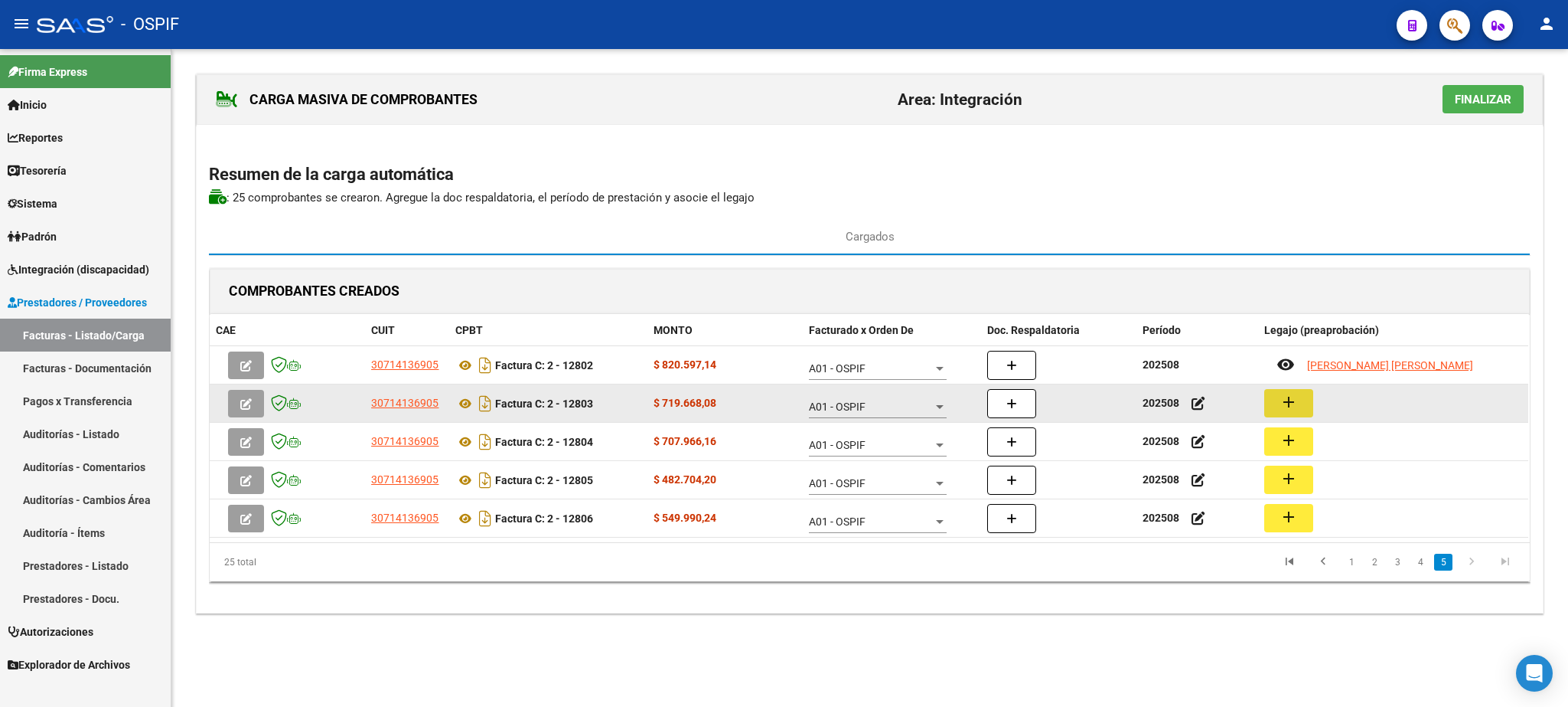
click at [1295, 410] on button "add" at bounding box center [1289, 402] width 49 height 28
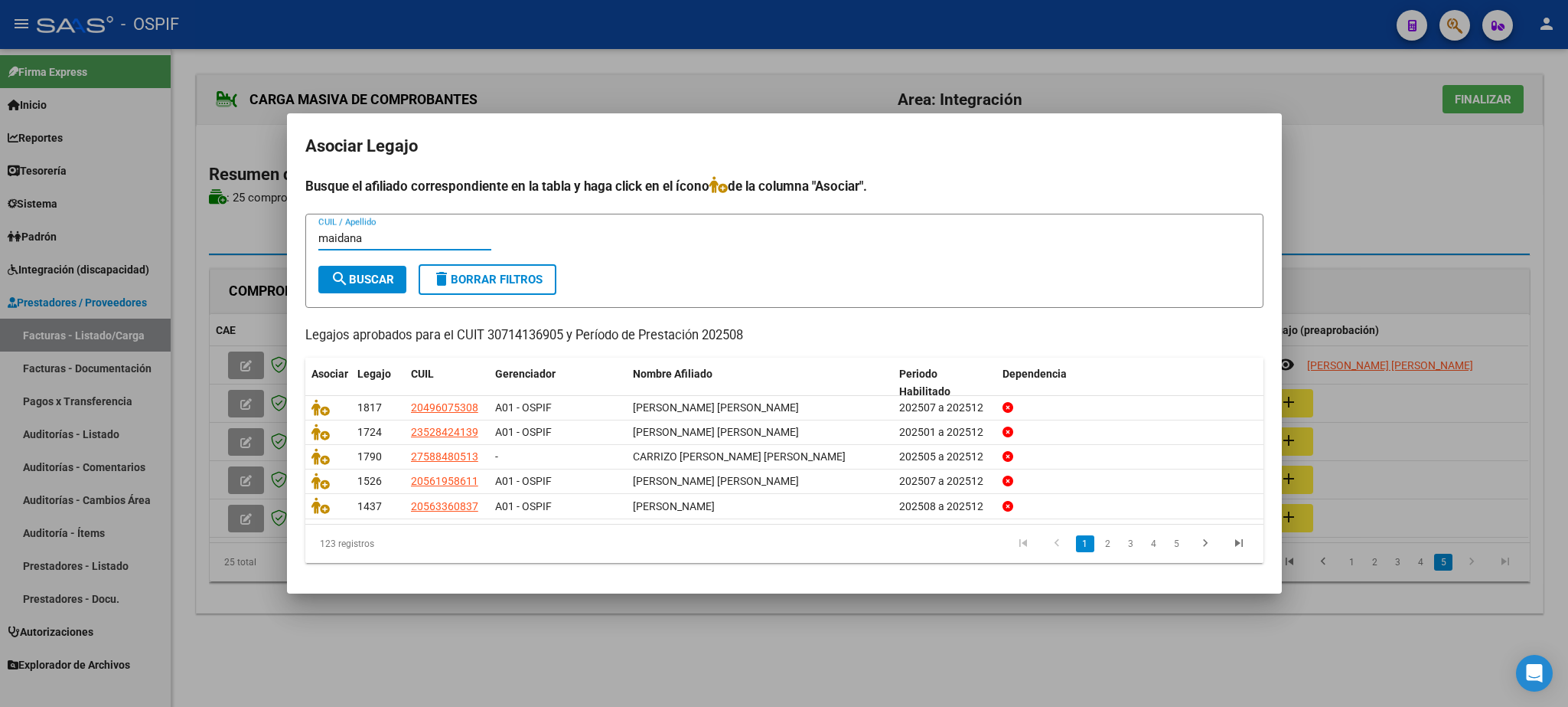
type input "maidana"
click at [374, 266] on button "search Buscar" at bounding box center [361, 279] width 88 height 27
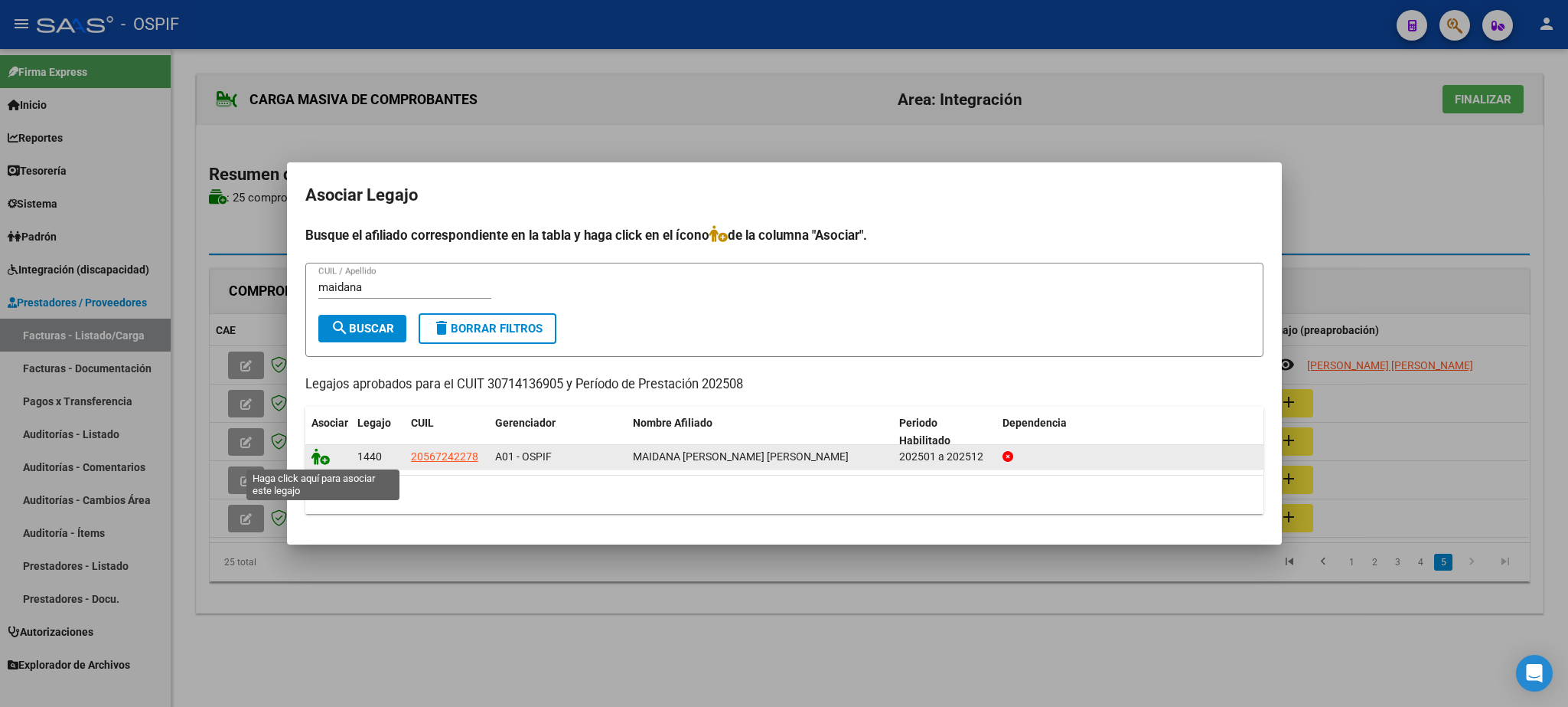
click at [318, 453] on icon at bounding box center [321, 456] width 18 height 17
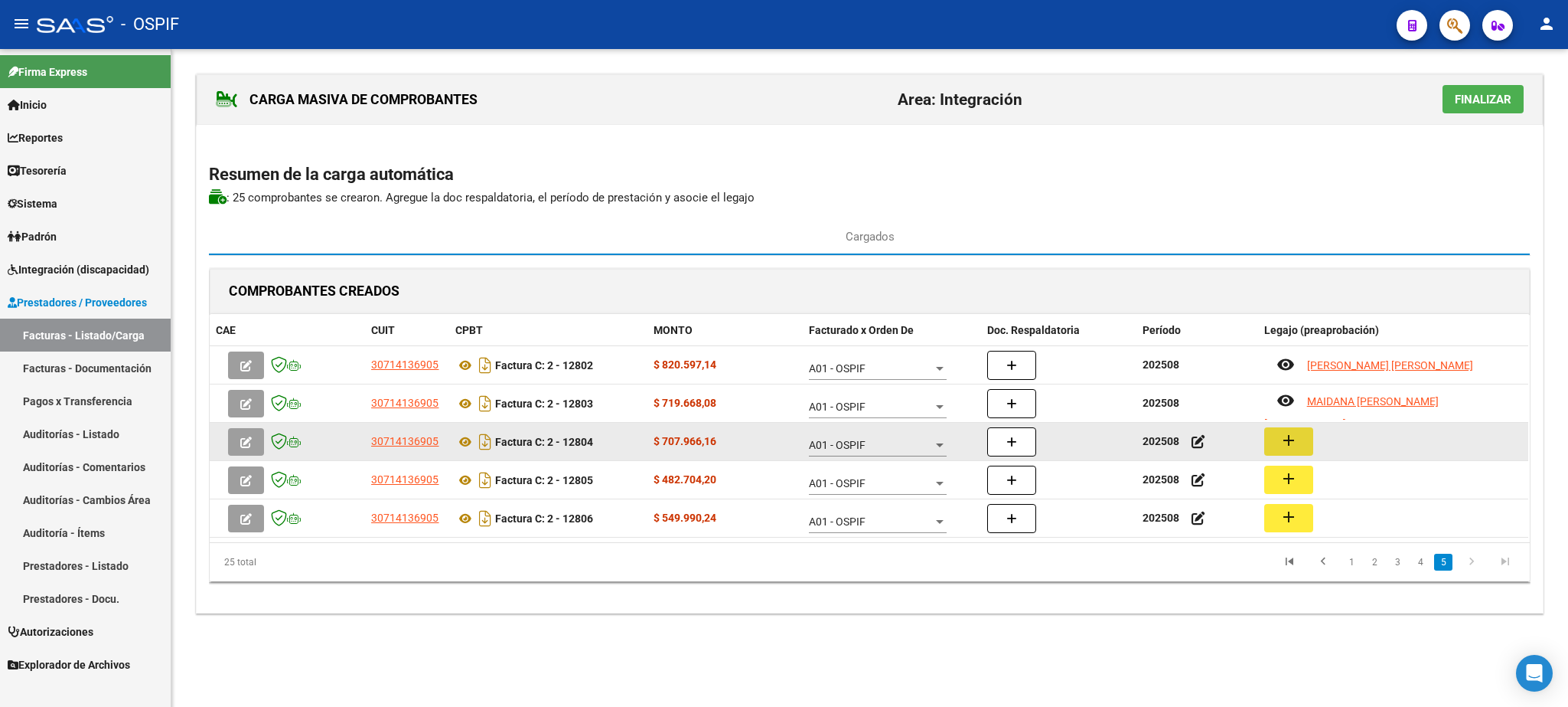
click at [1288, 443] on mat-icon "add" at bounding box center [1289, 440] width 18 height 18
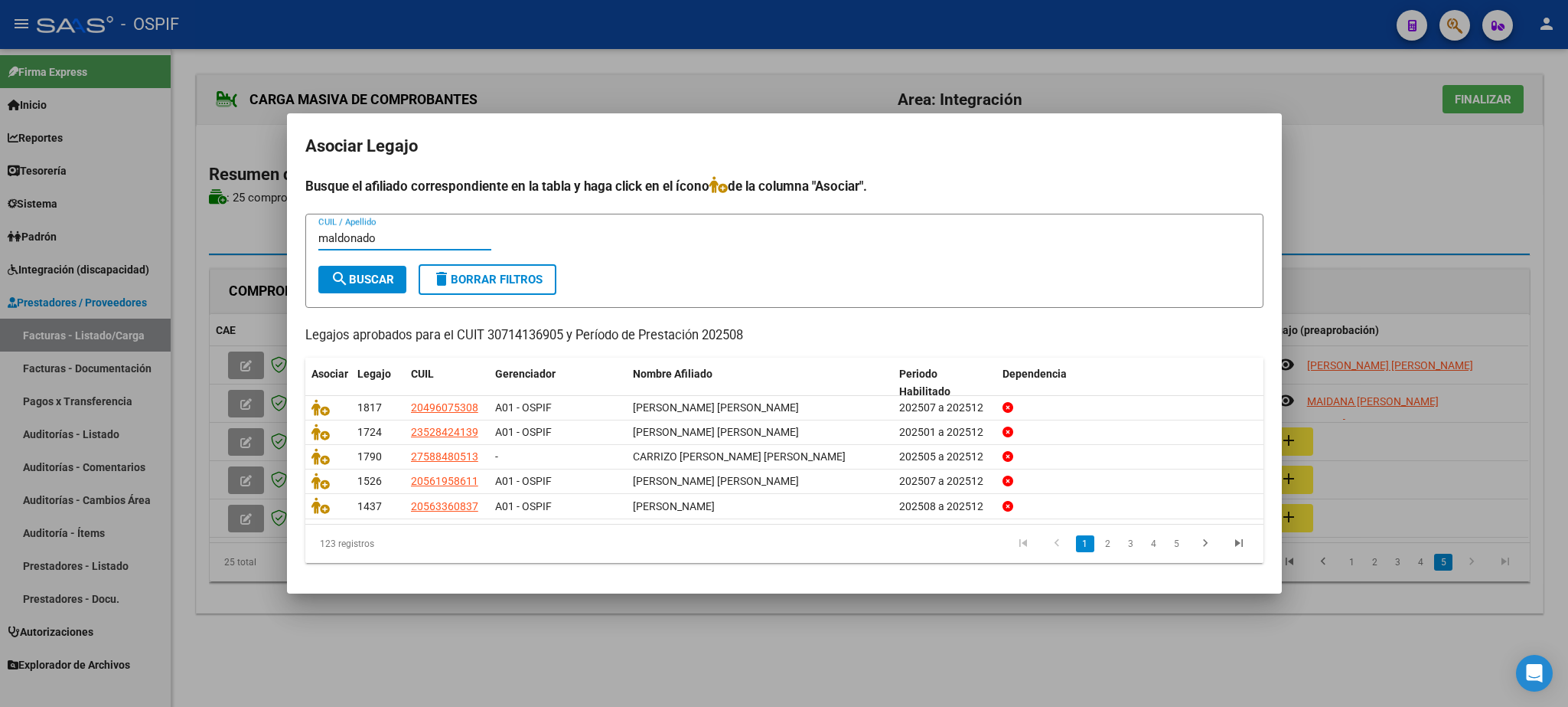
type input "maldonado"
click at [378, 280] on span "search Buscar" at bounding box center [362, 279] width 63 height 14
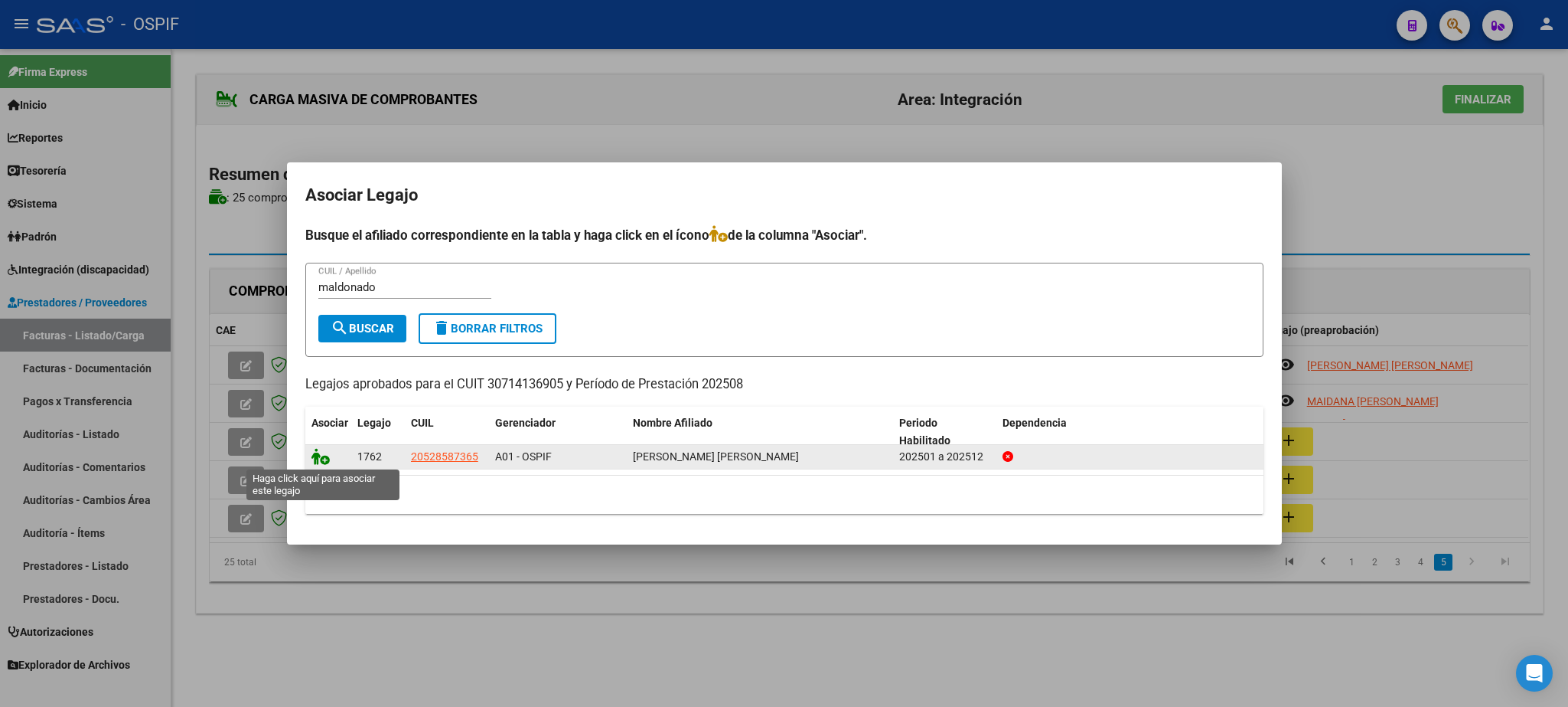
click at [324, 457] on icon at bounding box center [321, 456] width 18 height 17
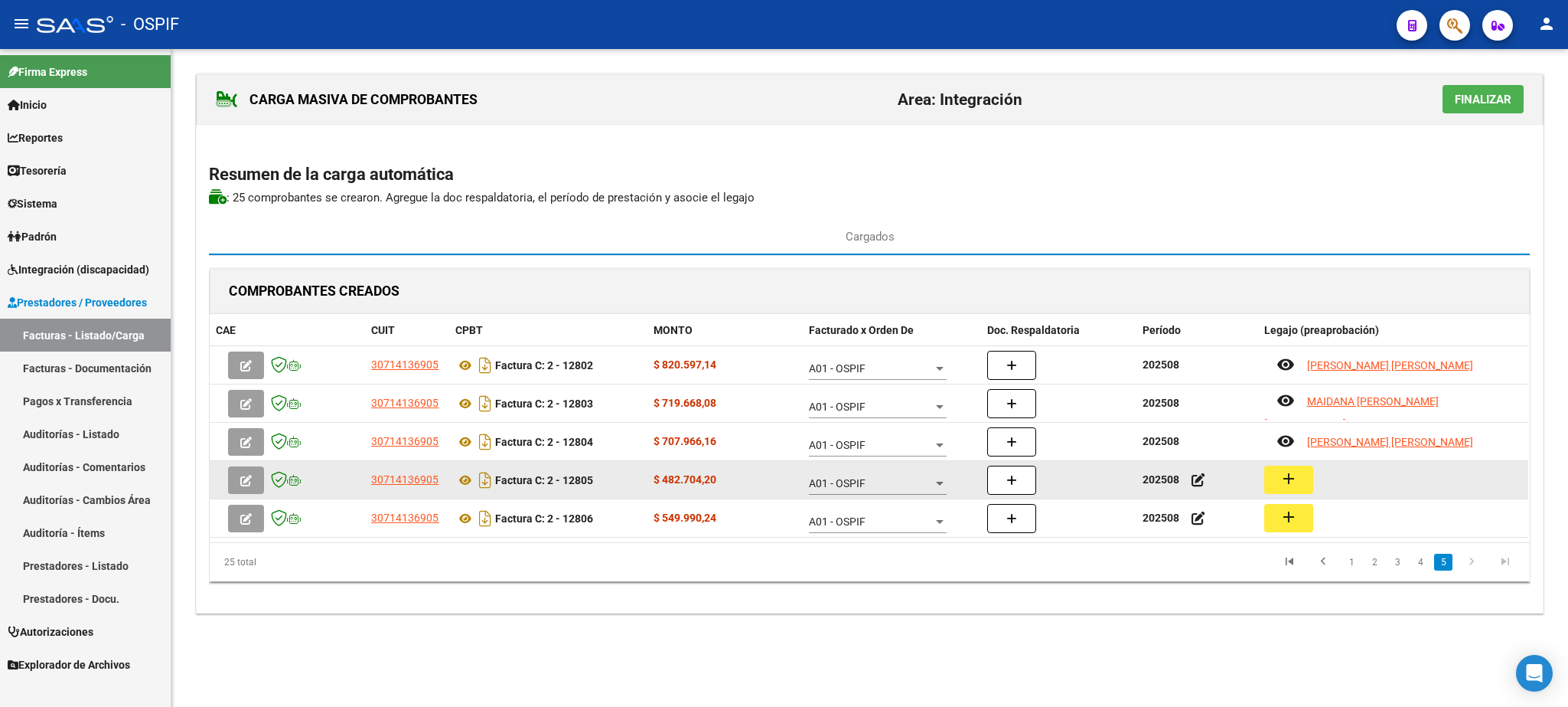
click at [1279, 484] on button "add" at bounding box center [1289, 479] width 49 height 28
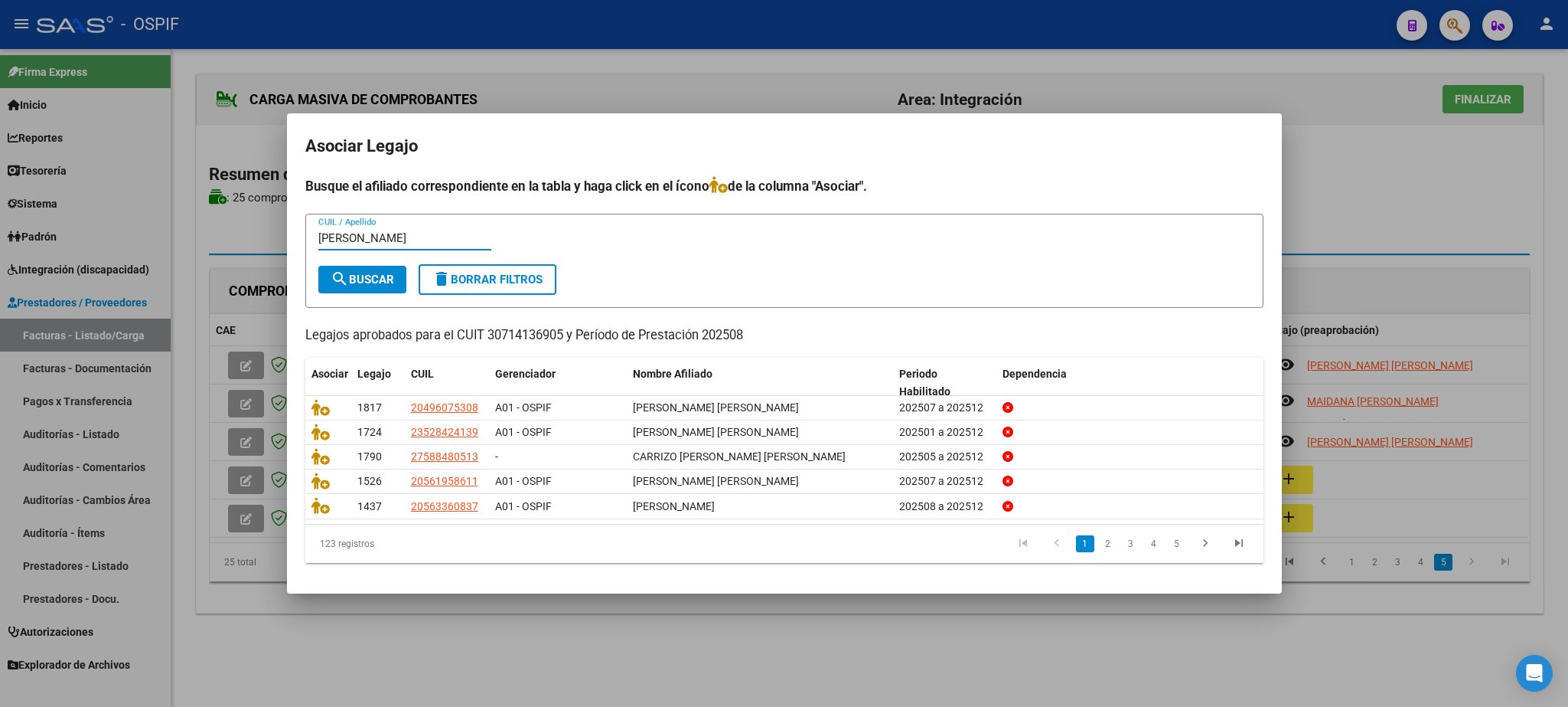
type input "[PERSON_NAME]"
click at [401, 266] on button "search Buscar" at bounding box center [361, 279] width 88 height 27
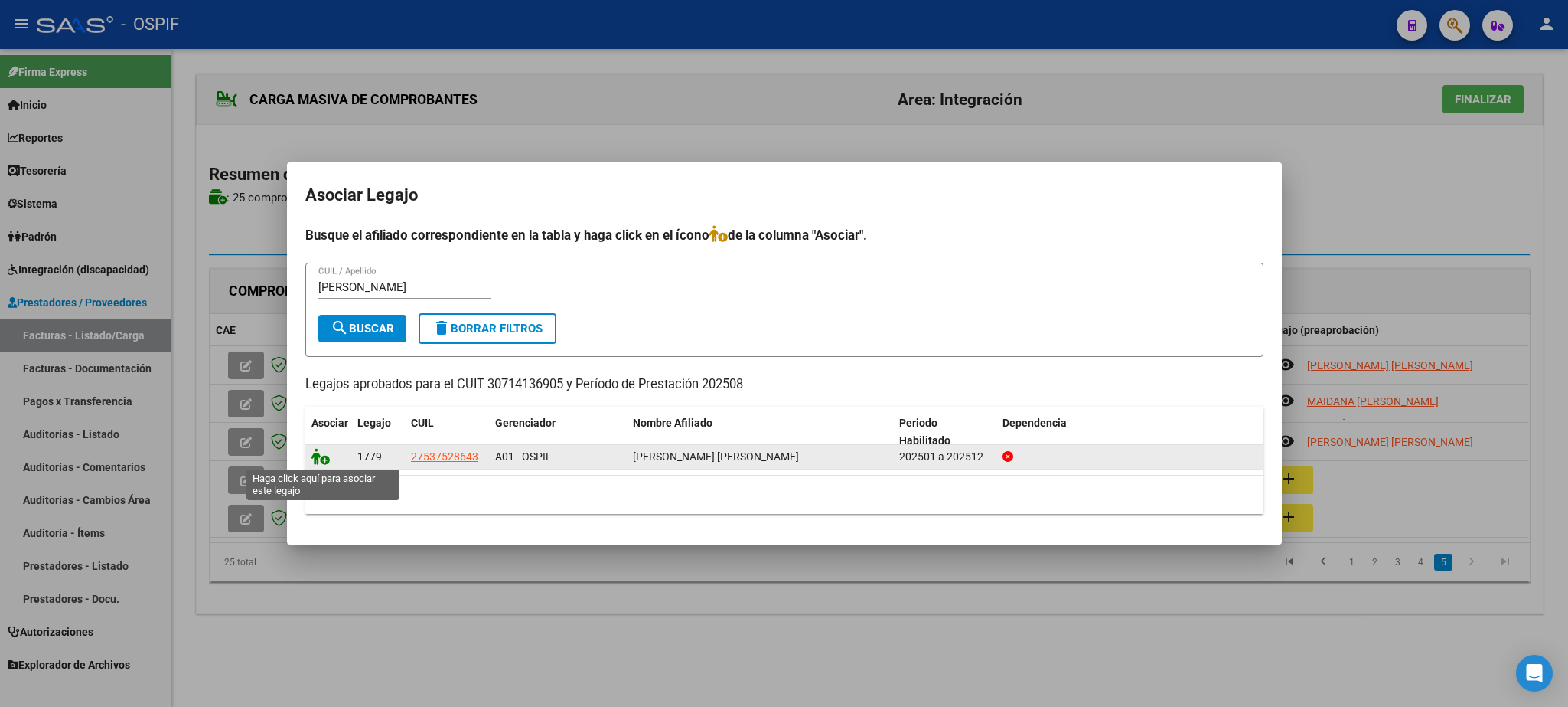
click at [323, 454] on icon at bounding box center [321, 456] width 18 height 17
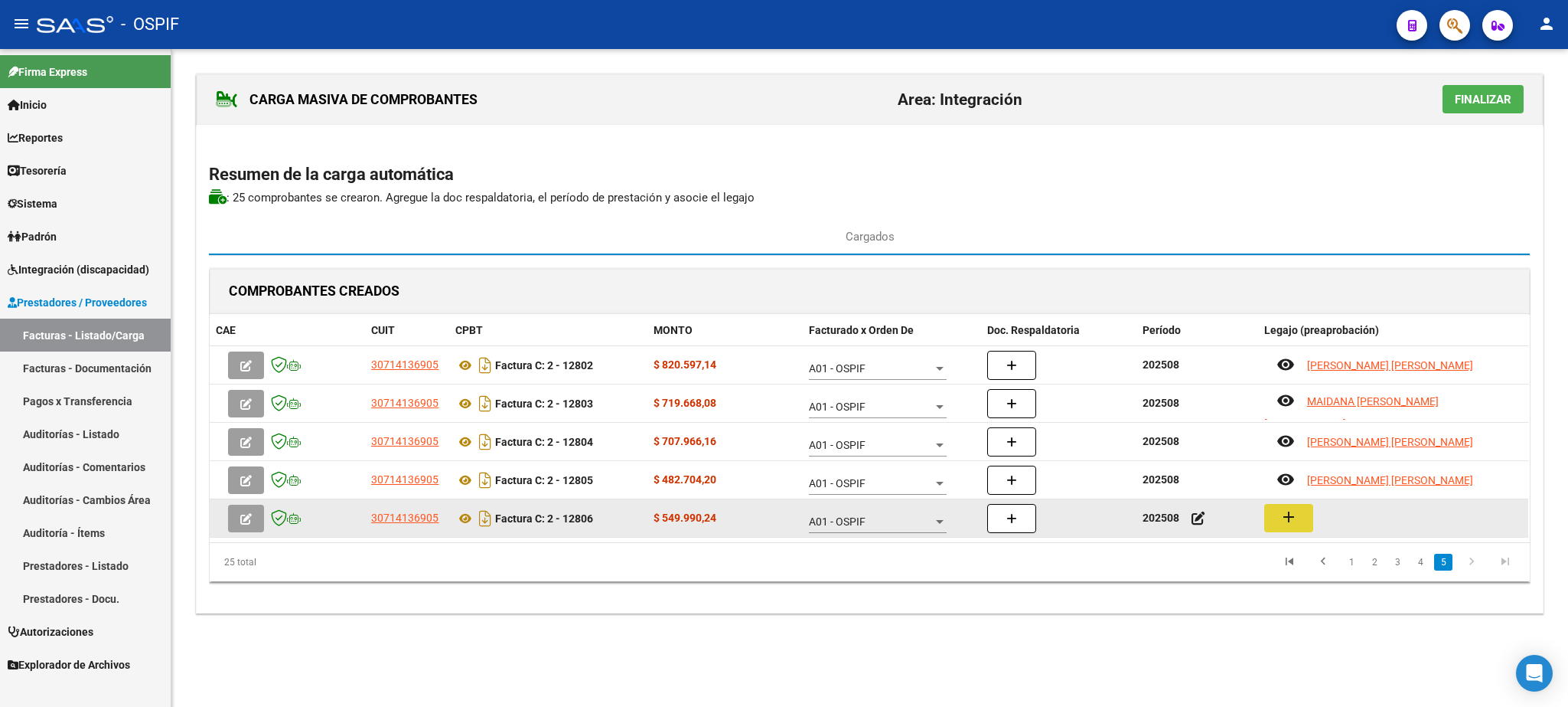
click at [1294, 512] on mat-icon "add" at bounding box center [1289, 517] width 18 height 18
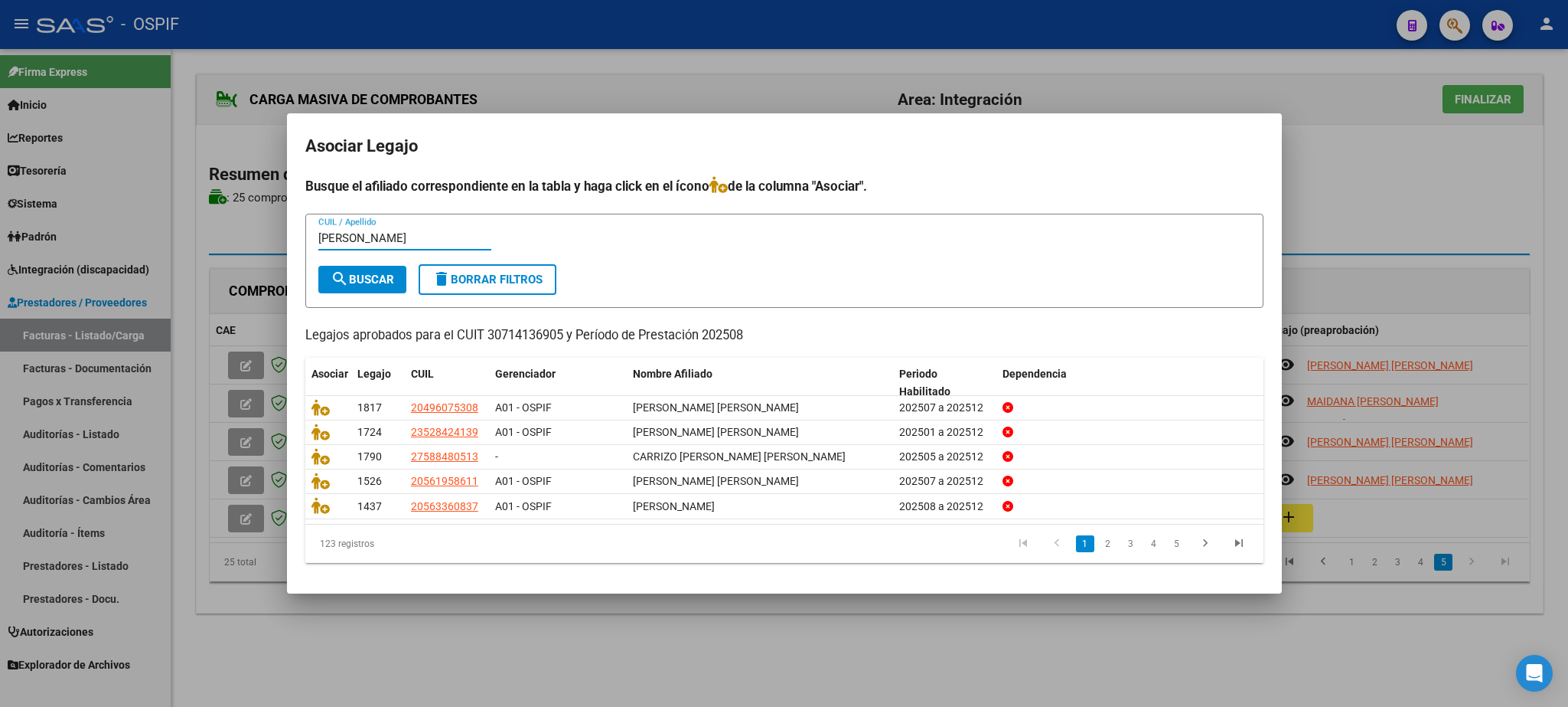
type input "[PERSON_NAME]"
click at [360, 285] on span "search Buscar" at bounding box center [362, 279] width 63 height 14
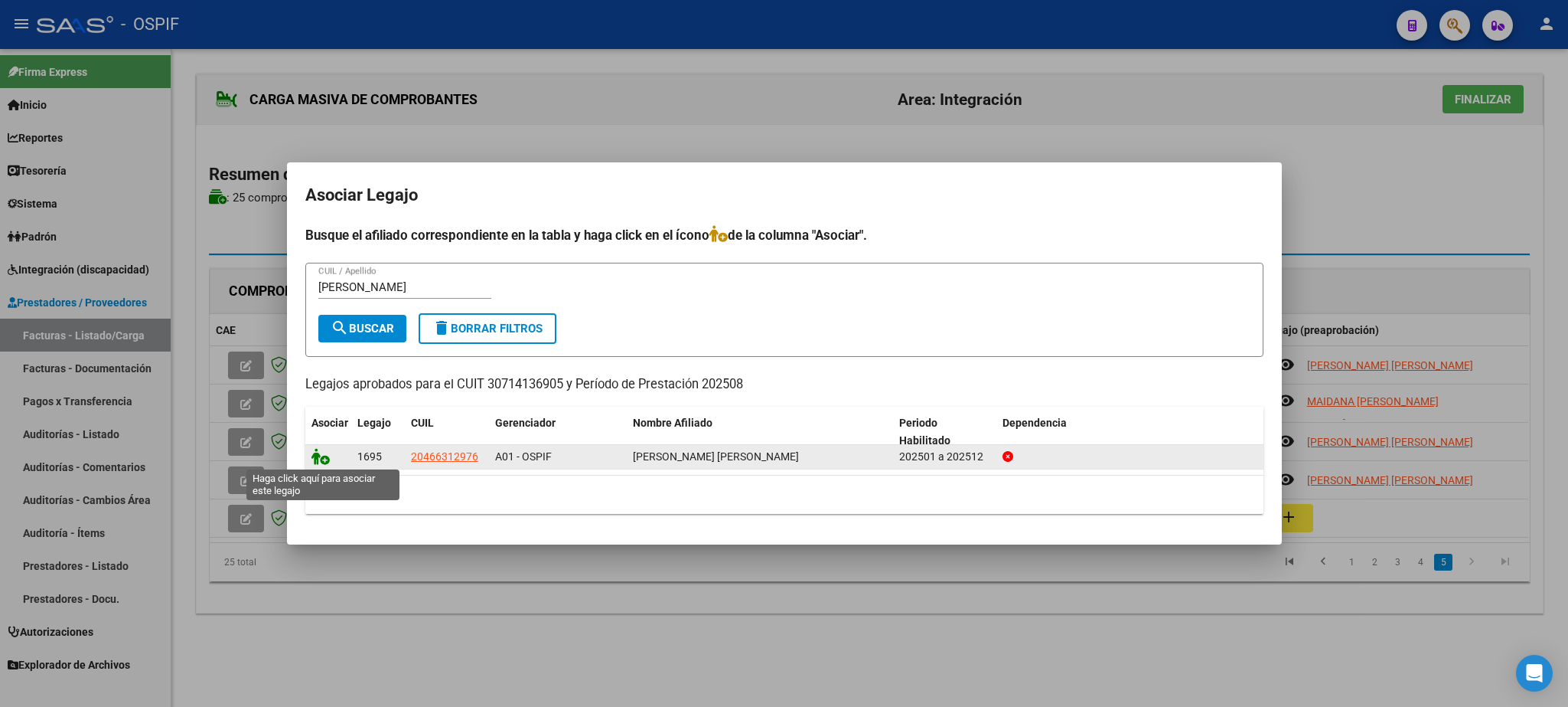
click at [318, 455] on icon at bounding box center [321, 456] width 18 height 17
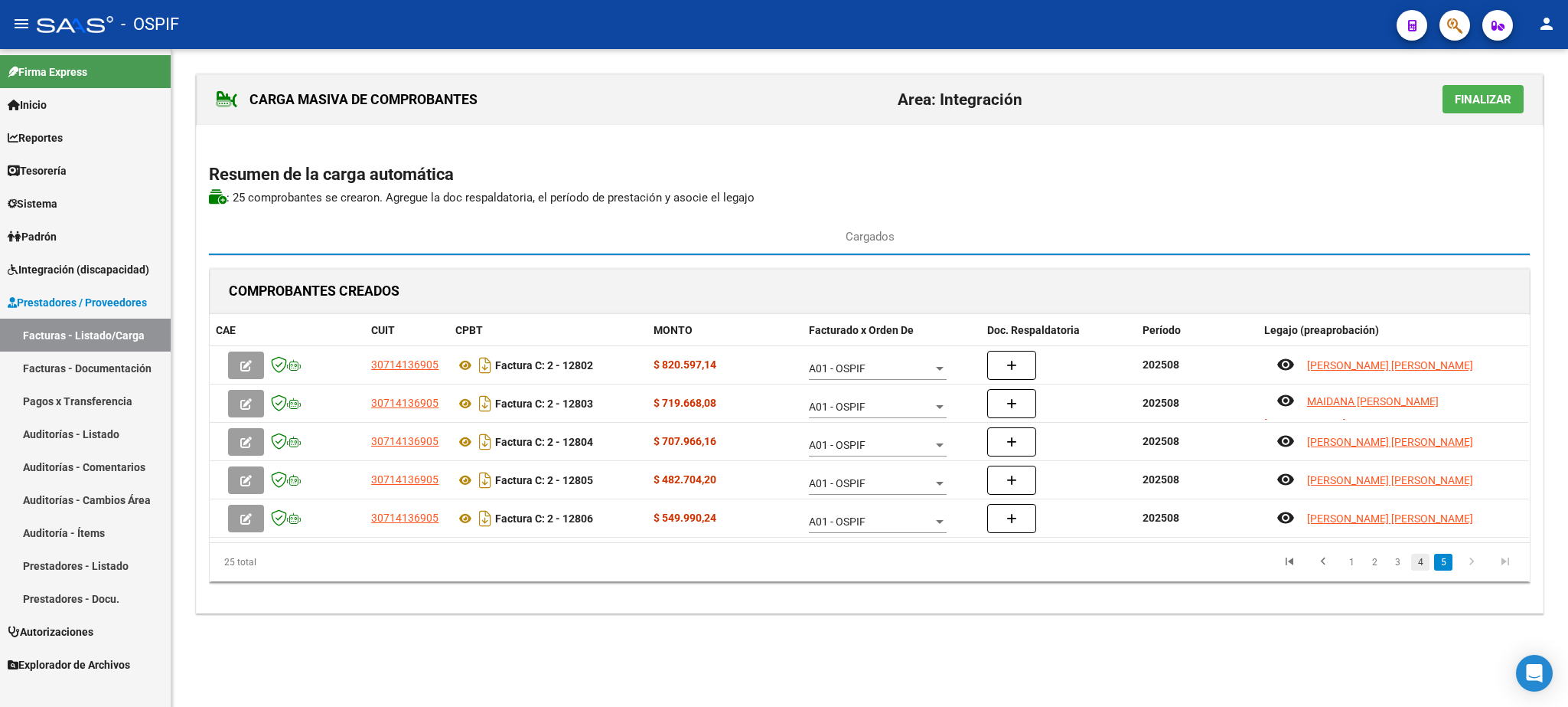
click at [1425, 570] on link "4" at bounding box center [1421, 561] width 18 height 17
click at [1443, 568] on link "5" at bounding box center [1443, 561] width 18 height 17
click at [1395, 570] on link "3" at bounding box center [1397, 561] width 18 height 17
click at [1375, 568] on link "2" at bounding box center [1375, 561] width 18 height 17
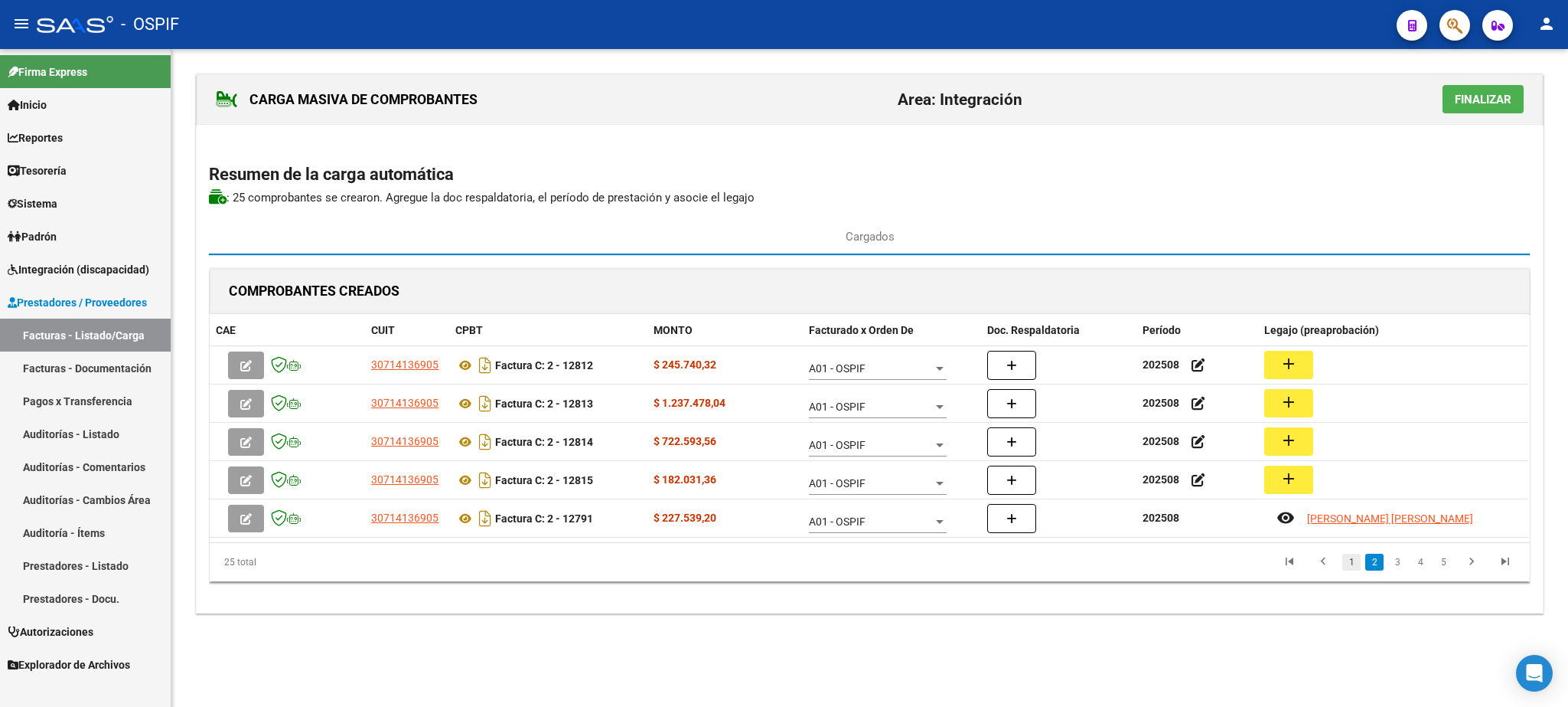
click at [1349, 560] on link "1" at bounding box center [1352, 561] width 18 height 17
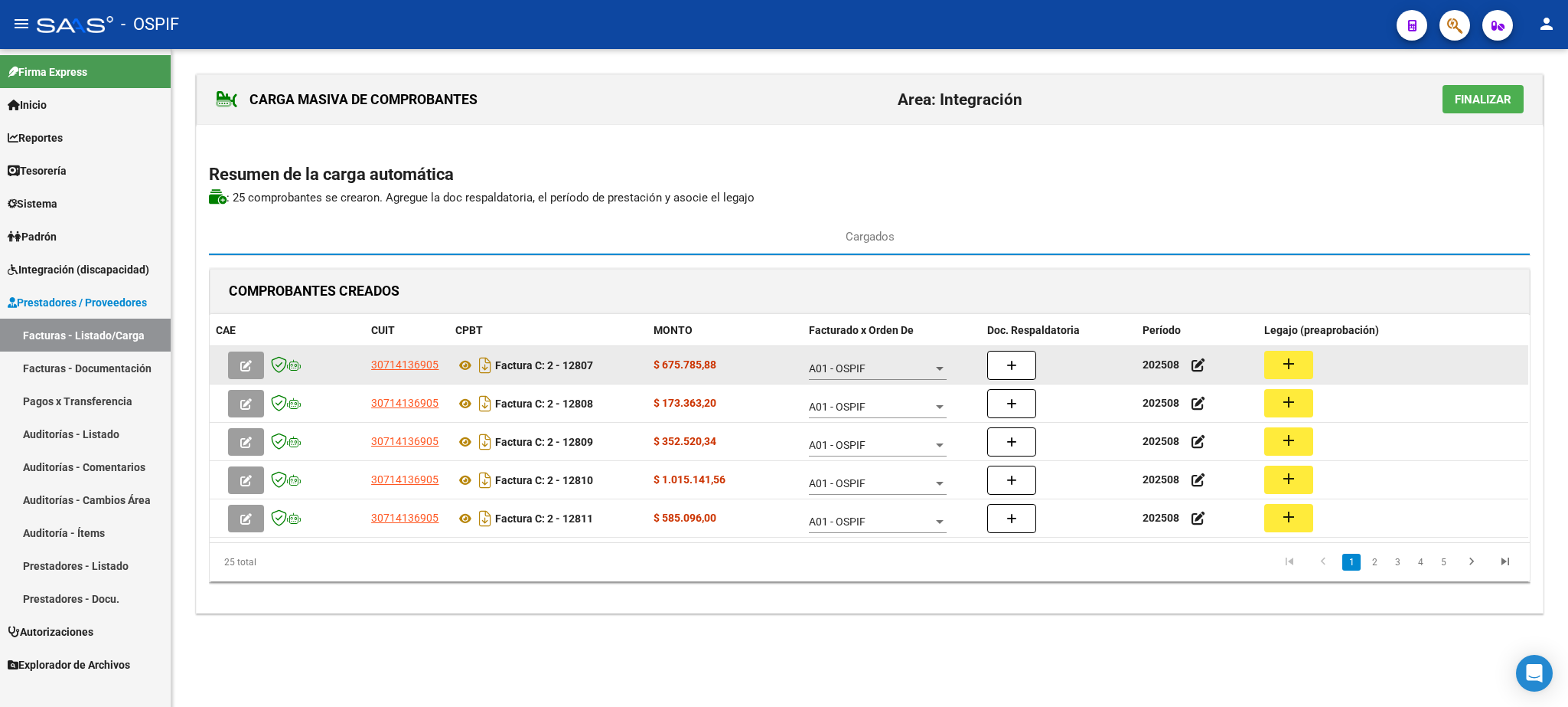
click at [1297, 367] on mat-icon "add" at bounding box center [1289, 363] width 18 height 18
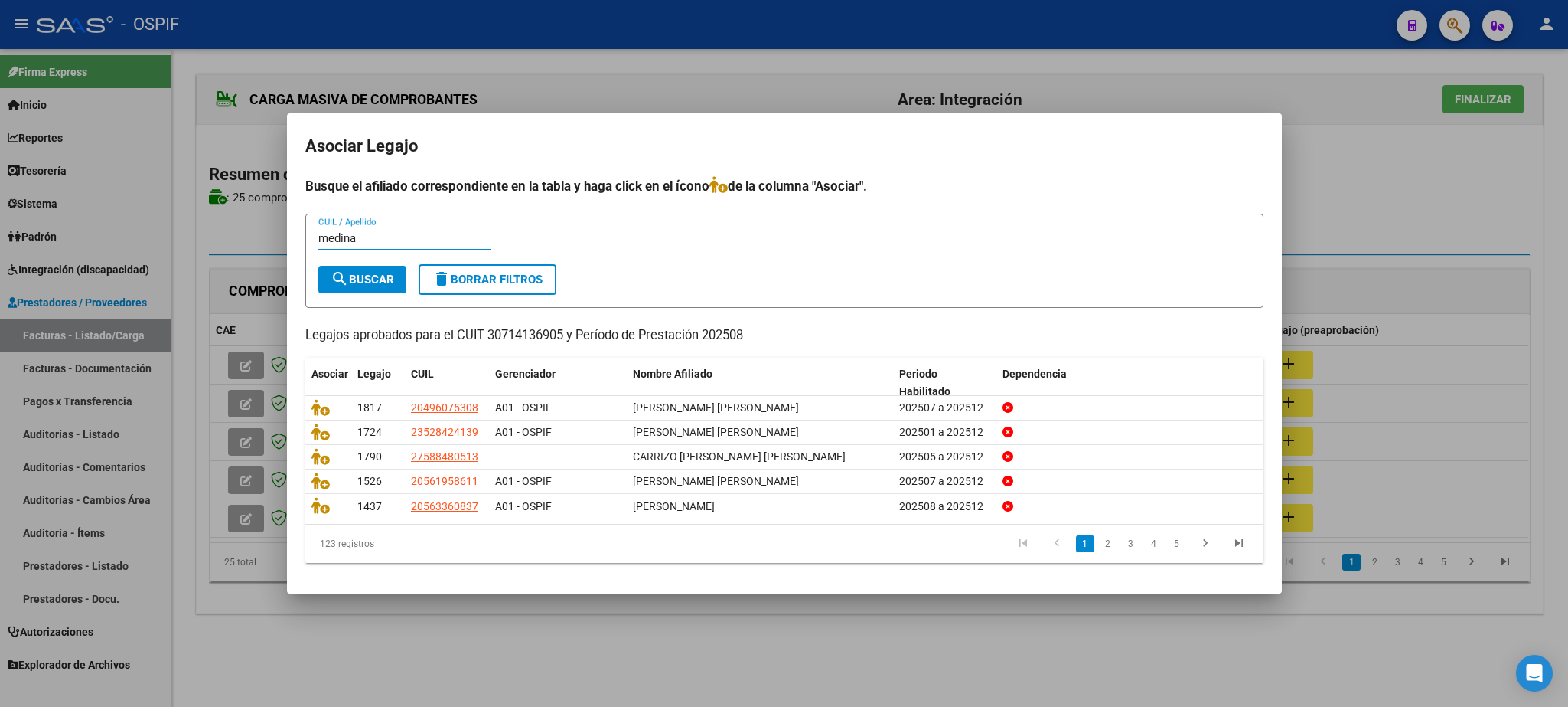
type input "medina"
click at [358, 270] on button "search Buscar" at bounding box center [361, 279] width 88 height 27
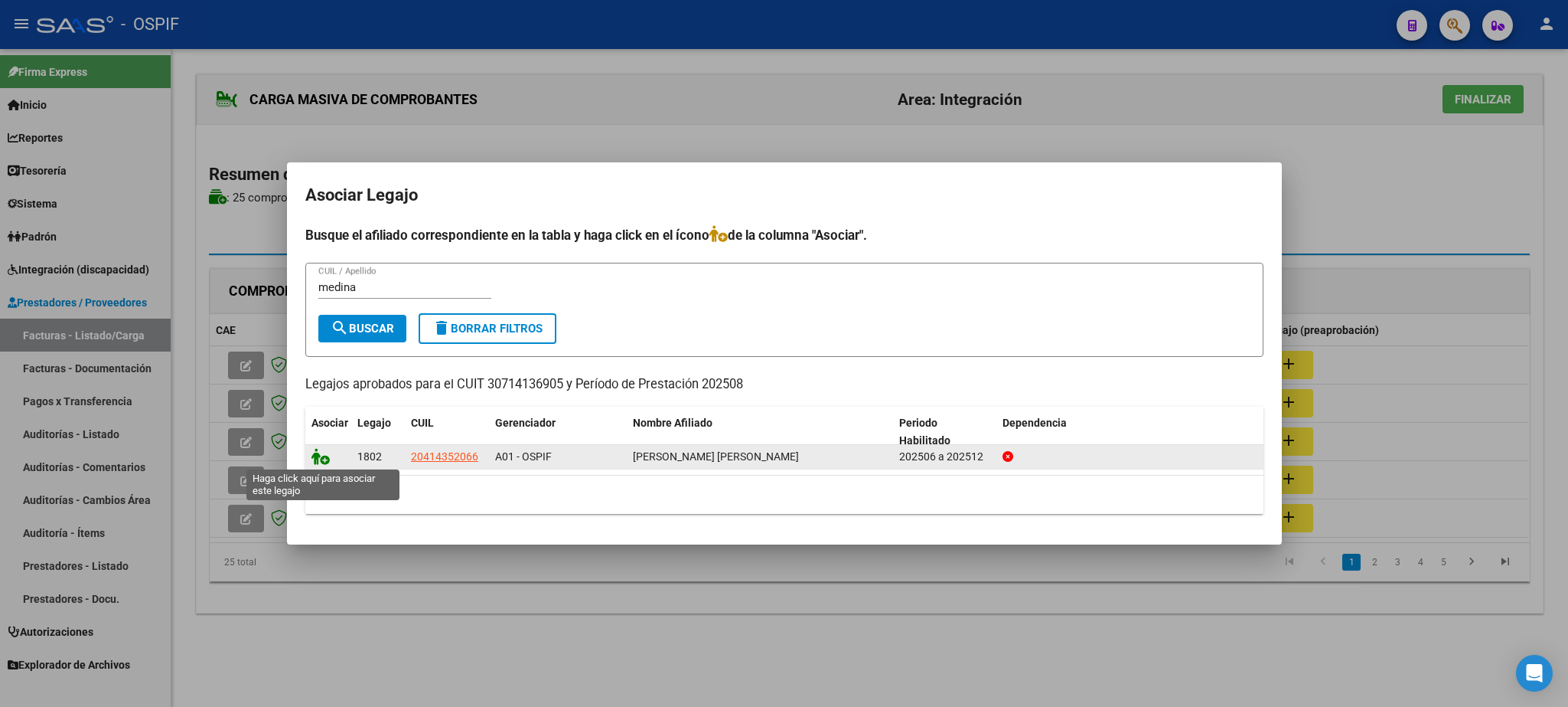
click at [324, 457] on icon at bounding box center [321, 456] width 18 height 17
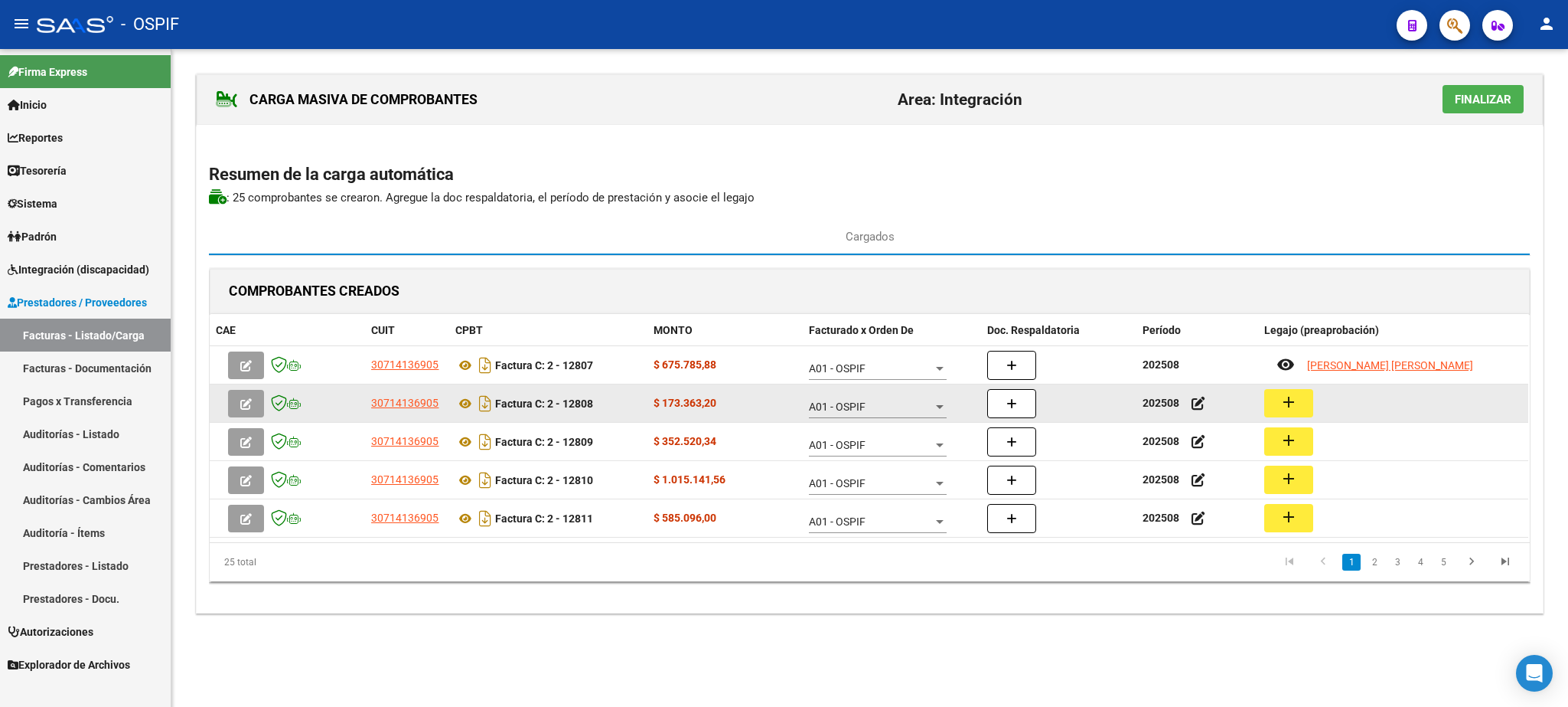
click at [1283, 407] on mat-icon "add" at bounding box center [1289, 401] width 18 height 18
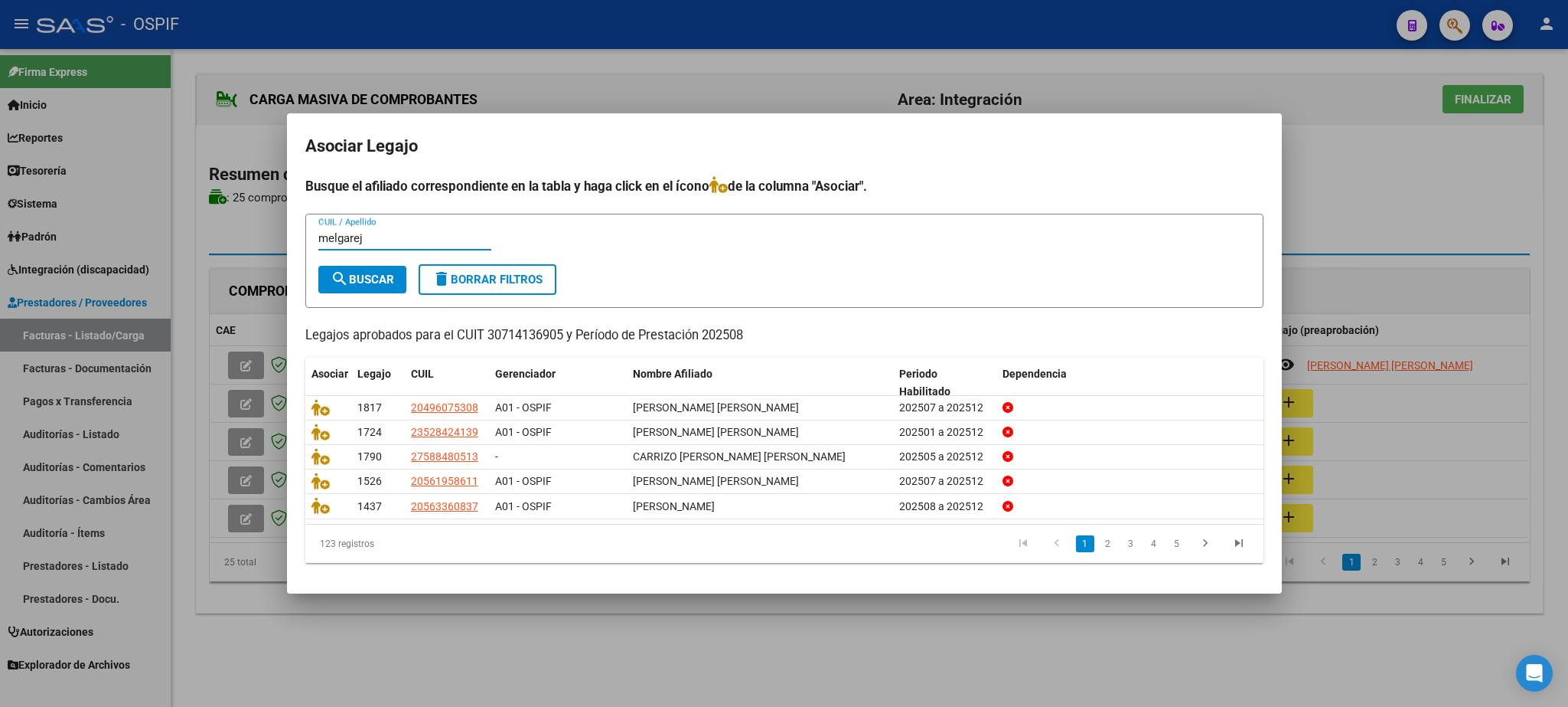
type input "melgarej"
click at [374, 282] on span "search Buscar" at bounding box center [362, 279] width 63 height 14
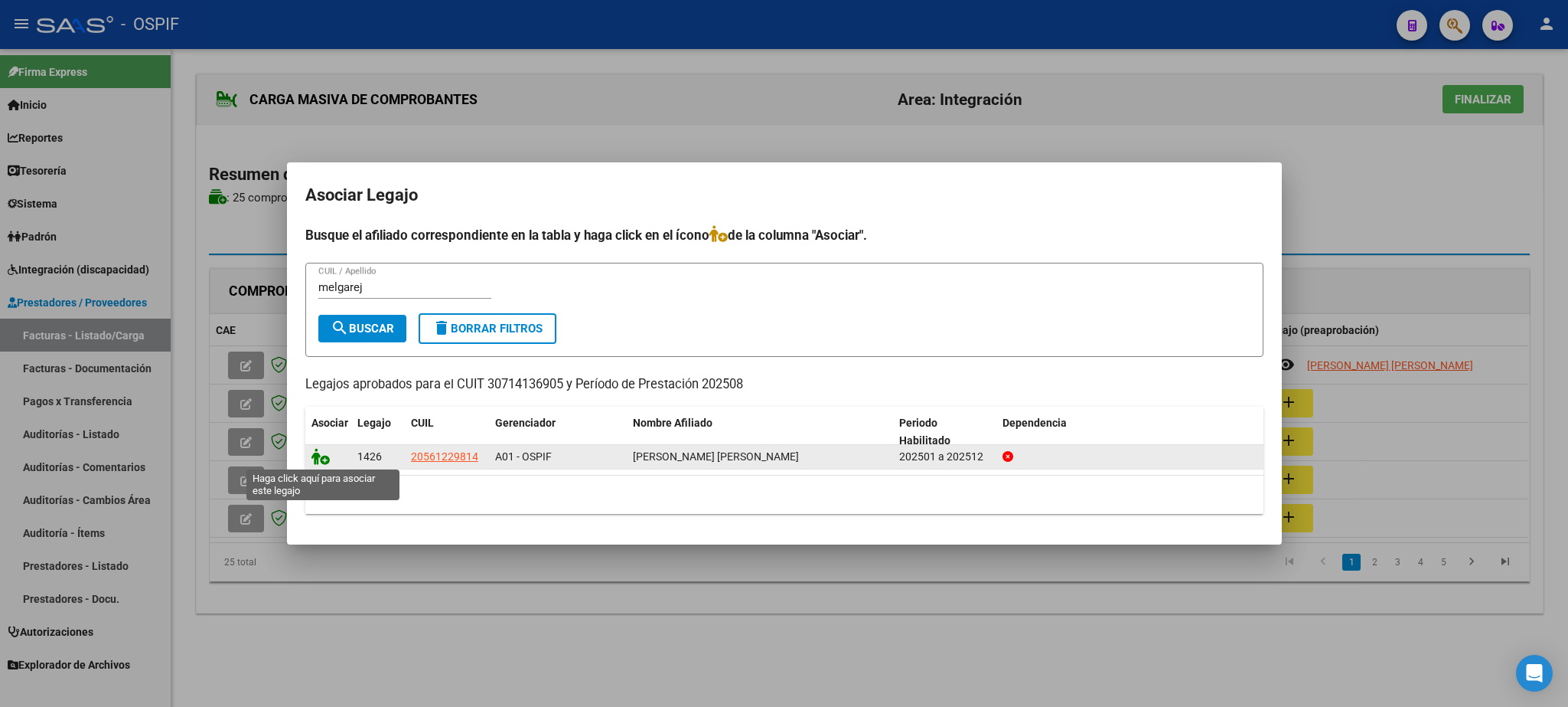
click at [318, 453] on icon at bounding box center [321, 456] width 18 height 17
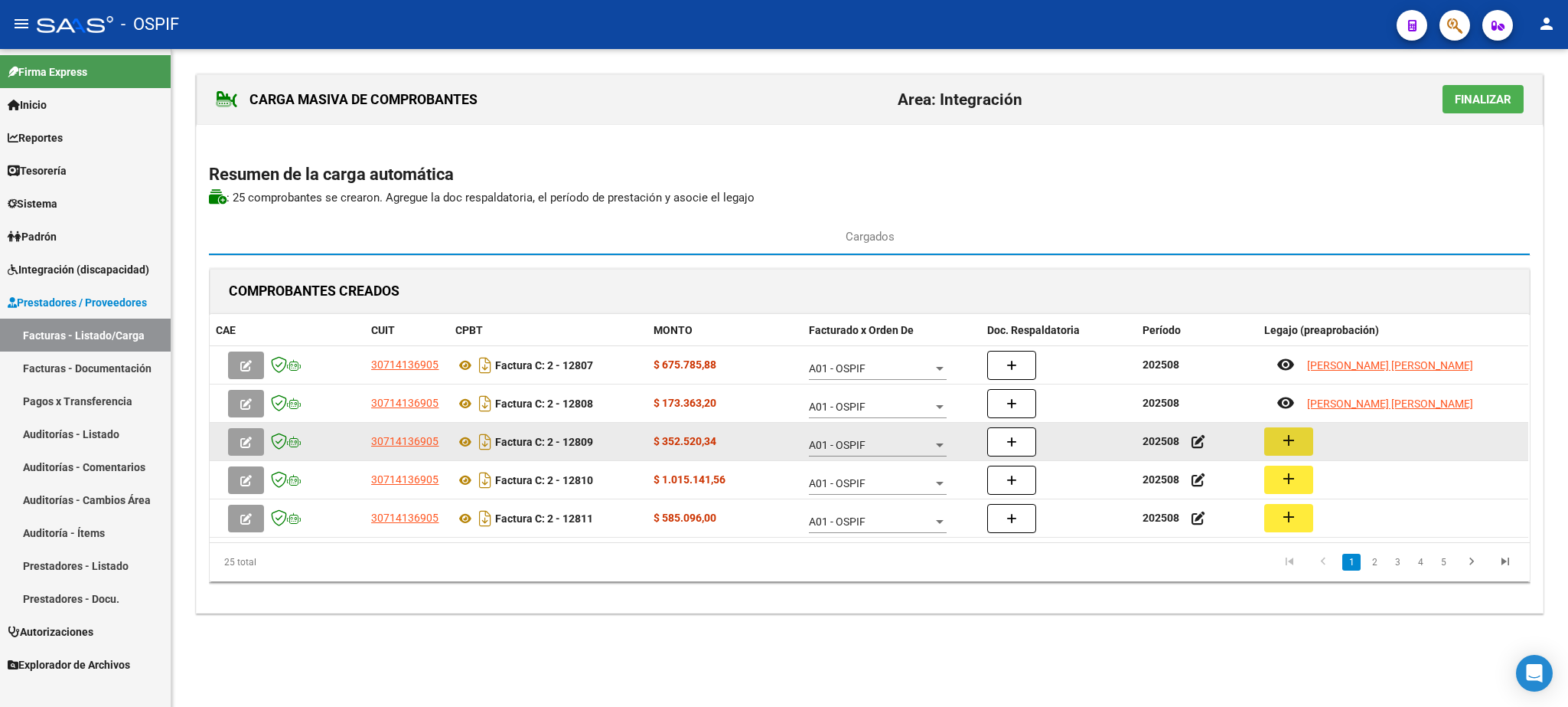
click at [1291, 440] on mat-icon "add" at bounding box center [1289, 440] width 18 height 18
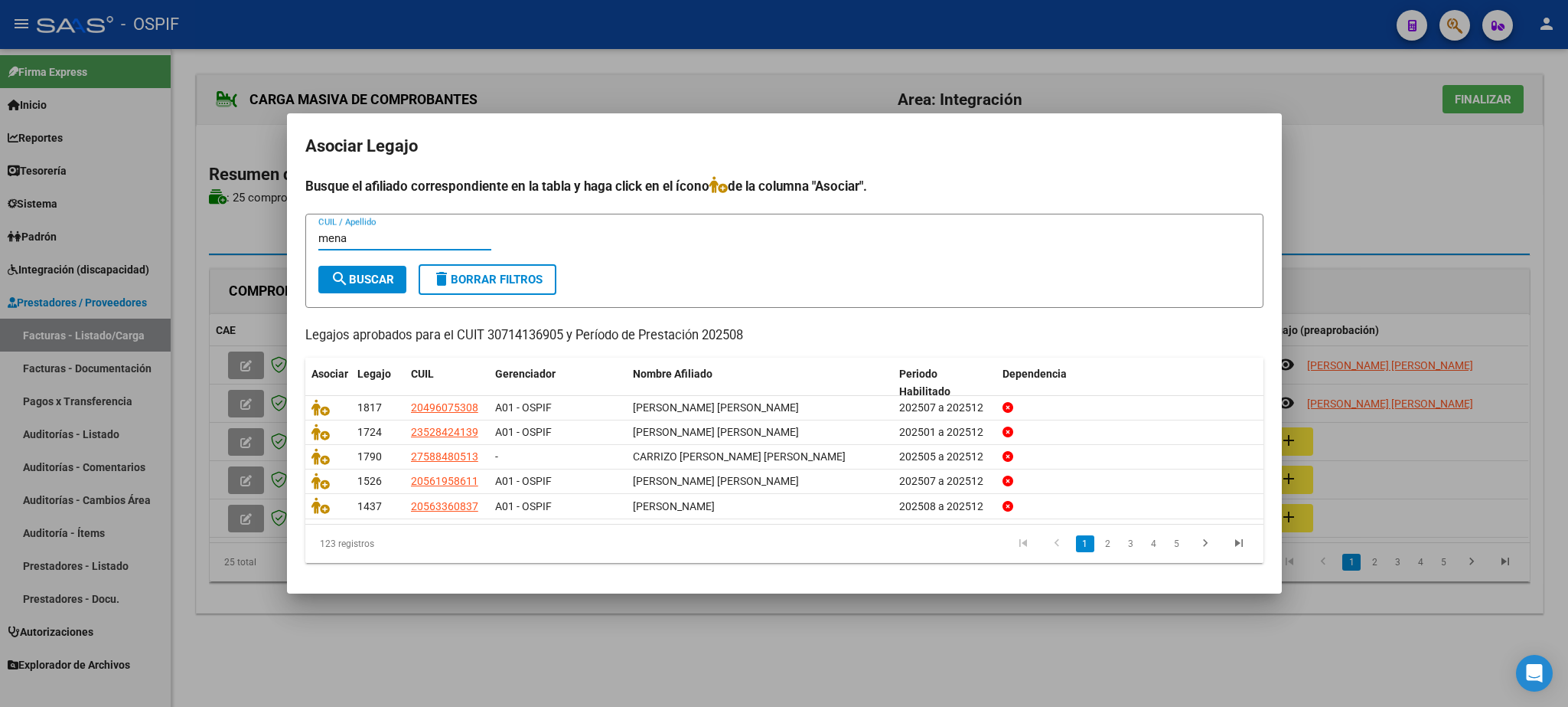
type input "mena"
click at [362, 278] on span "search Buscar" at bounding box center [362, 279] width 63 height 14
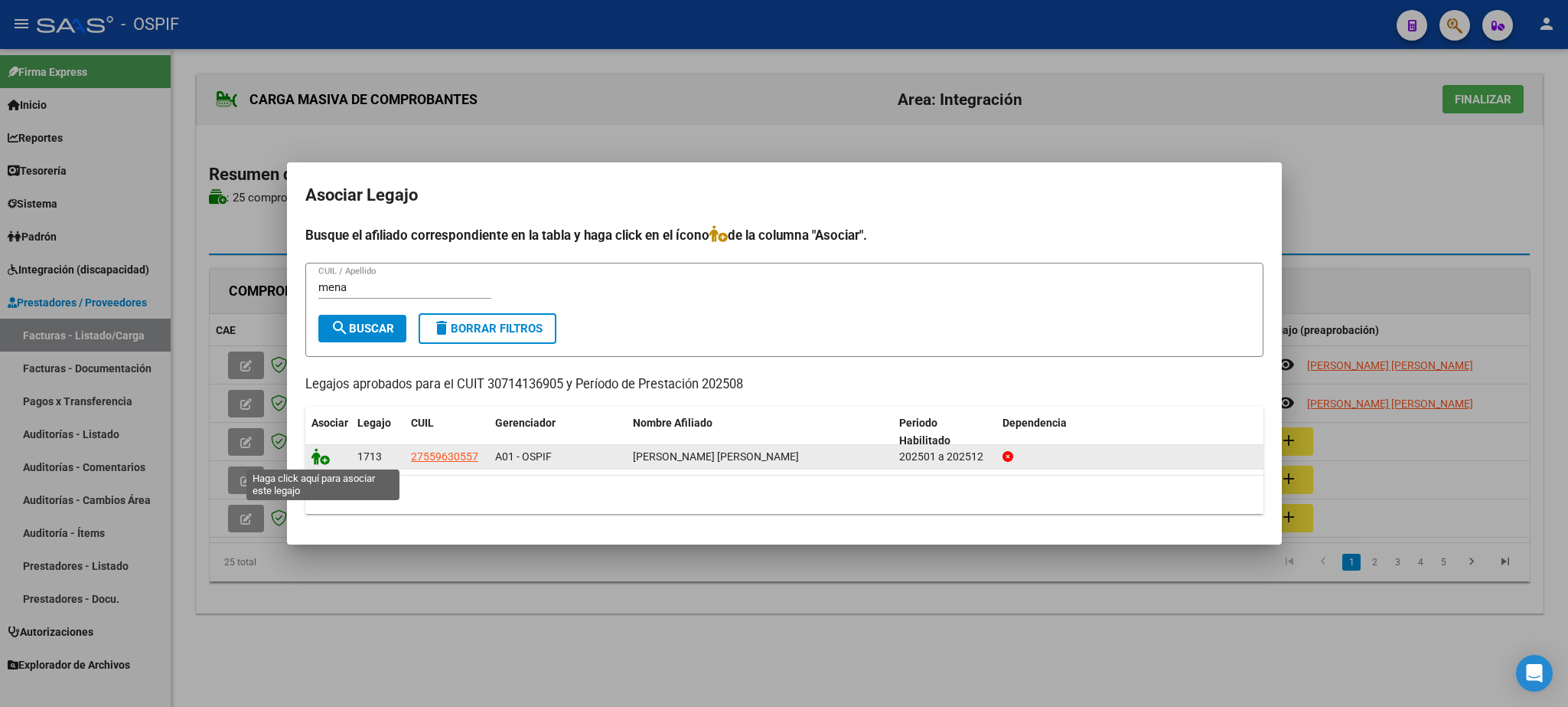
click at [321, 459] on icon at bounding box center [321, 456] width 18 height 17
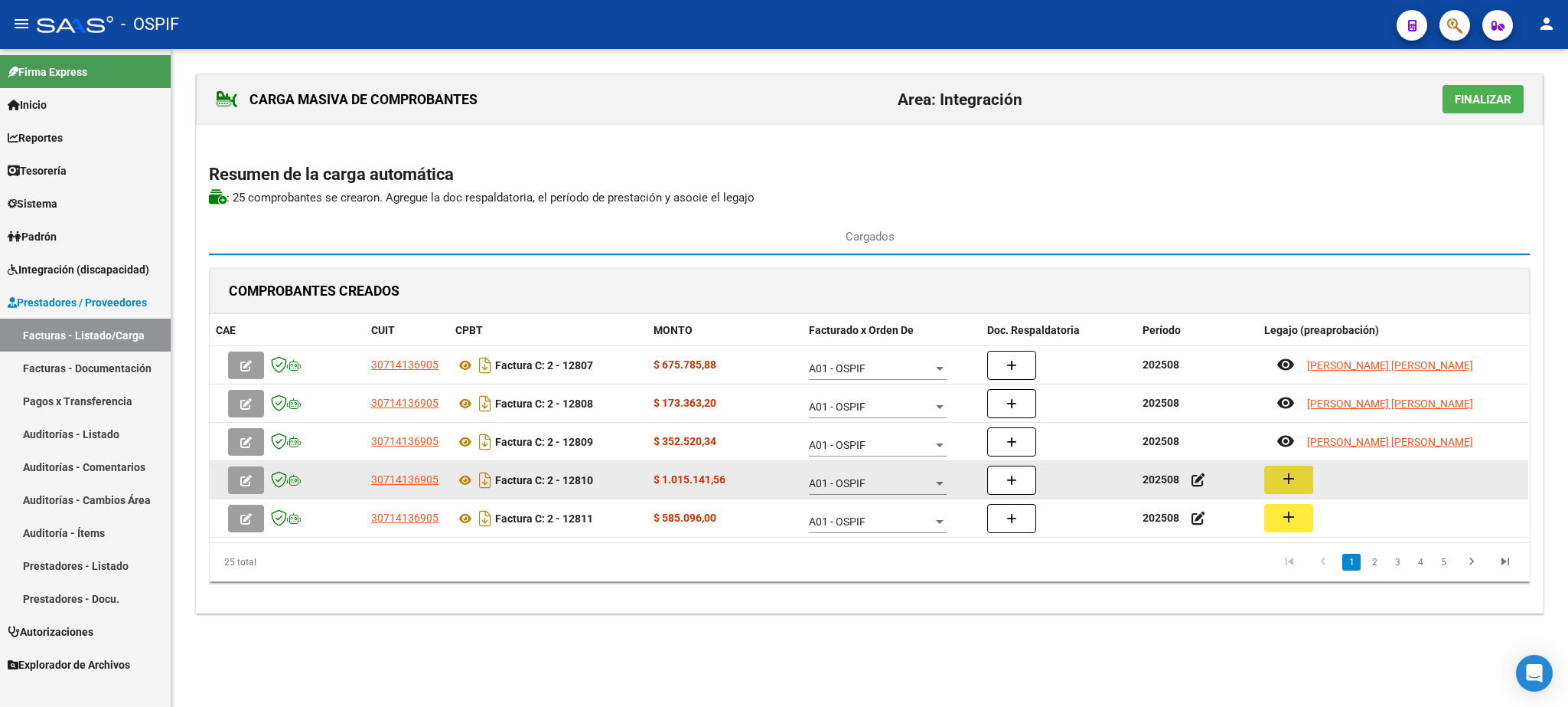
click at [1299, 485] on button "add" at bounding box center [1289, 479] width 49 height 28
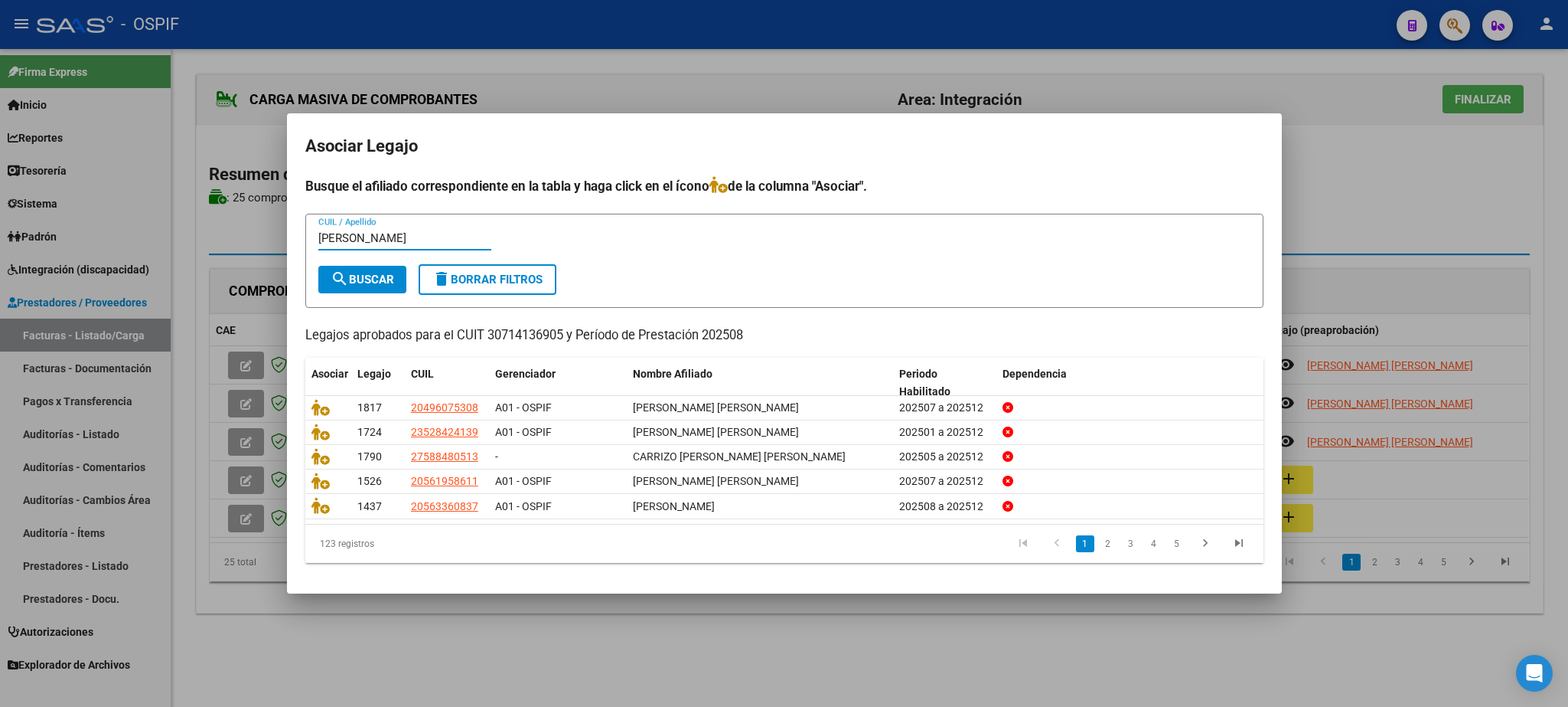
type input "[PERSON_NAME]"
click at [349, 273] on span "search Buscar" at bounding box center [362, 279] width 63 height 14
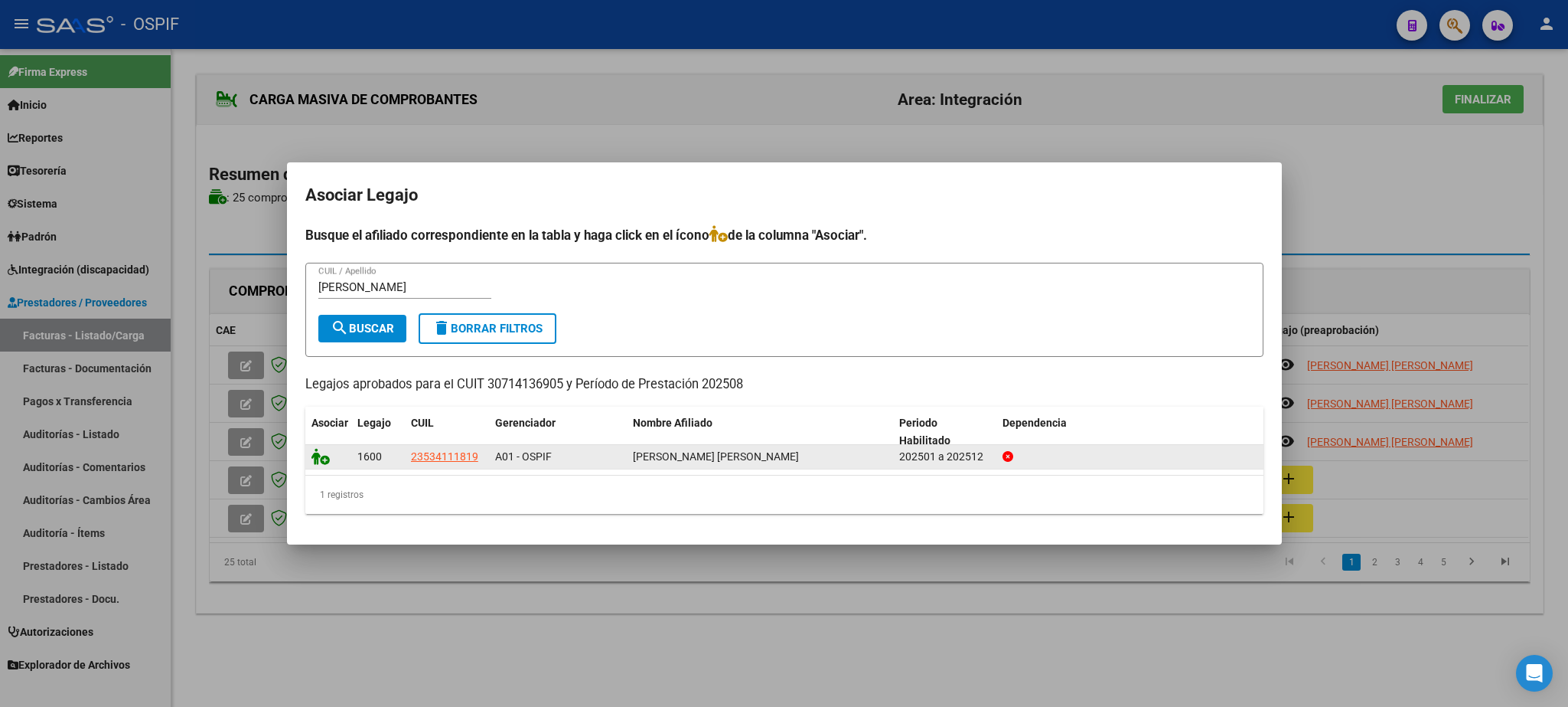
click at [317, 458] on icon at bounding box center [321, 456] width 18 height 17
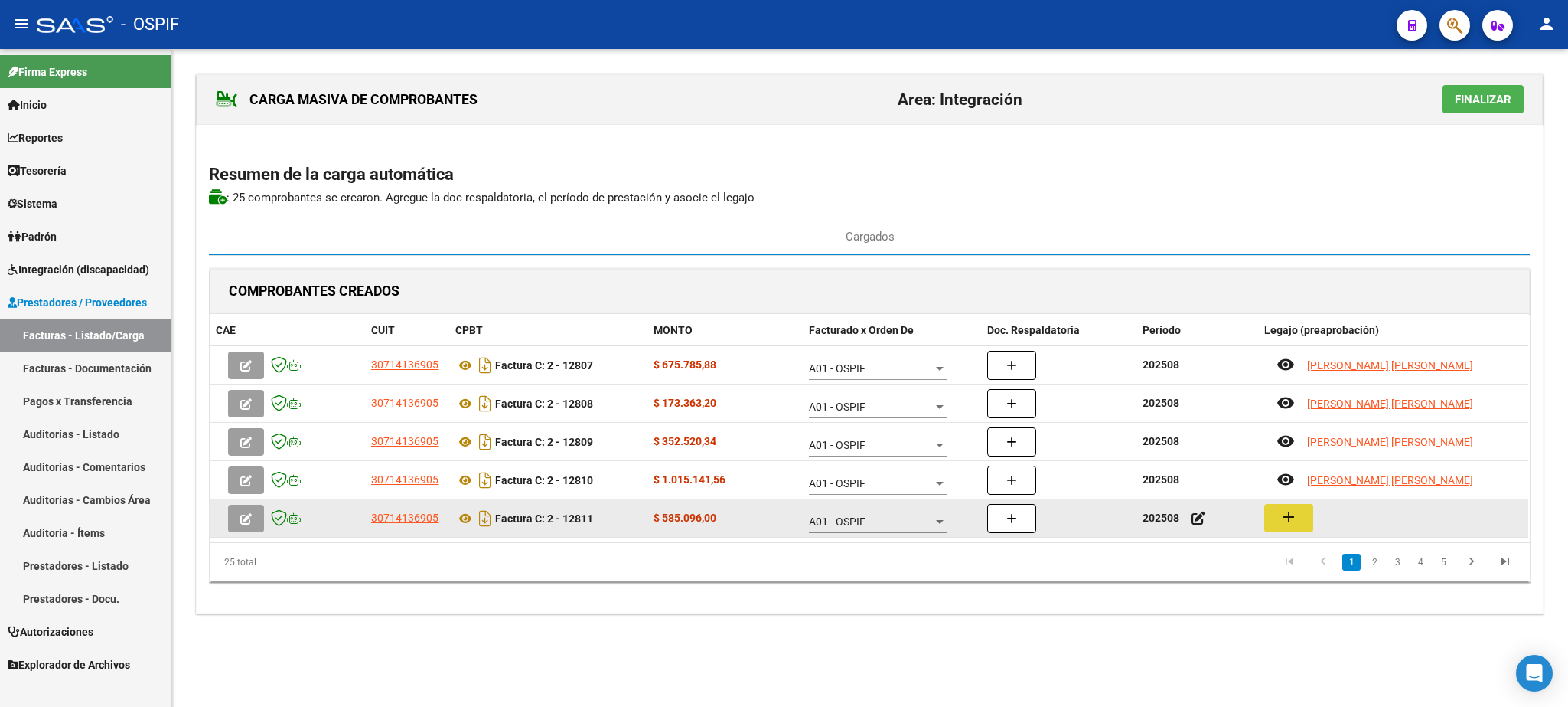
click at [1295, 521] on mat-icon "add" at bounding box center [1289, 517] width 18 height 18
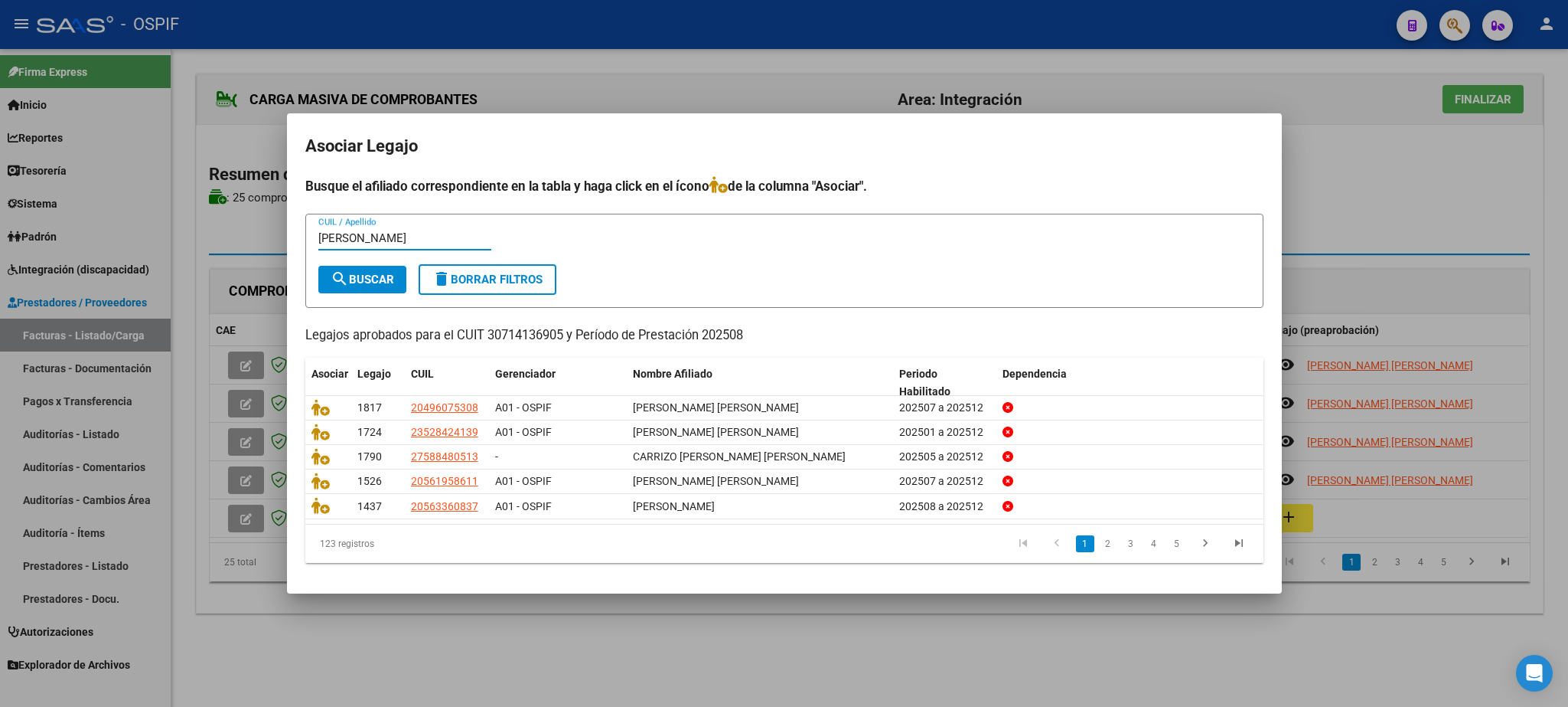
type input "[PERSON_NAME]"
click at [368, 283] on span "search Buscar" at bounding box center [362, 279] width 63 height 14
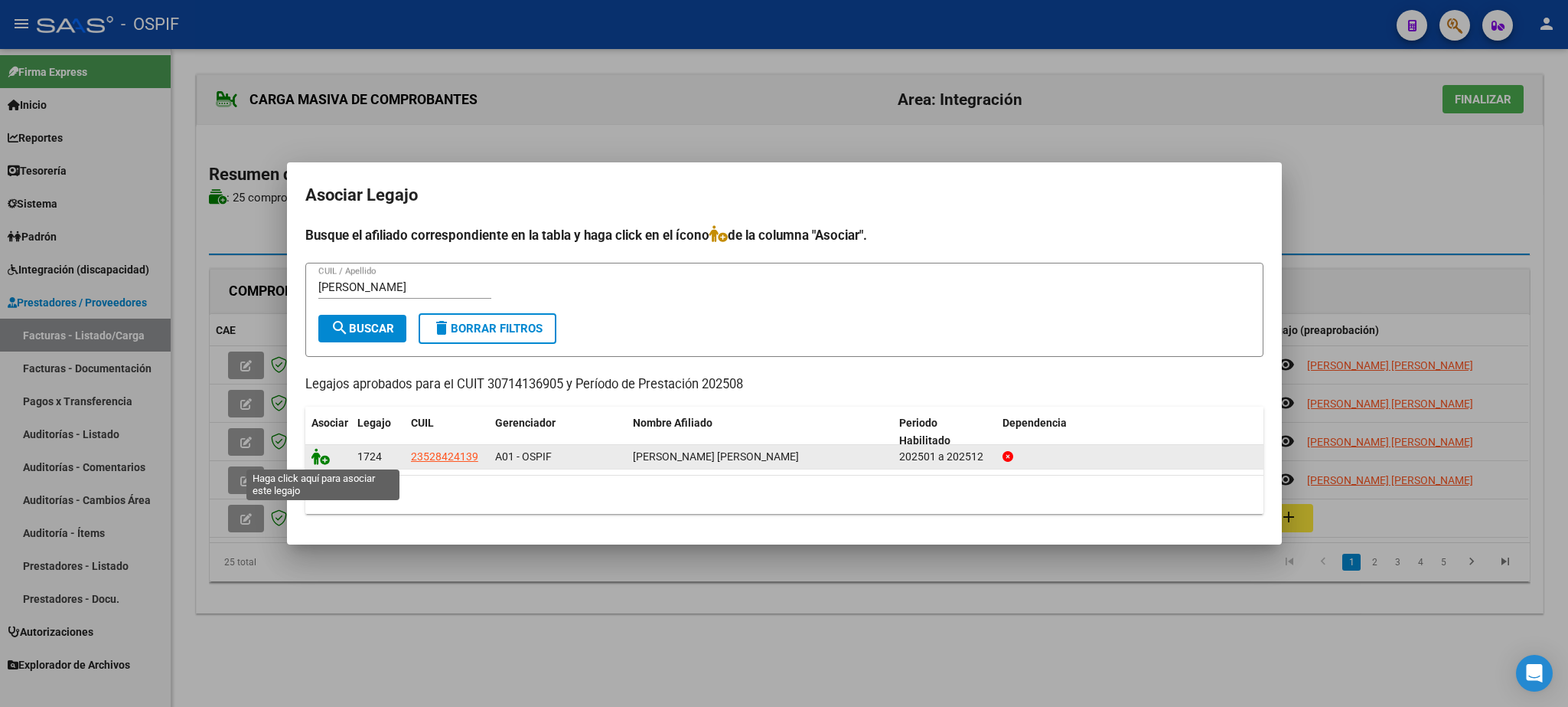
click at [322, 457] on icon at bounding box center [321, 456] width 18 height 17
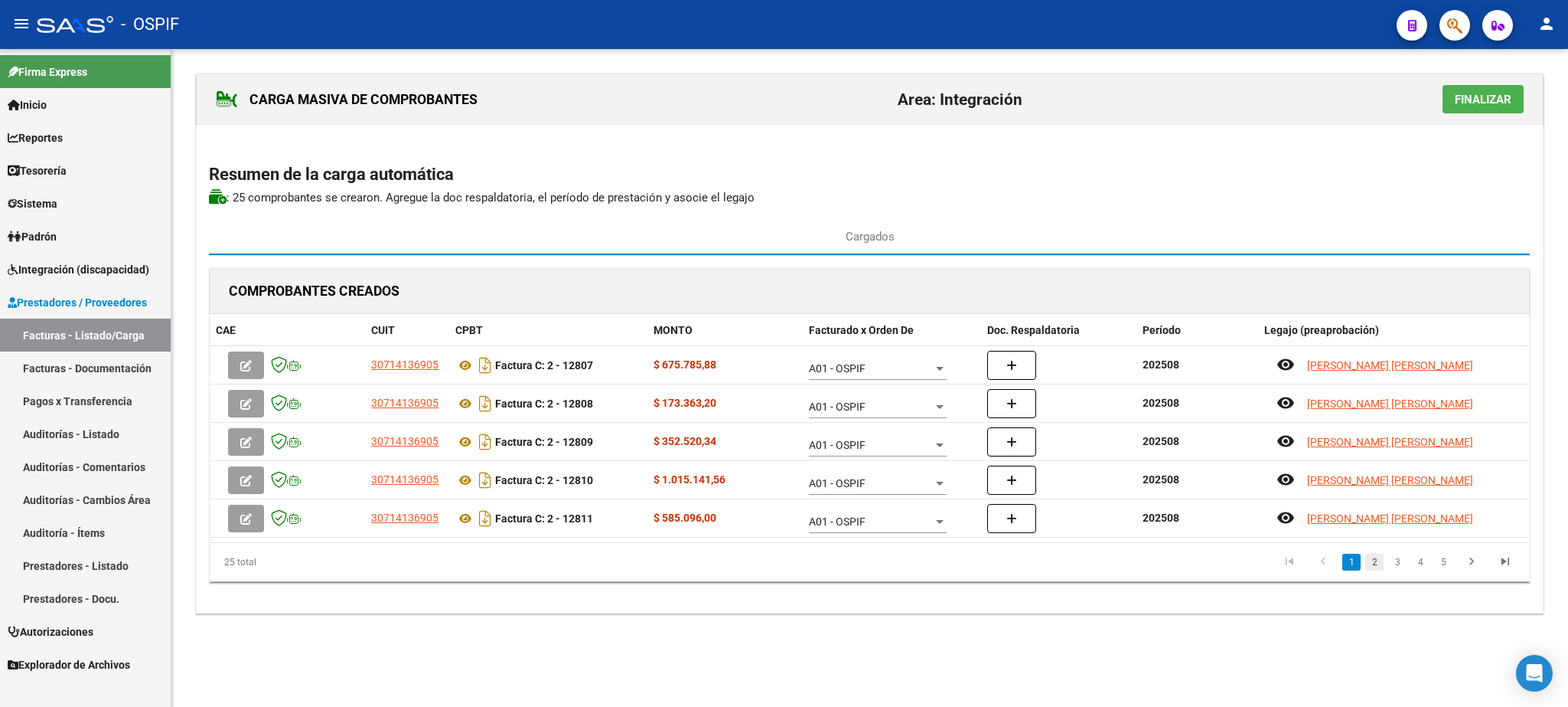
click at [1373, 567] on link "2" at bounding box center [1375, 561] width 18 height 17
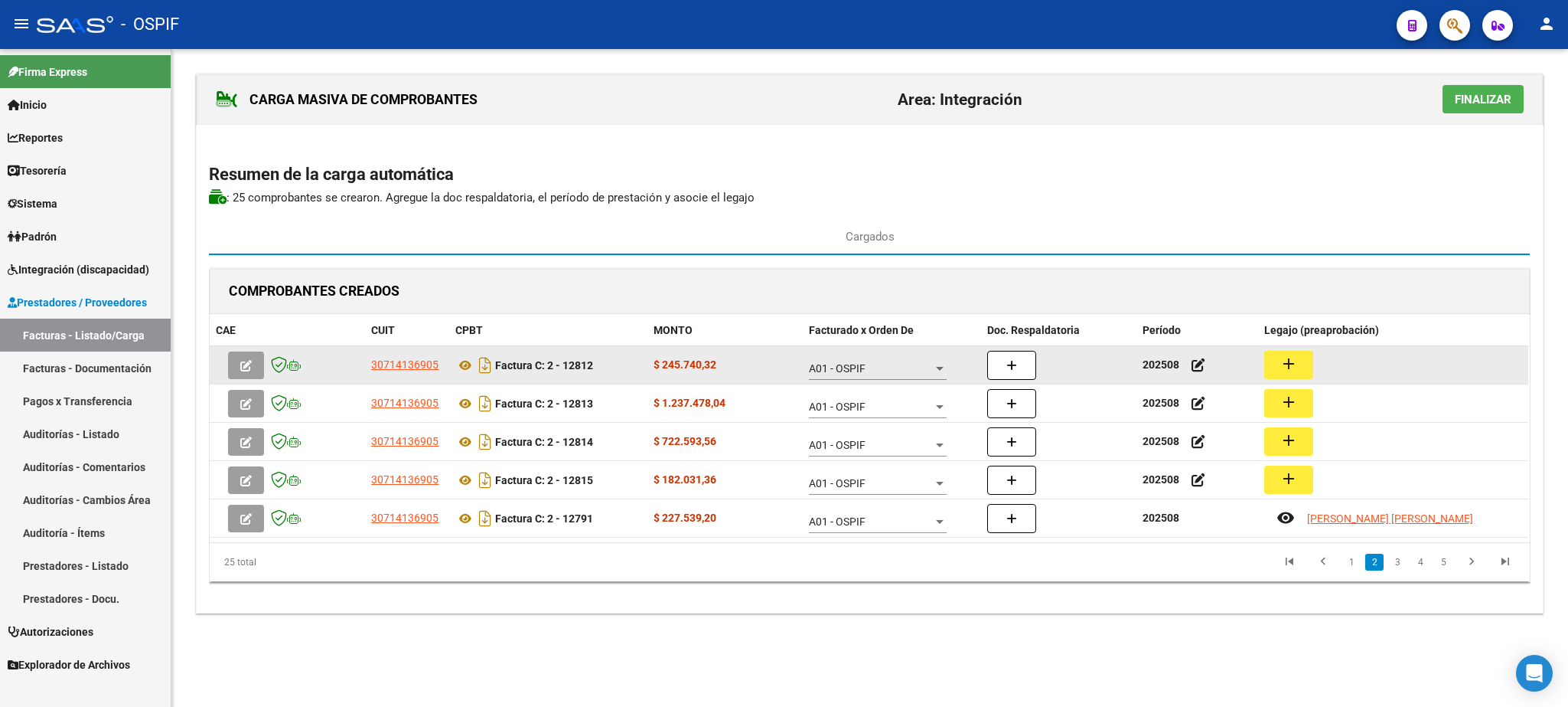
click at [1306, 364] on button "add" at bounding box center [1289, 364] width 49 height 28
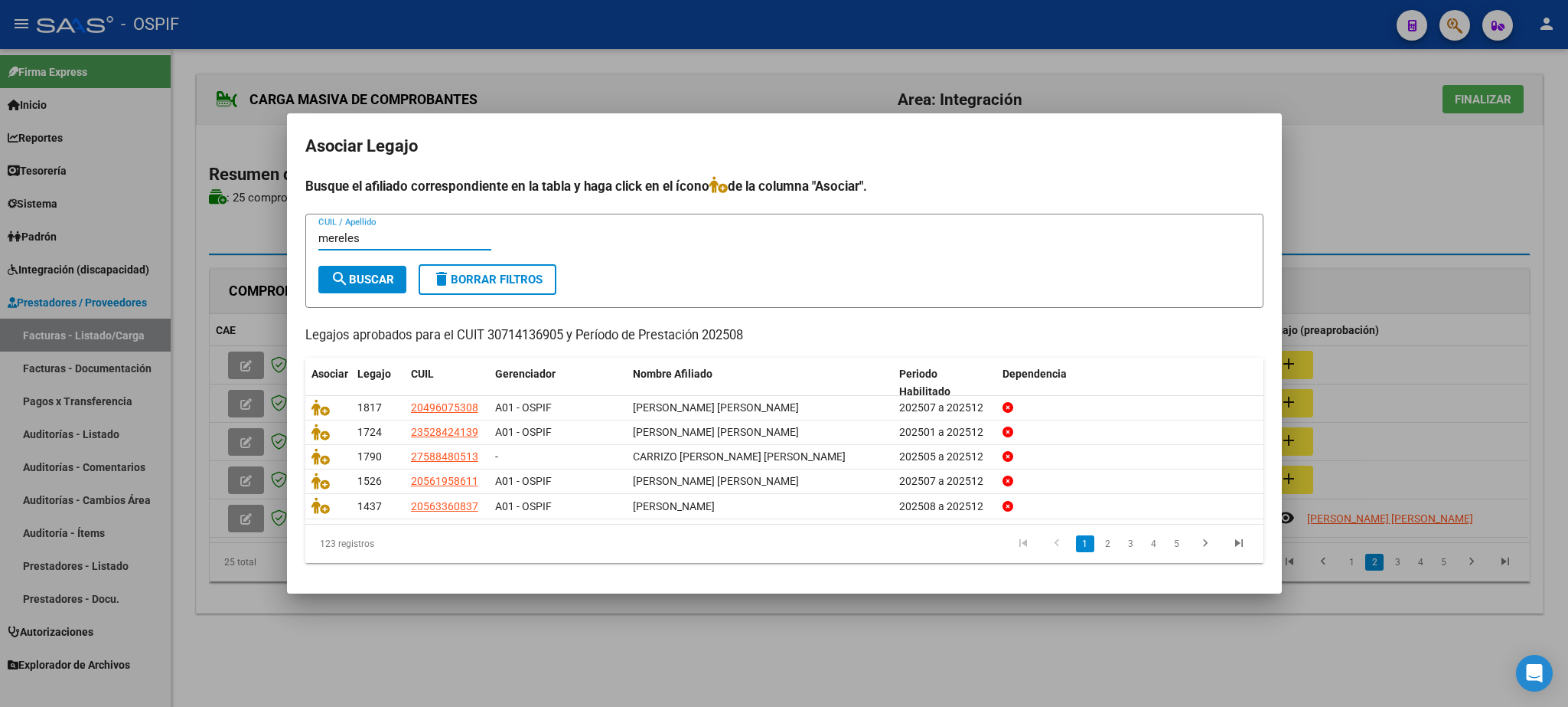
type input "mereles"
click at [385, 273] on span "search Buscar" at bounding box center [362, 279] width 63 height 14
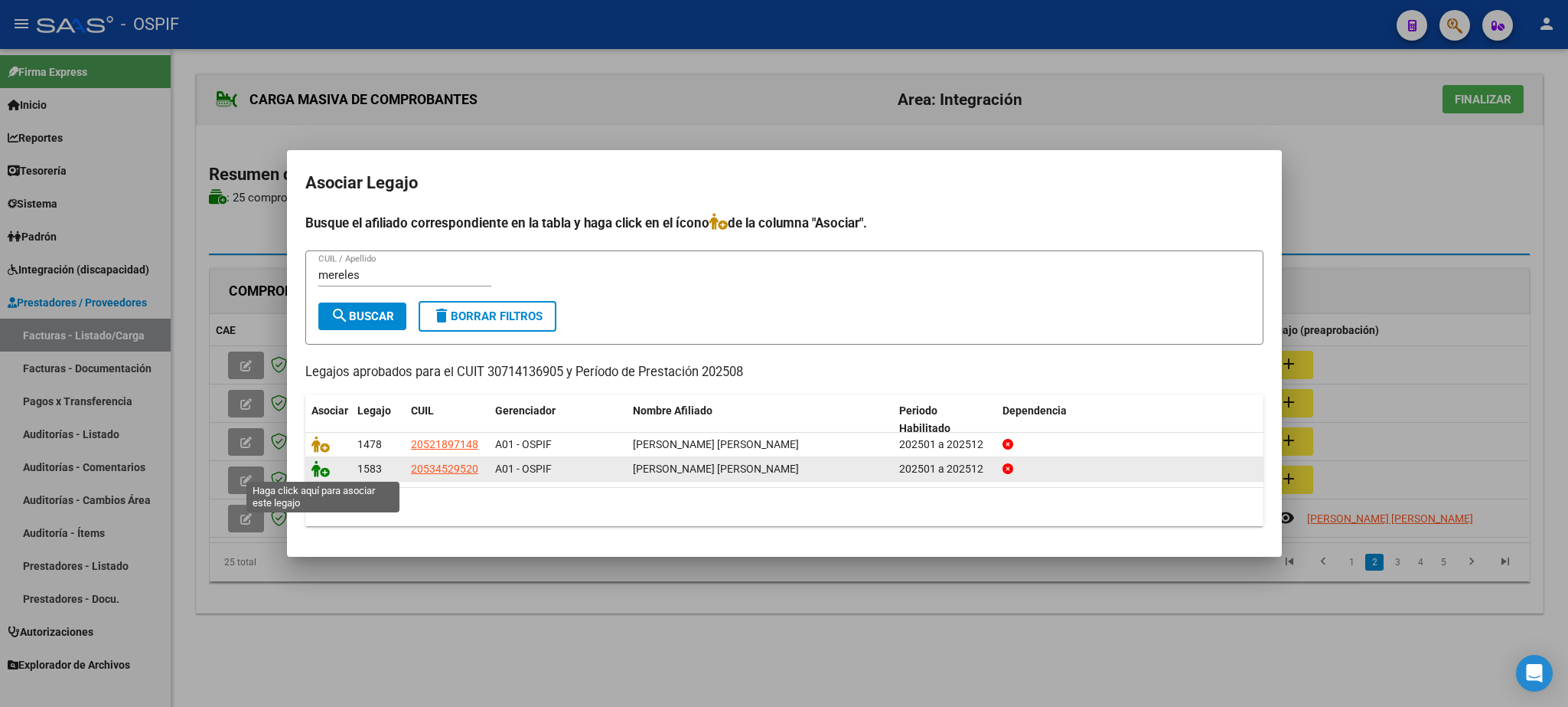
click at [323, 470] on icon at bounding box center [321, 468] width 18 height 17
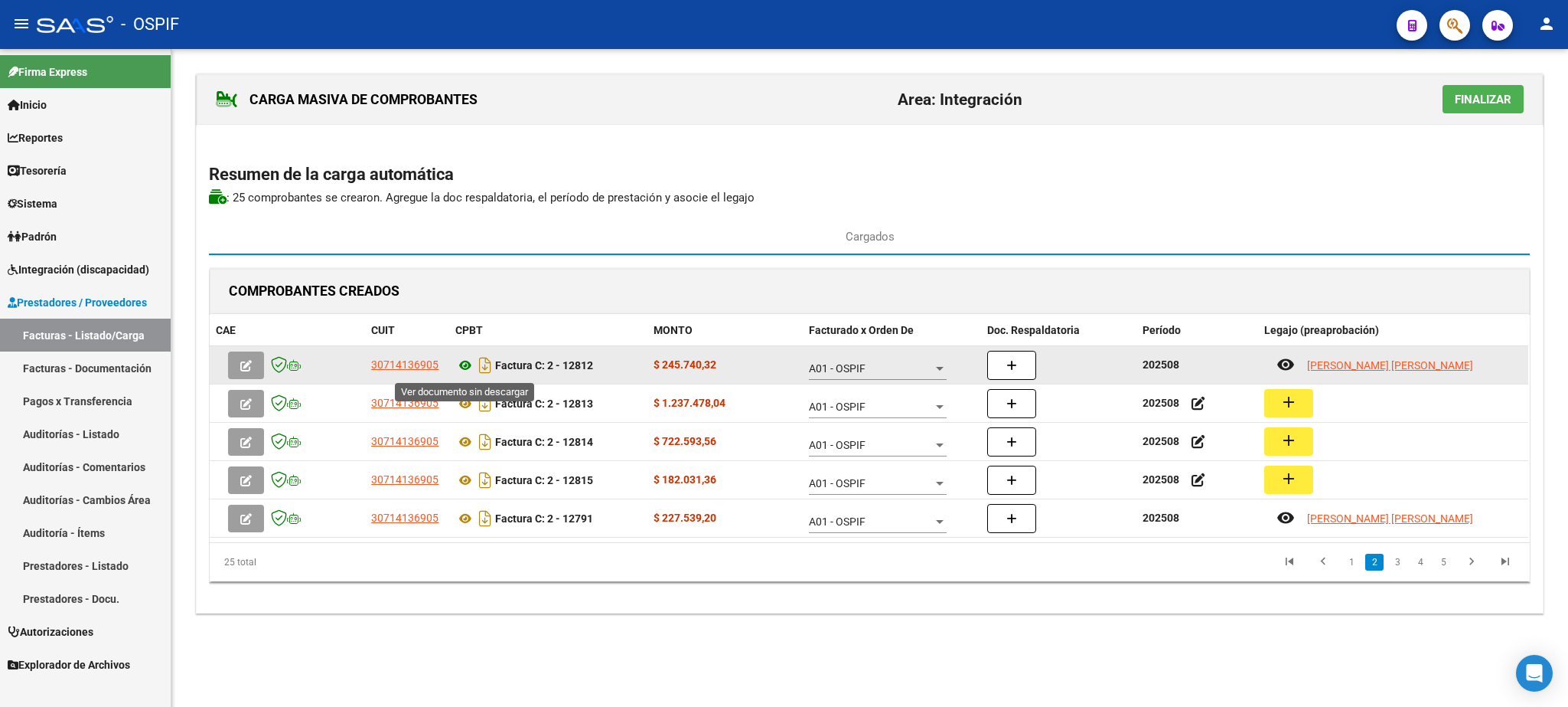
click at [465, 369] on icon at bounding box center [465, 365] width 20 height 18
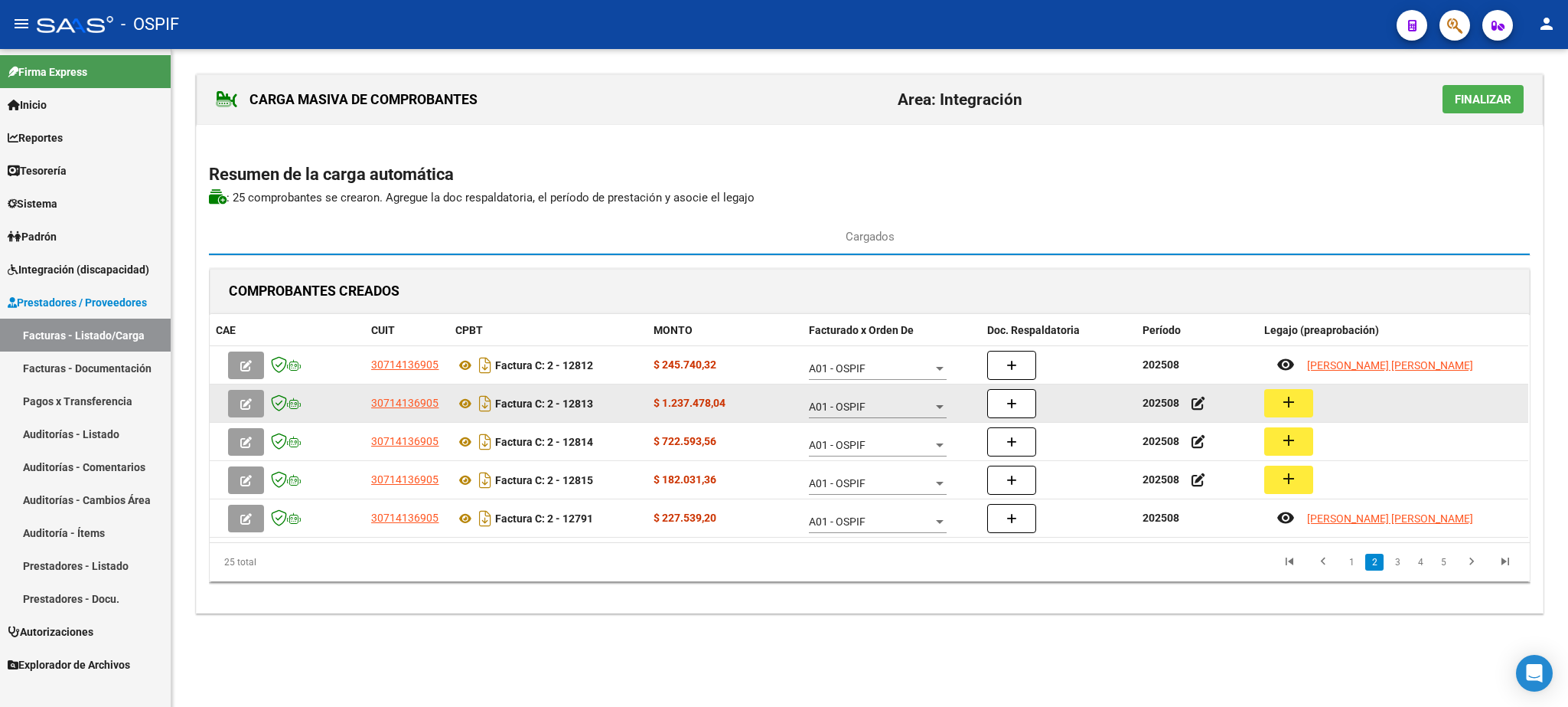
click at [1288, 408] on mat-icon "add" at bounding box center [1289, 401] width 18 height 18
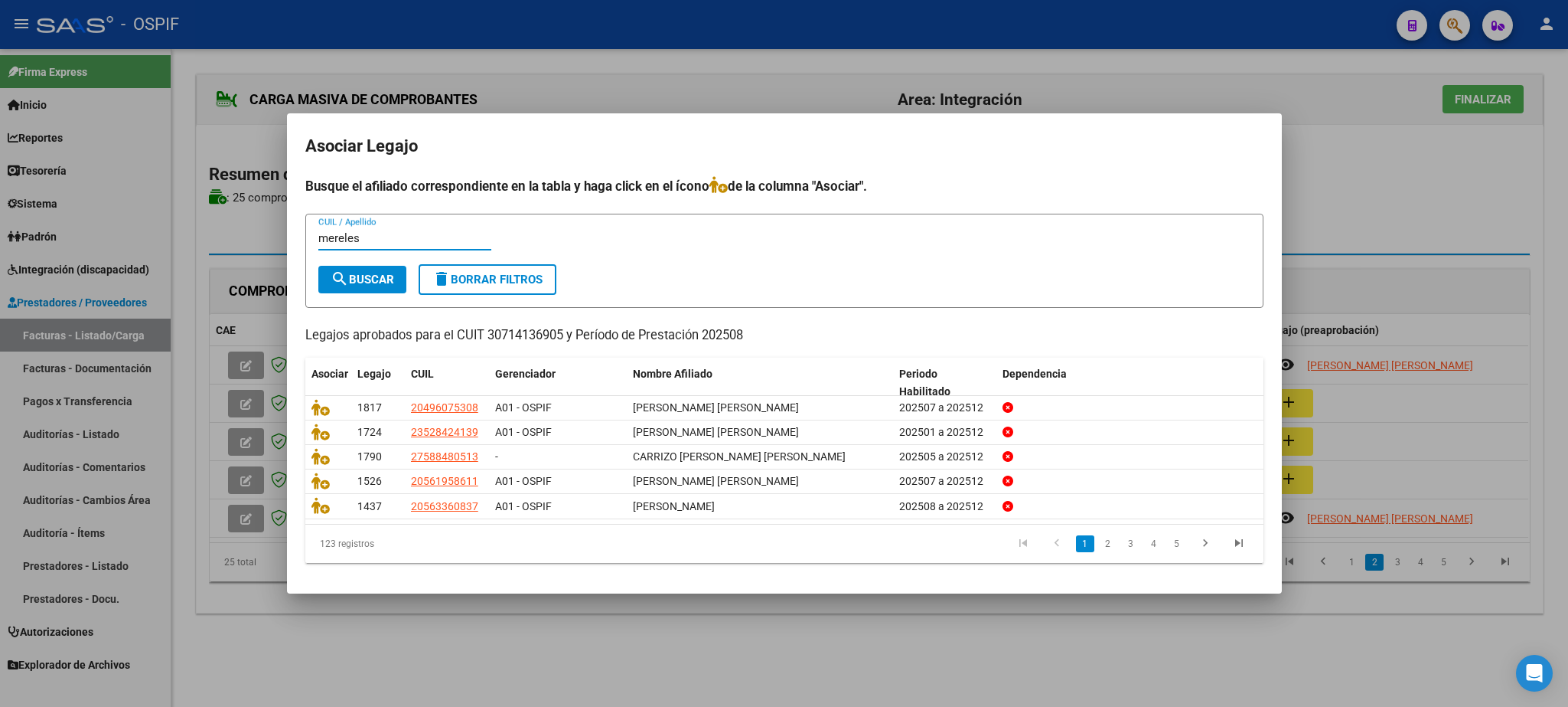
type input "mereles"
click at [349, 269] on button "search Buscar" at bounding box center [361, 279] width 88 height 27
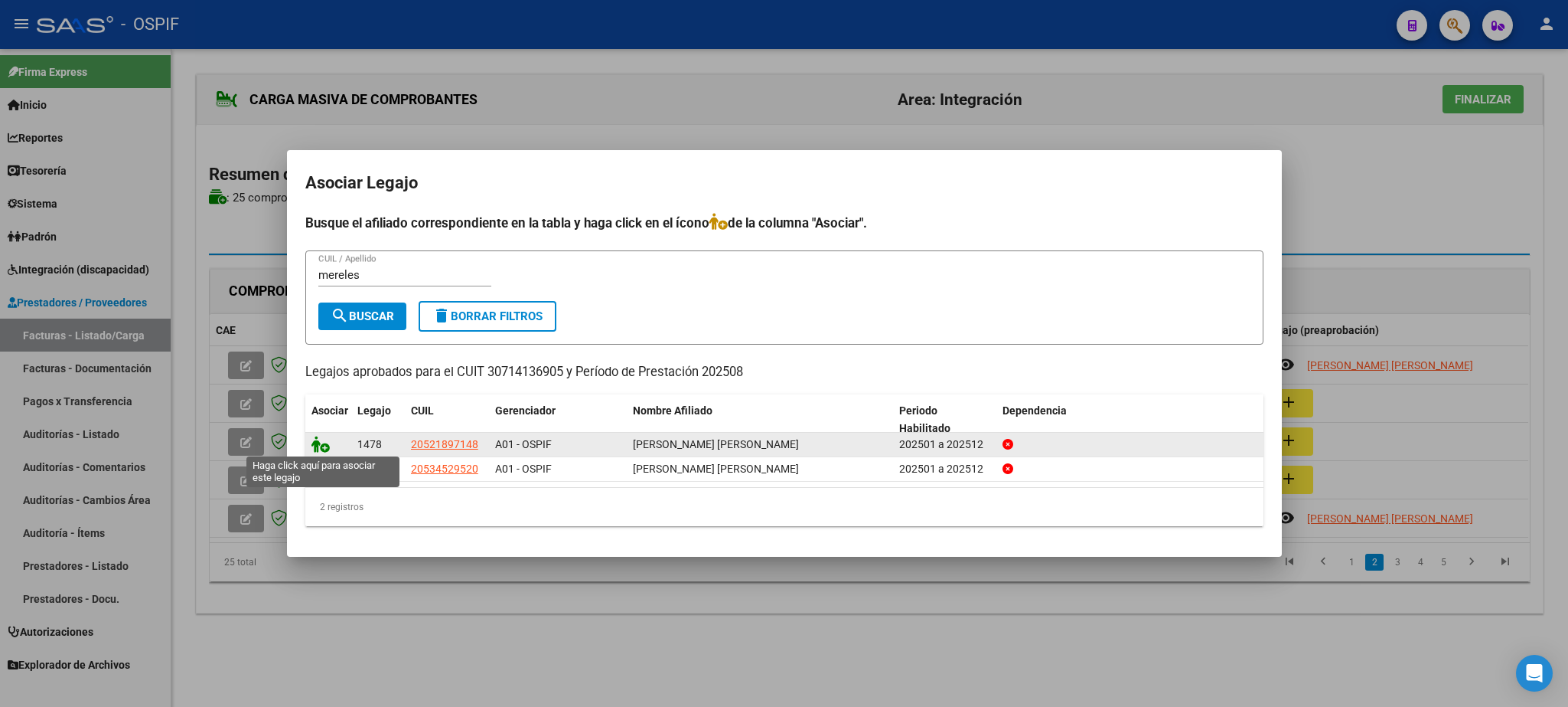
click at [316, 445] on icon at bounding box center [321, 444] width 18 height 17
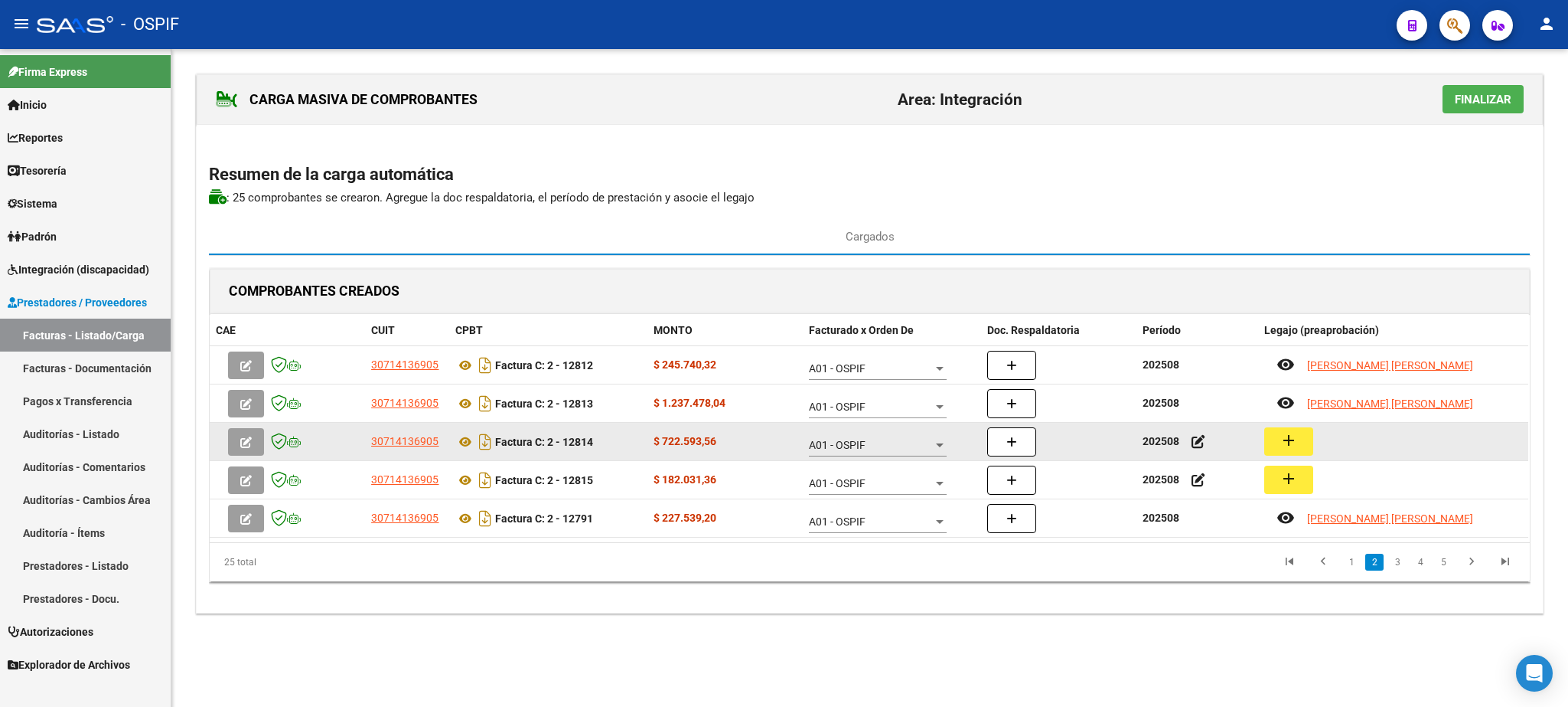
click at [1295, 443] on mat-icon "add" at bounding box center [1289, 440] width 18 height 18
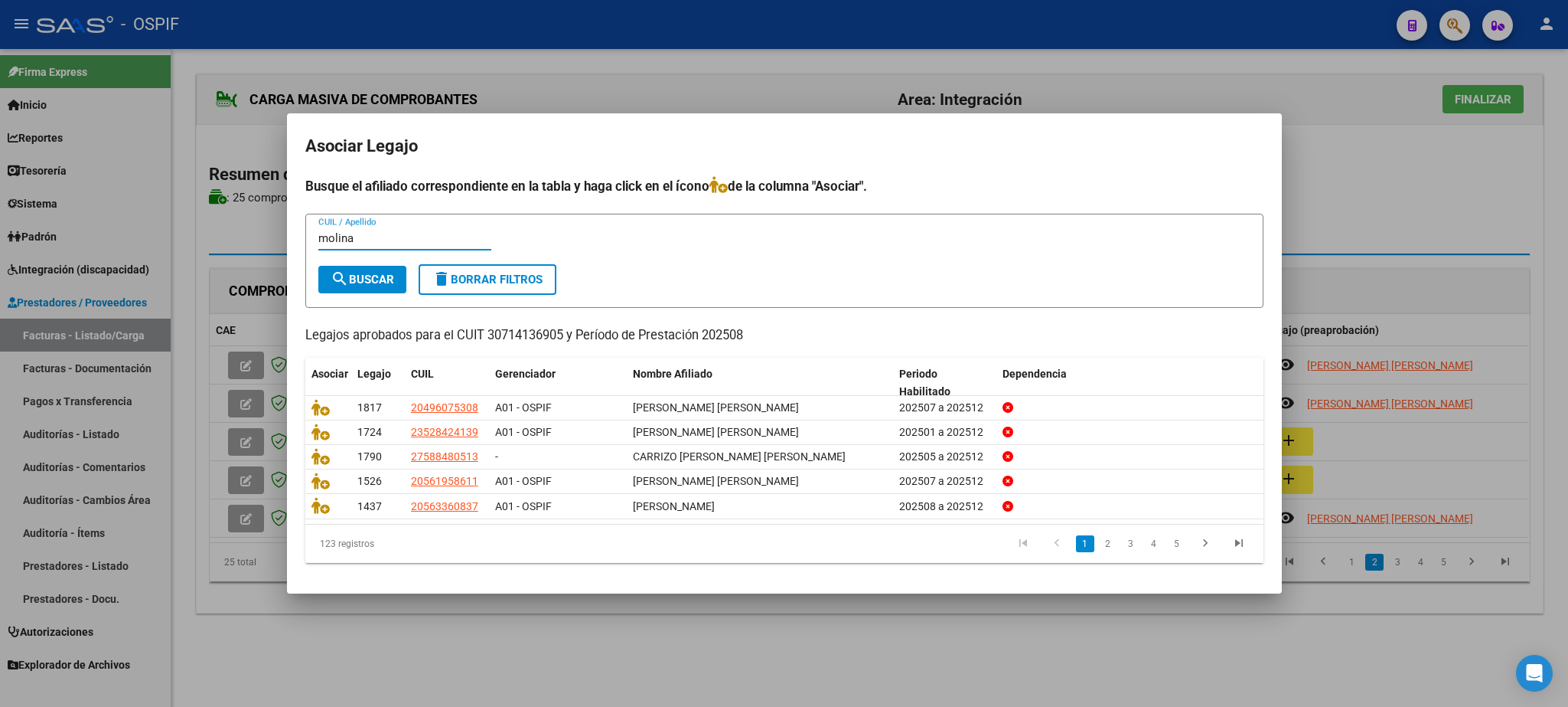
type input "molina"
click at [369, 278] on span "search Buscar" at bounding box center [362, 279] width 63 height 14
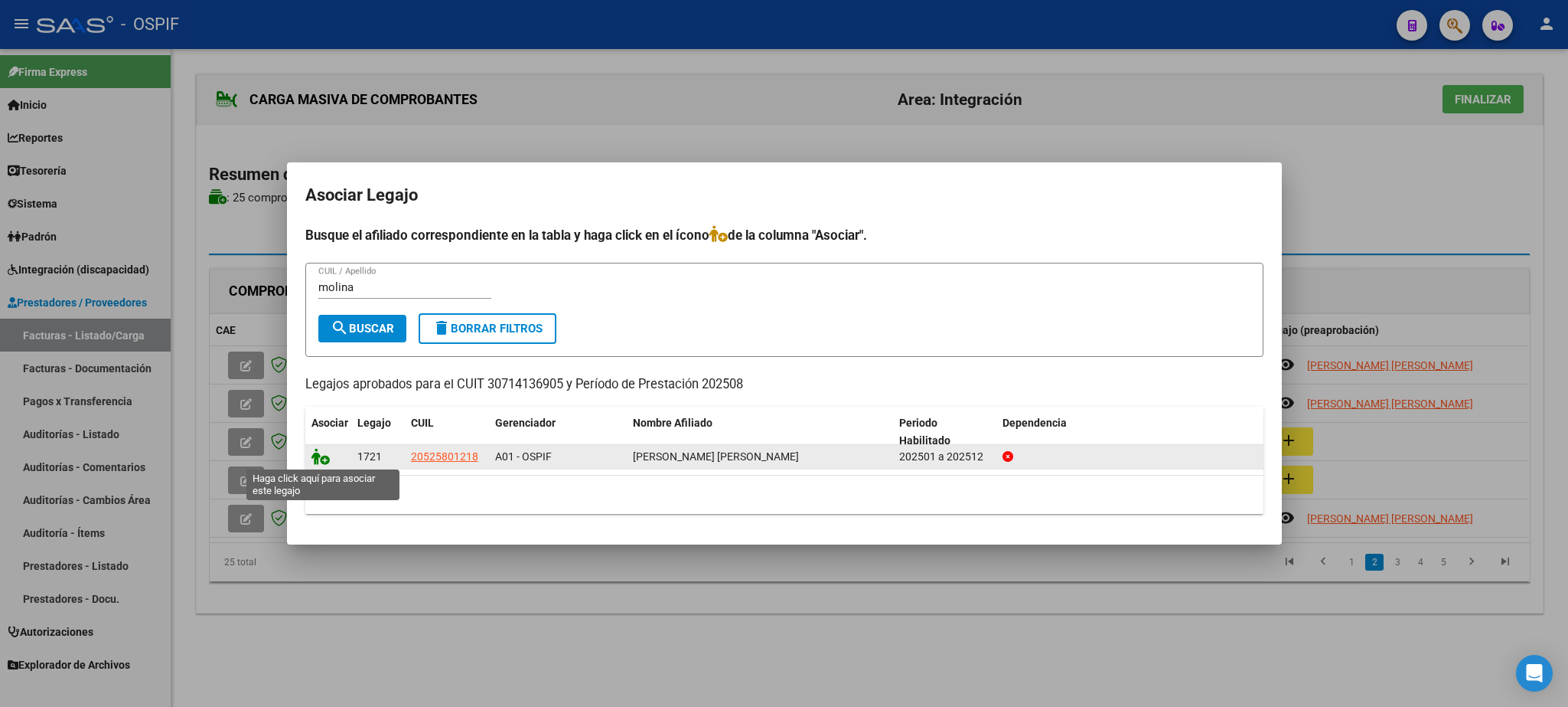
click at [314, 454] on icon at bounding box center [321, 456] width 18 height 17
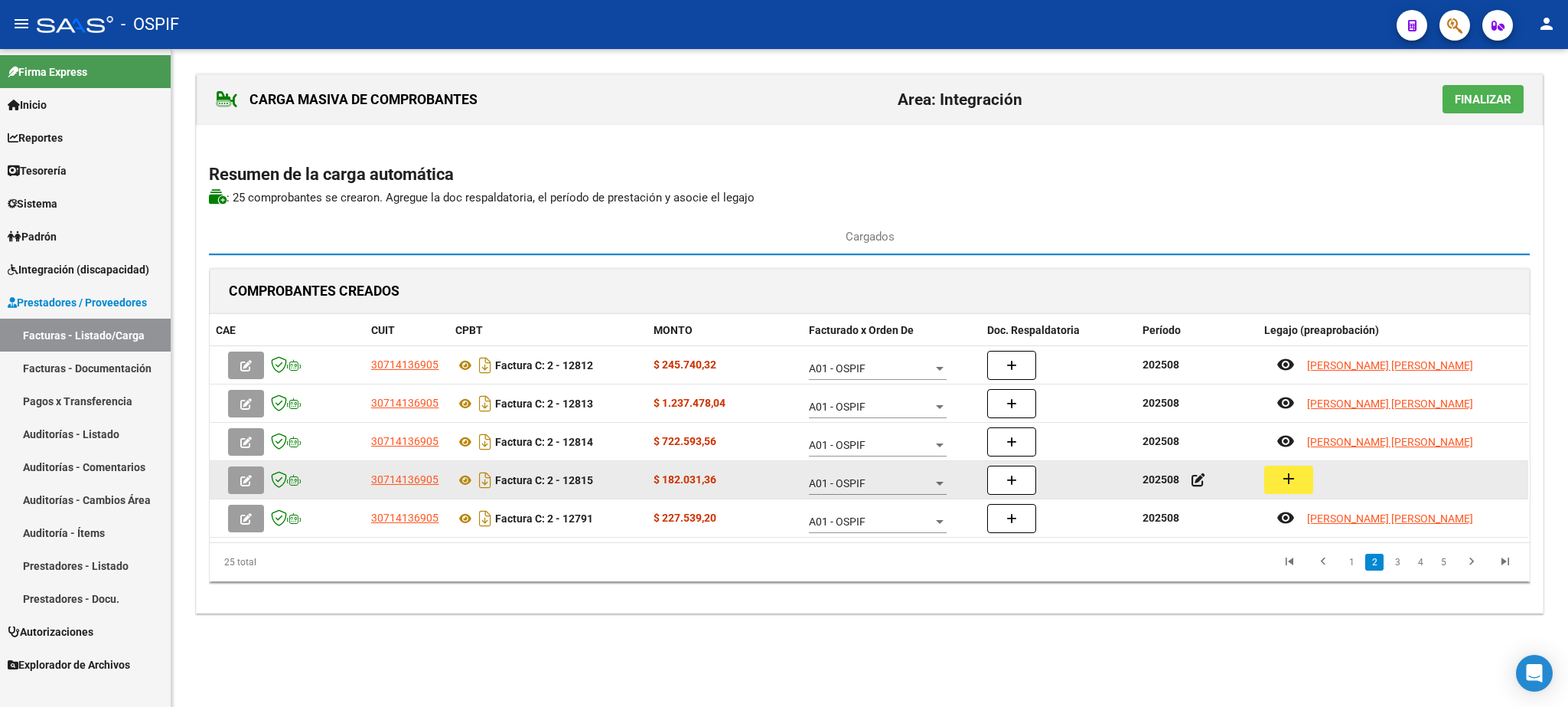
click at [1290, 486] on mat-icon "add" at bounding box center [1289, 478] width 18 height 18
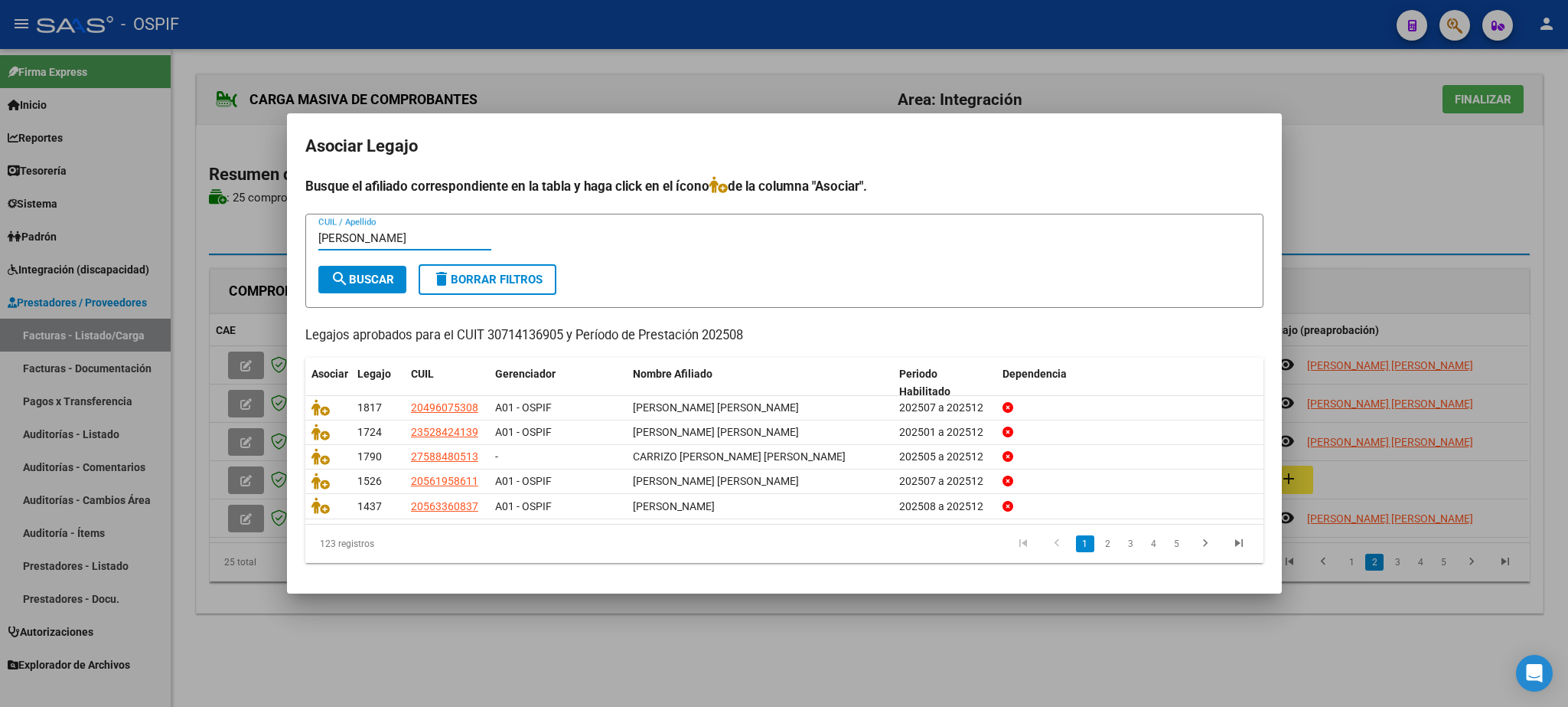
type input "[PERSON_NAME]"
click at [379, 284] on span "search Buscar" at bounding box center [362, 279] width 63 height 14
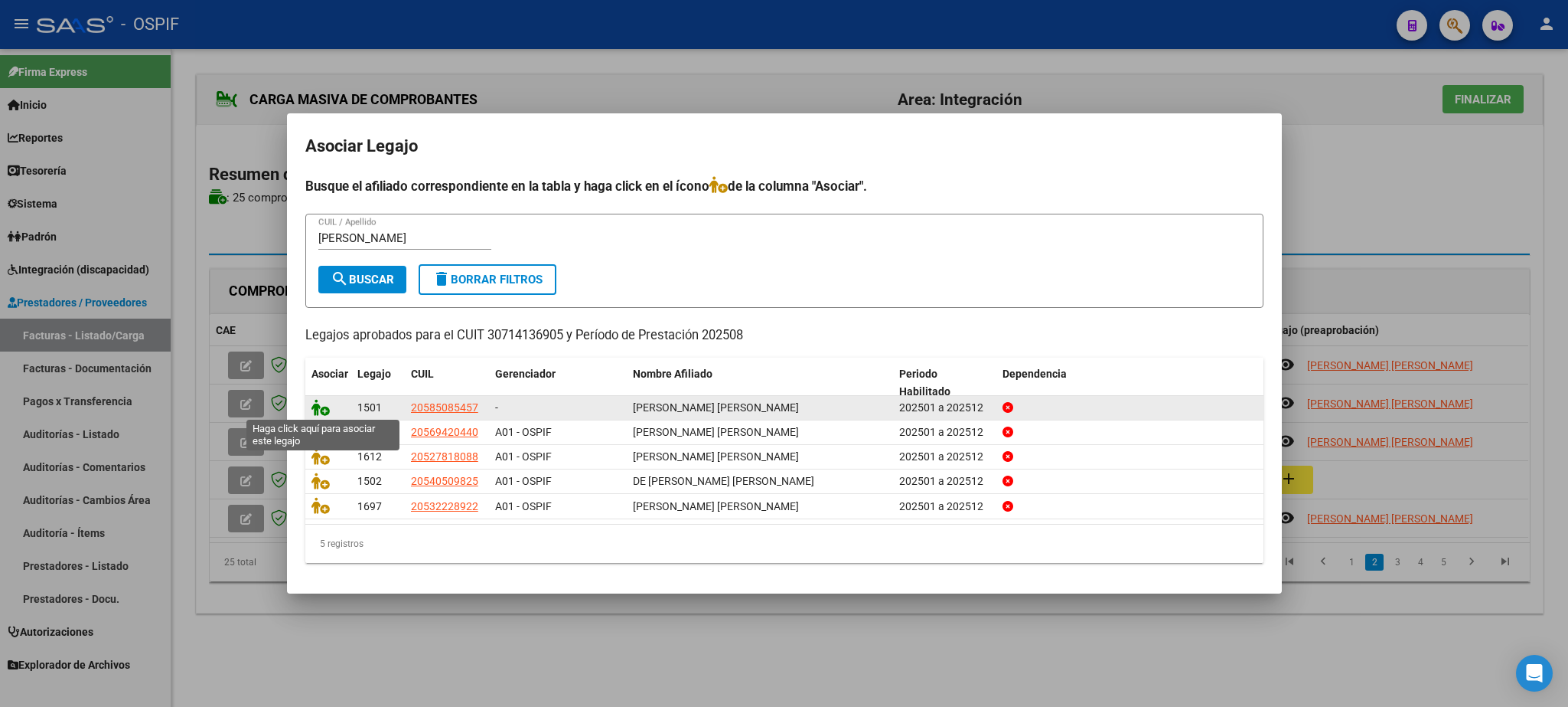
click at [319, 404] on icon at bounding box center [321, 407] width 18 height 17
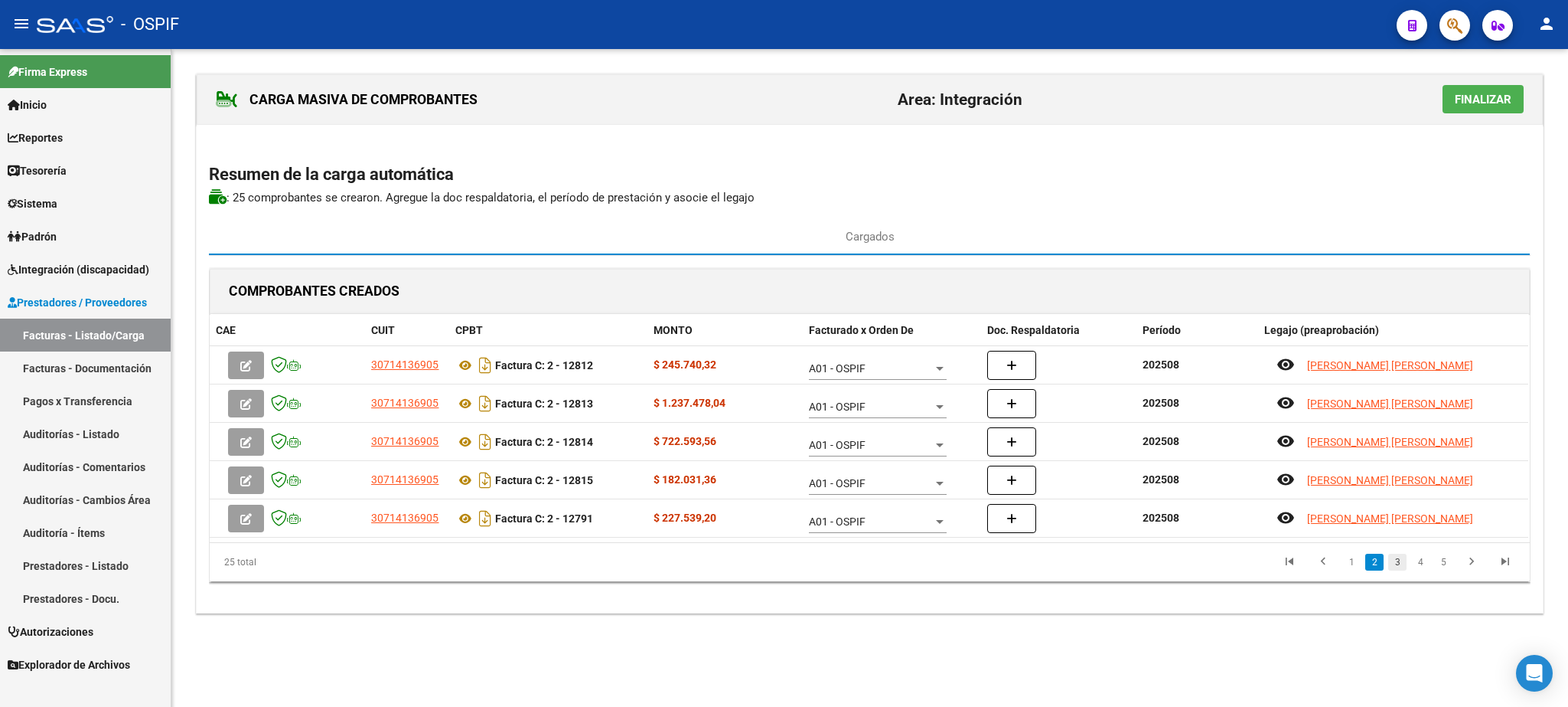
click at [1398, 567] on link "3" at bounding box center [1397, 561] width 18 height 17
click at [1418, 567] on link "4" at bounding box center [1421, 561] width 18 height 17
click at [1398, 567] on link "3" at bounding box center [1397, 561] width 18 height 17
click at [1371, 567] on link "2" at bounding box center [1375, 561] width 18 height 17
click at [1493, 93] on span "Finalizar" at bounding box center [1483, 99] width 57 height 14
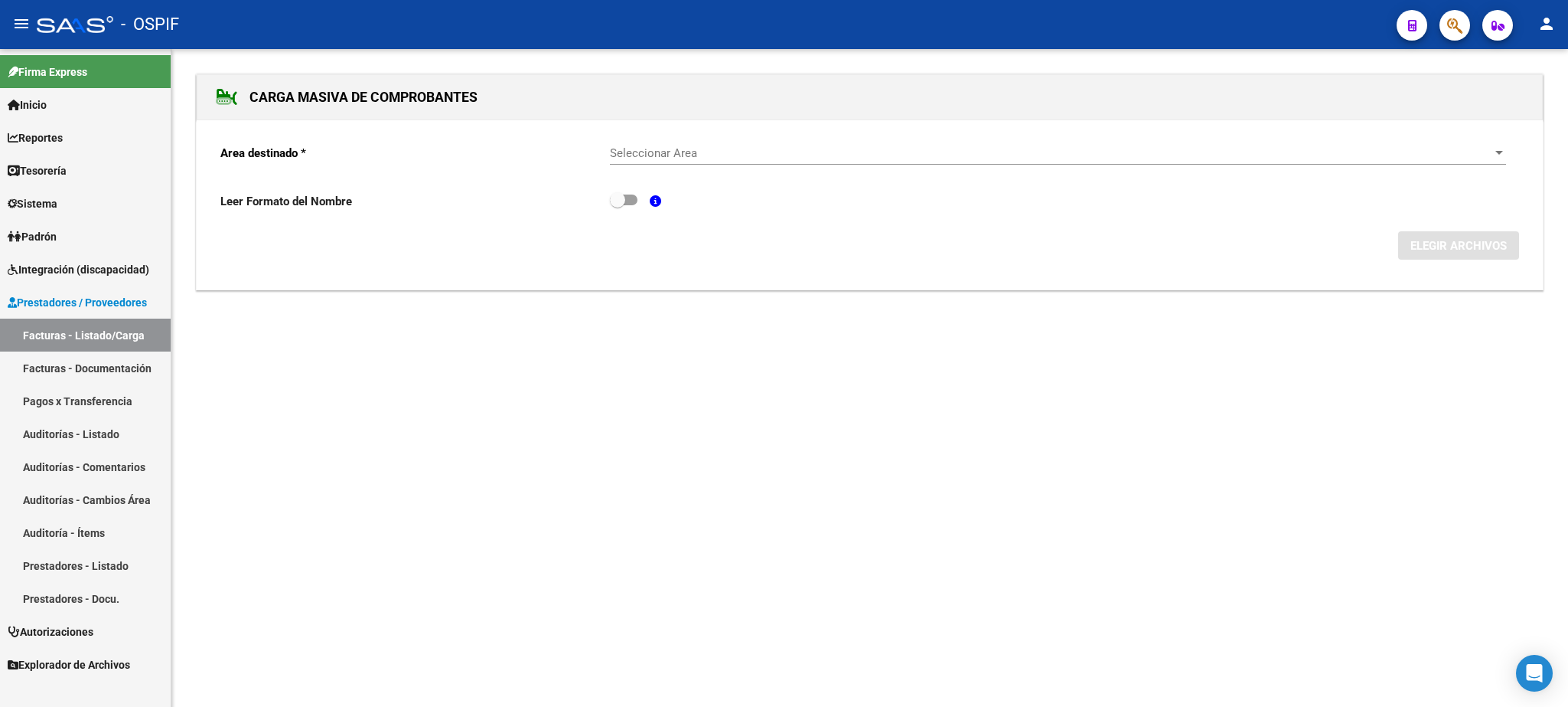
click at [785, 153] on span "Seleccionar Area" at bounding box center [1051, 153] width 883 height 14
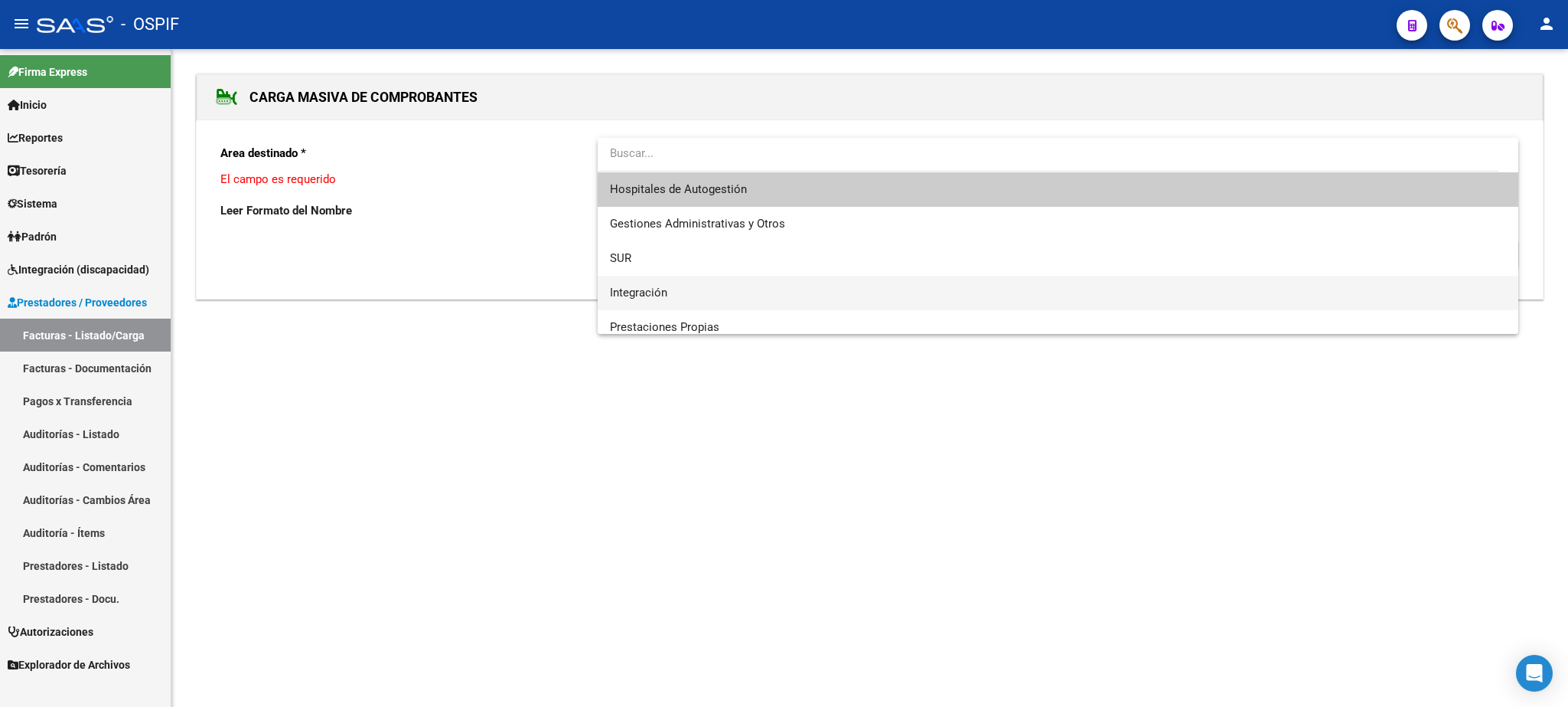
click at [647, 284] on span "Integración" at bounding box center [1057, 293] width 896 height 34
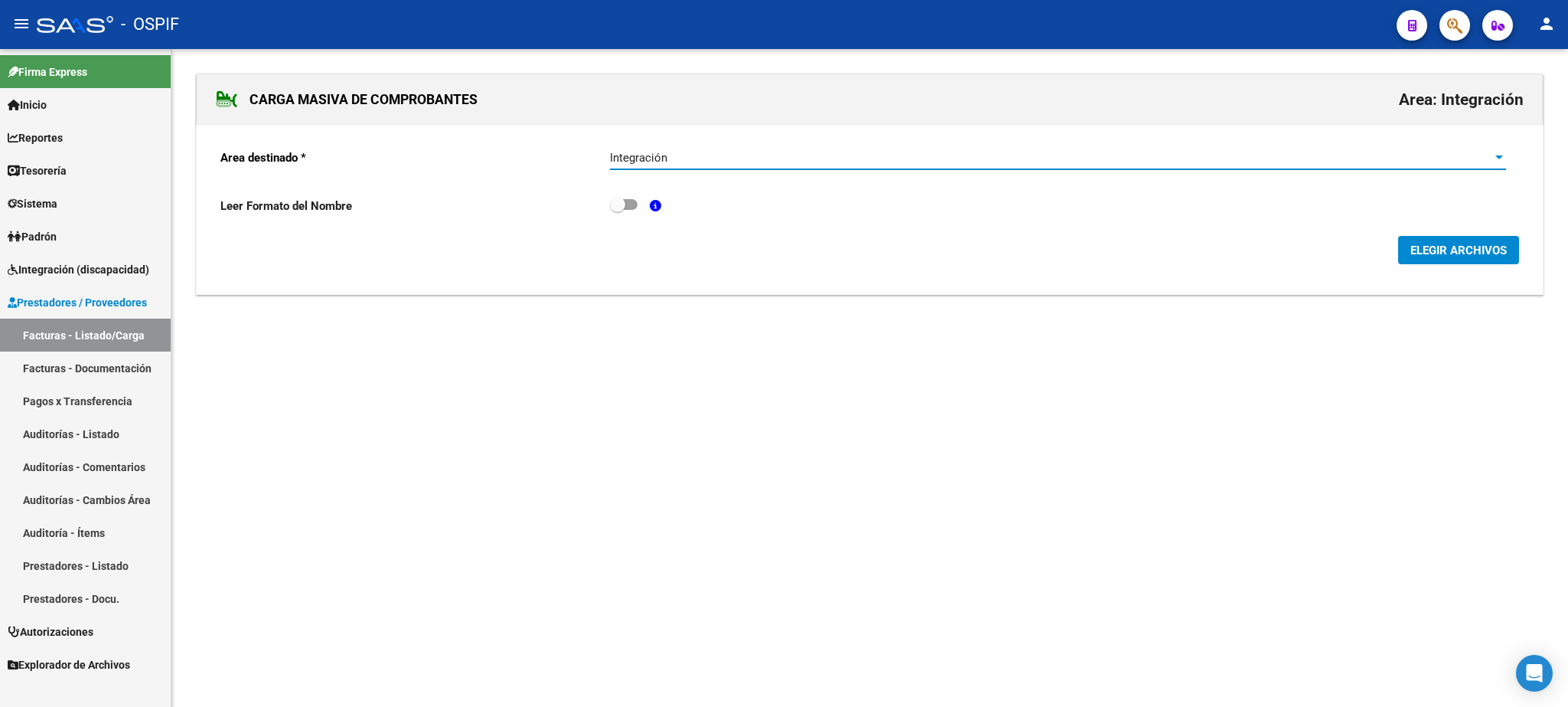
click at [1472, 250] on span "ELEGIR ARCHIVOS" at bounding box center [1459, 250] width 97 height 14
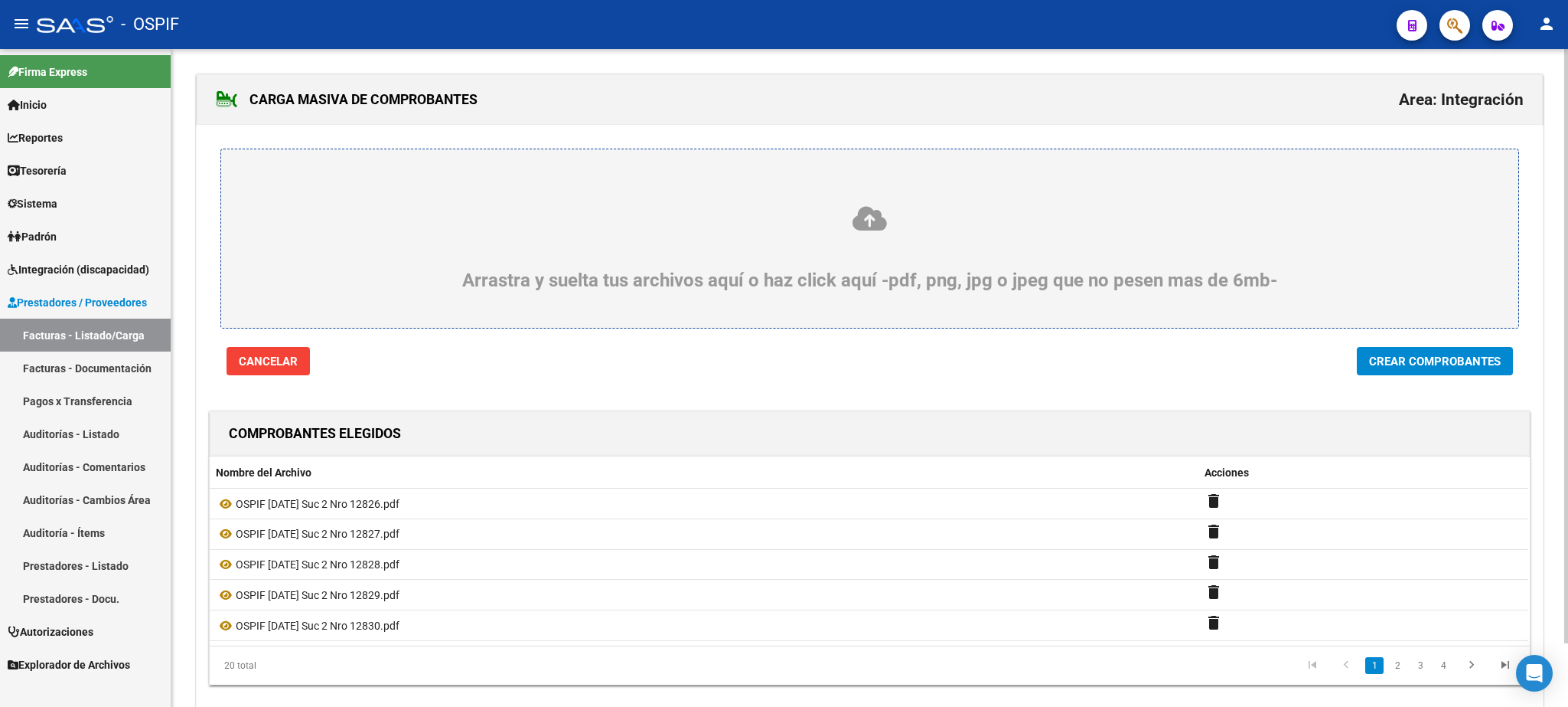
click at [1451, 360] on span "Crear Comprobantes" at bounding box center [1435, 361] width 132 height 14
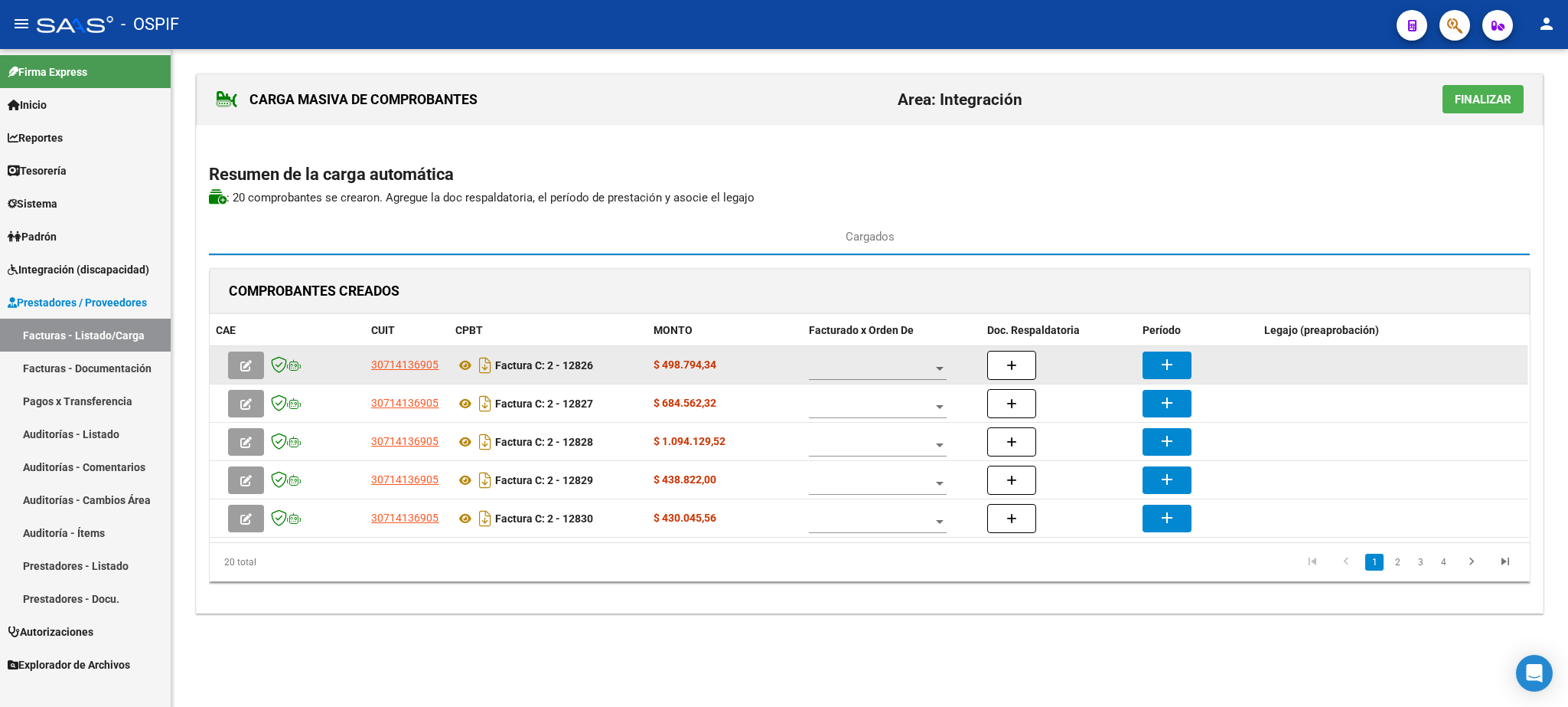
click at [908, 373] on span at bounding box center [870, 369] width 124 height 13
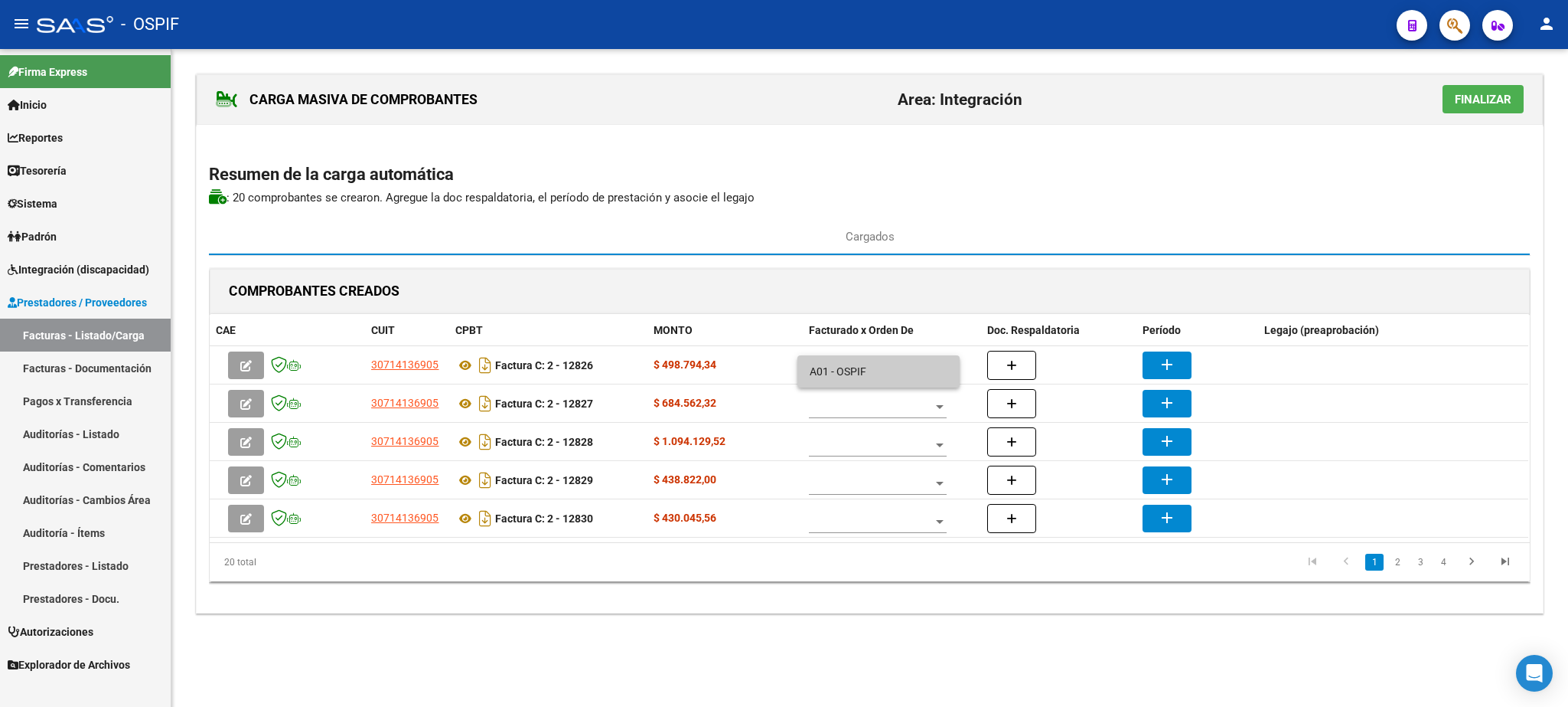
click at [893, 376] on span "A01 - OSPIF" at bounding box center [878, 372] width 137 height 33
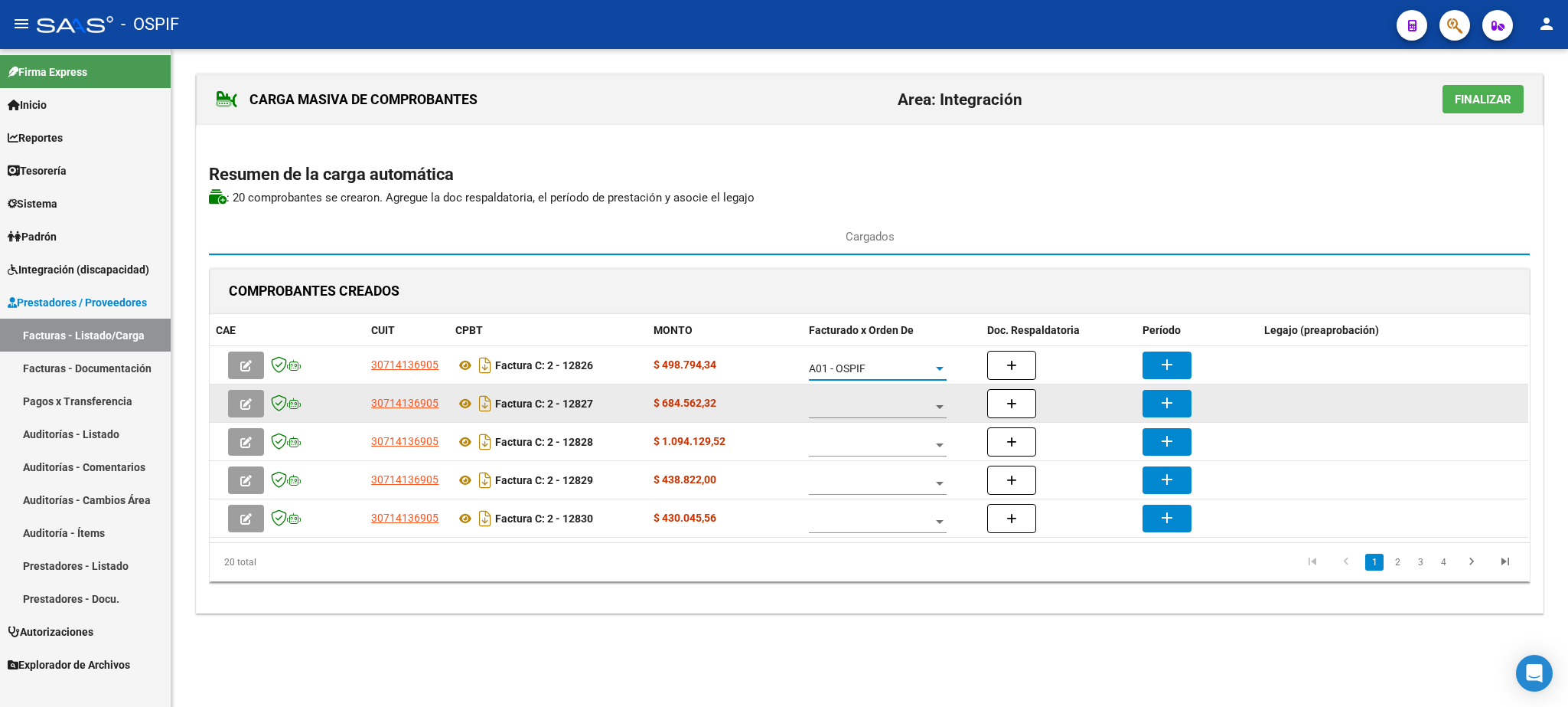
click at [884, 400] on div at bounding box center [878, 403] width 137 height 31
click at [884, 400] on span "A01 - OSPIF" at bounding box center [878, 410] width 137 height 33
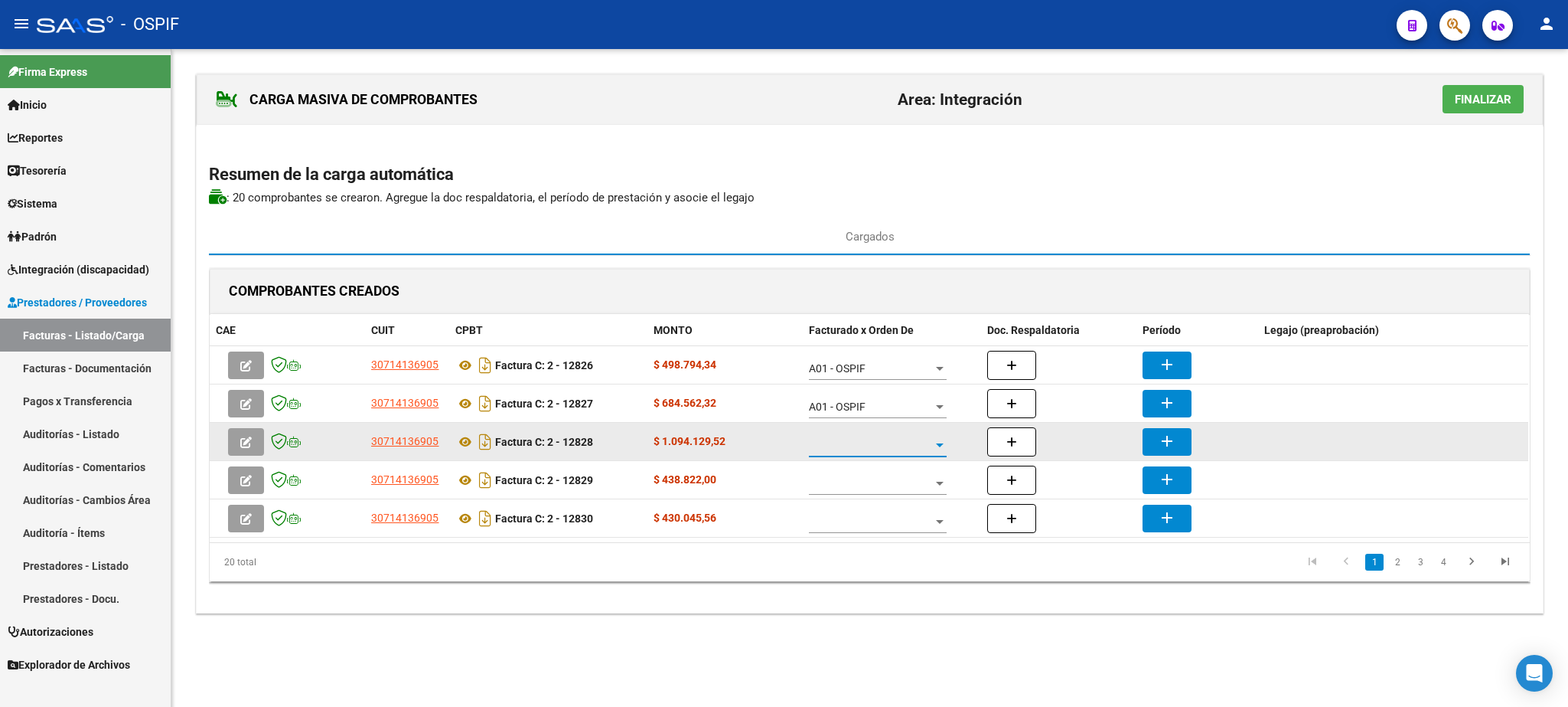
click at [850, 448] on span at bounding box center [870, 445] width 124 height 13
click at [850, 448] on span "A01 - OSPIF" at bounding box center [878, 448] width 137 height 33
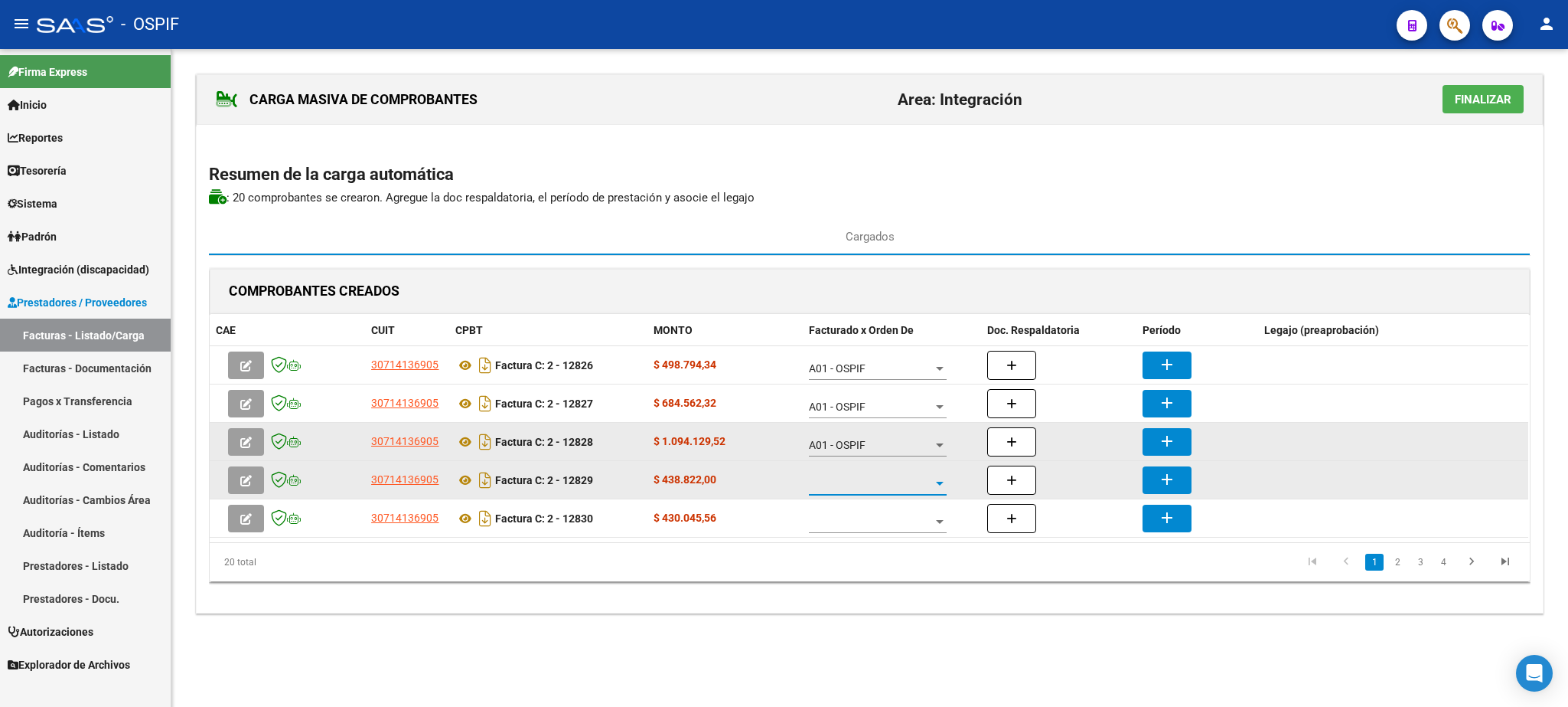
click at [850, 484] on span at bounding box center [870, 484] width 124 height 13
click at [850, 484] on span "A01 - OSPIF" at bounding box center [878, 486] width 137 height 33
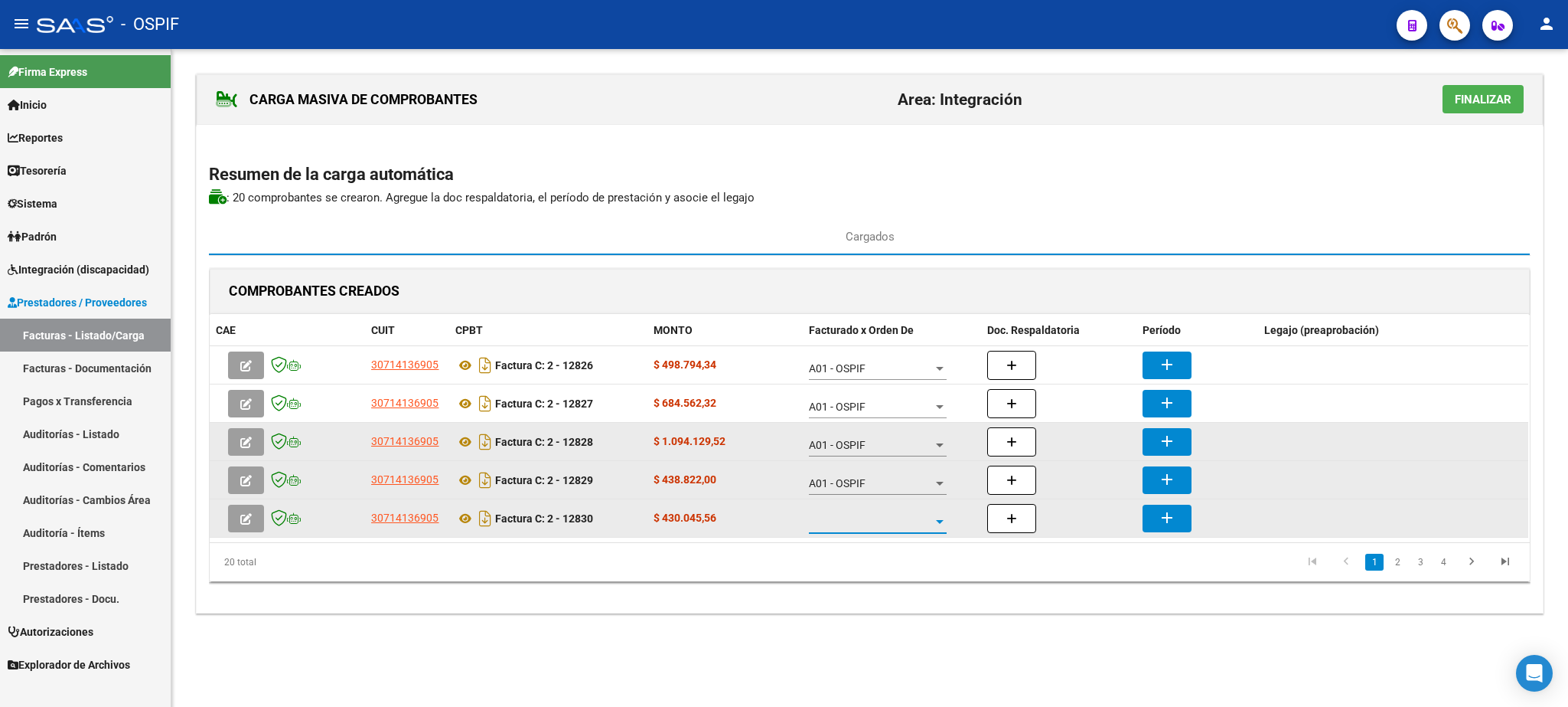
click at [866, 526] on span at bounding box center [870, 522] width 124 height 13
click at [866, 526] on span "A01 - OSPIF" at bounding box center [878, 524] width 137 height 33
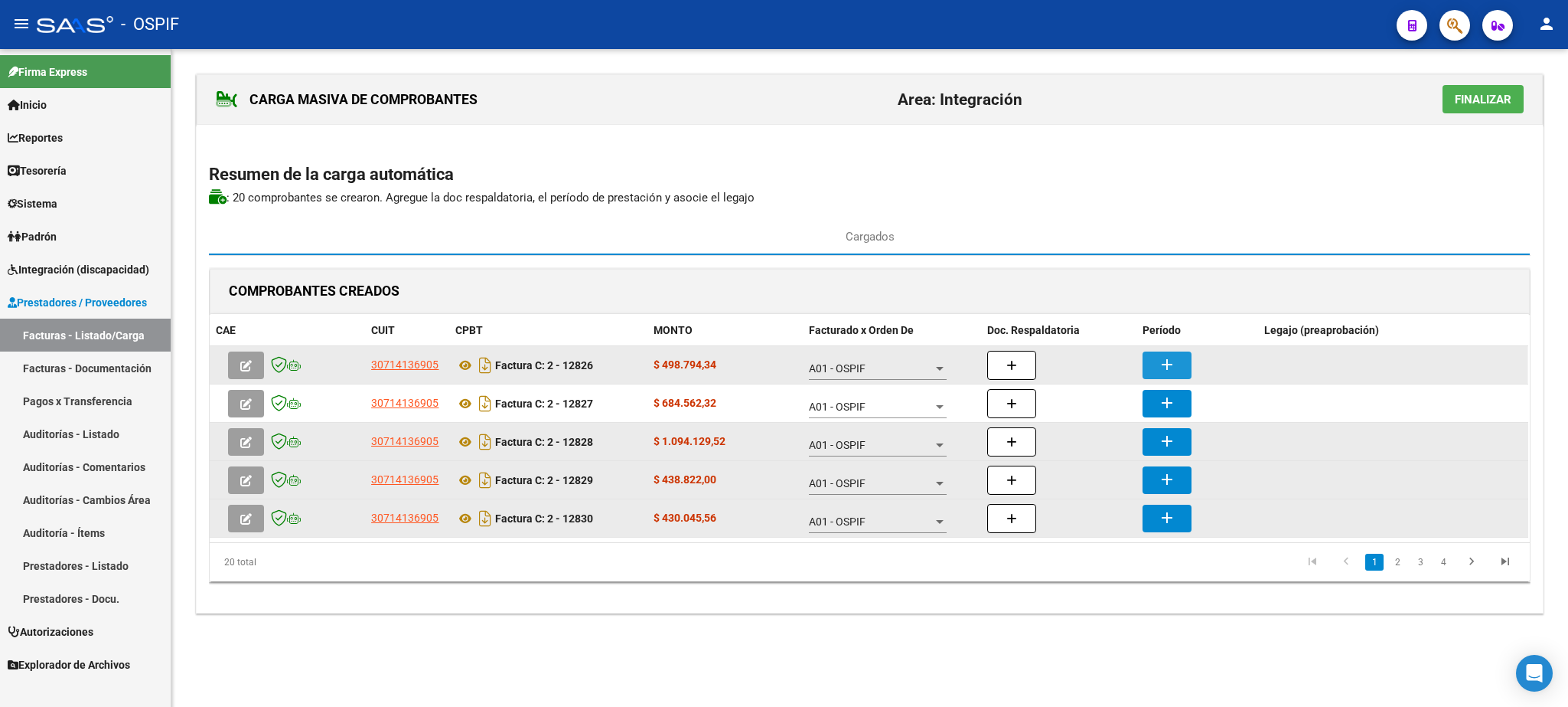
click at [1184, 369] on button "add" at bounding box center [1168, 365] width 49 height 27
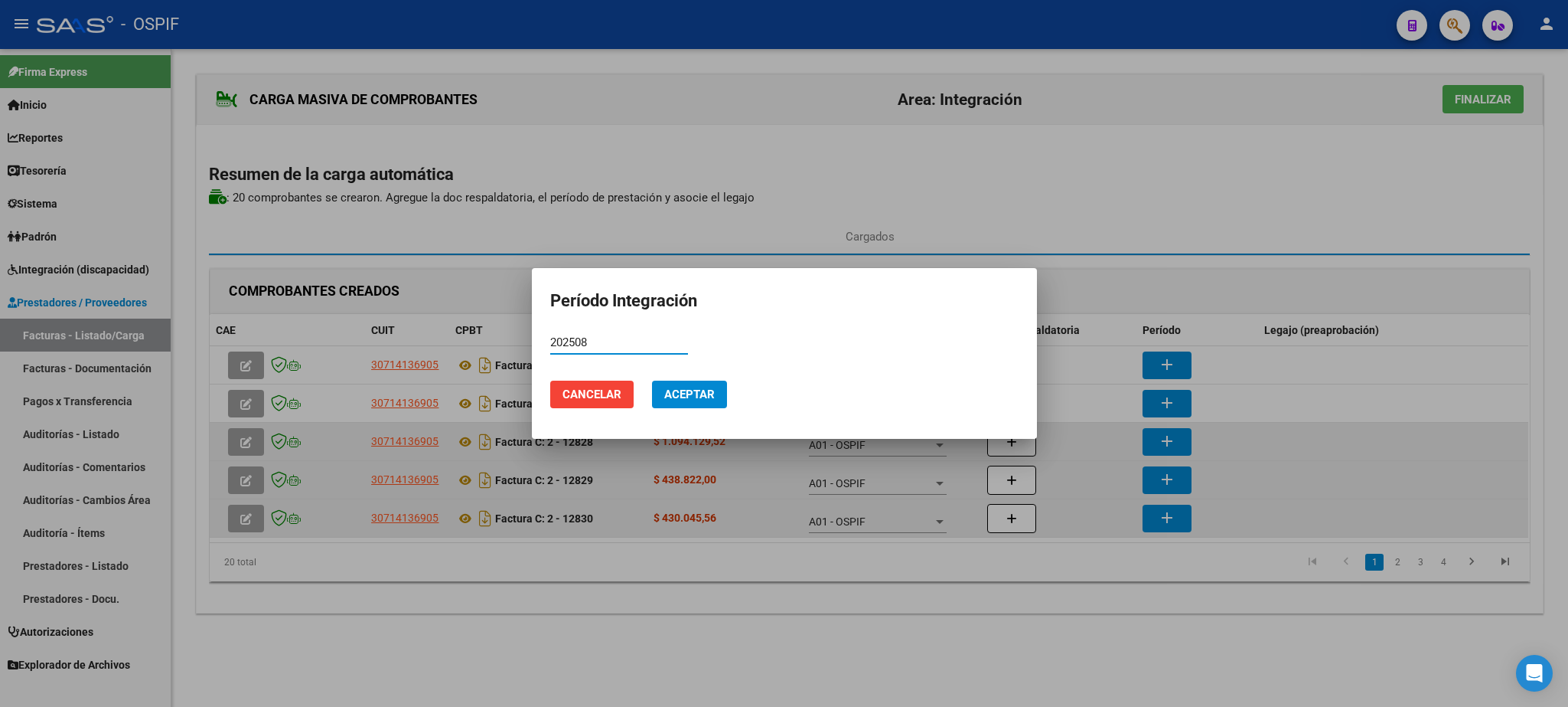
type input "202508"
click at [696, 392] on span "Aceptar" at bounding box center [690, 394] width 51 height 14
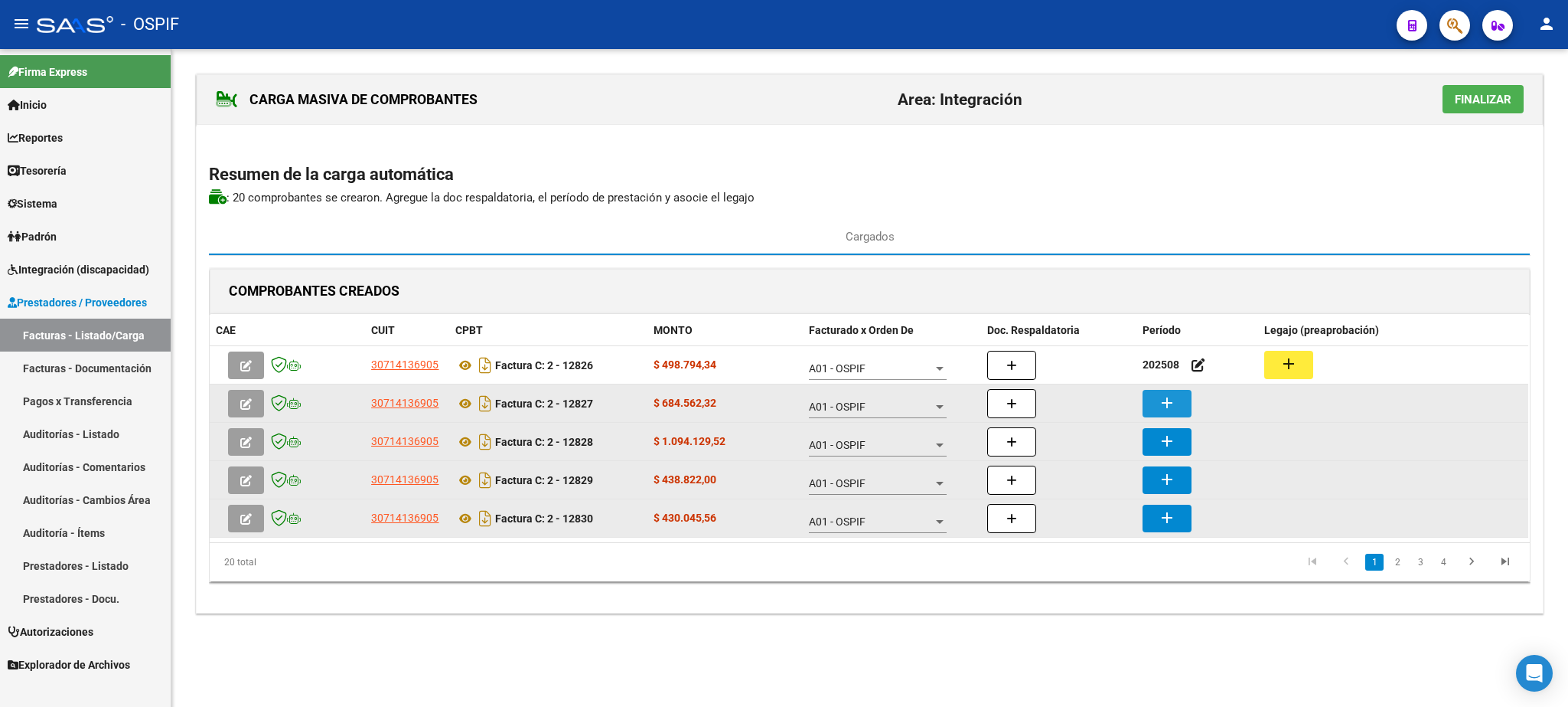
click at [1179, 408] on button "add" at bounding box center [1168, 403] width 49 height 27
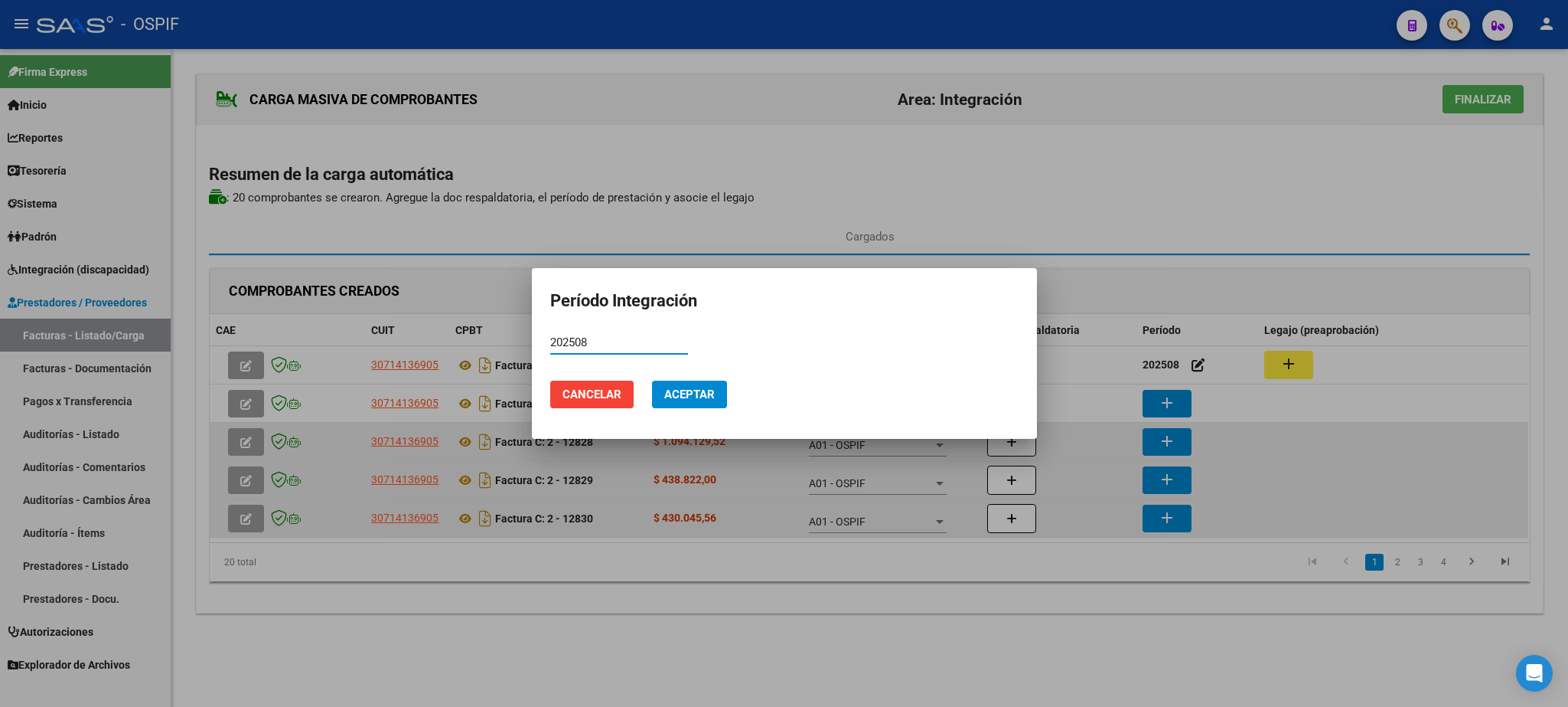
click at [699, 386] on button "Aceptar" at bounding box center [690, 394] width 75 height 27
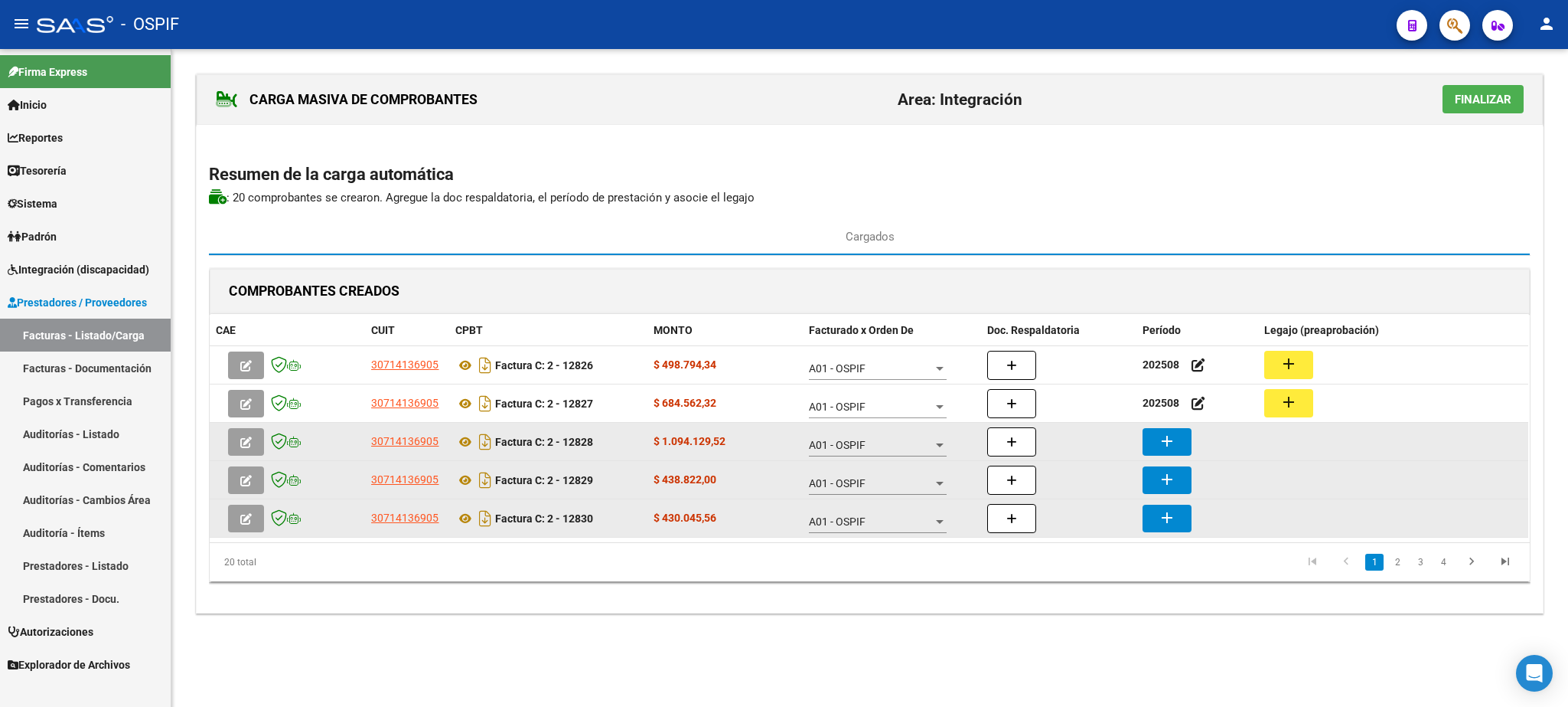
click at [1170, 445] on mat-icon "add" at bounding box center [1167, 441] width 18 height 18
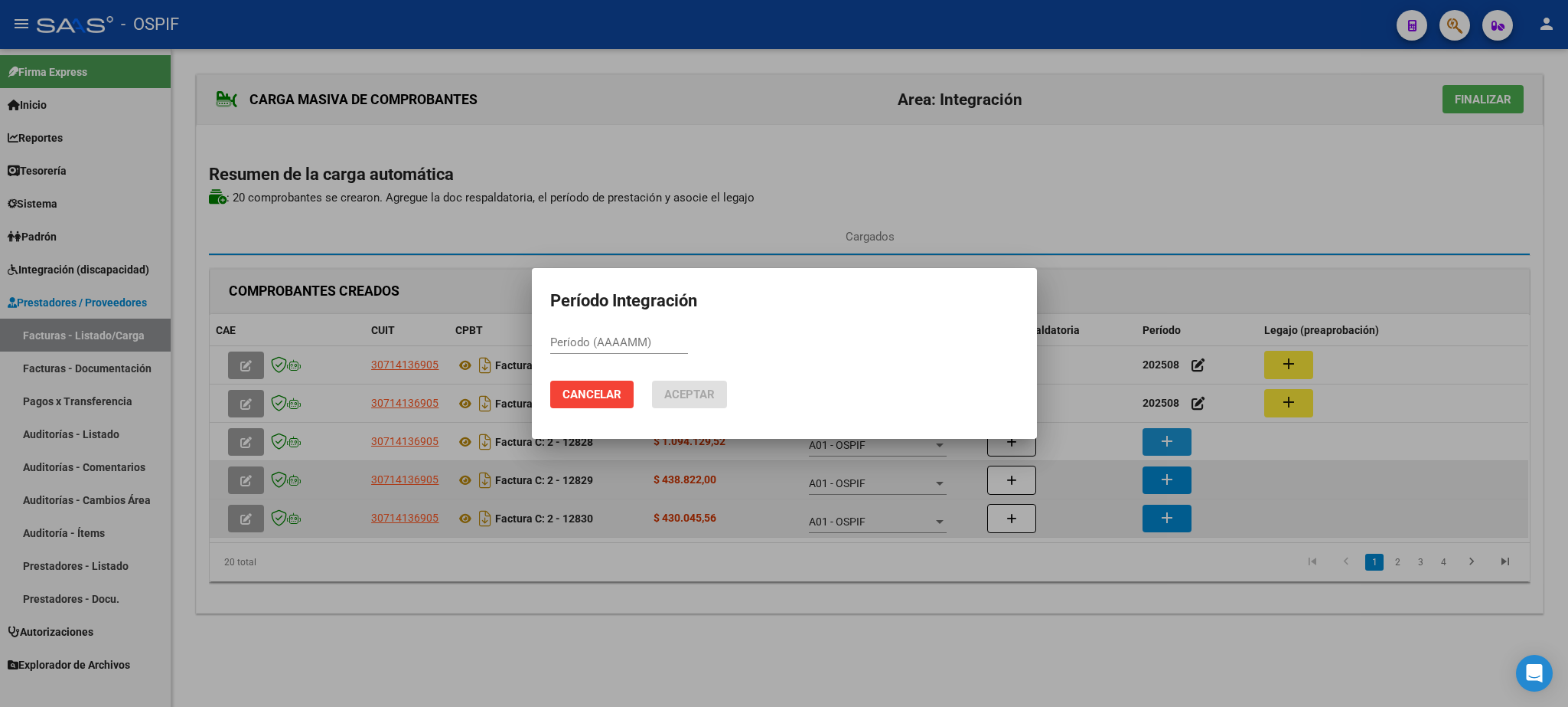
paste input "202508"
click at [698, 392] on span "Aceptar" at bounding box center [690, 394] width 51 height 14
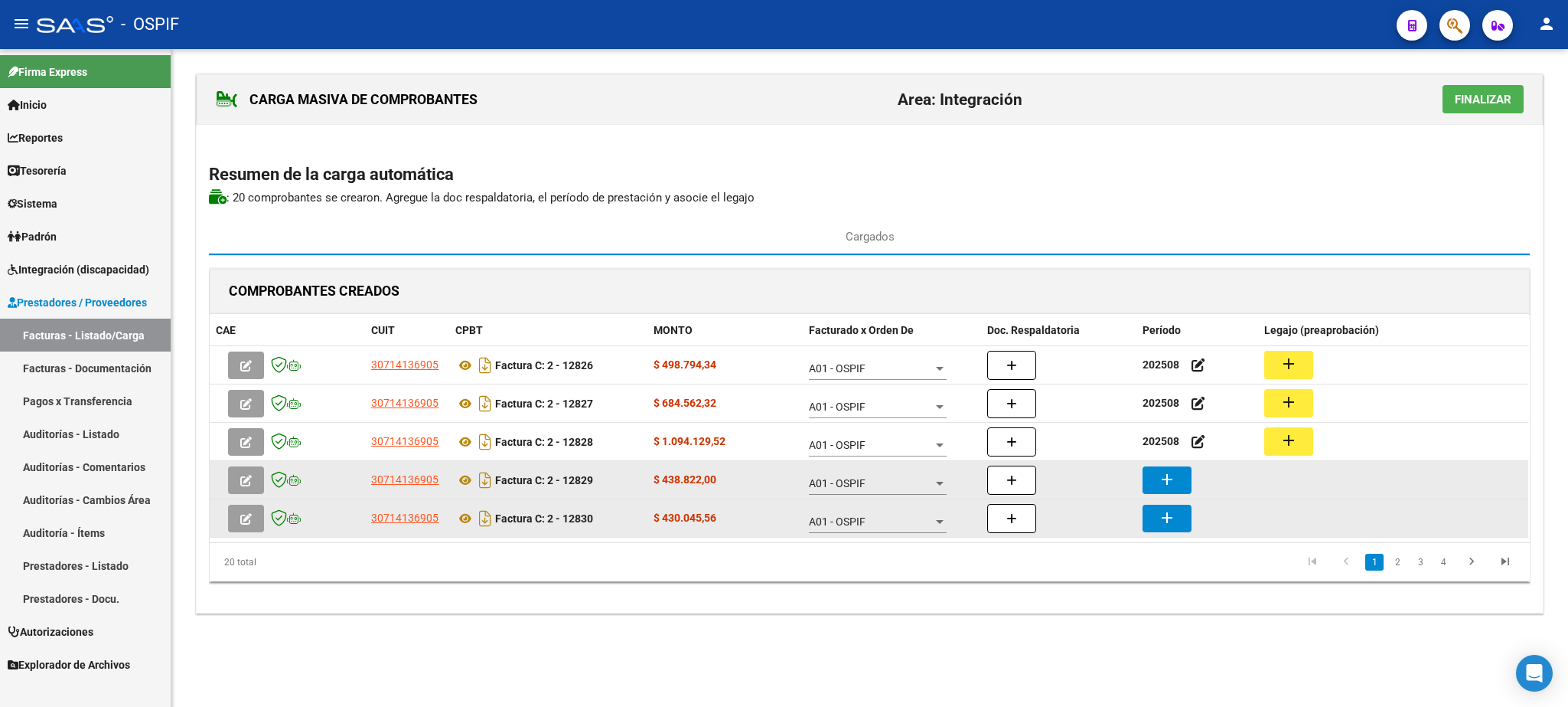
click at [1173, 488] on mat-icon "add" at bounding box center [1167, 479] width 18 height 18
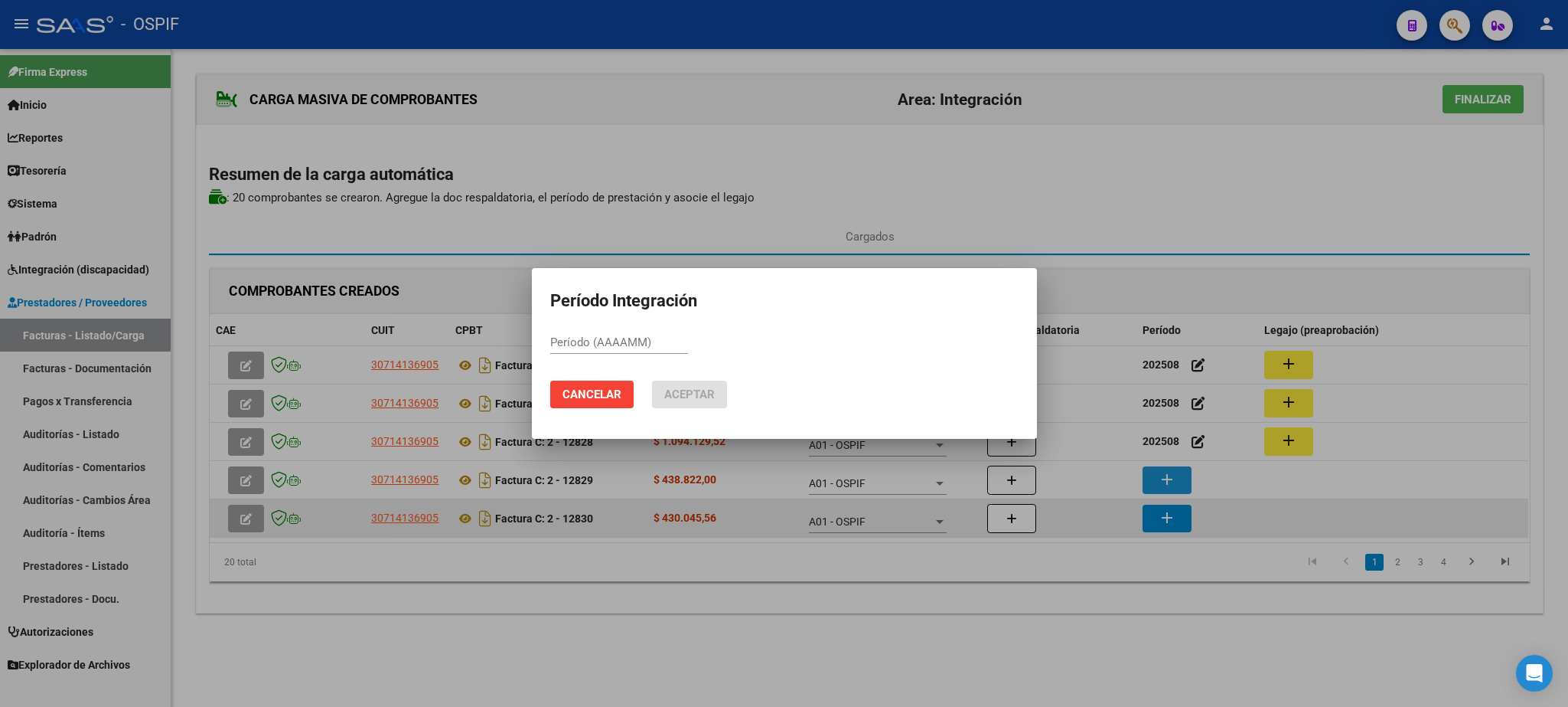
paste input "202508"
click at [708, 390] on span "Aceptar" at bounding box center [690, 394] width 51 height 14
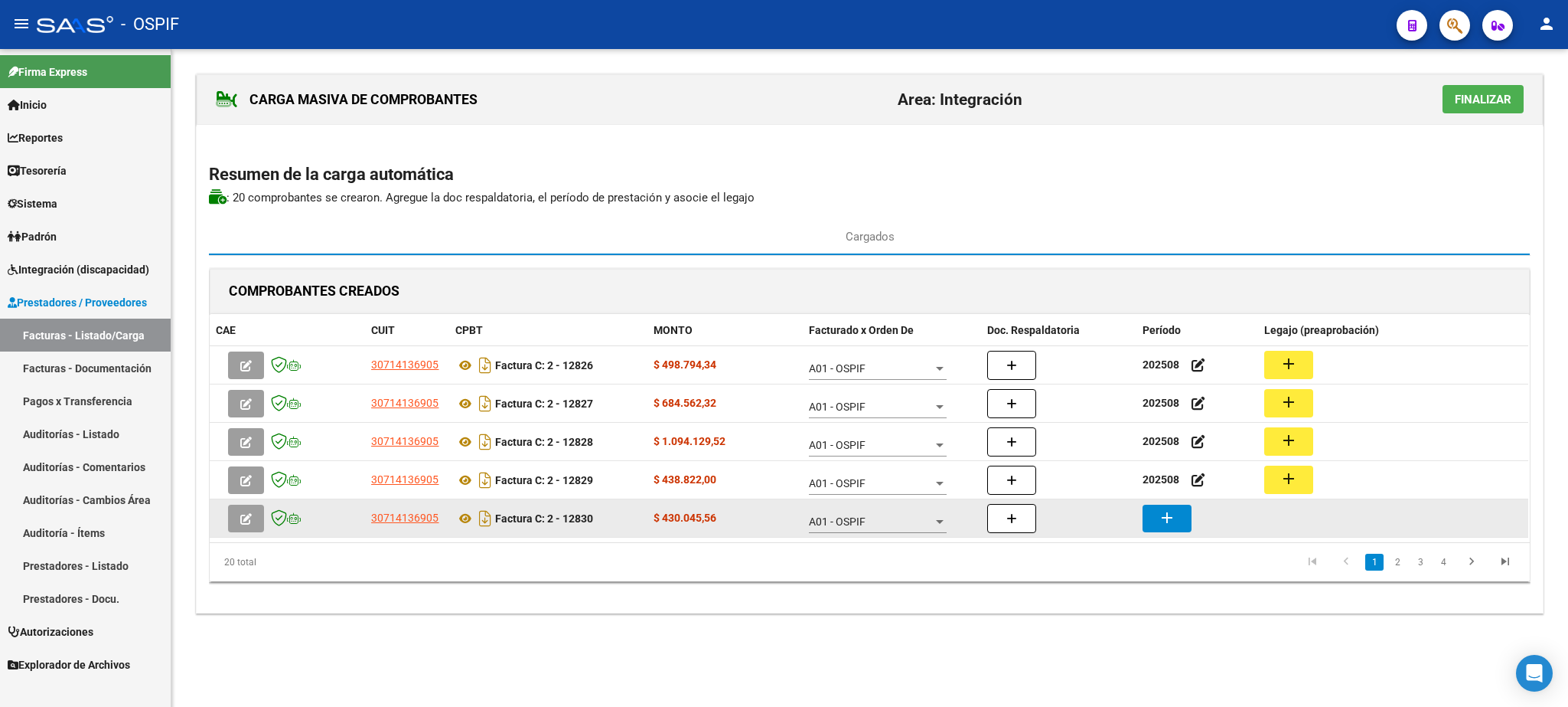
click at [1171, 514] on mat-icon "add" at bounding box center [1167, 517] width 18 height 18
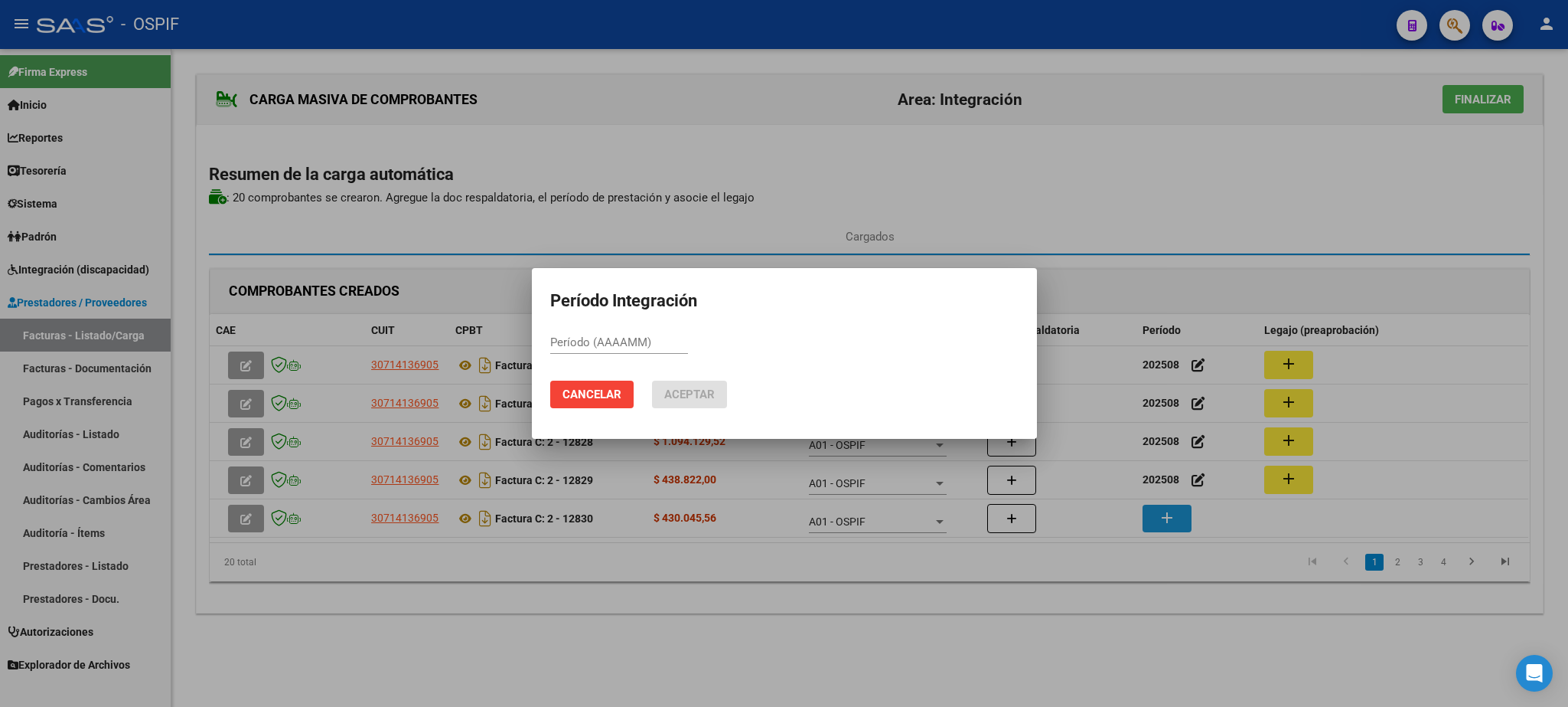
paste input "202508"
click at [703, 394] on span "Aceptar" at bounding box center [690, 394] width 51 height 14
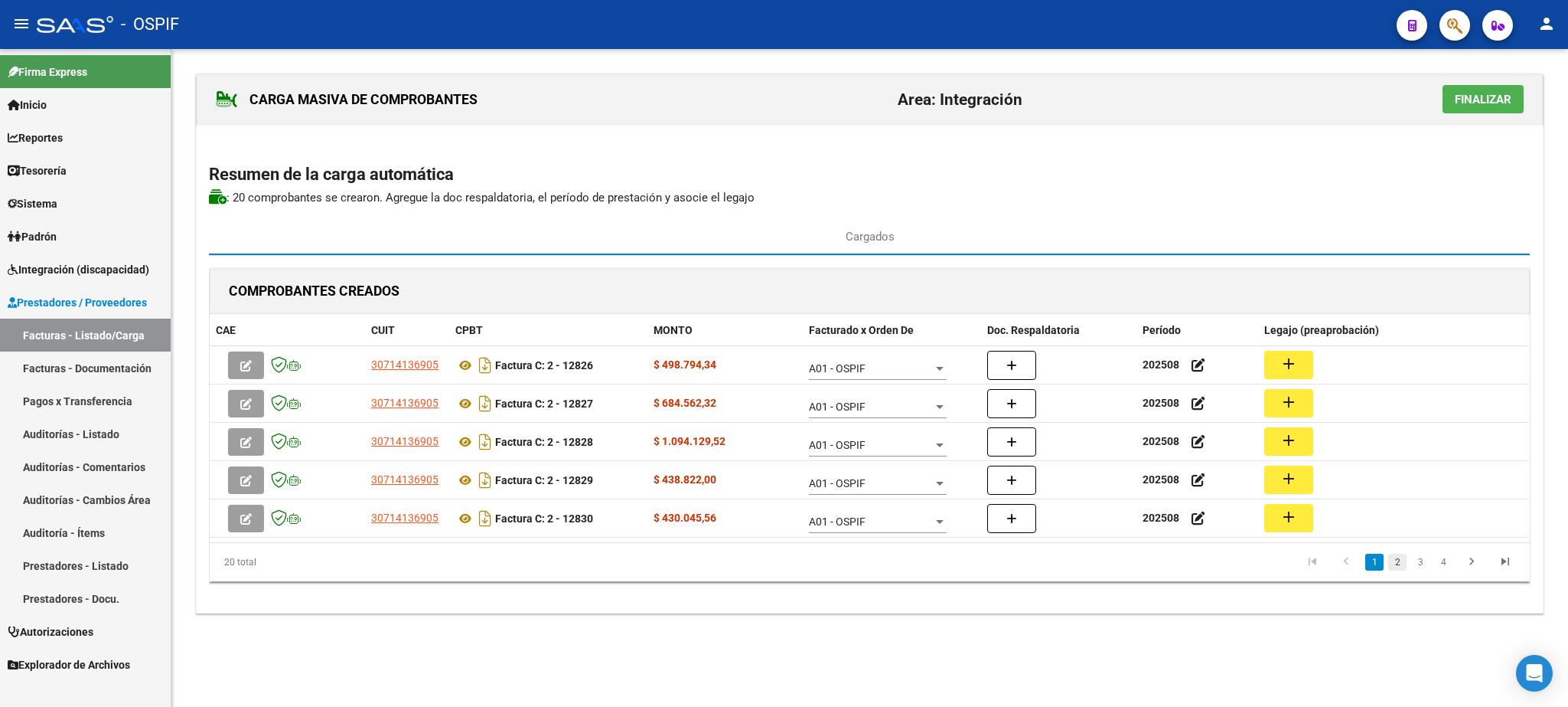
click at [1395, 570] on link "2" at bounding box center [1397, 561] width 18 height 17
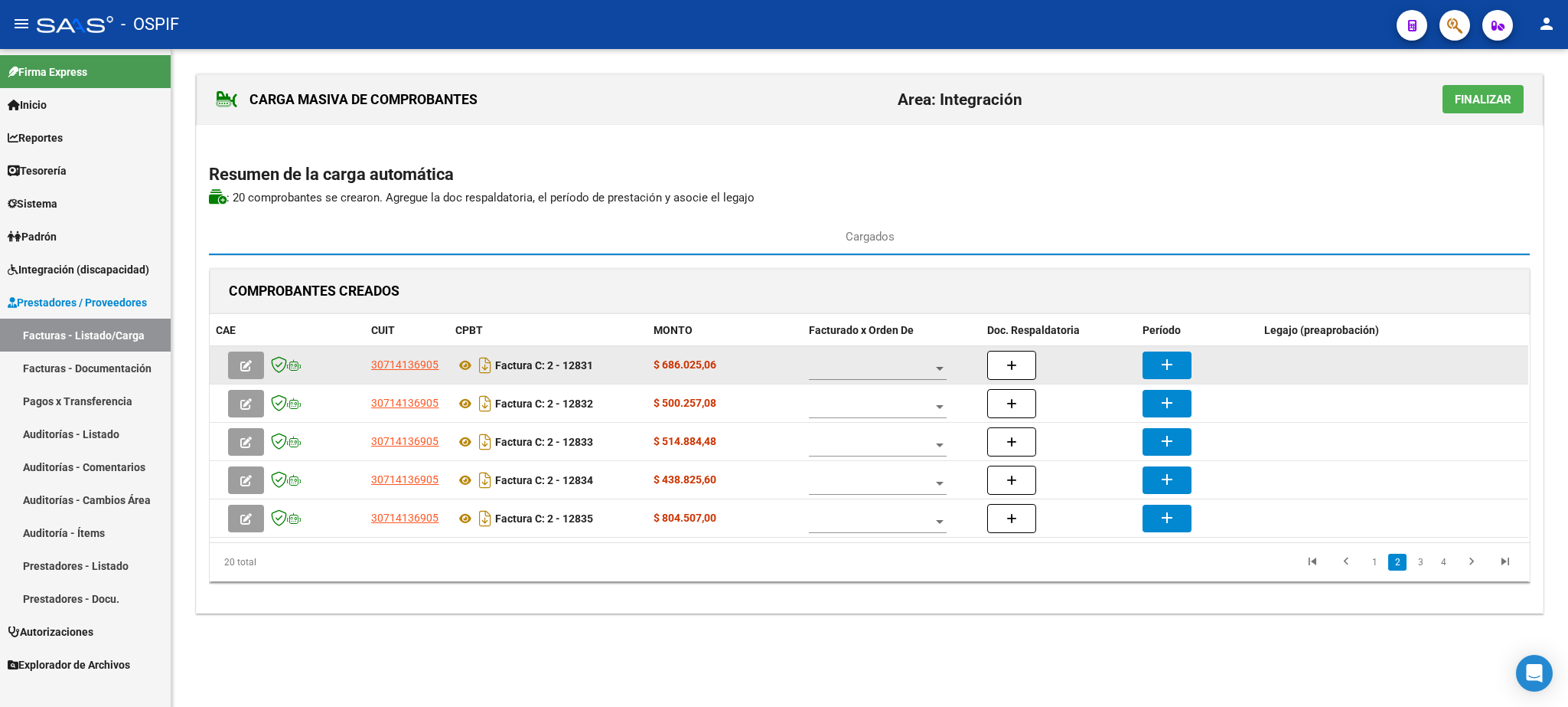
click at [840, 380] on div at bounding box center [878, 364] width 137 height 31
drag, startPoint x: 859, startPoint y: 376, endPoint x: 874, endPoint y: 383, distance: 16.6
click at [860, 376] on span "A01 - OSPIF" at bounding box center [878, 372] width 137 height 33
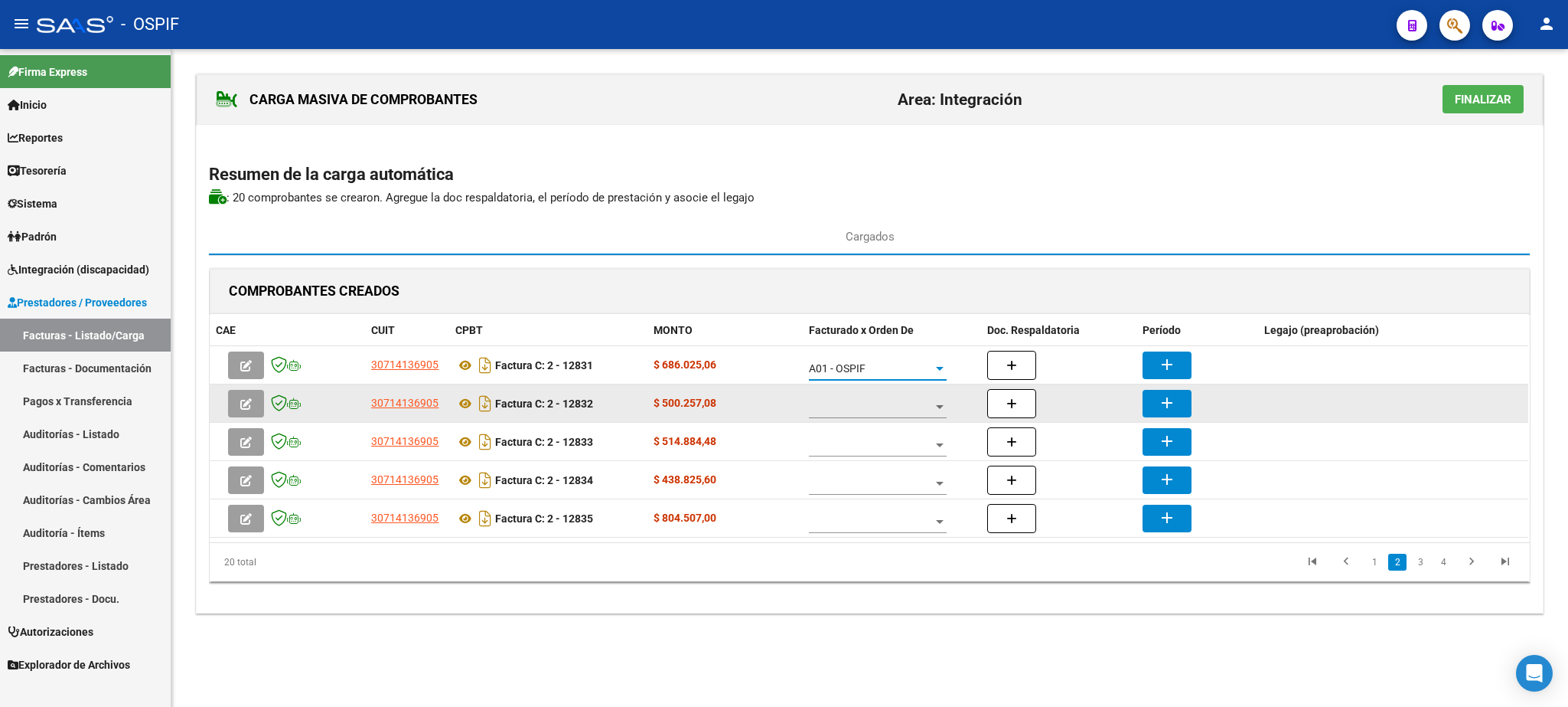
click at [927, 413] on span at bounding box center [870, 407] width 124 height 13
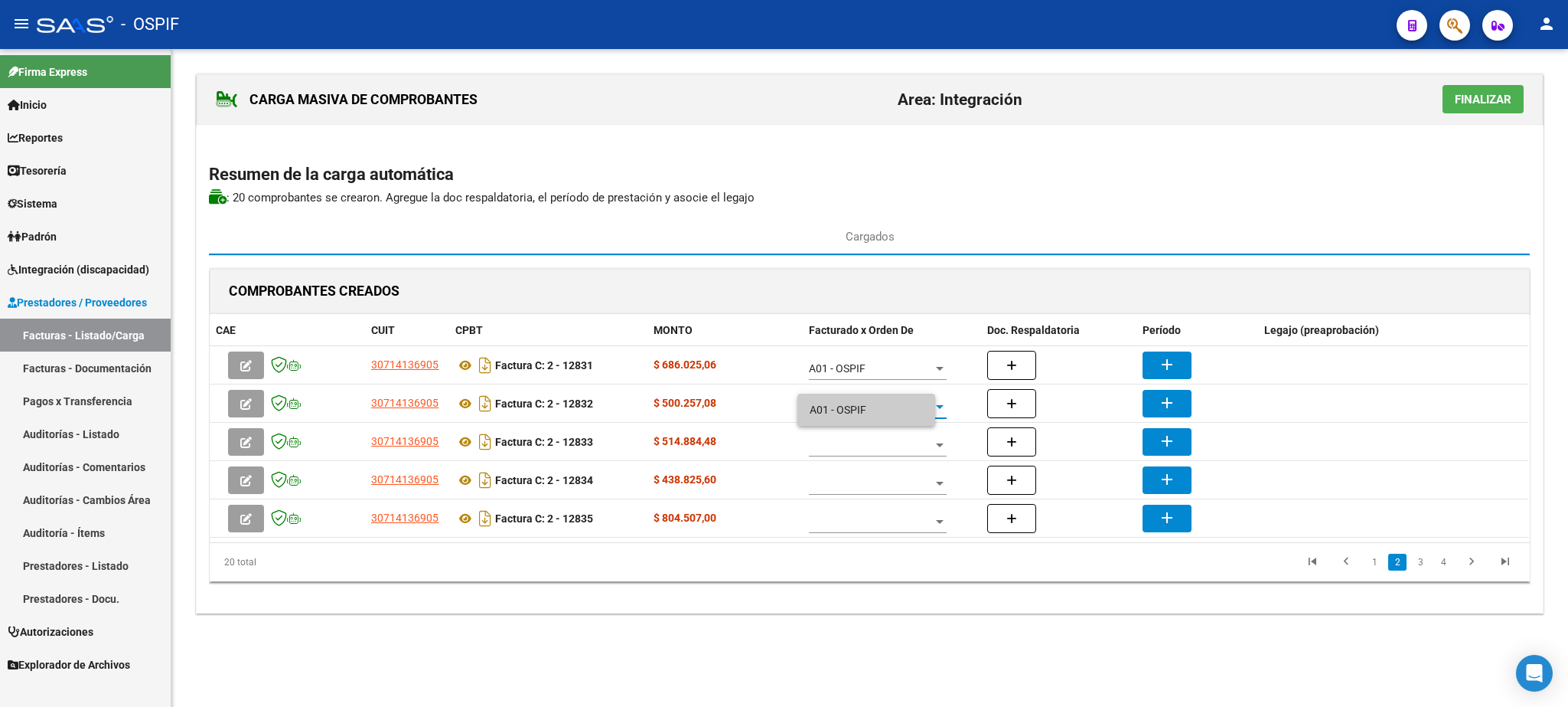
click at [914, 413] on span "A01 - OSPIF" at bounding box center [866, 410] width 113 height 33
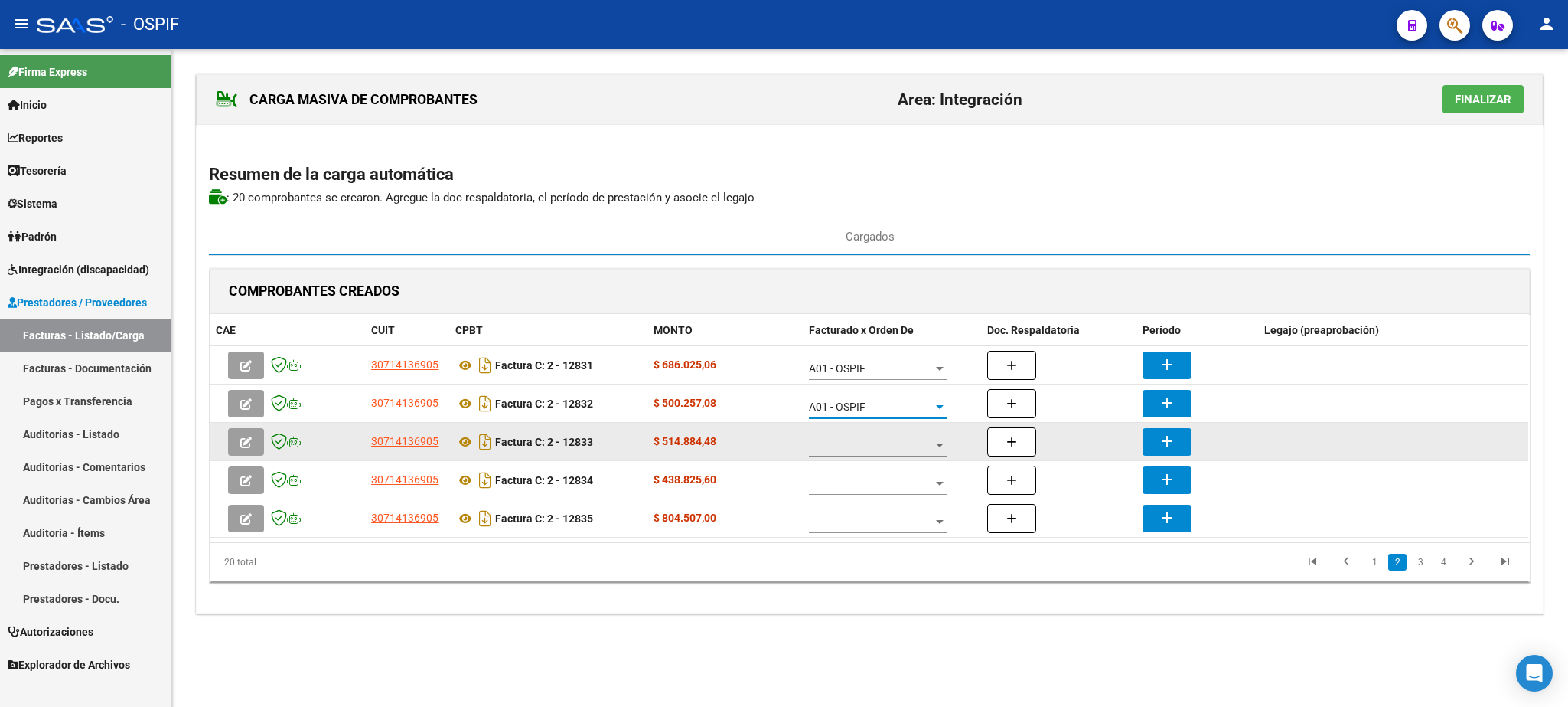
click at [903, 448] on span at bounding box center [870, 445] width 124 height 13
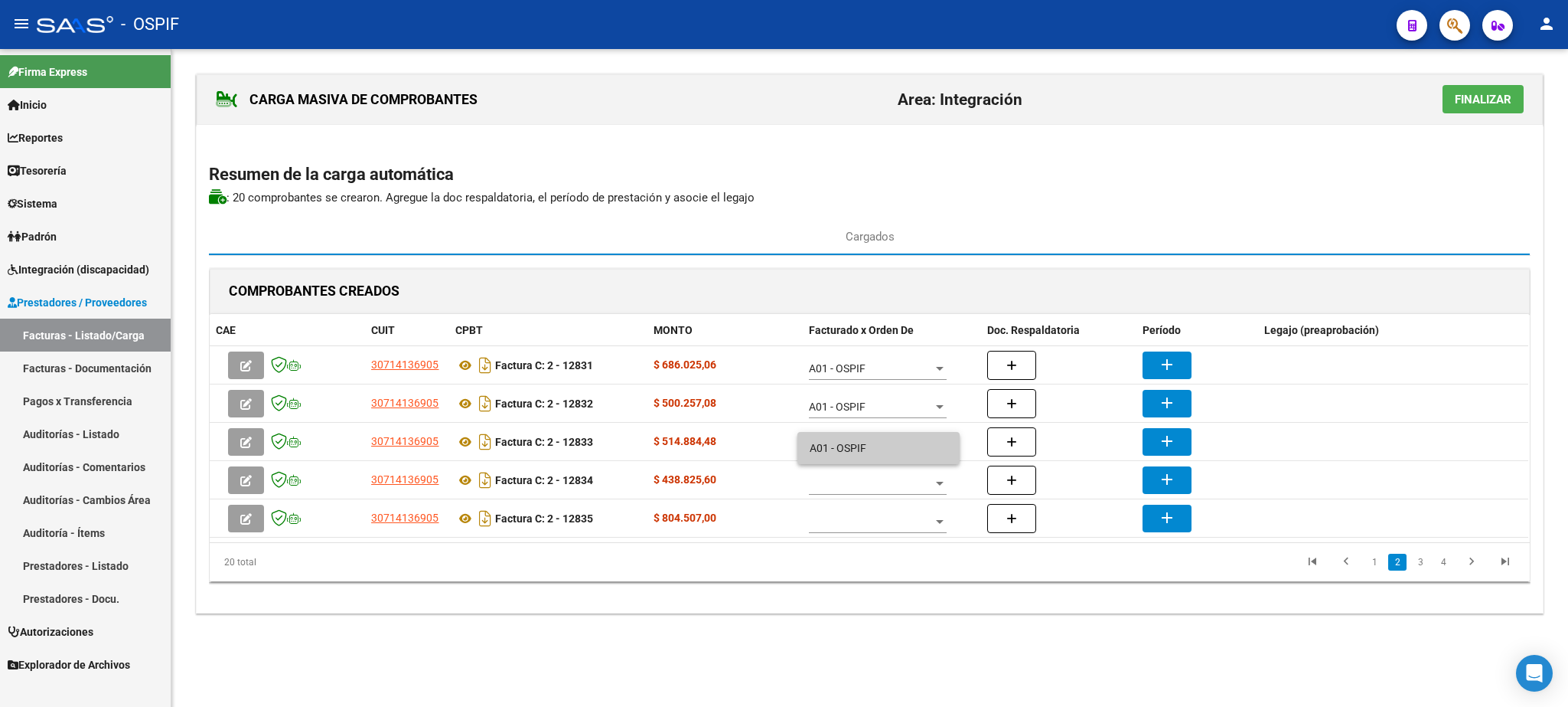
click at [875, 448] on span "A01 - OSPIF" at bounding box center [878, 448] width 137 height 33
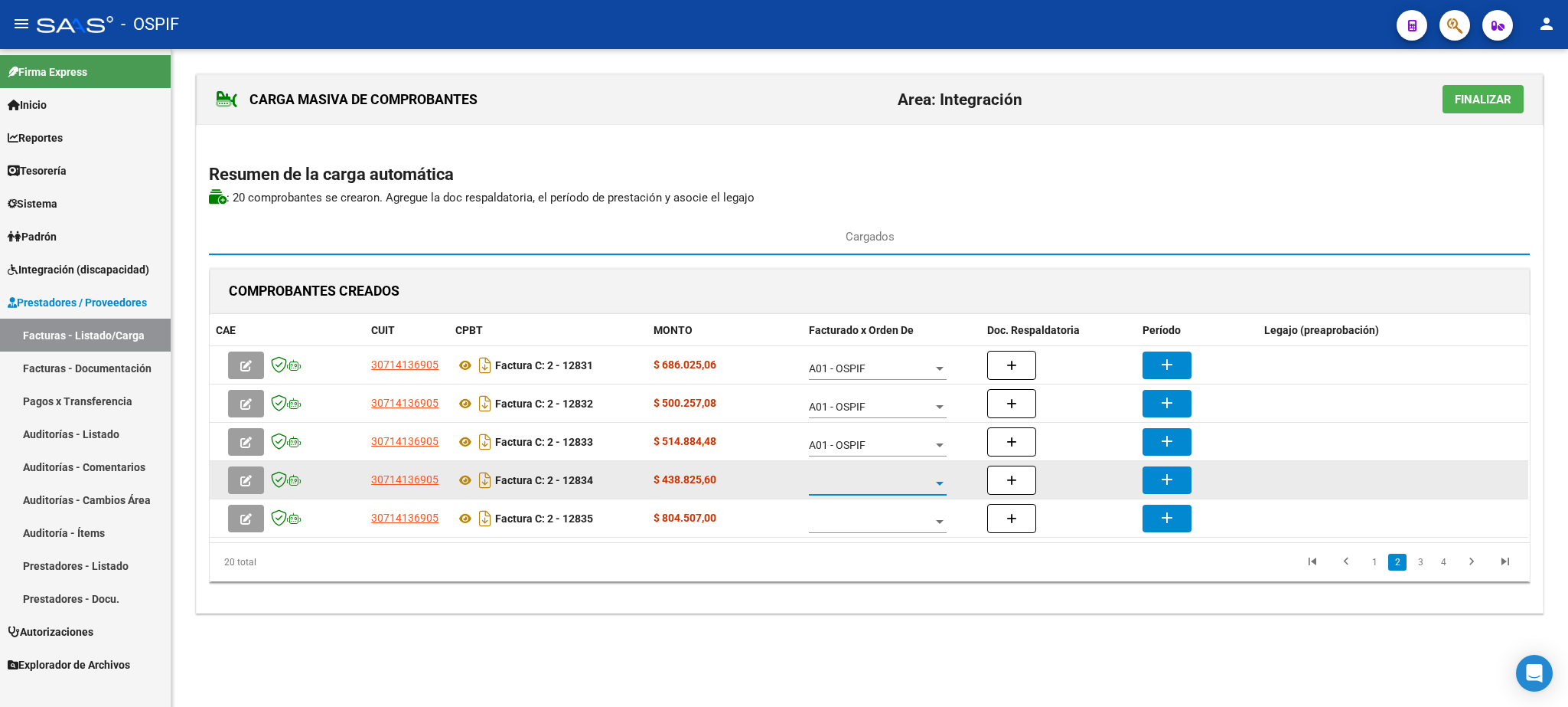
click at [875, 484] on span at bounding box center [870, 484] width 124 height 13
click at [875, 484] on span "A01 - OSPIF" at bounding box center [878, 486] width 137 height 33
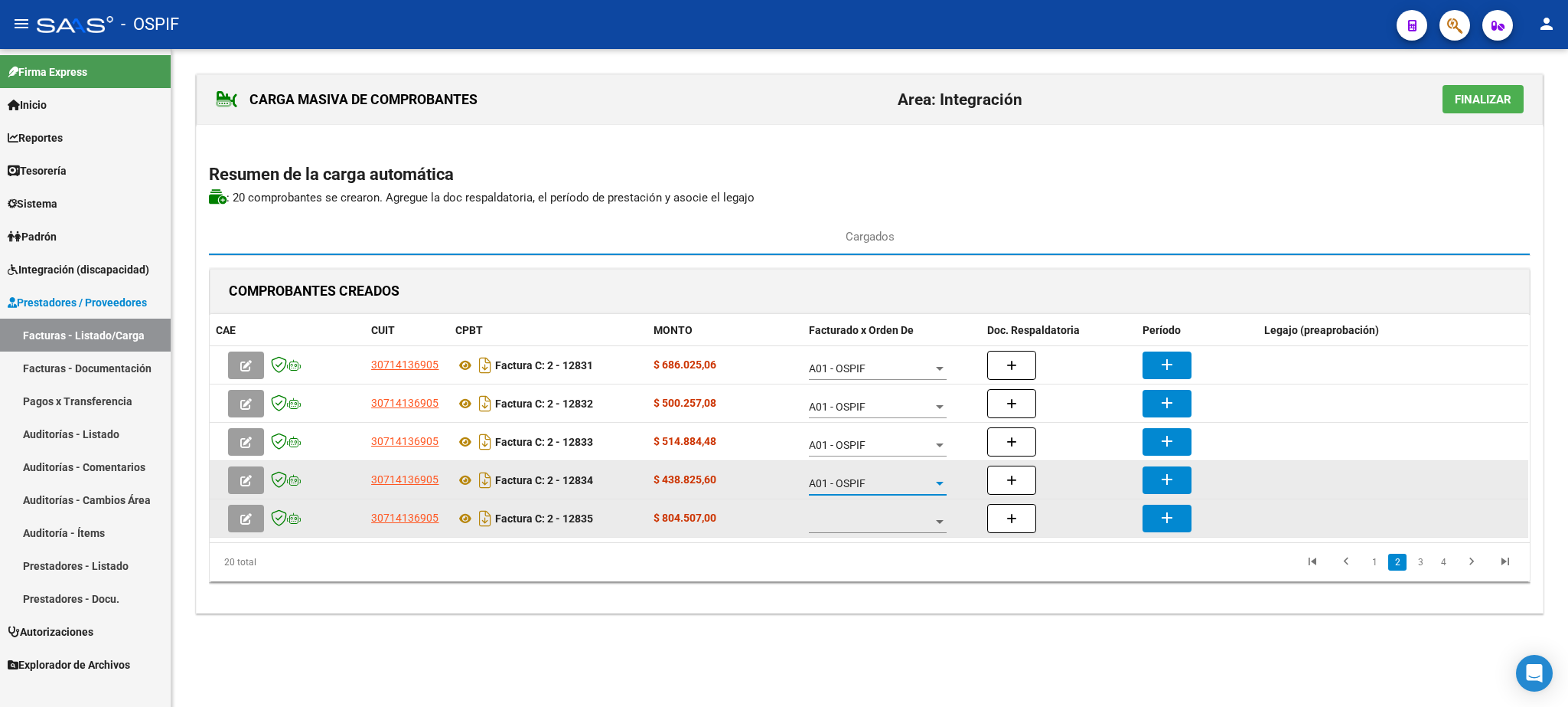
click at [899, 522] on span at bounding box center [870, 522] width 124 height 13
click at [899, 522] on span "A01 - OSPIF" at bounding box center [878, 524] width 137 height 33
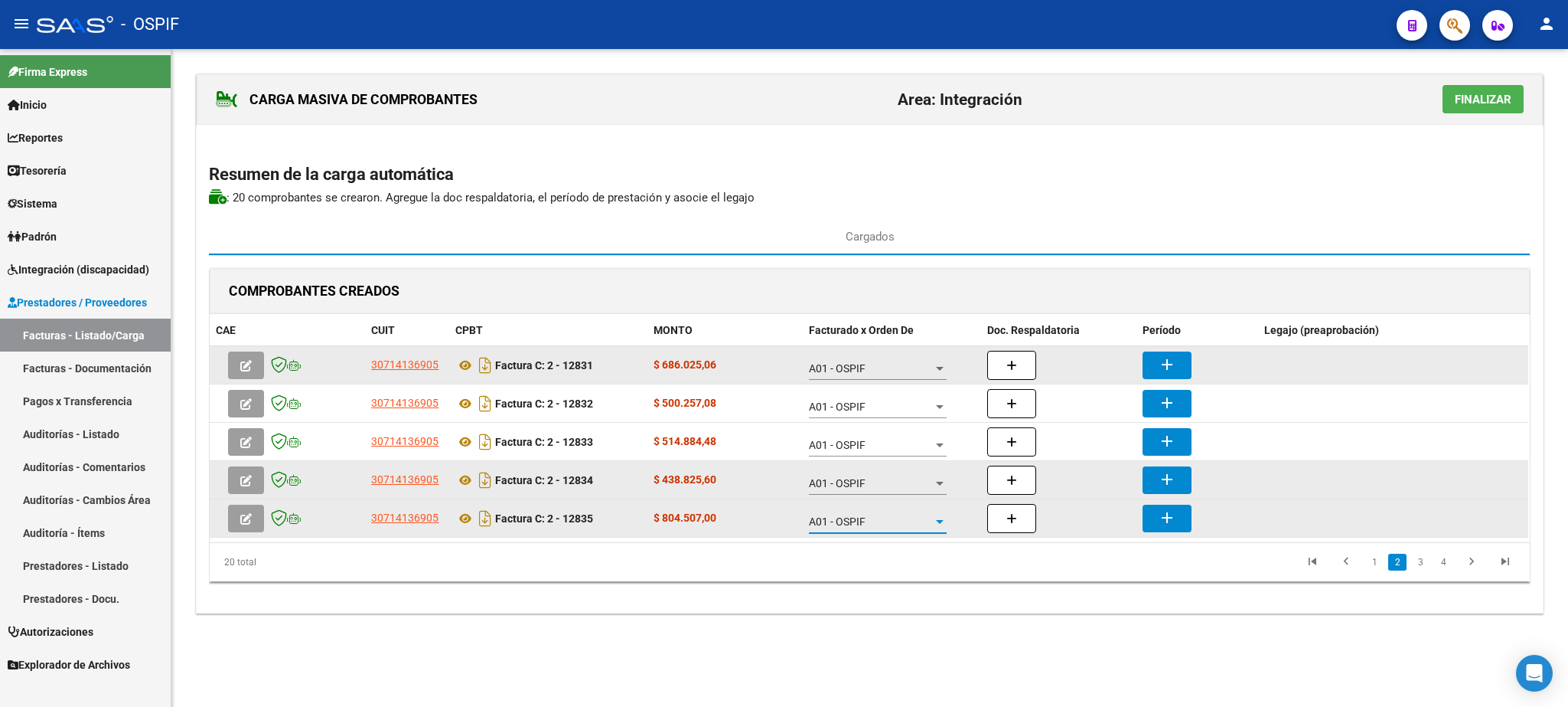
click at [1182, 367] on button "add" at bounding box center [1168, 365] width 49 height 27
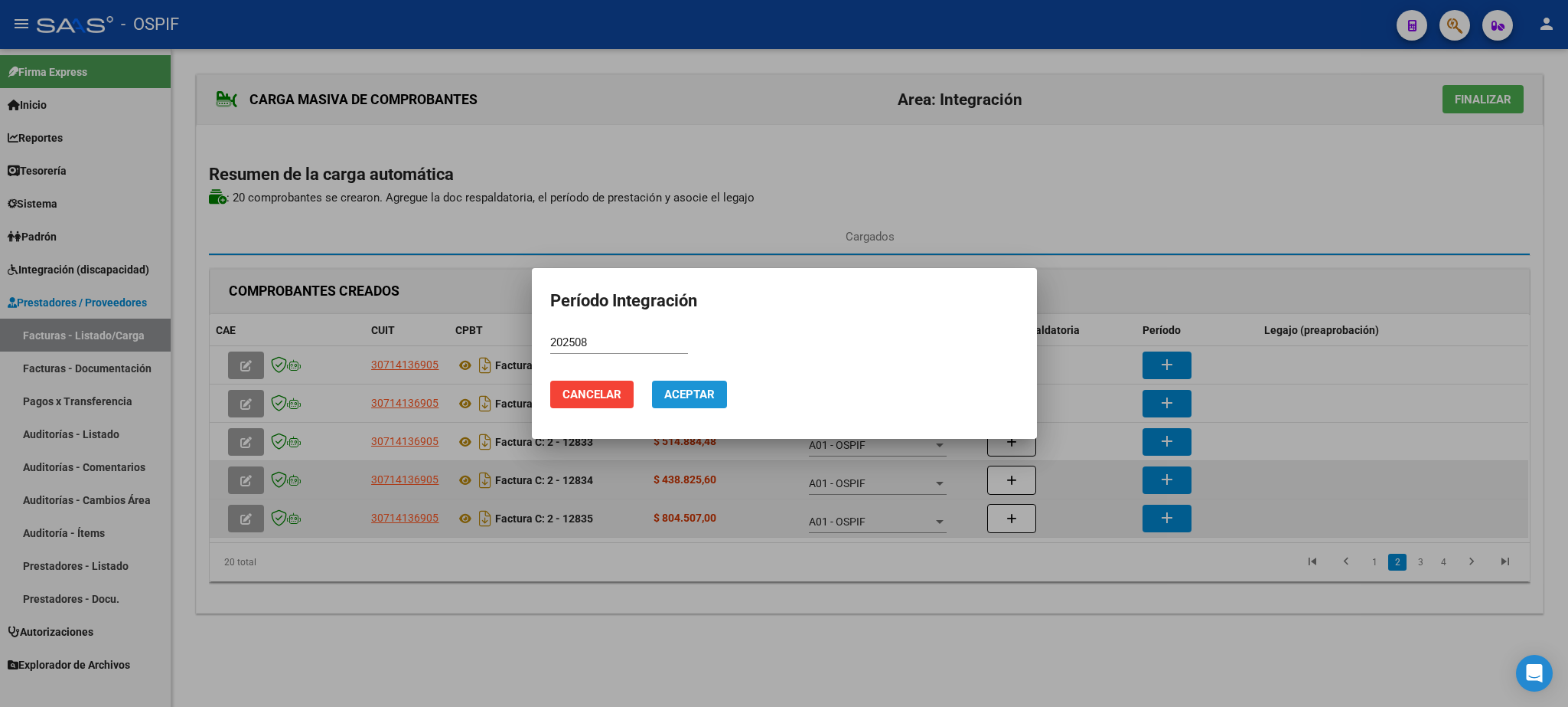
click at [672, 392] on span "Aceptar" at bounding box center [690, 394] width 51 height 14
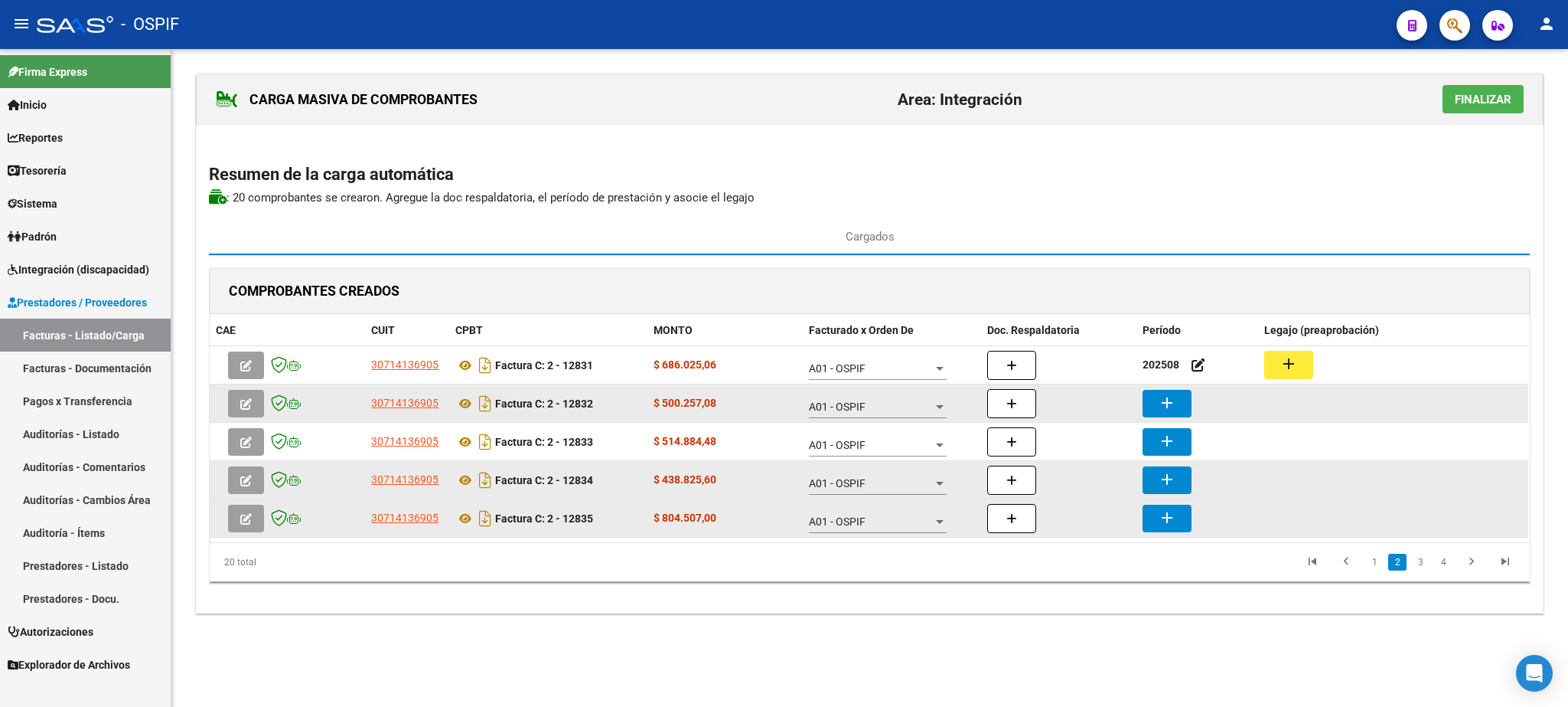
click at [1176, 403] on mat-icon "add" at bounding box center [1167, 402] width 18 height 18
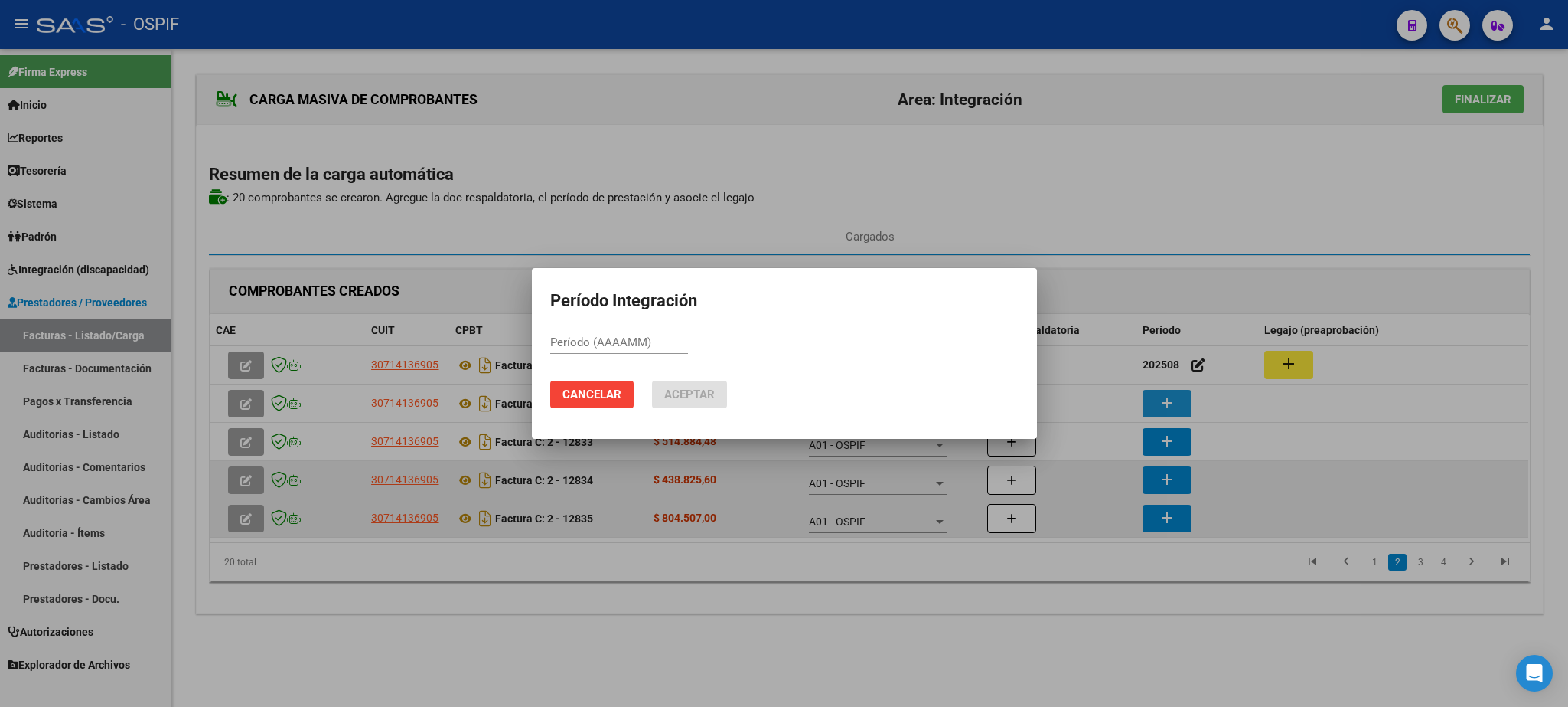
paste input "202508"
click at [699, 394] on span "Aceptar" at bounding box center [690, 394] width 51 height 14
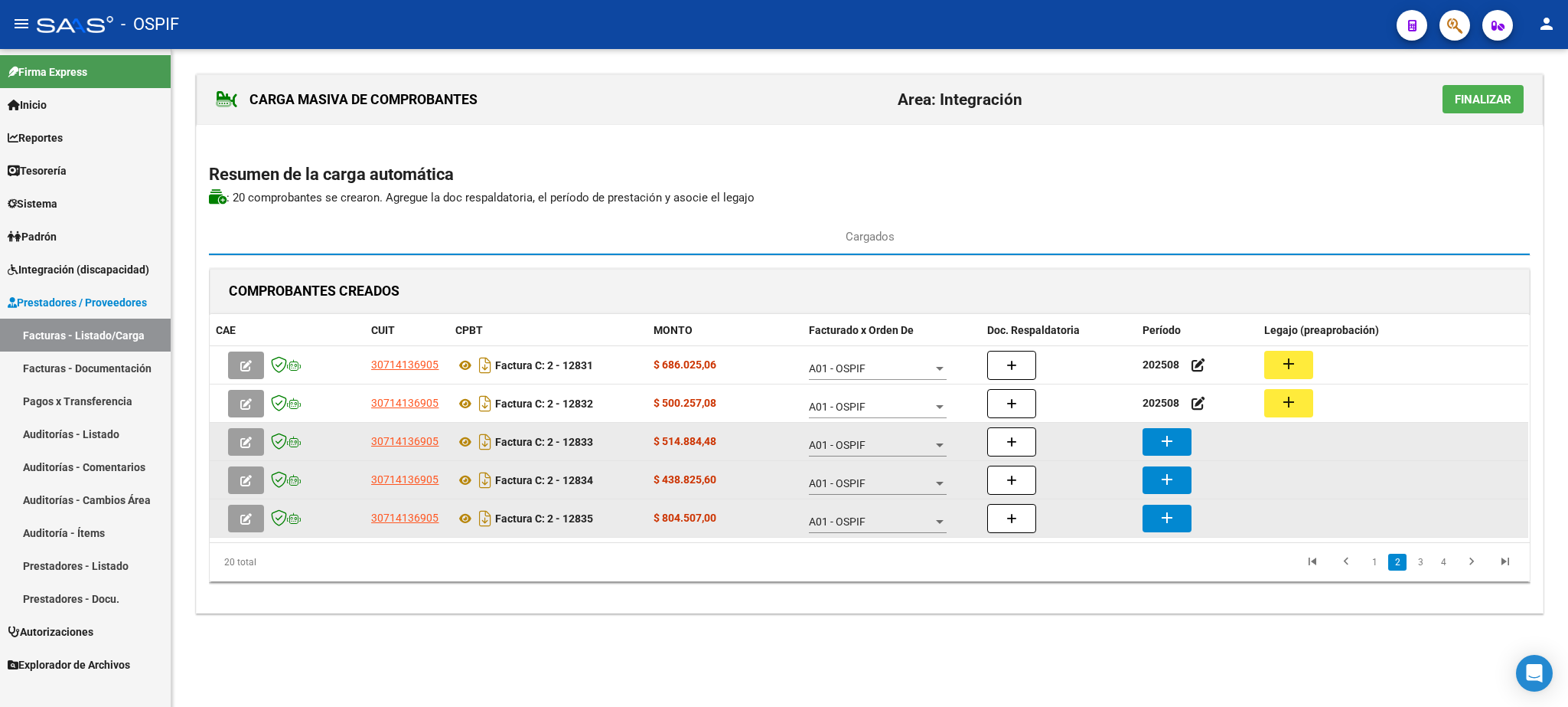
click at [1170, 440] on mat-icon "add" at bounding box center [1167, 441] width 18 height 18
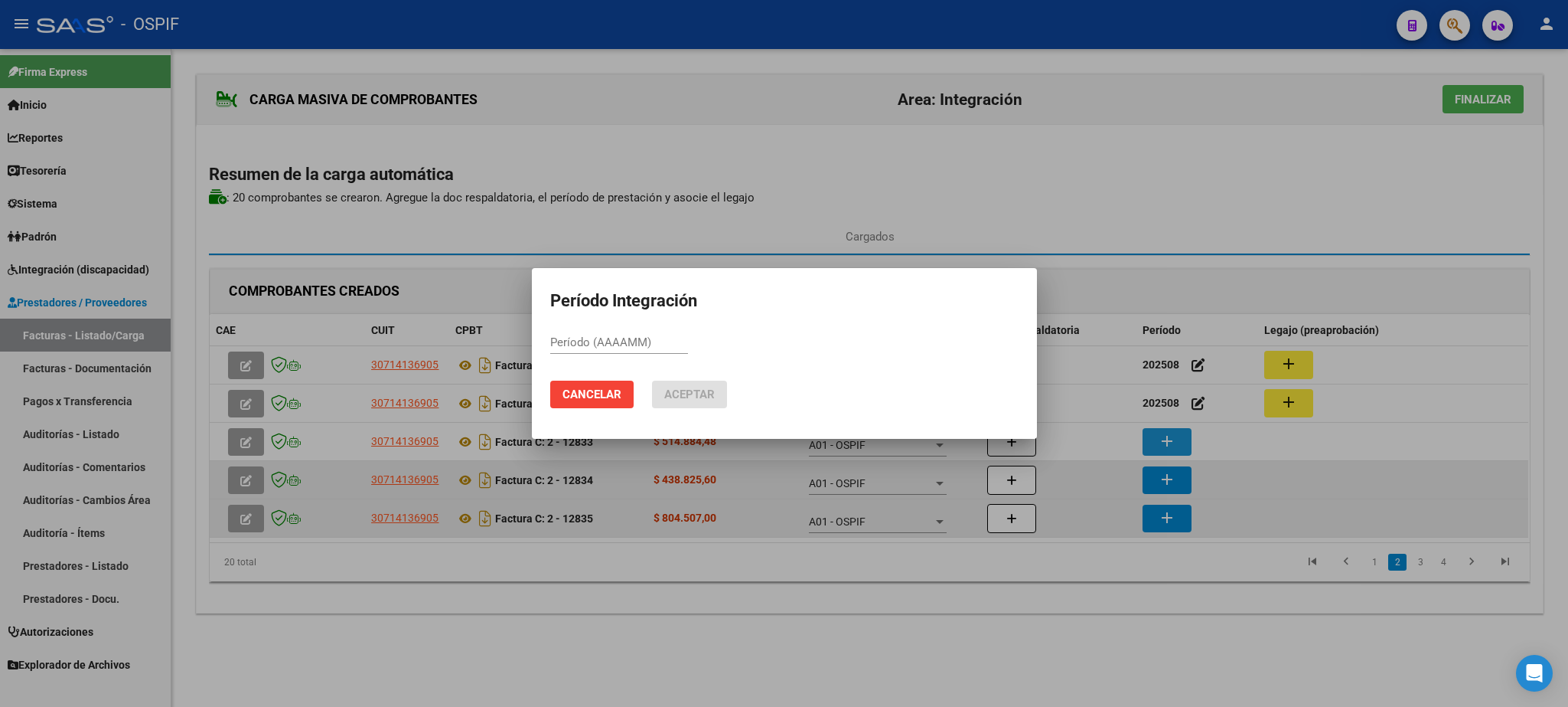
paste input "202508"
click at [723, 401] on button "Aceptar" at bounding box center [690, 394] width 75 height 27
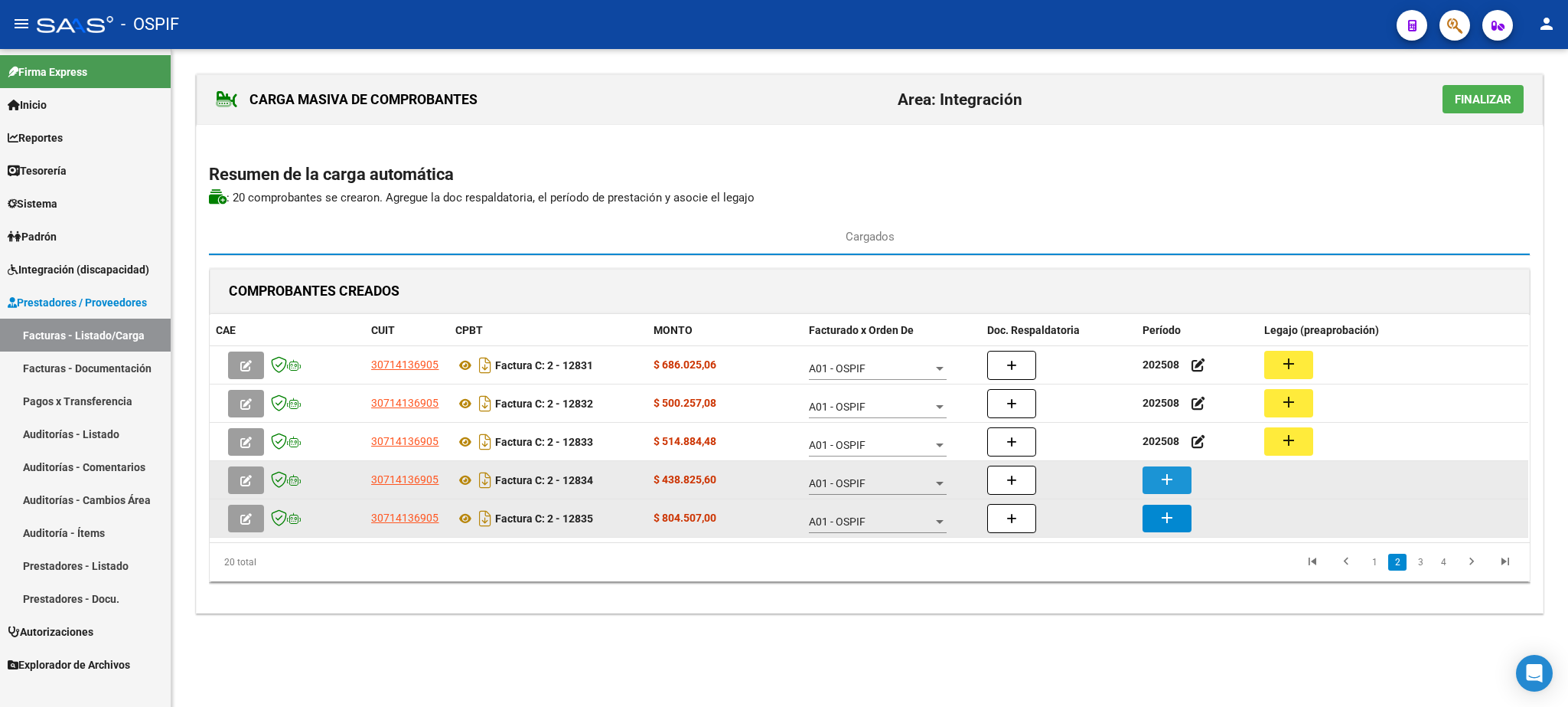
click at [1167, 473] on mat-icon "add" at bounding box center [1167, 479] width 18 height 18
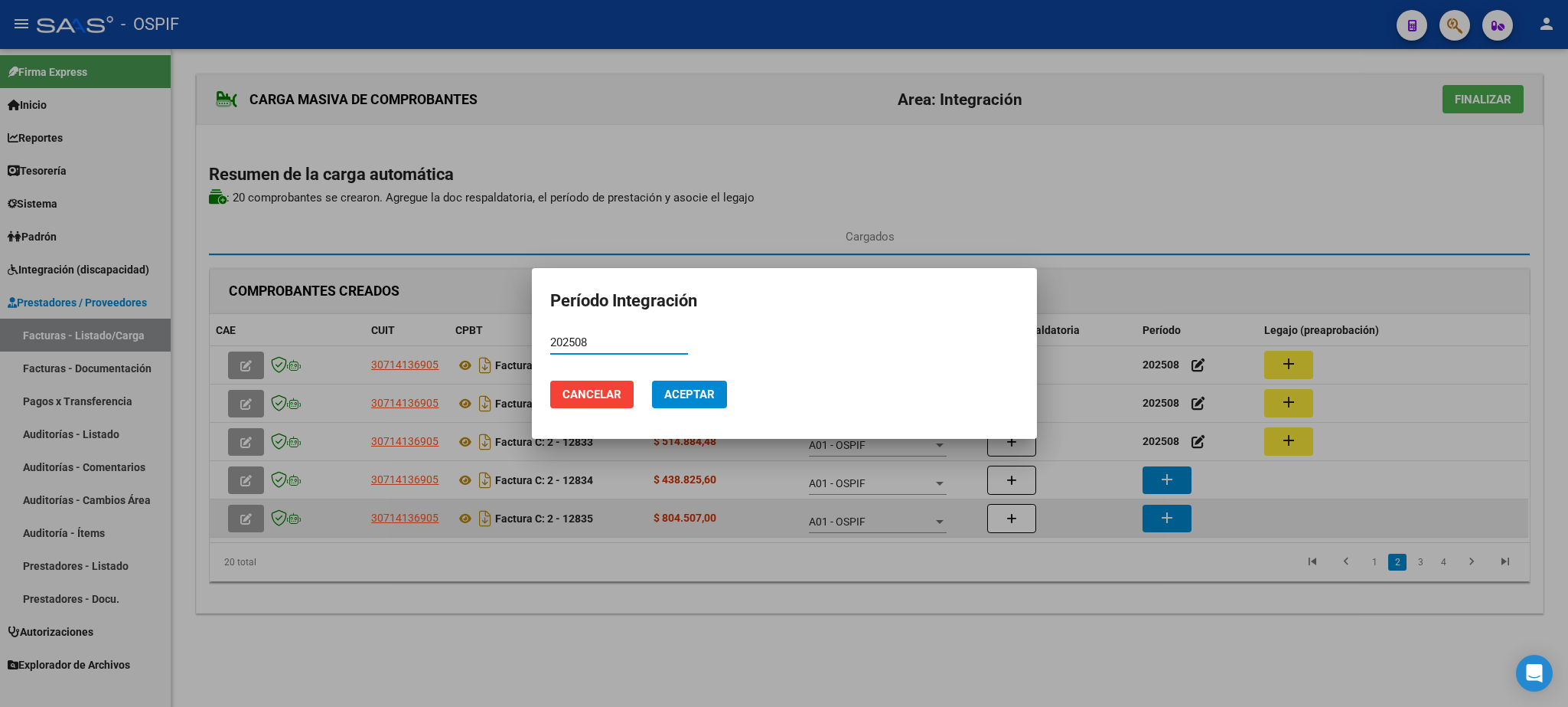
click at [684, 391] on span "Aceptar" at bounding box center [690, 394] width 51 height 14
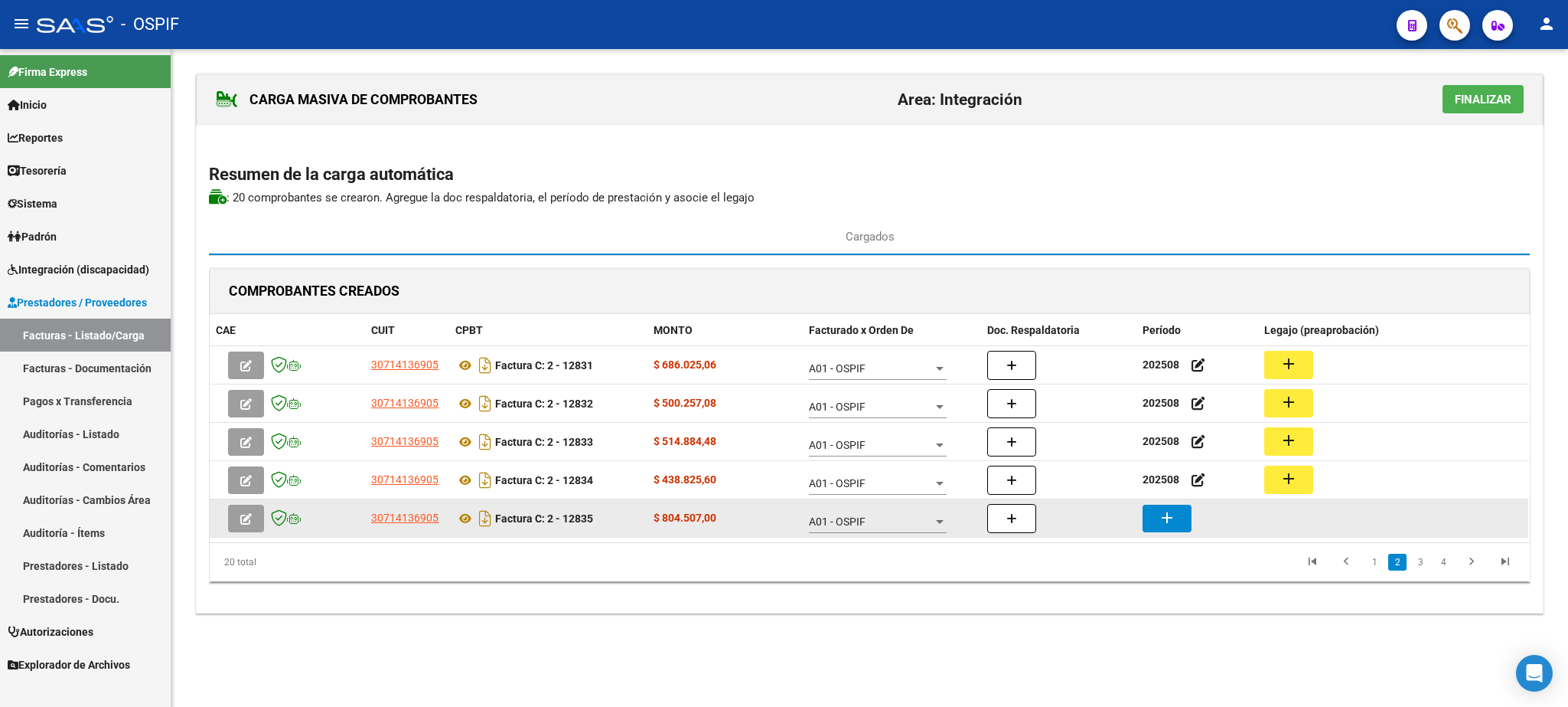
click at [1170, 517] on mat-icon "add" at bounding box center [1167, 517] width 18 height 18
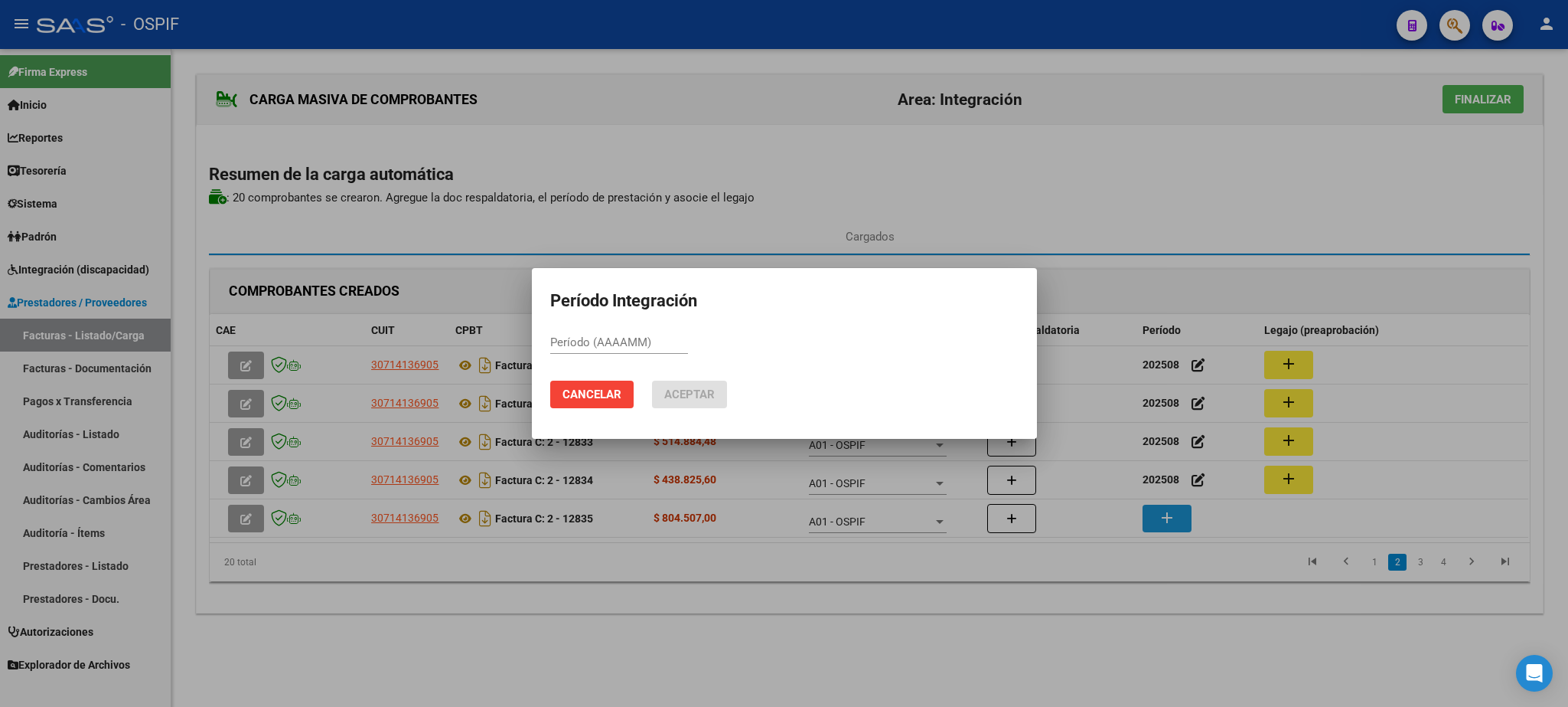
paste input "202508"
click at [683, 392] on span "Aceptar" at bounding box center [690, 394] width 51 height 14
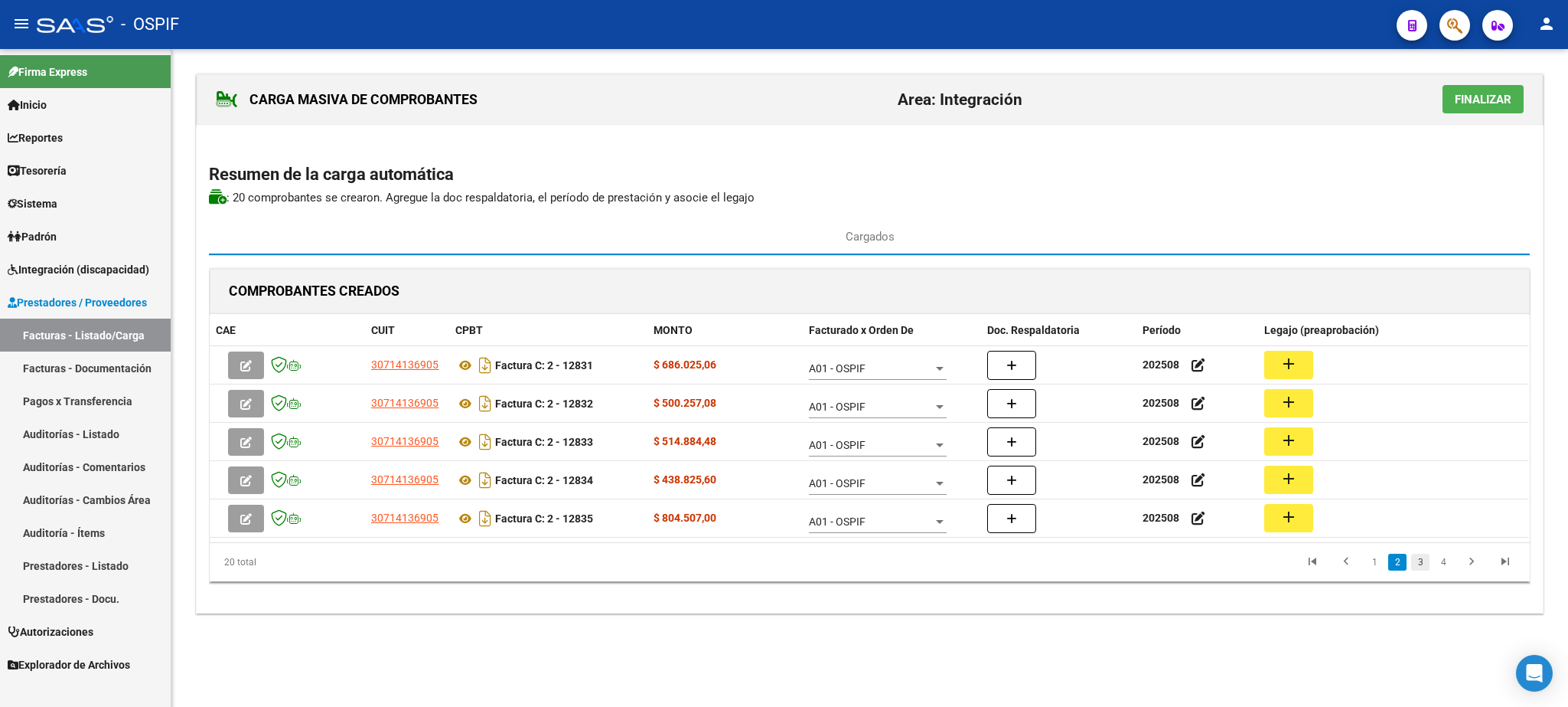
click at [1417, 565] on link "3" at bounding box center [1421, 561] width 18 height 17
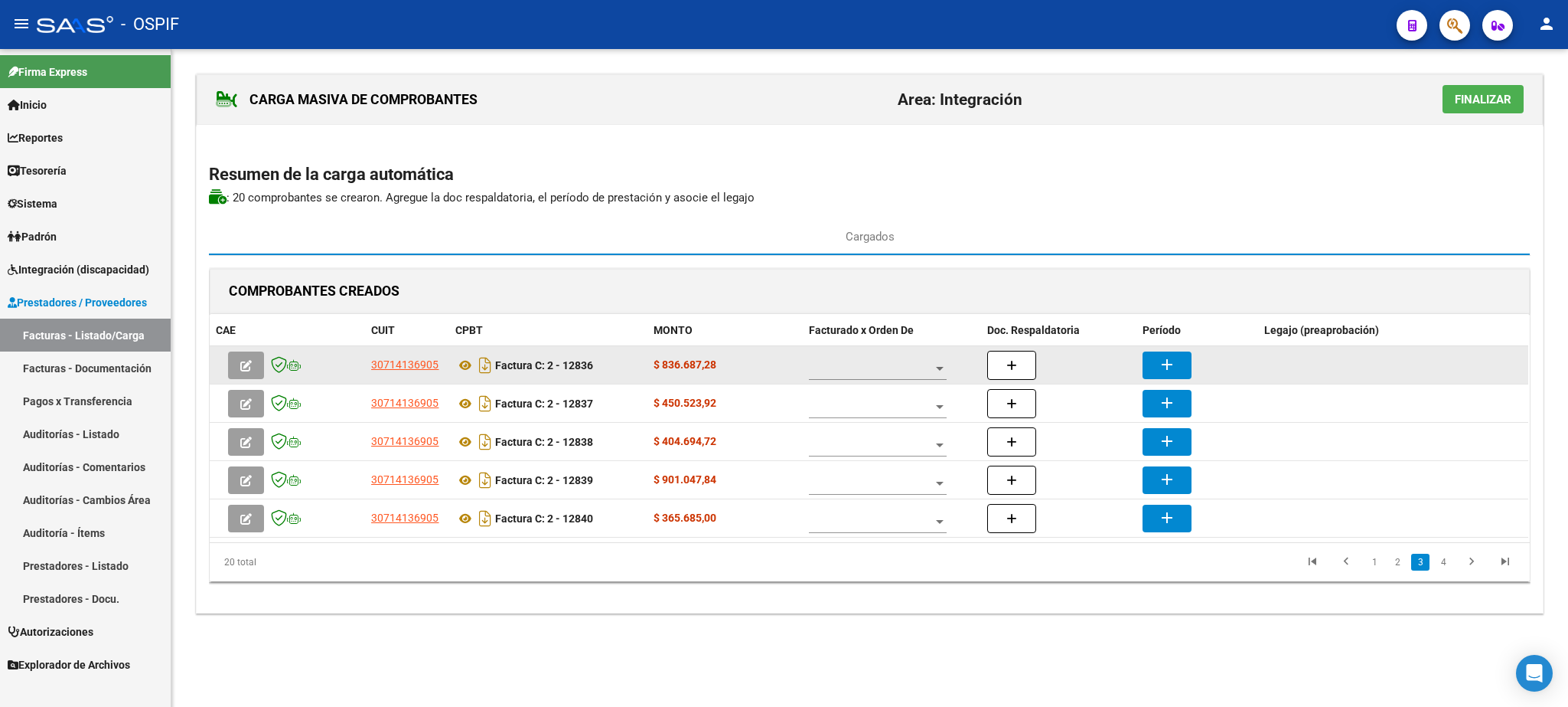
click at [854, 374] on span at bounding box center [870, 369] width 124 height 13
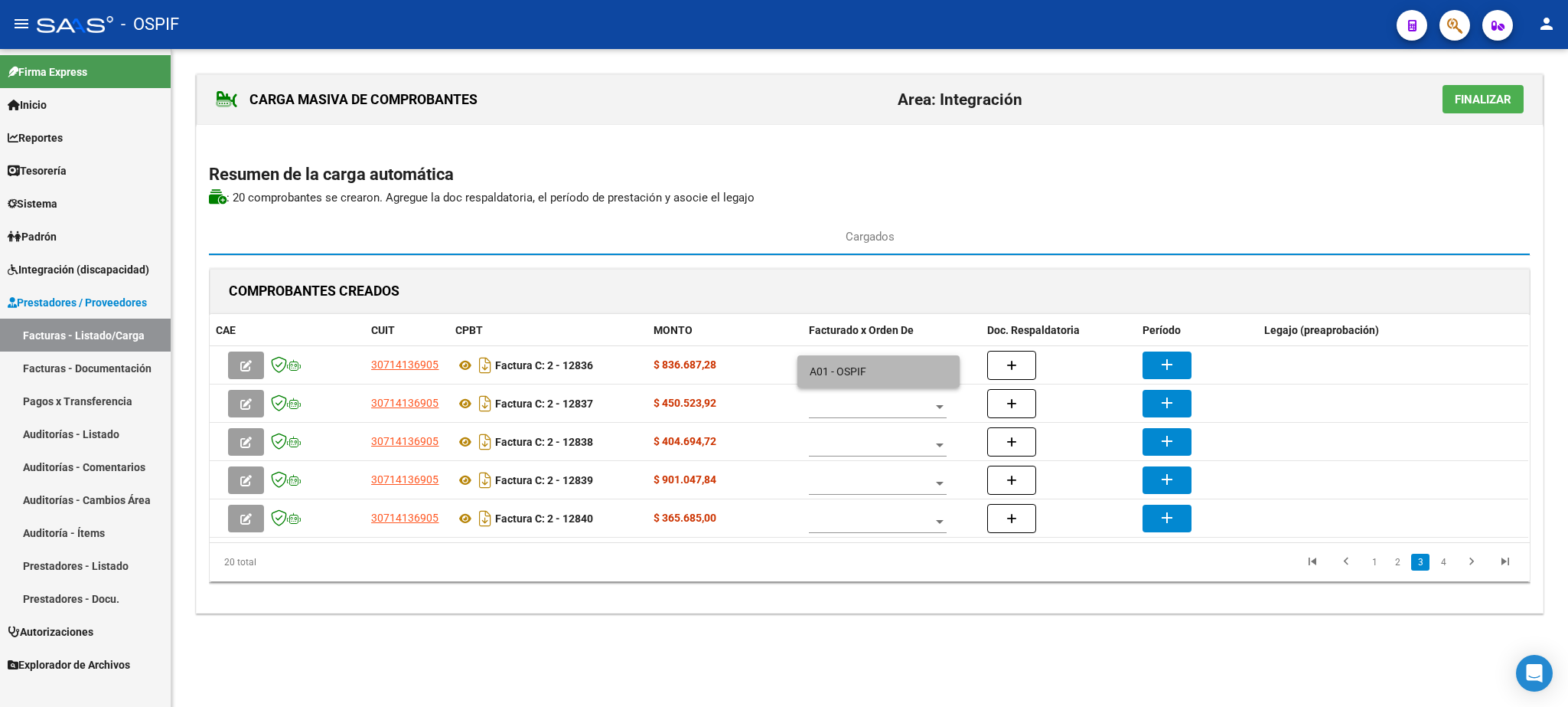
click at [869, 374] on span "A01 - OSPIF" at bounding box center [878, 372] width 137 height 33
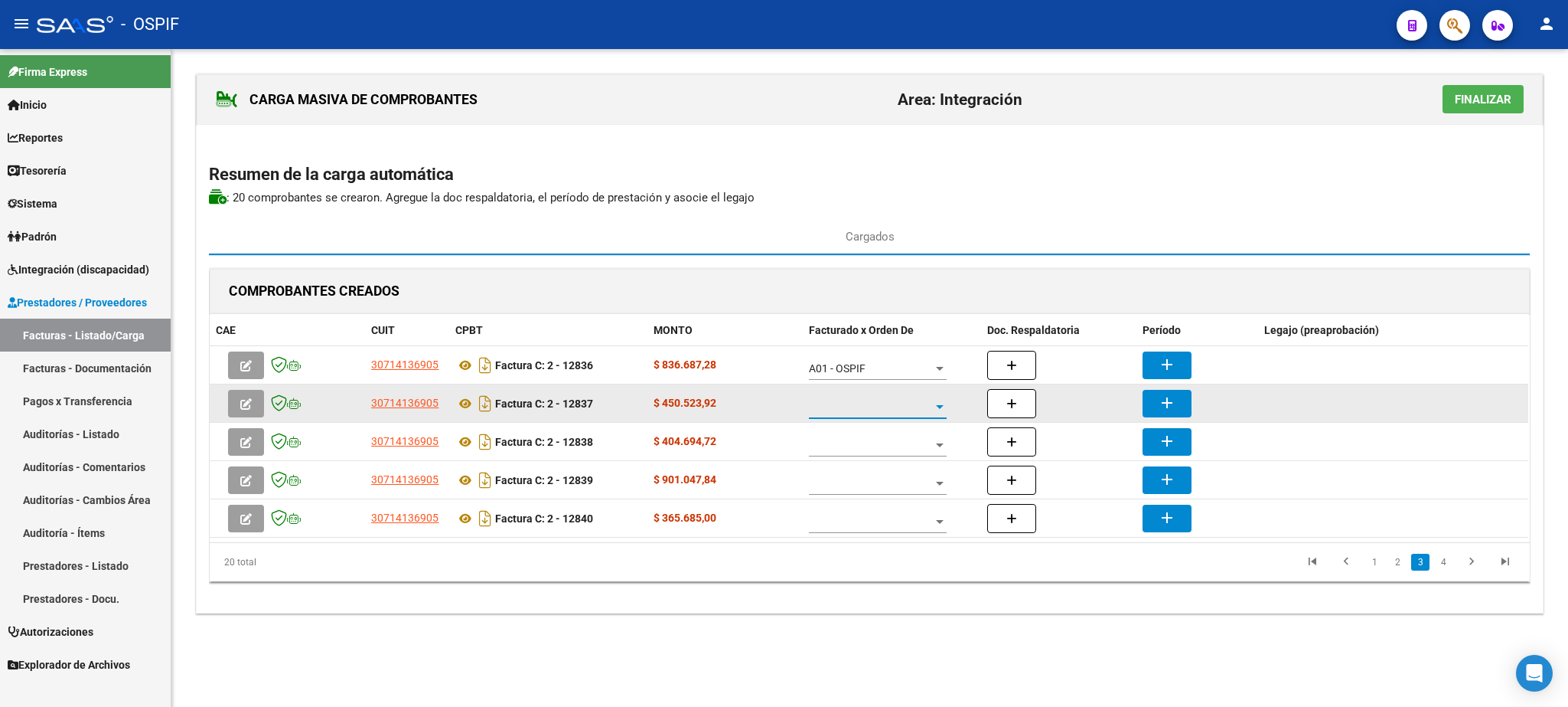
click at [943, 413] on div at bounding box center [939, 408] width 14 height 13
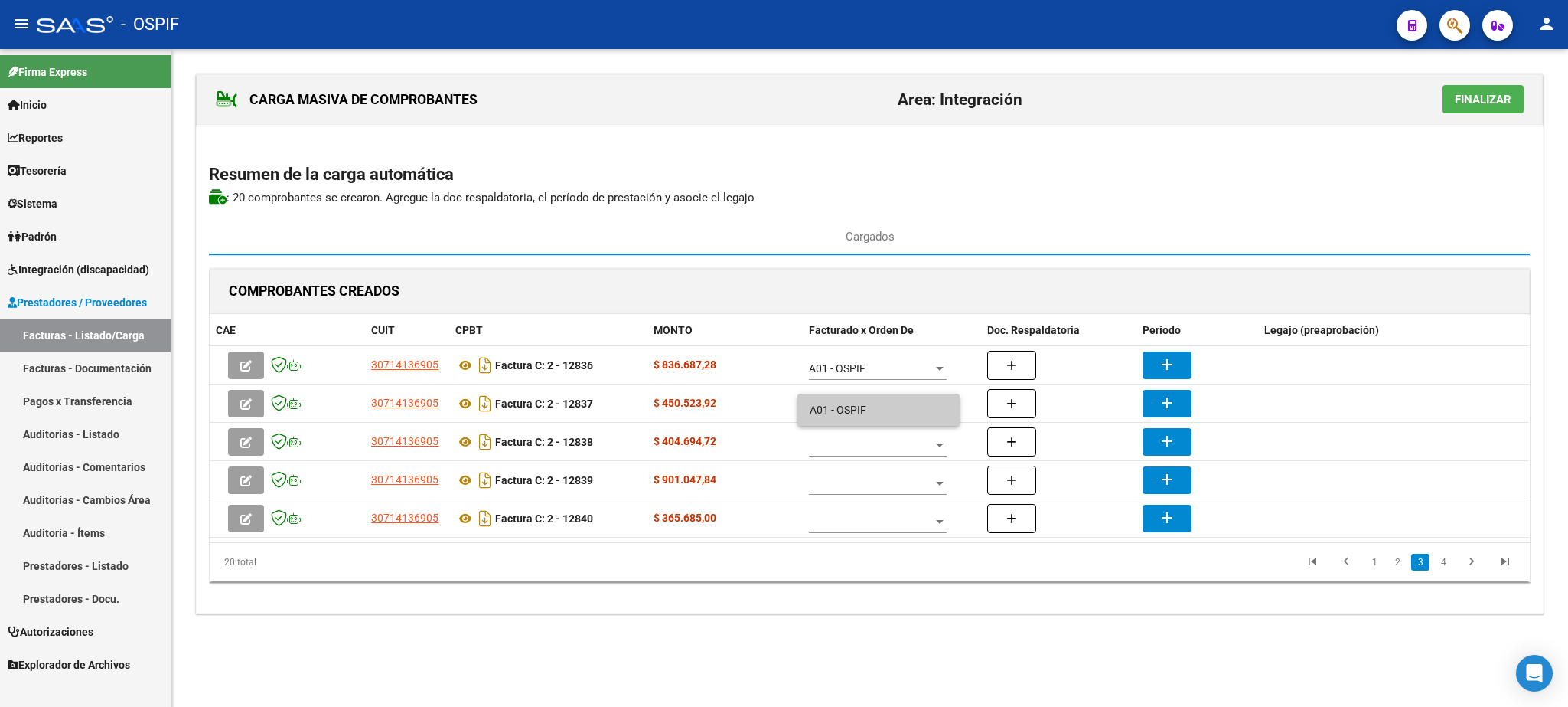
click at [900, 413] on span "A01 - OSPIF" at bounding box center [878, 410] width 137 height 33
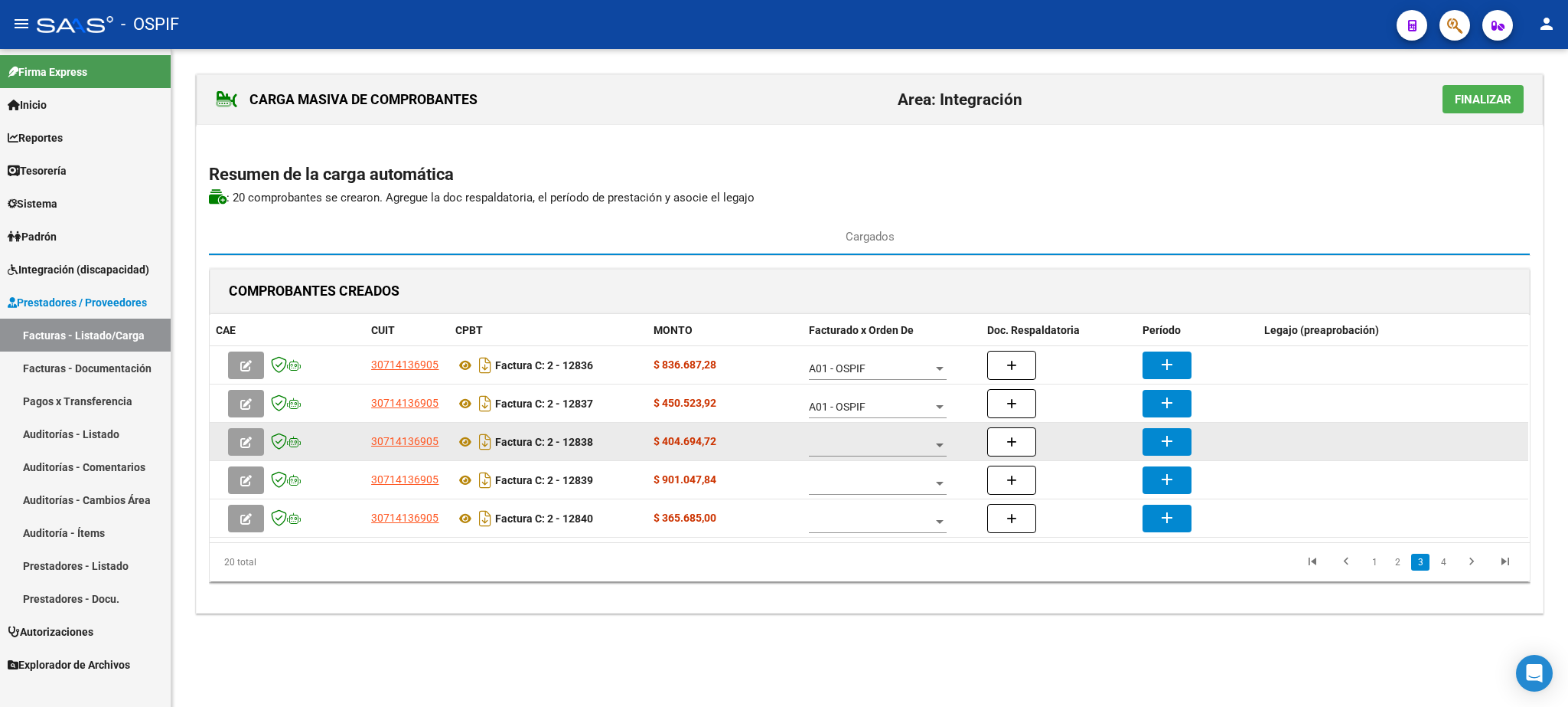
click at [932, 445] on span at bounding box center [870, 445] width 124 height 13
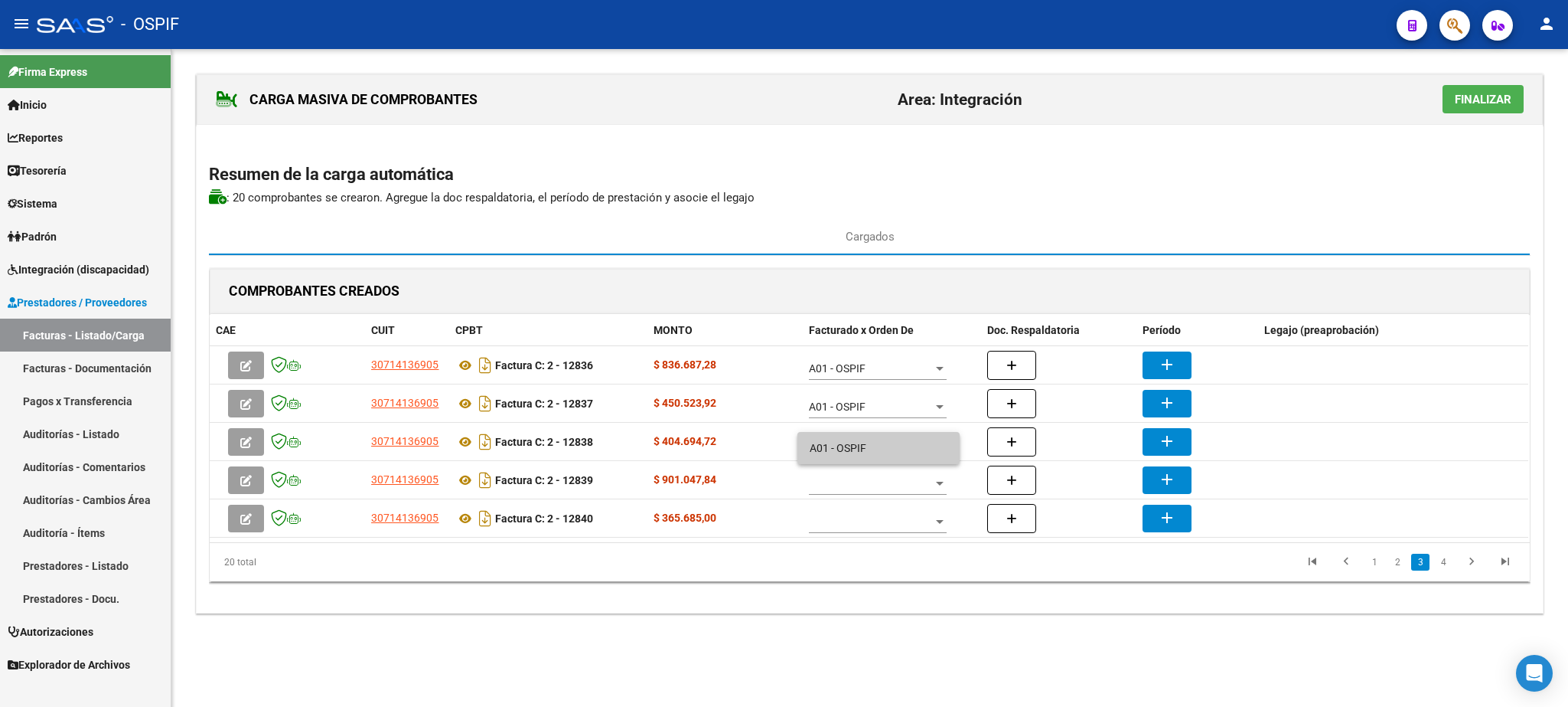
click at [882, 438] on span "A01 - OSPIF" at bounding box center [878, 448] width 137 height 33
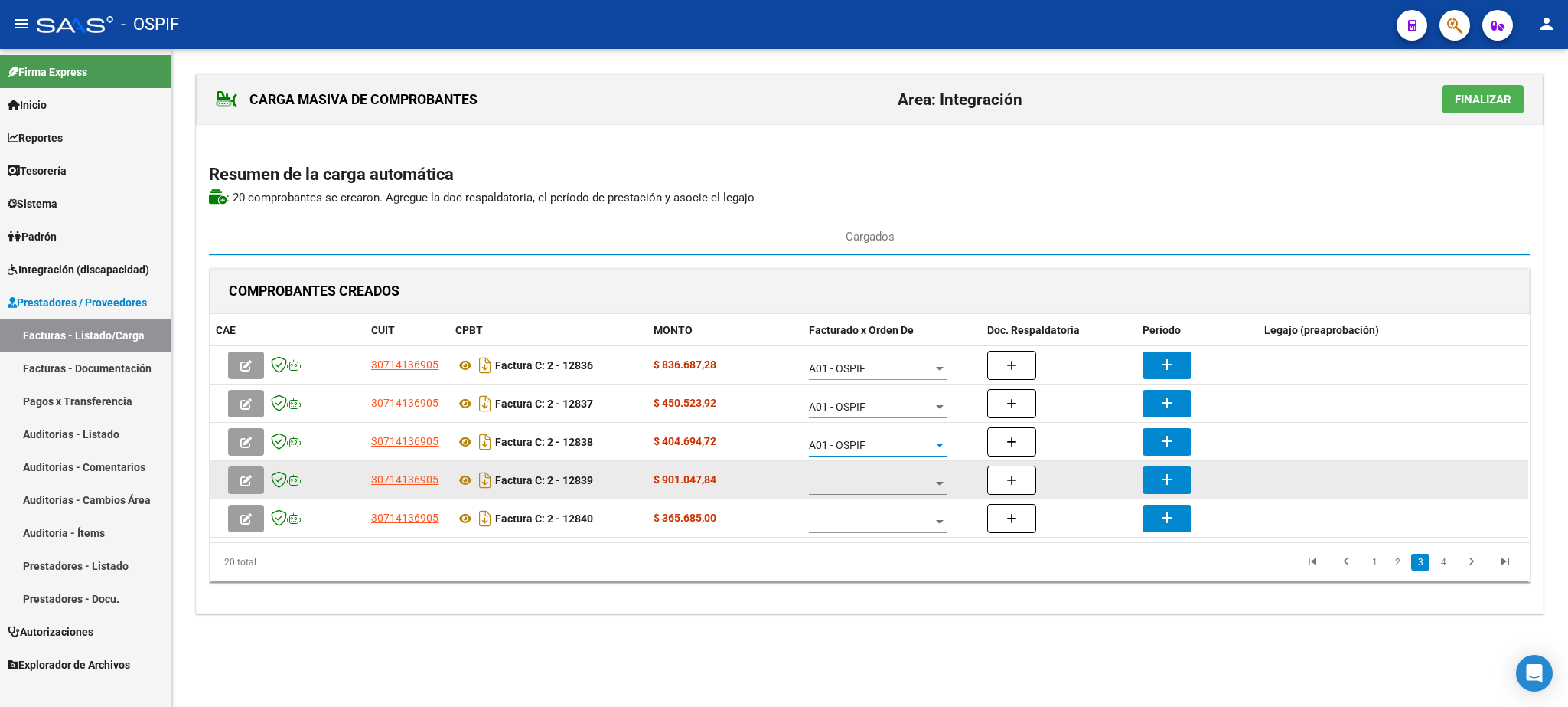
click at [900, 487] on span at bounding box center [870, 484] width 124 height 13
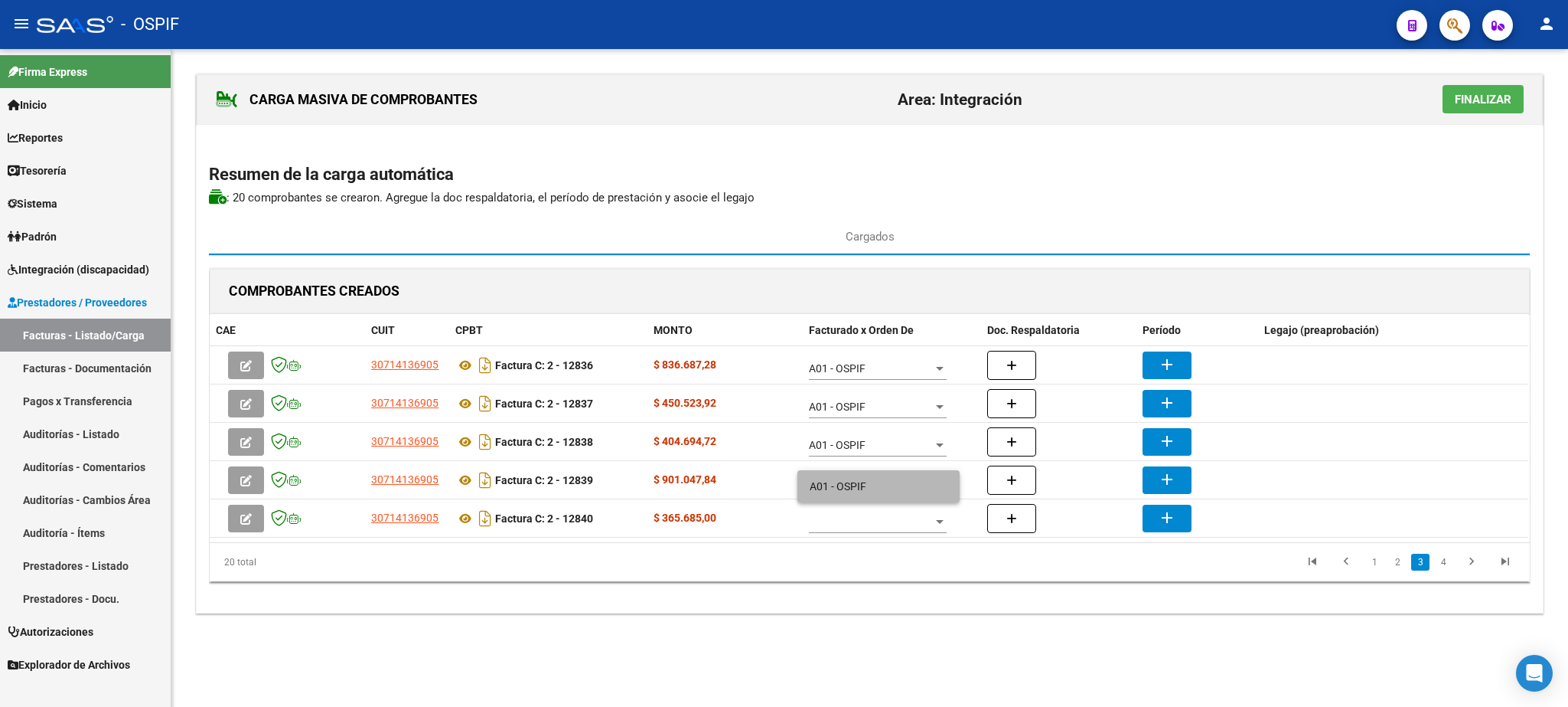
click at [899, 487] on span "A01 - OSPIF" at bounding box center [878, 486] width 137 height 33
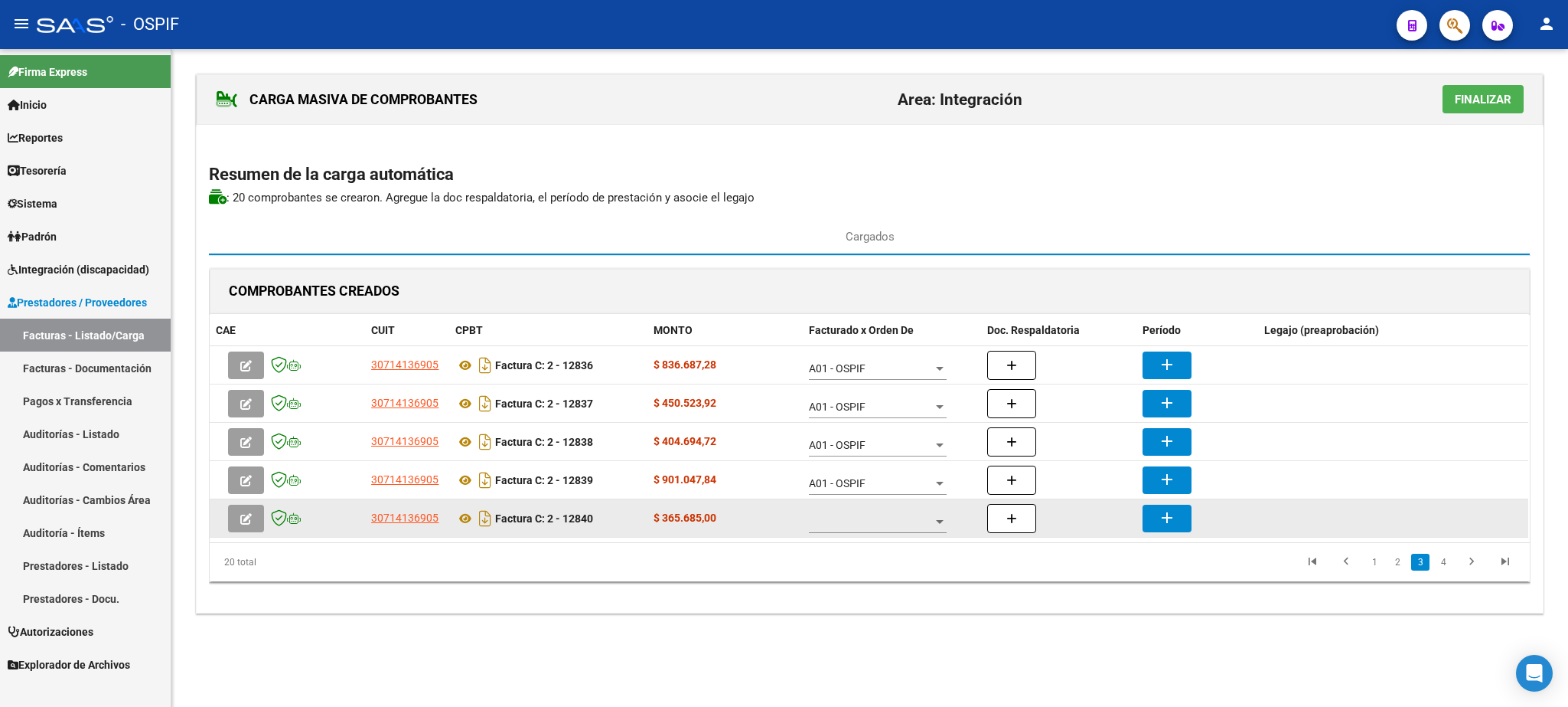
click at [896, 518] on div at bounding box center [878, 518] width 137 height 31
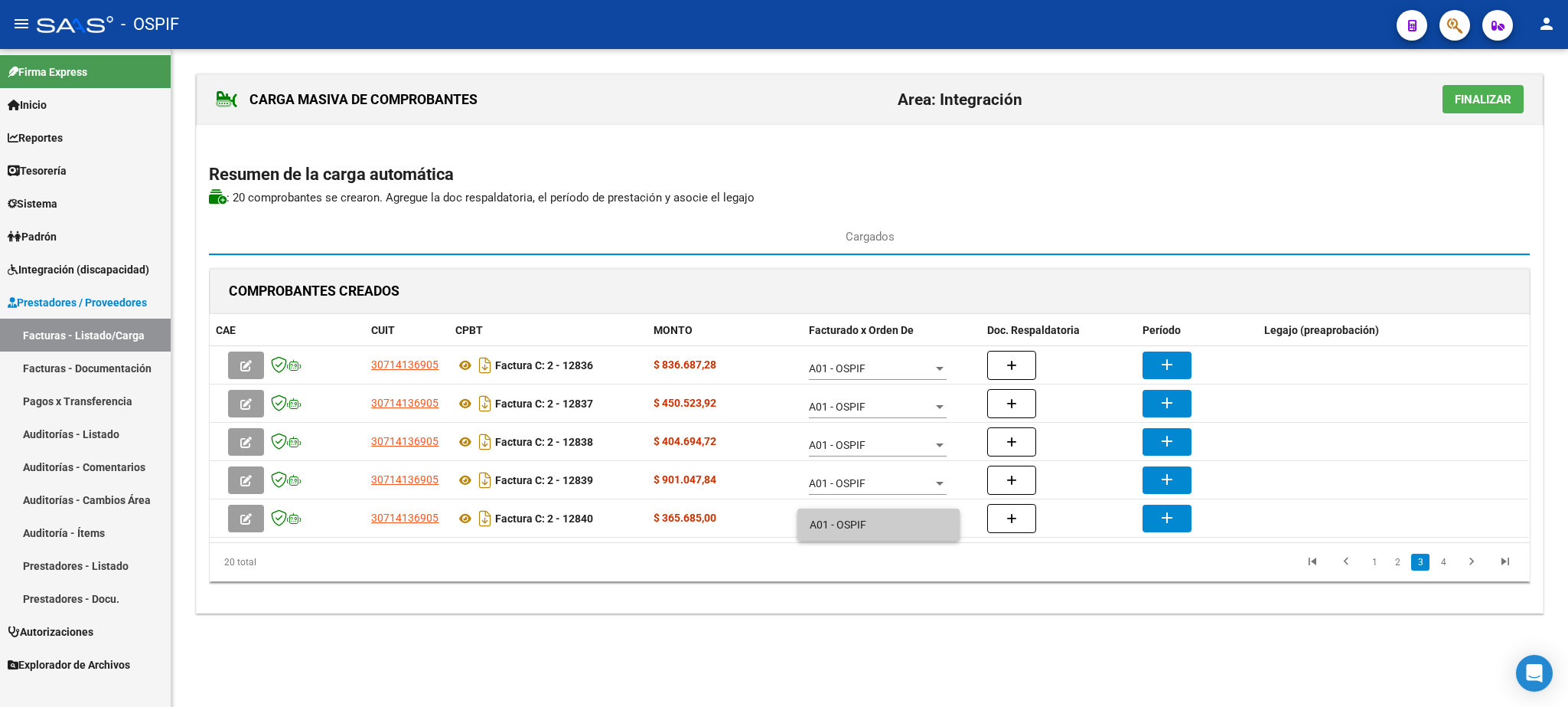
click at [882, 512] on span "A01 - OSPIF" at bounding box center [878, 524] width 137 height 33
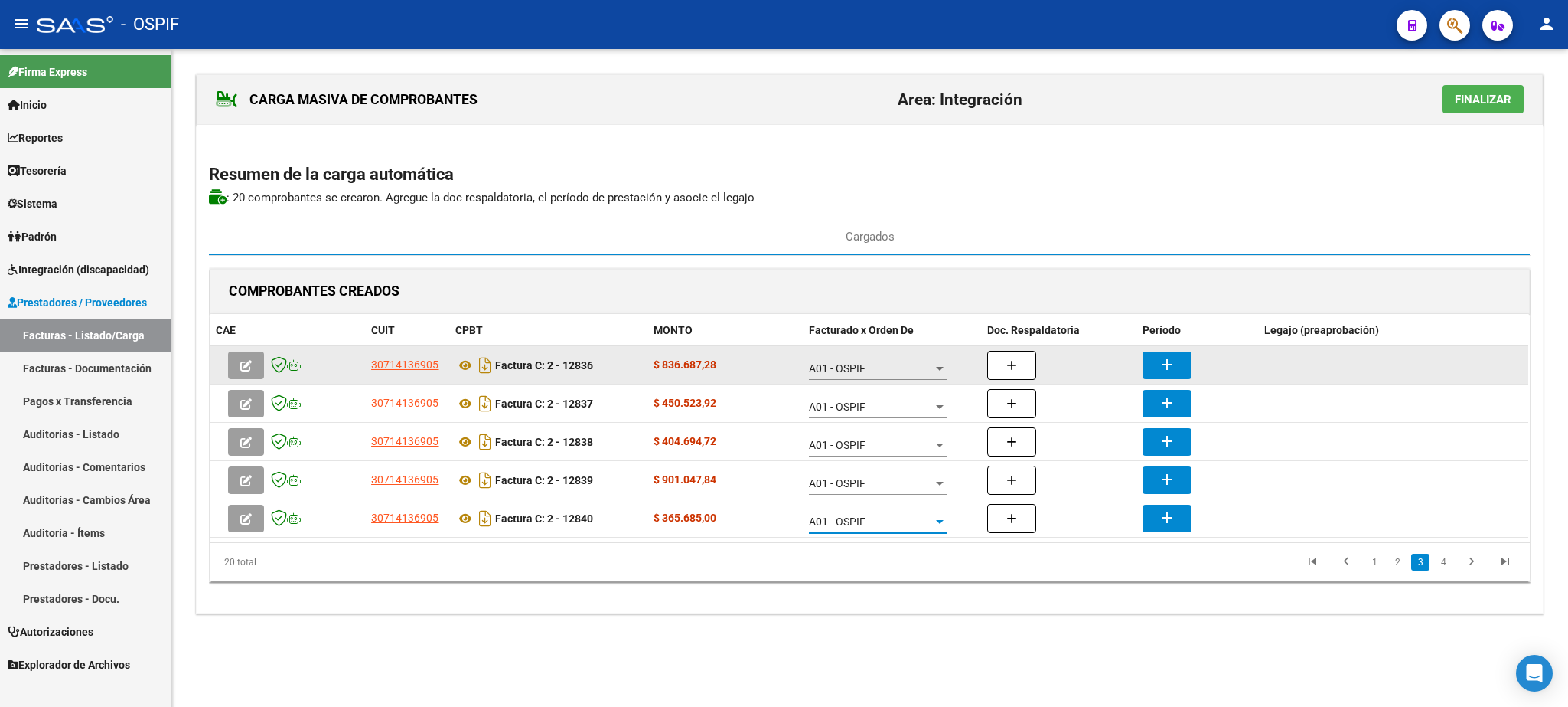
click at [1158, 364] on button "add" at bounding box center [1168, 365] width 49 height 27
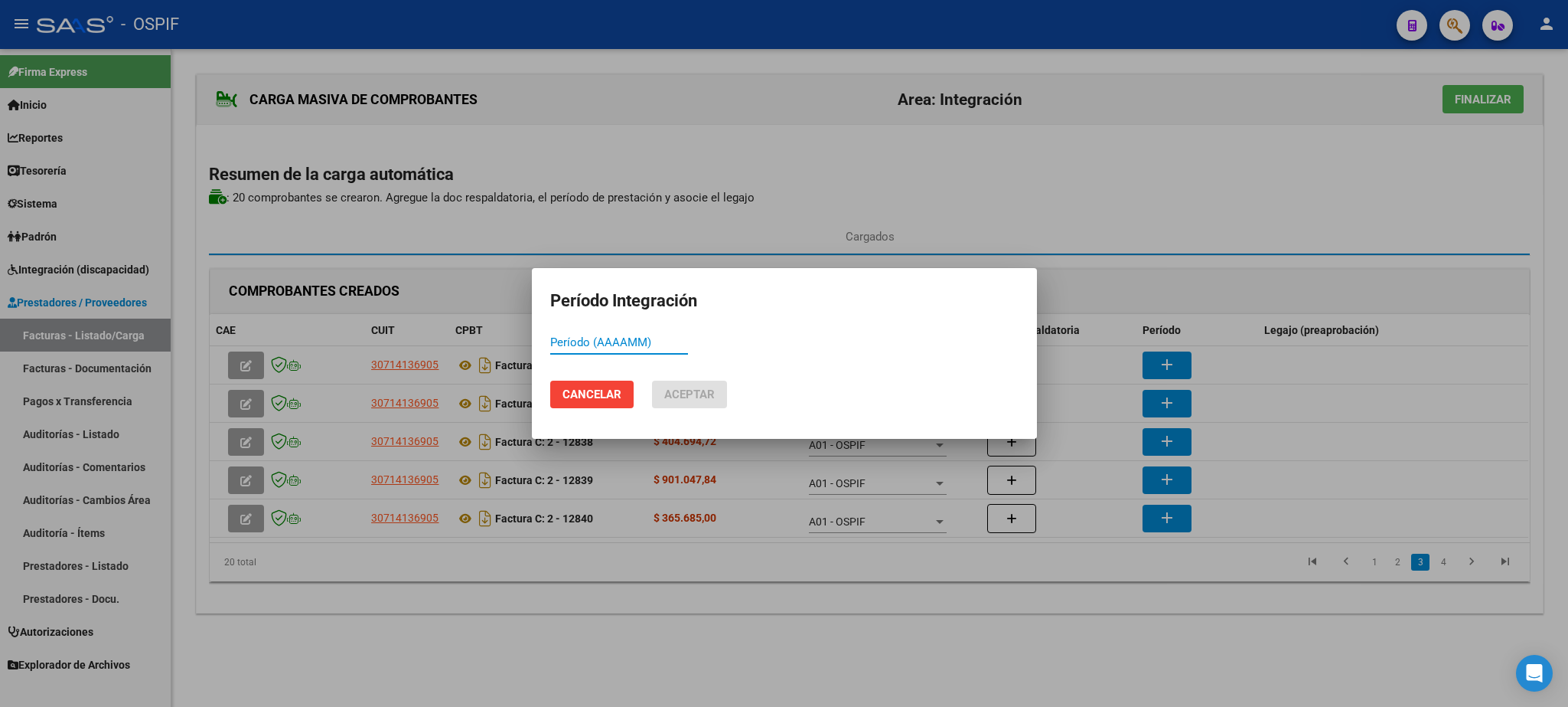
paste input "202508"
click at [687, 394] on span "Aceptar" at bounding box center [690, 394] width 51 height 14
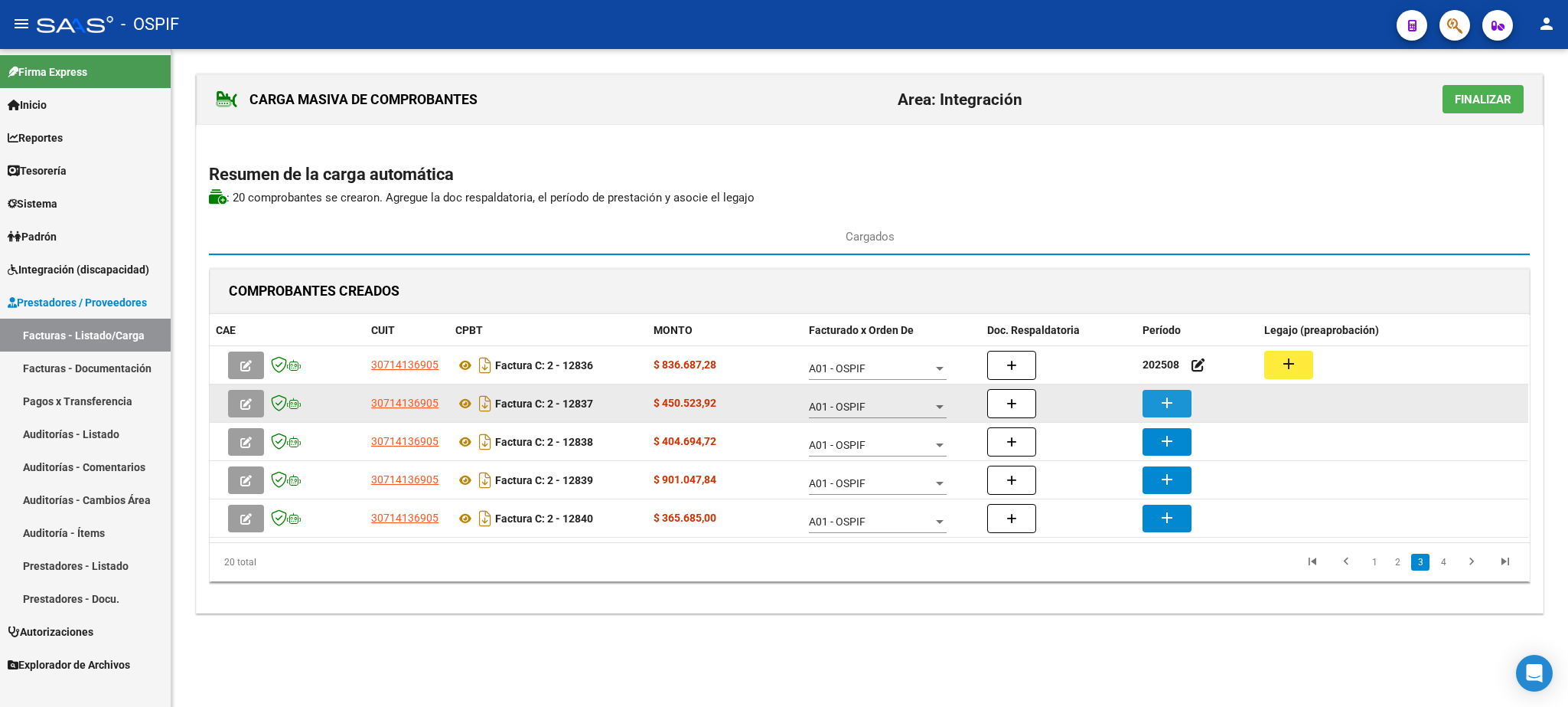
click at [1173, 399] on mat-icon "add" at bounding box center [1167, 402] width 18 height 18
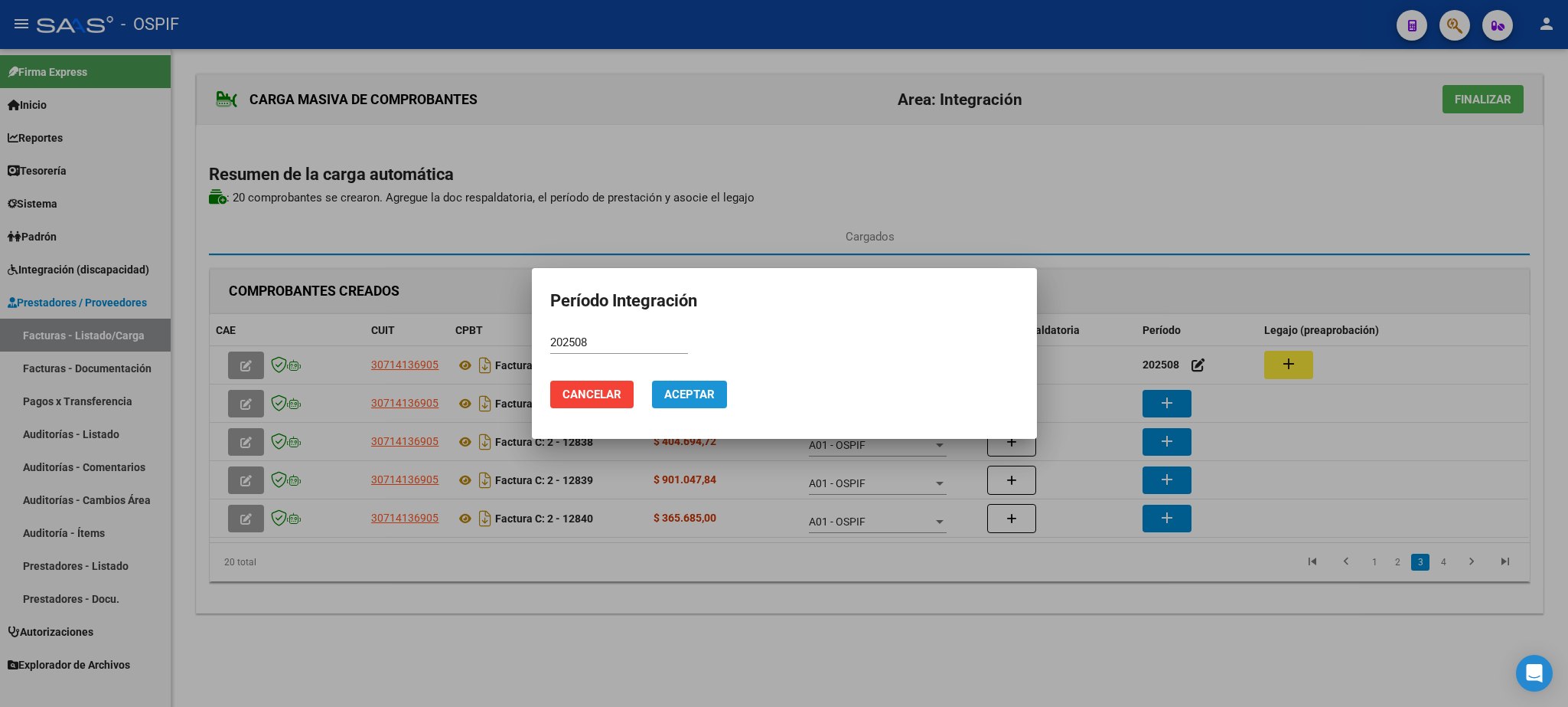
click at [718, 401] on button "Aceptar" at bounding box center [690, 394] width 75 height 27
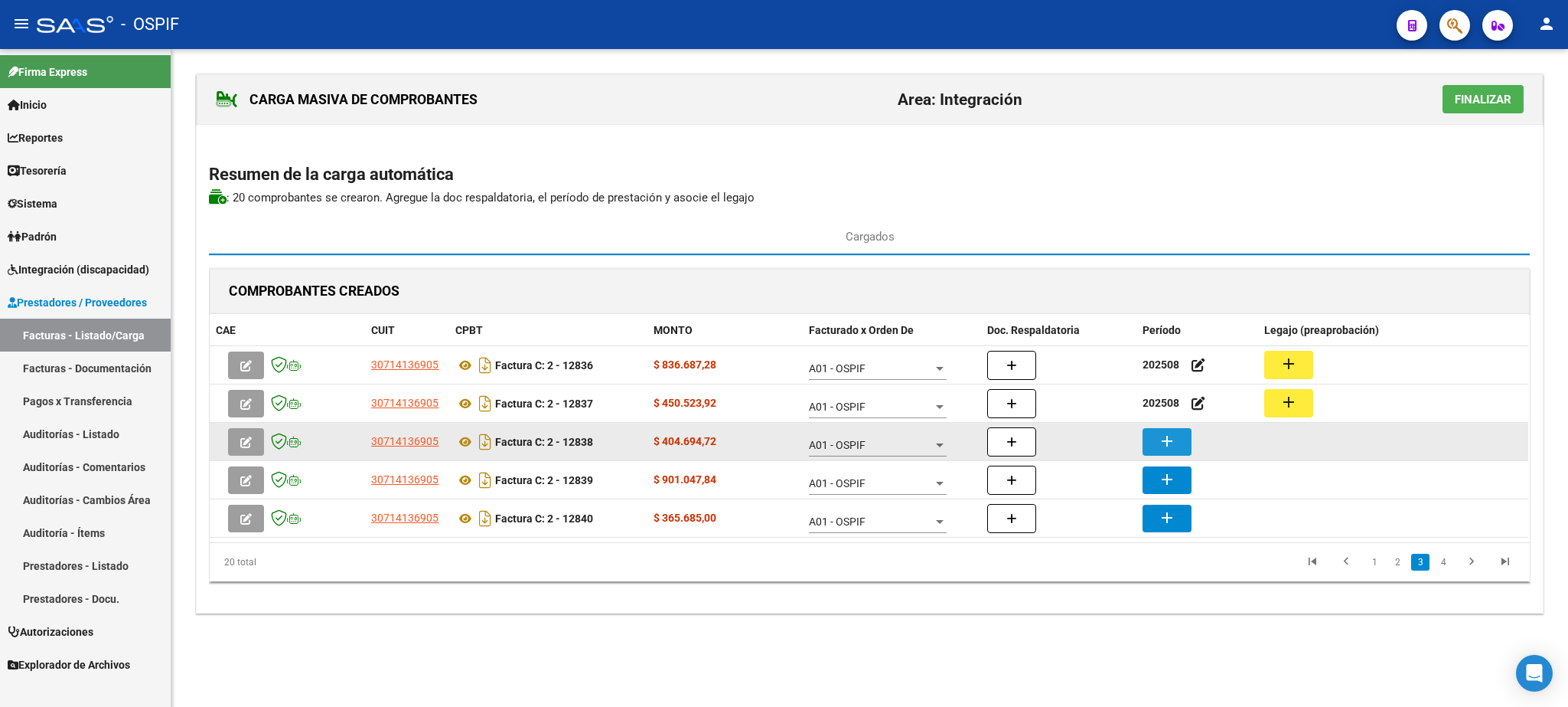
click at [1167, 449] on mat-icon "add" at bounding box center [1167, 441] width 18 height 18
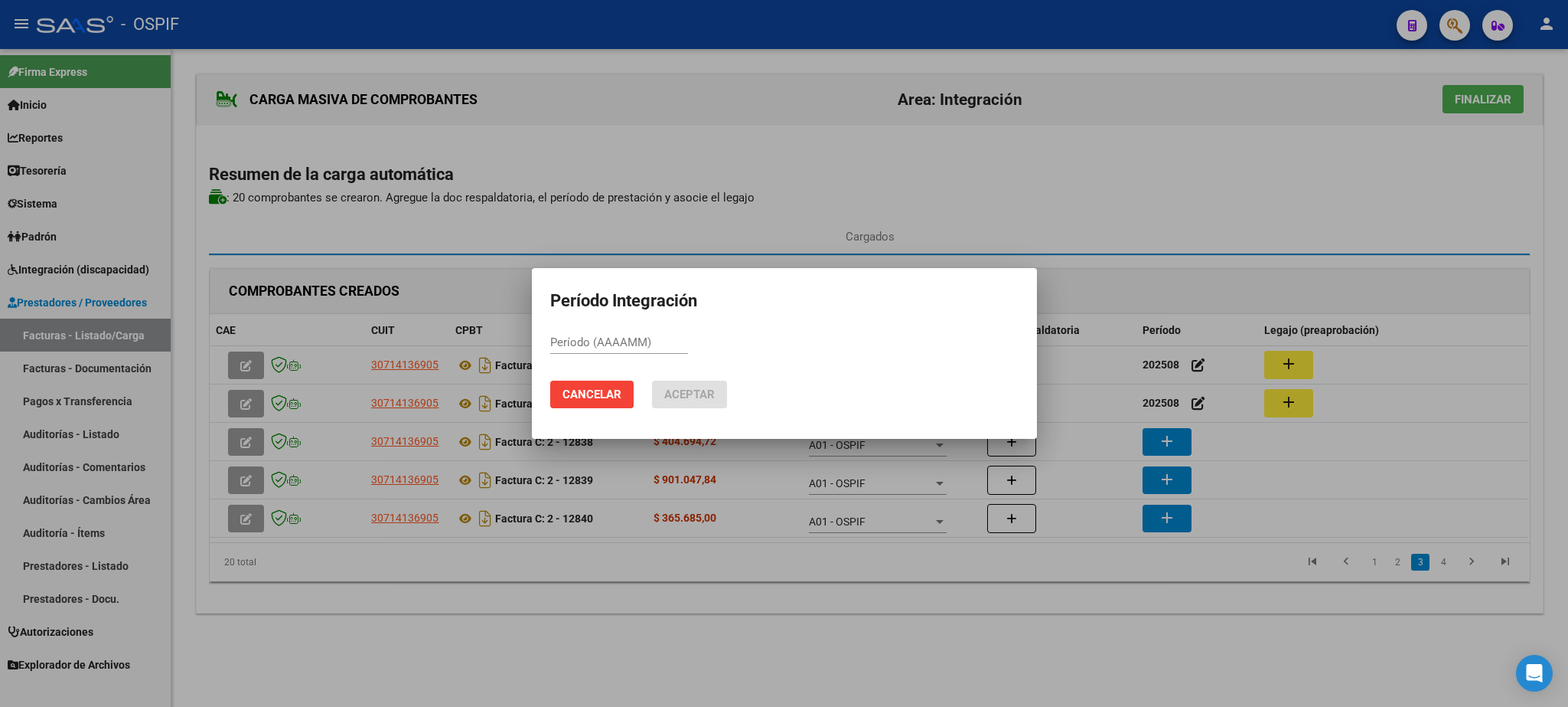
paste input "202508"
click at [689, 399] on span "Aceptar" at bounding box center [690, 394] width 51 height 14
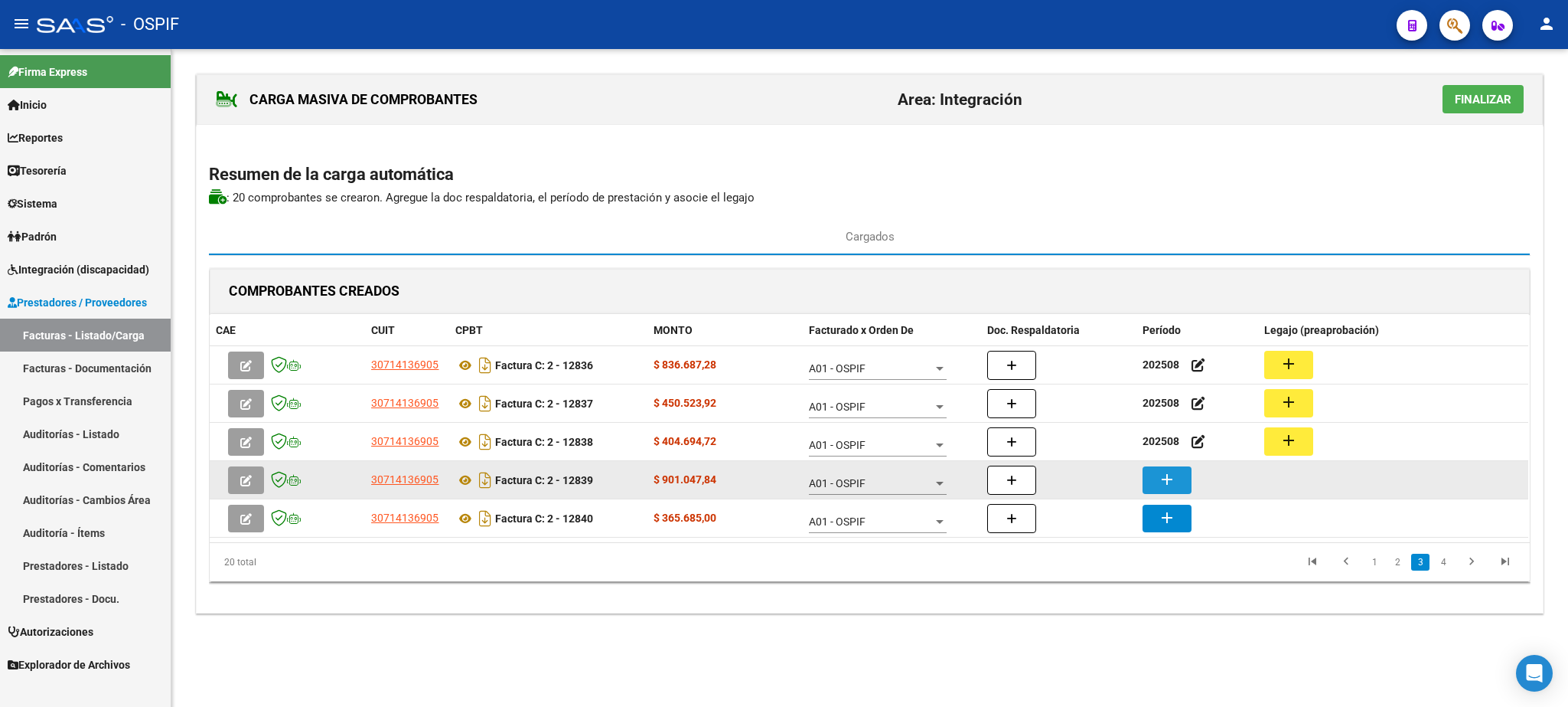
click at [1169, 479] on mat-icon "add" at bounding box center [1167, 479] width 18 height 18
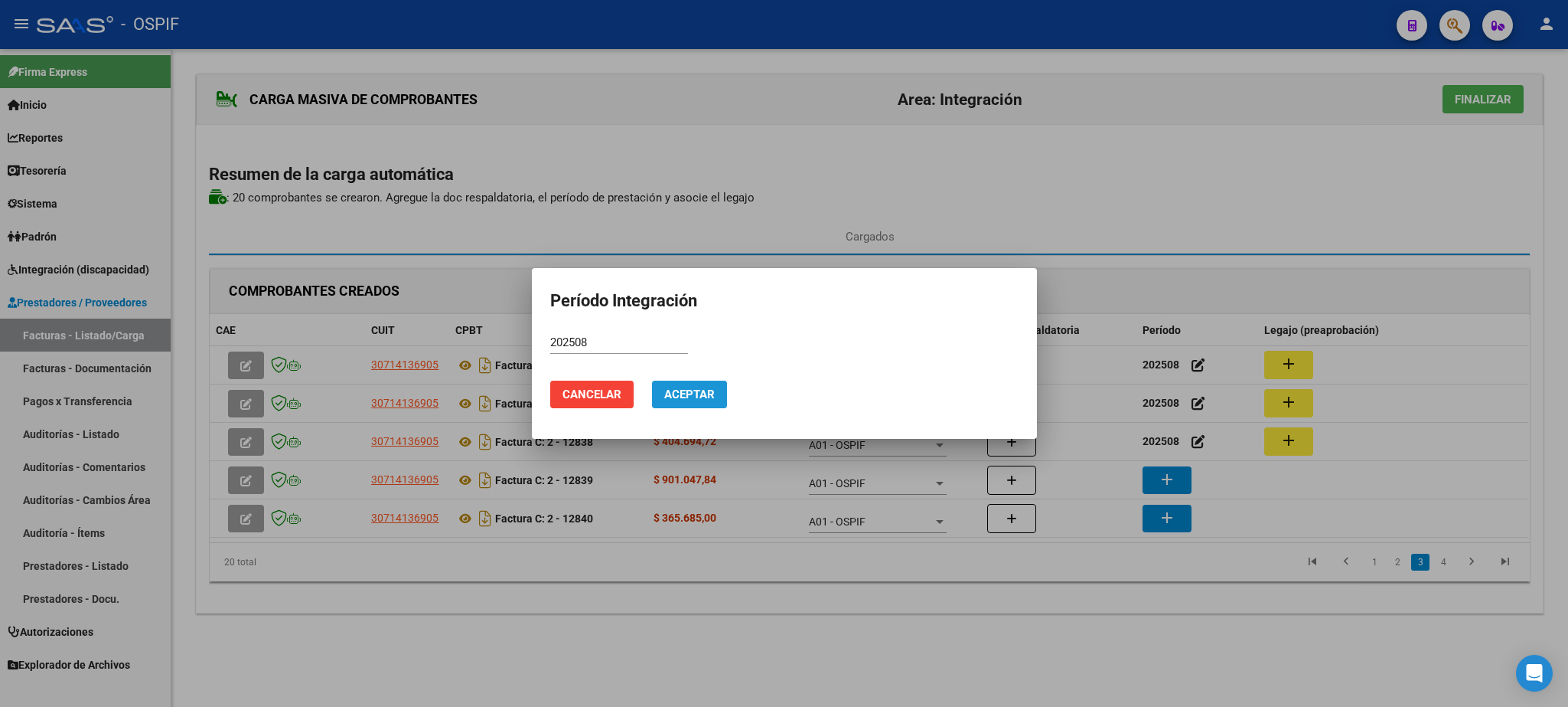
click at [693, 392] on span "Aceptar" at bounding box center [690, 394] width 51 height 14
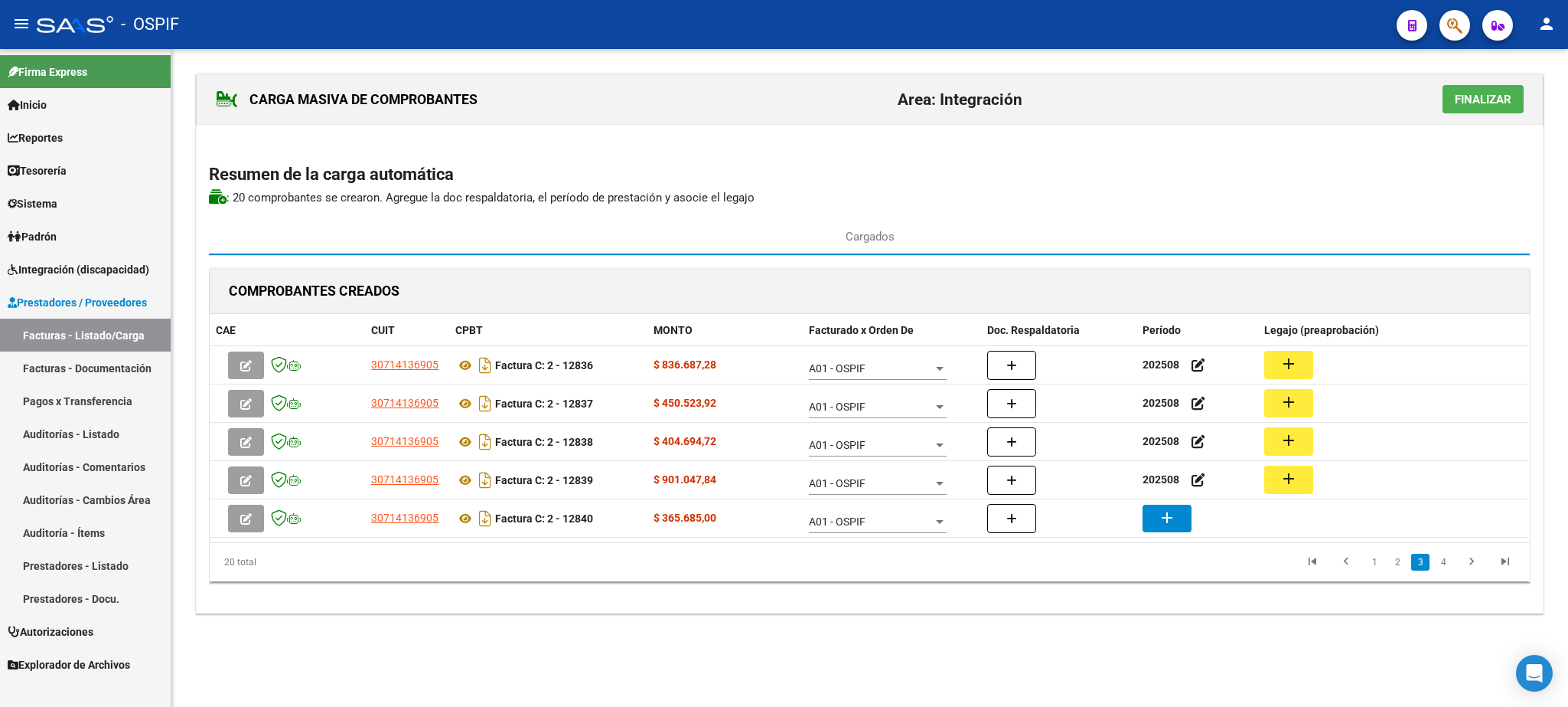
click at [1171, 521] on mat-icon "add" at bounding box center [1167, 517] width 18 height 18
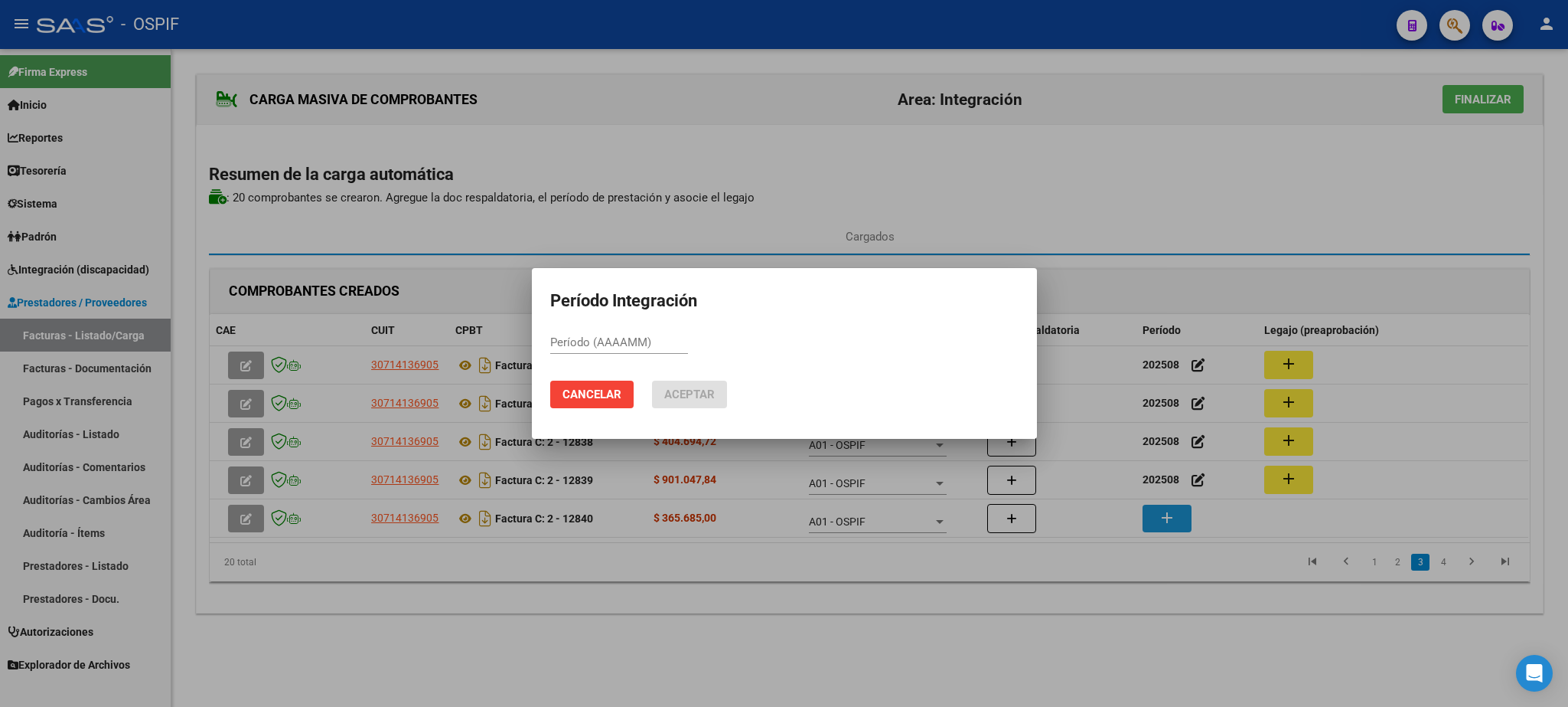
paste input "202508"
click at [681, 392] on span "Aceptar" at bounding box center [690, 394] width 51 height 14
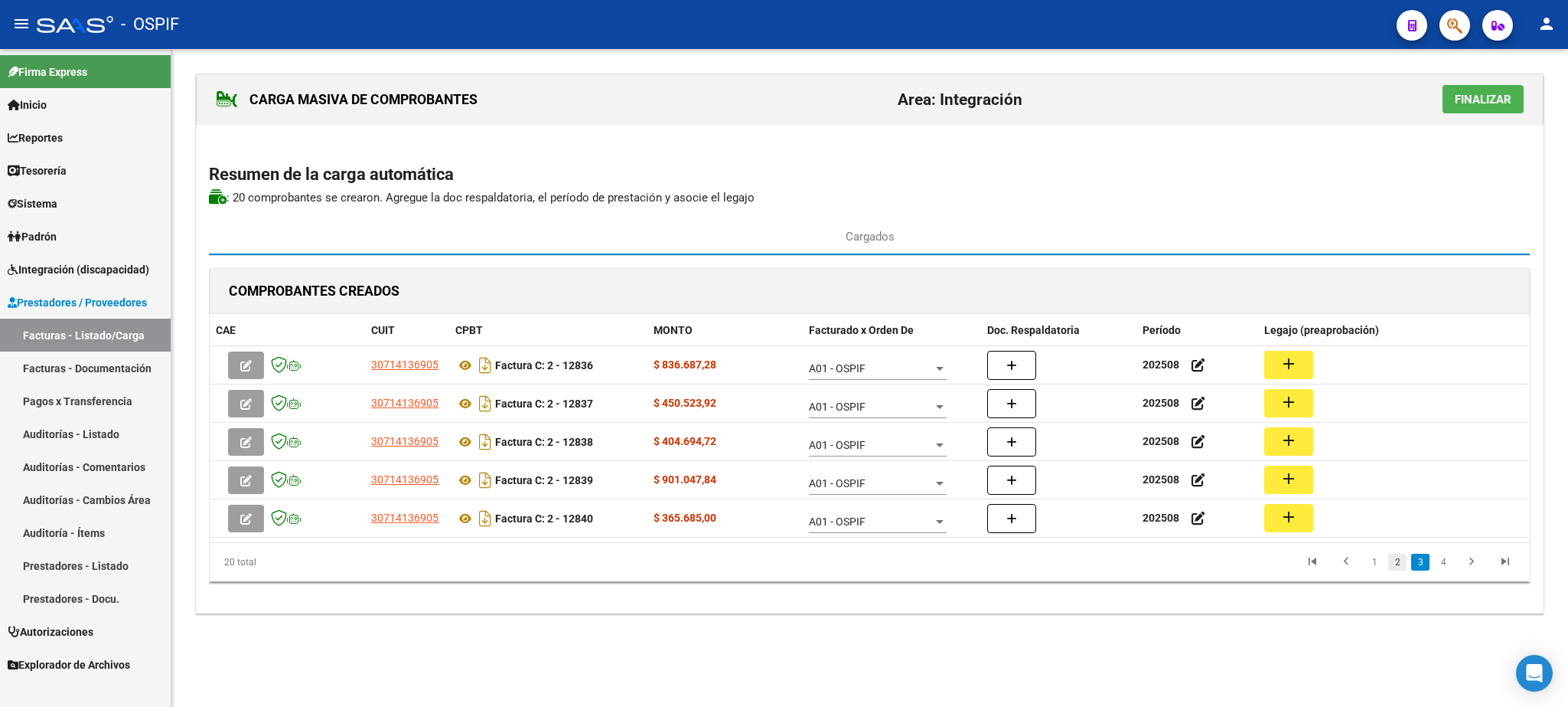
click at [1401, 568] on link "2" at bounding box center [1397, 561] width 18 height 17
click at [1376, 569] on link "1" at bounding box center [1375, 561] width 18 height 17
click at [1422, 564] on link "3" at bounding box center [1421, 561] width 18 height 17
click at [1444, 564] on link "4" at bounding box center [1443, 561] width 18 height 17
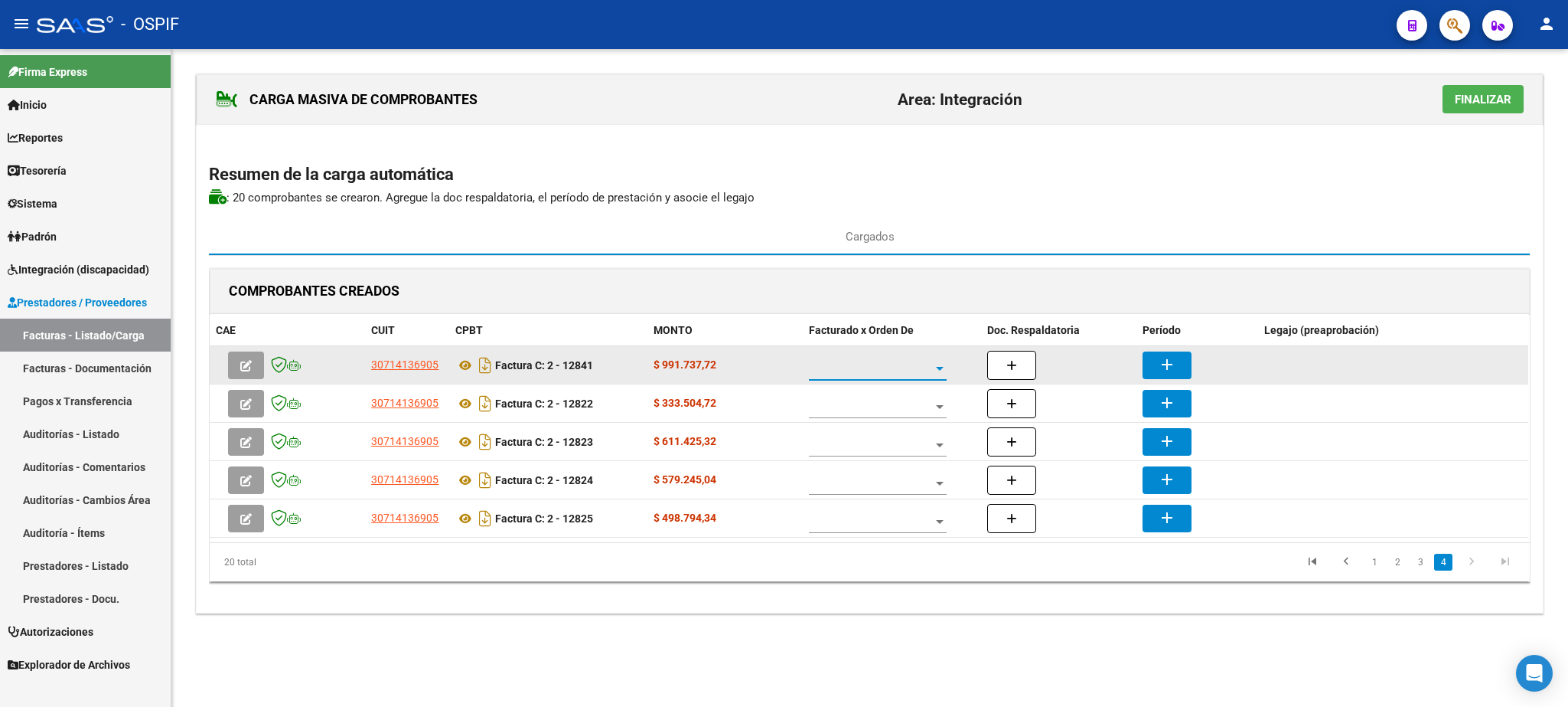
click at [848, 372] on span at bounding box center [870, 369] width 124 height 13
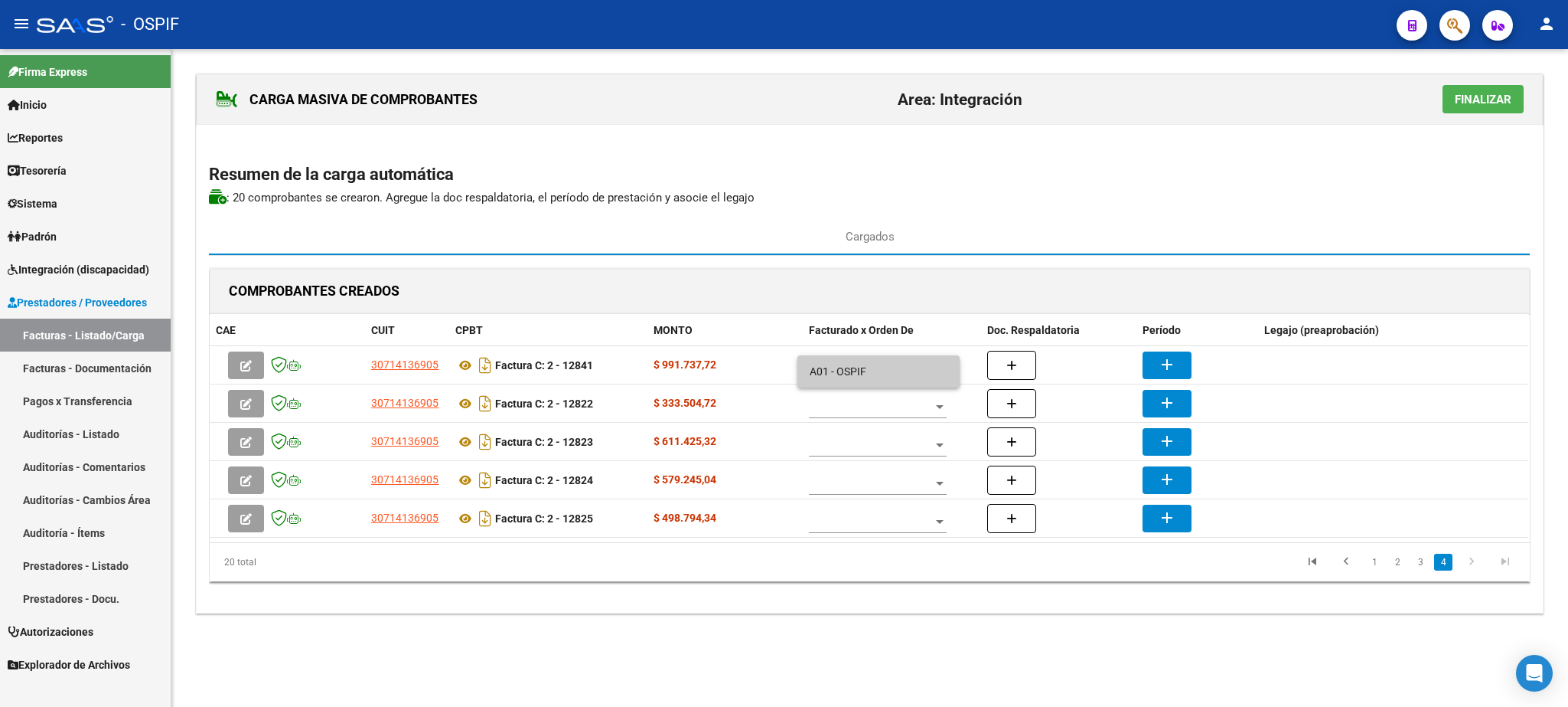
click at [860, 378] on span "A01 - OSPIF" at bounding box center [878, 372] width 137 height 33
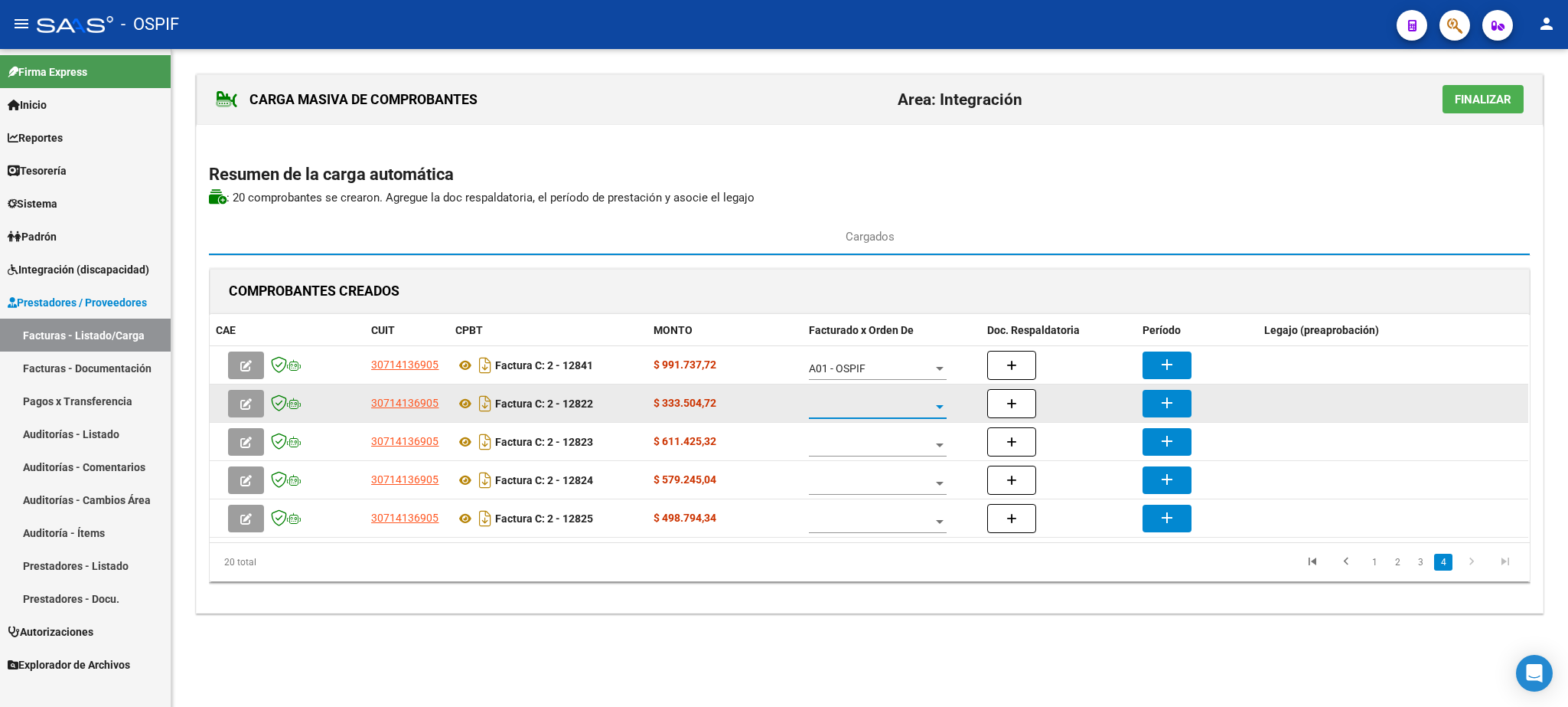
click at [873, 413] on span at bounding box center [870, 407] width 124 height 13
click at [873, 413] on span "A01 - OSPIF" at bounding box center [878, 410] width 137 height 33
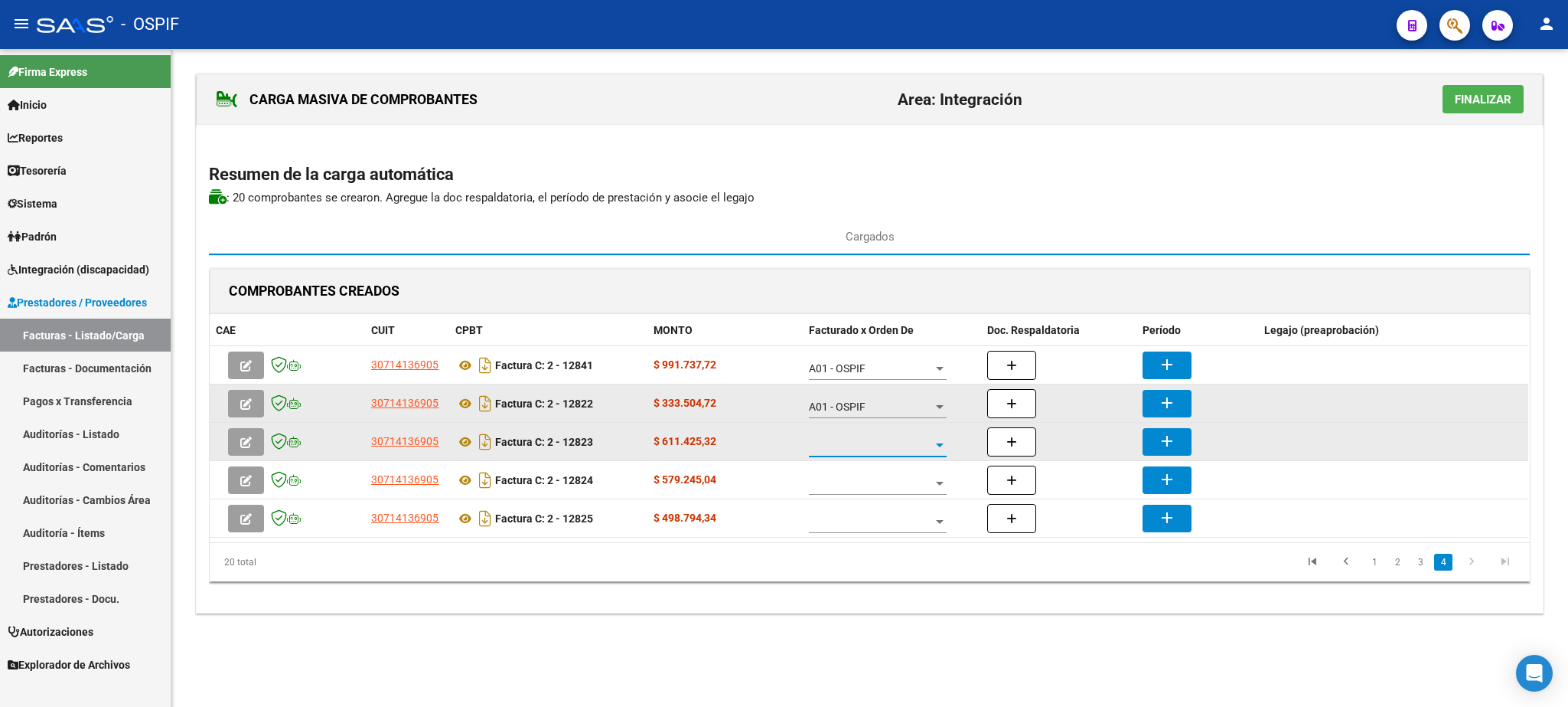
click at [870, 450] on span at bounding box center [870, 445] width 124 height 13
click at [870, 450] on span "A01 - OSPIF" at bounding box center [878, 448] width 137 height 33
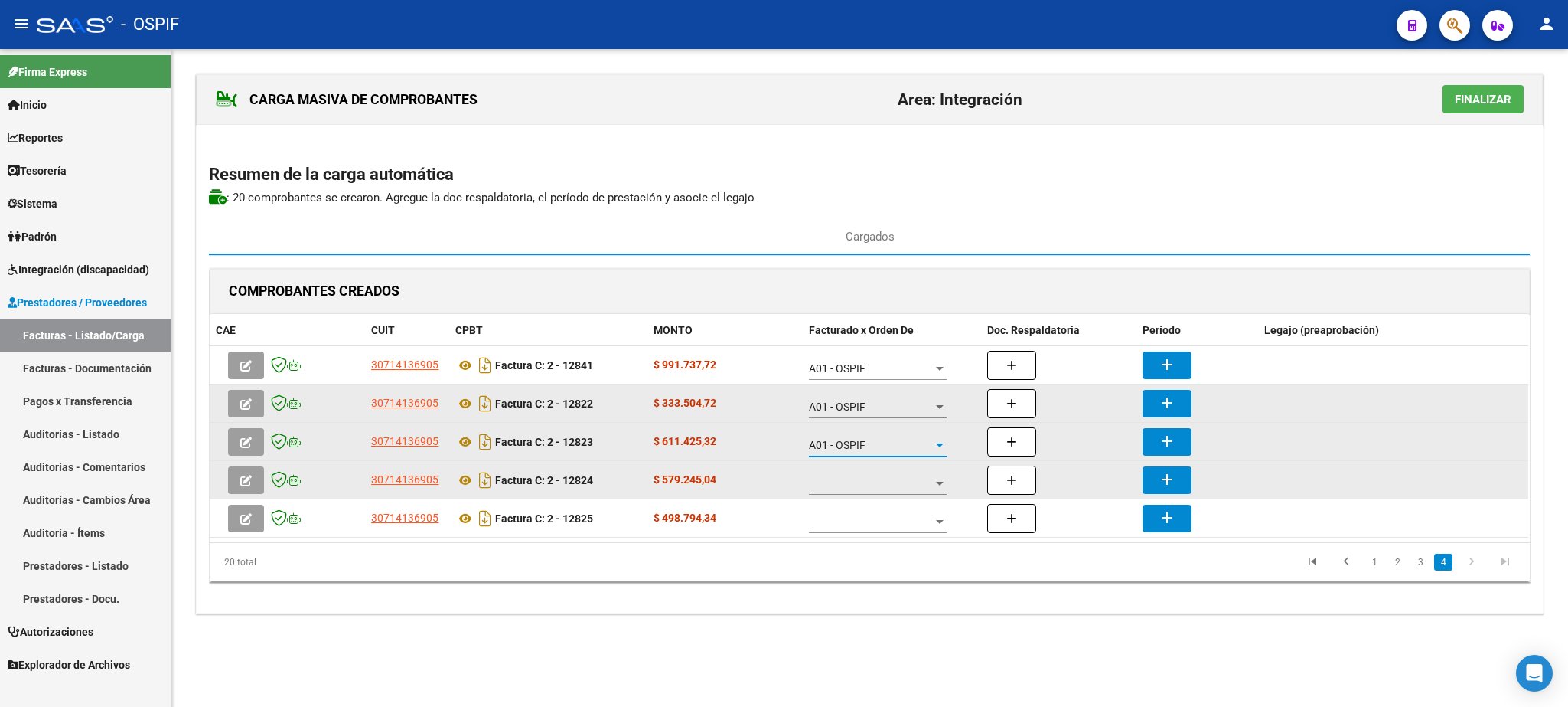
click at [884, 487] on span at bounding box center [870, 484] width 124 height 13
click at [884, 487] on span "A01 - OSPIF" at bounding box center [878, 486] width 137 height 33
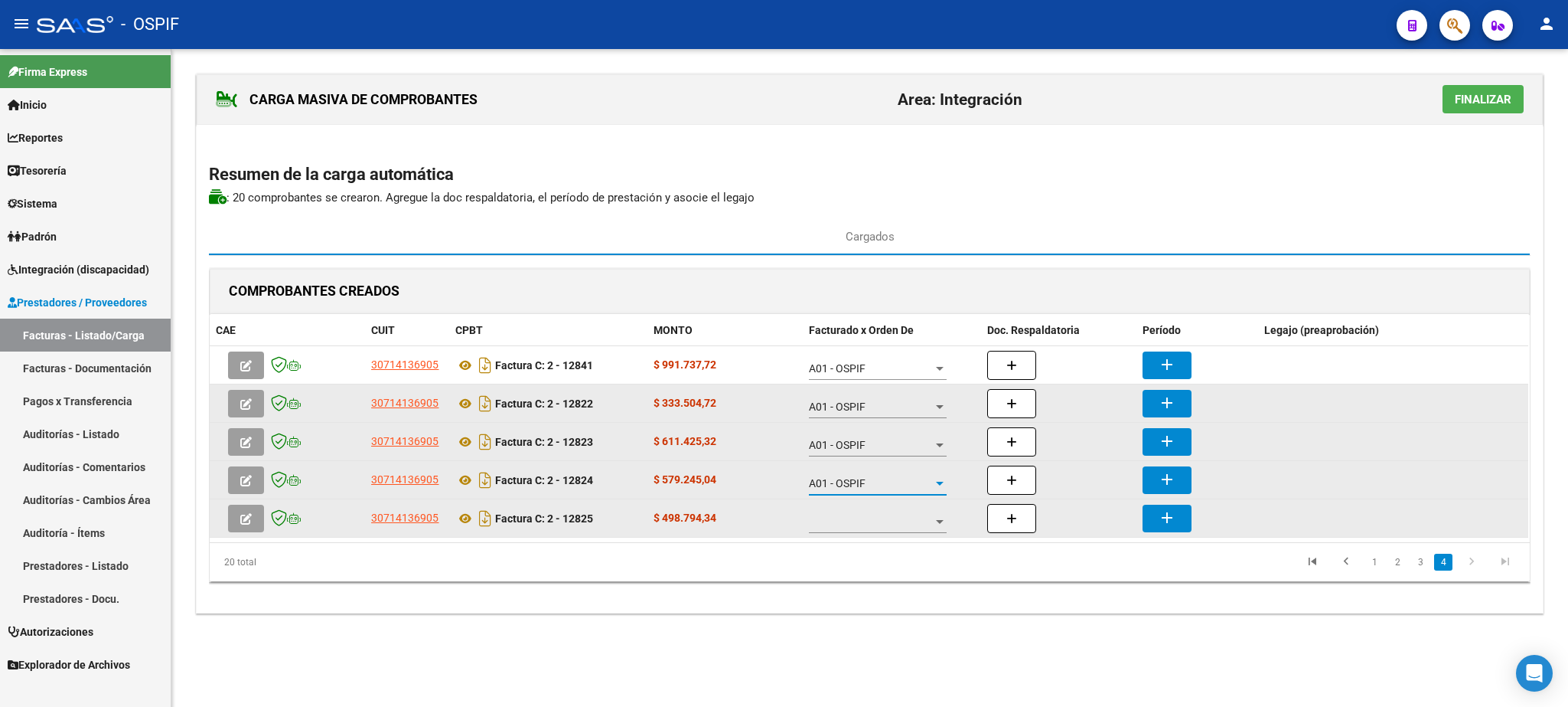
click at [882, 525] on span at bounding box center [870, 522] width 124 height 13
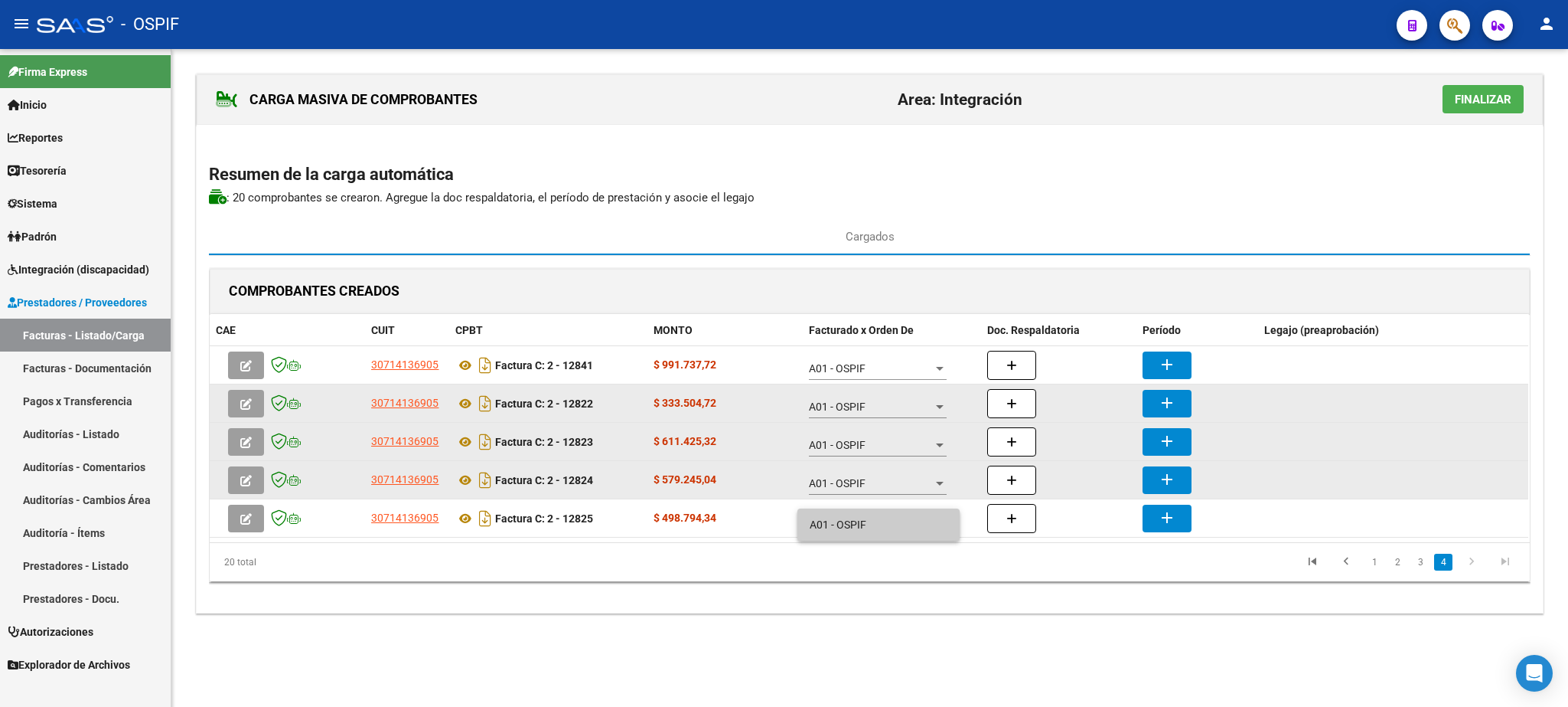
click at [881, 525] on span "A01 - OSPIF" at bounding box center [878, 524] width 137 height 33
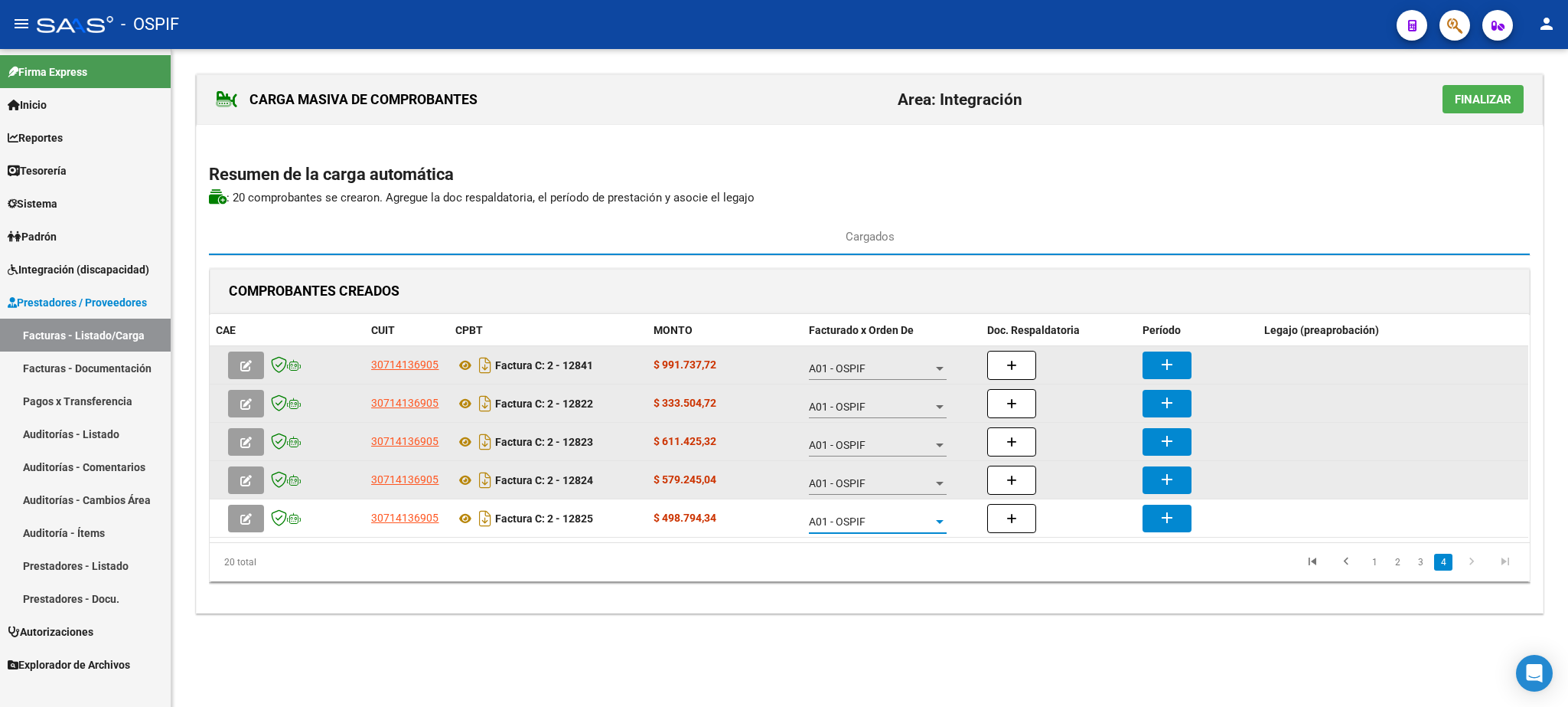
click at [1184, 370] on button "add" at bounding box center [1168, 365] width 49 height 27
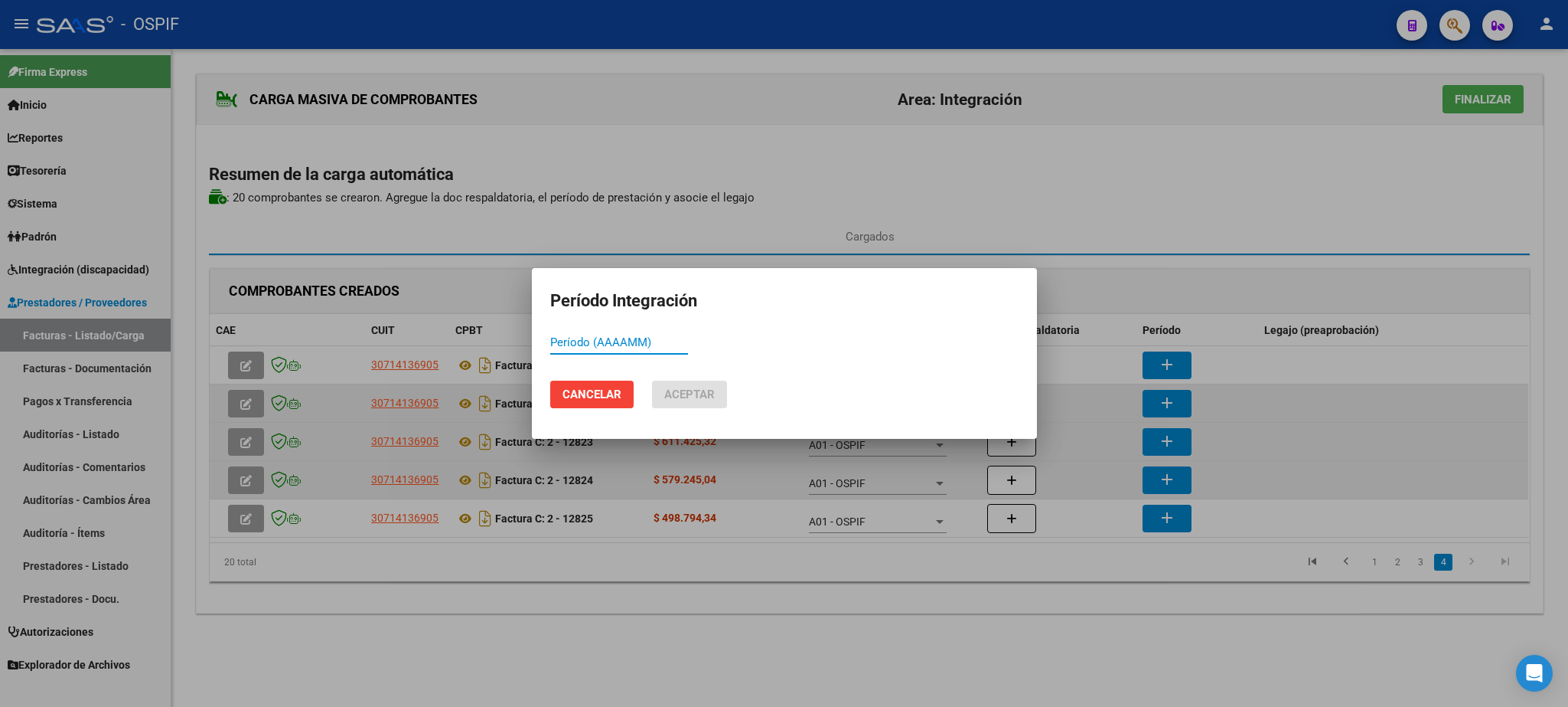
paste input "202508"
click at [699, 391] on span "Aceptar" at bounding box center [690, 394] width 51 height 14
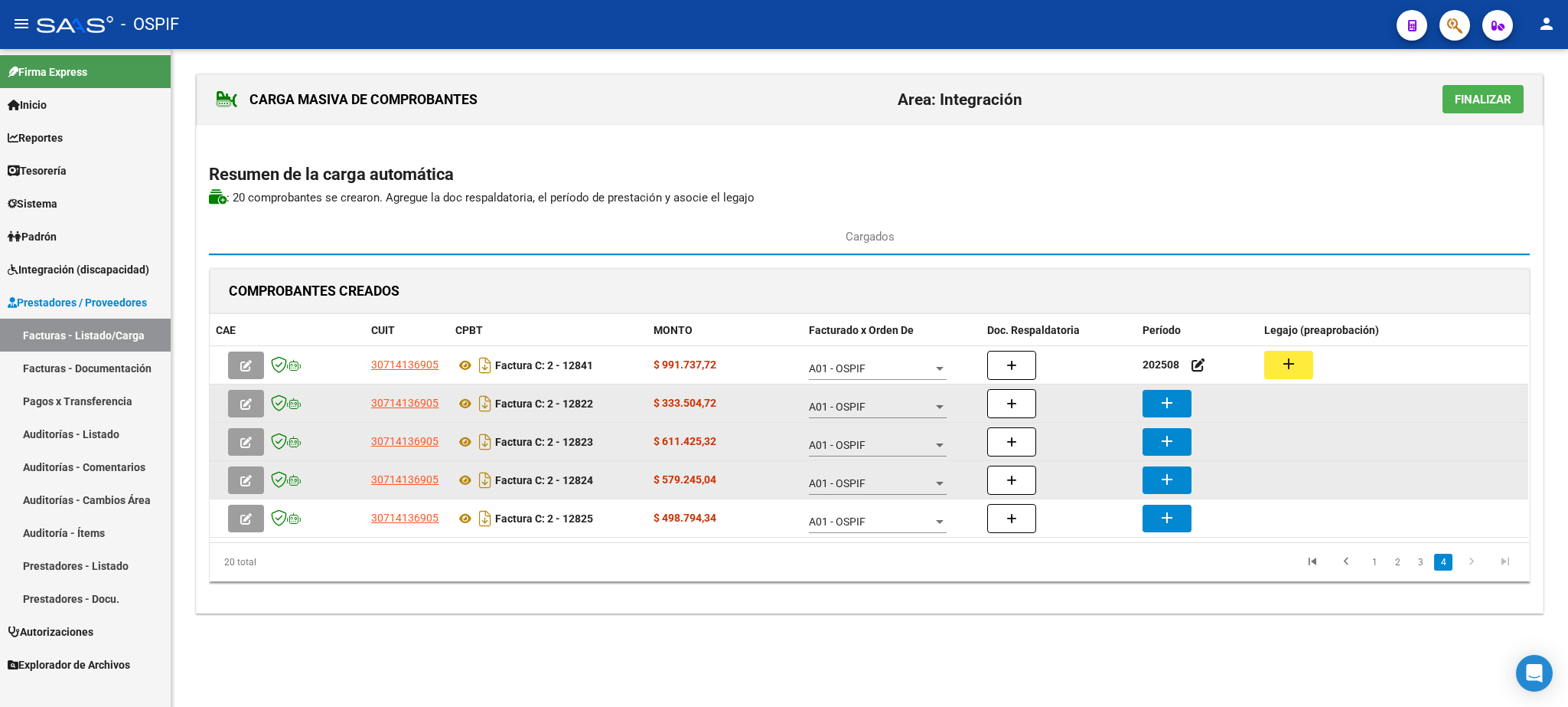
click at [1168, 406] on mat-icon "add" at bounding box center [1167, 402] width 18 height 18
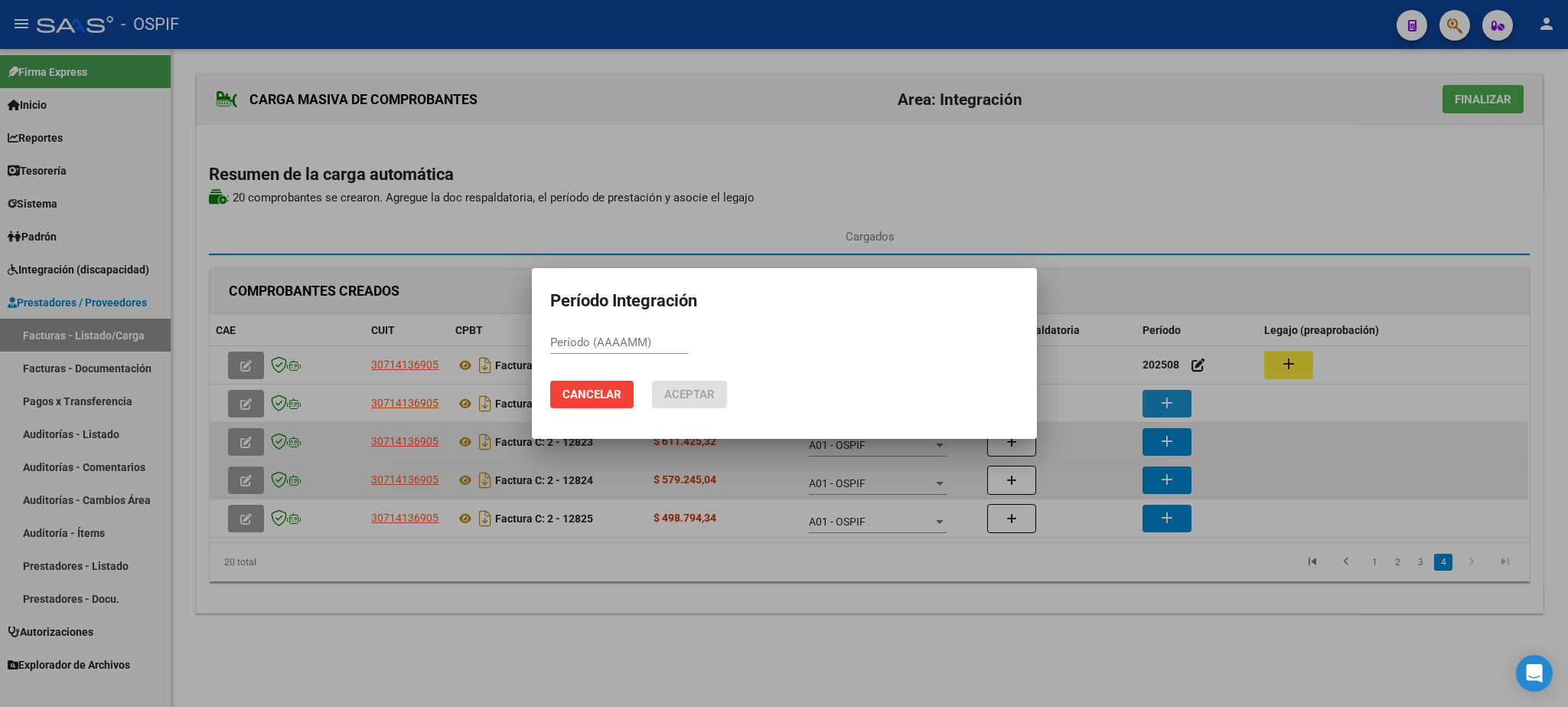
paste input "202508"
click at [686, 388] on span "Aceptar" at bounding box center [690, 394] width 51 height 14
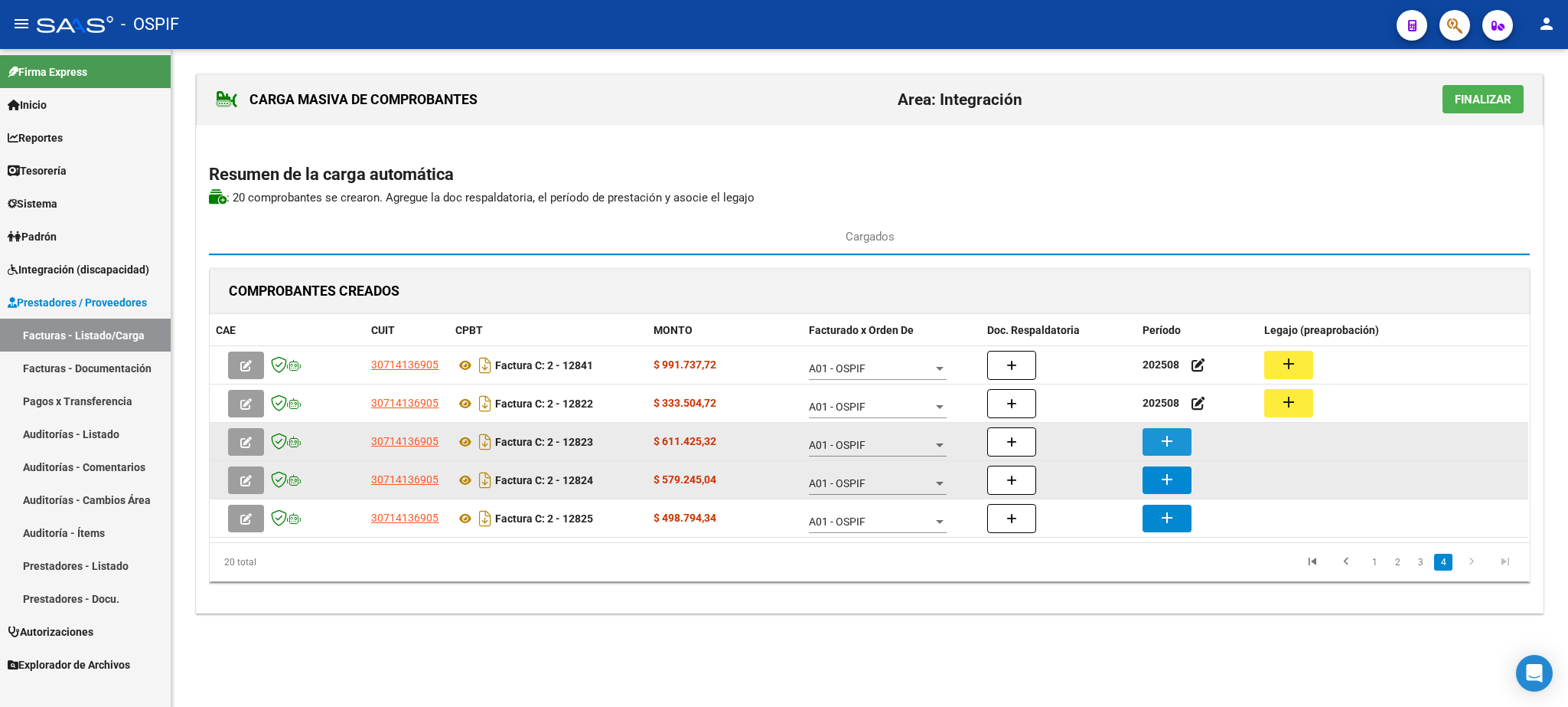
click at [1171, 445] on mat-icon "add" at bounding box center [1167, 441] width 18 height 18
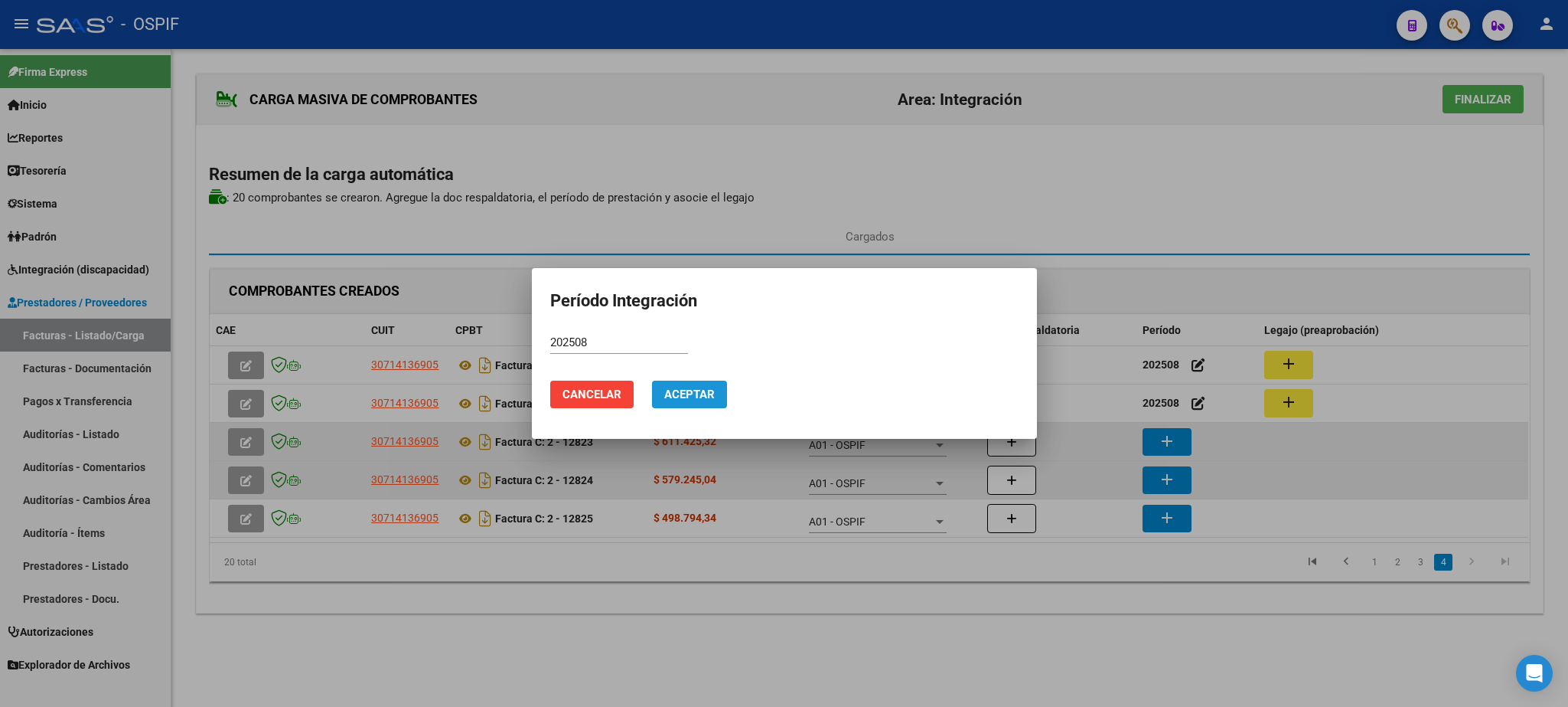
click at [716, 403] on button "Aceptar" at bounding box center [690, 394] width 75 height 27
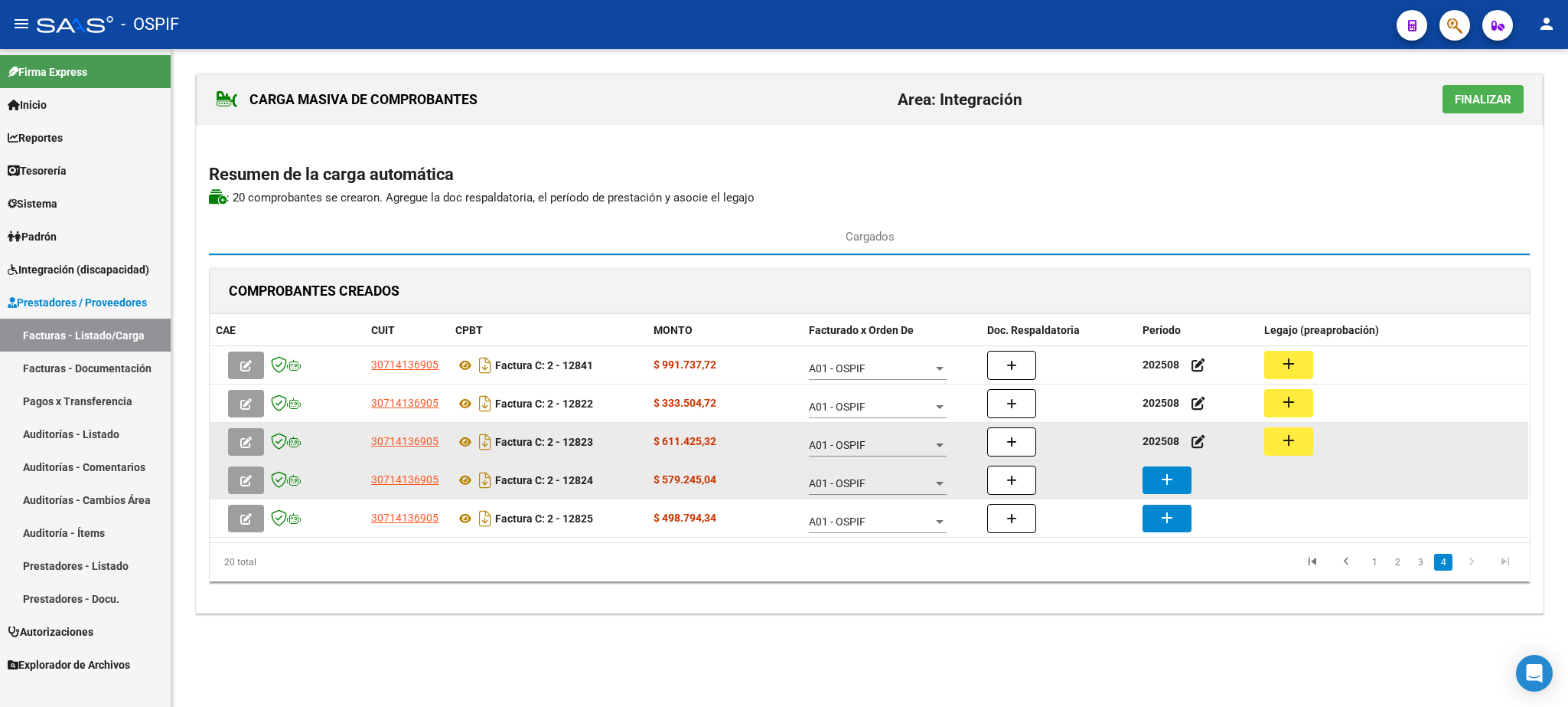
click at [1173, 480] on mat-icon "add" at bounding box center [1167, 479] width 18 height 18
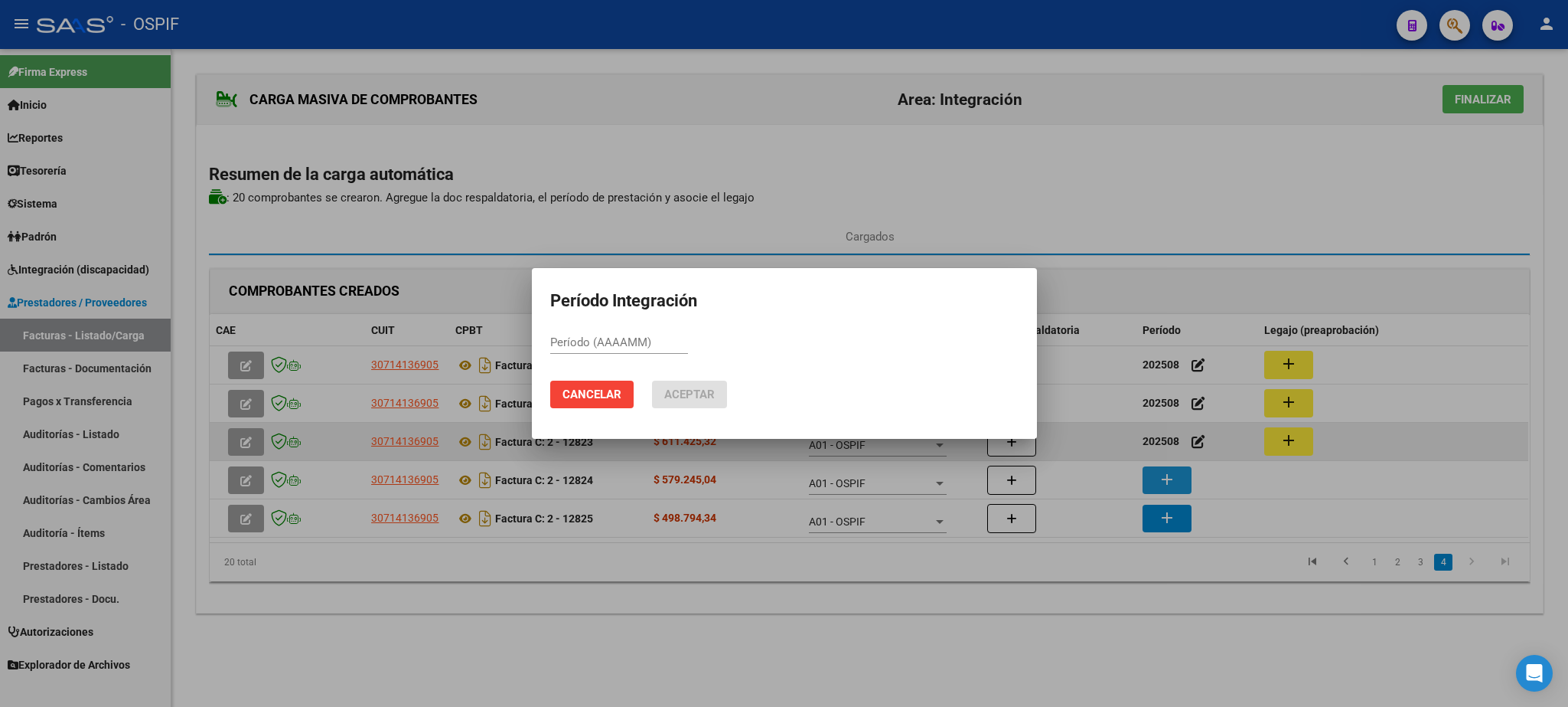
paste input "202508"
click at [702, 406] on button "Aceptar" at bounding box center [690, 394] width 75 height 27
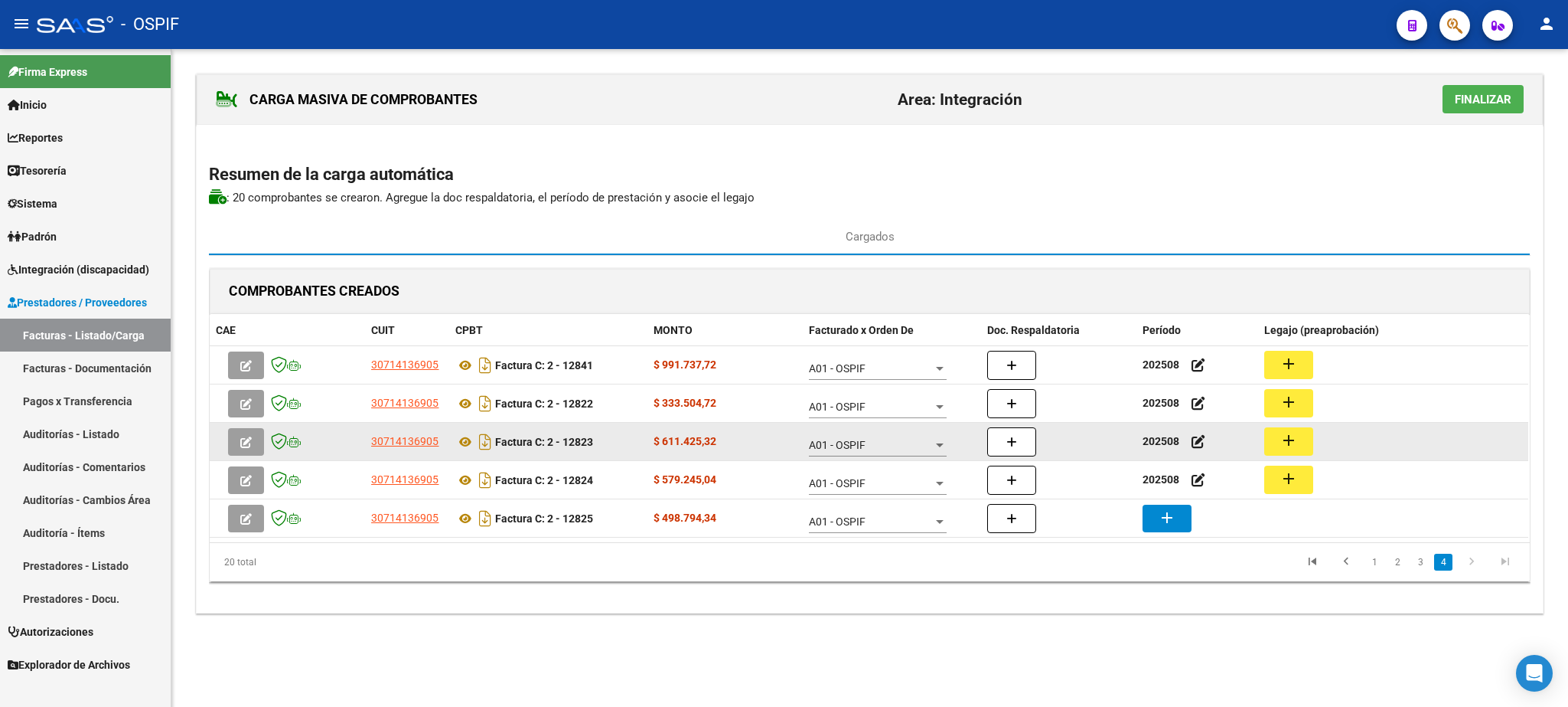
click at [1164, 523] on mat-icon "add" at bounding box center [1167, 517] width 18 height 18
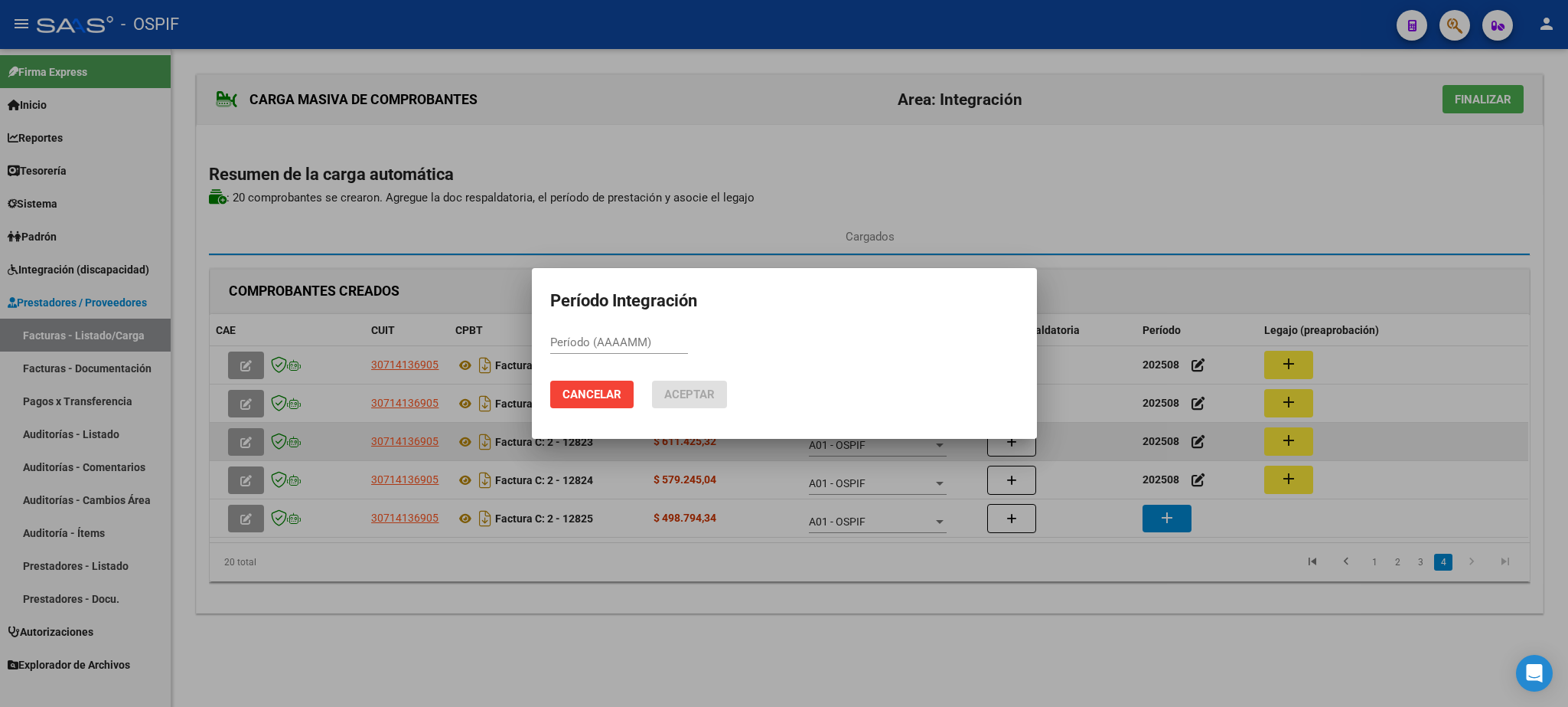
paste input "202508"
click at [684, 392] on span "Aceptar" at bounding box center [690, 394] width 51 height 14
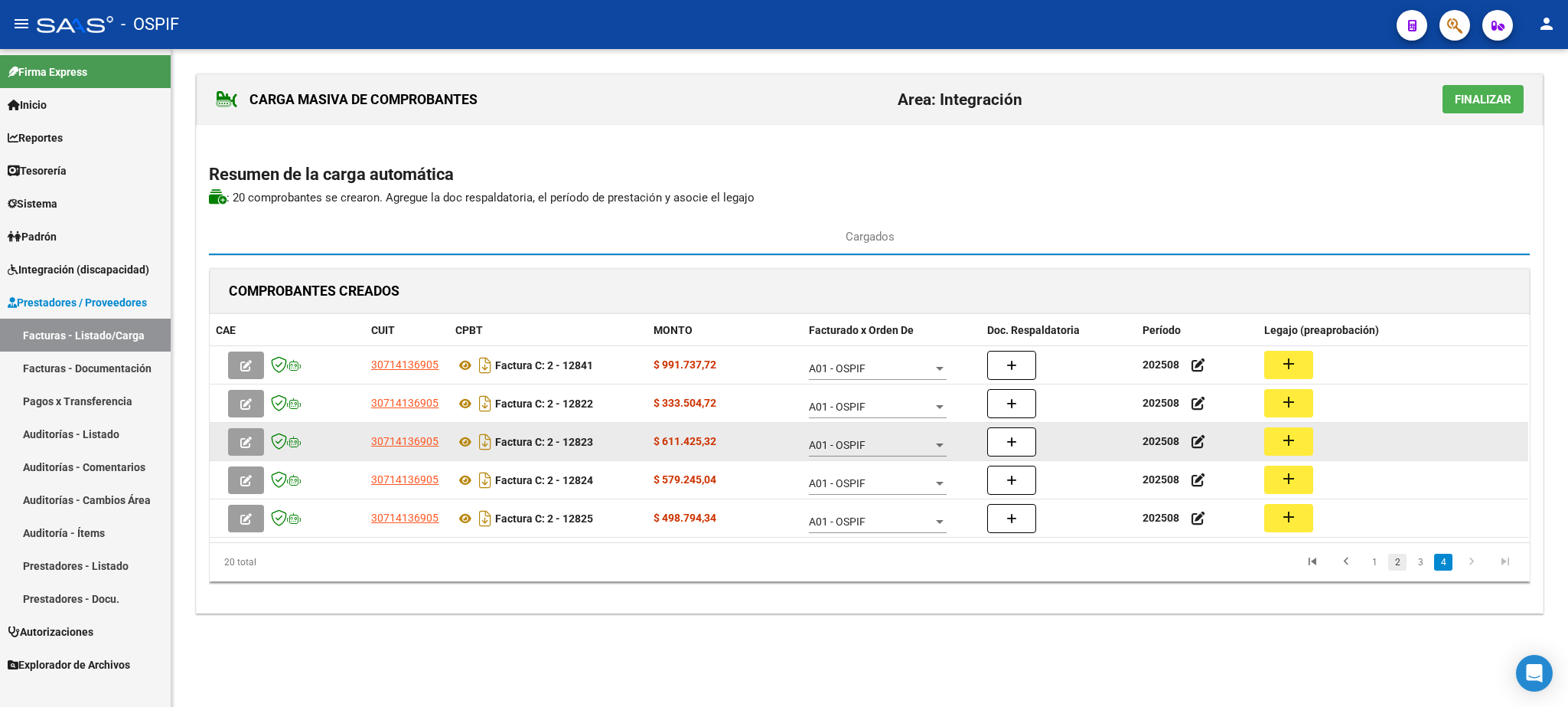
click at [1398, 570] on link "2" at bounding box center [1397, 561] width 18 height 17
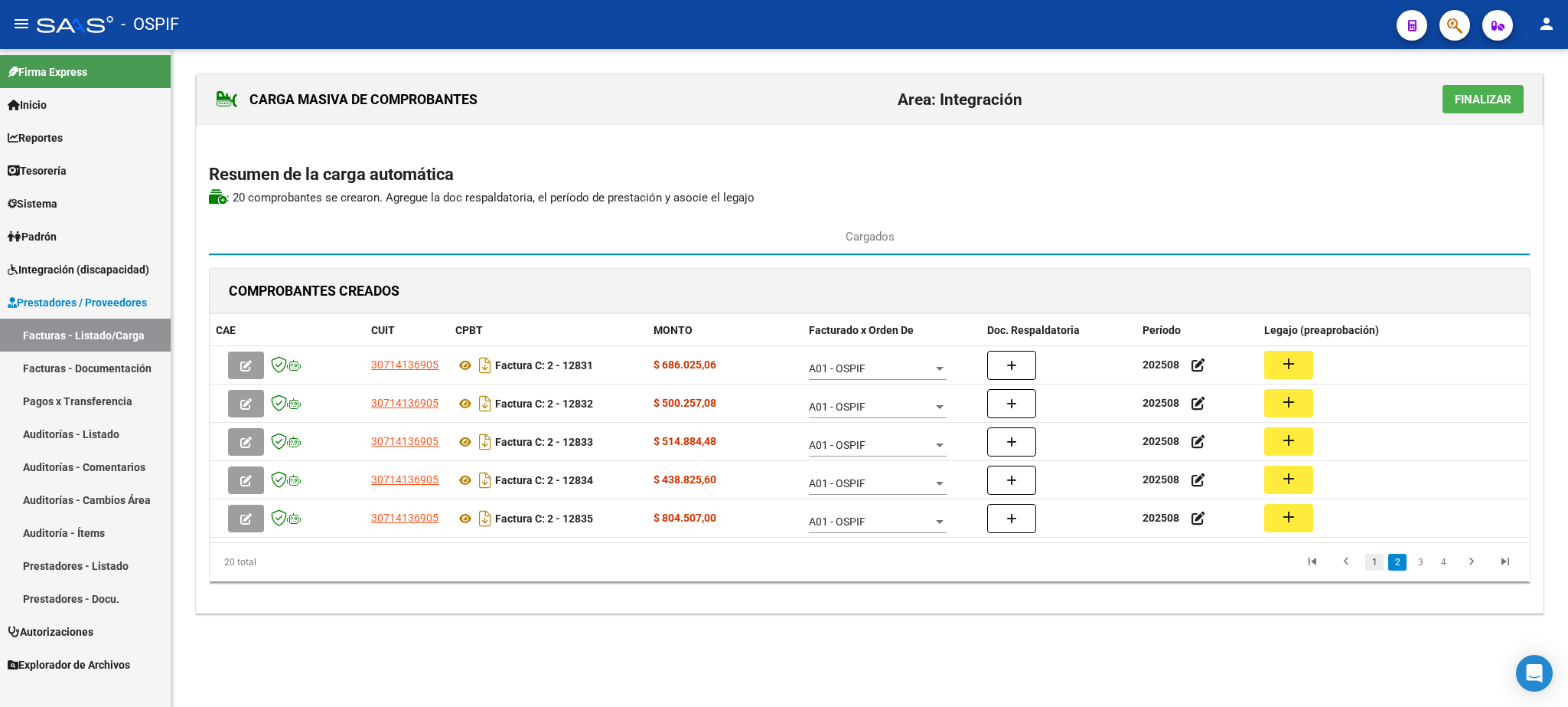
click at [1377, 570] on link "1" at bounding box center [1375, 561] width 18 height 17
click at [1393, 562] on link "2" at bounding box center [1397, 561] width 18 height 17
click at [1422, 565] on link "3" at bounding box center [1421, 561] width 18 height 17
click at [1442, 570] on link "4" at bounding box center [1443, 561] width 18 height 17
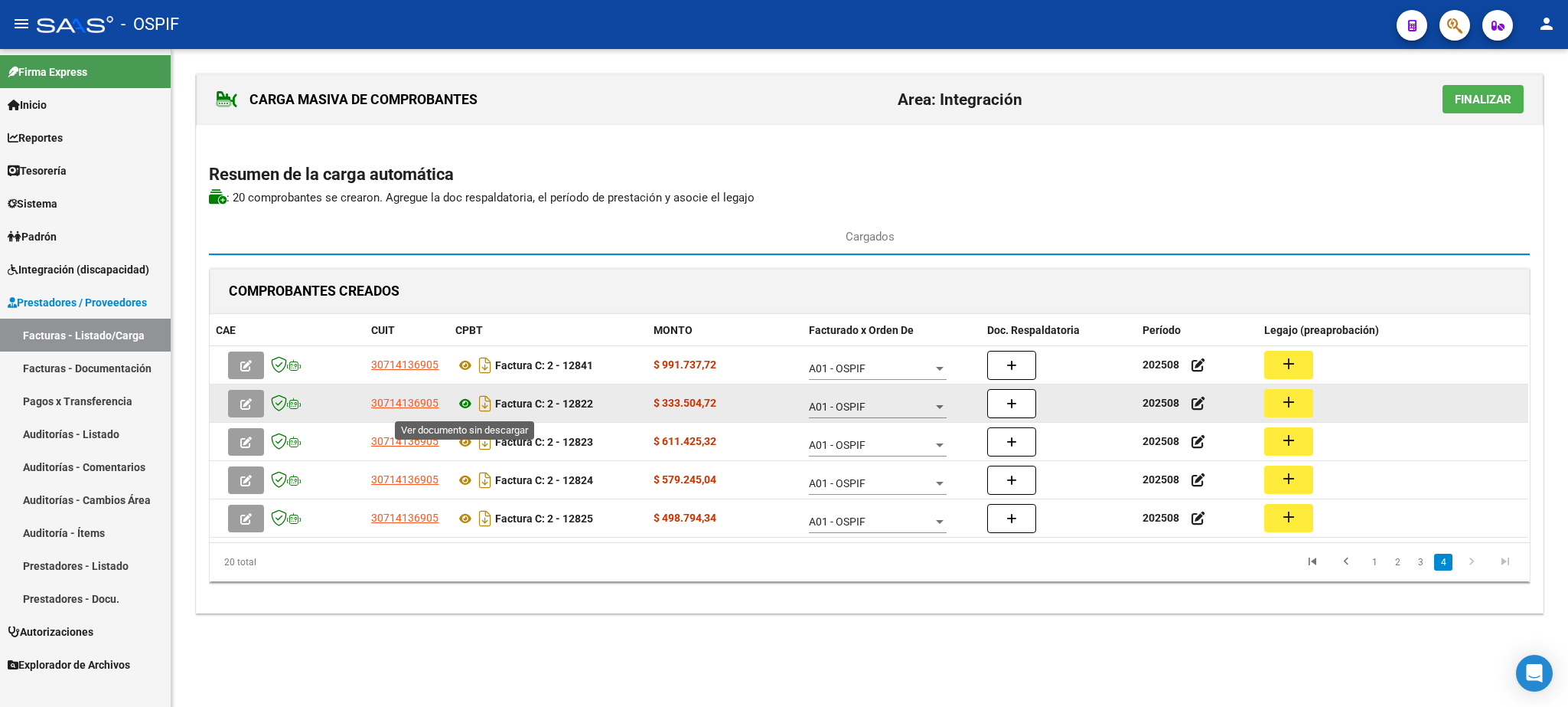
click at [465, 408] on icon at bounding box center [465, 403] width 20 height 18
click at [1294, 404] on mat-icon "add" at bounding box center [1289, 401] width 18 height 18
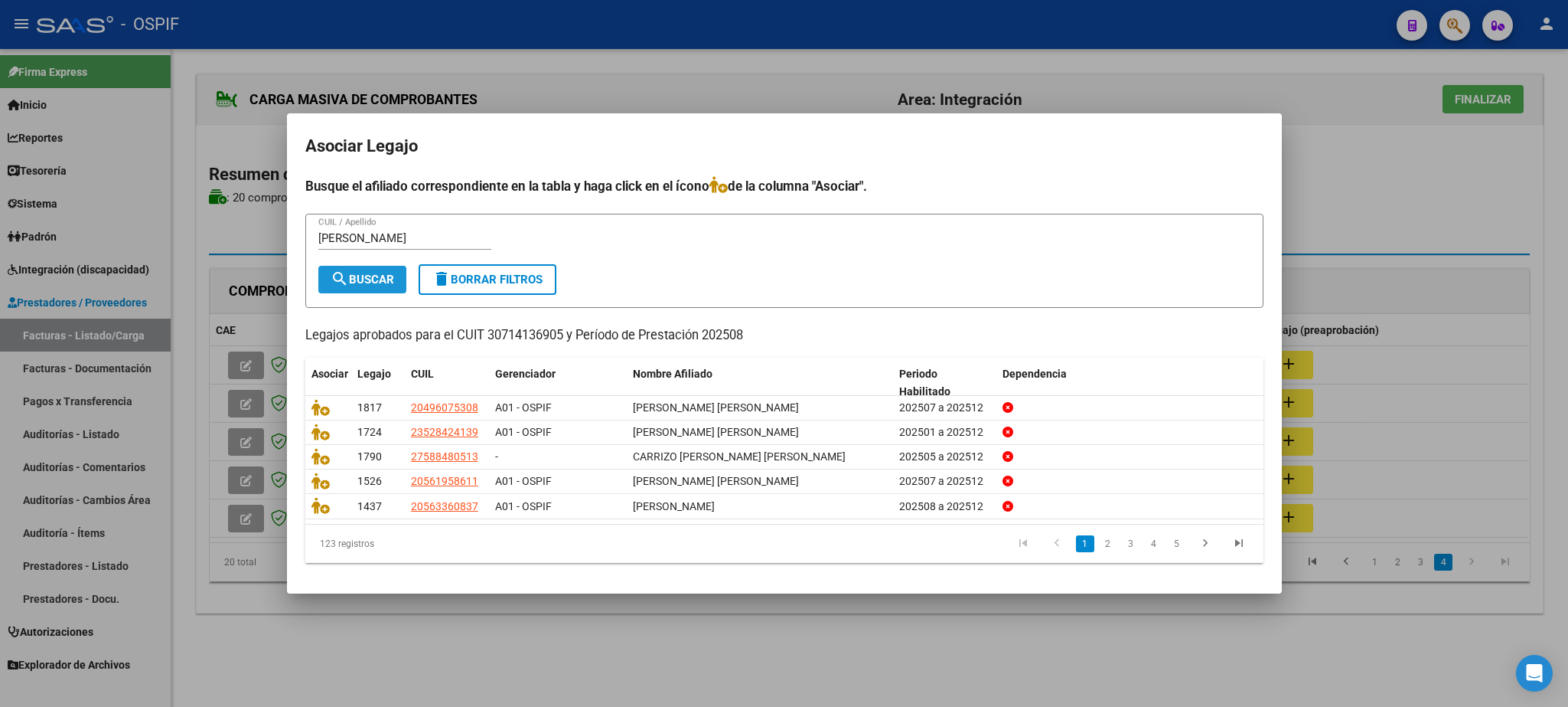
click at [370, 279] on span "search Buscar" at bounding box center [362, 279] width 63 height 14
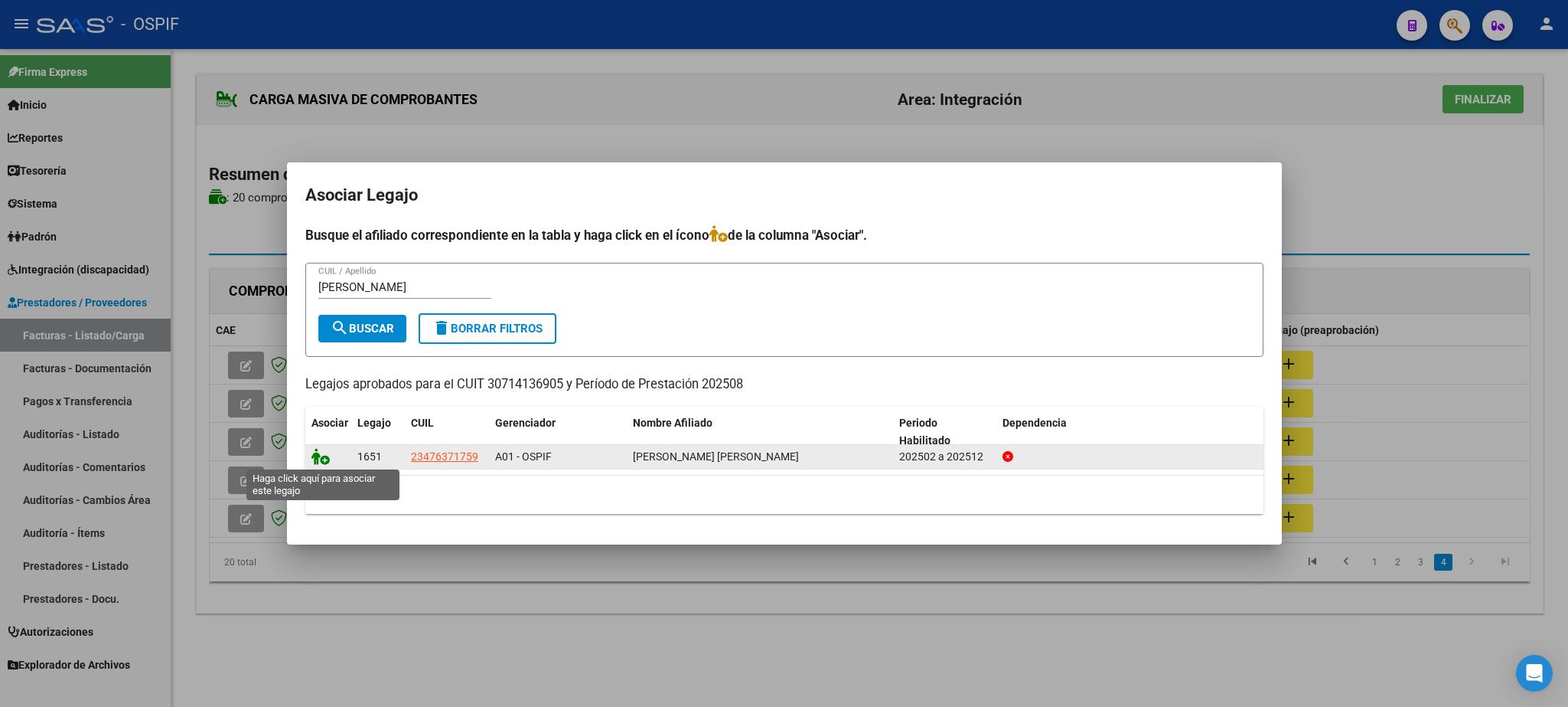
click at [323, 458] on icon at bounding box center [321, 456] width 18 height 17
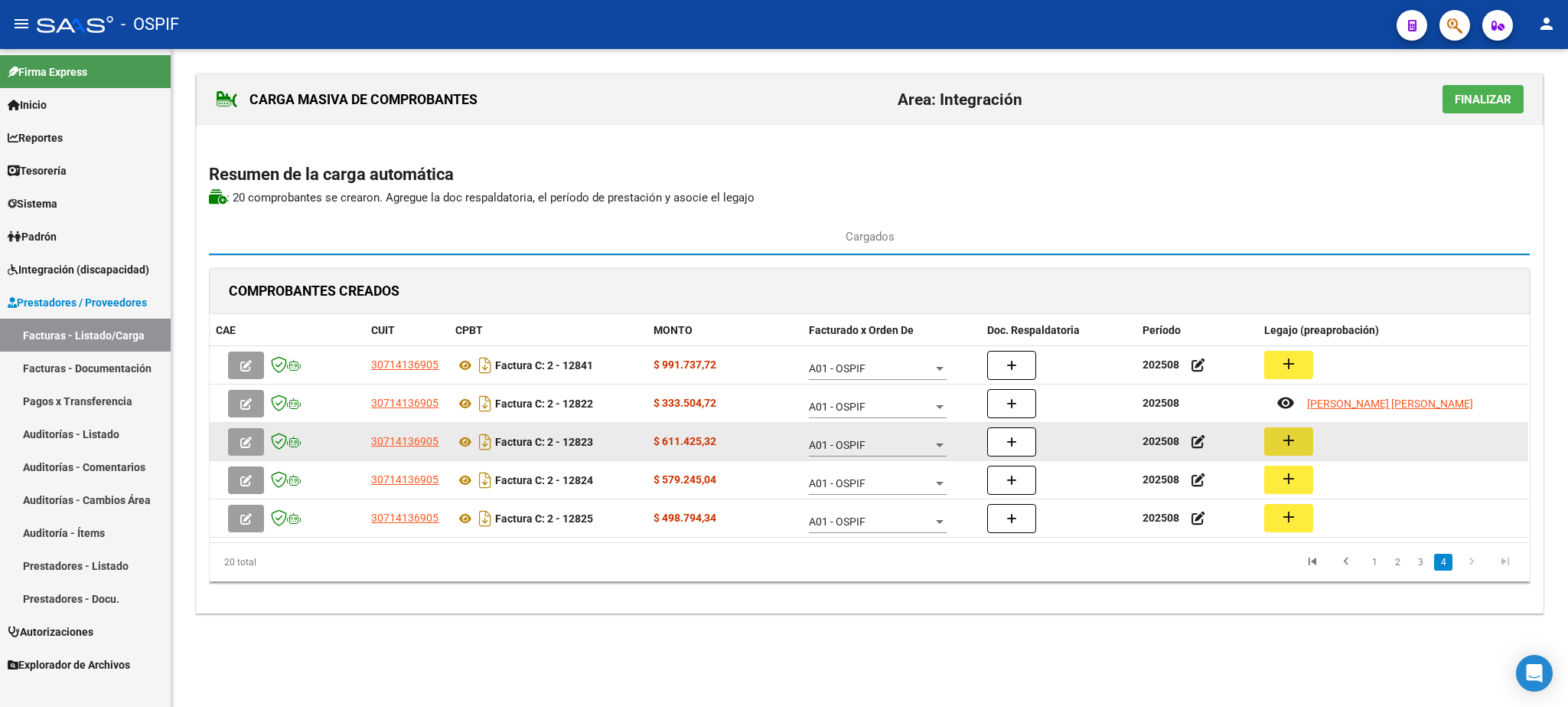
click at [1267, 440] on button "add" at bounding box center [1289, 441] width 49 height 28
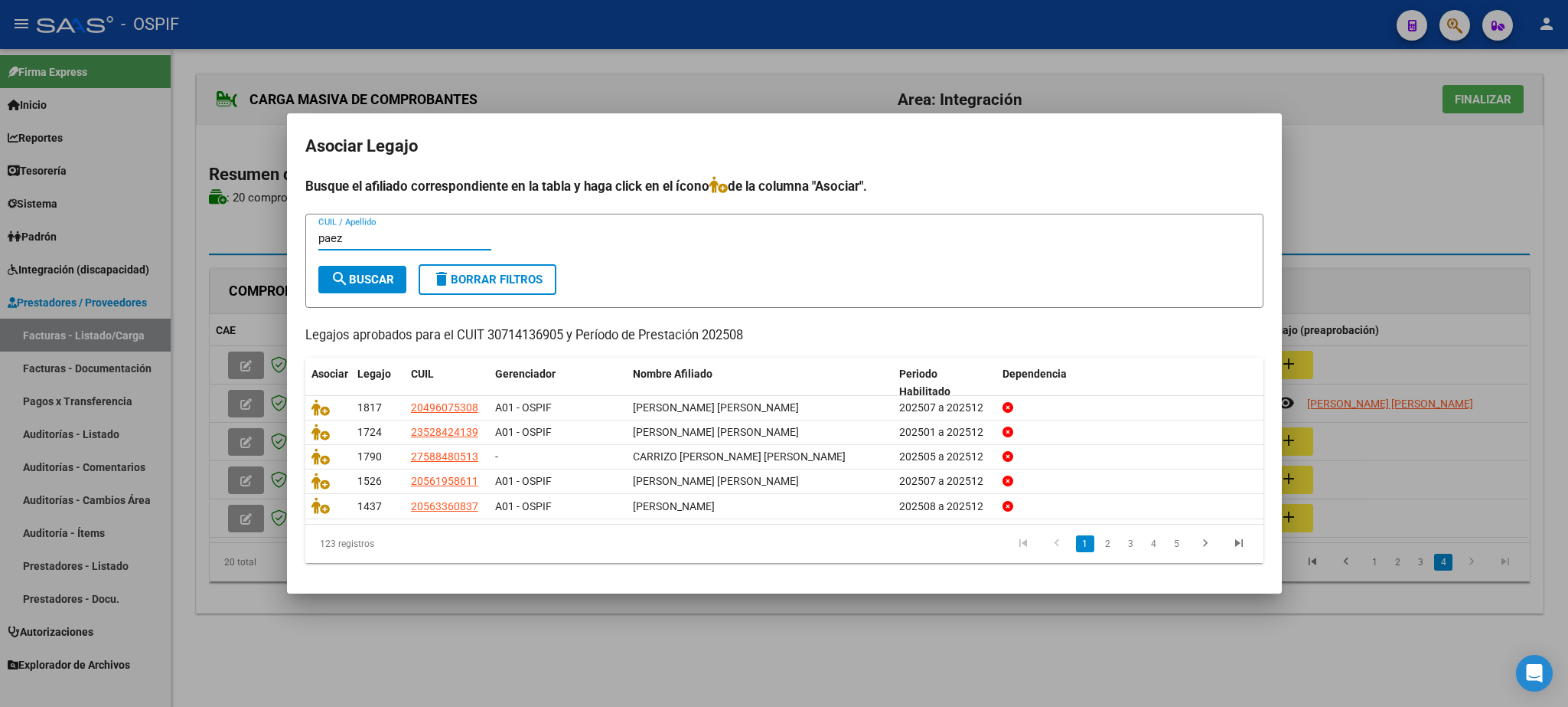
click at [360, 269] on button "search Buscar" at bounding box center [361, 279] width 88 height 27
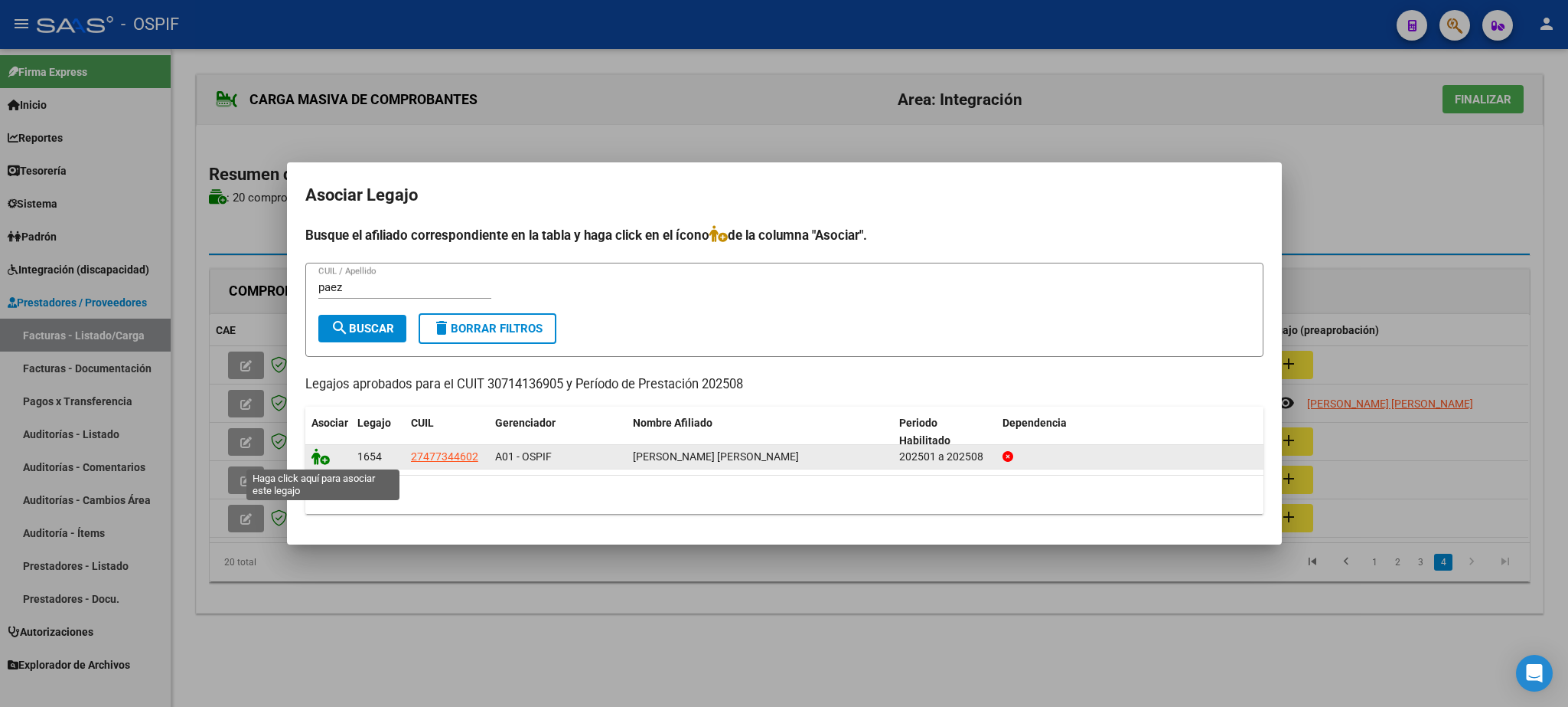
click at [321, 457] on icon at bounding box center [321, 456] width 18 height 17
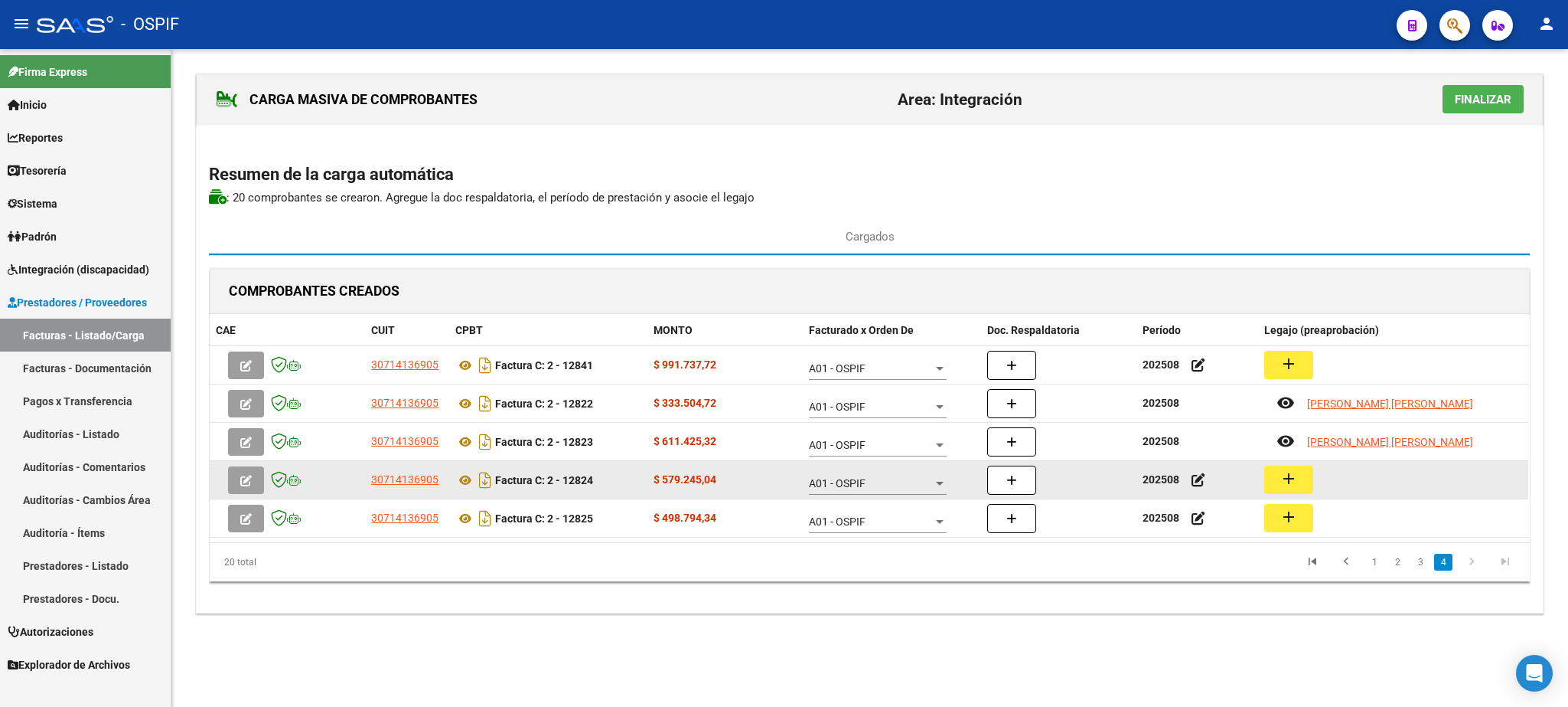
click at [1281, 483] on button "add" at bounding box center [1289, 479] width 49 height 28
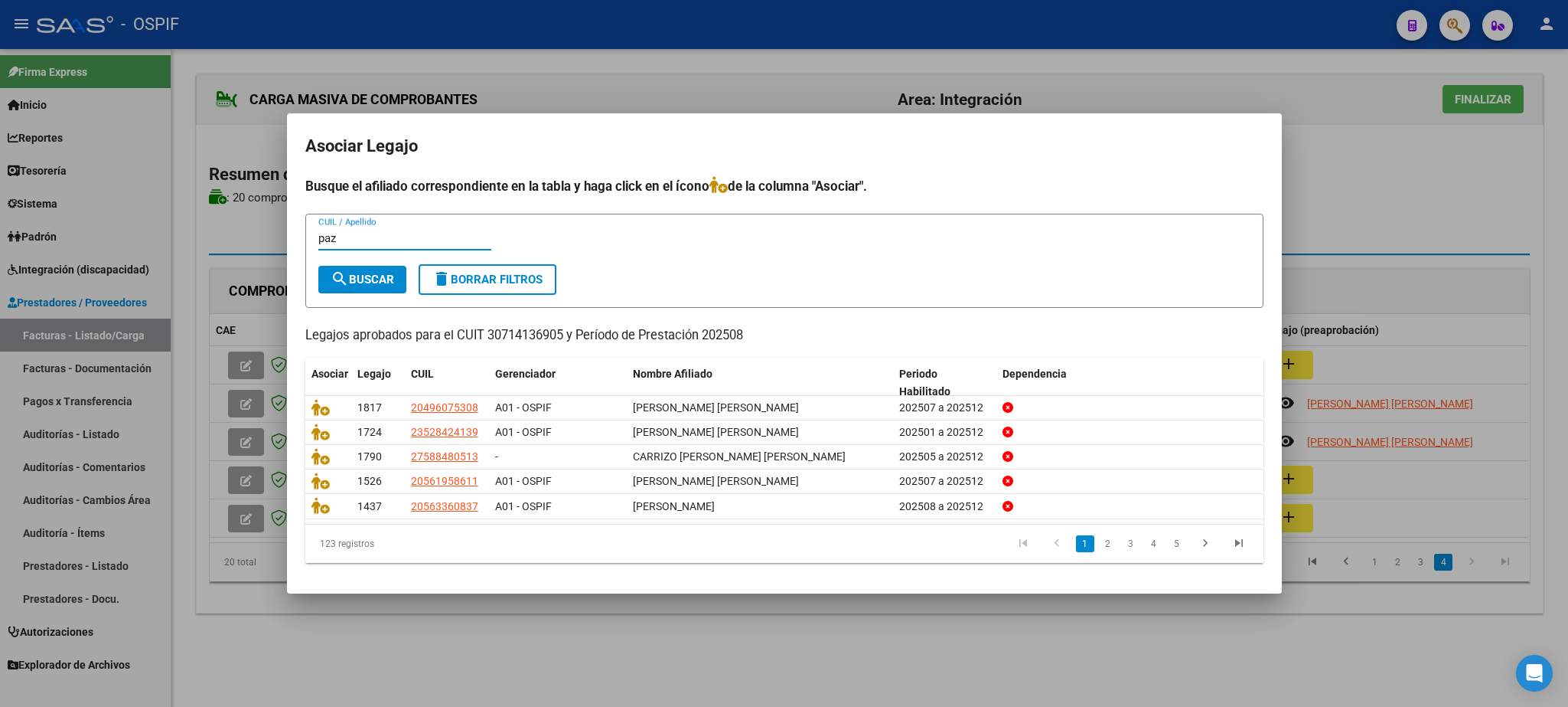
click at [358, 273] on span "search Buscar" at bounding box center [362, 279] width 63 height 14
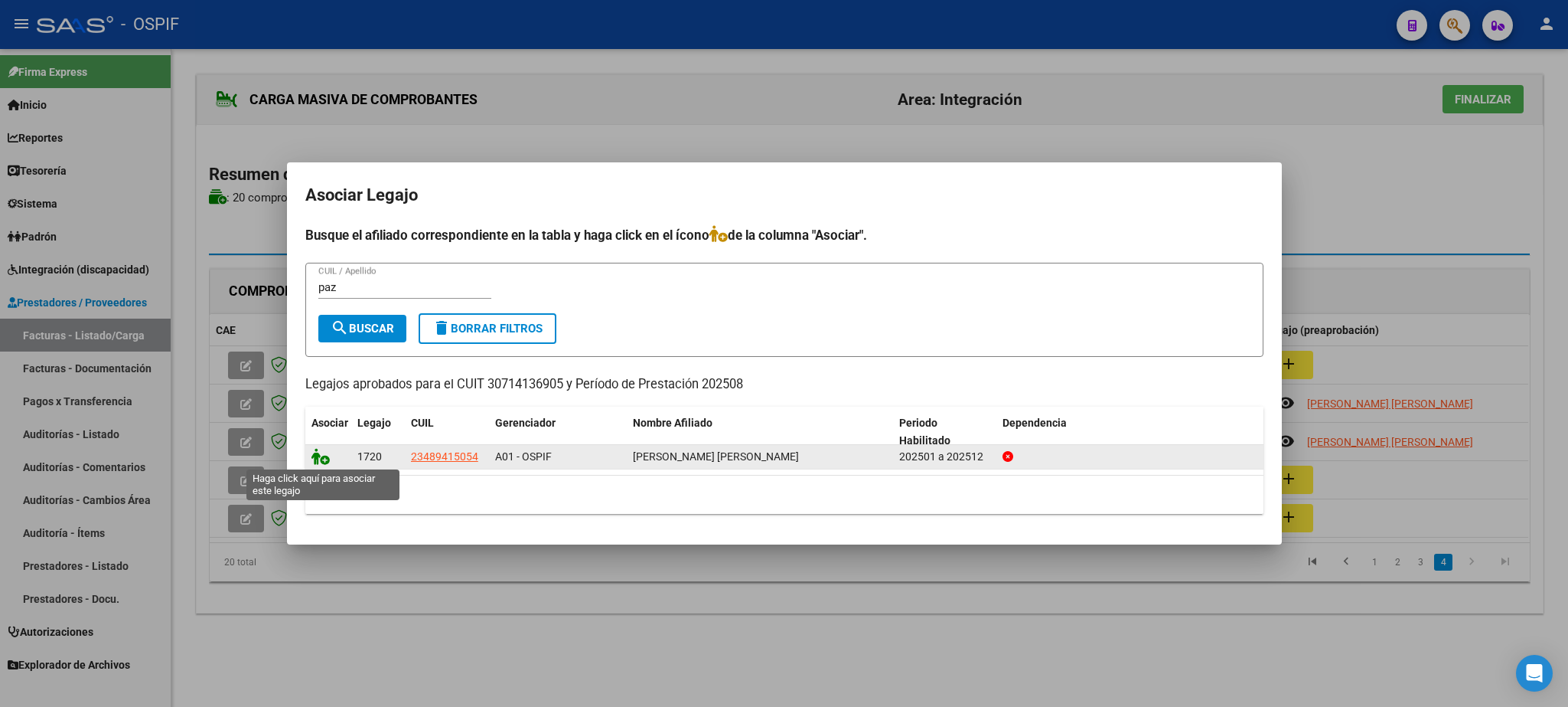
click at [315, 453] on icon at bounding box center [321, 456] width 18 height 17
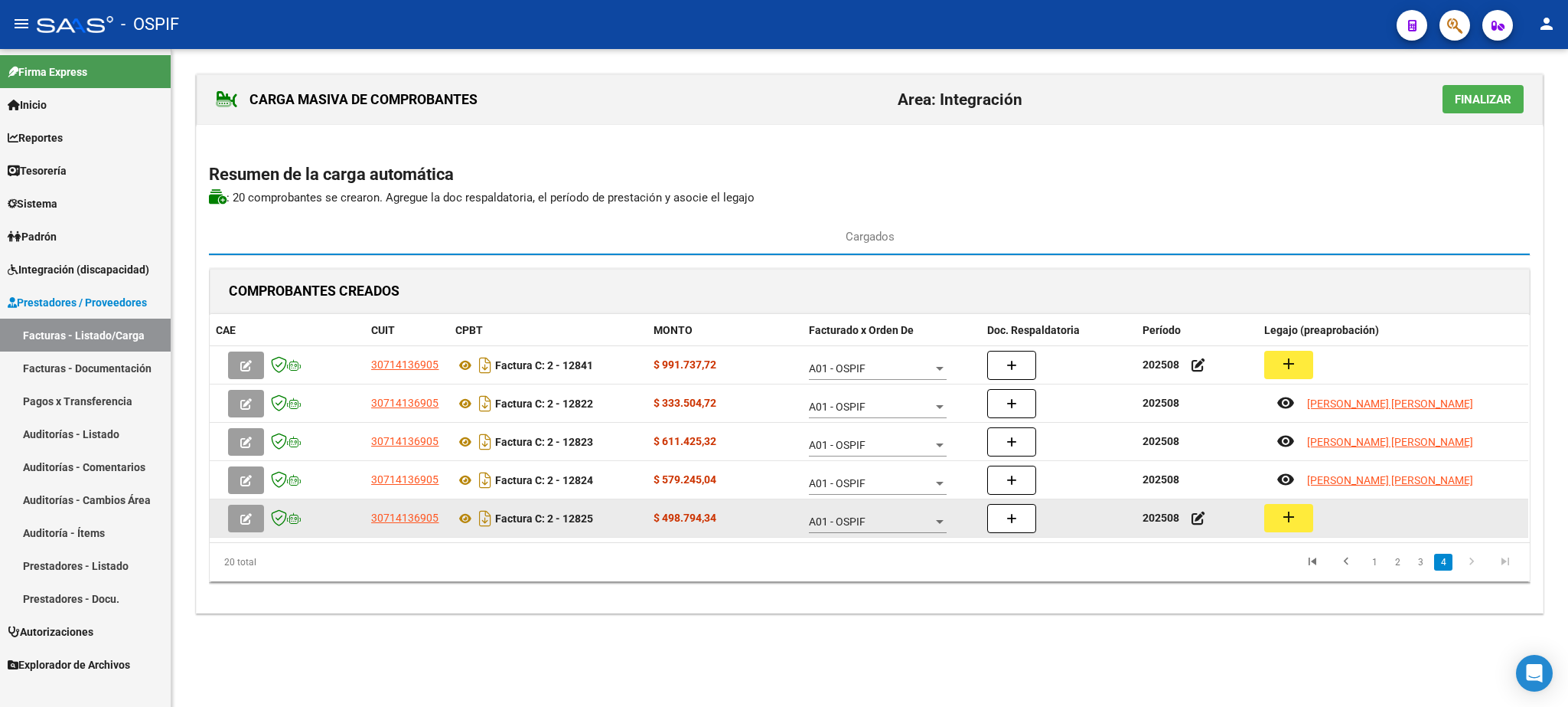
click at [1283, 518] on mat-icon "add" at bounding box center [1289, 517] width 18 height 18
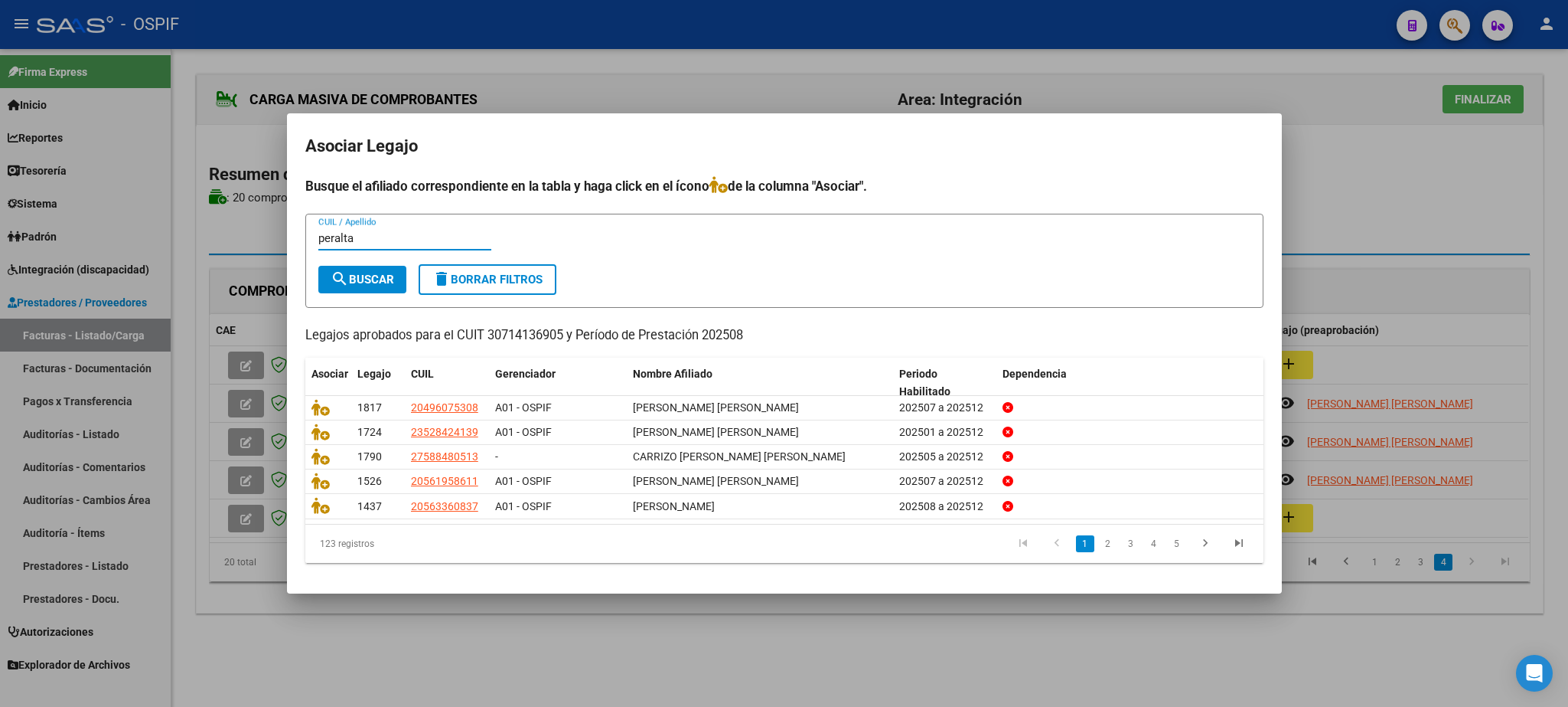
click at [333, 273] on mat-icon "search" at bounding box center [340, 278] width 18 height 18
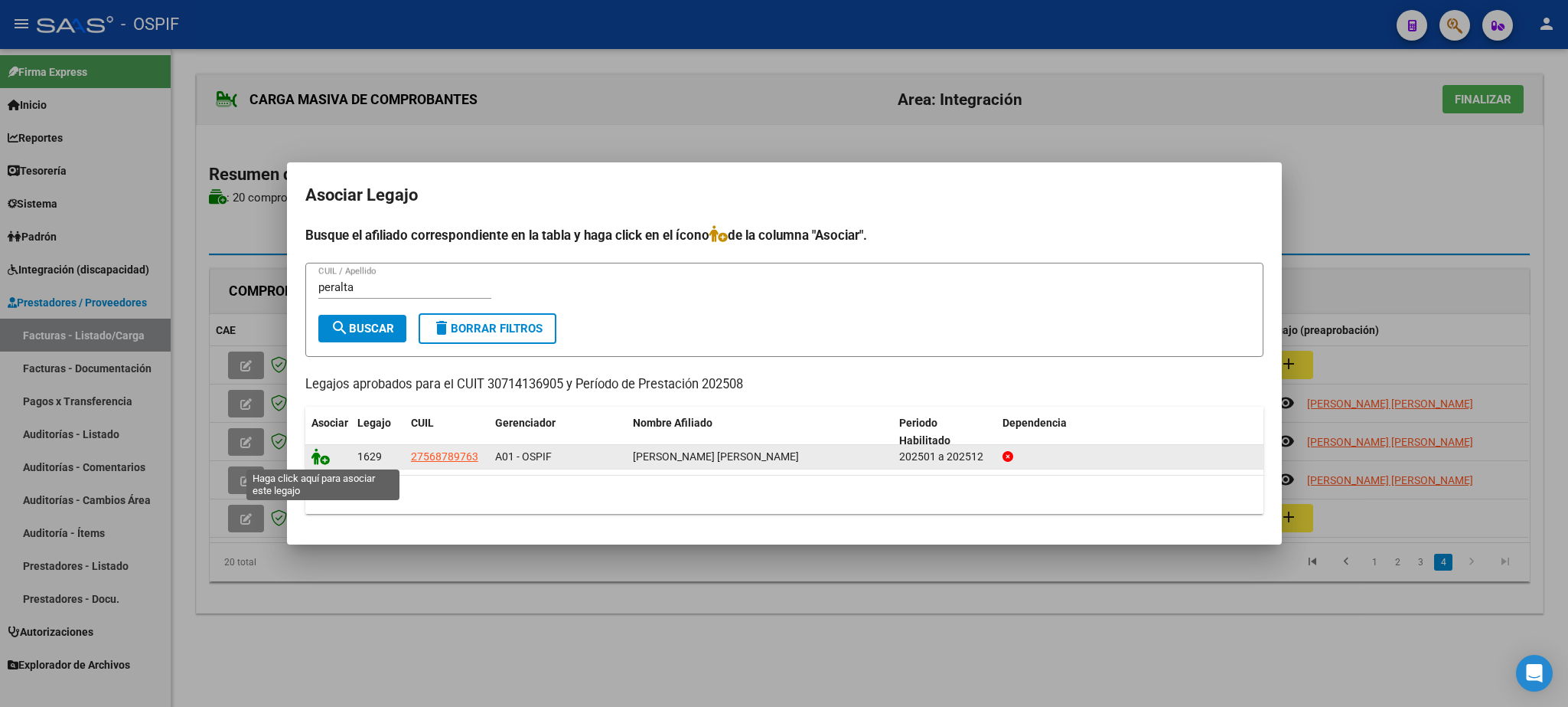
click at [314, 461] on icon at bounding box center [321, 456] width 18 height 17
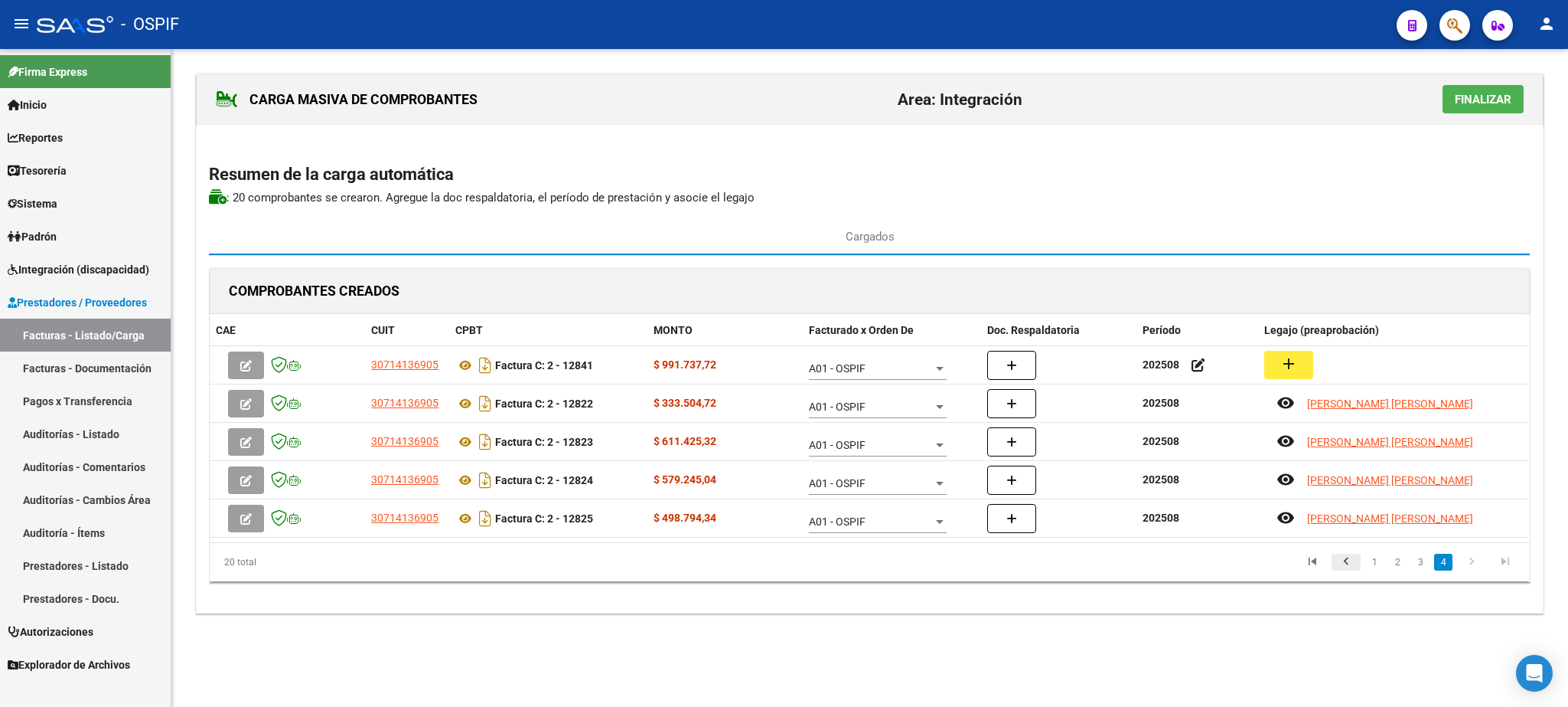
click at [1338, 565] on icon "go to previous page" at bounding box center [1347, 563] width 20 height 18
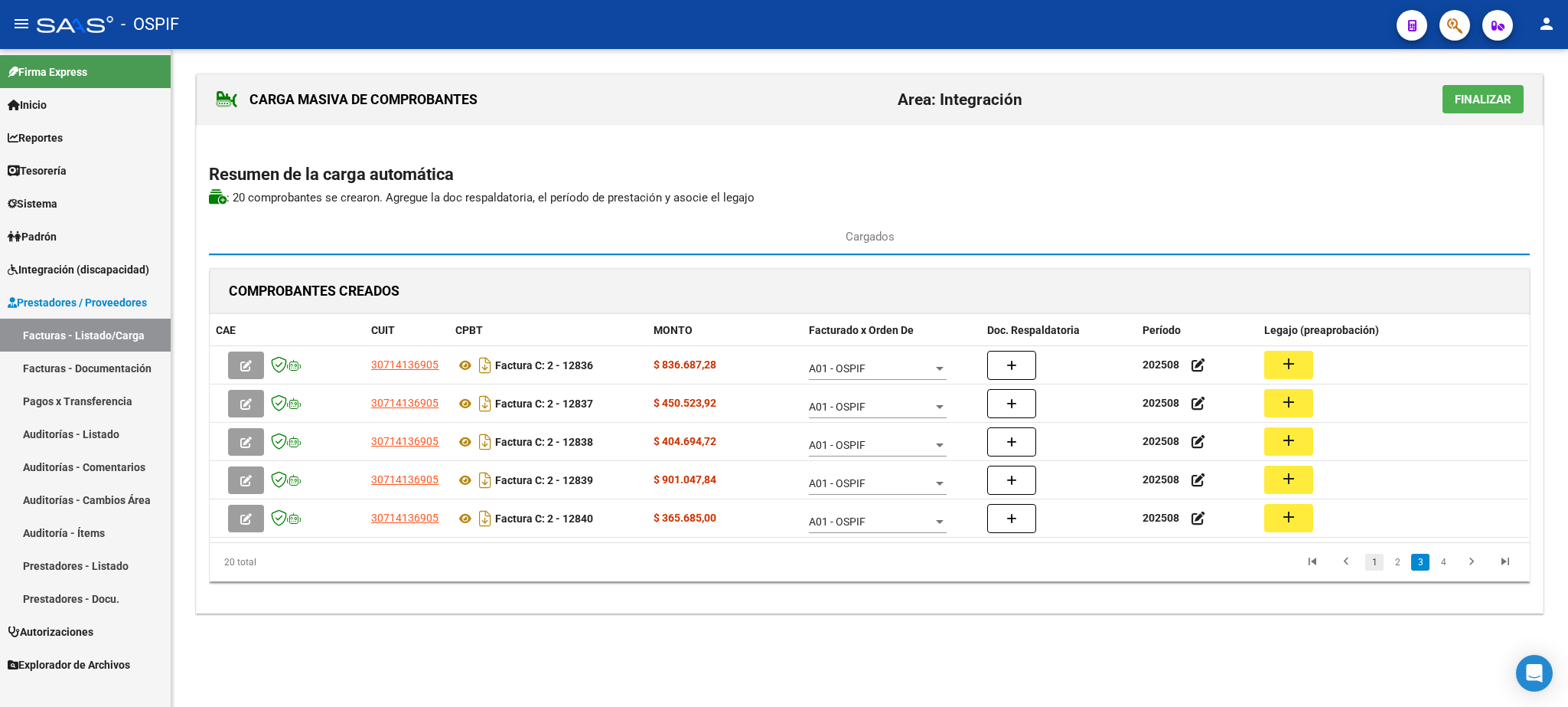
click at [1376, 567] on link "1" at bounding box center [1375, 561] width 18 height 17
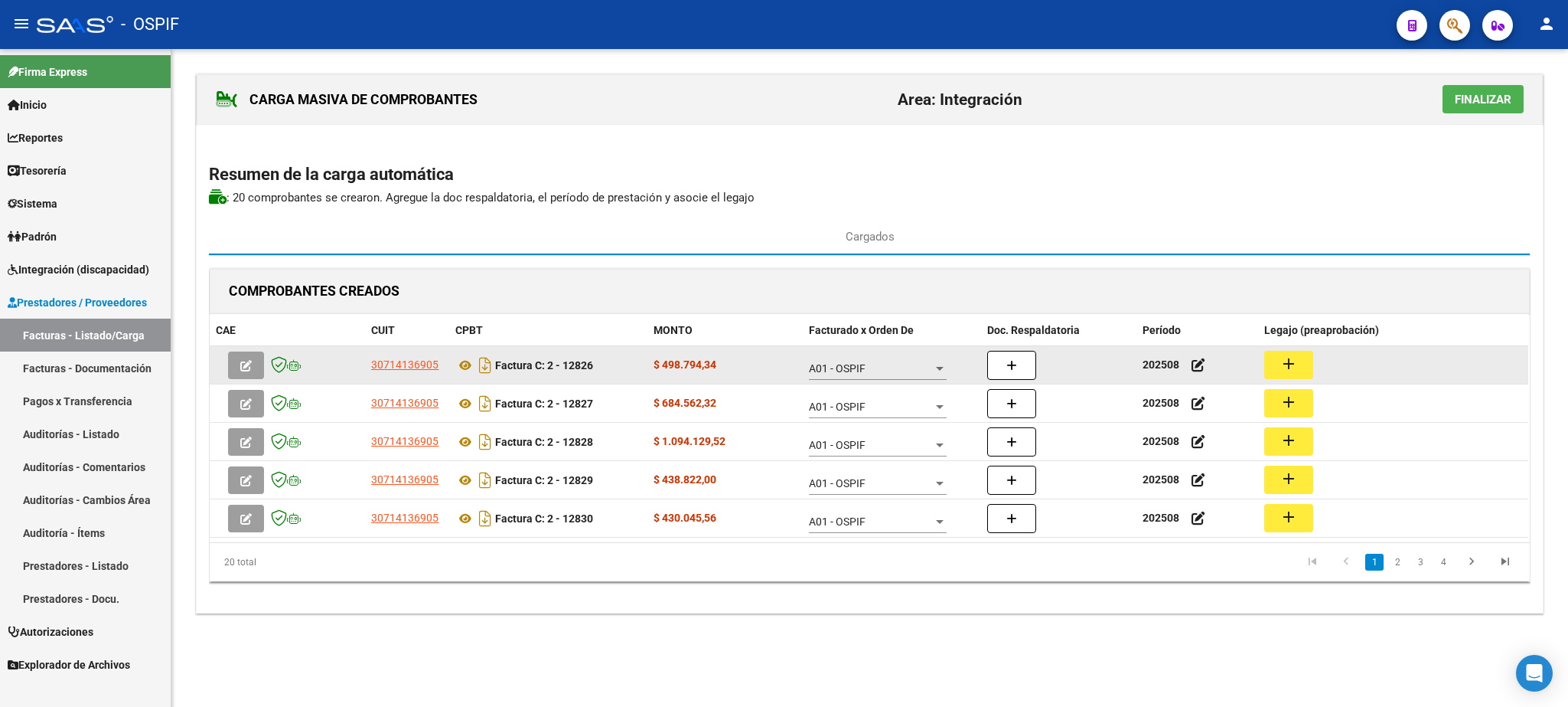
click at [1297, 372] on mat-icon "add" at bounding box center [1289, 363] width 18 height 18
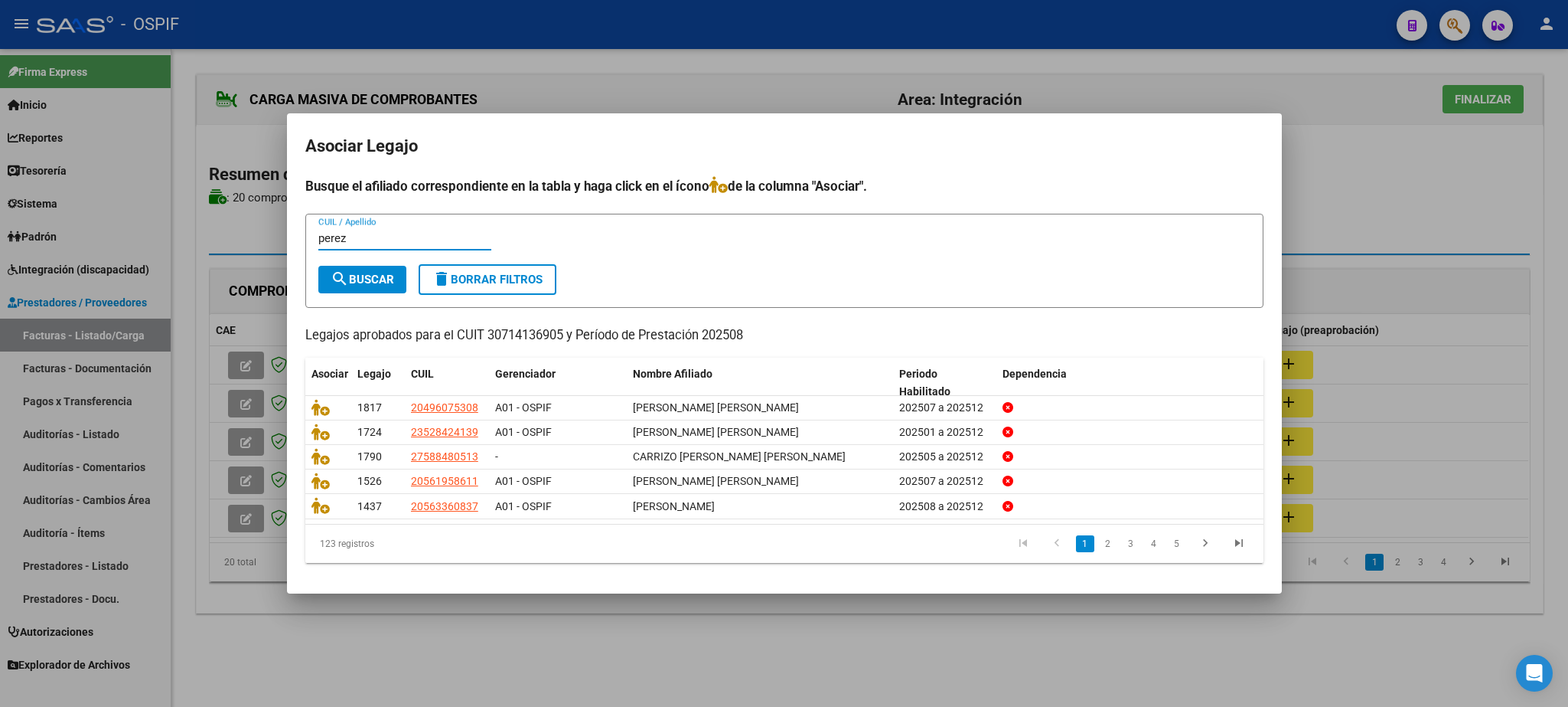
click at [347, 275] on mat-icon "search" at bounding box center [340, 278] width 18 height 18
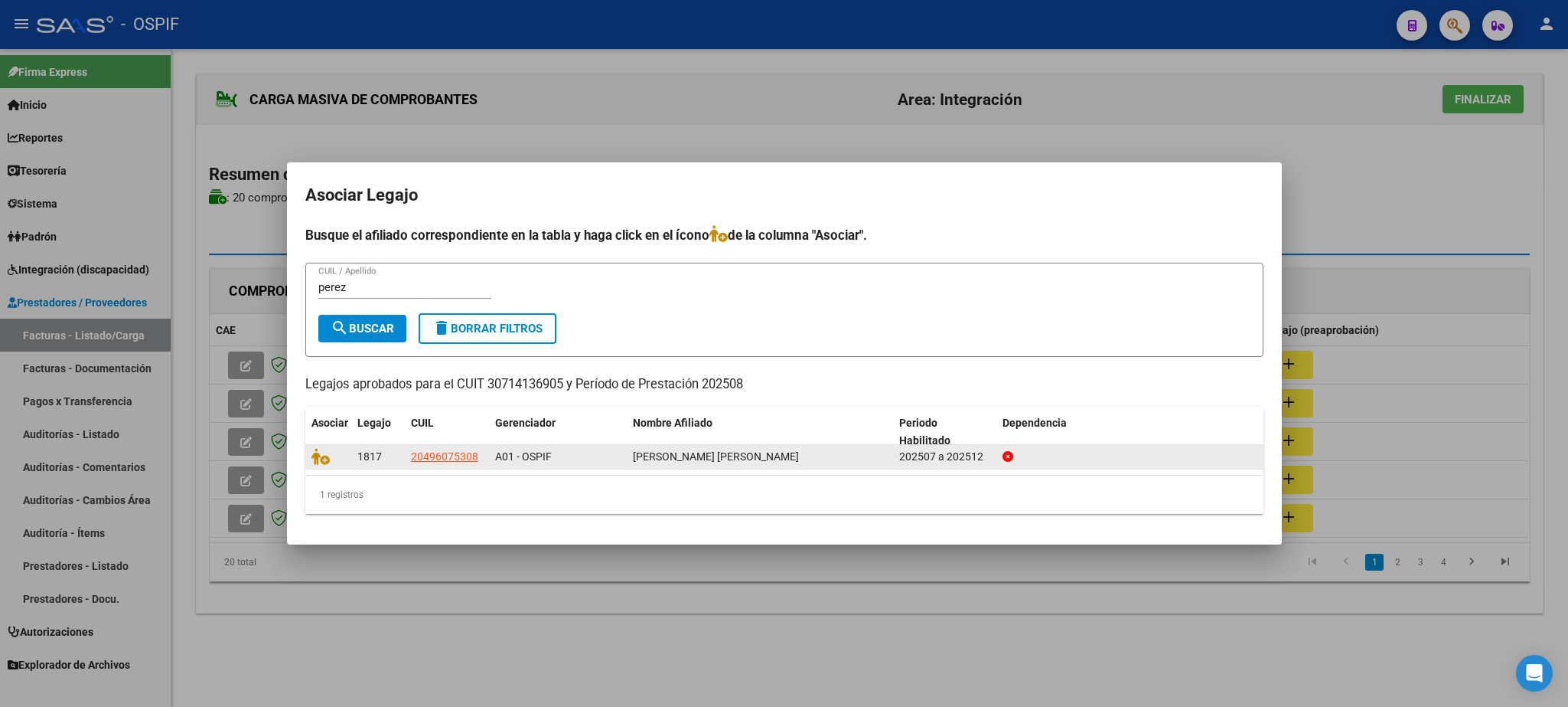
click at [312, 457] on datatable-body-cell at bounding box center [328, 457] width 46 height 24
click at [322, 455] on icon at bounding box center [321, 456] width 18 height 17
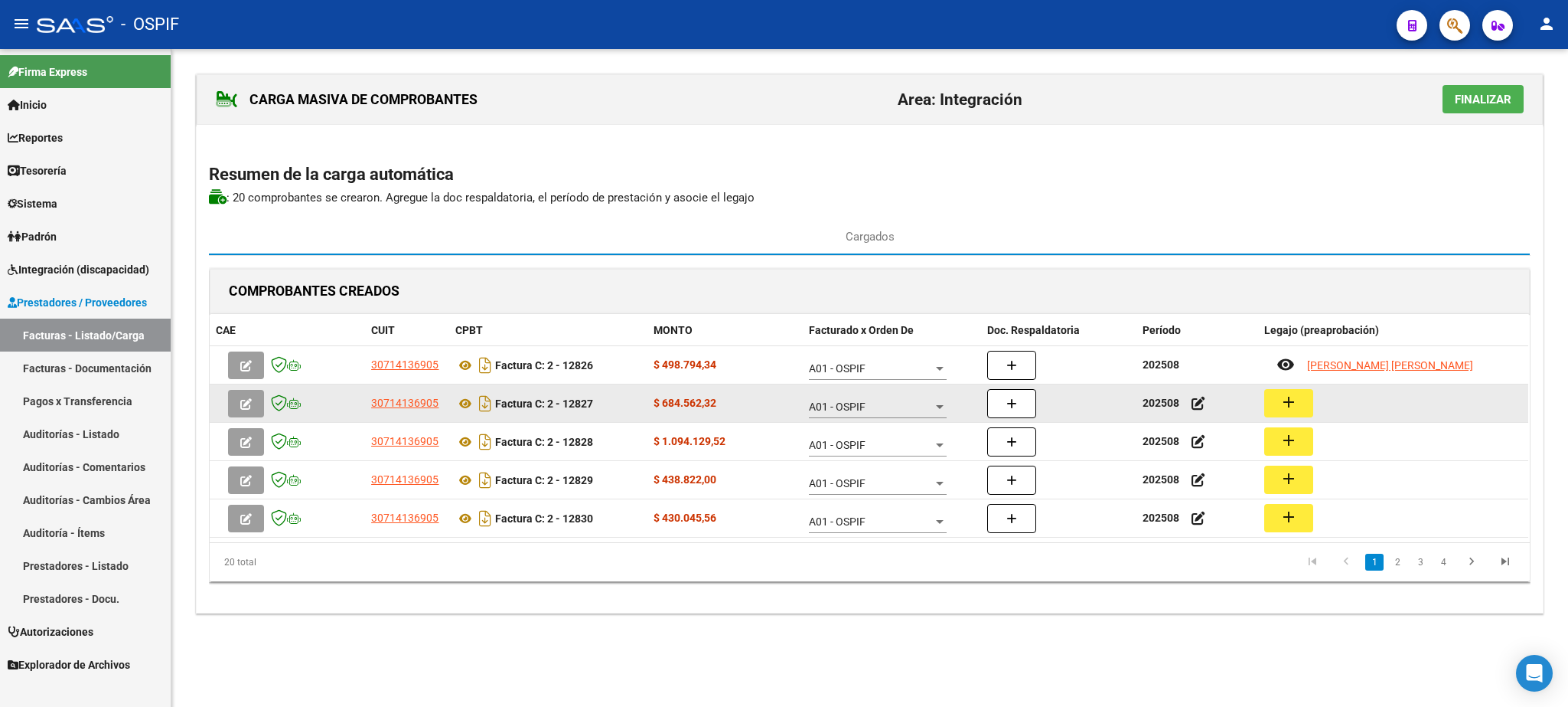
click at [1298, 399] on mat-icon "add" at bounding box center [1289, 401] width 18 height 18
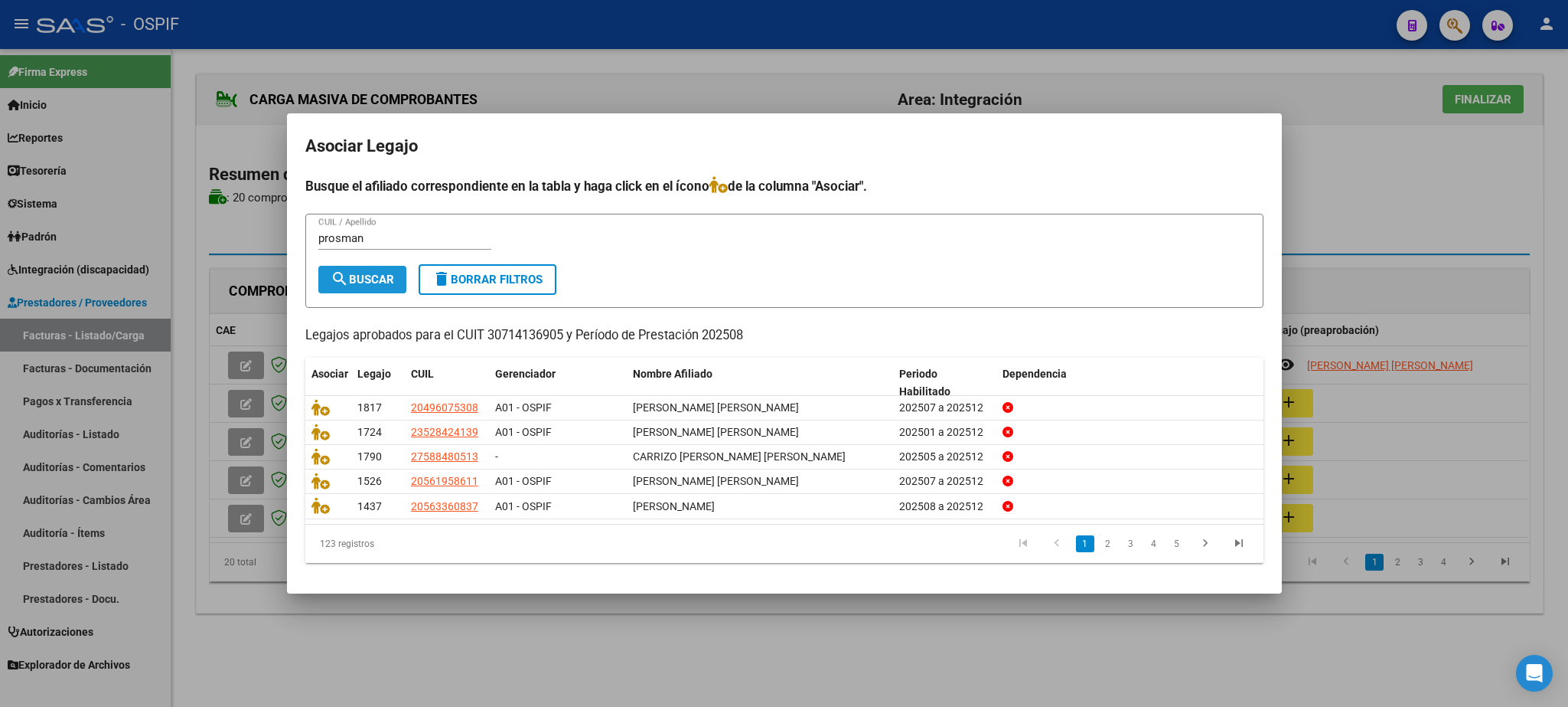
click at [352, 280] on span "search Buscar" at bounding box center [362, 279] width 63 height 14
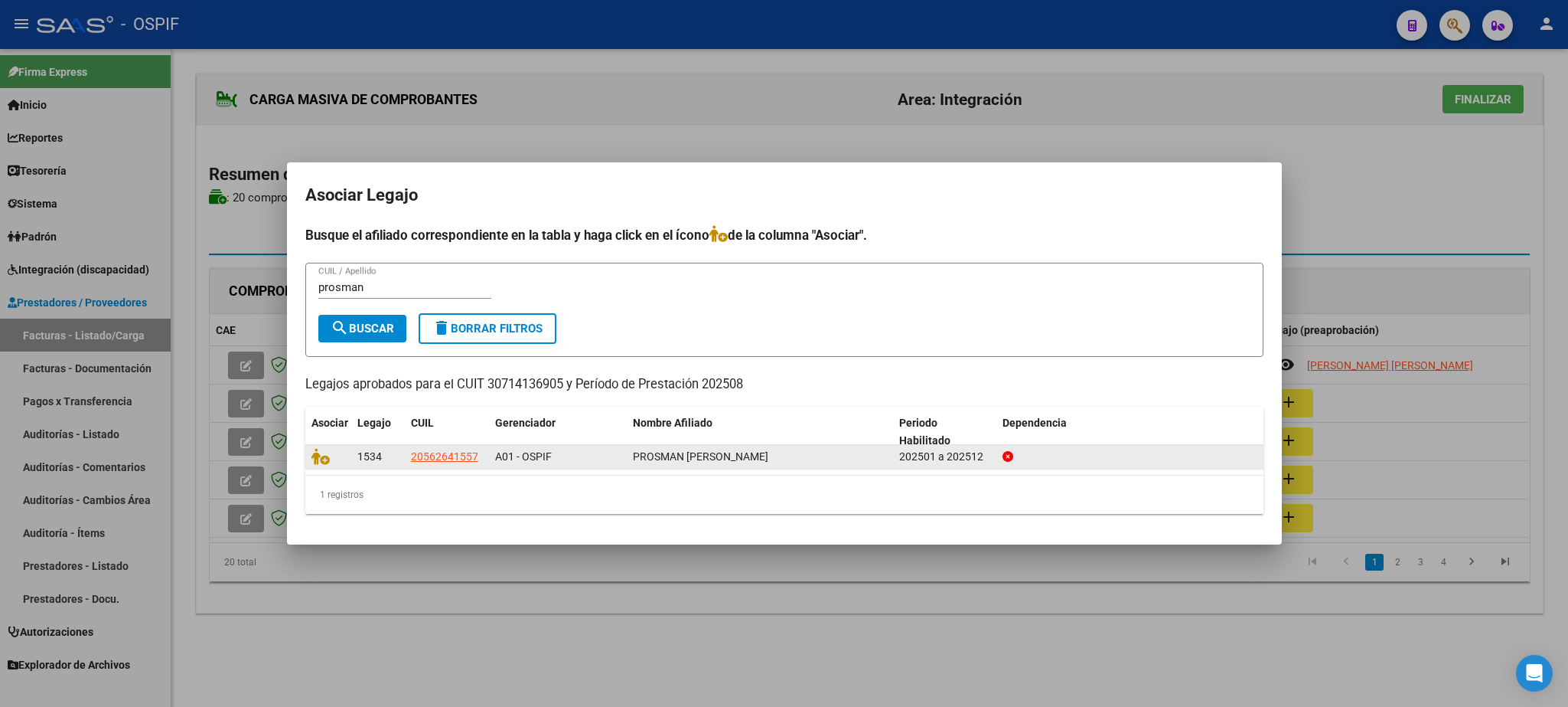
click at [318, 468] on datatable-body-cell at bounding box center [328, 457] width 46 height 24
click at [316, 459] on icon at bounding box center [321, 456] width 18 height 17
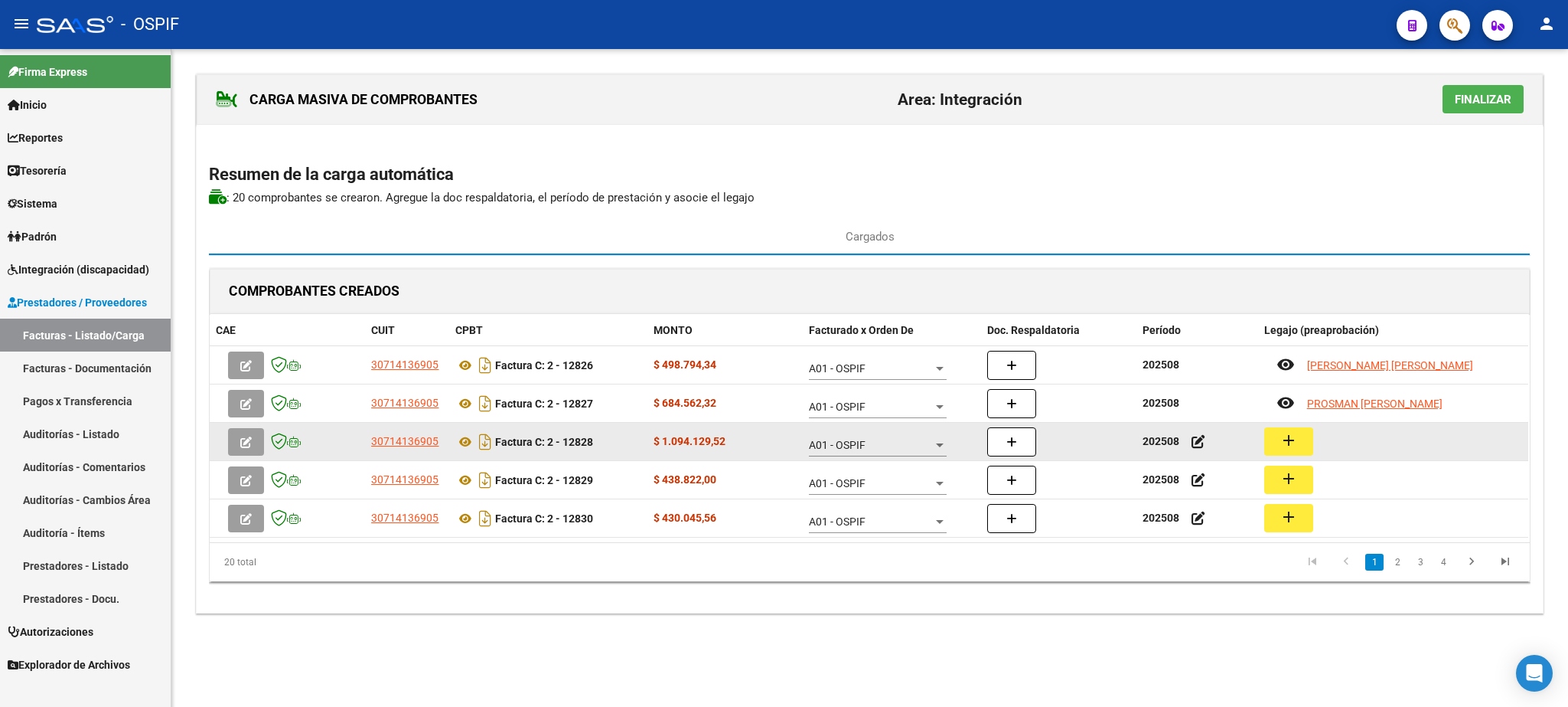
click at [1292, 440] on mat-icon "add" at bounding box center [1289, 440] width 18 height 18
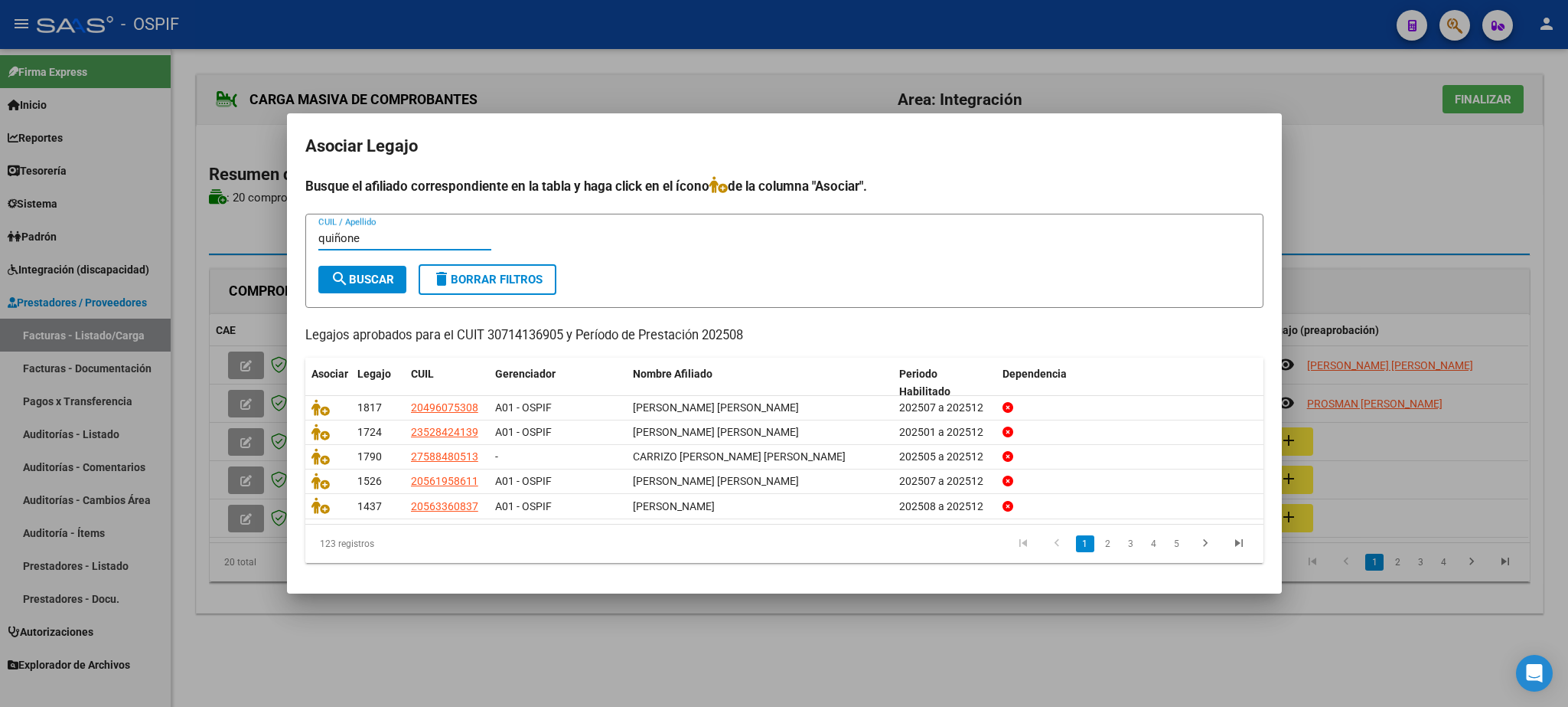
click at [382, 284] on span "search Buscar" at bounding box center [362, 279] width 63 height 14
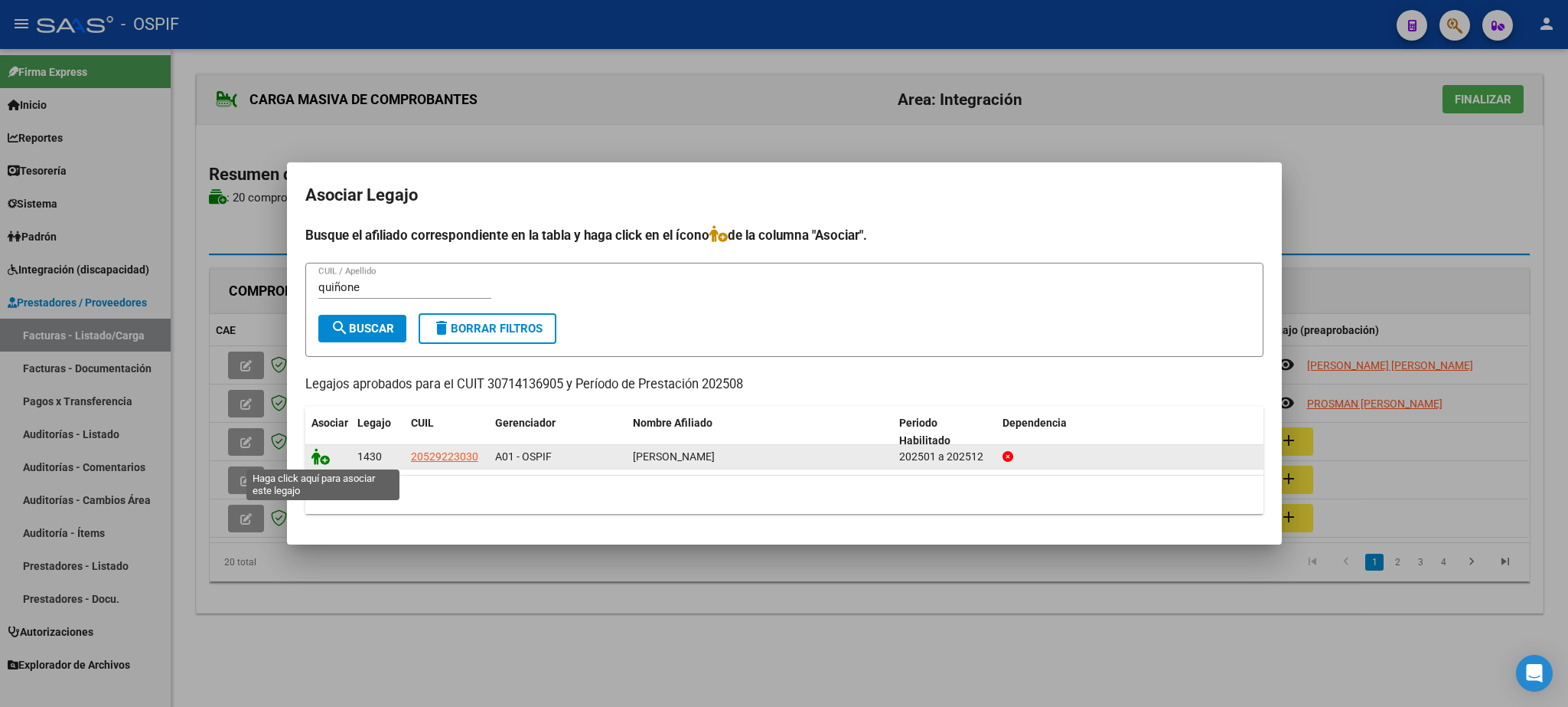
click at [322, 452] on icon at bounding box center [321, 456] width 18 height 17
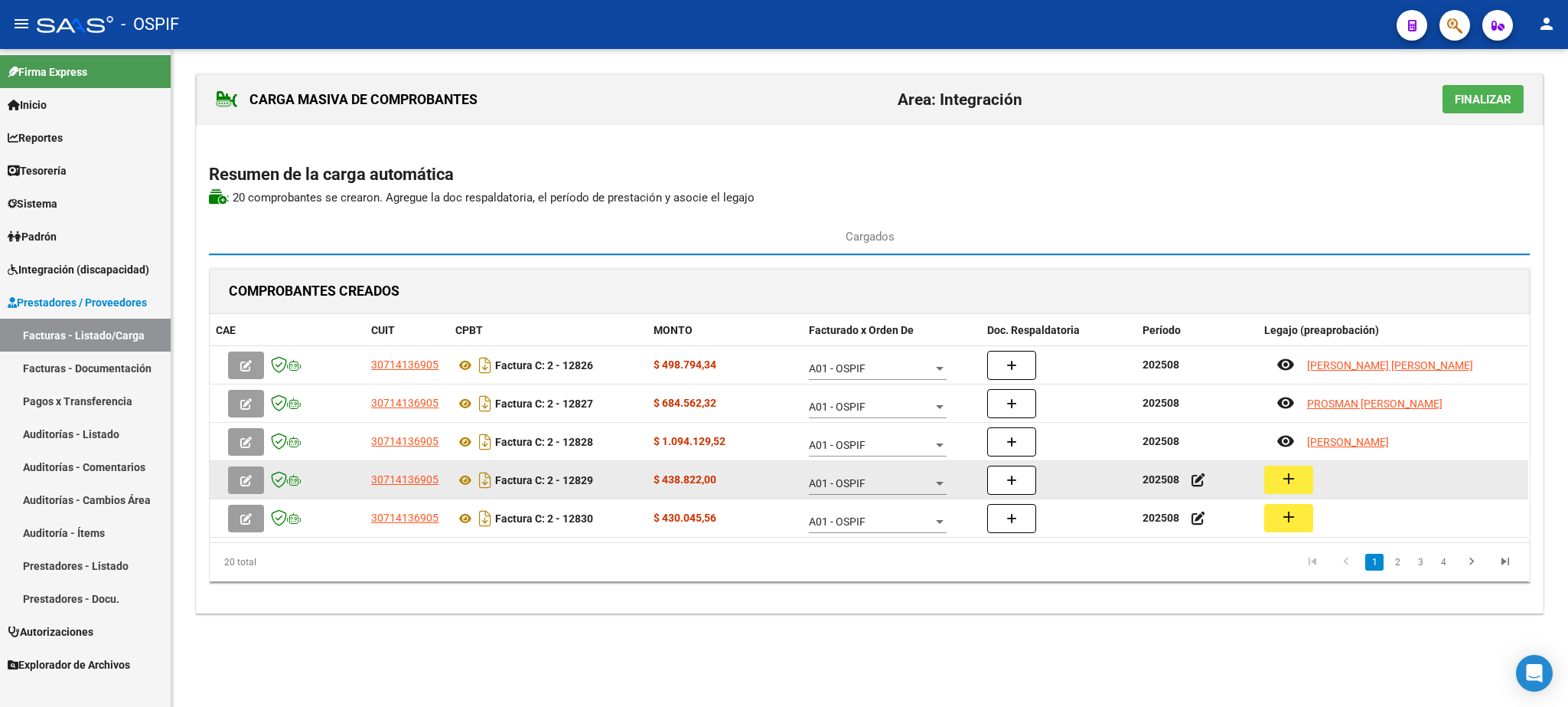
click at [1291, 480] on mat-icon "add" at bounding box center [1289, 478] width 18 height 18
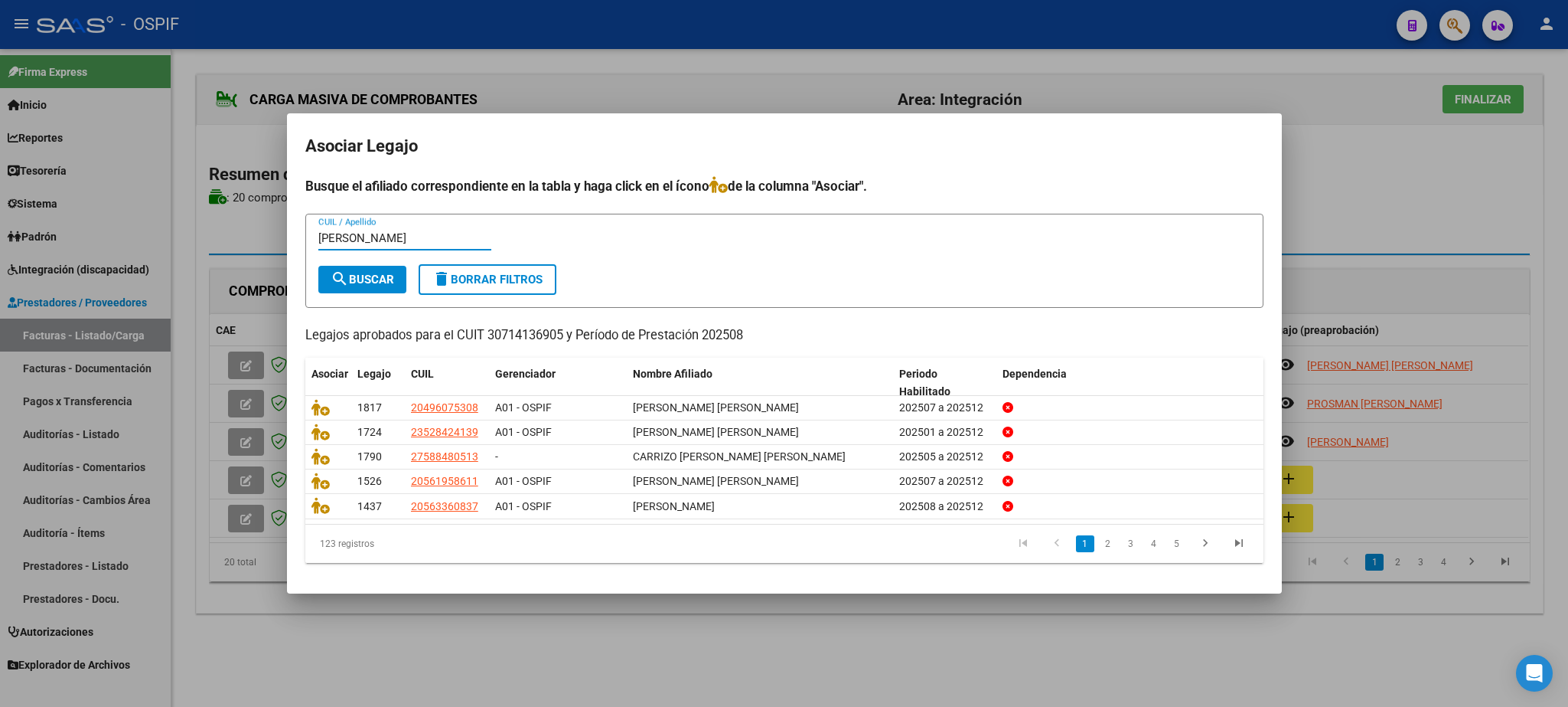
click at [358, 278] on span "search Buscar" at bounding box center [362, 279] width 63 height 14
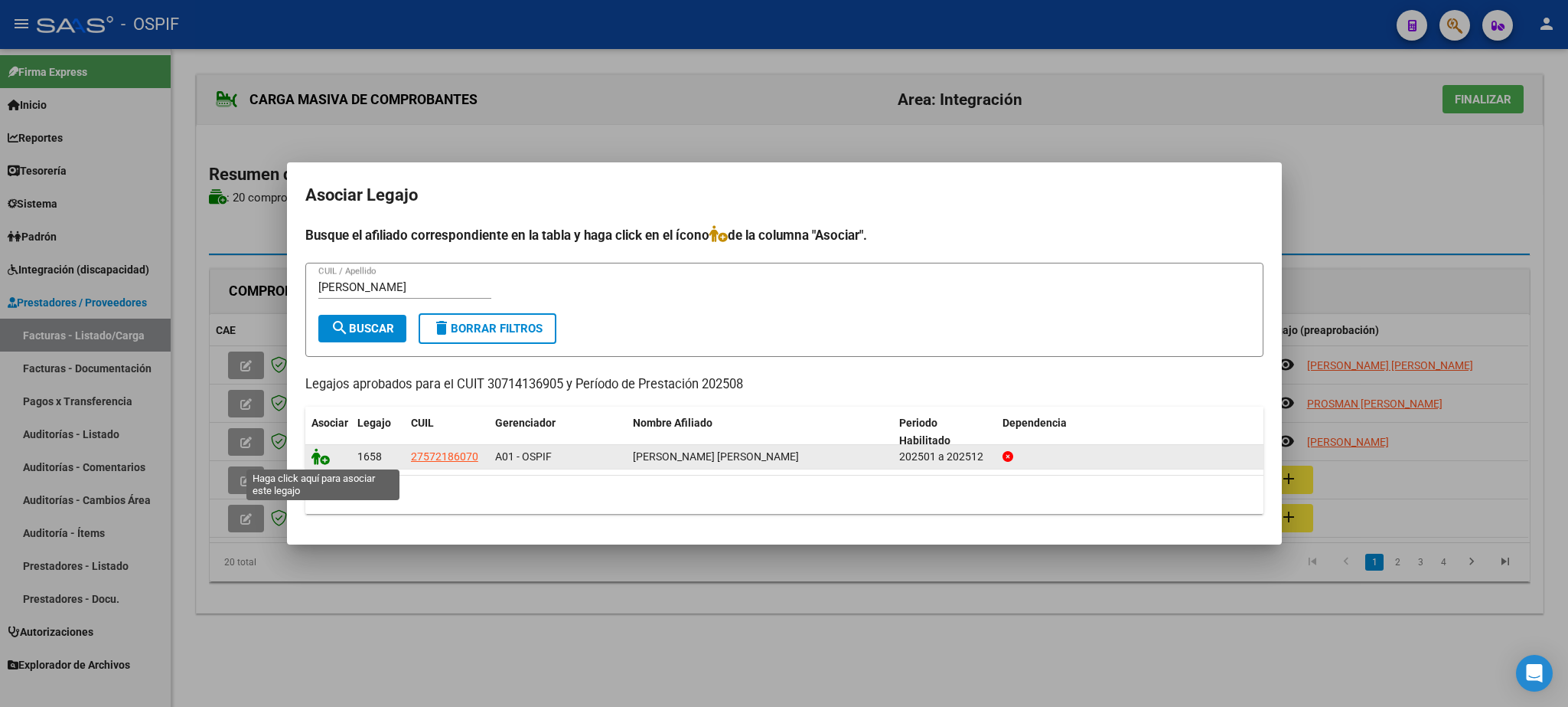
click at [322, 462] on icon at bounding box center [321, 456] width 18 height 17
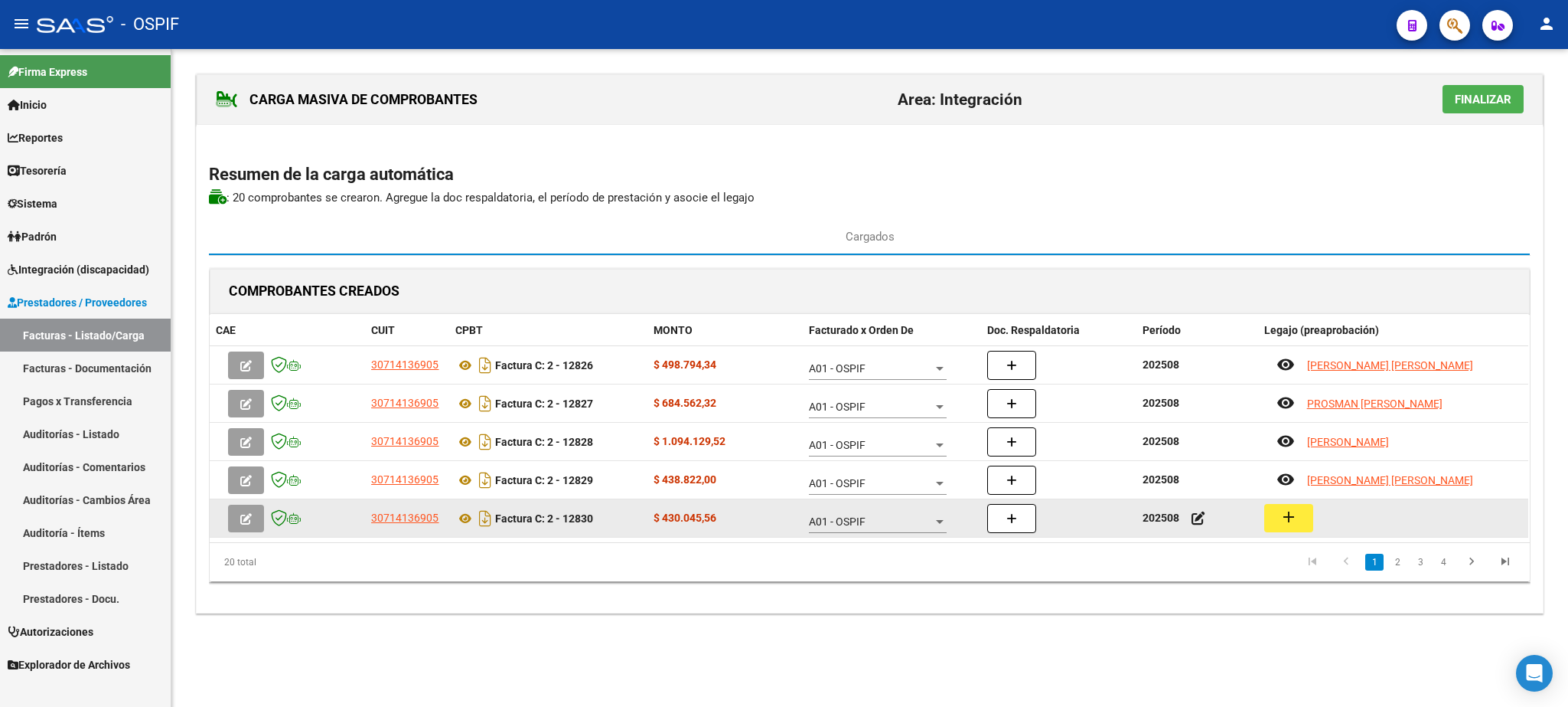
click at [1298, 519] on button "add" at bounding box center [1289, 517] width 49 height 28
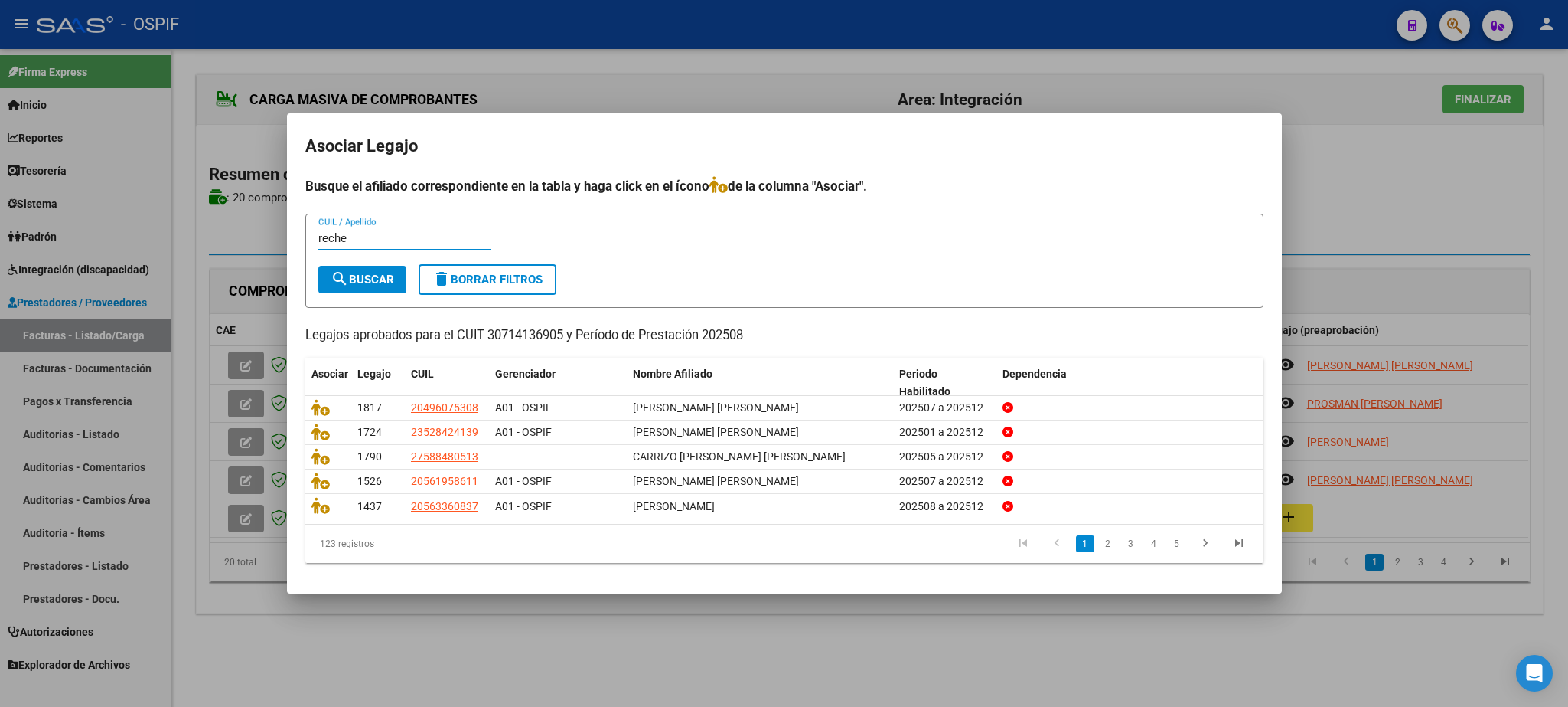
click at [356, 273] on span "search Buscar" at bounding box center [362, 279] width 63 height 14
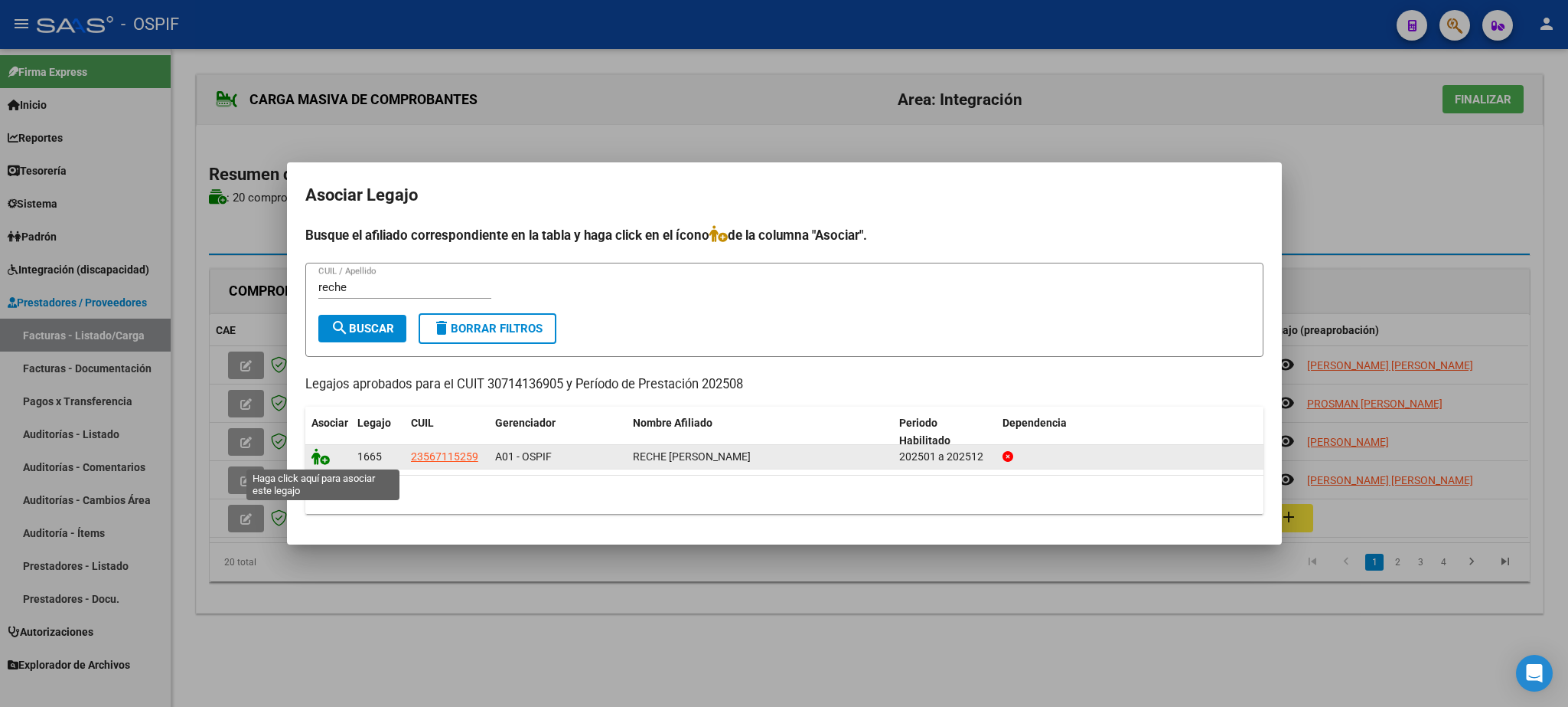
click at [317, 455] on icon at bounding box center [321, 456] width 18 height 17
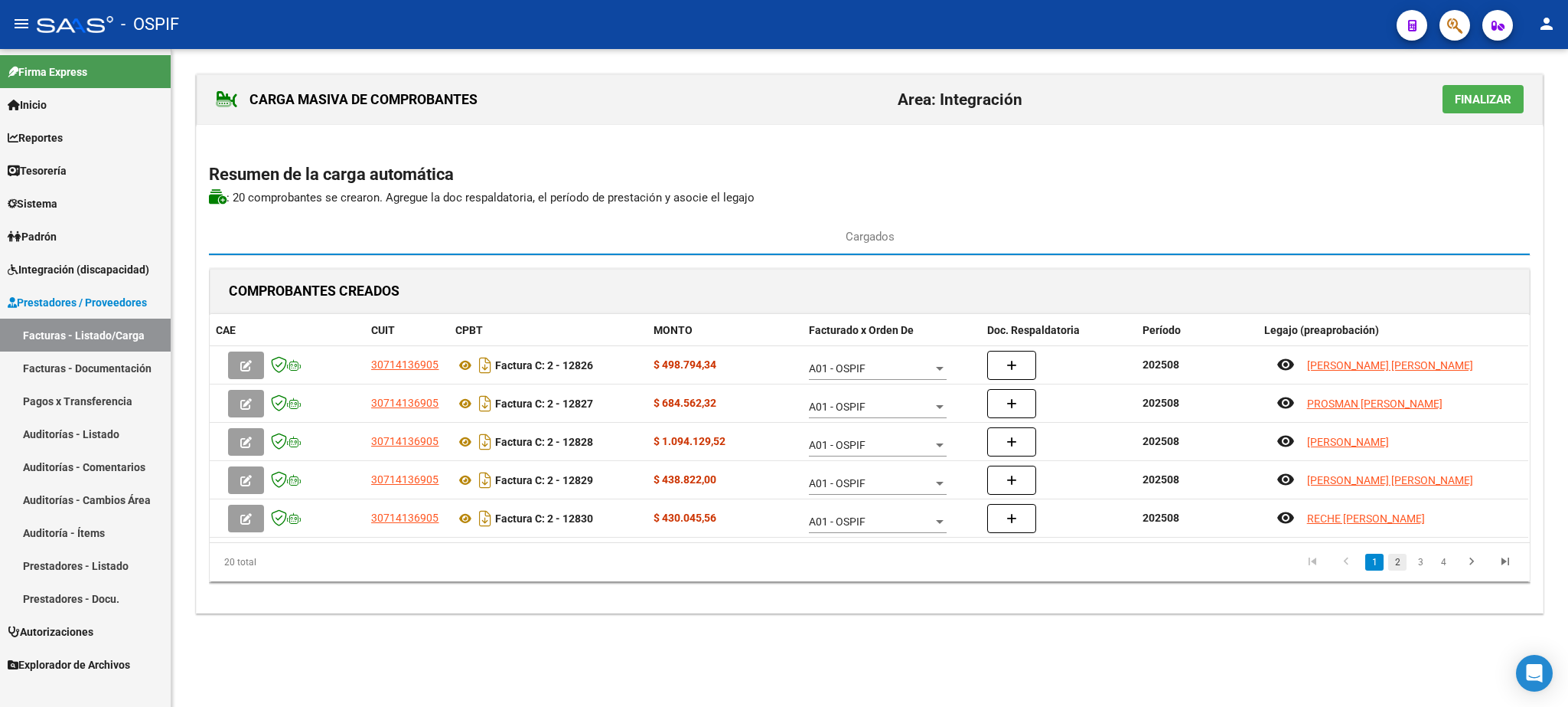
click at [1401, 564] on link "2" at bounding box center [1397, 561] width 18 height 17
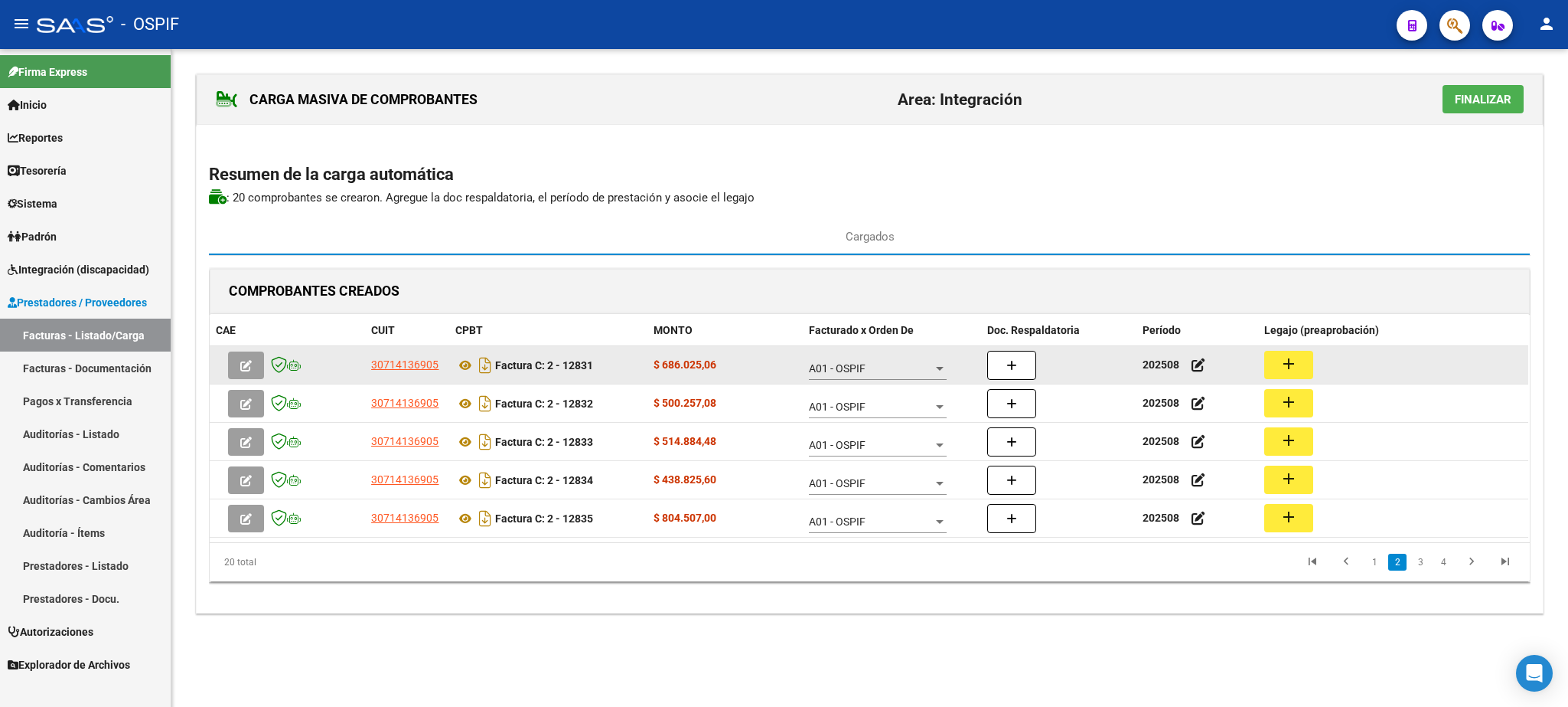
click at [1302, 370] on button "add" at bounding box center [1289, 364] width 49 height 28
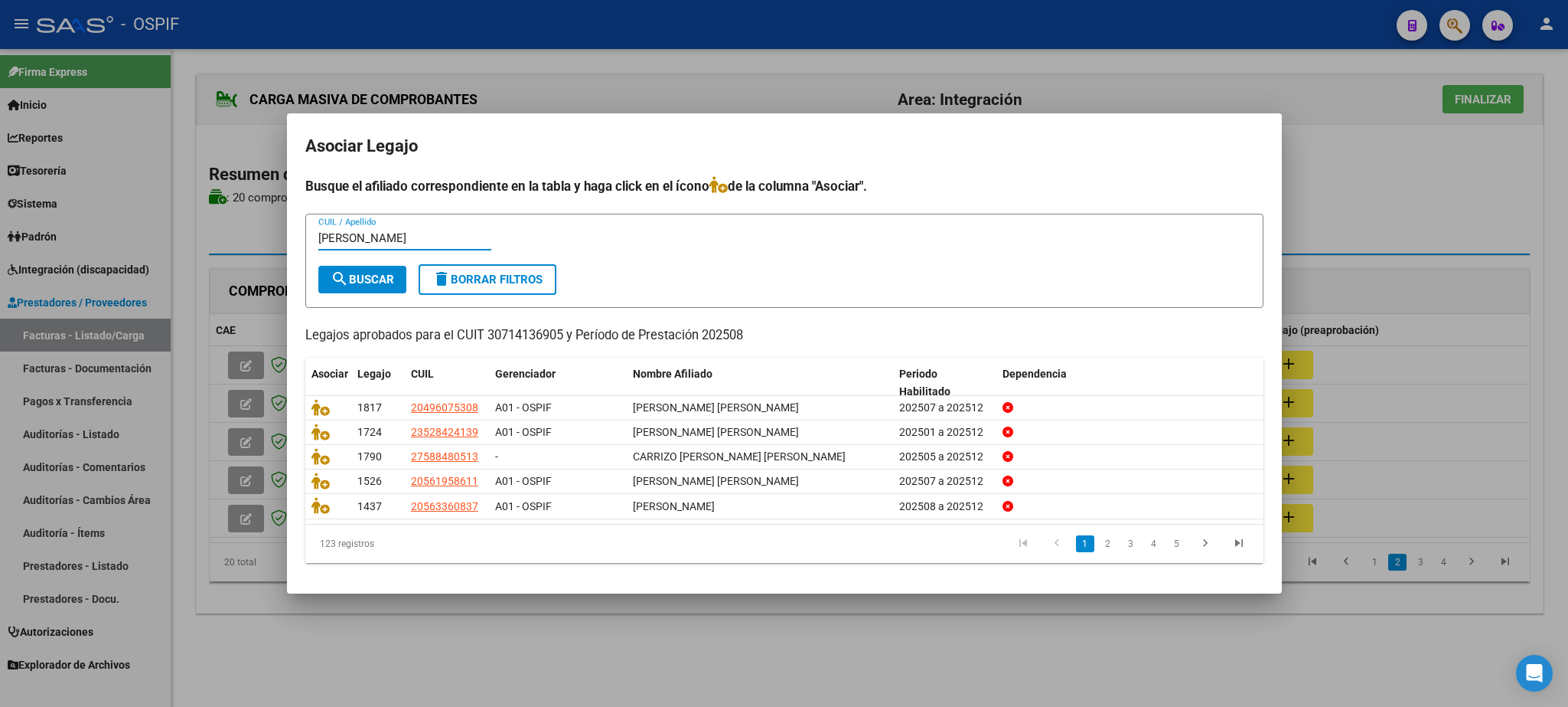
click at [371, 284] on span "search Buscar" at bounding box center [362, 279] width 63 height 14
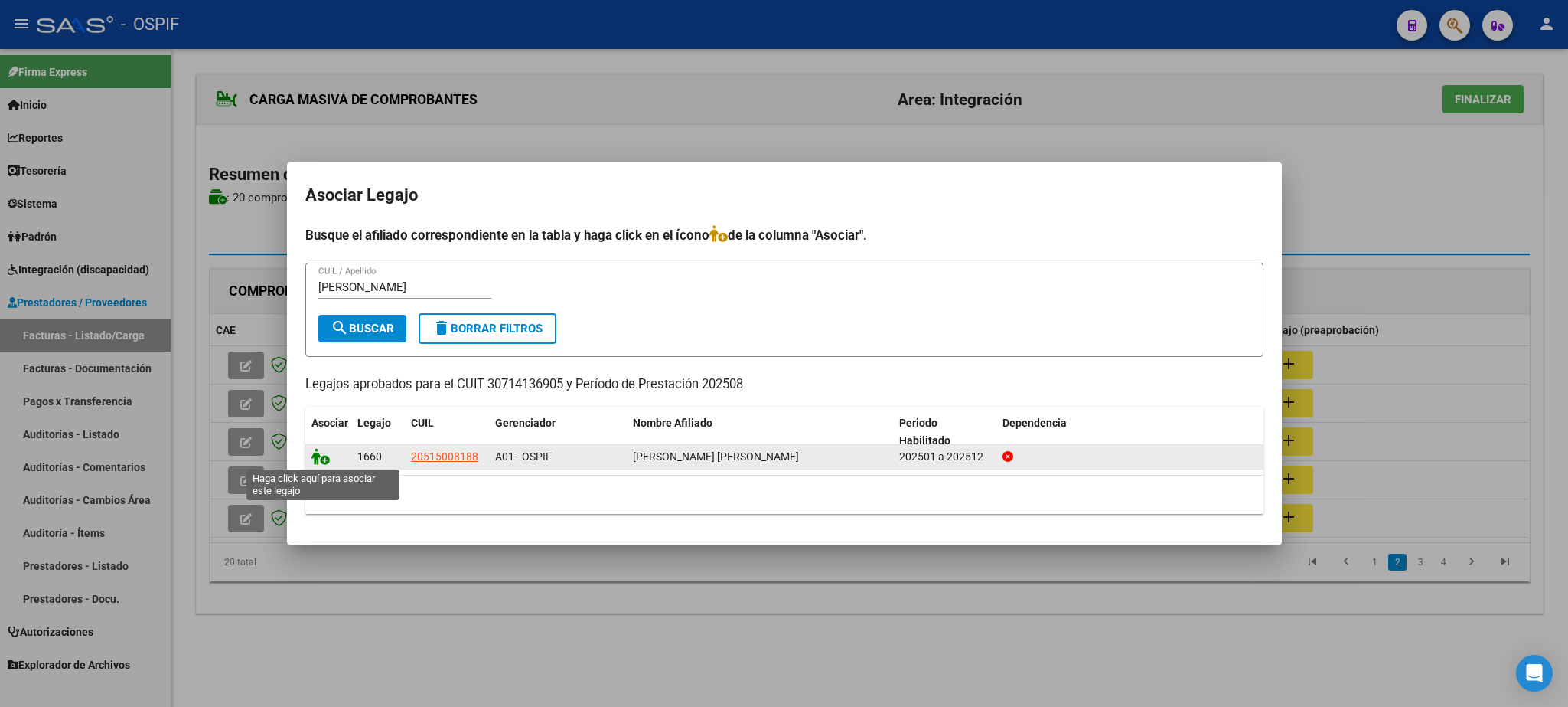
click at [324, 458] on icon at bounding box center [321, 456] width 18 height 17
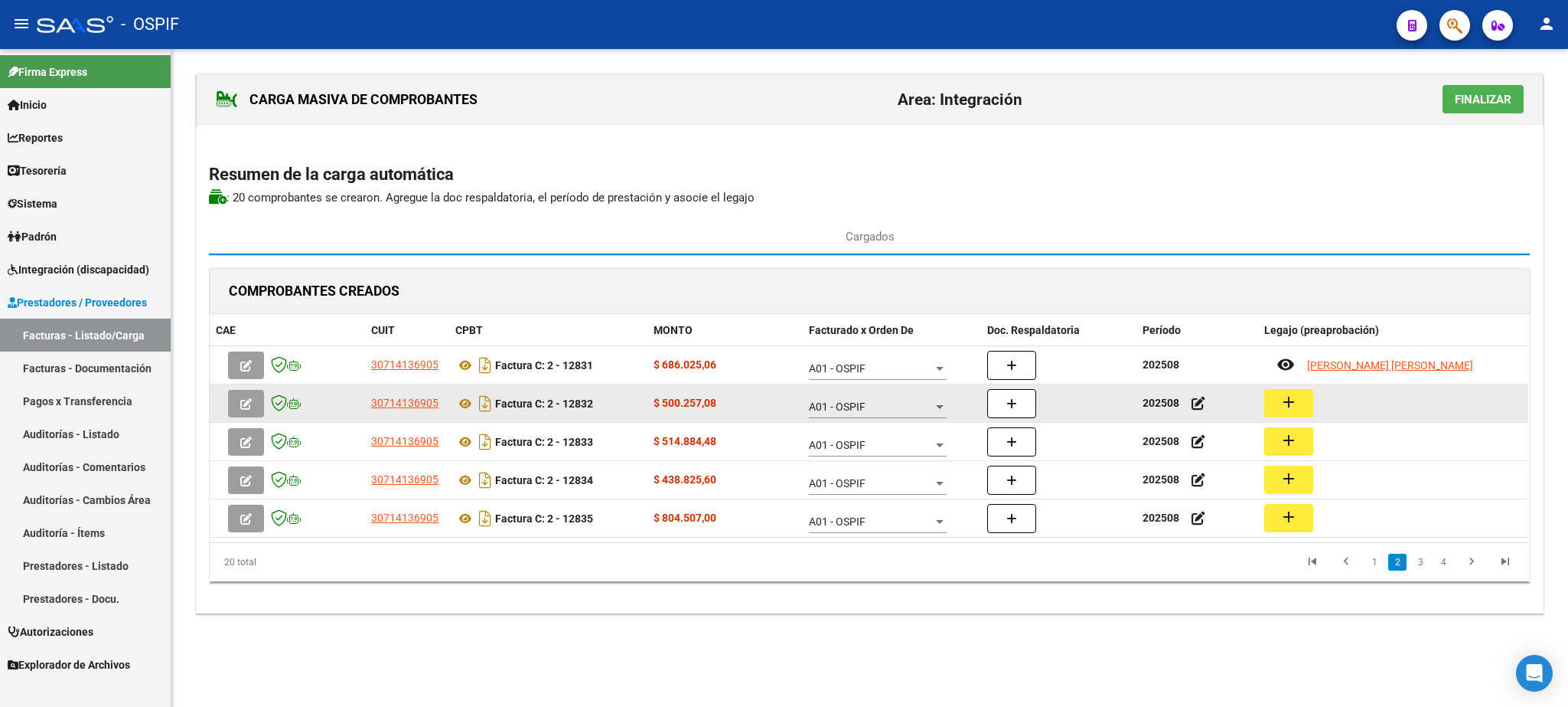
click at [1294, 404] on mat-icon "add" at bounding box center [1289, 401] width 18 height 18
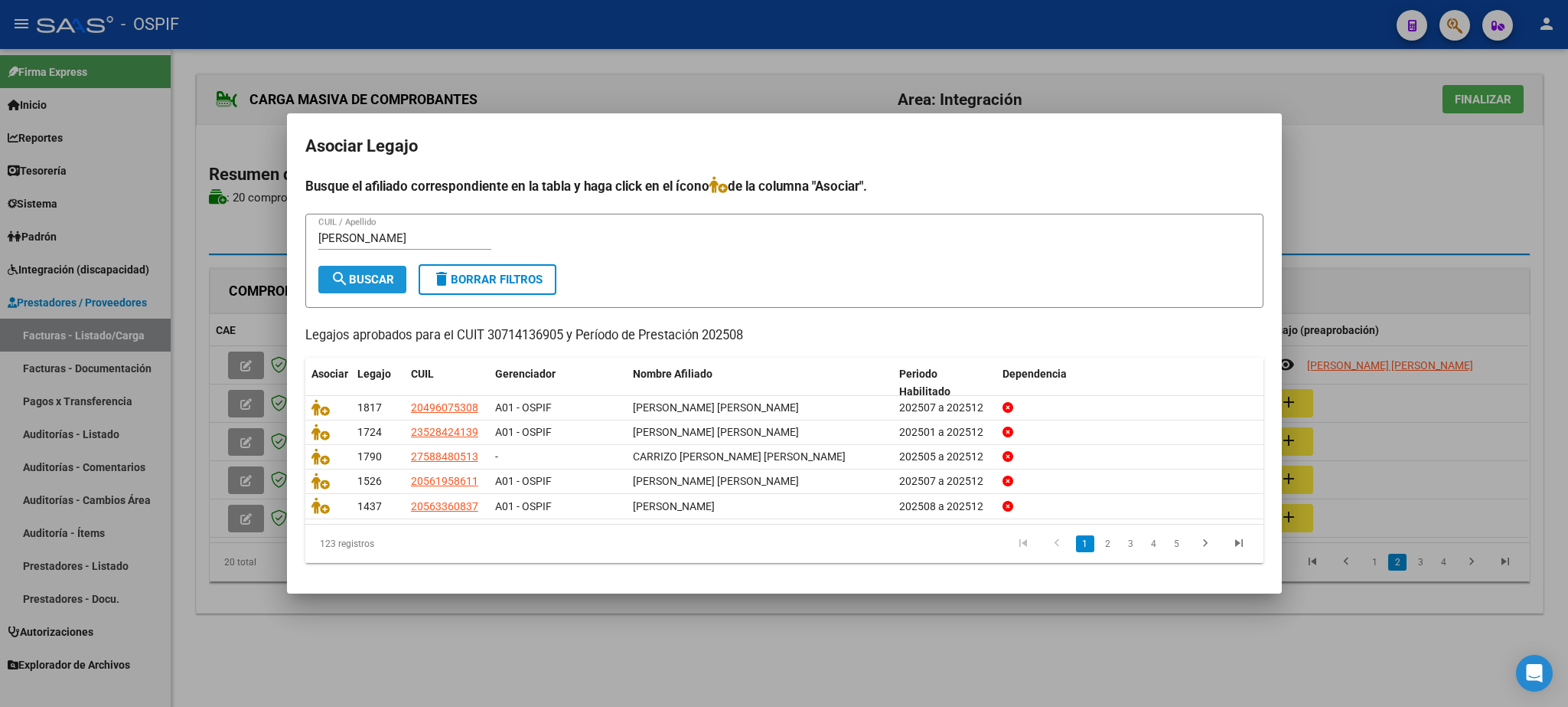
click at [361, 276] on span "search Buscar" at bounding box center [362, 279] width 63 height 14
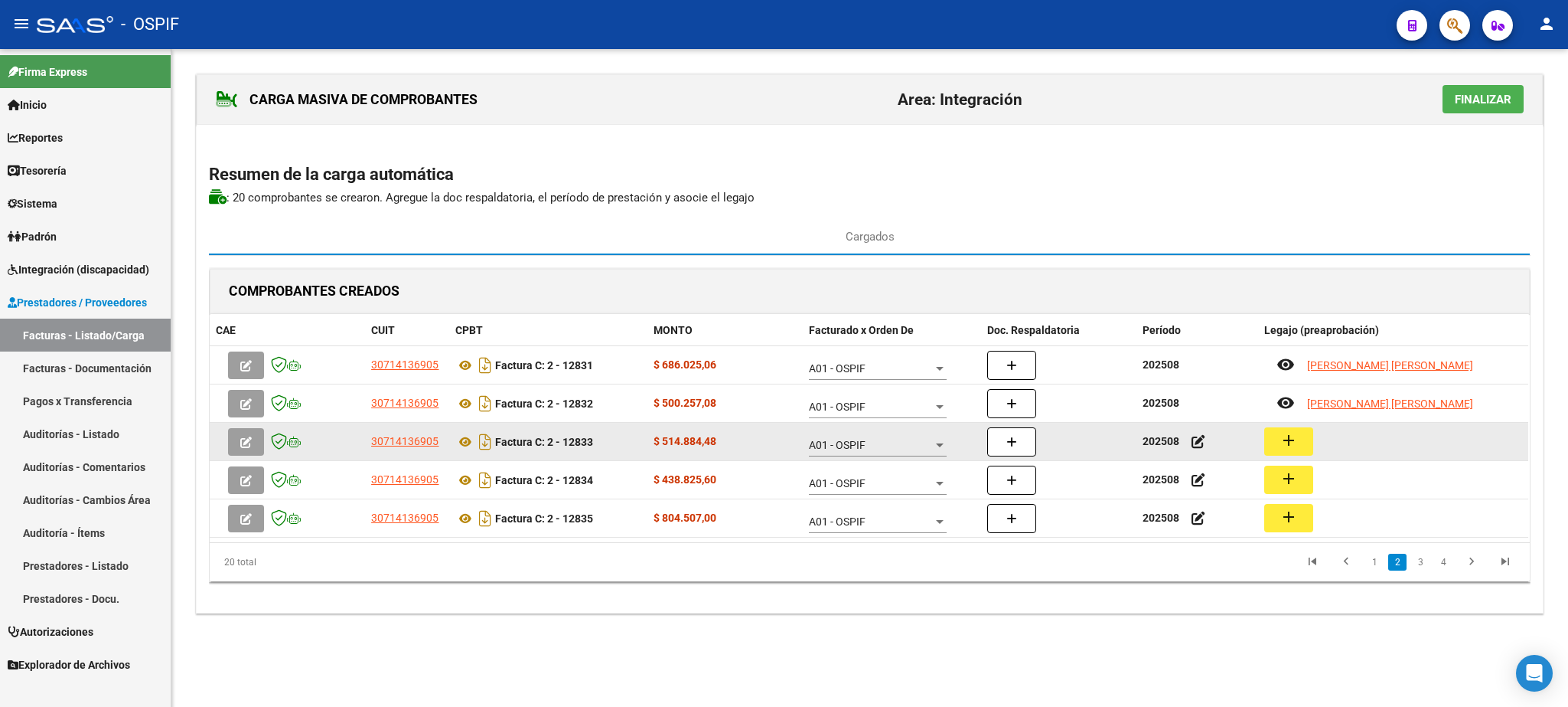
click at [1294, 437] on mat-icon "add" at bounding box center [1289, 440] width 18 height 18
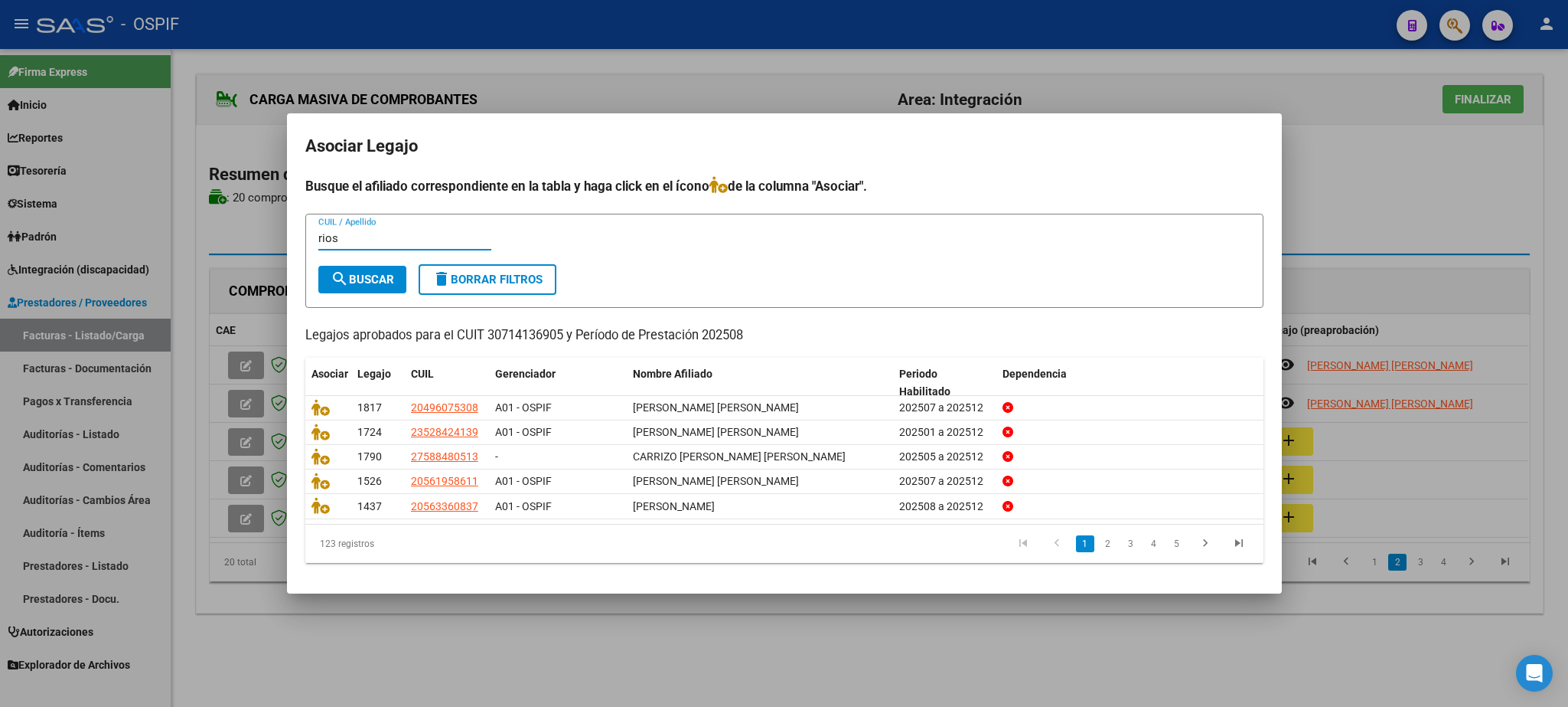
type input "rios"
click at [367, 273] on span "search Buscar" at bounding box center [362, 279] width 63 height 14
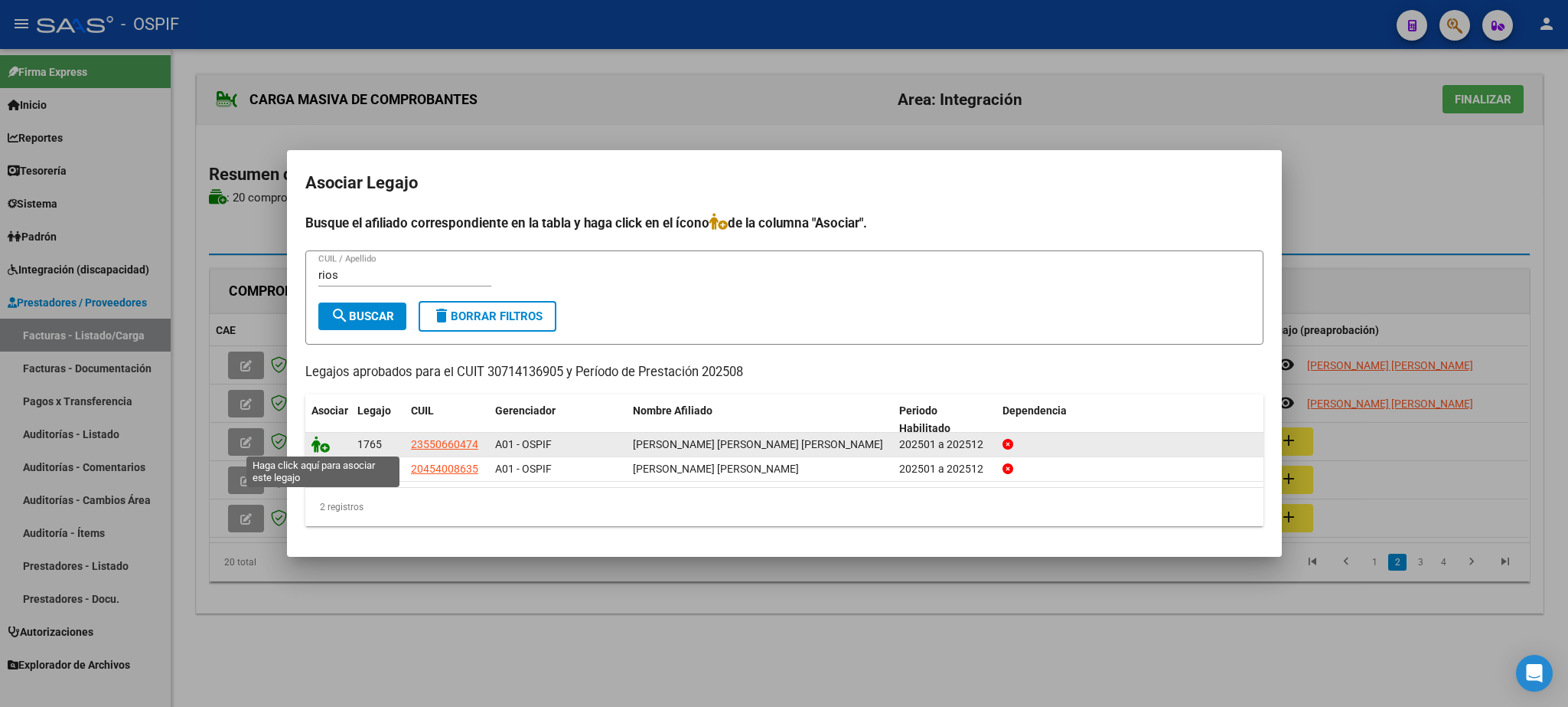
click at [322, 443] on icon at bounding box center [321, 444] width 18 height 17
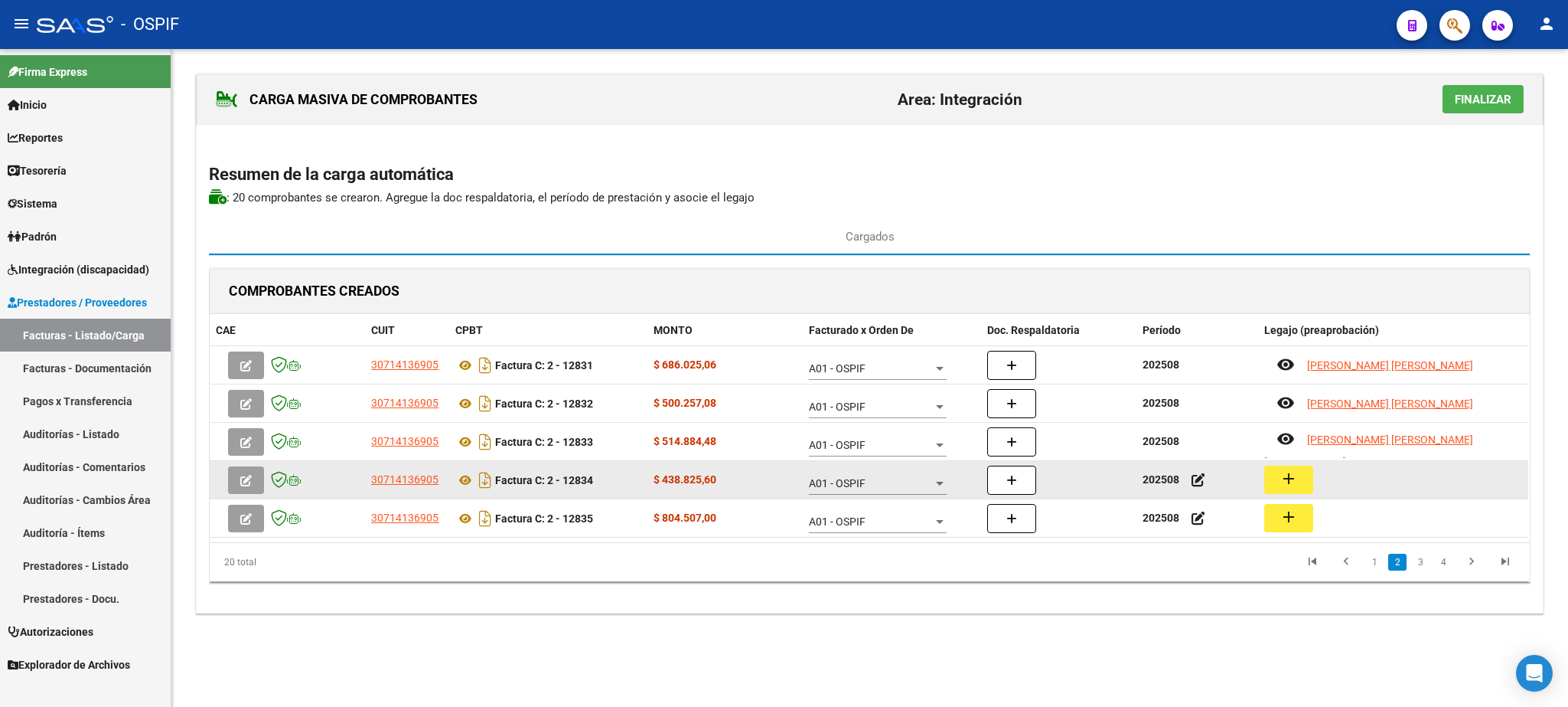
click at [1290, 480] on mat-icon "add" at bounding box center [1289, 478] width 18 height 18
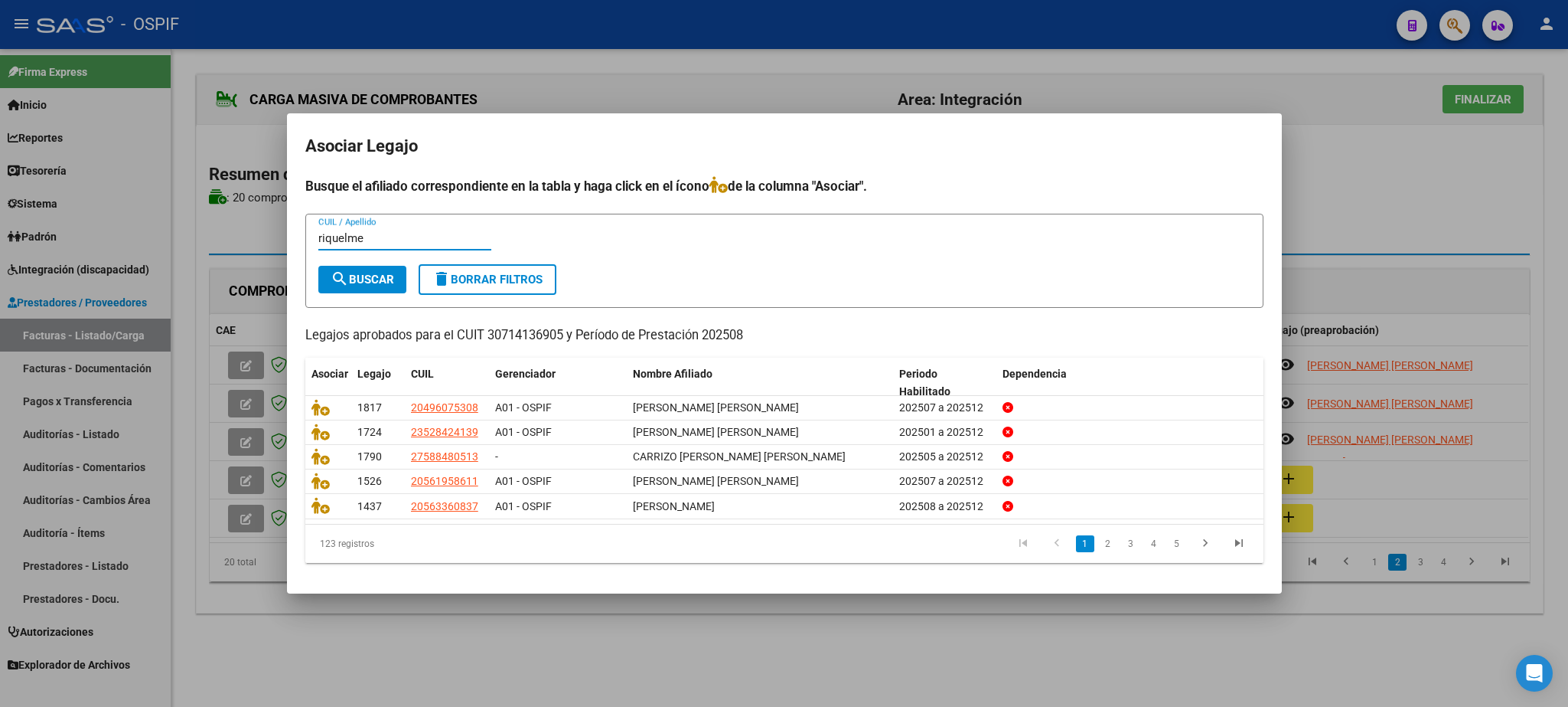
type input "riquelme"
click at [358, 283] on span "search Buscar" at bounding box center [362, 279] width 63 height 14
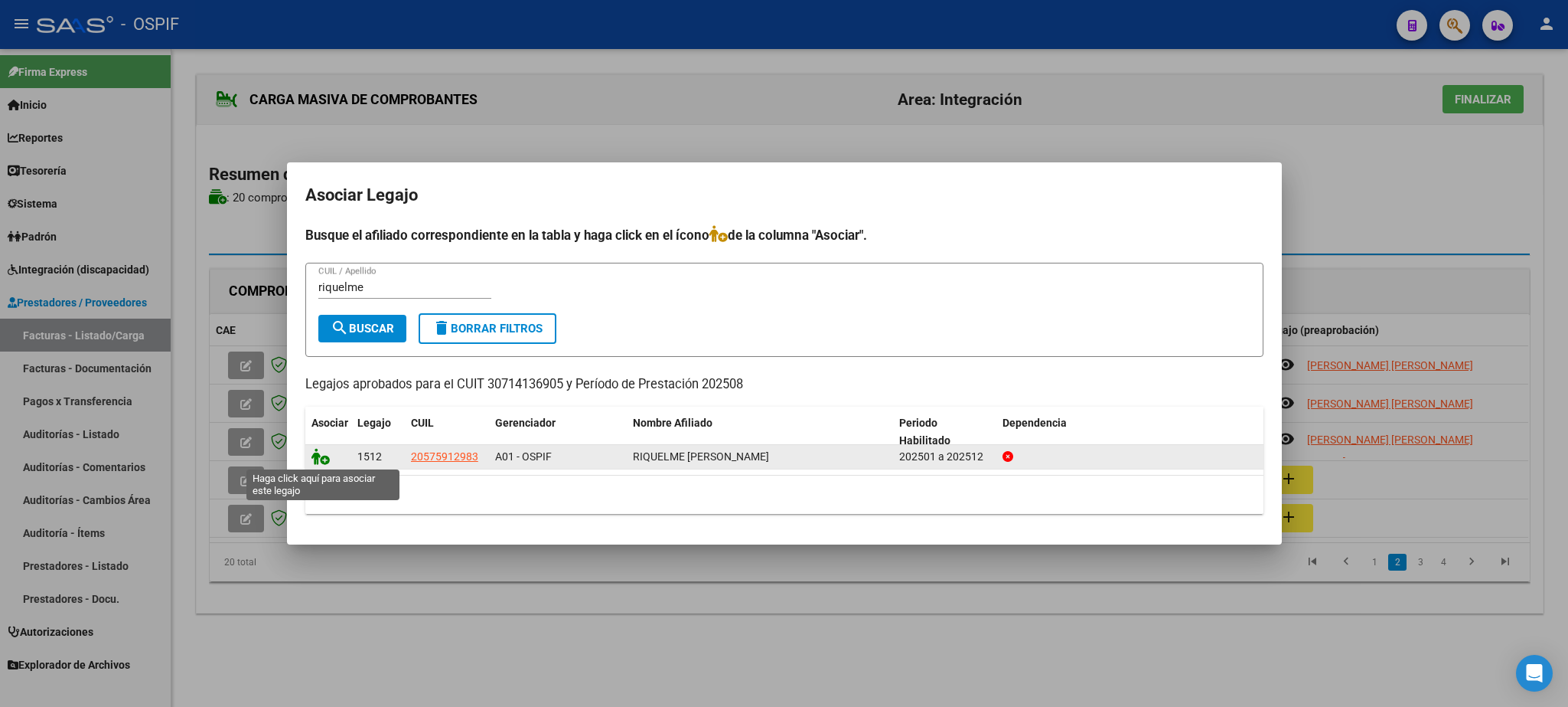
click at [316, 455] on icon at bounding box center [321, 456] width 18 height 17
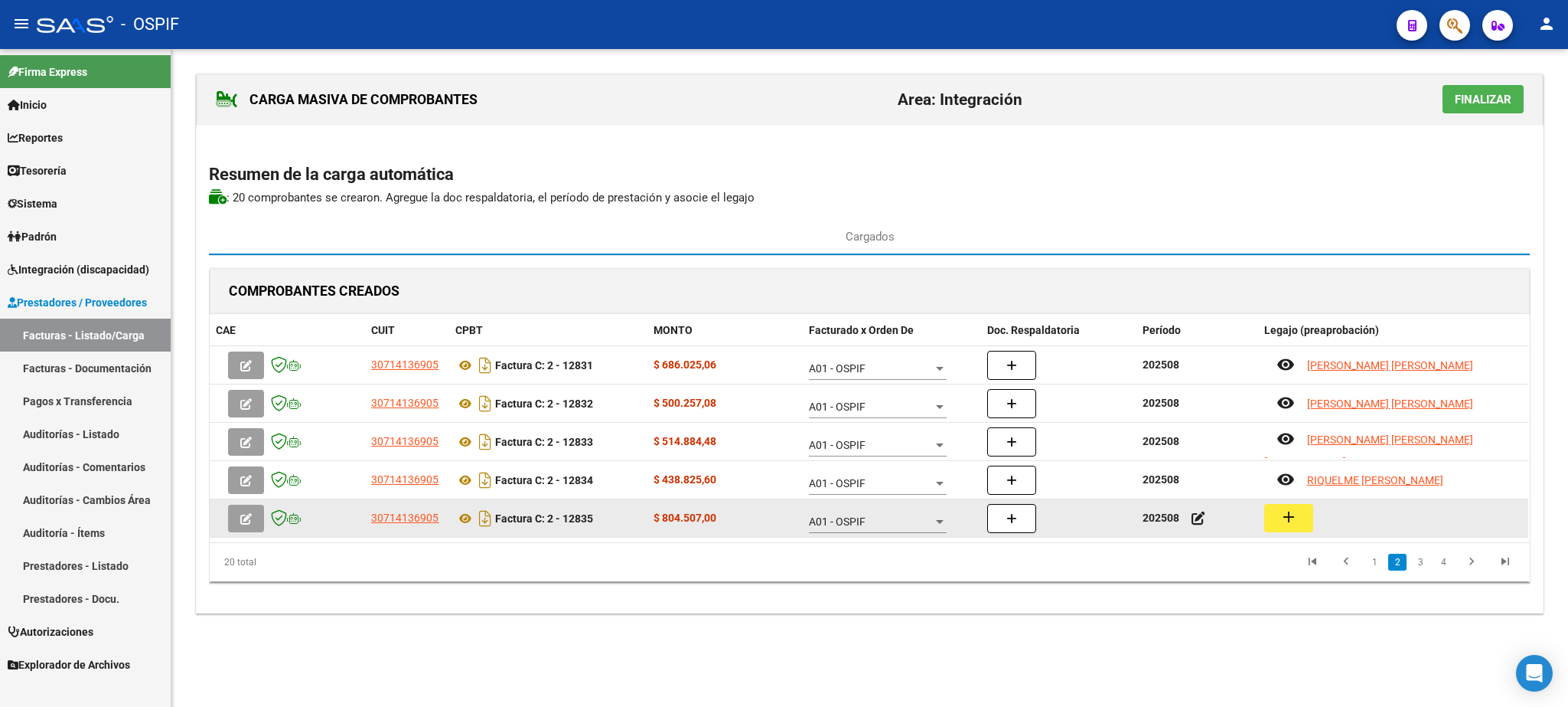
click at [1282, 517] on mat-icon "add" at bounding box center [1289, 517] width 18 height 18
click at [1281, 517] on button "add" at bounding box center [1289, 517] width 49 height 28
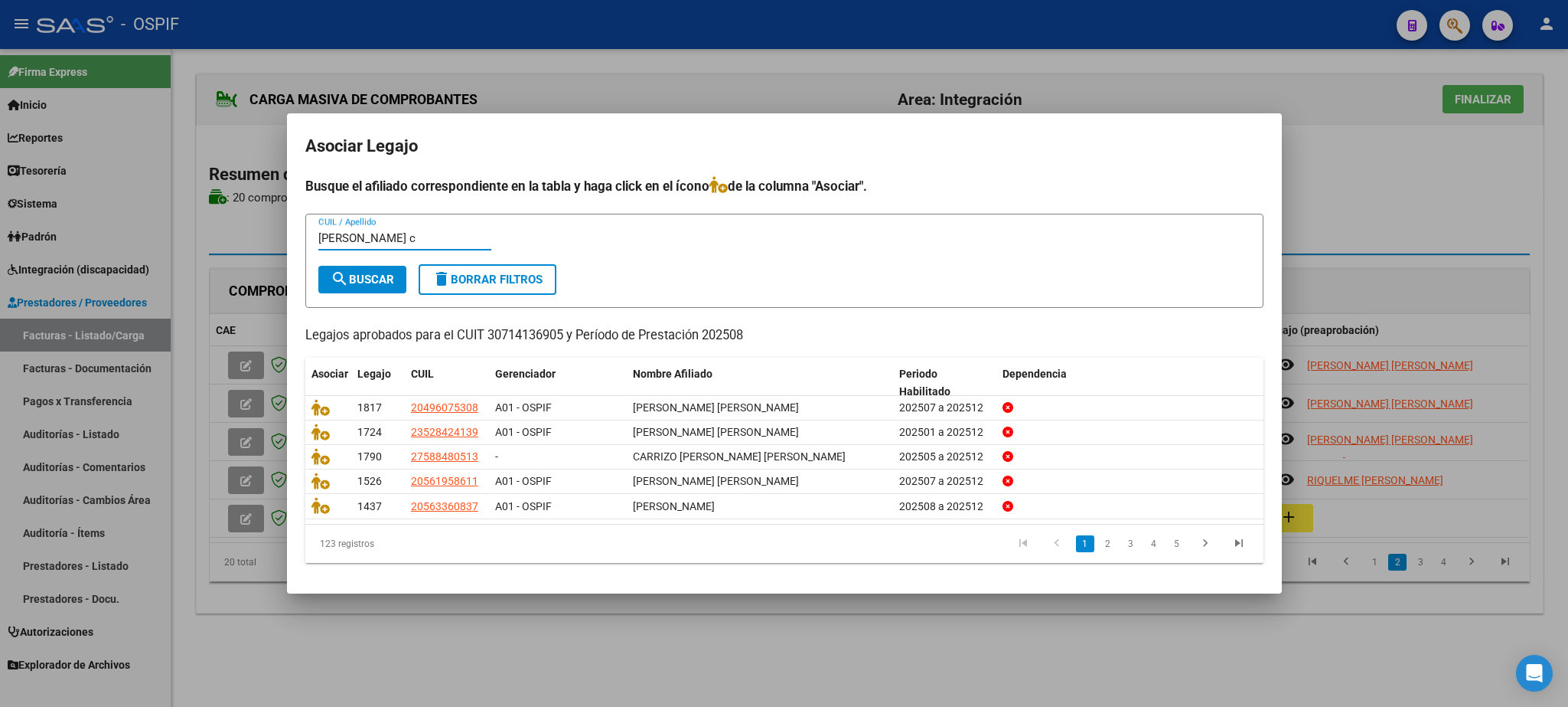
type input "rivera c"
click at [362, 270] on button "search Buscar" at bounding box center [361, 279] width 88 height 27
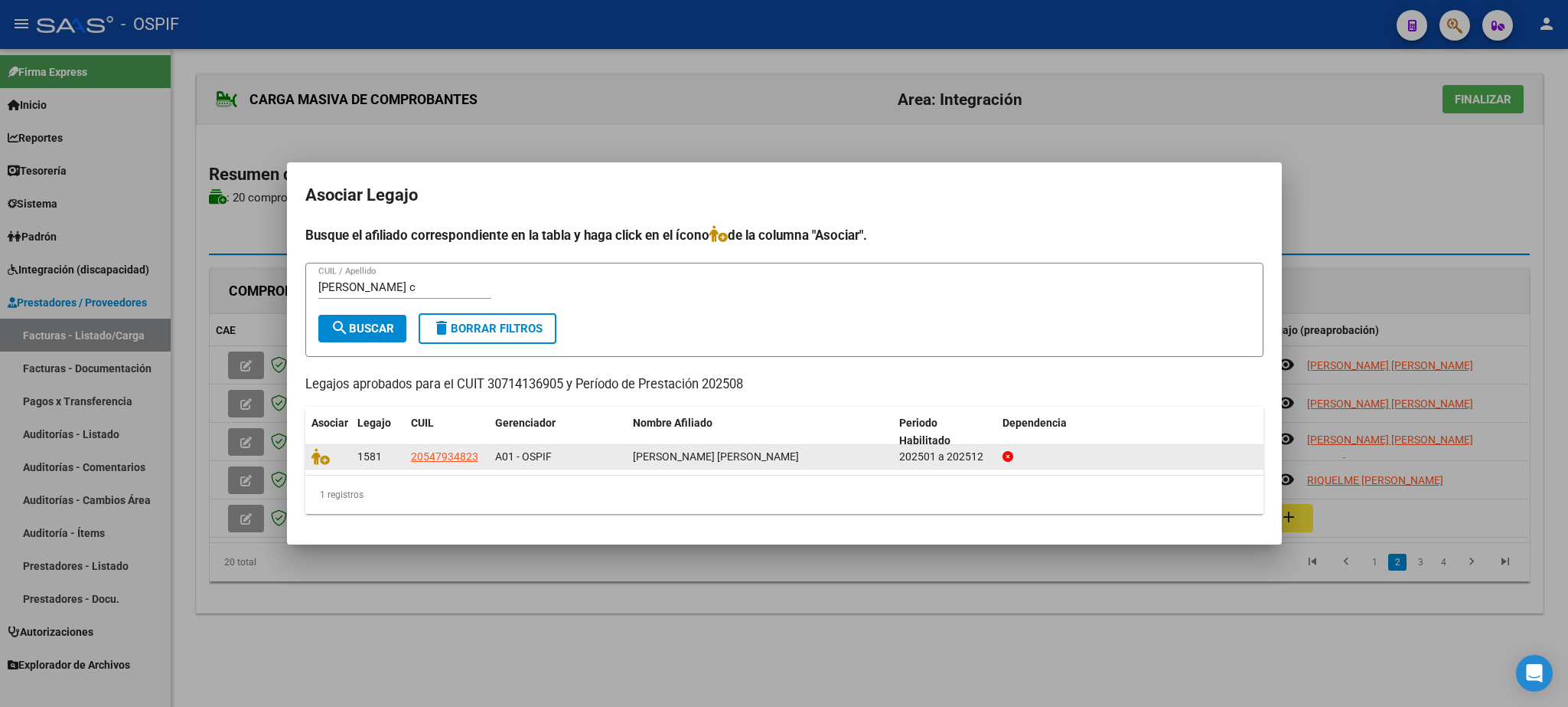
click at [305, 459] on datatable-body-cell at bounding box center [328, 457] width 46 height 24
click at [312, 459] on datatable-body-cell at bounding box center [328, 457] width 46 height 24
click at [314, 459] on icon at bounding box center [321, 456] width 18 height 17
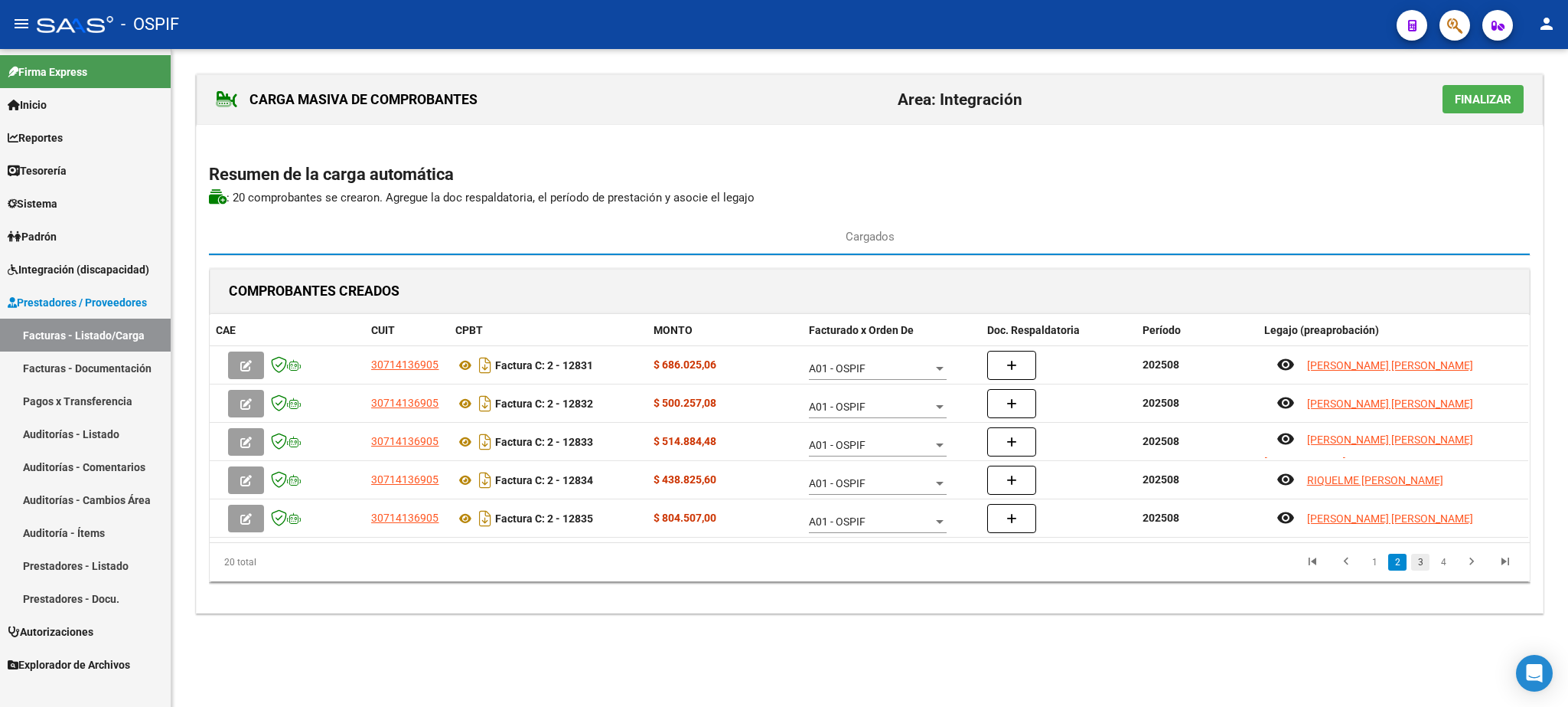
click at [1417, 567] on link "3" at bounding box center [1421, 561] width 18 height 17
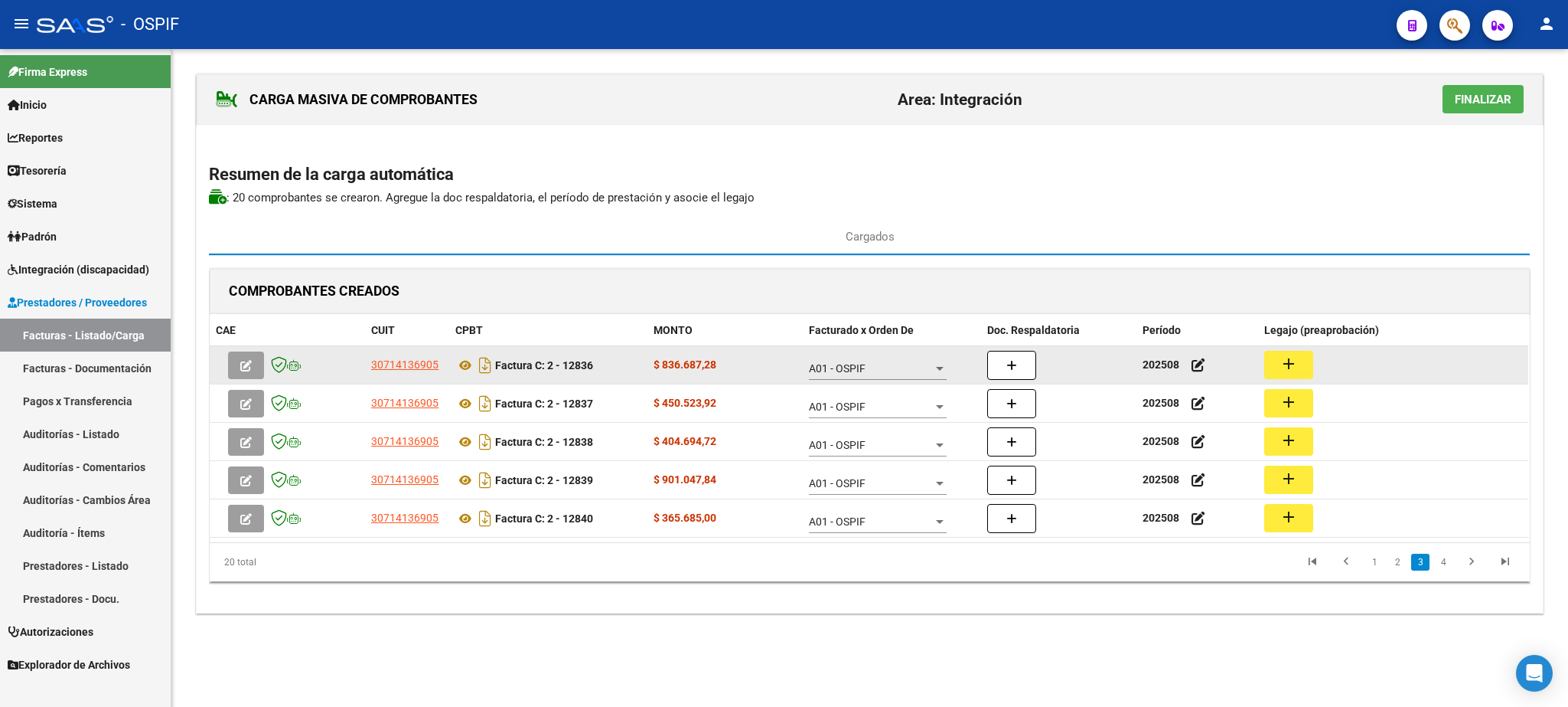
click at [1290, 363] on mat-icon "add" at bounding box center [1289, 363] width 18 height 18
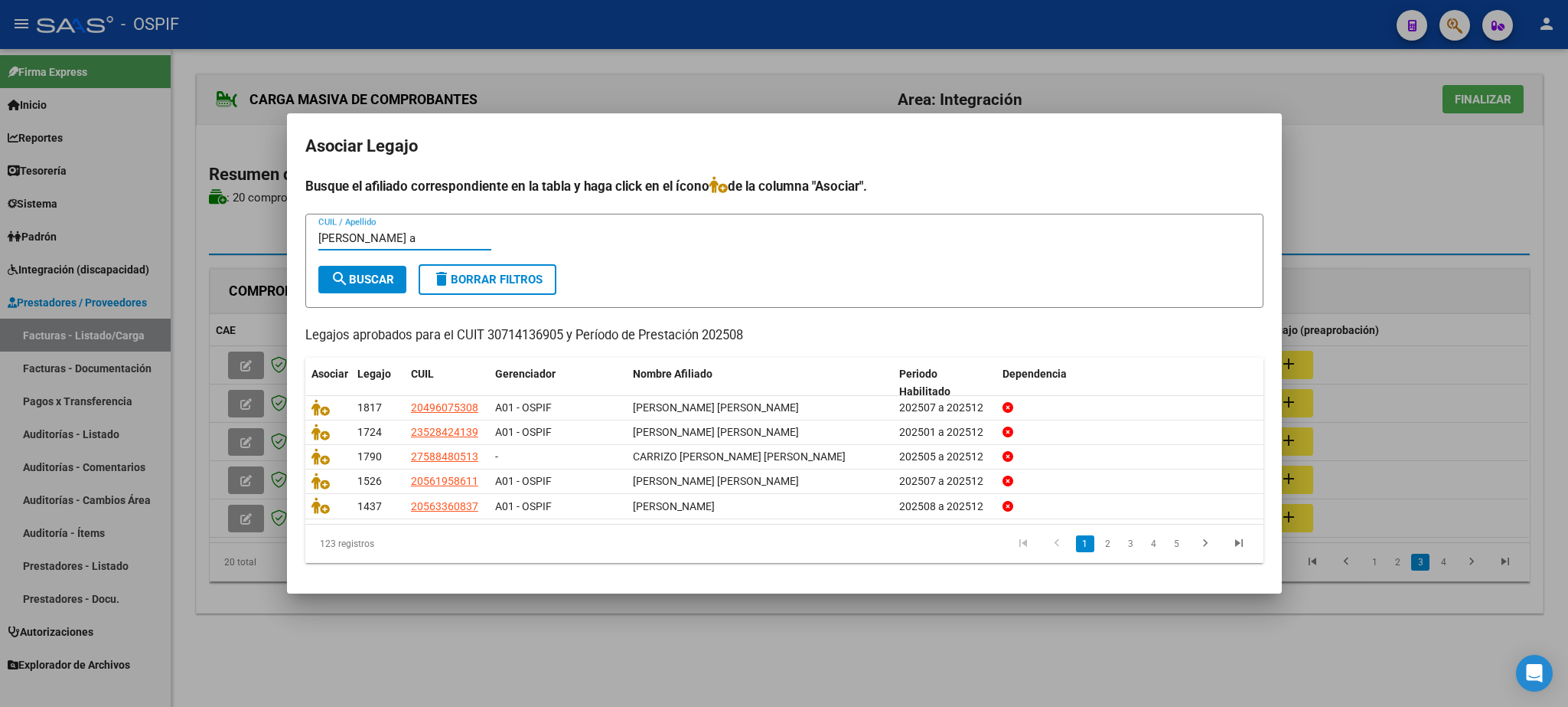
type input "rodriguez a"
click at [362, 276] on span "search Buscar" at bounding box center [362, 279] width 63 height 14
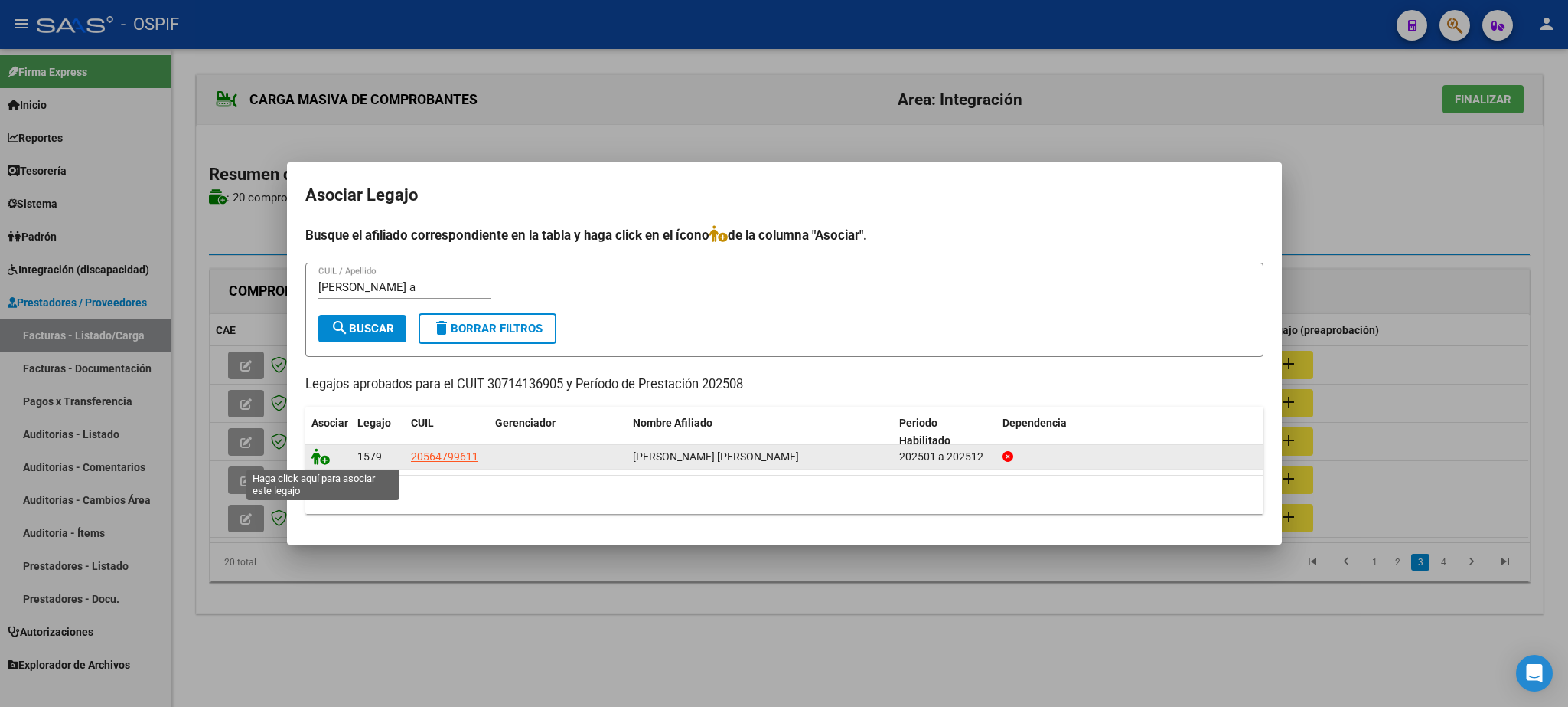
click at [318, 457] on icon at bounding box center [321, 456] width 18 height 17
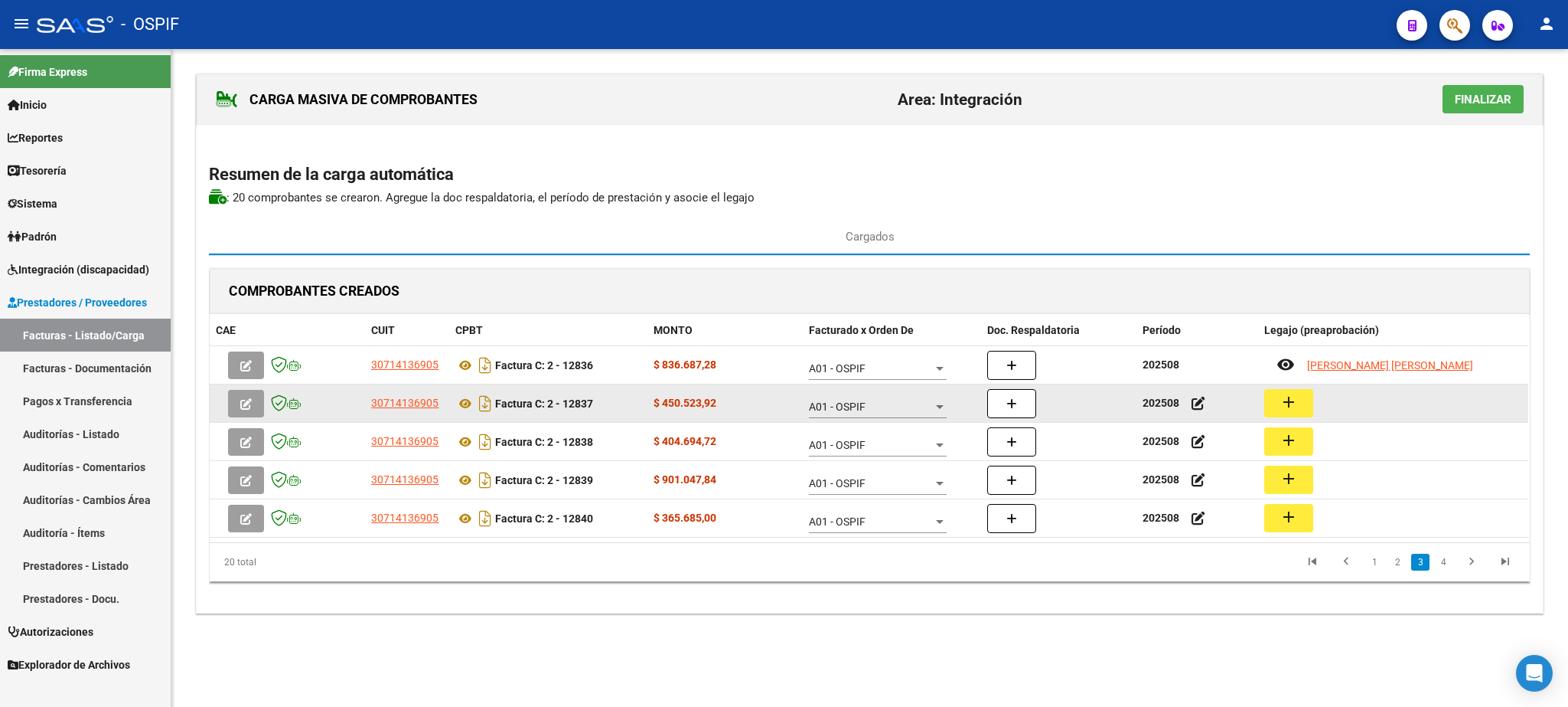
click at [1288, 408] on mat-icon "add" at bounding box center [1289, 401] width 18 height 18
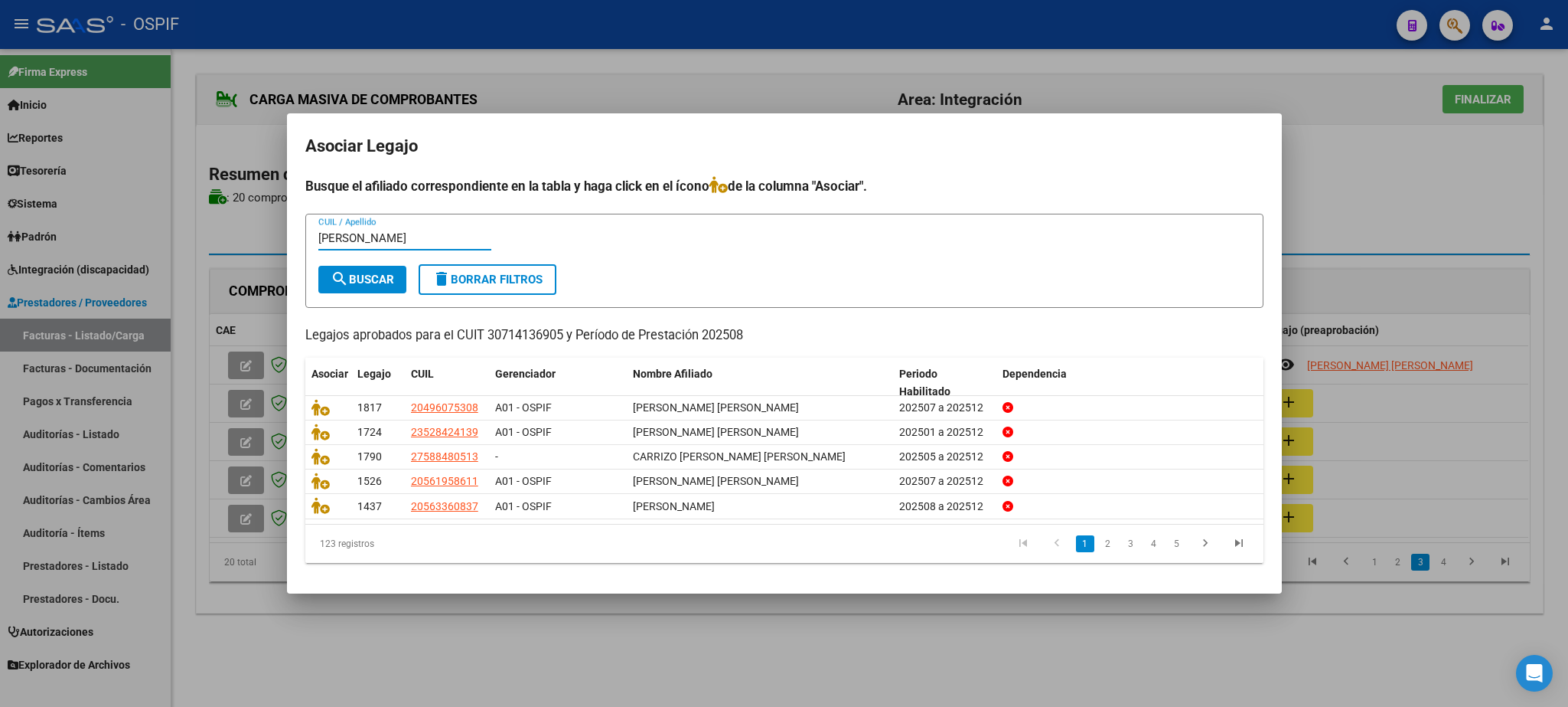
type input "rodriguez"
click at [360, 268] on button "search Buscar" at bounding box center [361, 279] width 88 height 27
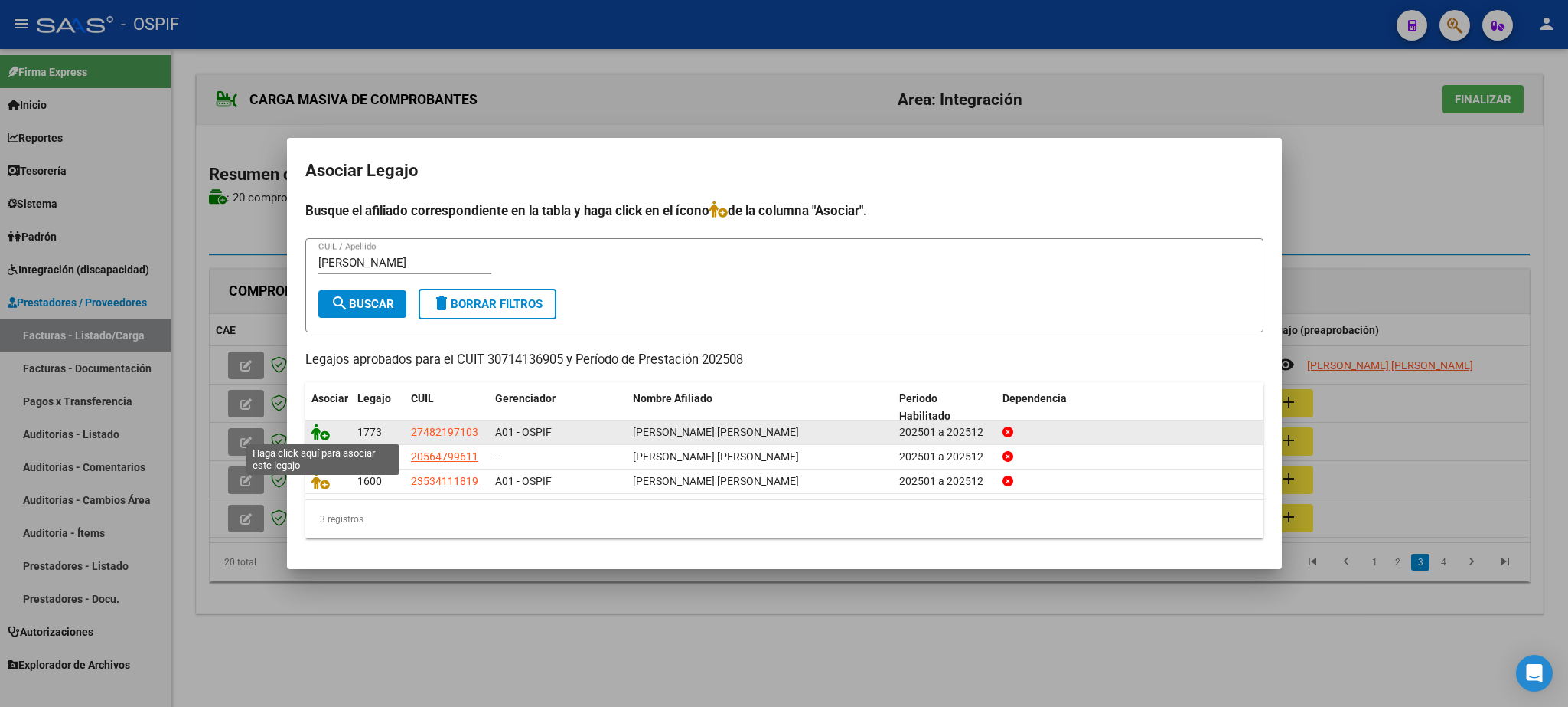
click at [317, 433] on icon at bounding box center [321, 431] width 18 height 17
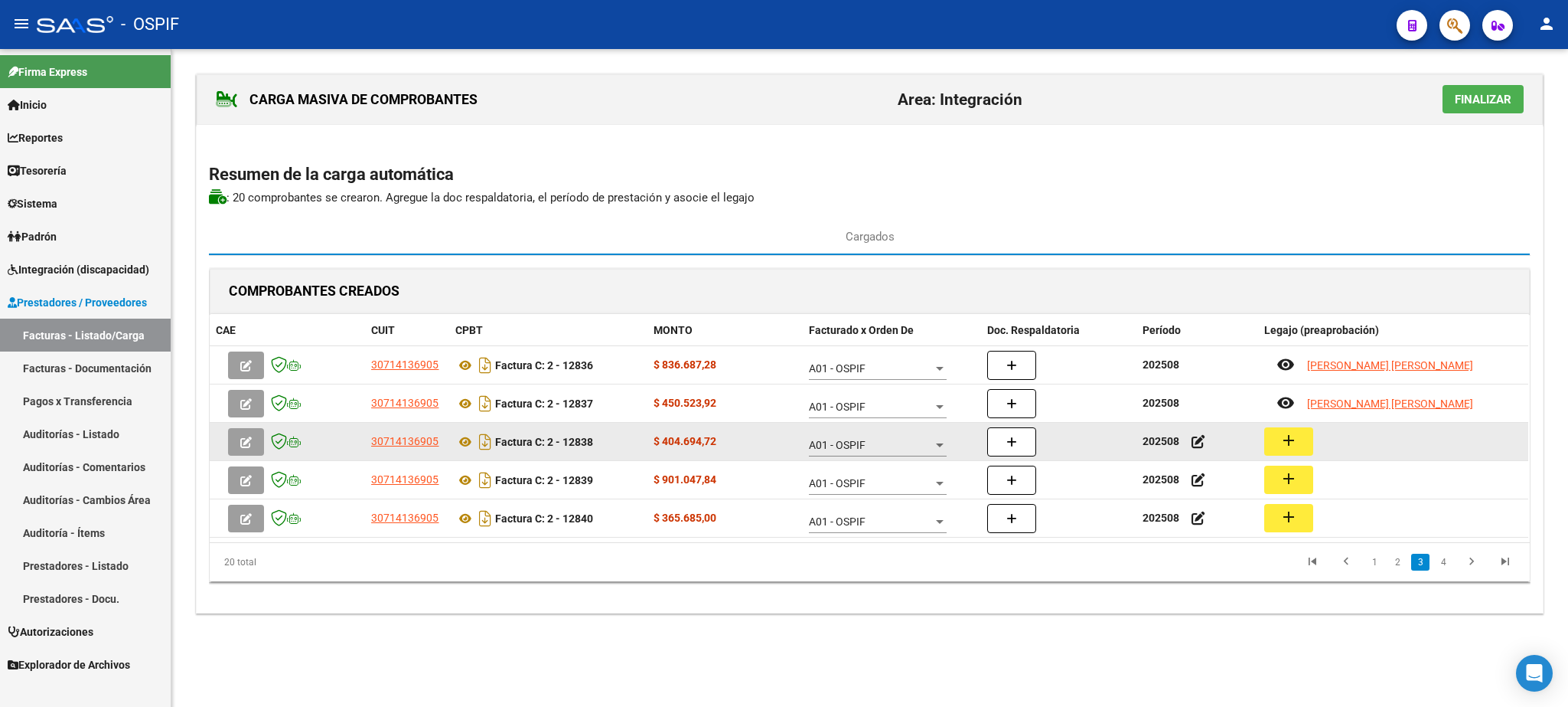
click at [1292, 448] on mat-icon "add" at bounding box center [1289, 440] width 18 height 18
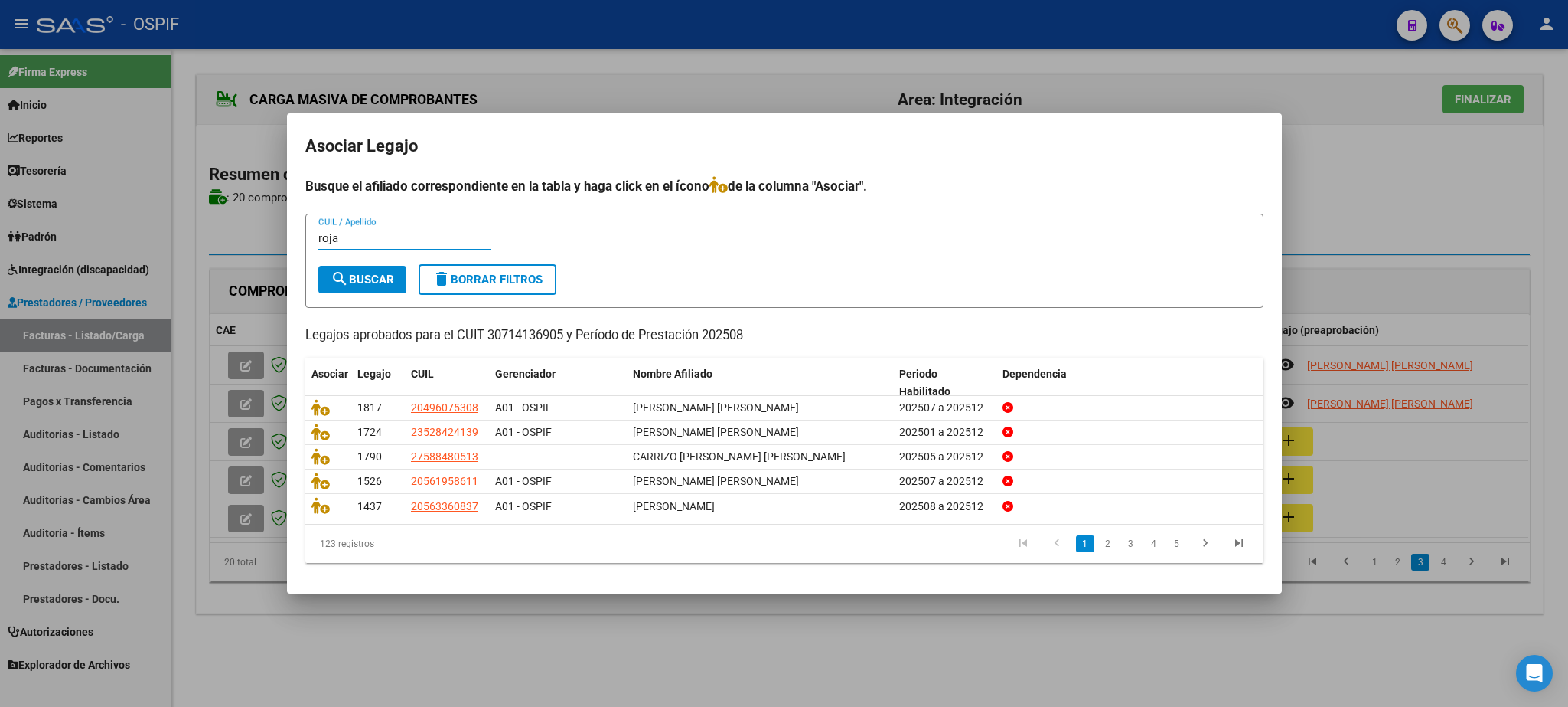
type input "roja"
click at [364, 278] on span "search Buscar" at bounding box center [362, 279] width 63 height 14
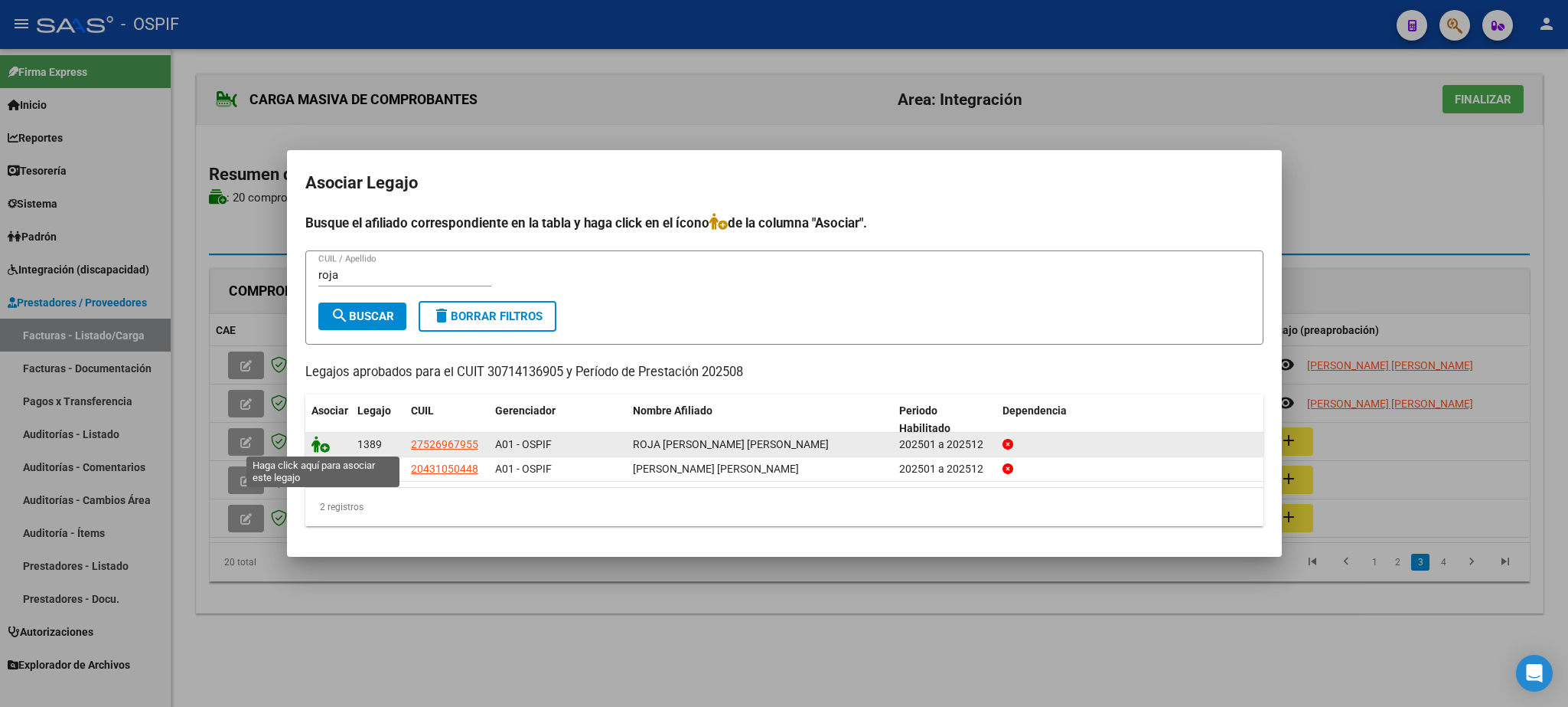
click at [322, 446] on icon at bounding box center [321, 444] width 18 height 17
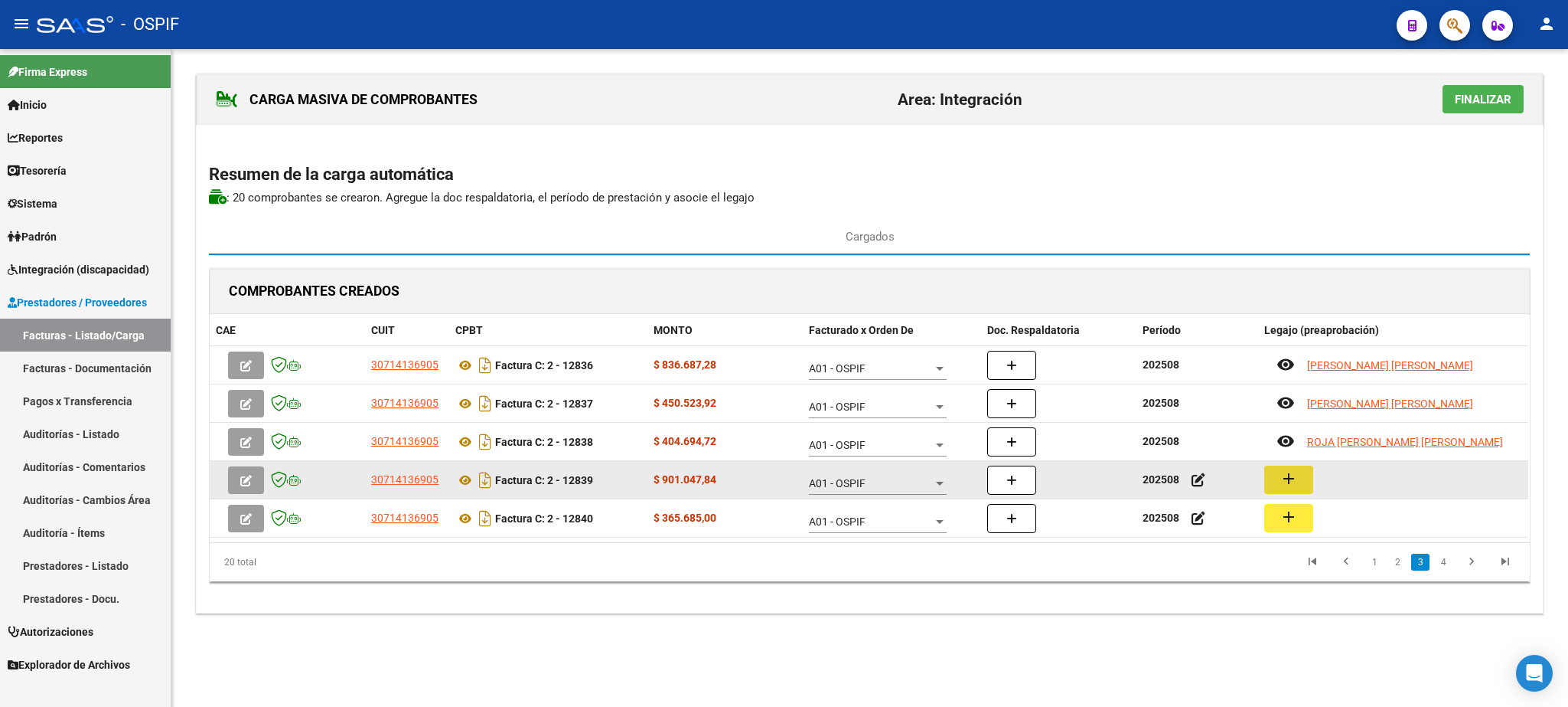
click at [1294, 482] on mat-icon "add" at bounding box center [1289, 478] width 18 height 18
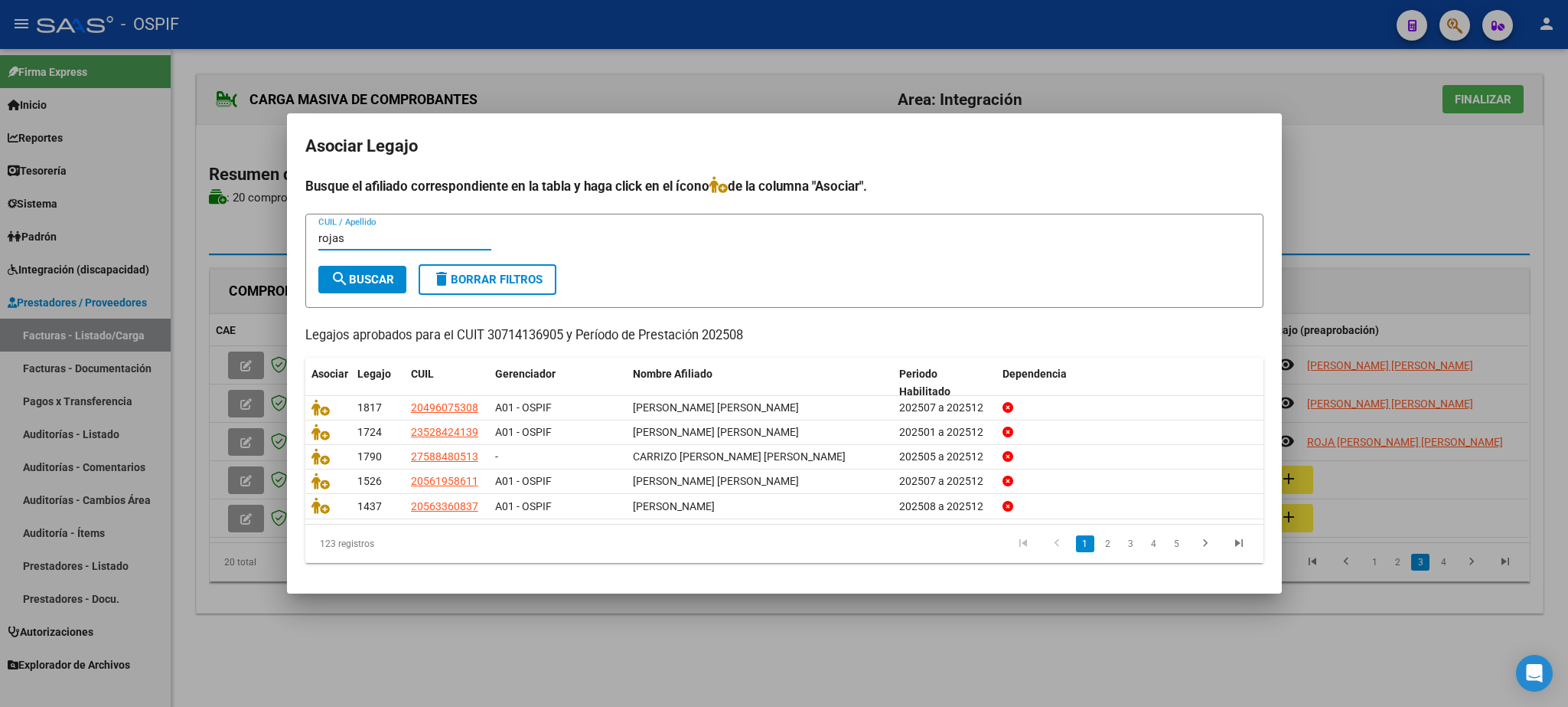
type input "rojas"
click at [323, 275] on button "search Buscar" at bounding box center [361, 279] width 88 height 27
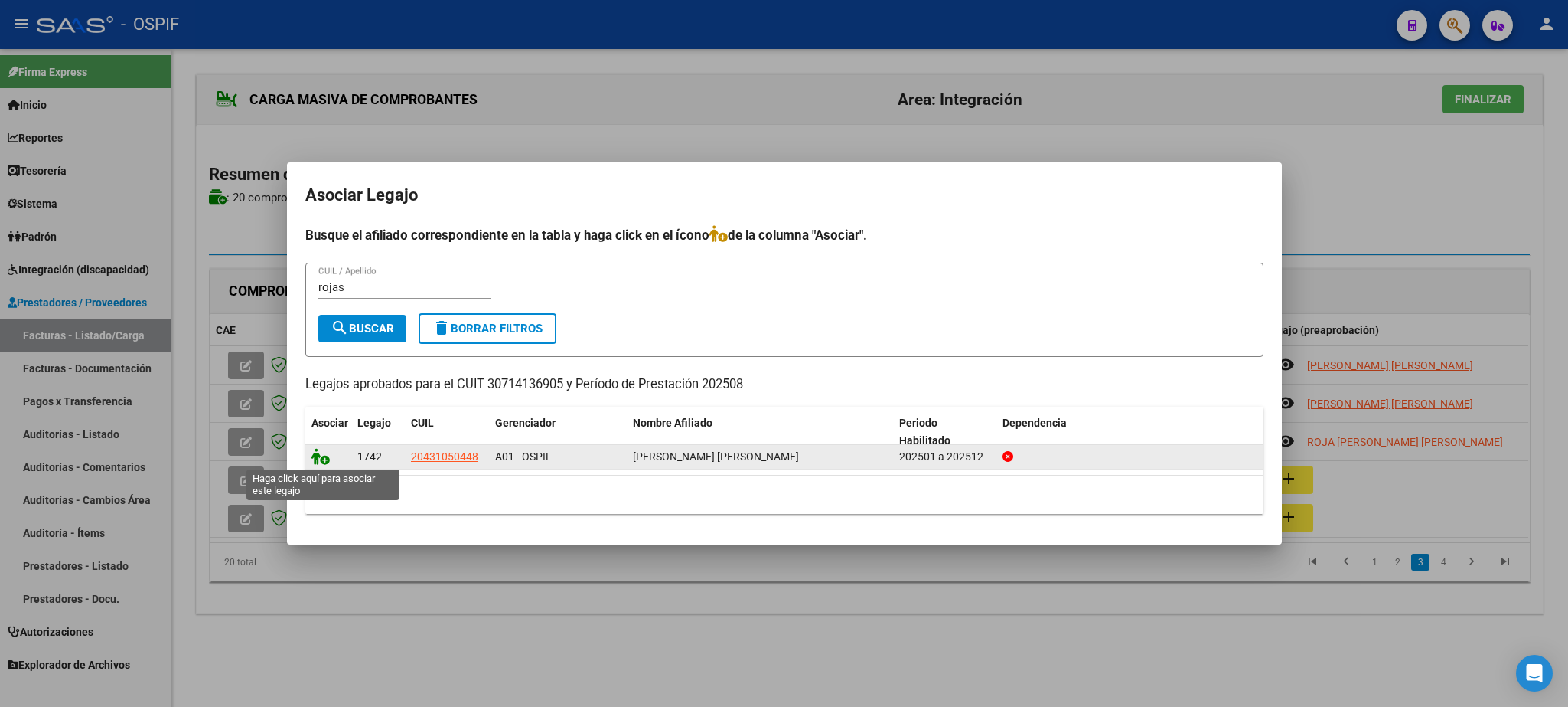
click at [316, 454] on icon at bounding box center [321, 456] width 18 height 17
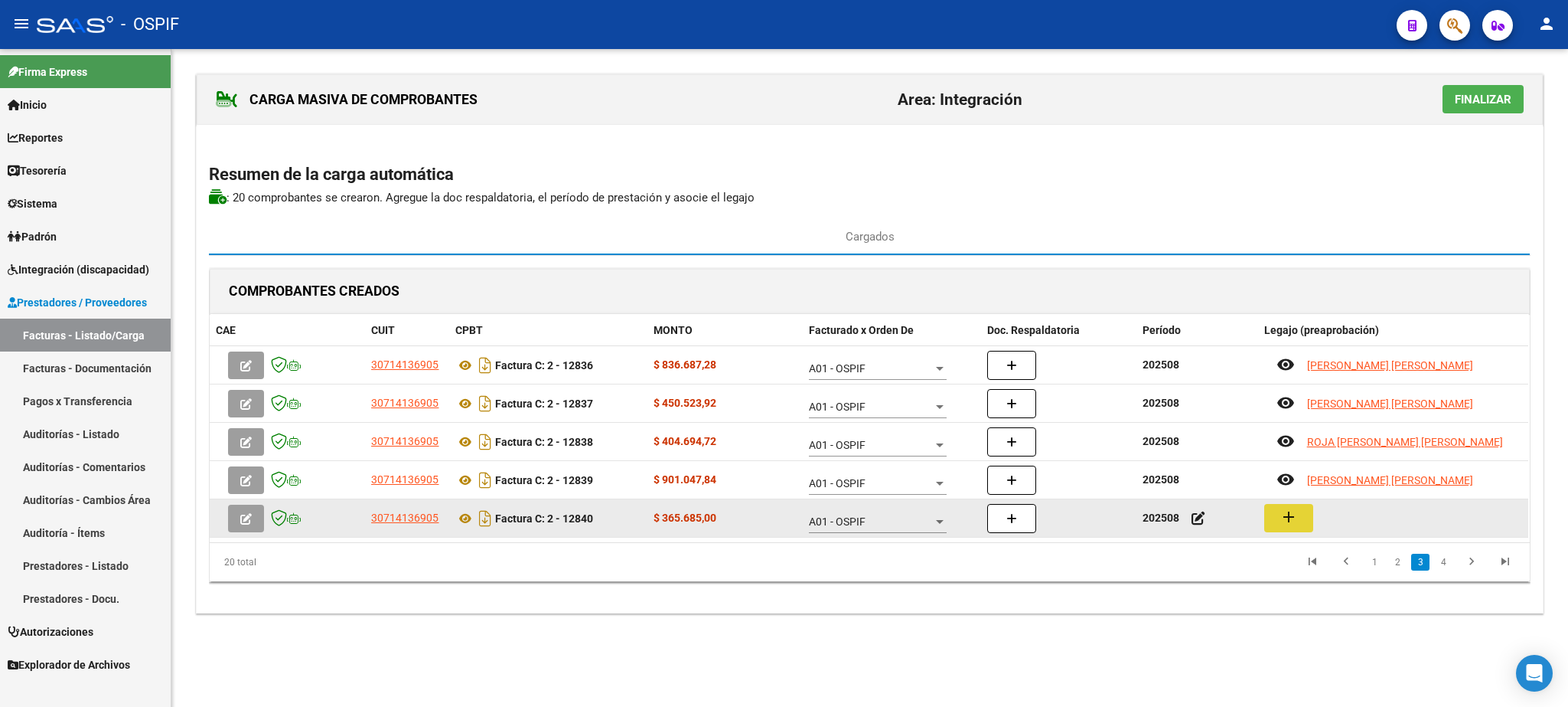
click at [1295, 521] on mat-icon "add" at bounding box center [1289, 517] width 18 height 18
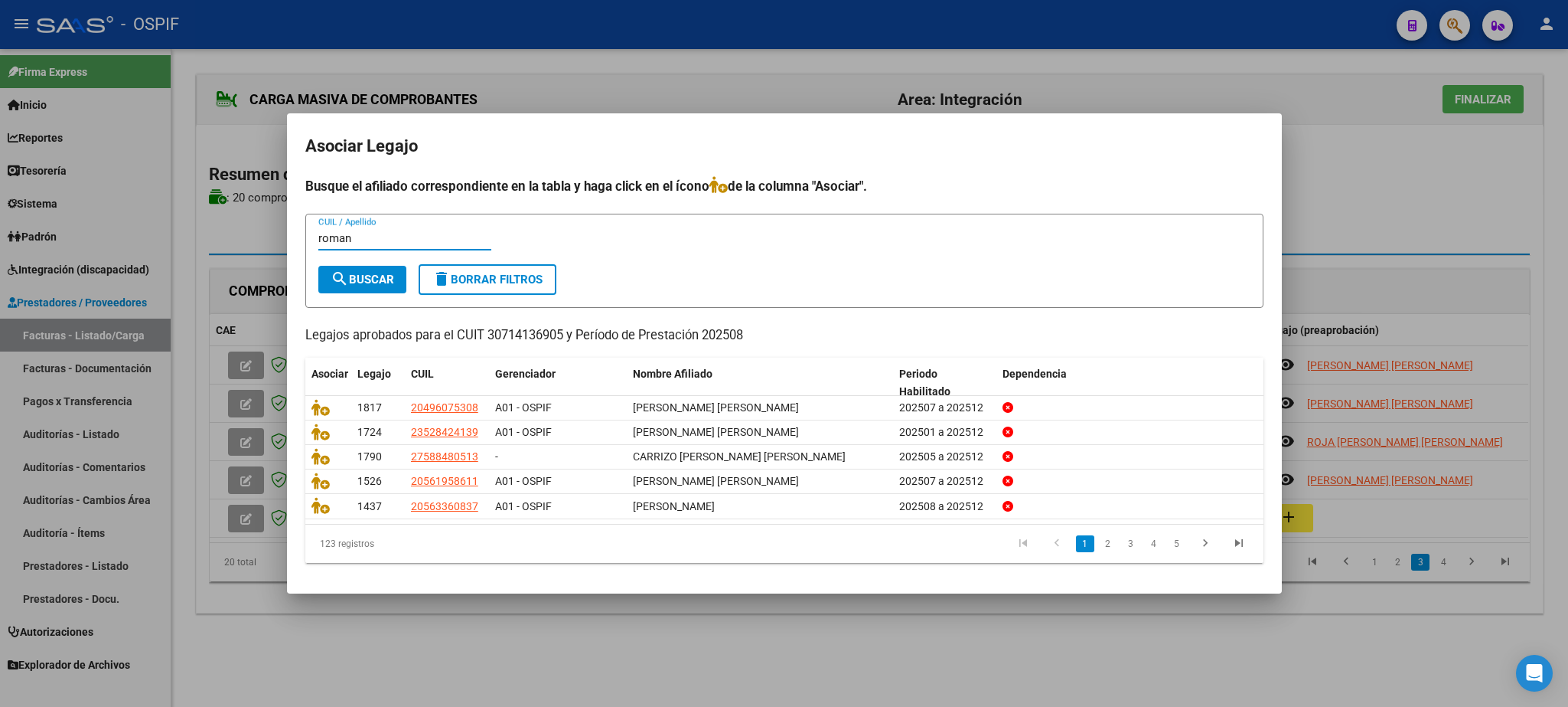
type input "roman"
click at [349, 278] on span "search Buscar" at bounding box center [362, 279] width 63 height 14
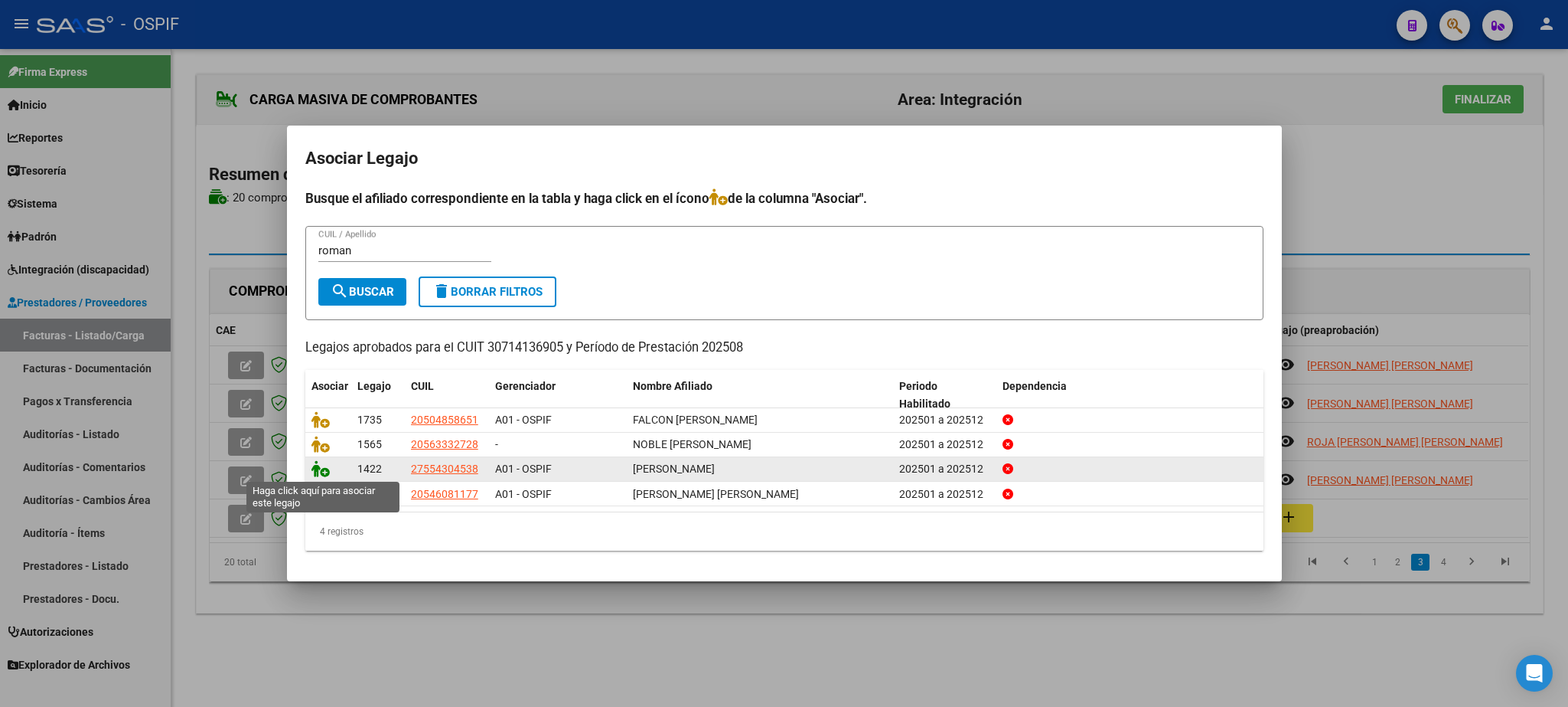
click at [324, 471] on icon at bounding box center [321, 468] width 18 height 17
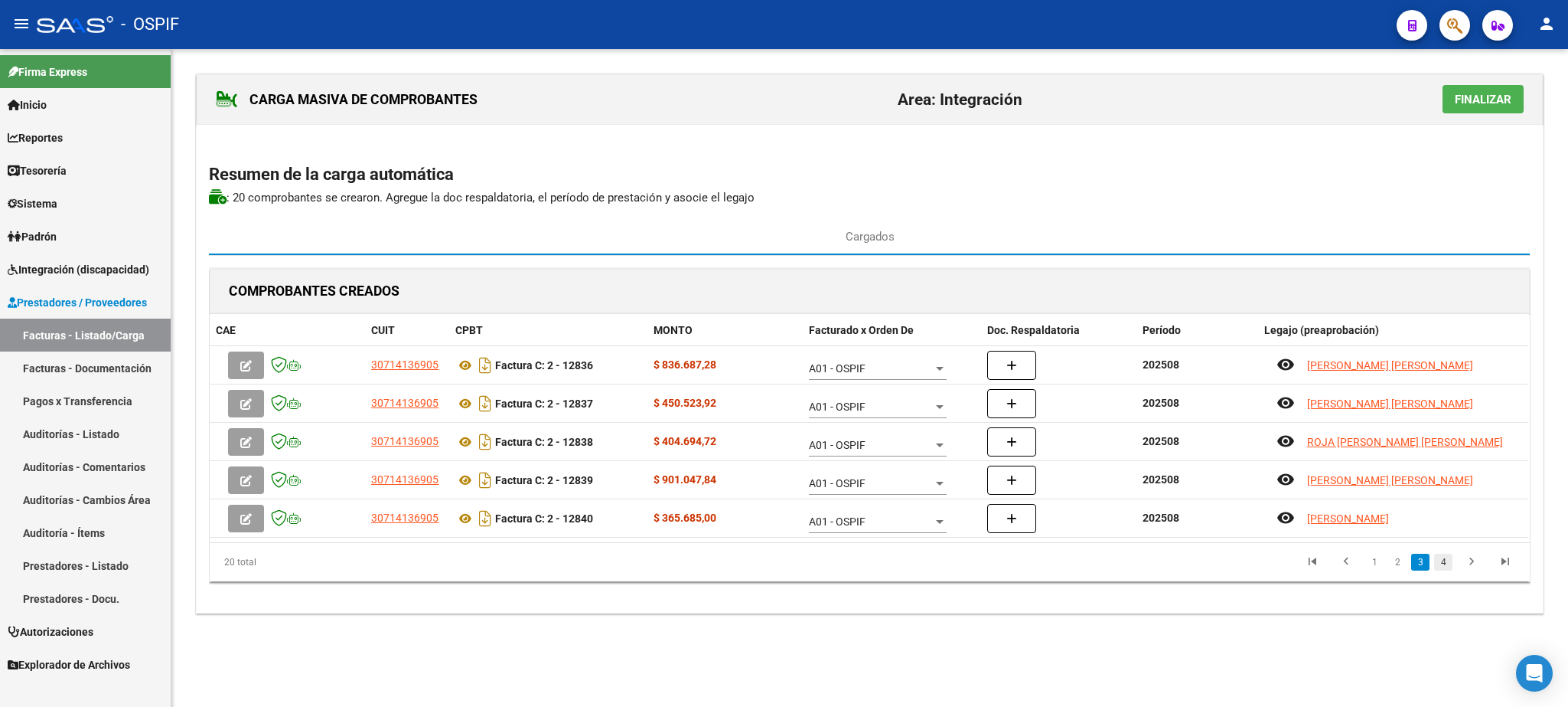
click at [1441, 567] on link "4" at bounding box center [1443, 561] width 18 height 17
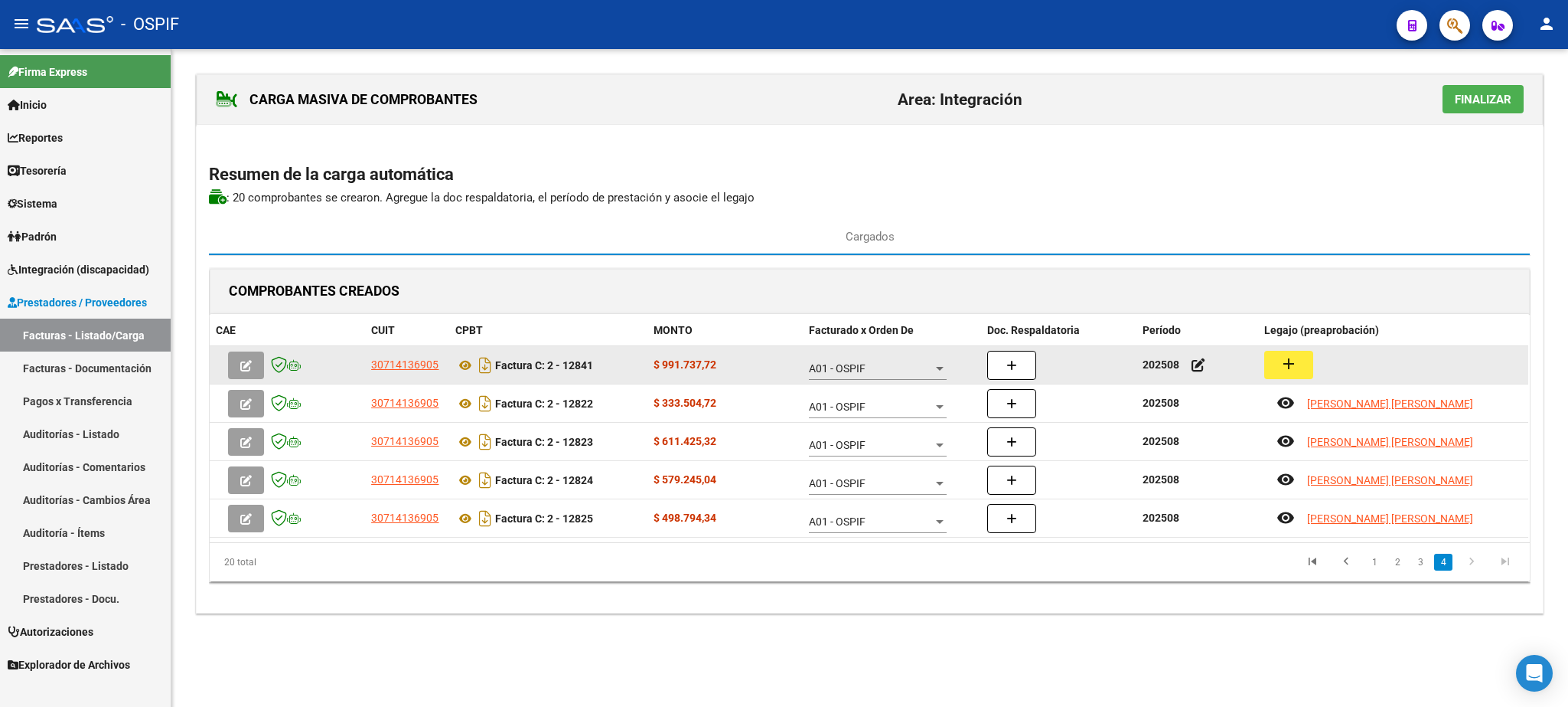
click at [1286, 369] on mat-icon "add" at bounding box center [1289, 363] width 18 height 18
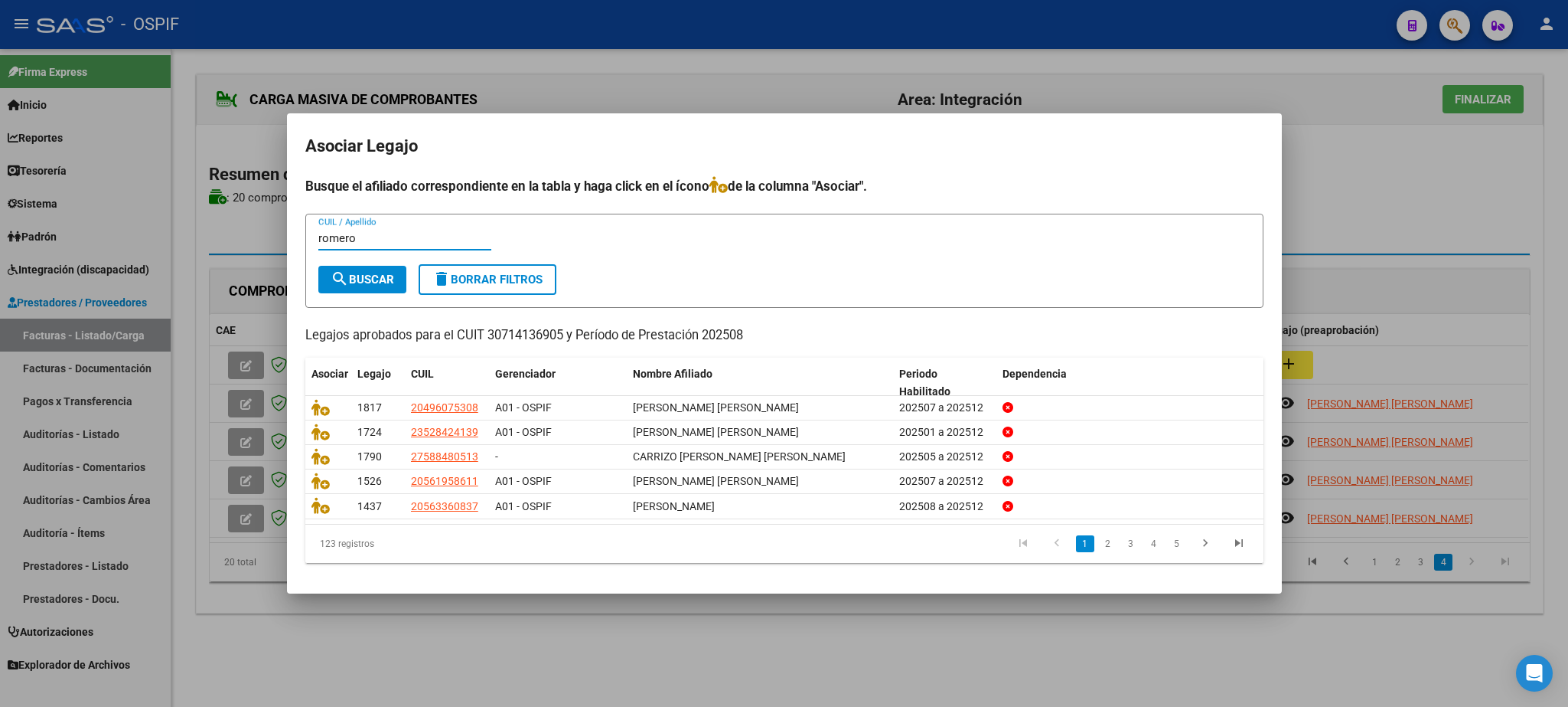
type input "romero"
click at [365, 275] on span "search Buscar" at bounding box center [362, 279] width 63 height 14
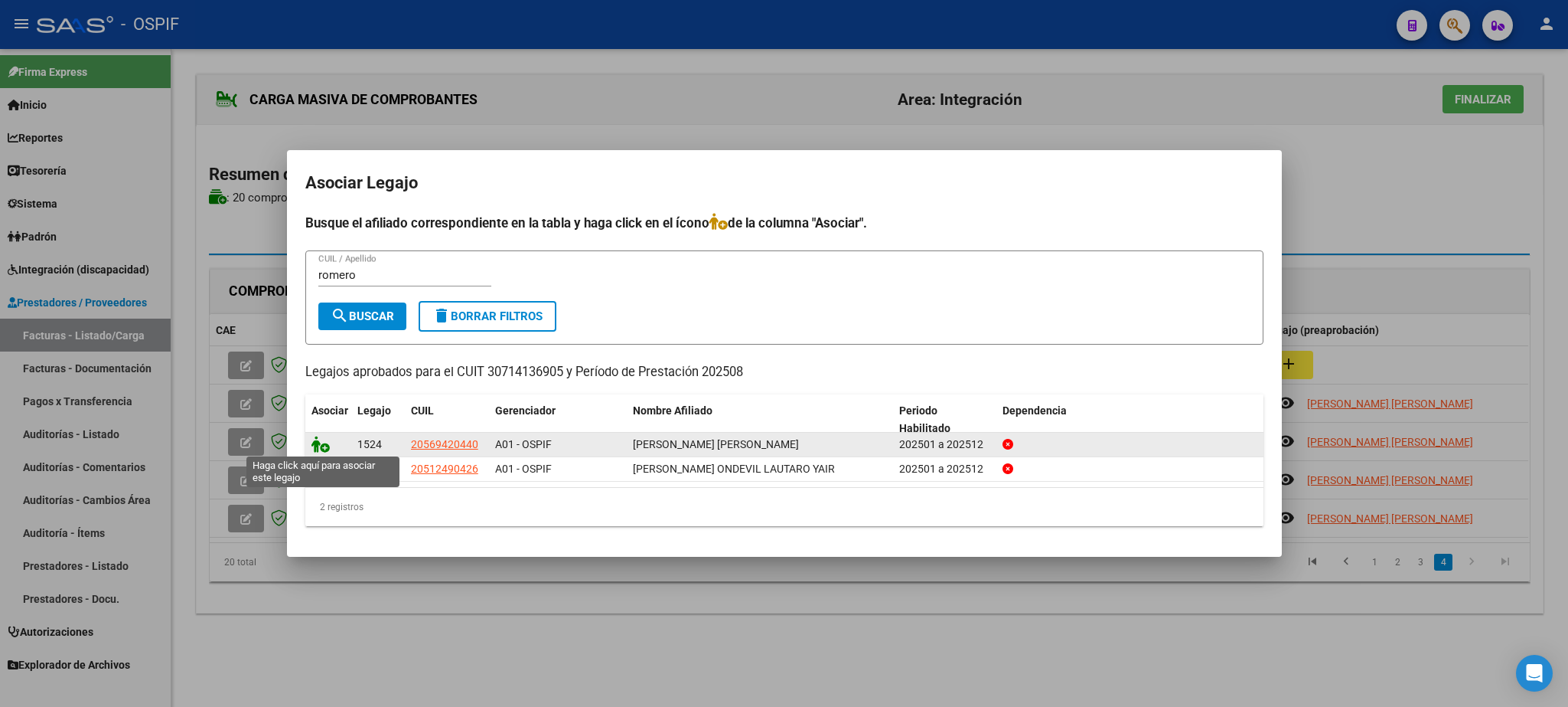
click at [319, 449] on icon at bounding box center [321, 444] width 18 height 17
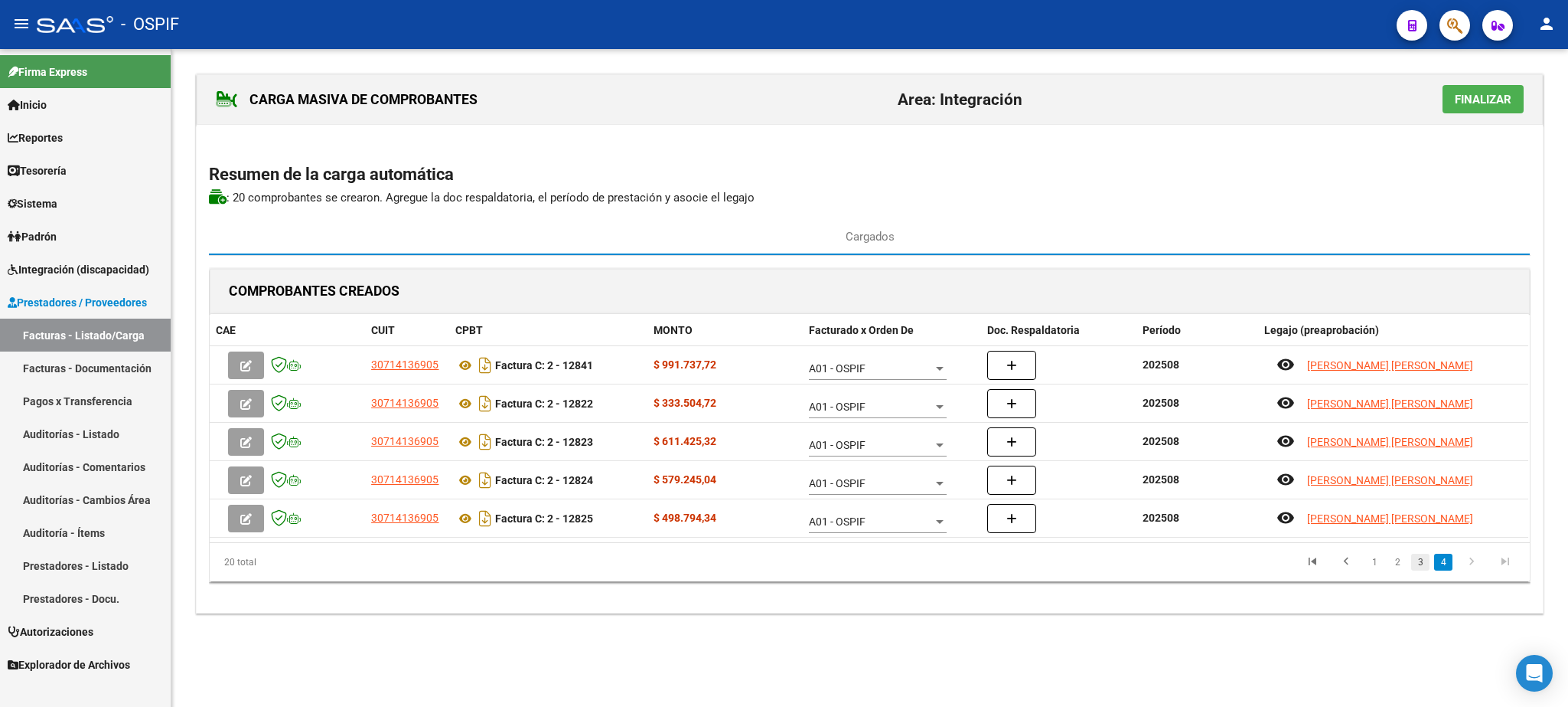
click at [1421, 568] on link "3" at bounding box center [1421, 561] width 18 height 17
click at [1398, 568] on link "2" at bounding box center [1397, 561] width 18 height 17
click at [1370, 568] on link "1" at bounding box center [1375, 561] width 18 height 17
click at [1471, 98] on span "Finalizar" at bounding box center [1483, 99] width 57 height 14
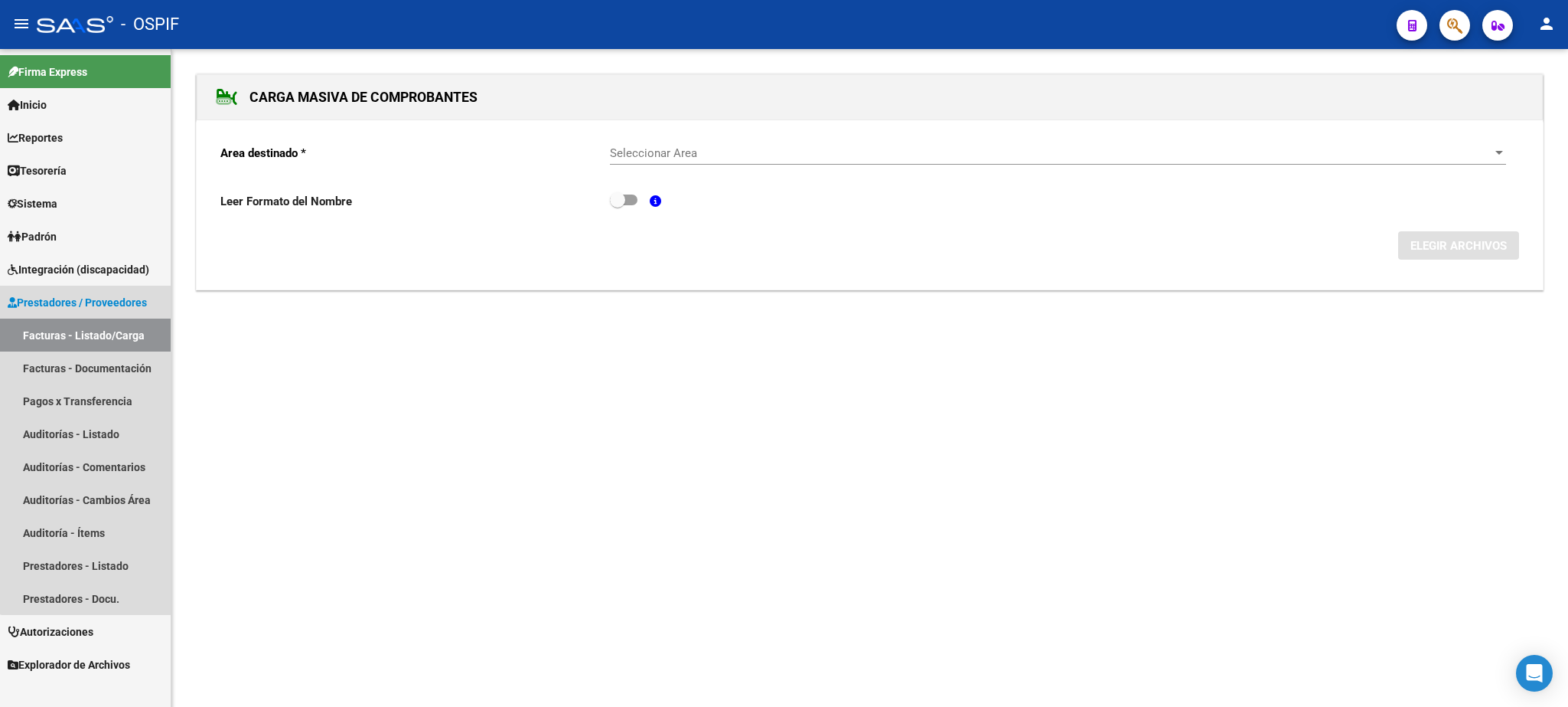
click at [88, 298] on span "Prestadores / Proveedores" at bounding box center [77, 302] width 139 height 17
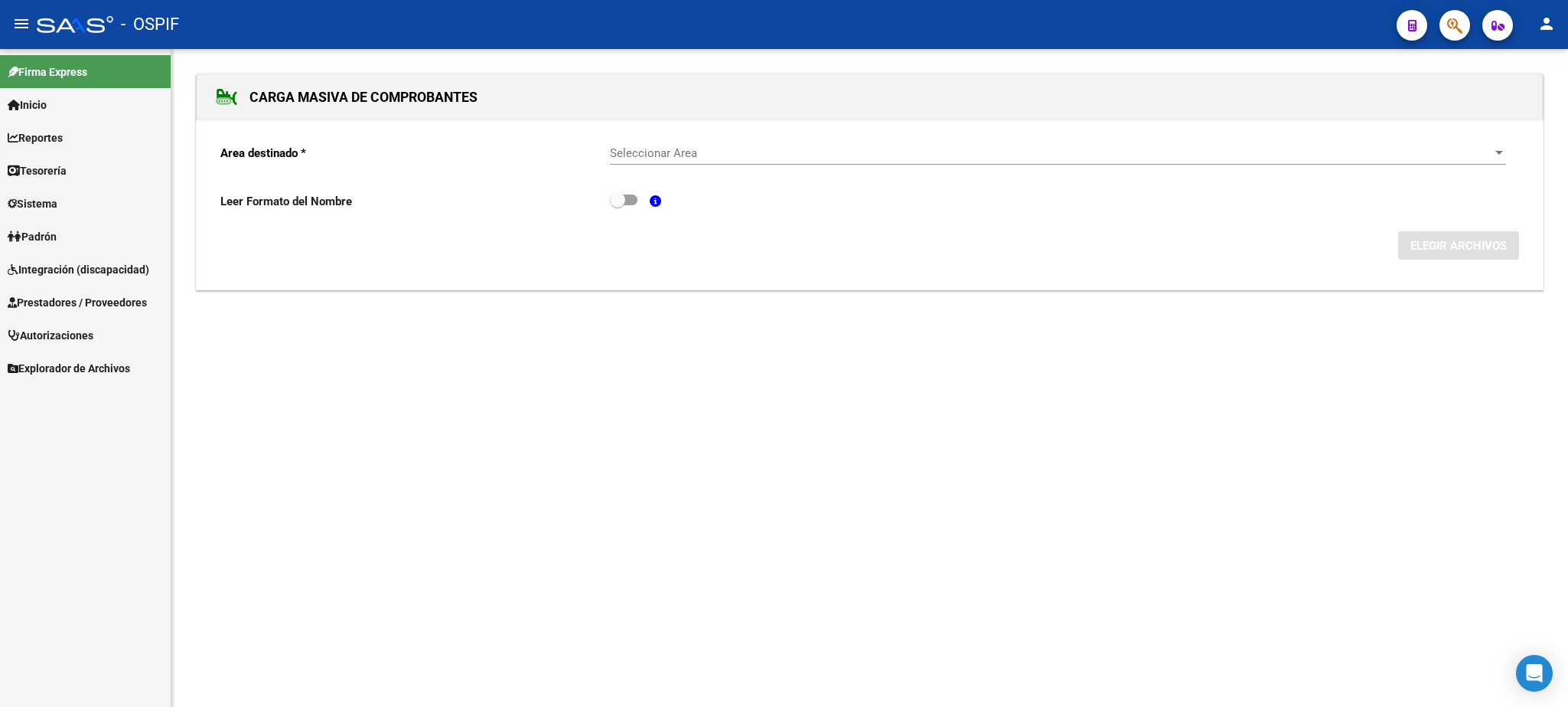
click at [88, 298] on span "Prestadores / Proveedores" at bounding box center [77, 302] width 139 height 17
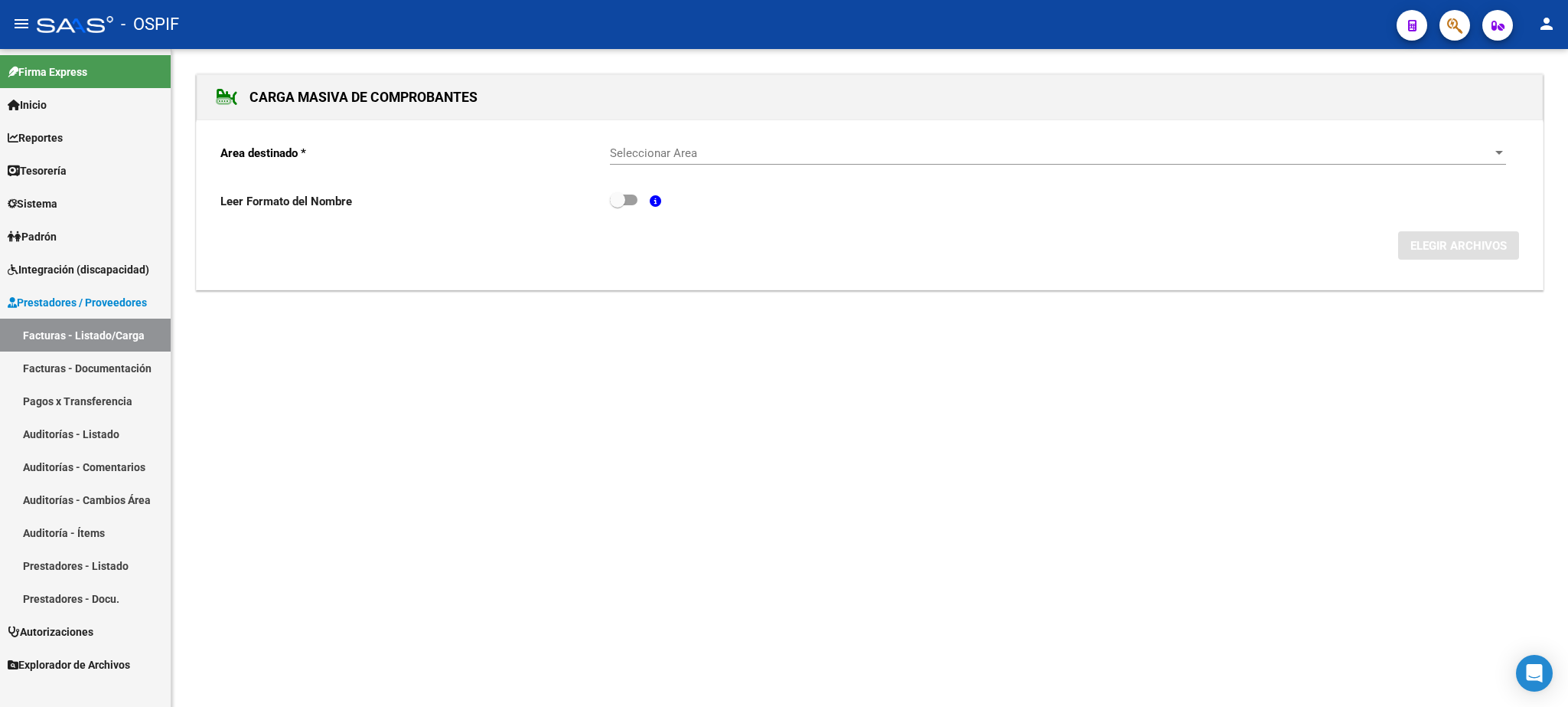
click at [97, 335] on link "Facturas - Listado/Carga" at bounding box center [85, 335] width 171 height 33
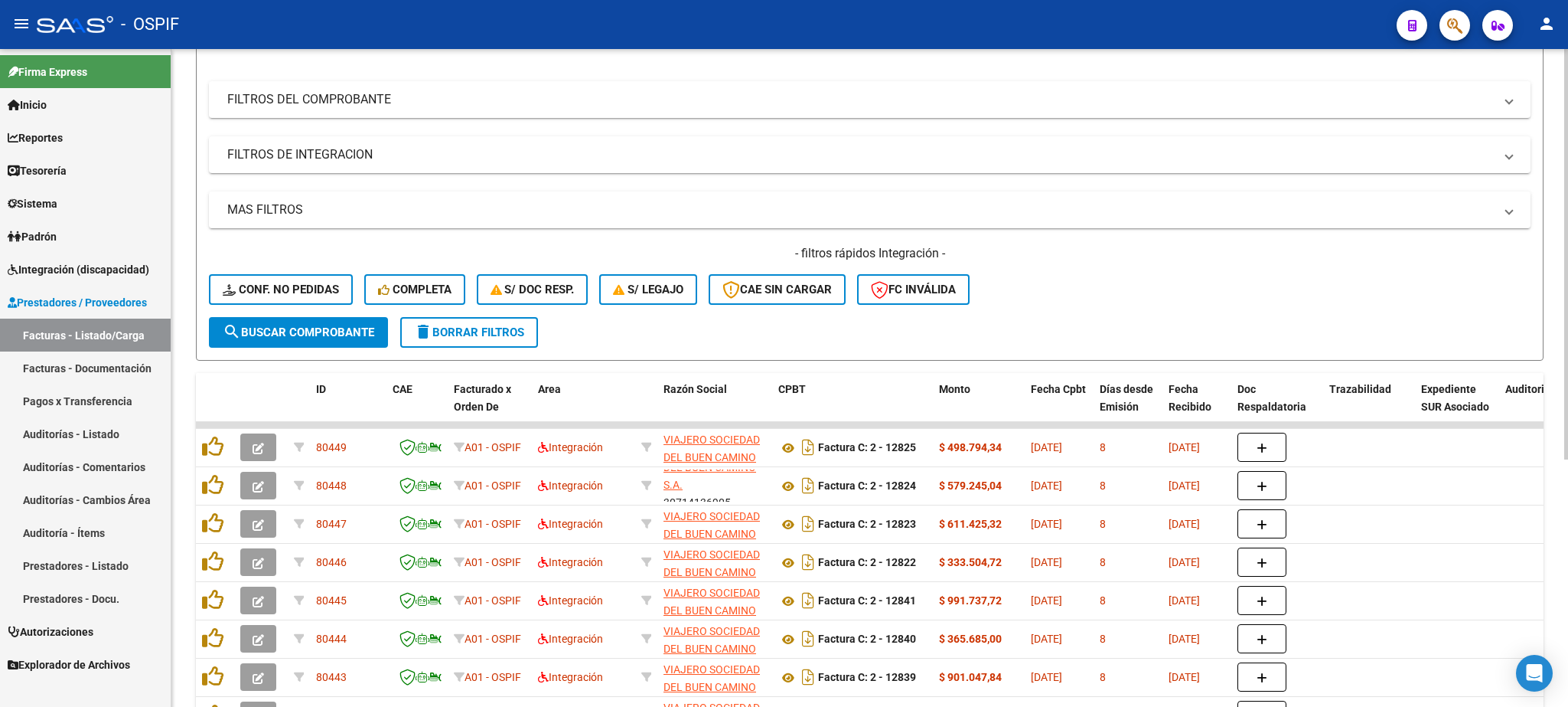
scroll to position [269, 0]
